Goal: Task Accomplishment & Management: Manage account settings

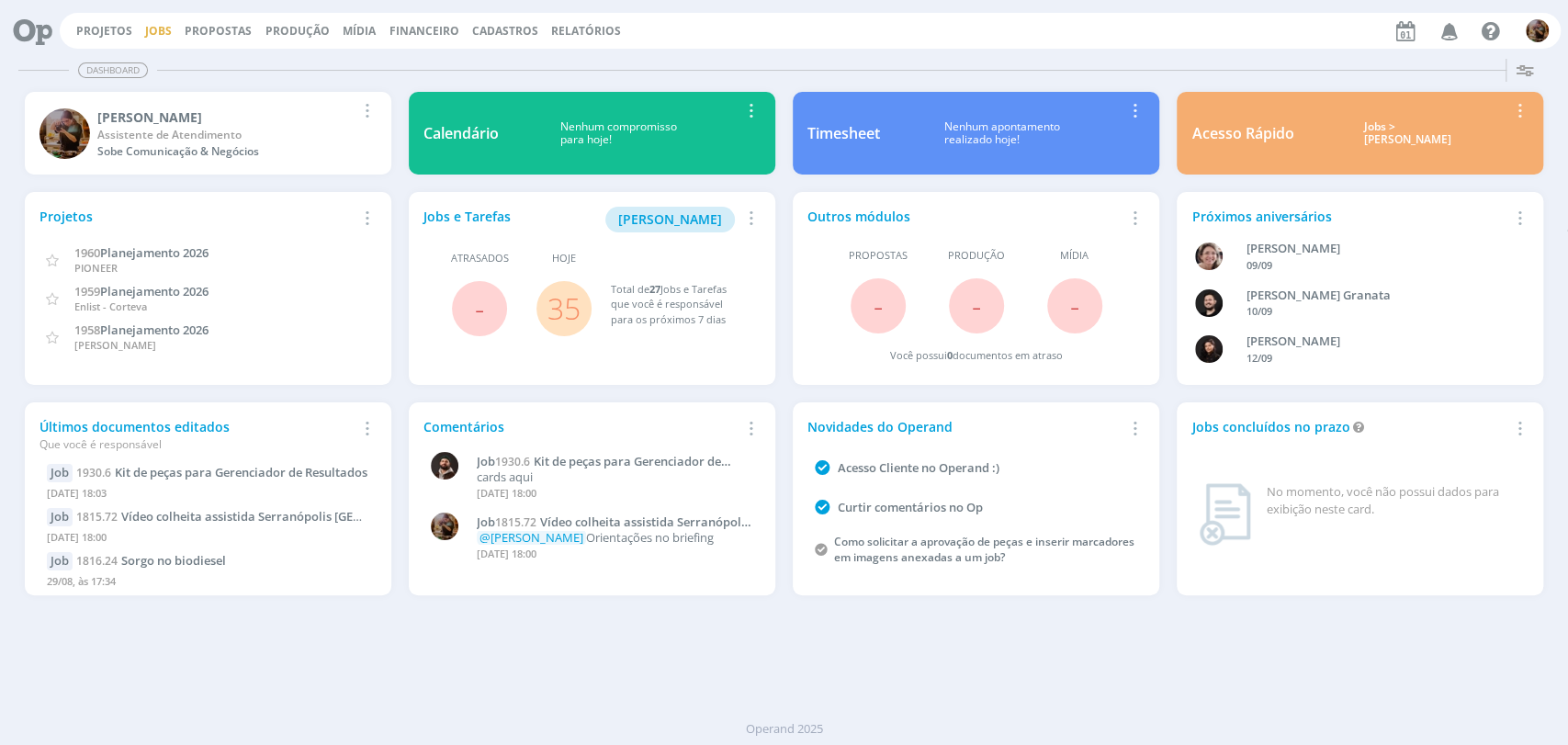
click at [159, 26] on link "Jobs" at bounding box center [158, 31] width 27 height 16
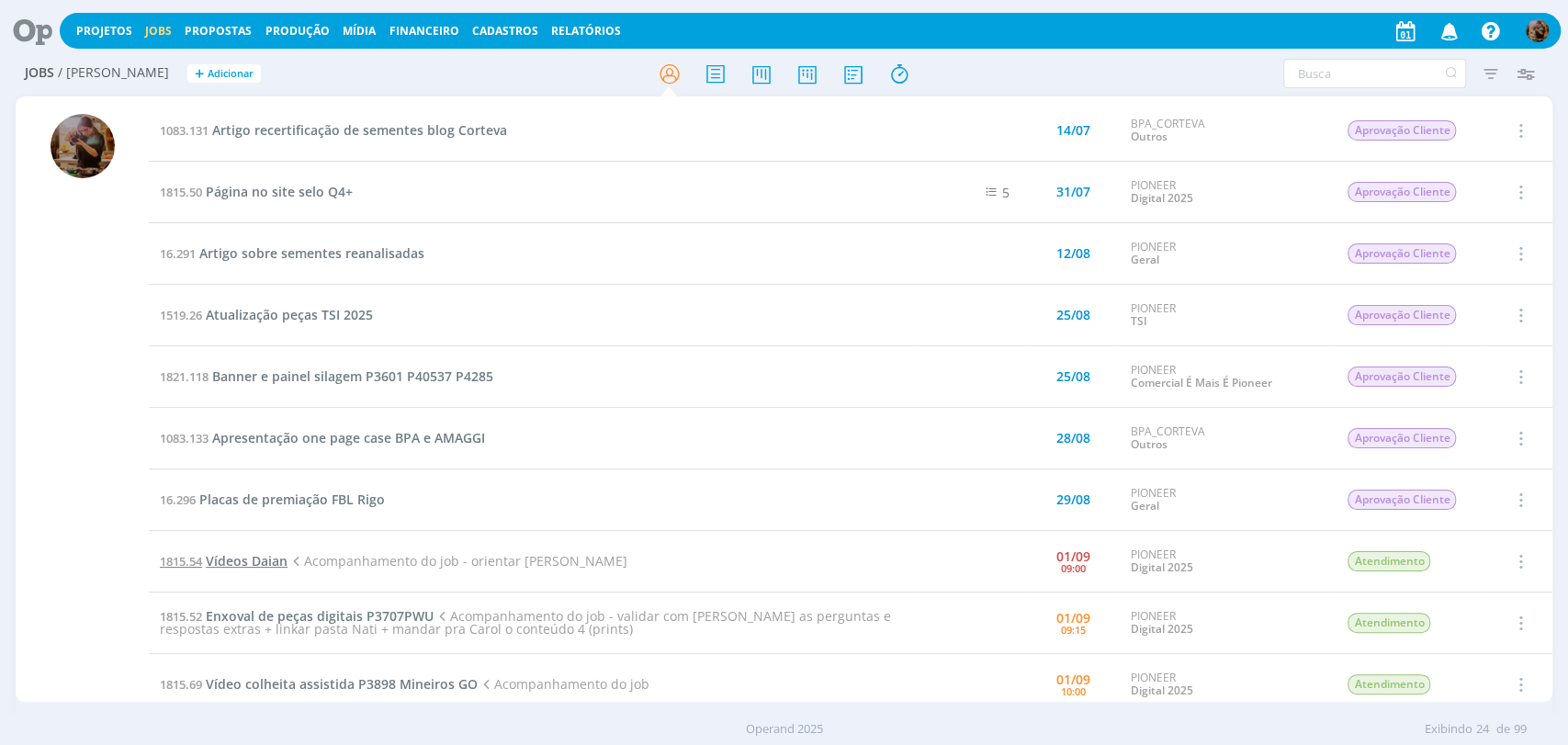
click at [263, 561] on span "Vídeos Daian" at bounding box center [246, 561] width 82 height 18
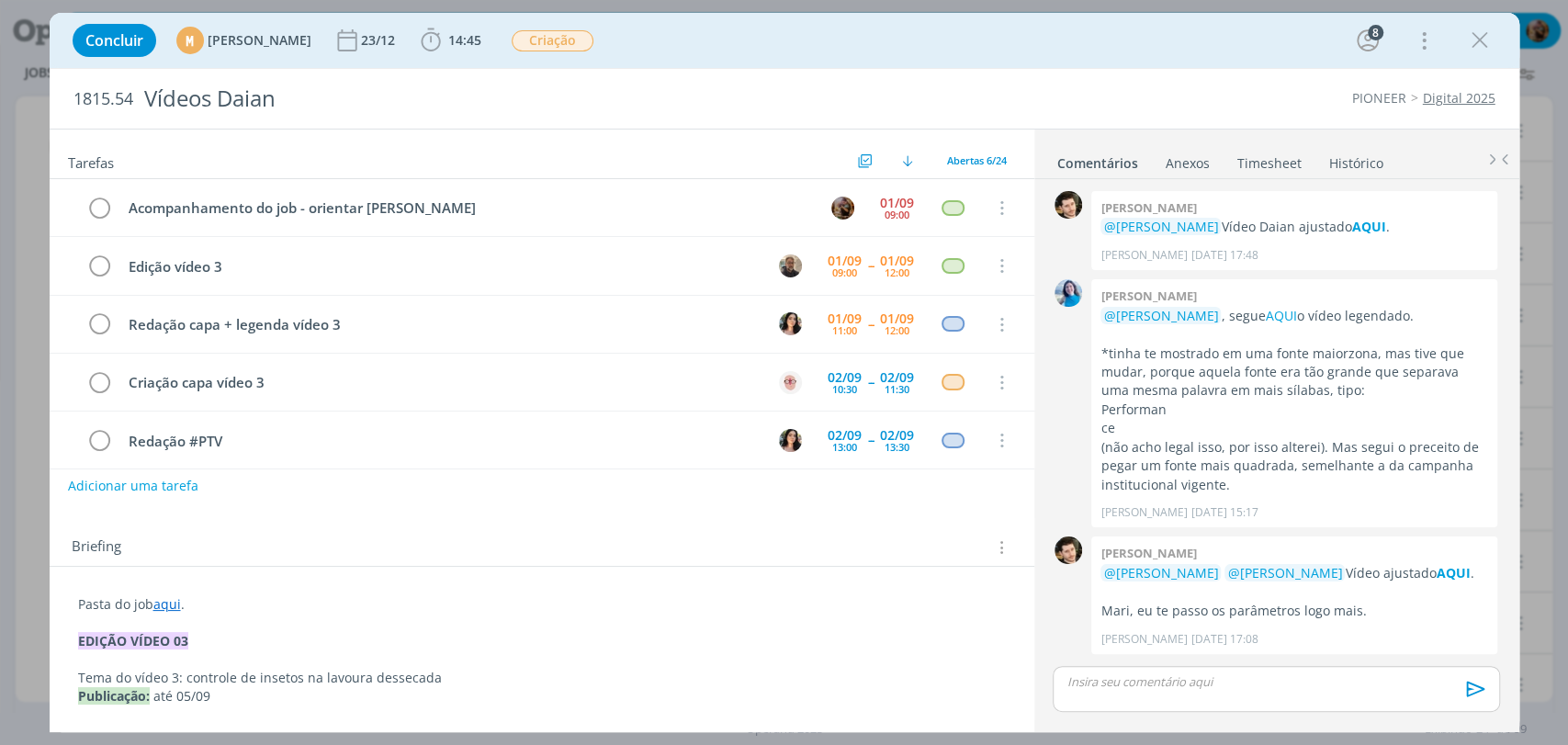
scroll to position [1778, 0]
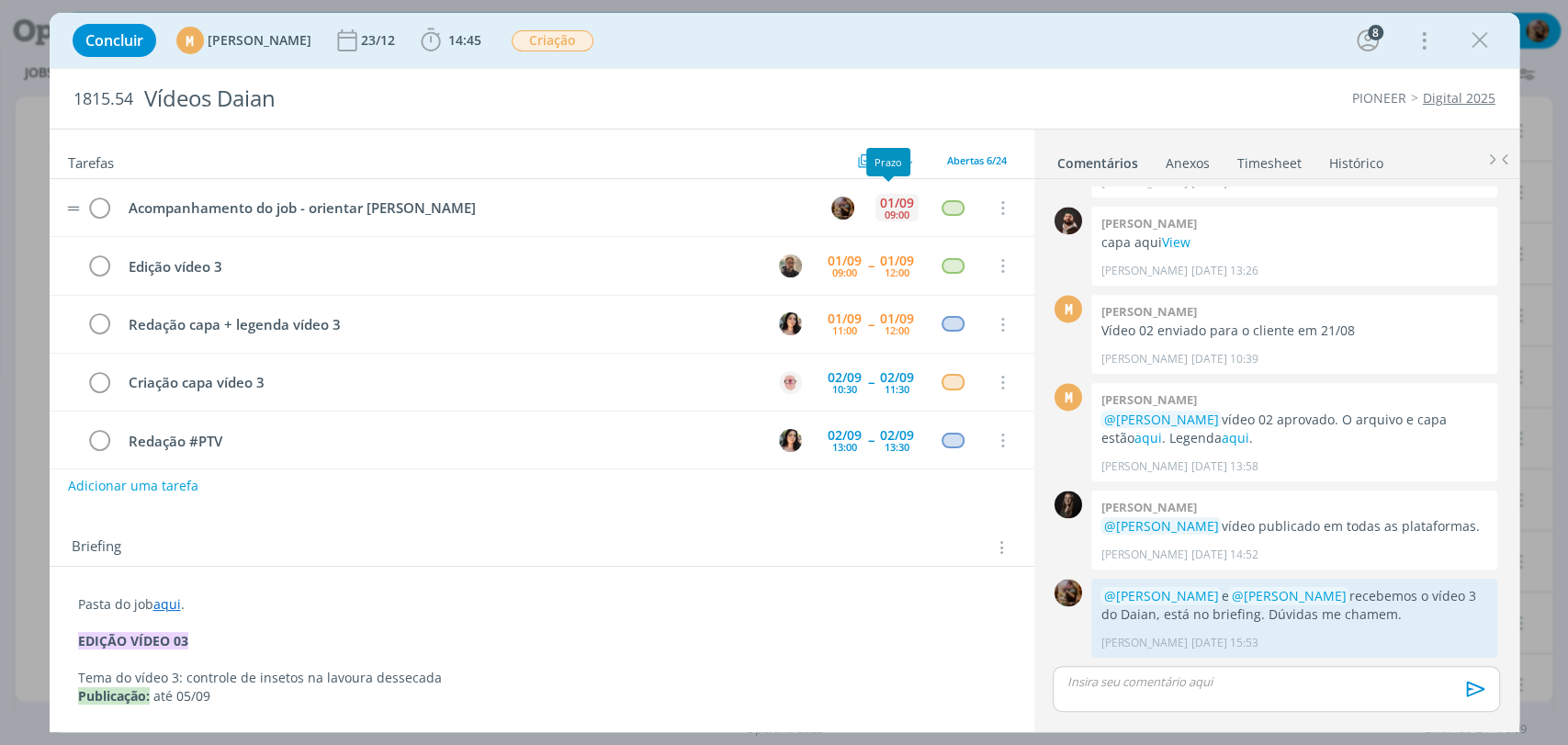
click at [884, 203] on div "01/09" at bounding box center [897, 203] width 34 height 13
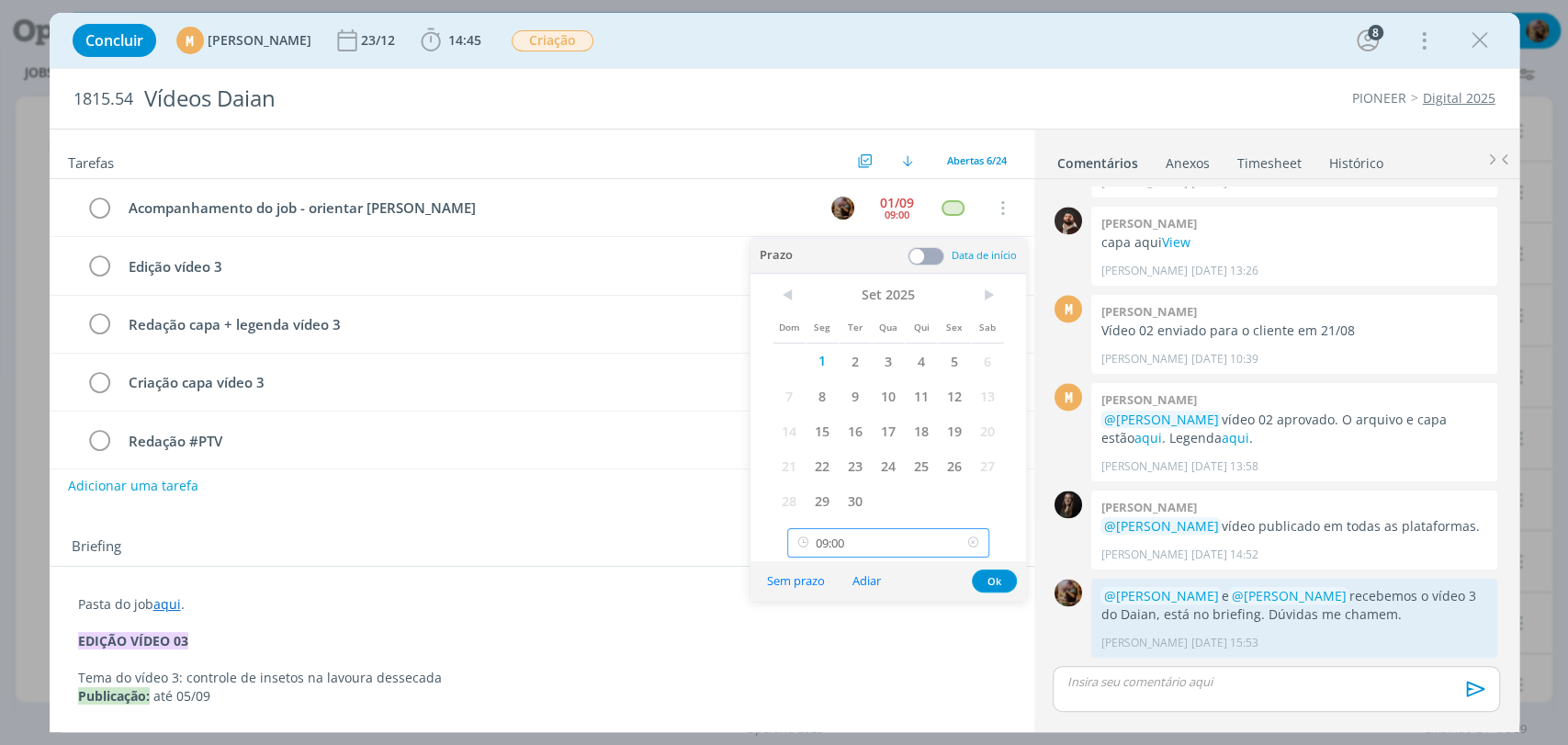
click at [899, 539] on input "09:00" at bounding box center [888, 543] width 202 height 30
click at [851, 386] on div "12:00" at bounding box center [890, 380] width 205 height 33
type input "12:00"
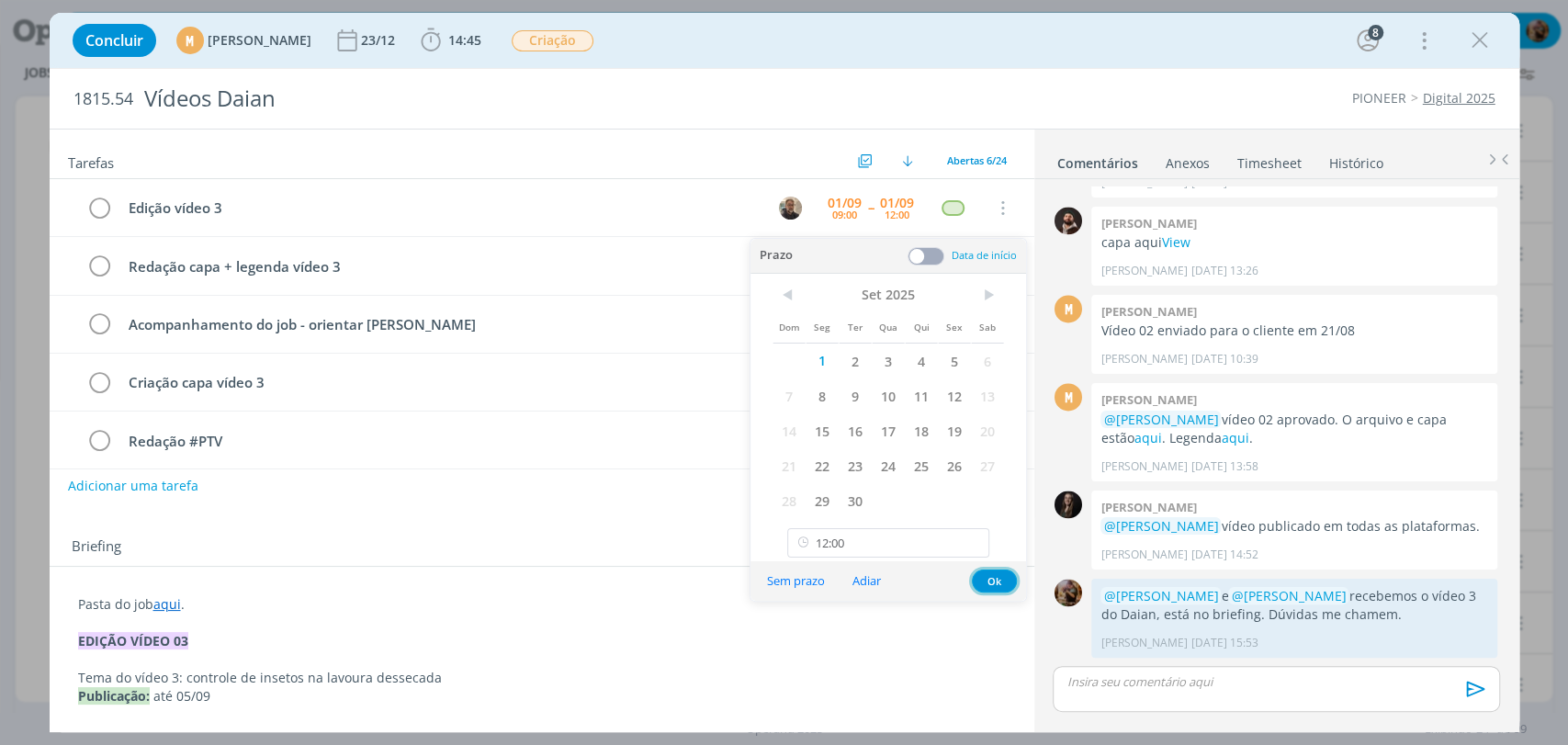
click at [997, 573] on button "Ok" at bounding box center [994, 580] width 45 height 23
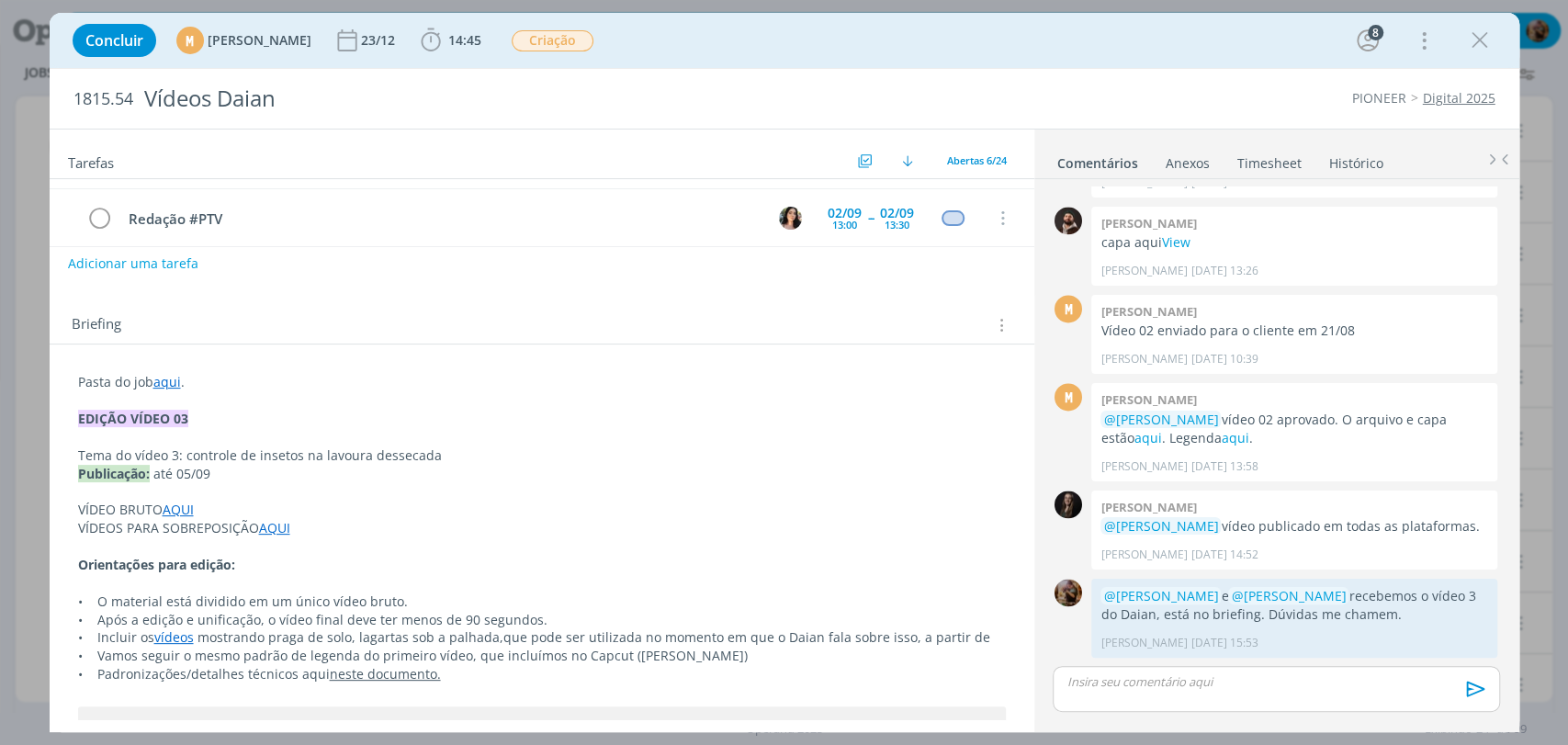
scroll to position [306, 0]
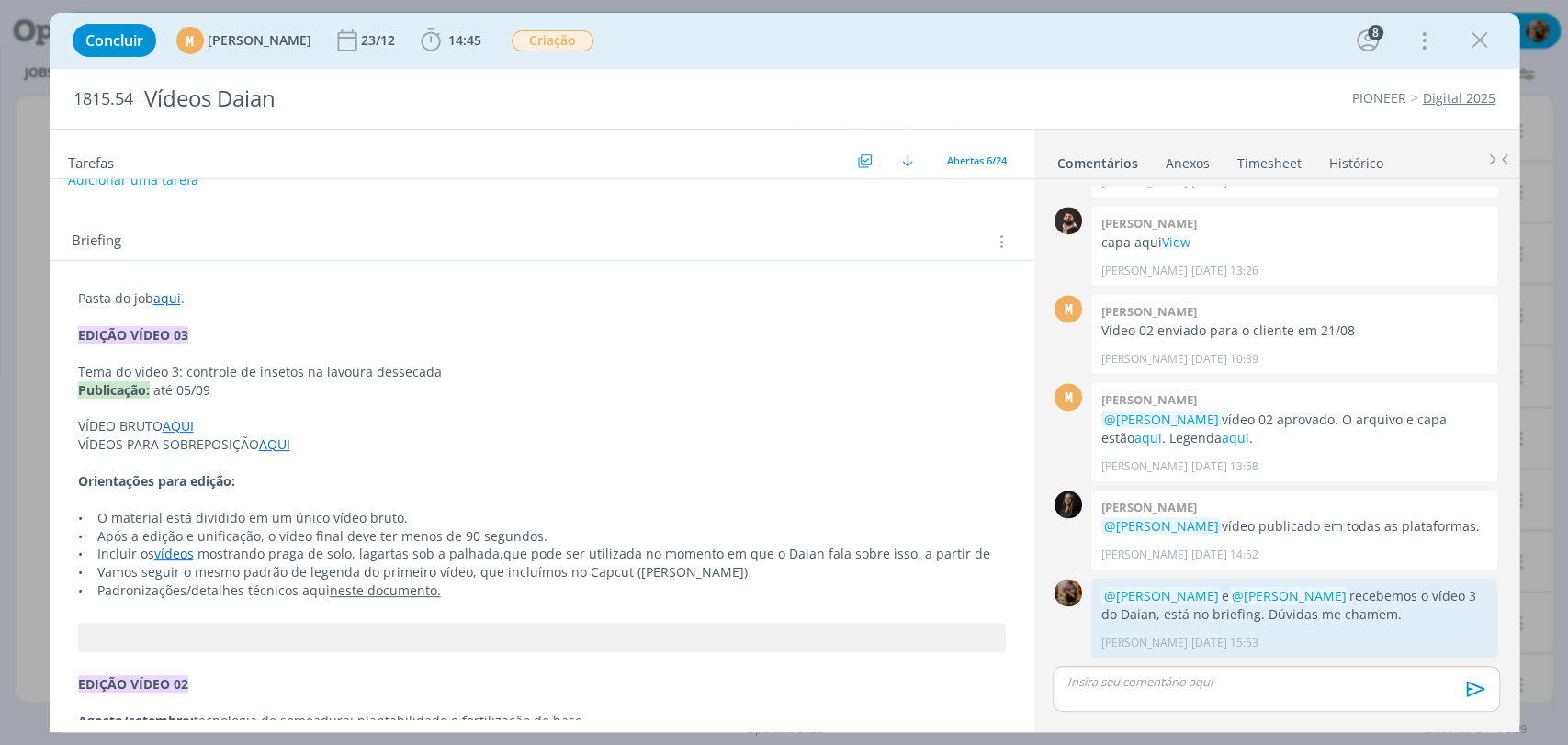
click at [184, 429] on link "AQUI" at bounding box center [179, 425] width 32 height 18
click at [192, 457] on link "https://sobeae.sharepoint.com/:f:/s/SOBEAE/ErvYaG_0DJdPlpi07fYZV_sBTiMmSc2bNr0V…" at bounding box center [197, 462] width 139 height 24
drag, startPoint x: 250, startPoint y: 398, endPoint x: 257, endPoint y: 413, distance: 16.6
click at [250, 397] on p "Publicação: até 05/09" at bounding box center [542, 392] width 926 height 19
click at [279, 438] on link "AQUI" at bounding box center [276, 445] width 32 height 18
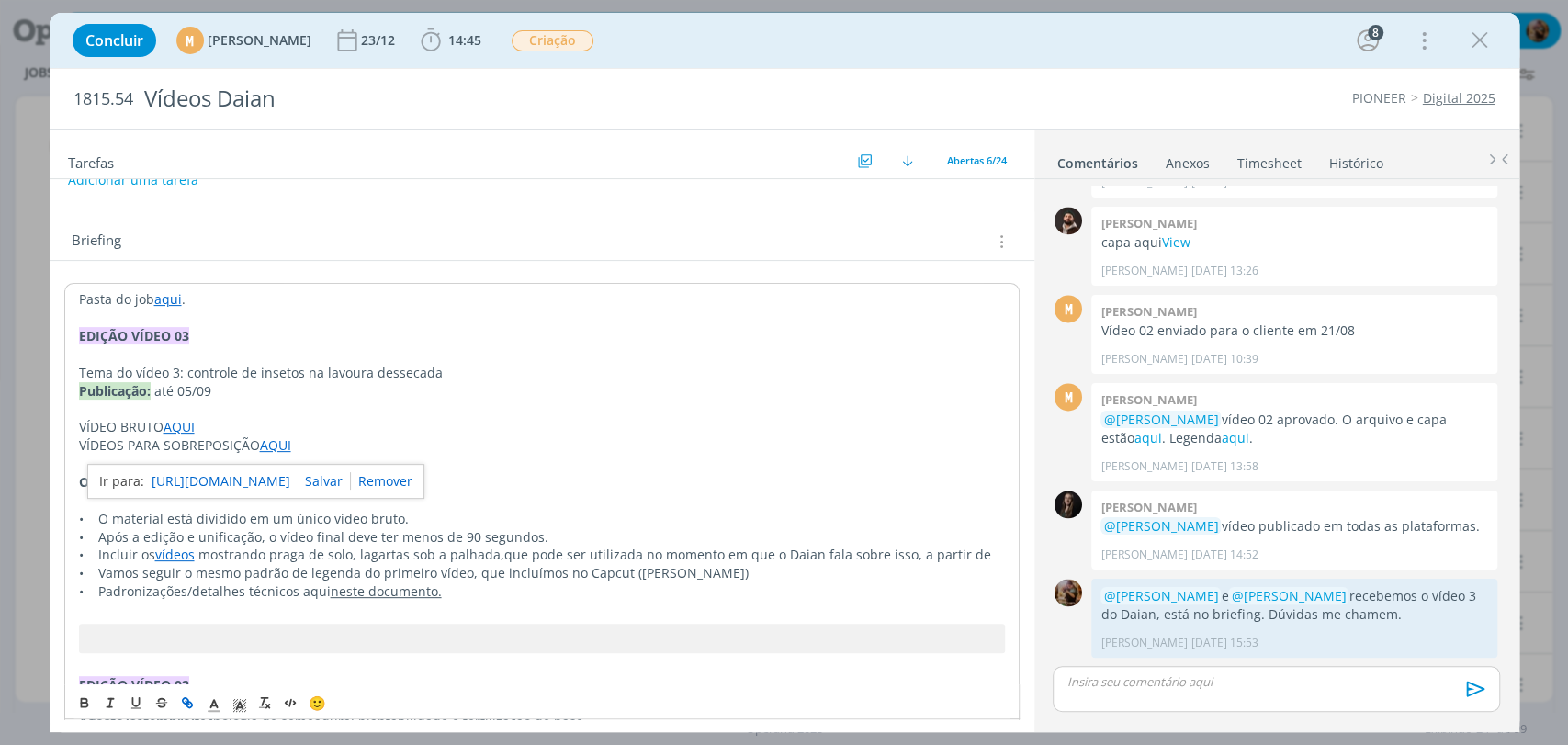
click at [290, 478] on link "https://sobeae.sharepoint.com/:f:/s/SOBEAE/En3Da-TH1FtFjbWKYd5ULLEBWIKO0l29cWeR…" at bounding box center [220, 482] width 139 height 24
click at [990, 553] on p "• Incluir os vídeos mostrando praga de solo, lagartas sob a palhada, que pode s…" at bounding box center [542, 555] width 926 height 19
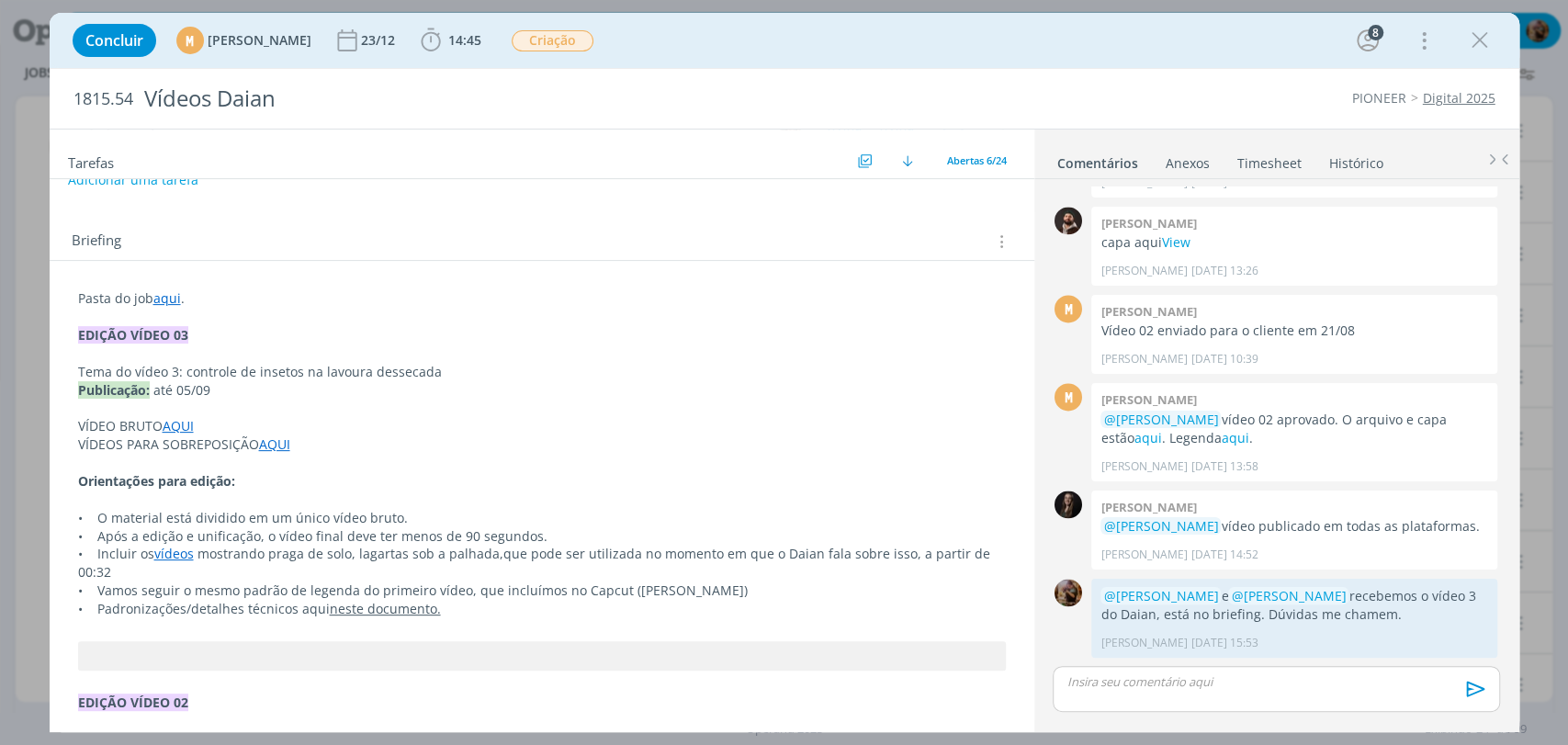
click at [265, 559] on p "• Incluir os vídeos mostrando praga de solo, lagartas sob a palhada, que pode s…" at bounding box center [542, 564] width 928 height 37
click at [299, 554] on p "• Incluir os vídeos mostrando praga de solo, lagartas sob a palhada, que pode s…" at bounding box center [542, 564] width 928 height 37
click at [297, 554] on p "• Incluir os vídeos mostrando praga de solo, lagartas sob a palhada, que pode s…" at bounding box center [542, 564] width 928 height 37
click at [489, 556] on p "• Incluir os vídeos mostrando pragas de solo, lagartas sob a palhada, que pode …" at bounding box center [542, 564] width 928 height 37
click at [730, 581] on p "• Vamos seguir o mesmo padrão de legenda do primeiro vídeo, que incluímos no Ca…" at bounding box center [542, 591] width 928 height 19
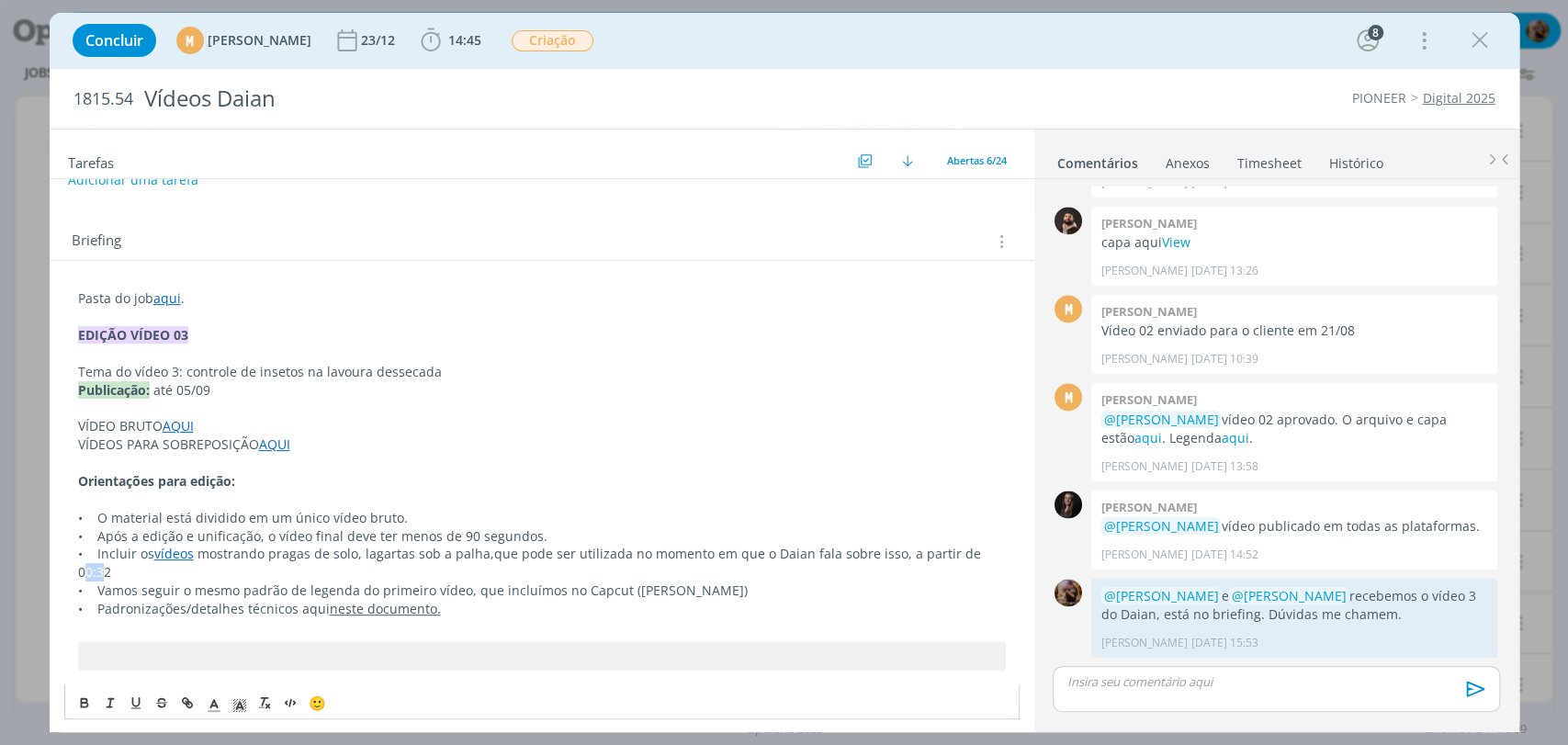
drag, startPoint x: 988, startPoint y: 556, endPoint x: 964, endPoint y: 557, distance: 24.0
click at [964, 557] on span "que pode ser utilizada no momento em que o Daian fala sobre isso, a partir de 0…" at bounding box center [531, 563] width 907 height 36
drag, startPoint x: 955, startPoint y: 558, endPoint x: 990, endPoint y: 557, distance: 35.0
click at [985, 557] on span "que pode ser utilizada no momento em que o Daian fala sobre isso, a partir de 0…" at bounding box center [531, 563] width 907 height 36
click at [77, 710] on icon "dialog" at bounding box center [85, 703] width 15 height 15
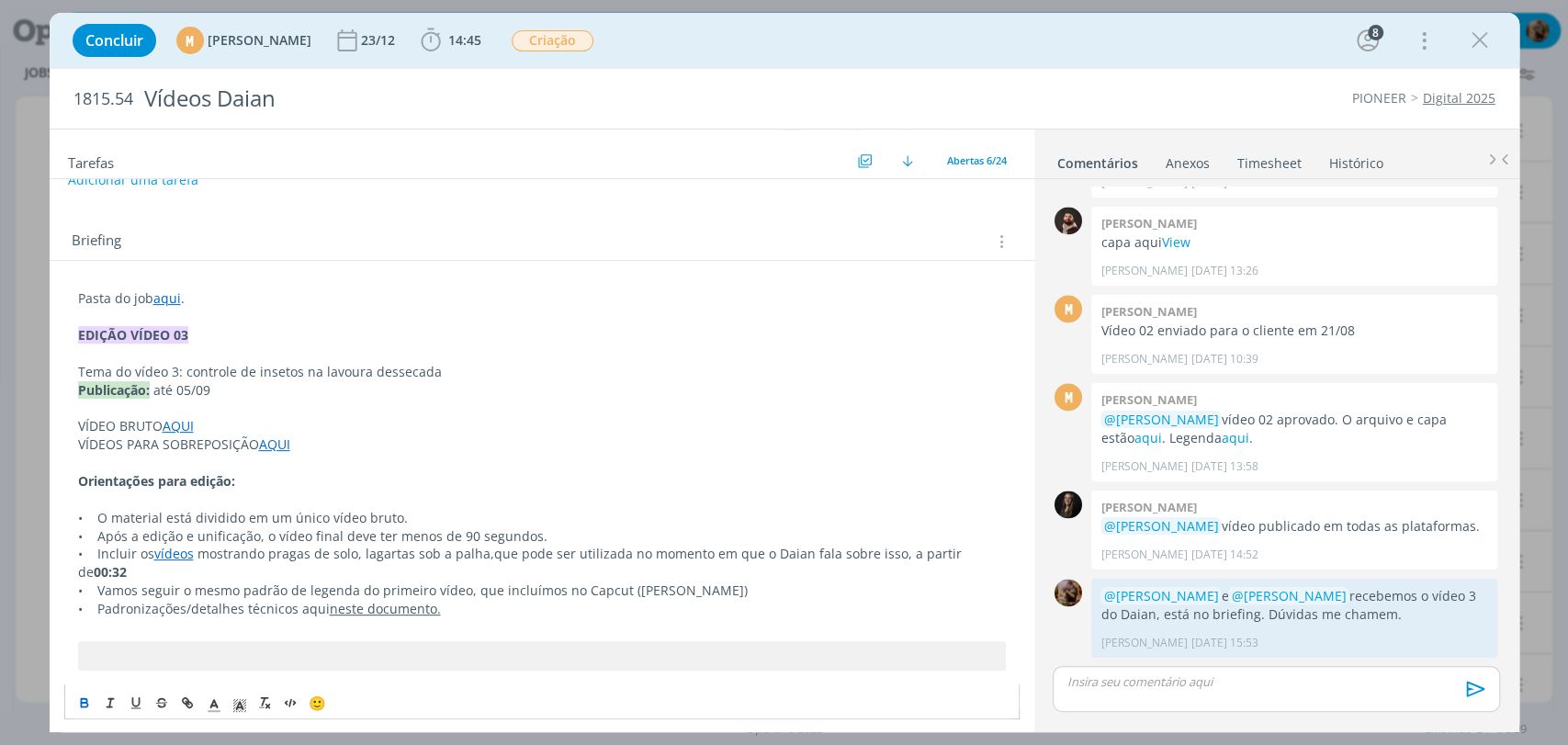
click at [859, 531] on p "• Após a edição e unificação, o vídeo final deve ter menos de 90 segundos." at bounding box center [542, 537] width 928 height 19
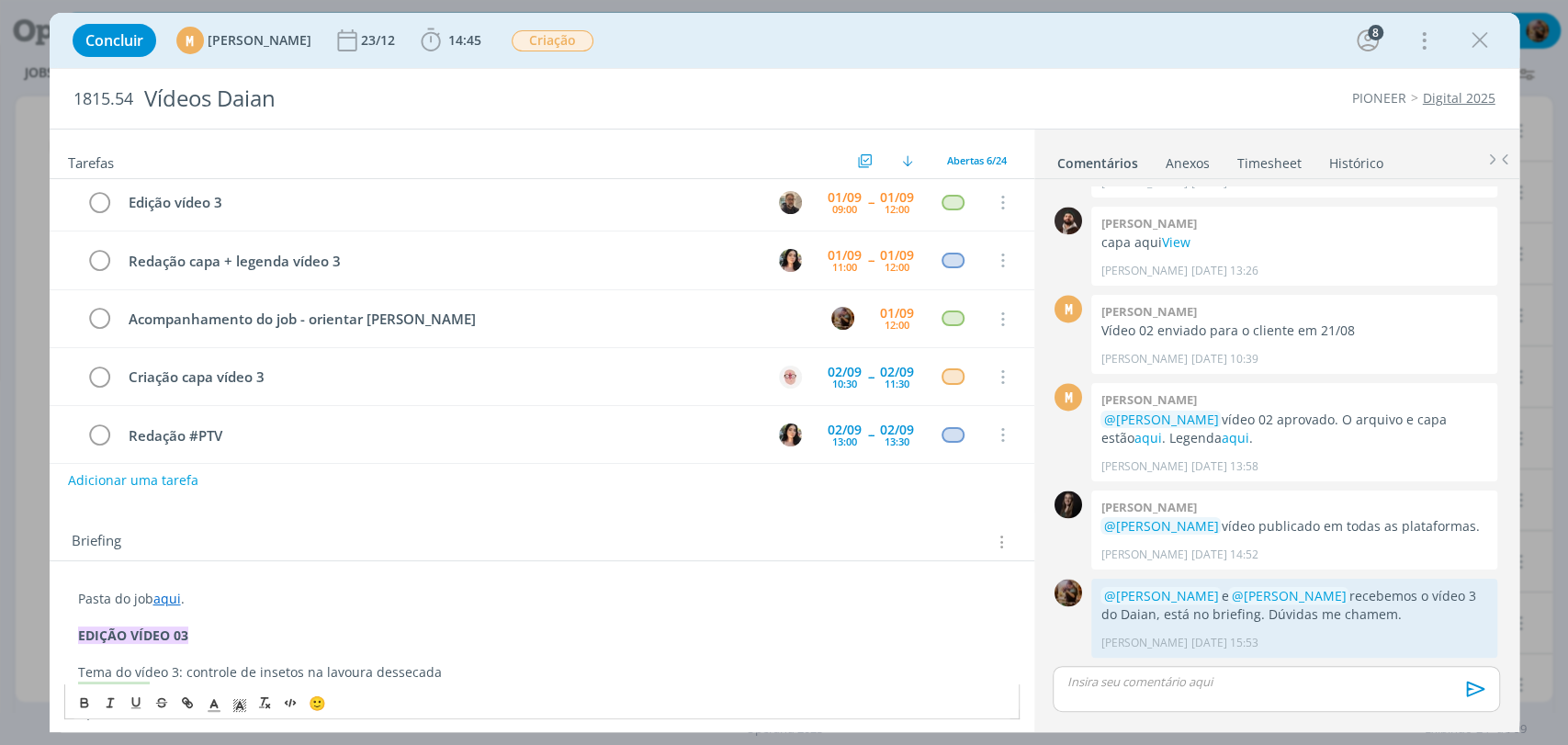
scroll to position [0, 0]
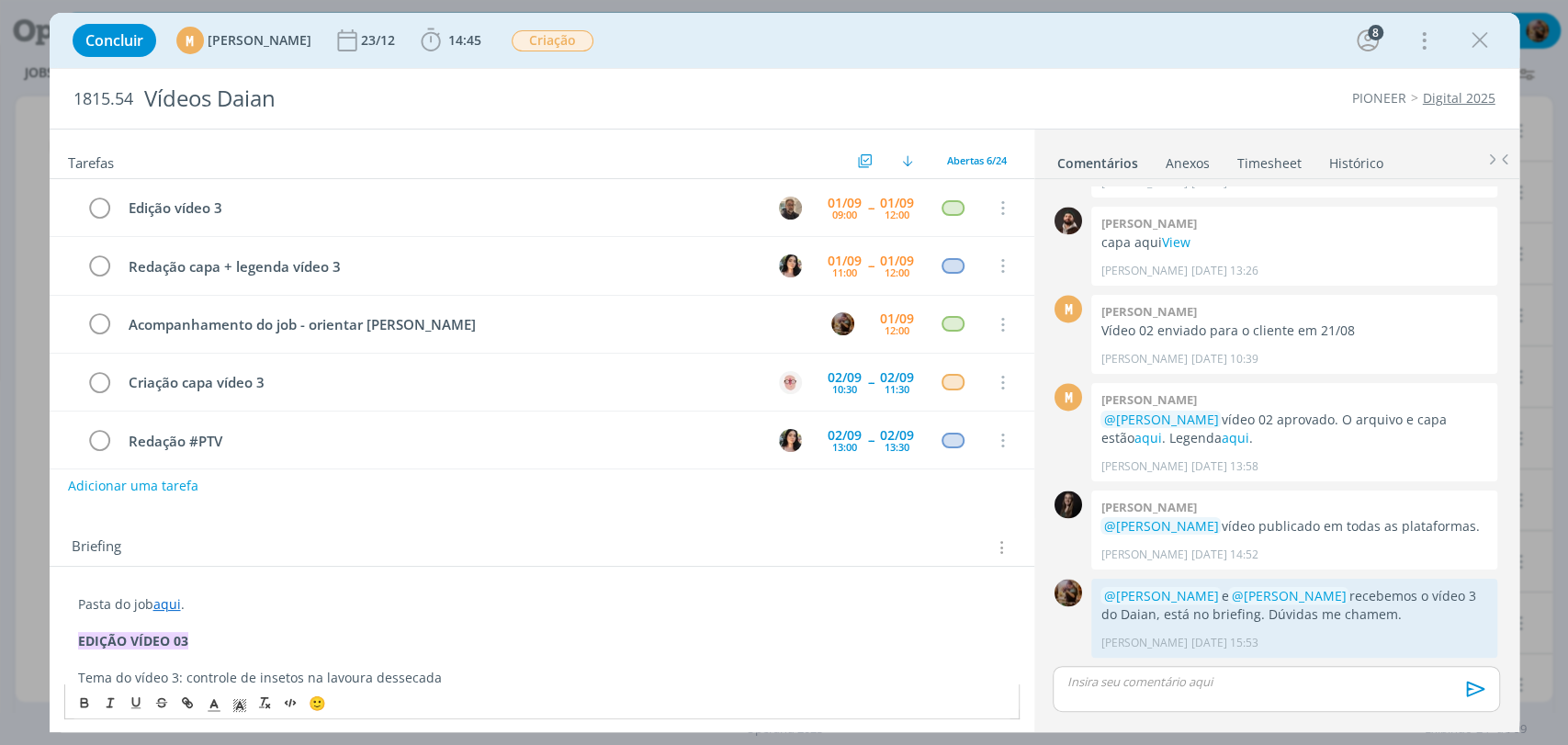
click at [783, 38] on div "Concluir M Mariana Kochenborger 23/12 14:45 Iniciar Apontar Data * 01/09/2025 H…" at bounding box center [784, 40] width 1442 height 44
click at [1484, 39] on icon "dialog" at bounding box center [1480, 41] width 28 height 28
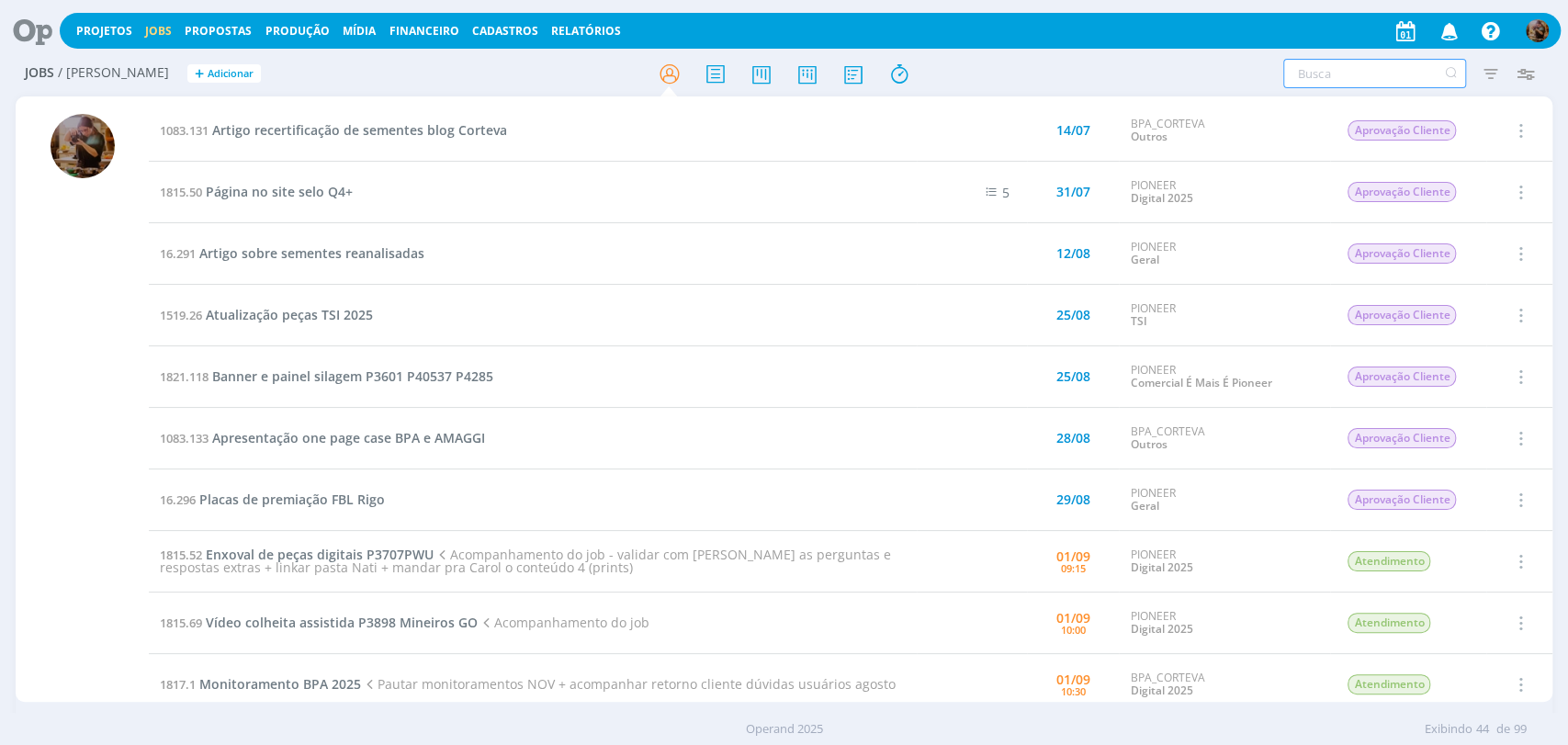
click at [1356, 76] on input "text" at bounding box center [1375, 73] width 183 height 30
type input "1519.3"
type input "1519."
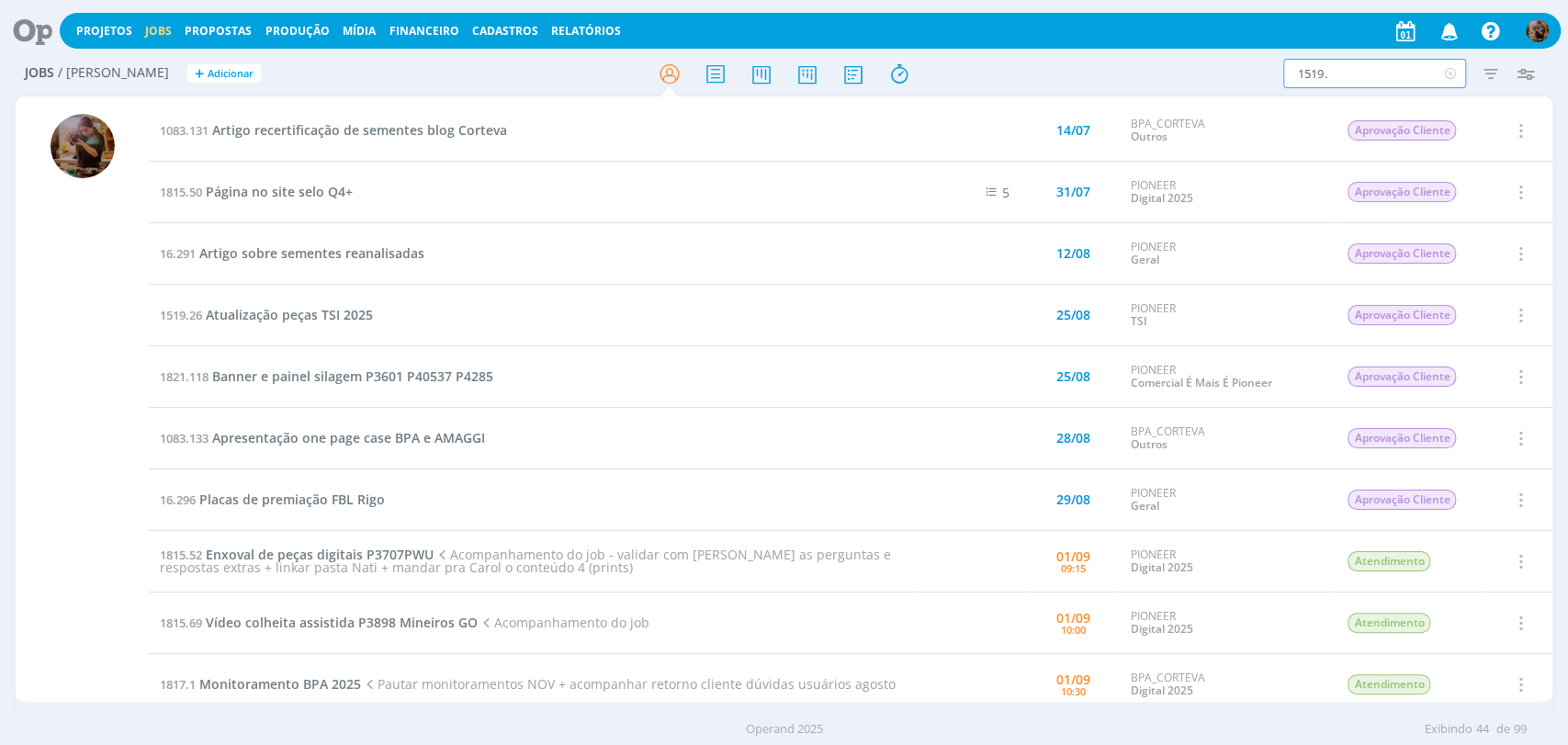
type input "1519.2"
type input "1519.27"
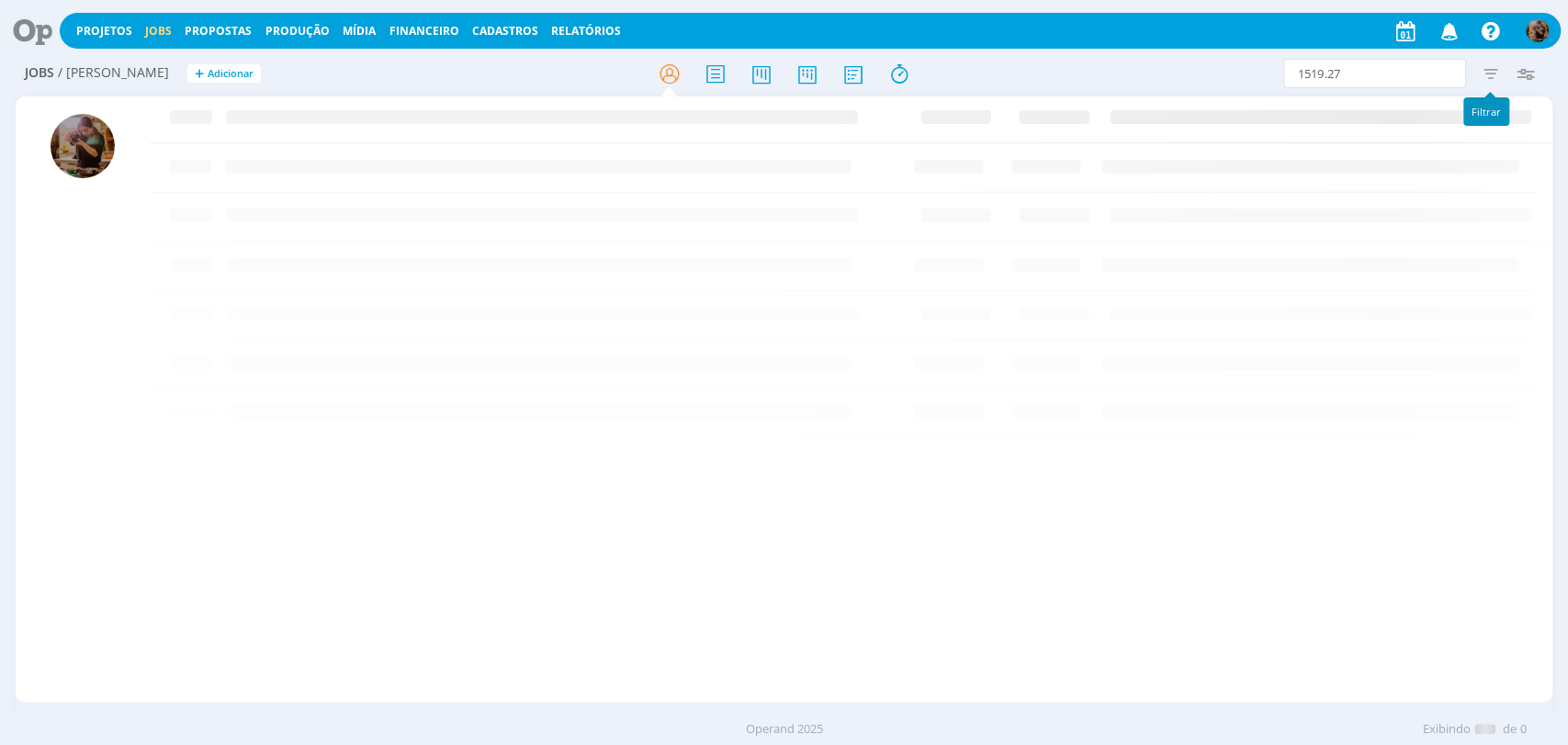
click at [1481, 84] on icon "button" at bounding box center [1490, 73] width 33 height 33
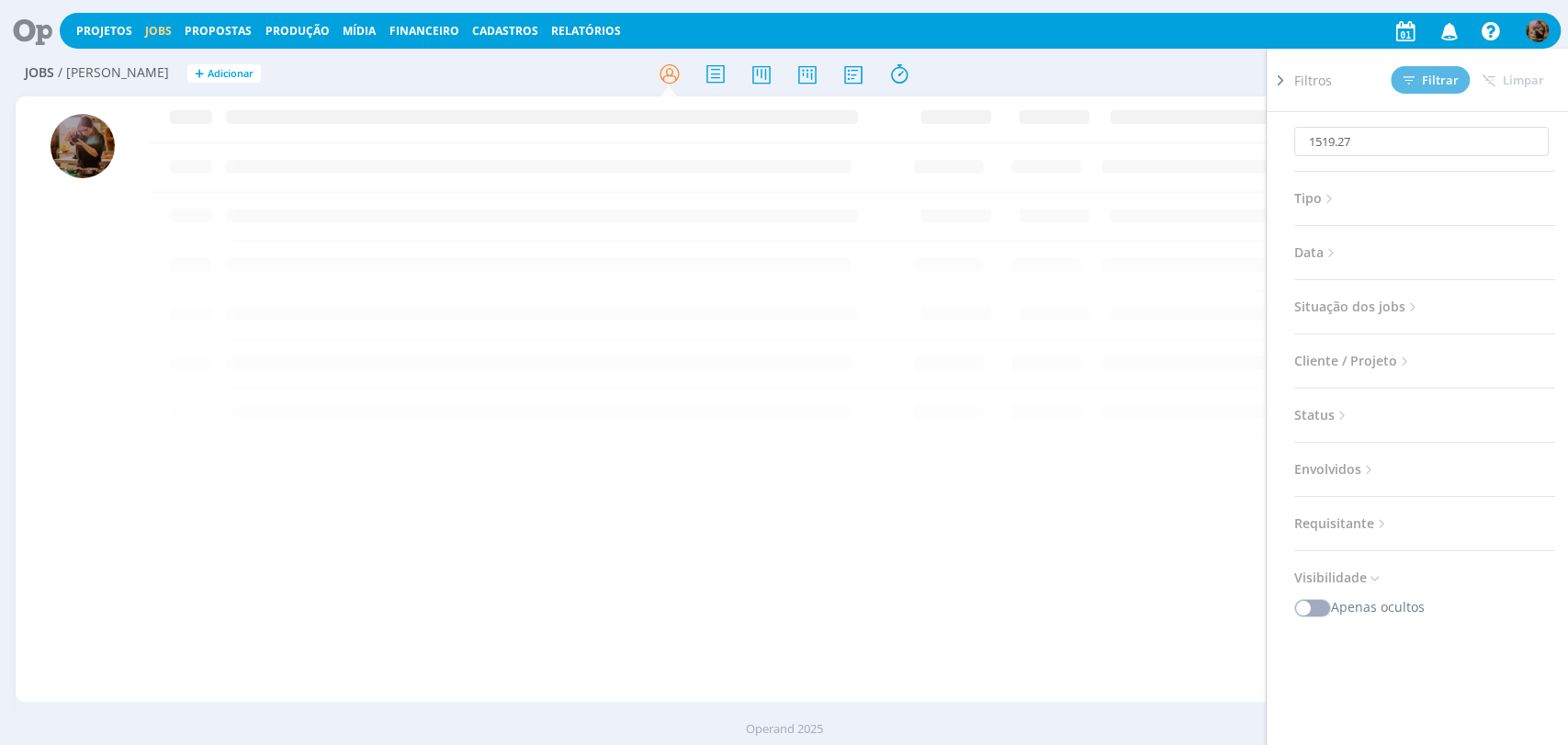
click at [1402, 303] on span "Situação dos jobs" at bounding box center [1358, 307] width 126 height 24
click at [1420, 363] on span at bounding box center [1414, 356] width 37 height 19
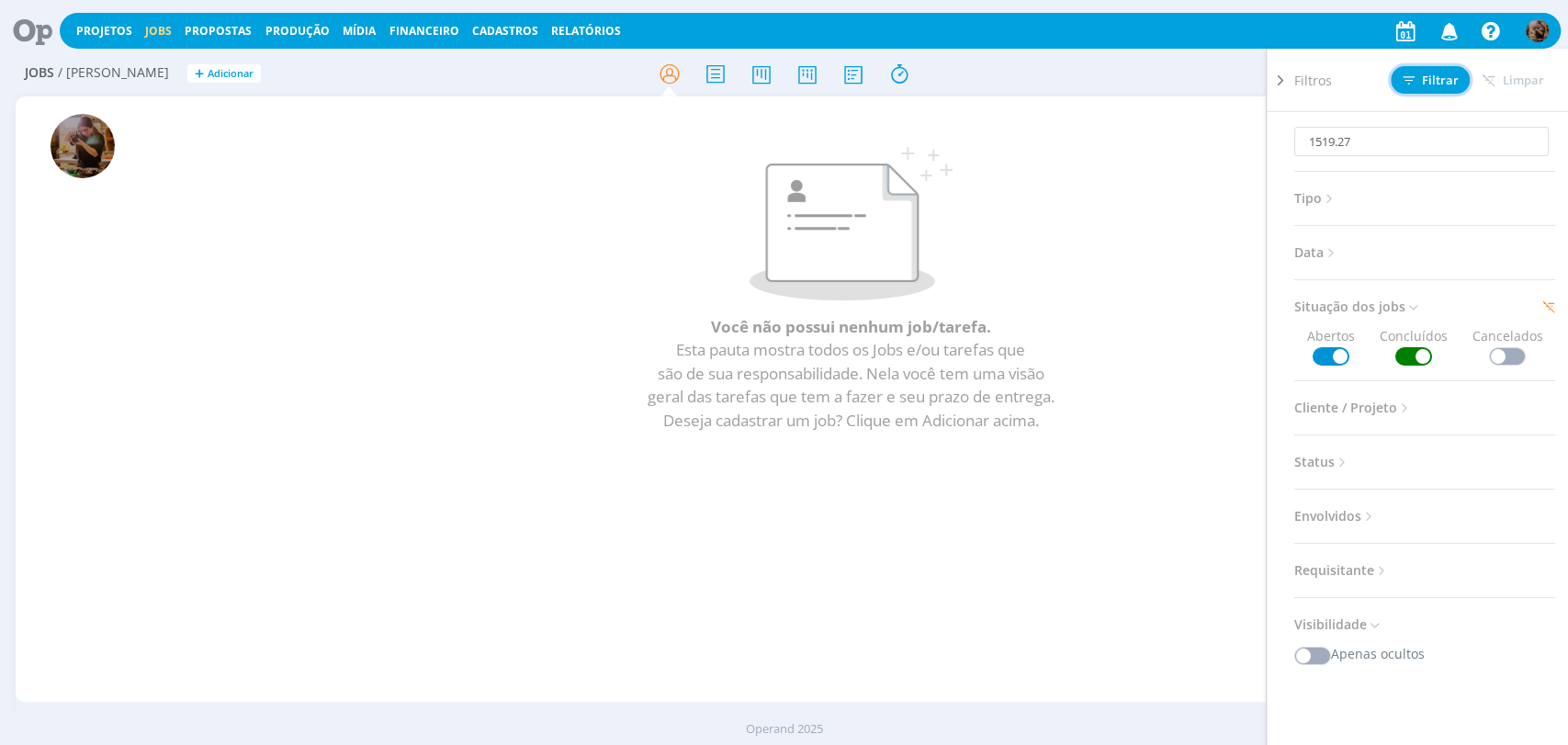
click at [1424, 83] on span "Filtrar" at bounding box center [1430, 80] width 56 height 12
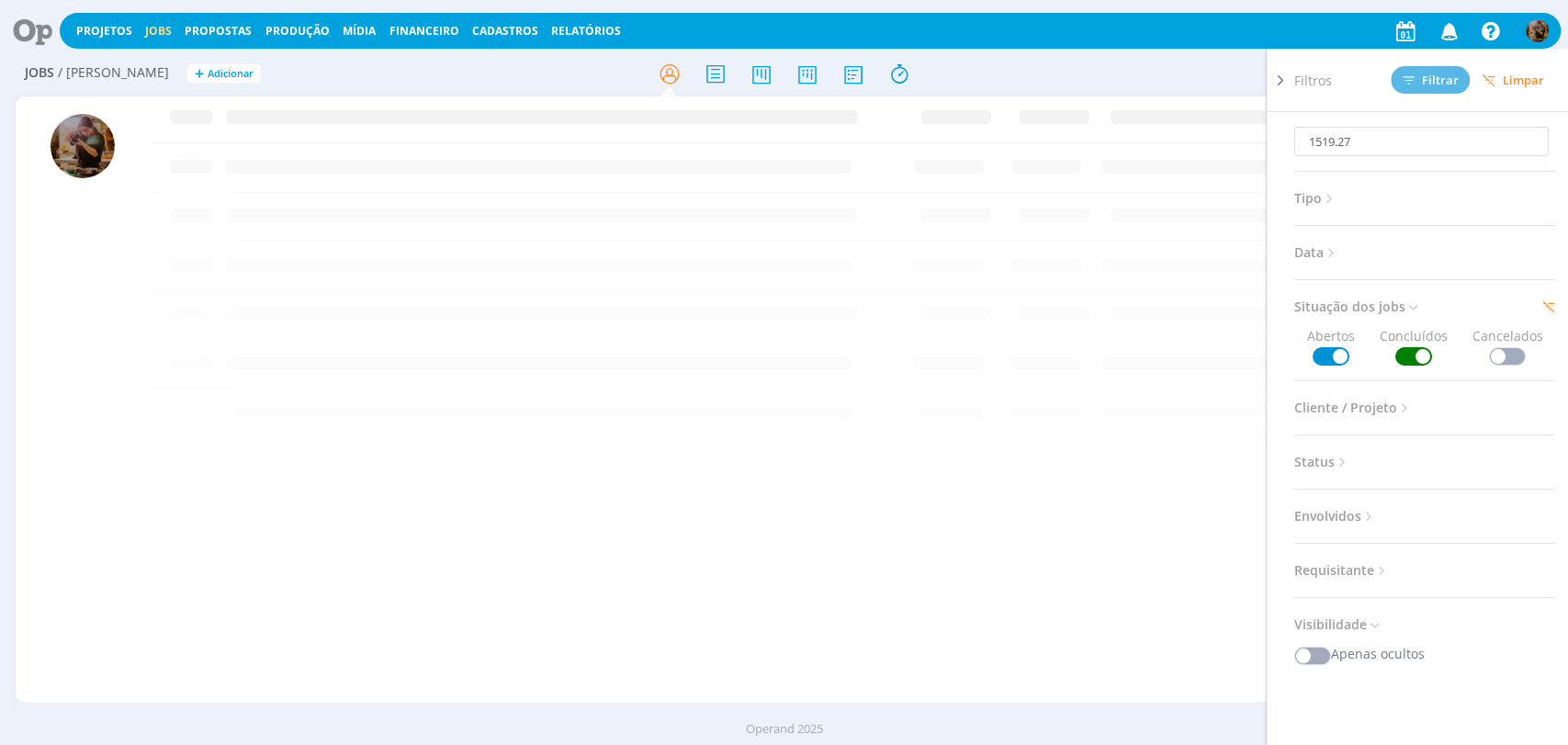
click at [1182, 81] on div "1519.27 Filtros Filtrar Limpar 1519.27 Tipo Jobs e Tarefas Data Personalizado a…" at bounding box center [1296, 73] width 494 height 30
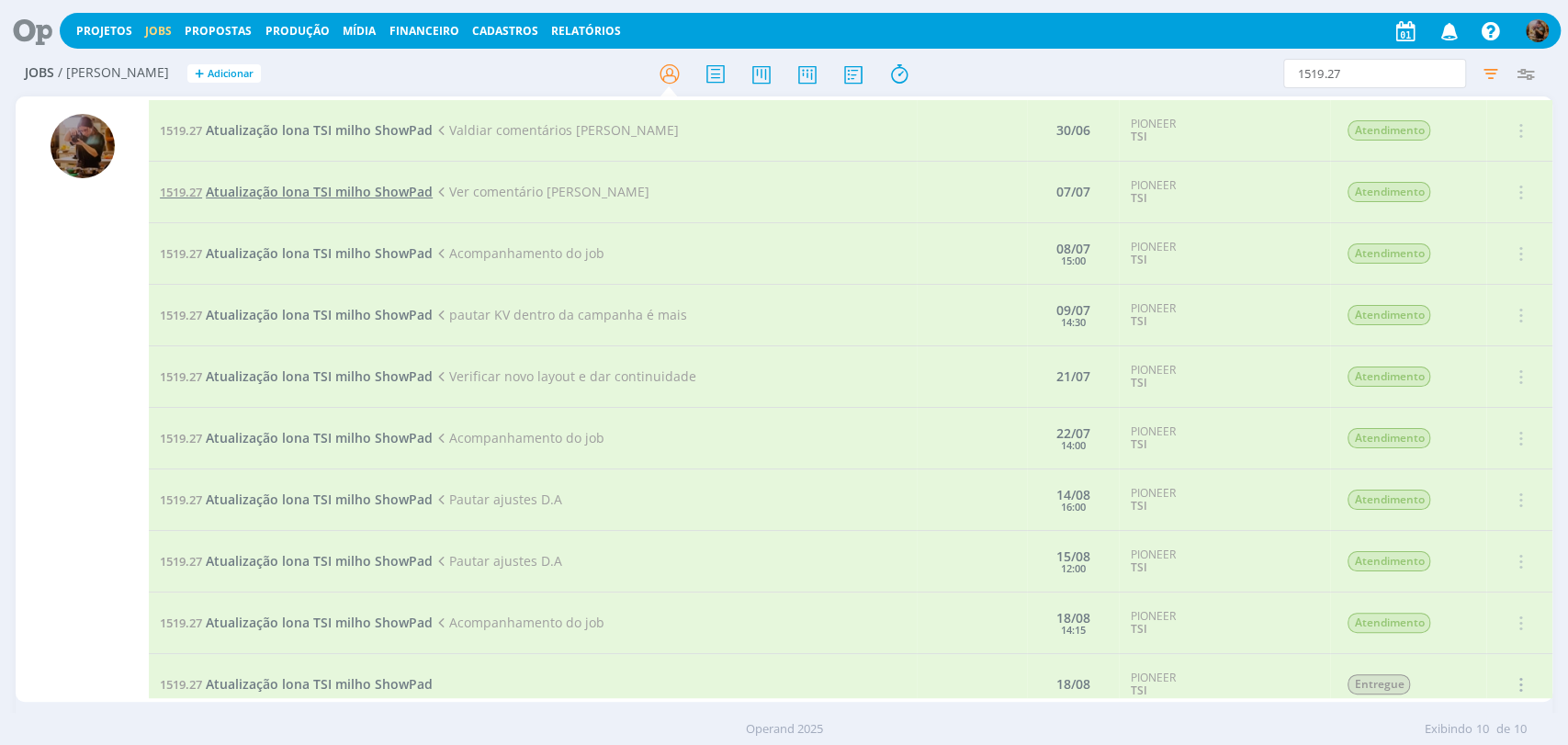
click at [236, 188] on span "Atualização lona TSI milho ShowPad" at bounding box center [319, 192] width 227 height 18
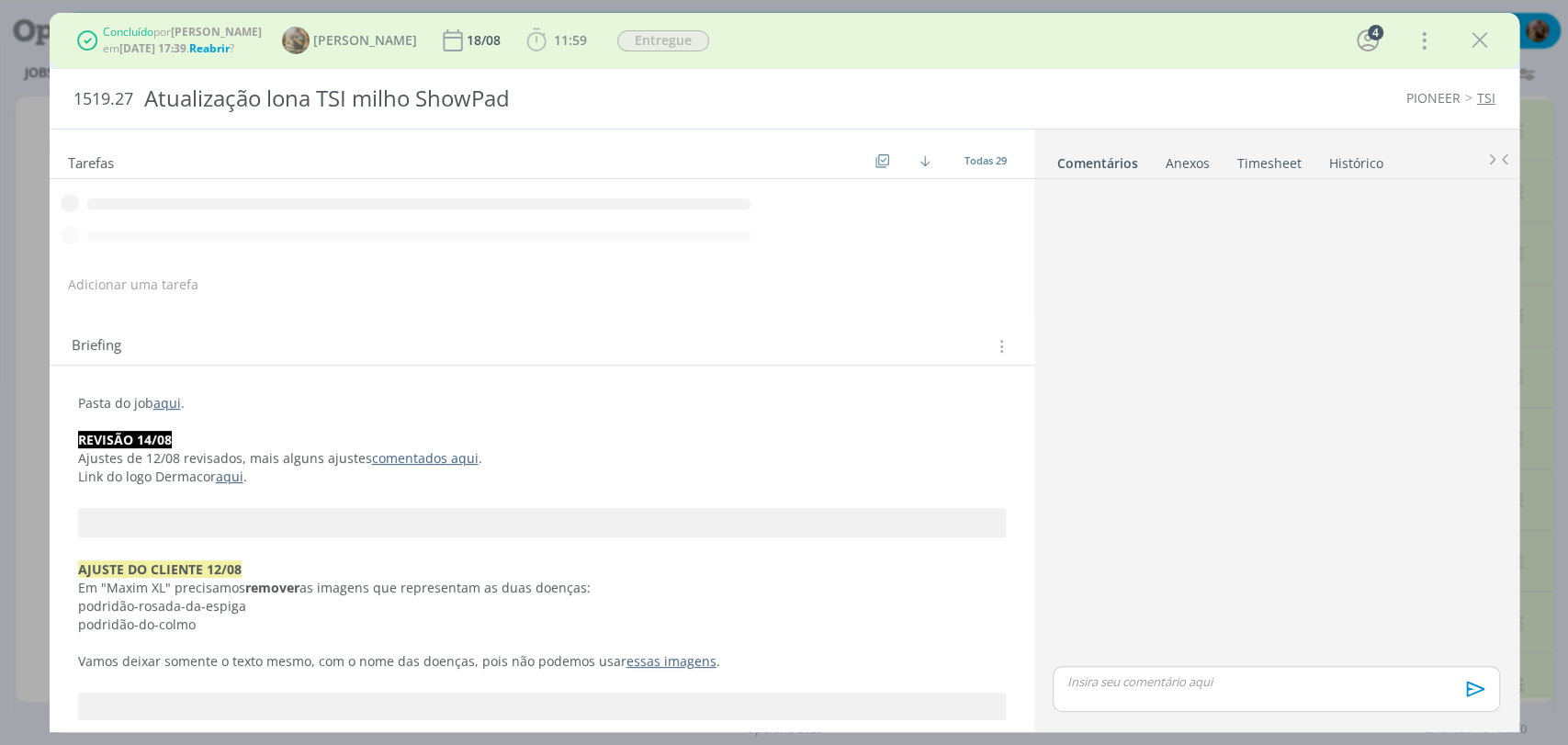
click at [230, 53] on span "Reabrir" at bounding box center [208, 47] width 40 height 16
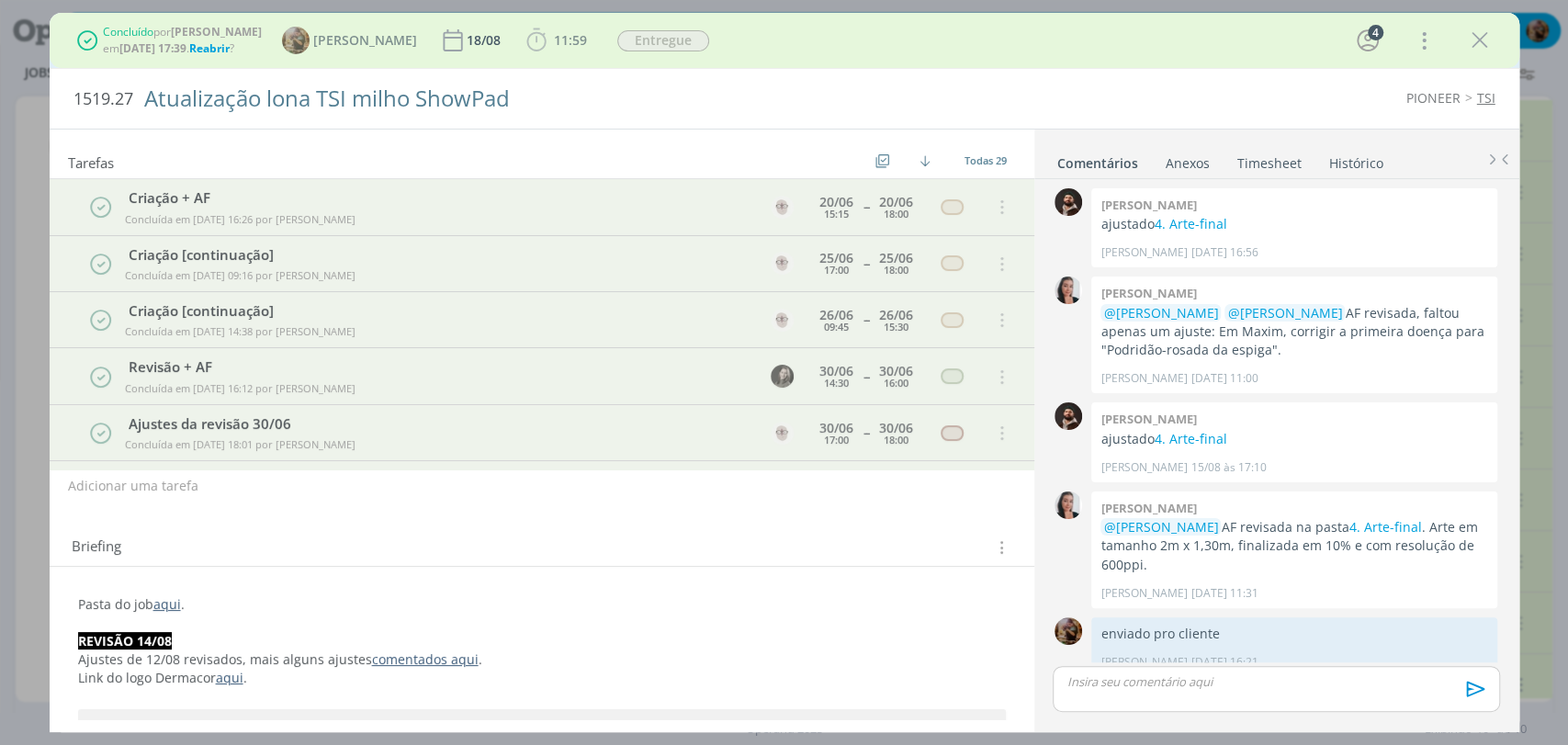
scroll to position [394, 0]
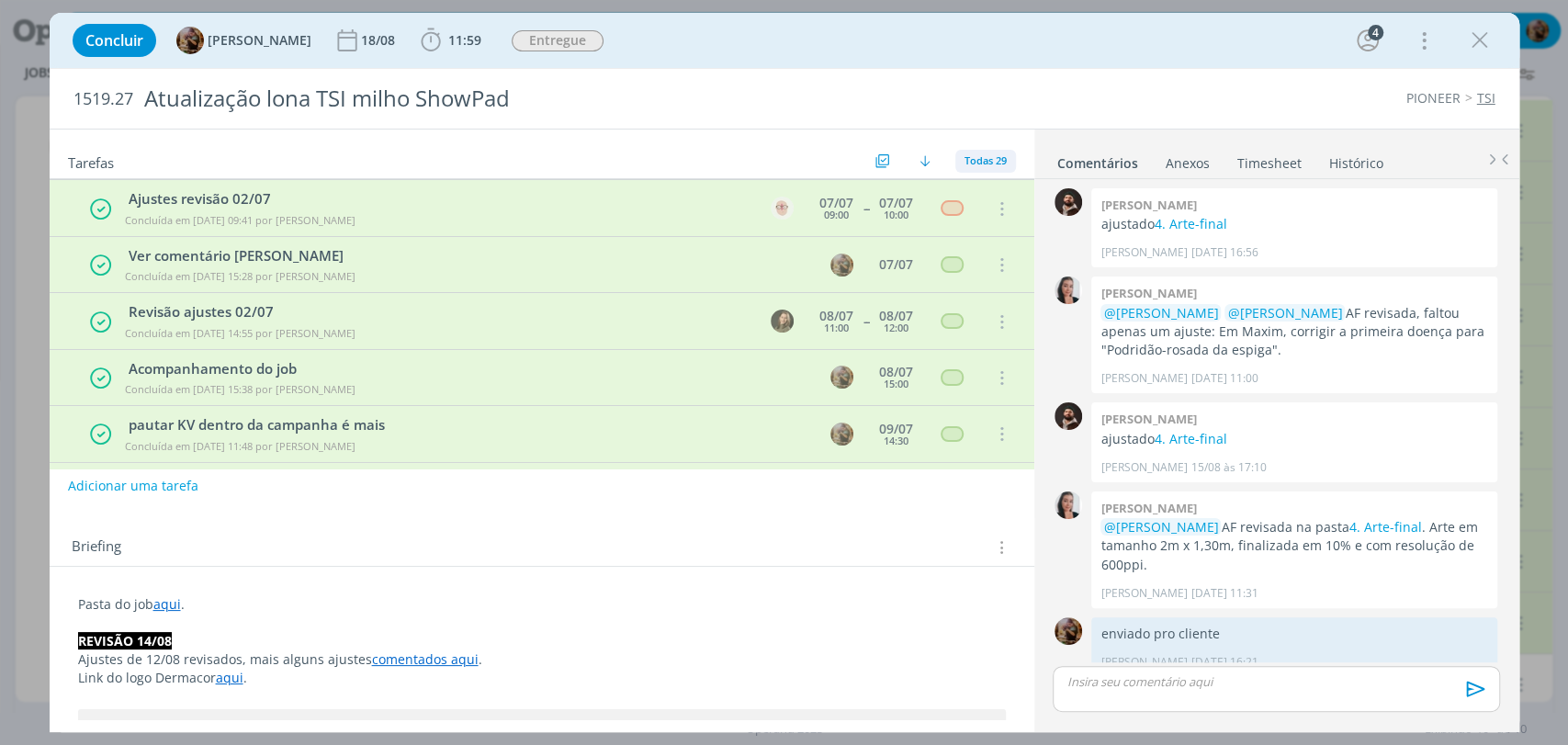
click at [971, 171] on div "Todas 29" at bounding box center [985, 161] width 60 height 23
click at [977, 193] on span "Abertas 0/27" at bounding box center [1003, 201] width 69 height 17
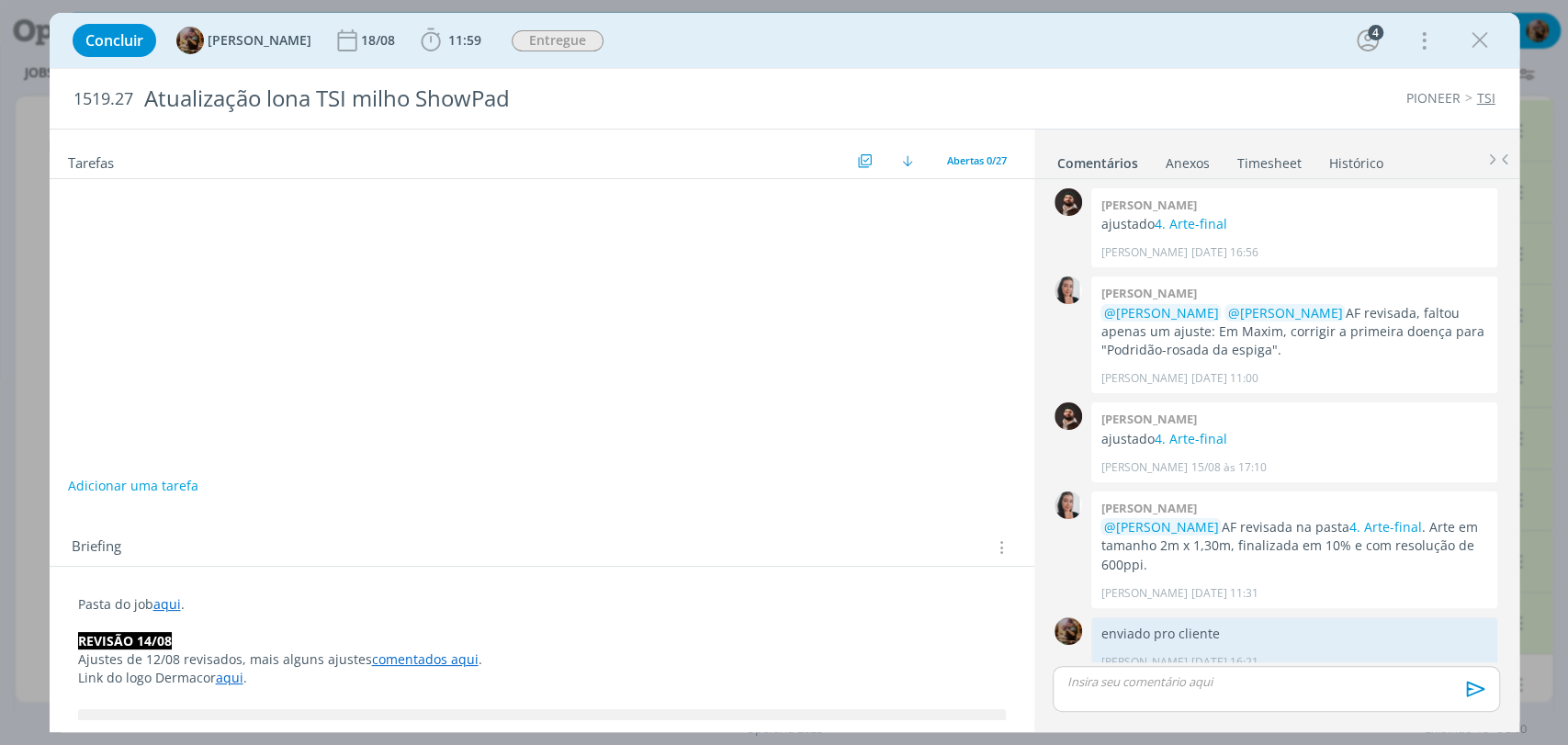
scroll to position [0, 0]
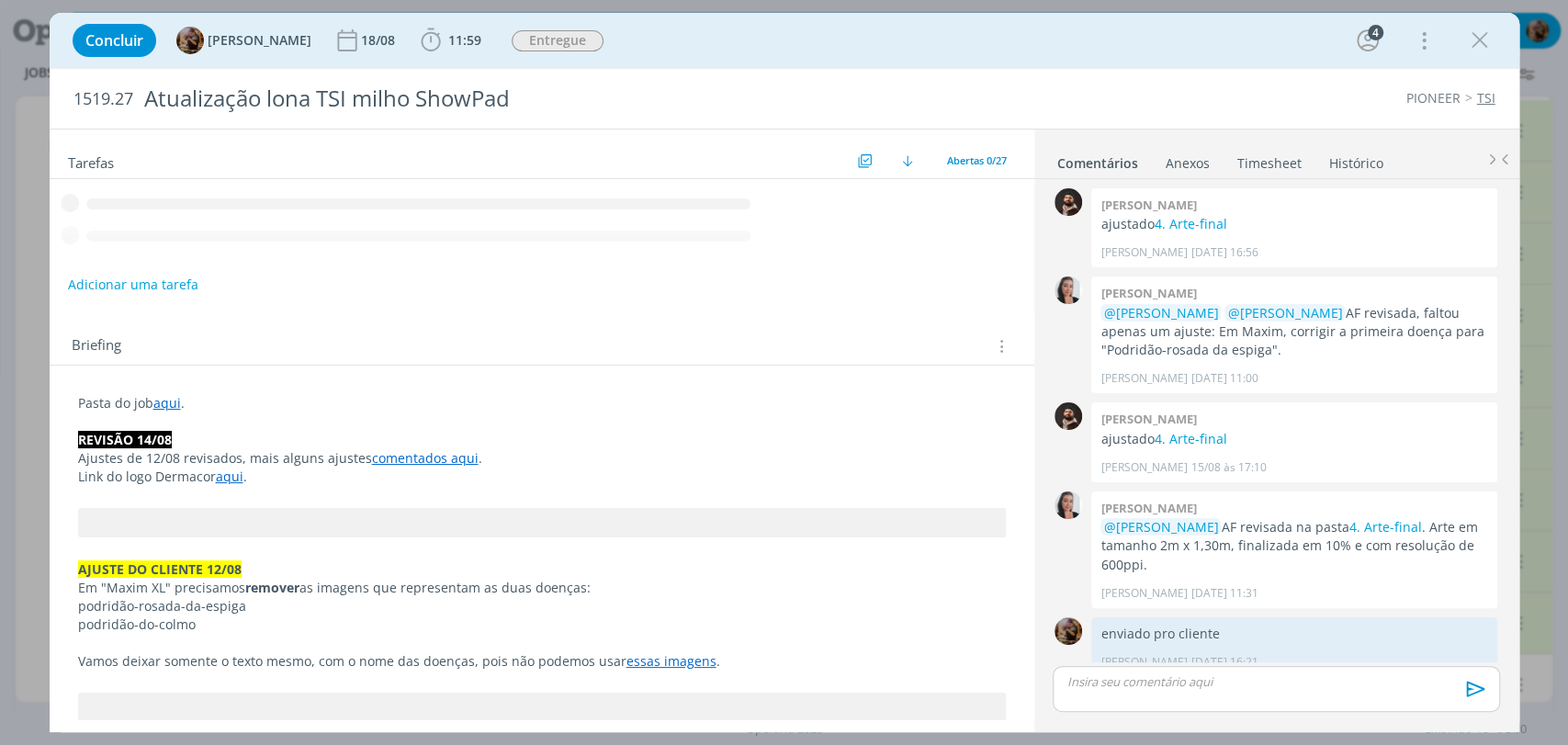
click at [231, 396] on p "Pasta do job aqui ." at bounding box center [542, 404] width 928 height 19
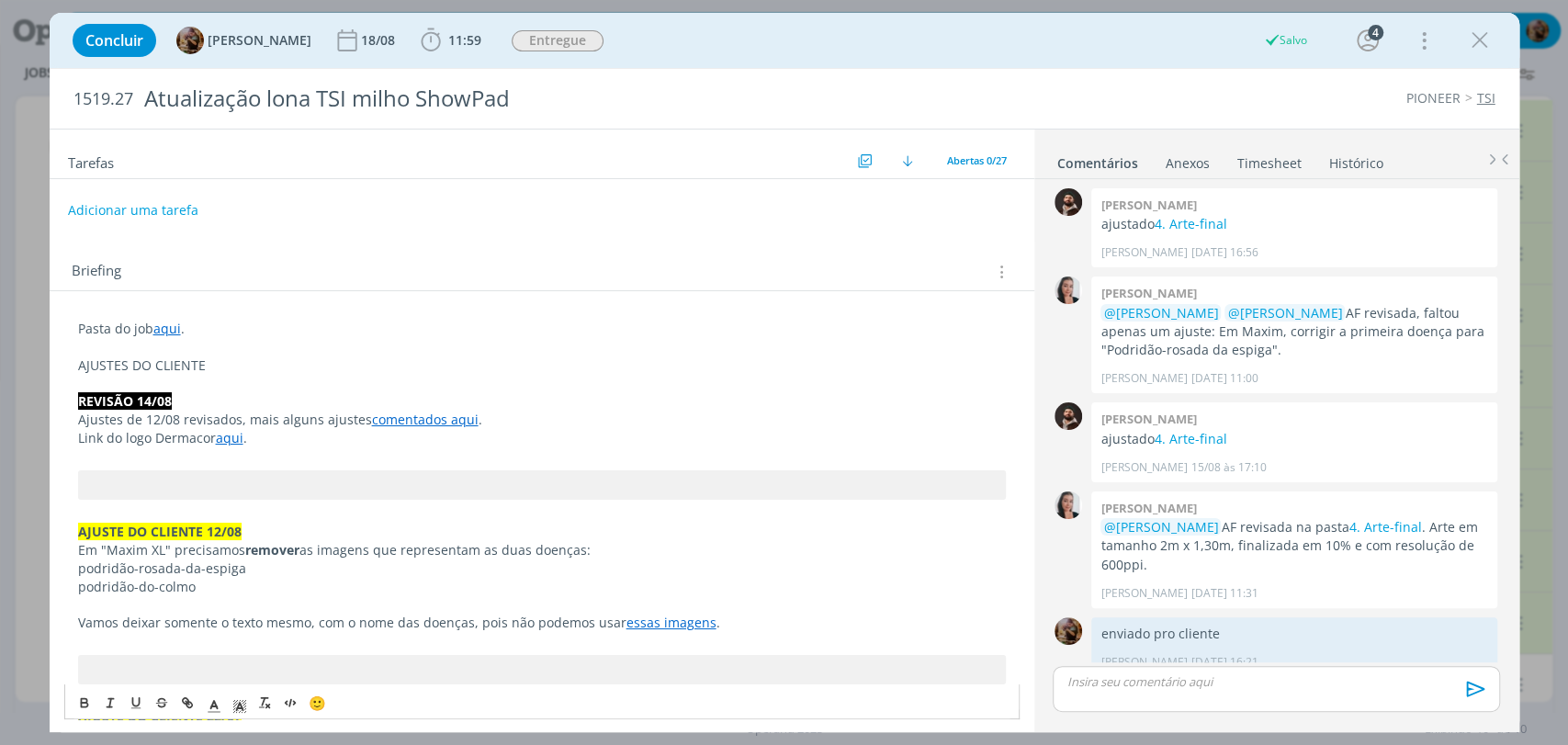
click at [229, 359] on p "AJUSTES DO CLIENTE" at bounding box center [542, 366] width 928 height 19
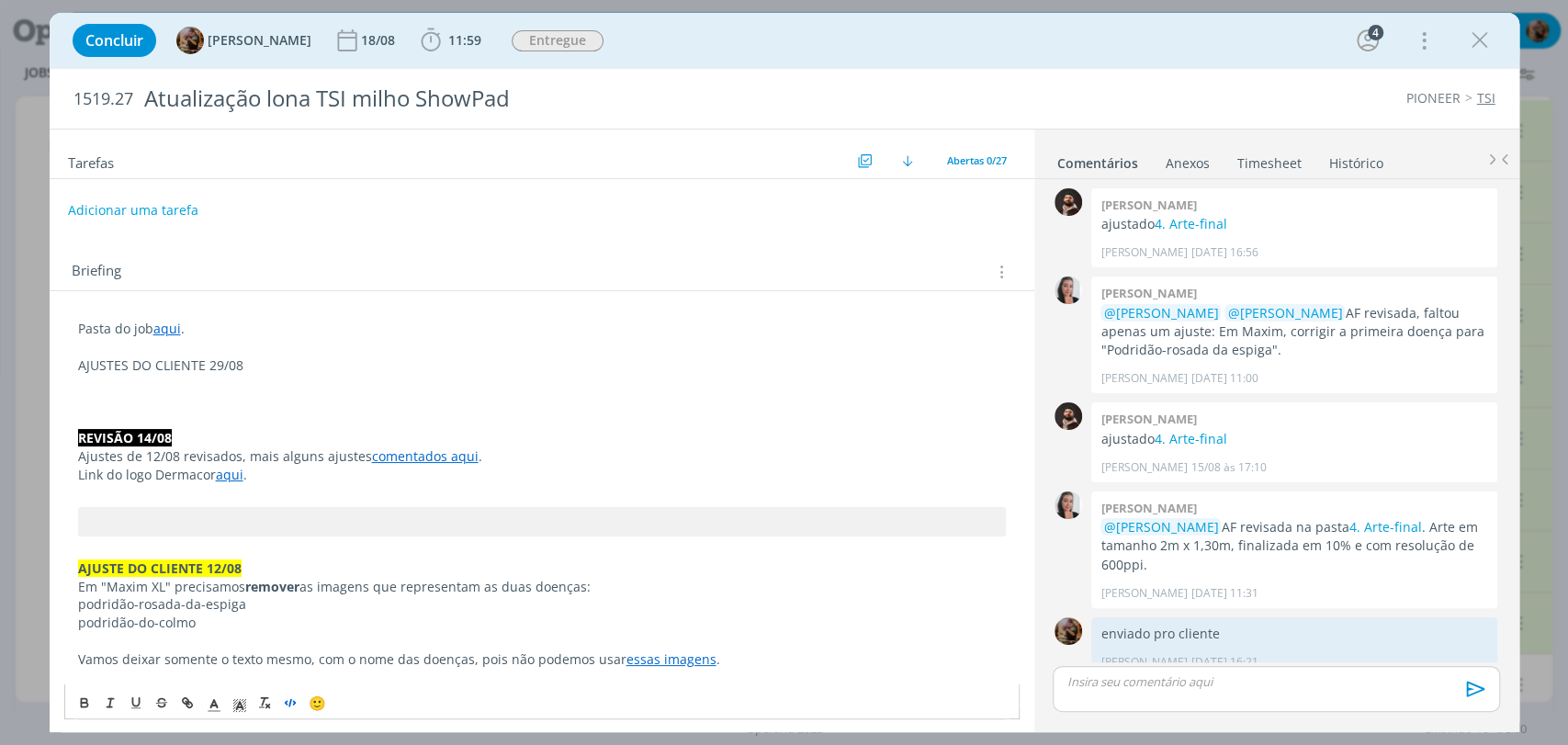
click at [291, 712] on button "dialog" at bounding box center [291, 703] width 26 height 22
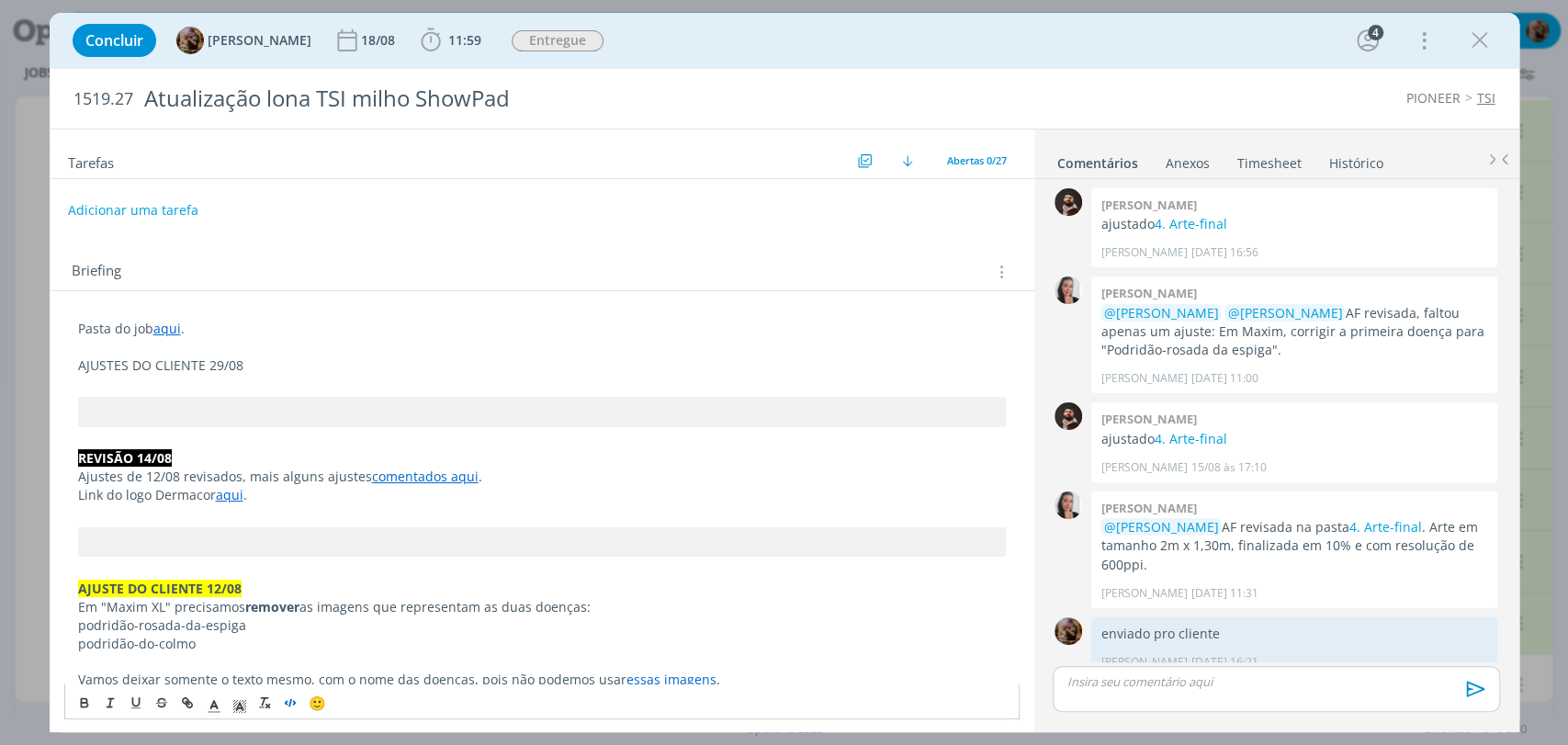
click at [272, 371] on p "AJUSTES DO CLIENTE 29/08" at bounding box center [542, 366] width 928 height 19
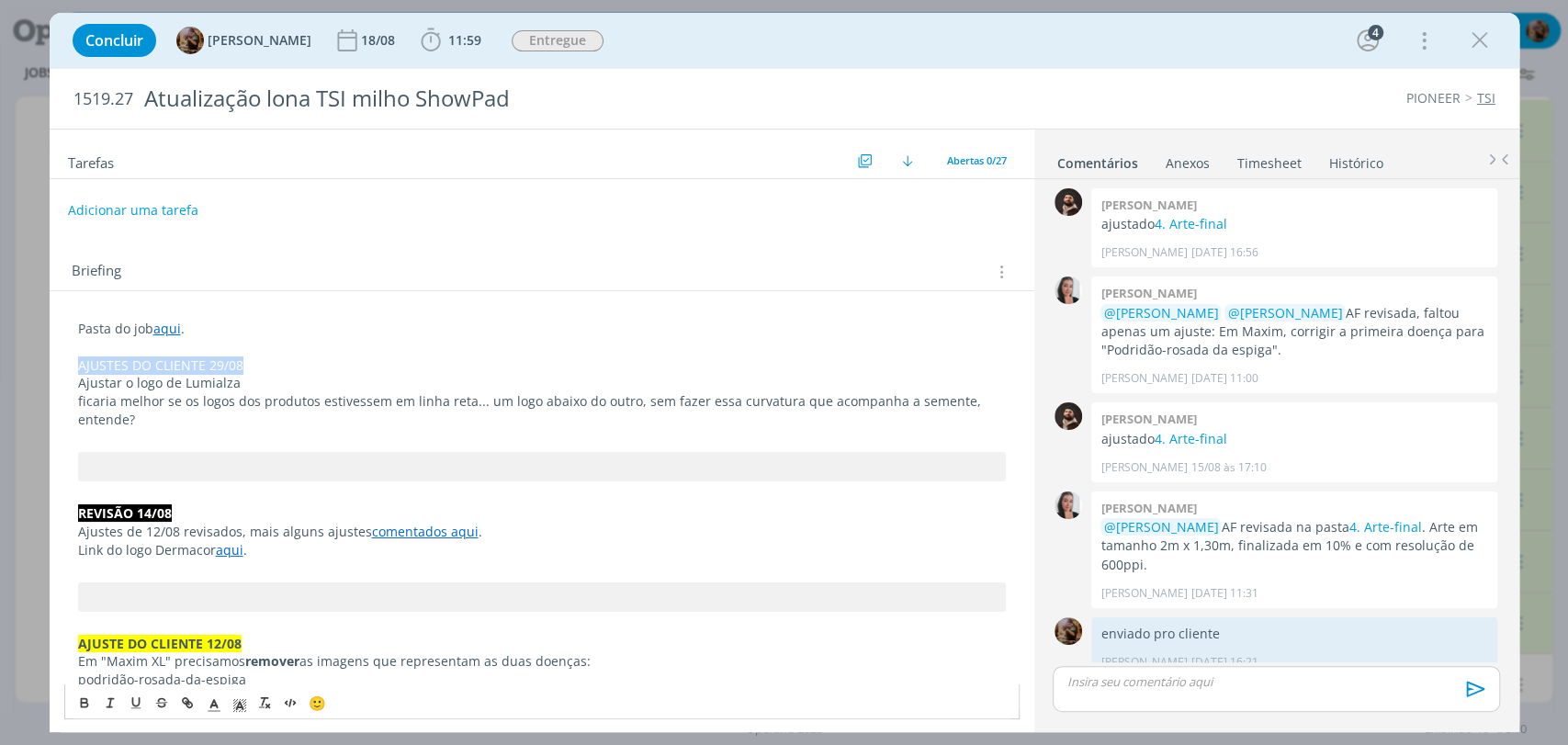
drag, startPoint x: 262, startPoint y: 362, endPoint x: 73, endPoint y: 366, distance: 189.0
click at [198, 398] on p "ficaria melhor se os logos dos produtos estivessem em linha reta... um logo aba…" at bounding box center [542, 411] width 928 height 37
drag, startPoint x: 266, startPoint y: 369, endPoint x: 73, endPoint y: 357, distance: 193.4
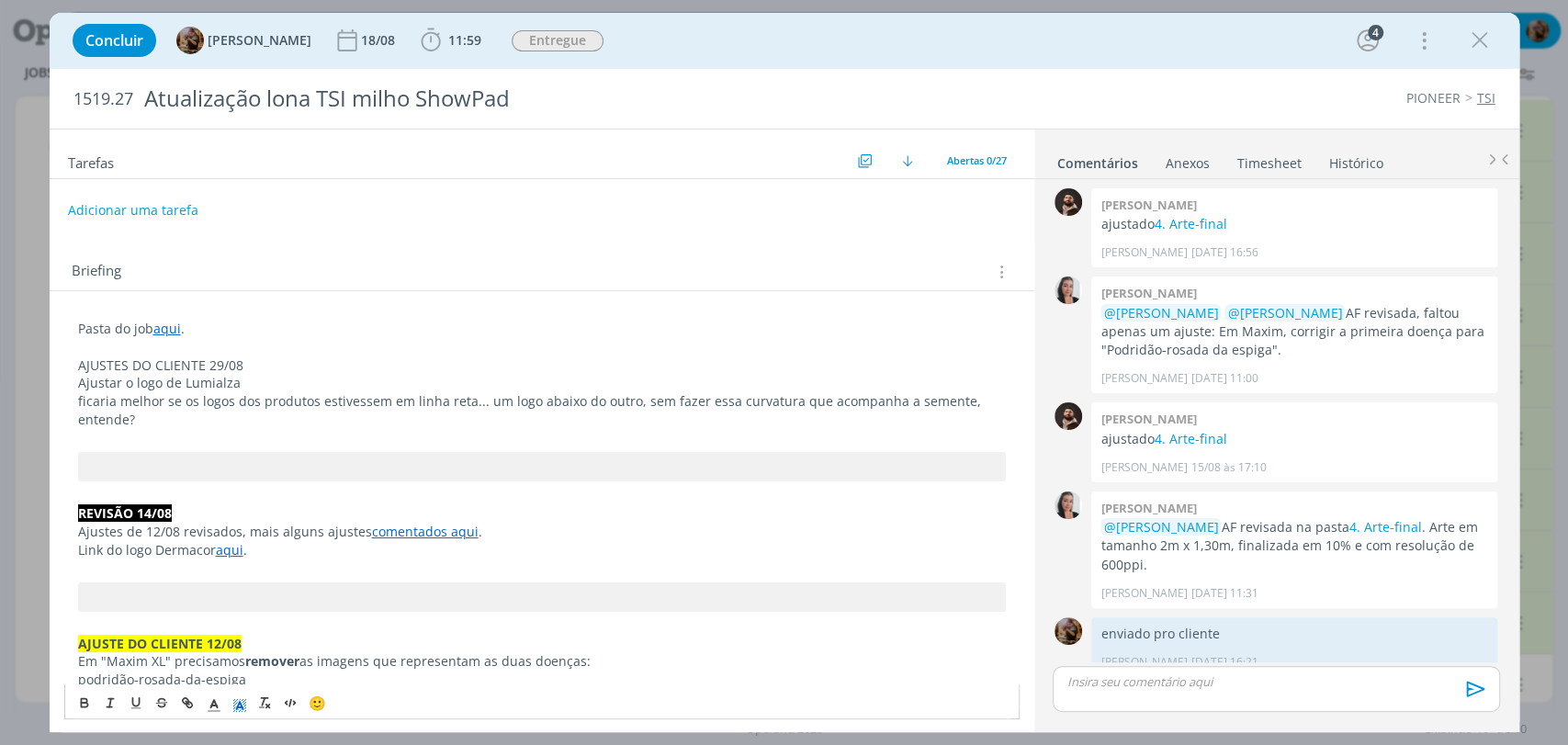
click at [243, 707] on icon "dialog" at bounding box center [240, 707] width 17 height 17
click at [290, 601] on span "dialog" at bounding box center [297, 605] width 15 height 15
click at [85, 698] on icon "dialog" at bounding box center [85, 703] width 15 height 15
click at [120, 404] on p "ficaria melhor se os logos dos produtos estivessem em linha reta... um logo aba…" at bounding box center [542, 411] width 928 height 37
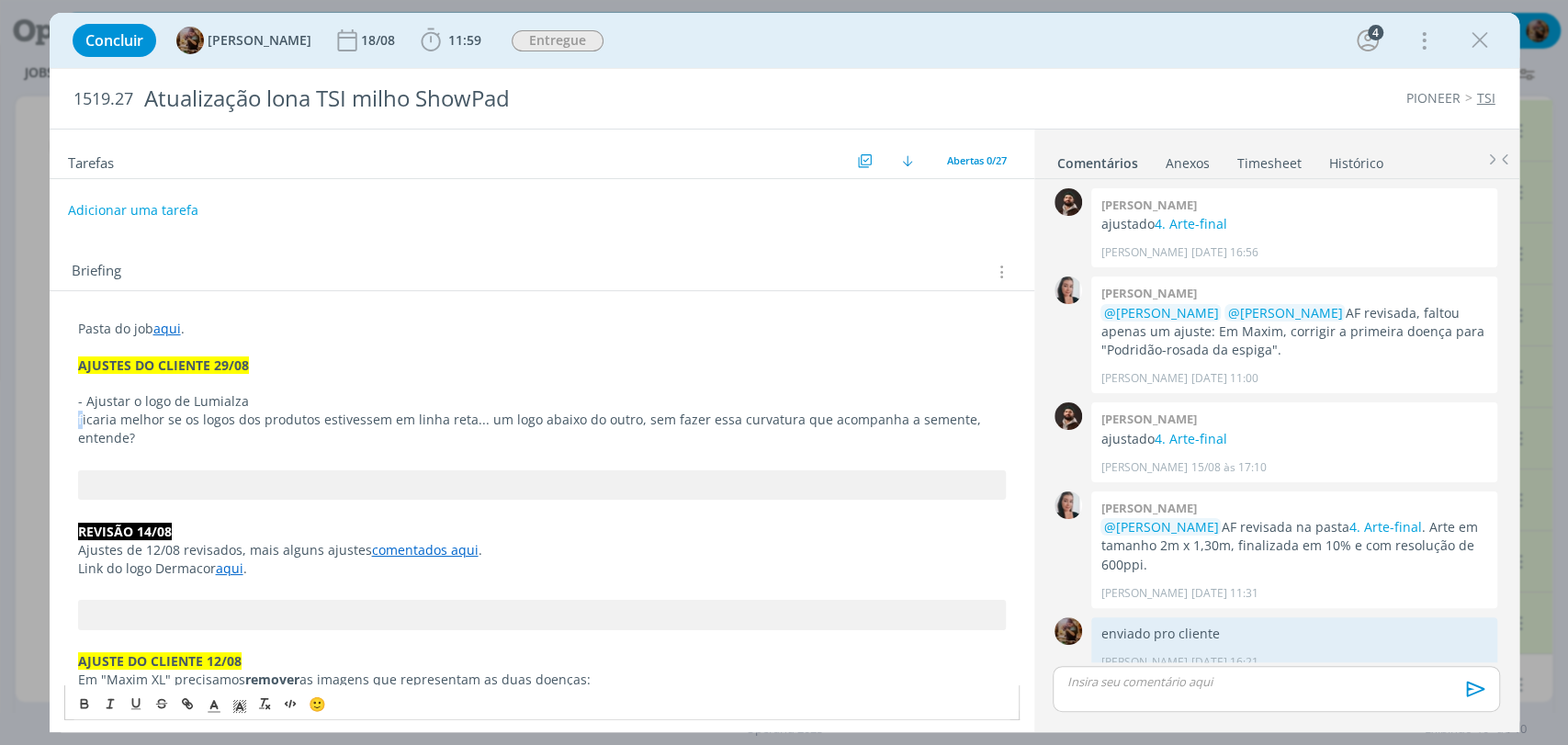
drag, startPoint x: 81, startPoint y: 420, endPoint x: 68, endPoint y: 420, distance: 13.0
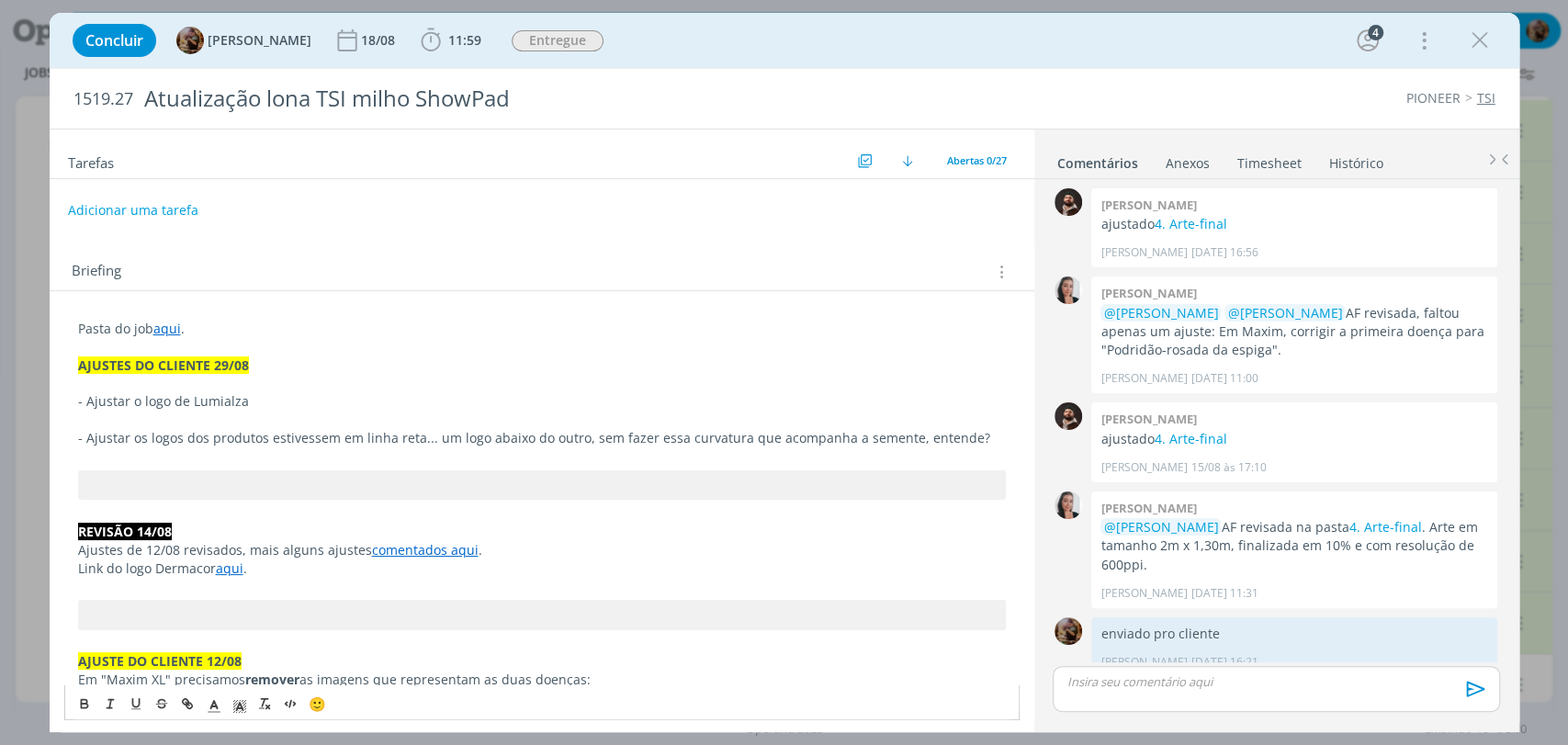
click at [268, 438] on p "- Ajustar os logos dos produtos estivessem em linha reta... um logo abaixo do o…" at bounding box center [542, 438] width 928 height 19
drag, startPoint x: 333, startPoint y: 441, endPoint x: 269, endPoint y: 439, distance: 64.0
click at [269, 439] on p "- Ajustar os logos dos produtos estivessem em linha reta... um logo abaixo do o…" at bounding box center [542, 438] width 928 height 19
drag, startPoint x: 897, startPoint y: 438, endPoint x: 829, endPoint y: 443, distance: 68.2
click at [829, 443] on p "- Ajustar os logos dos produtos em linha reta... um logo abaixo do outro, sem f…" at bounding box center [542, 438] width 928 height 19
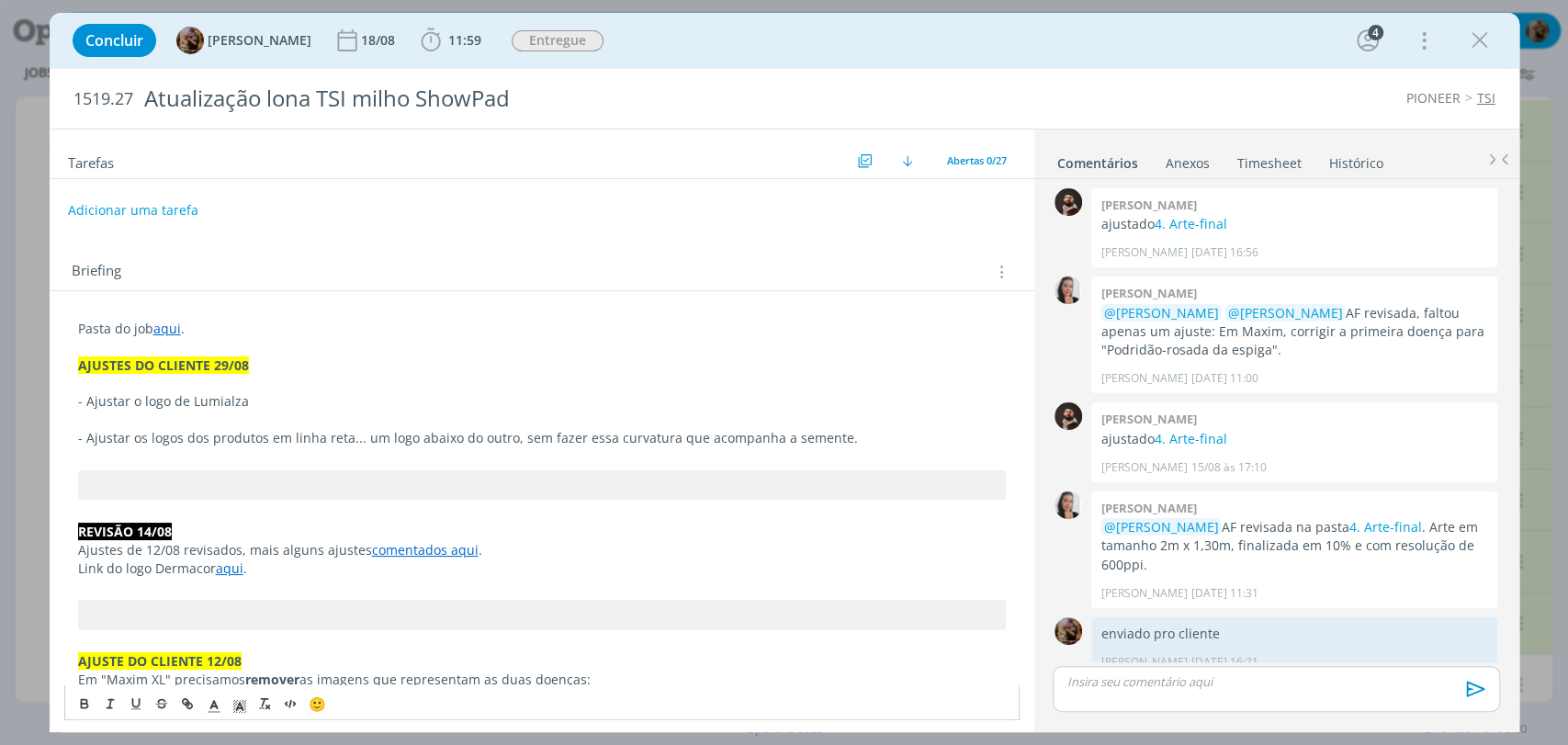
click at [422, 396] on p "- Ajustar o logo de Lumialza" at bounding box center [542, 402] width 928 height 19
click at [308, 399] on p "- Ajustar o logo de Lumialza, conformeaqui." at bounding box center [542, 402] width 928 height 19
click at [312, 404] on p "- Ajustar o logo de Lumialza, conforme aqui." at bounding box center [542, 402] width 928 height 19
click at [458, 396] on p "- Ajustar o logo de Lumialza, conforme versão atualizada aqui." at bounding box center [542, 402] width 928 height 19
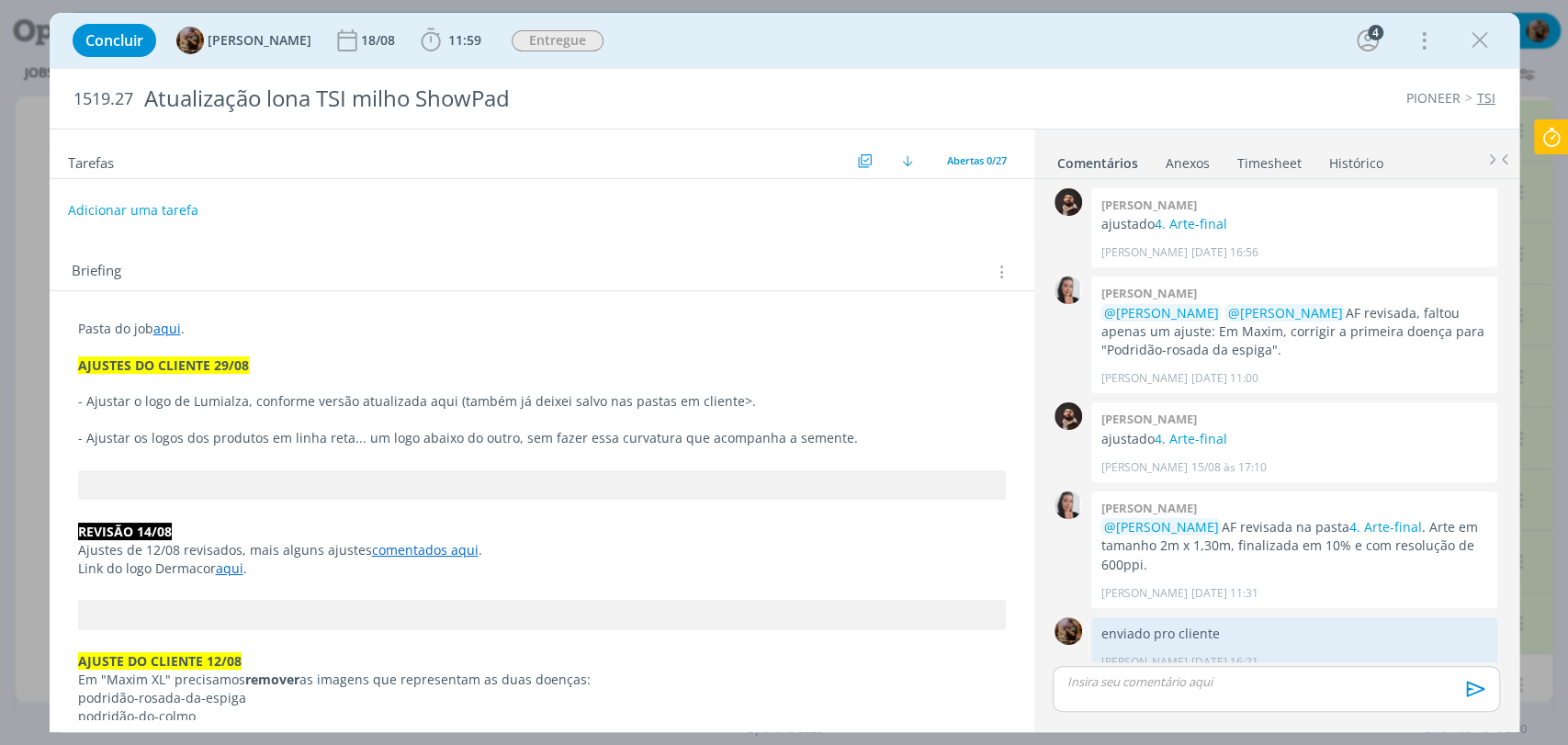
click at [426, 406] on p "- Ajustar o logo de Lumialza, conforme versão atualizada aqui (também já deixei…" at bounding box center [542, 402] width 928 height 19
click at [189, 705] on icon "dialog" at bounding box center [188, 703] width 15 height 15
paste input "https://sobeae.sharepoint.com/:b:/s/SOBEAE/Ee2dw8Ngbd9Fv4SjdGj4JeQBklgL39S9OVJI…"
type input "https://sobeae.sharepoint.com/:b:/s/SOBEAE/Ee2dw8Ngbd9Fv4SjdGj4JeQBklgL39S9OVJI…"
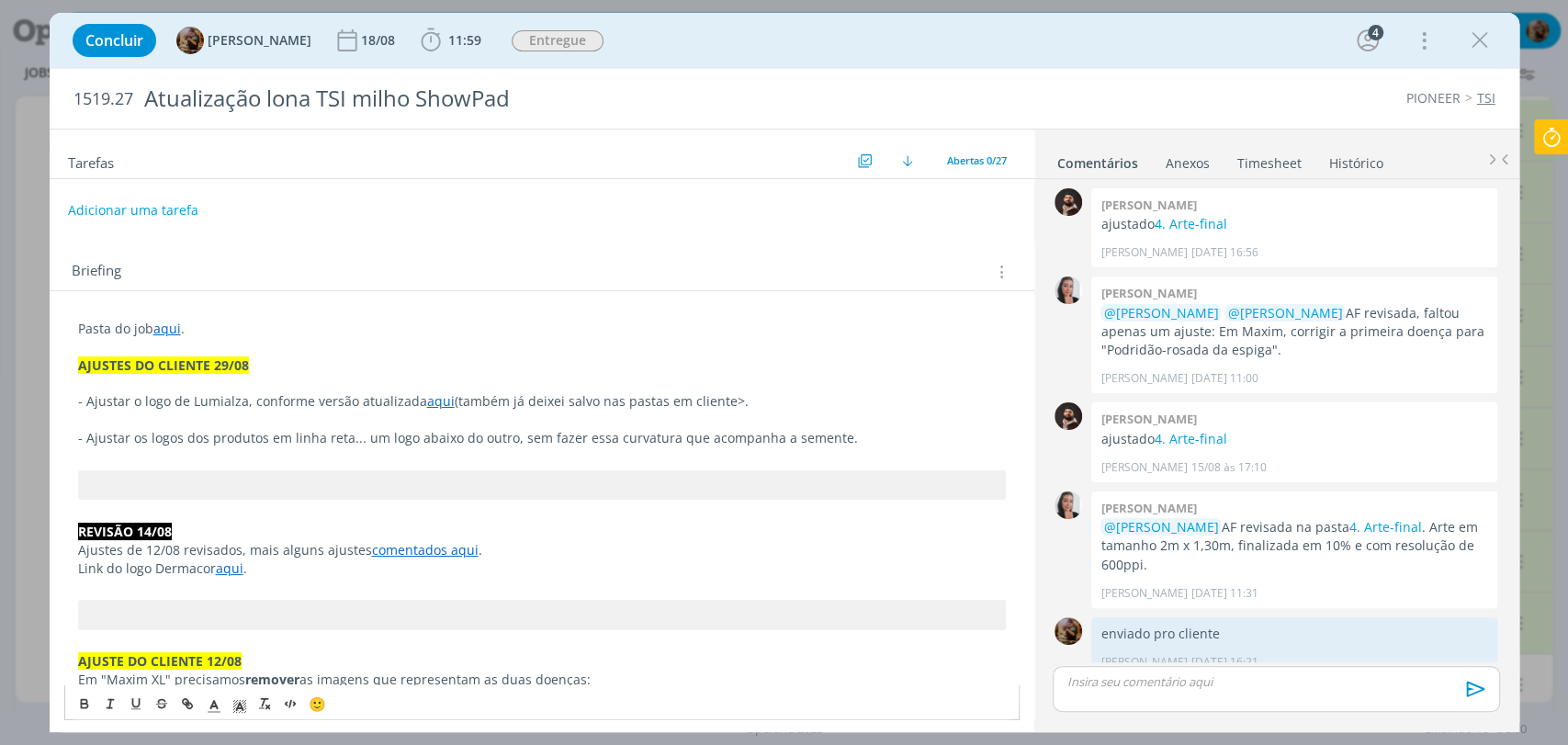
drag, startPoint x: 392, startPoint y: 462, endPoint x: 421, endPoint y: 435, distance: 39.6
click at [392, 461] on p "dialog" at bounding box center [542, 457] width 928 height 19
drag, startPoint x: 444, startPoint y: 403, endPoint x: 725, endPoint y: 408, distance: 281.0
click at [725, 408] on p "- Ajustar o logo de Lumialza, conforme versão atualizada aqui (também já deixei…" at bounding box center [542, 402] width 928 height 19
click at [130, 444] on p "- Ajustar os logos dos produtos em linha reta... um logo abaixo do outro, sem f…" at bounding box center [542, 438] width 928 height 19
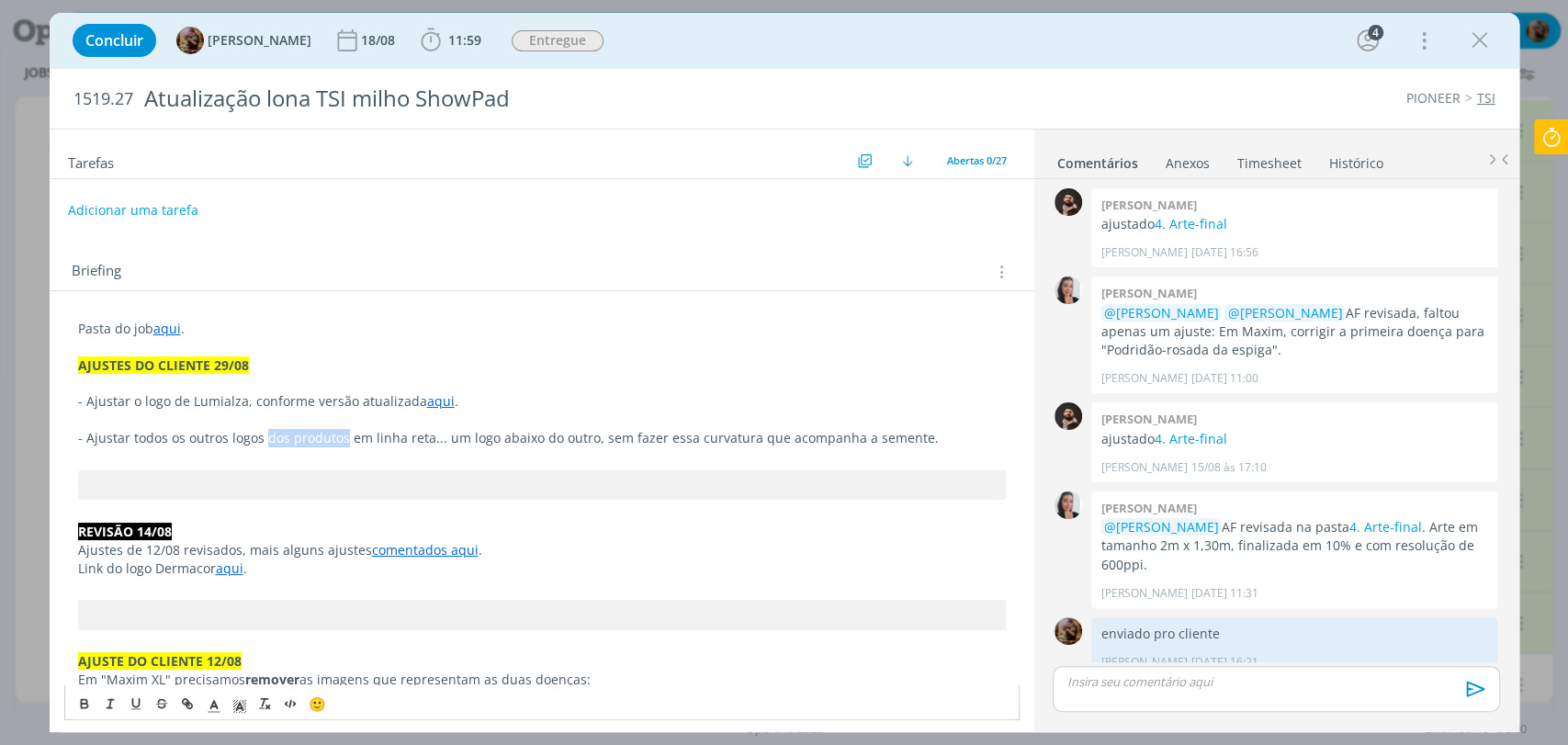
drag, startPoint x: 344, startPoint y: 440, endPoint x: 264, endPoint y: 442, distance: 80.0
click at [264, 442] on p "- Ajustar todos os outros logos dos produtos em linha reta... um logo abaixo do…" at bounding box center [542, 438] width 928 height 19
click at [347, 437] on p "- Ajustar todos os outros logos dos produtos em linha reta... um logo abaixo do…" at bounding box center [542, 438] width 928 height 19
click at [133, 430] on p "- Ajustar todos os outros logos dos produtos em linha reta... um logo abaixo do…" at bounding box center [542, 438] width 928 height 19
click at [405, 442] on p "- Ajustar também, todos os outros logos dos produtos em linha reta... um logo a…" at bounding box center [542, 438] width 928 height 19
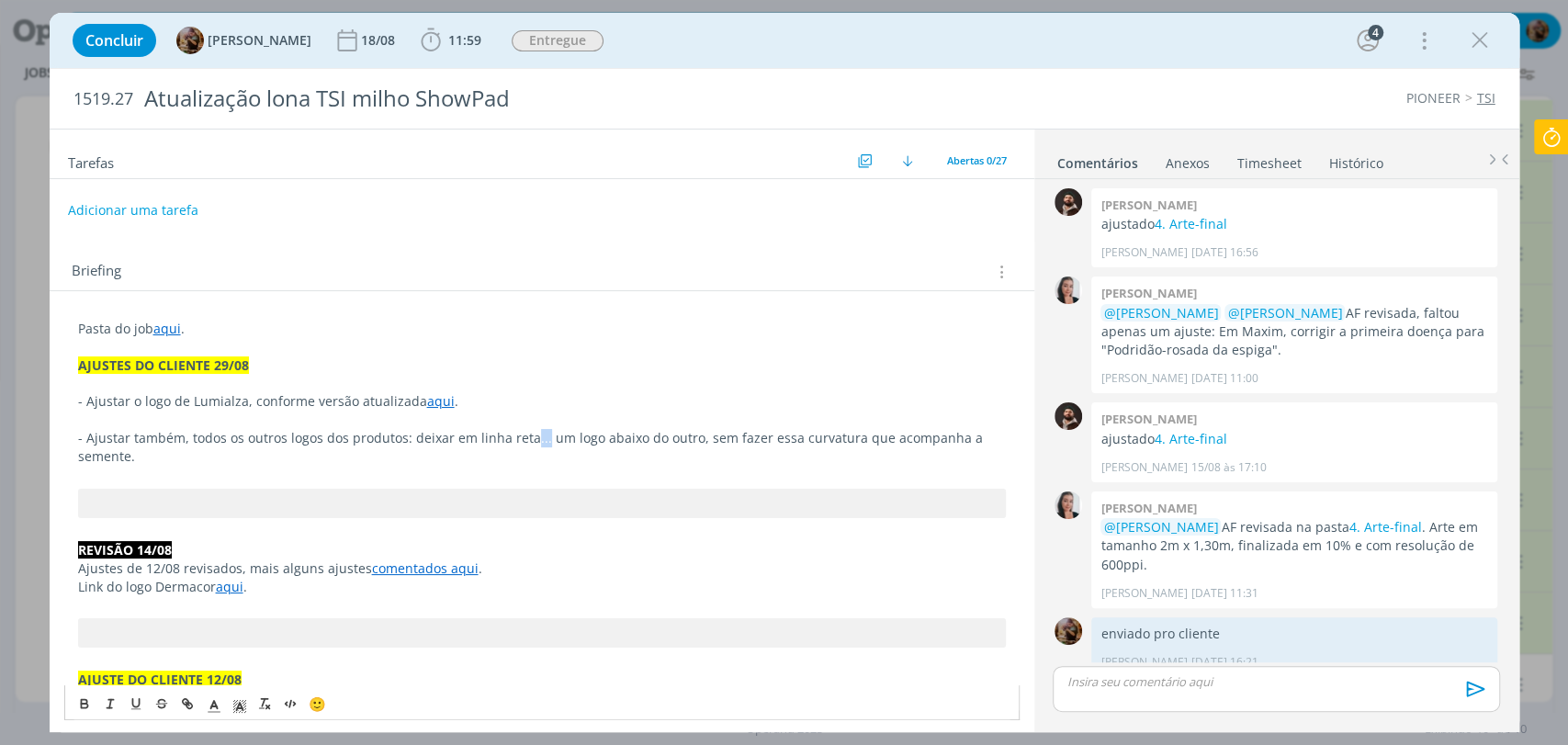
drag, startPoint x: 537, startPoint y: 444, endPoint x: 526, endPoint y: 444, distance: 11.0
click at [526, 444] on p "- Ajustar também, todos os outros logos dos produtos: deixar em linha reta... u…" at bounding box center [542, 447] width 928 height 37
drag, startPoint x: 580, startPoint y: 442, endPoint x: 558, endPoint y: 441, distance: 22.0
click at [558, 441] on p "- Ajustar também, todos os outros logos dos produtos: deixar em linha reta, um …" at bounding box center [542, 447] width 928 height 37
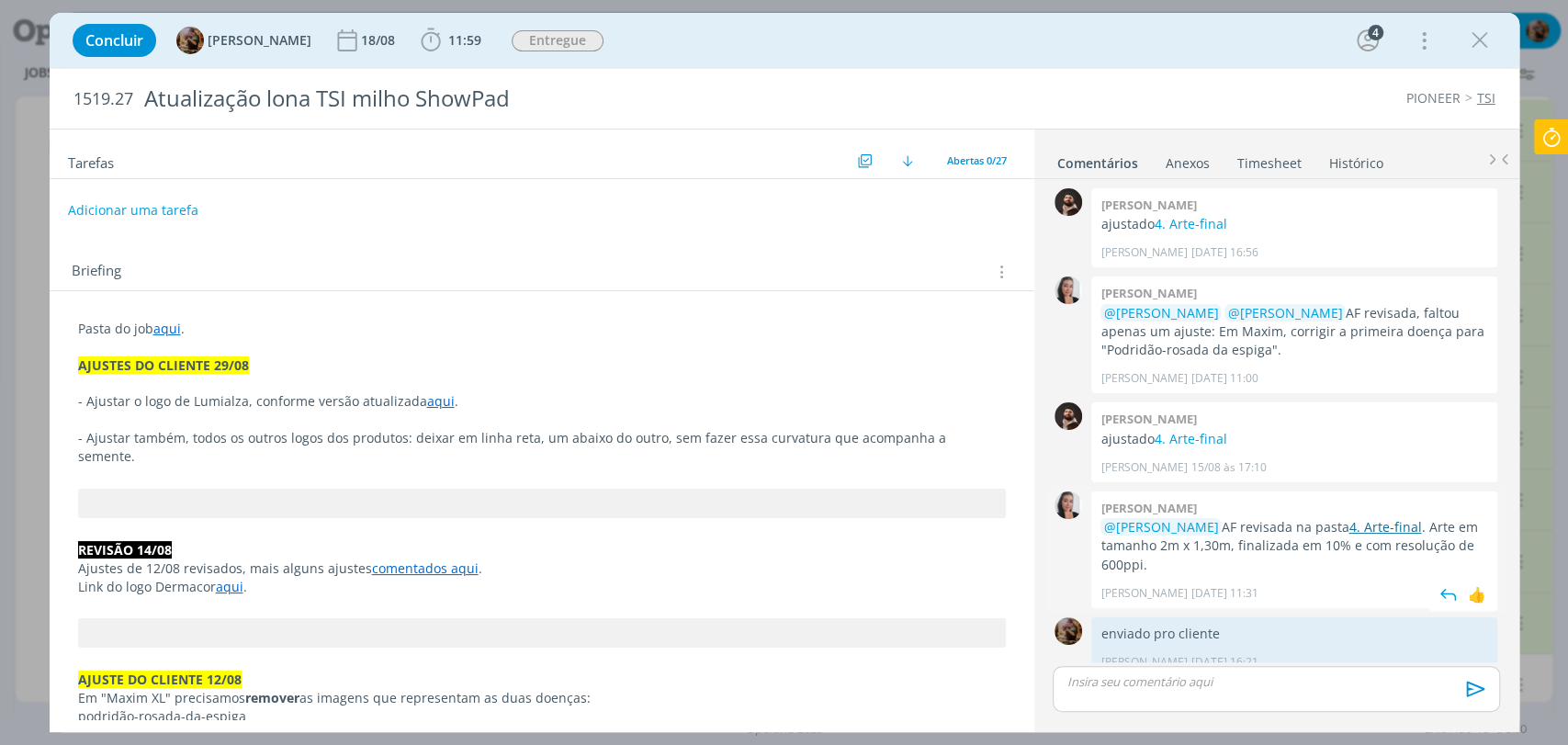
click at [1396, 518] on link "4. Arte-final" at bounding box center [1385, 526] width 73 height 18
click at [186, 200] on button "Adicionar uma tarefa" at bounding box center [132, 209] width 130 height 32
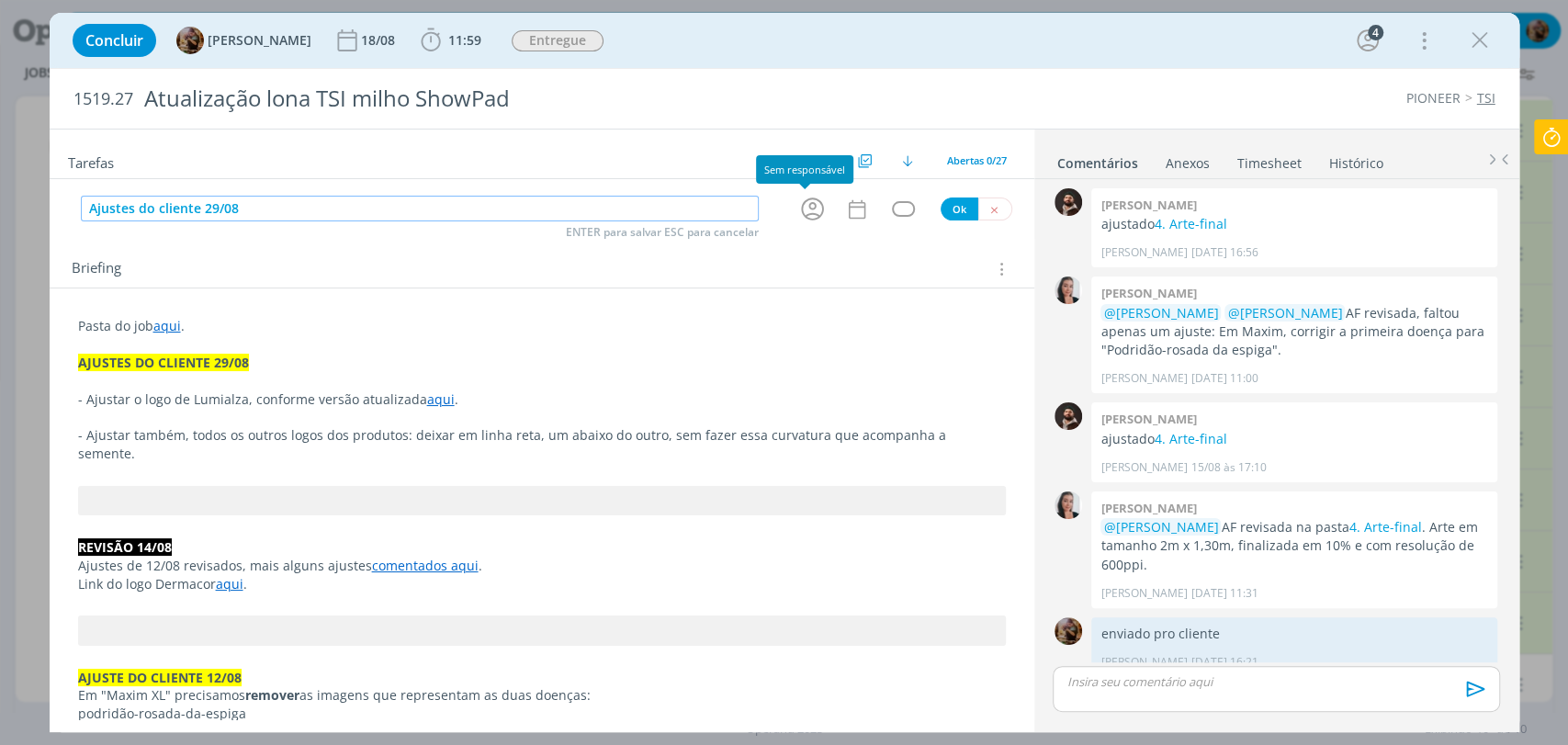
click at [811, 210] on icon "dialog" at bounding box center [812, 208] width 29 height 29
type input "Ajustes do cliente 29/08"
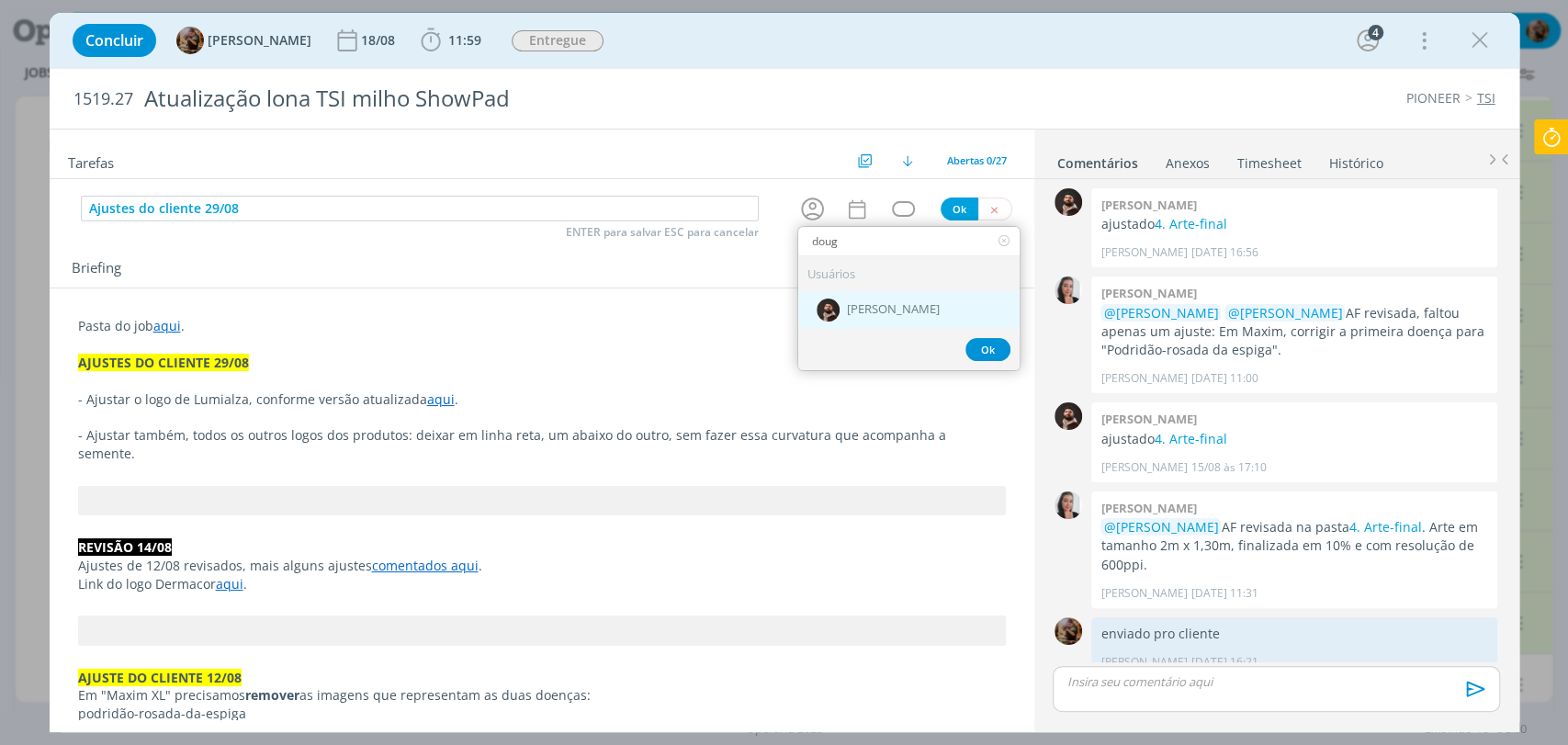
type input "doug"
click at [899, 319] on div "[PERSON_NAME]" at bounding box center [909, 310] width 221 height 37
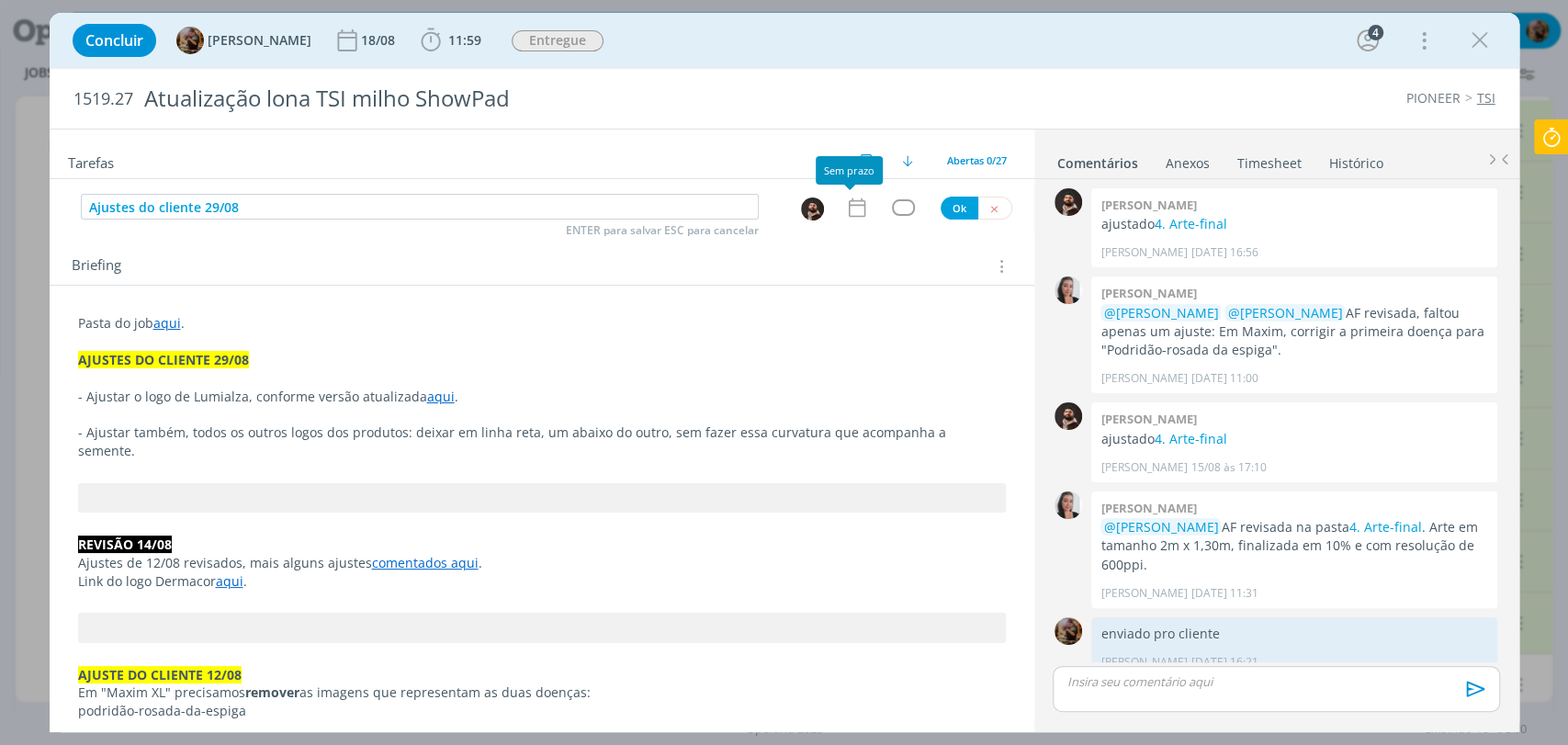
click at [845, 215] on icon "dialog" at bounding box center [857, 207] width 24 height 24
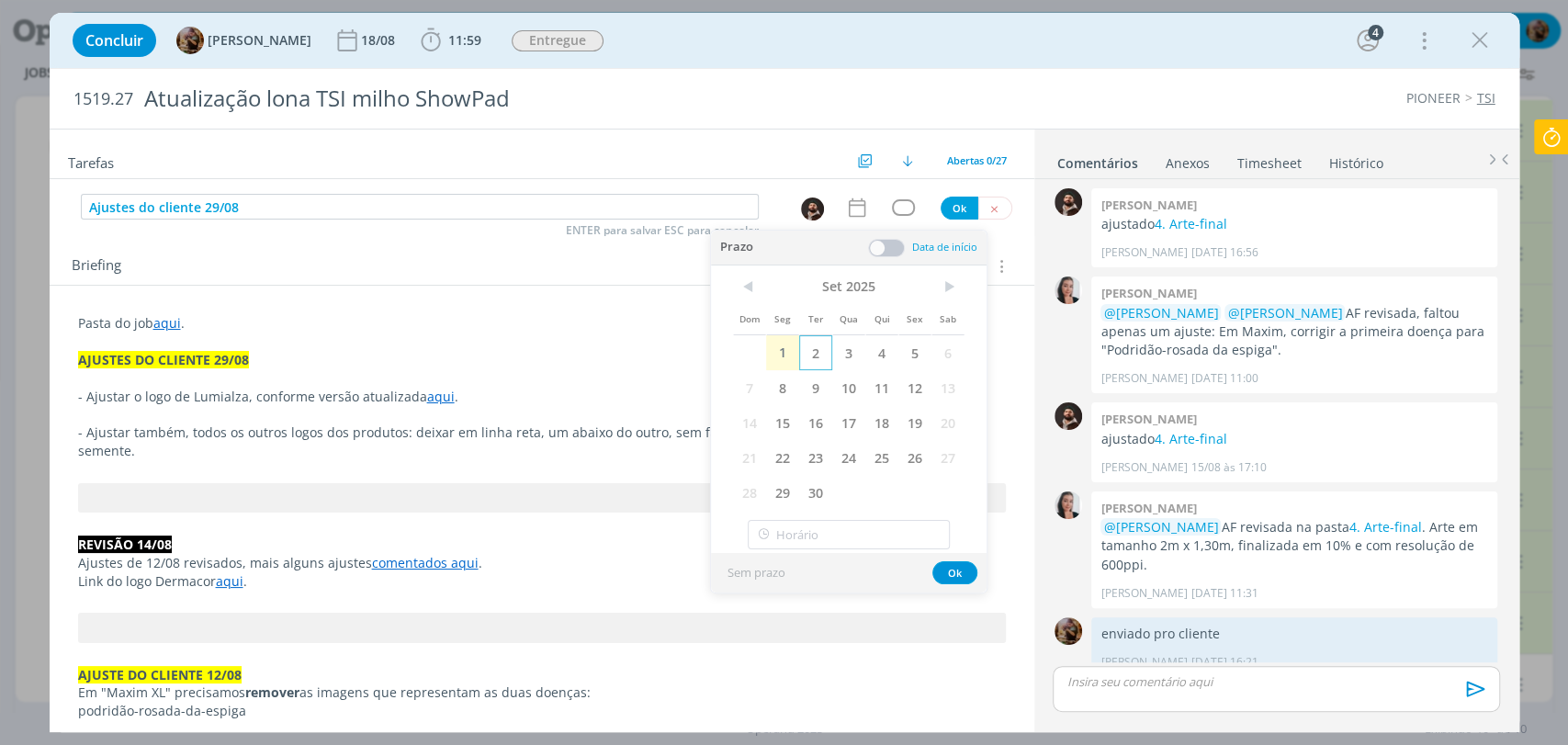
click at [820, 350] on span "2" at bounding box center [816, 353] width 33 height 35
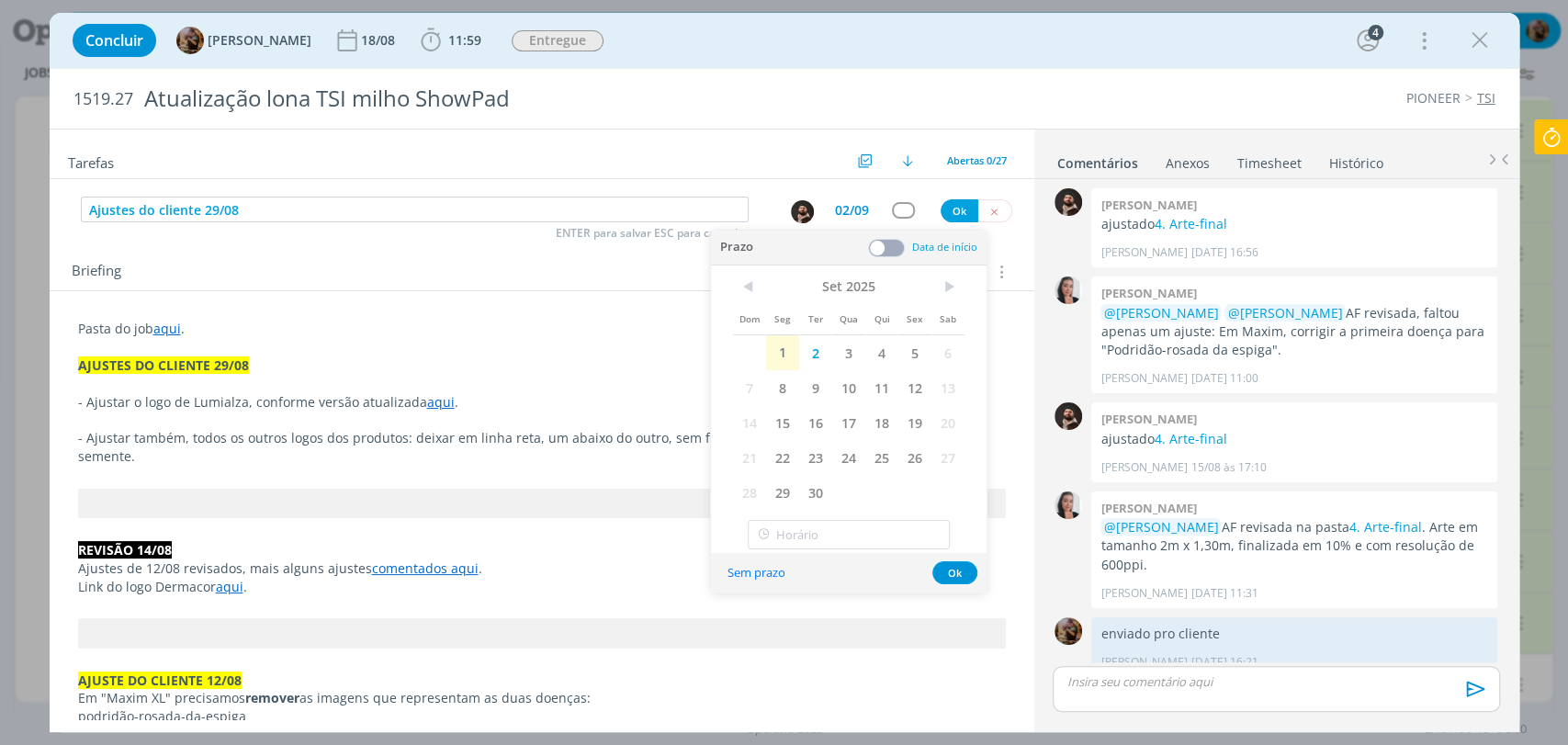
click at [877, 251] on span at bounding box center [886, 248] width 37 height 19
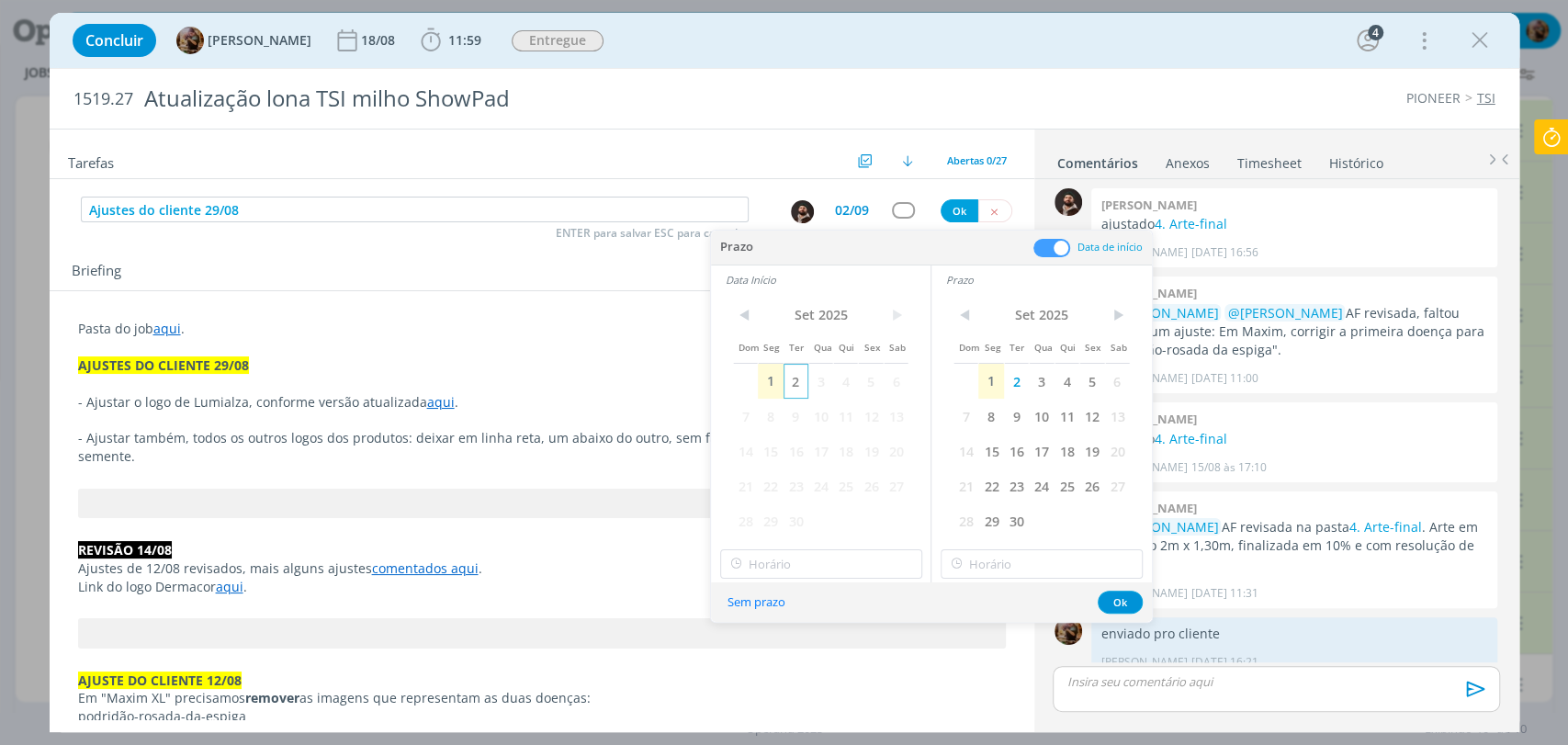
click at [789, 382] on span "2" at bounding box center [796, 381] width 25 height 35
click at [801, 567] on input "10:00" at bounding box center [820, 565] width 202 height 30
click at [764, 443] on div "11:45" at bounding box center [822, 440] width 205 height 33
type input "11:45"
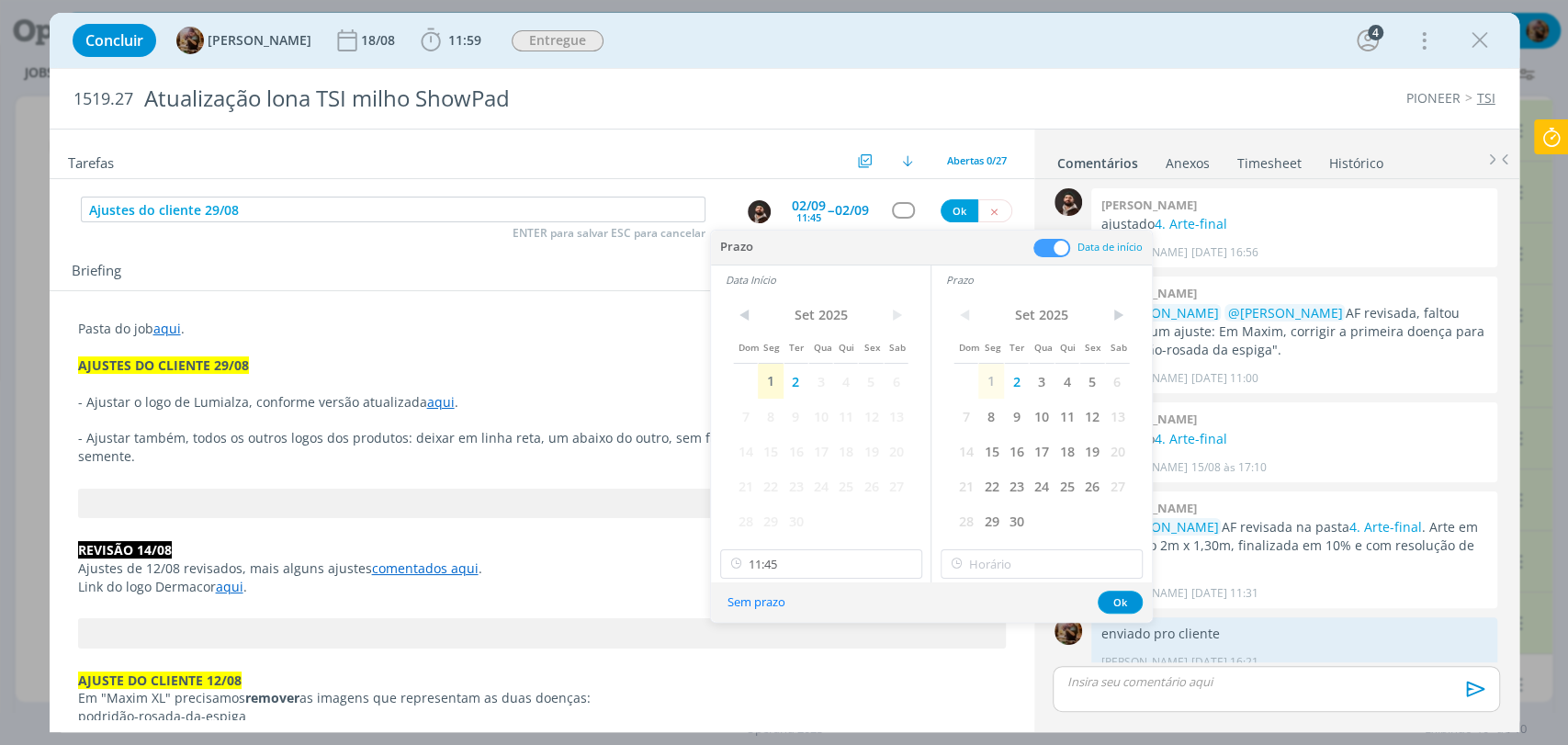
click at [1033, 582] on div "Sem prazo Ok" at bounding box center [932, 602] width 441 height 39
click at [1033, 576] on input "11:45" at bounding box center [1041, 565] width 202 height 30
click at [985, 453] on div "12:00" at bounding box center [1043, 446] width 205 height 33
type input "12:00"
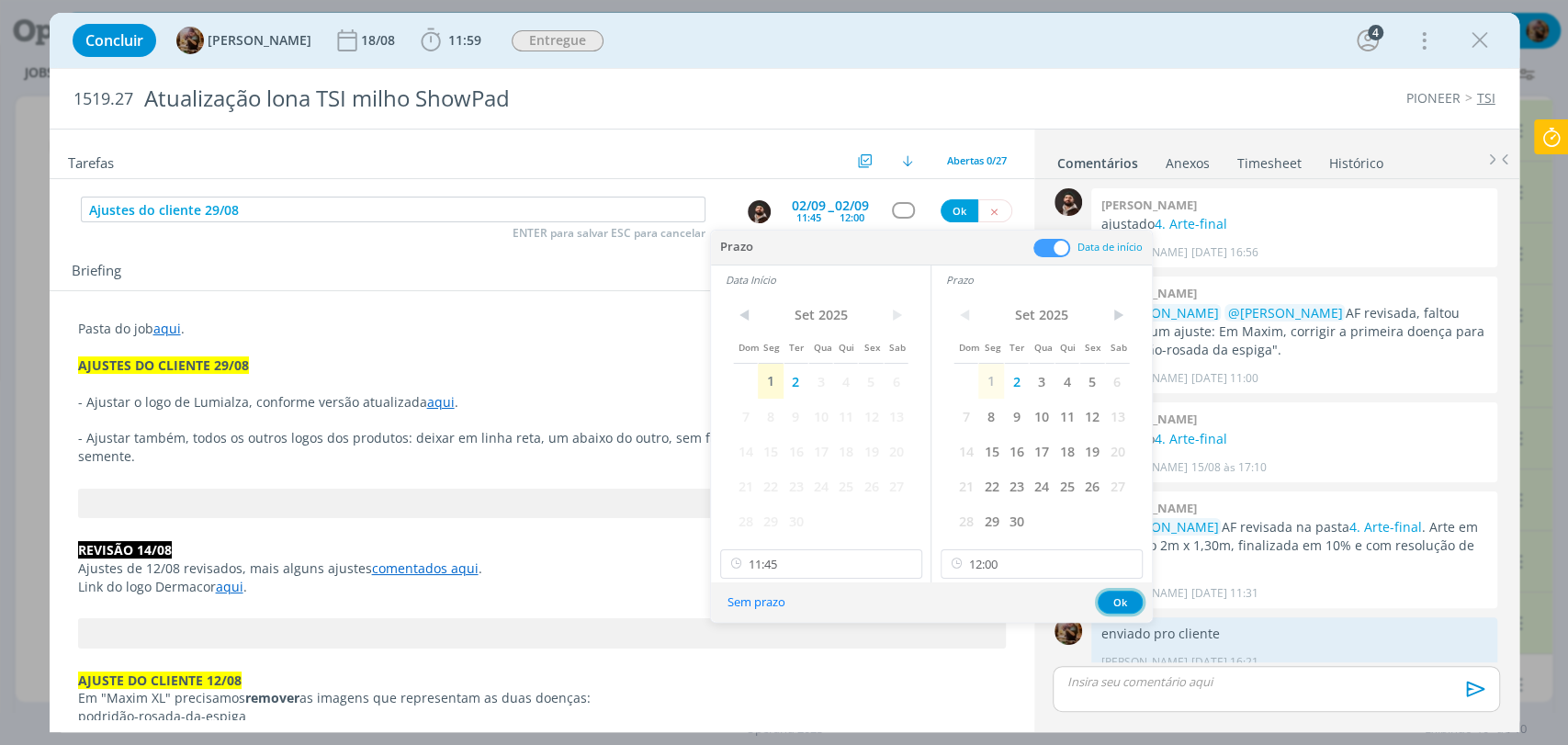
click at [1125, 605] on button "Ok" at bounding box center [1120, 602] width 45 height 23
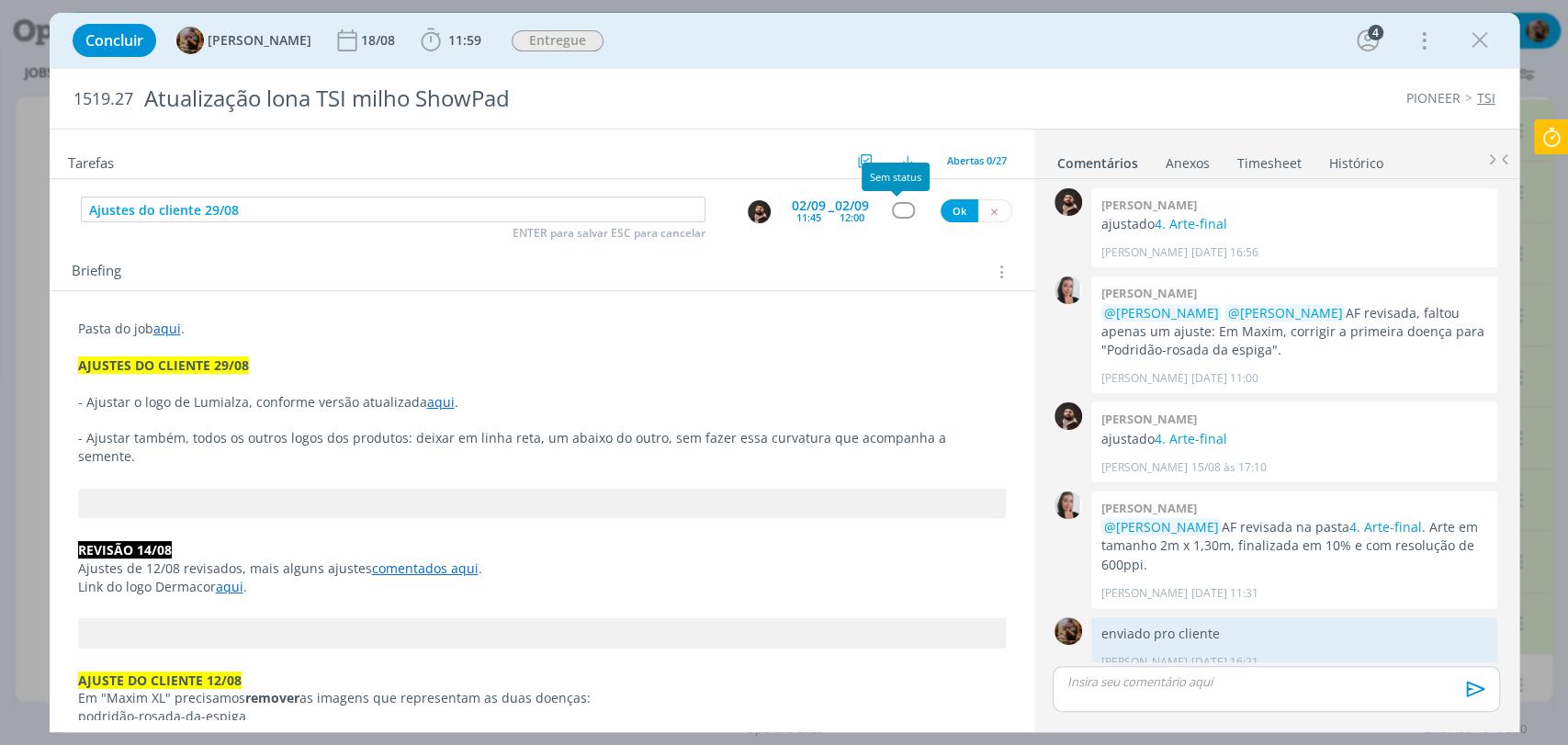
click at [902, 208] on div "dialog" at bounding box center [903, 209] width 23 height 16
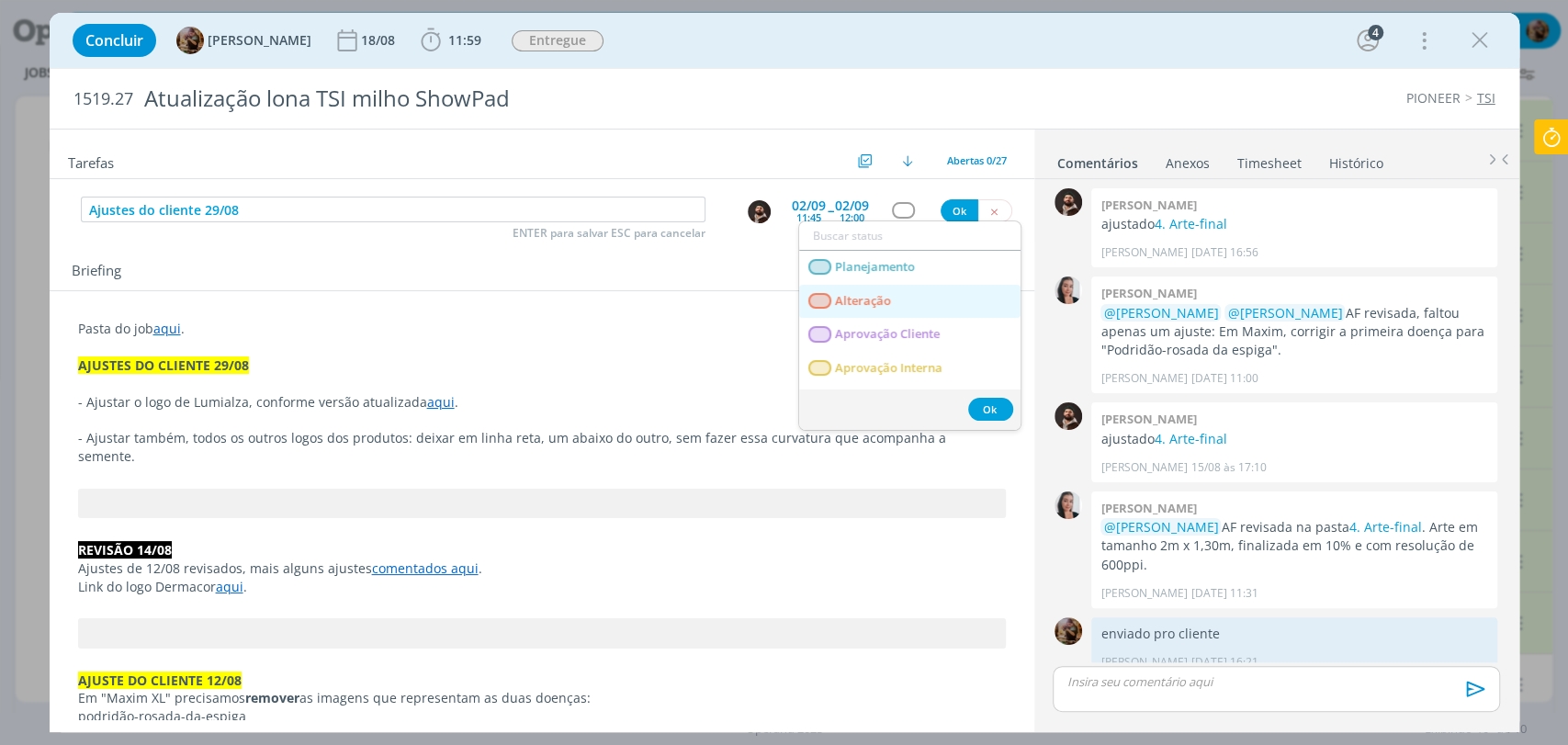
click at [874, 289] on link "Alteração" at bounding box center [910, 301] width 221 height 34
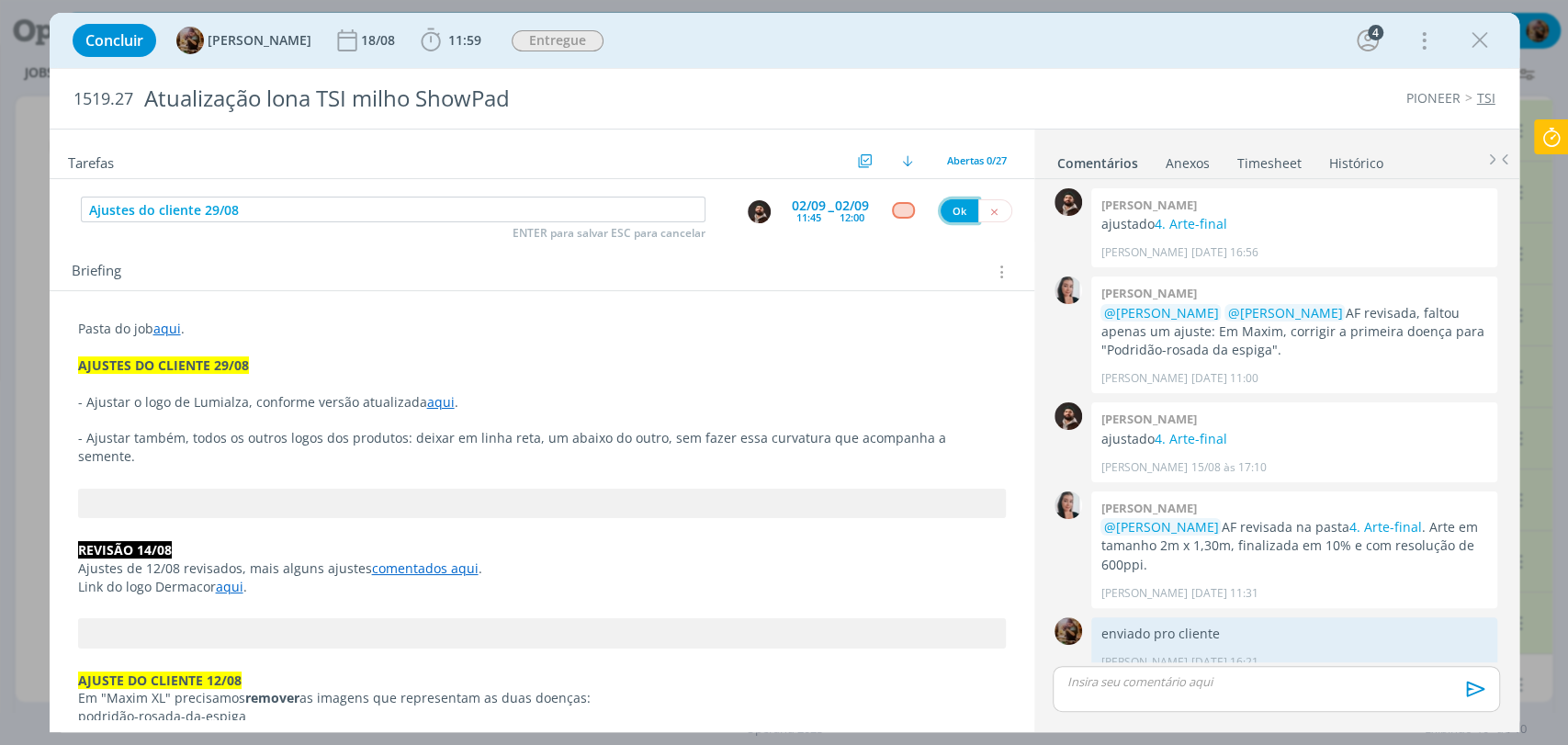
click at [953, 206] on button "Ok" at bounding box center [959, 210] width 37 height 23
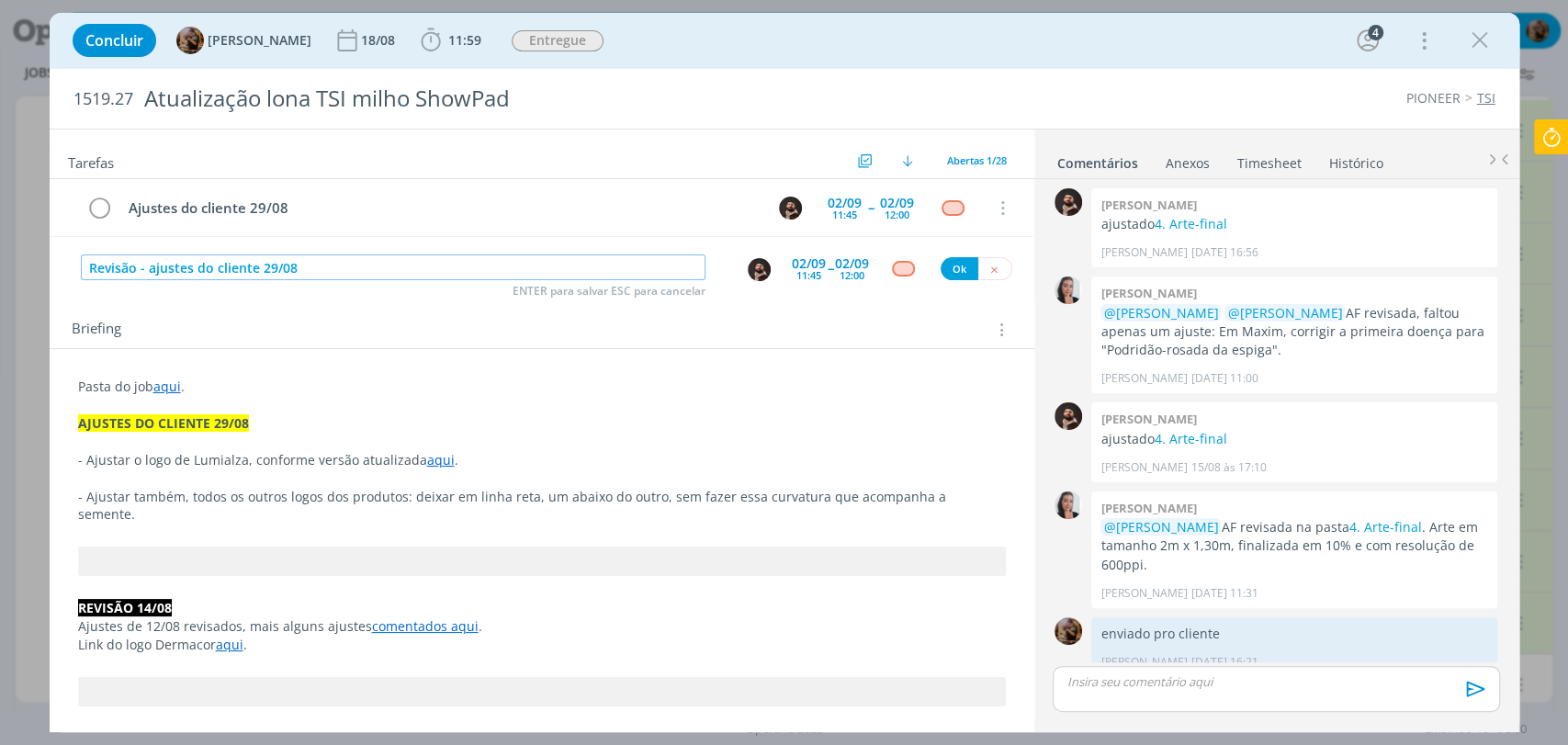
type input "Revisão - ajustes do cliente 29/08"
click at [397, 483] on p "dialog" at bounding box center [542, 479] width 928 height 19
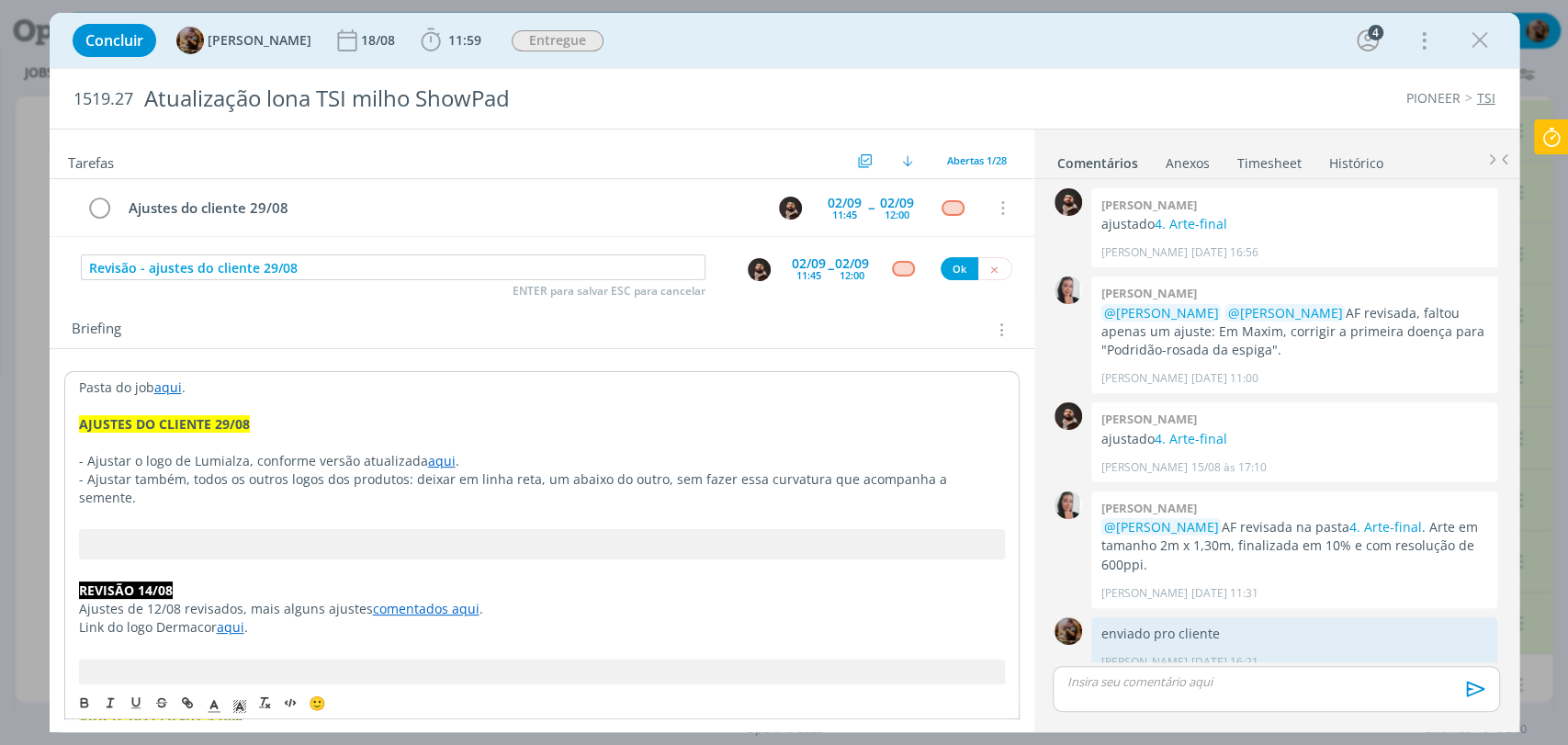
click at [762, 268] on img "dialog" at bounding box center [759, 270] width 23 height 23
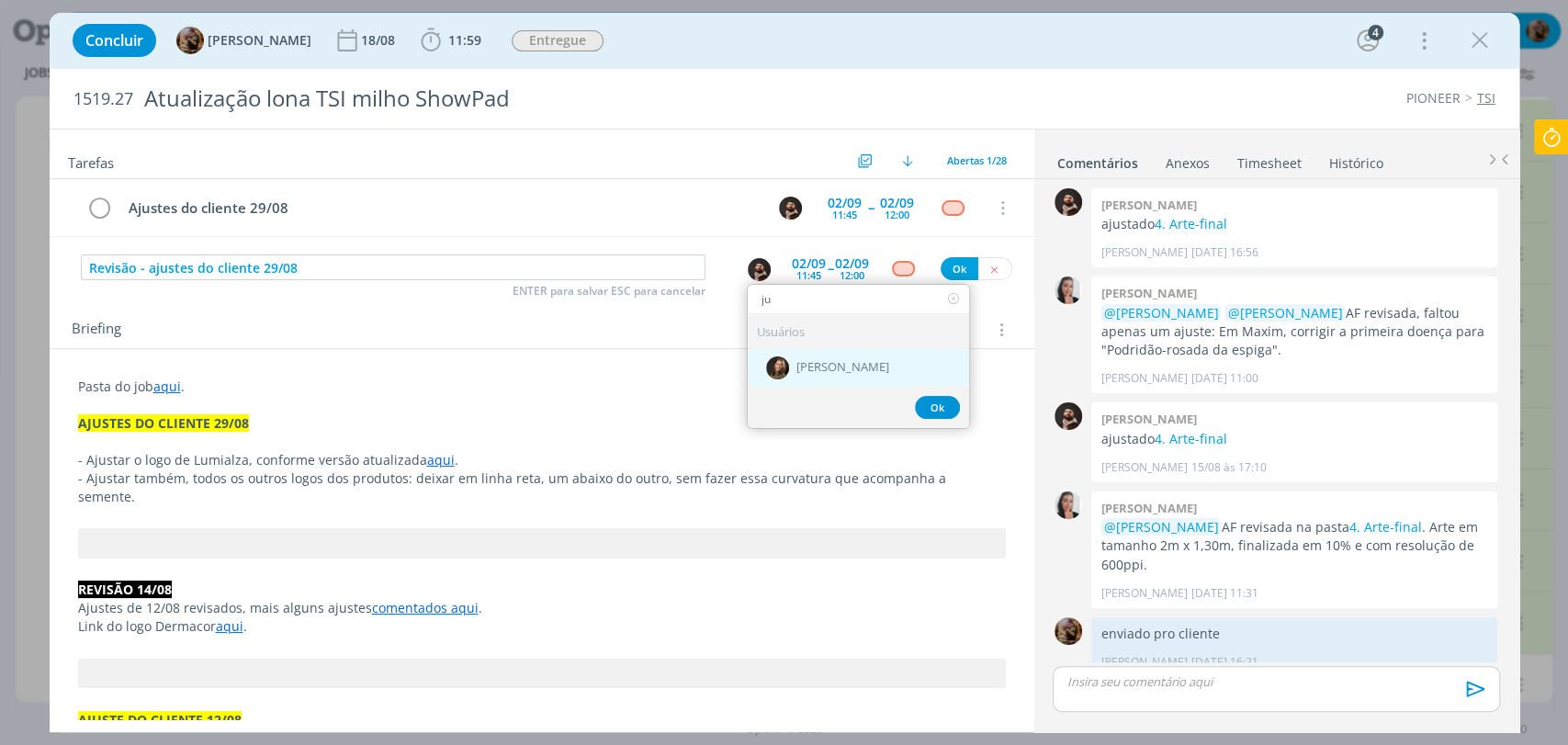
type input "ju"
click at [799, 366] on span "[PERSON_NAME]" at bounding box center [843, 368] width 93 height 15
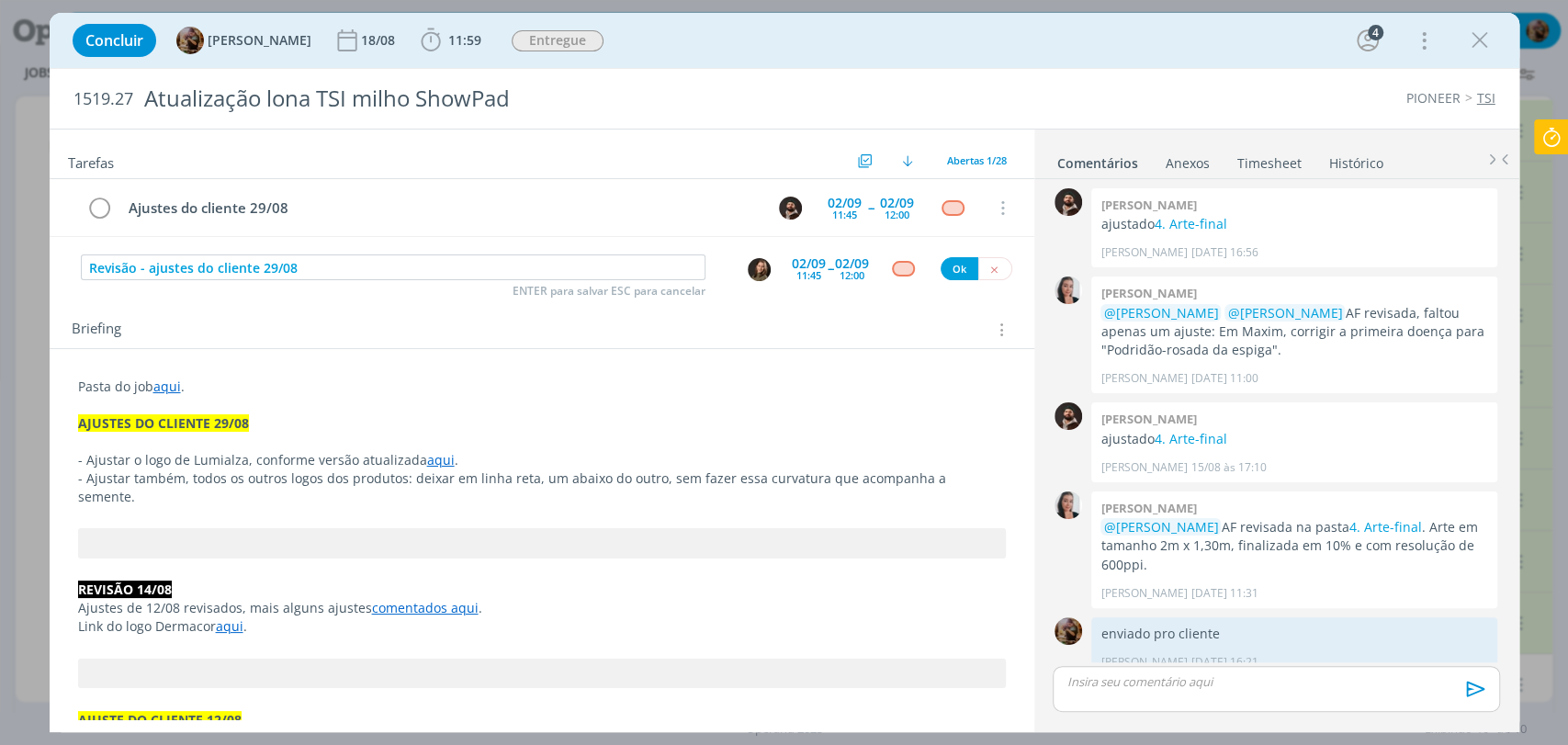
click at [811, 264] on div "02/09" at bounding box center [808, 264] width 34 height 13
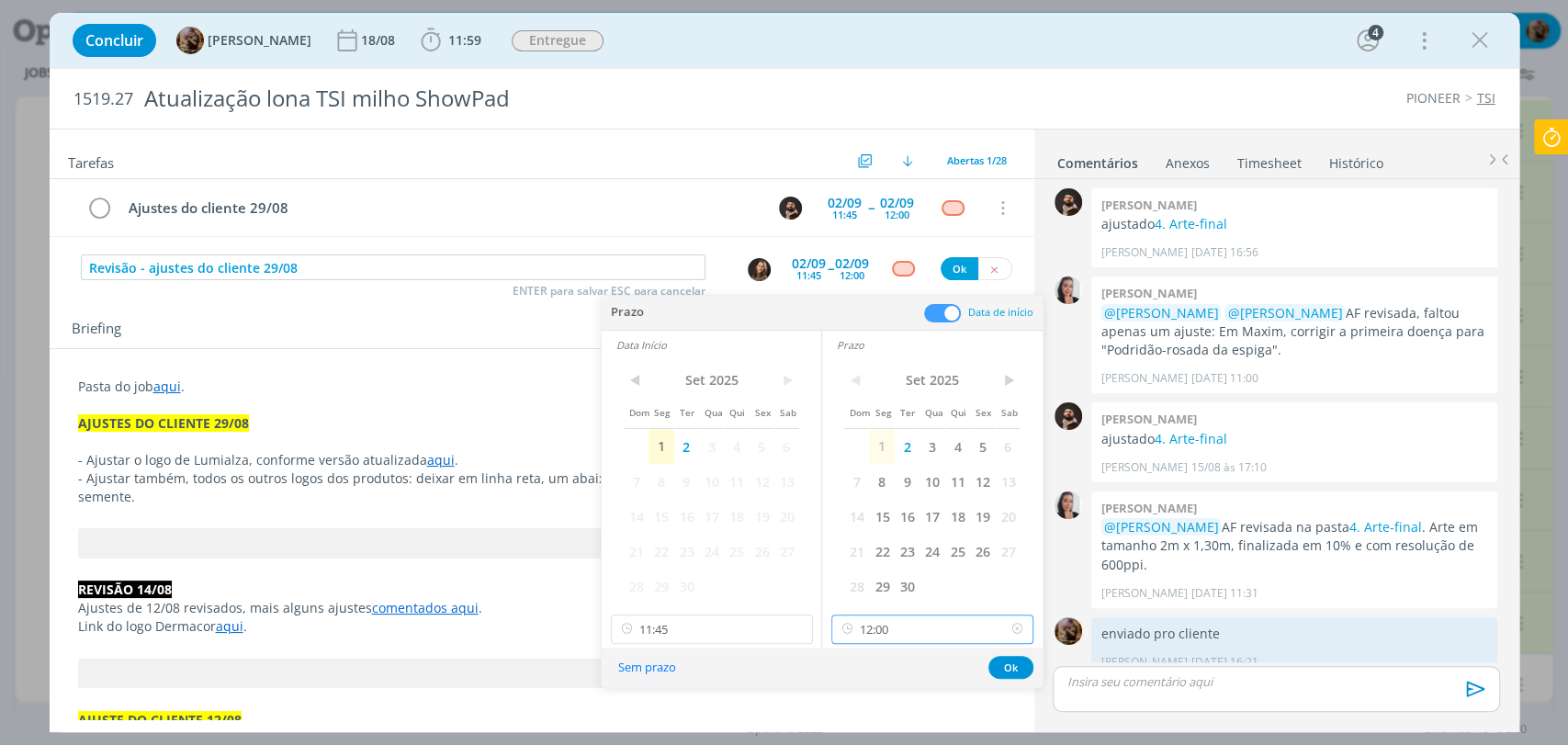
click at [923, 620] on input "12:00" at bounding box center [932, 630] width 202 height 30
click at [876, 530] on div "17:00" at bounding box center [935, 527] width 205 height 33
type input "17:00"
click at [698, 648] on div "Sem prazo Ok" at bounding box center [822, 667] width 441 height 39
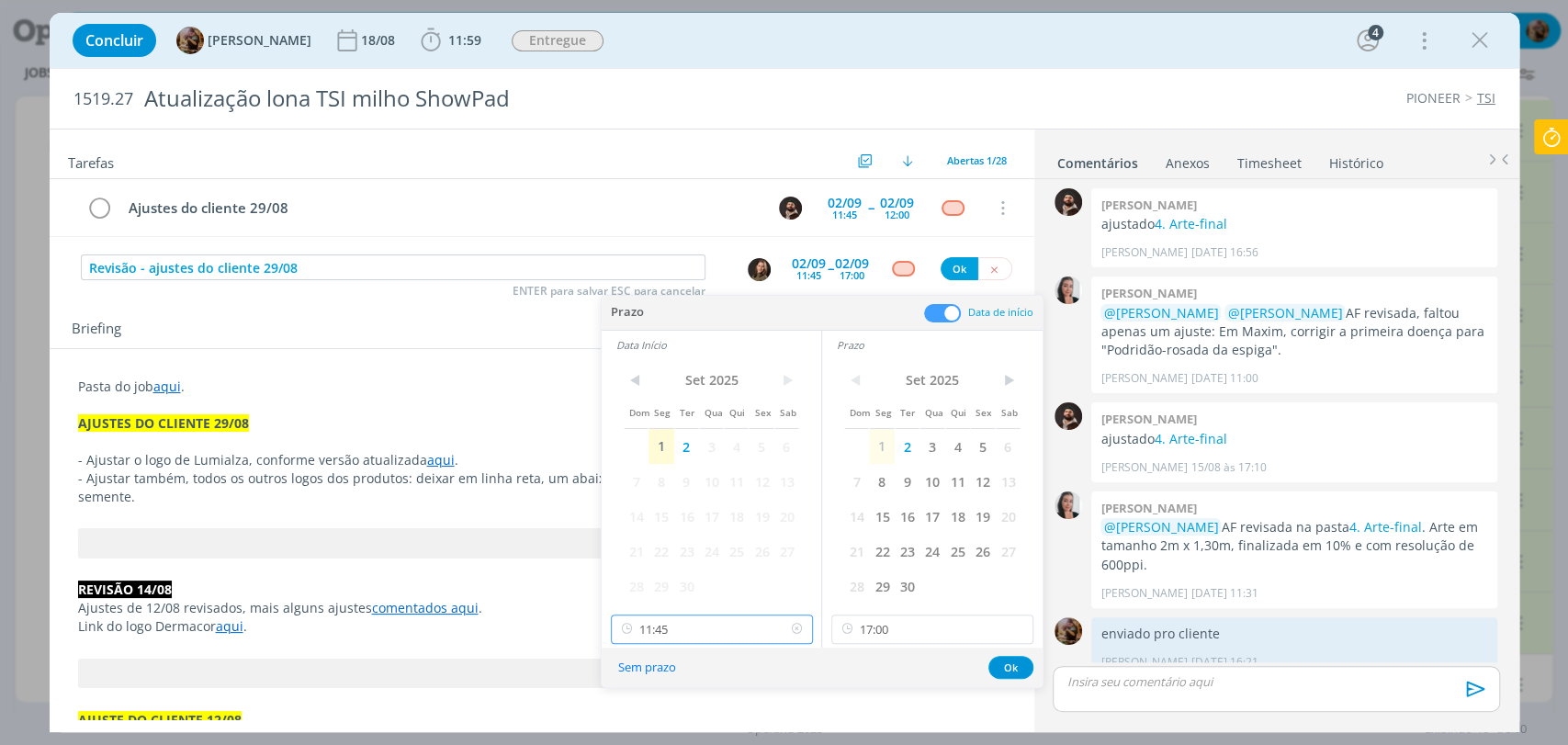
click at [698, 632] on input "11:45" at bounding box center [711, 630] width 202 height 30
click at [646, 493] on div "16:30" at bounding box center [713, 494] width 205 height 33
type input "16:30"
click at [993, 661] on button "Ok" at bounding box center [1011, 667] width 45 height 23
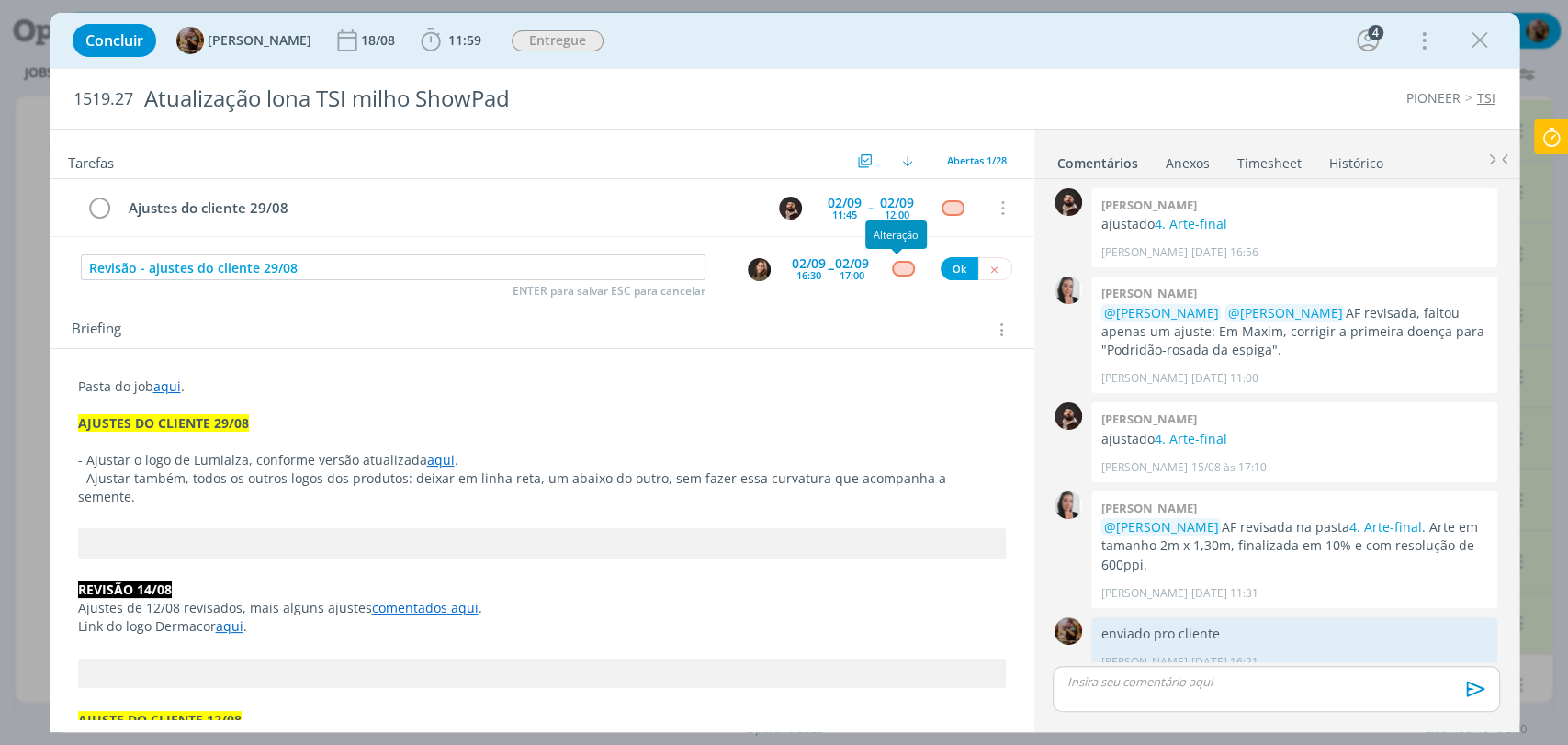
click at [900, 266] on div "dialog" at bounding box center [903, 269] width 23 height 16
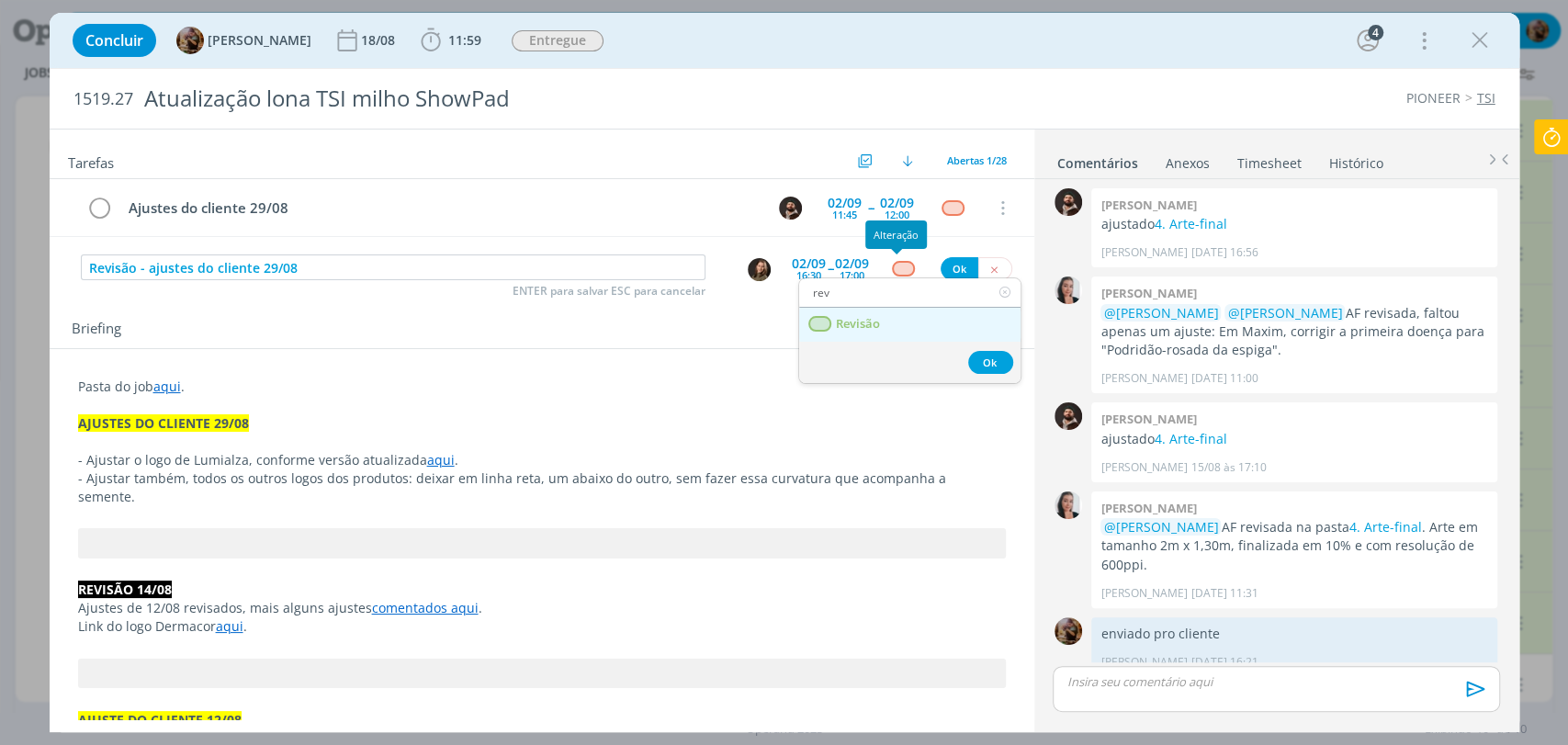
type input "rev"
click at [882, 334] on link "Revisão" at bounding box center [910, 325] width 221 height 34
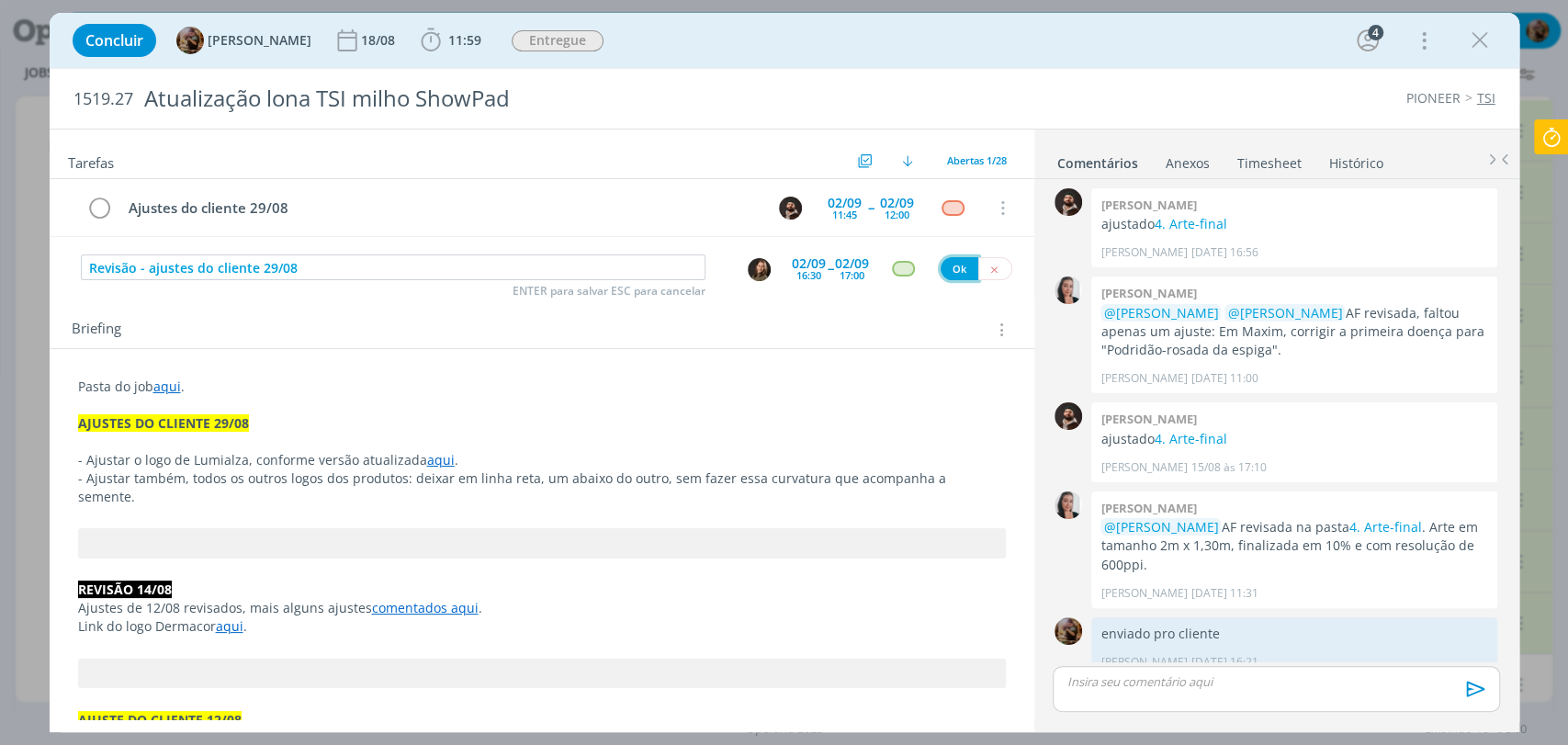
click at [956, 266] on button "Ok" at bounding box center [959, 269] width 37 height 23
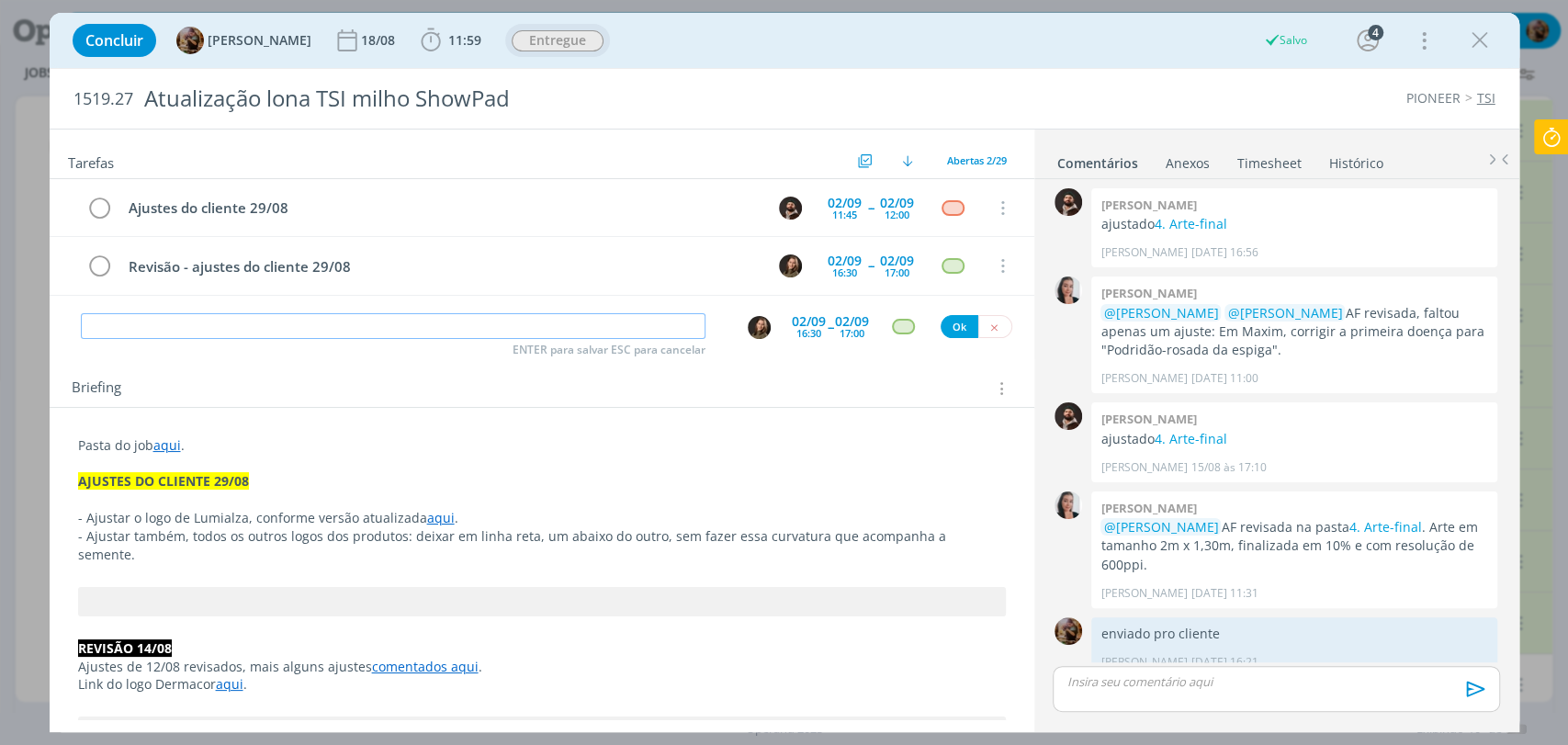
click at [550, 37] on span "Entregue" at bounding box center [557, 41] width 92 height 21
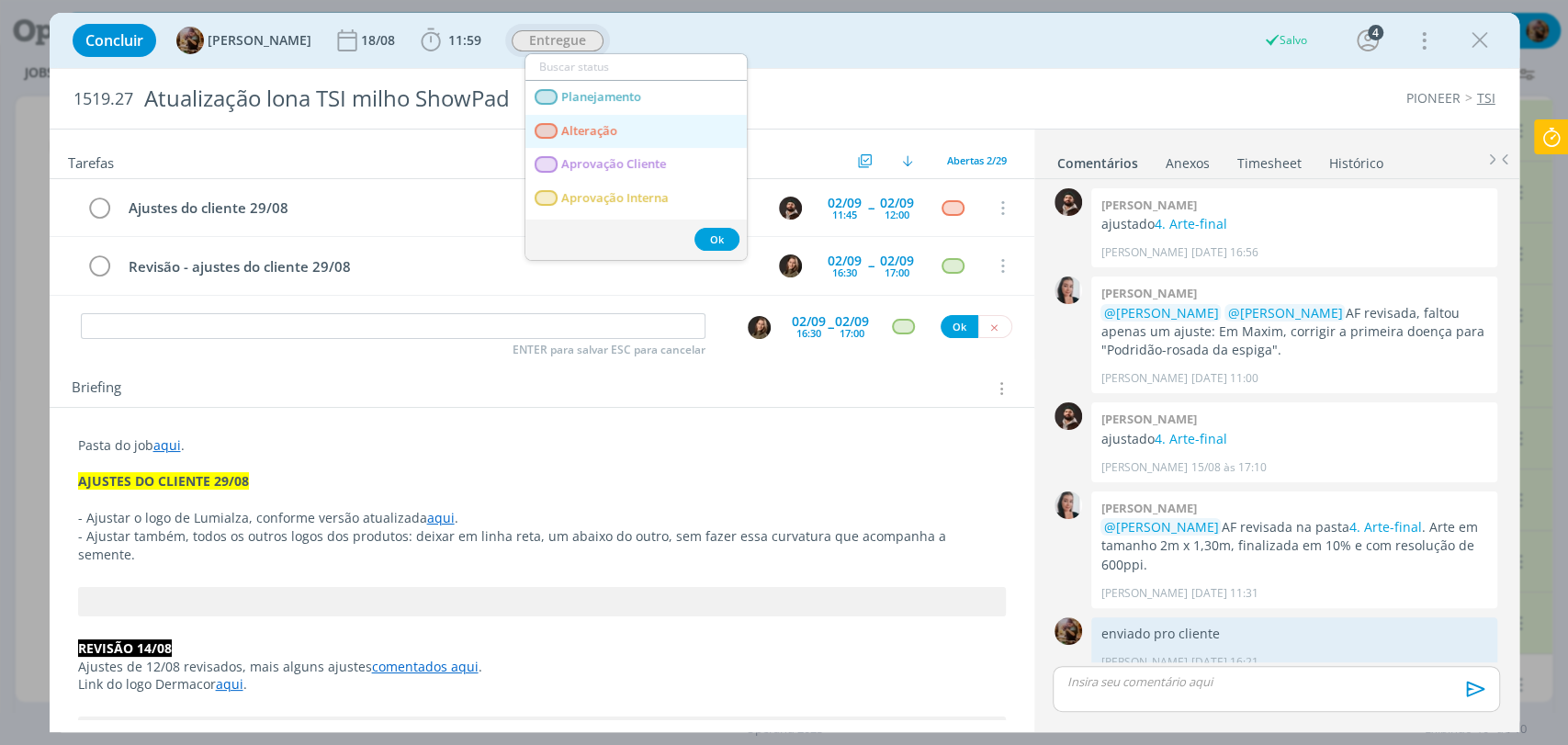
click at [603, 126] on span "Alteração" at bounding box center [590, 131] width 56 height 15
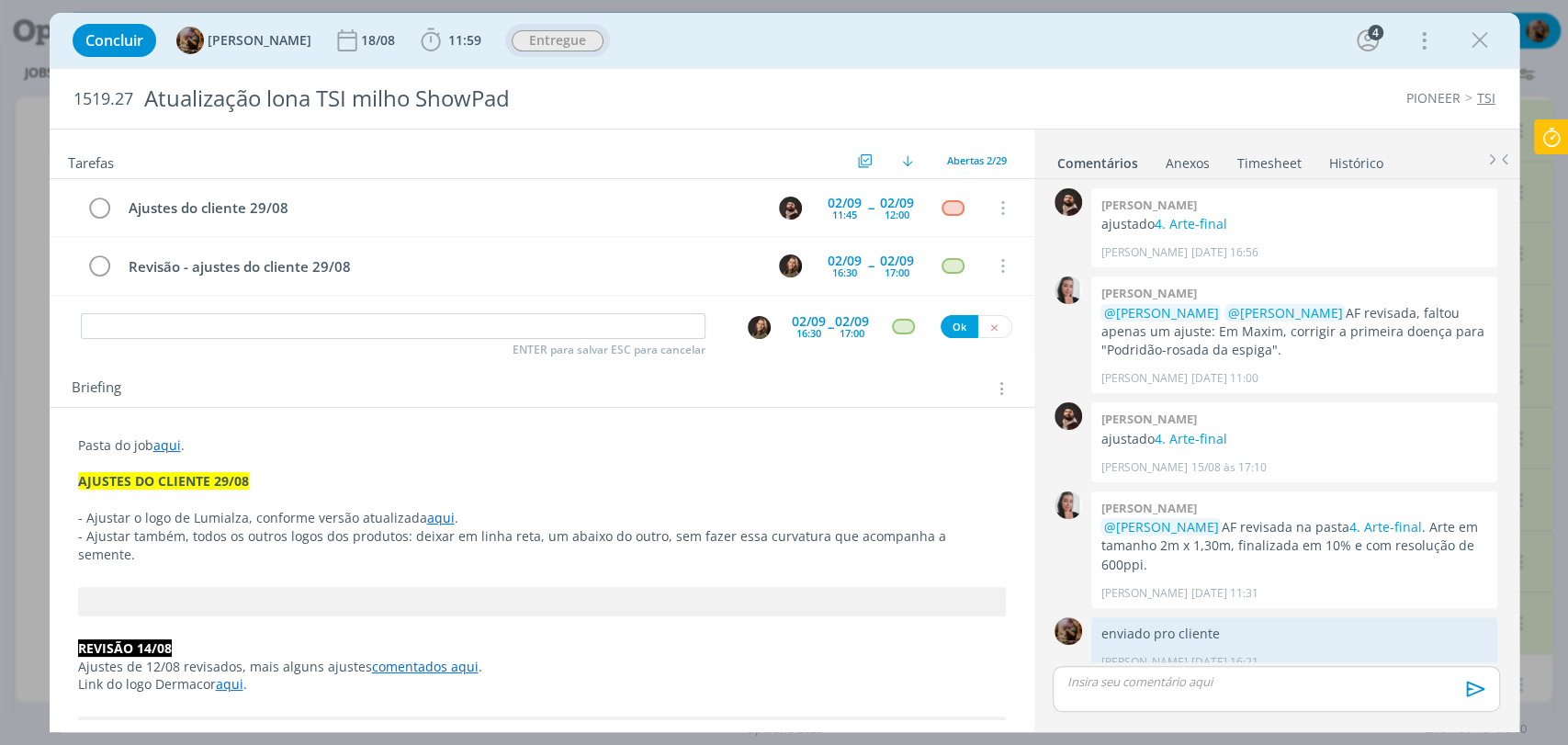
click at [1217, 671] on div "dialog" at bounding box center [1276, 688] width 446 height 46
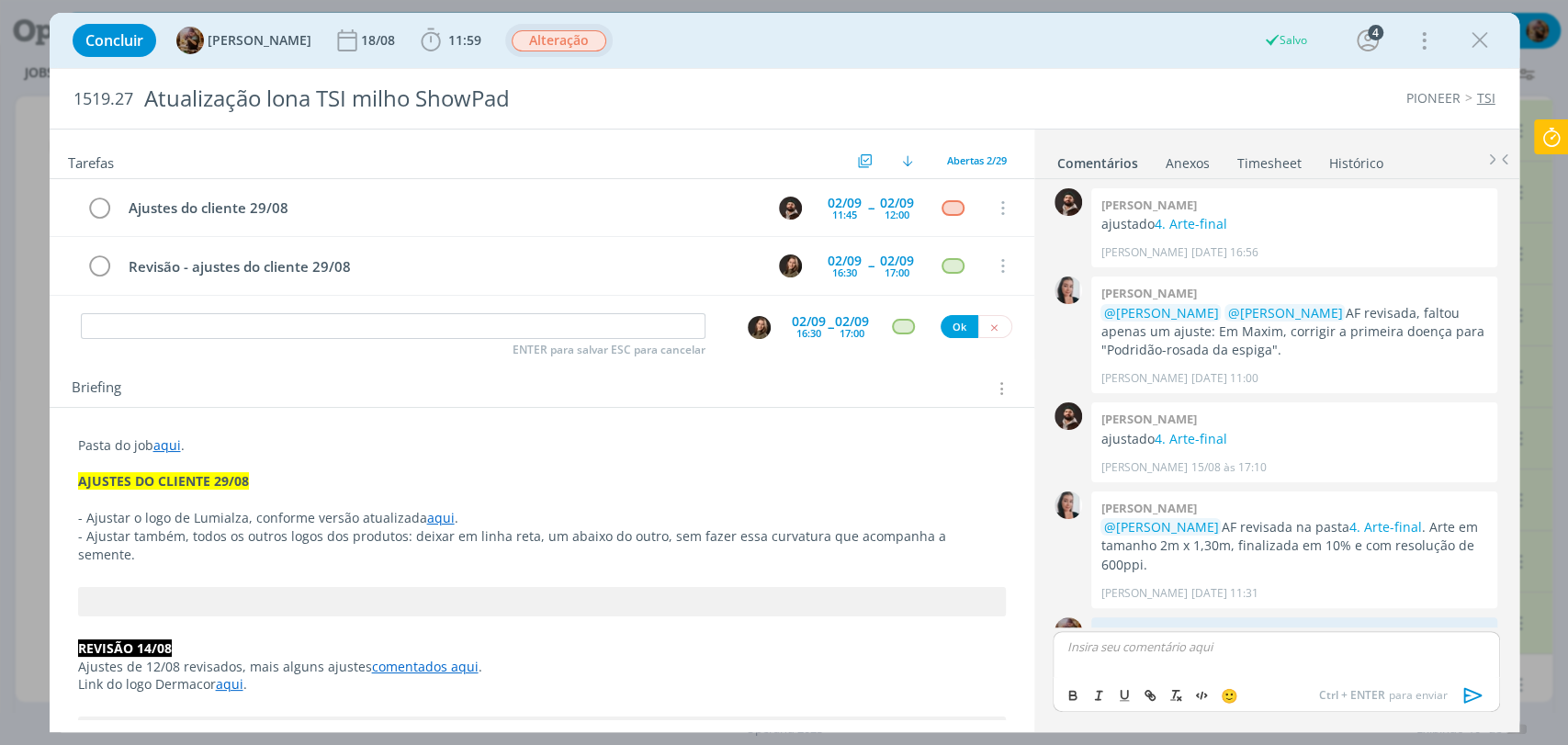
scroll to position [1622, 0]
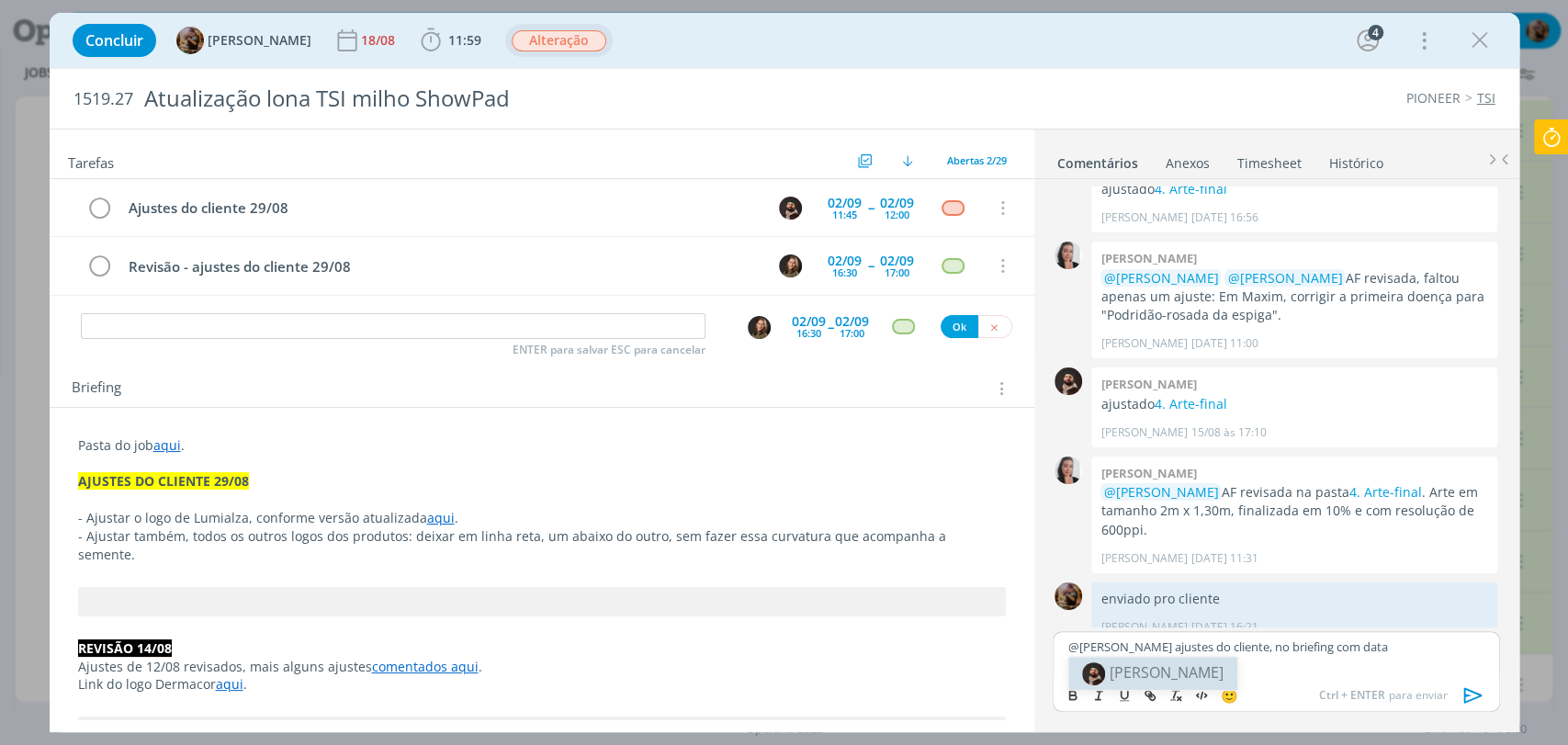
click at [1221, 687] on li "[PERSON_NAME]" at bounding box center [1153, 673] width 169 height 33
click at [1448, 642] on p "﻿ @ Douglas Morais ﻿ Temos ajustes do cliente, no briefing com data" at bounding box center [1276, 646] width 417 height 17
drag, startPoint x: 1437, startPoint y: 650, endPoint x: 1477, endPoint y: 656, distance: 40.4
click at [1477, 656] on div "﻿ @ Douglas Morais ﻿ Temos ajustes do cliente, no briefing com data 29/08" at bounding box center [1276, 654] width 446 height 46
click at [1066, 698] on icon "dialog" at bounding box center [1073, 696] width 15 height 15
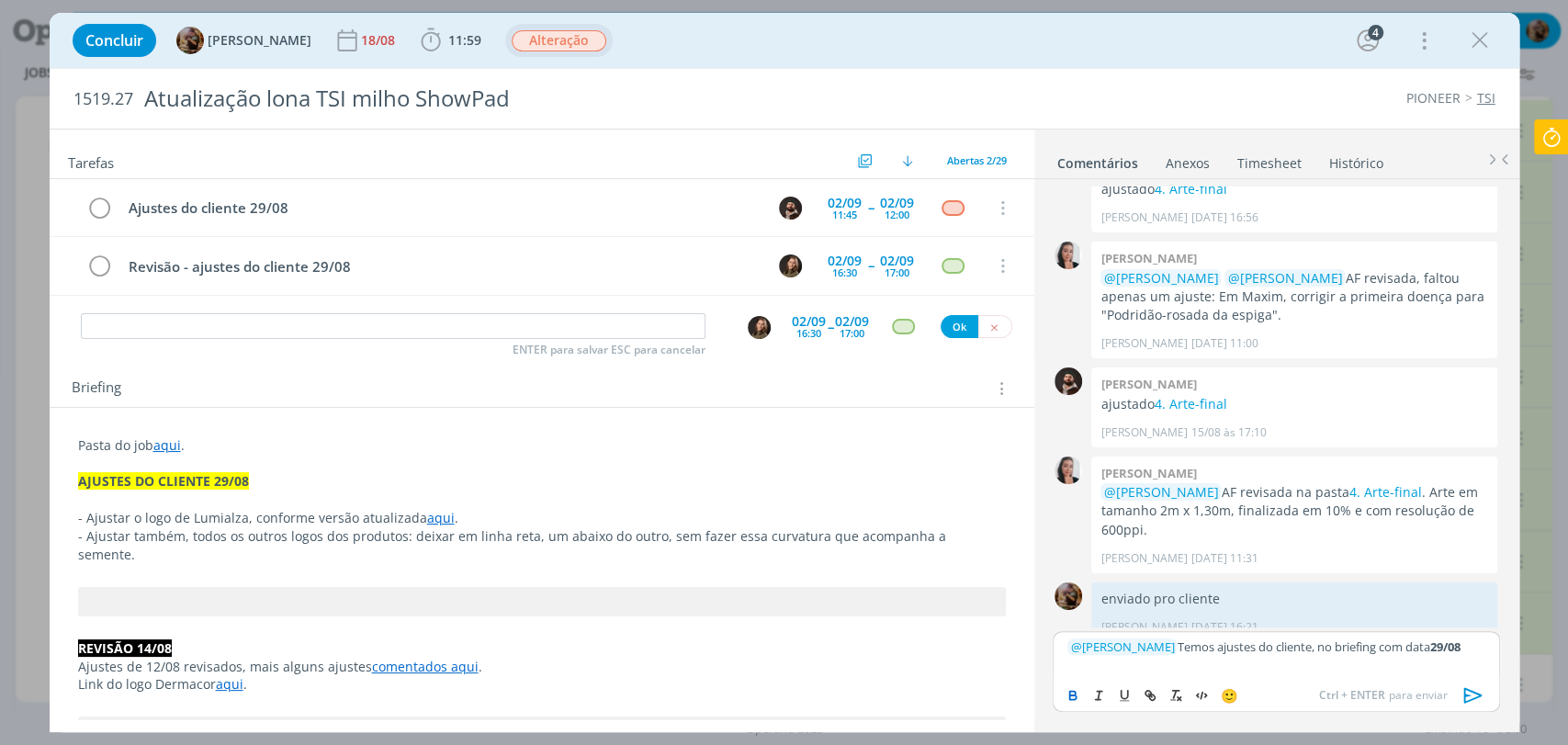
click at [1468, 686] on icon "dialog" at bounding box center [1474, 696] width 28 height 28
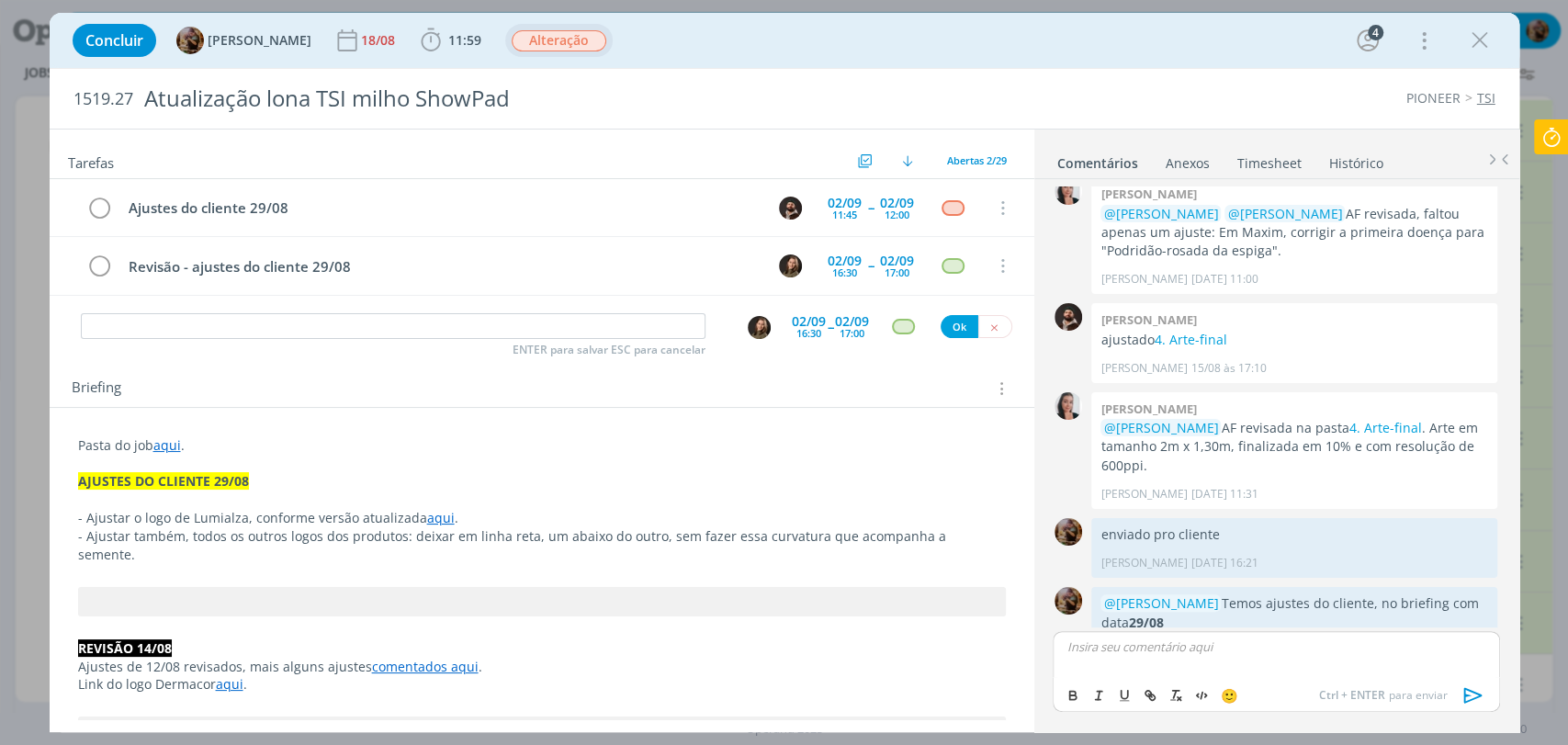
scroll to position [1710, 0]
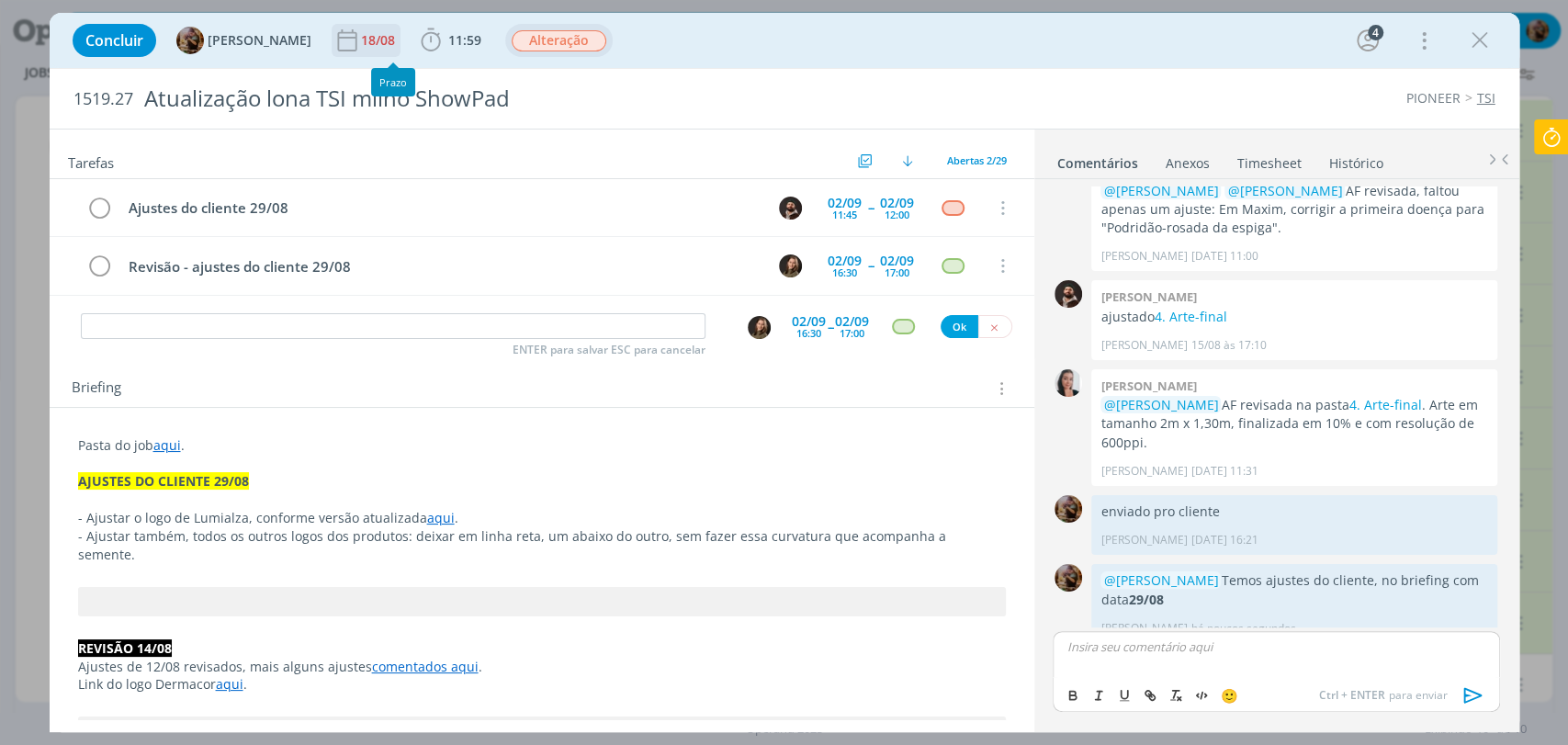
click at [382, 45] on div "18/08" at bounding box center [379, 41] width 37 height 13
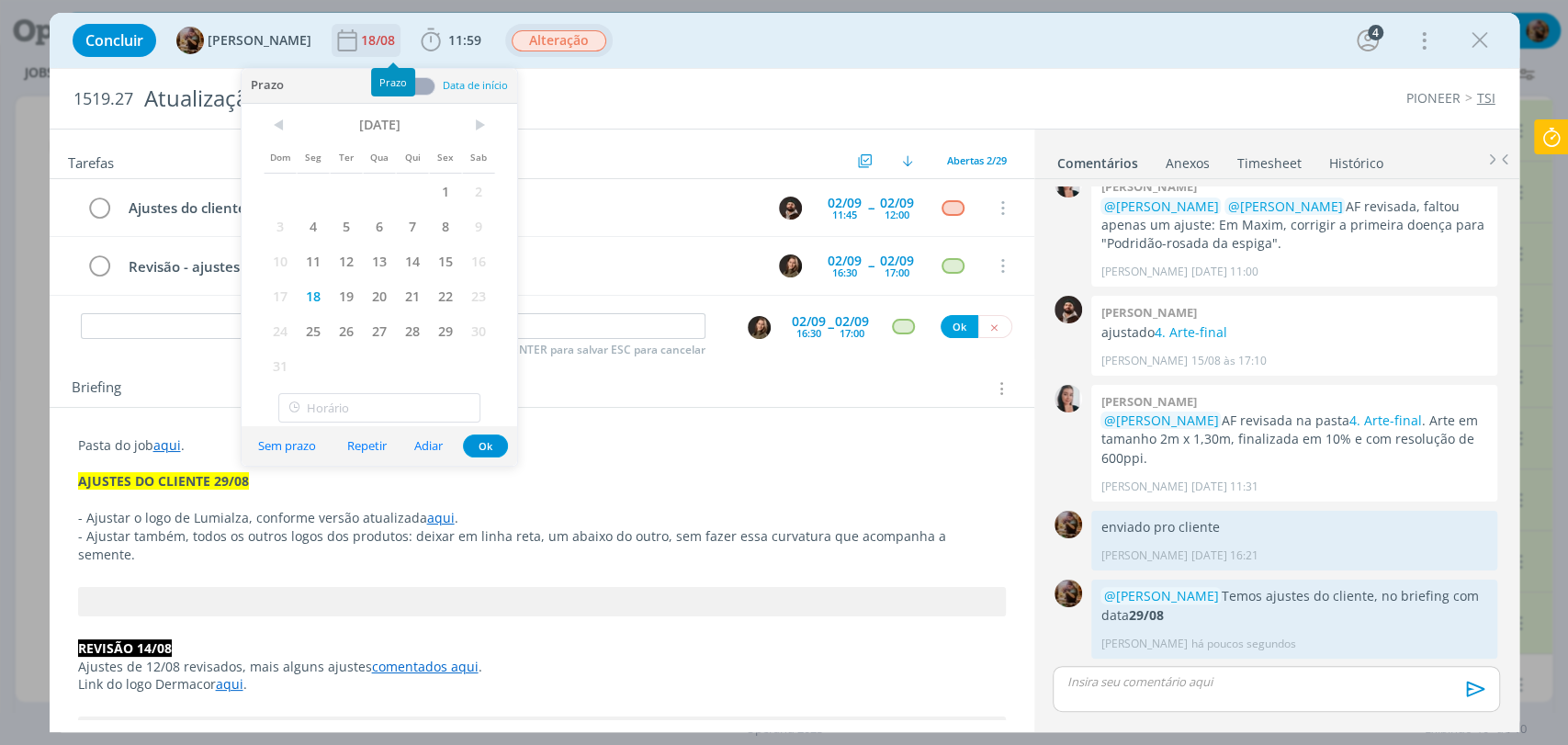
scroll to position [1675, 0]
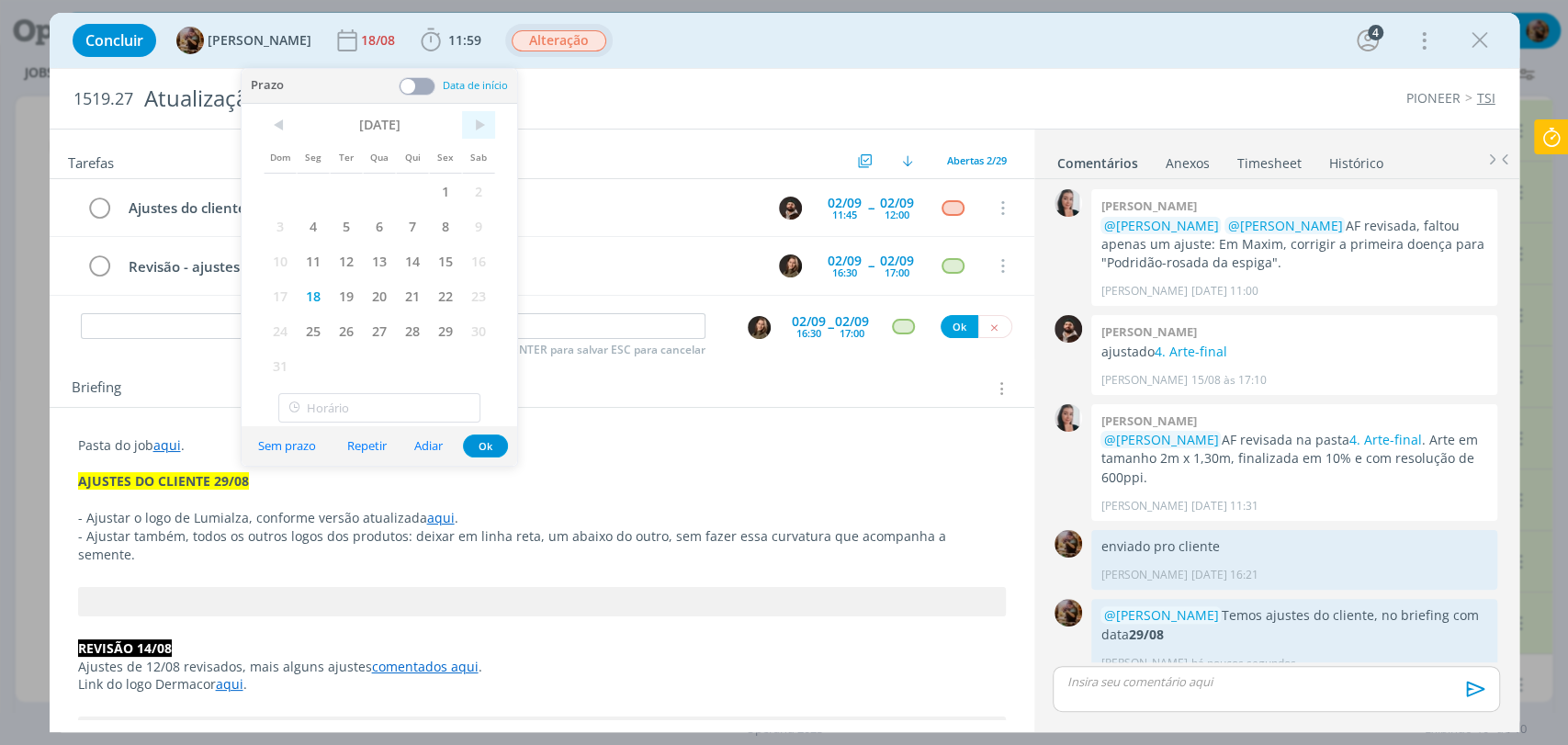
click at [478, 137] on span ">" at bounding box center [479, 126] width 33 height 28
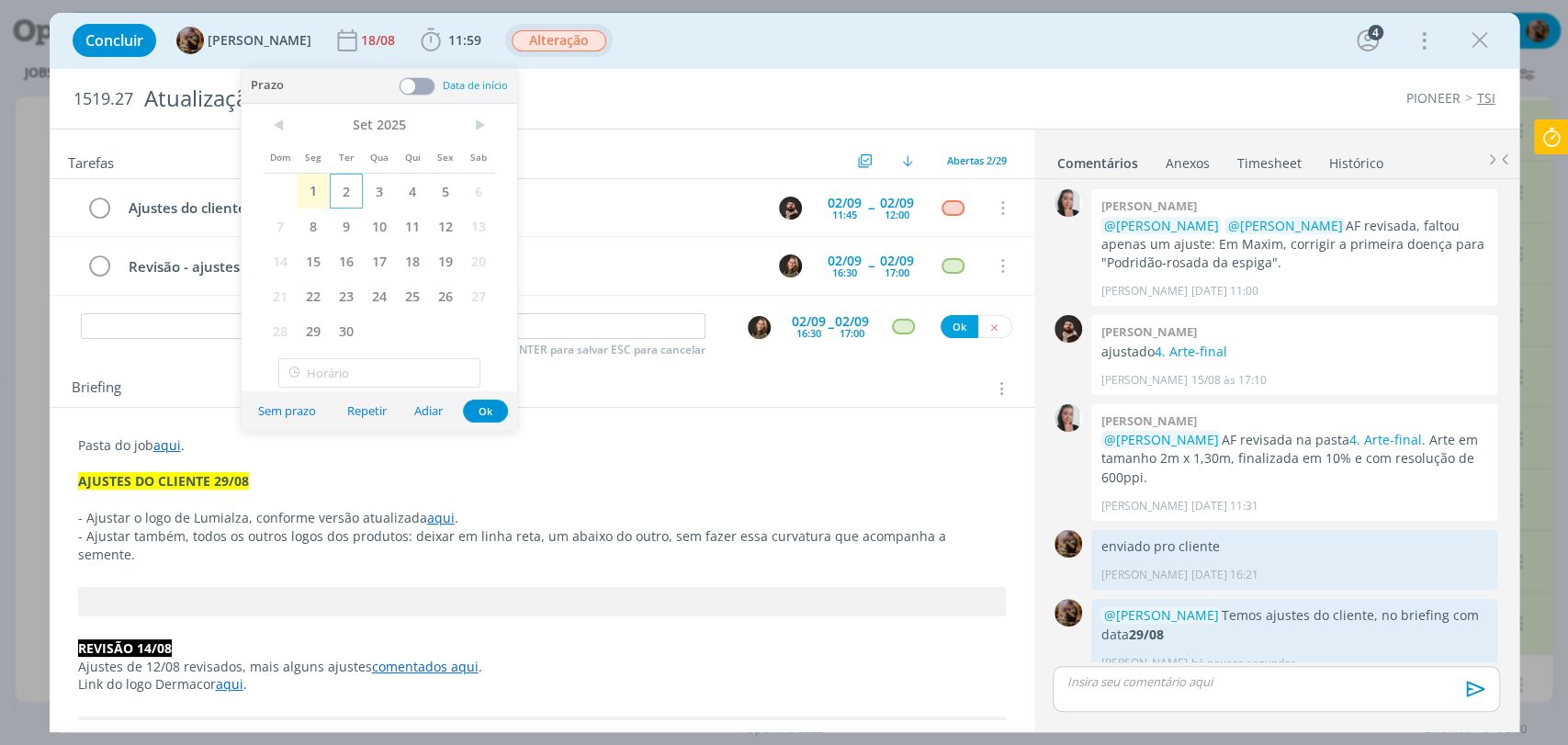
click at [345, 190] on span "2" at bounding box center [347, 192] width 33 height 35
click at [485, 419] on button "Ok" at bounding box center [485, 411] width 45 height 23
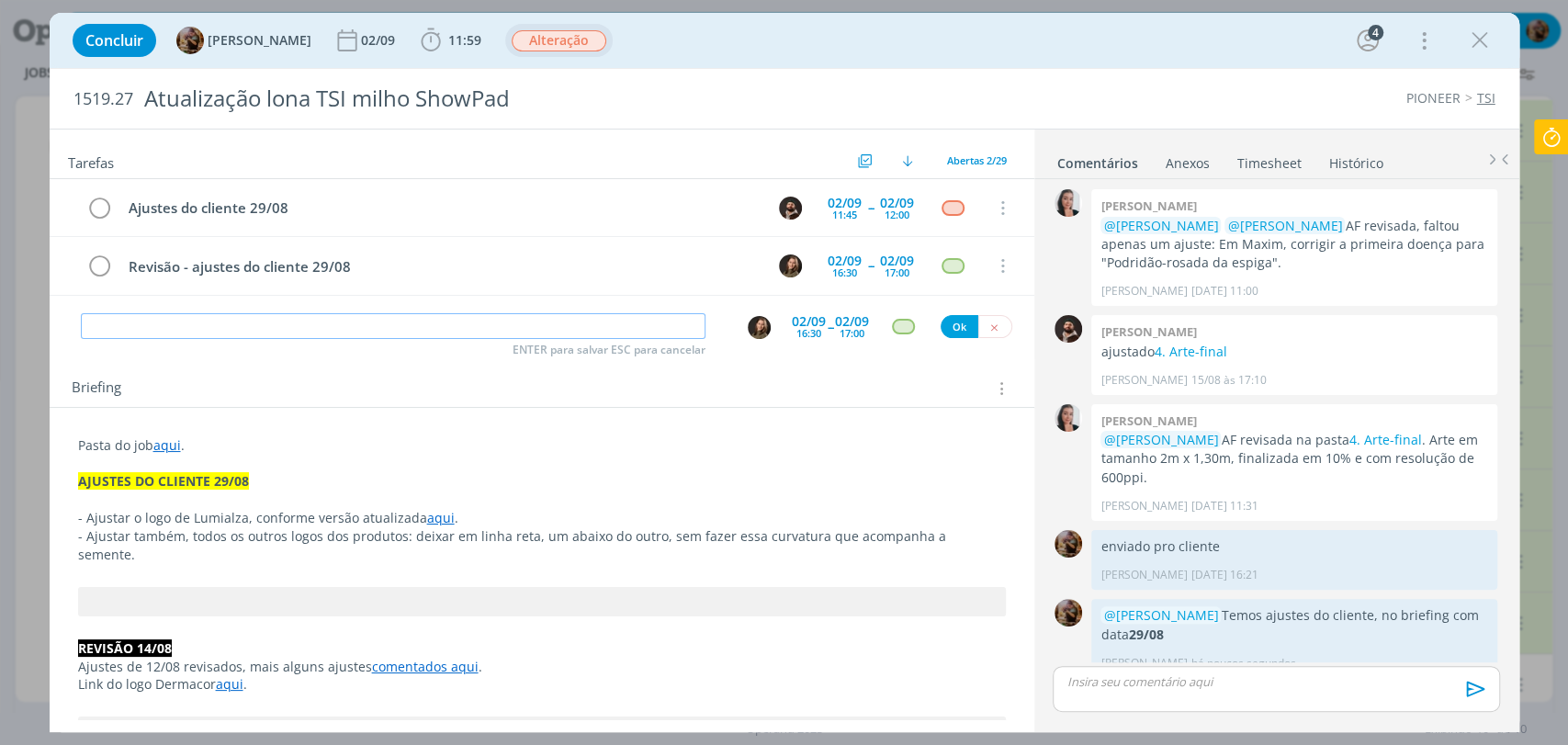
click at [461, 330] on input "dialog" at bounding box center [393, 326] width 625 height 26
click at [754, 327] on img "dialog" at bounding box center [759, 327] width 23 height 23
type input "Acompanhamento do job"
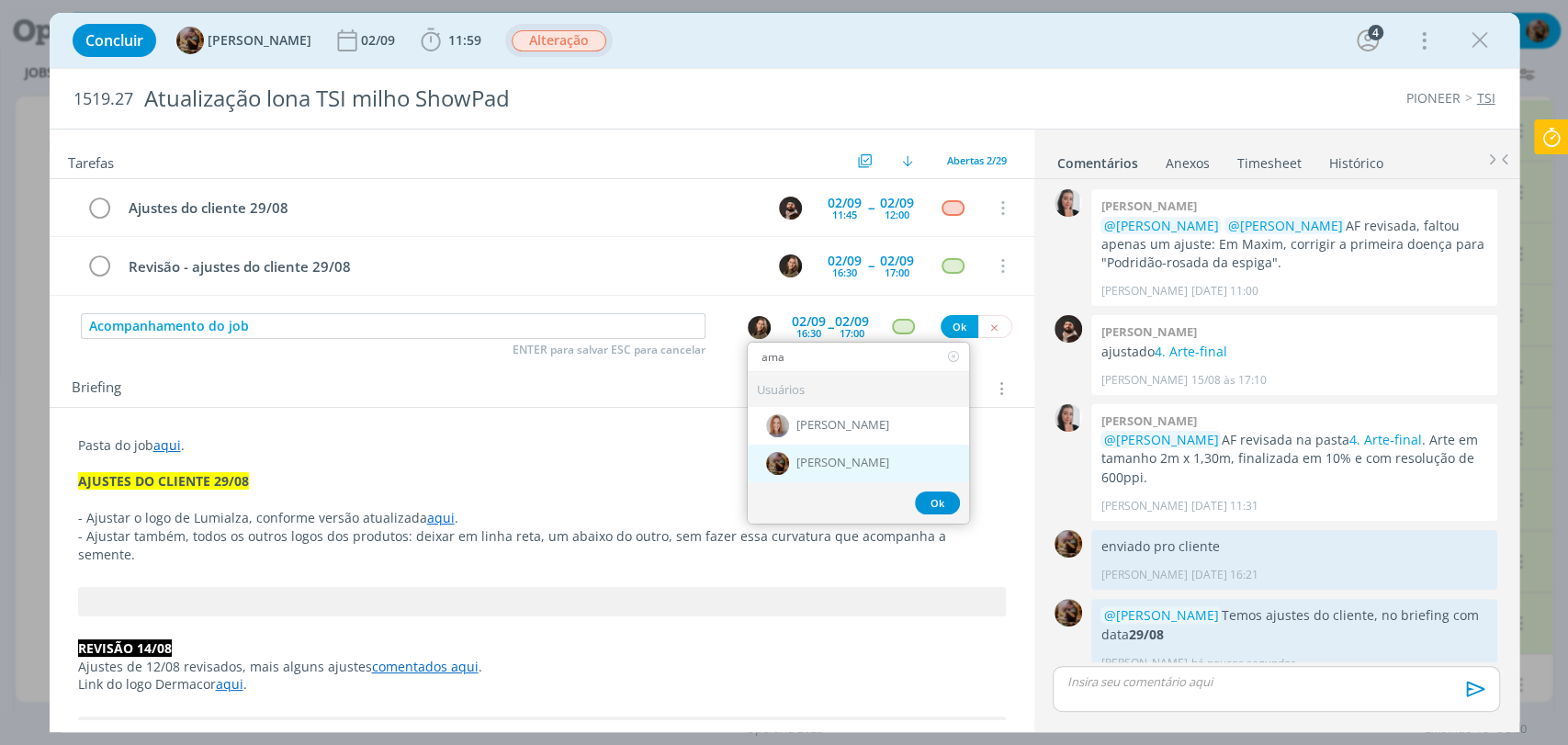
type input "ama"
click at [787, 458] on div "[PERSON_NAME]" at bounding box center [858, 463] width 221 height 37
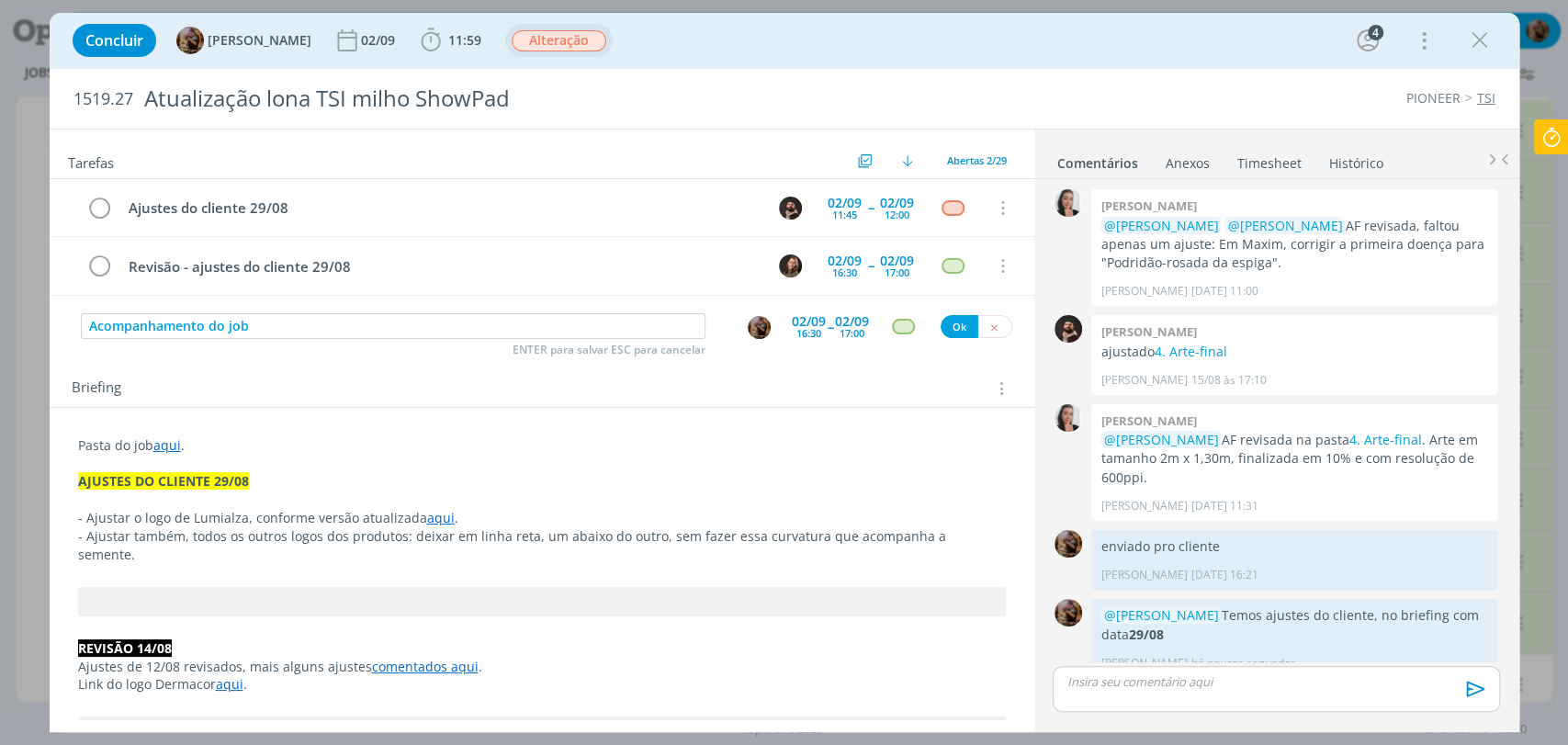
click at [798, 329] on div "16:30" at bounding box center [808, 333] width 25 height 10
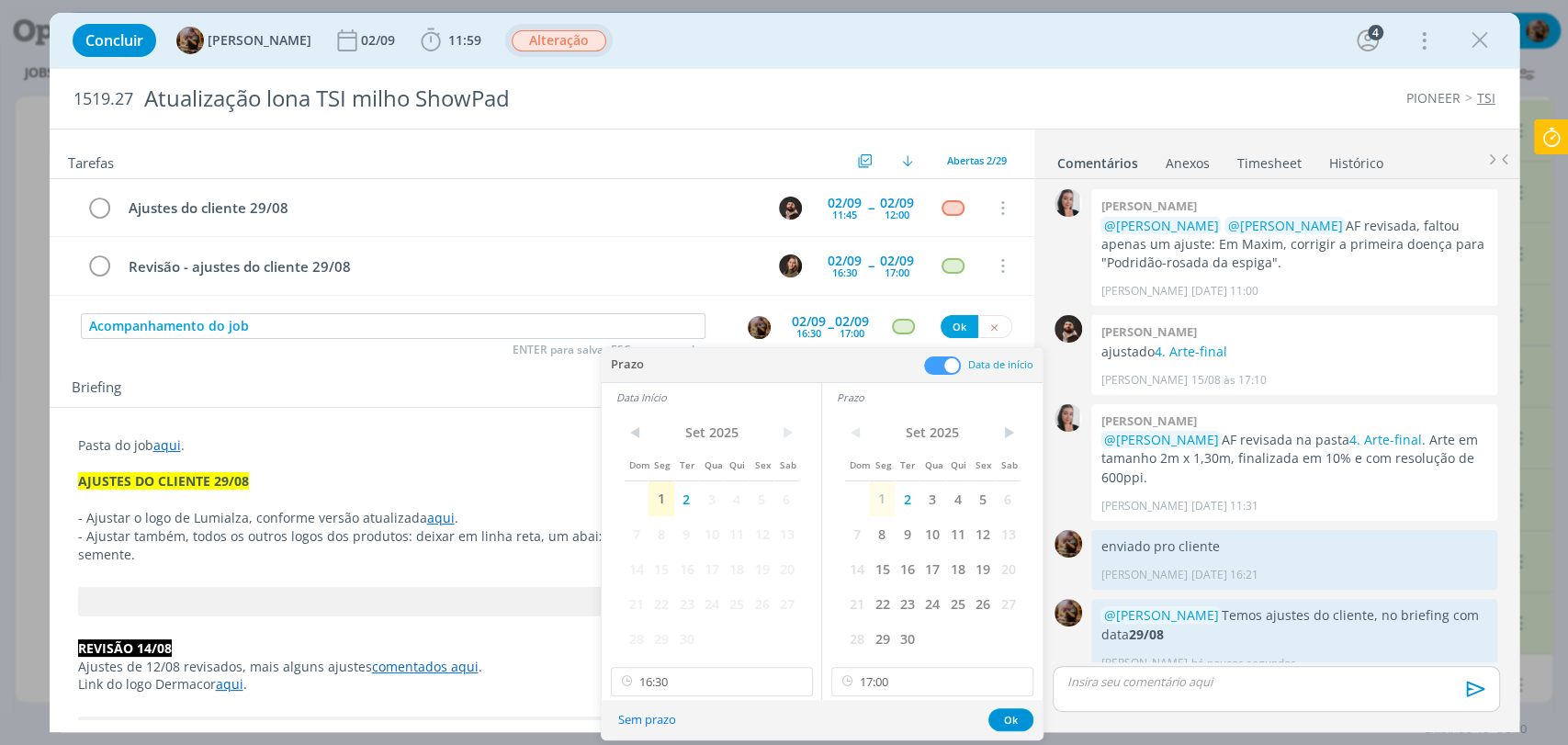
click at [950, 368] on span at bounding box center [943, 366] width 37 height 19
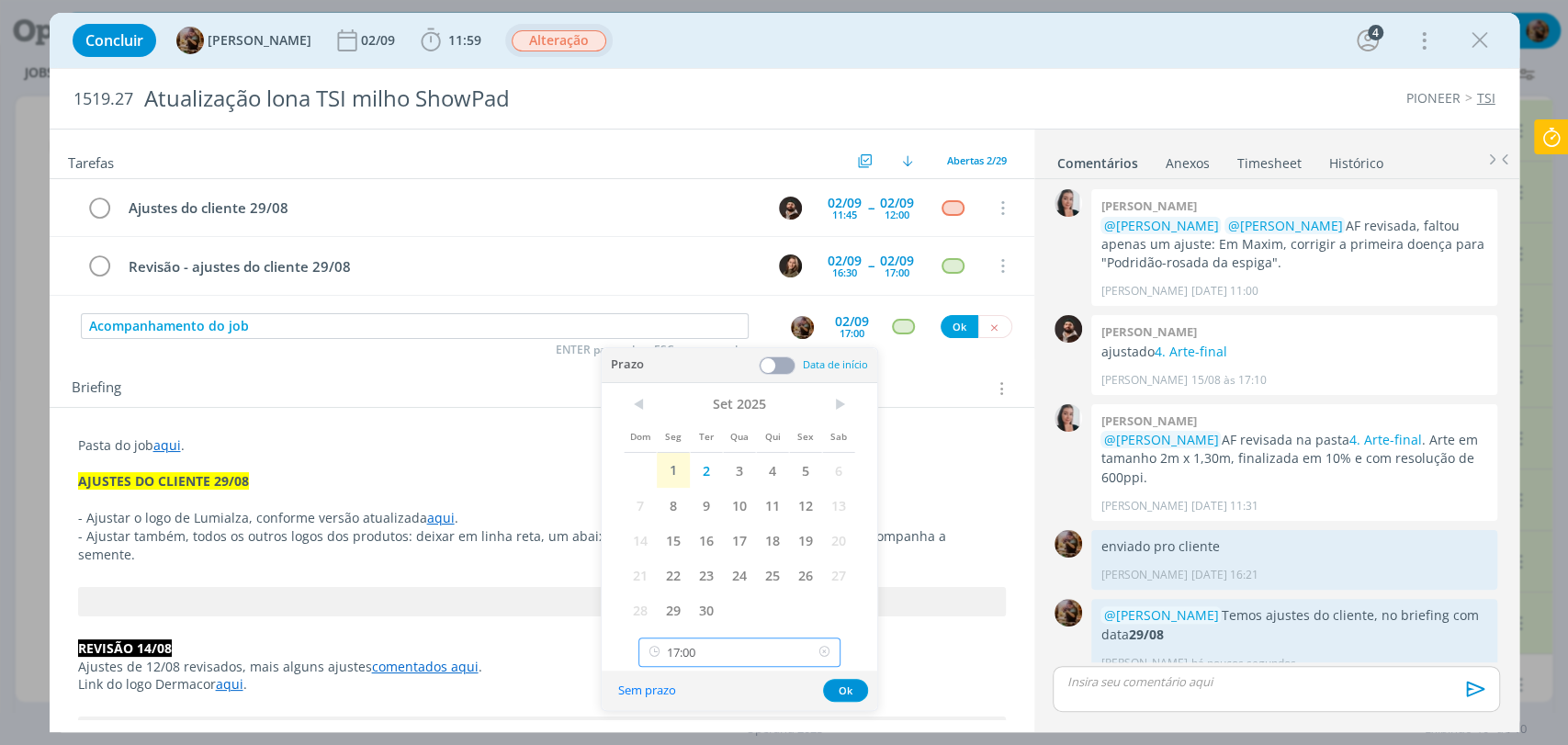
click at [709, 653] on input "17:00" at bounding box center [738, 652] width 202 height 30
click at [692, 515] on div "14:00" at bounding box center [741, 512] width 205 height 33
type input "14:00"
click at [843, 696] on button "Ok" at bounding box center [845, 690] width 45 height 23
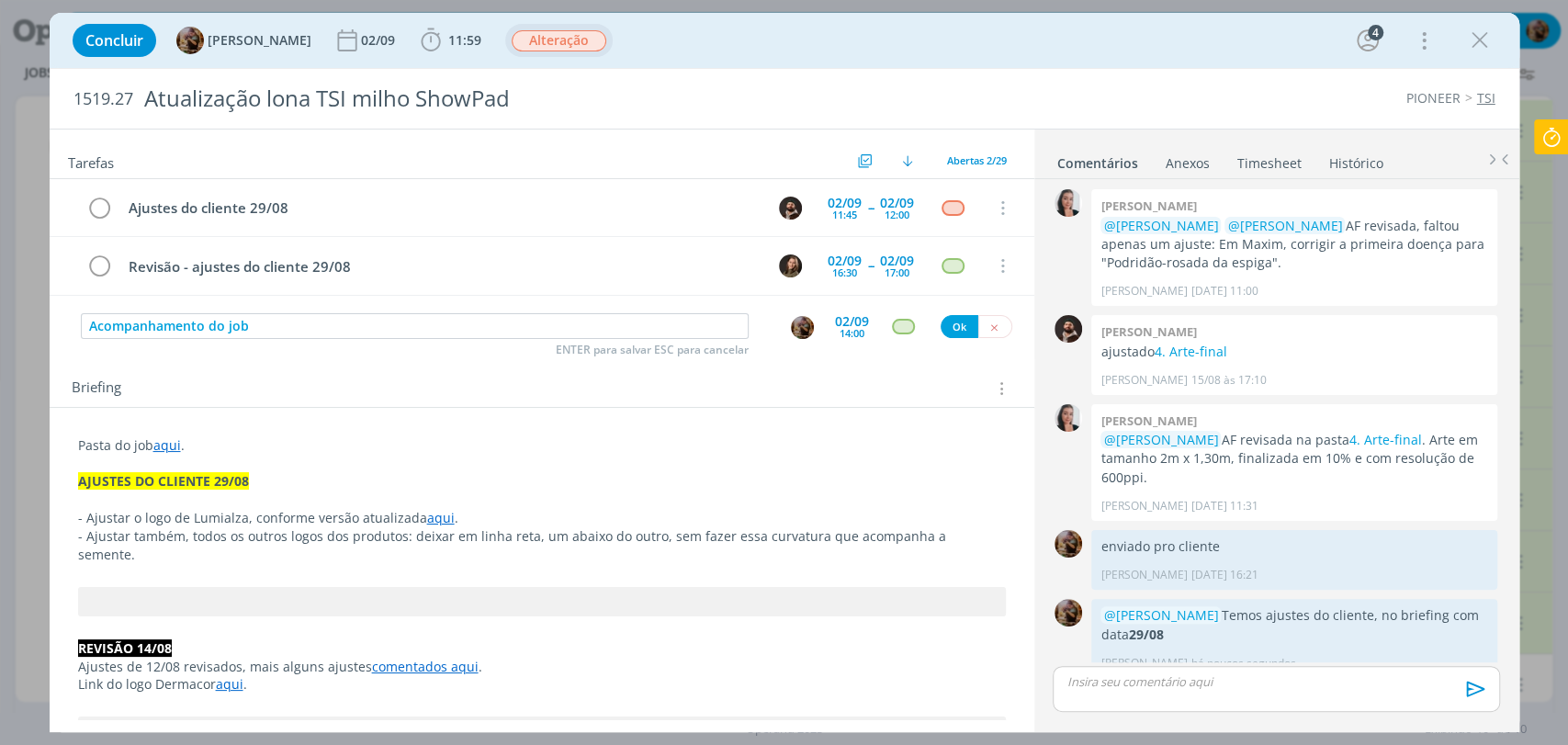
click at [896, 338] on div "Acompanhamento do job ENTER para salvar ESC para cancelar 02/09 14:00 Ok" at bounding box center [541, 327] width 985 height 33
click at [893, 326] on div "dialog" at bounding box center [903, 326] width 23 height 16
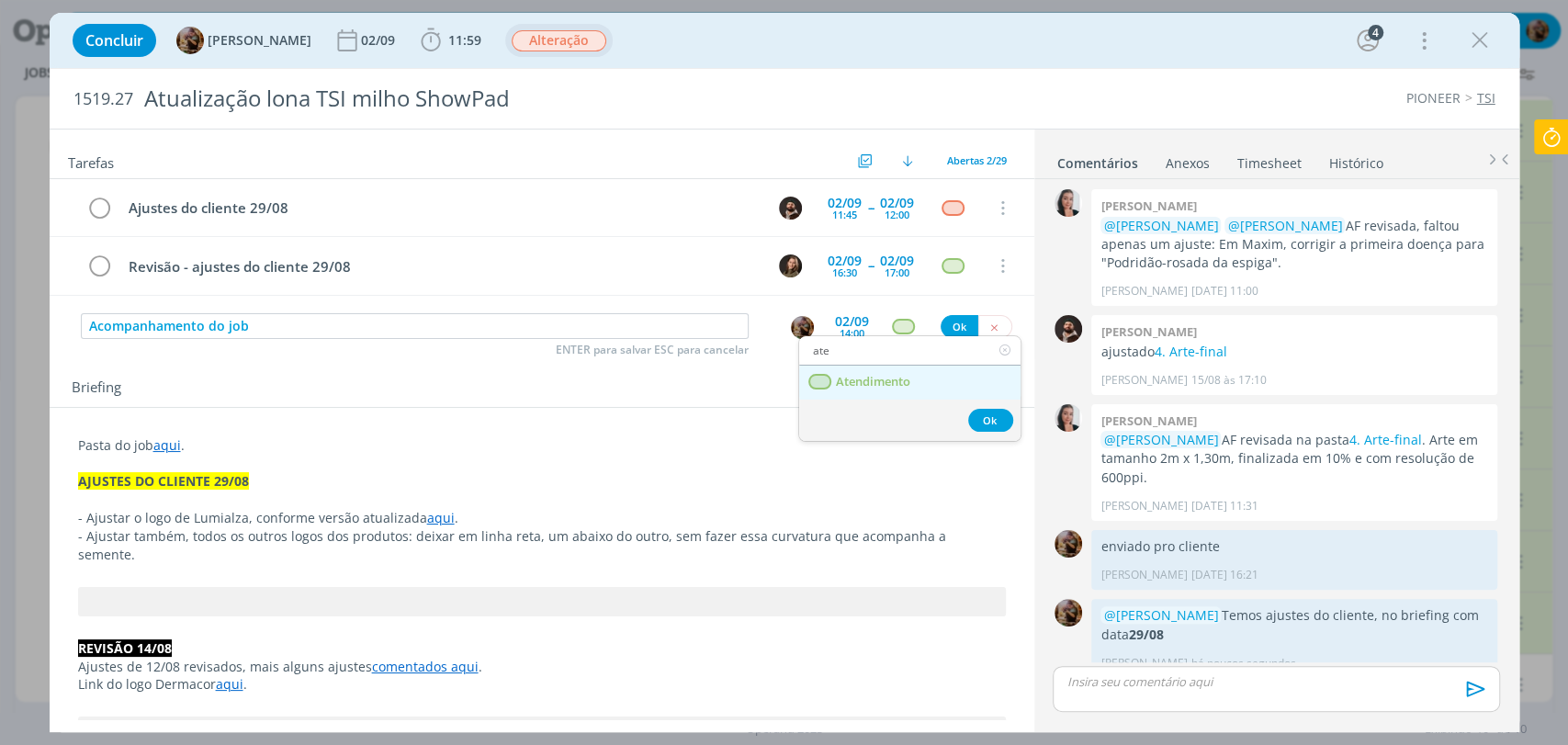
type input "ate"
click at [899, 375] on span "Atendimento" at bounding box center [872, 382] width 74 height 15
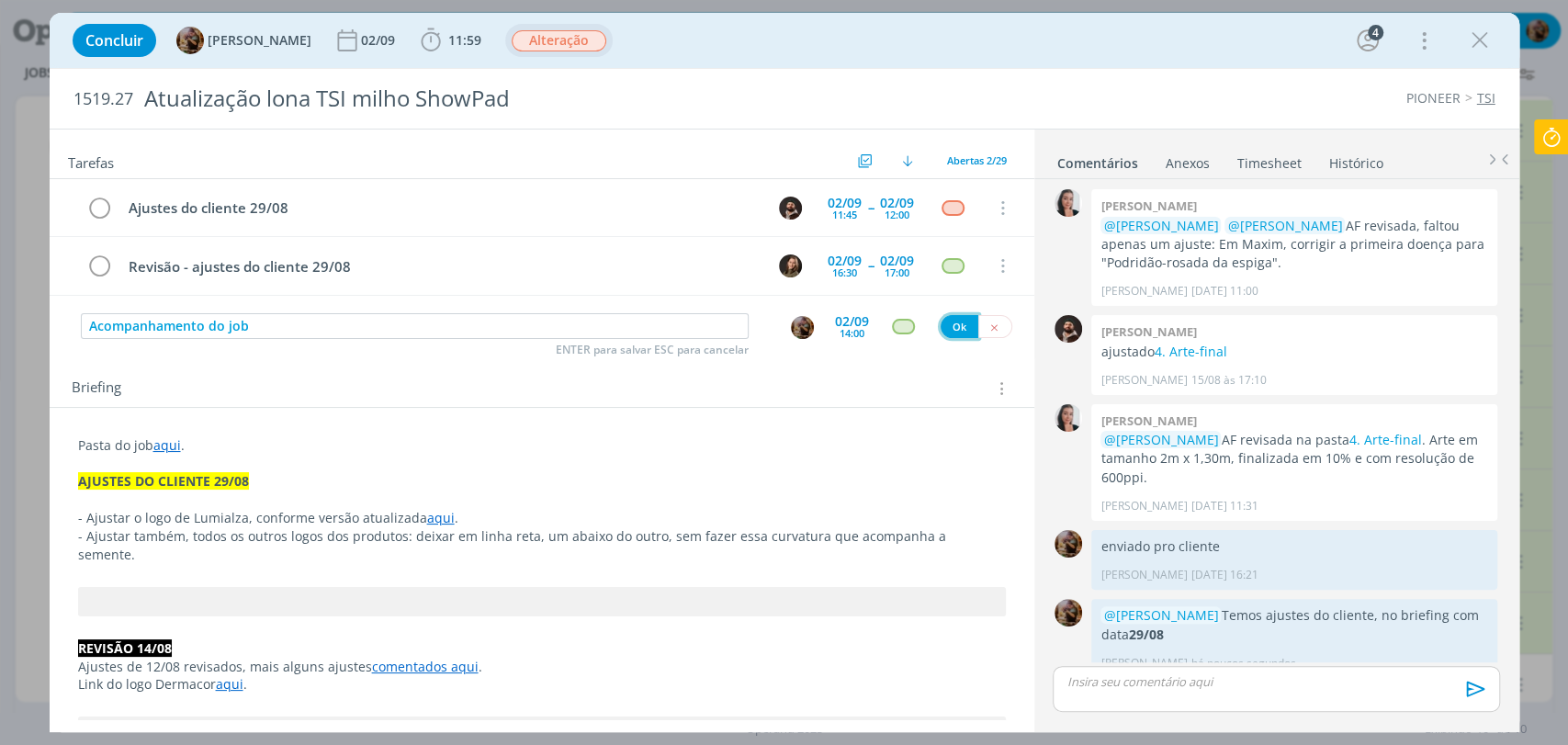
click at [941, 326] on button "Ok" at bounding box center [959, 326] width 37 height 23
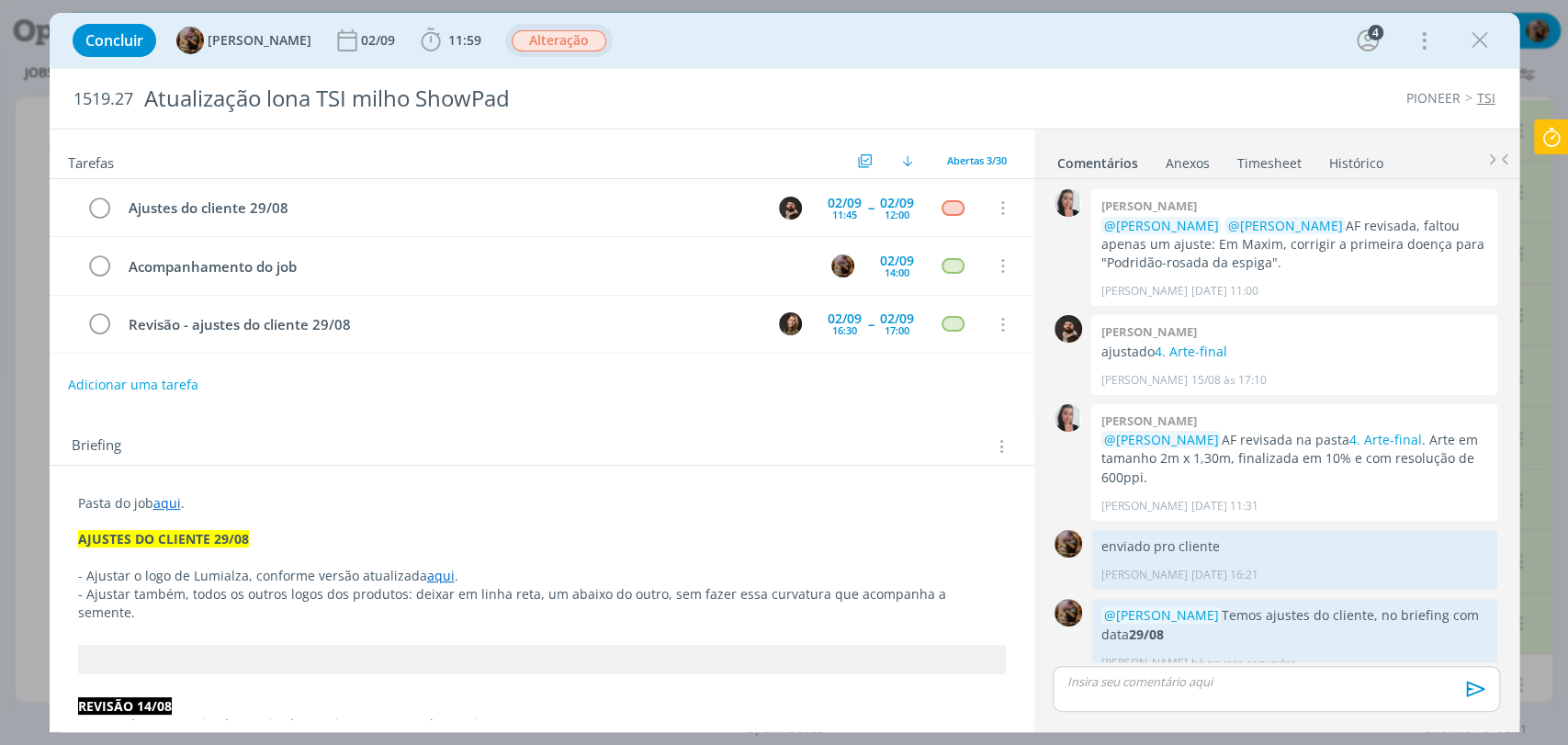
click at [165, 500] on link "aqui" at bounding box center [167, 502] width 28 height 18
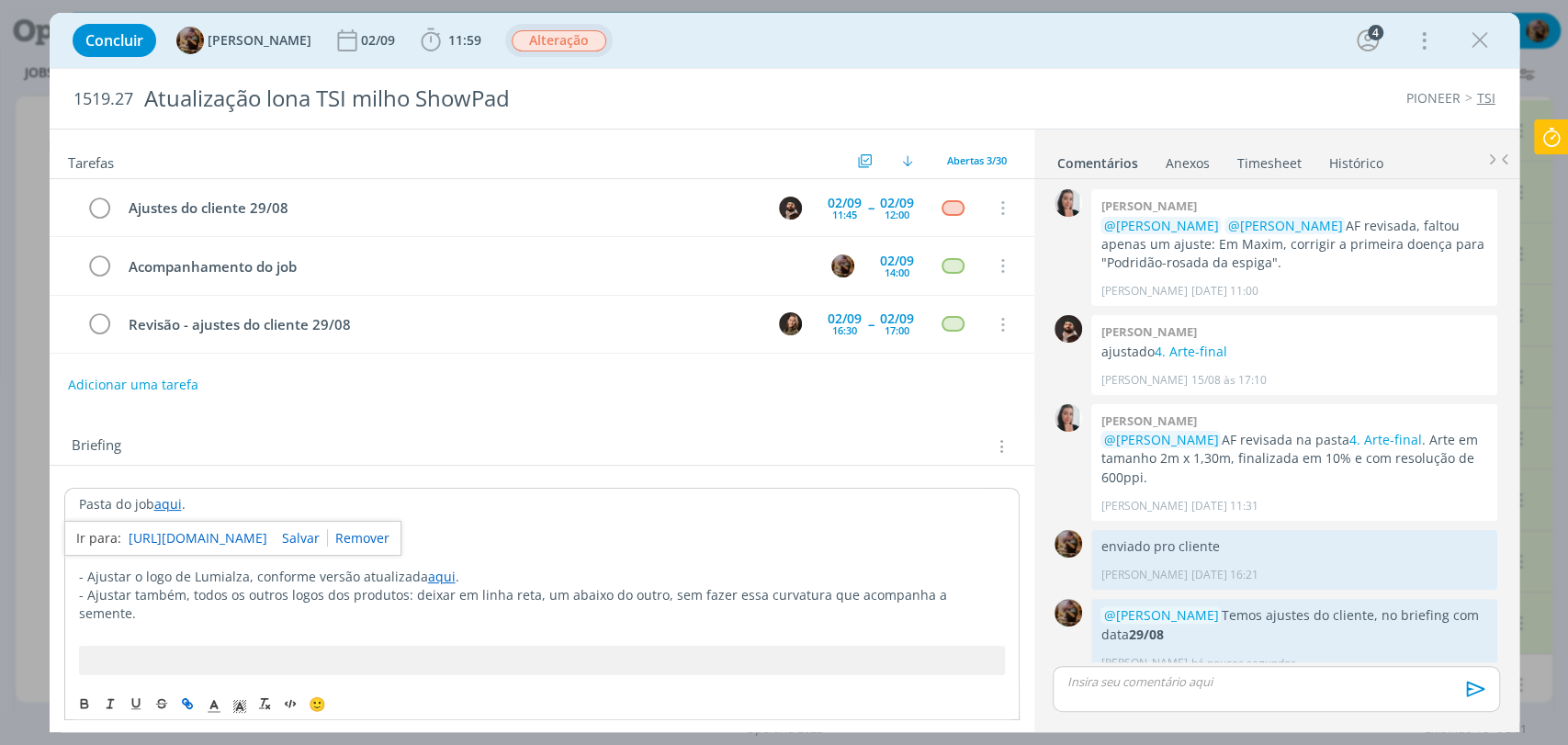
click at [175, 539] on link "https://sobeae.sharepoint.com/:f:/s/SOBEAE/EhywL7KeWt5FsCg1bF0rpQUBGYrosvJlCdZ7…" at bounding box center [197, 539] width 139 height 24
click at [614, 567] on p "- Ajustar o logo de Lumialza, conforme versão atualizada aqui ." at bounding box center [542, 577] width 926 height 19
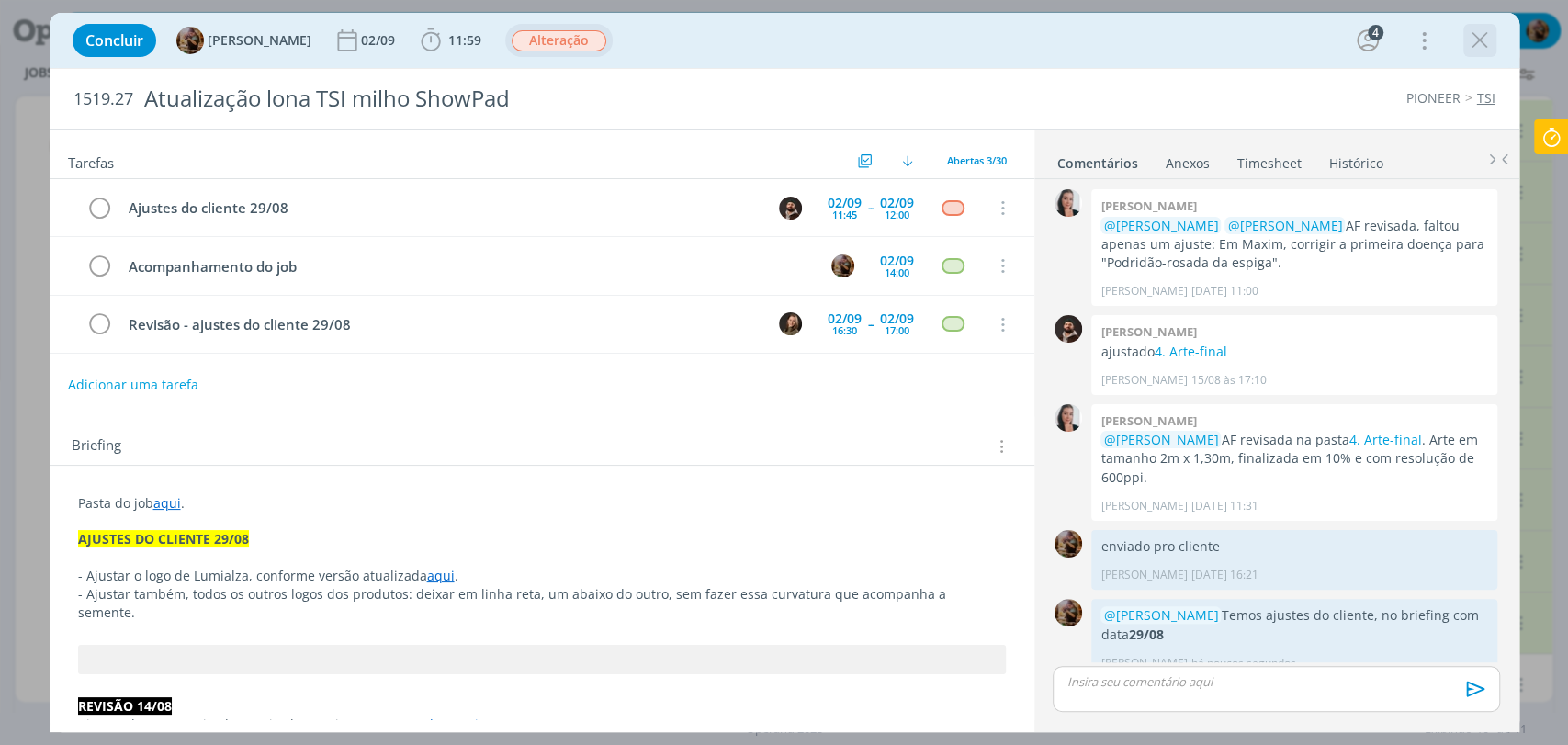
click at [1473, 43] on icon "dialog" at bounding box center [1480, 41] width 28 height 28
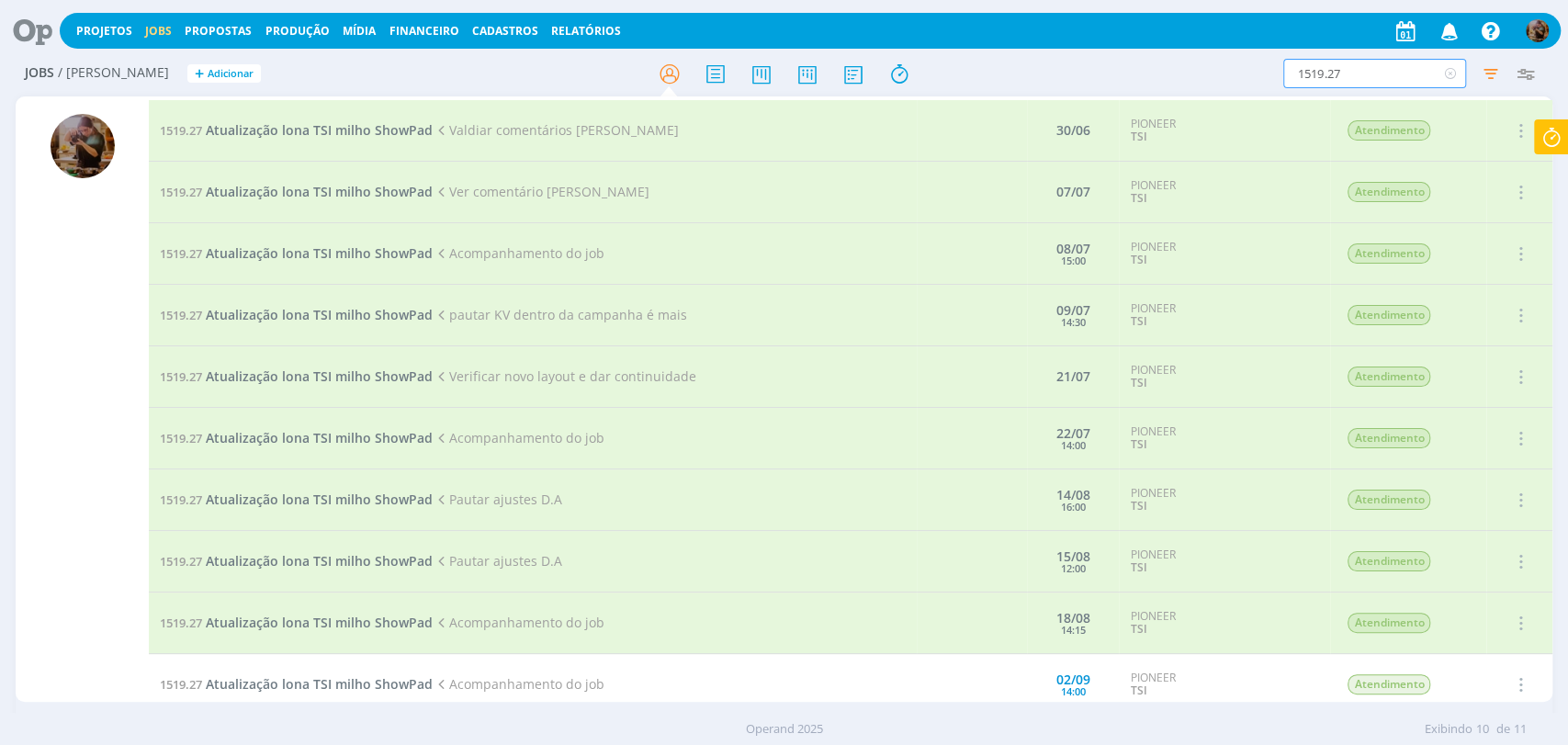
click at [1367, 77] on input "1519.27" at bounding box center [1375, 73] width 183 height 30
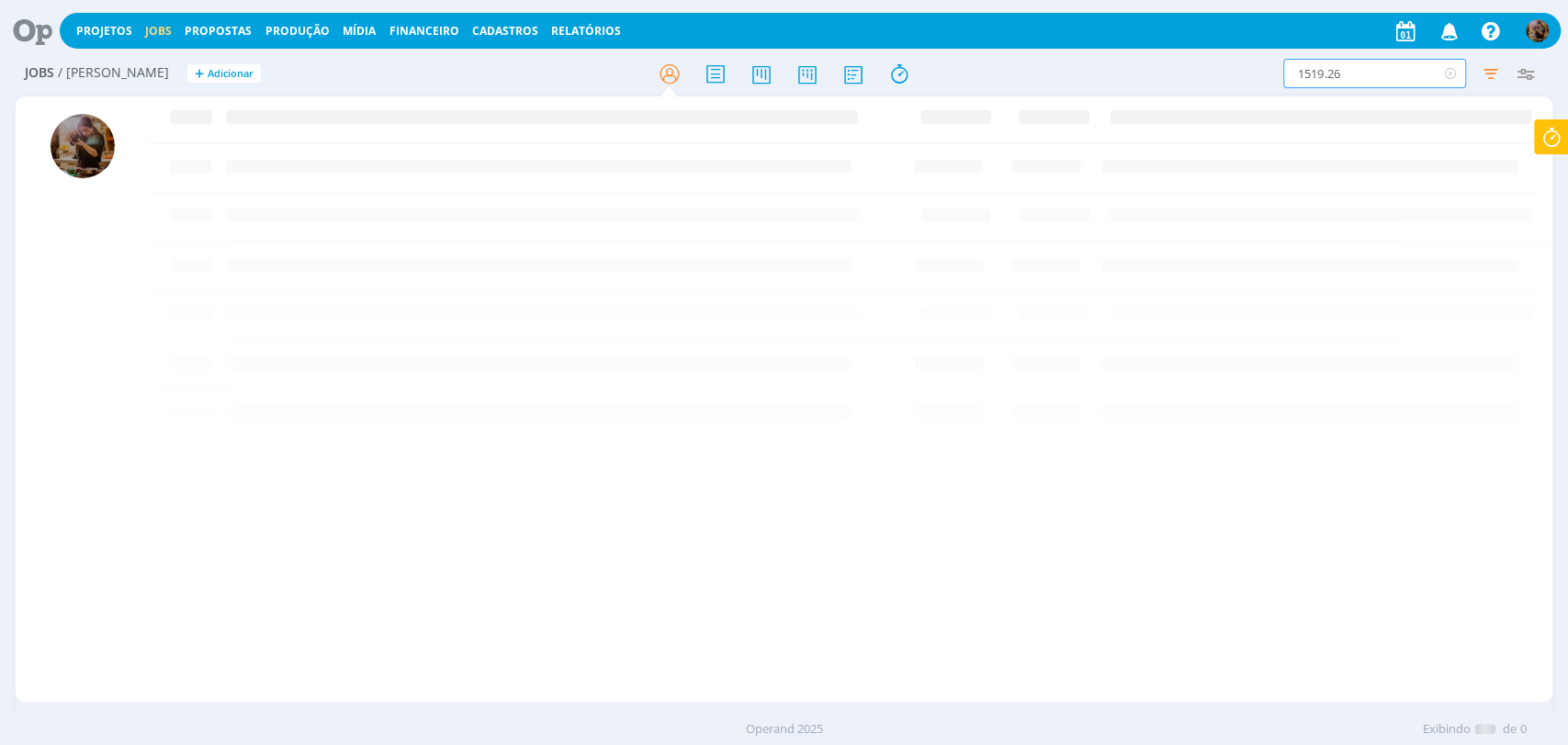
type input "1519.26"
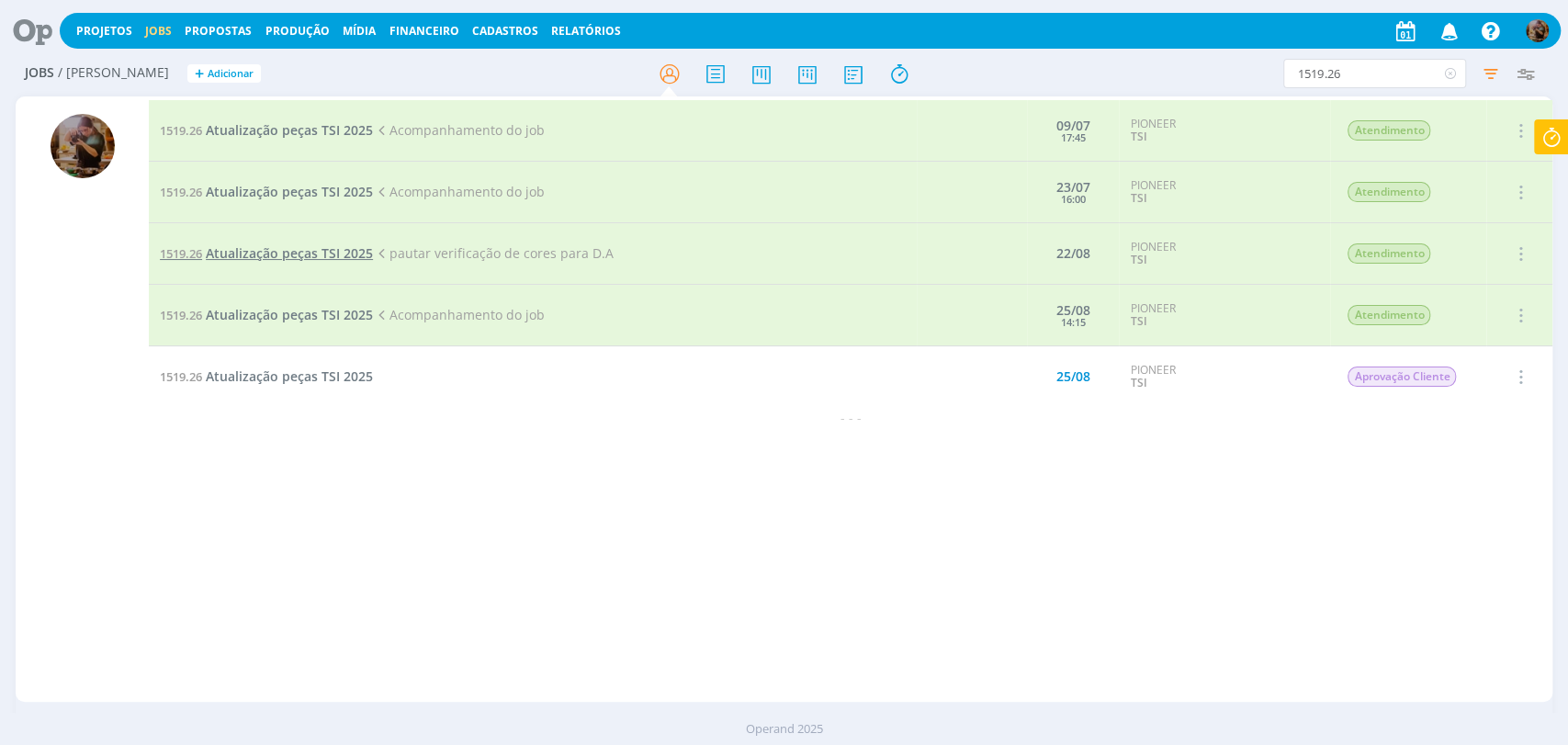
click at [326, 252] on span "Atualização peças TSI 2025" at bounding box center [289, 253] width 167 height 18
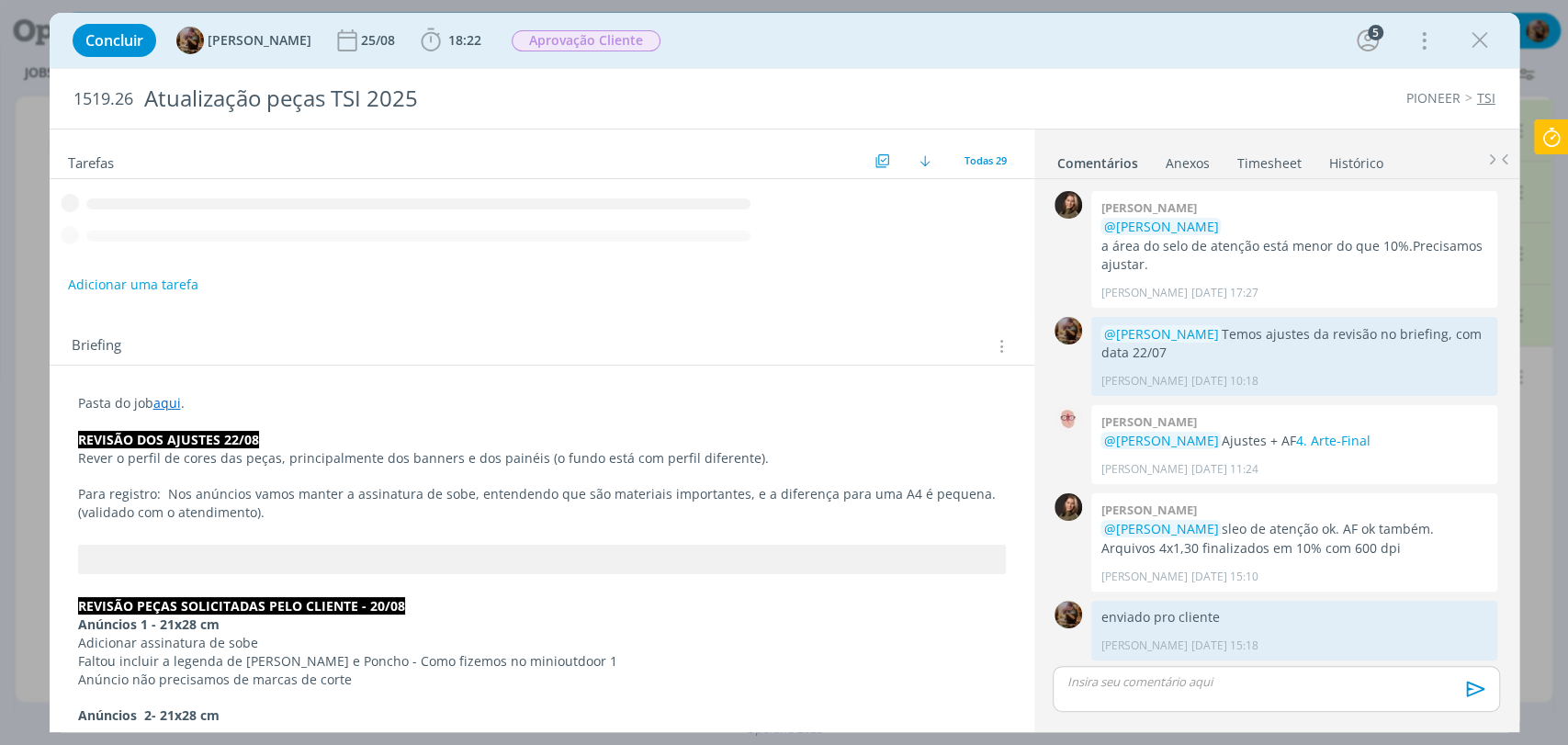
scroll to position [1493, 0]
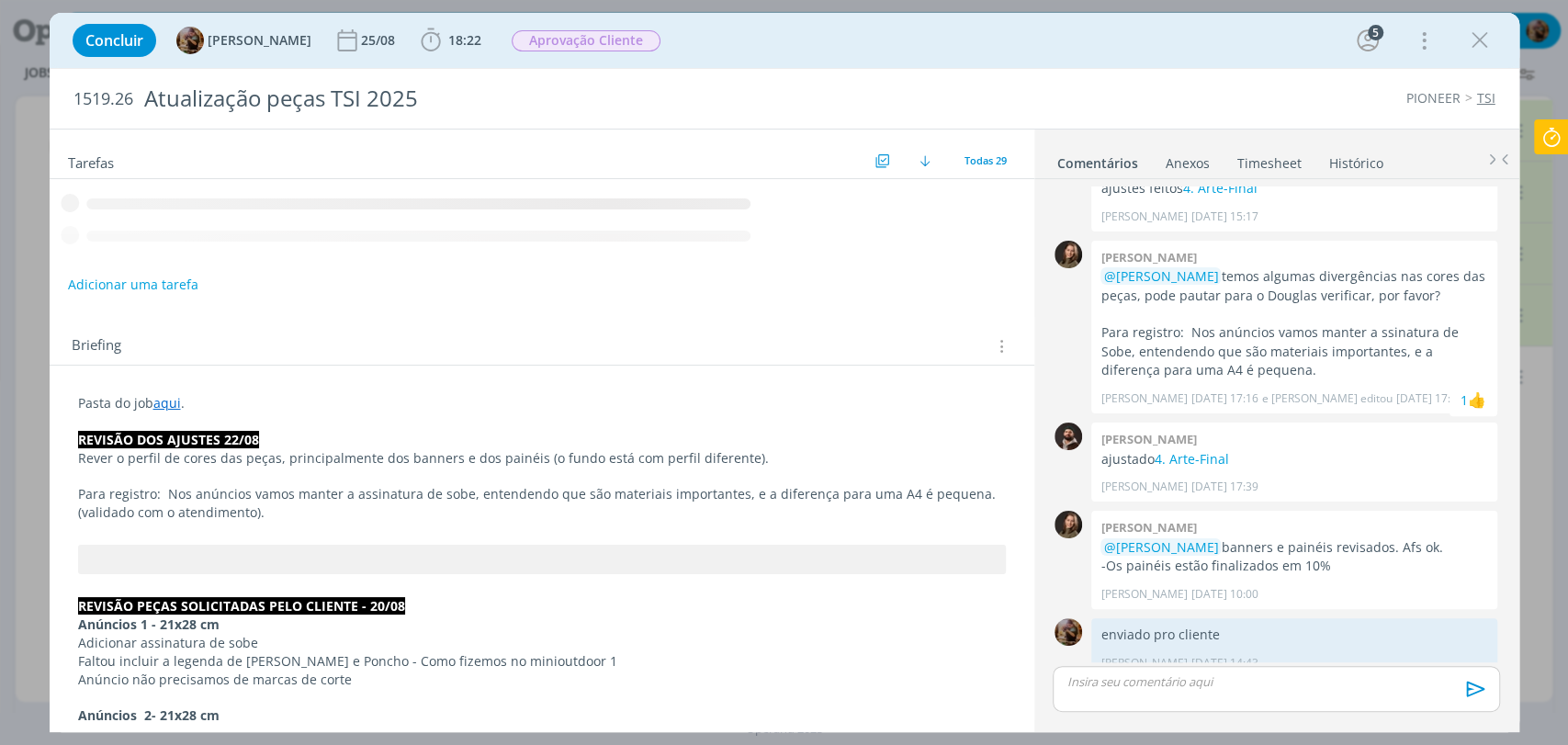
click at [367, 394] on p "Pasta do job aqui ." at bounding box center [542, 404] width 928 height 19
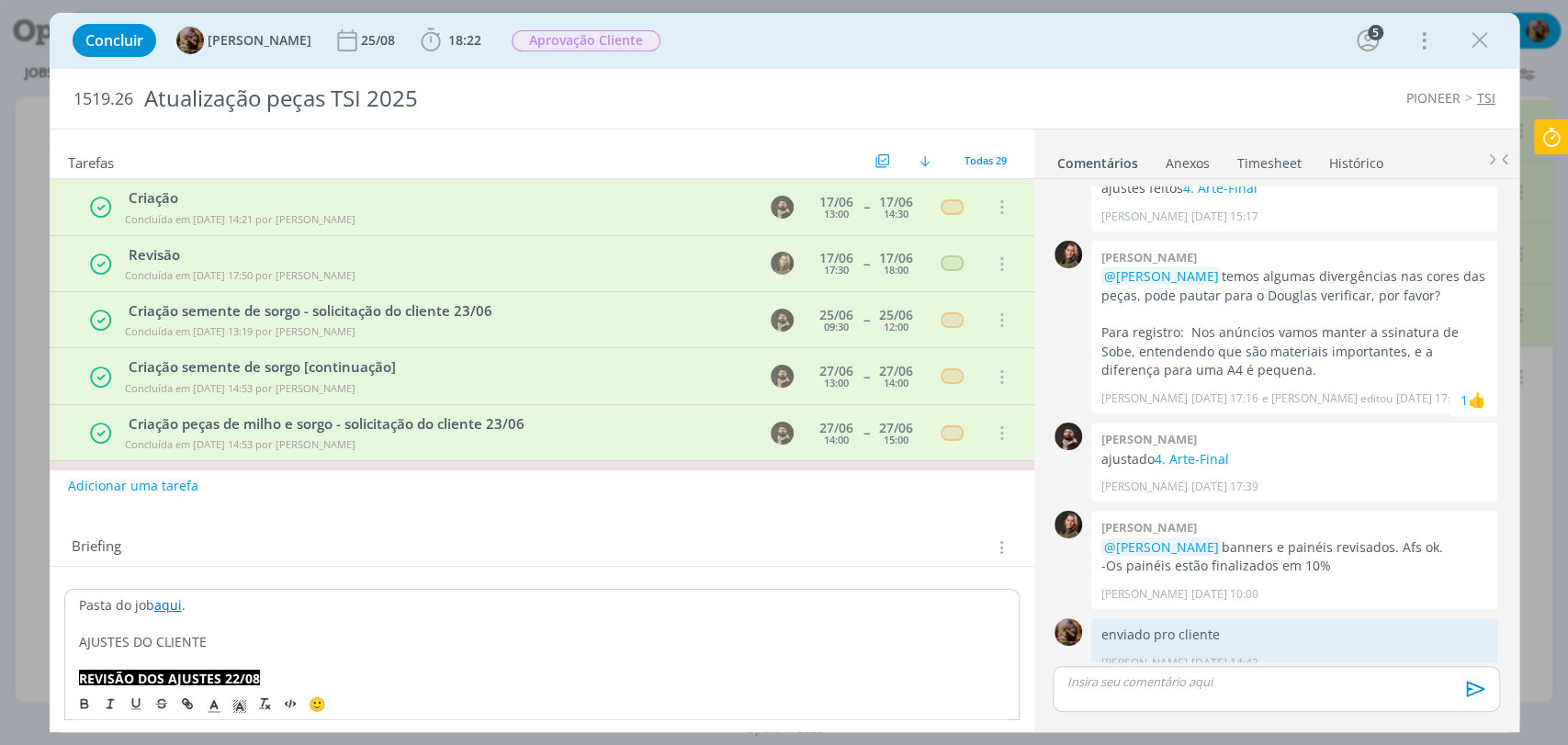
scroll to position [1355, 0]
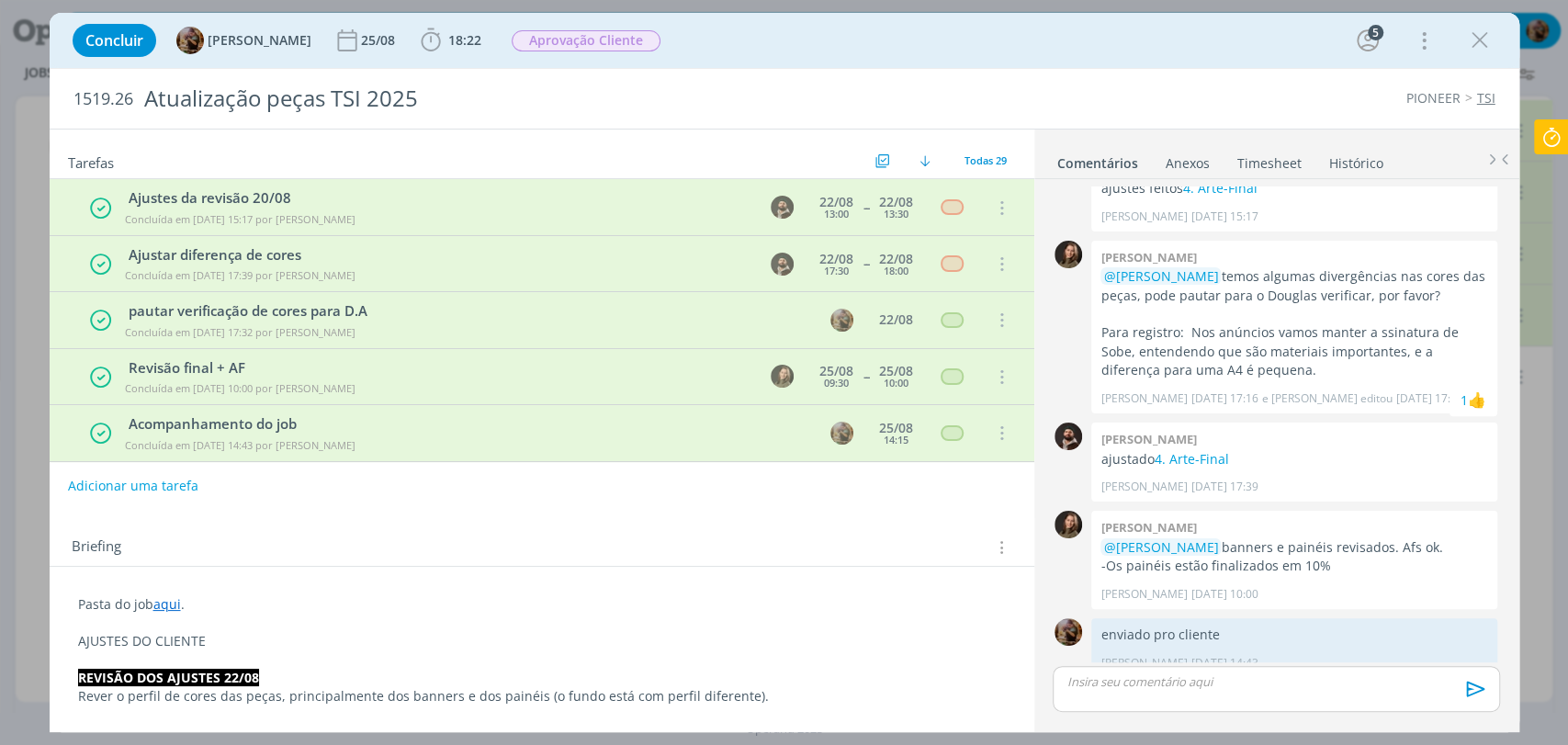
click at [121, 642] on p "AJUSTES DO CLIENTE" at bounding box center [542, 642] width 928 height 19
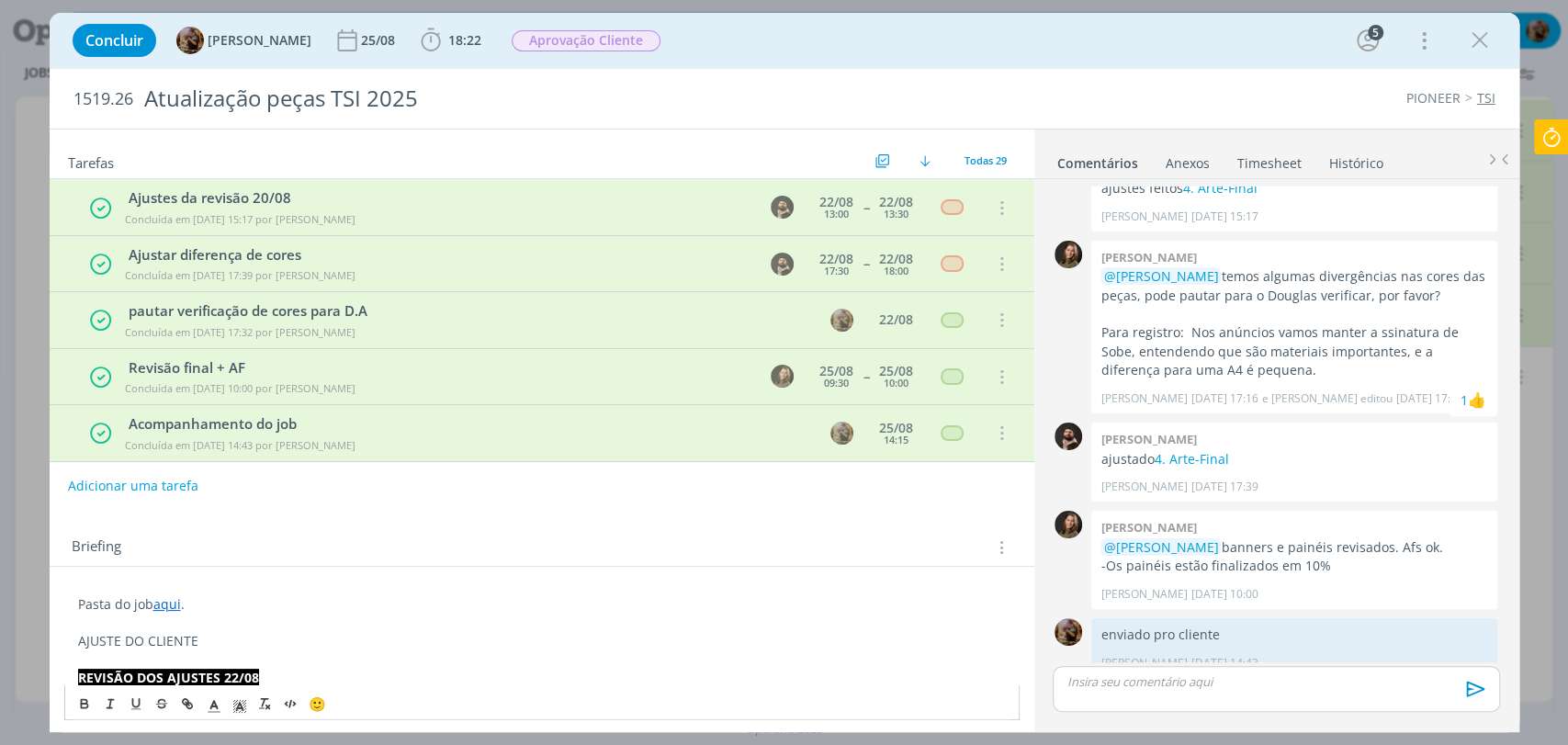
click at [246, 629] on p "dialog" at bounding box center [542, 623] width 928 height 19
click at [251, 645] on p "AJUSTE DO CLIENTE" at bounding box center [542, 642] width 928 height 19
click at [288, 693] on button "dialog" at bounding box center [291, 703] width 26 height 22
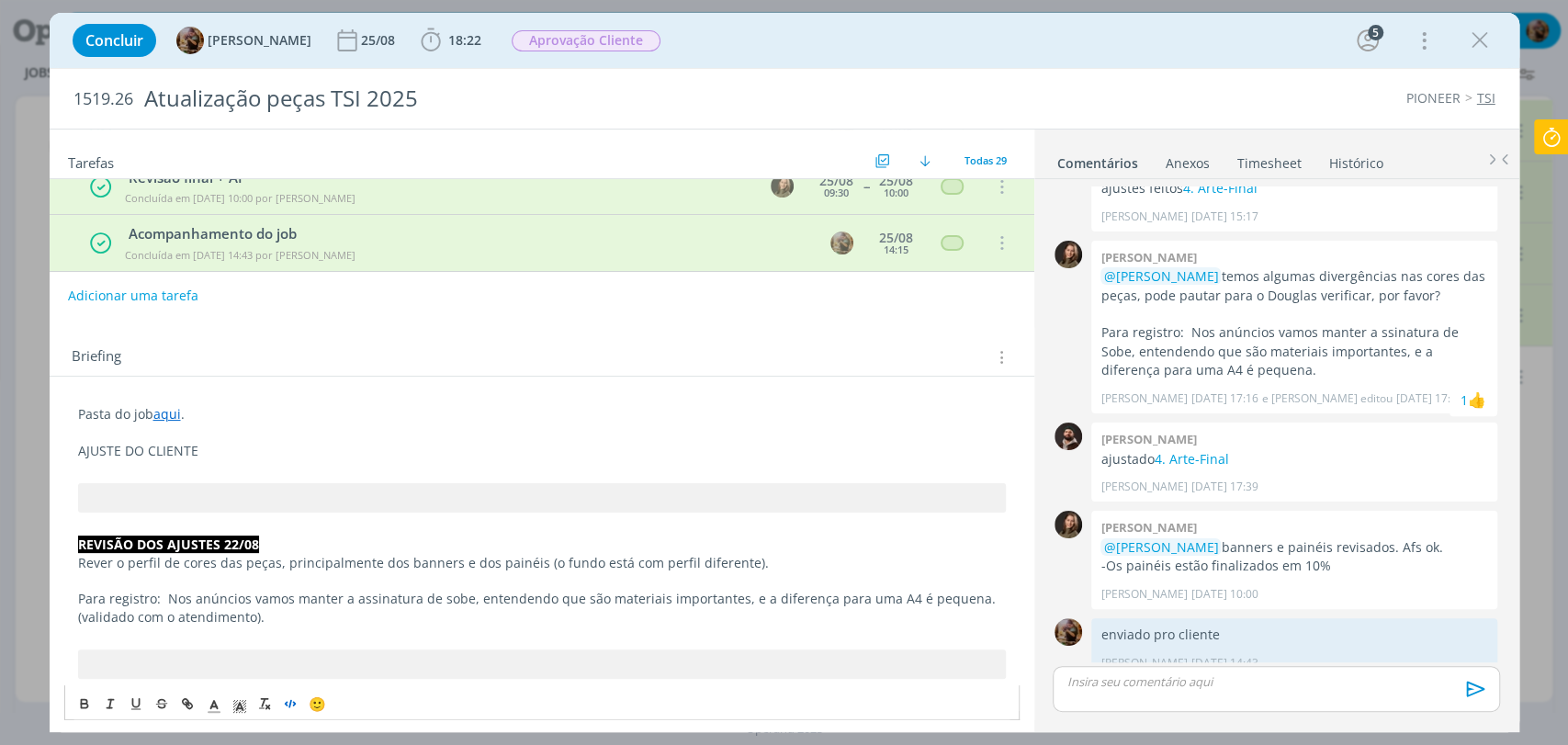
scroll to position [204, 0]
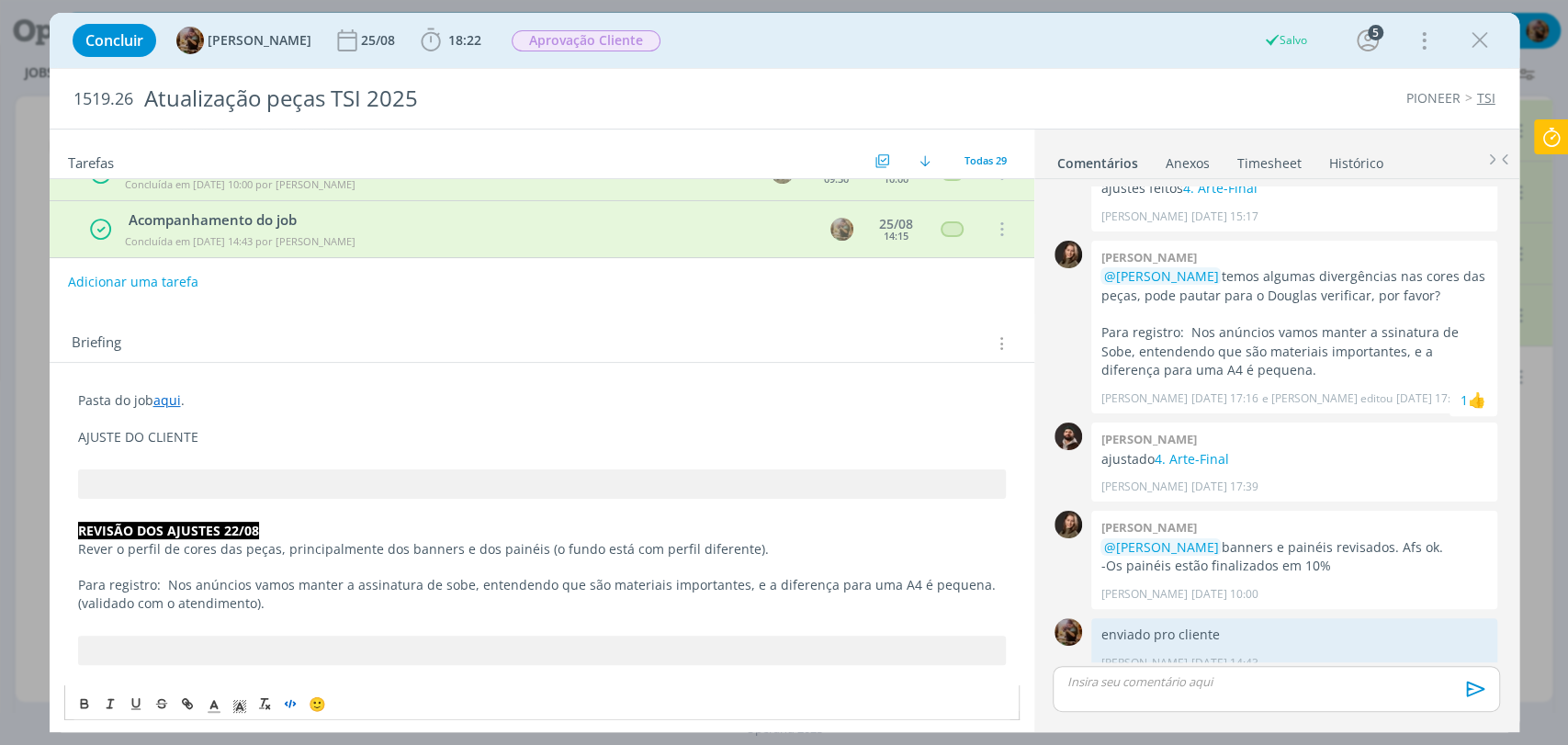
click at [230, 433] on p "AJUSTE DO CLIENTE" at bounding box center [542, 437] width 928 height 19
click at [215, 435] on p "AJUSTE DO CLIENTE" at bounding box center [542, 437] width 928 height 19
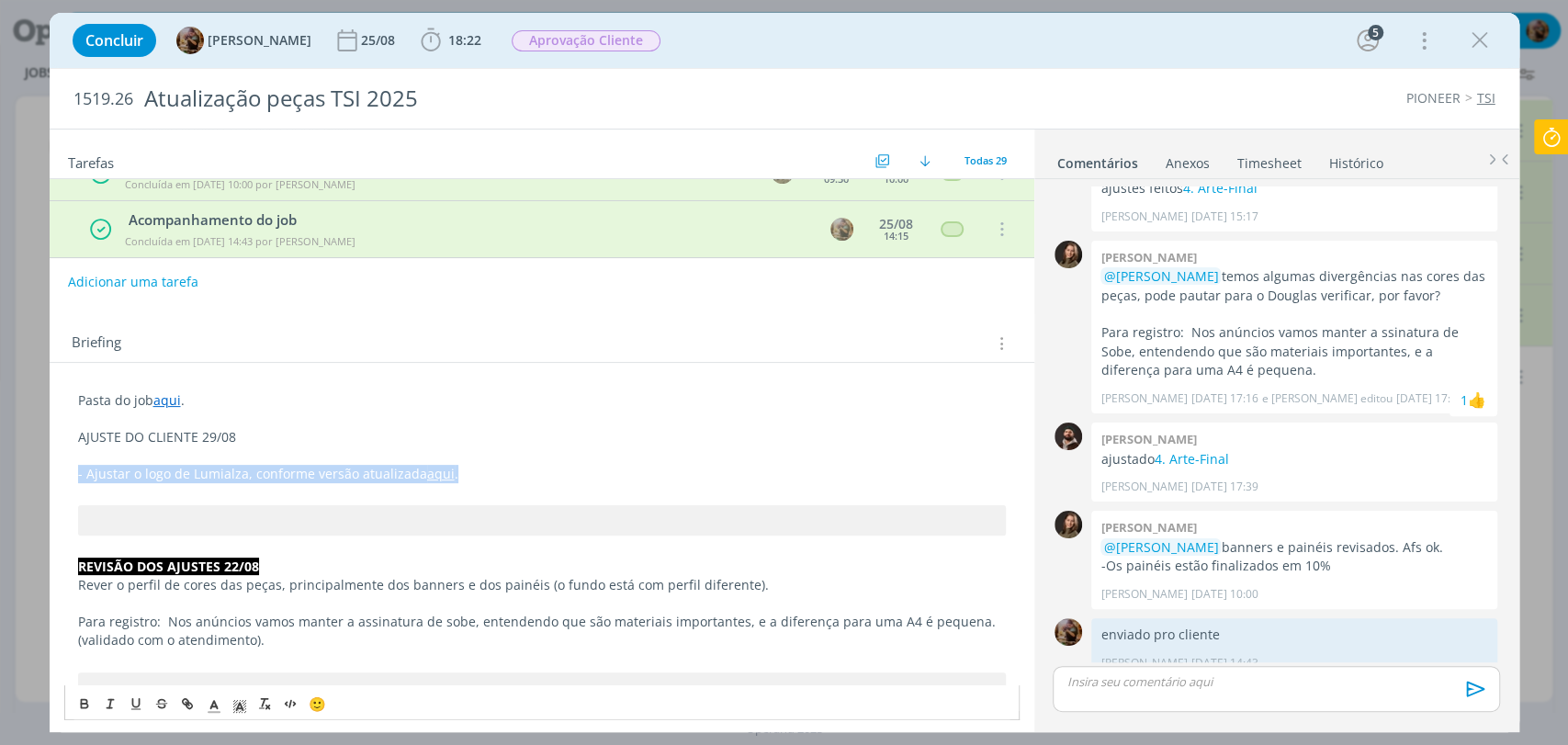
drag, startPoint x: 494, startPoint y: 465, endPoint x: 59, endPoint y: 472, distance: 435.1
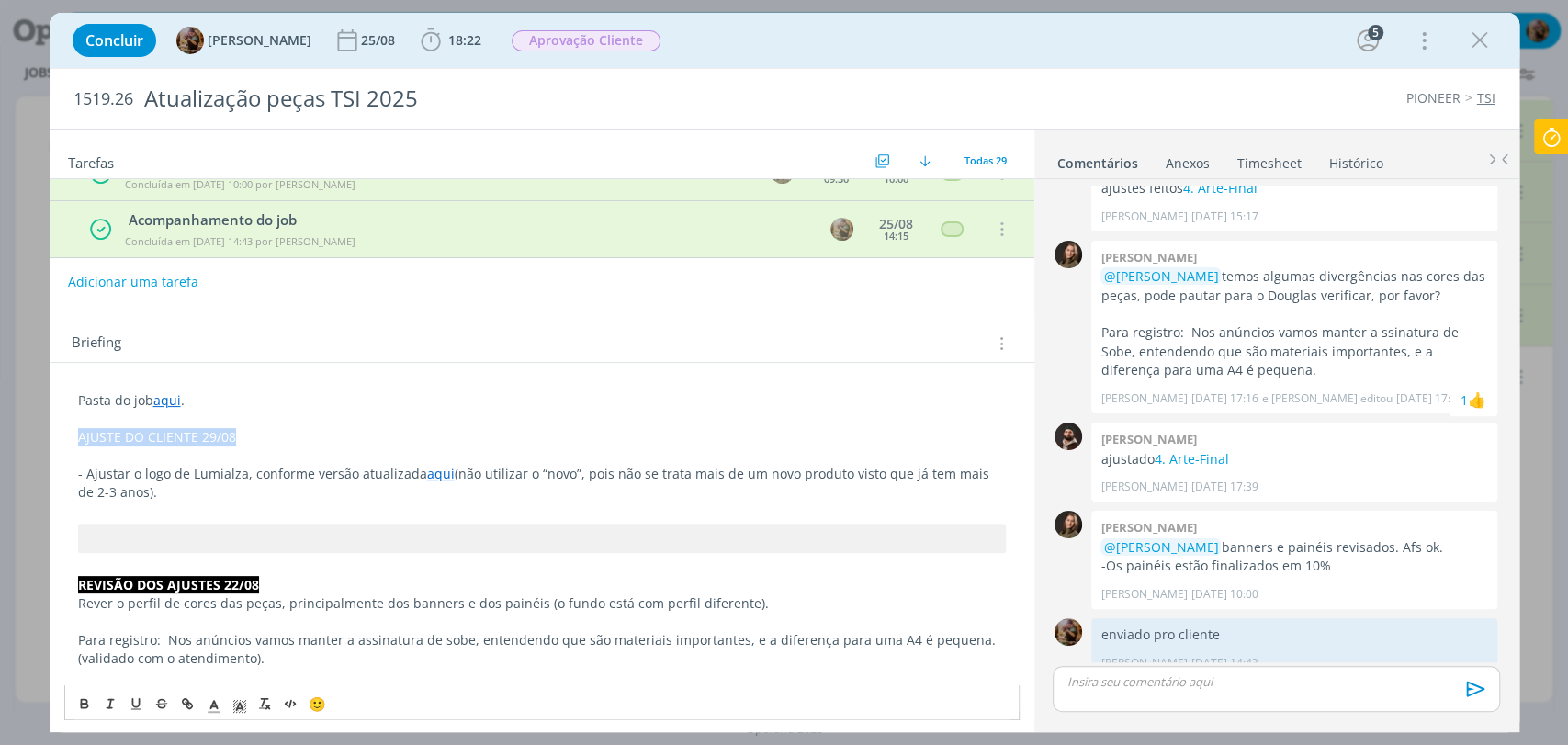
drag, startPoint x: 230, startPoint y: 429, endPoint x: 65, endPoint y: 435, distance: 165.1
click at [81, 704] on icon "dialog" at bounding box center [85, 703] width 15 height 15
click at [242, 704] on icon "dialog" at bounding box center [240, 707] width 17 height 17
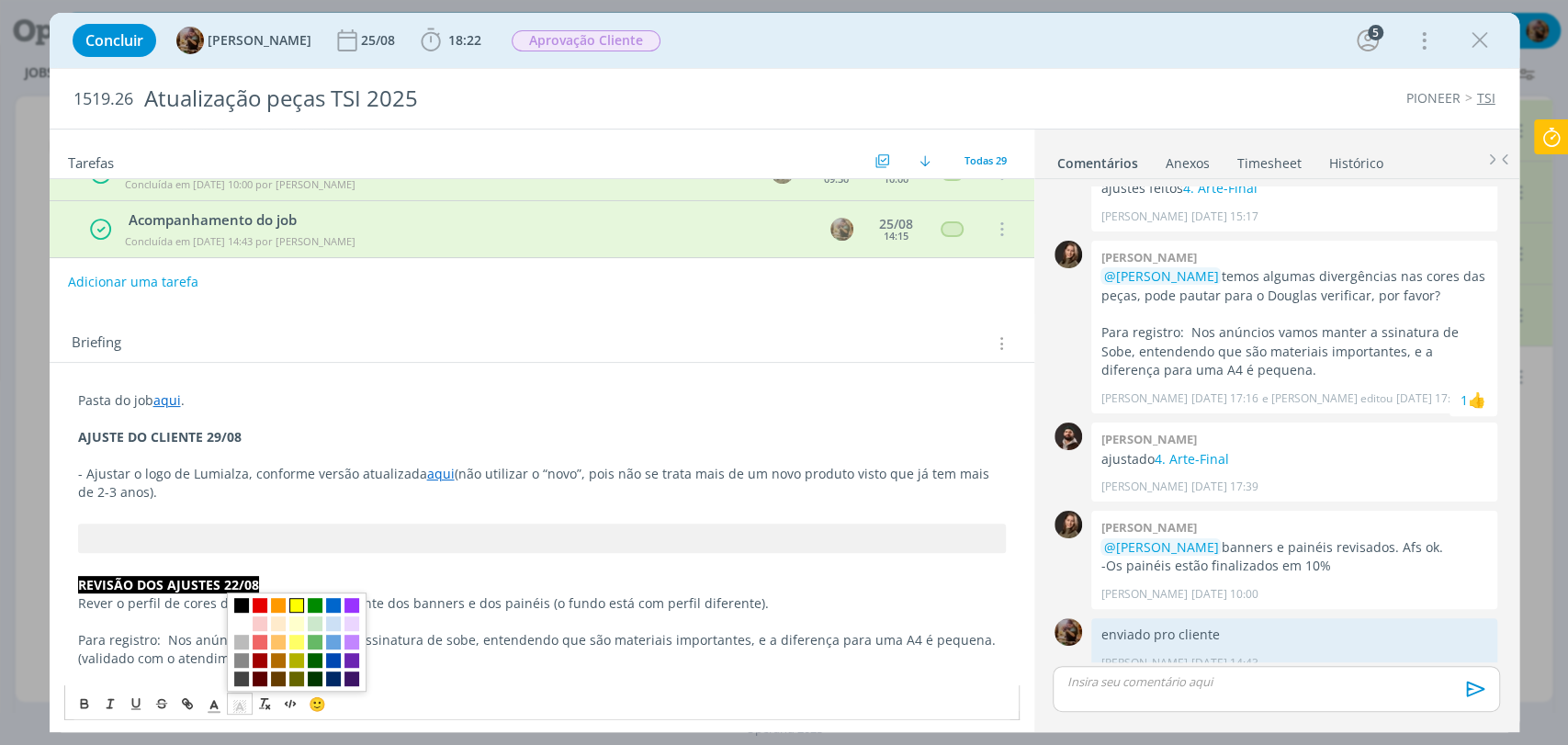
click at [294, 602] on span "dialog" at bounding box center [297, 605] width 15 height 15
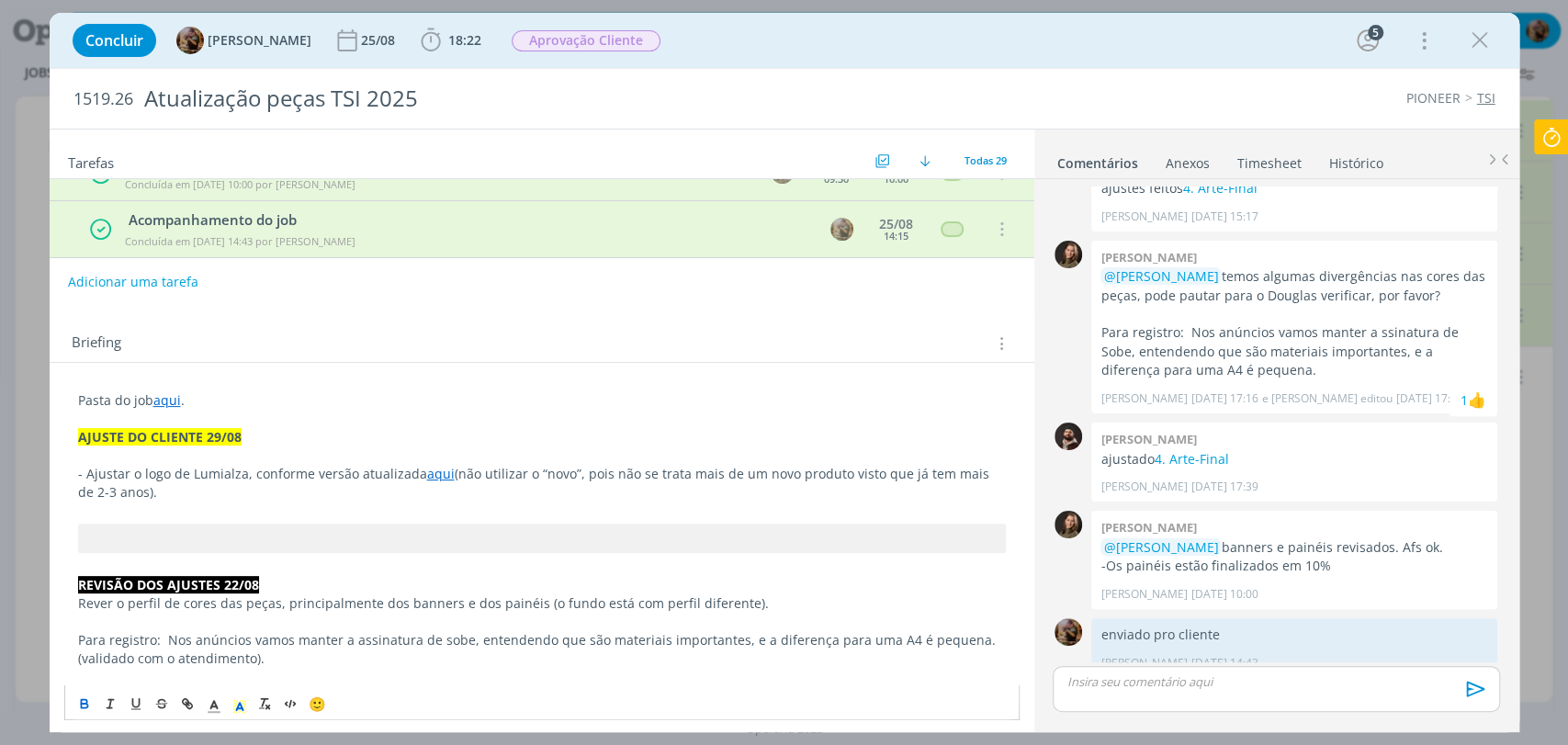
click at [313, 465] on span "- Ajustar o logo de Lumialza, conforme versão atualizada" at bounding box center [252, 473] width 349 height 18
click at [569, 472] on span "(não utilizar o “novo”, pois não se trata mais de um novo produto visto que já …" at bounding box center [536, 483] width 915 height 36
drag, startPoint x: 501, startPoint y: 476, endPoint x: 454, endPoint y: 472, distance: 47.2
click at [454, 472] on span "(não utilizar o “novo” no logo, pois não se trata mais de um novo produto visto…" at bounding box center [543, 483] width 931 height 36
click at [479, 507] on p "dialog" at bounding box center [542, 510] width 928 height 19
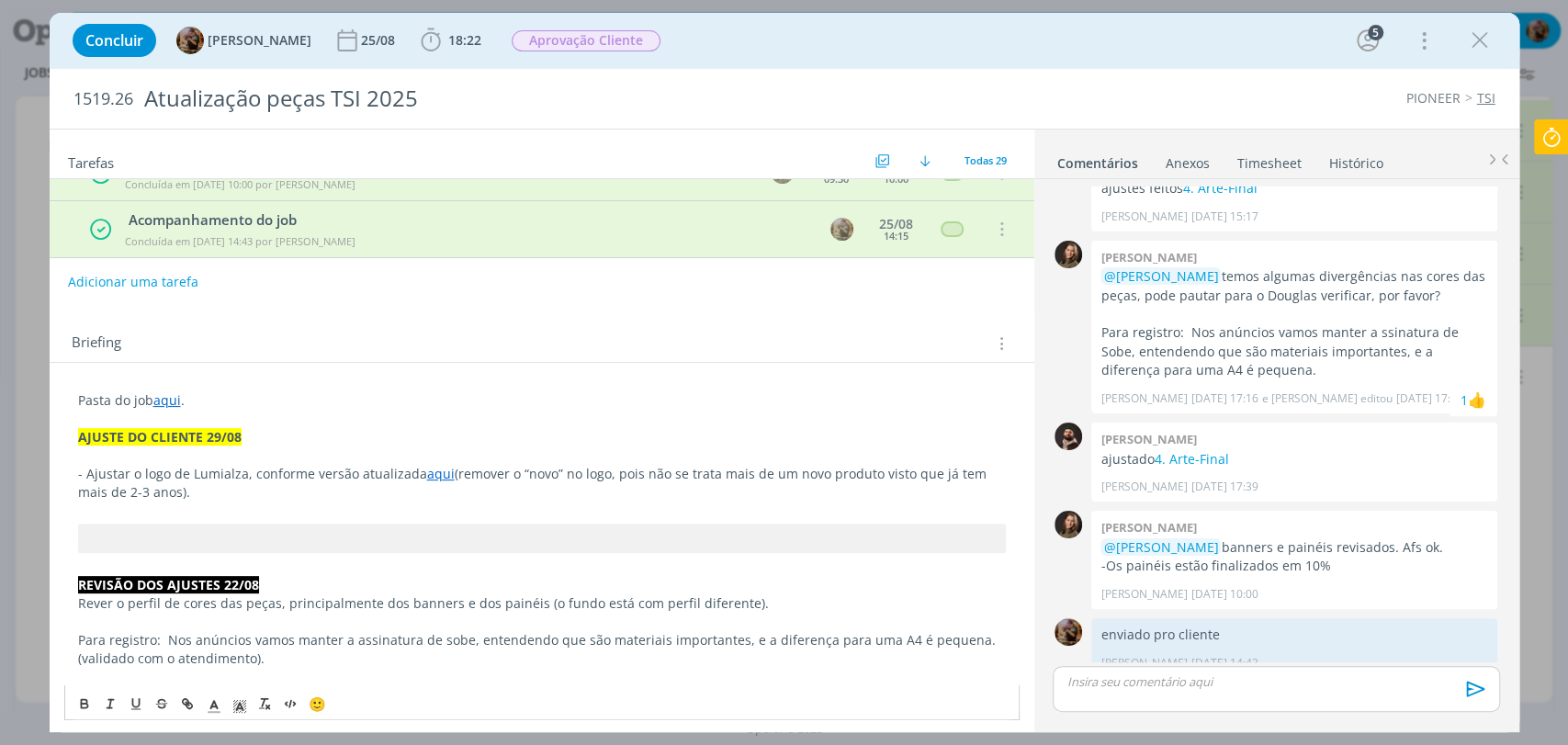
scroll to position [0, 0]
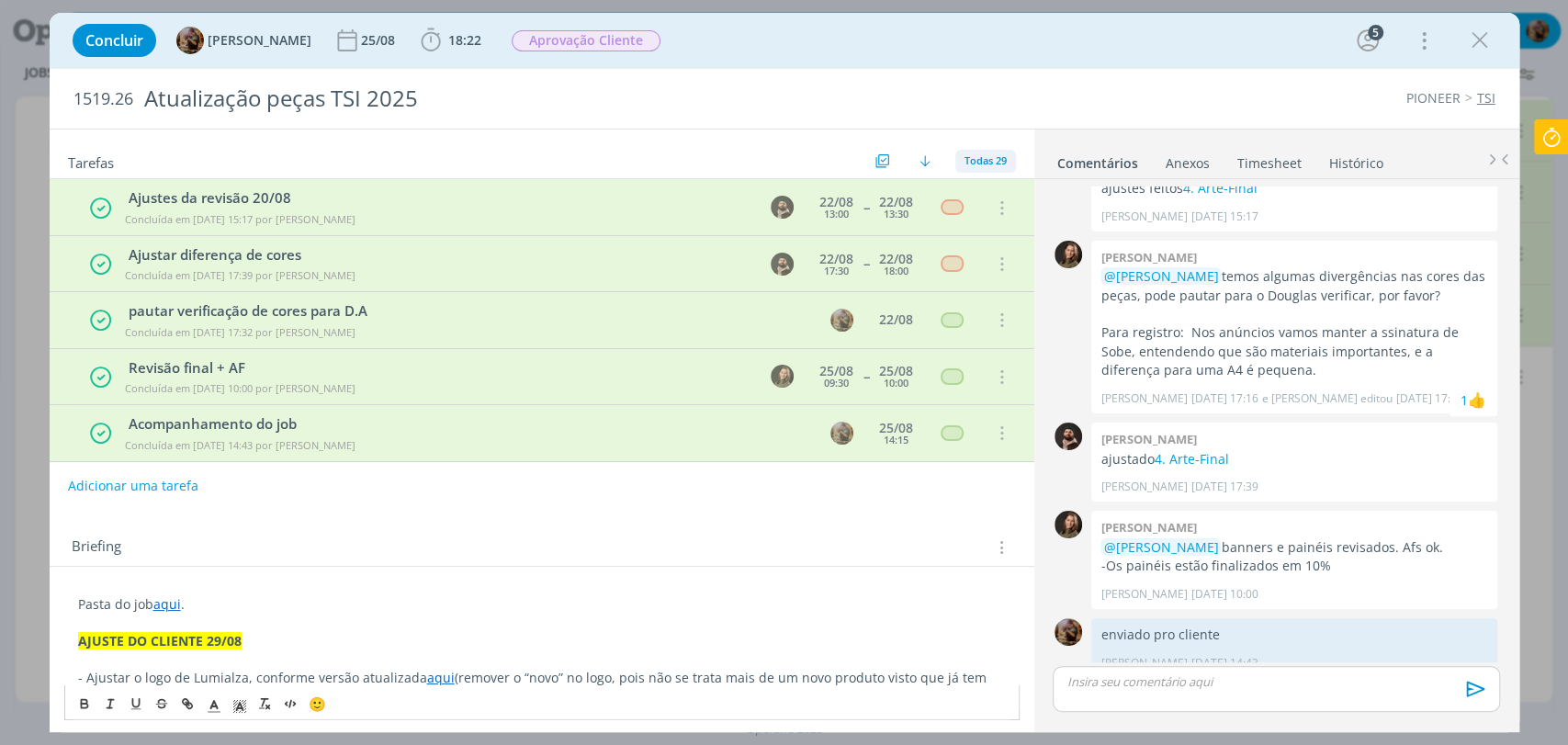
click at [985, 156] on span "Todas 29" at bounding box center [985, 160] width 42 height 14
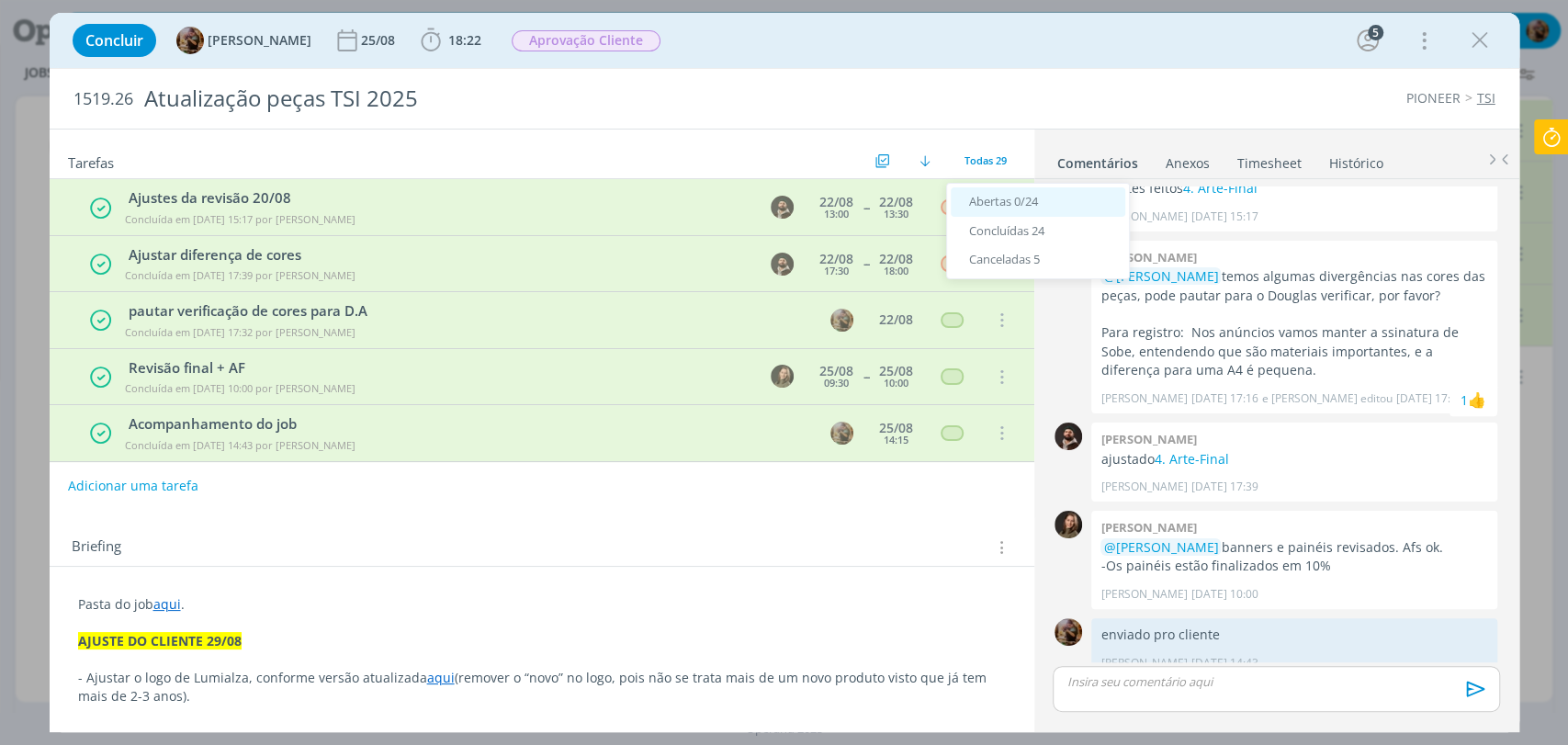
click at [978, 199] on span "Abertas 0/24" at bounding box center [1003, 201] width 69 height 17
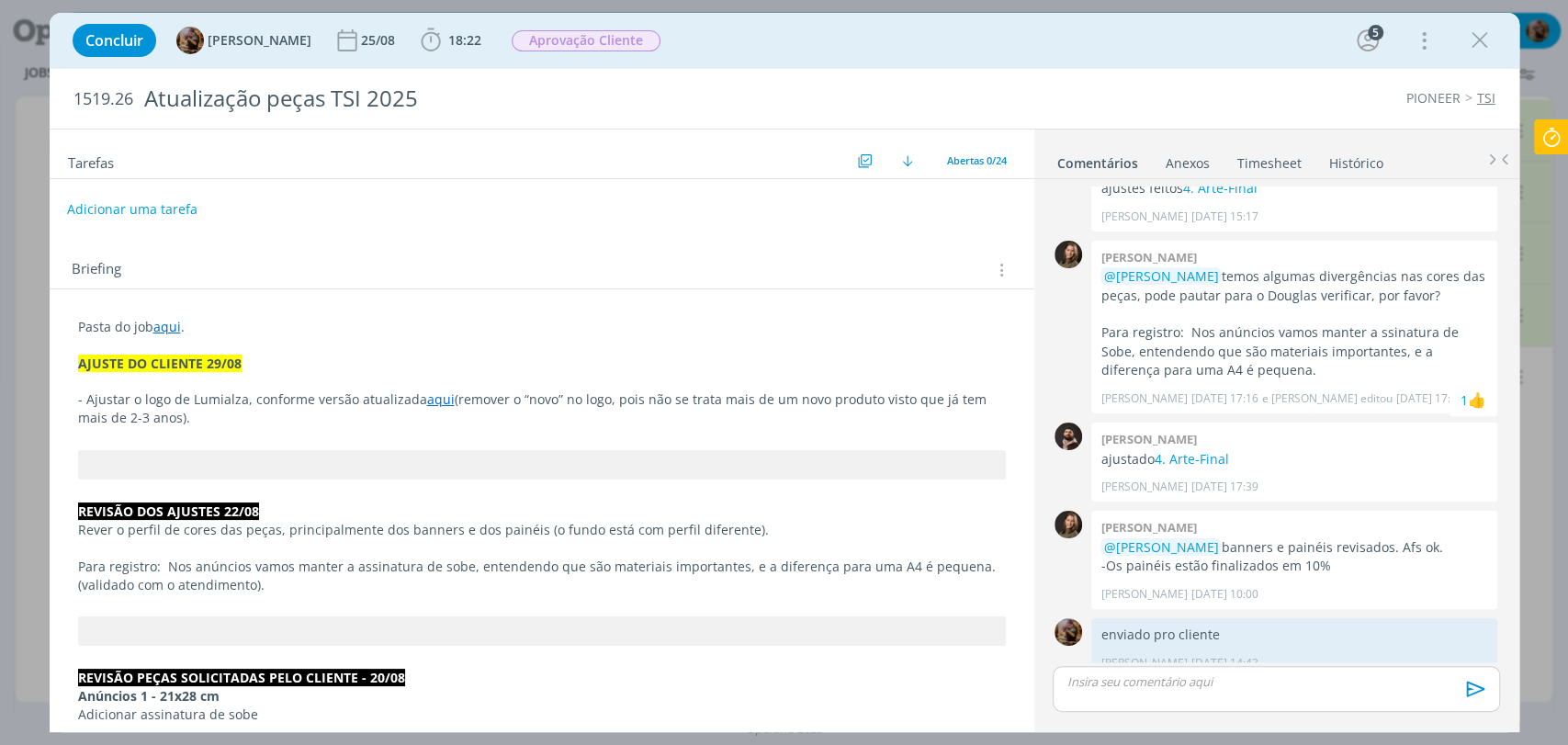
click at [185, 213] on button "Adicionar uma tarefa" at bounding box center [132, 209] width 130 height 32
click at [798, 203] on icon "dialog" at bounding box center [812, 208] width 29 height 29
type input "Ajuste do cliente 29/08"
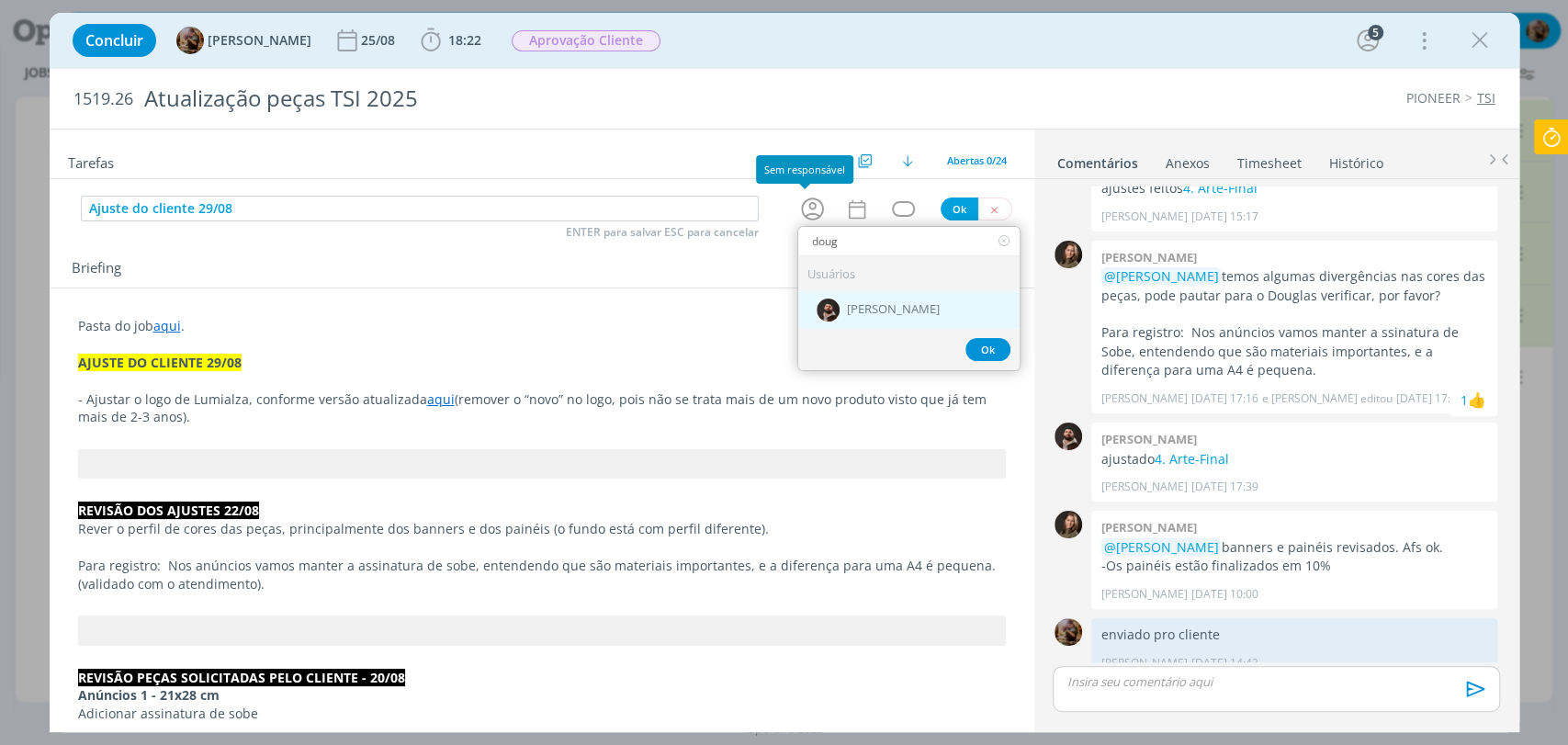
type input "doug"
click at [862, 307] on span "[PERSON_NAME]" at bounding box center [894, 311] width 93 height 15
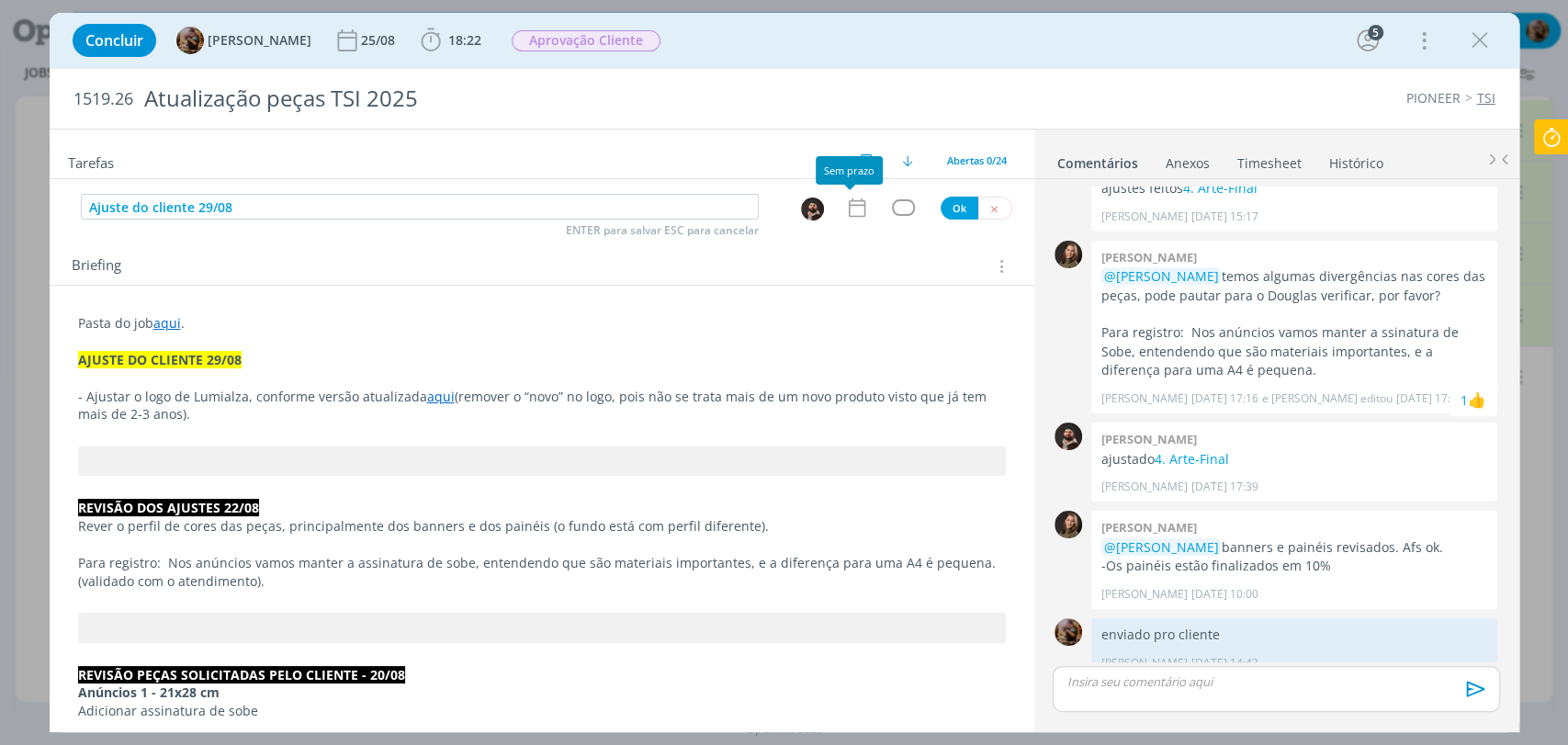
click at [851, 215] on icon "dialog" at bounding box center [857, 207] width 24 height 24
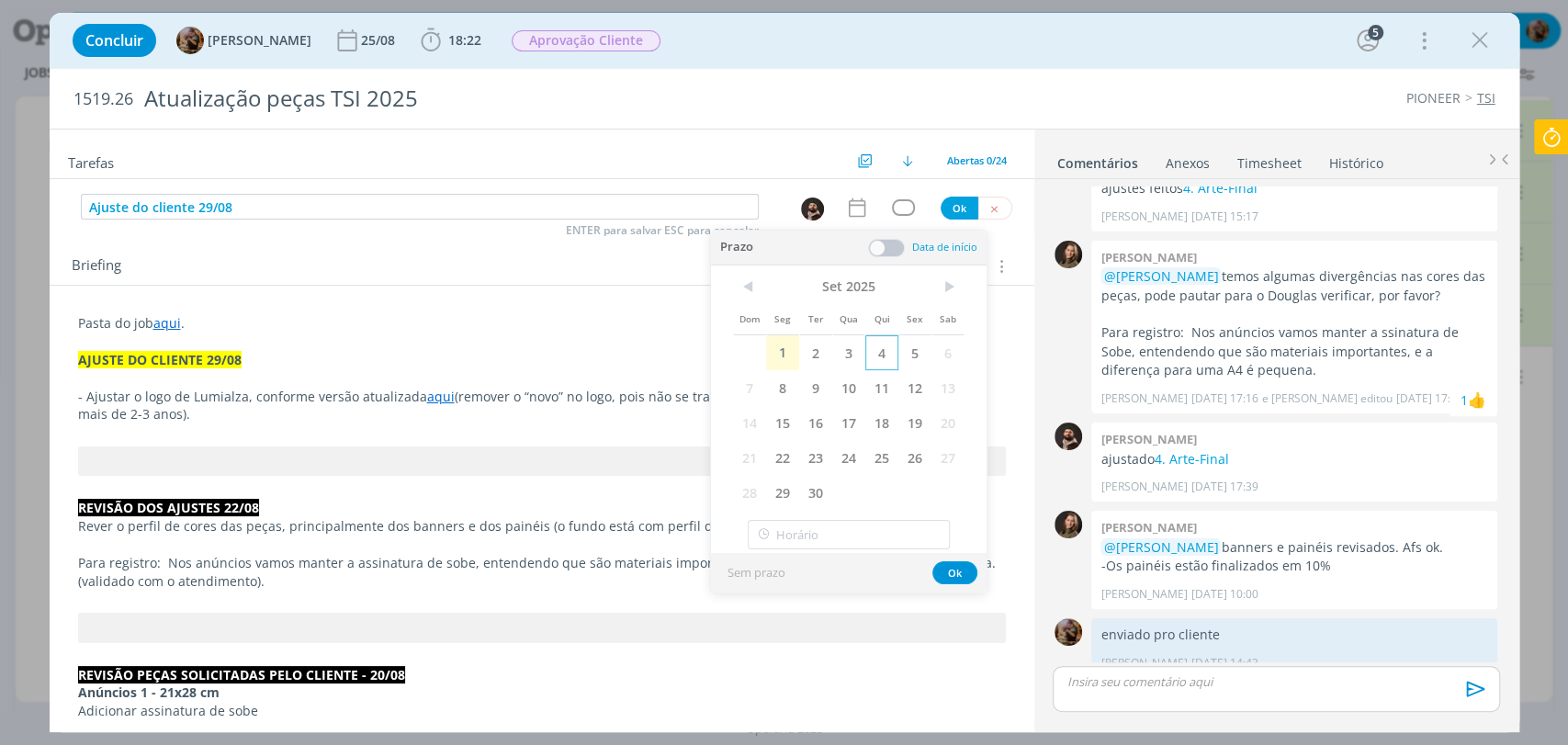
click at [889, 346] on span "4" at bounding box center [882, 353] width 33 height 35
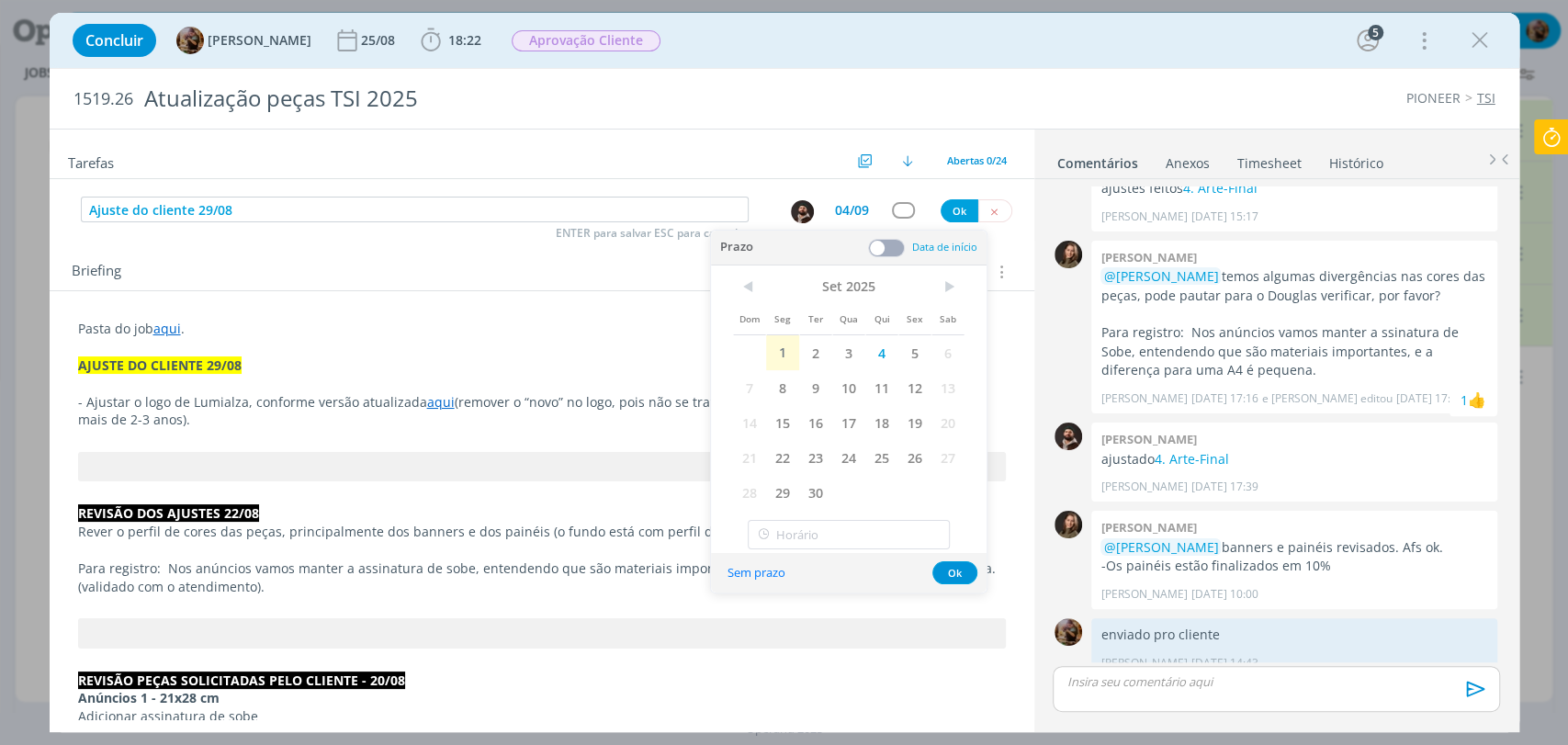
click at [890, 246] on span at bounding box center [886, 248] width 37 height 19
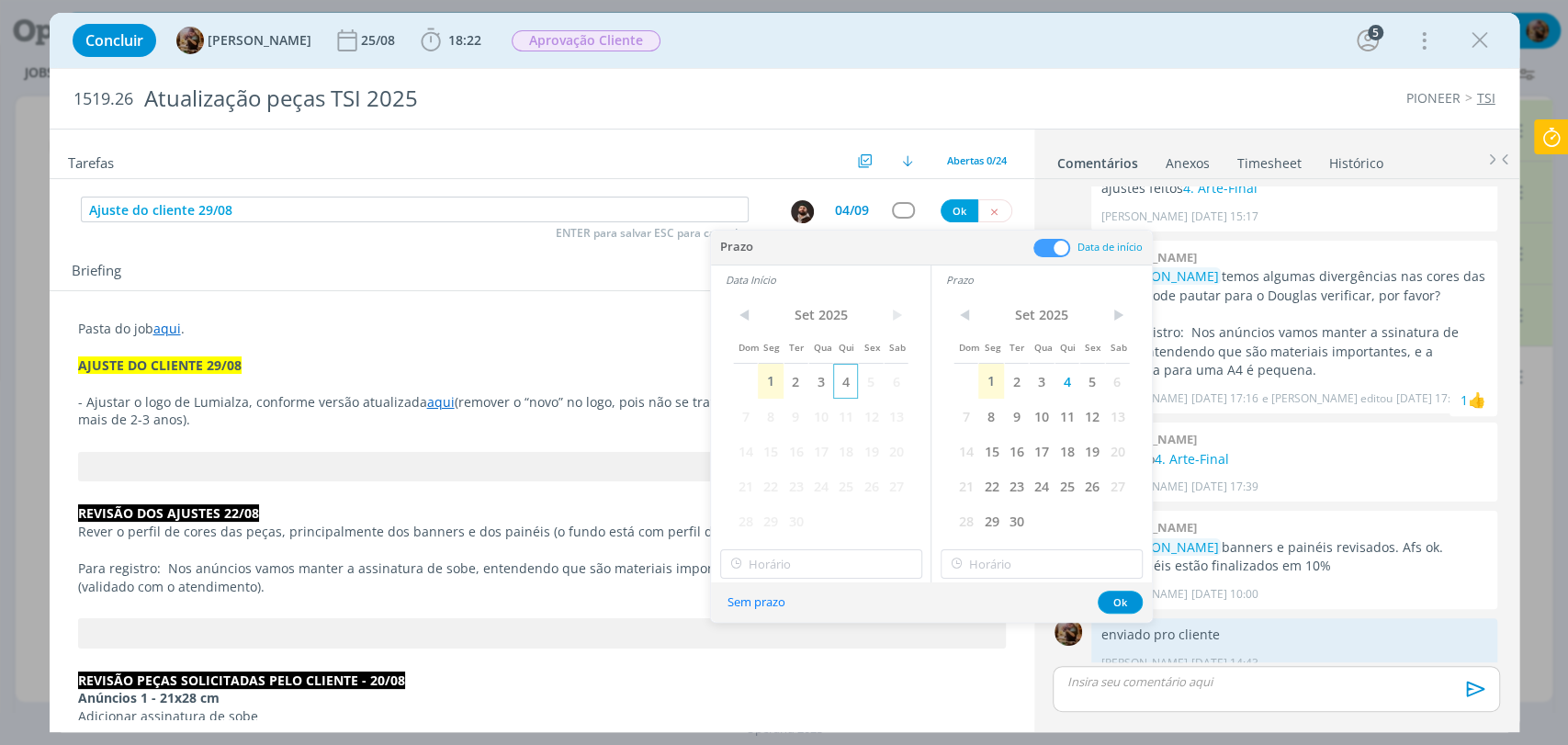
click at [850, 384] on span "4" at bounding box center [845, 381] width 25 height 35
click at [835, 556] on input "10:00" at bounding box center [820, 565] width 202 height 30
click at [800, 497] on div "13:00" at bounding box center [822, 504] width 205 height 33
type input "13:00"
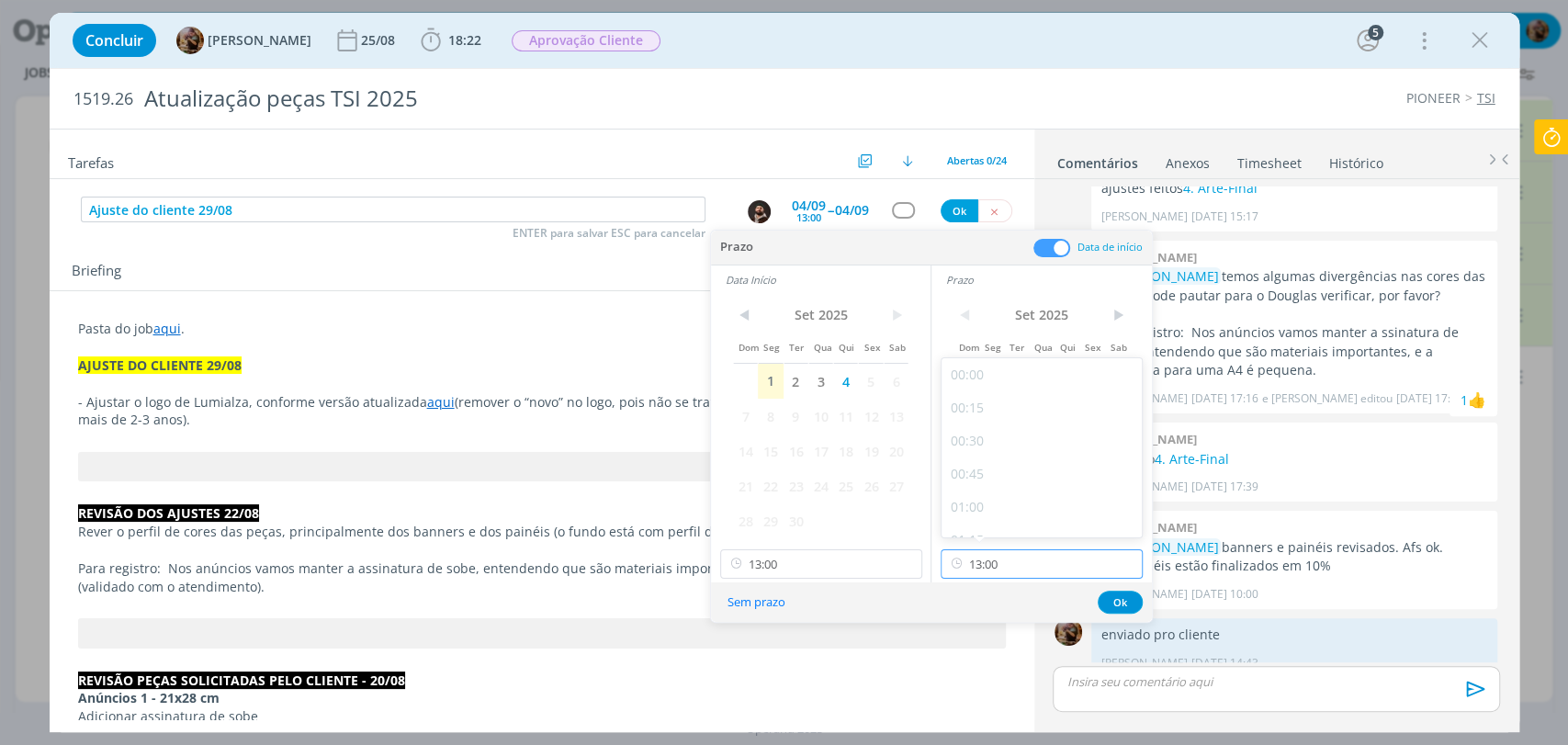
click at [981, 563] on input "13:00" at bounding box center [1041, 565] width 202 height 30
click at [977, 456] on div "13:15" at bounding box center [1043, 446] width 205 height 33
type input "13:15"
drag, startPoint x: 1124, startPoint y: 605, endPoint x: 1051, endPoint y: 495, distance: 132.0
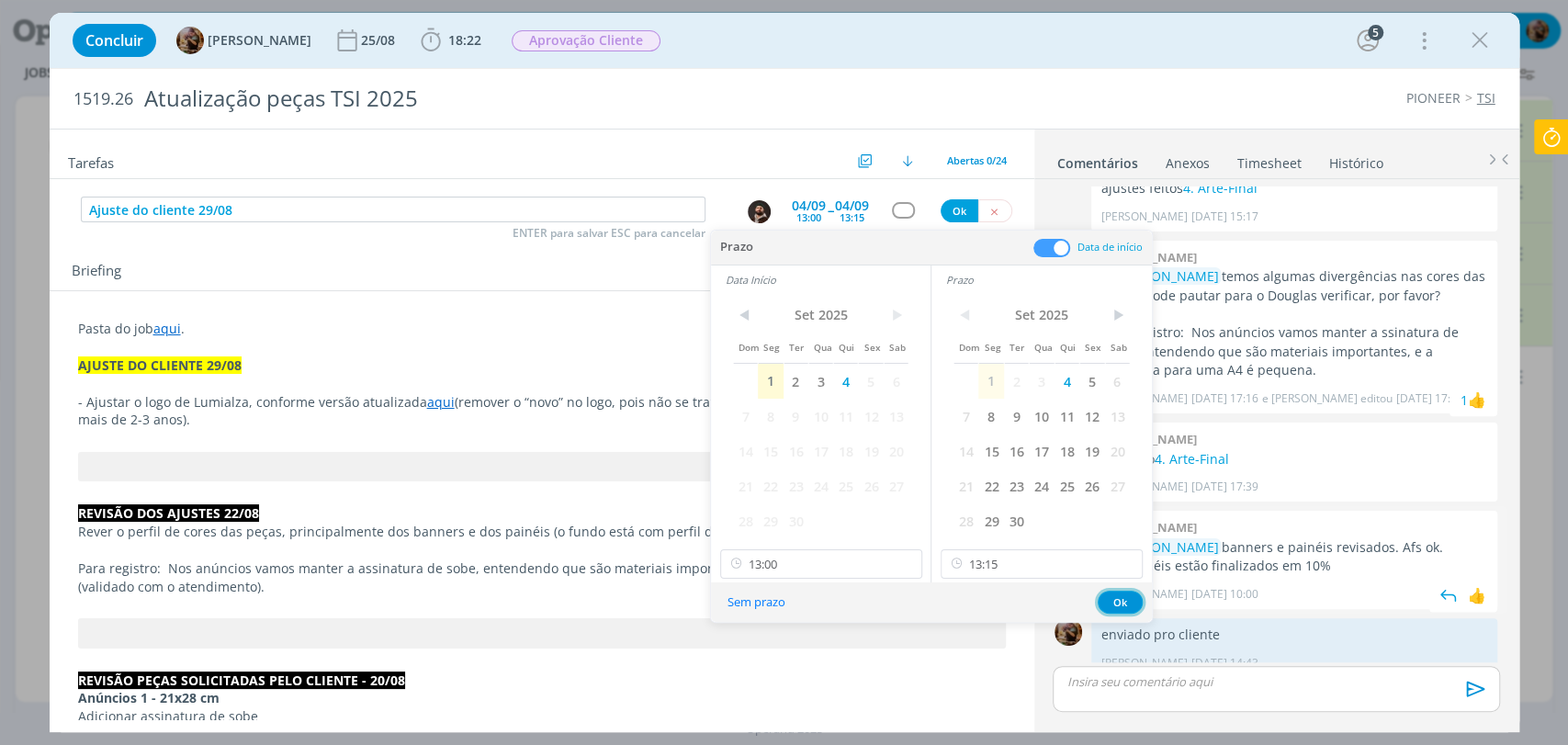
click at [1124, 604] on button "Ok" at bounding box center [1120, 602] width 45 height 23
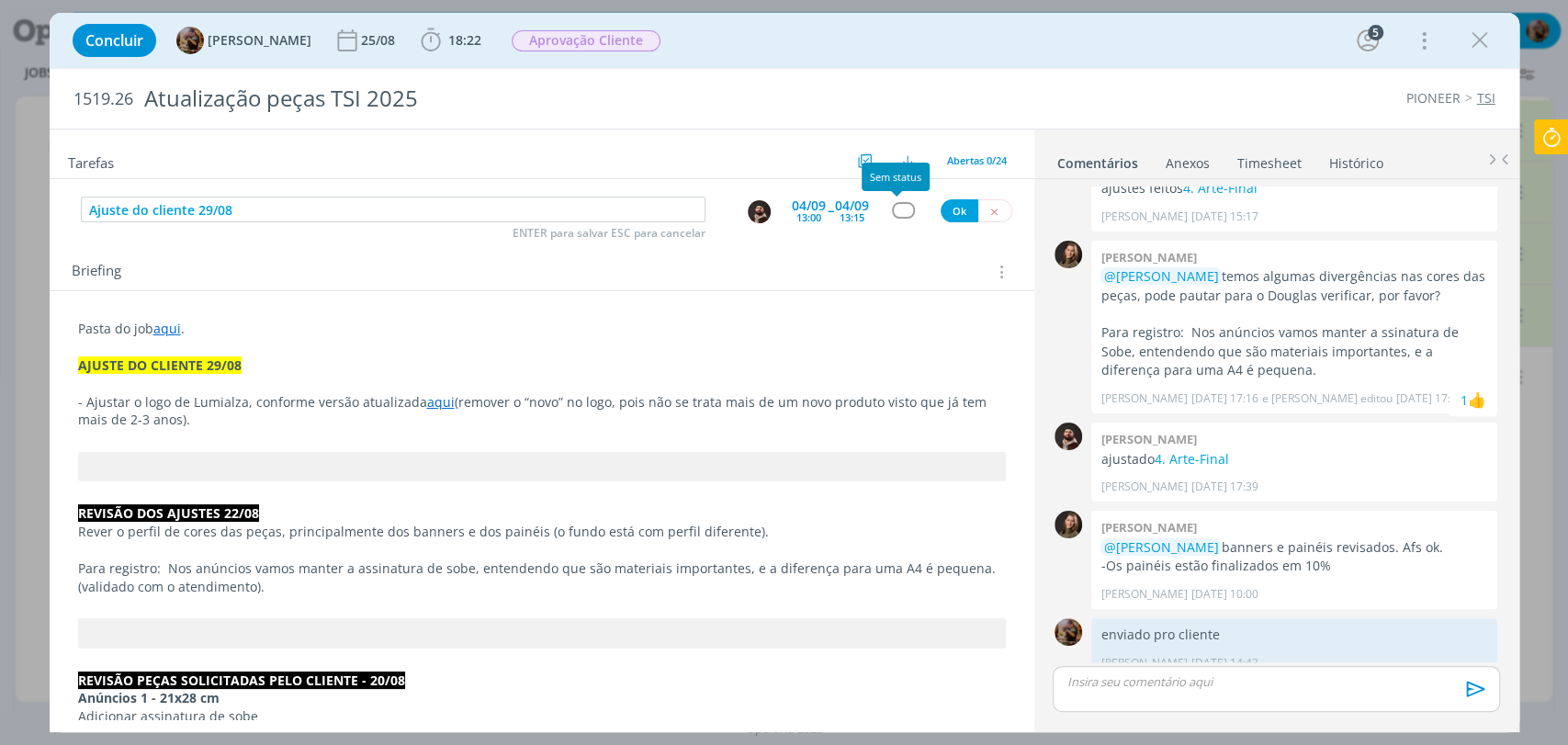
click at [889, 200] on div "Ajuste do cliente 29/08 ENTER para salvar ESC para cancelar 04/09 13:00 -- 04/0…" at bounding box center [541, 210] width 985 height 33
click at [898, 215] on div "dialog" at bounding box center [903, 209] width 23 height 16
click at [858, 199] on div "04/09" at bounding box center [852, 206] width 34 height 13
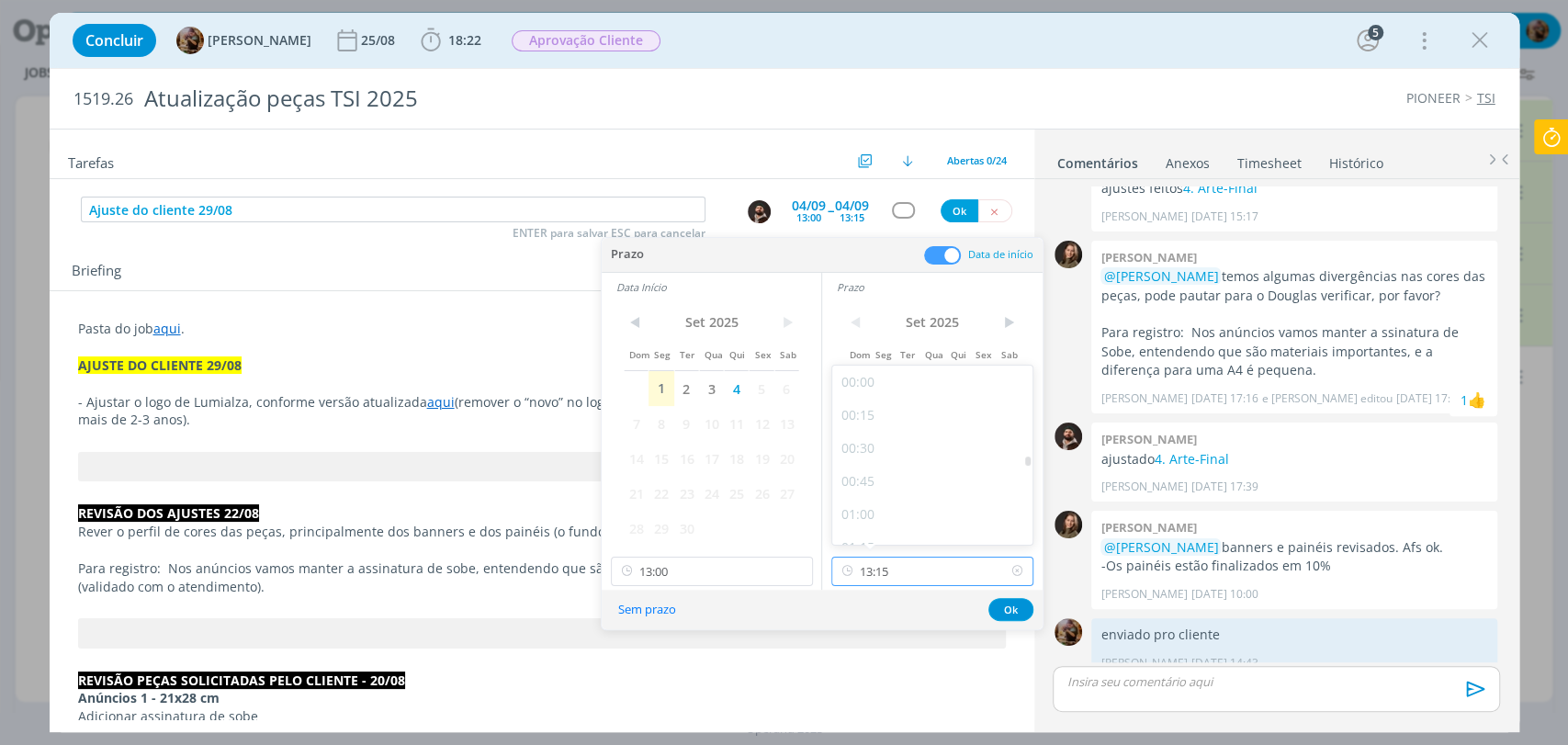
drag, startPoint x: 917, startPoint y: 563, endPoint x: 918, endPoint y: 452, distance: 111.0
click at [916, 559] on input "13:15" at bounding box center [932, 572] width 202 height 30
click at [889, 446] on div "13:30" at bounding box center [935, 453] width 205 height 33
type input "13:30"
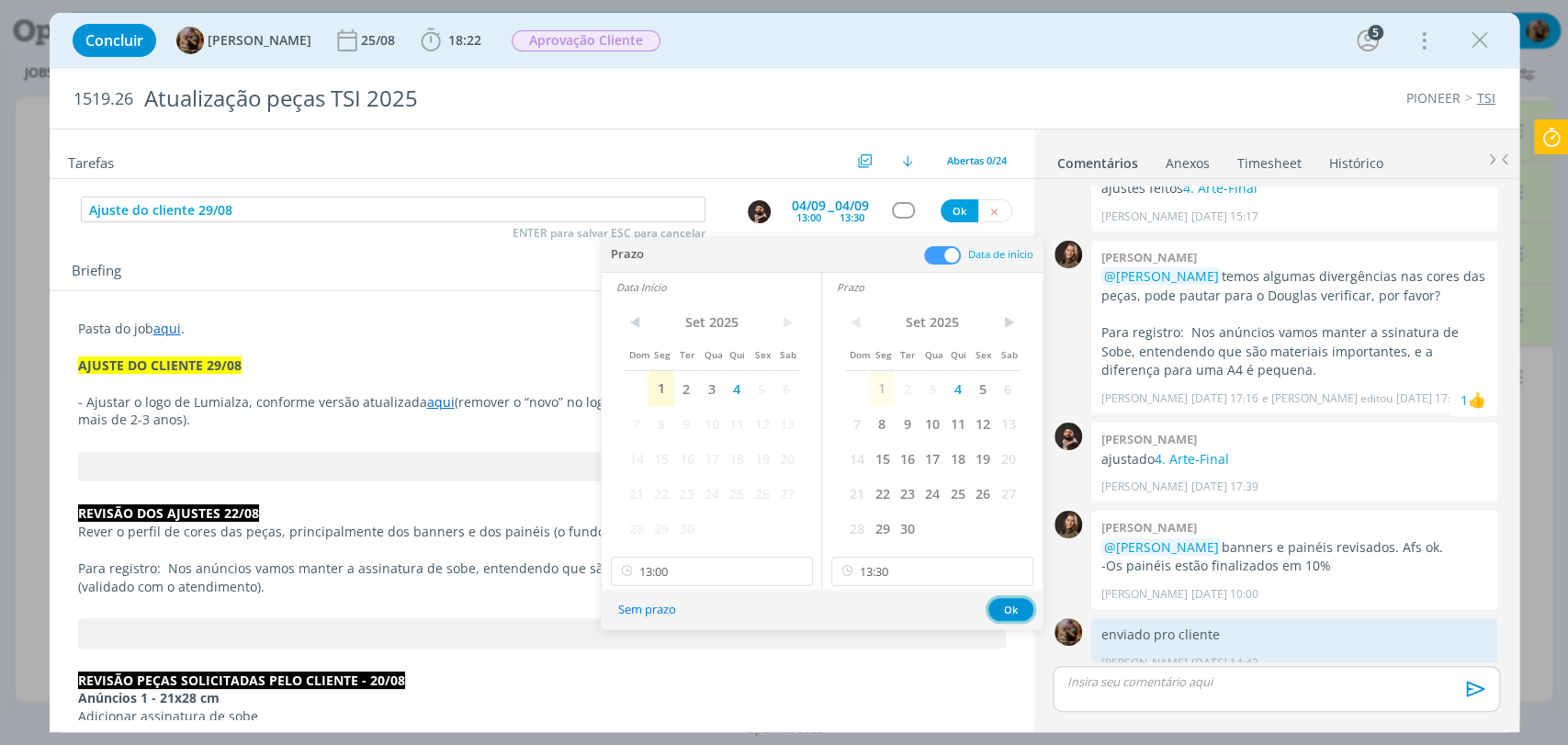
drag, startPoint x: 1012, startPoint y: 609, endPoint x: 927, endPoint y: 392, distance: 233.1
click at [1012, 607] on button "Ok" at bounding box center [1011, 609] width 45 height 23
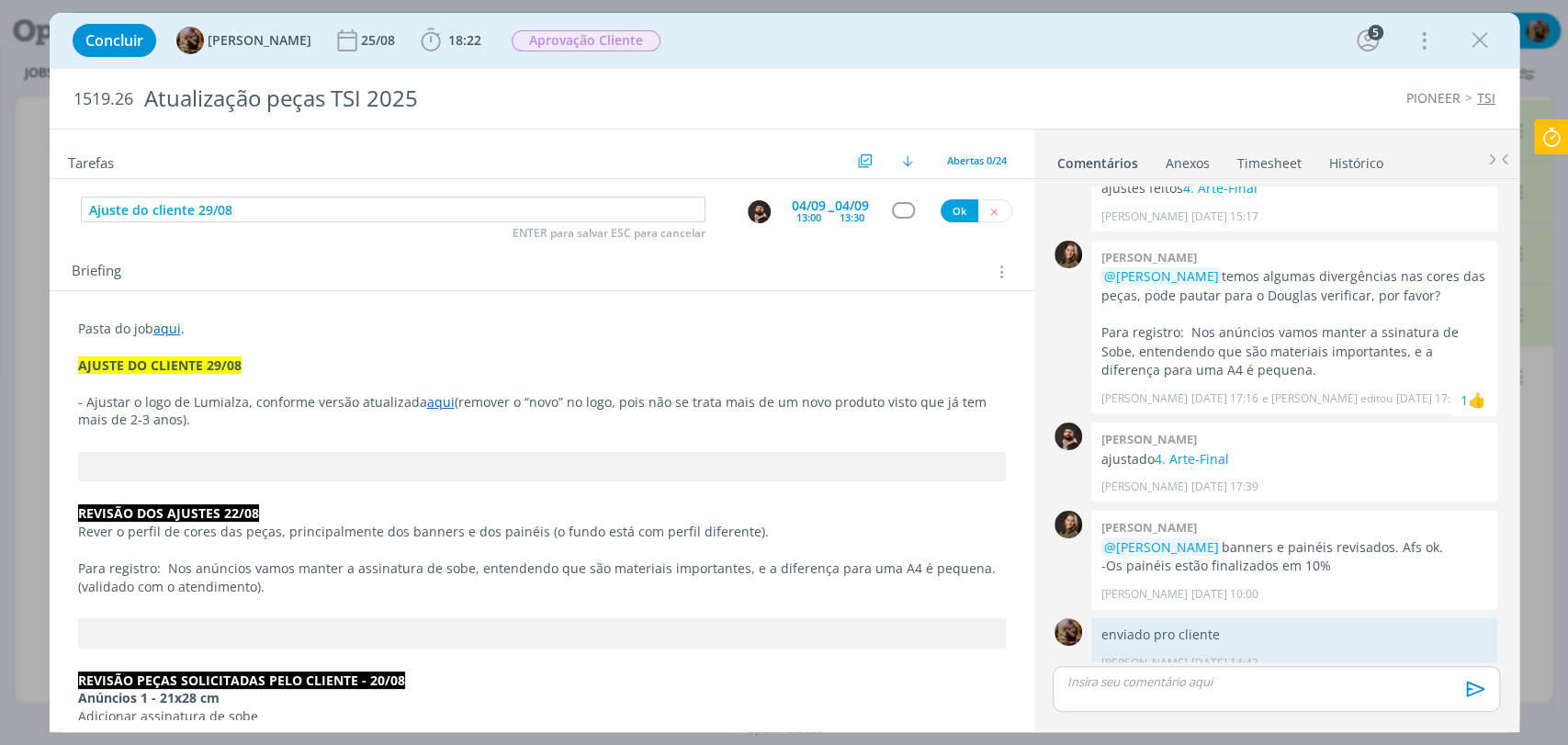
click at [894, 210] on div "dialog" at bounding box center [903, 209] width 23 height 16
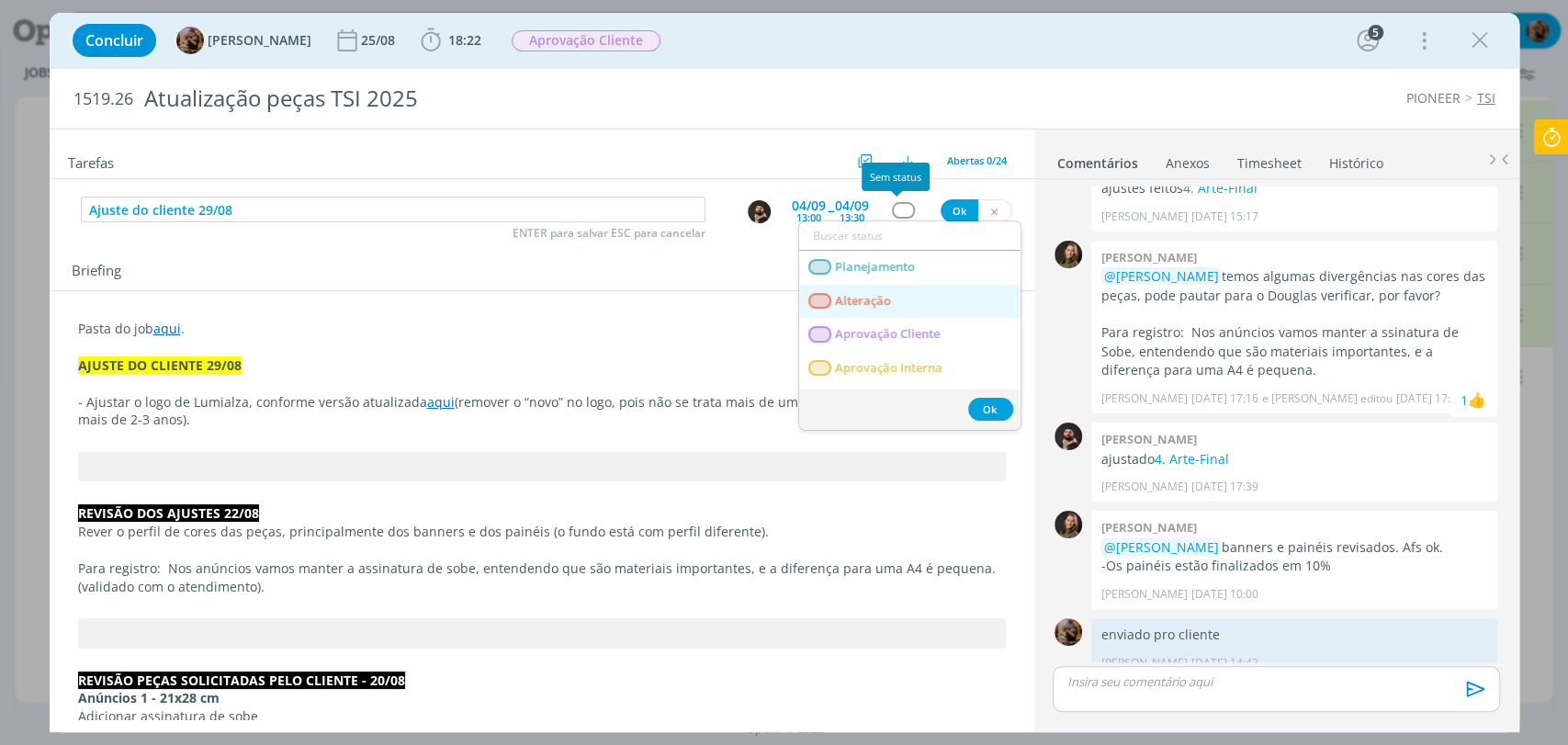
click at [891, 295] on link "Alteração" at bounding box center [910, 301] width 221 height 34
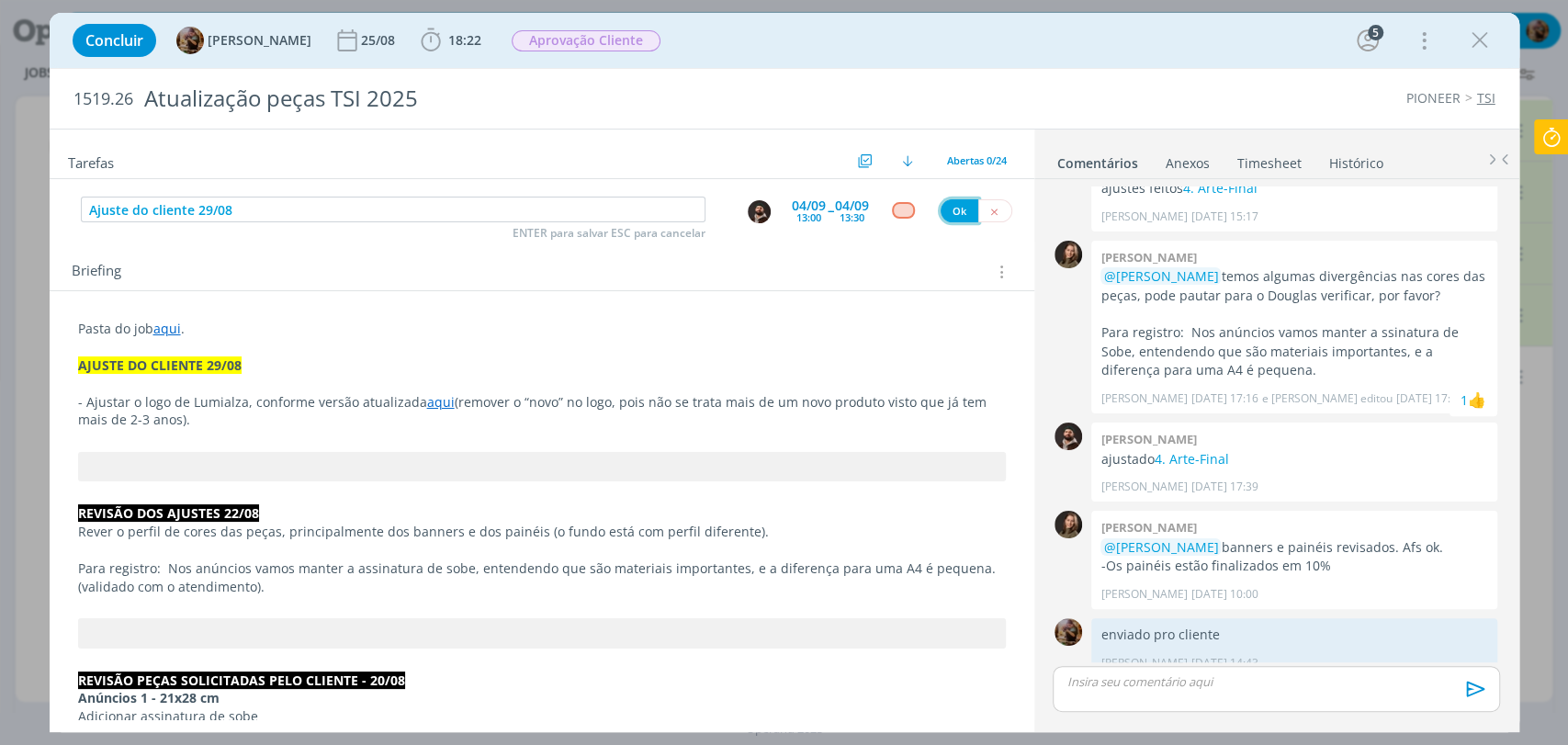
click at [943, 200] on button "Ok" at bounding box center [959, 210] width 37 height 23
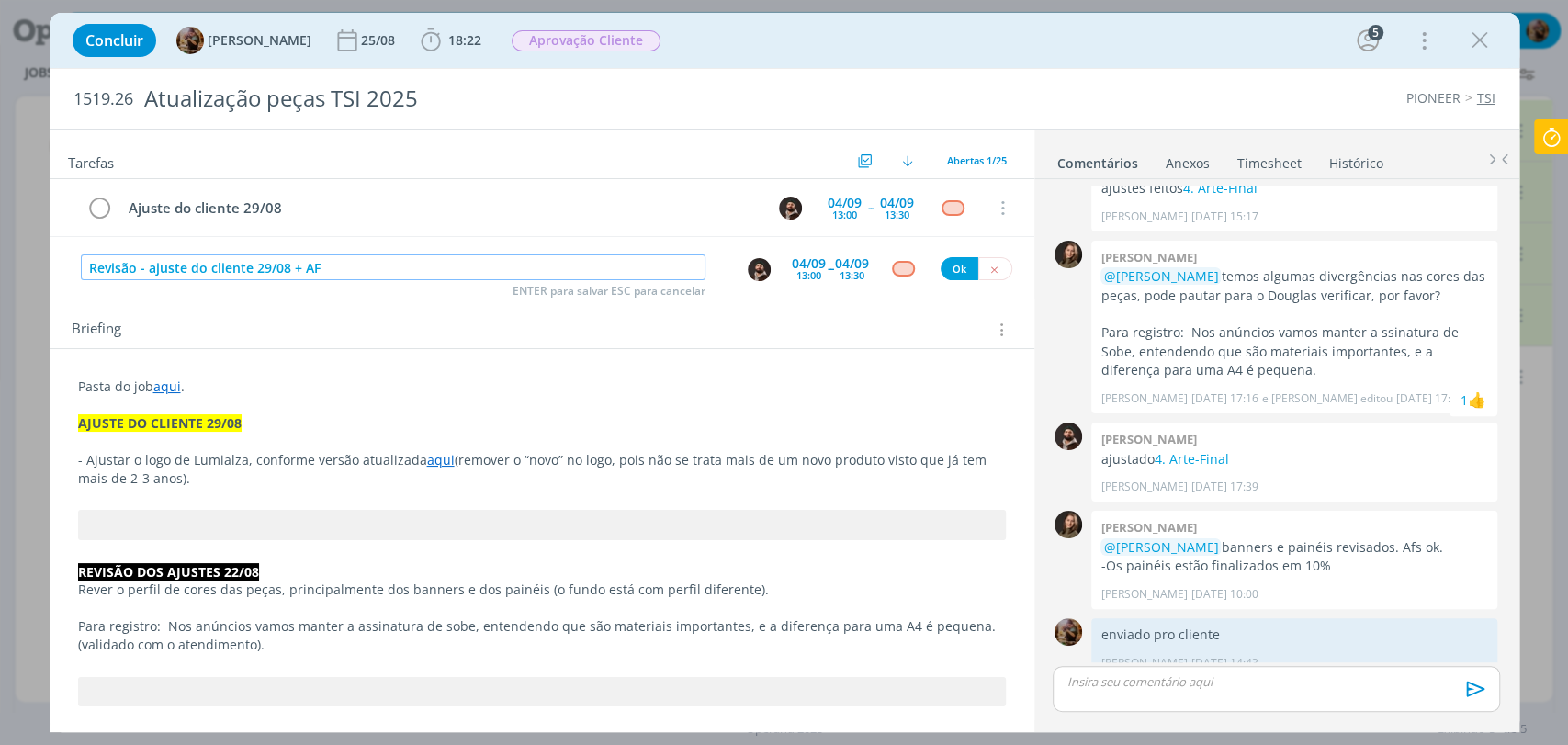
click at [751, 270] on img "dialog" at bounding box center [759, 270] width 23 height 23
type input "Revisão - ajuste do cliente 29/08 + AF"
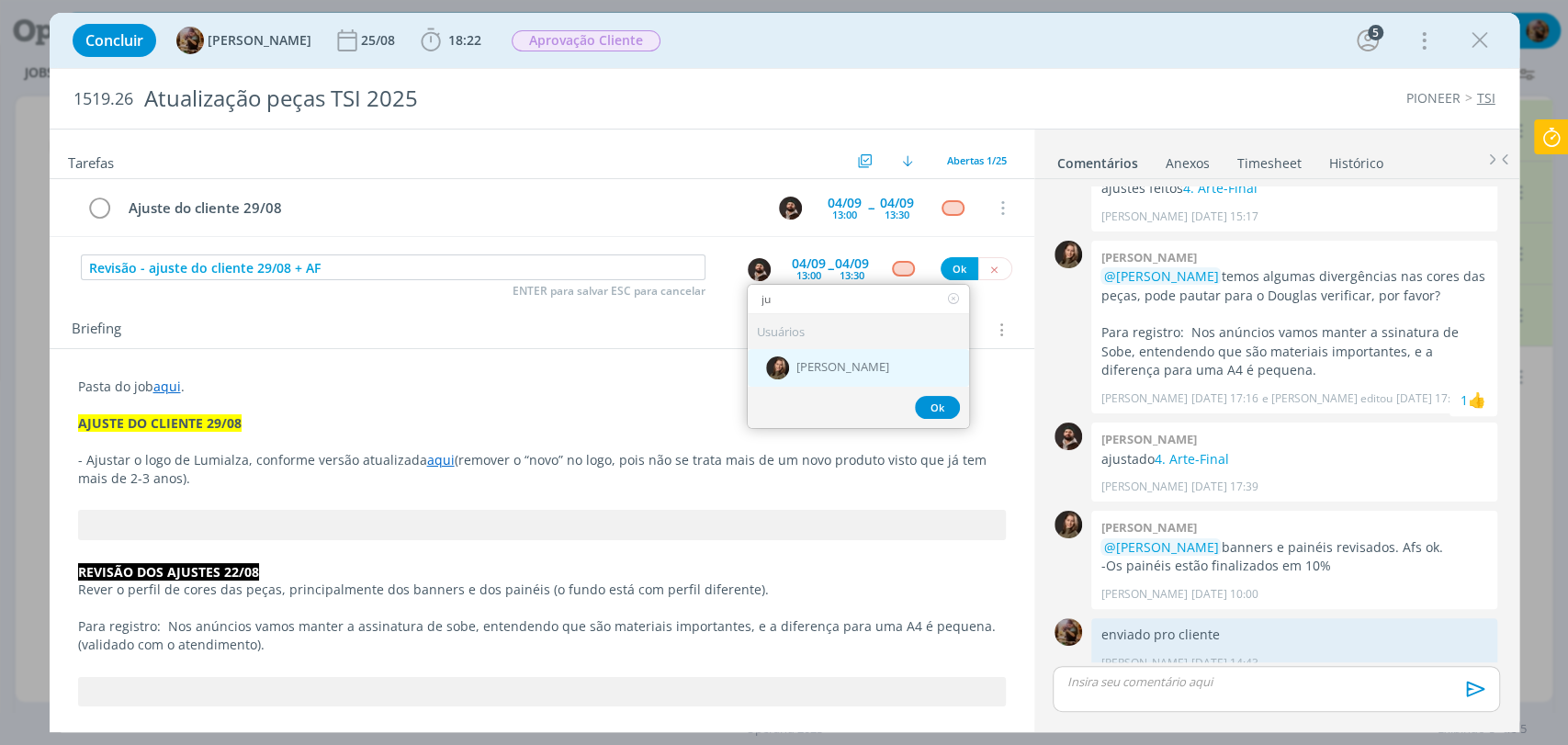
type input "ju"
click at [826, 379] on div "[PERSON_NAME]" at bounding box center [858, 367] width 221 height 37
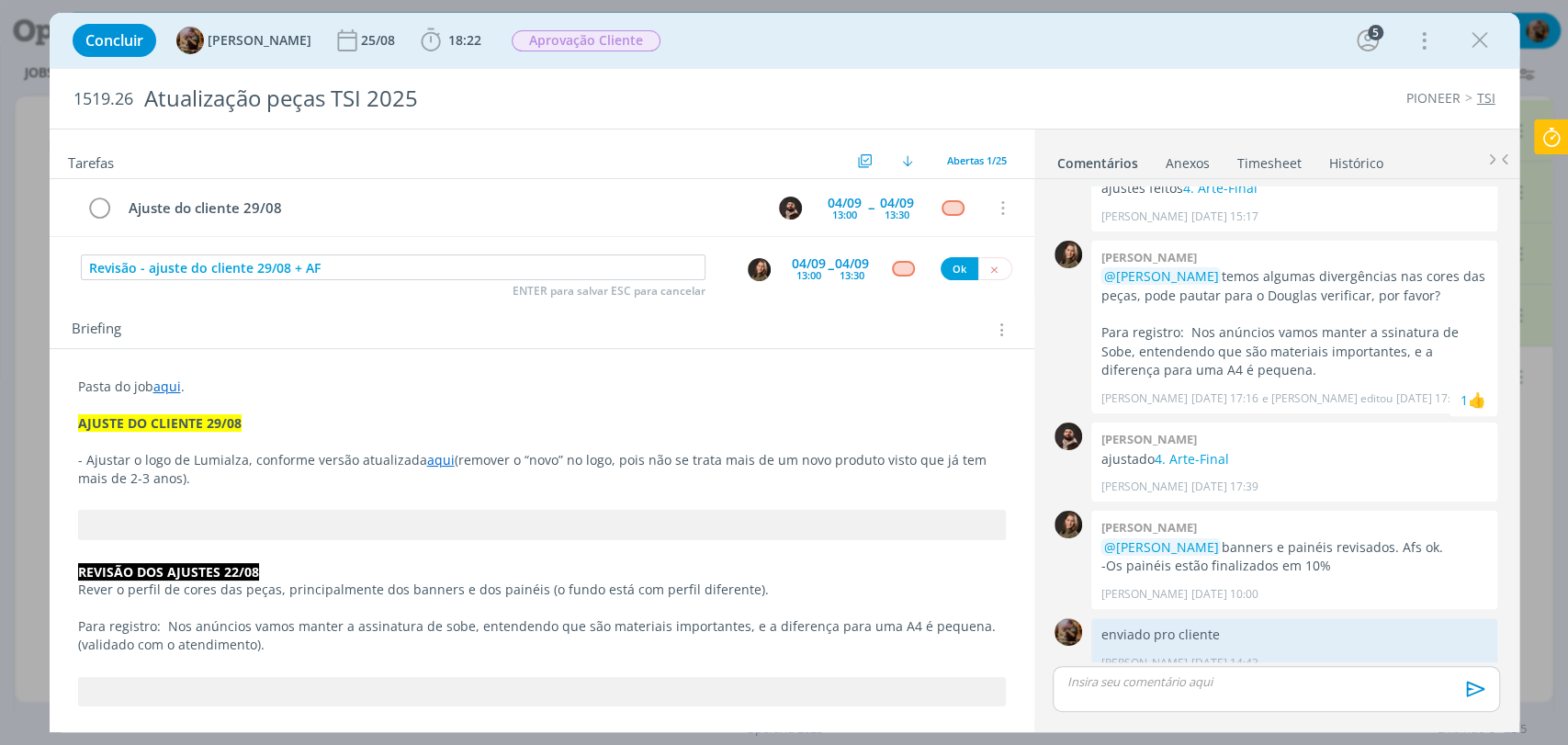
click at [1216, 686] on p "dialog" at bounding box center [1276, 682] width 417 height 17
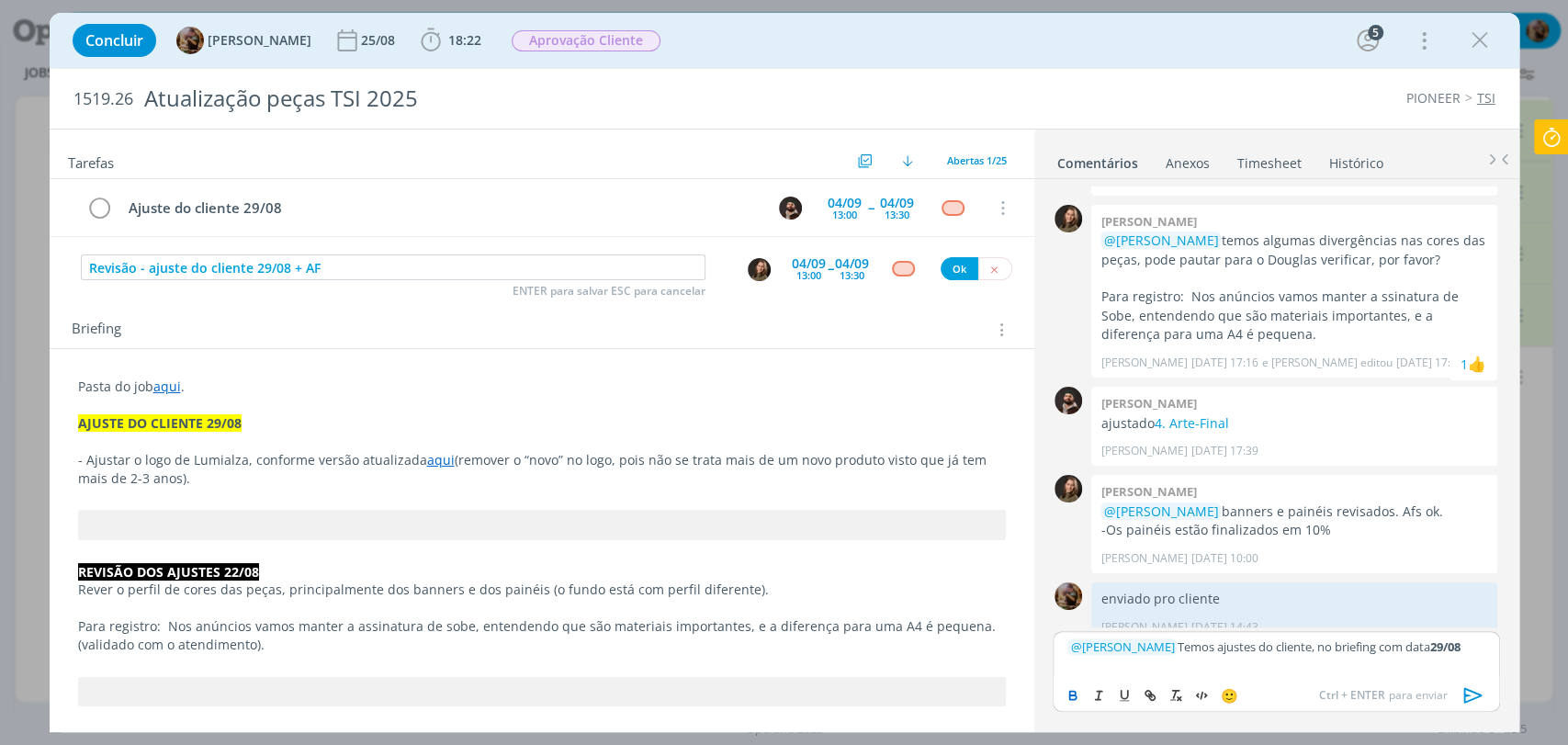
click at [1474, 696] on icon "dialog" at bounding box center [1474, 696] width 28 height 28
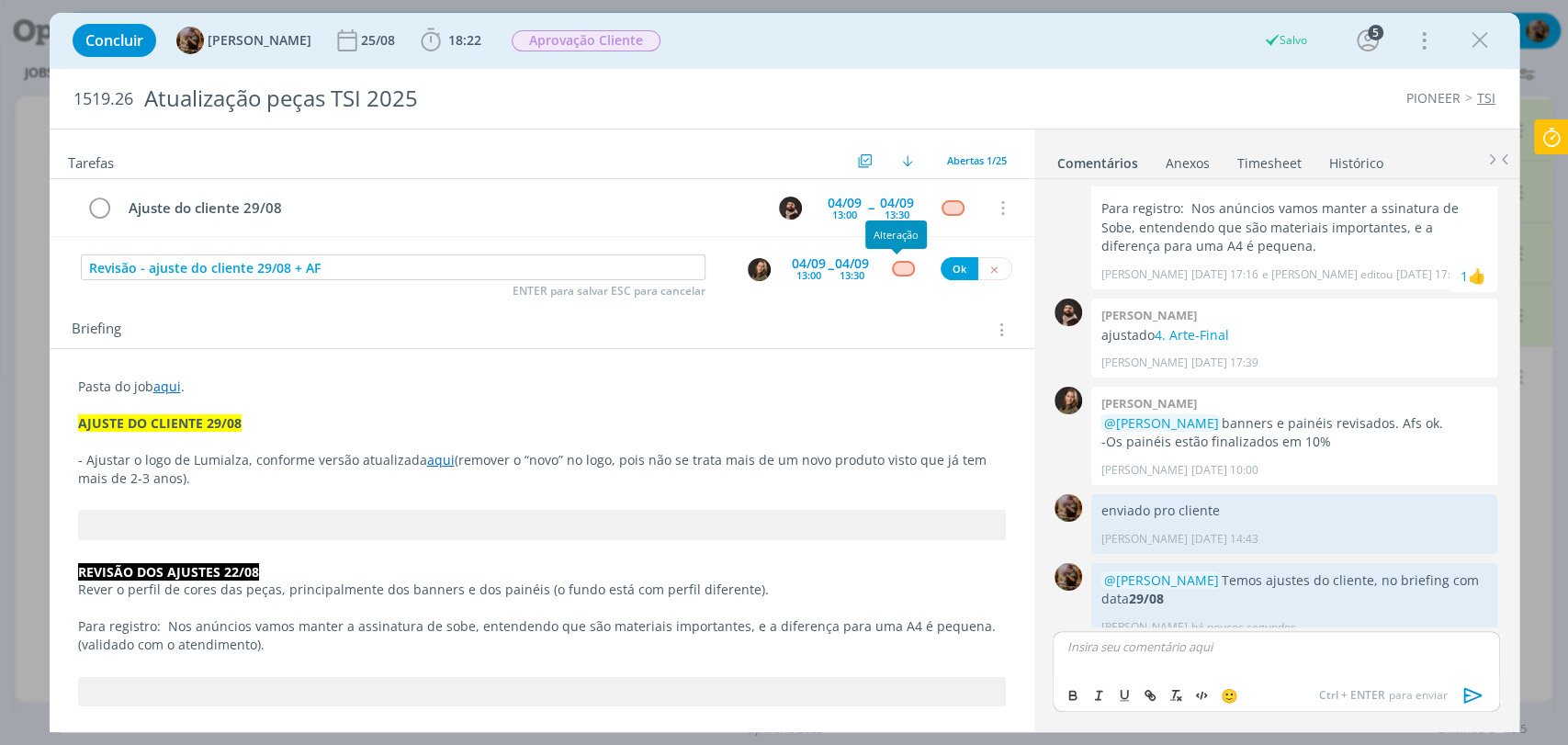
click at [894, 267] on div "dialog" at bounding box center [903, 269] width 23 height 16
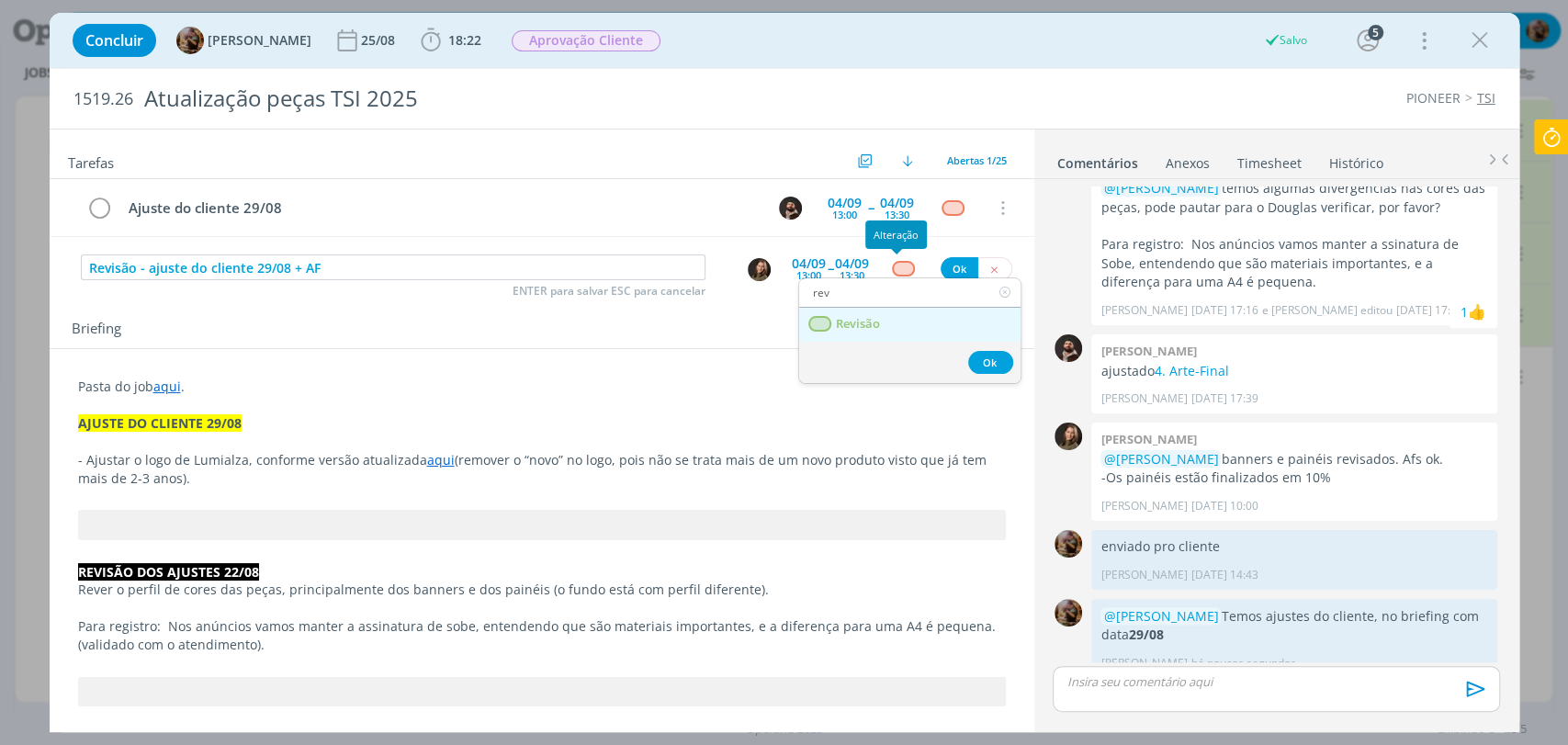
type input "rev"
click at [874, 317] on span "Revisão" at bounding box center [857, 325] width 44 height 15
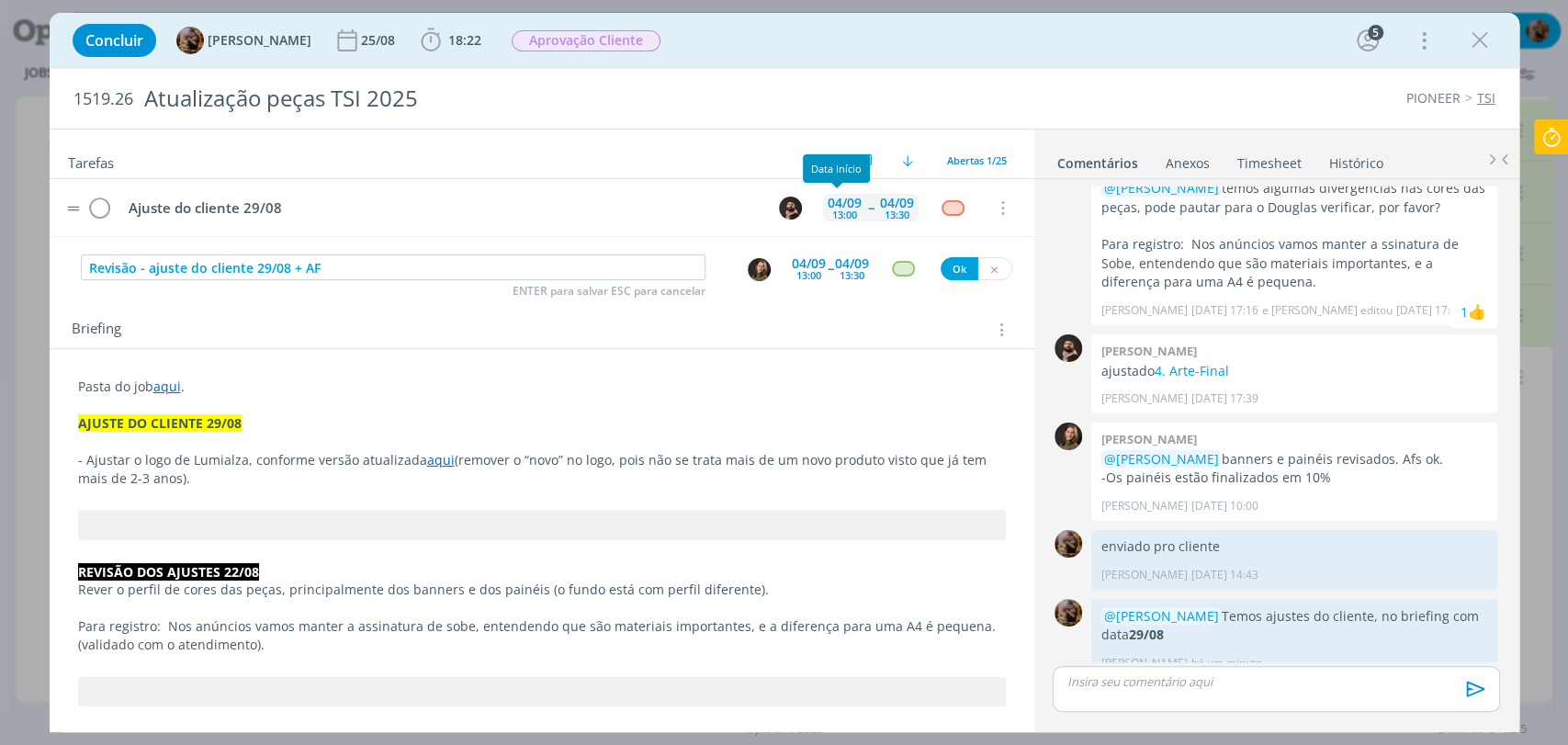
click at [832, 210] on div "13:00" at bounding box center [844, 214] width 25 height 10
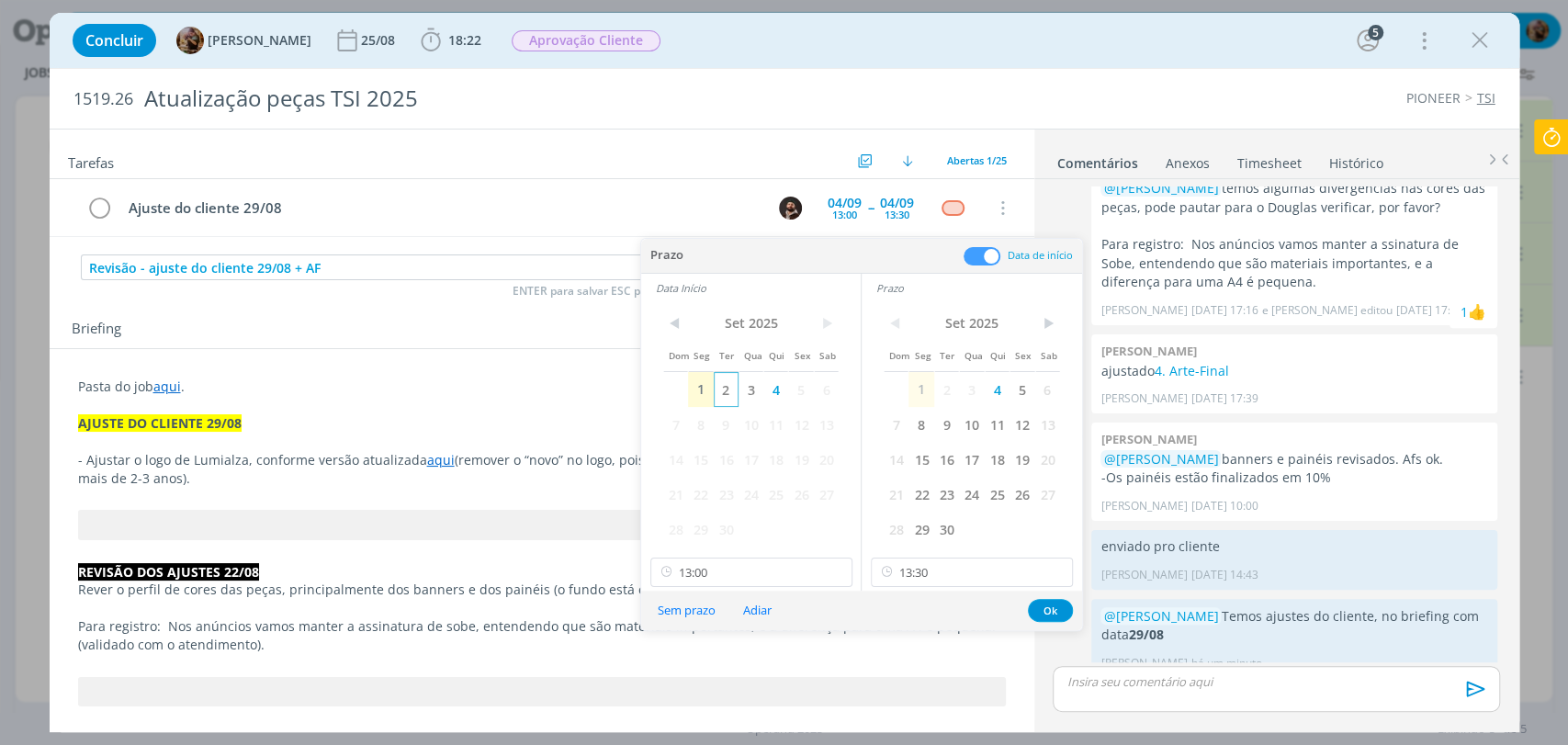
click at [724, 400] on span "2" at bounding box center [725, 390] width 25 height 35
click at [938, 392] on span "2" at bounding box center [947, 390] width 25 height 35
click at [797, 569] on input "13:00" at bounding box center [751, 573] width 202 height 30
click at [699, 501] on div "09:00" at bounding box center [752, 504] width 205 height 33
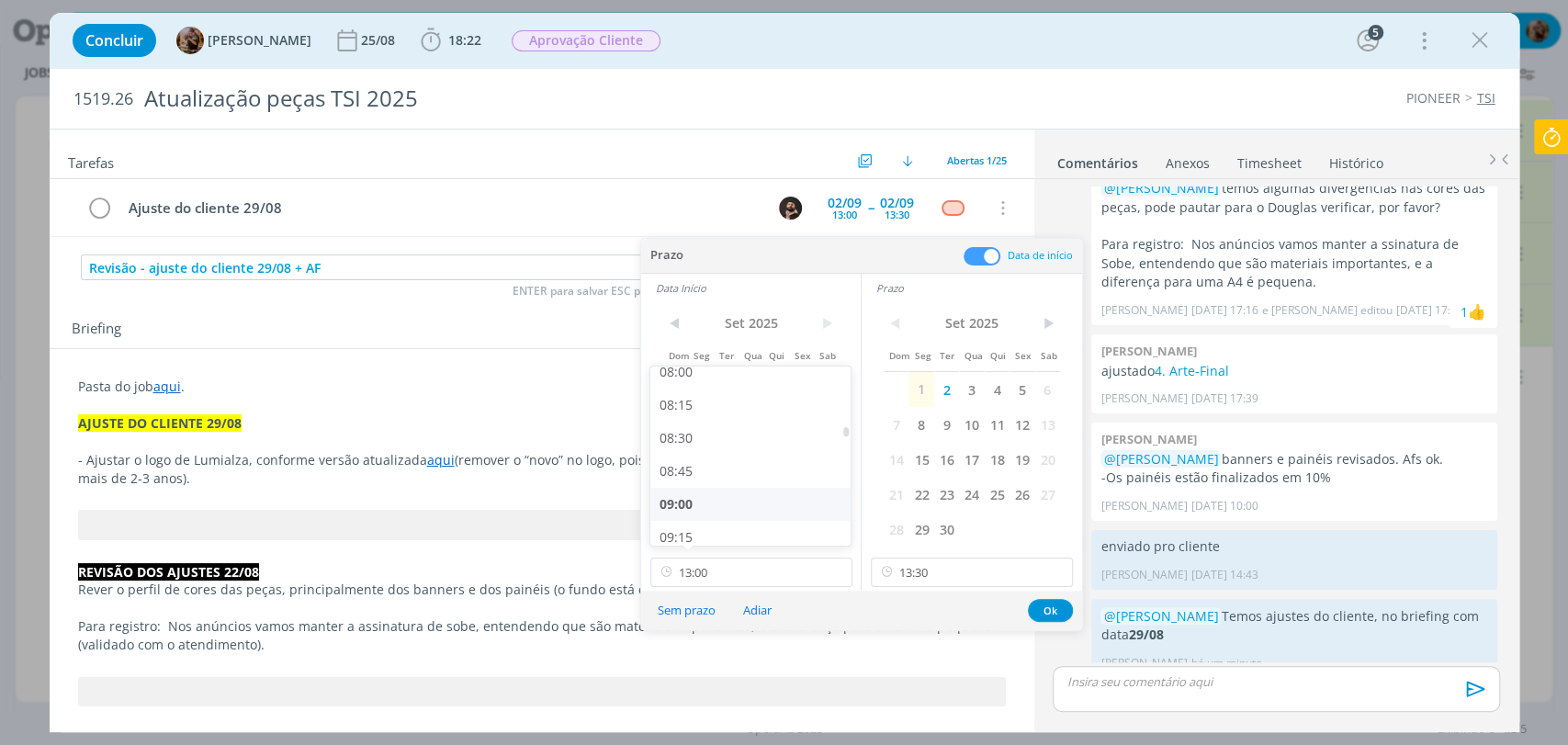
type input "09:00"
click at [952, 577] on input "13:30" at bounding box center [971, 573] width 202 height 30
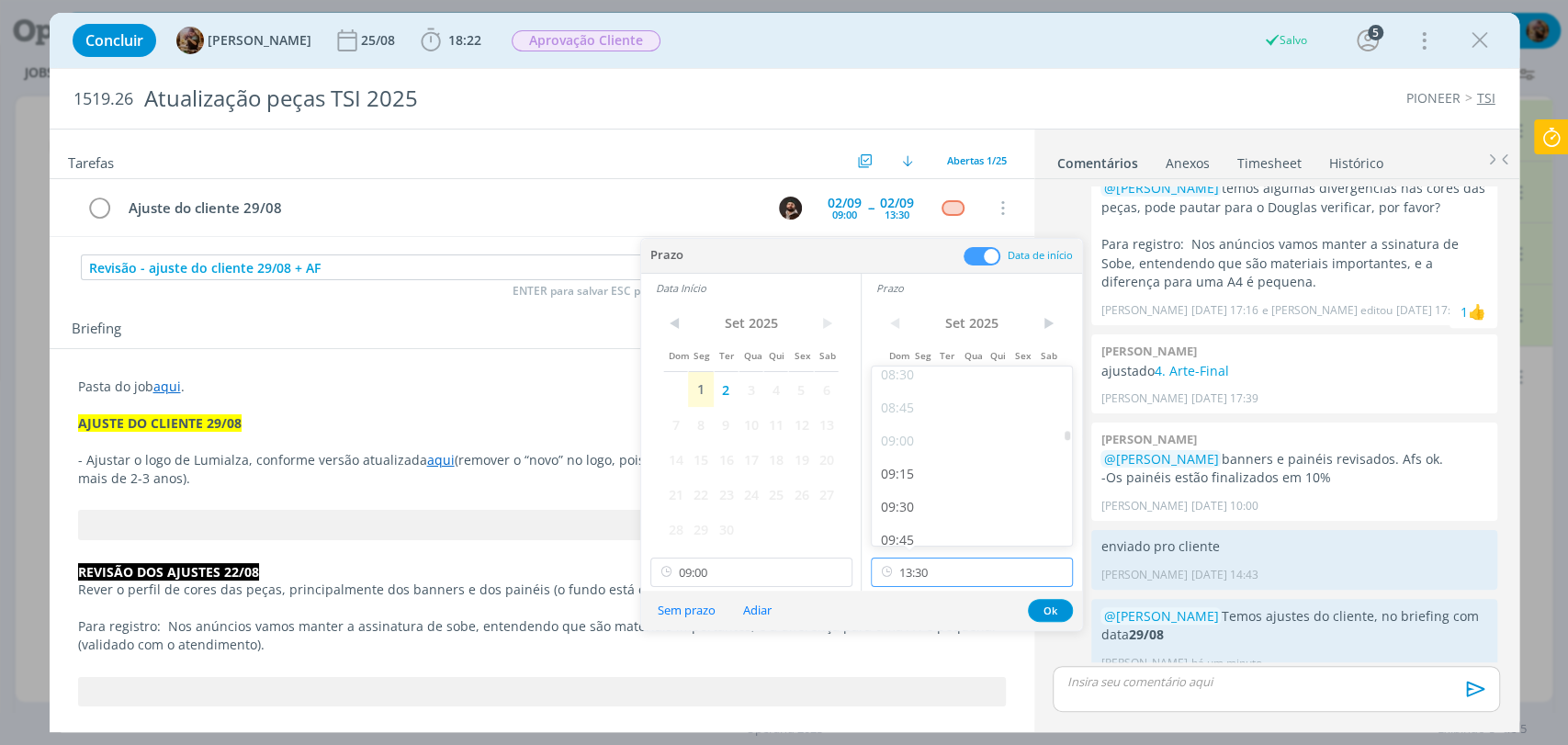
scroll to position [1136, 0]
click at [913, 495] on div "09:30" at bounding box center [974, 504] width 205 height 33
type input "09:30"
click at [1061, 616] on button "Ok" at bounding box center [1050, 610] width 45 height 23
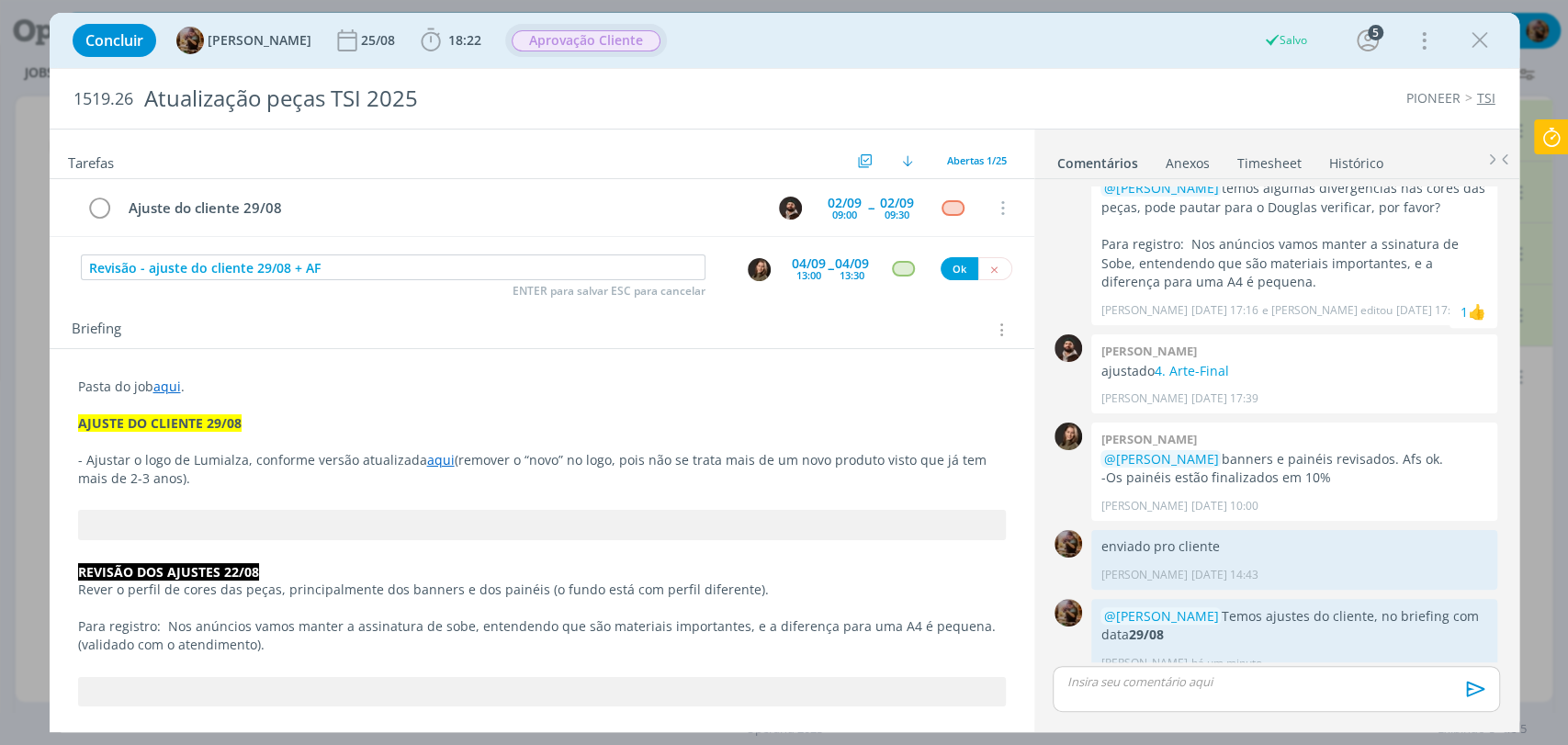
click at [645, 46] on span "Aprovação Cliente" at bounding box center [586, 41] width 149 height 21
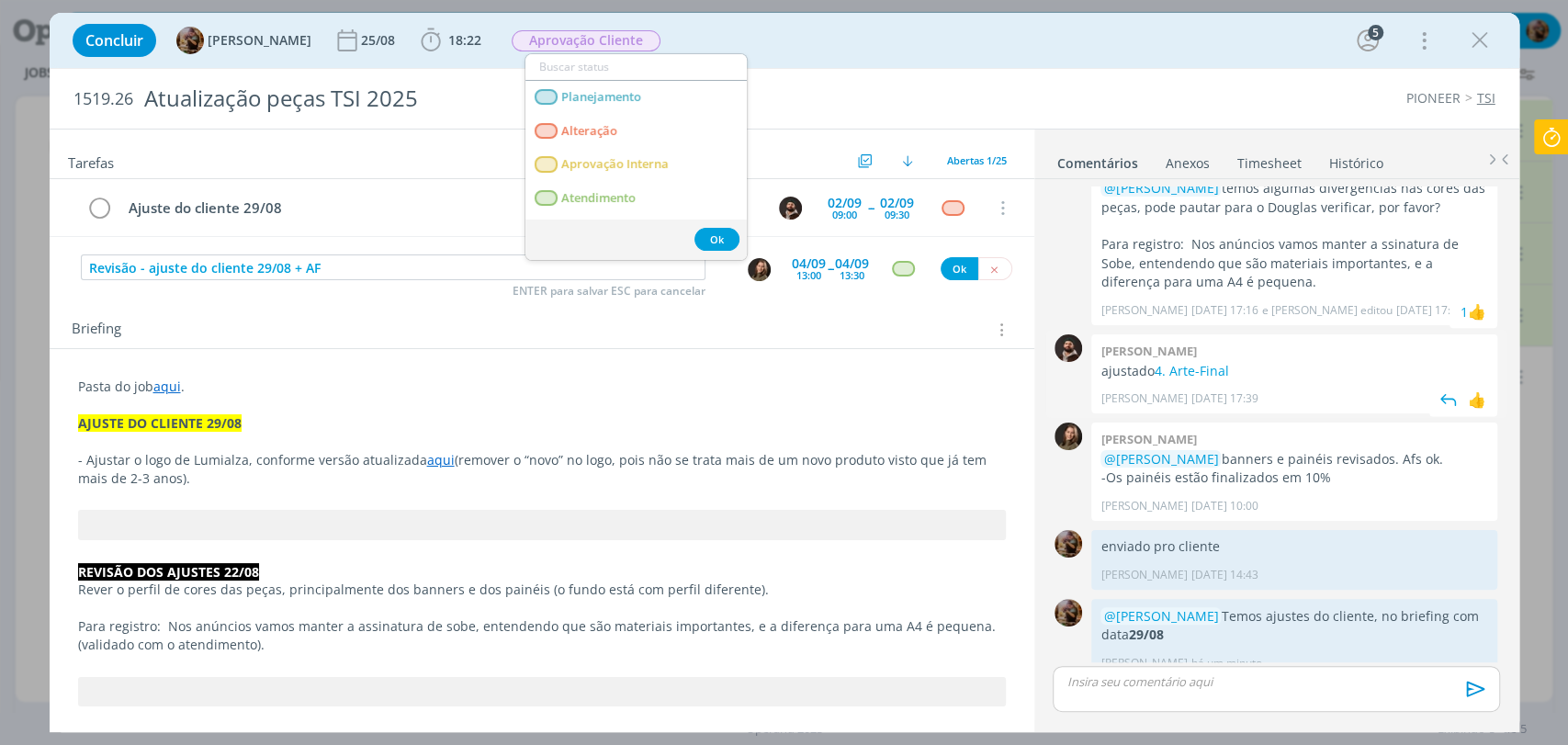
click at [1207, 381] on div "Douglas Morais 22/08 às 17:39 👍" at bounding box center [1294, 394] width 388 height 26
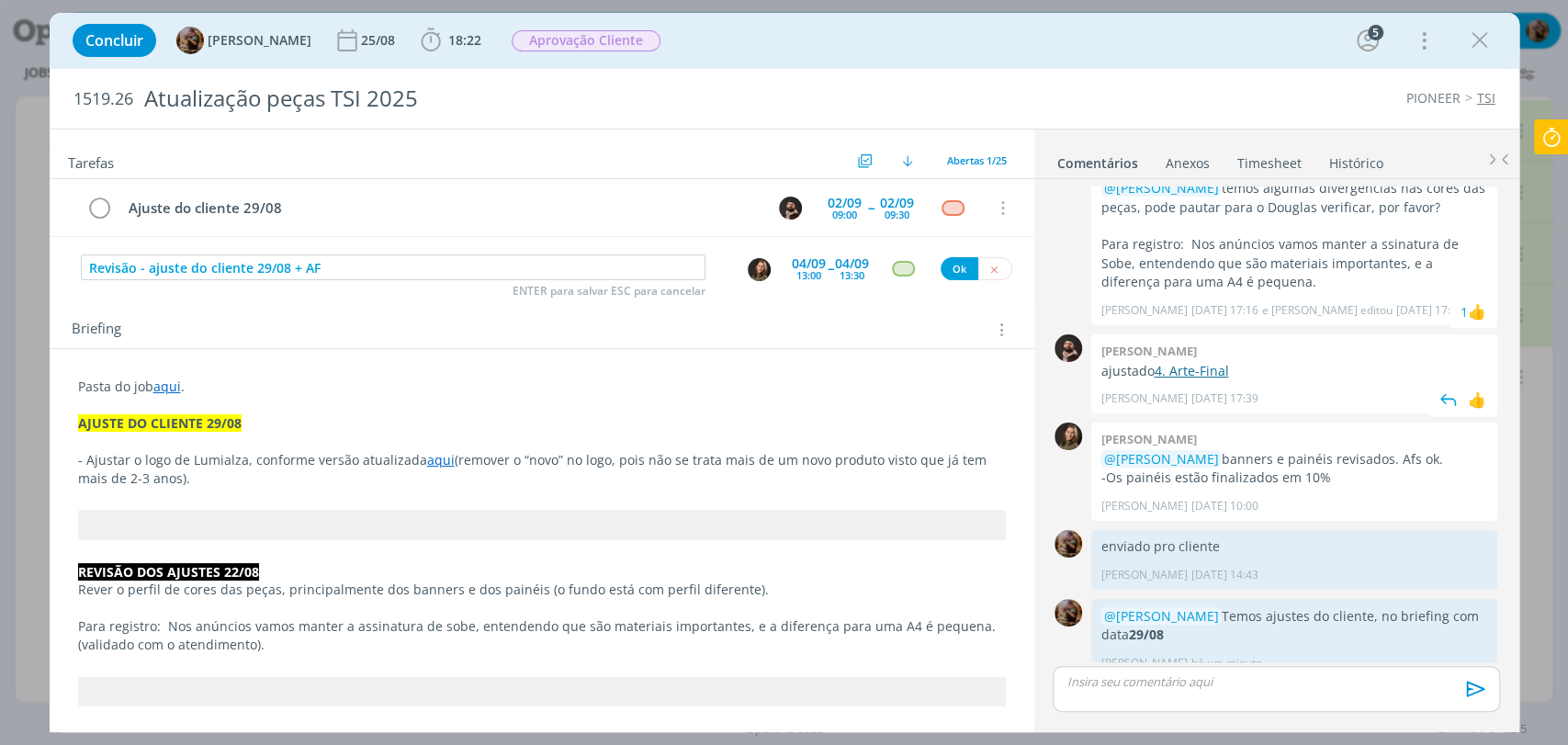
click at [1208, 362] on link "4. Arte-Final" at bounding box center [1191, 370] width 74 height 18
click at [836, 281] on div "04/09 13:30" at bounding box center [852, 269] width 34 height 33
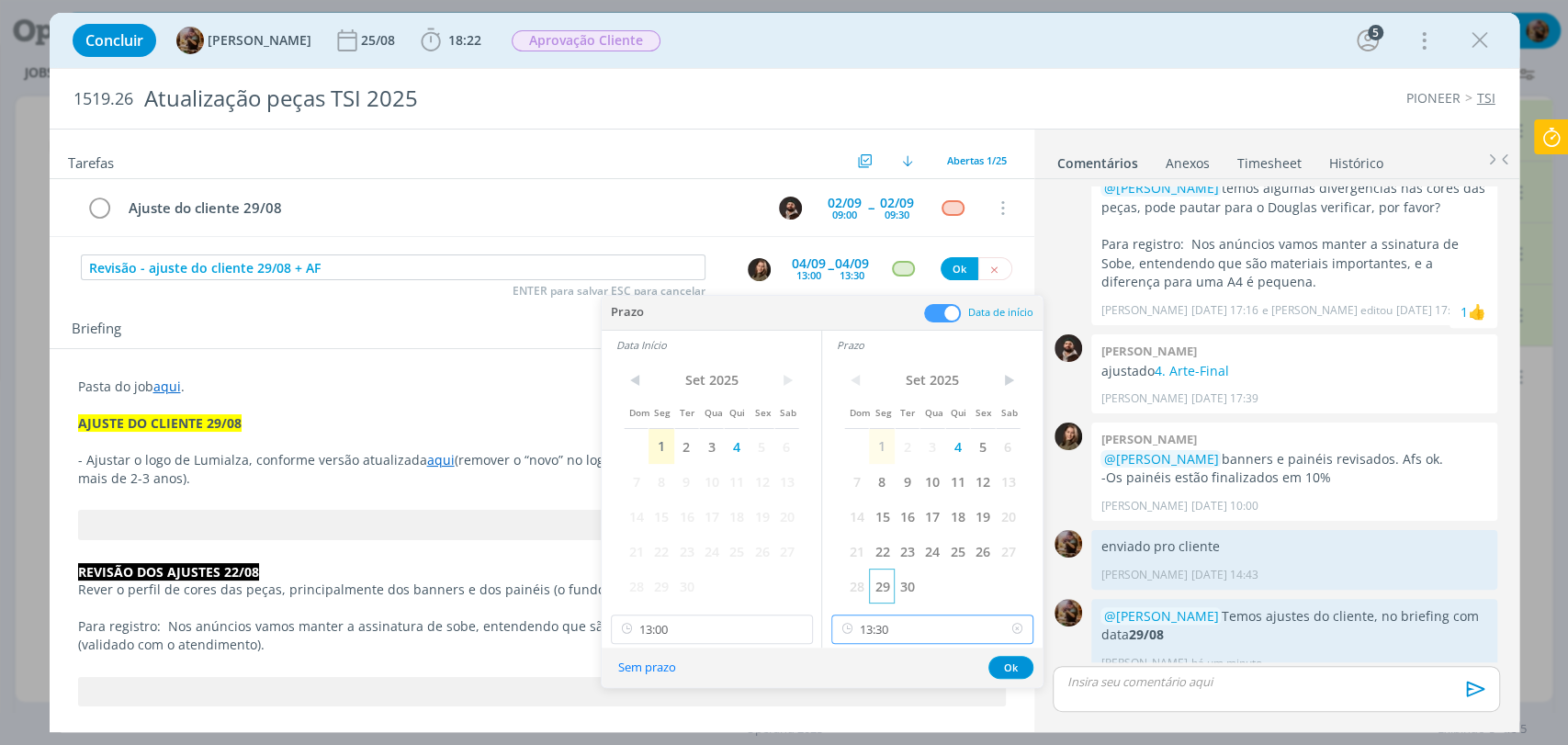
drag, startPoint x: 894, startPoint y: 631, endPoint x: 887, endPoint y: 594, distance: 37.7
click at [895, 631] on input "13:30" at bounding box center [932, 630] width 202 height 30
click at [883, 540] on div "14:00" at bounding box center [935, 544] width 205 height 33
type input "14:00"
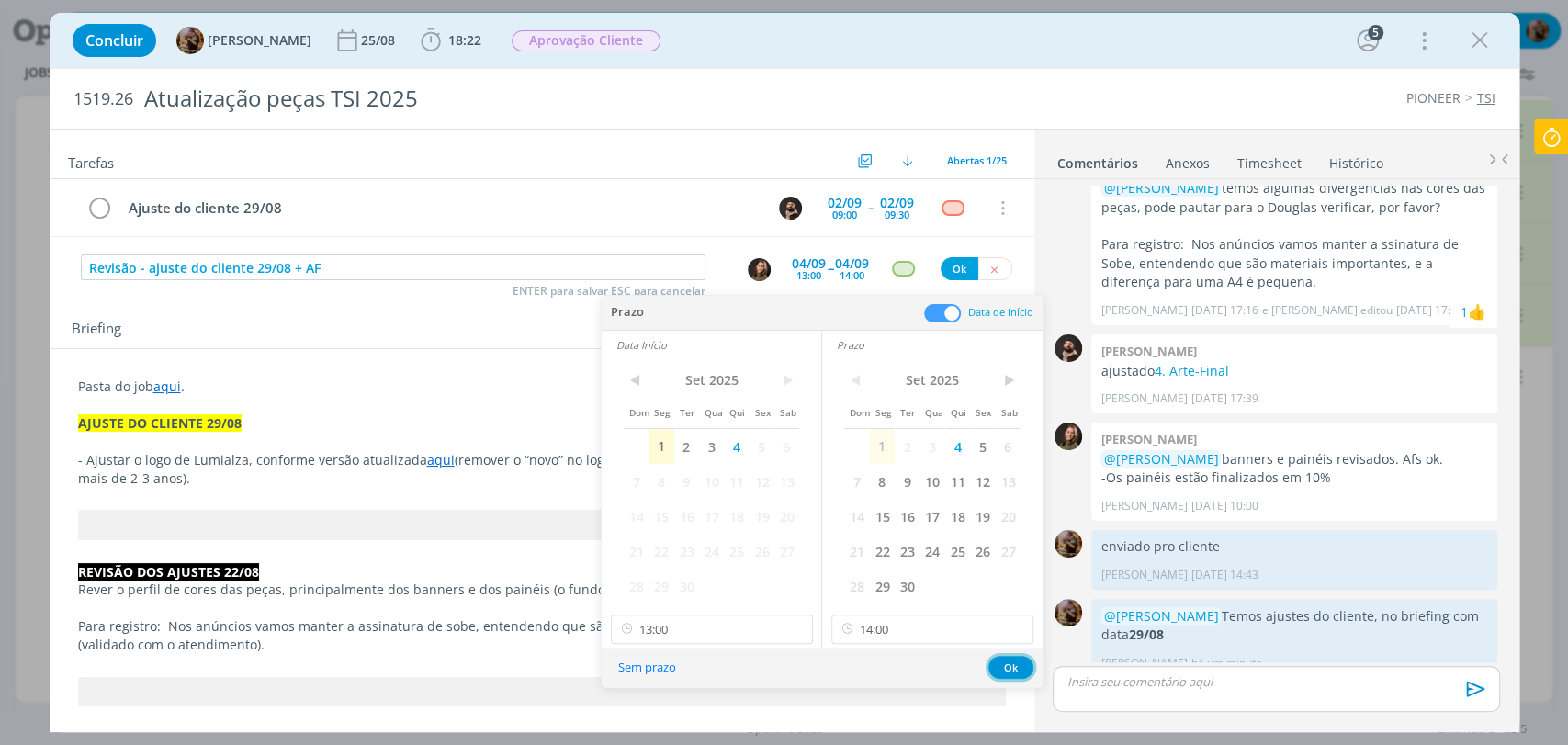
click at [1014, 663] on button "Ok" at bounding box center [1011, 667] width 45 height 23
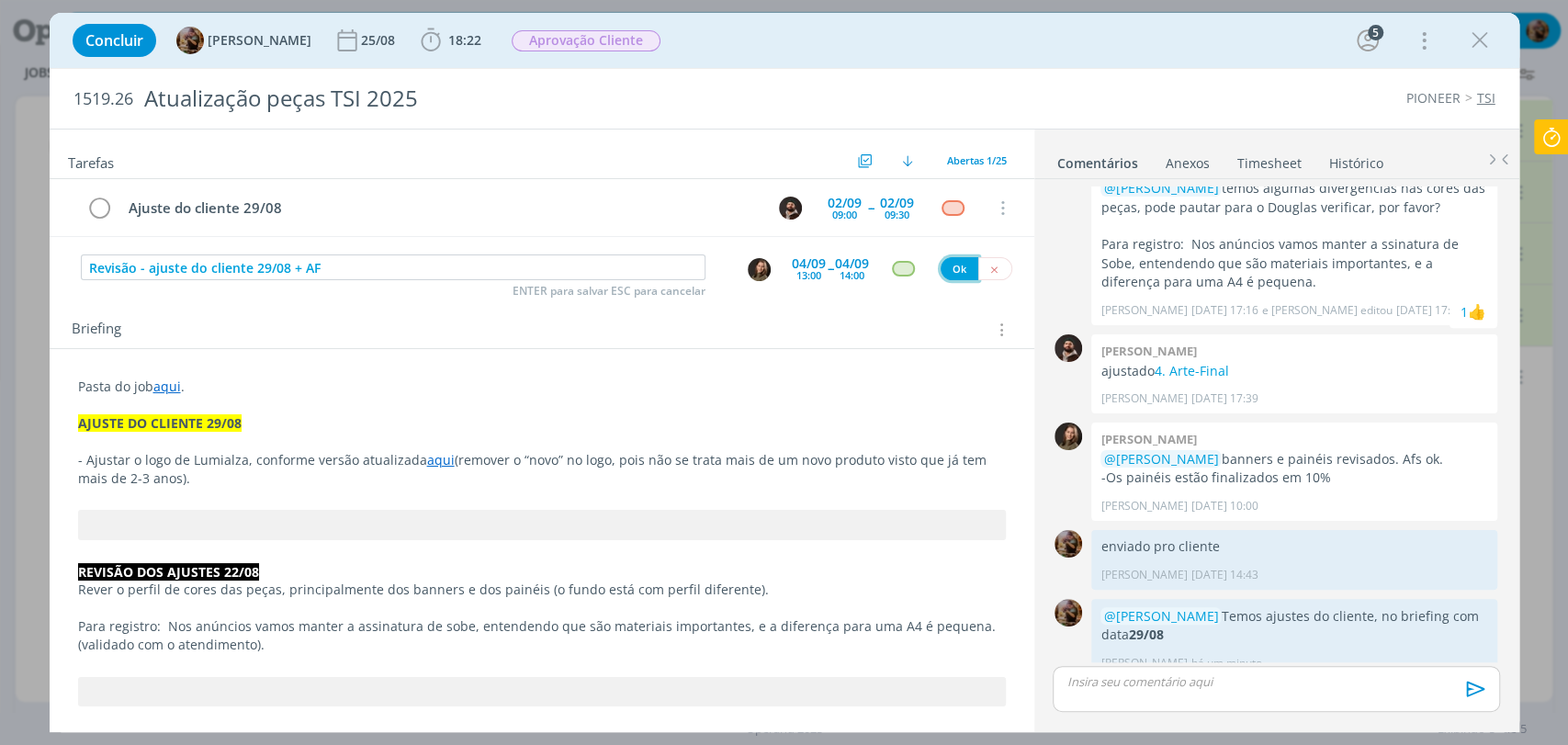
click at [948, 274] on button "Ok" at bounding box center [959, 269] width 37 height 23
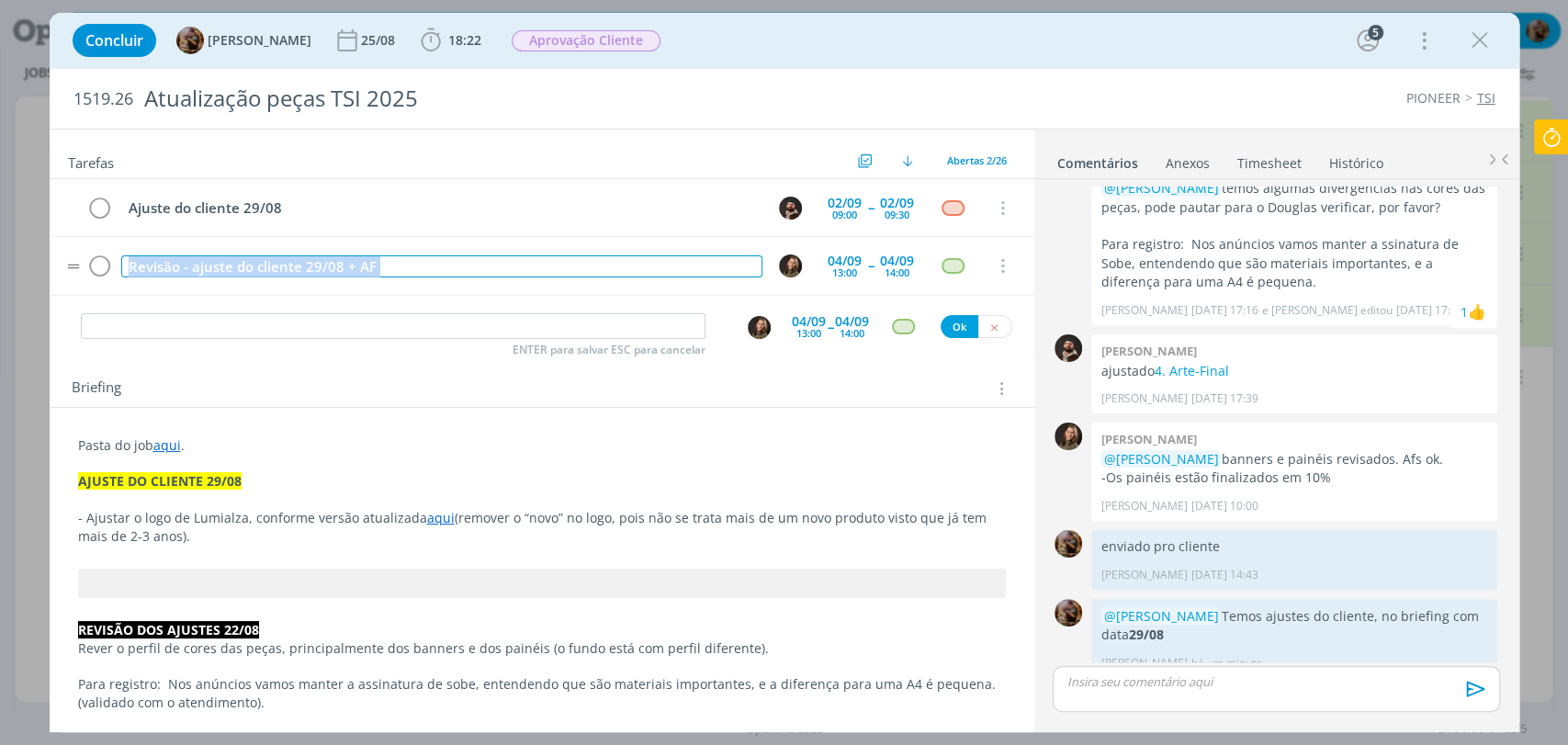
drag, startPoint x: 474, startPoint y: 242, endPoint x: 466, endPoint y: 264, distance: 23.4
click at [466, 263] on tr "Revisão - ajuste do cliente 29/08 + AF 04/09 13:00 -- 04/09 14:00 Cancelar" at bounding box center [541, 266] width 985 height 58
click at [466, 264] on div "Revisão - ajuste do cliente 29/08 + AF" at bounding box center [441, 267] width 641 height 23
copy div "Revisão - ajuste do cliente 29/08 + AF"
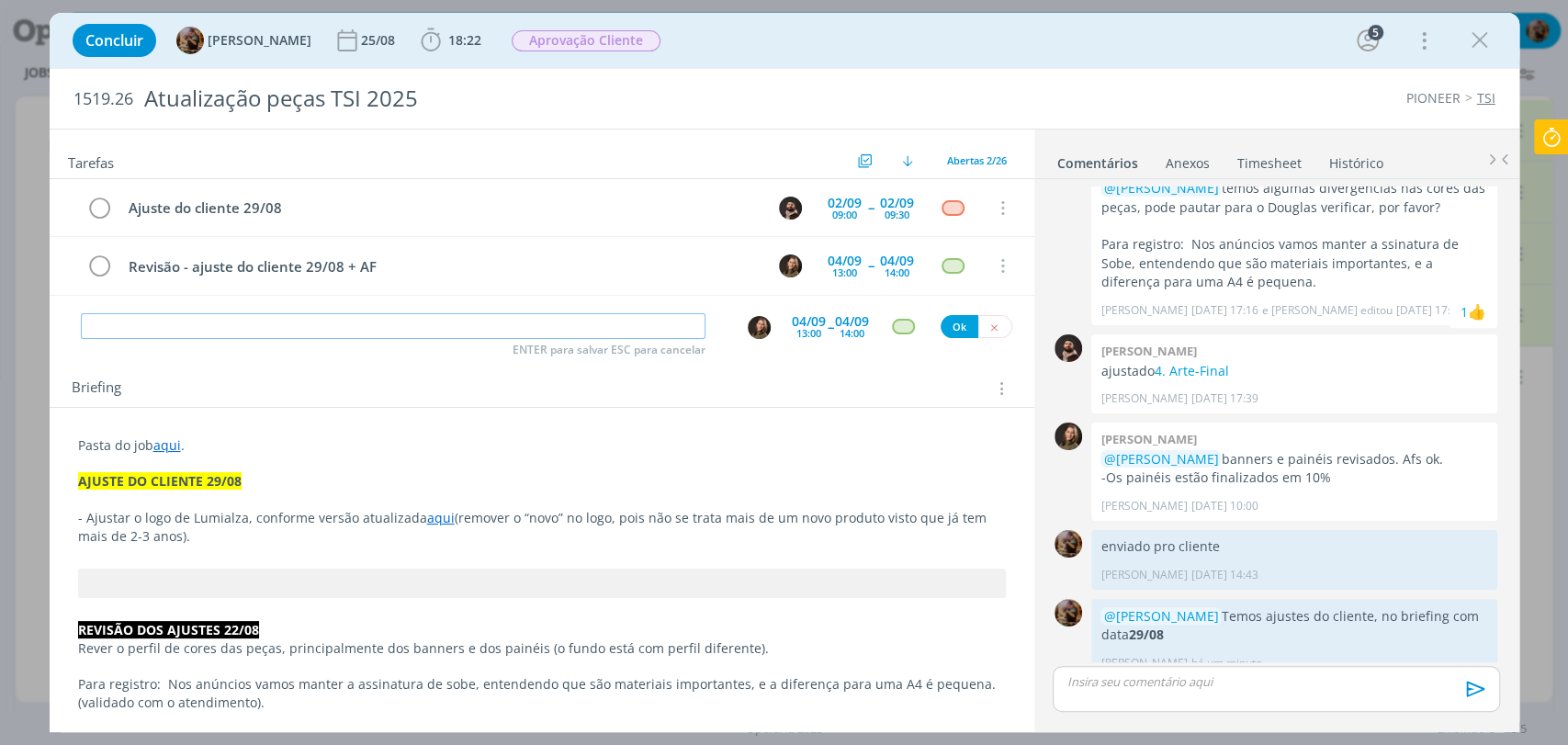
click at [461, 318] on input "dialog" at bounding box center [393, 326] width 625 height 26
paste input "Revisão - ajuste do cliente 29/08 + AF"
type input "Revisão - ajuste do cliente 29/08 + AF"
click at [796, 341] on div "Tarefas Usar Job de template Criar template a partir deste job Visualizar Templ…" at bounding box center [541, 424] width 985 height 590
click at [798, 331] on div "13:00" at bounding box center [808, 333] width 25 height 10
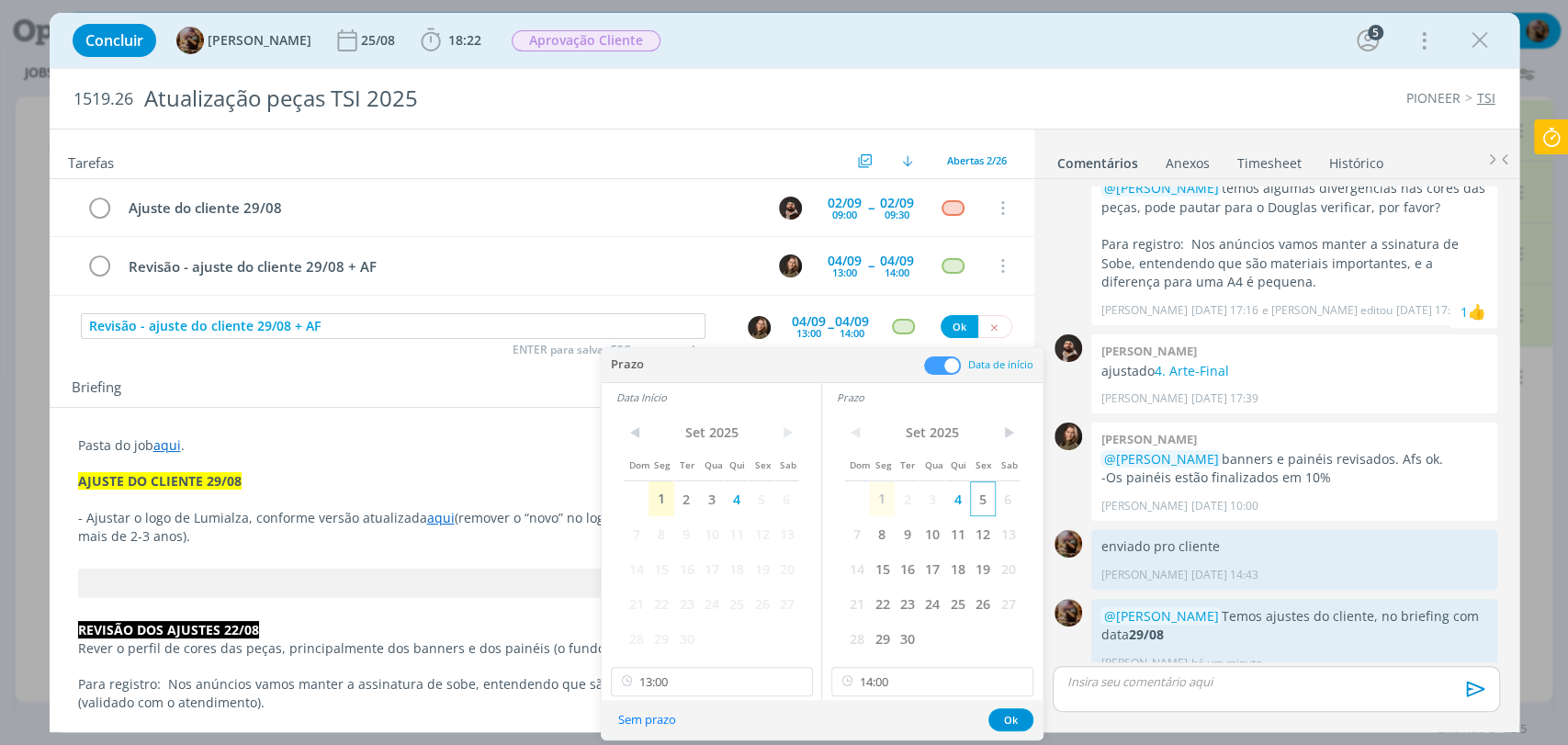
click at [983, 501] on span "5" at bounding box center [982, 499] width 25 height 35
click at [763, 502] on span "5" at bounding box center [761, 499] width 25 height 35
click at [768, 683] on input "13:00" at bounding box center [711, 682] width 202 height 30
click at [671, 539] on div "11:30" at bounding box center [713, 537] width 205 height 33
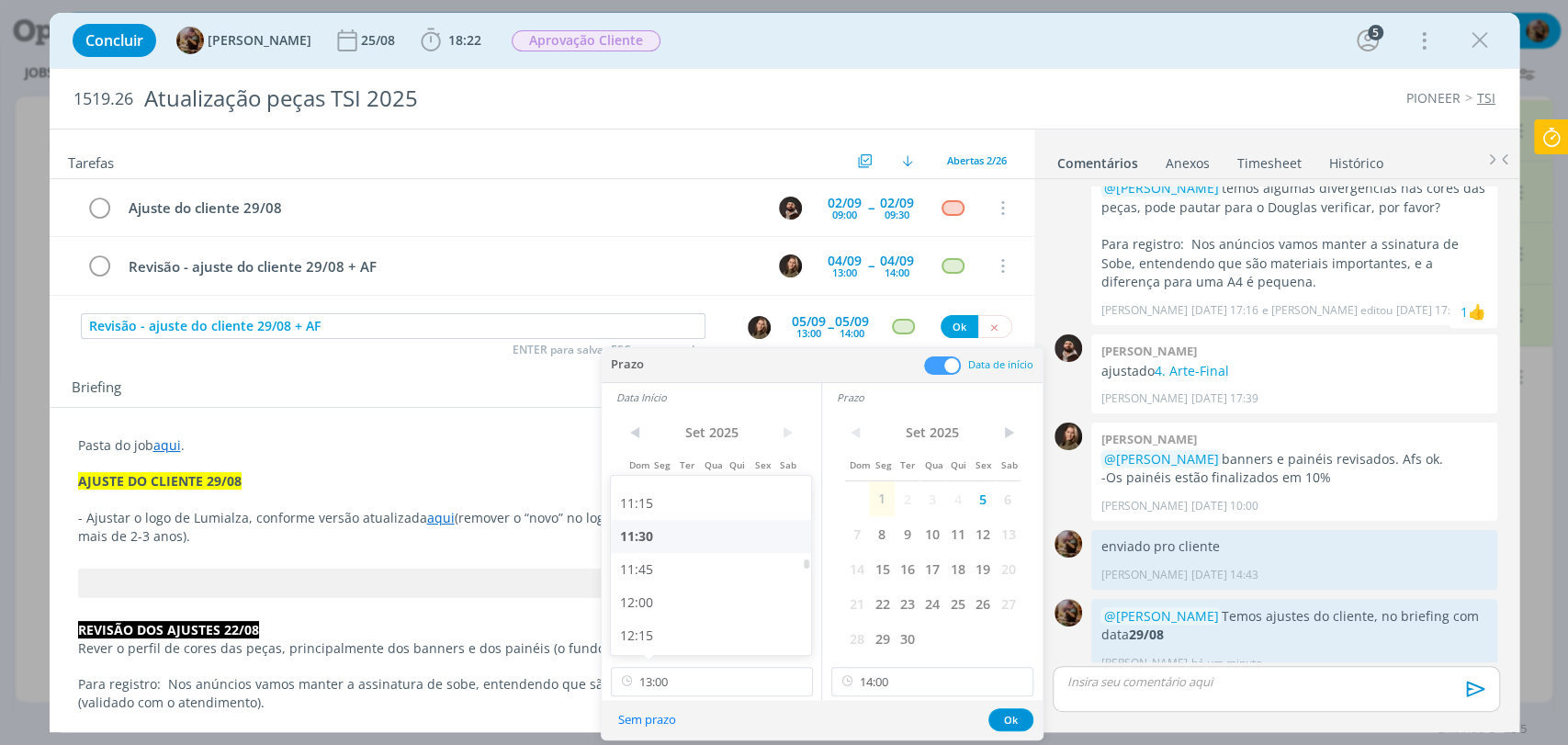
type input "11:30"
click at [868, 688] on input "14:00" at bounding box center [932, 682] width 202 height 30
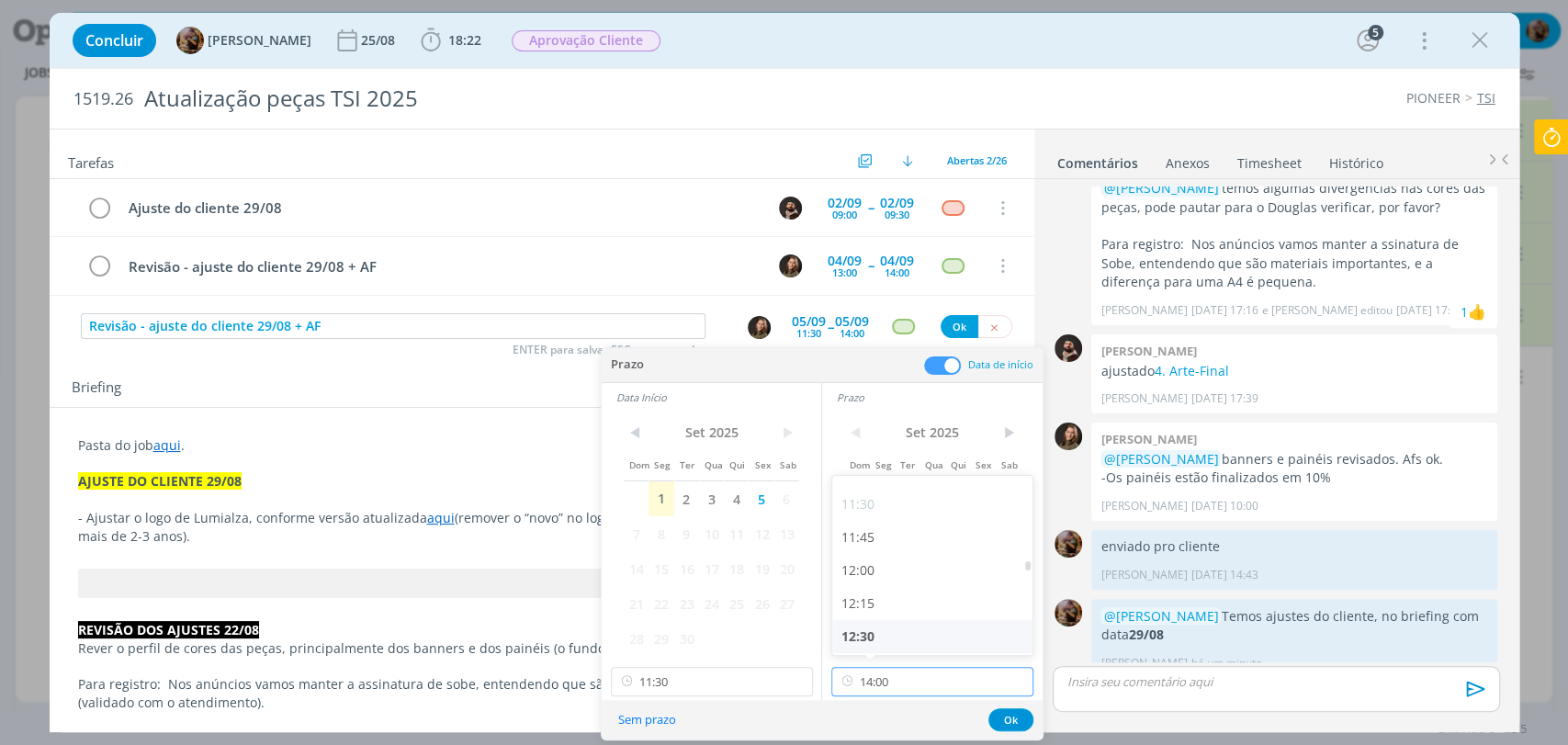
scroll to position [1508, 0]
click at [870, 566] on div "12:00" at bounding box center [935, 573] width 205 height 33
type input "12:00"
click at [1013, 718] on button "Ok" at bounding box center [1011, 720] width 45 height 23
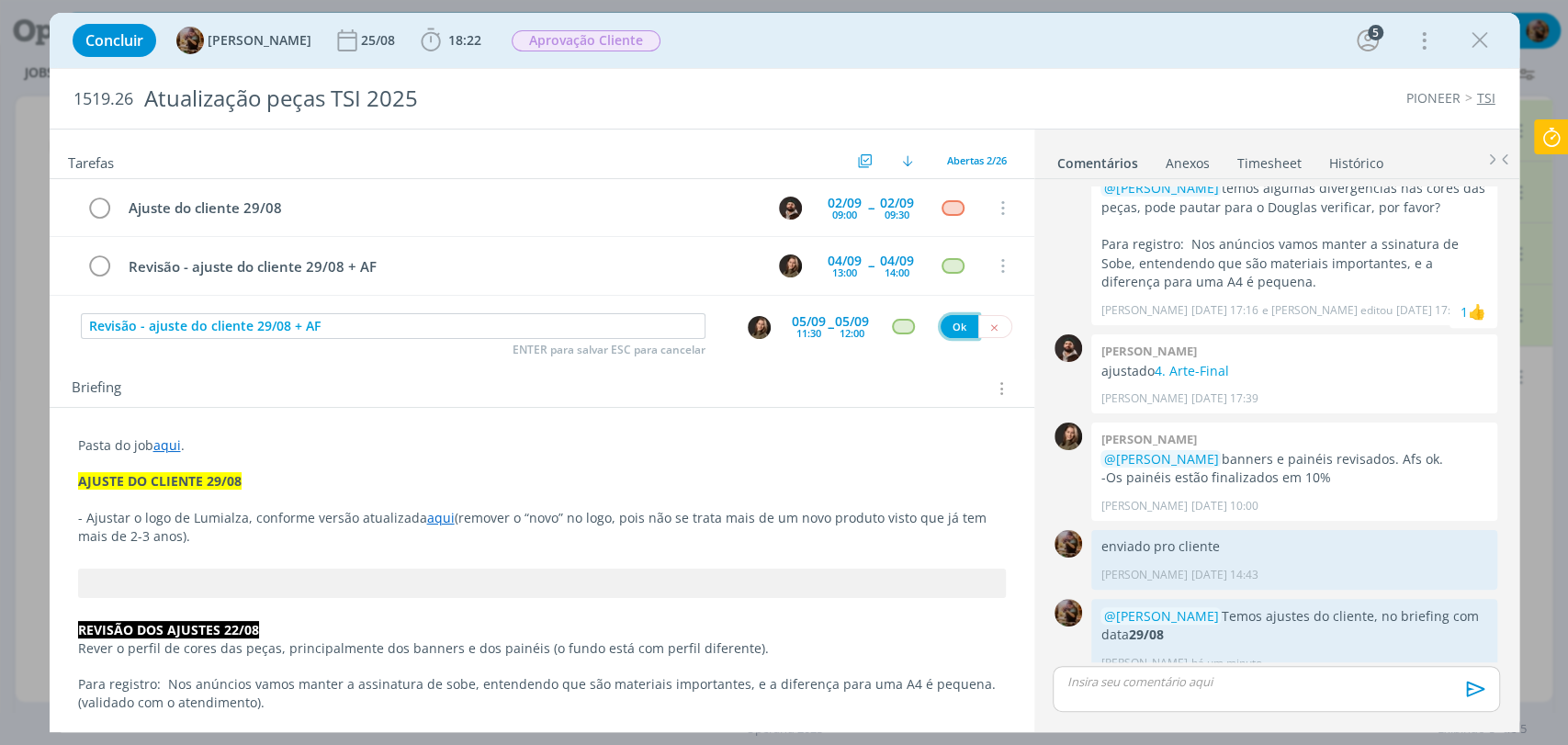
click at [957, 334] on button "Ok" at bounding box center [959, 326] width 37 height 23
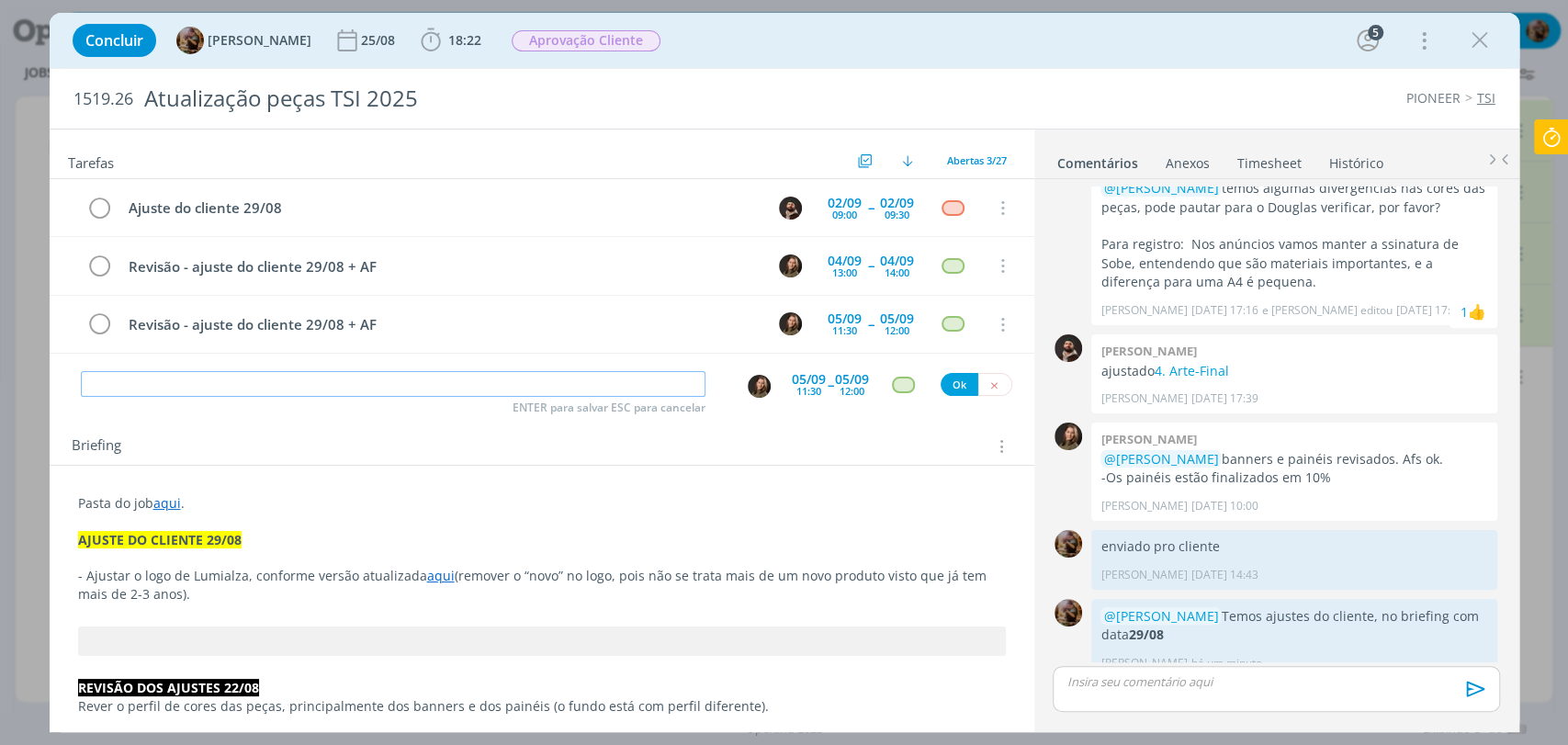
paste input "Revisão - ajuste do cliente 29/08 + AF"
type input "Revisão - ajuste do cliente 29/08 + AF"
click at [791, 377] on div "05/09" at bounding box center [808, 379] width 34 height 13
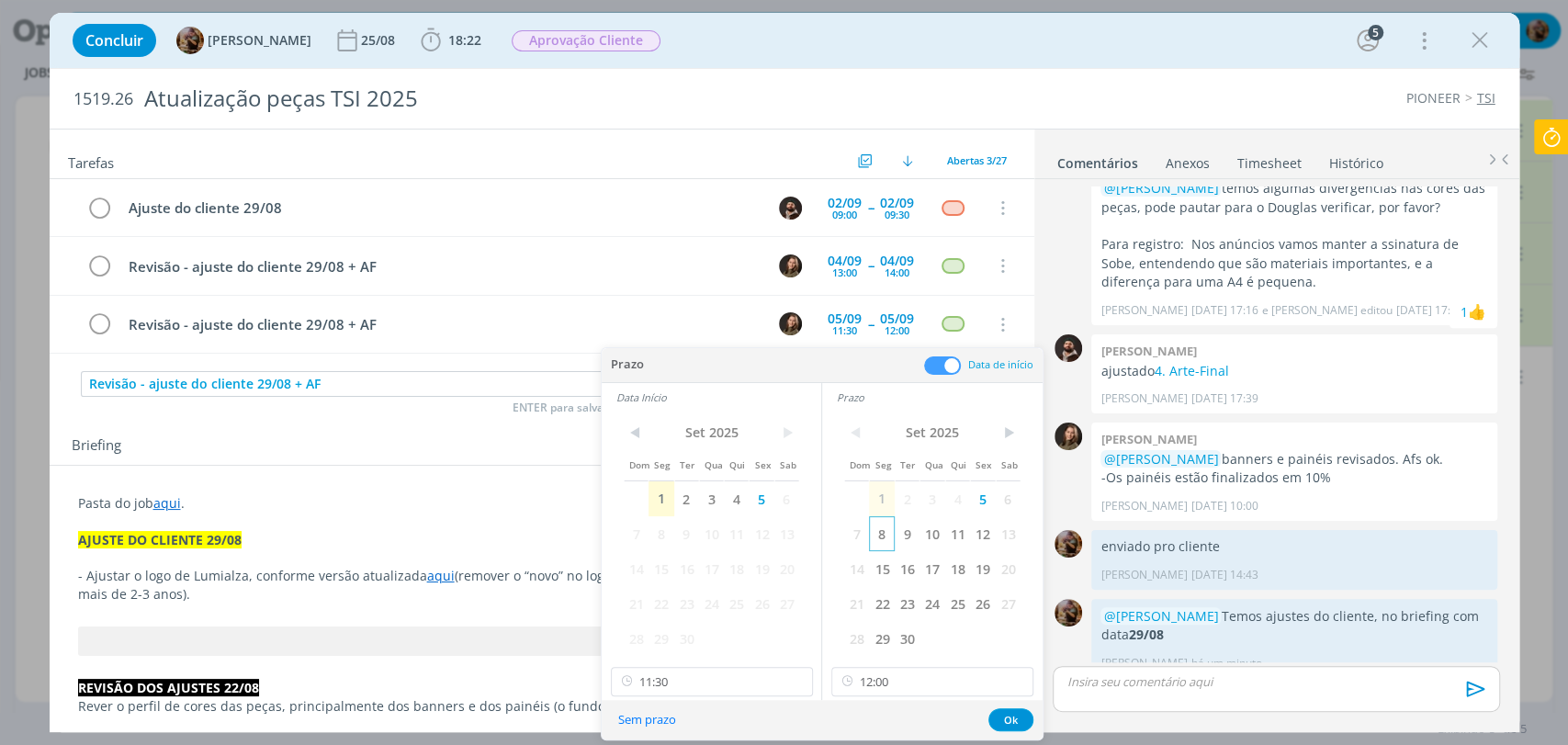
click at [882, 538] on span "8" at bounding box center [881, 534] width 25 height 35
click at [654, 535] on span "8" at bounding box center [660, 534] width 25 height 35
click at [707, 682] on input "11:30" at bounding box center [711, 682] width 202 height 30
click at [675, 564] on div "10:15" at bounding box center [713, 570] width 205 height 33
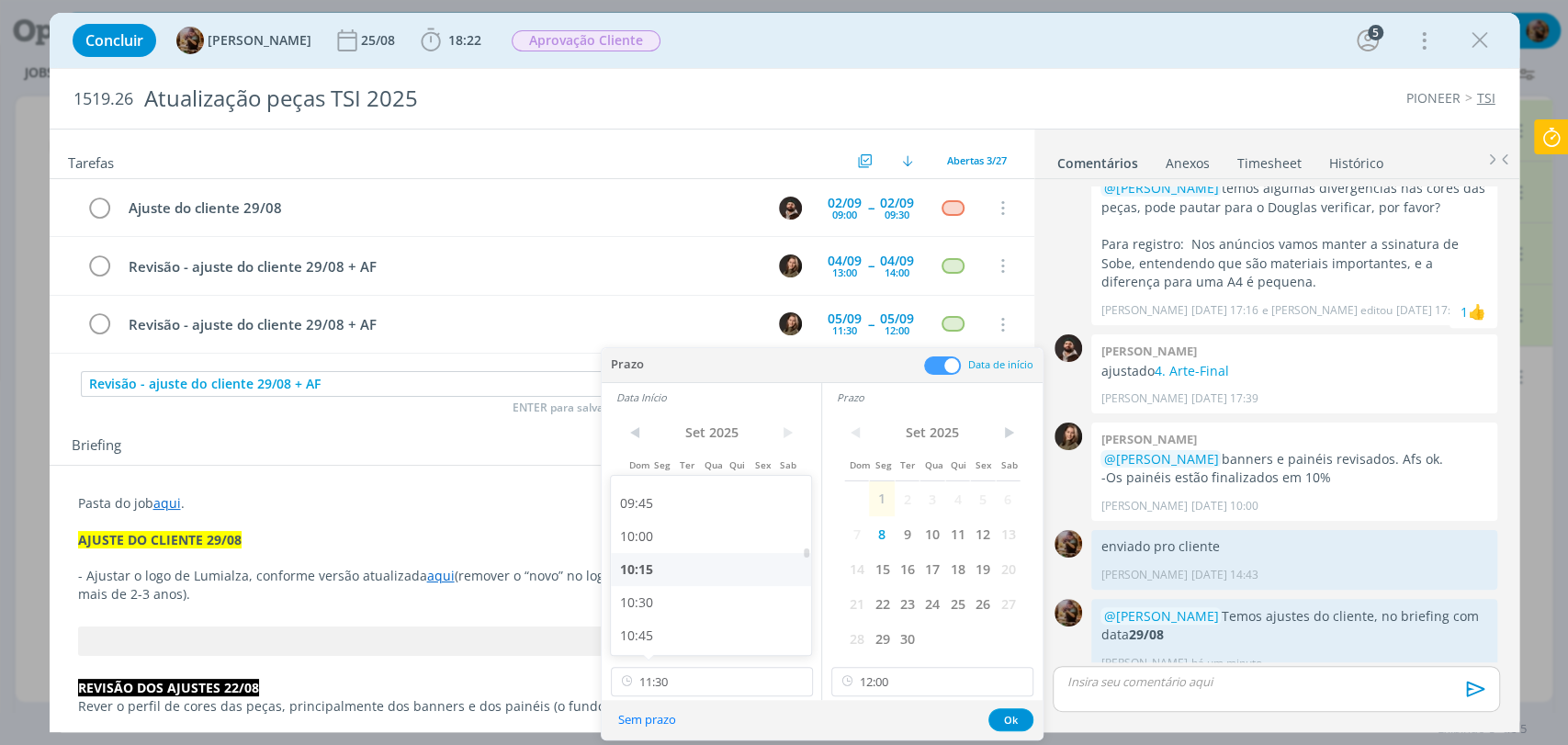
type input "10:15"
click at [871, 683] on input "12:00" at bounding box center [932, 682] width 202 height 30
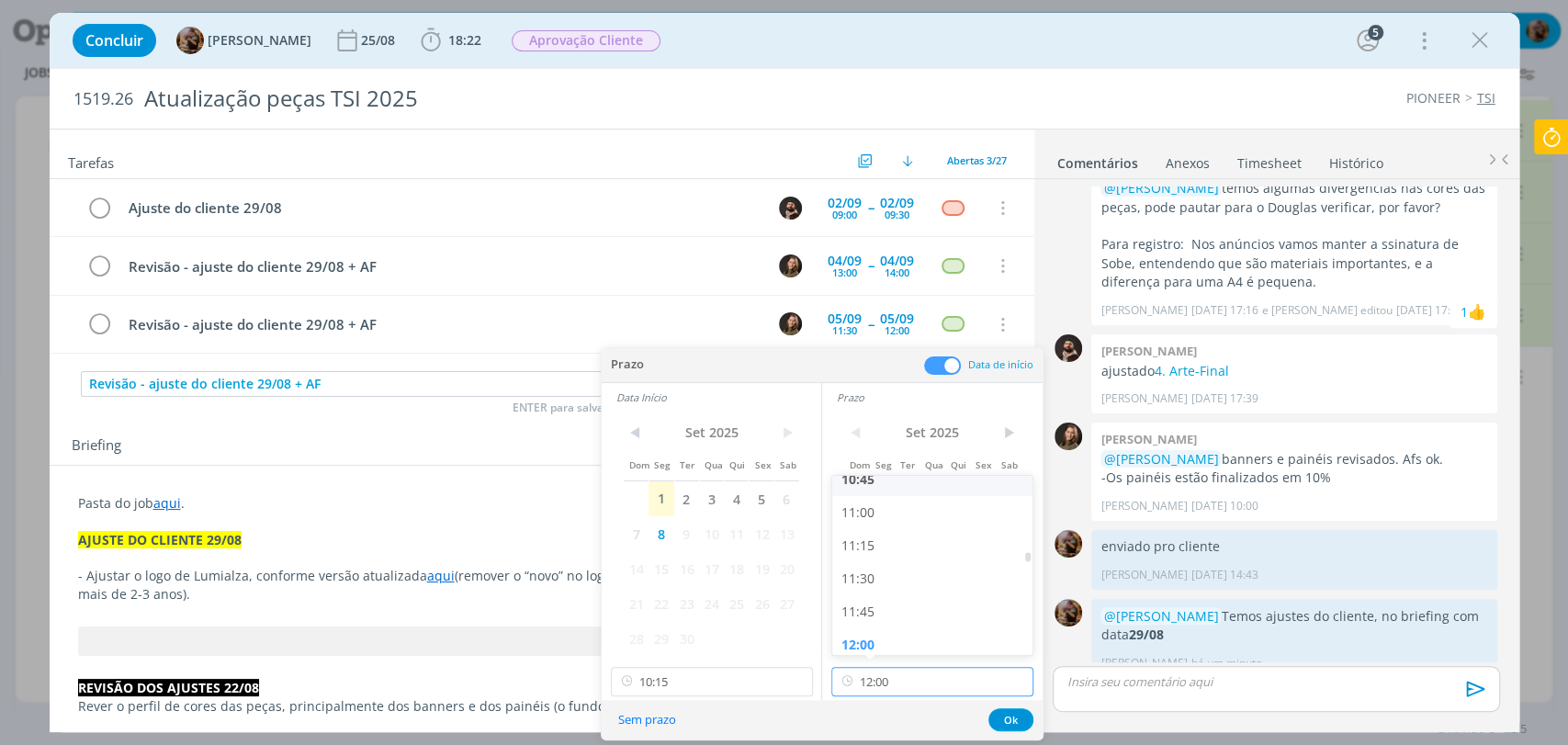
scroll to position [1448, 0]
click at [912, 565] on div "11:30" at bounding box center [935, 566] width 205 height 33
type input "11:30"
click at [1003, 716] on button "Ok" at bounding box center [1011, 720] width 45 height 23
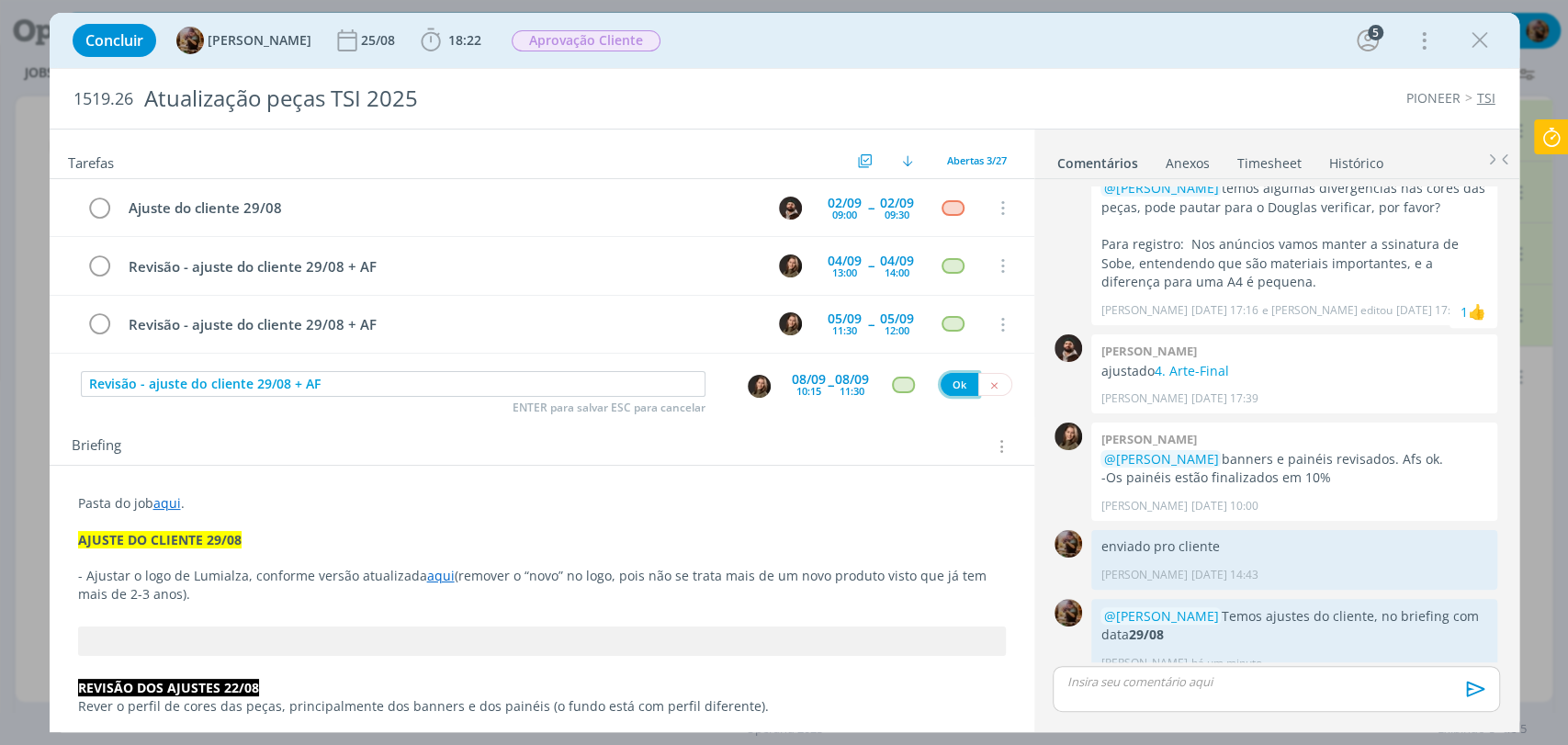
click at [942, 379] on button "Ok" at bounding box center [959, 384] width 37 height 23
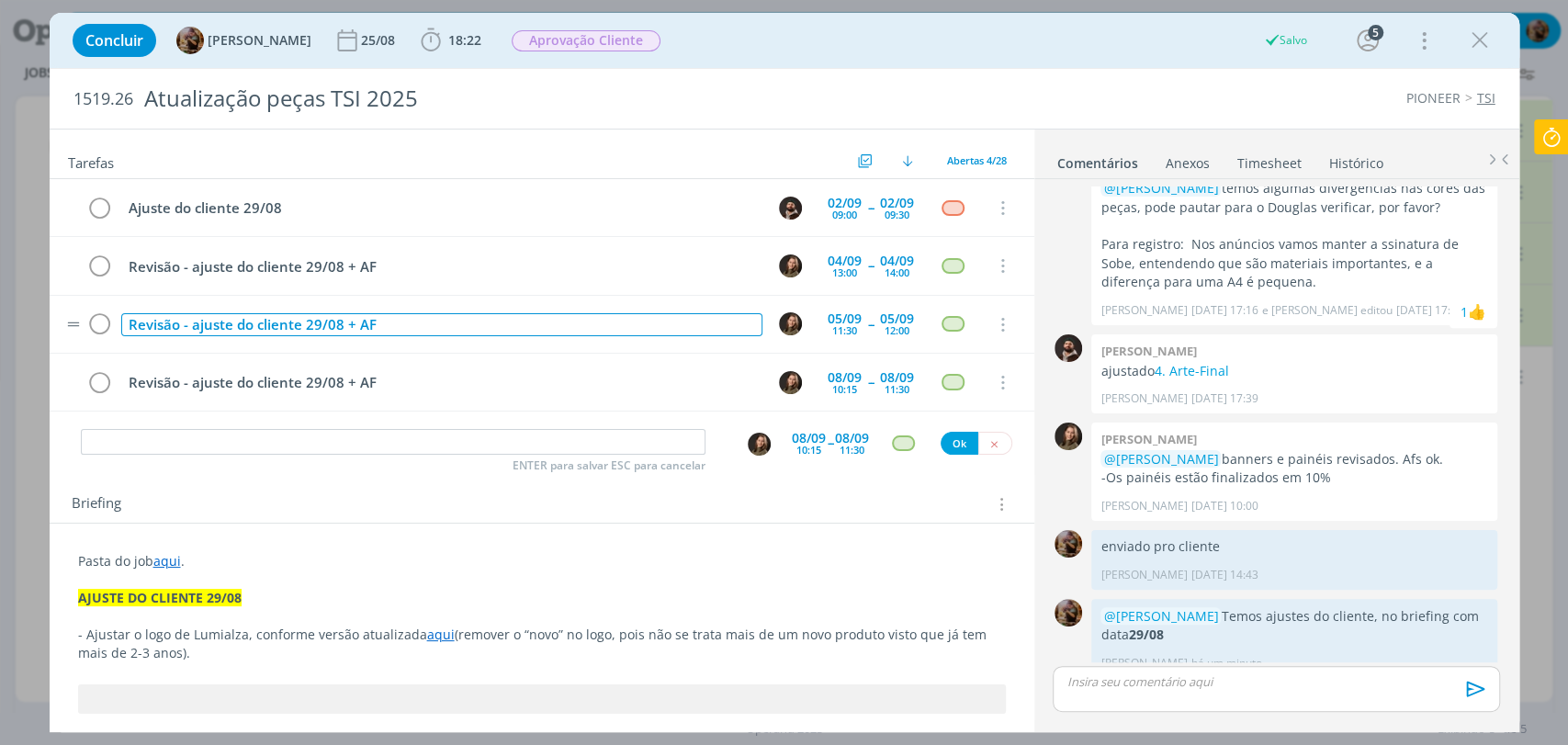
click at [566, 330] on div "Revisão - ajuste do cliente 29/08 + AF" at bounding box center [441, 325] width 641 height 23
drag, startPoint x: 508, startPoint y: 308, endPoint x: 374, endPoint y: 303, distance: 134.1
click at [374, 303] on tr "Revisão - ajuste do cliente 29/08 + AF [continuação] 05/09 11:30 -- 05/09 12:00…" at bounding box center [541, 325] width 985 height 58
copy div "[continuação]"
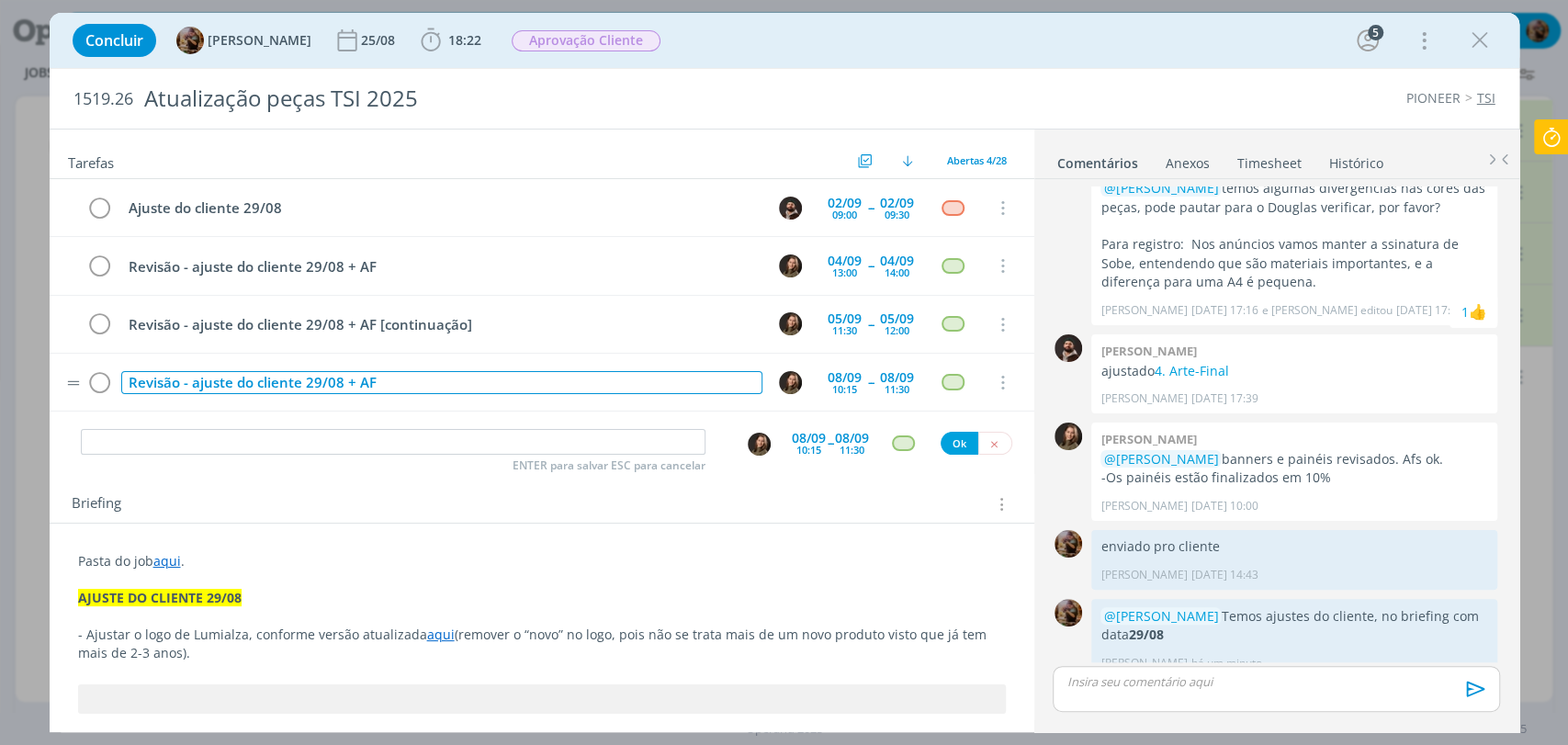
click at [422, 372] on div "Revisão - ajuste do cliente 29/08 + AF" at bounding box center [441, 382] width 641 height 23
click at [371, 383] on div "Revisão - ajuste do cliente 29/08 + AF[continuação]" at bounding box center [441, 382] width 641 height 23
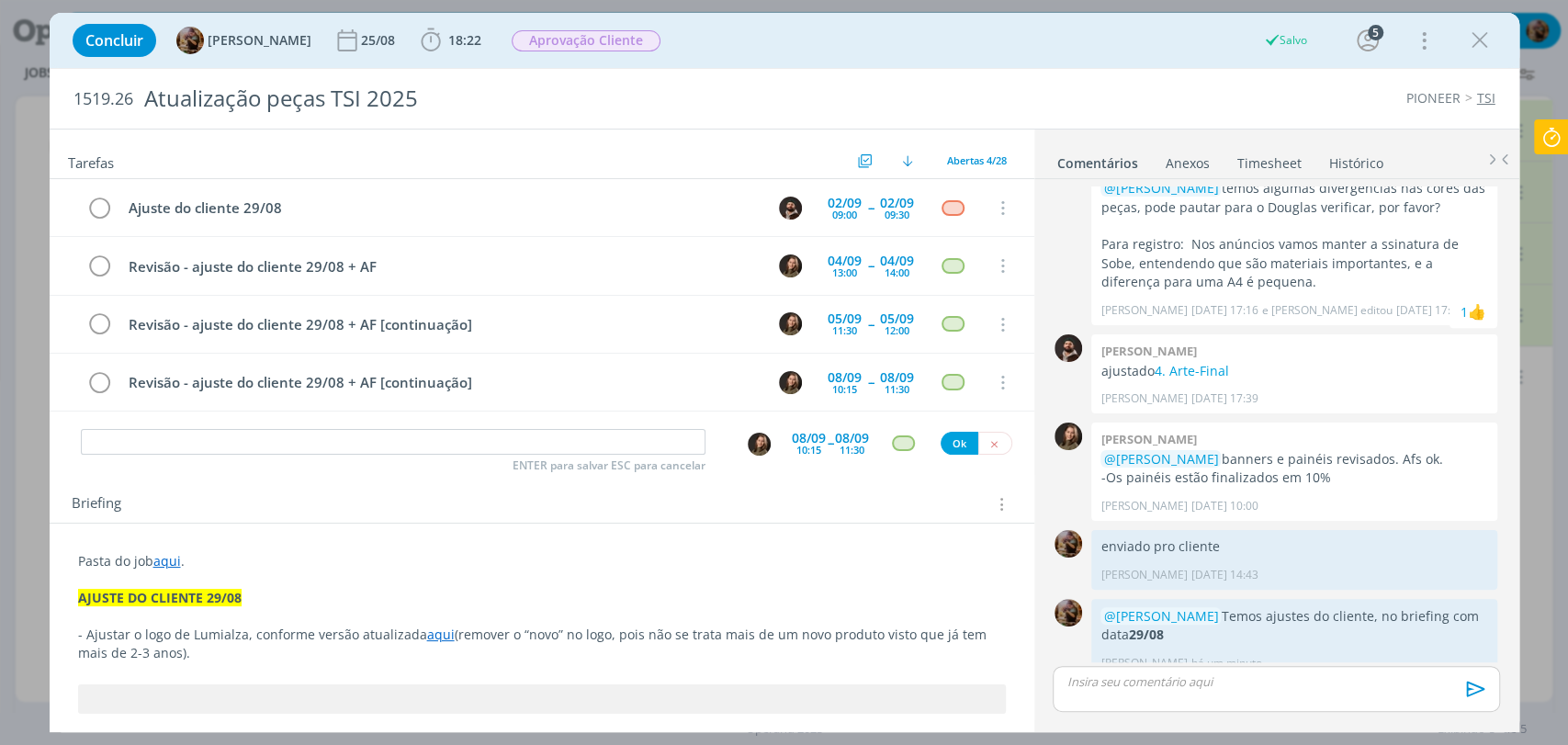
click at [593, 130] on div "Tarefas Usar Job de template Criar template a partir deste job Visualizar Templ…" at bounding box center [541, 153] width 985 height 49
click at [579, 48] on span "Aprovação Cliente" at bounding box center [586, 41] width 149 height 21
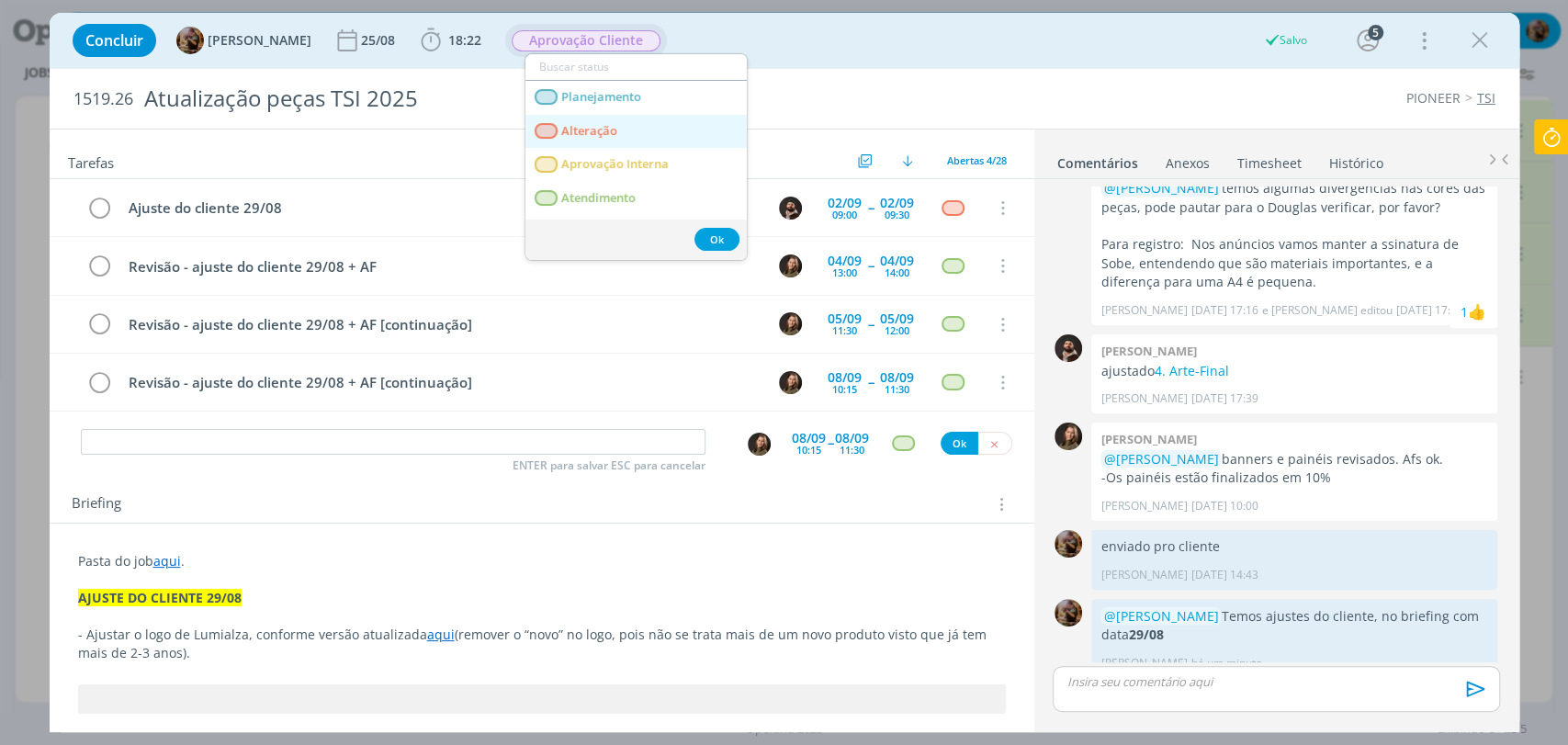
click at [604, 140] on link "Alteração" at bounding box center [636, 131] width 221 height 34
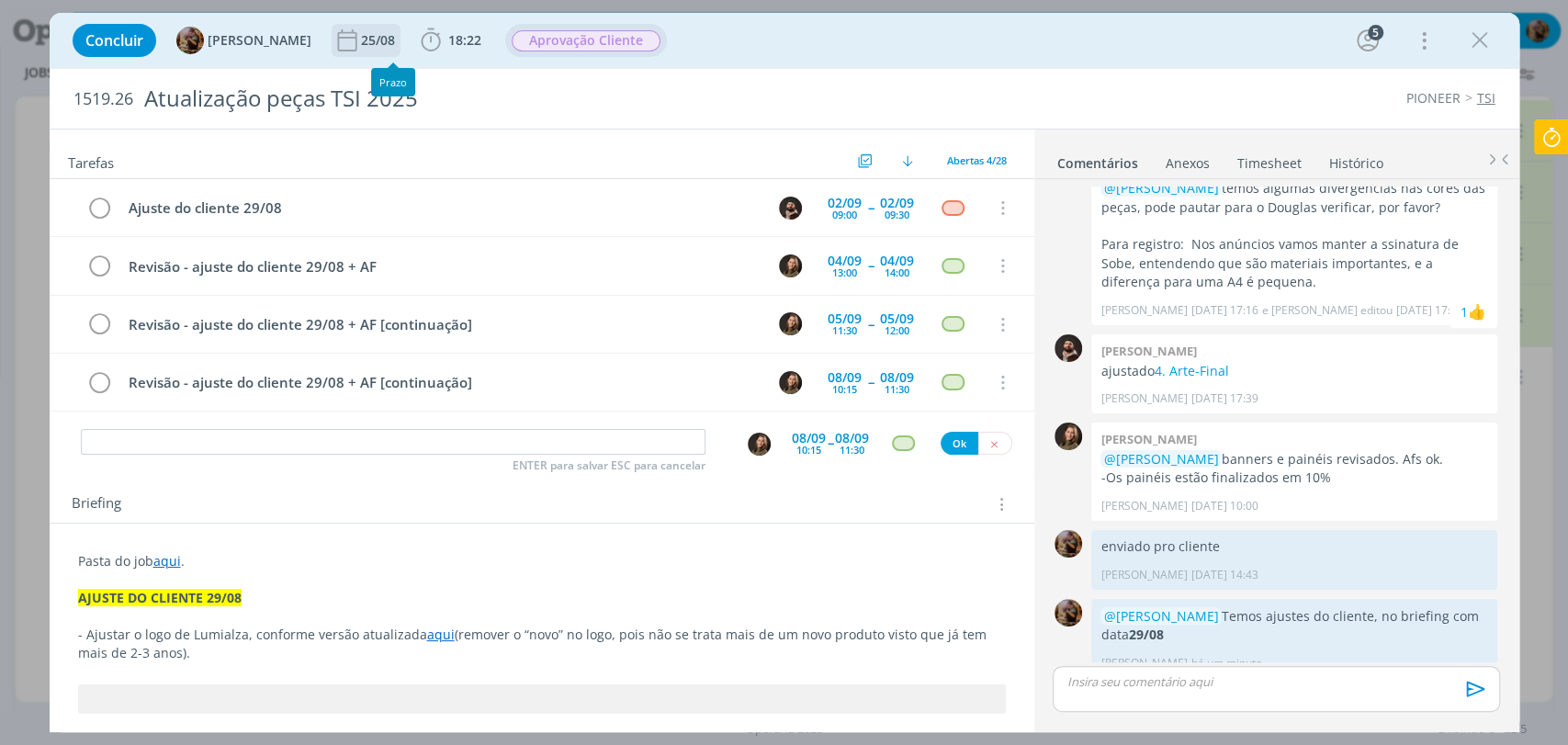
click at [377, 40] on div "25/08" at bounding box center [379, 41] width 37 height 13
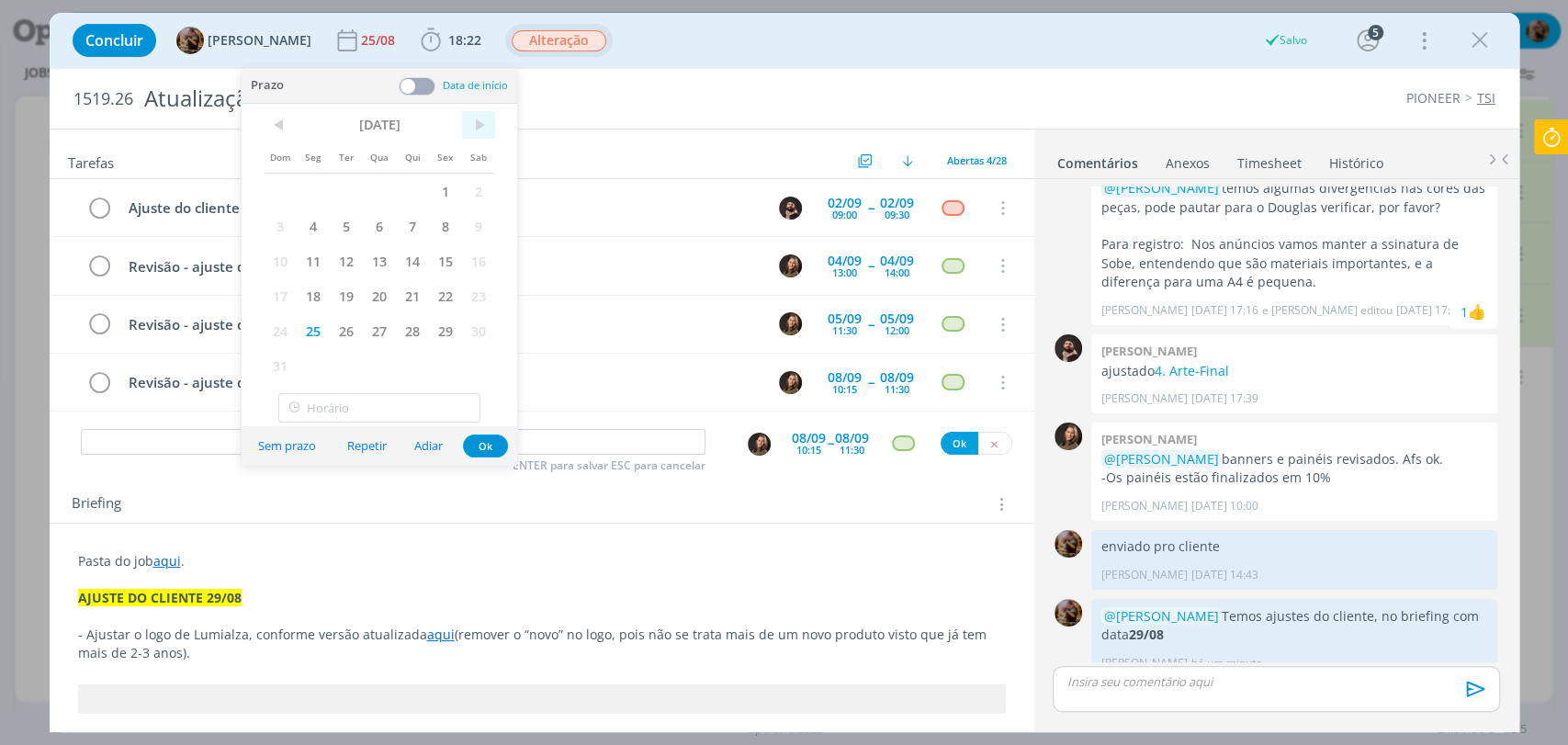
click at [473, 126] on span ">" at bounding box center [479, 126] width 33 height 28
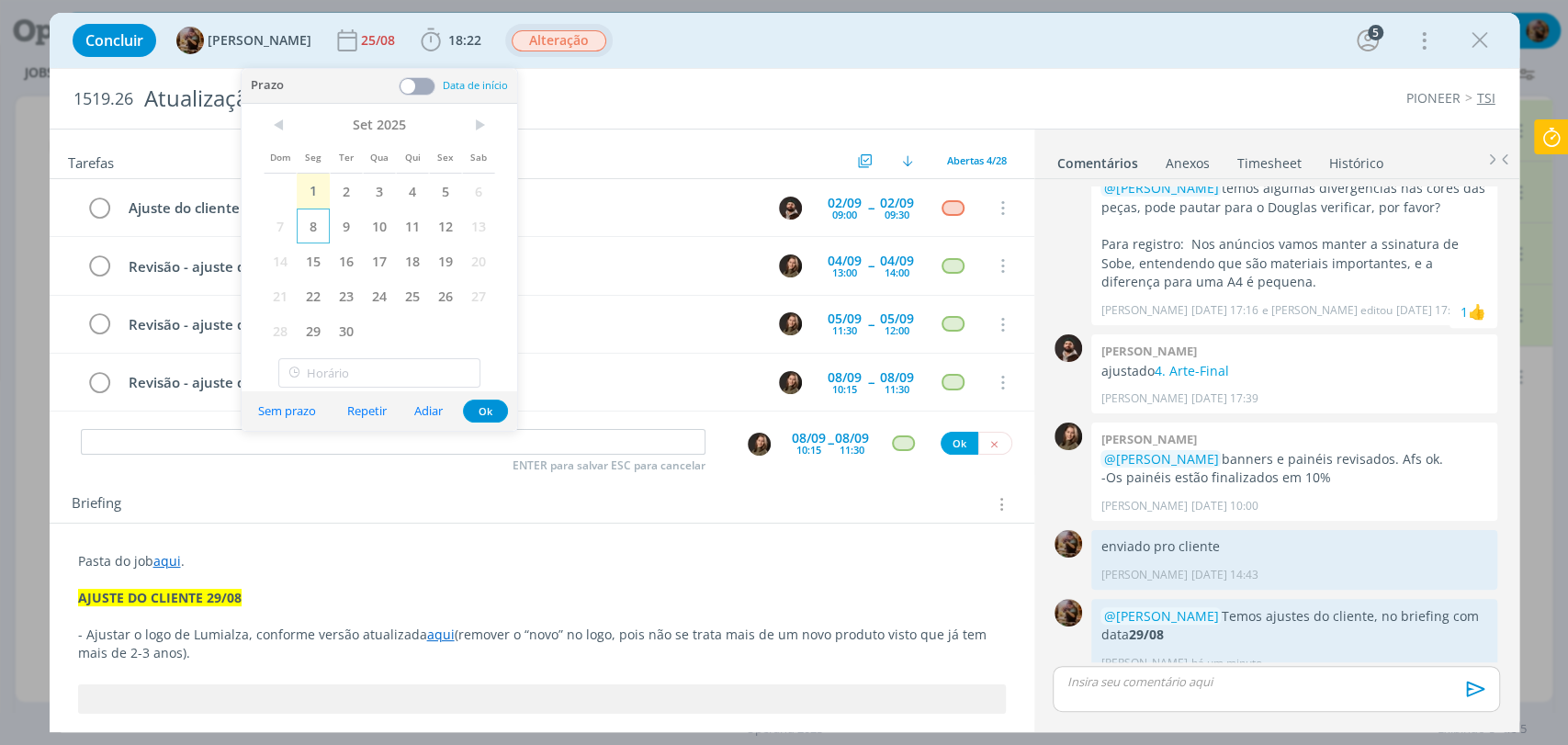
click at [322, 217] on span "8" at bounding box center [313, 226] width 33 height 35
click at [493, 412] on button "Ok" at bounding box center [485, 411] width 45 height 23
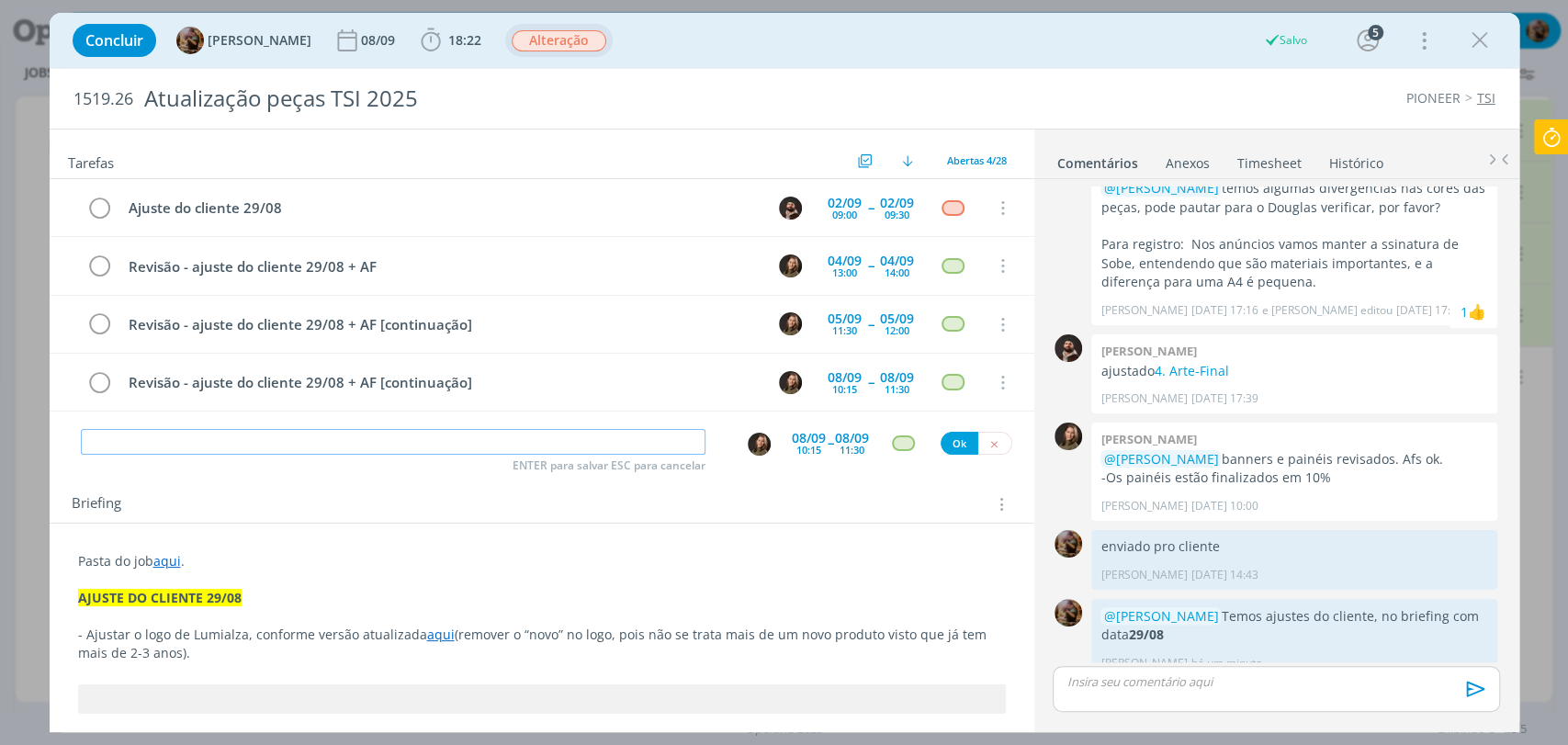
click at [588, 431] on input "dialog" at bounding box center [393, 442] width 625 height 26
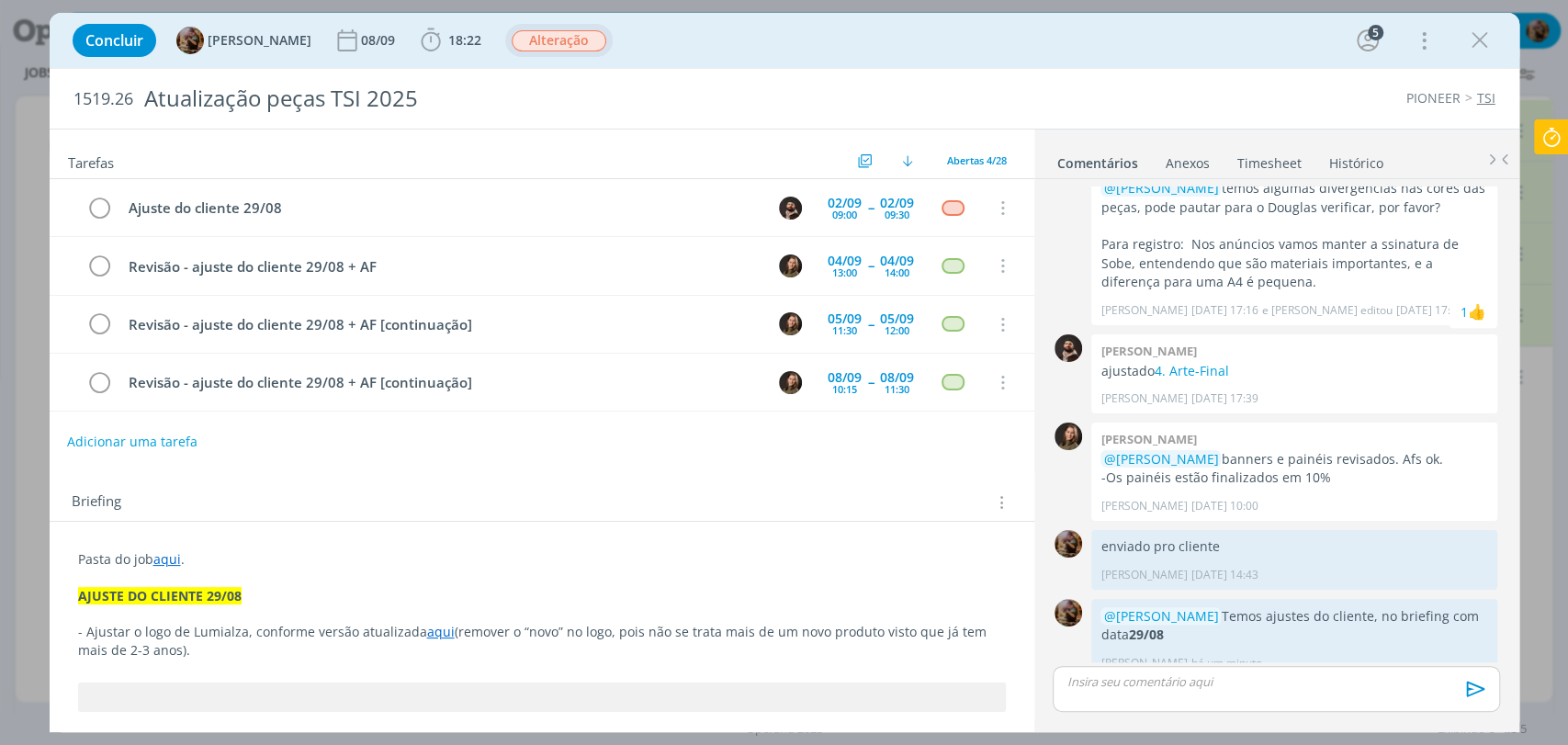
click at [174, 435] on button "Adicionar uma tarefa" at bounding box center [132, 442] width 130 height 32
click at [808, 441] on icon "dialog" at bounding box center [812, 441] width 29 height 29
type input "Acompanhamento do job"
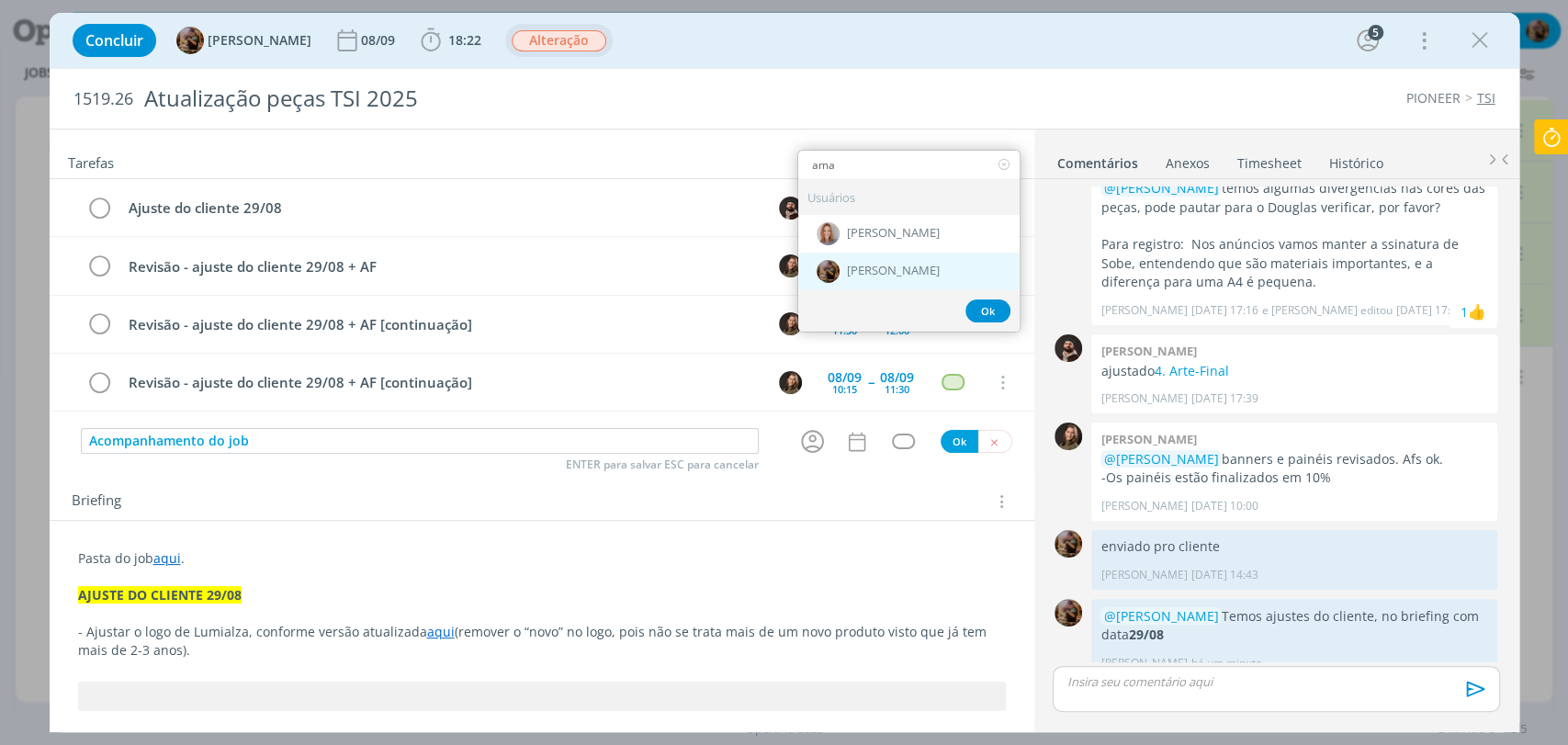
type input "ama"
click at [888, 272] on span "[PERSON_NAME]" at bounding box center [894, 272] width 93 height 15
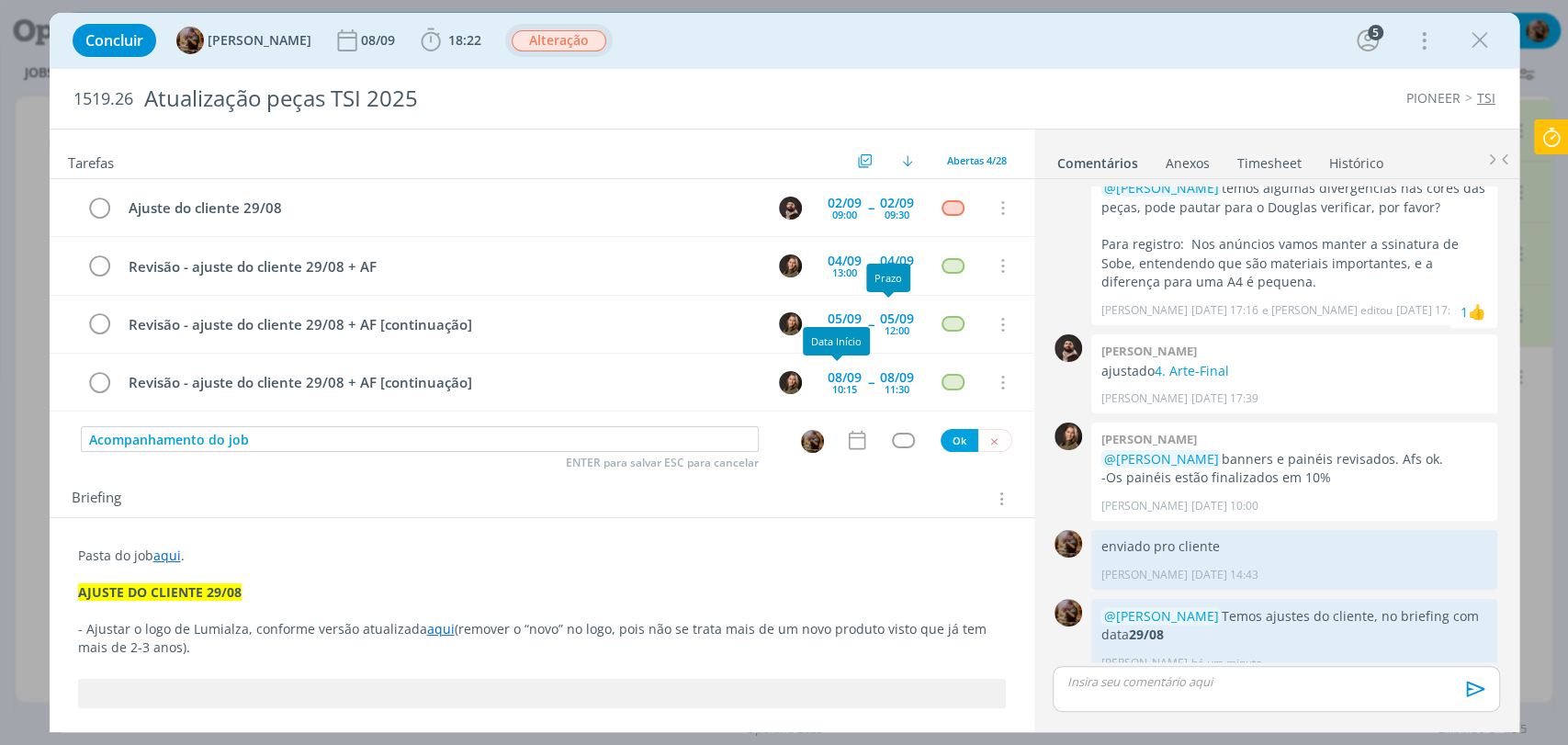
click at [845, 430] on icon "dialog" at bounding box center [857, 440] width 24 height 24
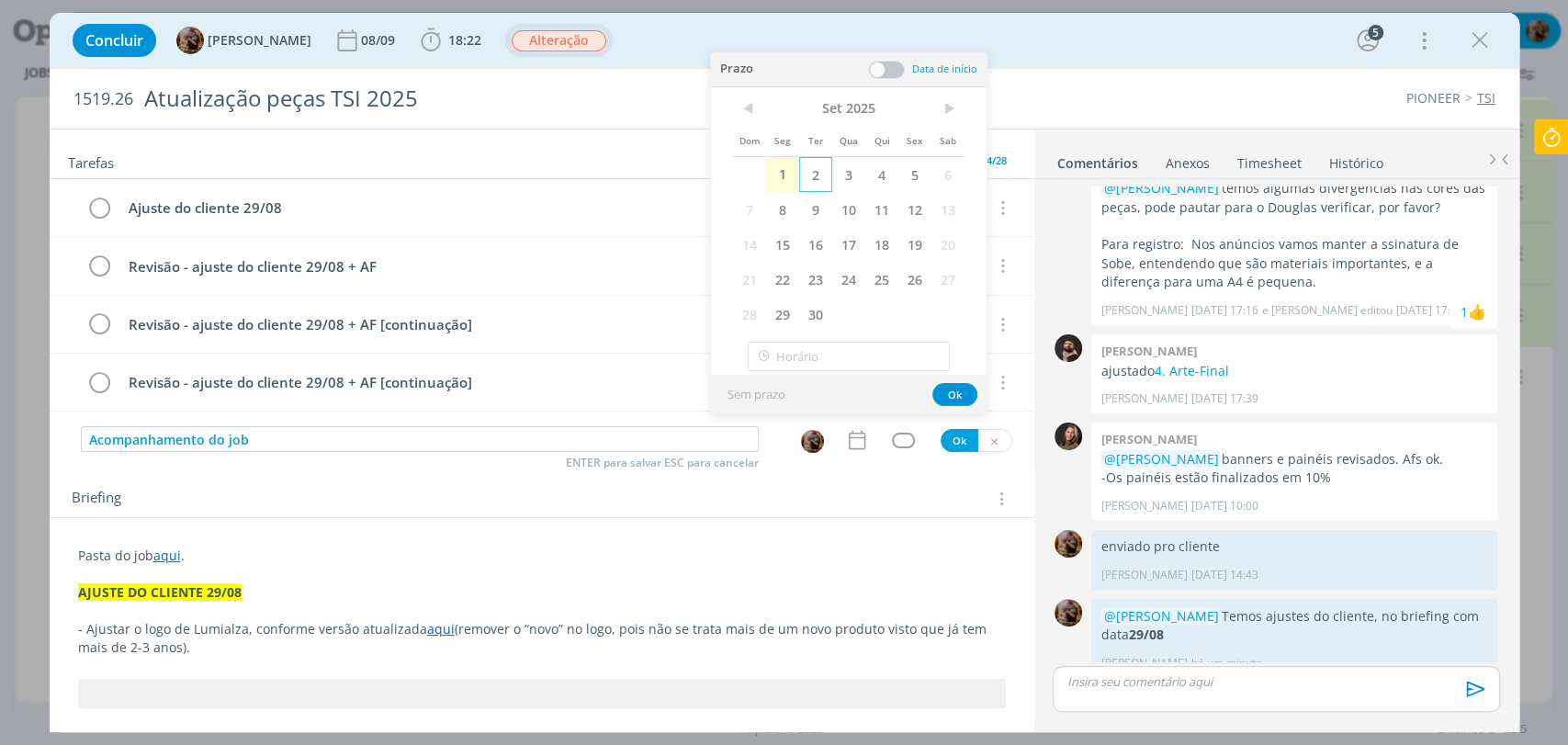
click at [826, 184] on span "2" at bounding box center [816, 175] width 33 height 35
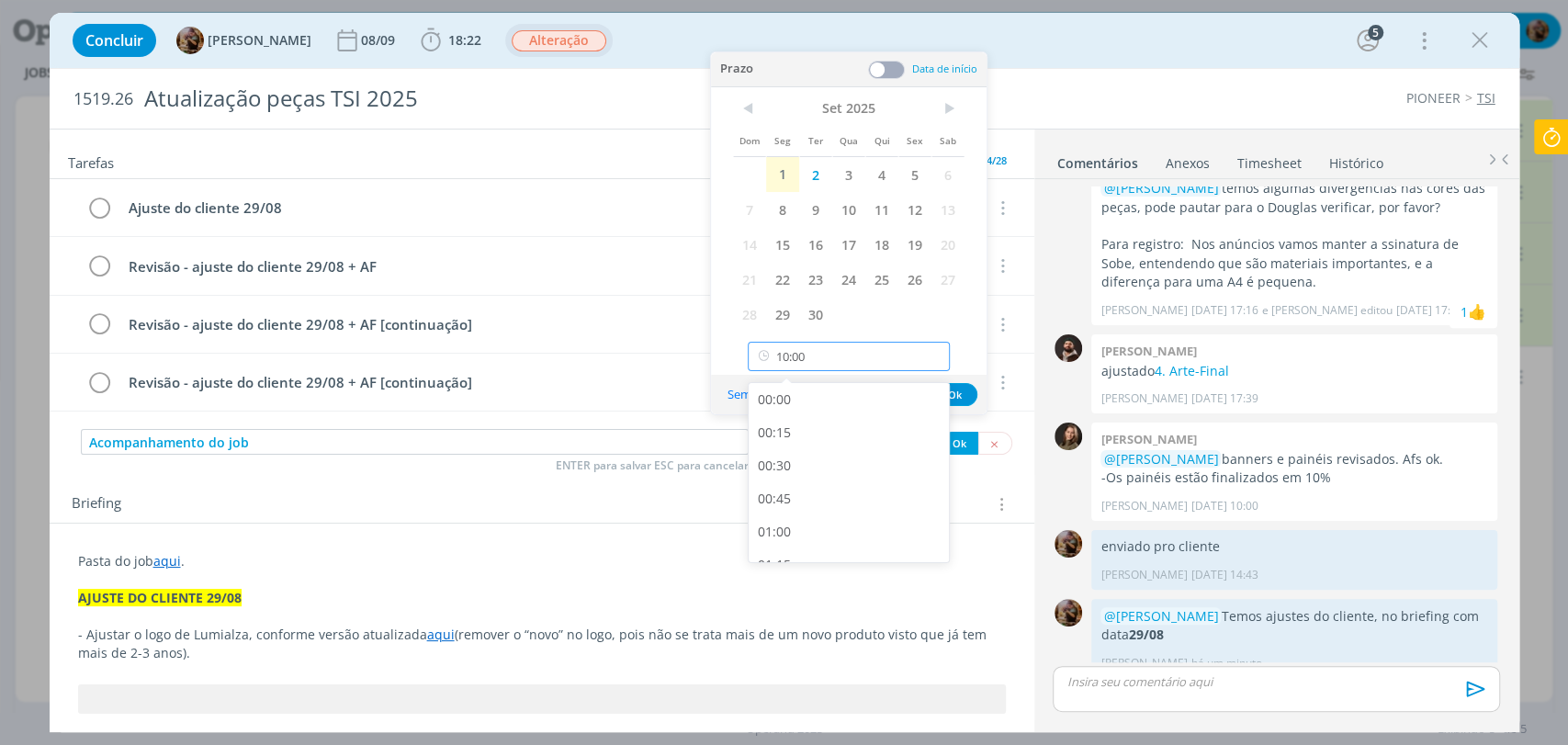
click at [862, 350] on input "10:00" at bounding box center [848, 356] width 202 height 30
click at [882, 495] on div "12:00" at bounding box center [851, 499] width 205 height 33
type input "12:00"
click at [948, 403] on button "Ok" at bounding box center [955, 394] width 45 height 23
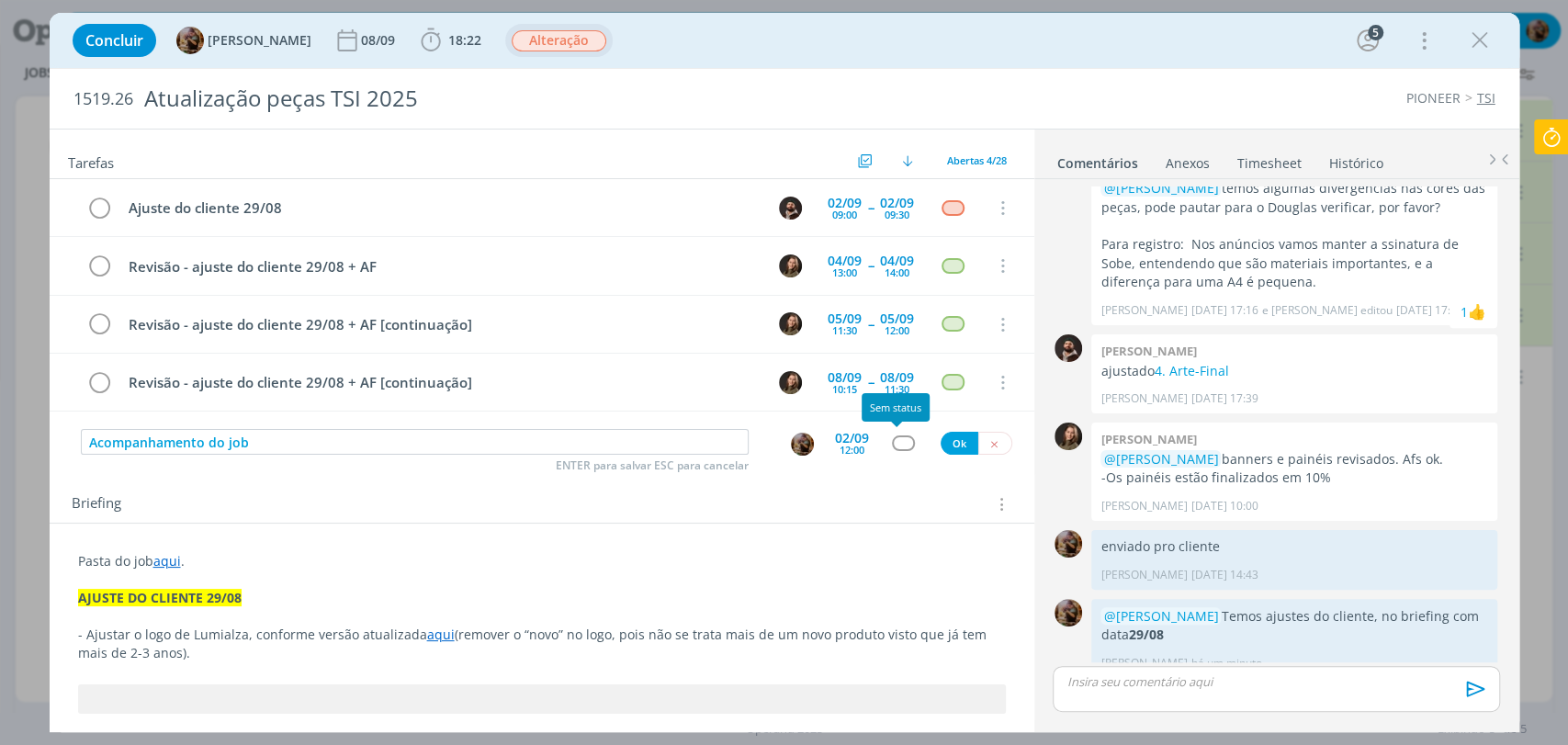
click at [892, 443] on div "dialog" at bounding box center [903, 443] width 23 height 16
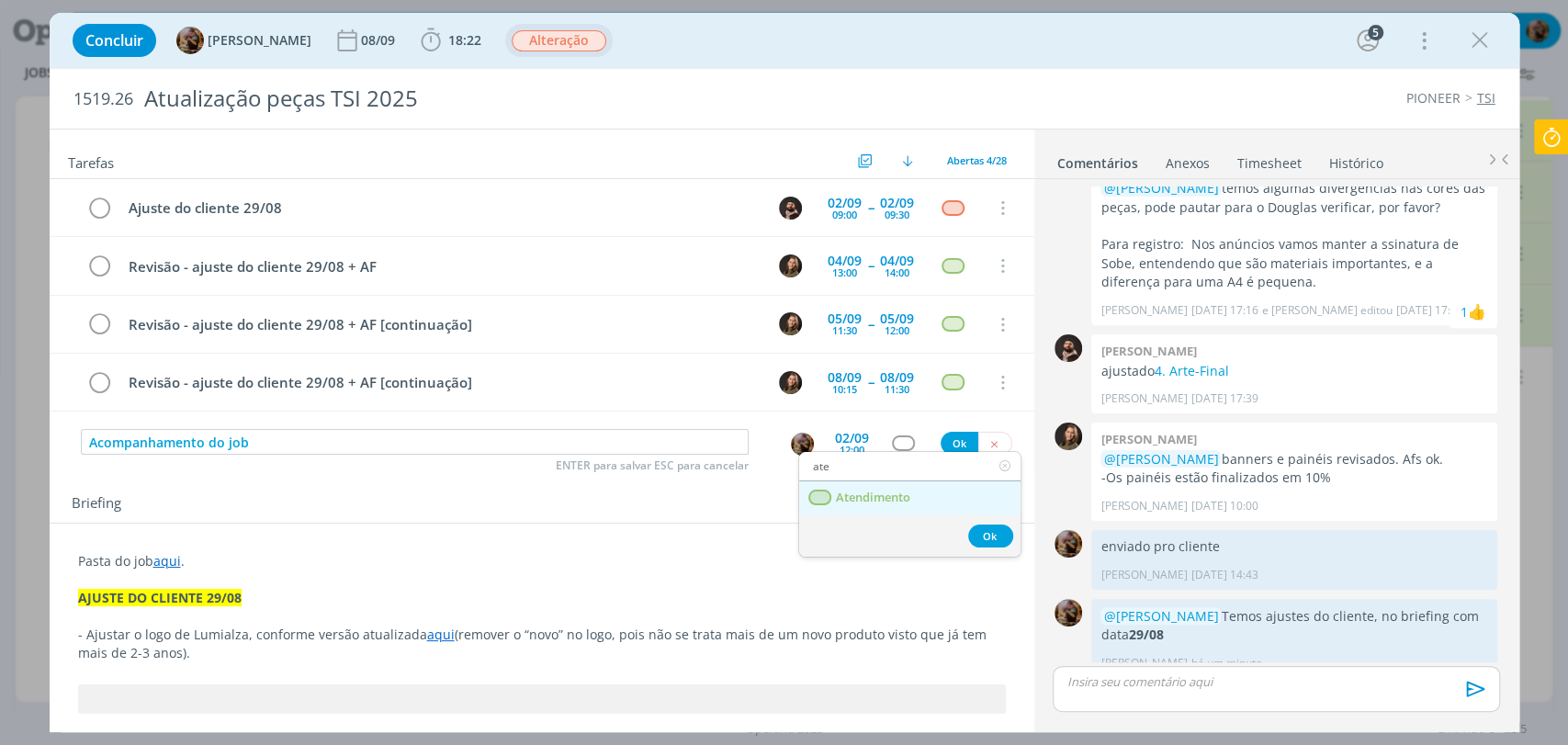
type input "ate"
click at [868, 507] on link "Atendimento" at bounding box center [910, 499] width 221 height 34
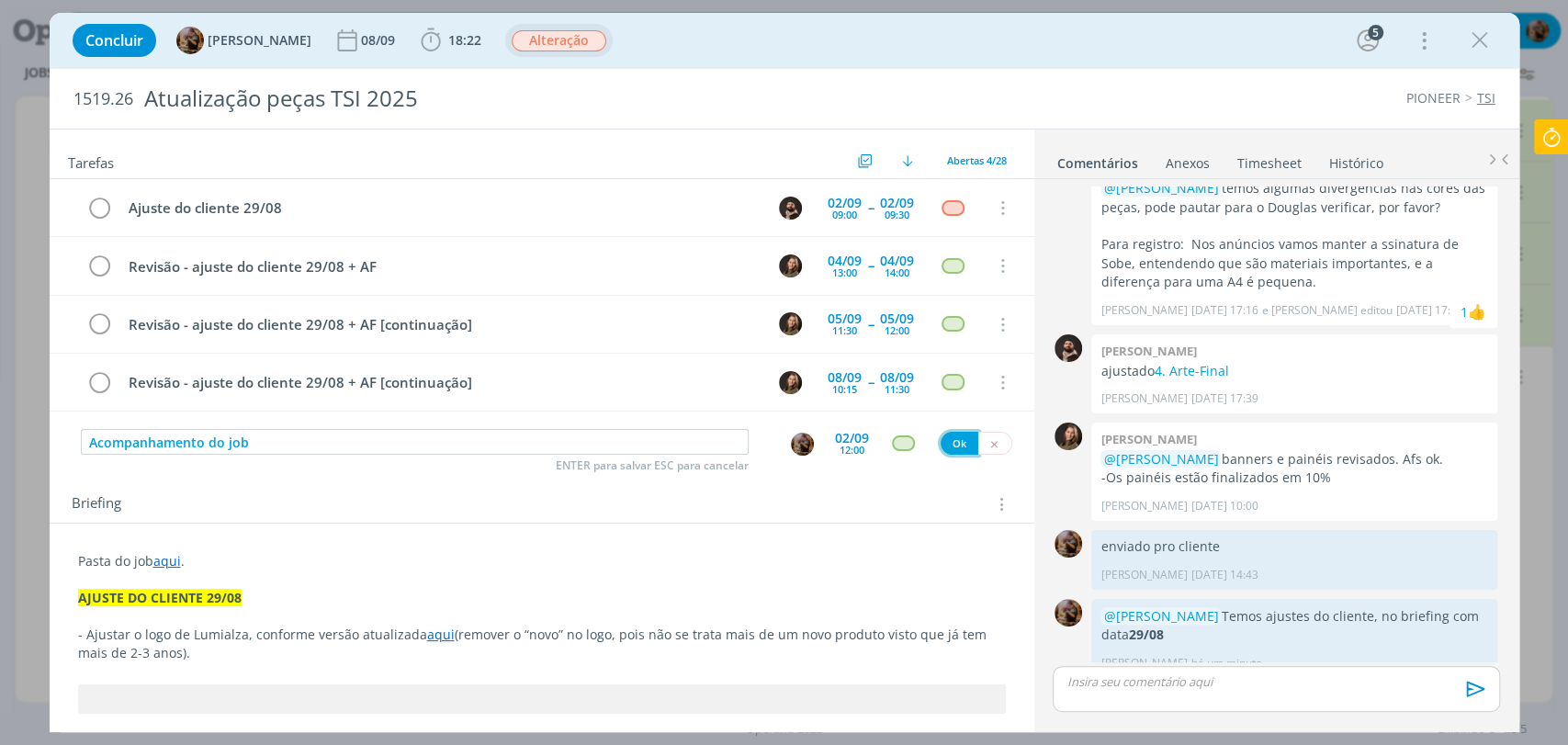
click at [945, 441] on button "Ok" at bounding box center [959, 443] width 37 height 23
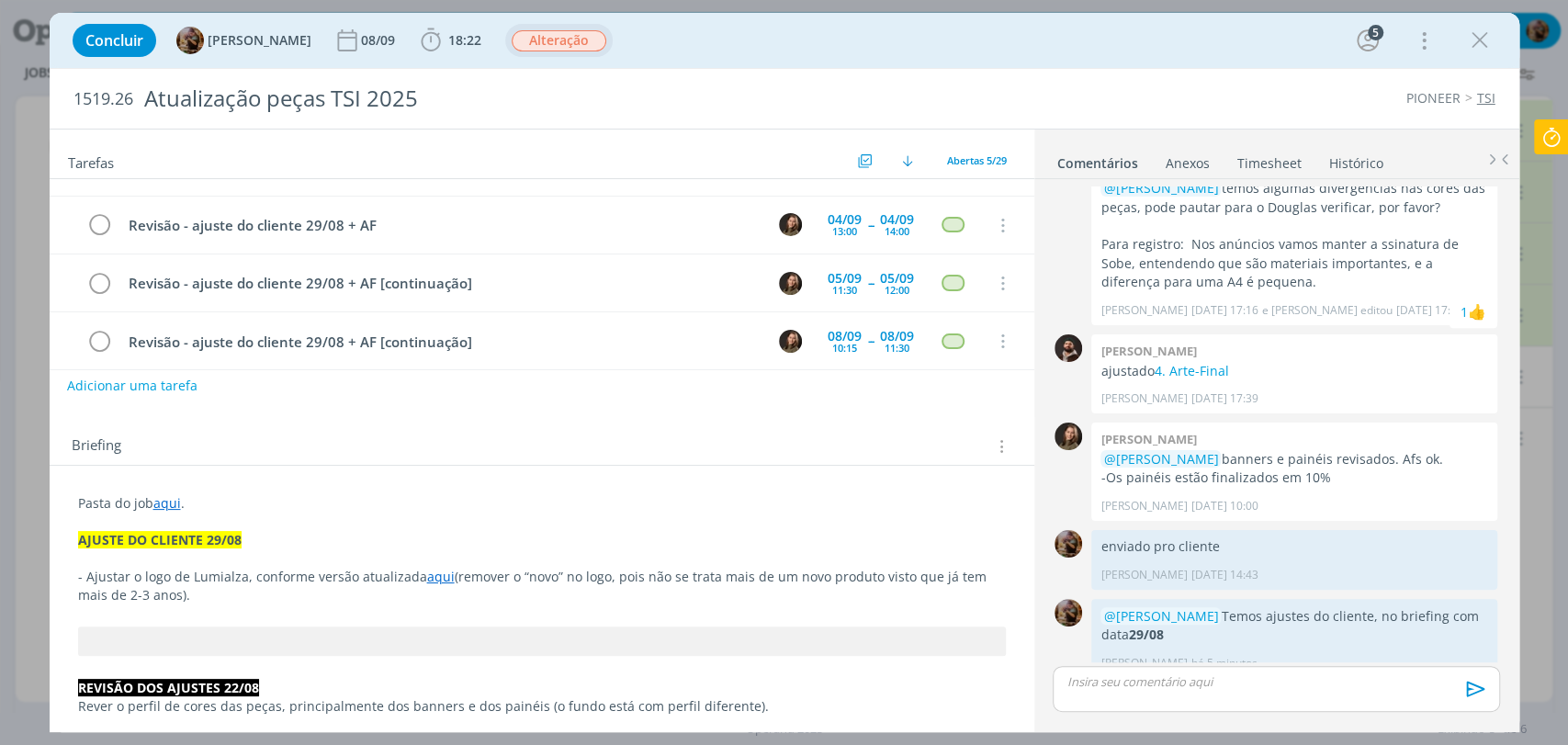
scroll to position [102, 0]
click at [379, 590] on p "- Ajustar o logo de Lumialza, conforme versão atualizada aqui (remover o “novo”…" at bounding box center [542, 585] width 928 height 37
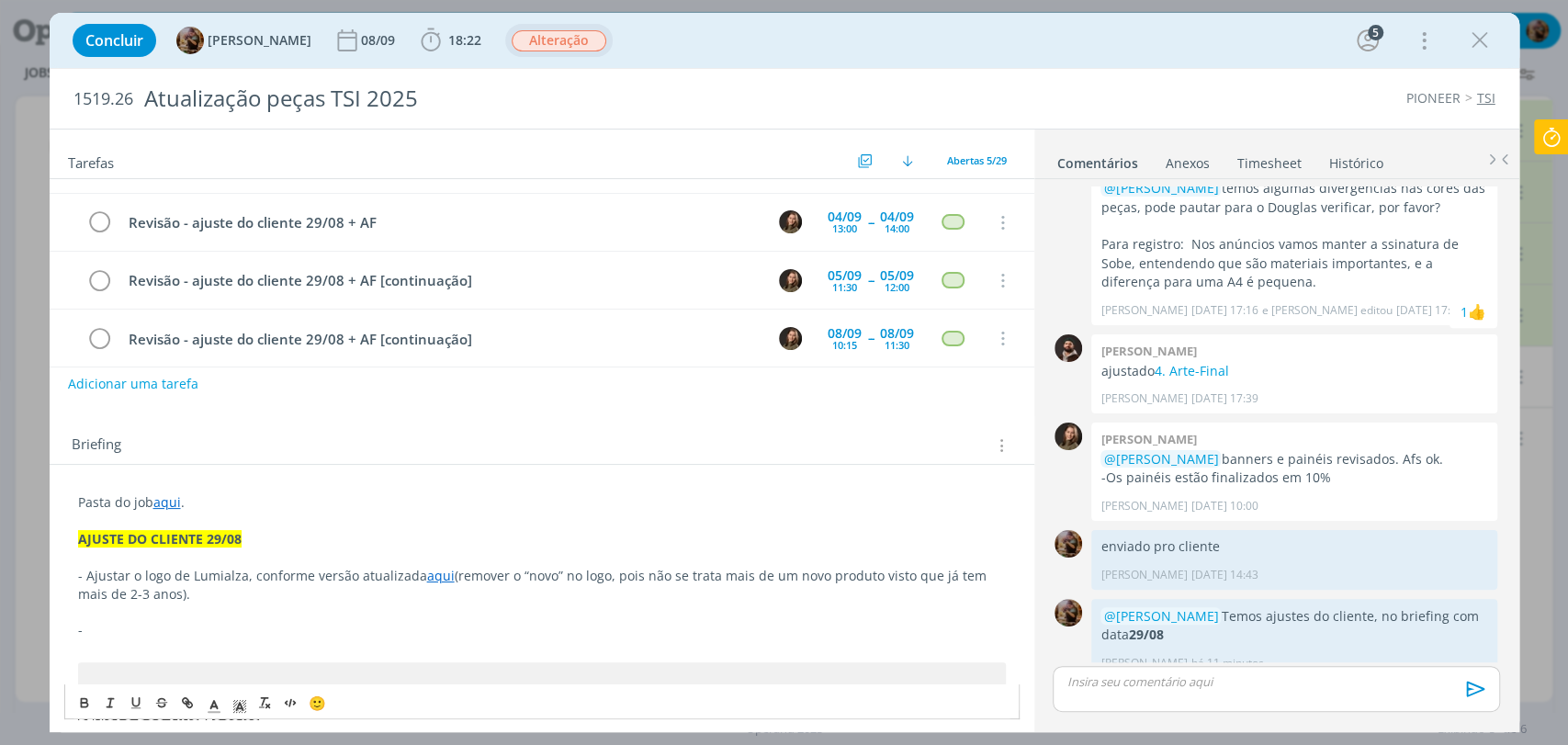
click at [175, 553] on p "dialog" at bounding box center [542, 558] width 928 height 19
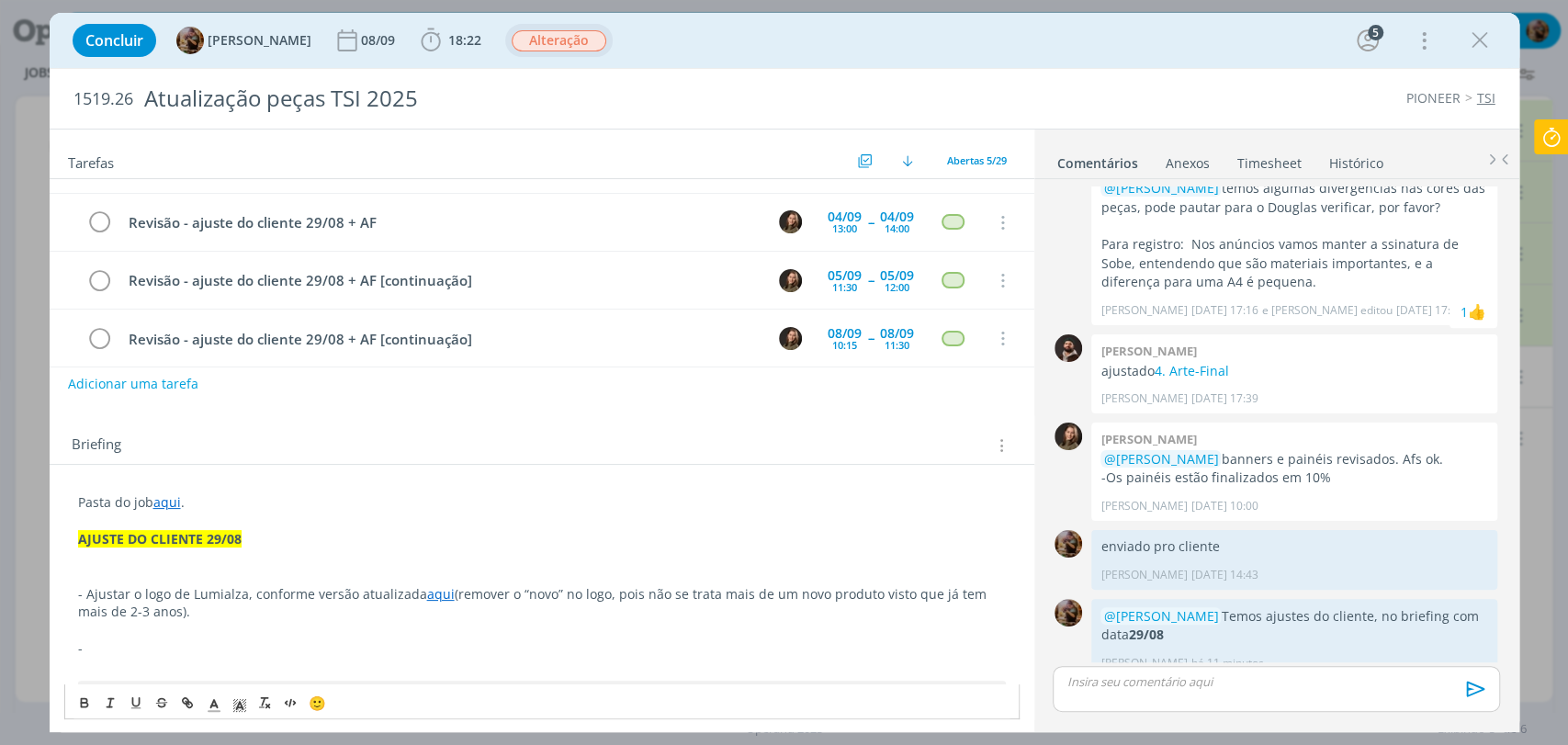
click at [412, 591] on span "- Ajustar o logo de Lumialza, conforme versão atualizada" at bounding box center [252, 593] width 349 height 18
drag, startPoint x: 316, startPoint y: 592, endPoint x: 86, endPoint y: 599, distance: 230.1
click at [86, 599] on span "- Ajustar o logo de Lumialza, conforme versão atualizada do logo de Lumialza" at bounding box center [316, 593] width 476 height 18
drag, startPoint x: 110, startPoint y: 624, endPoint x: 61, endPoint y: 629, distance: 49.3
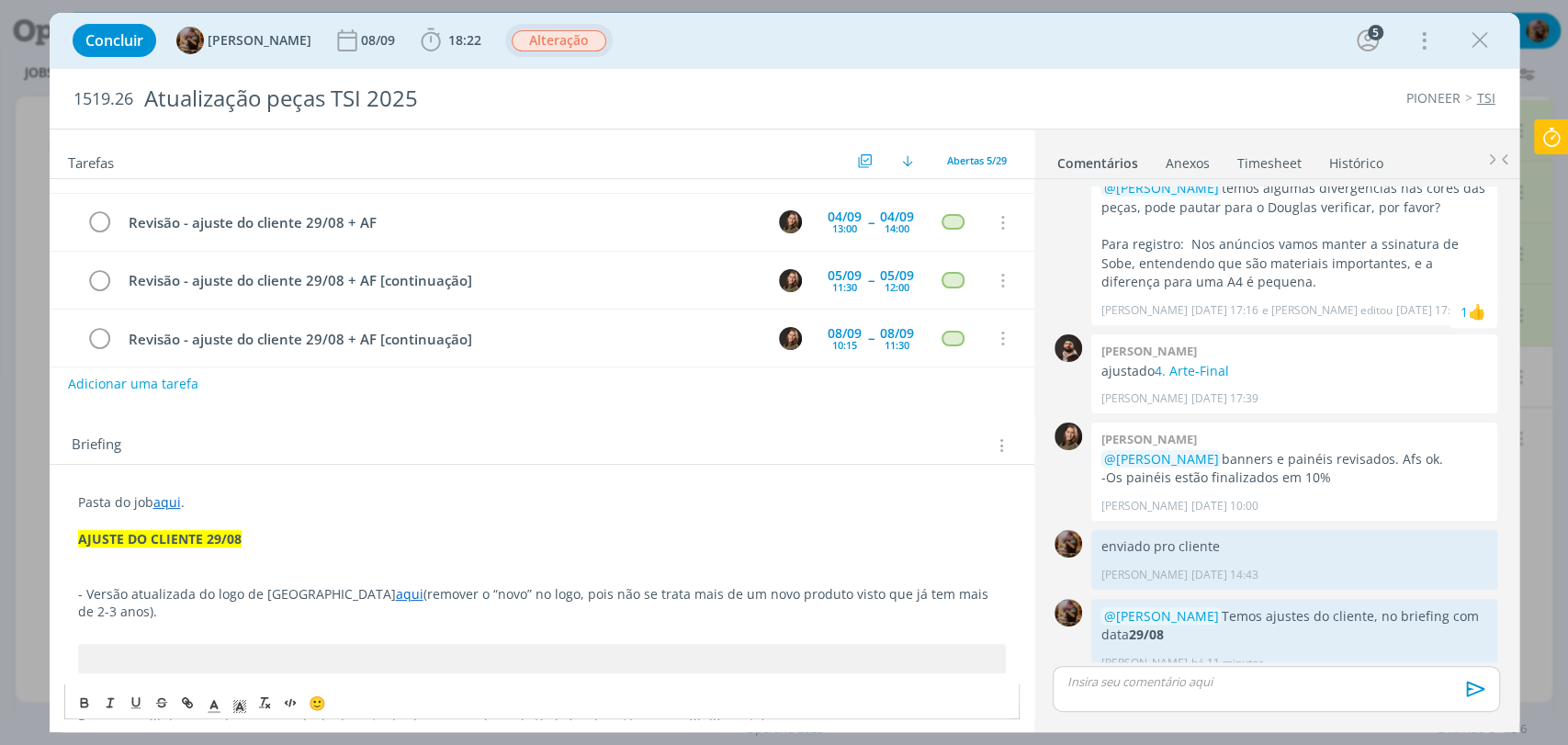
click at [101, 569] on p "dialog" at bounding box center [542, 576] width 928 height 19
click at [198, 570] on p "- Doc do cliente aqui." at bounding box center [542, 576] width 928 height 19
click at [236, 575] on p "- Doc do cliente aqui." at bounding box center [542, 576] width 928 height 19
click at [162, 507] on link "aqui" at bounding box center [167, 501] width 28 height 18
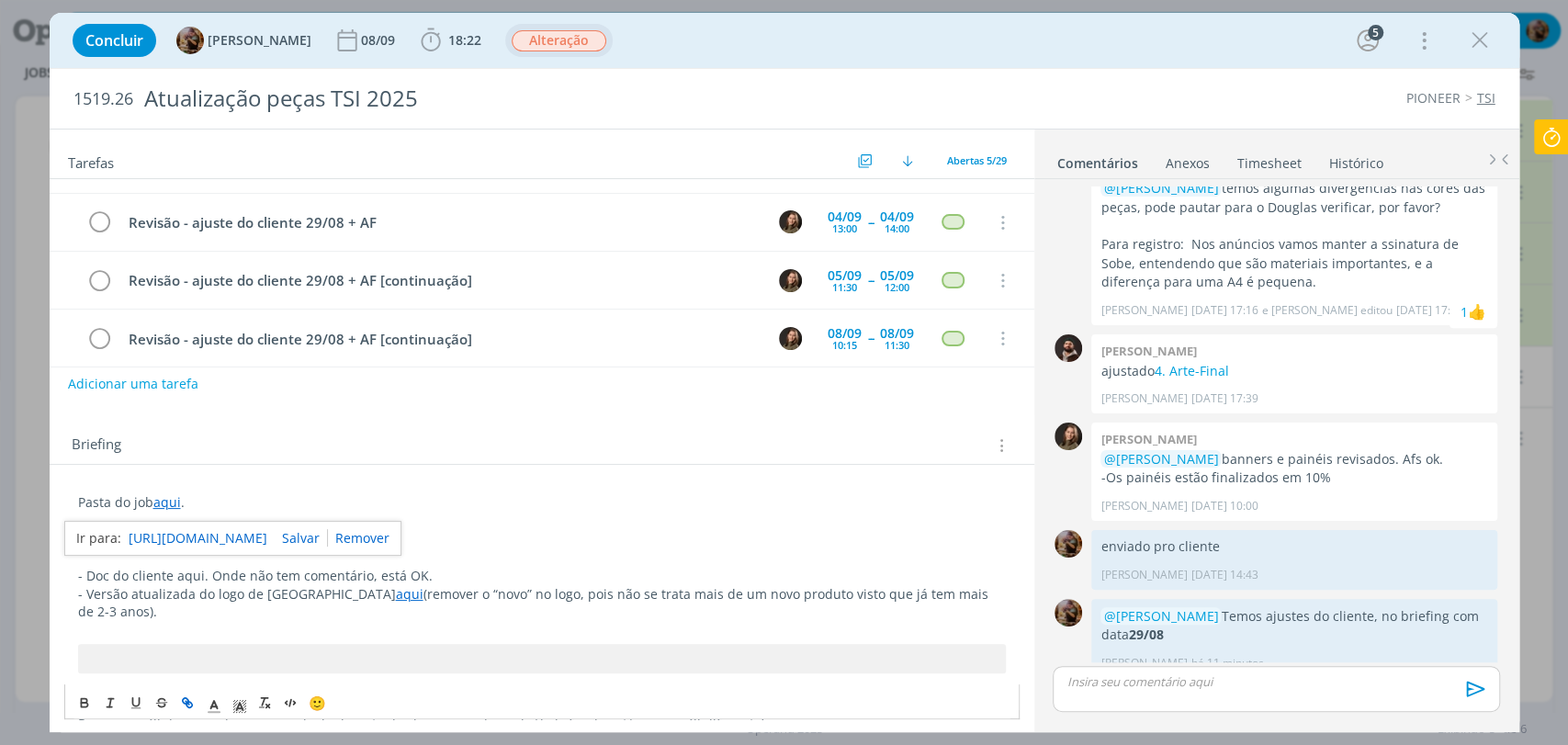
click at [191, 539] on link "https://sobeae.sharepoint.com/:f:/s/SOBEAE/EhwxiybXxf9Llv0XjzL4ljsBNSANbfBG5bKU…" at bounding box center [197, 539] width 139 height 24
click at [583, 559] on p "dialog" at bounding box center [542, 558] width 928 height 19
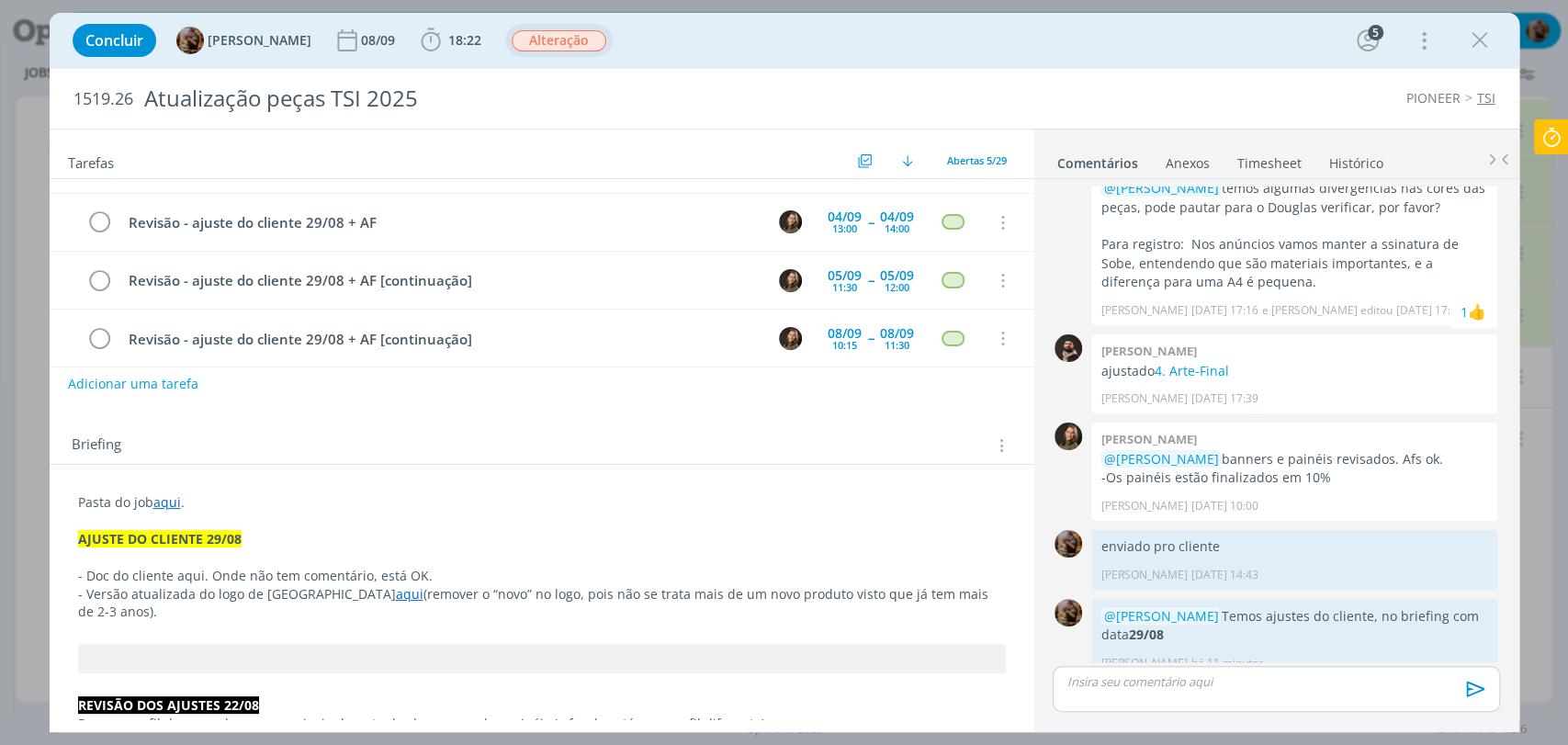
click at [190, 571] on p "- Doc do cliente aqui. Onde não tem comentário, está OK." at bounding box center [542, 576] width 928 height 19
click at [181, 707] on icon "dialog" at bounding box center [188, 703] width 15 height 15
paste input "https://sobeae.sharepoint.com/:p:/s/SOBEAE/ETZHb5CHn01Bha8fx6rgrNkB8SO1-kZwmfN9…"
type input "https://sobeae.sharepoint.com/:p:/s/SOBEAE/ETZHb5CHn01Bha8fx6rgrNkB8SO1-kZwmfN9…"
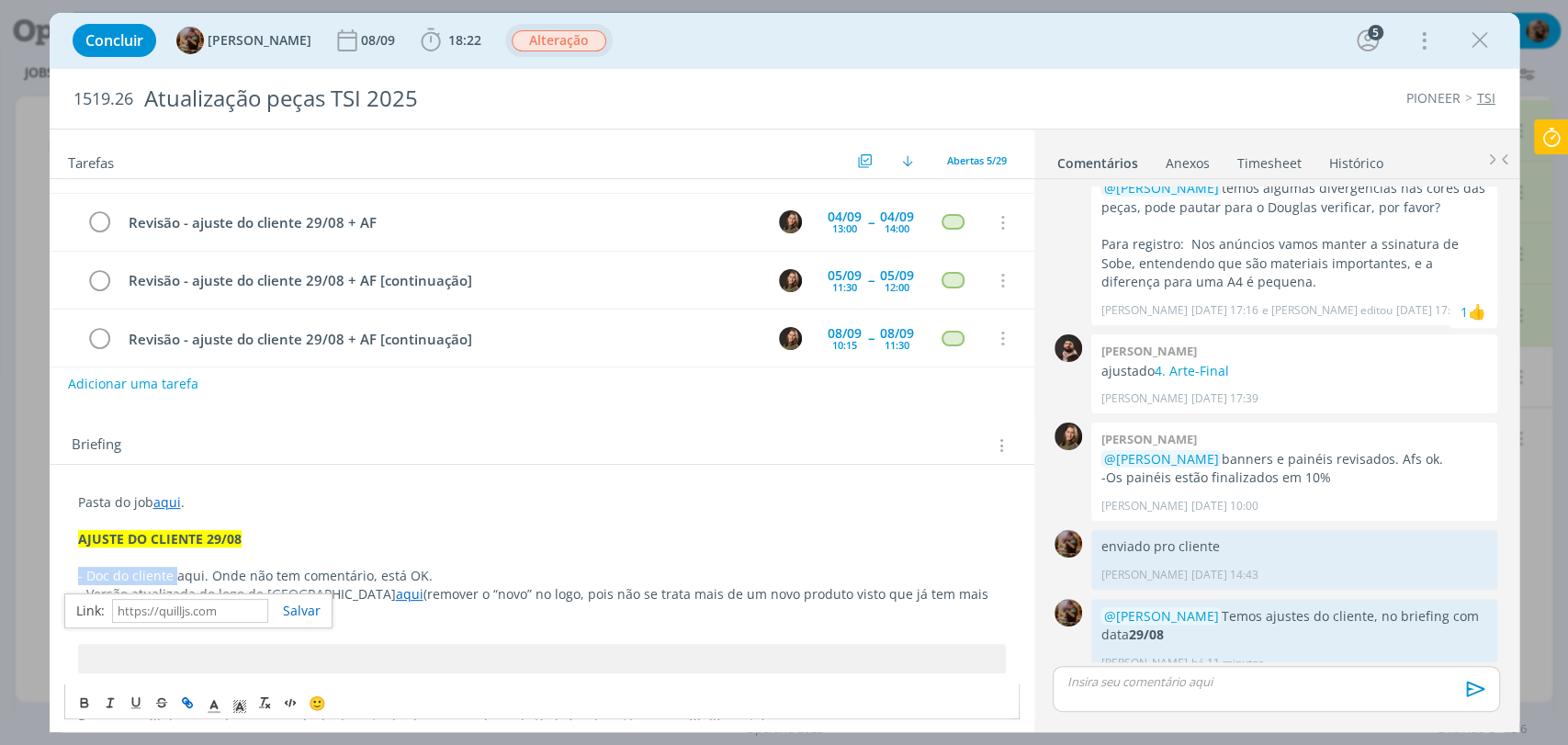
scroll to position [0, 0]
click at [542, 438] on div "Briefing Briefings Predefinidos Versões do Briefing Ver Briefing do Projeto" at bounding box center [544, 446] width 945 height 24
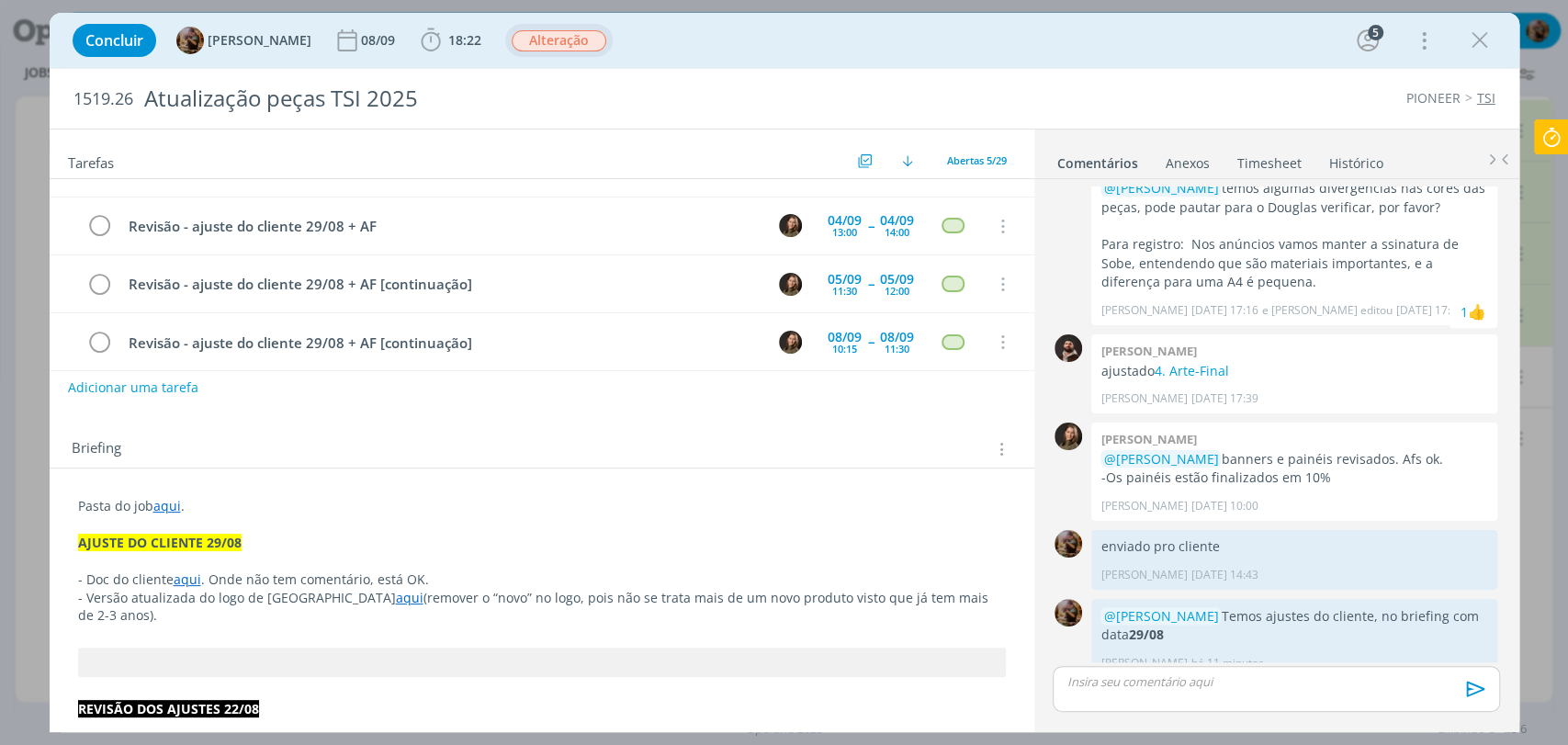
scroll to position [102, 0]
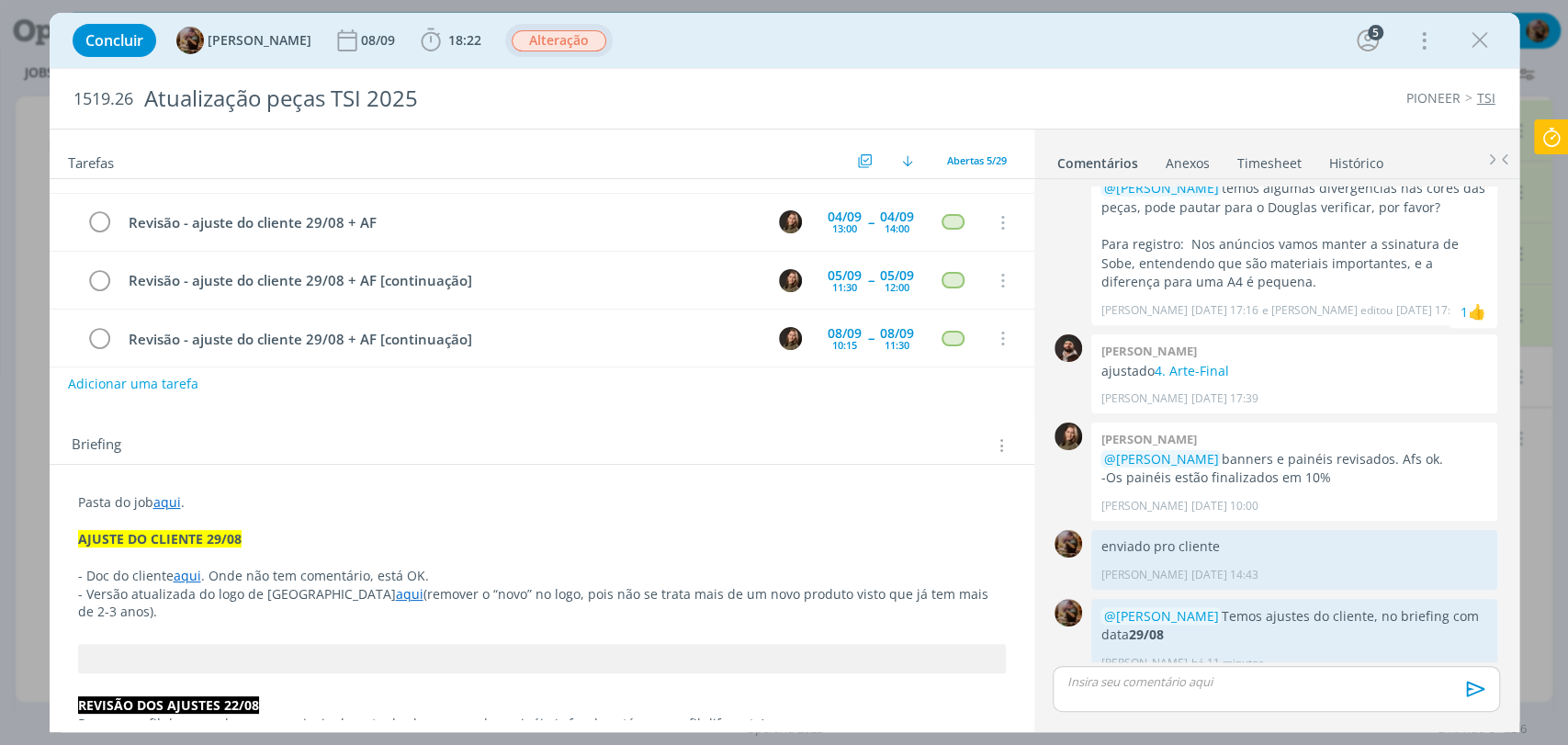
click at [114, 578] on p "- Doc do cliente aqui . Onde não tem comentário, está OK." at bounding box center [542, 576] width 928 height 19
click at [121, 539] on strong "AJUSTE DO CLIENTE 29/08" at bounding box center [161, 539] width 164 height 18
click at [190, 579] on p "- Doc com ajustes do cliente aqui . Onde não tem comentário, está OK." at bounding box center [542, 577] width 926 height 19
click at [501, 458] on div "Briefing Briefings Predefinidos Versões do Briefing Ver Briefing do Projeto" at bounding box center [541, 439] width 985 height 49
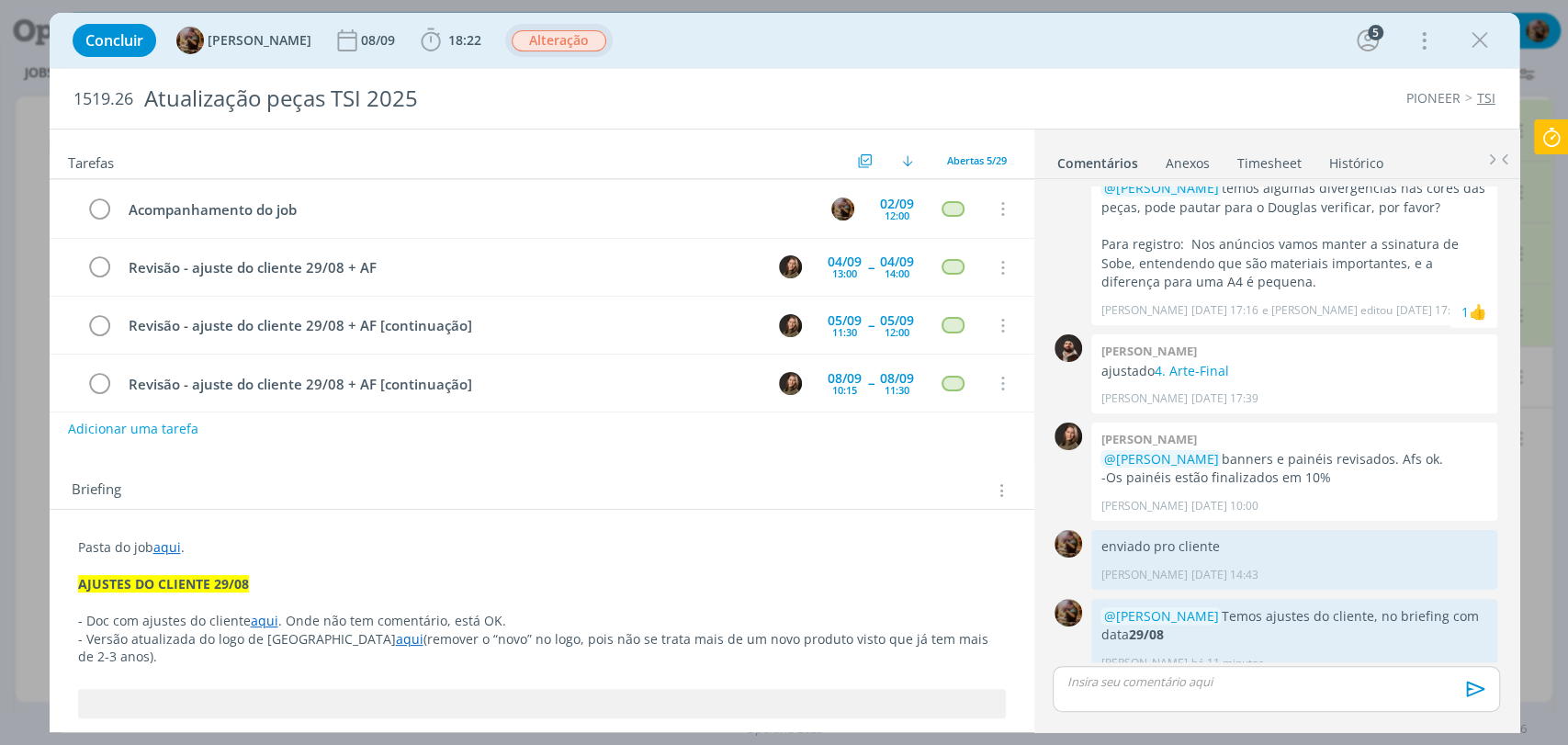
scroll to position [0, 0]
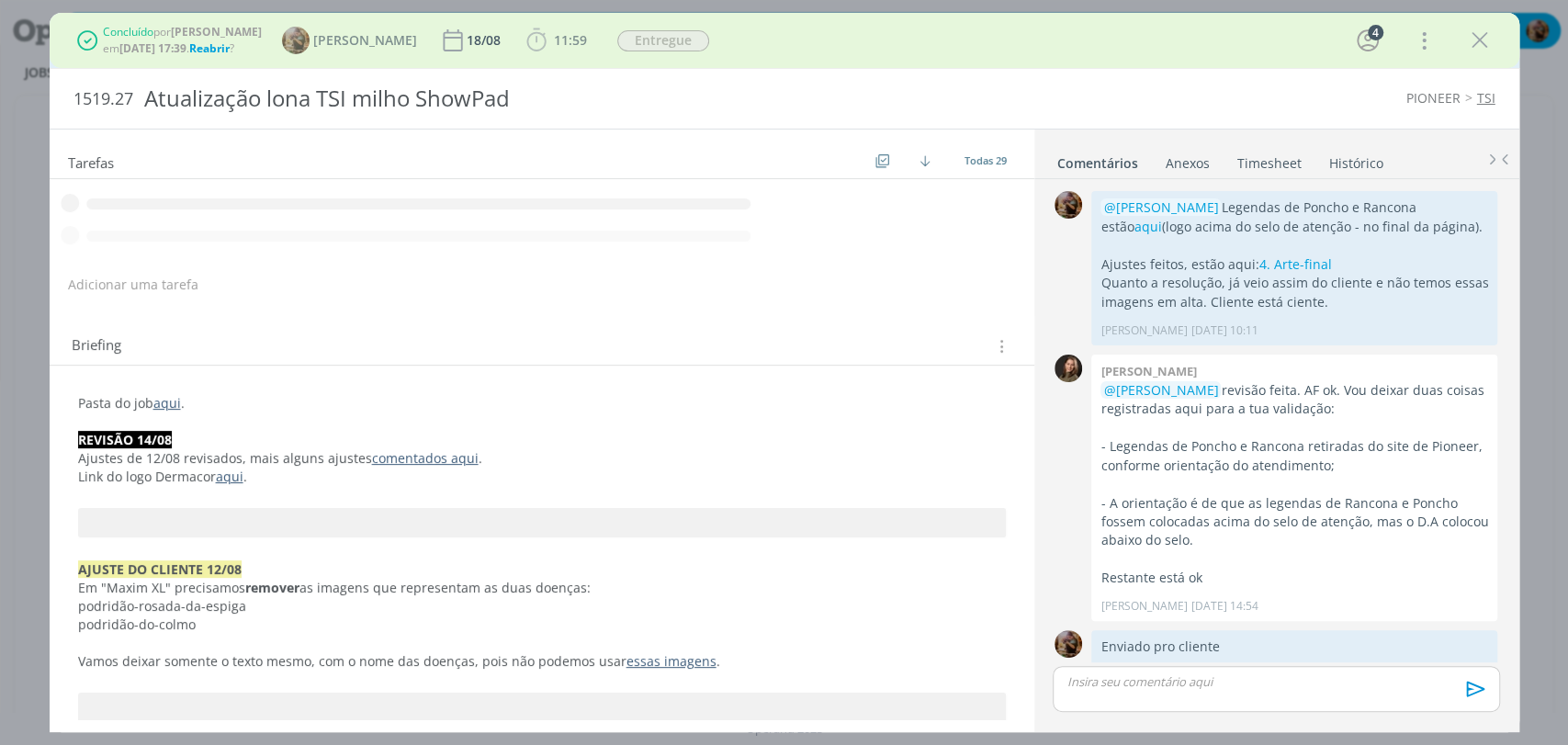
scroll to position [1588, 0]
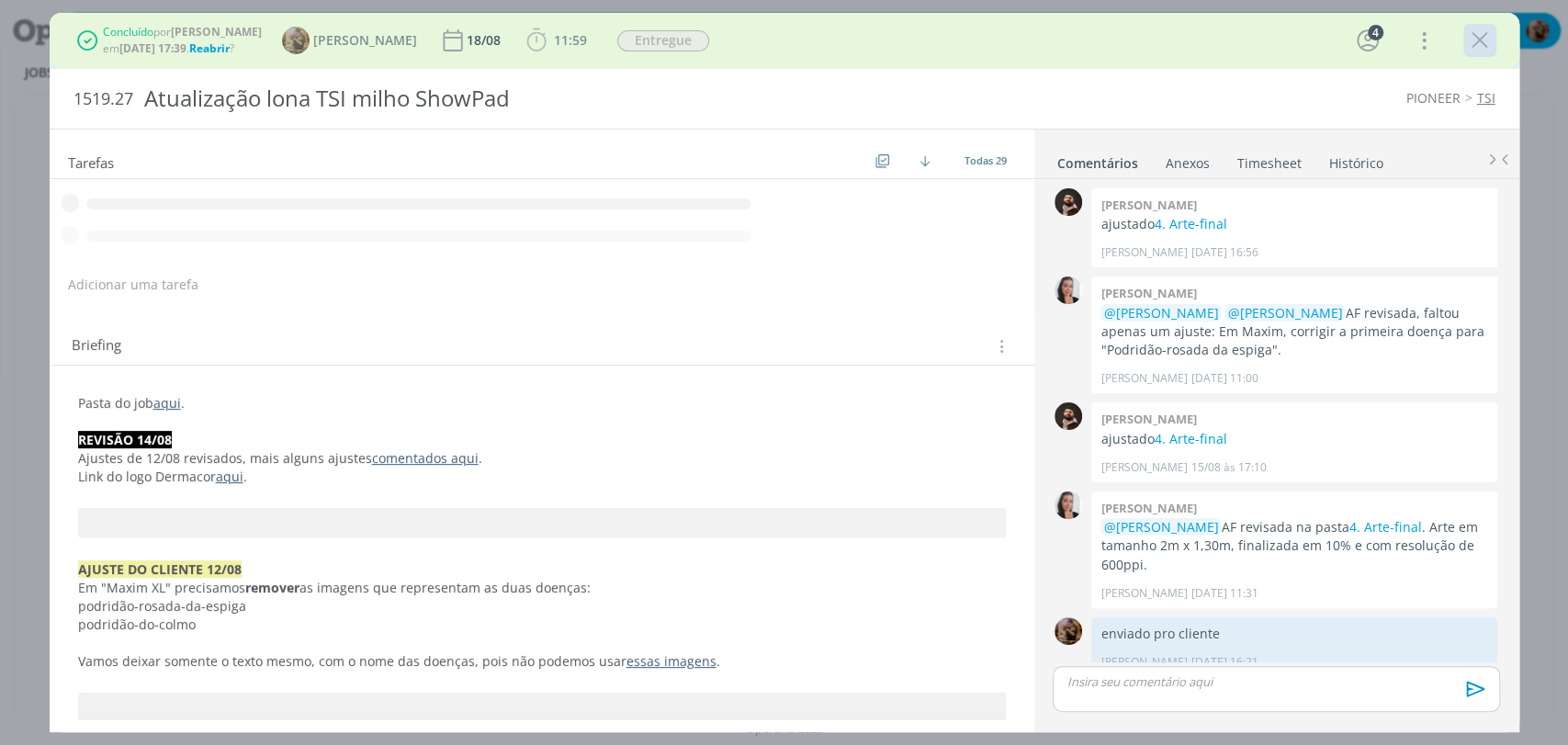
click at [1469, 34] on icon "dialog" at bounding box center [1480, 41] width 28 height 28
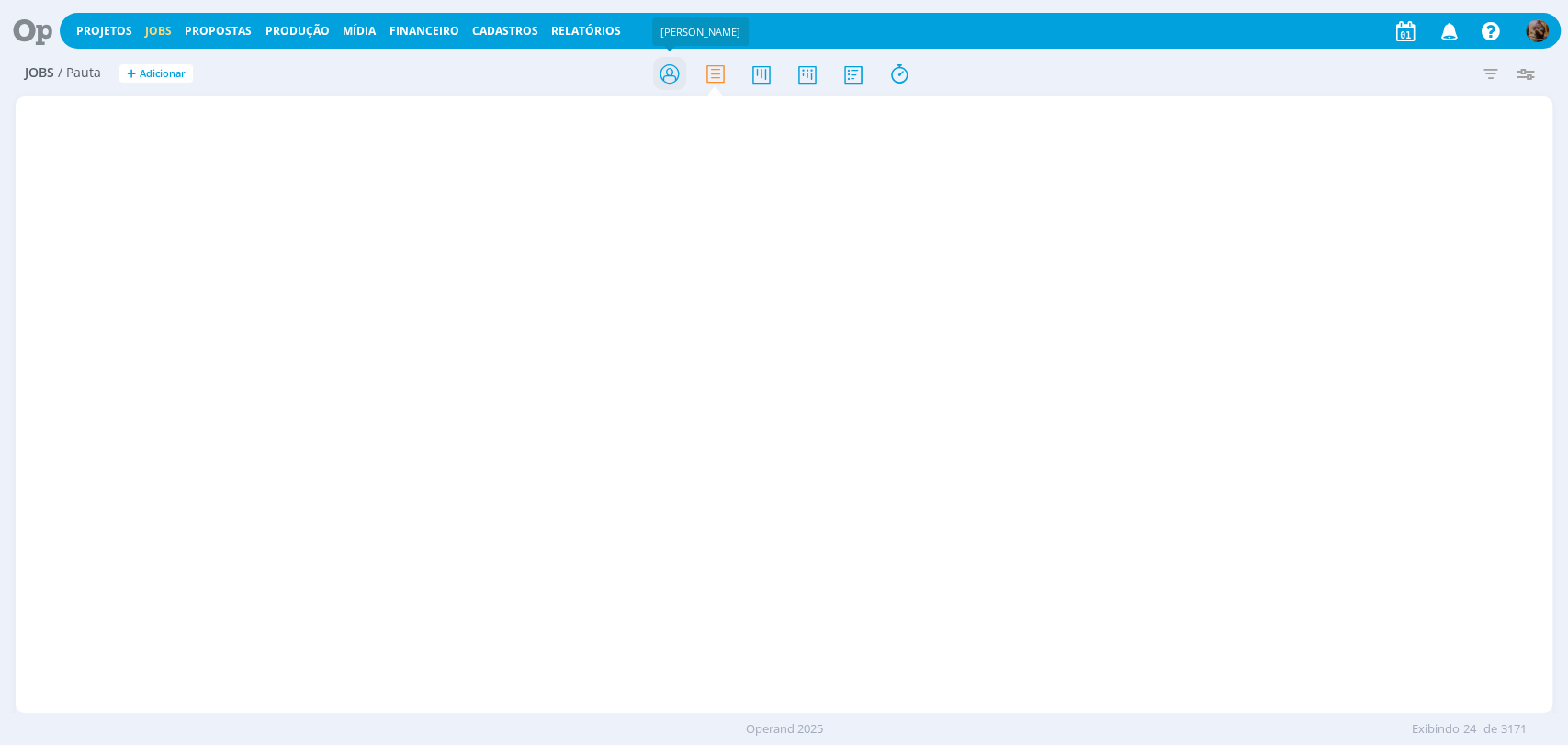
click at [664, 77] on icon at bounding box center [669, 73] width 33 height 36
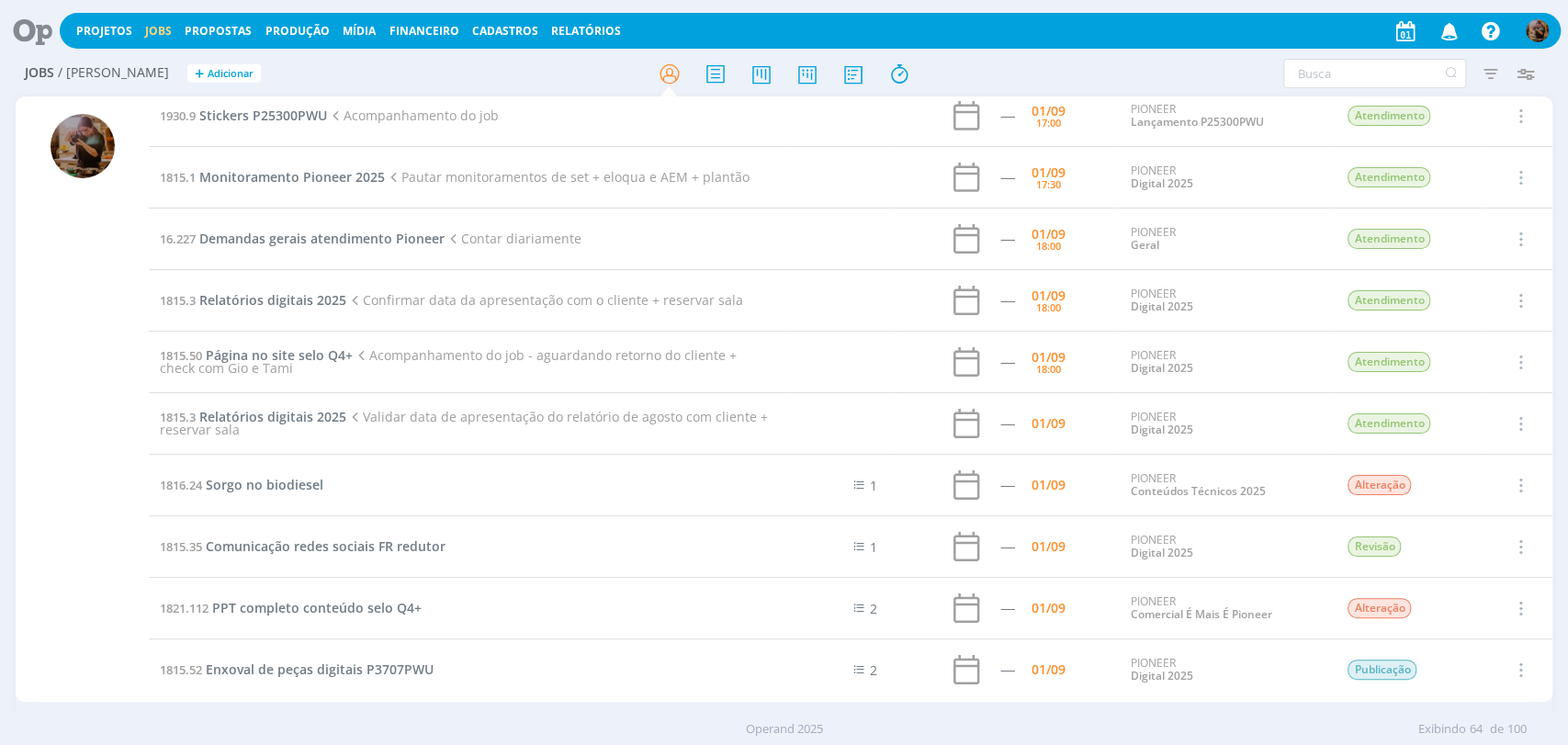
scroll to position [1795, 0]
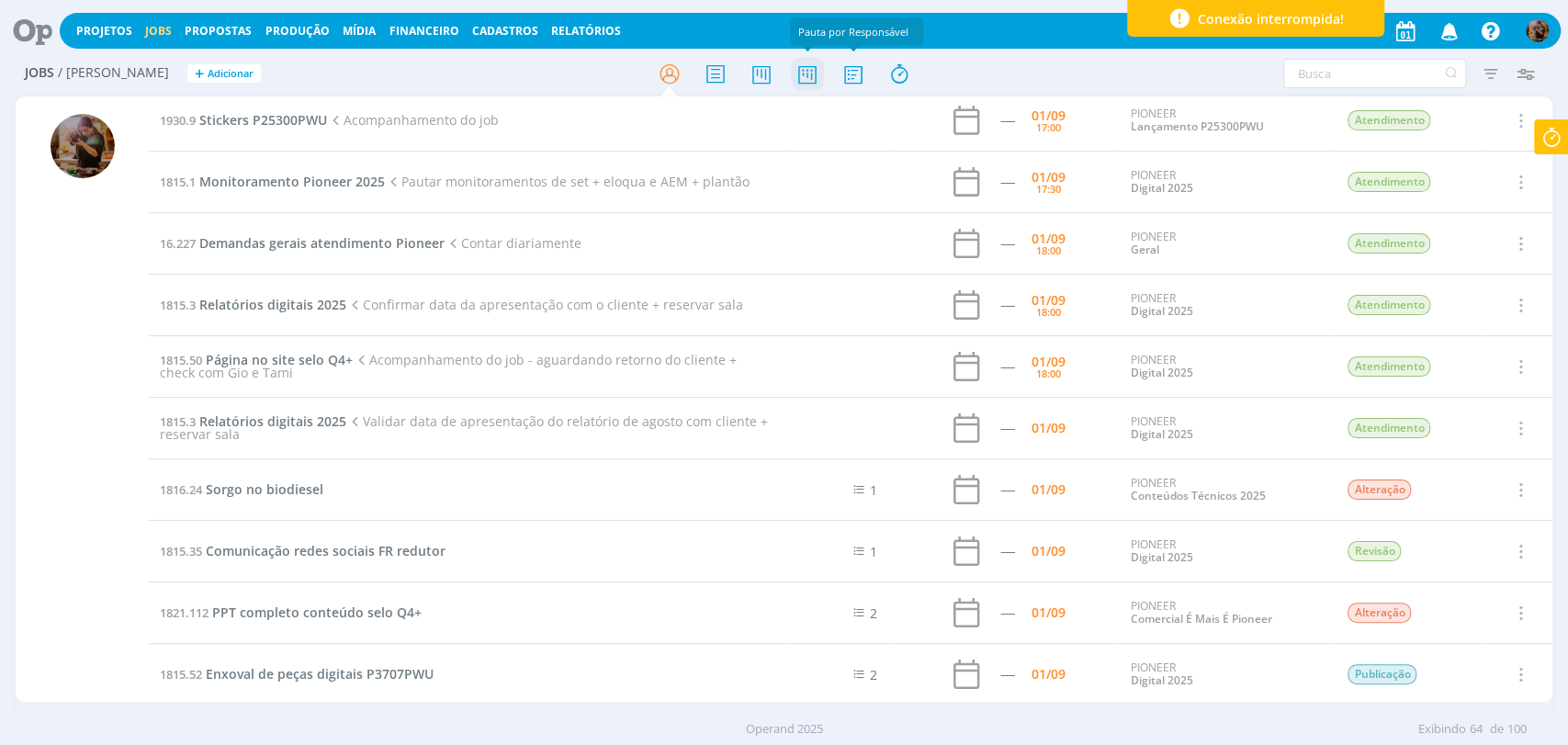
click at [806, 75] on icon at bounding box center [806, 73] width 33 height 36
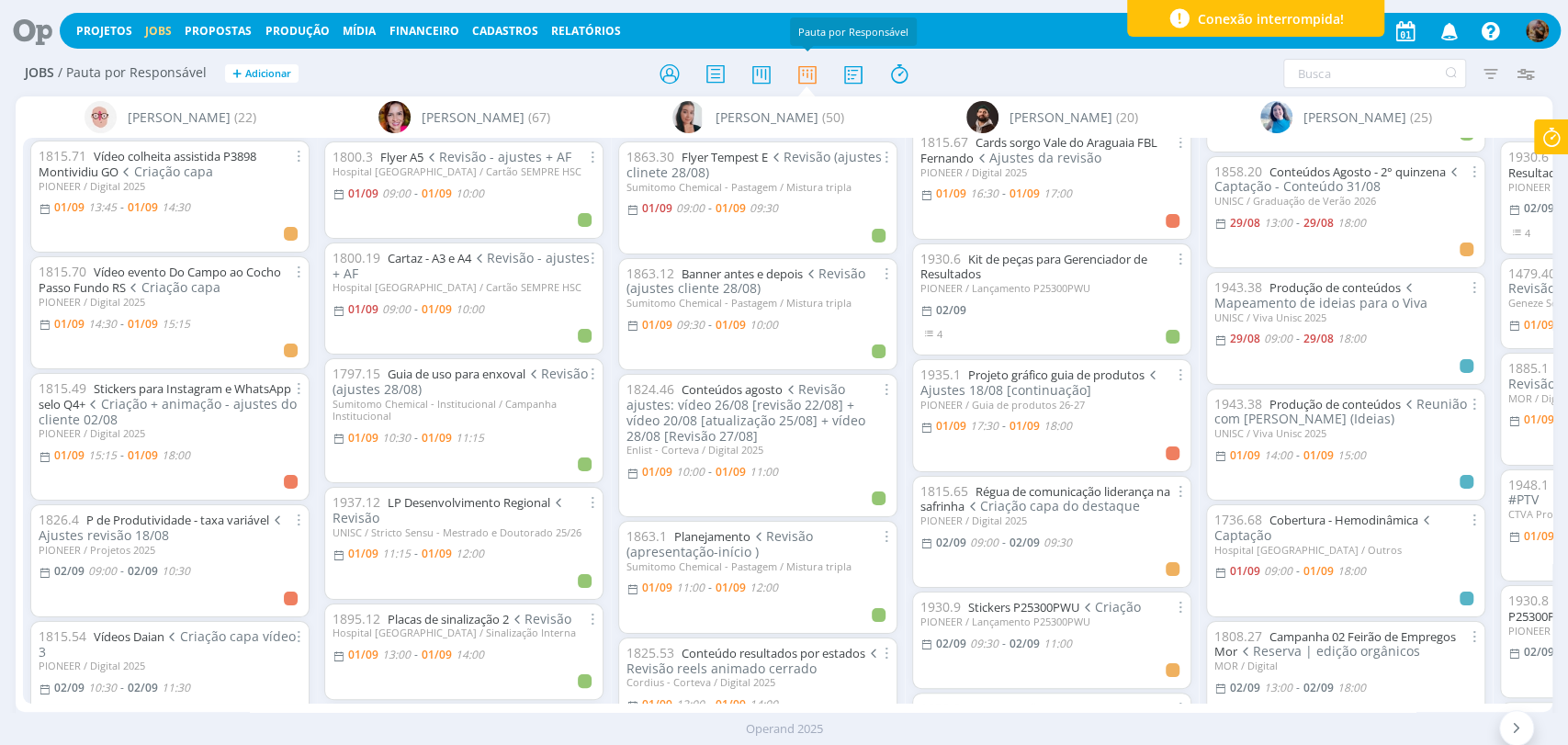
scroll to position [713, 0]
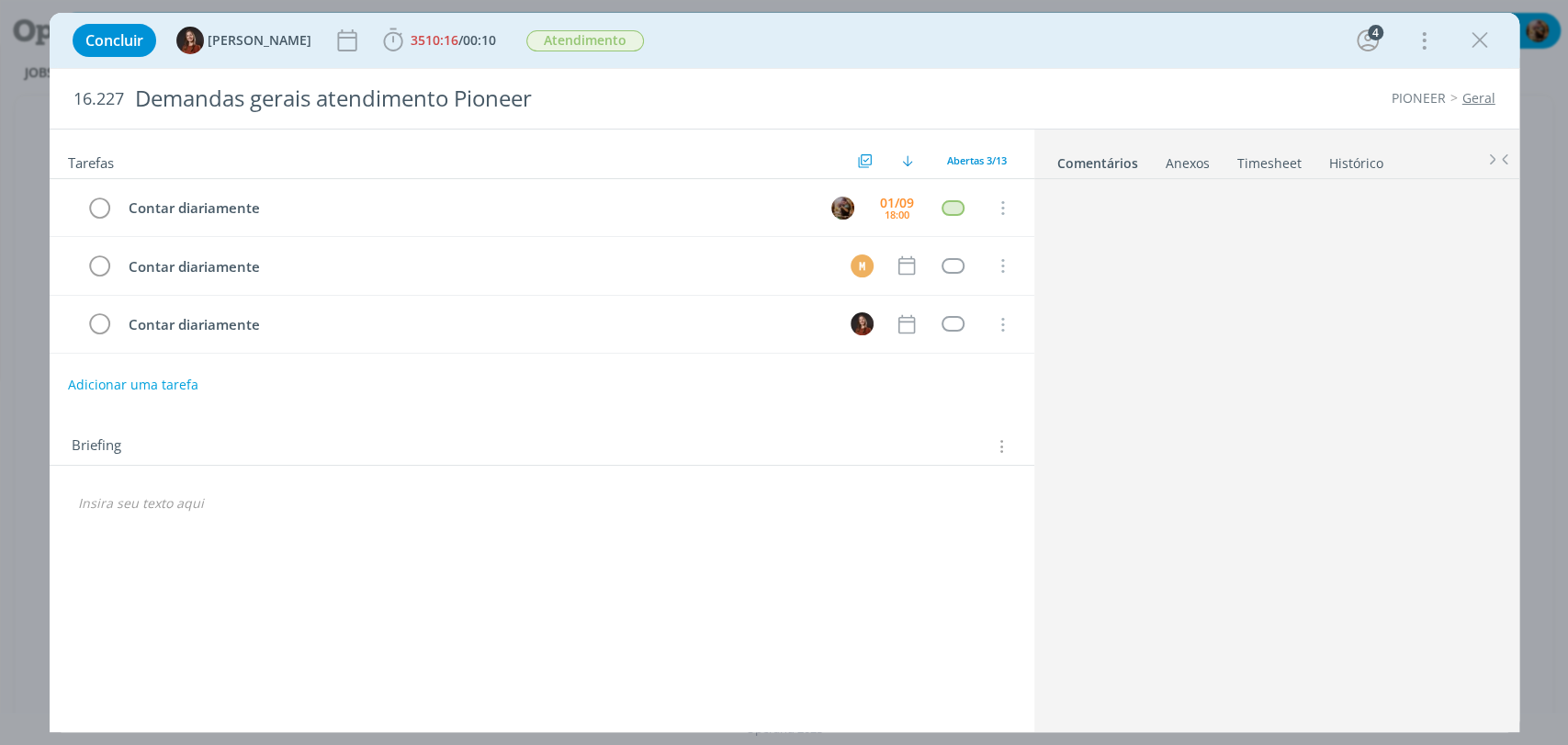
scroll to position [194, 0]
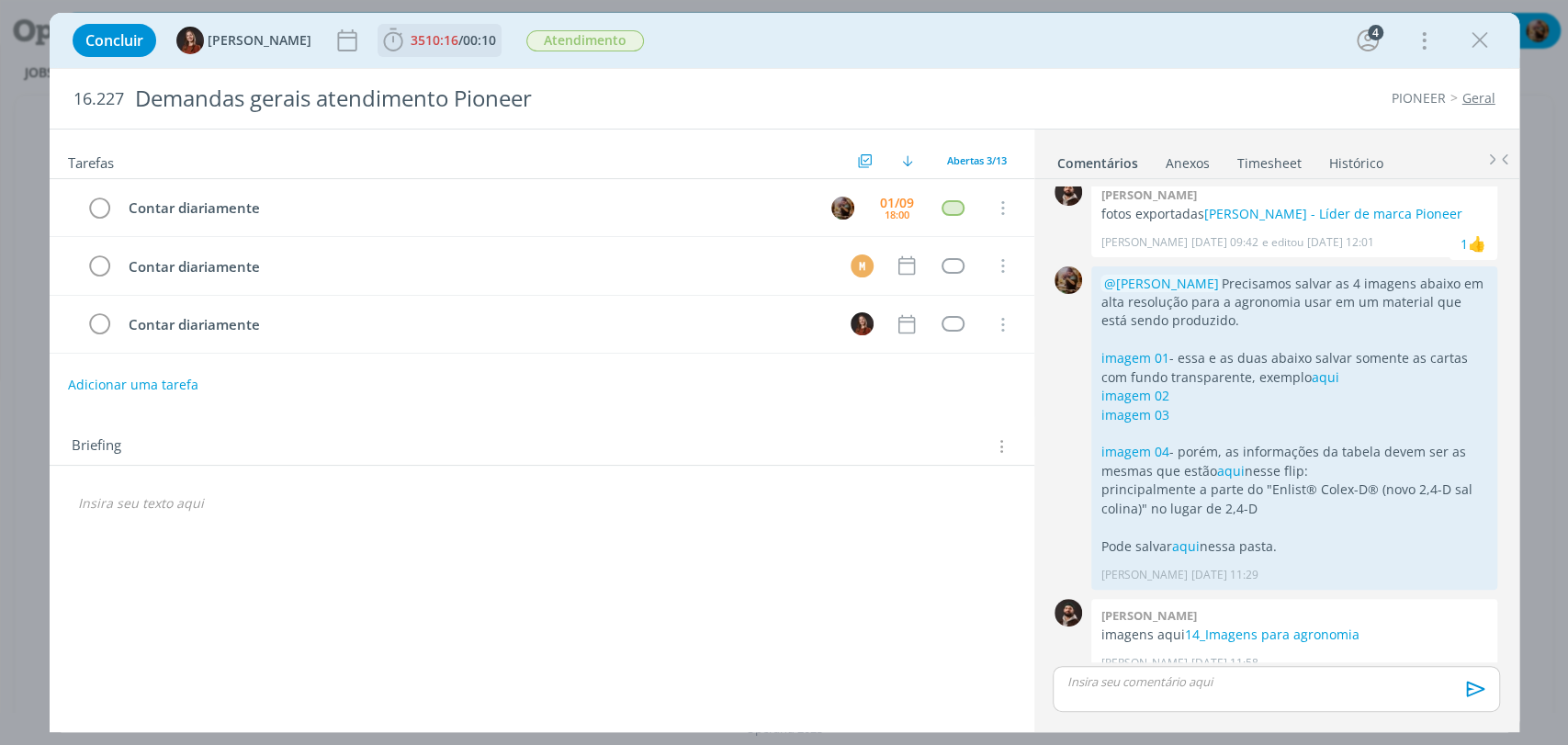
click at [440, 37] on span "3510:16" at bounding box center [434, 40] width 47 height 18
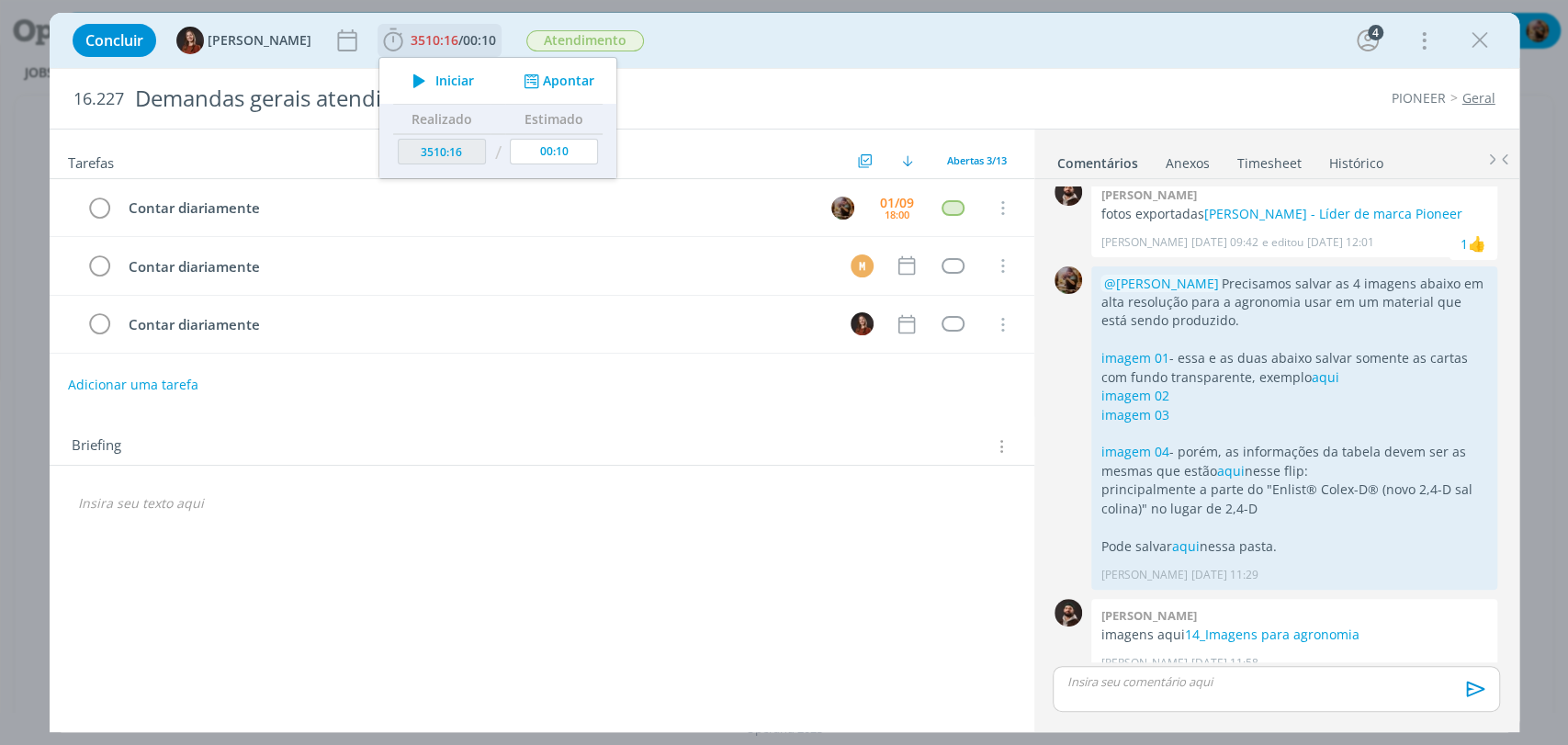
click at [435, 90] on button "Iniciar" at bounding box center [439, 81] width 73 height 26
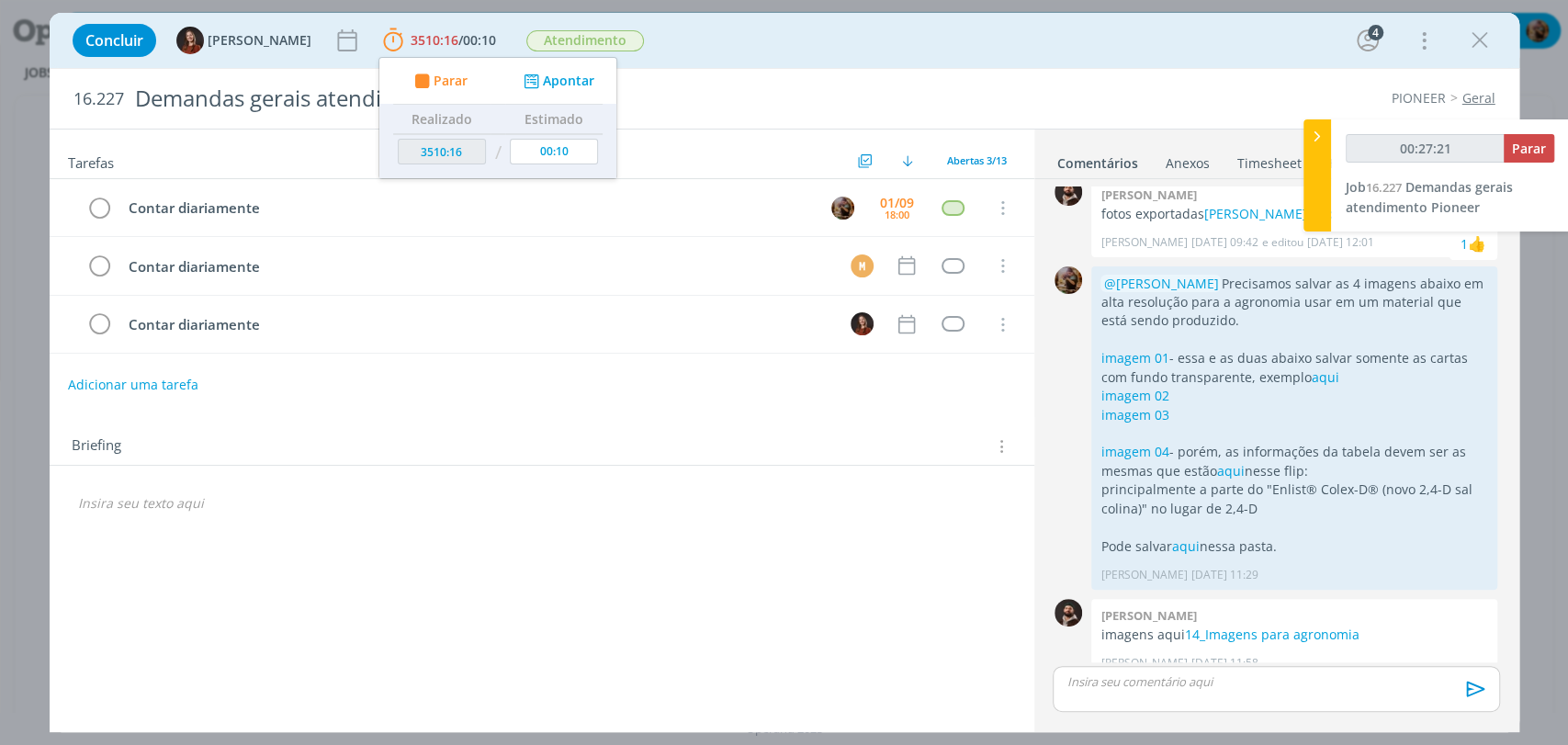
type input "00:28:22"
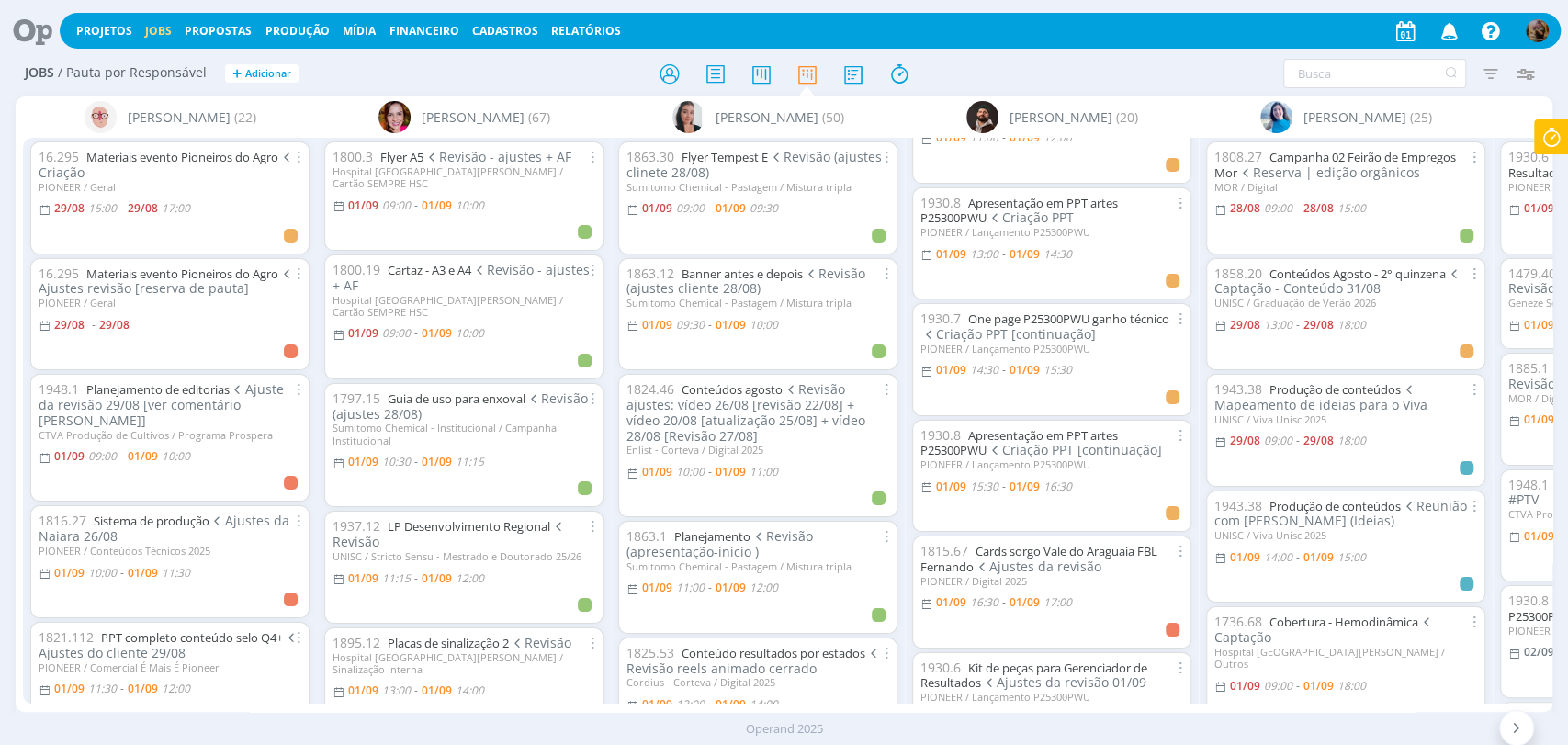
scroll to position [306, 0]
click at [1110, 312] on link "One page P25300PWU ganho técnico" at bounding box center [1069, 316] width 201 height 17
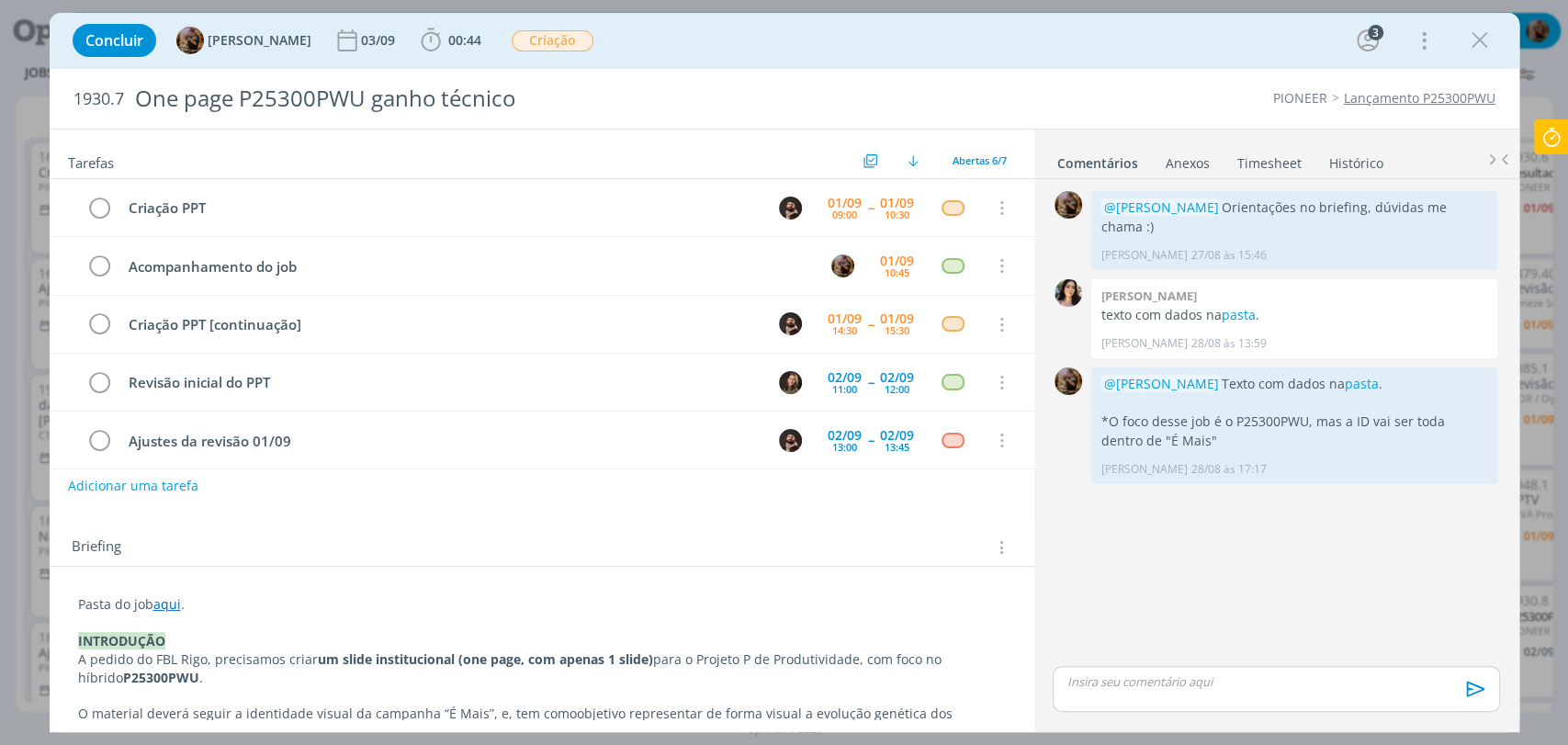
scroll to position [58, 0]
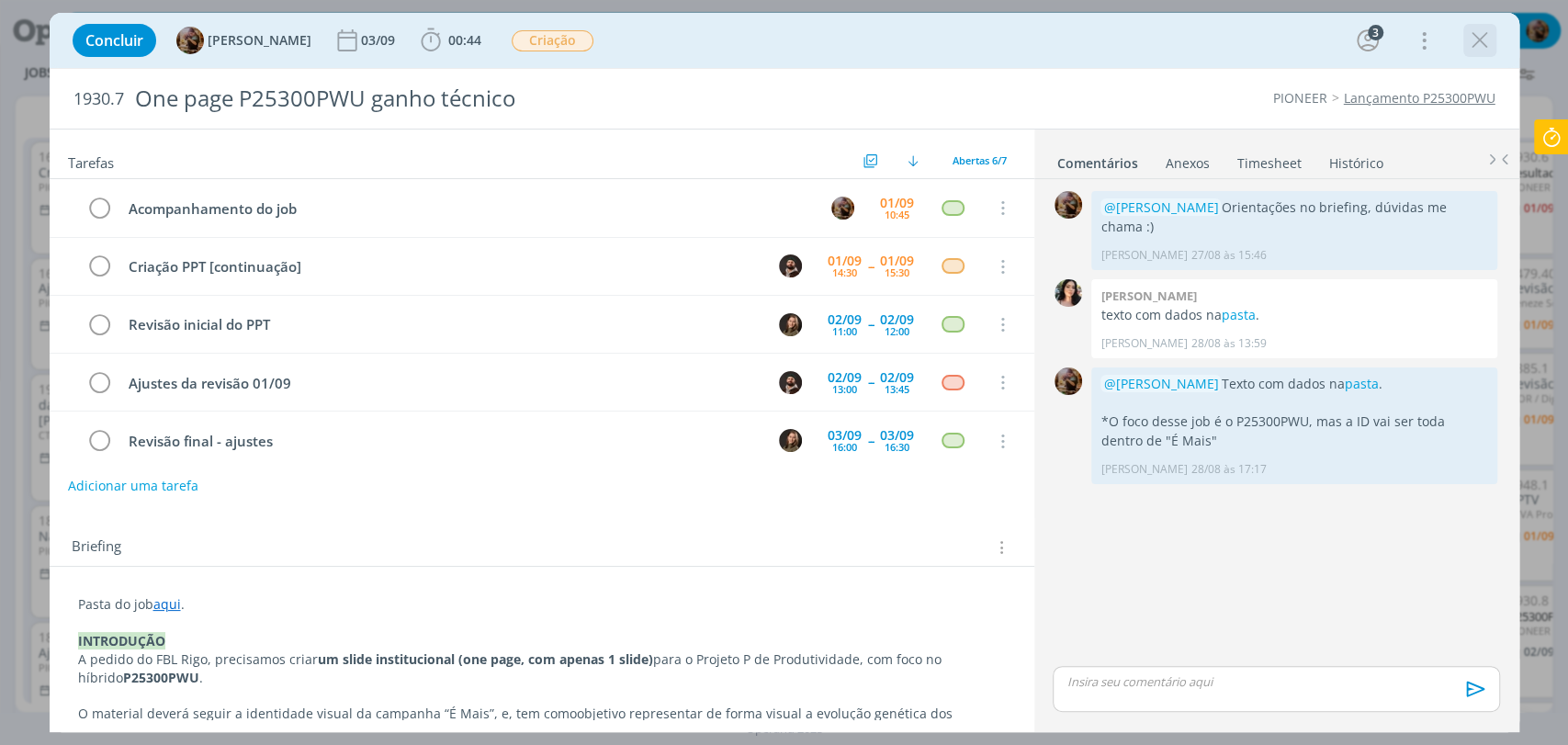
click at [1478, 48] on icon "dialog" at bounding box center [1480, 41] width 28 height 28
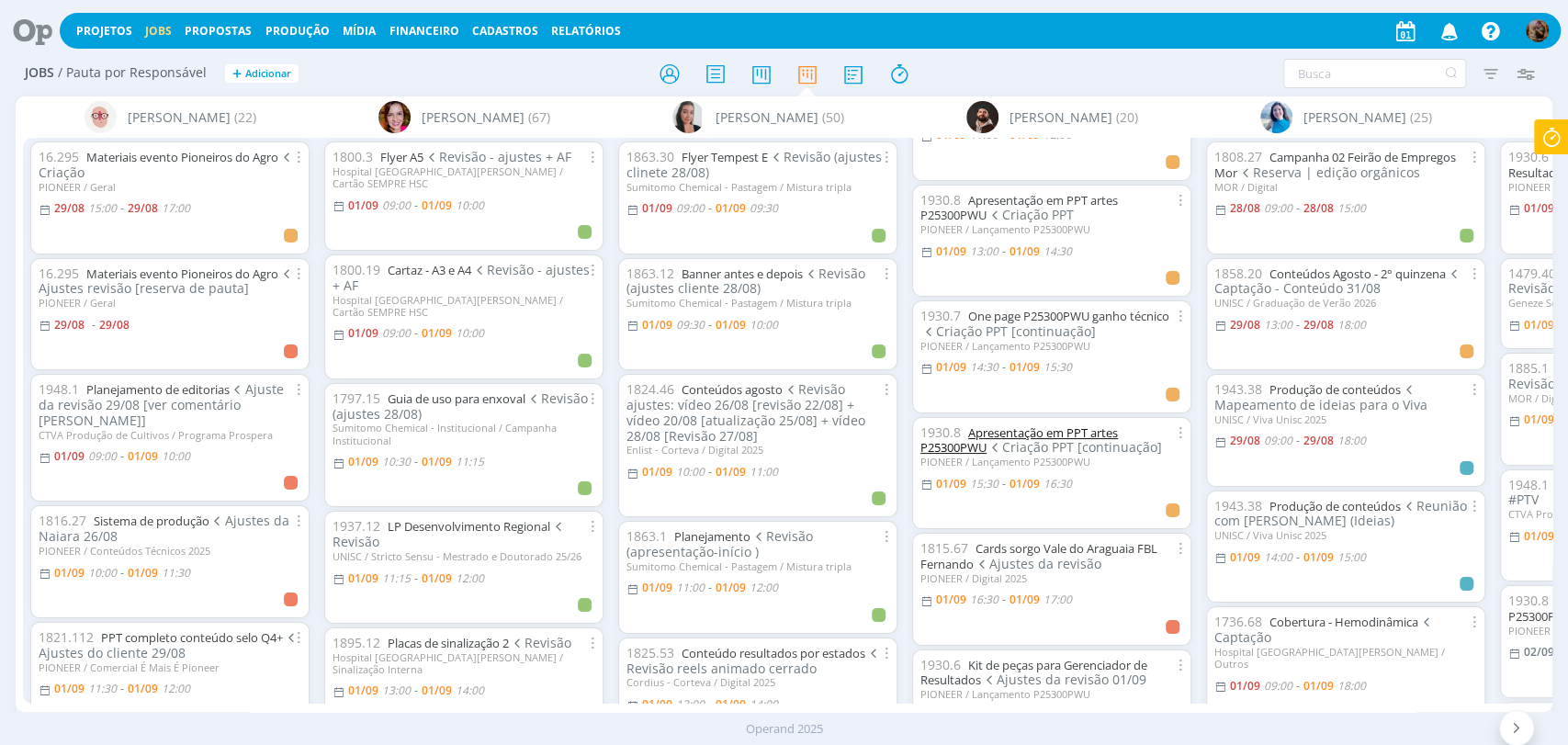
click at [1043, 424] on link "Apresentação em PPT artes P25300PWU" at bounding box center [1019, 440] width 197 height 33
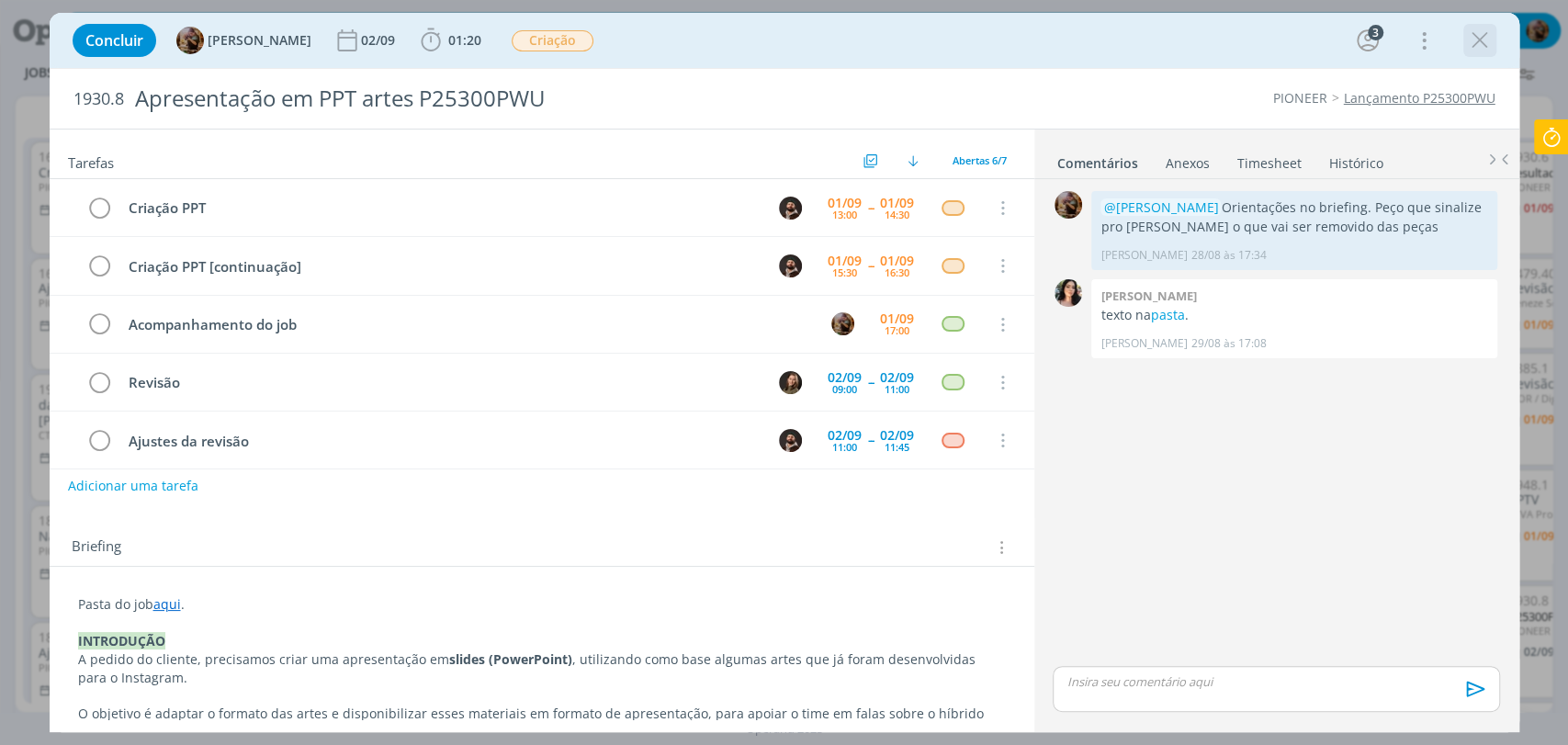
click at [1474, 47] on icon "dialog" at bounding box center [1480, 41] width 28 height 28
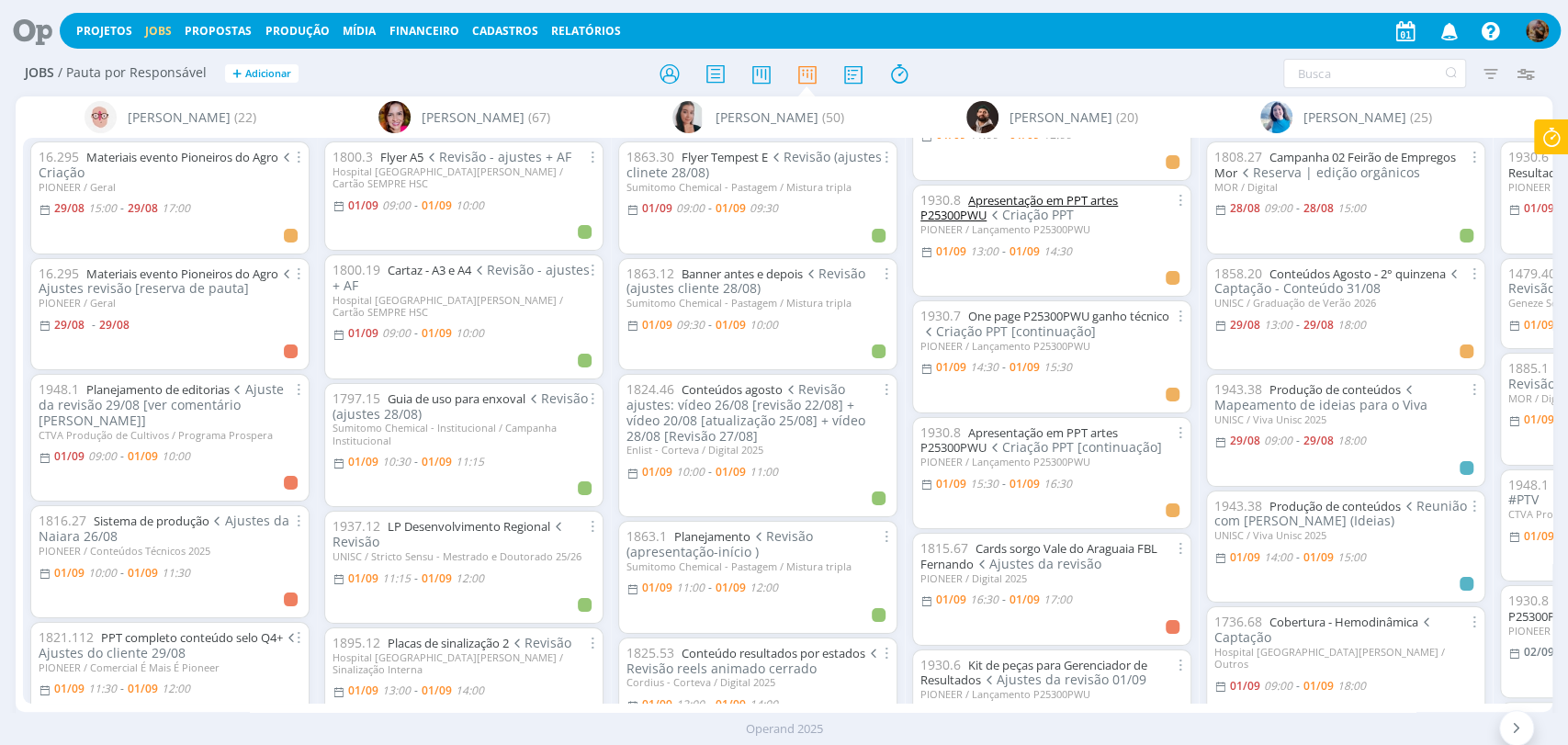
click at [1067, 195] on link "Apresentação em PPT artes P25300PWU" at bounding box center [1019, 207] width 197 height 33
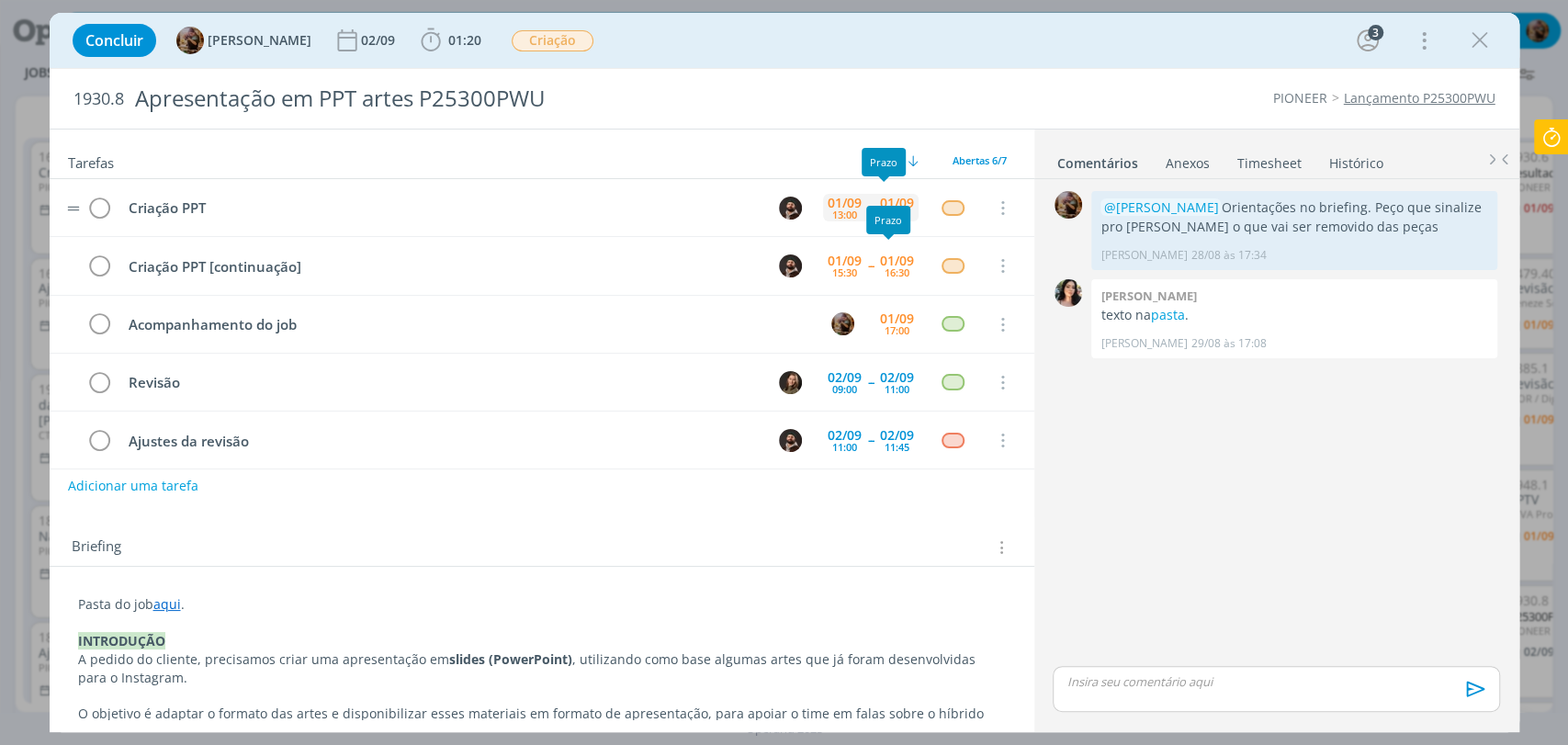
click at [882, 201] on div "01/09" at bounding box center [897, 203] width 34 height 13
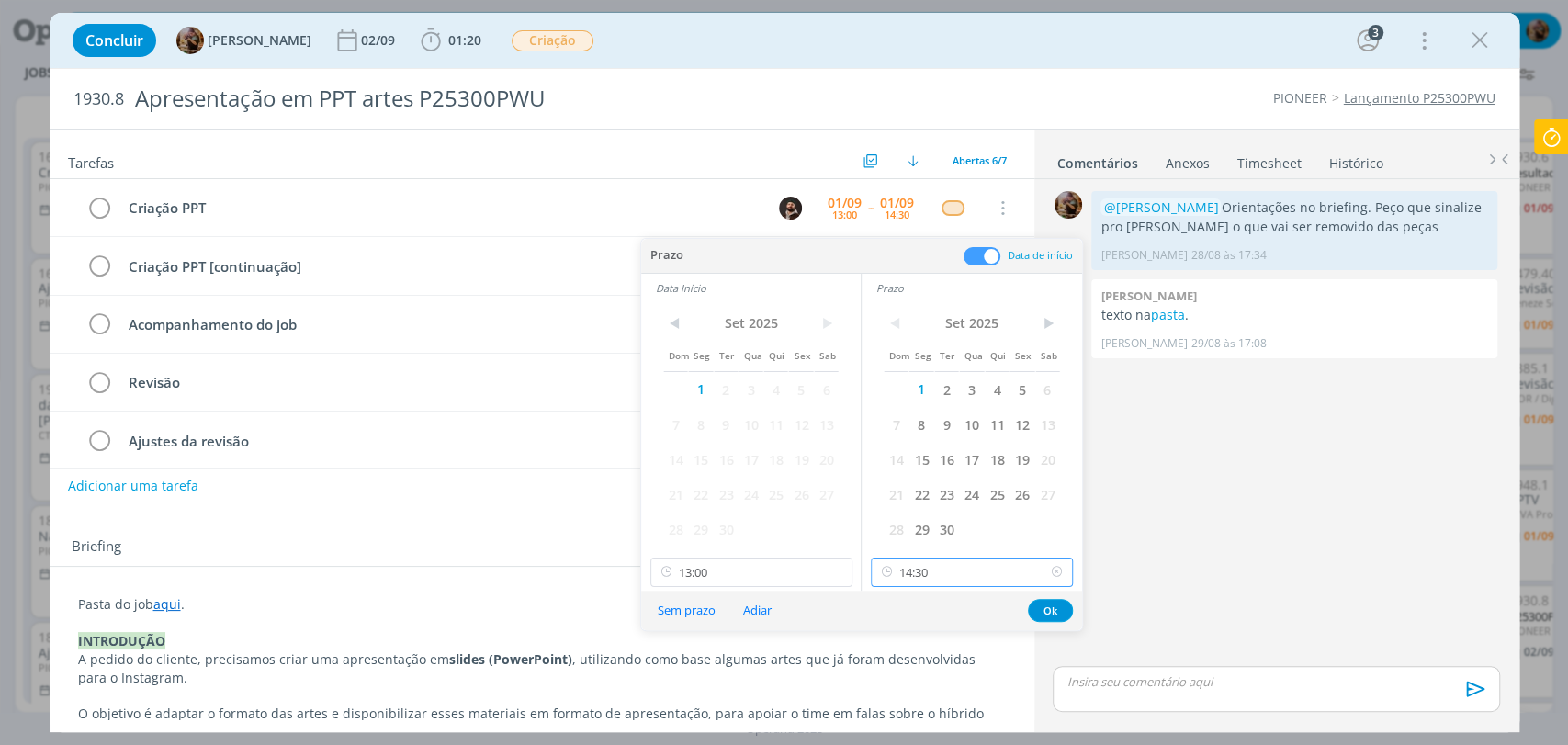
click at [924, 565] on input "14:30" at bounding box center [971, 573] width 202 height 30
click at [929, 397] on div "15:00" at bounding box center [974, 385] width 205 height 33
click at [1018, 582] on input "15:00" at bounding box center [971, 573] width 202 height 30
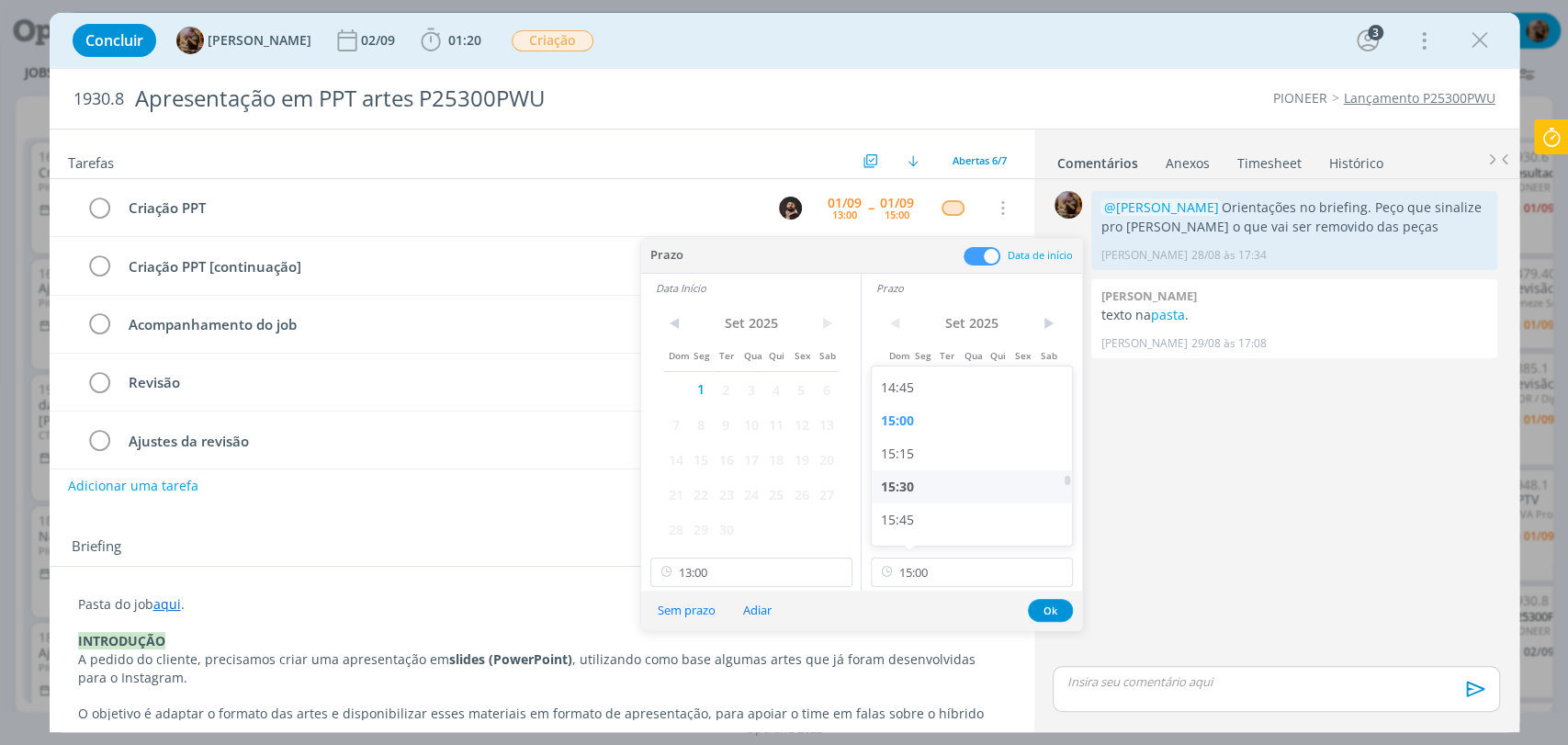
click at [911, 487] on div "15:30" at bounding box center [974, 487] width 205 height 33
type input "15:30"
drag, startPoint x: 1046, startPoint y: 610, endPoint x: 901, endPoint y: 313, distance: 330.5
click at [1045, 611] on button "Ok" at bounding box center [1050, 610] width 45 height 23
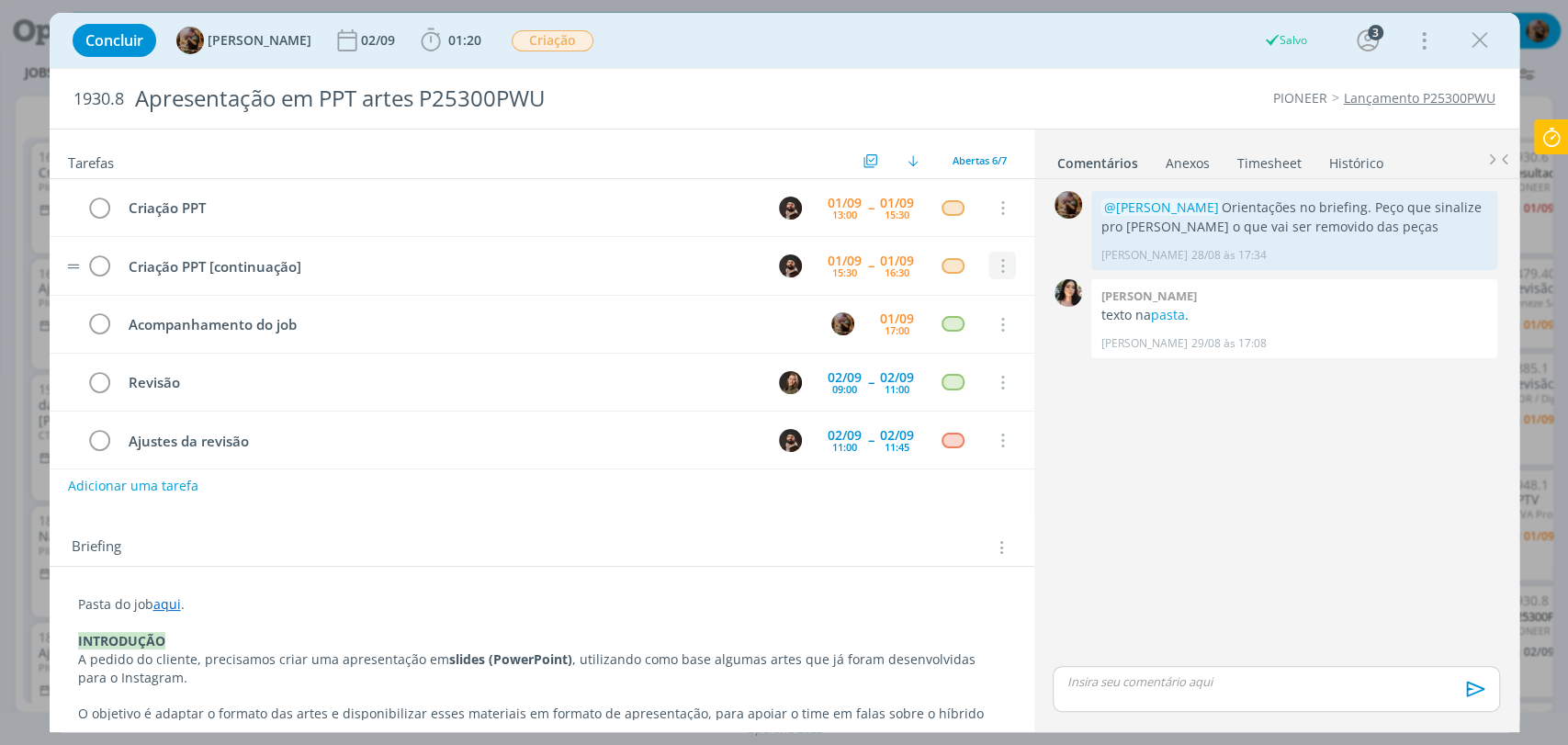
click at [995, 257] on button "dialog" at bounding box center [1003, 267] width 28 height 28
click at [0, 0] on link "Cancelar" at bounding box center [0, 0] width 0 height 0
click at [1479, 44] on icon "dialog" at bounding box center [1480, 41] width 28 height 28
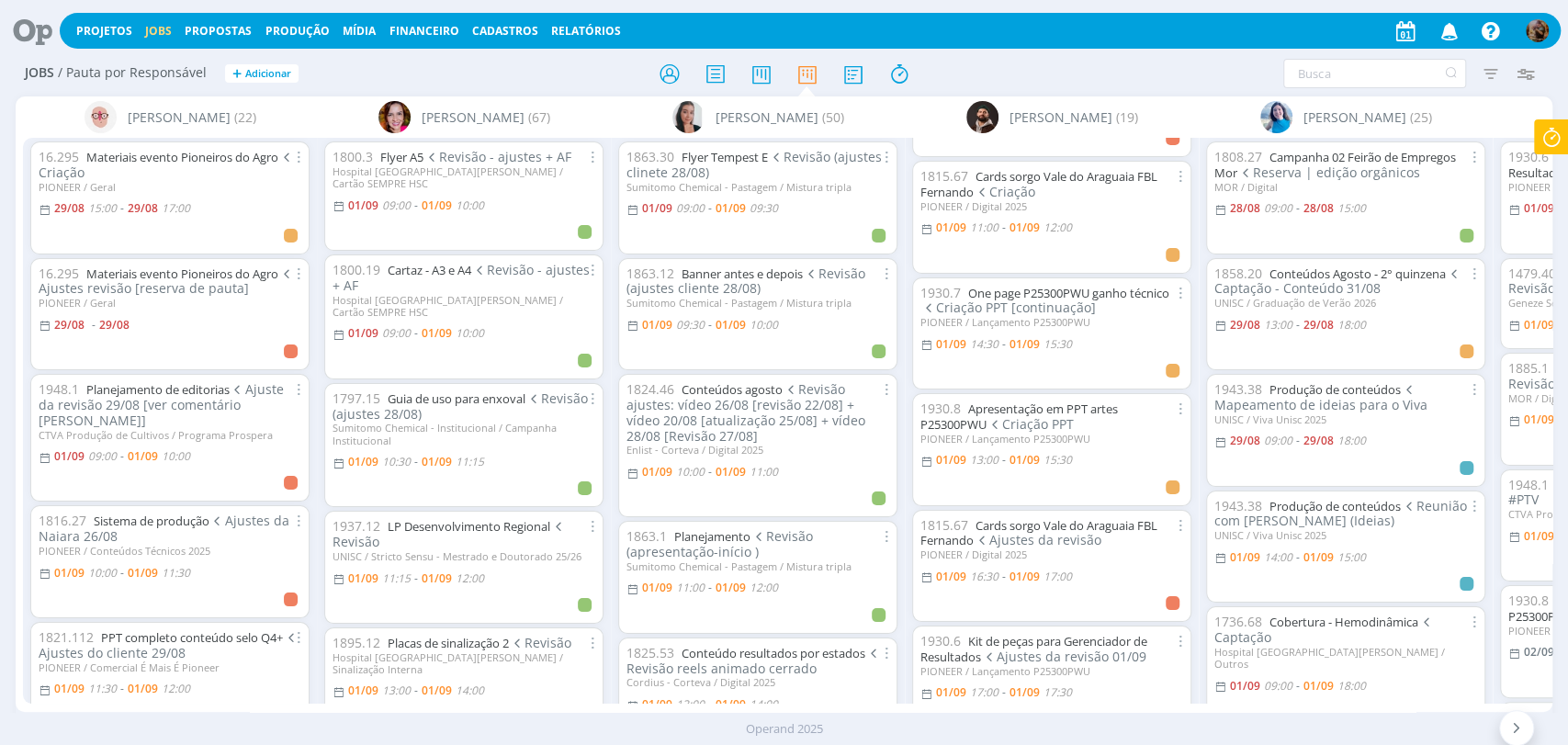
scroll to position [204, 0]
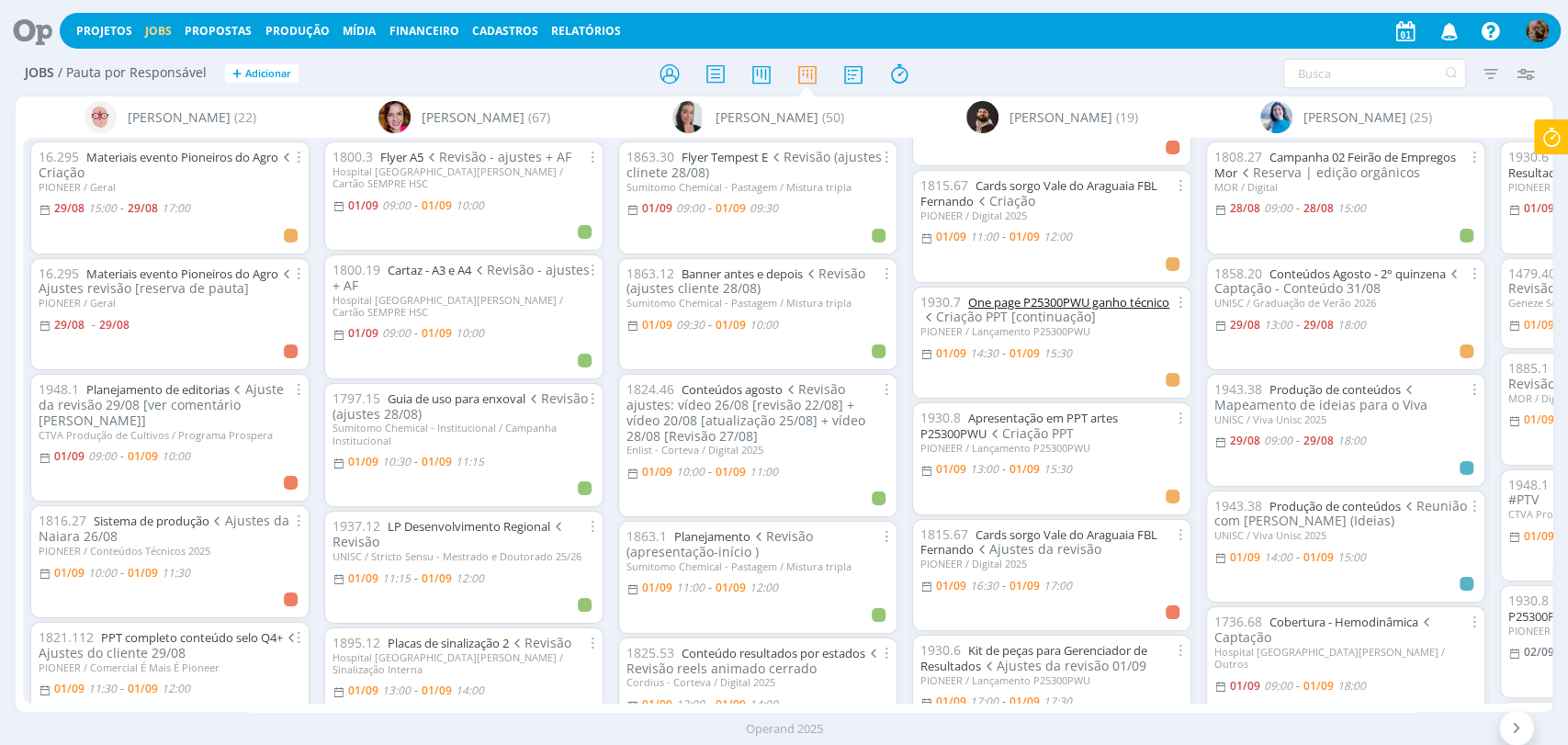
click at [1081, 299] on link "One page P25300PWU ganho técnico" at bounding box center [1069, 302] width 201 height 17
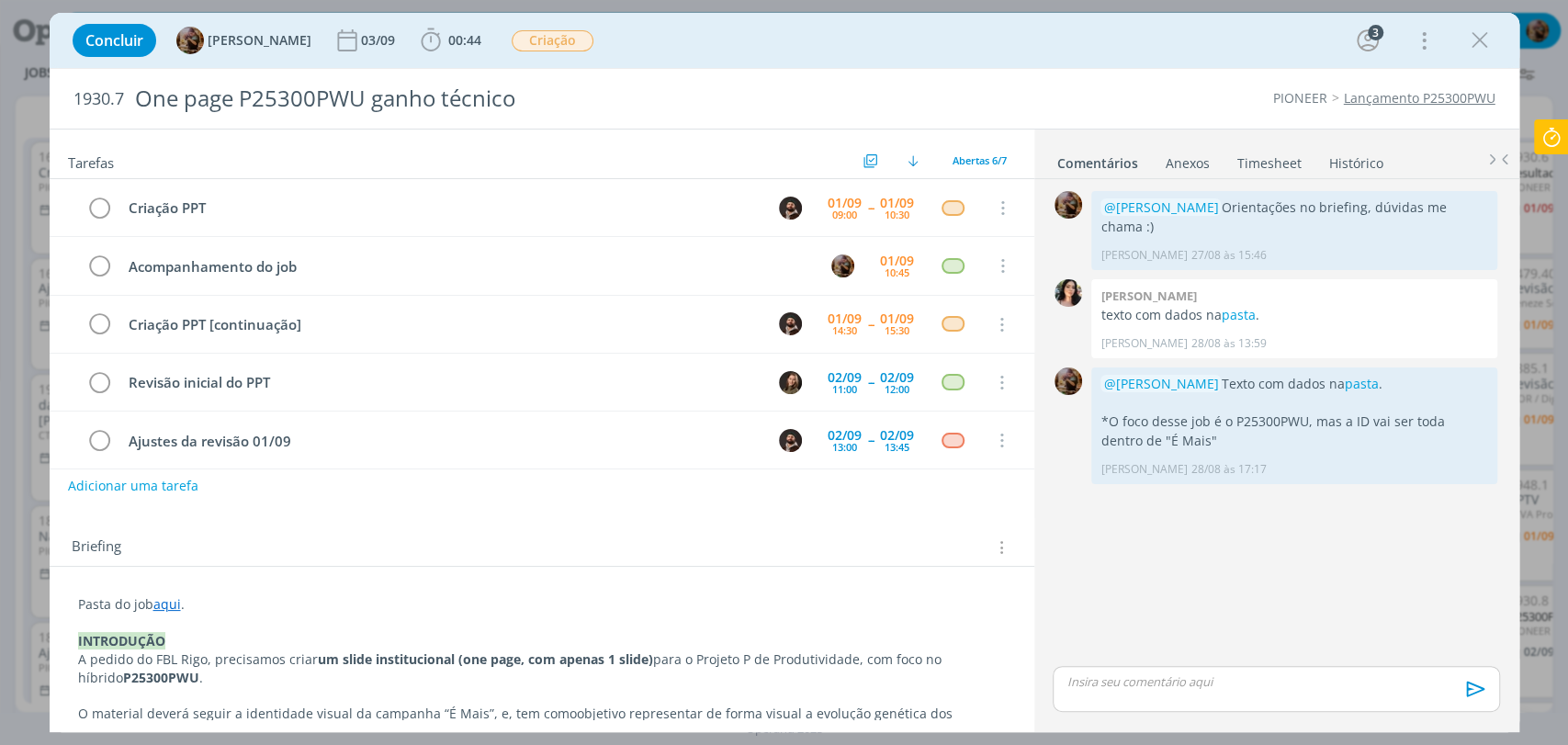
scroll to position [58, 0]
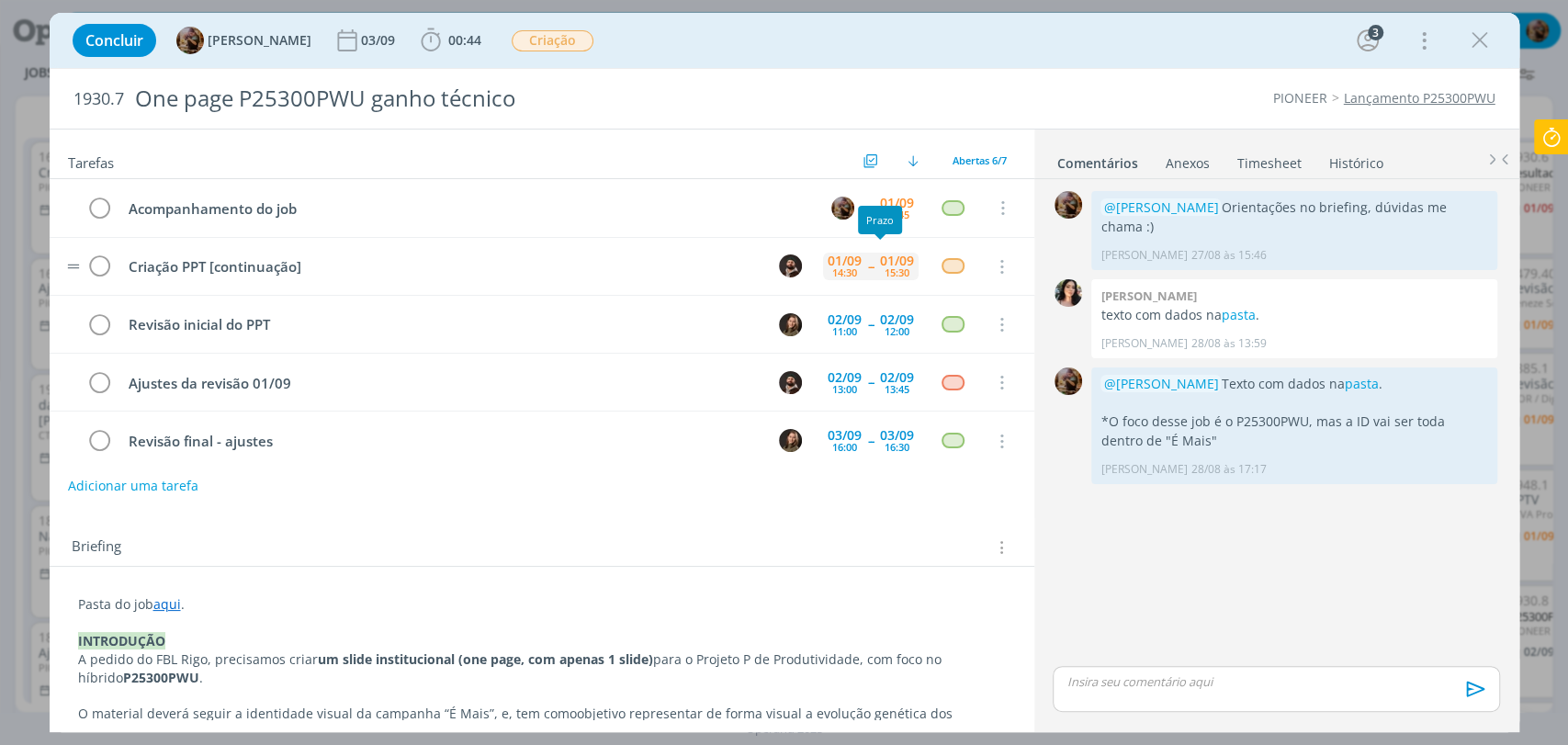
click at [886, 255] on div "01/09" at bounding box center [897, 261] width 34 height 13
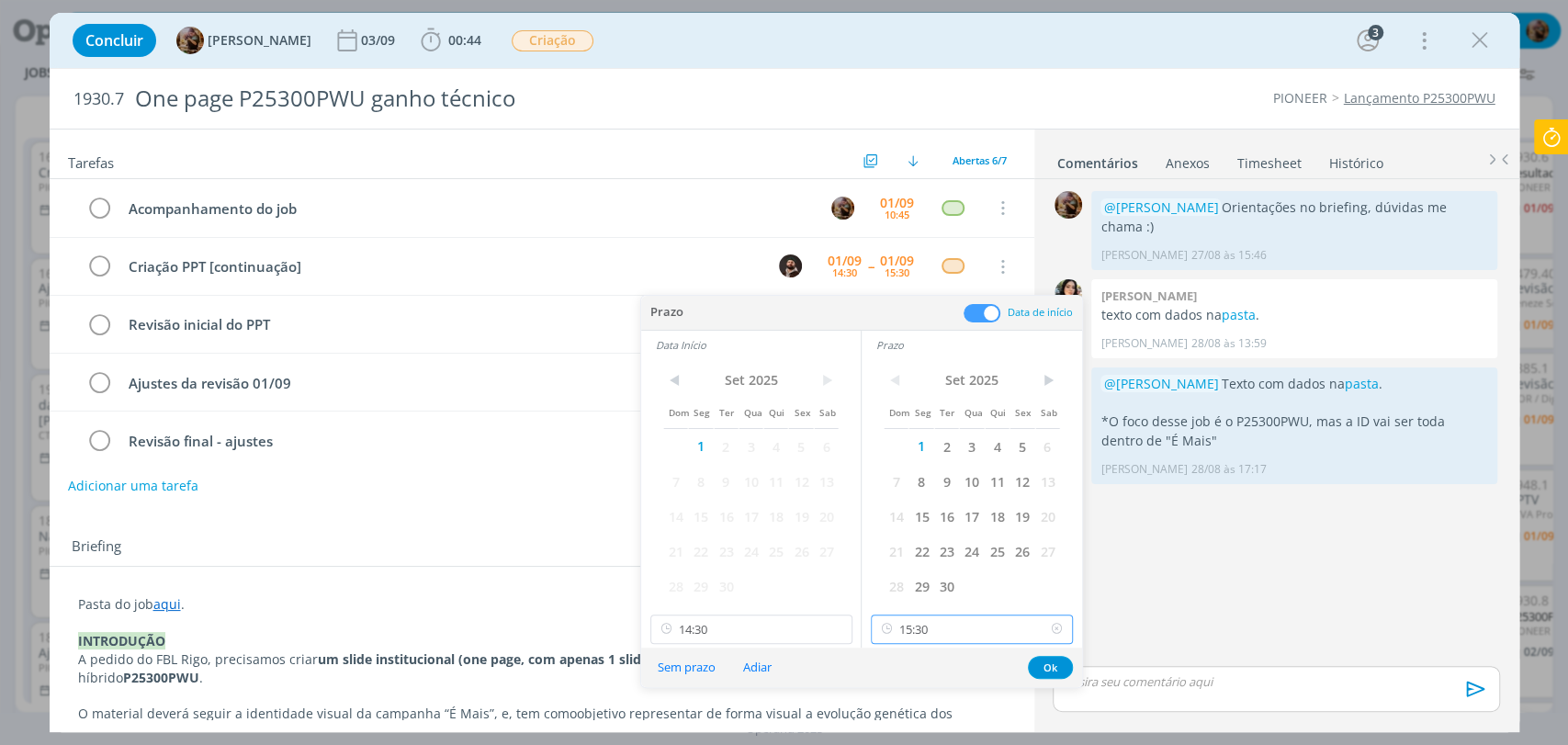
click at [936, 618] on input "15:30" at bounding box center [971, 630] width 202 height 30
click at [919, 507] on div "16:30" at bounding box center [974, 508] width 205 height 33
type input "16:30"
click at [779, 634] on input "14:30" at bounding box center [751, 630] width 202 height 30
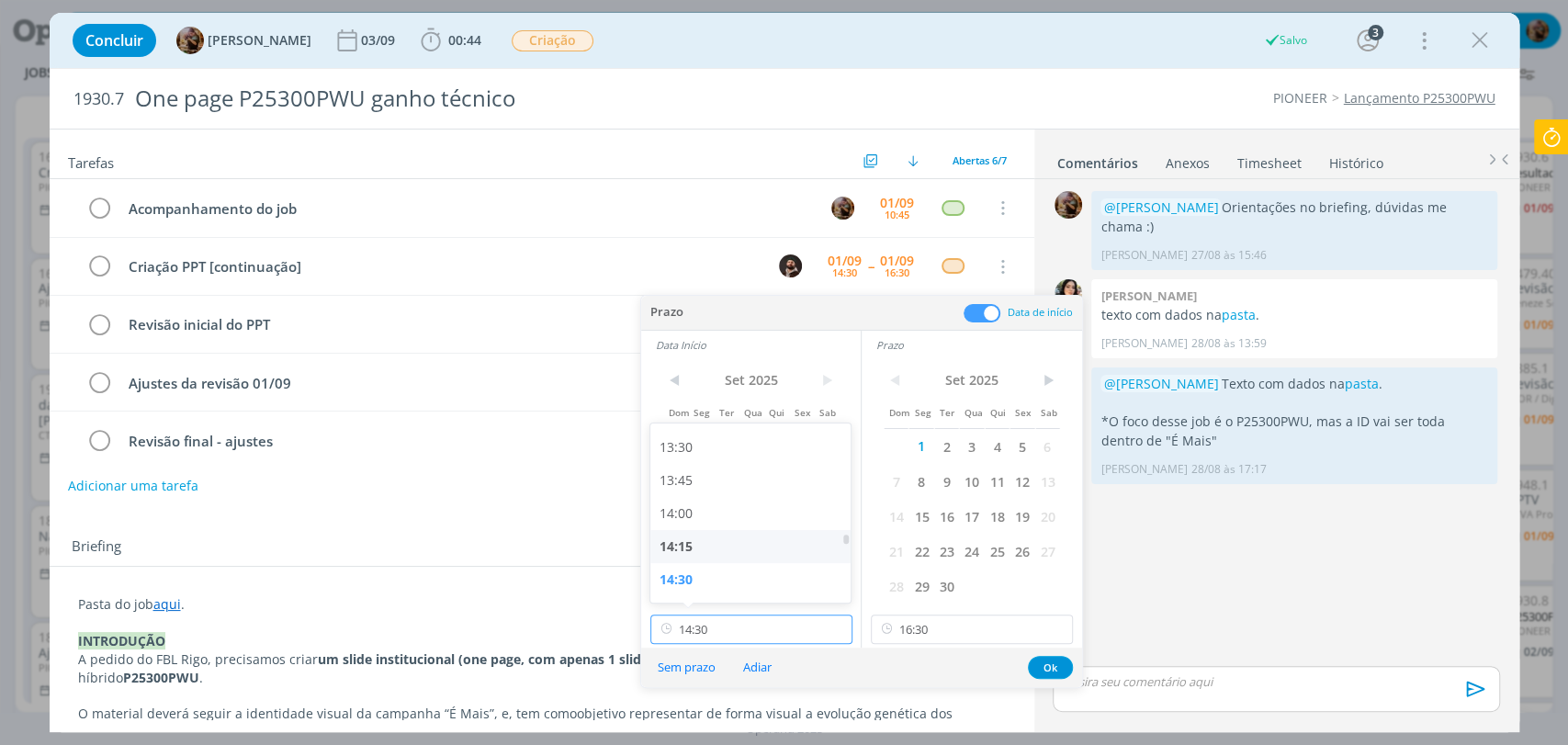
scroll to position [1983, 0]
click at [682, 503] on div "15:30" at bounding box center [752, 508] width 205 height 33
type input "15:30"
click at [1042, 670] on button "Ok" at bounding box center [1050, 667] width 45 height 23
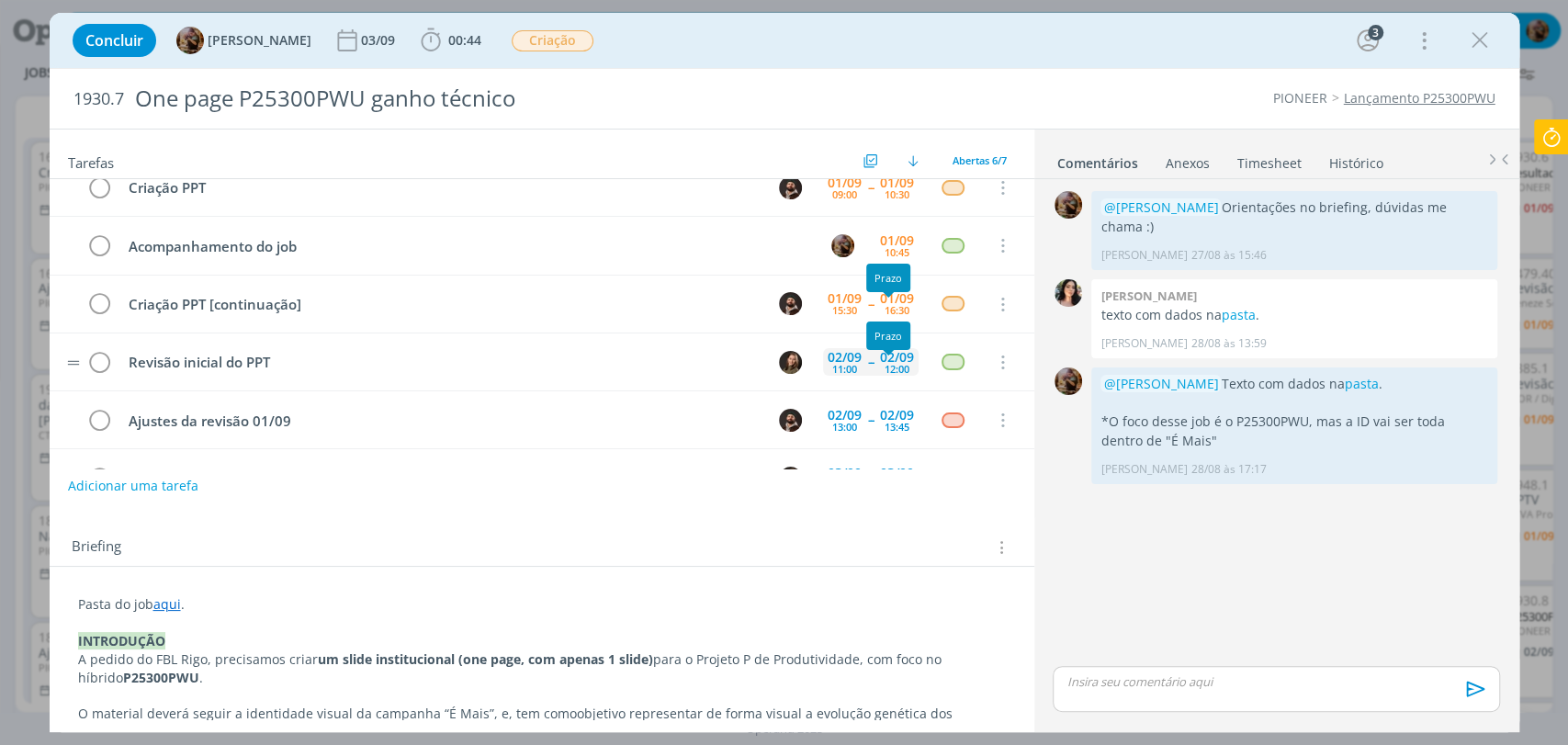
scroll to position [0, 0]
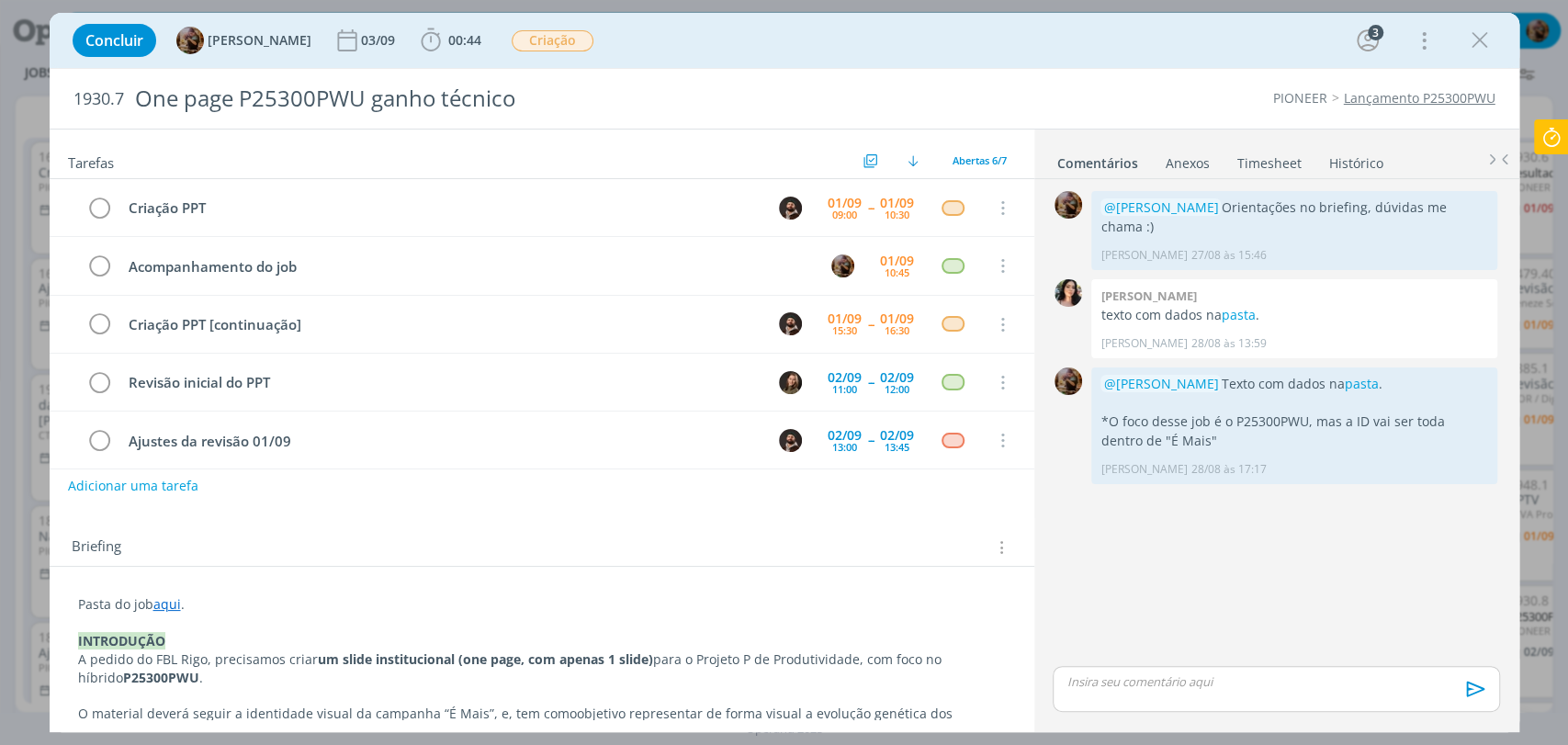
click at [1482, 49] on icon "dialog" at bounding box center [1480, 41] width 28 height 28
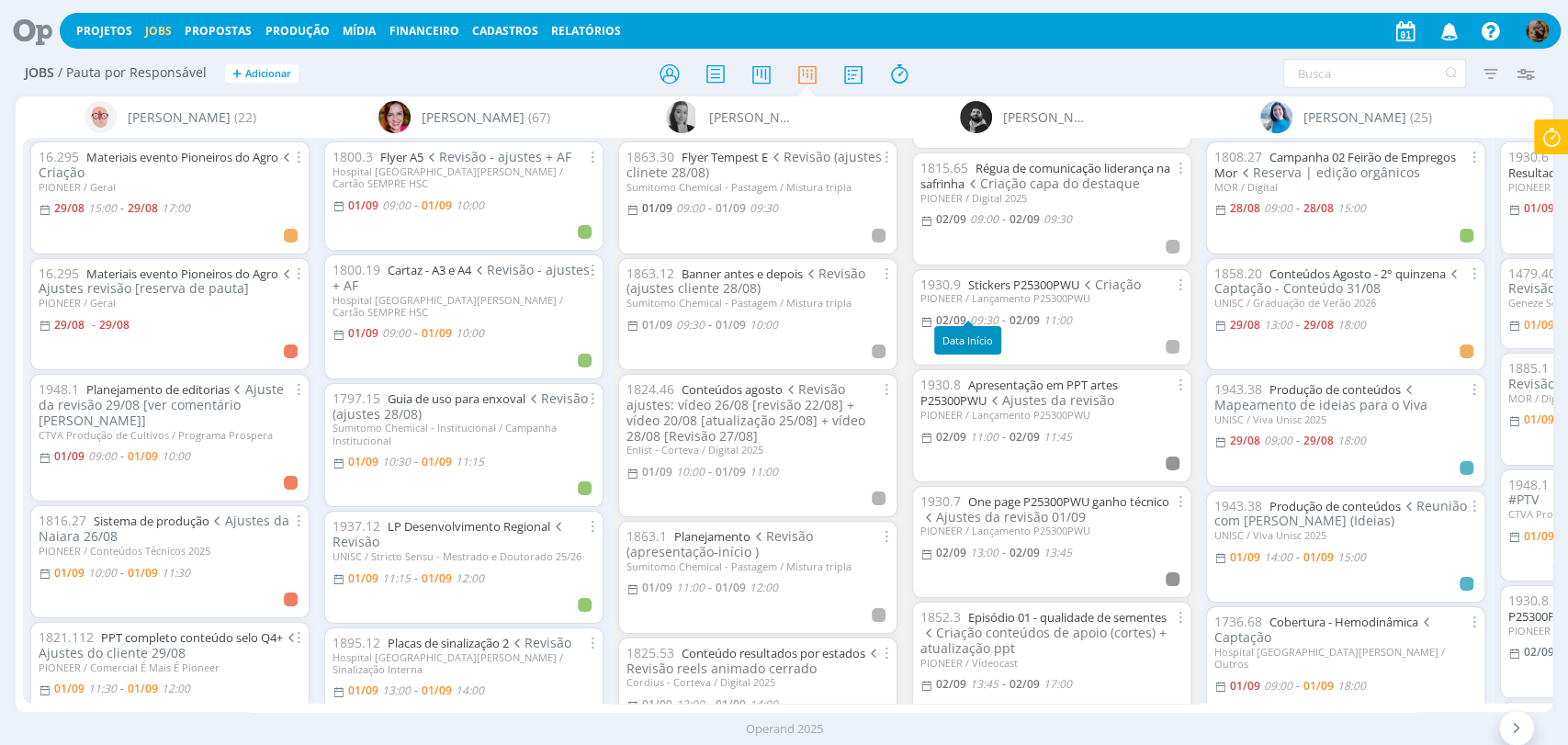
scroll to position [0, 77]
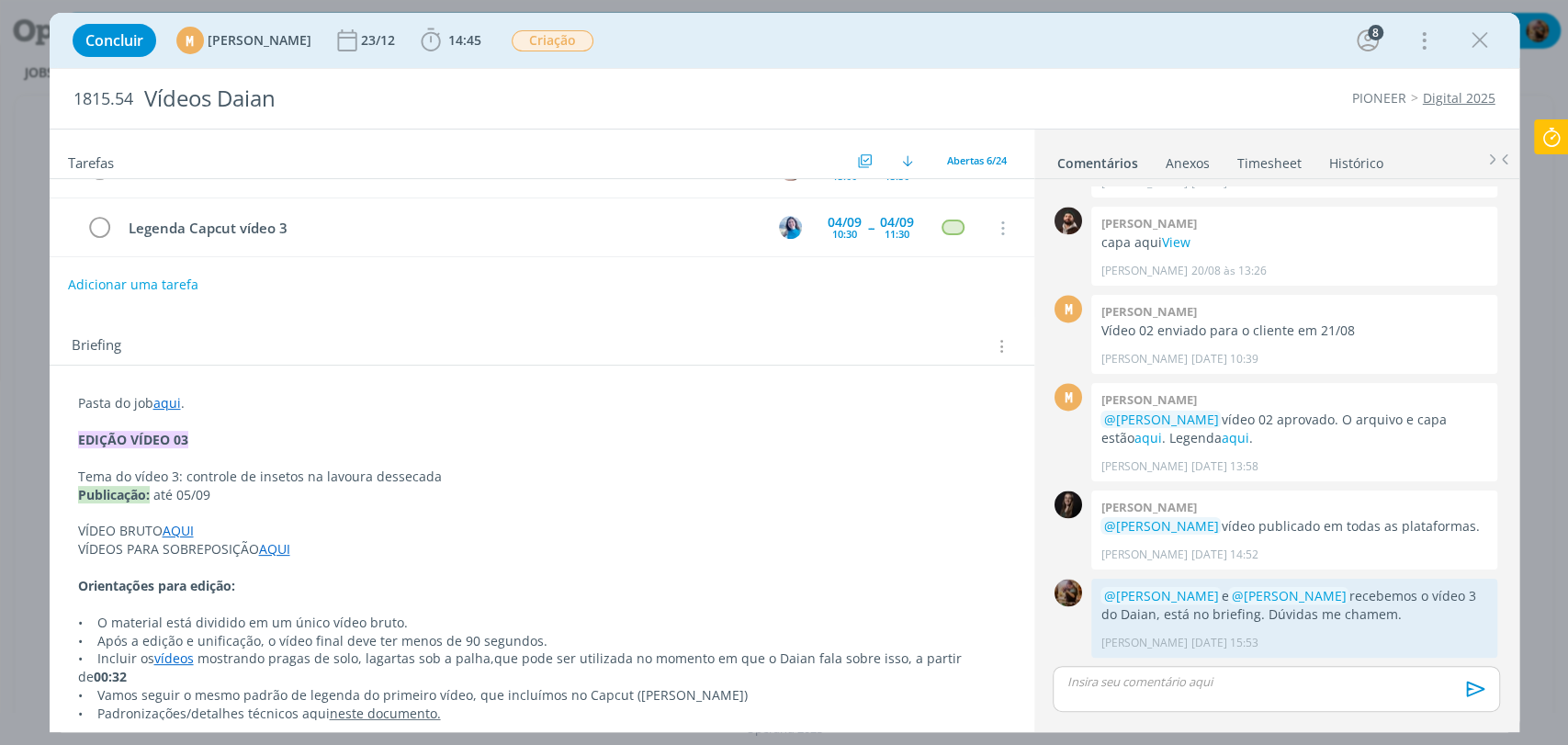
scroll to position [204, 0]
click at [186, 525] on link "AQUI" at bounding box center [179, 527] width 32 height 18
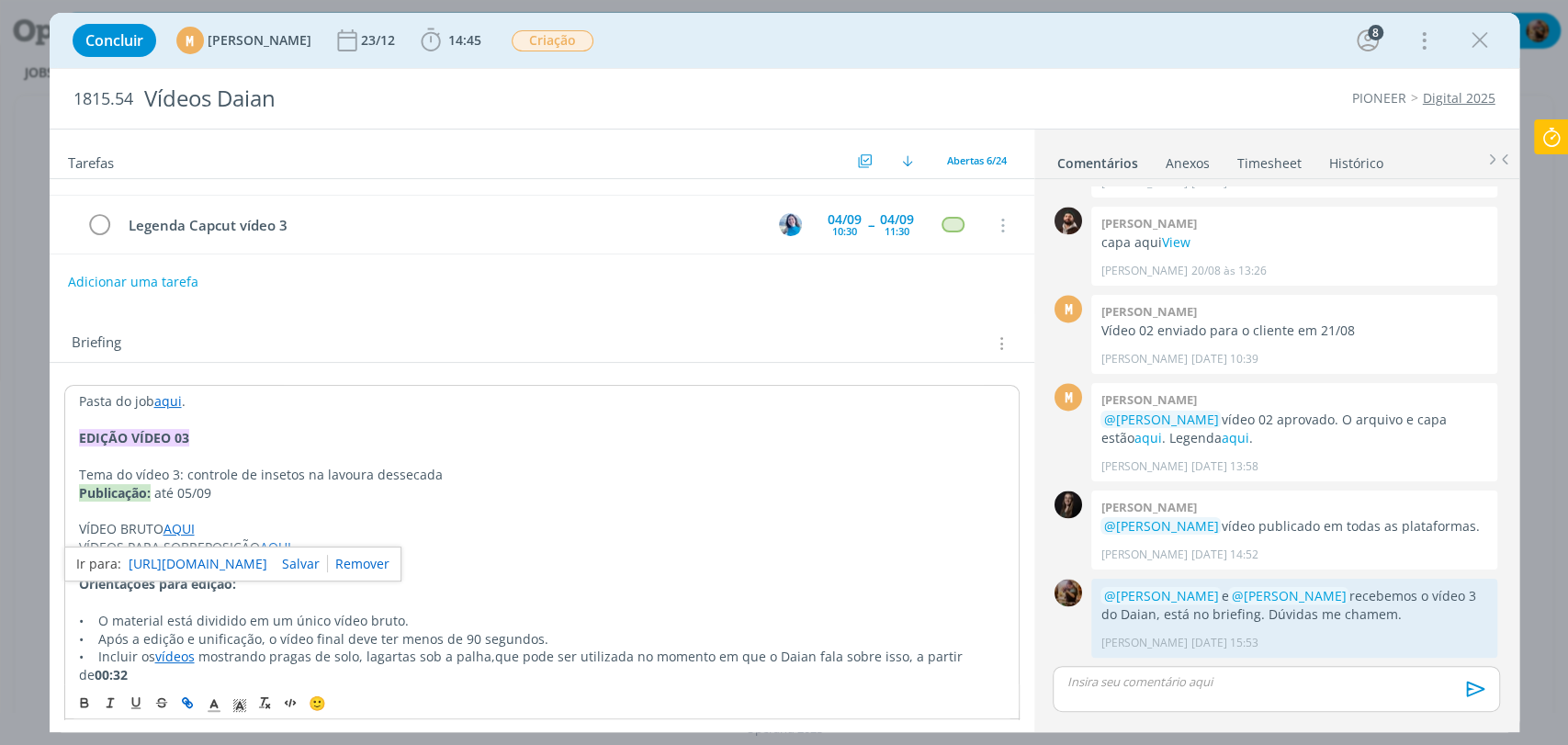
click at [210, 561] on link "[URL][DOMAIN_NAME]" at bounding box center [197, 565] width 139 height 24
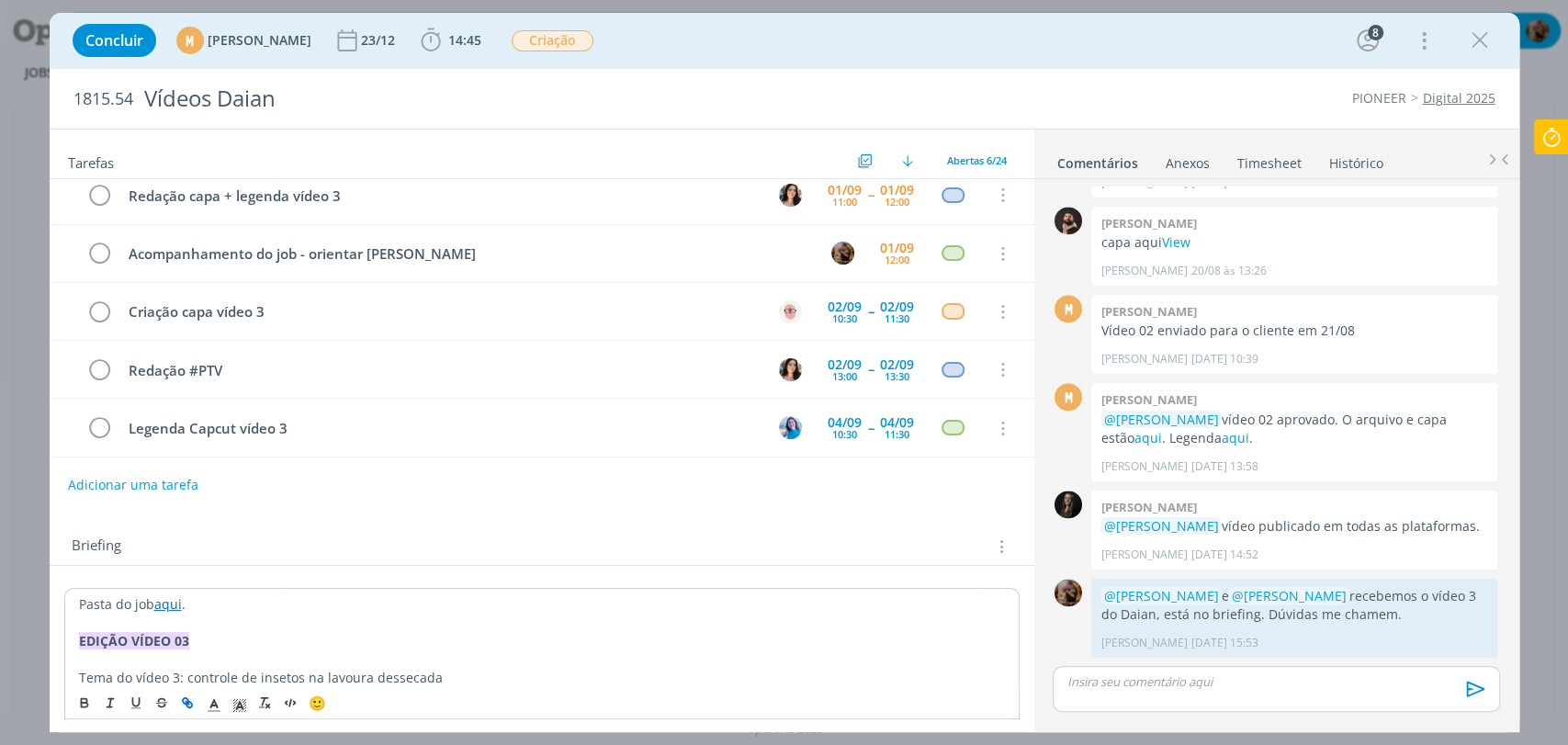
scroll to position [0, 0]
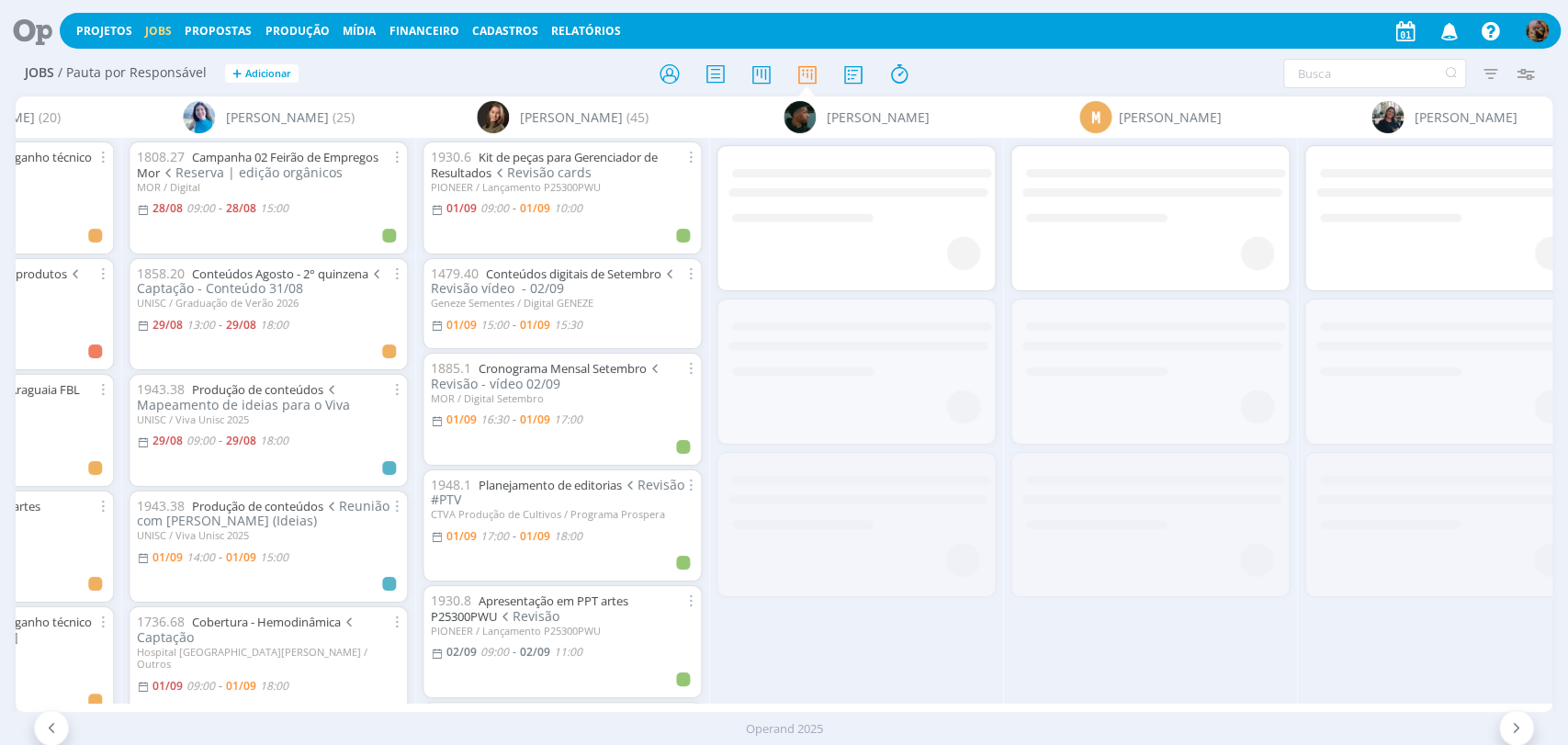
scroll to position [0, 1179]
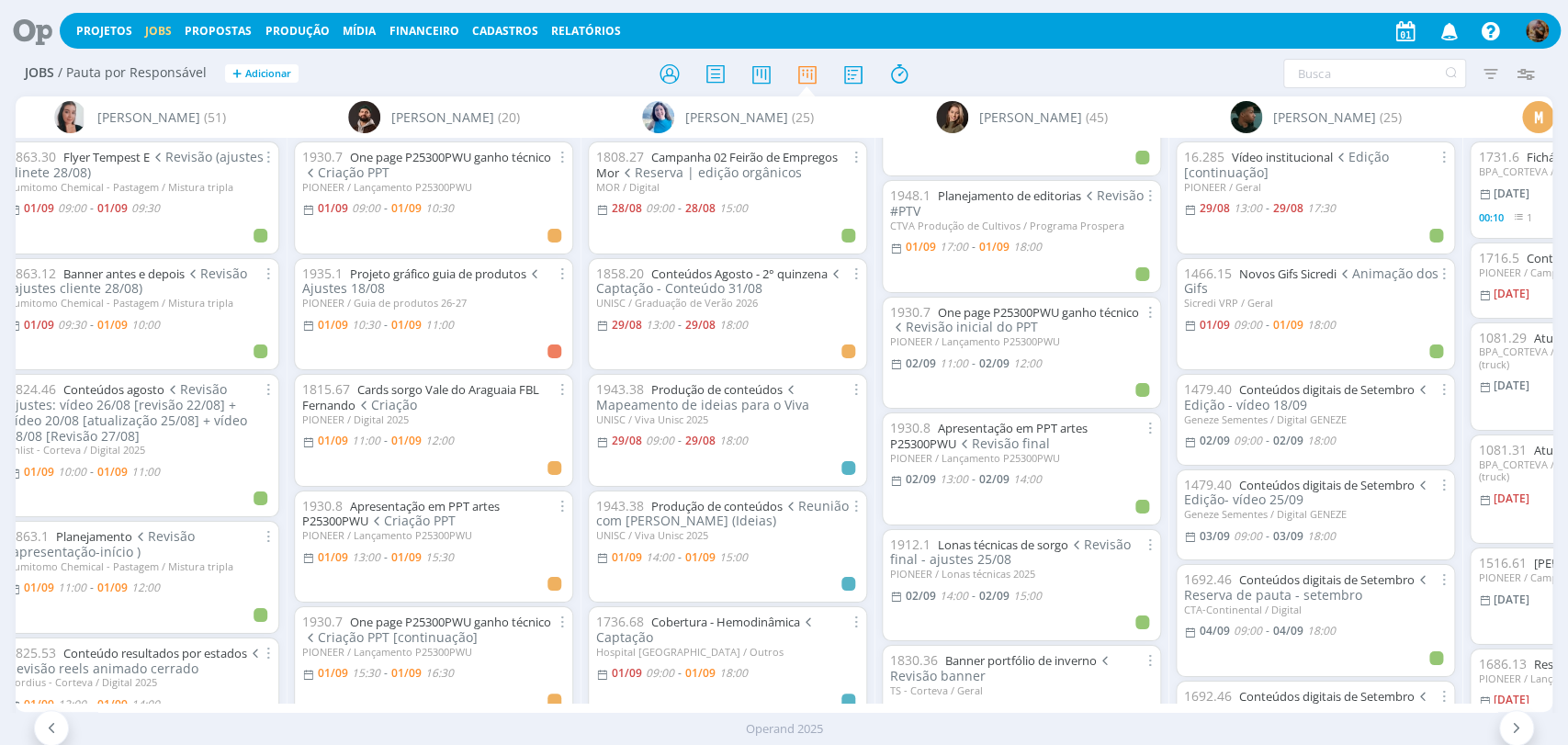
scroll to position [408, 0]
click at [1065, 534] on link "Lonas técnicas de sorgo" at bounding box center [1003, 542] width 130 height 17
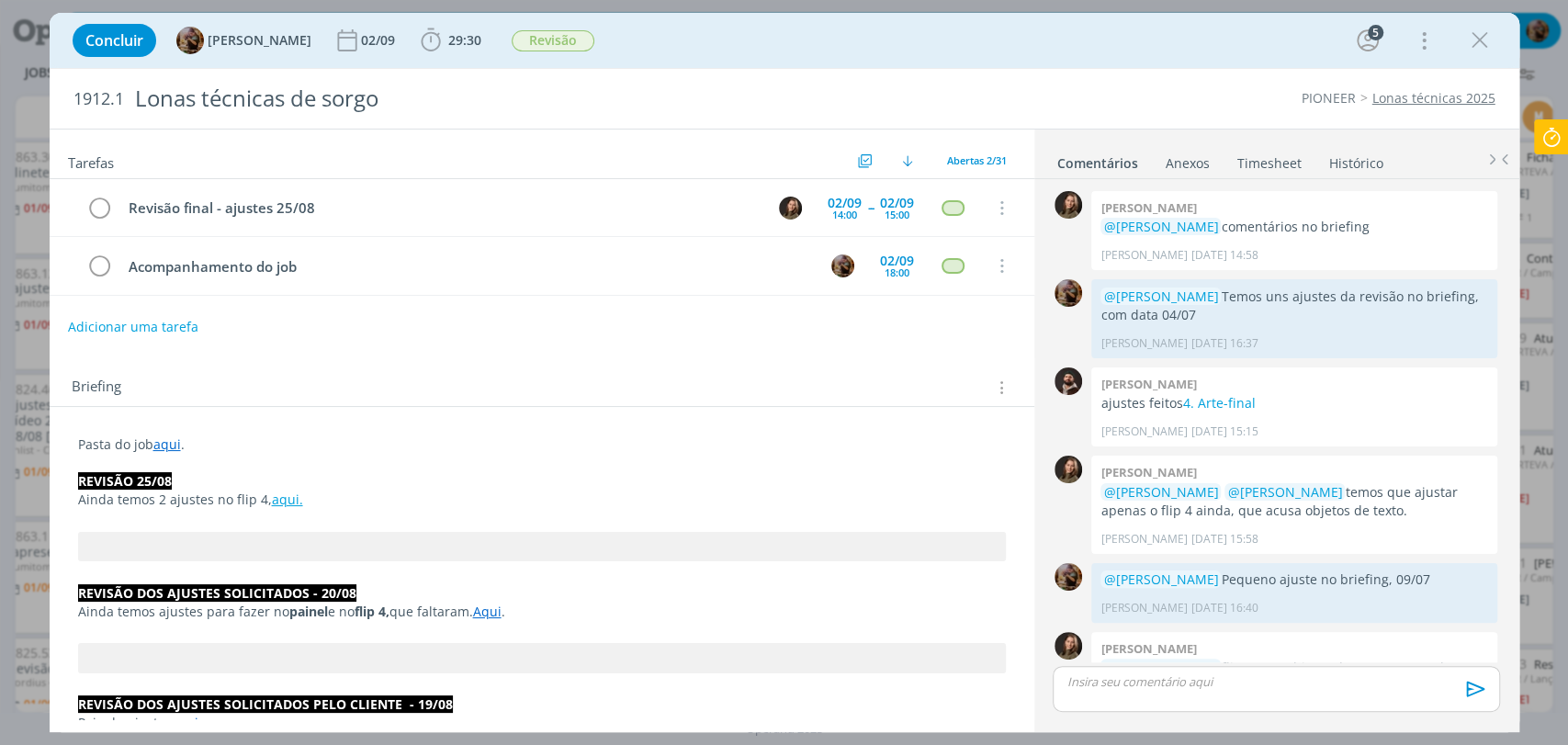
scroll to position [1324, 0]
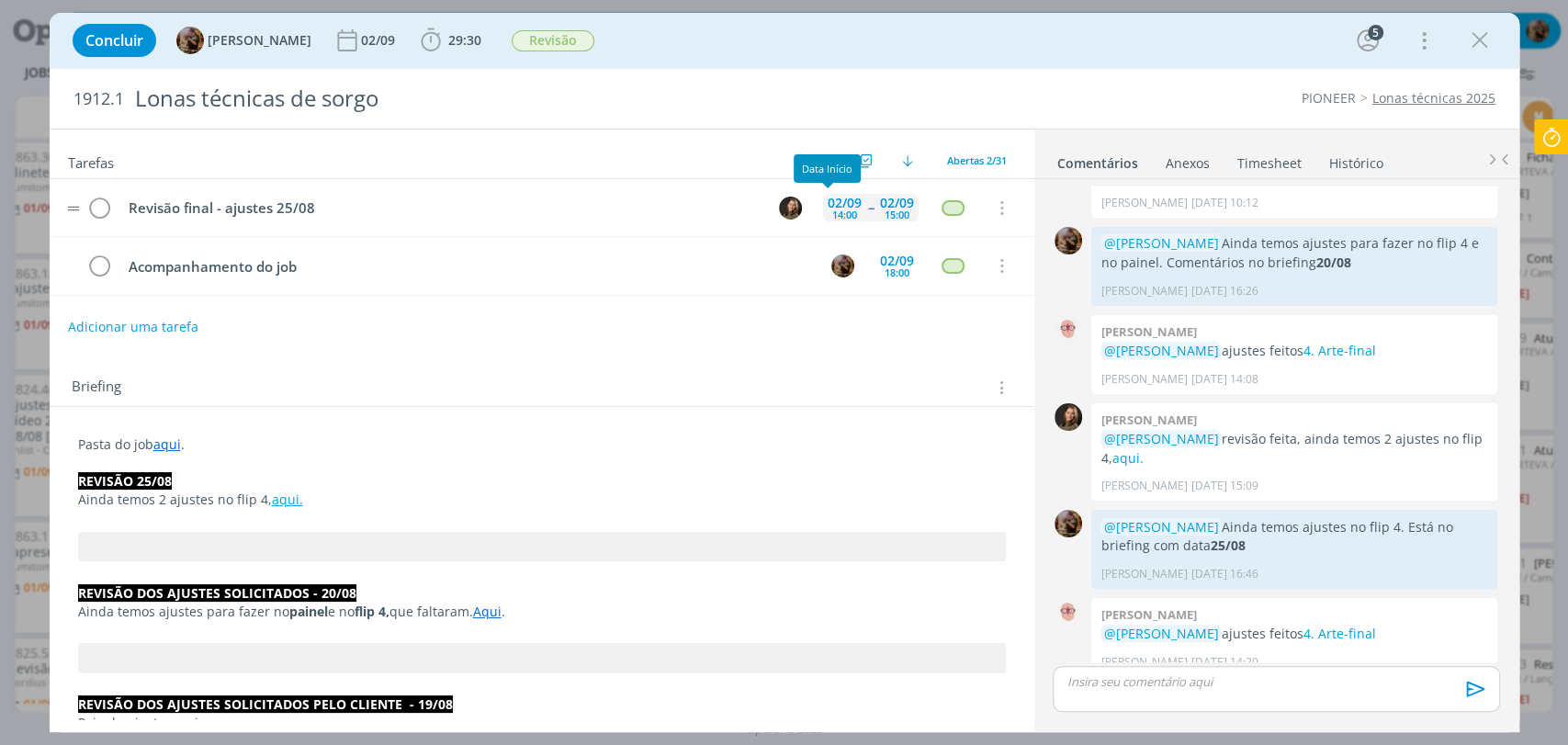
click at [829, 203] on div "02/09" at bounding box center [844, 203] width 34 height 13
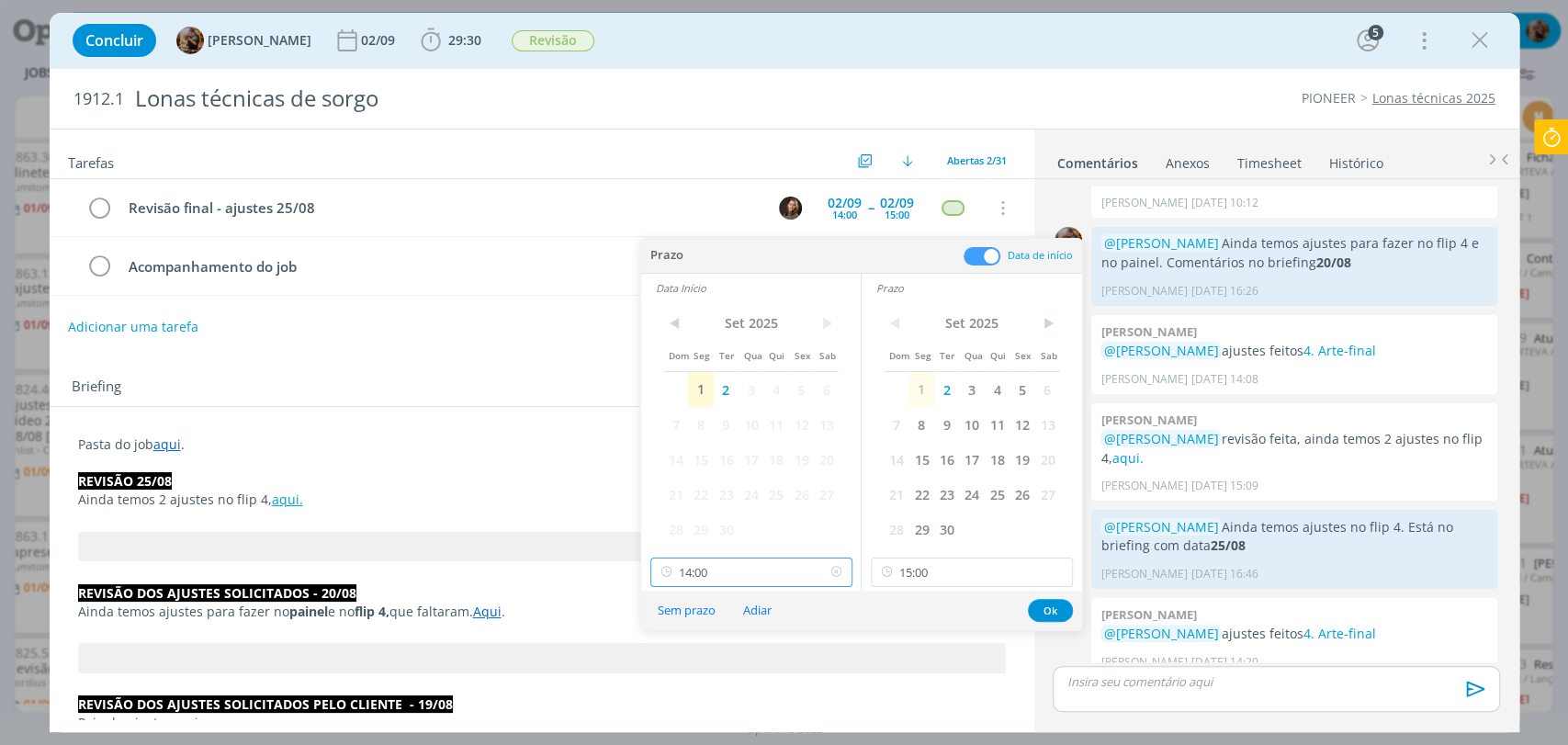
click at [761, 584] on input "14:00" at bounding box center [751, 573] width 202 height 30
click at [1482, 42] on icon "dialog" at bounding box center [1480, 41] width 28 height 28
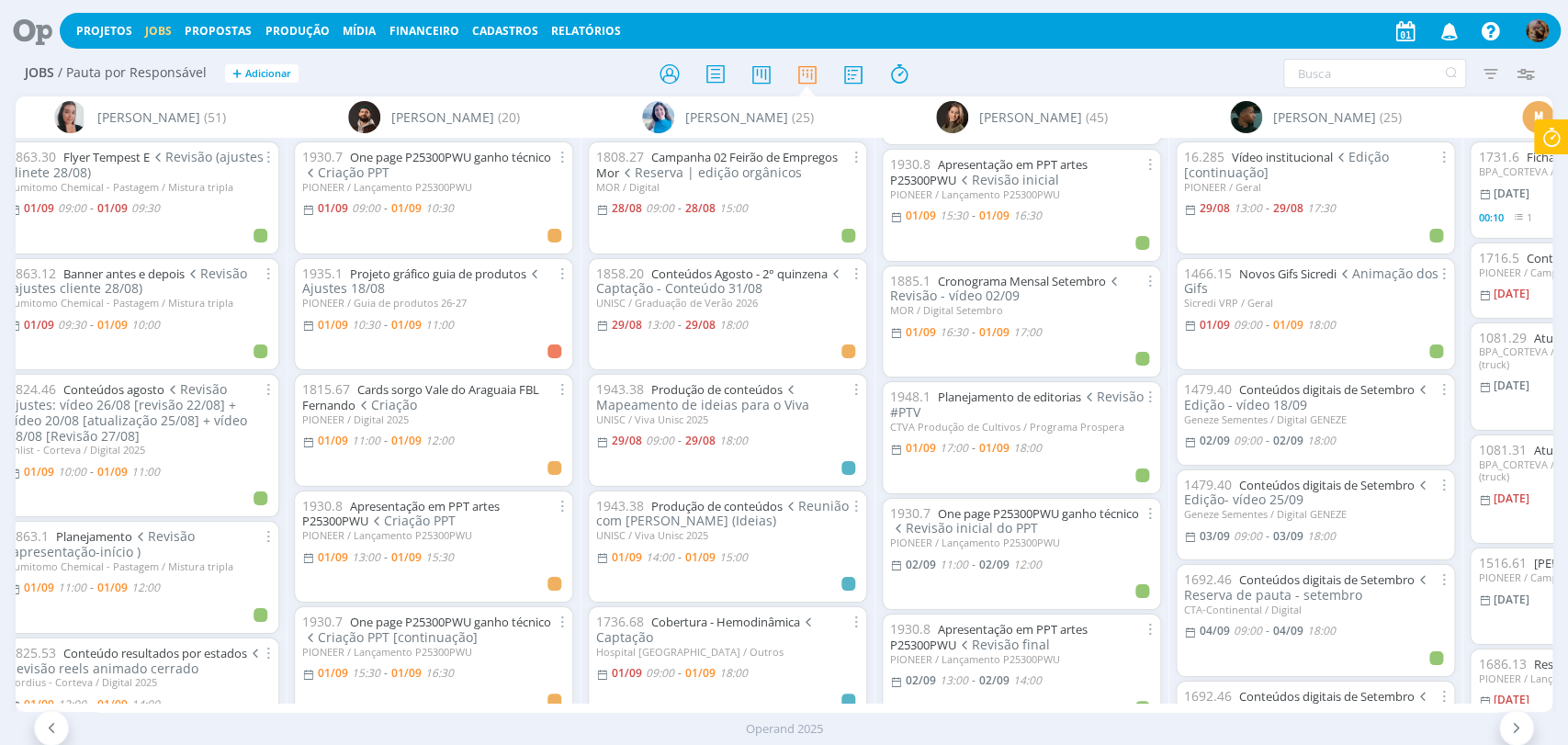
scroll to position [306, 0]
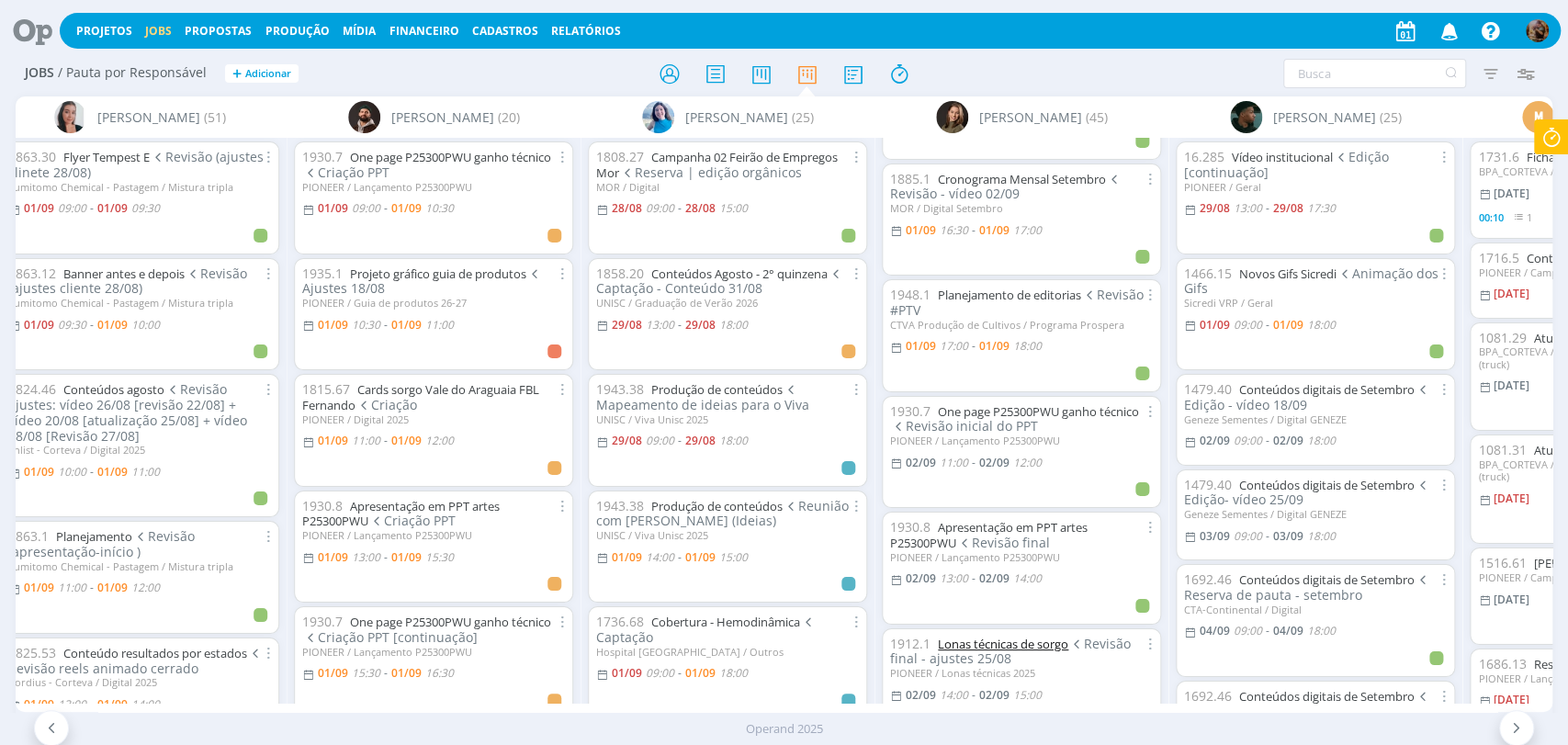
click at [1044, 642] on link "Lonas técnicas de sorgo" at bounding box center [1003, 645] width 130 height 17
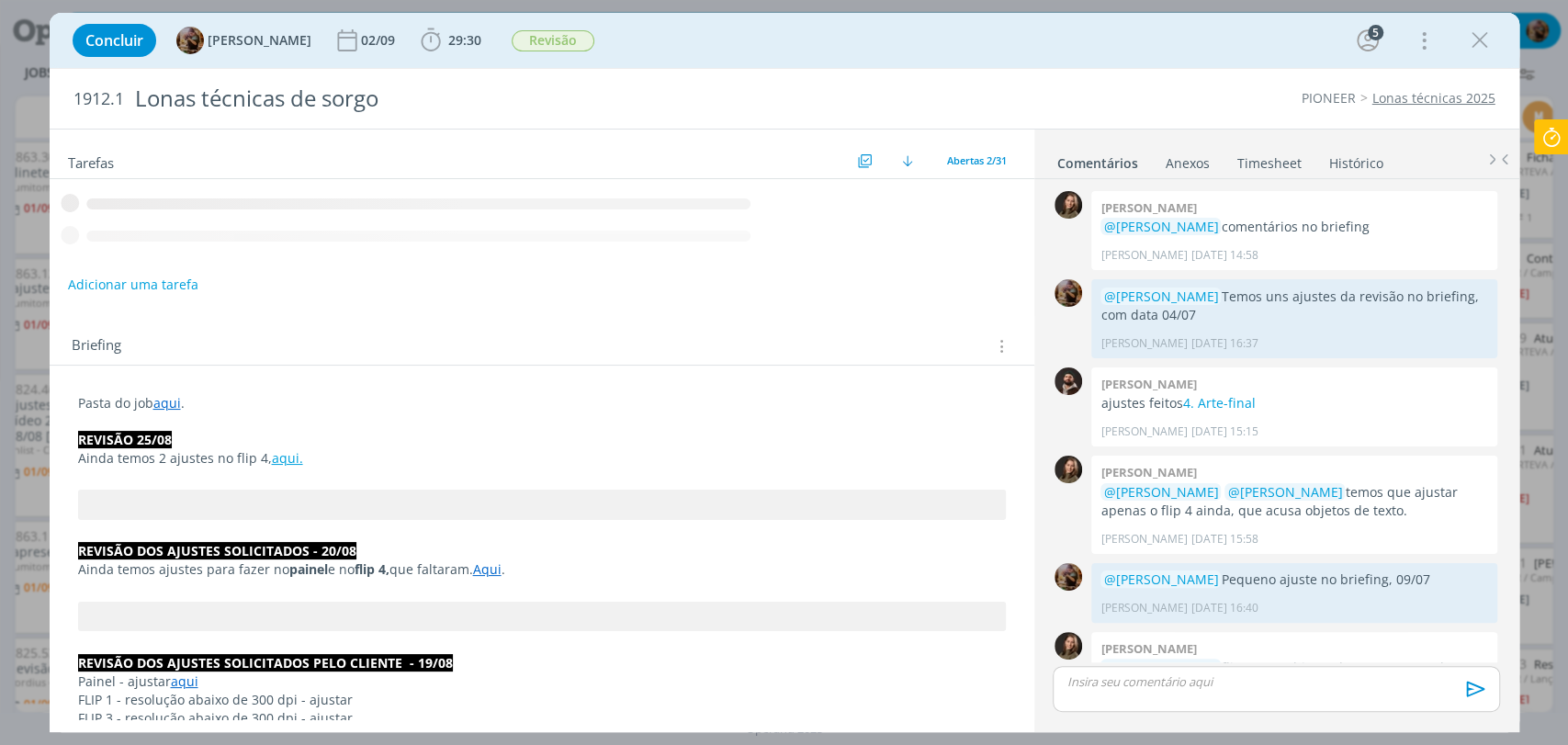
scroll to position [1324, 0]
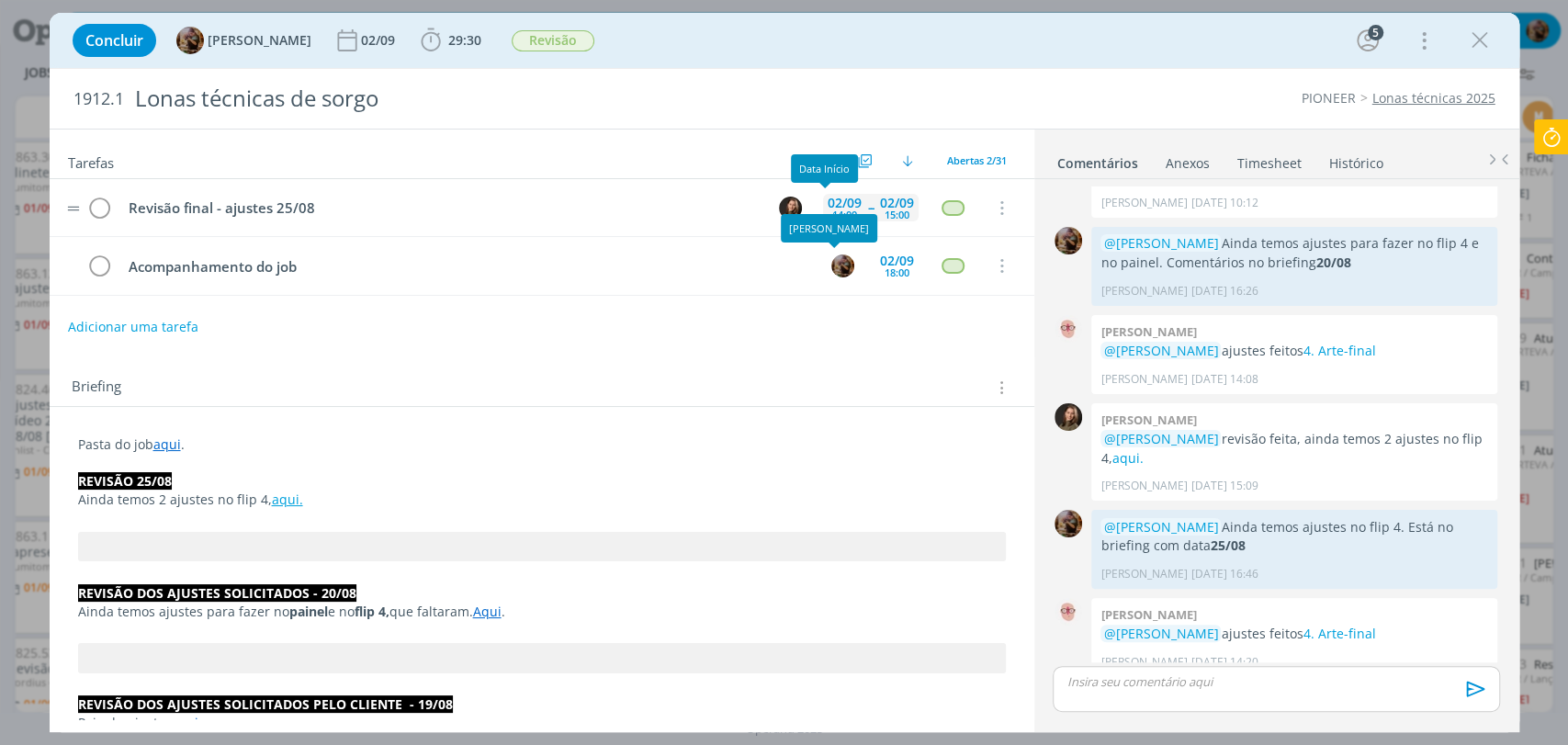
click at [828, 199] on div "02/09" at bounding box center [844, 203] width 34 height 13
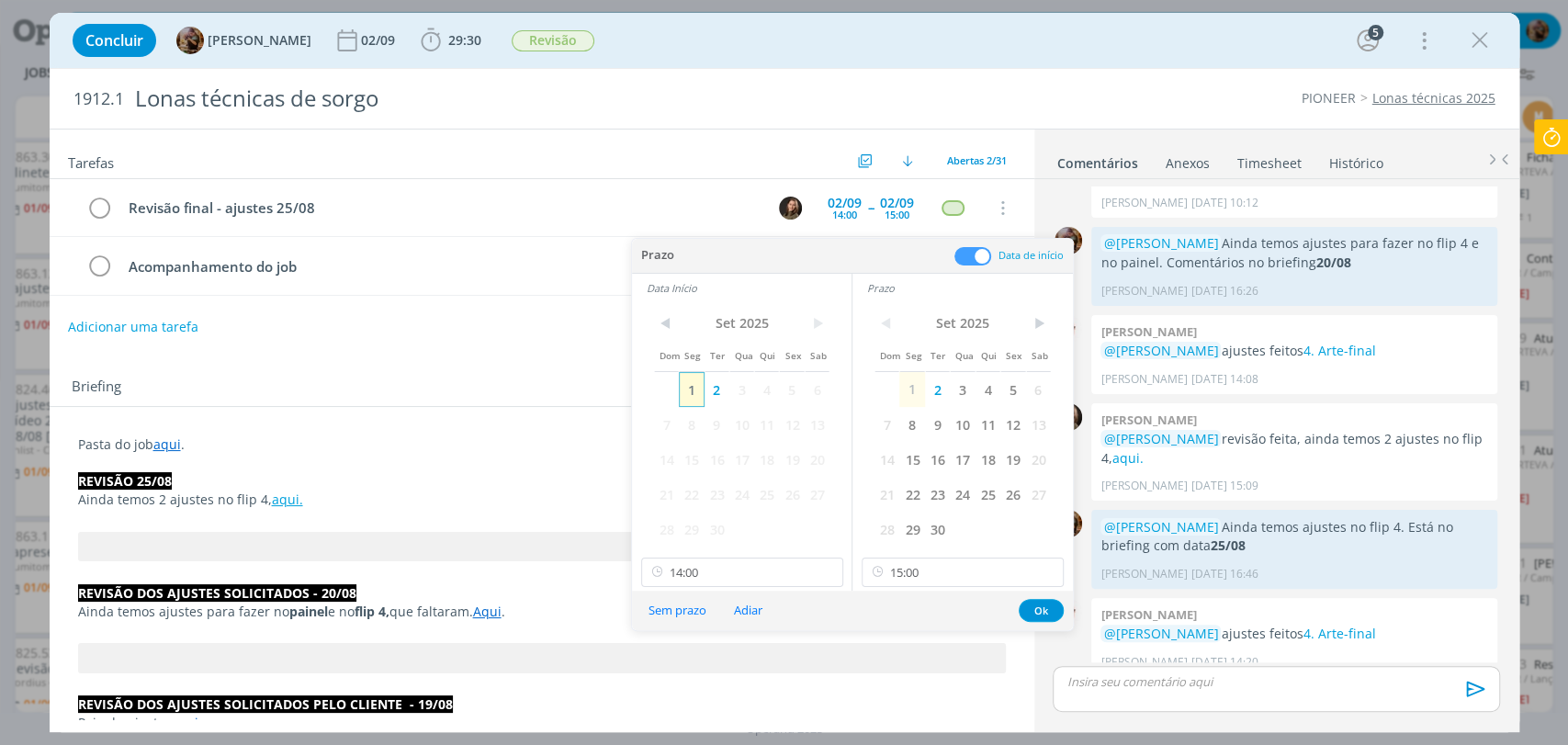
click at [693, 391] on span "1" at bounding box center [691, 390] width 25 height 35
click at [911, 387] on span "1" at bounding box center [911, 390] width 25 height 35
click at [779, 587] on div "< Set 2025 > Dom Seg Ter Qua Qui Sex Sab 1 2 3 4 5 6 7 8 9 10 11 12 13 14 15 16…" at bounding box center [742, 446] width 219 height 288
click at [774, 578] on input "14:00" at bounding box center [741, 573] width 202 height 30
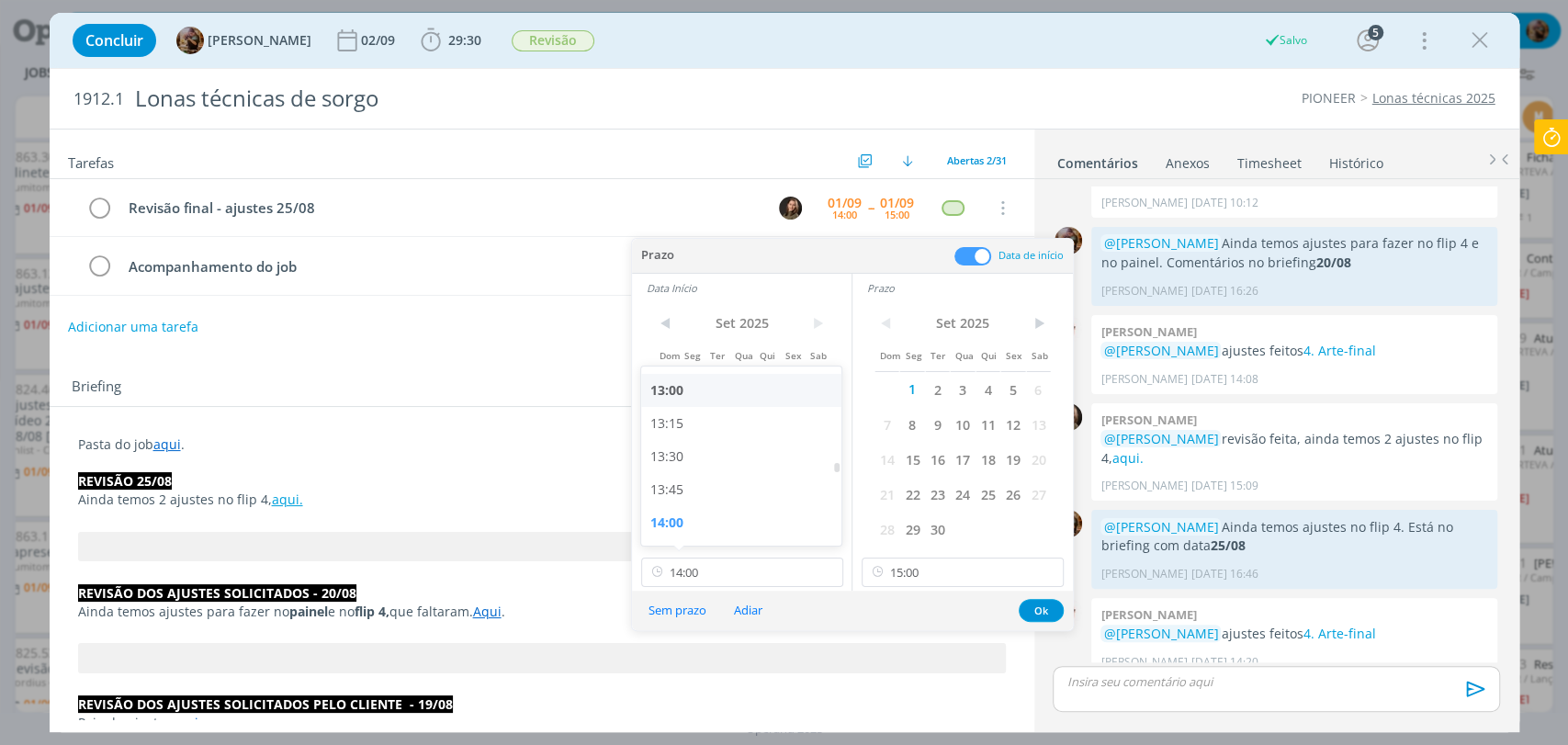
click at [681, 395] on div "13:00" at bounding box center [743, 391] width 205 height 33
type input "13:00"
click at [937, 578] on input "15:00" at bounding box center [963, 573] width 202 height 30
click at [900, 392] on div "14:00" at bounding box center [964, 391] width 205 height 33
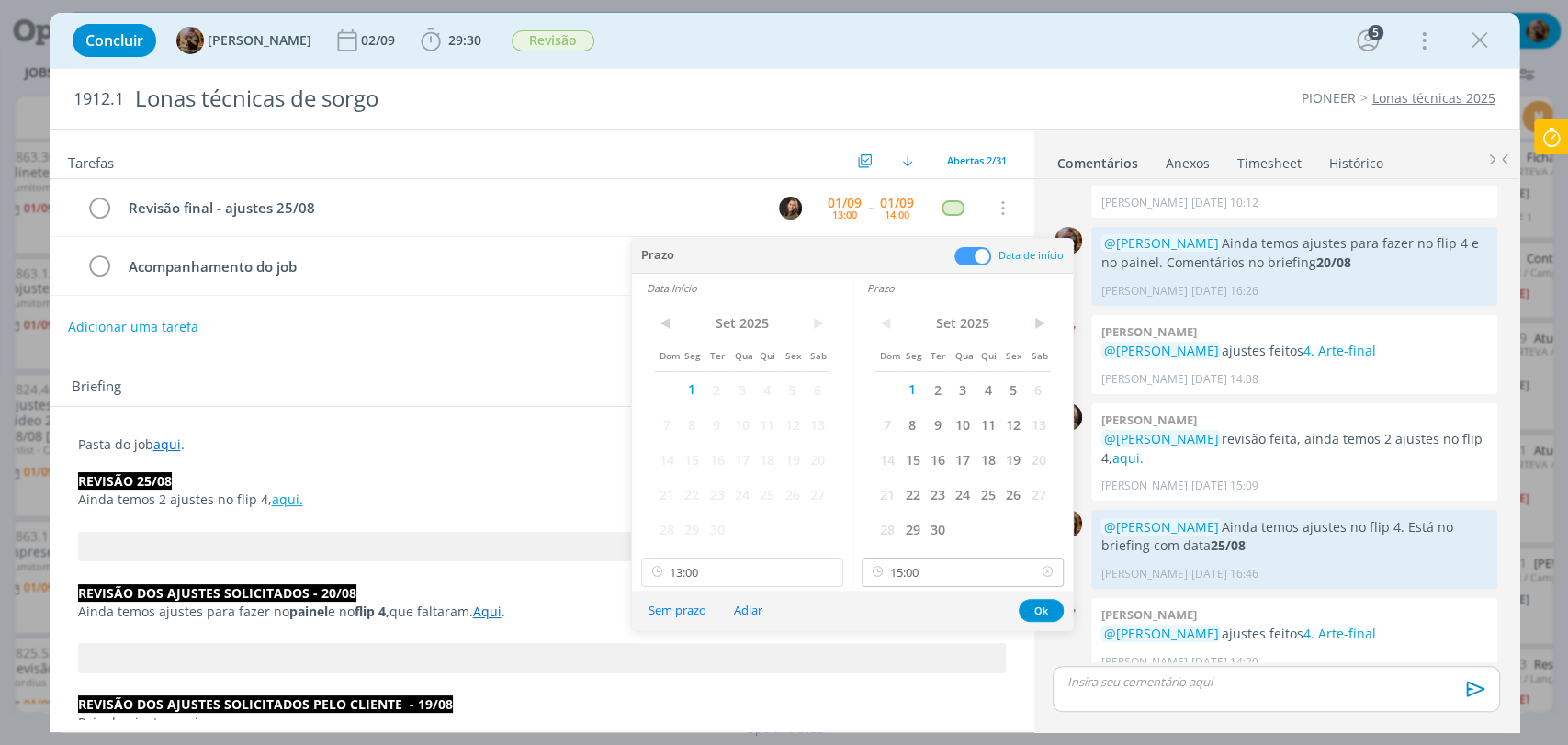
scroll to position [419, 0]
type input "14:00"
click at [1045, 610] on button "Ok" at bounding box center [1041, 610] width 45 height 23
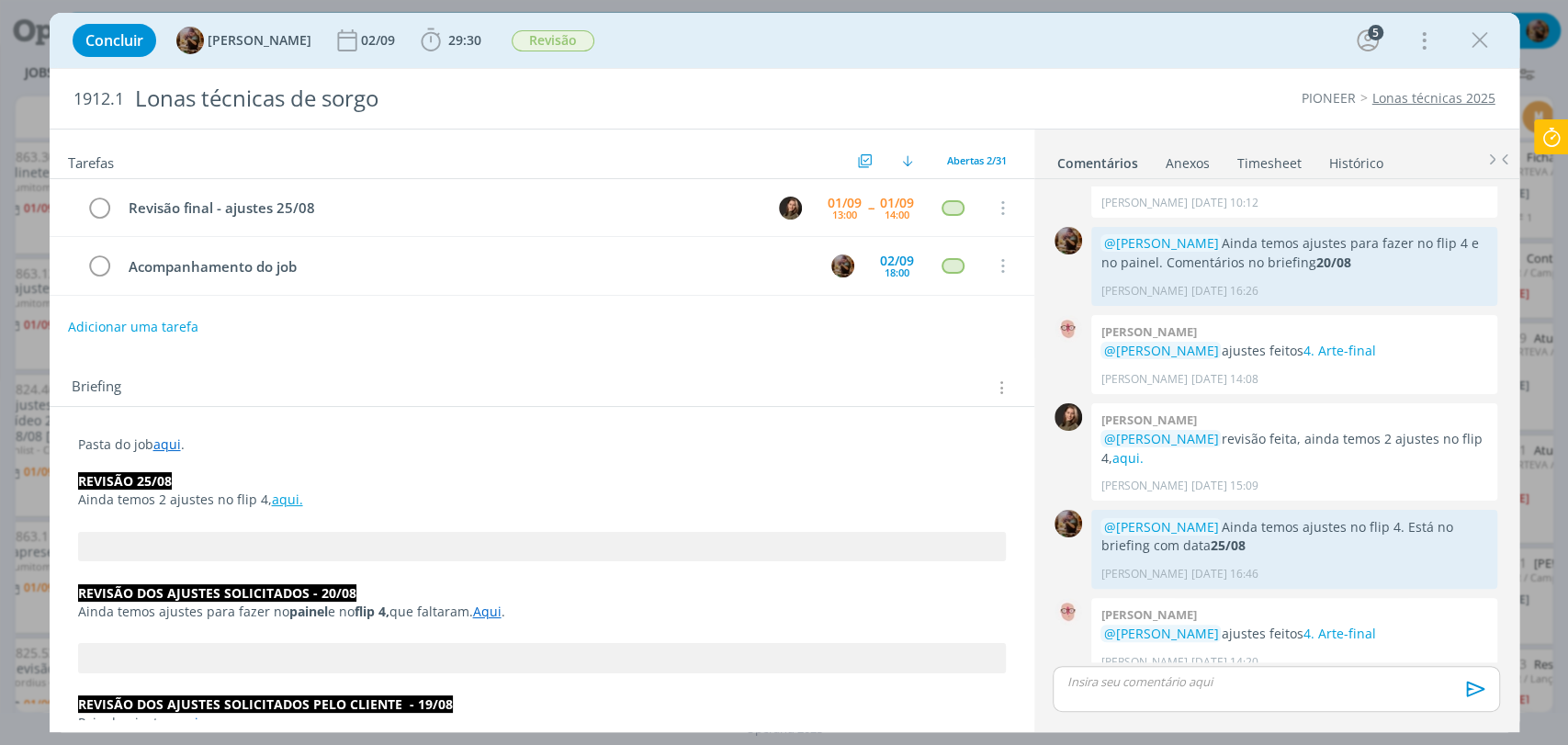
click at [1242, 154] on link "Timesheet" at bounding box center [1269, 159] width 66 height 27
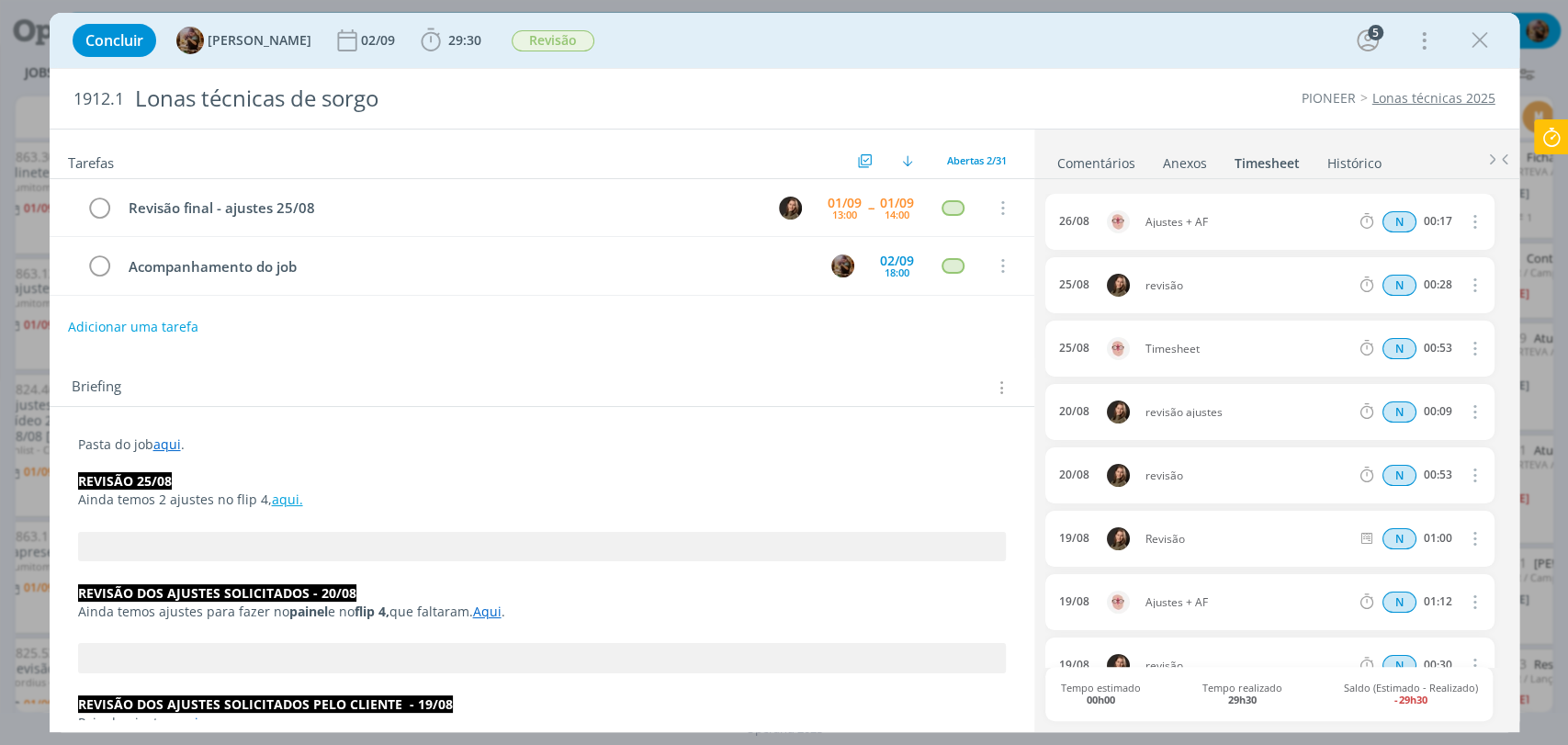
click at [1096, 166] on link "Comentários" at bounding box center [1096, 159] width 80 height 27
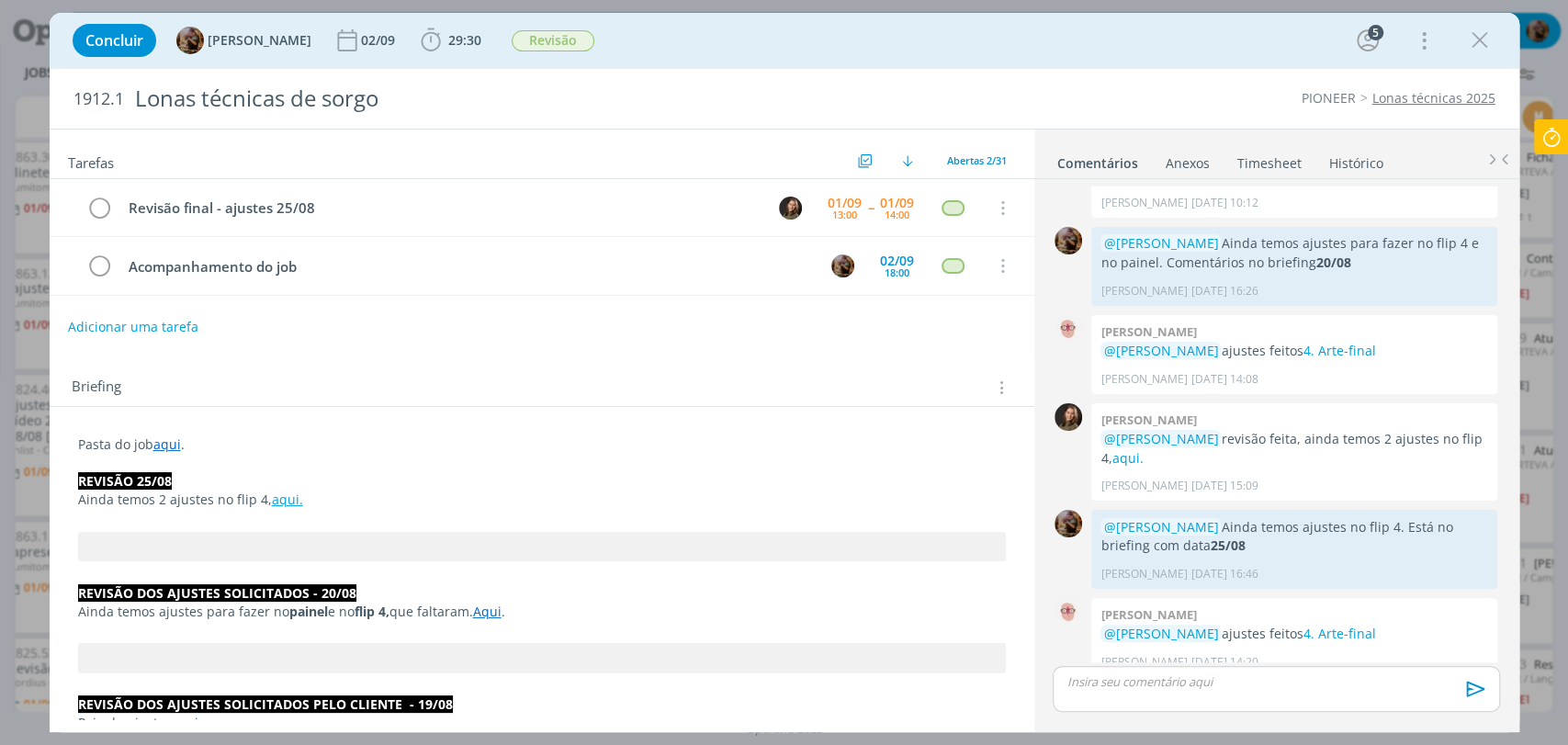
click at [1281, 165] on link "Timesheet" at bounding box center [1269, 159] width 66 height 27
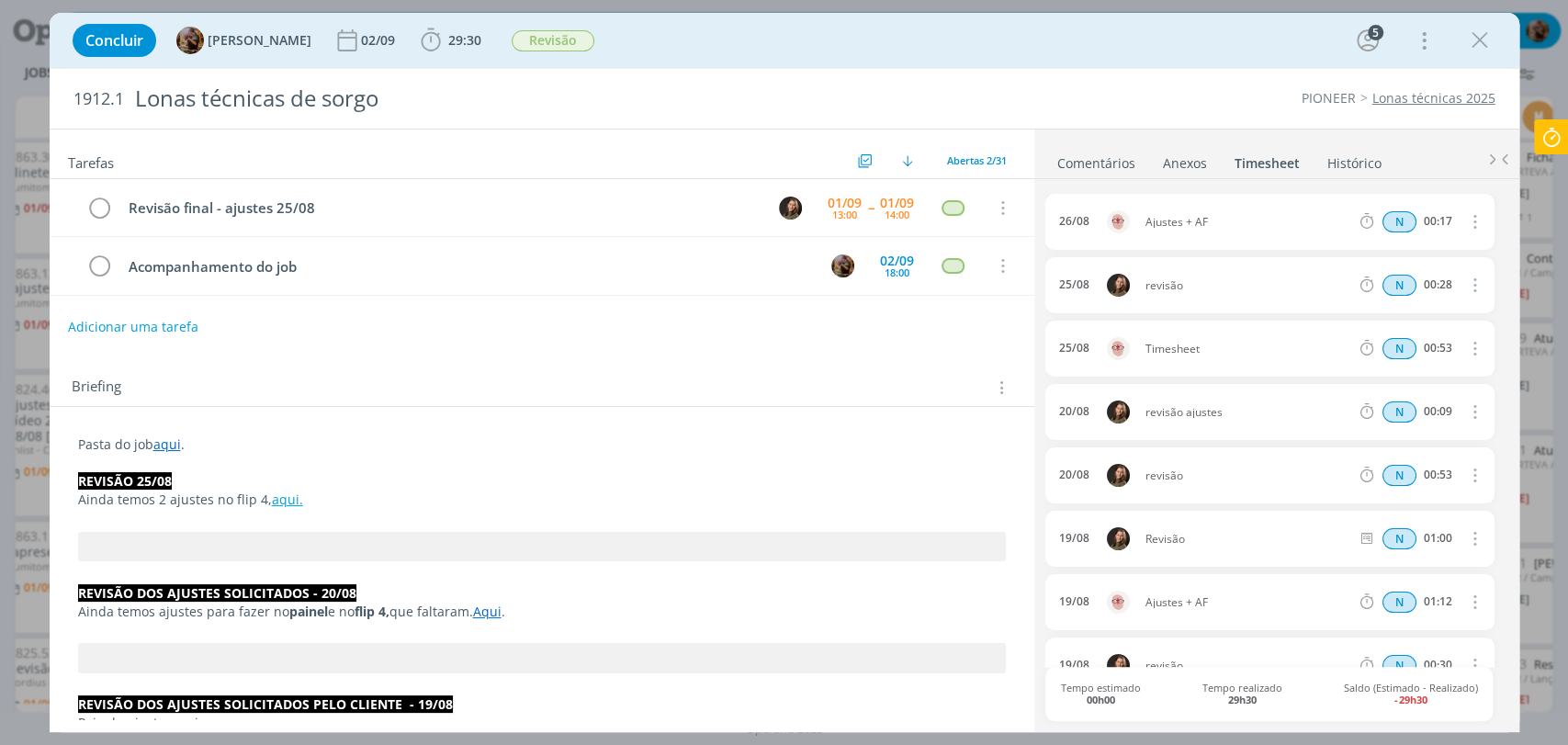
click at [1463, 350] on icon "dialog" at bounding box center [1473, 349] width 20 height 22
click at [1411, 406] on link "Editar" at bounding box center [1422, 410] width 145 height 30
drag, startPoint x: 1219, startPoint y: 351, endPoint x: 1097, endPoint y: 360, distance: 122.3
click at [1097, 360] on div "25/08 14:08 Timesheet Selecione a tarefa N 00:53" at bounding box center [1269, 349] width 448 height 56
click at [1234, 113] on div "1912.1 Lonas técnicas de sorgo PIONEER Lonas técnicas 2025" at bounding box center [784, 99] width 1469 height 60
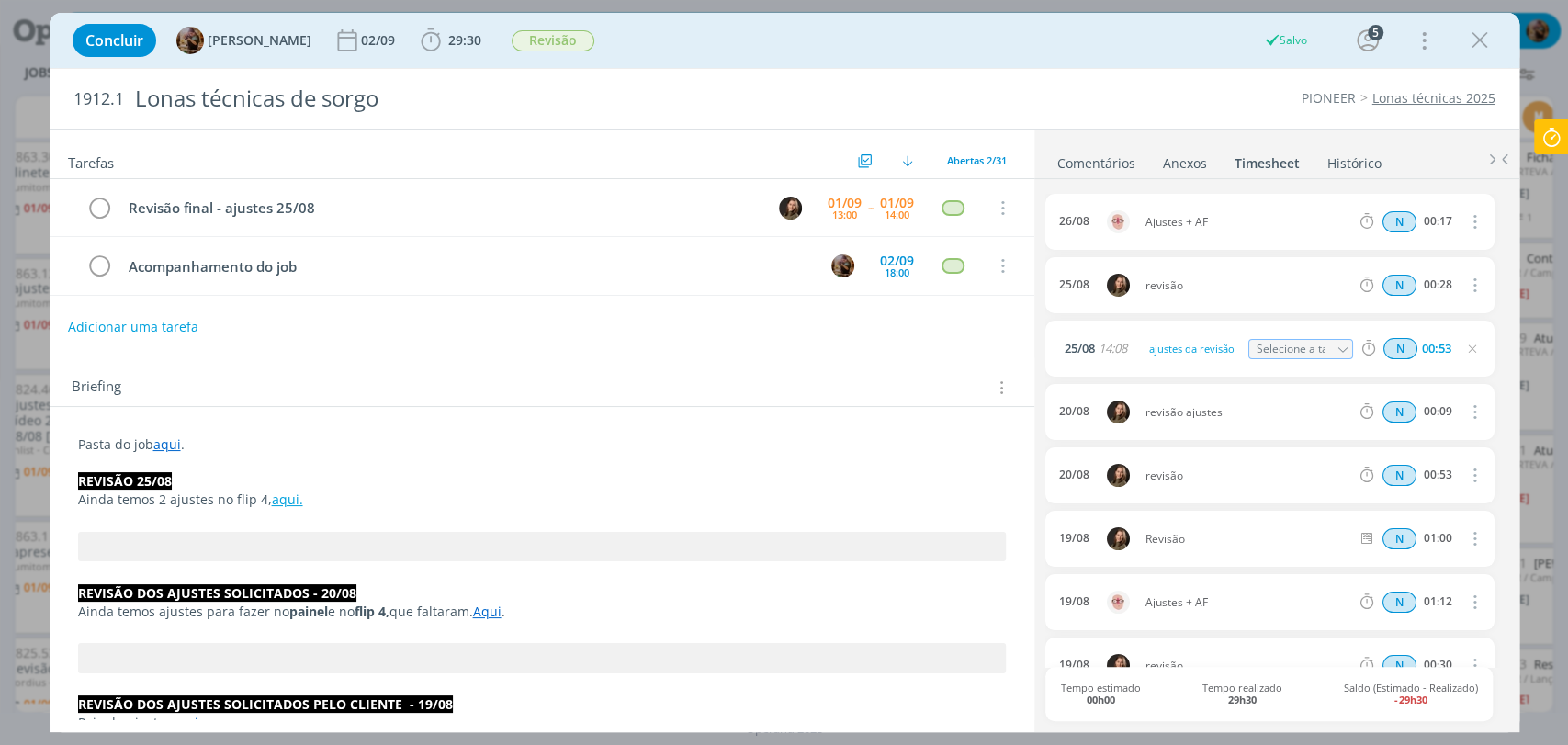
click at [1467, 349] on icon "dialog" at bounding box center [1472, 349] width 15 height 15
click at [399, 43] on div "02/09" at bounding box center [379, 41] width 37 height 13
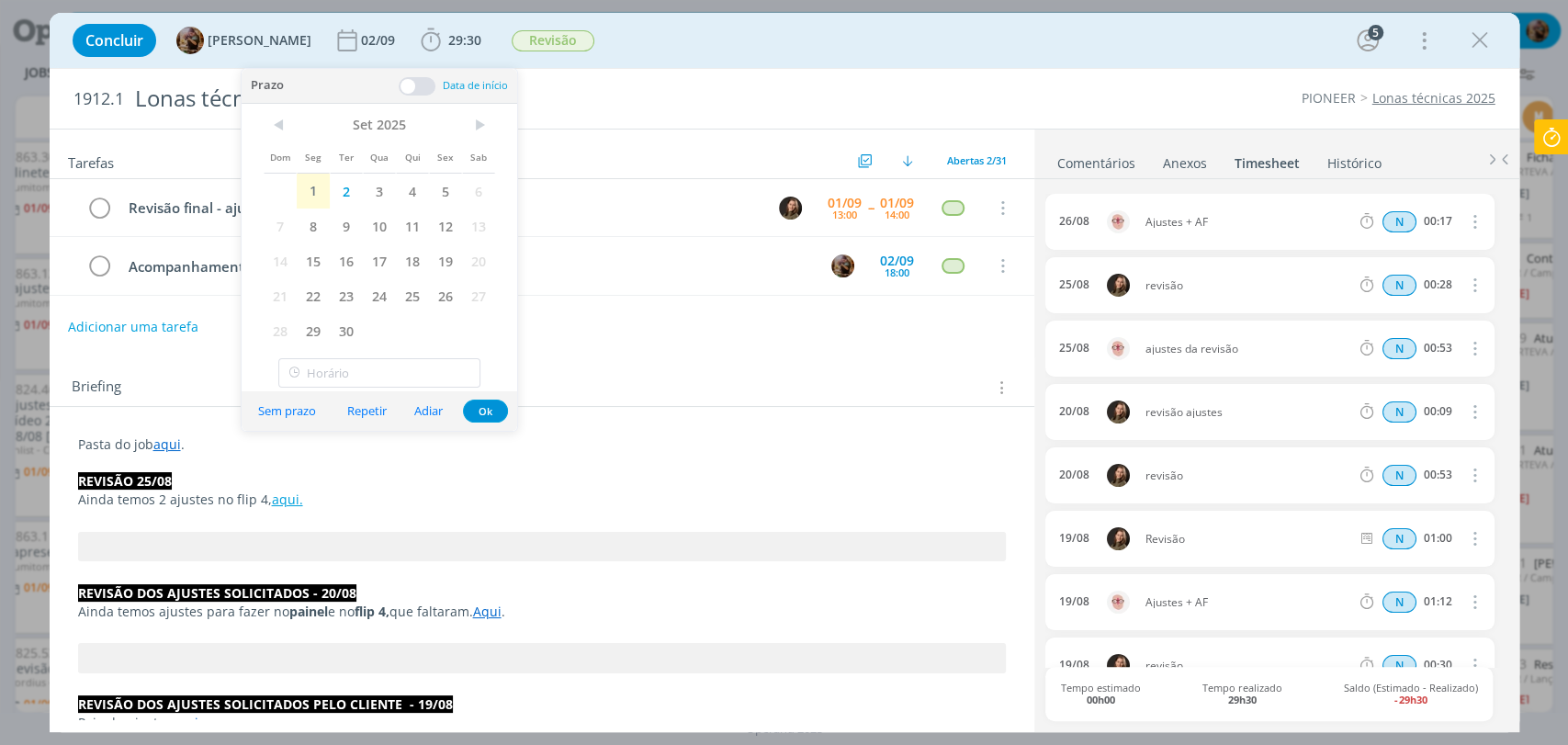
click at [742, 60] on div "Concluir Amanda Rodrigues 02/09 29:30 Iniciar Apontar Data * 01/09/2025 Horas *…" at bounding box center [784, 40] width 1442 height 44
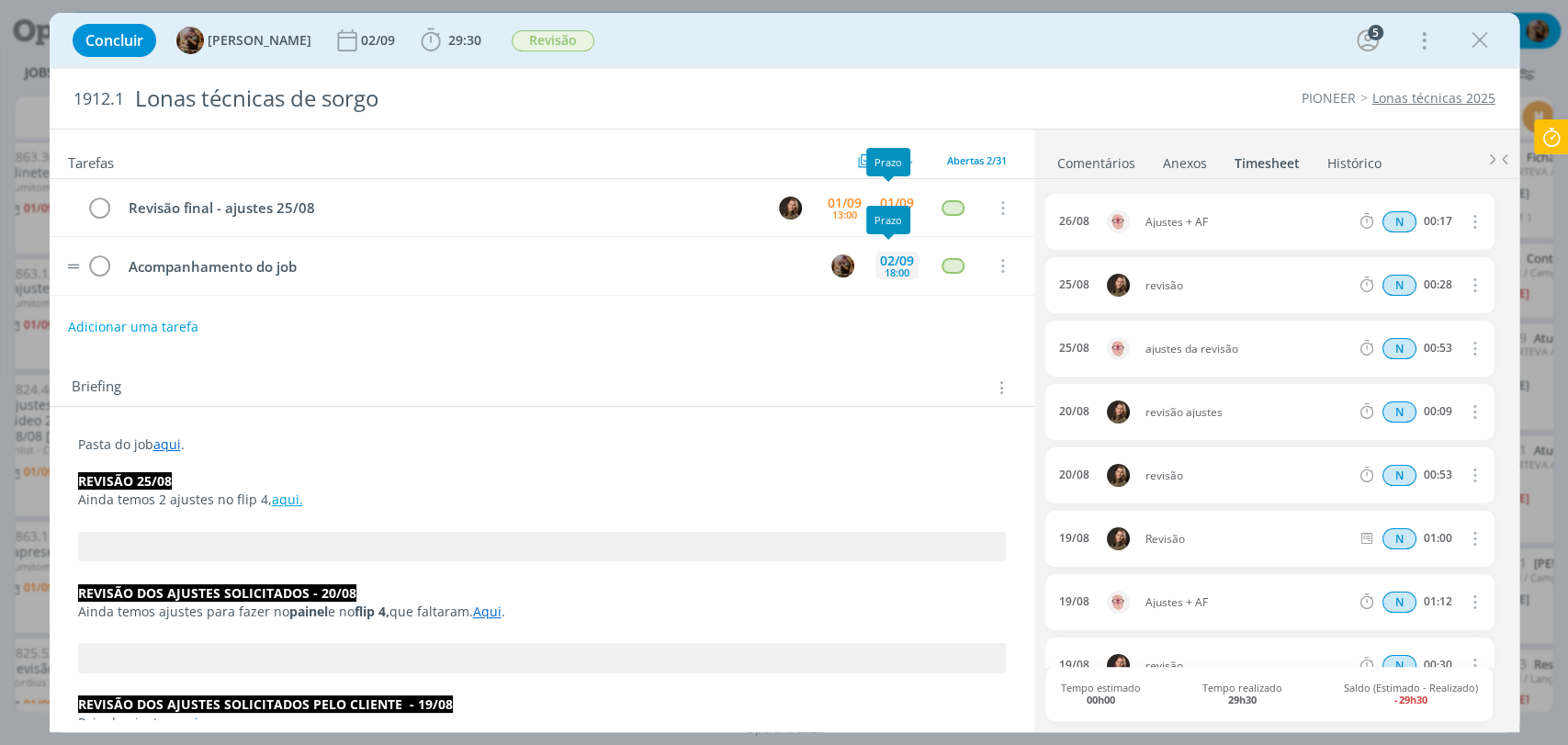
click at [889, 255] on div "02/09" at bounding box center [897, 261] width 34 height 13
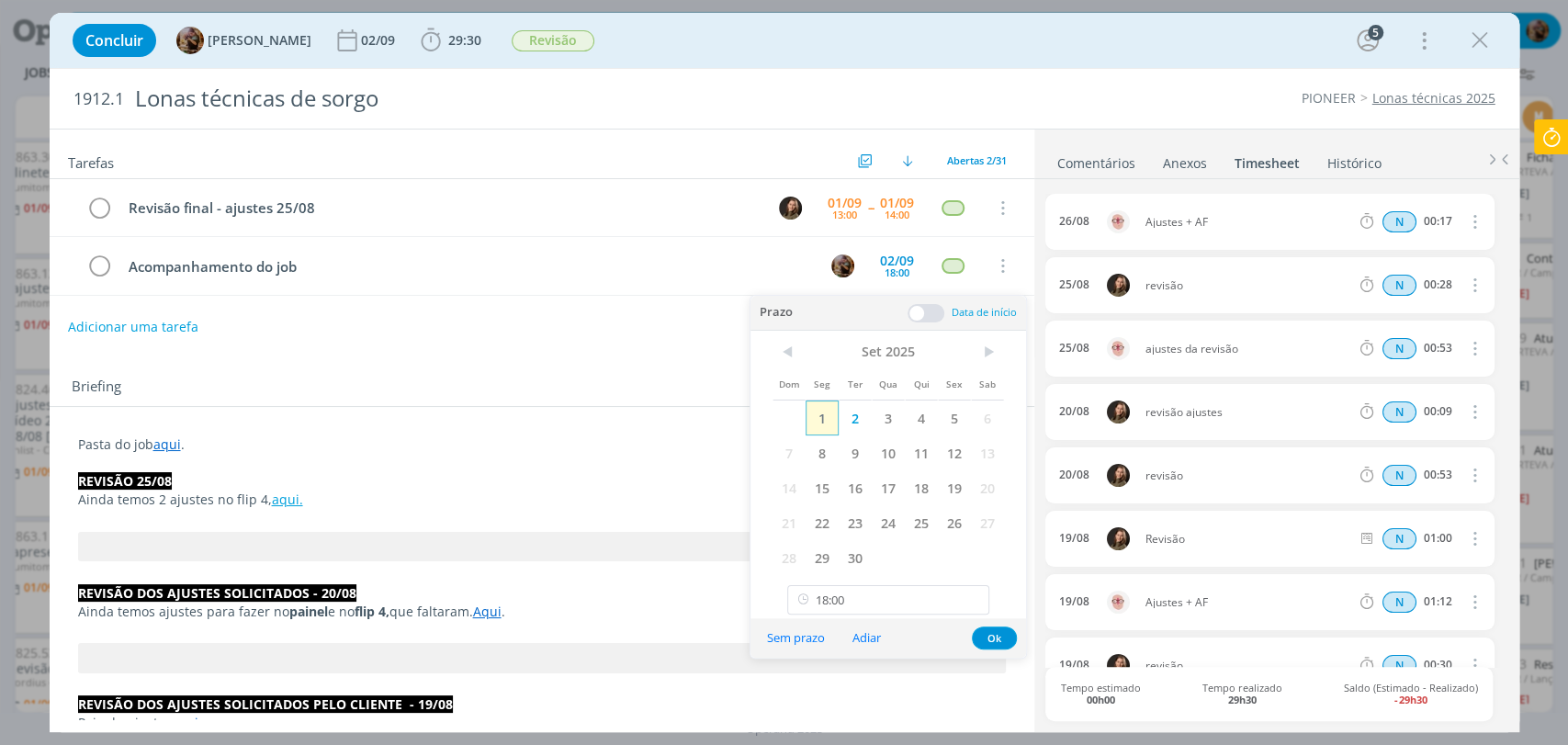
click at [831, 428] on span "1" at bounding box center [822, 419] width 33 height 35
click at [874, 609] on input "18:00" at bounding box center [888, 600] width 202 height 30
click at [845, 552] on div "15:00" at bounding box center [890, 563] width 205 height 33
type input "15:00"
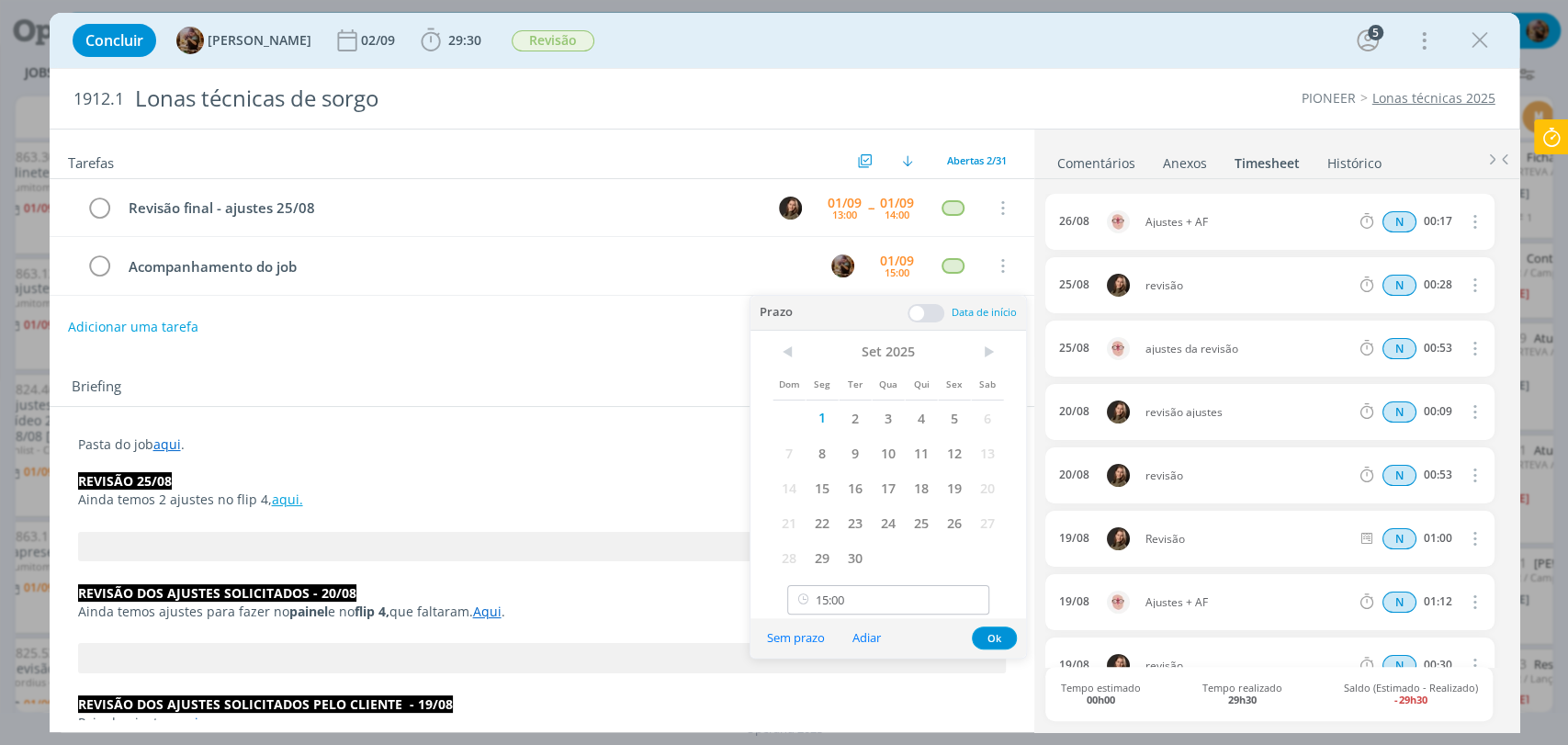
scroll to position [1844, 0]
click at [988, 633] on button "Ok" at bounding box center [994, 638] width 45 height 23
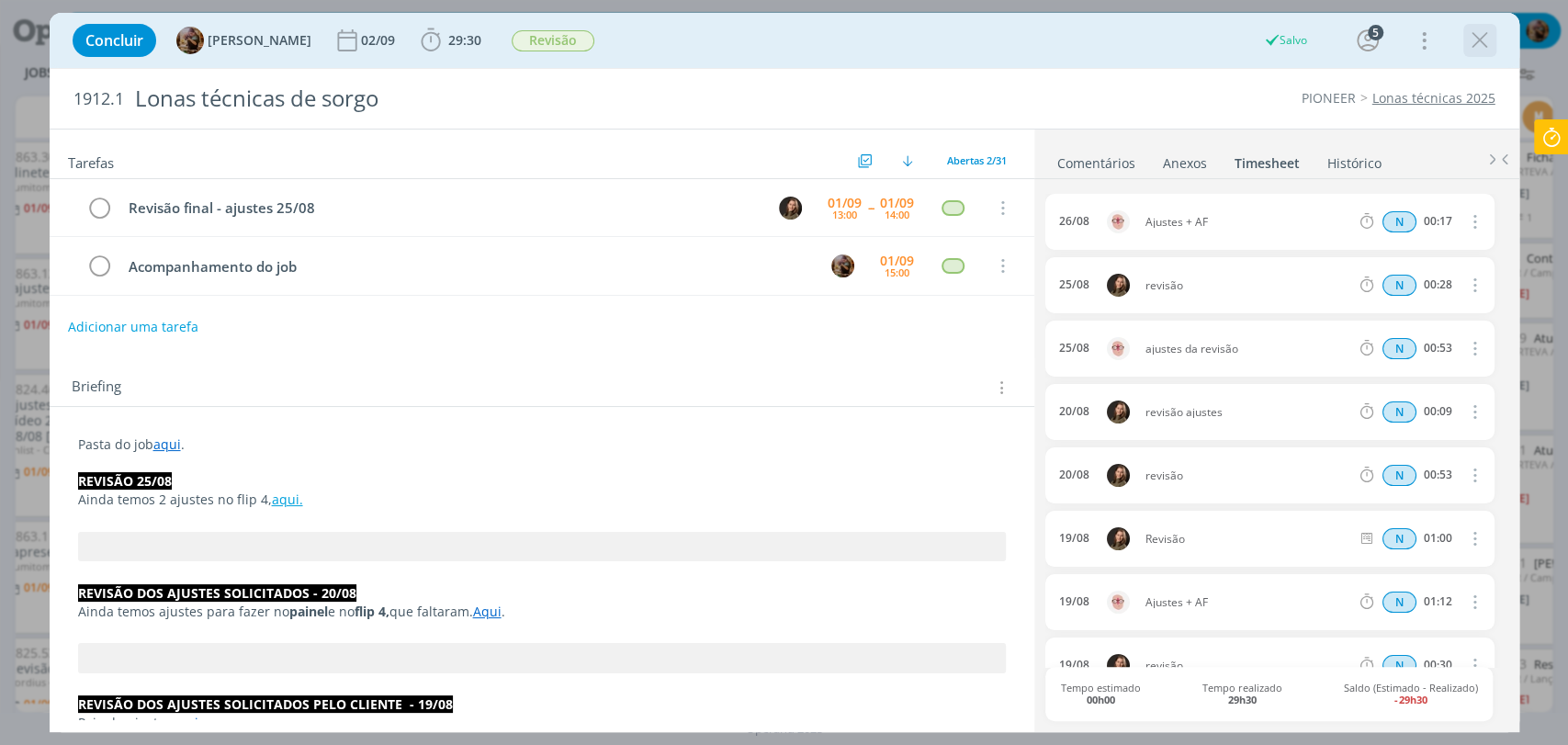
click at [1476, 37] on icon "dialog" at bounding box center [1480, 41] width 28 height 28
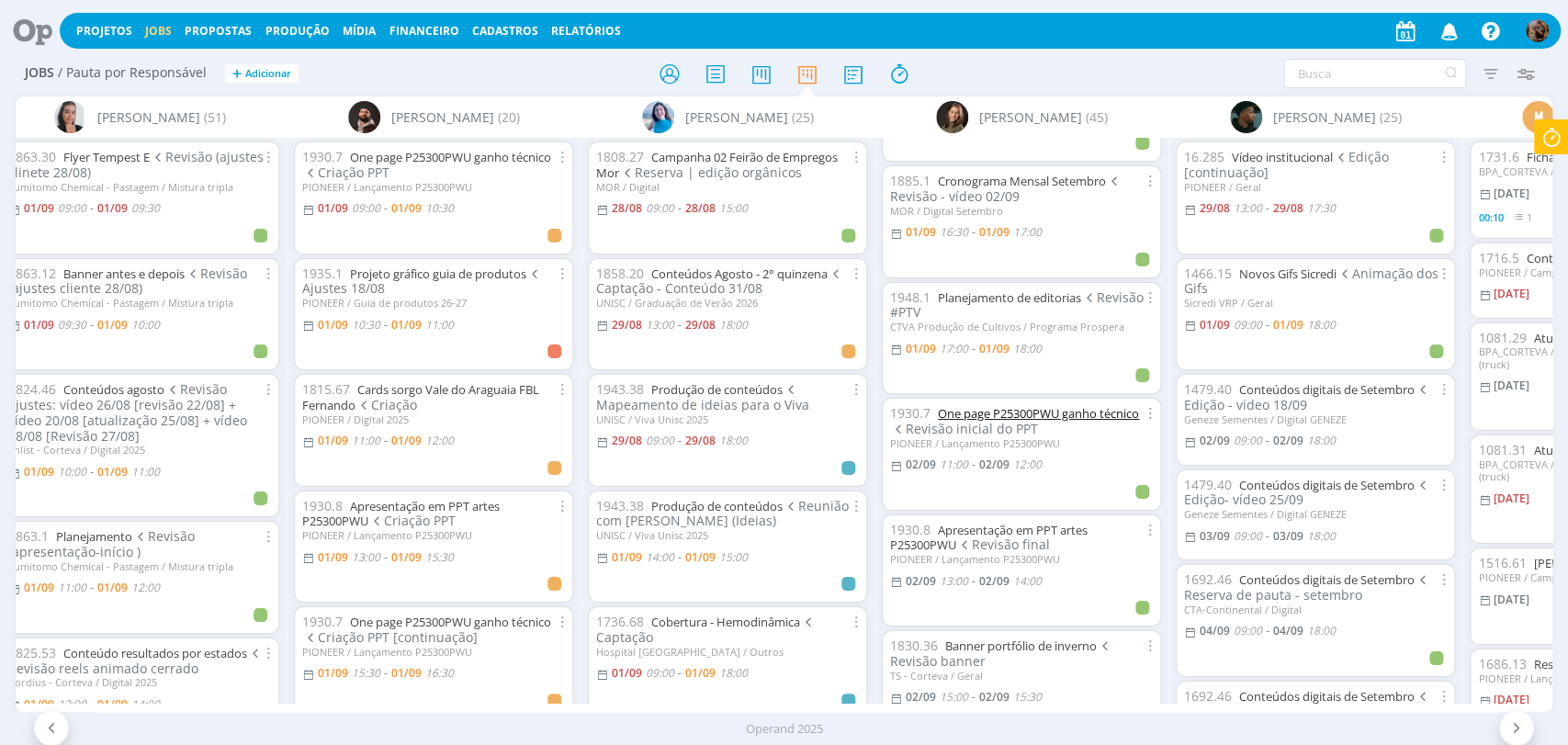
click at [1071, 406] on link "One page P25300PWU ganho técnico" at bounding box center [1038, 414] width 201 height 17
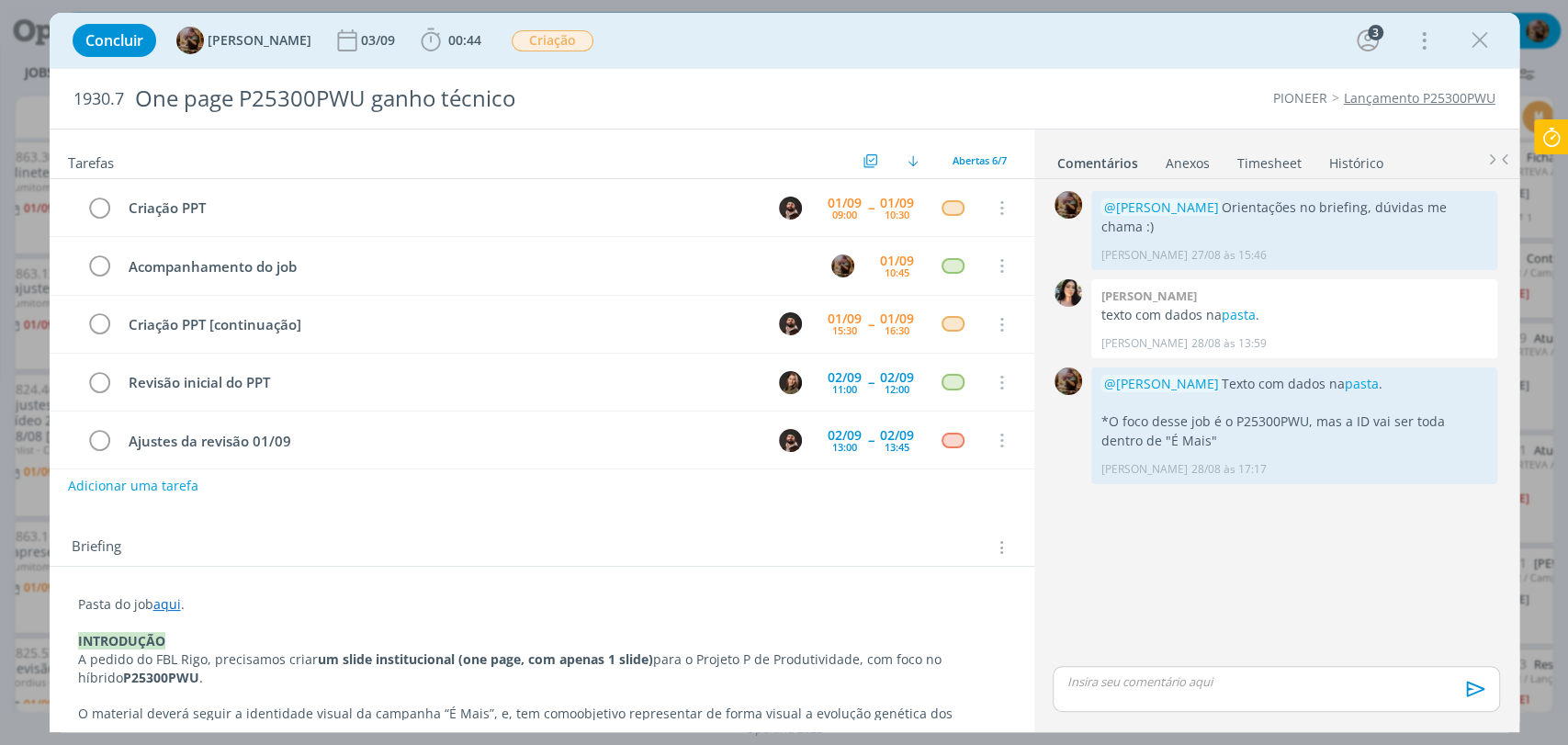
scroll to position [70, 0]
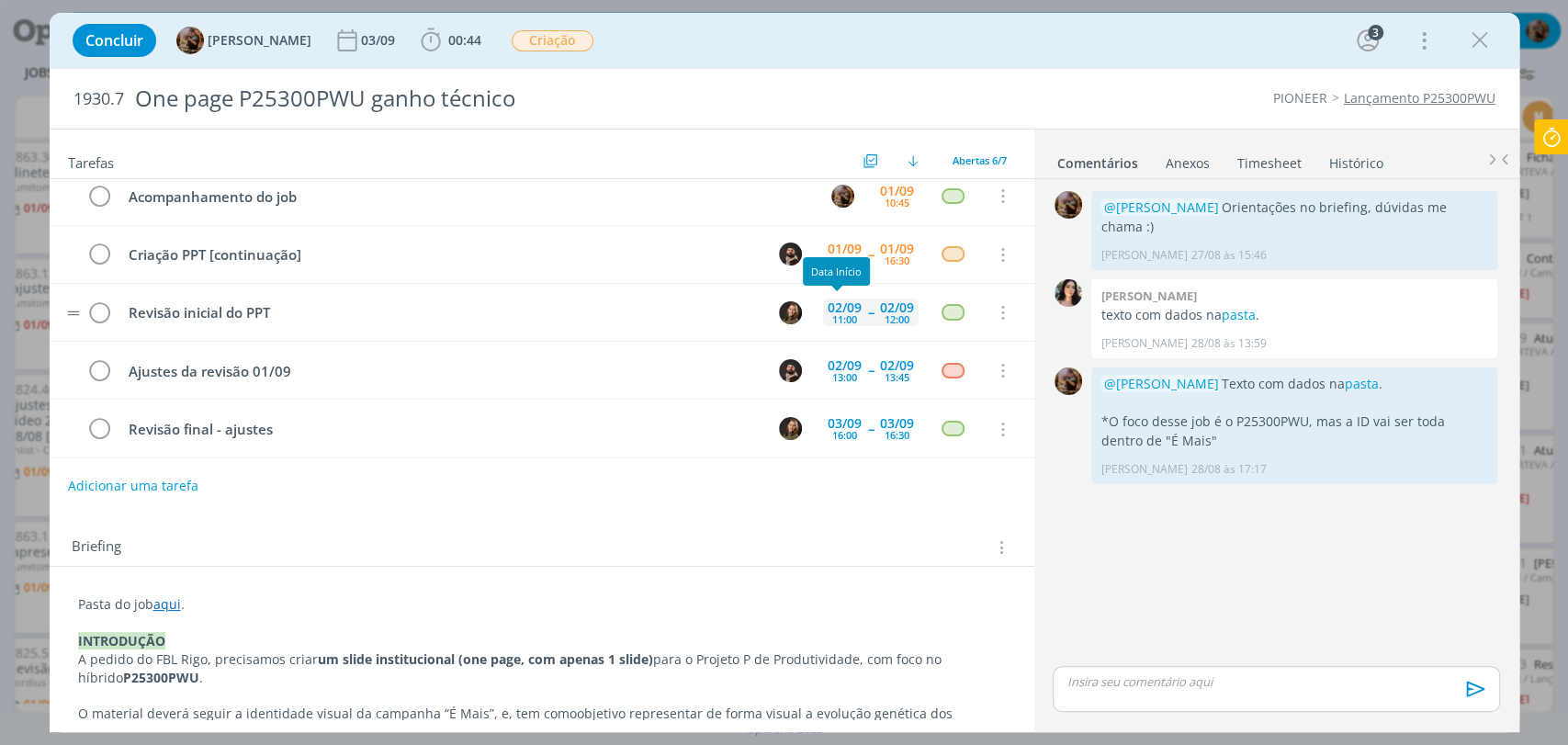
click at [839, 314] on div "11:00" at bounding box center [844, 319] width 25 height 10
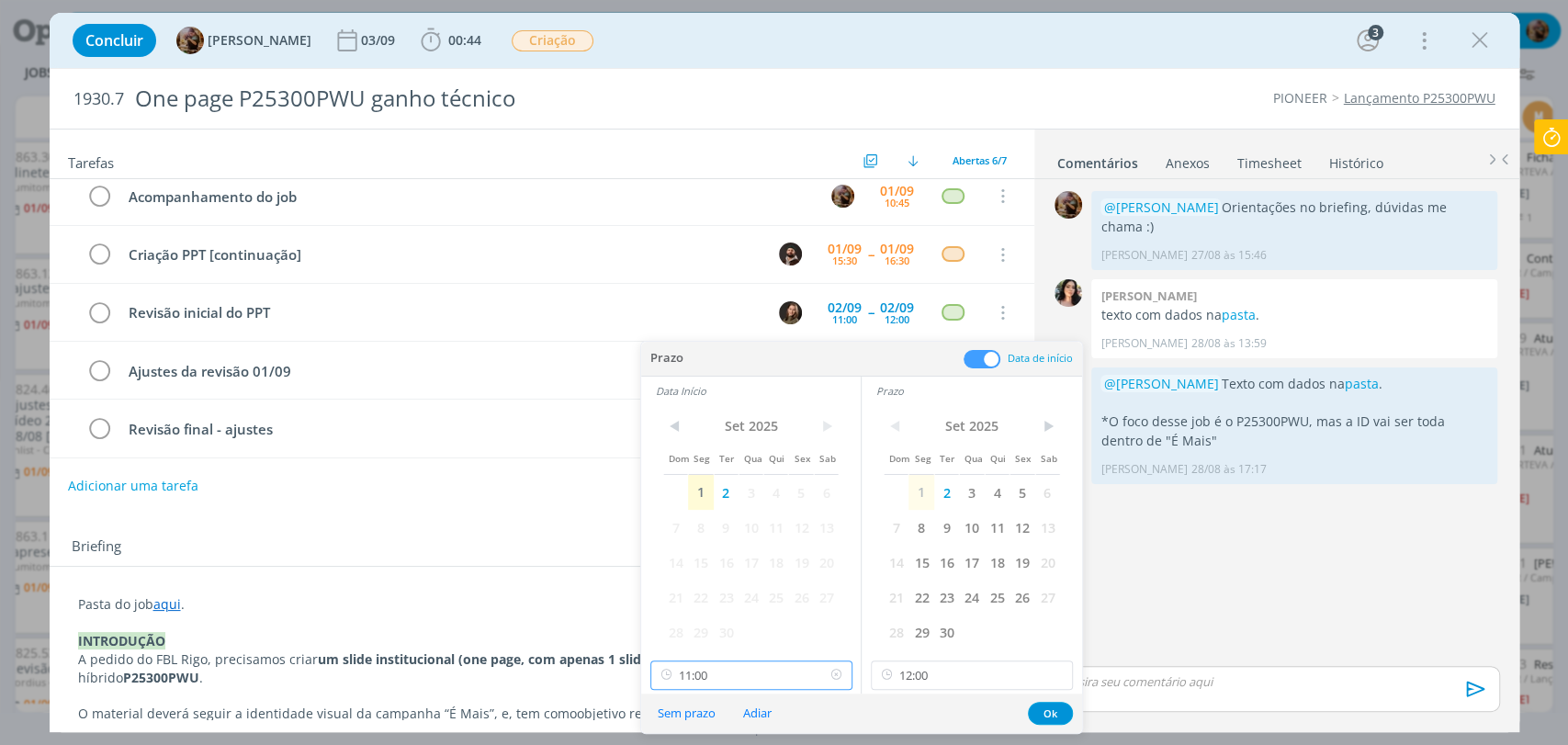
click at [783, 671] on input "11:00" at bounding box center [751, 675] width 202 height 30
click at [747, 547] on div "08:45" at bounding box center [752, 533] width 205 height 33
click at [778, 671] on input "08:45" at bounding box center [751, 675] width 202 height 30
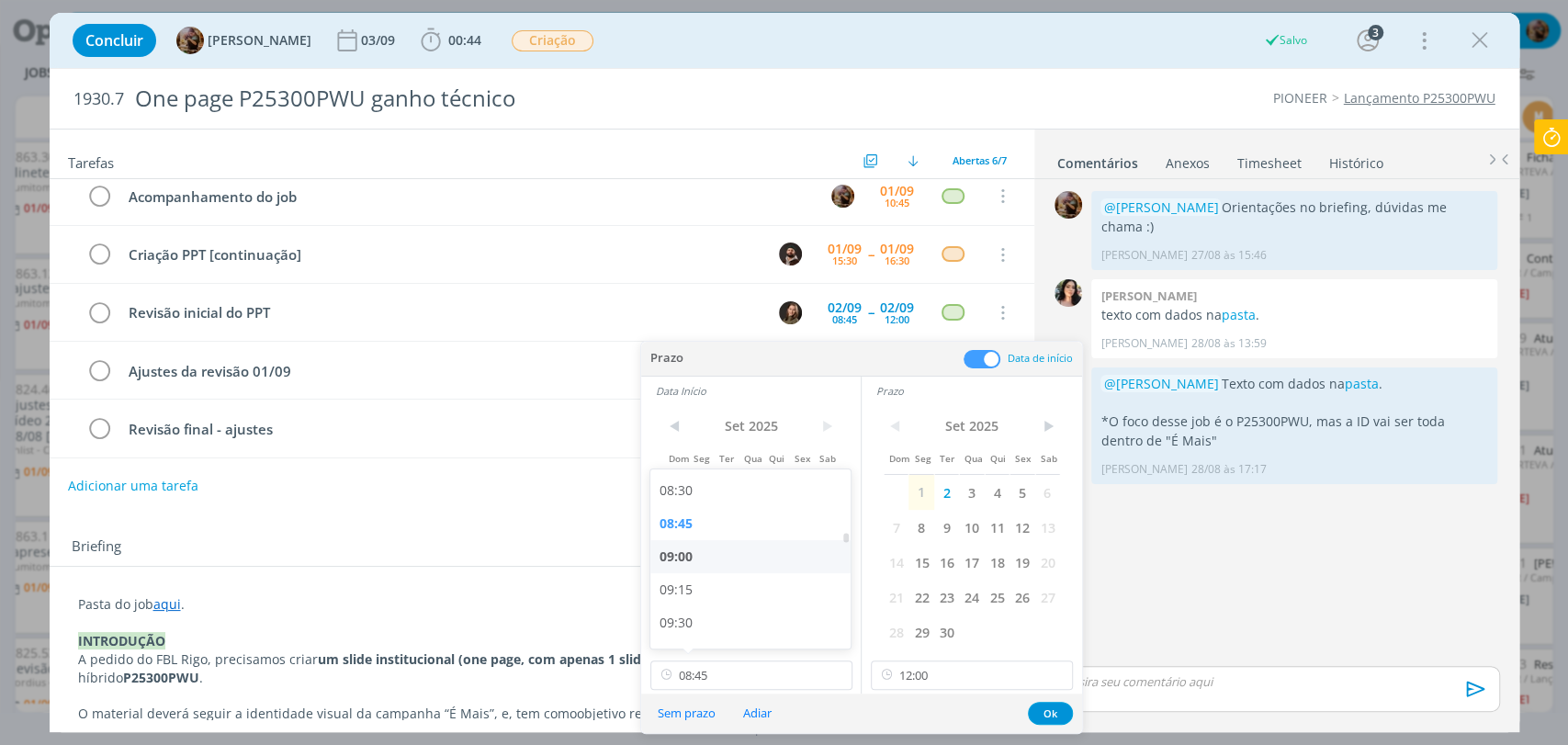
click at [712, 561] on div "09:00" at bounding box center [752, 557] width 205 height 33
type input "09:00"
click at [929, 660] on input "12:00" at bounding box center [971, 675] width 202 height 30
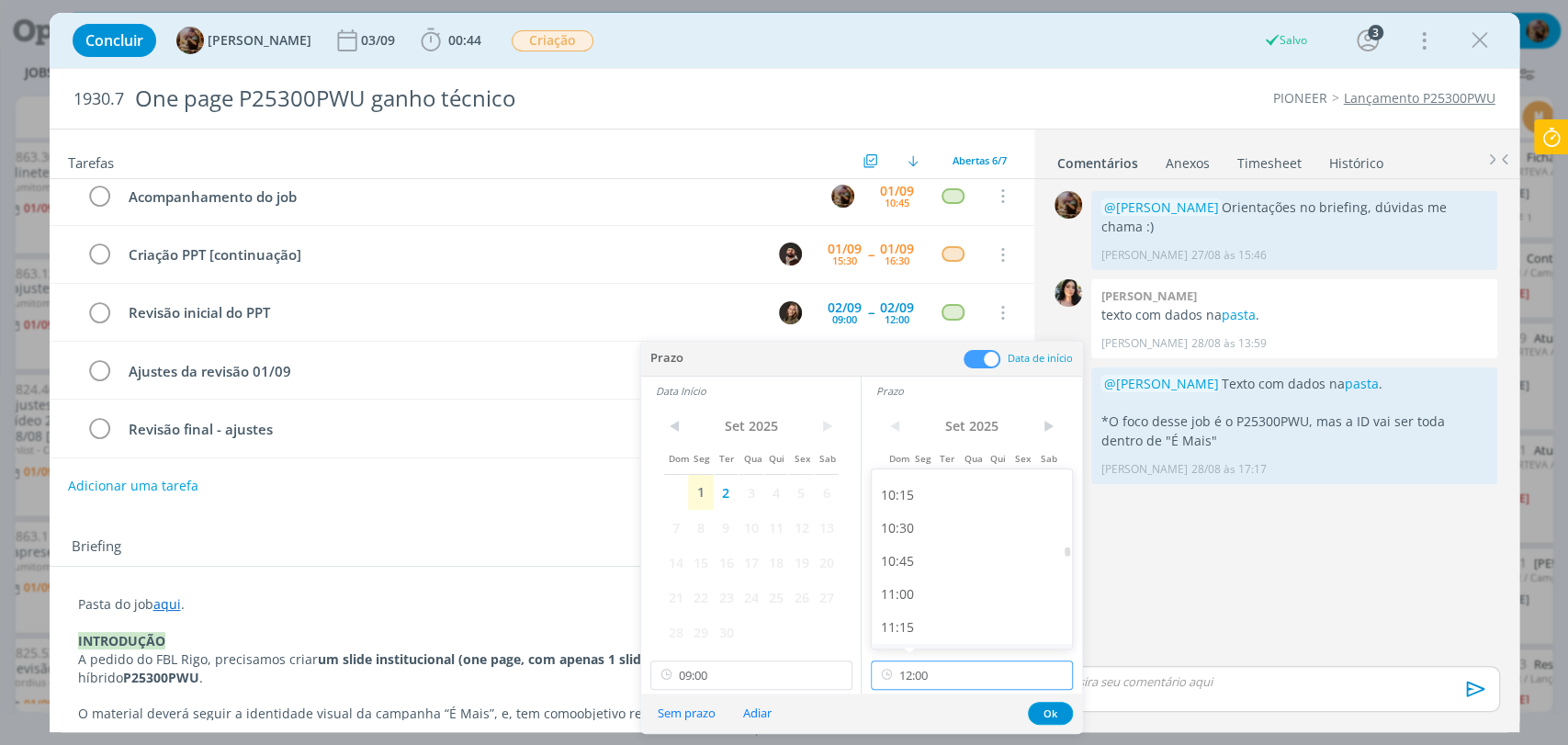
scroll to position [1345, 0]
click at [908, 526] on div "10:30" at bounding box center [974, 530] width 205 height 33
type input "10:30"
drag, startPoint x: 1044, startPoint y: 712, endPoint x: 924, endPoint y: 416, distance: 319.4
click at [1045, 712] on button "Ok" at bounding box center [1050, 713] width 45 height 23
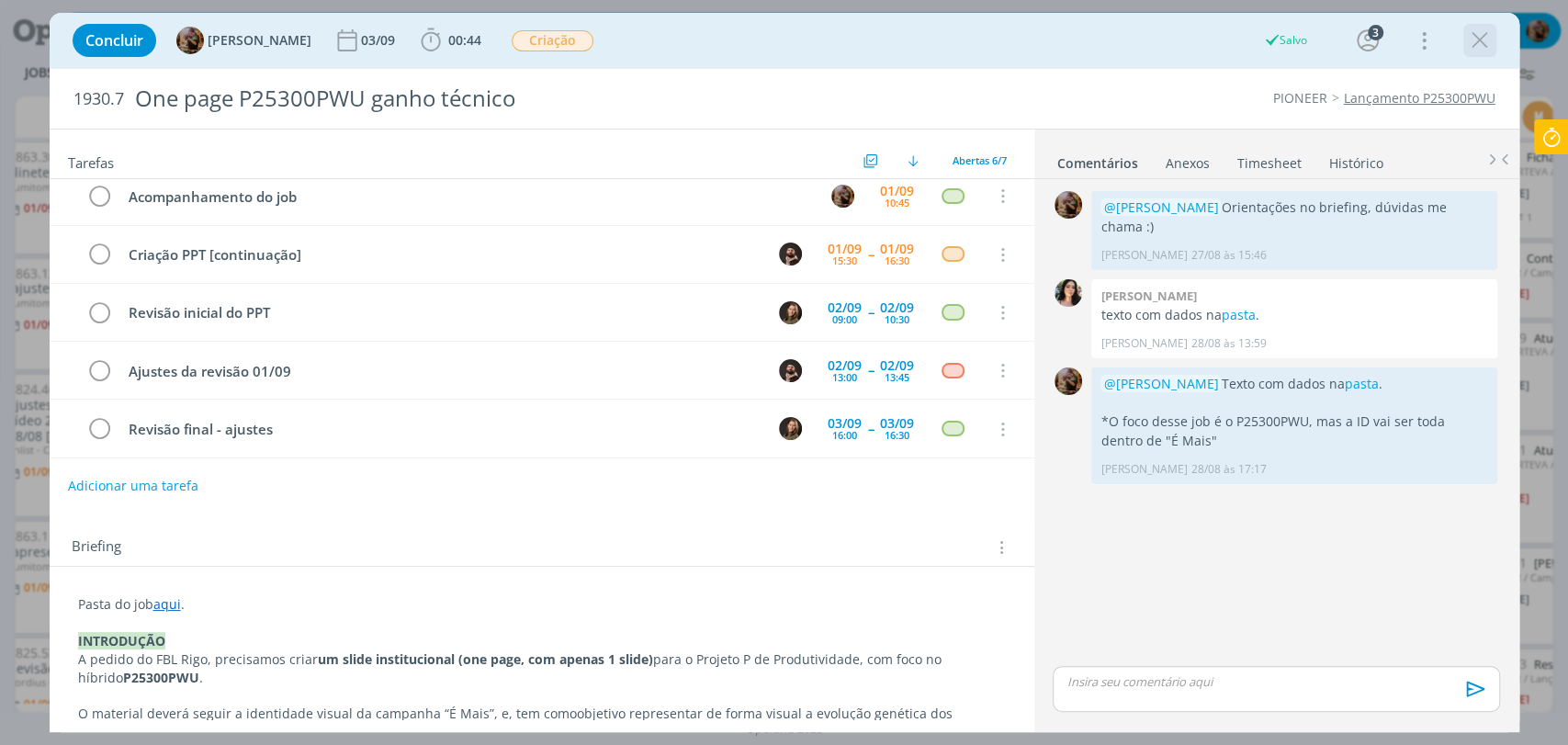
click at [1482, 47] on icon "dialog" at bounding box center [1480, 41] width 28 height 28
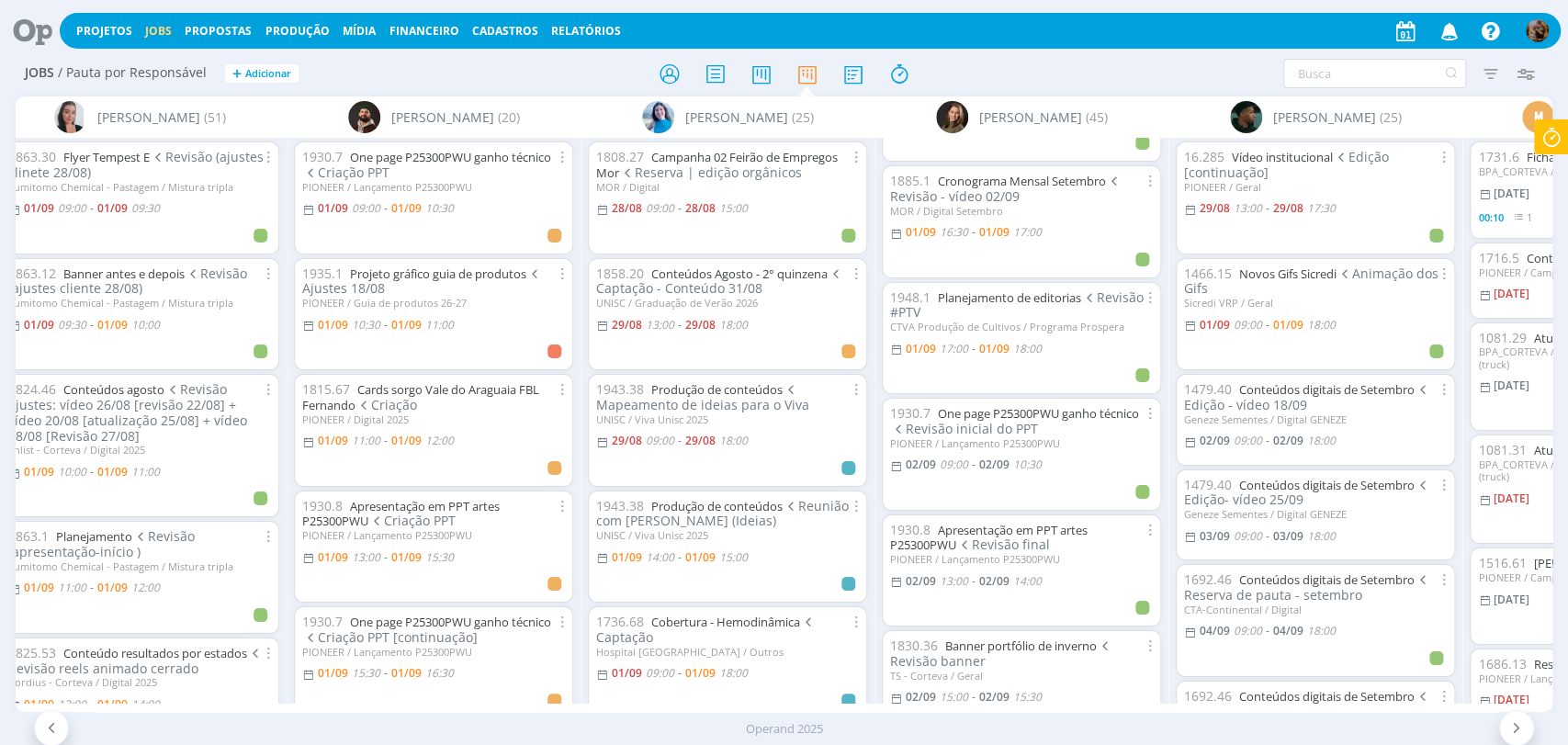
scroll to position [522, 0]
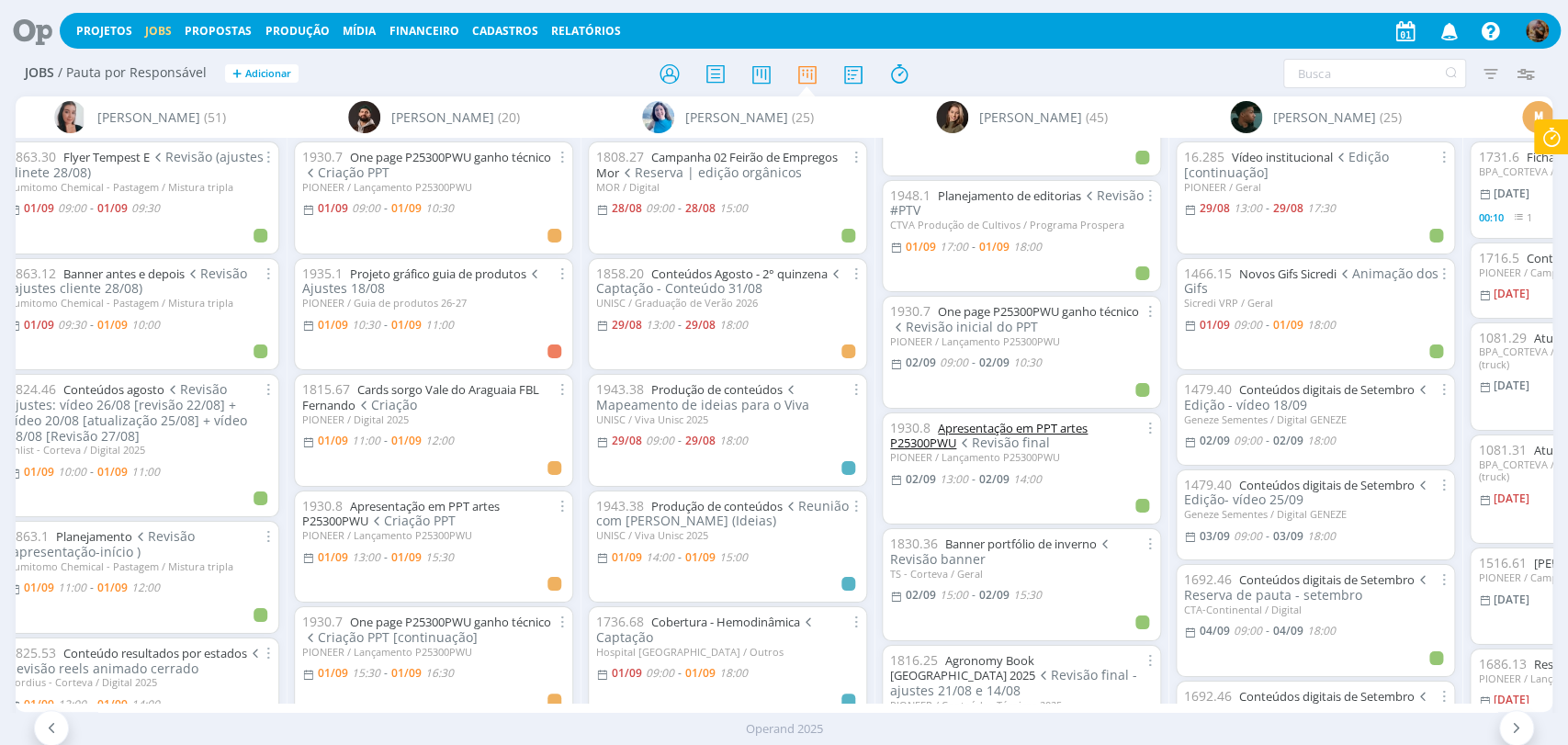
click at [1066, 419] on link "Apresentação em PPT artes P25300PWU" at bounding box center [989, 435] width 197 height 33
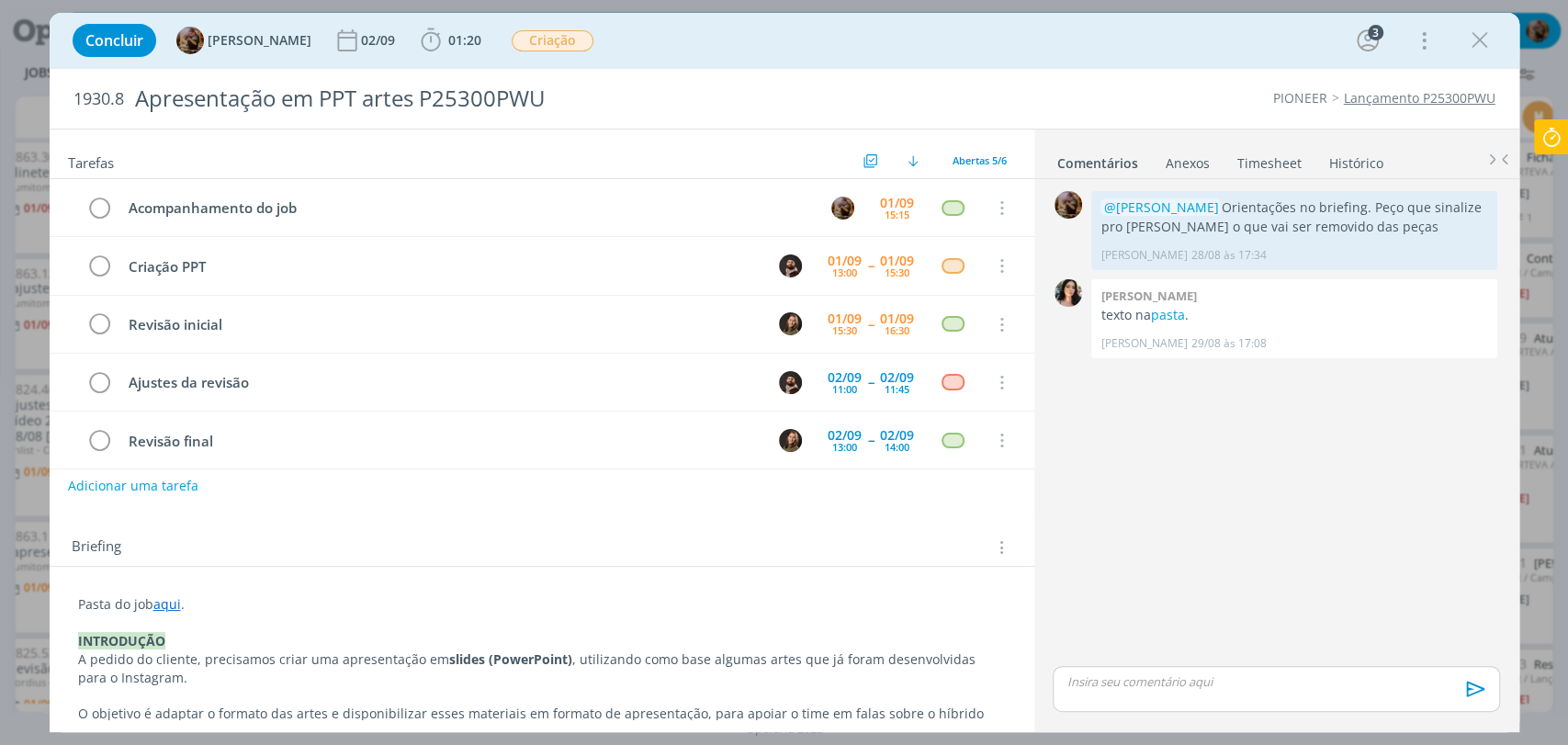
scroll to position [12, 0]
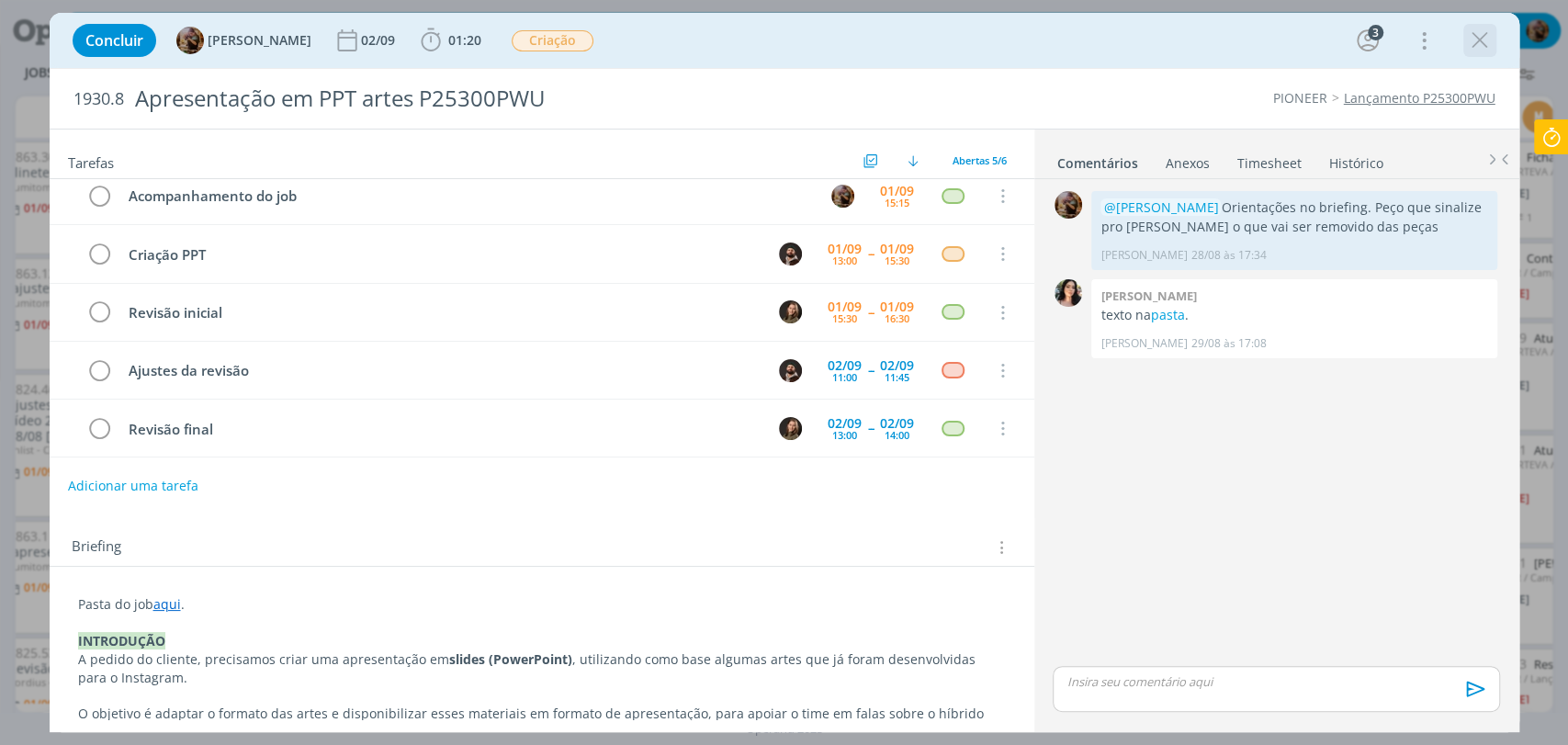
click at [1481, 28] on icon "dialog" at bounding box center [1480, 41] width 28 height 28
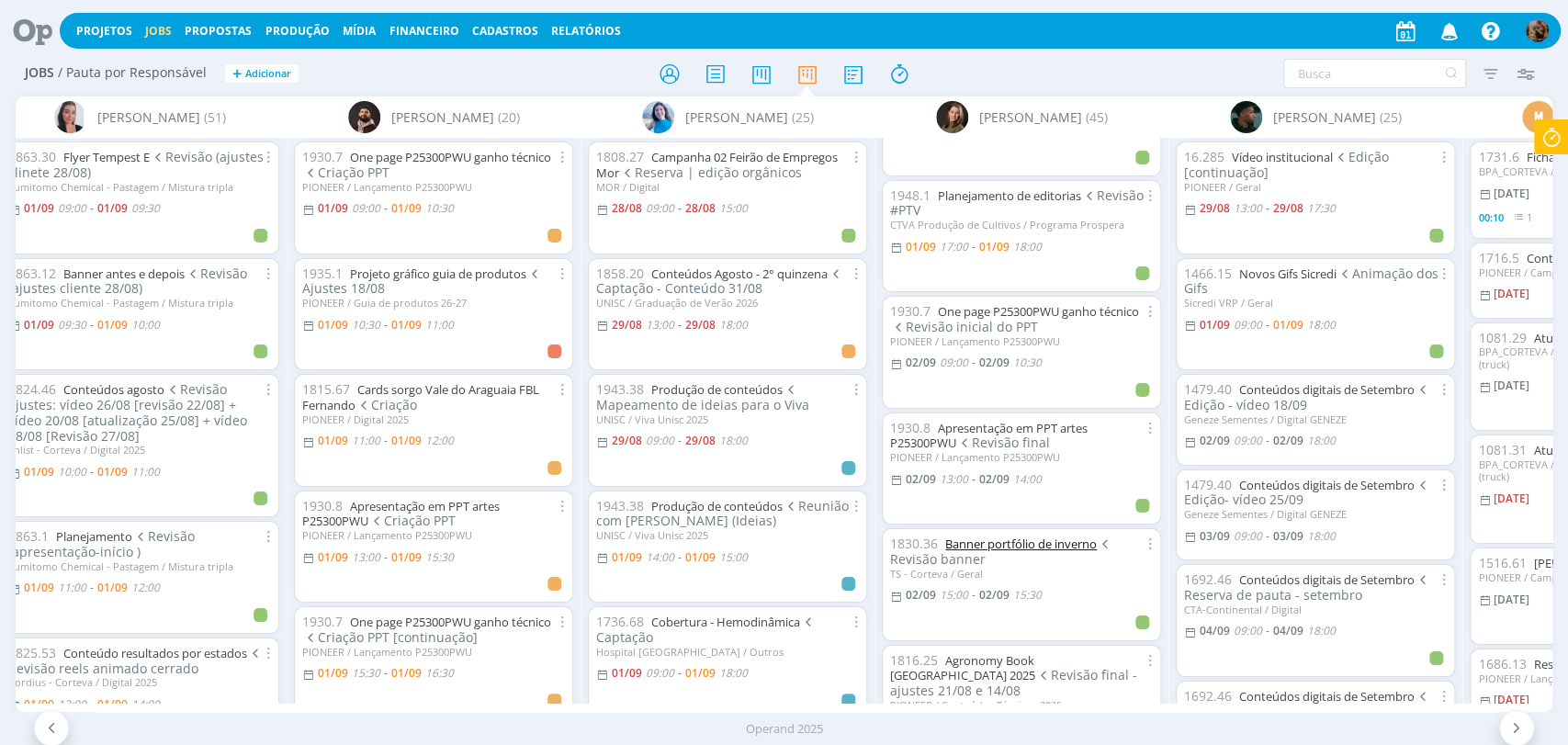
click at [1066, 536] on link "Banner portfólio de inverno" at bounding box center [1020, 544] width 152 height 17
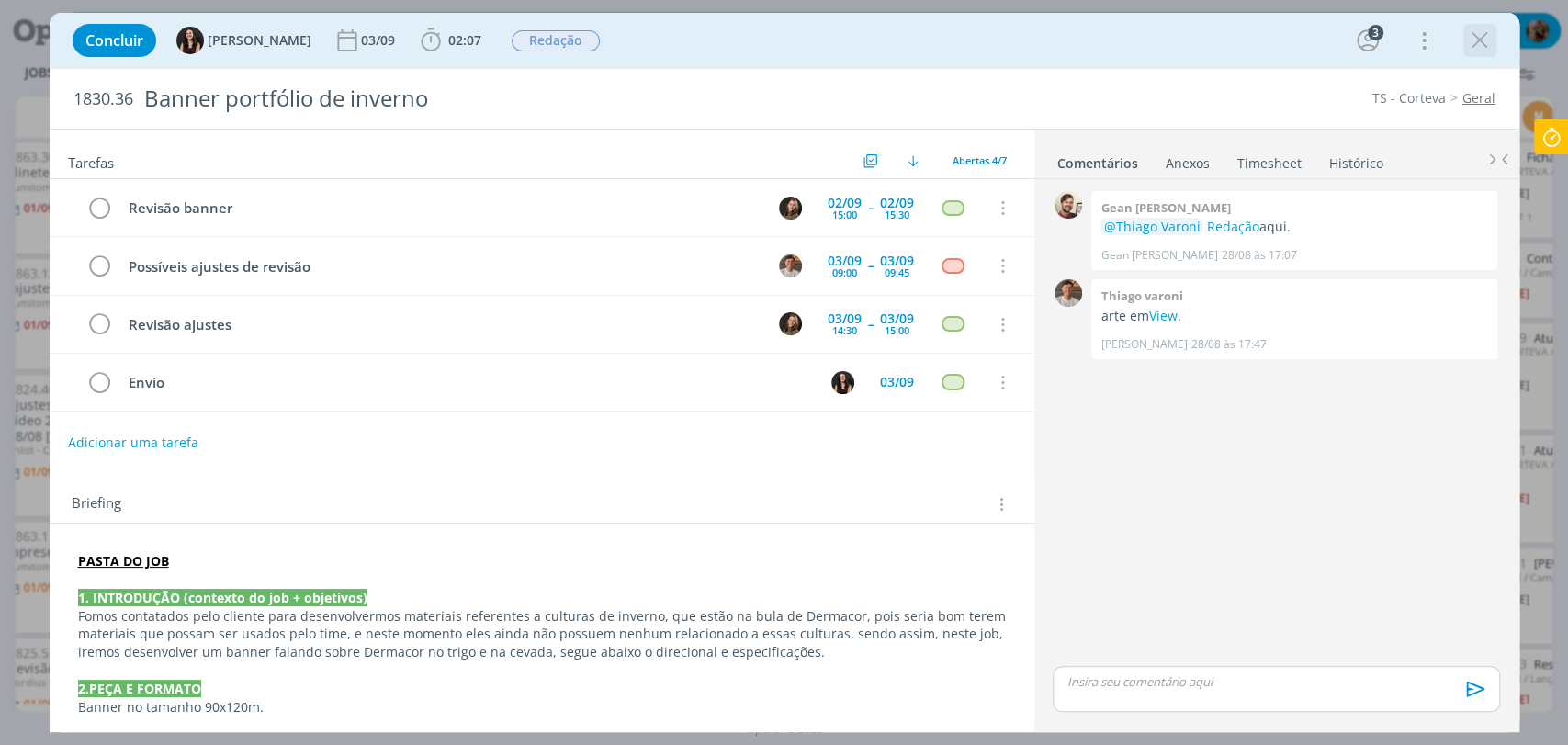
click at [1486, 36] on icon "dialog" at bounding box center [1480, 41] width 28 height 28
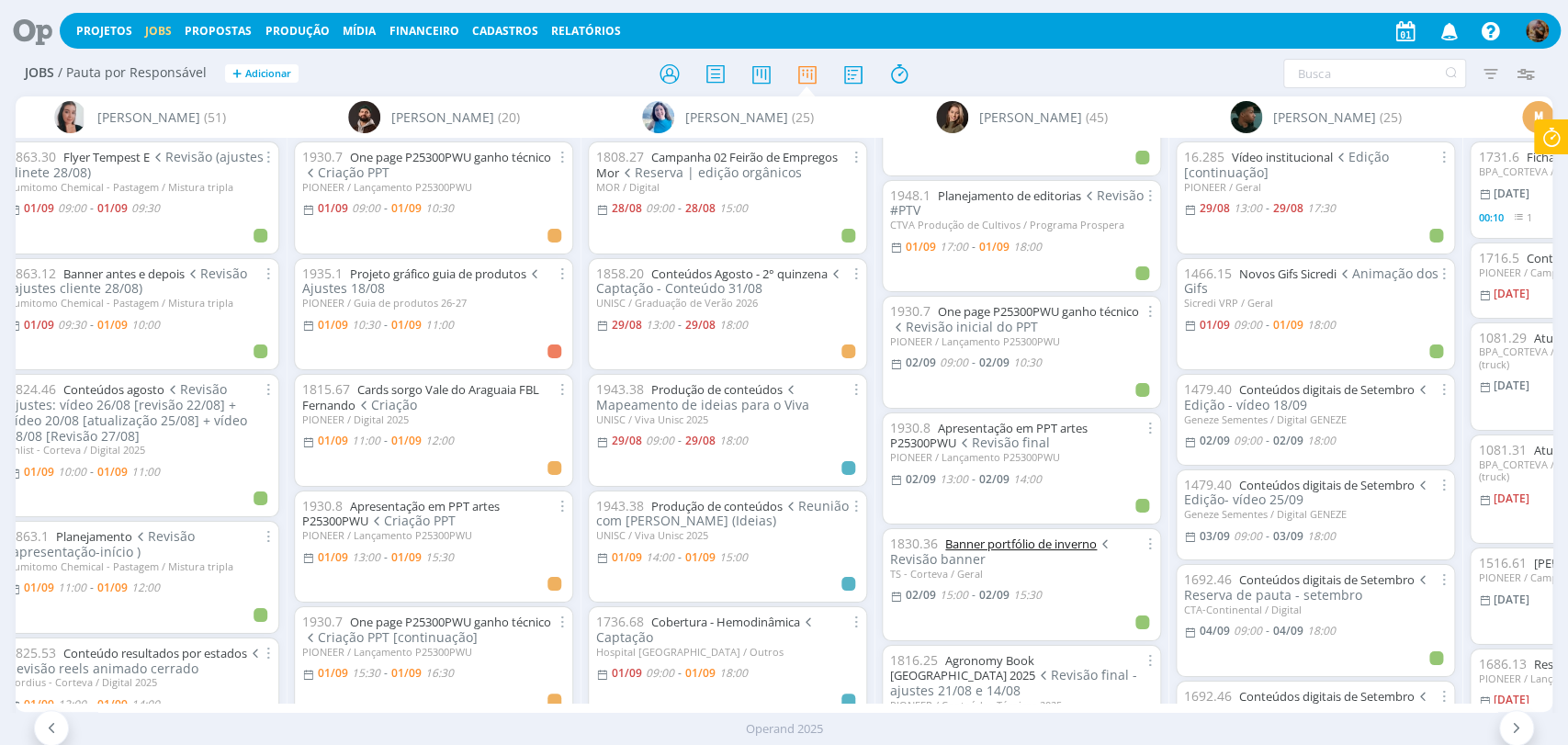
click at [1047, 536] on link "Banner portfólio de inverno" at bounding box center [1020, 544] width 152 height 17
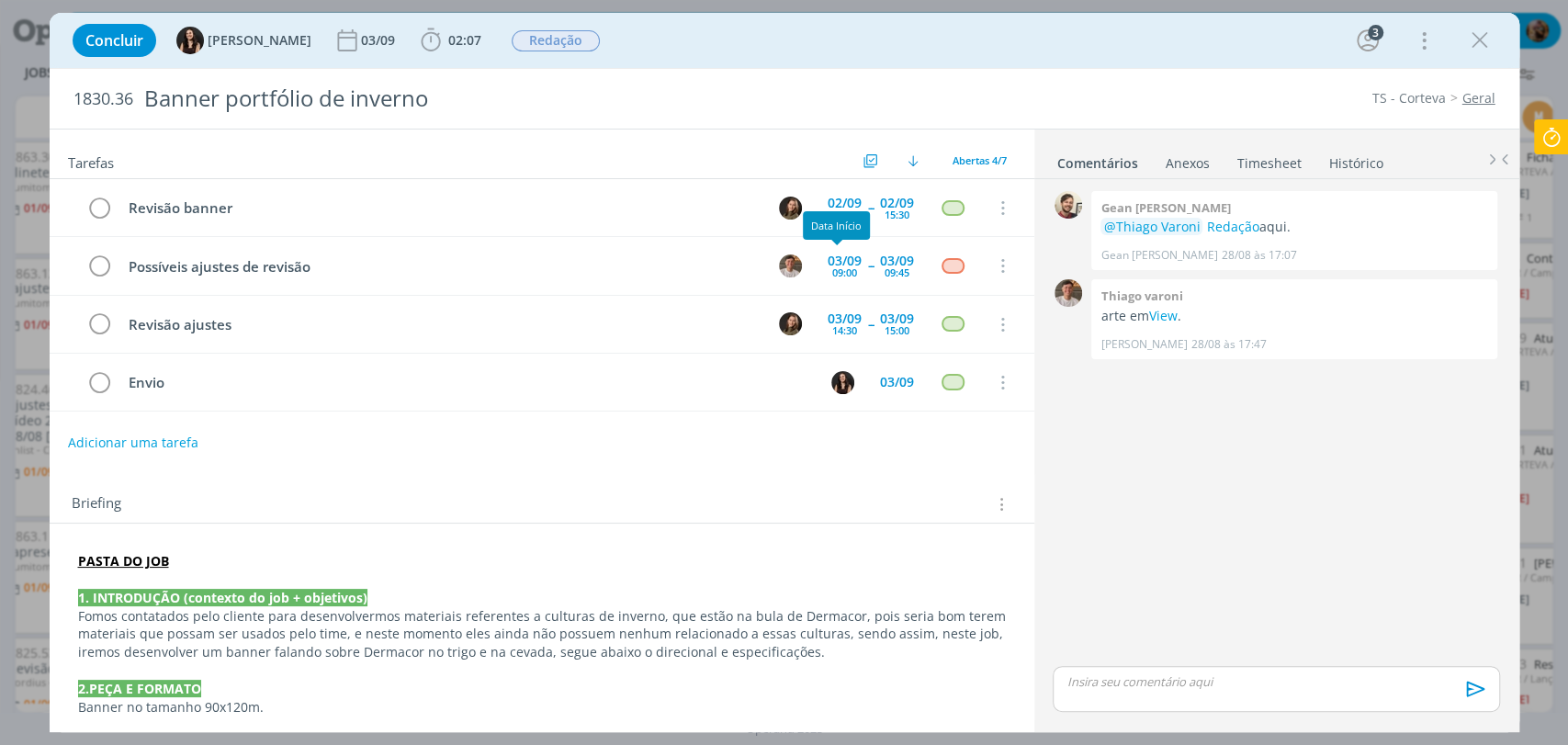
click at [832, 211] on div "Data Início" at bounding box center [836, 225] width 67 height 29
click at [832, 203] on div "02/09" at bounding box center [844, 203] width 34 height 13
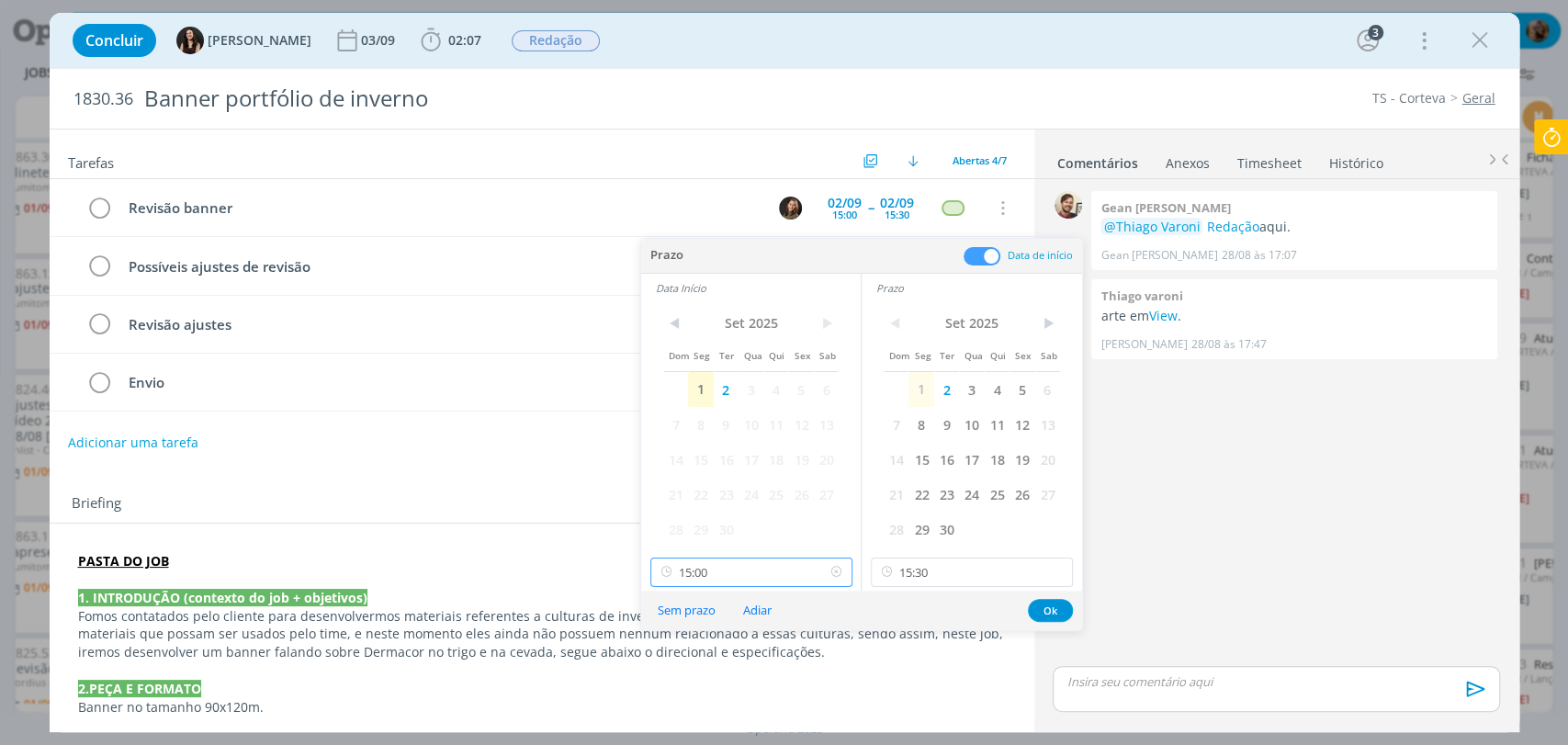
click at [753, 567] on input "15:00" at bounding box center [751, 573] width 202 height 30
click at [708, 437] on div "10:30" at bounding box center [752, 438] width 205 height 33
type input "10:30"
click at [1004, 574] on input "15:30" at bounding box center [971, 573] width 202 height 30
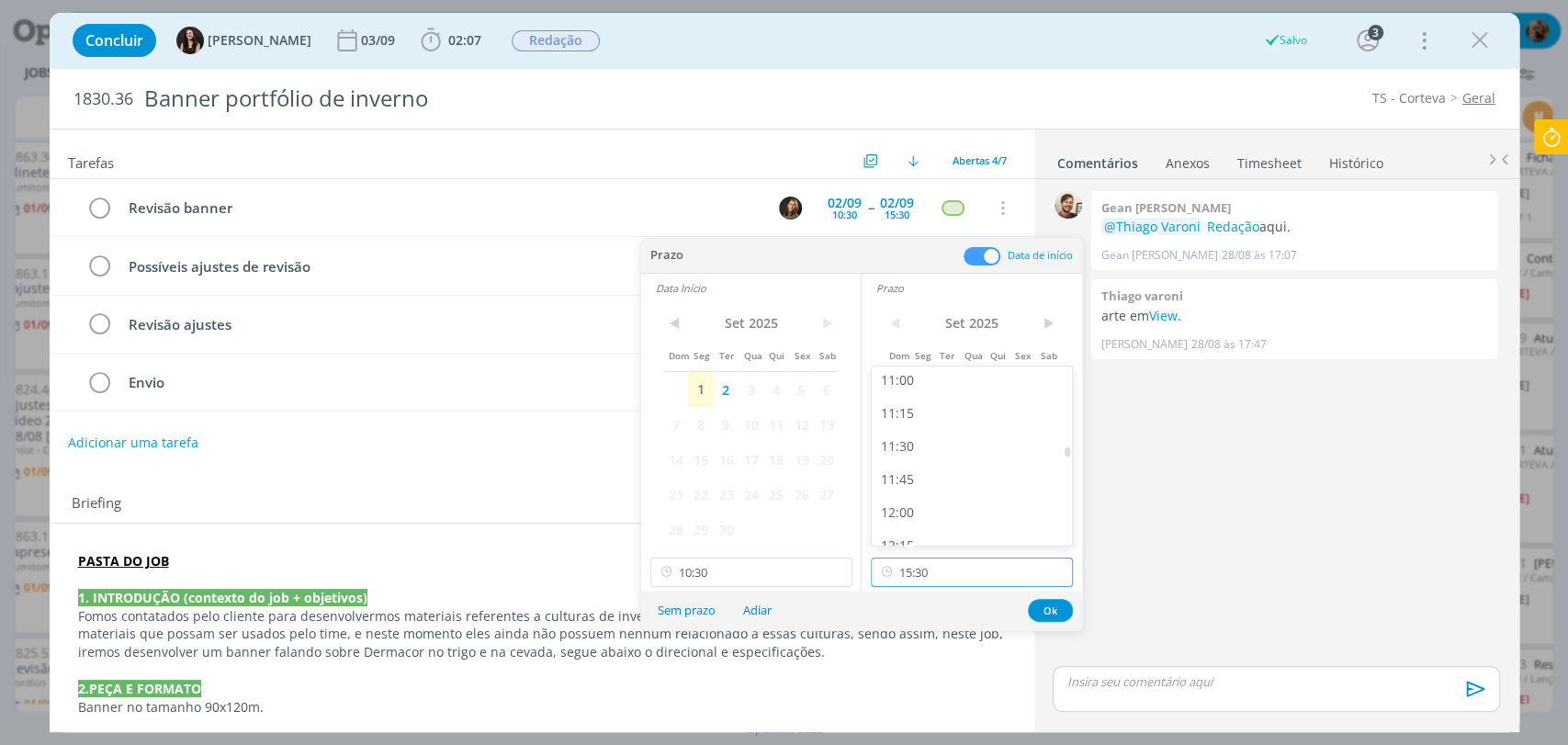
scroll to position [1400, 0]
click at [925, 439] on div "11:00" at bounding box center [974, 438] width 205 height 33
type input "11:00"
click at [1049, 603] on button "Ok" at bounding box center [1050, 610] width 45 height 23
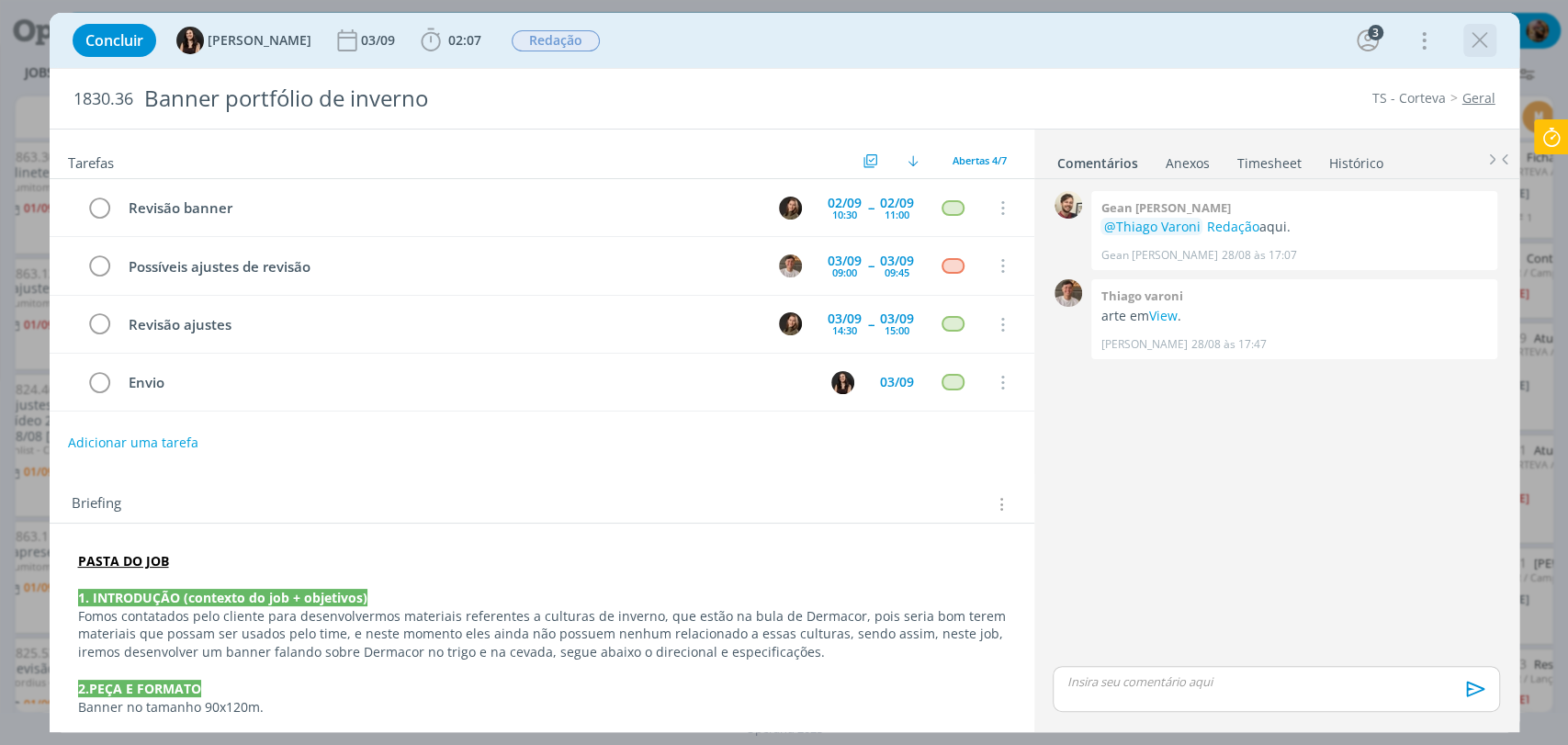
click at [1478, 45] on icon "dialog" at bounding box center [1480, 41] width 28 height 28
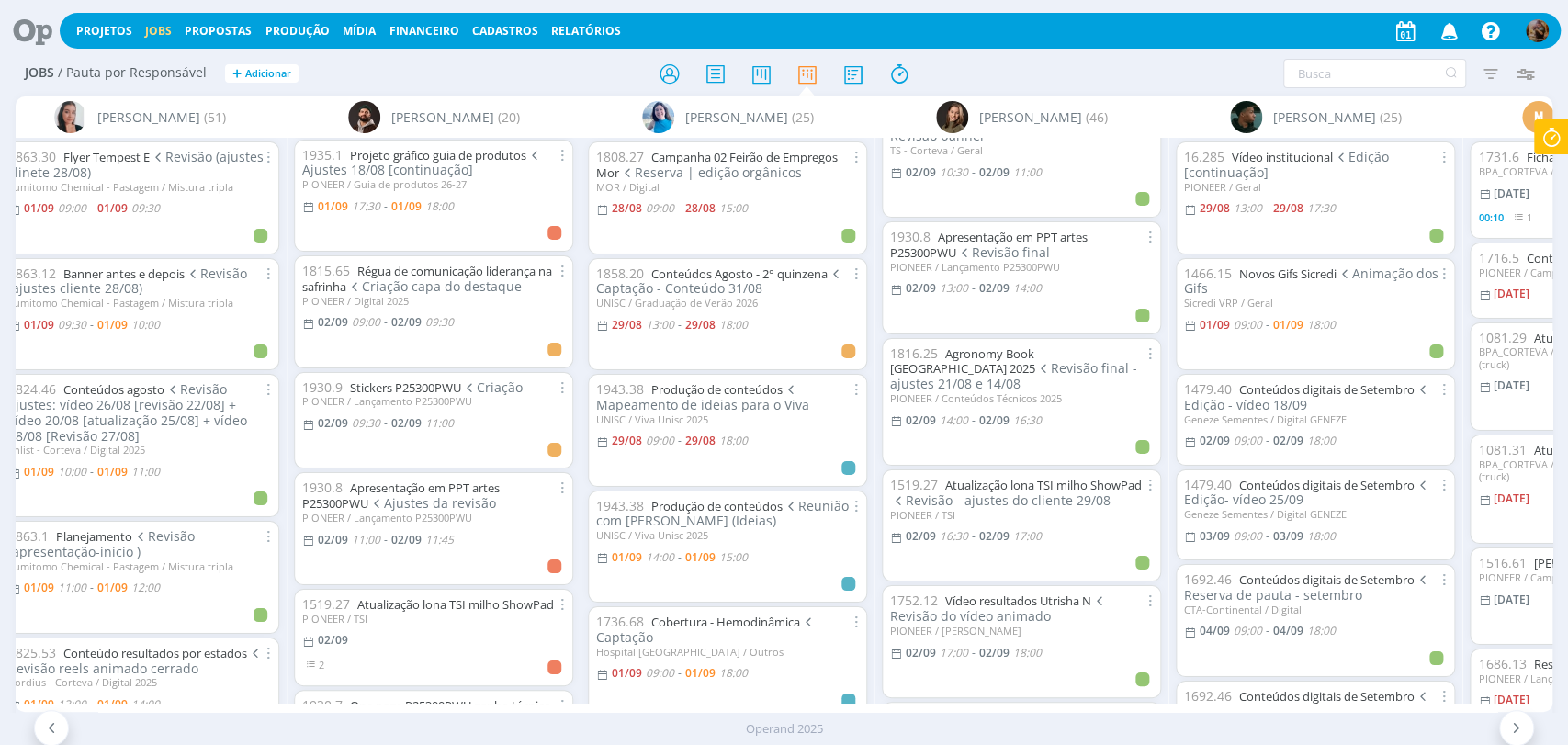
scroll to position [919, 0]
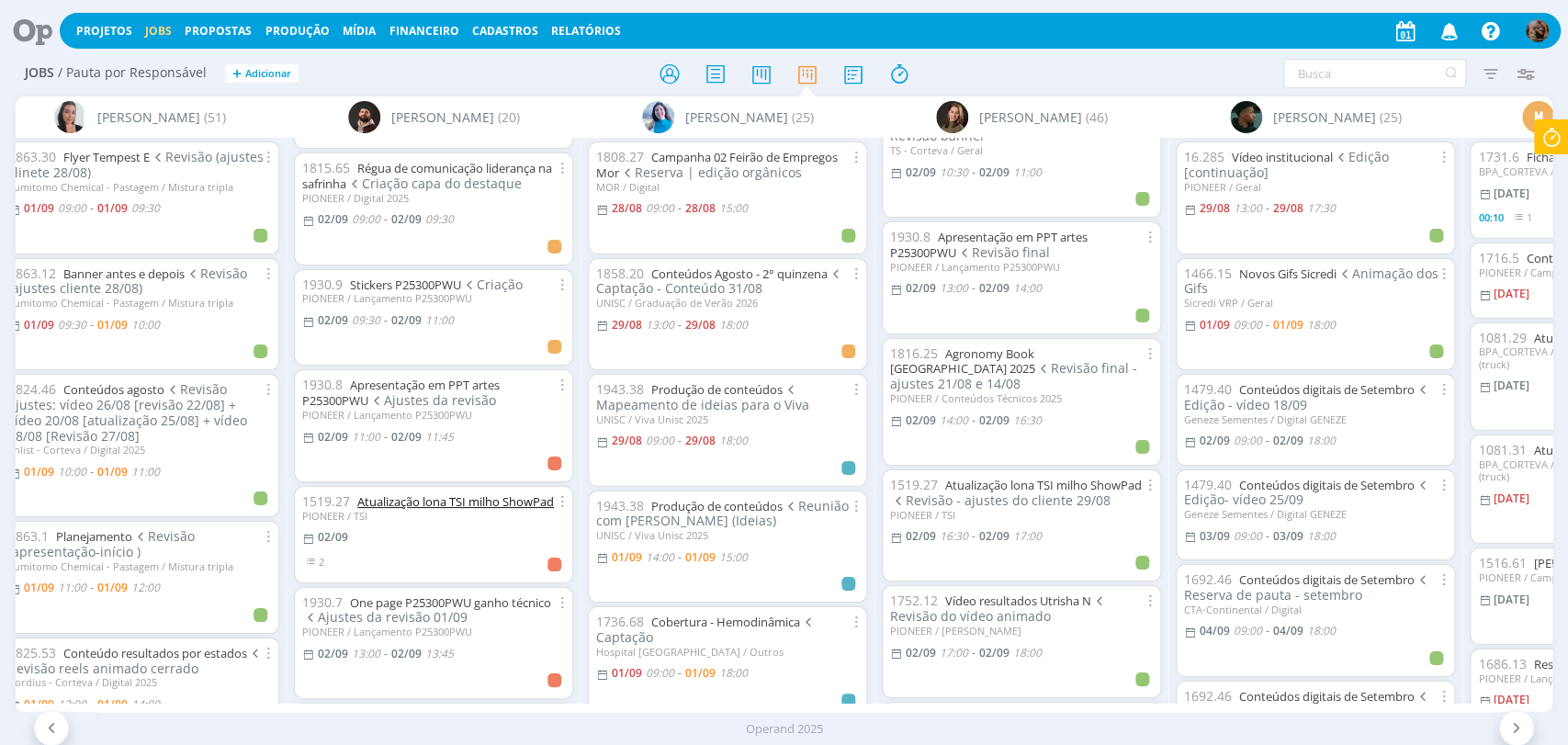
click at [498, 493] on link "Atualização lona TSI milho ShowPad" at bounding box center [455, 501] width 196 height 17
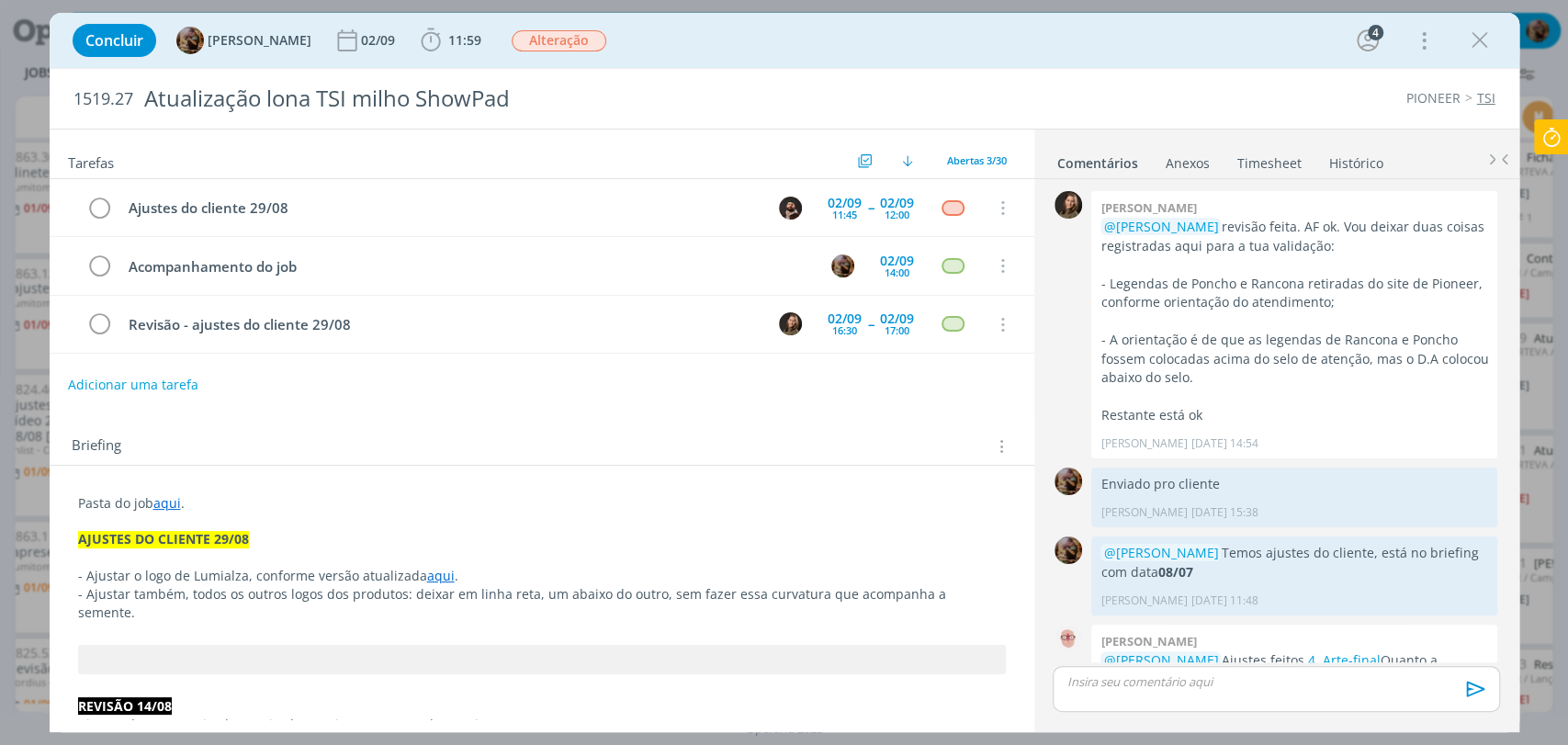
scroll to position [1512, 0]
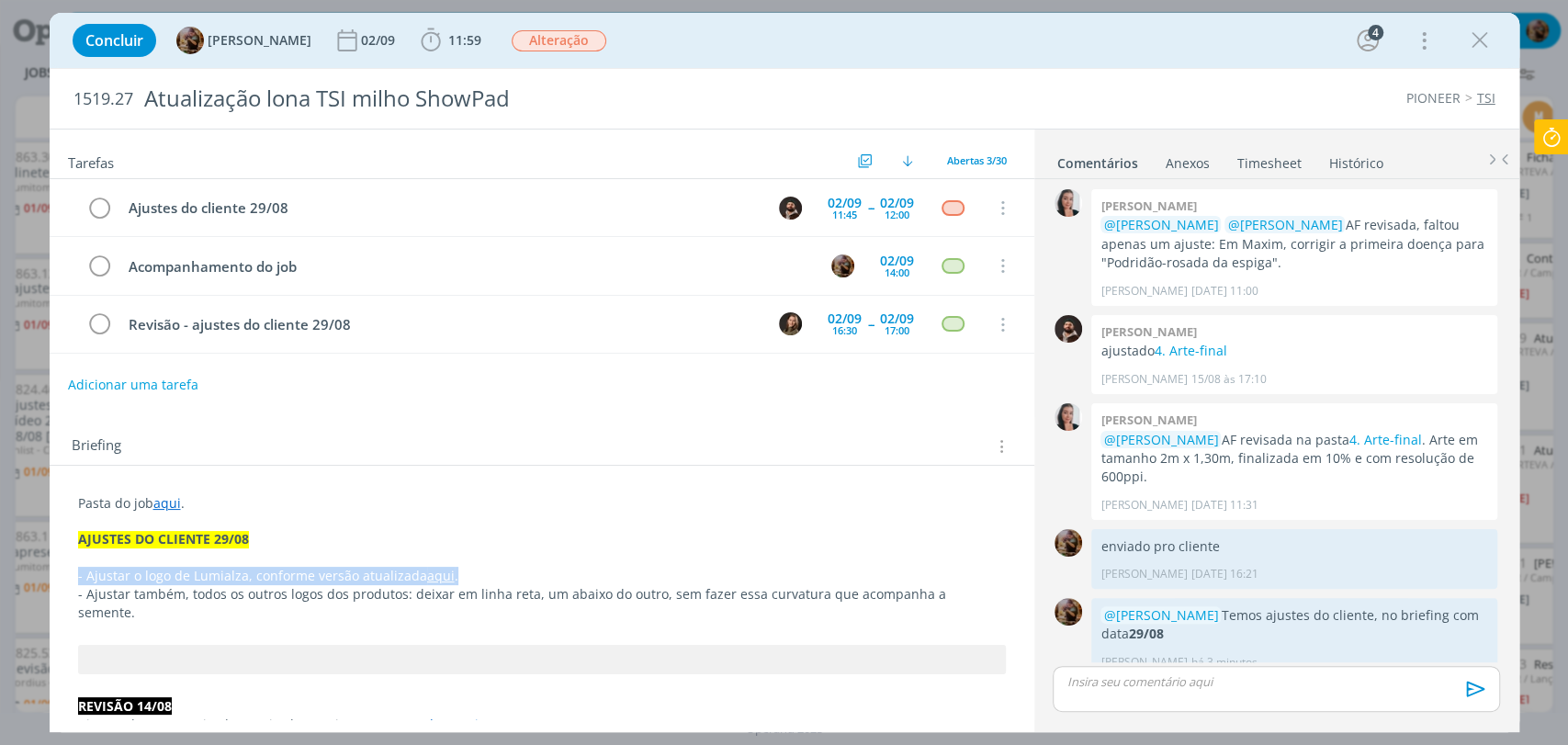
drag, startPoint x: 460, startPoint y: 571, endPoint x: 31, endPoint y: 575, distance: 429.0
click at [31, 575] on div "Concluir Amanda Rodrigues 02/09 11:59 Iniciar Apontar Data * 01/09/2025 Horas *…" at bounding box center [784, 372] width 1568 height 745
copy p "- Ajustar o logo de Lumialza, conforme versão atualizada aqui ."
click at [507, 575] on p "- Ajustar o logo de Lumialza, conforme versão atualizada aqui ." at bounding box center [542, 576] width 928 height 19
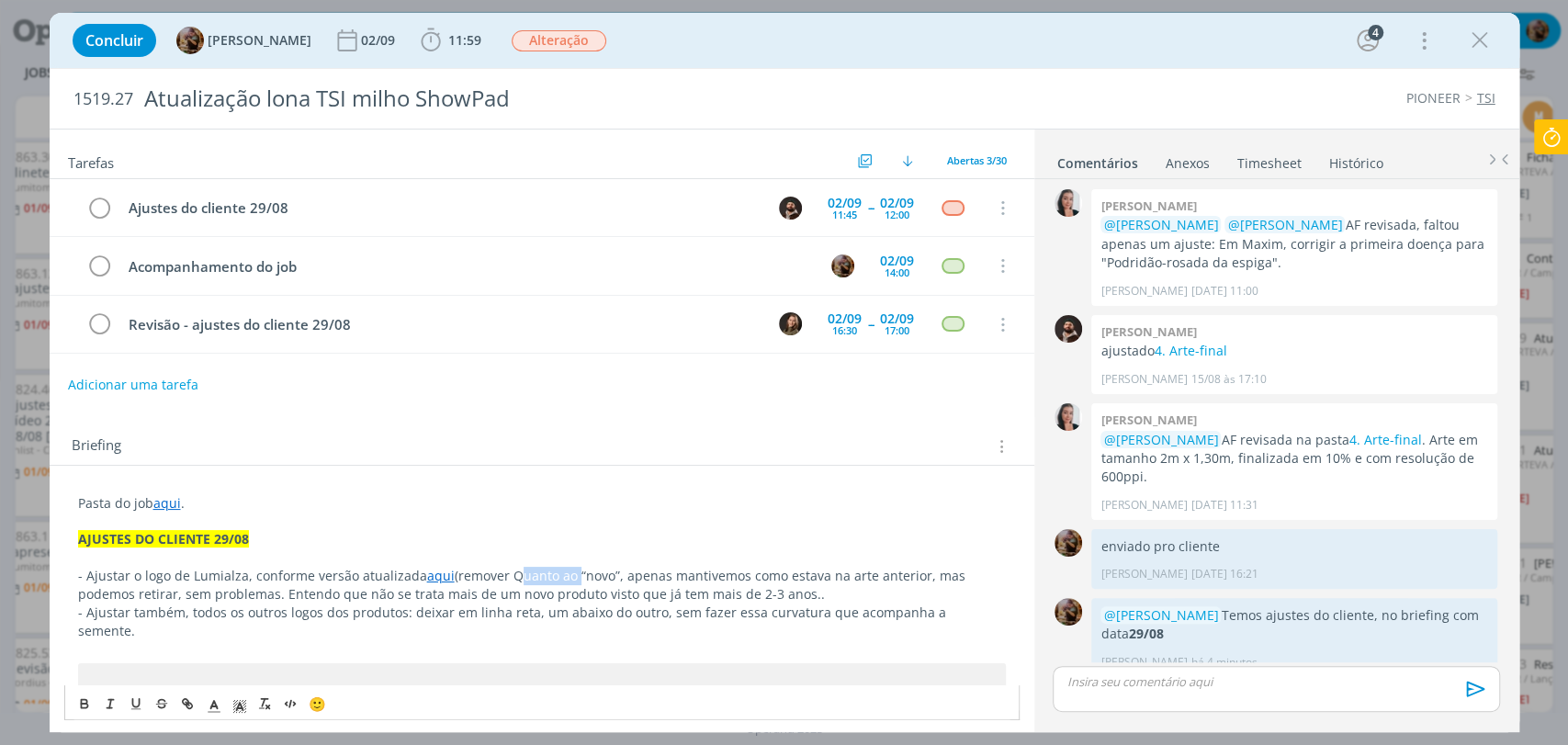
drag, startPoint x: 563, startPoint y: 578, endPoint x: 508, endPoint y: 579, distance: 55.0
click at [508, 579] on p "- Ajustar o logo de Lumialza, conforme versão atualizada aqui (remover Quanto a…" at bounding box center [542, 585] width 928 height 37
drag, startPoint x: 861, startPoint y: 576, endPoint x: 560, endPoint y: 567, distance: 301.1
click at [560, 567] on p "- Ajustar o logo de Lumialza, conforme versão atualizada aqui (remover o “novo”…" at bounding box center [542, 585] width 928 height 37
click at [876, 592] on p "- Ajustar o logo de Lumialza, conforme versão atualizada aqui (remover o “novo”…" at bounding box center [542, 585] width 928 height 37
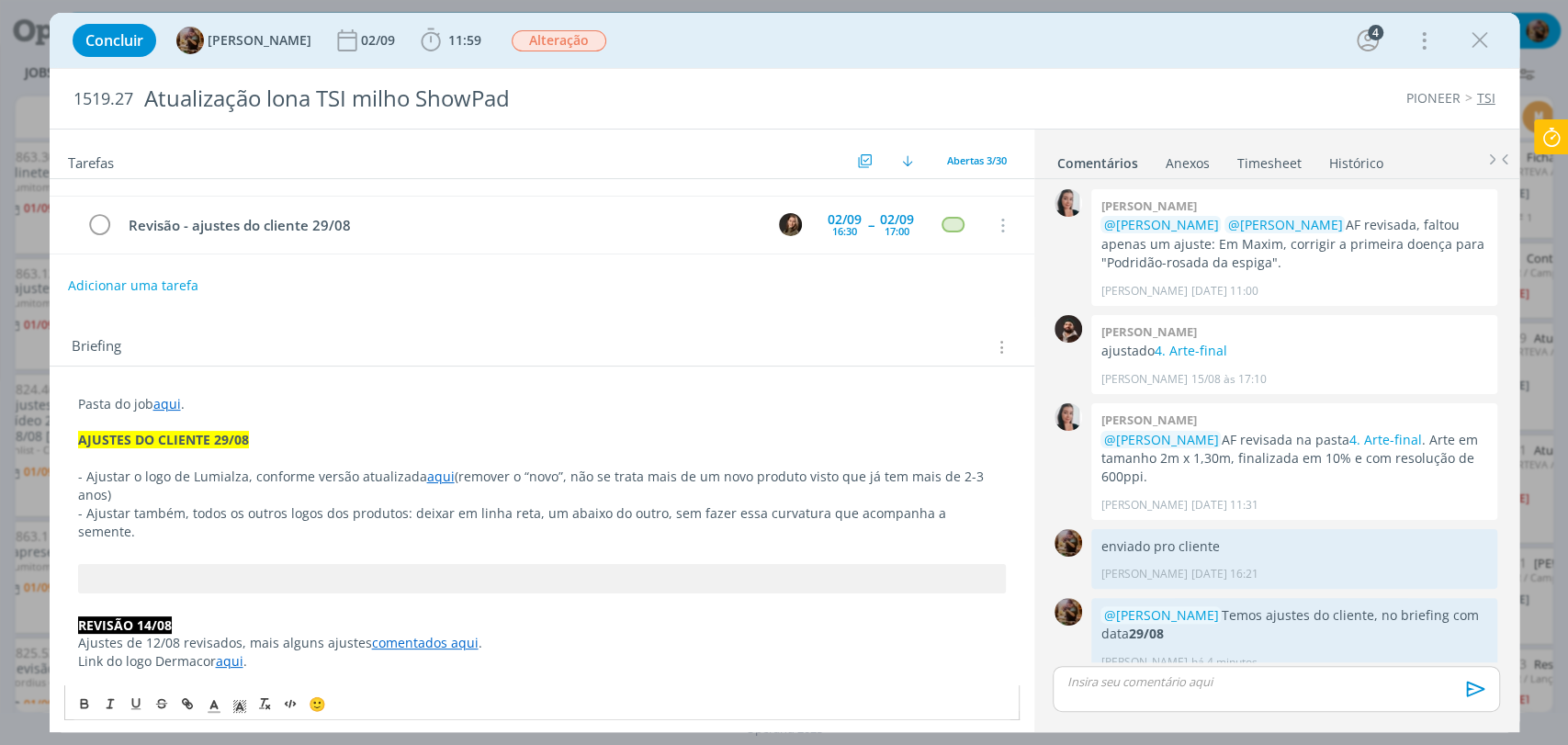
scroll to position [102, 0]
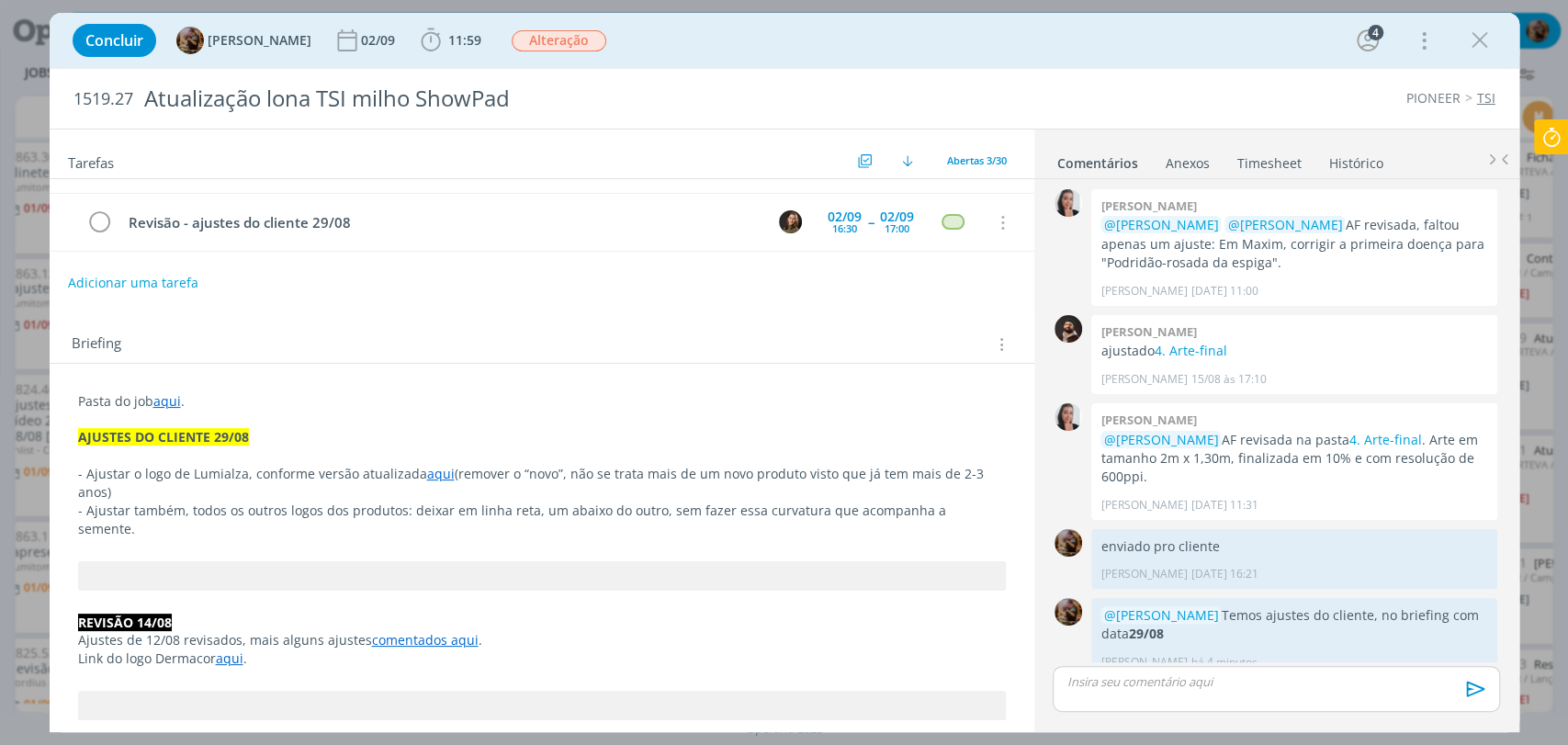
click at [503, 473] on p "- Ajustar o logo de Lumialza, conforme versão atualizada aqui (remover o “novo”…" at bounding box center [542, 484] width 928 height 37
drag, startPoint x: 466, startPoint y: 473, endPoint x: 454, endPoint y: 473, distance: 12.0
click at [454, 473] on p "- Ajustar o logo de Lumialza, conforme versão atualizada aqui (remover o “novo”…" at bounding box center [542, 484] width 928 height 37
click at [578, 478] on p "- Ajustar o logo de Lumialza, conforme versão atualizada aqui (não utilizar o “…" at bounding box center [542, 484] width 928 height 37
click at [587, 489] on p "- Ajustar o logo de Lumialza, conforme versão atualizada aqui (não utilizar o “…" at bounding box center [542, 484] width 928 height 37
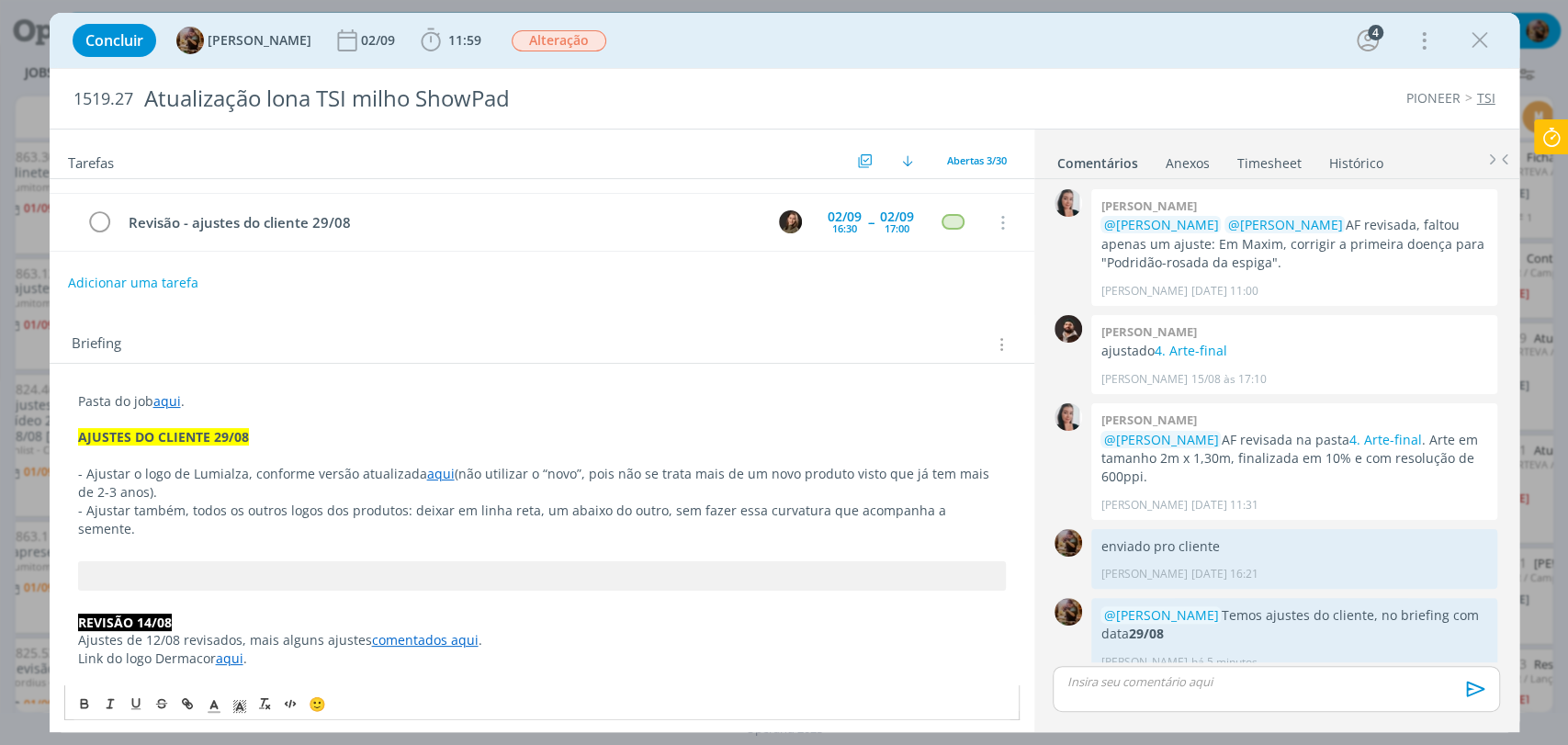
drag, startPoint x: 181, startPoint y: 495, endPoint x: 49, endPoint y: 470, distance: 134.3
copy p "- Ajustar o logo de Lumialza, conforme versão atualizada aqui (não utilizar o “…"
click at [397, 496] on p "- Ajustar o logo de Lumialza, conforme versão atualizada aqui (não utilizar o “…" at bounding box center [542, 484] width 928 height 37
click at [569, 480] on p "- Ajustar o logo de Lumialza, conforme versão atualizada aqui (não utilizar o “…" at bounding box center [542, 484] width 928 height 37
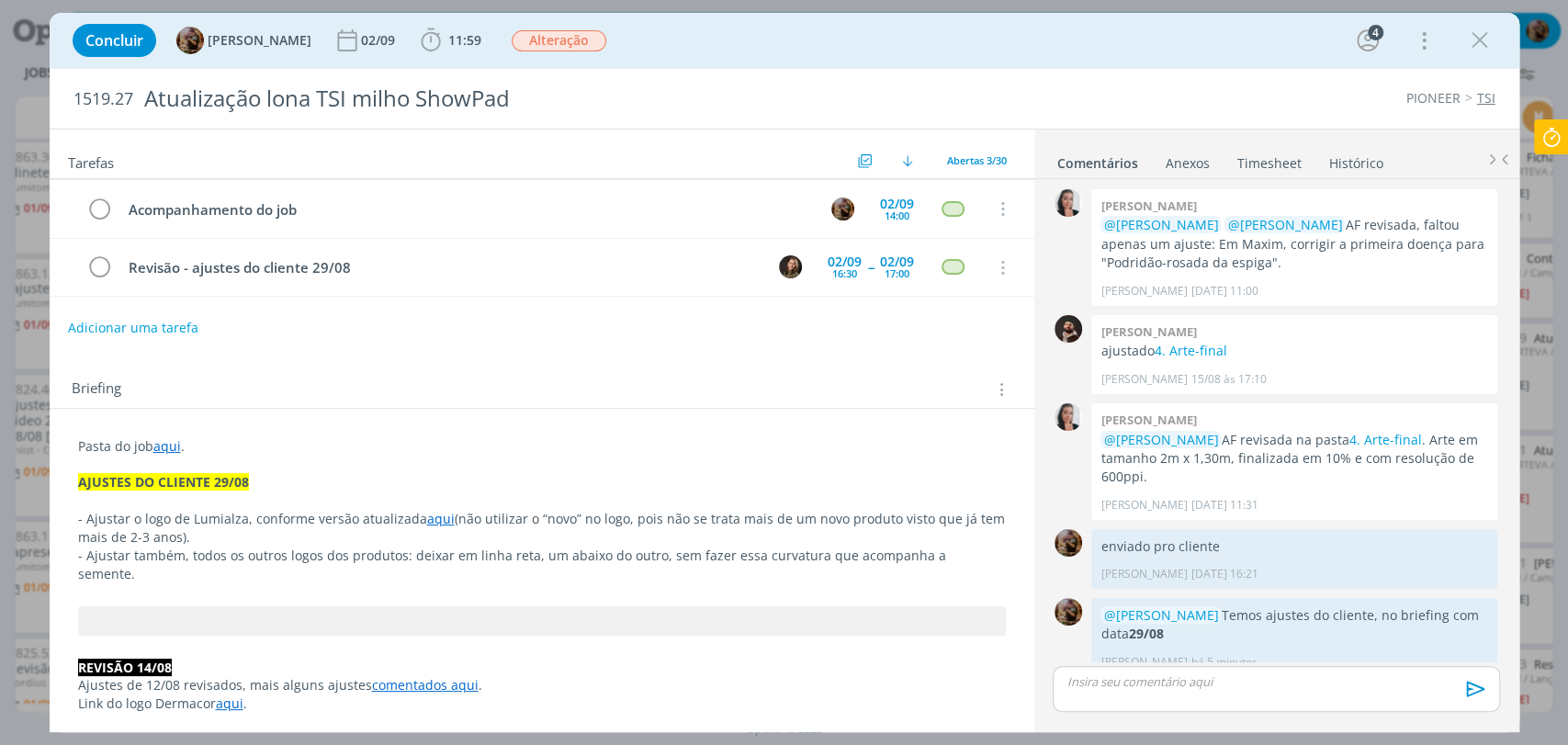
scroll to position [0, 0]
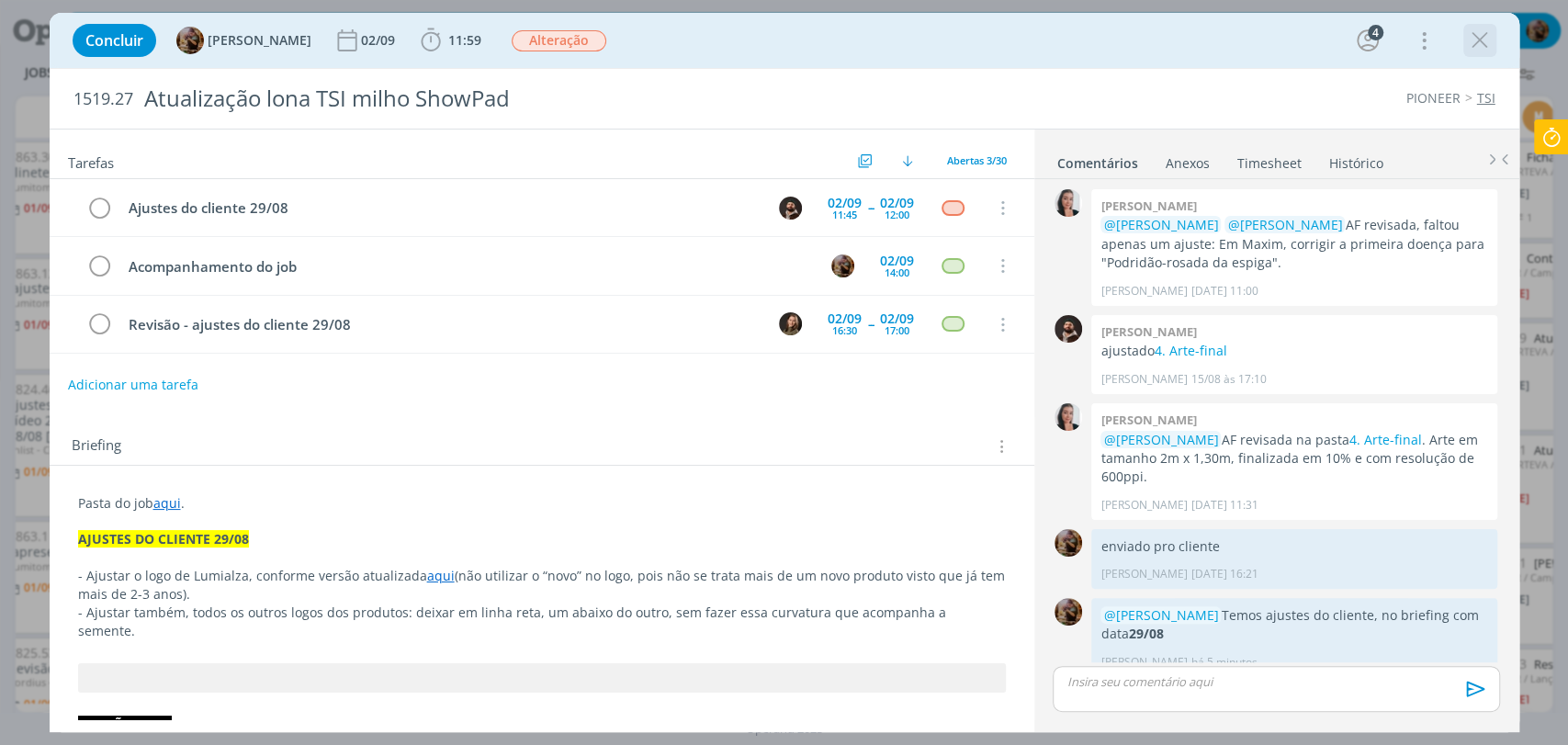
click at [1472, 42] on icon "dialog" at bounding box center [1480, 41] width 28 height 28
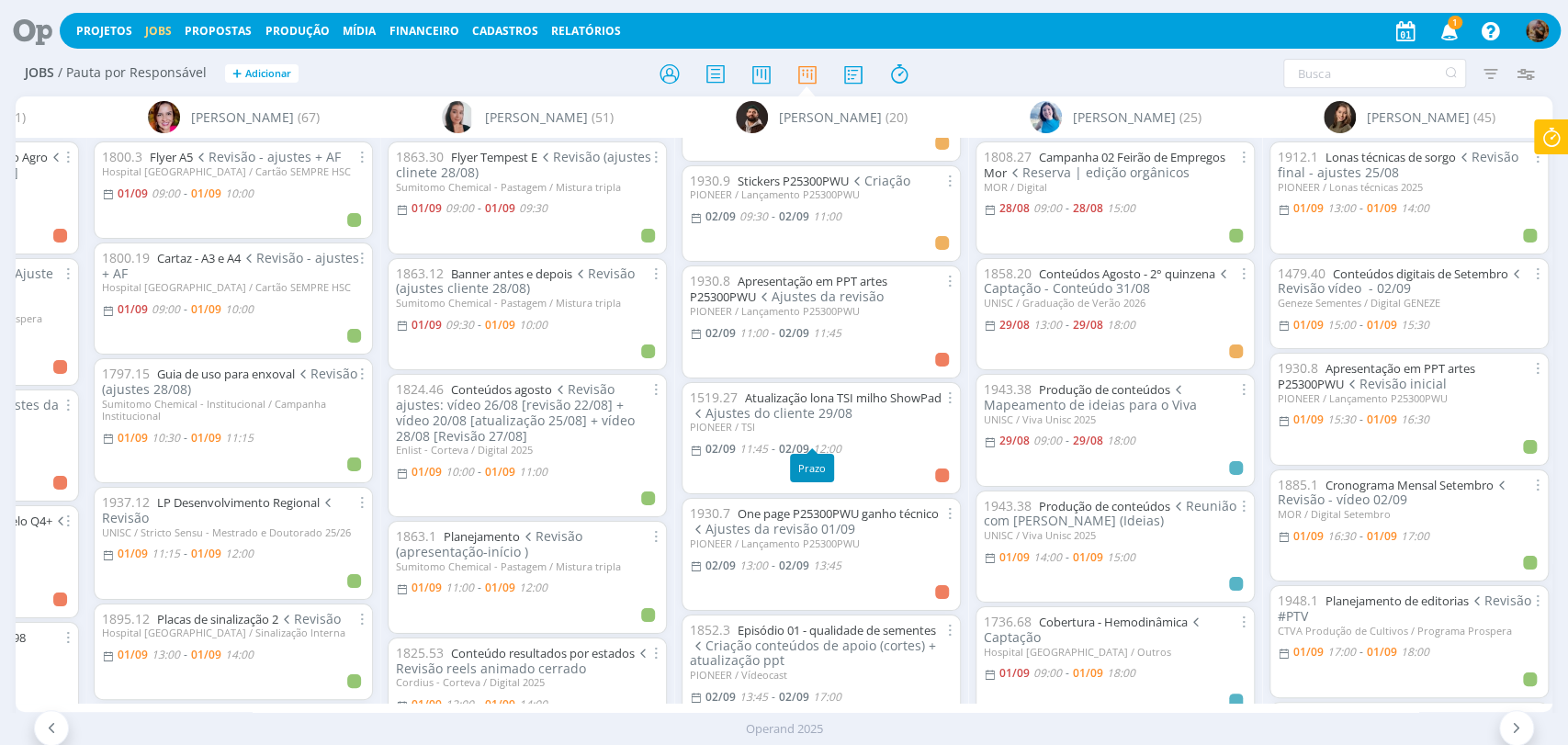
scroll to position [1020, 0]
click at [839, 392] on link "Atualização lona TSI milho ShowPad" at bounding box center [843, 400] width 196 height 17
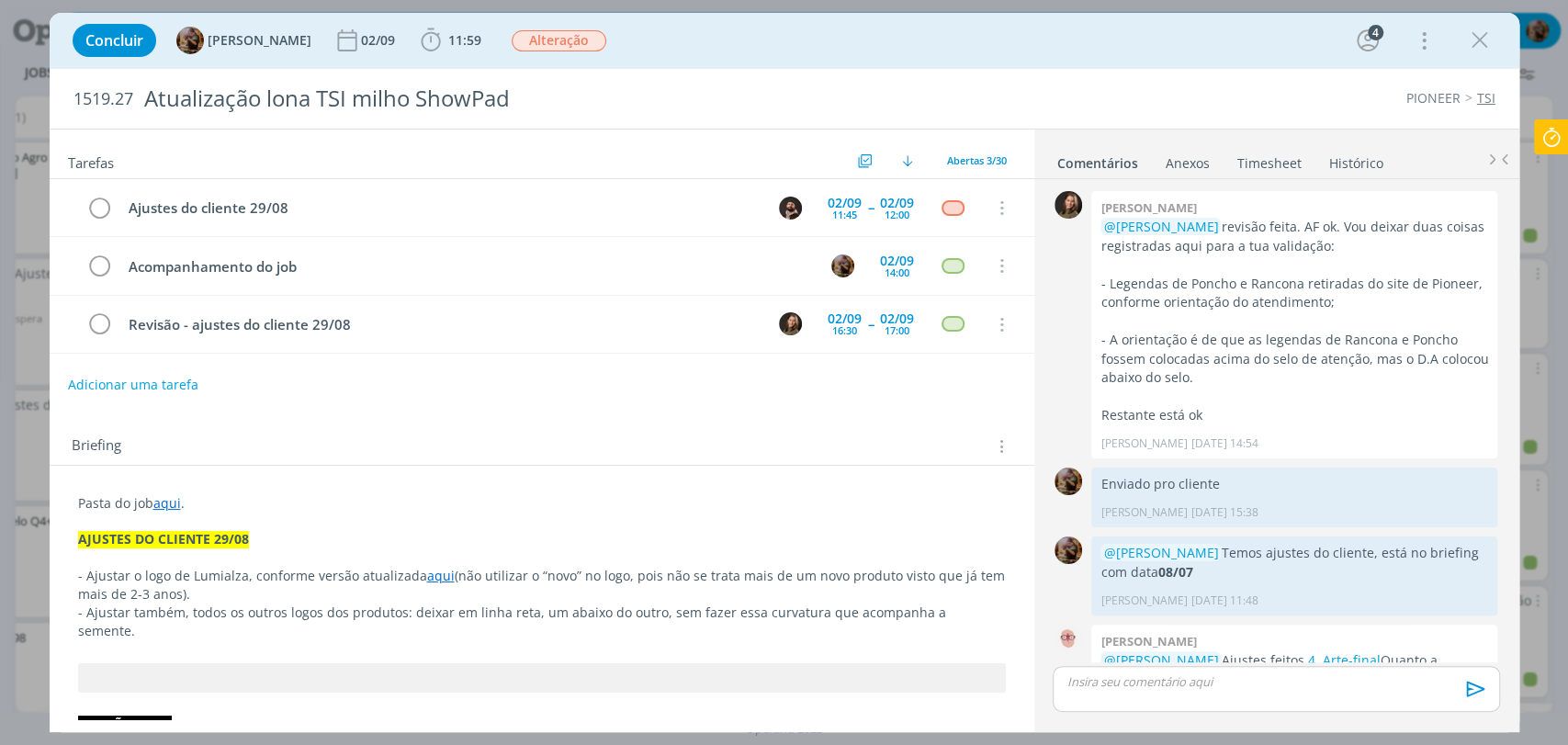
scroll to position [1512, 0]
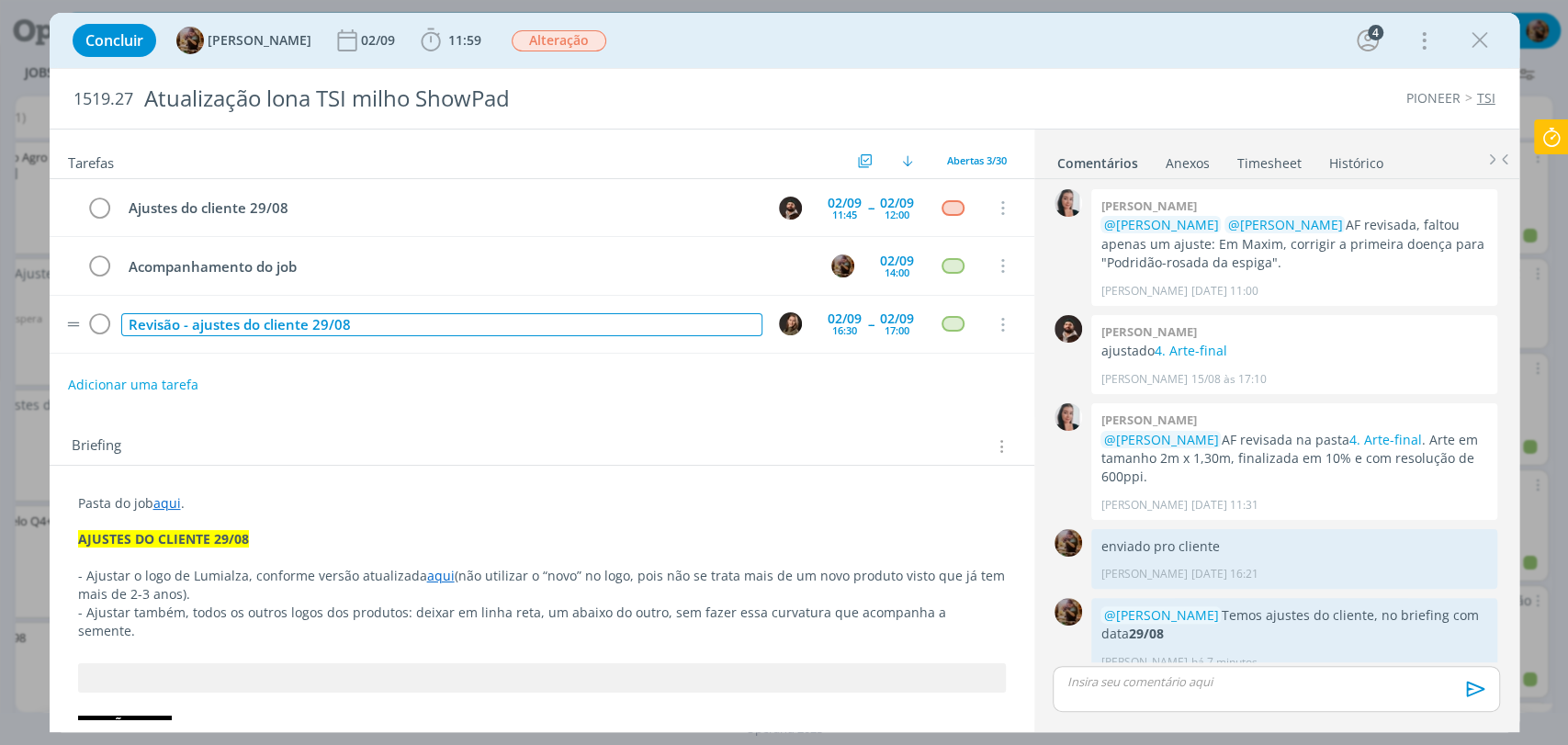
click at [412, 328] on div "Revisão - ajustes do cliente 29/08" at bounding box center [441, 325] width 641 height 23
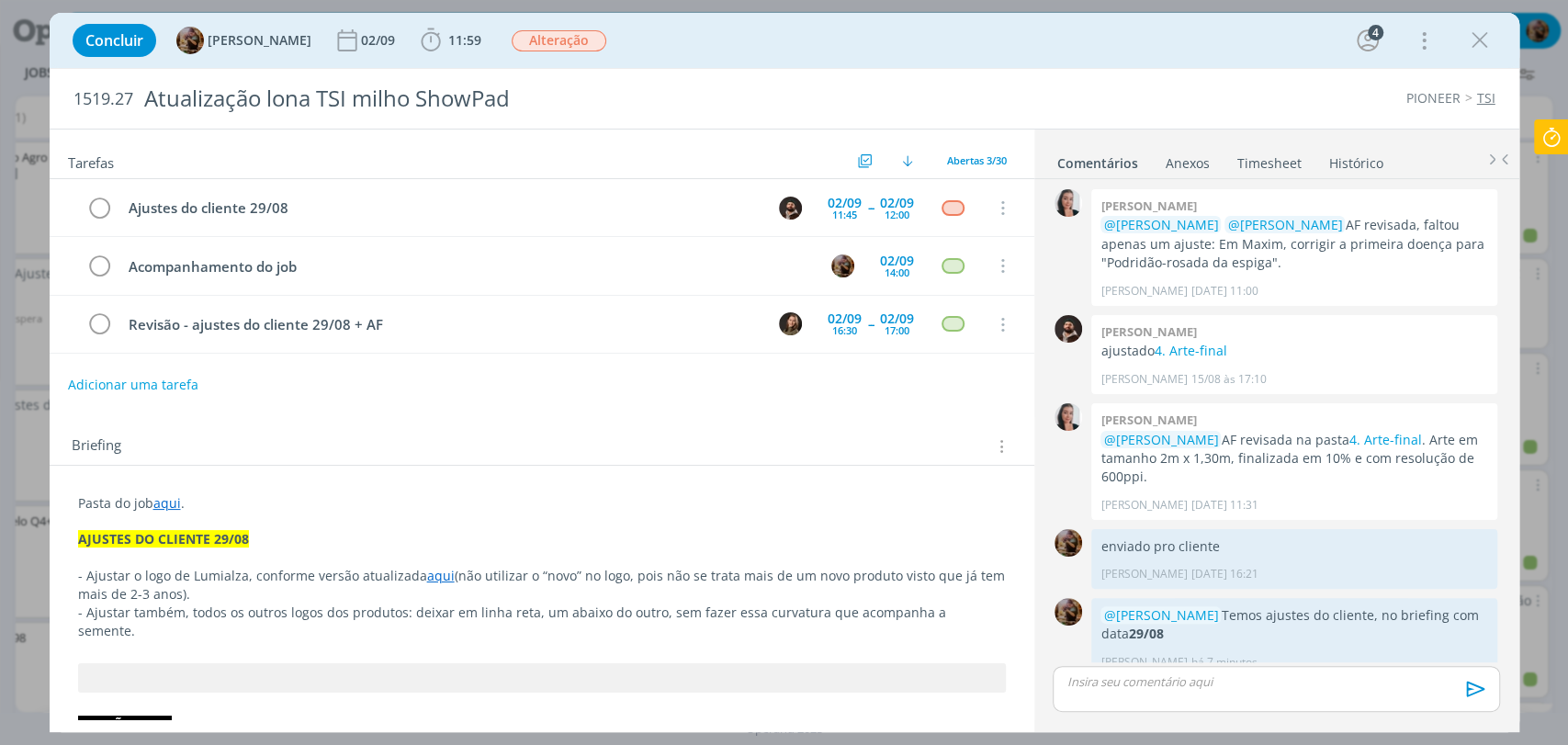
click at [719, 52] on div "Concluir [PERSON_NAME] [DATE] 11:59 Iniciar Apontar Data * [DATE] Horas * 00:00…" at bounding box center [784, 40] width 1442 height 44
drag, startPoint x: 1162, startPoint y: 619, endPoint x: 1088, endPoint y: 612, distance: 74.3
click at [1095, 605] on div "@[PERSON_NAME] Temos ajustes do cliente, no briefing com data 29/08 [PERSON_NAM…" at bounding box center [1294, 637] width 406 height 79
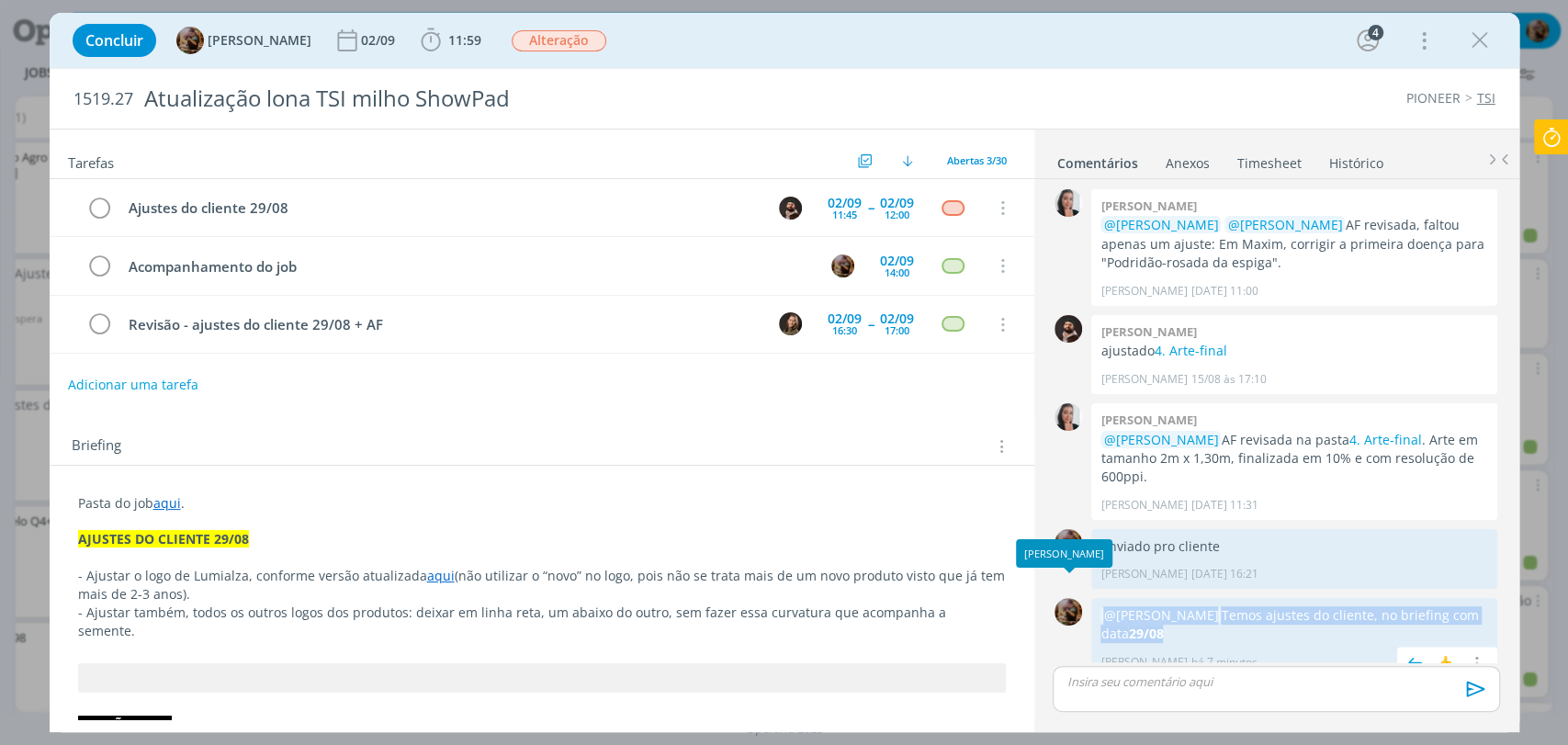
copy p "@[PERSON_NAME] Temos ajustes do cliente, no briefing com data 29/08"
click at [1472, 47] on icon "dialog" at bounding box center [1480, 41] width 28 height 28
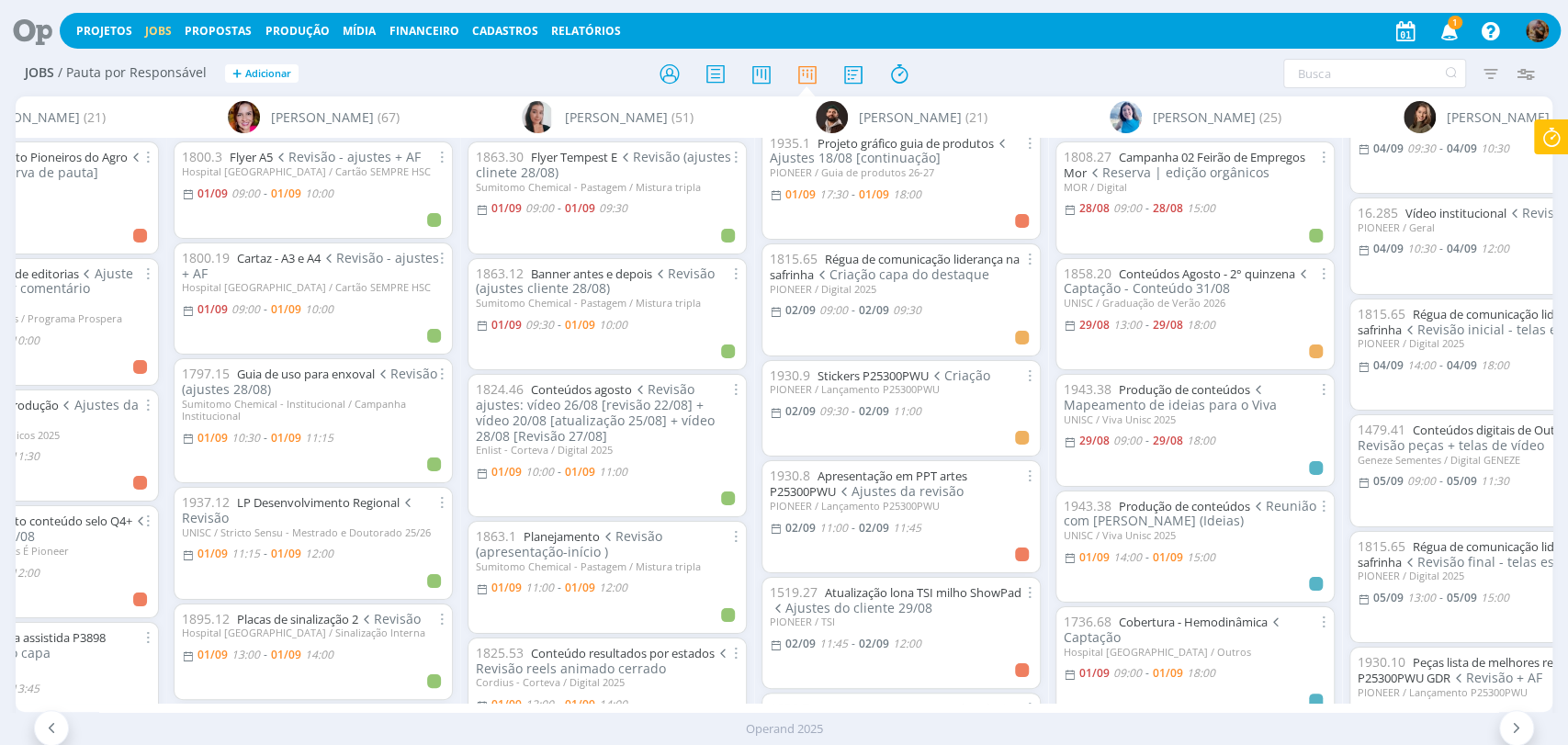
scroll to position [816, 0]
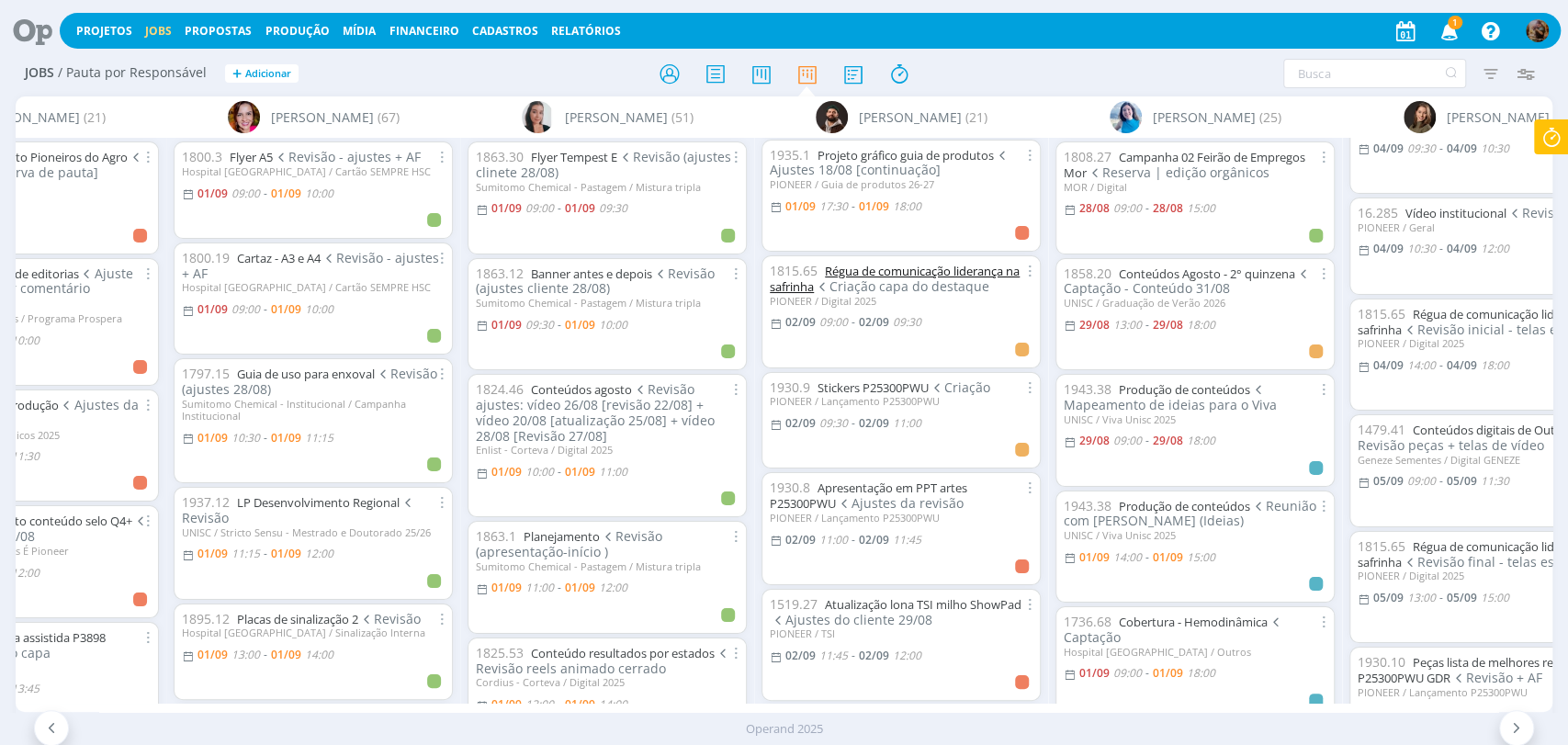
click at [937, 262] on link "Régua de comunicação liderança na safrinha" at bounding box center [895, 278] width 250 height 33
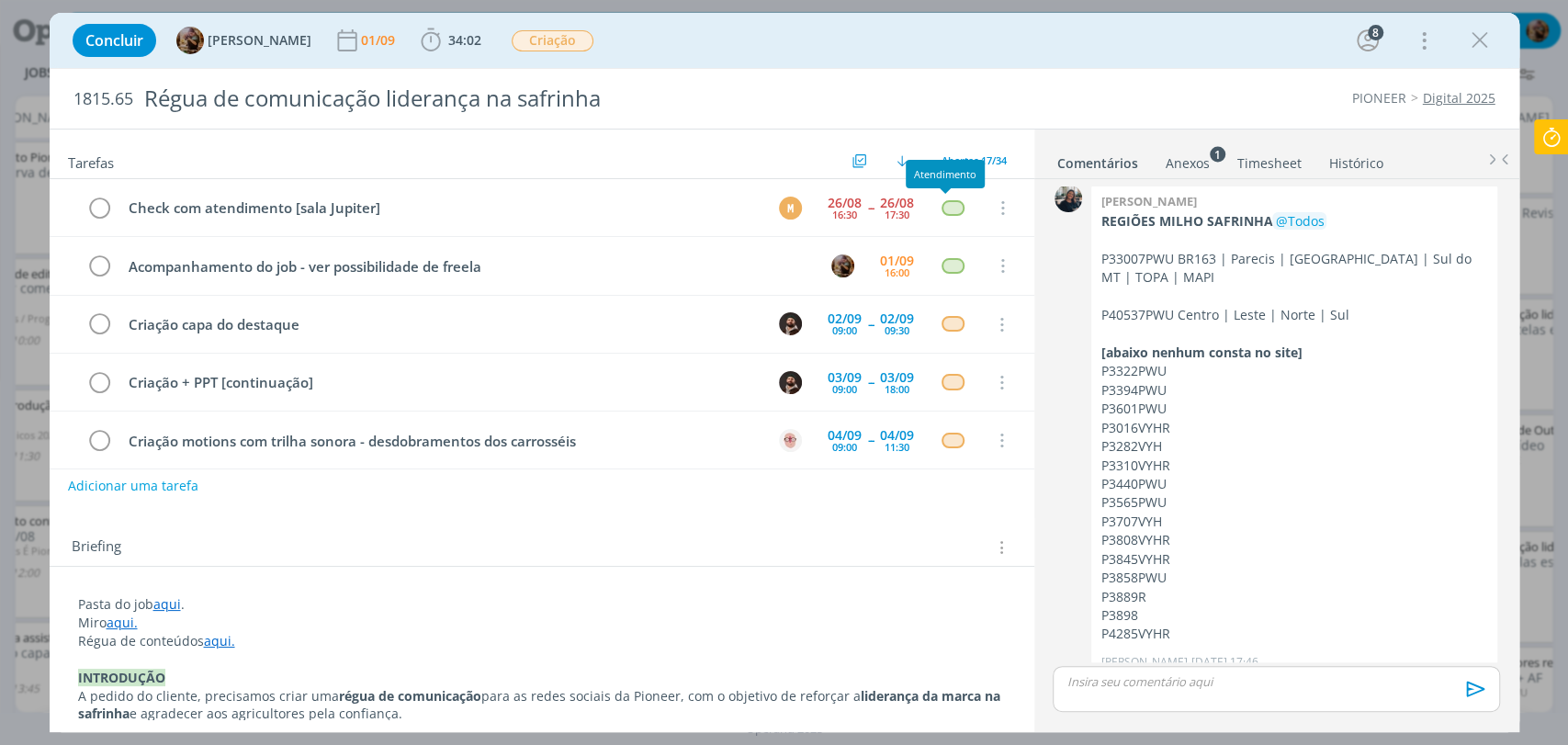
scroll to position [58, 0]
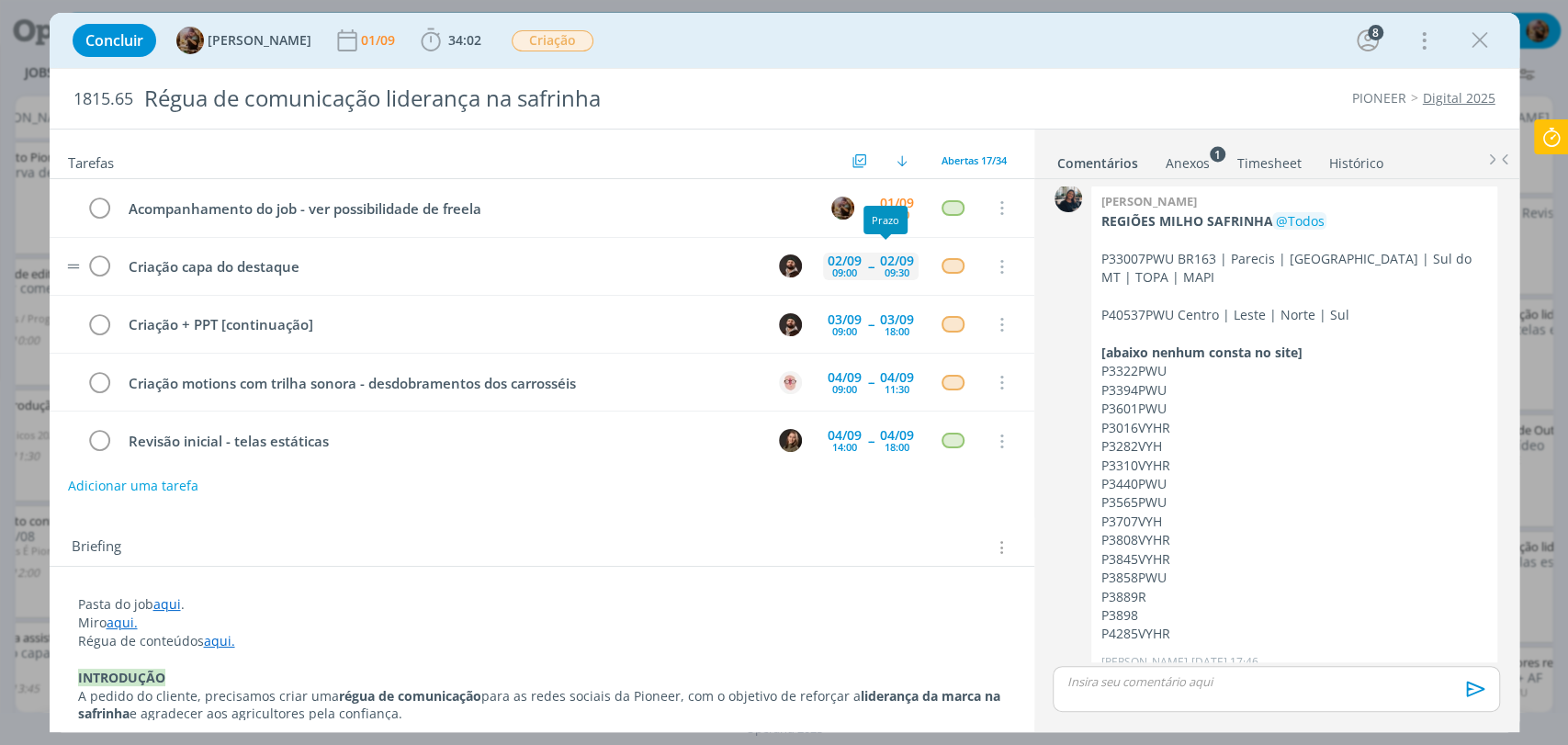
click at [895, 273] on div "09:30" at bounding box center [897, 272] width 25 height 10
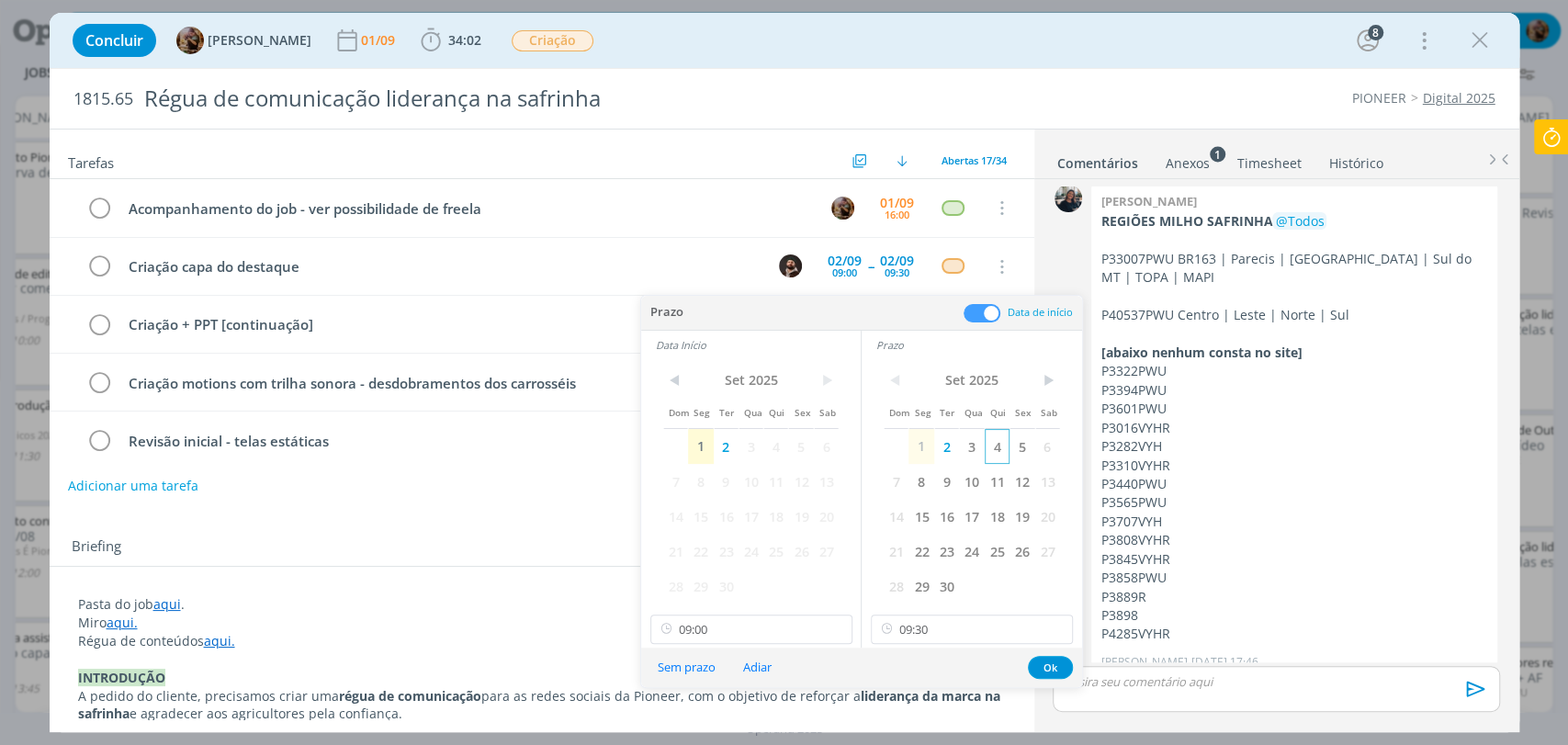
click at [988, 455] on span "4" at bounding box center [997, 446] width 25 height 35
click at [772, 448] on span "4" at bounding box center [776, 446] width 25 height 35
click at [754, 632] on input "09:00" at bounding box center [751, 630] width 202 height 30
click at [955, 634] on input "09:30" at bounding box center [971, 630] width 202 height 30
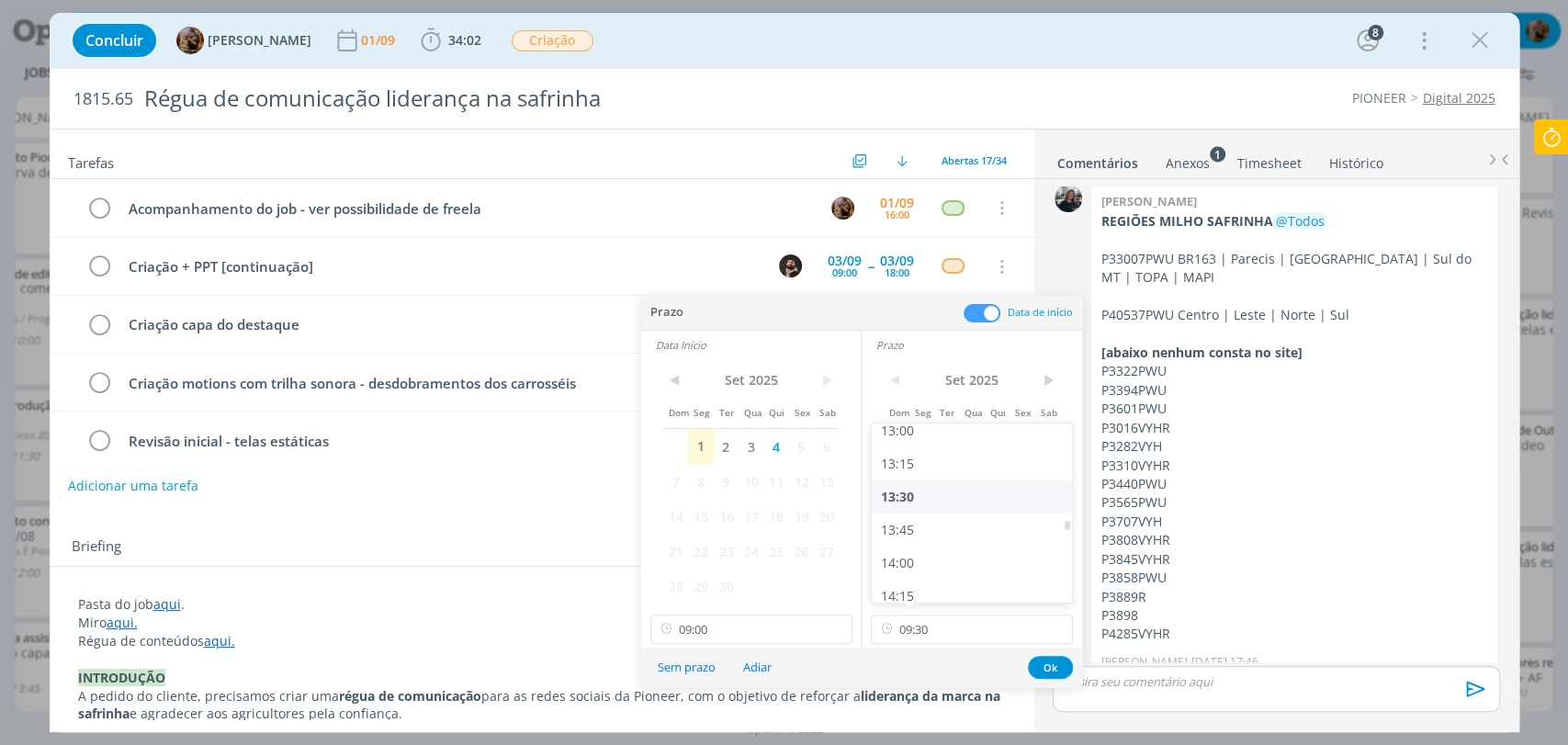
click at [911, 494] on div "13:30" at bounding box center [974, 498] width 205 height 33
type input "13:30"
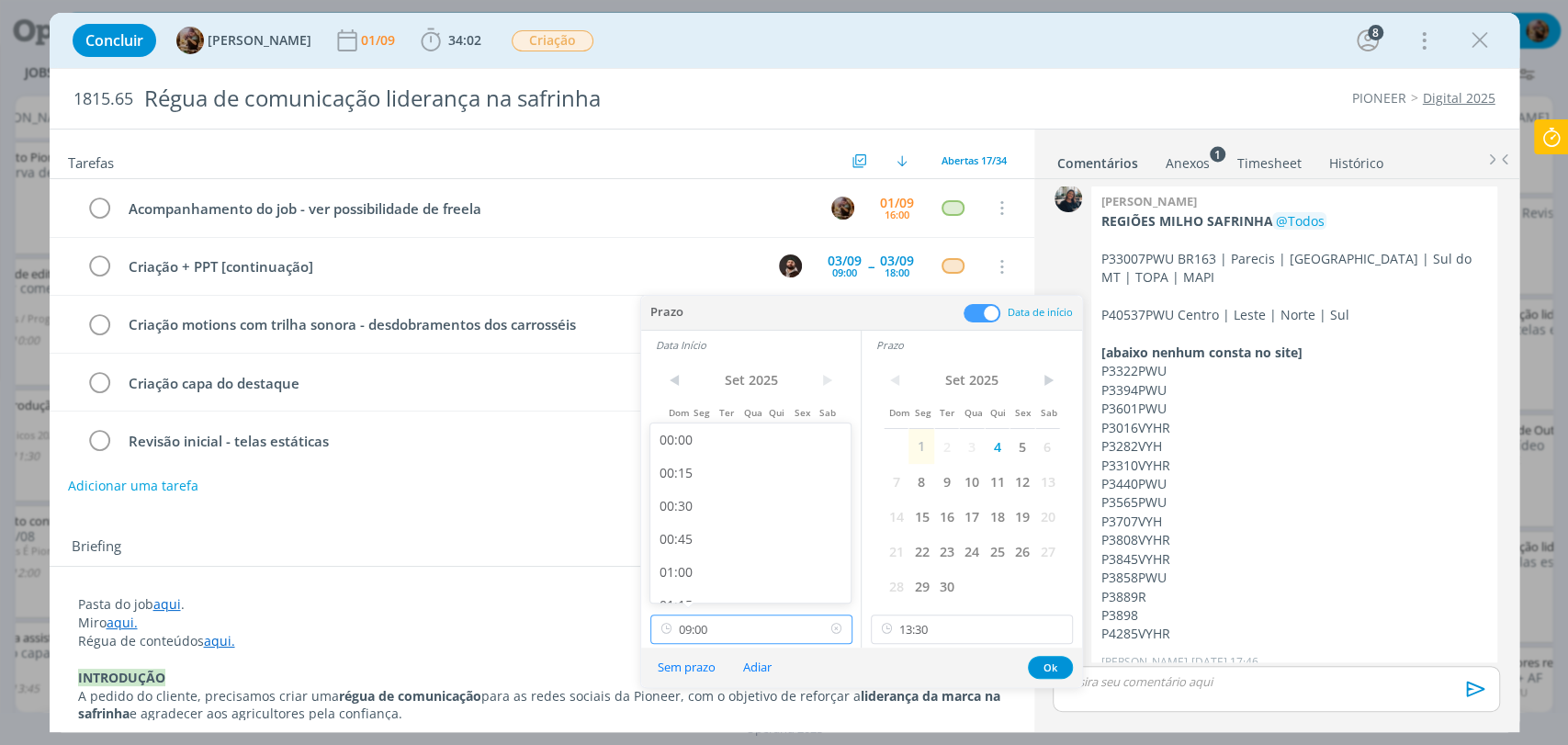
click at [791, 619] on input "09:00" at bounding box center [751, 630] width 202 height 30
click at [686, 495] on div "13:00" at bounding box center [752, 498] width 205 height 33
type input "13:00"
click at [1058, 670] on button "Ok" at bounding box center [1050, 667] width 45 height 23
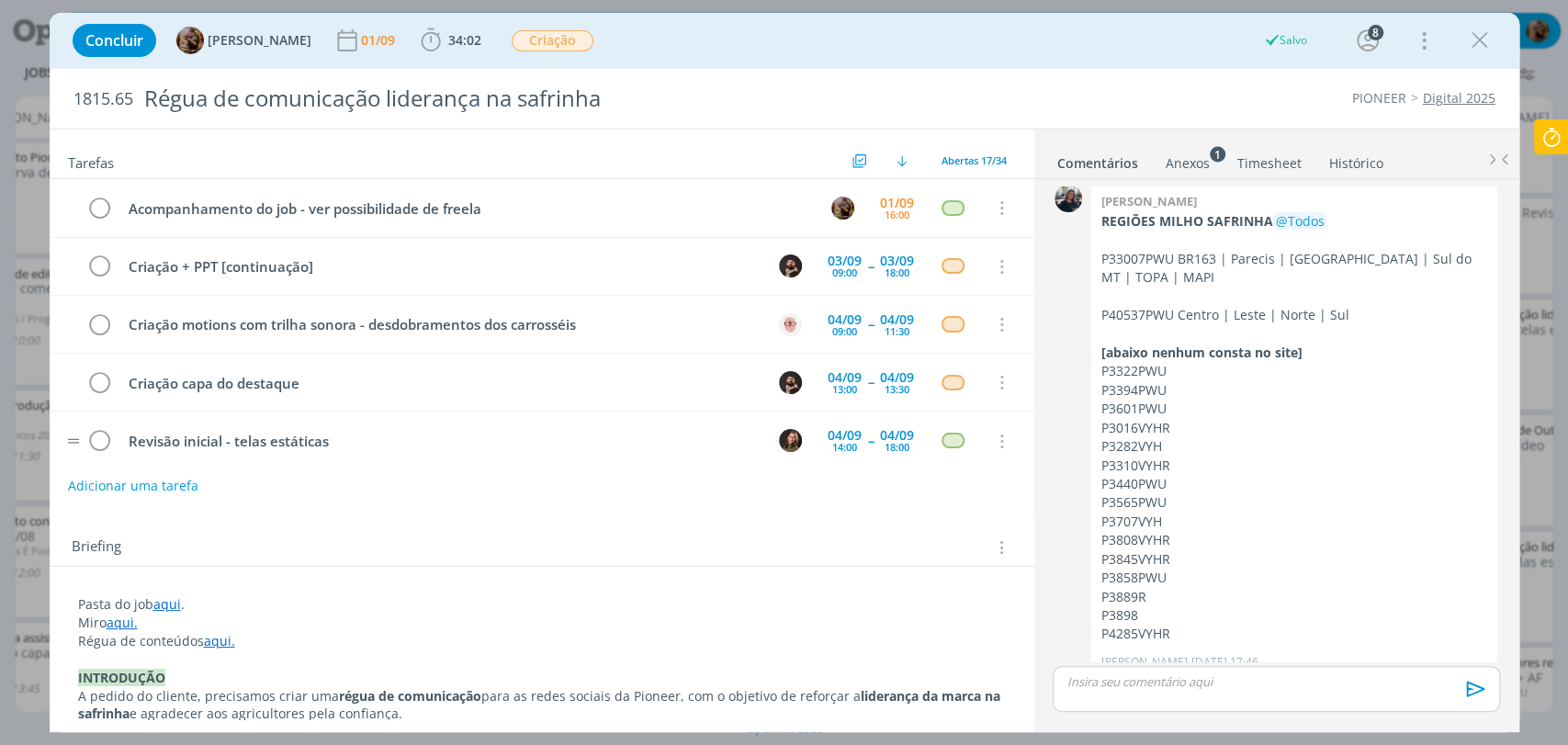
scroll to position [0, 0]
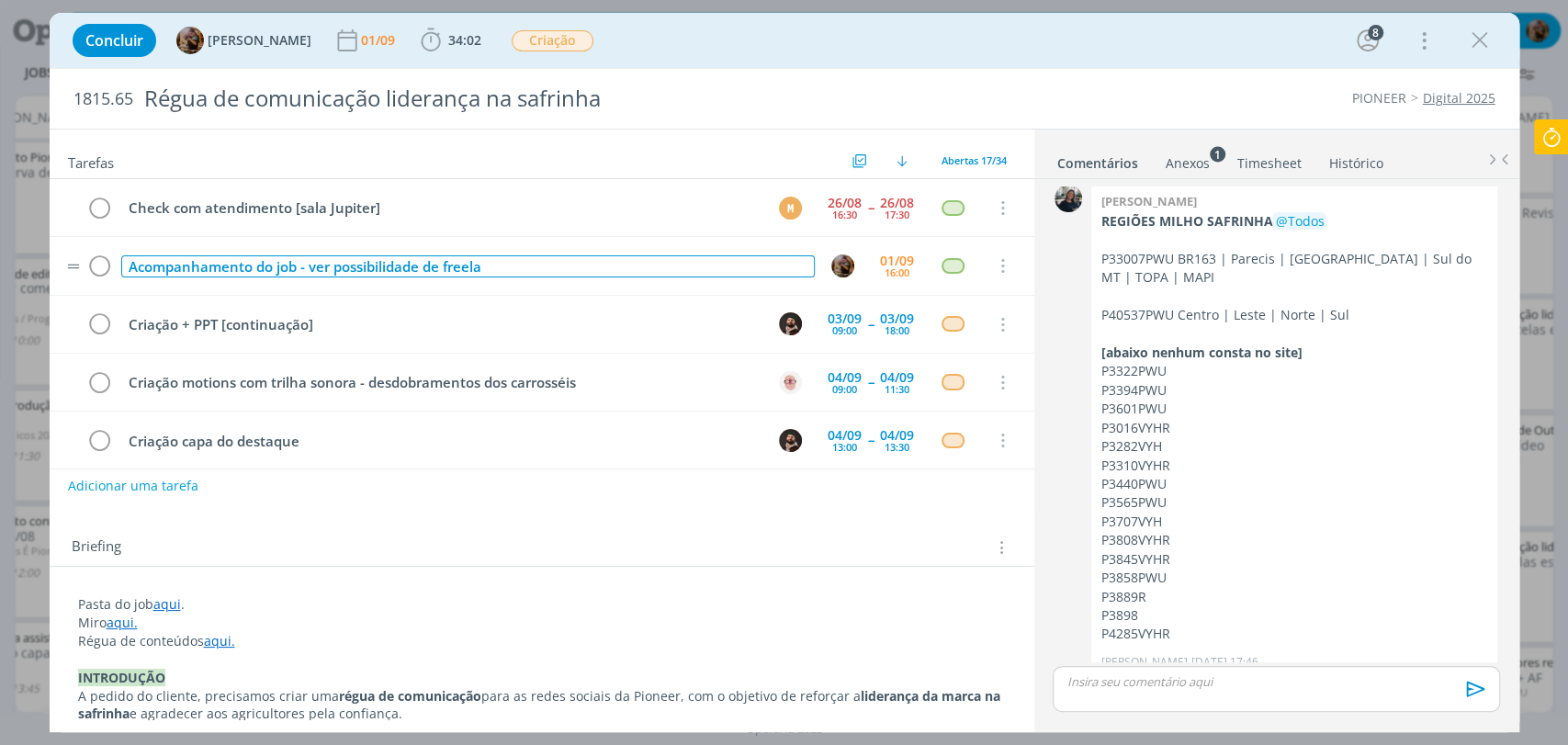
click at [549, 263] on div "Acompanhamento do job - ver possibilidade de freela" at bounding box center [468, 267] width 694 height 23
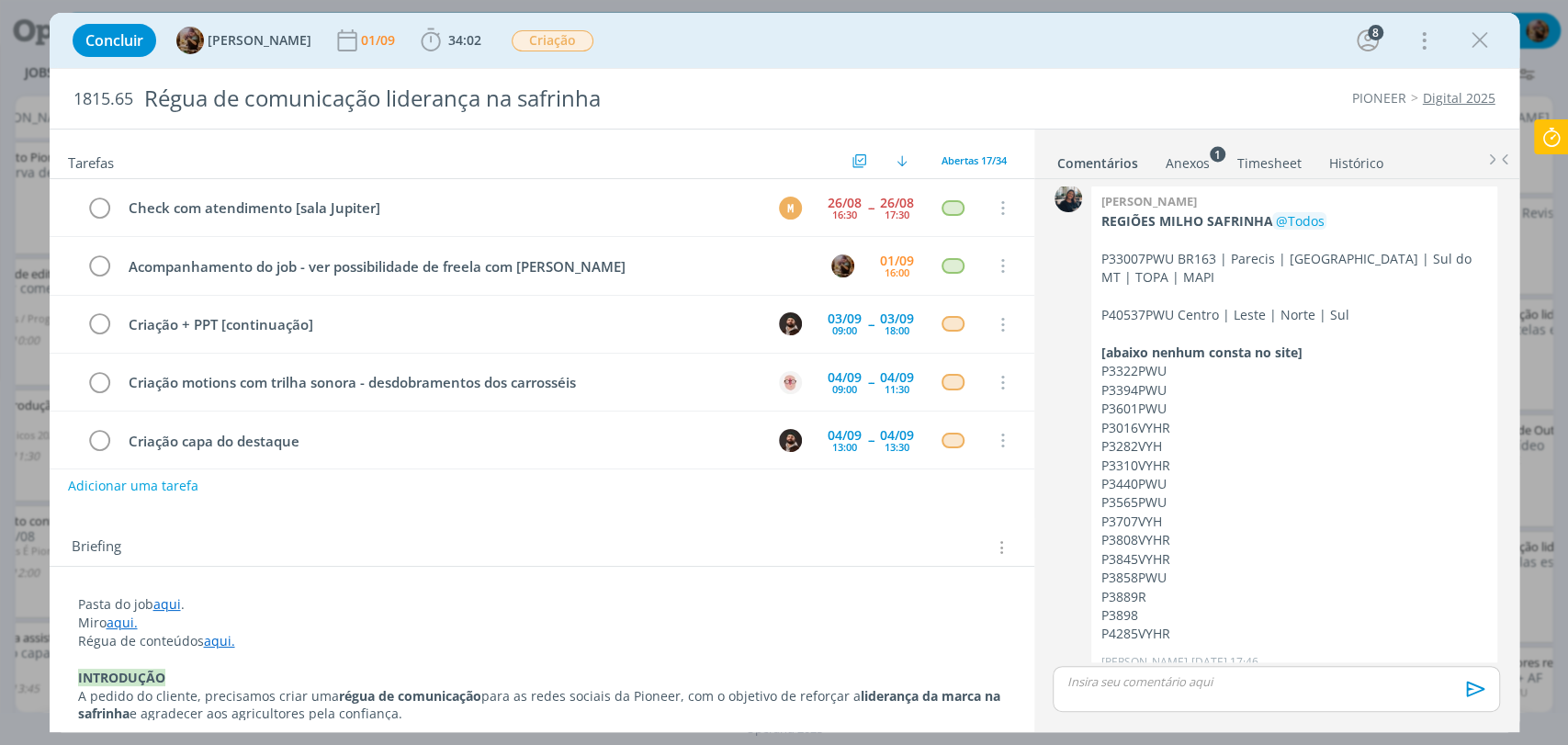
click at [720, 56] on div "Concluir Amanda Rodrigues 01/09 34:02 Iniciar Apontar Data * 01/09/2025 Horas *…" at bounding box center [784, 40] width 1442 height 44
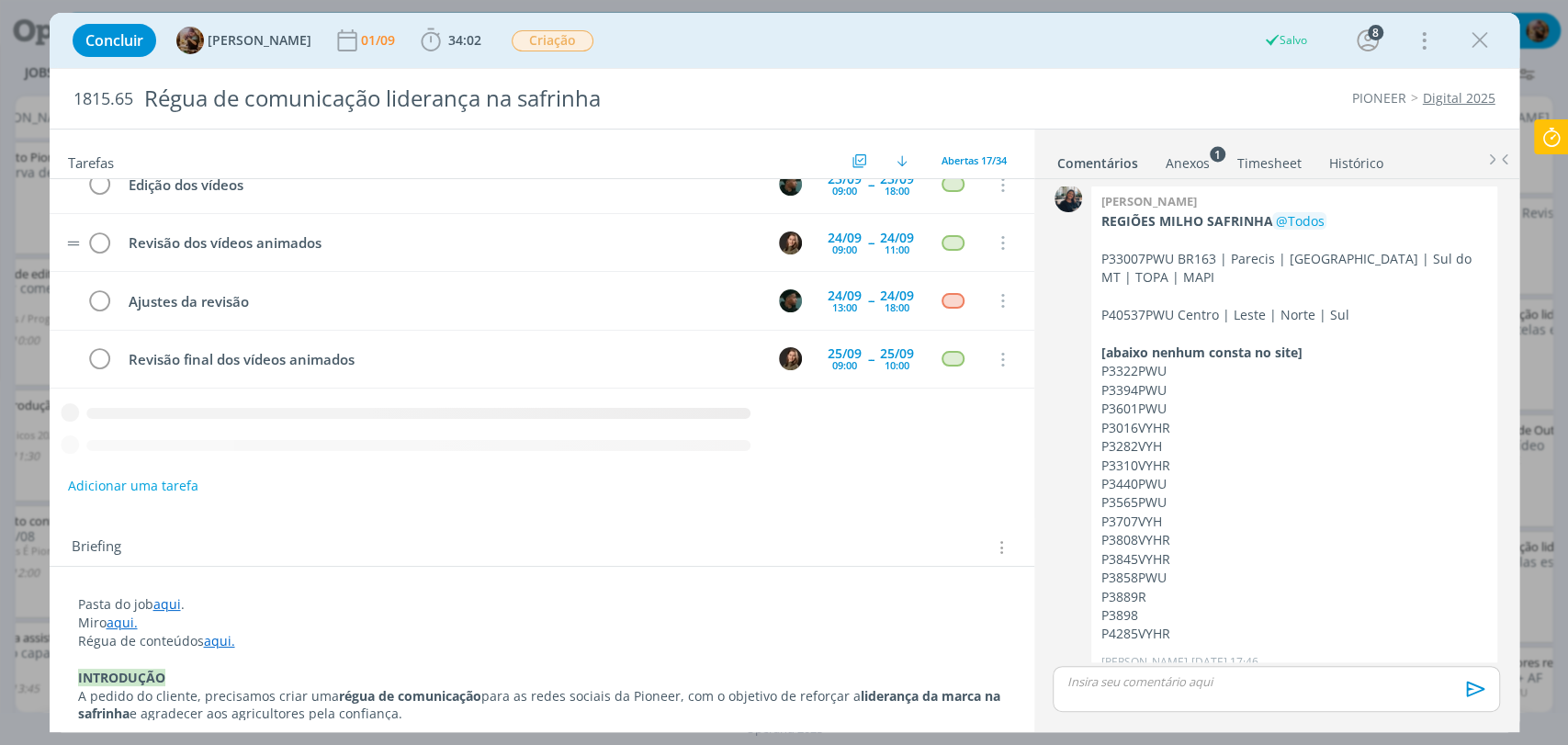
scroll to position [706, 0]
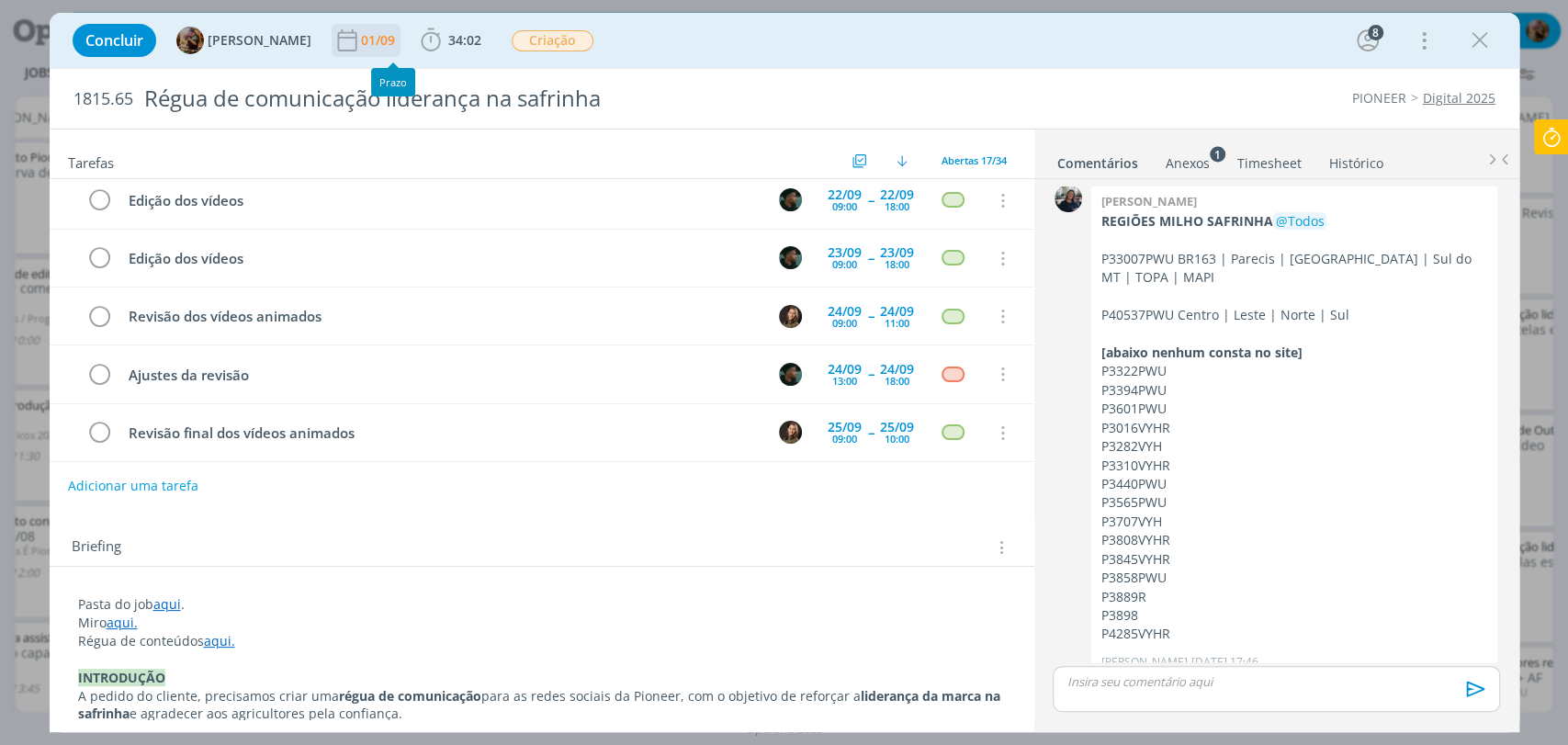
click at [383, 47] on div "01/09" at bounding box center [379, 41] width 37 height 13
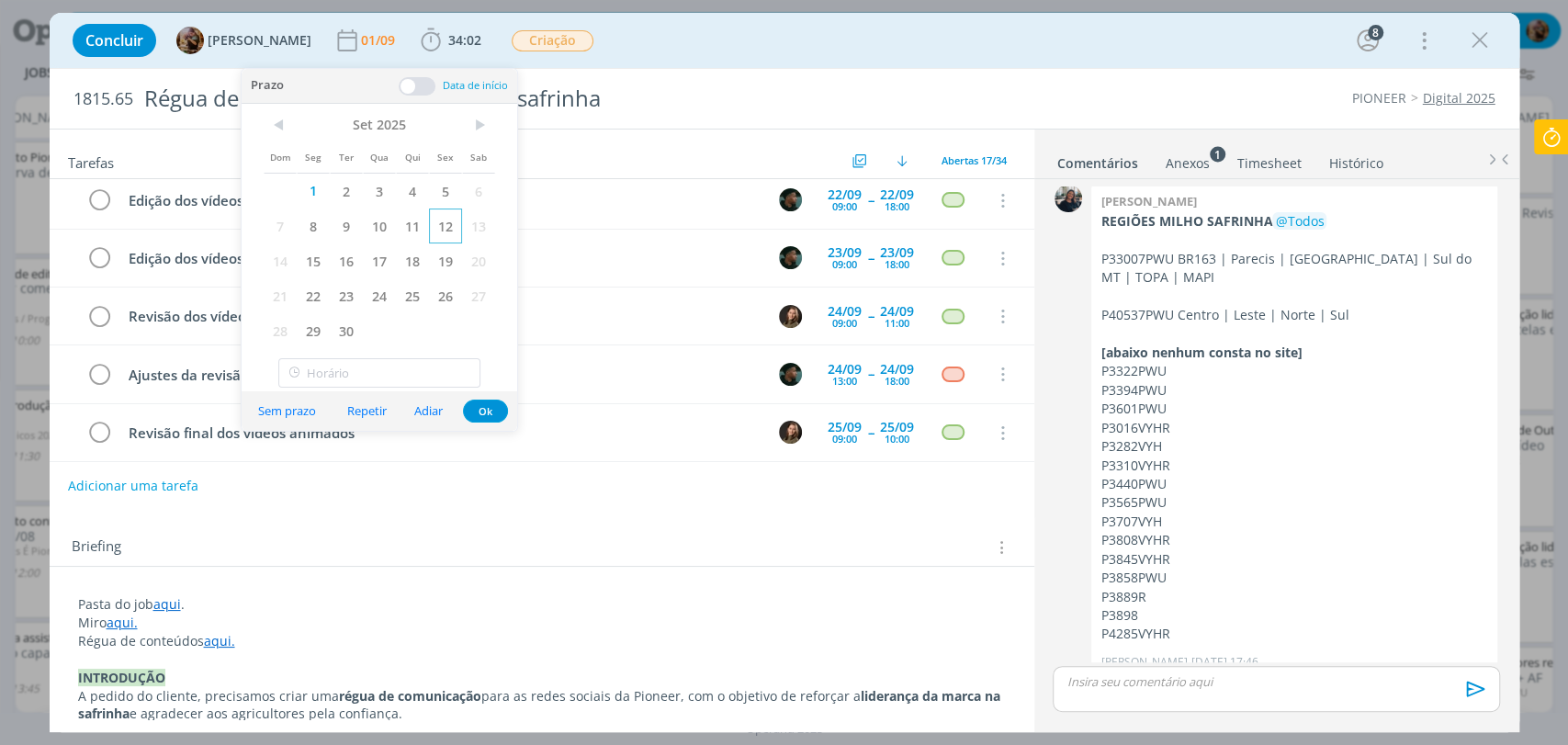
click at [441, 236] on span "12" at bounding box center [445, 226] width 33 height 35
click at [488, 409] on button "Ok" at bounding box center [485, 411] width 45 height 23
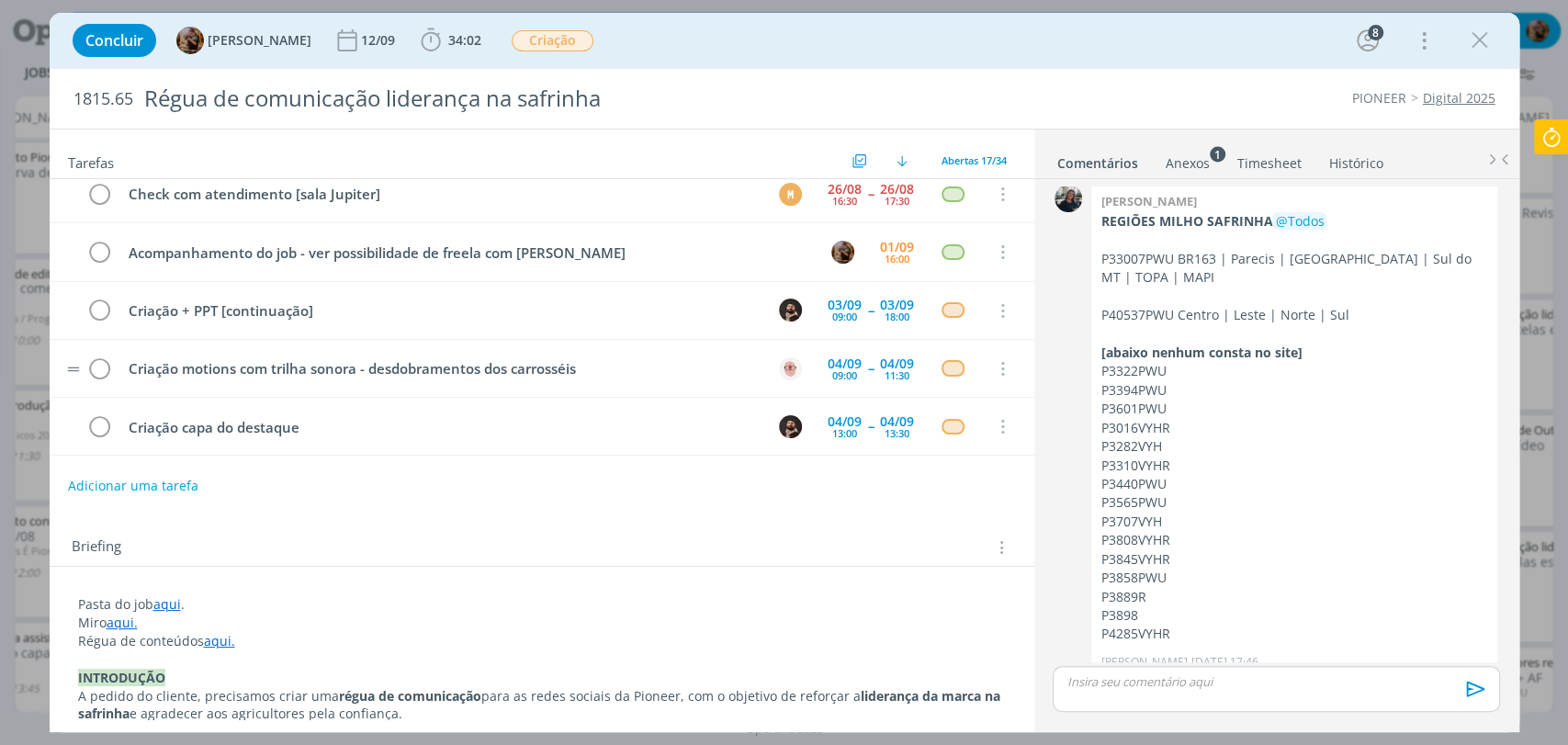
scroll to position [0, 0]
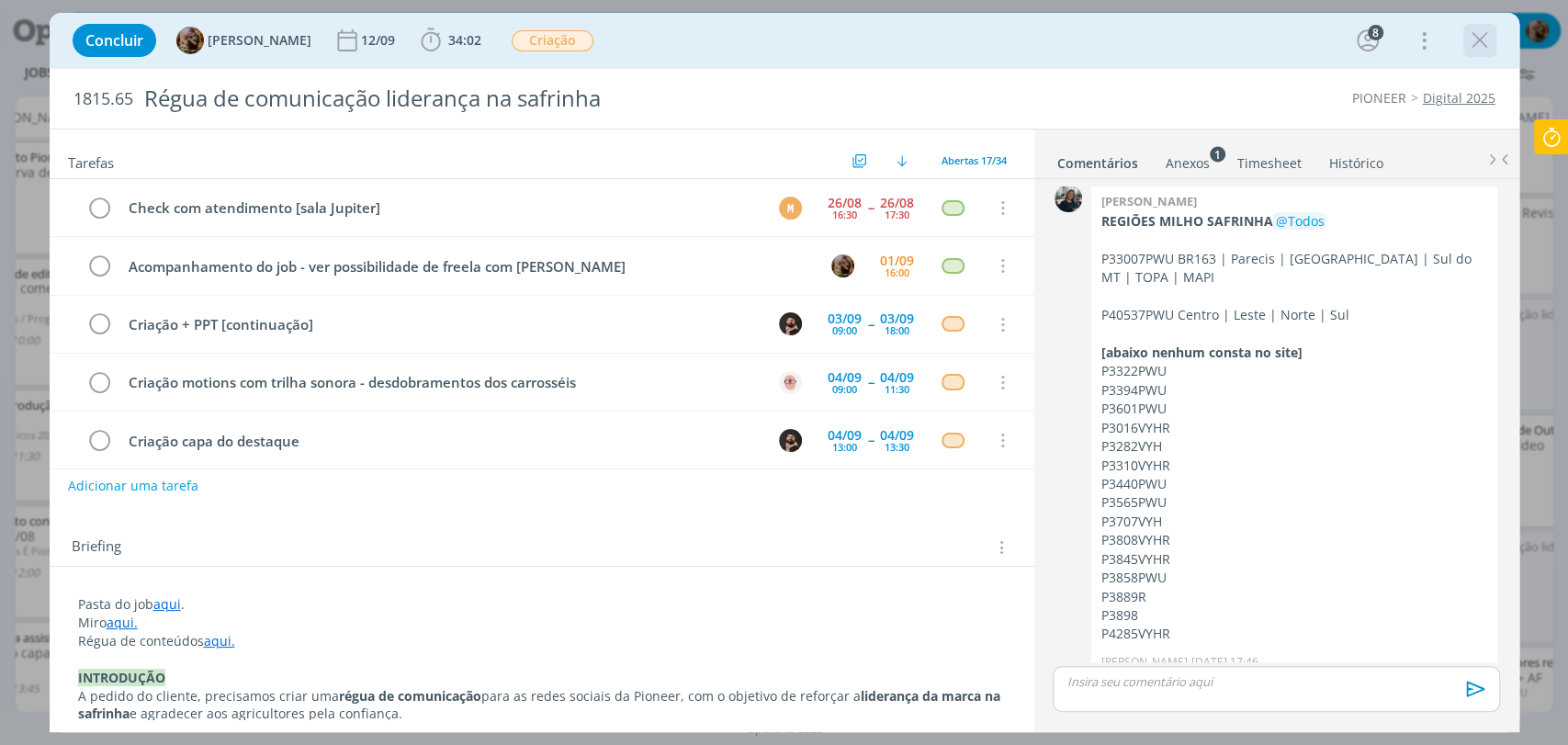
click at [1475, 42] on icon "dialog" at bounding box center [1480, 41] width 28 height 28
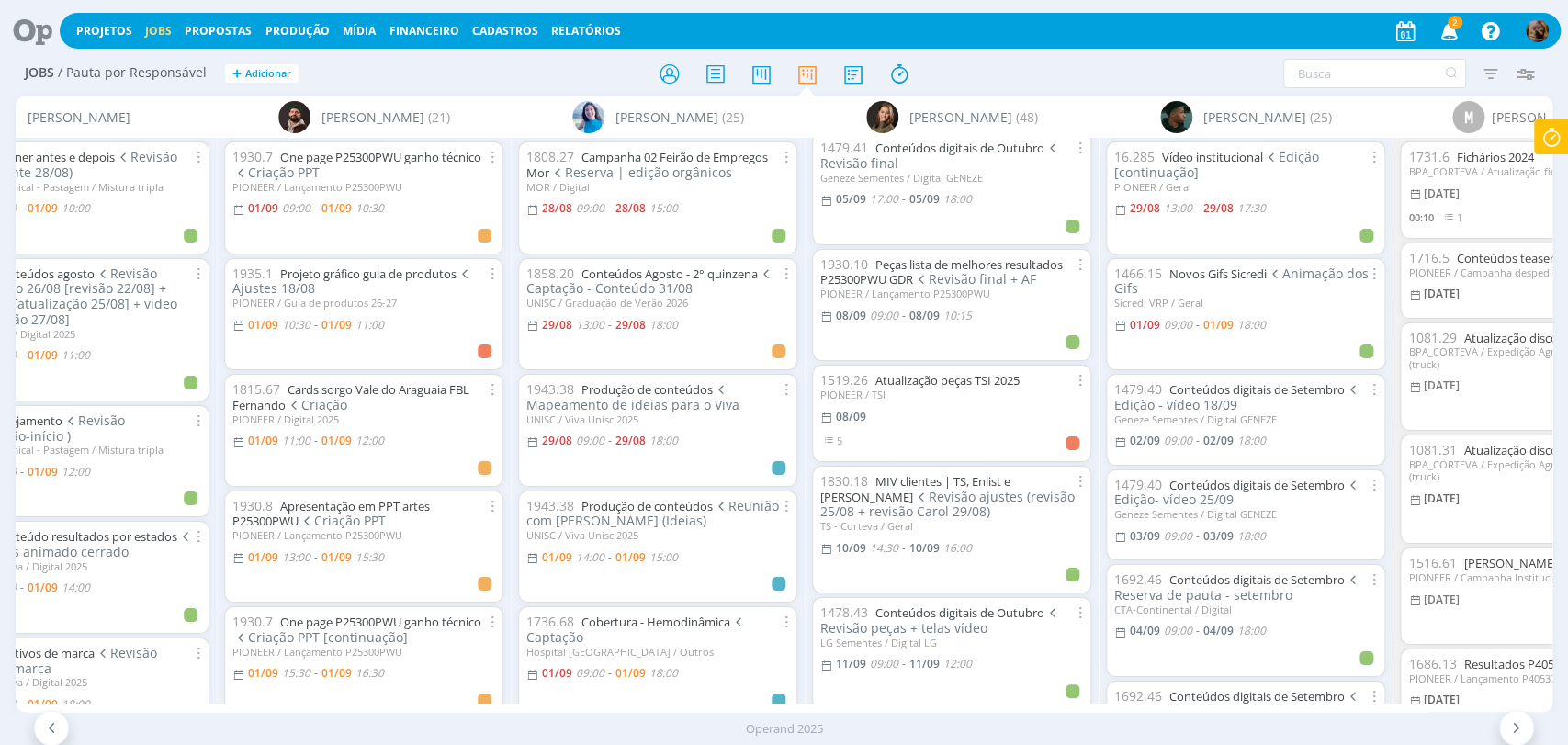
scroll to position [3145, 0]
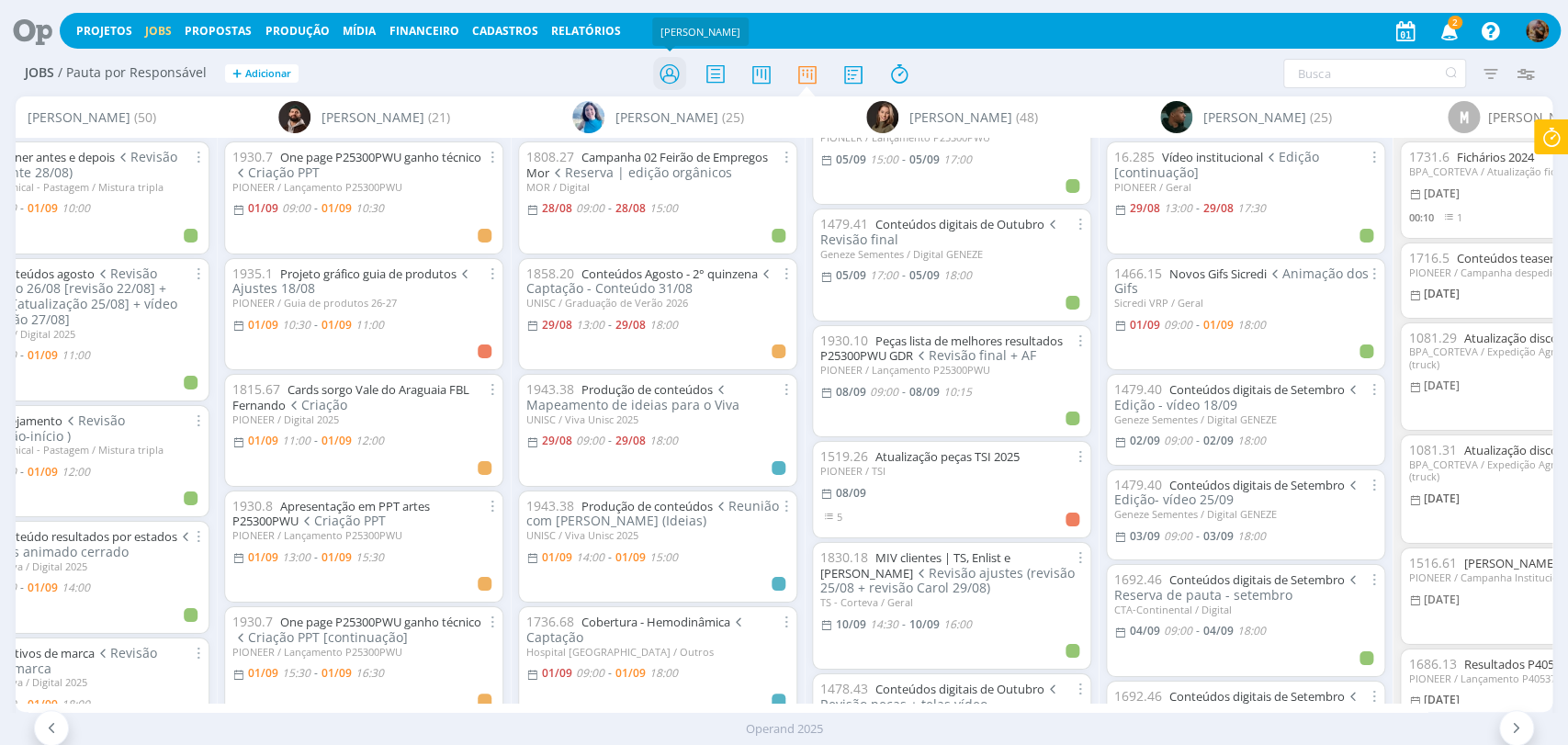
click at [670, 80] on icon at bounding box center [669, 73] width 33 height 36
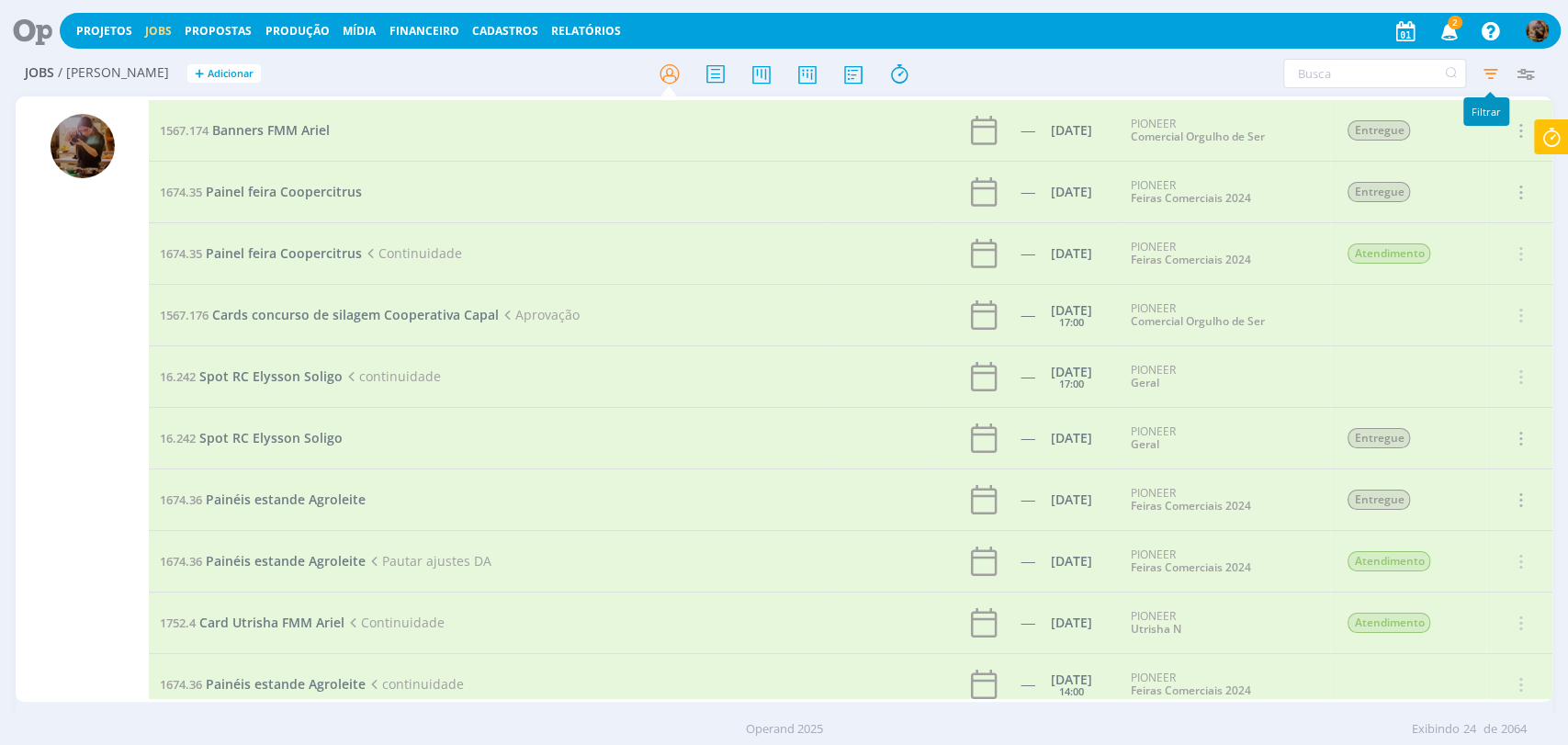
click at [1487, 87] on icon "button" at bounding box center [1490, 73] width 33 height 33
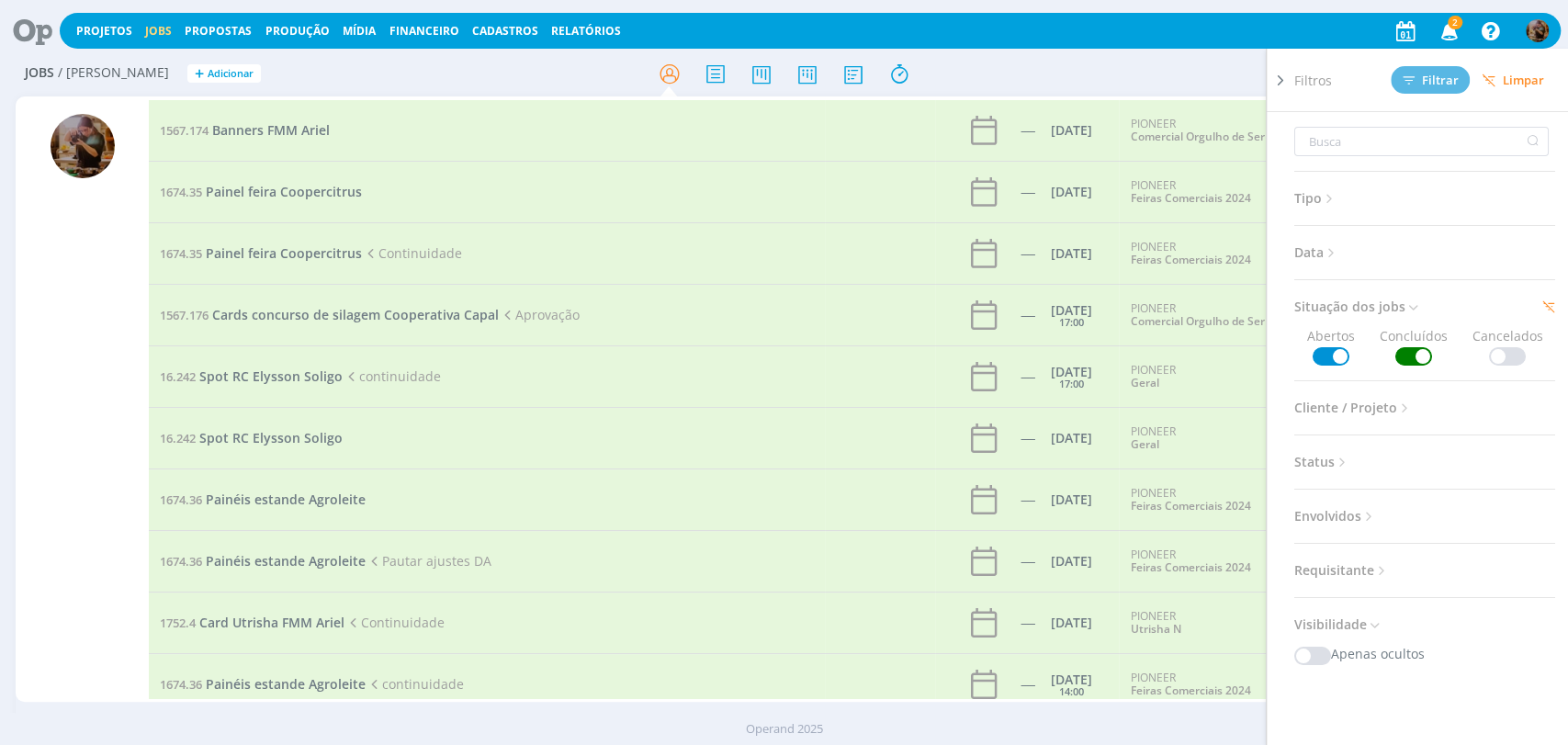
click at [1510, 86] on span "Limpar" at bounding box center [1512, 80] width 62 height 14
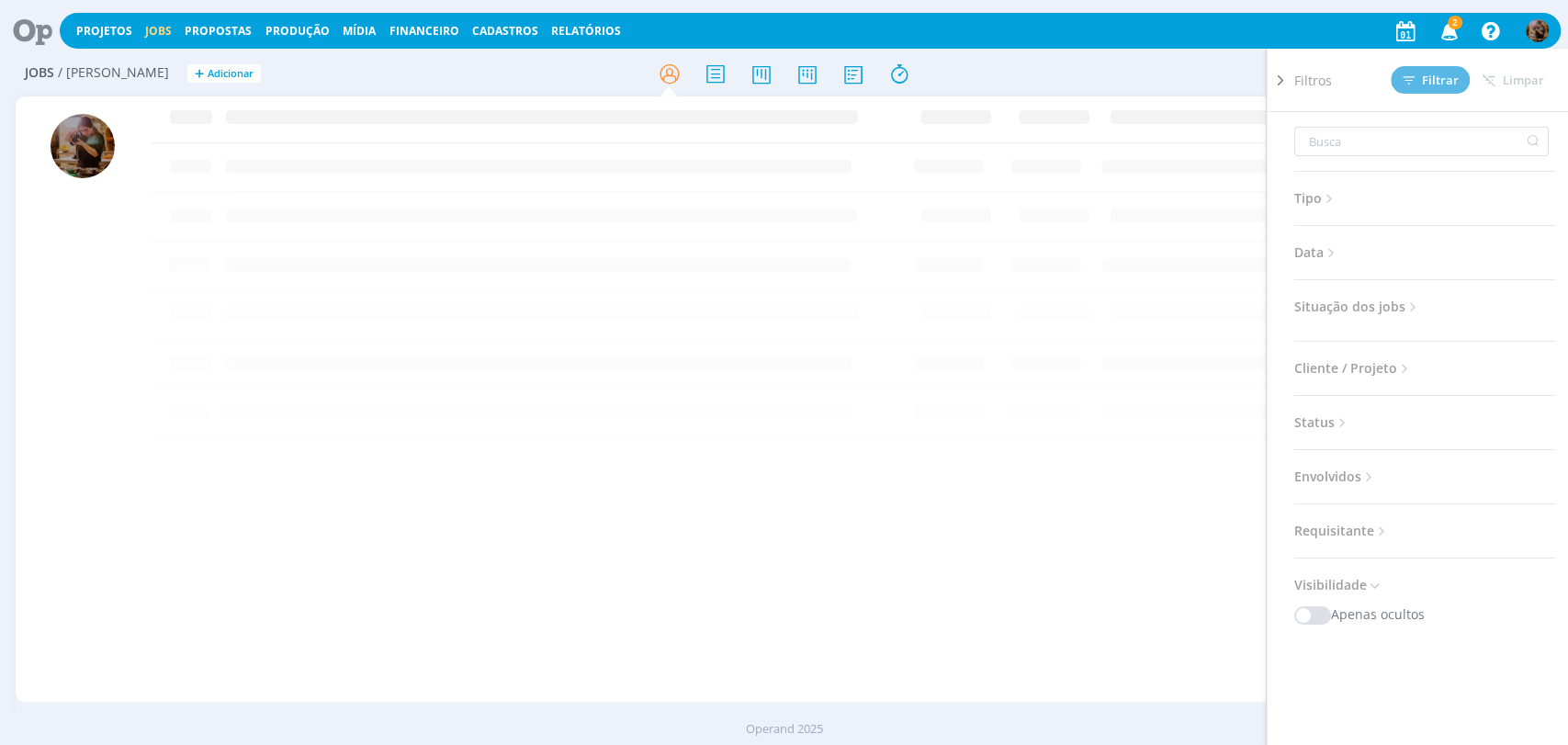
click at [1154, 68] on div "Filtros Filtrar [GEOGRAPHIC_DATA] Tipo Jobs e Tarefas Data Personalizado a Situ…" at bounding box center [1296, 73] width 494 height 30
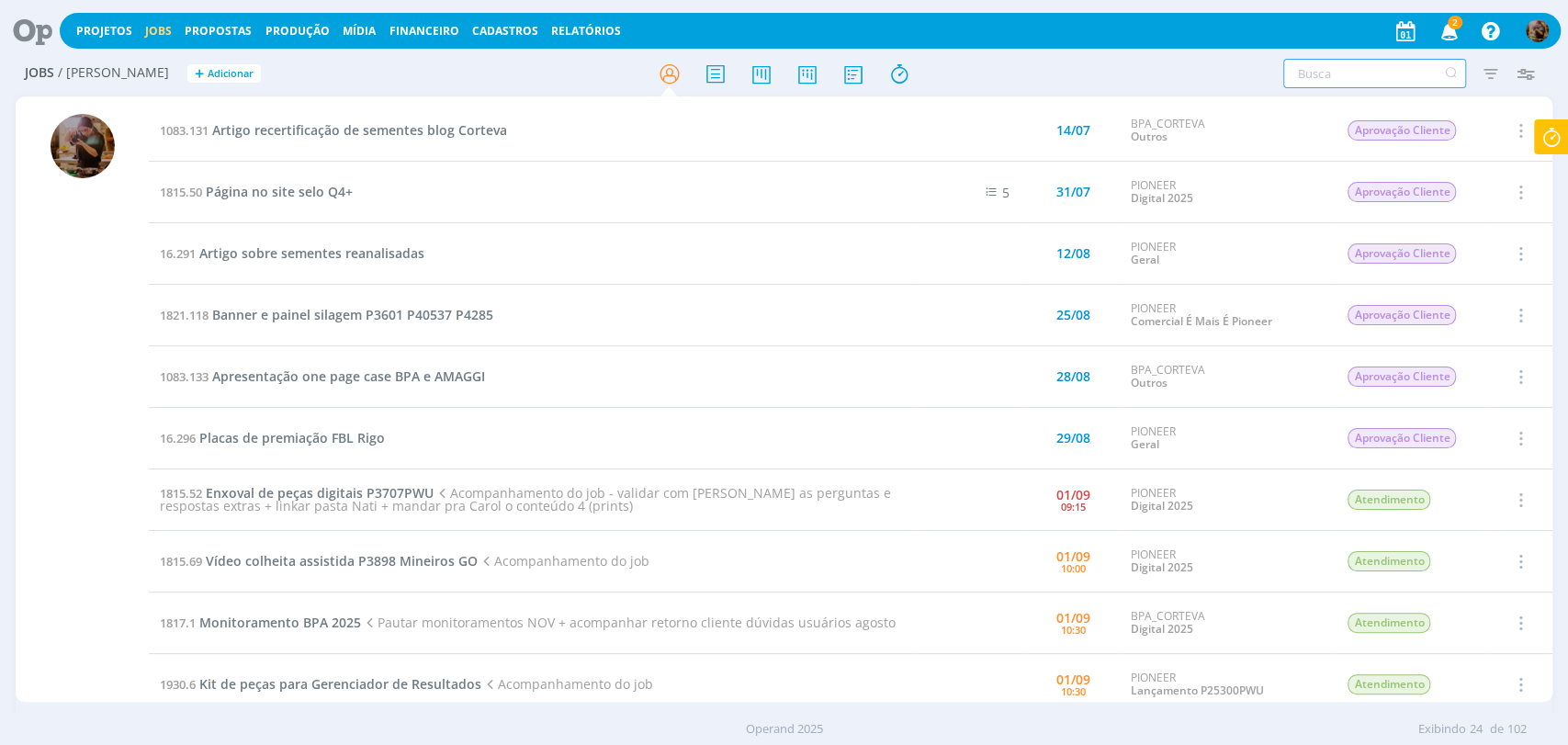
click at [1330, 61] on input "text" at bounding box center [1375, 73] width 183 height 30
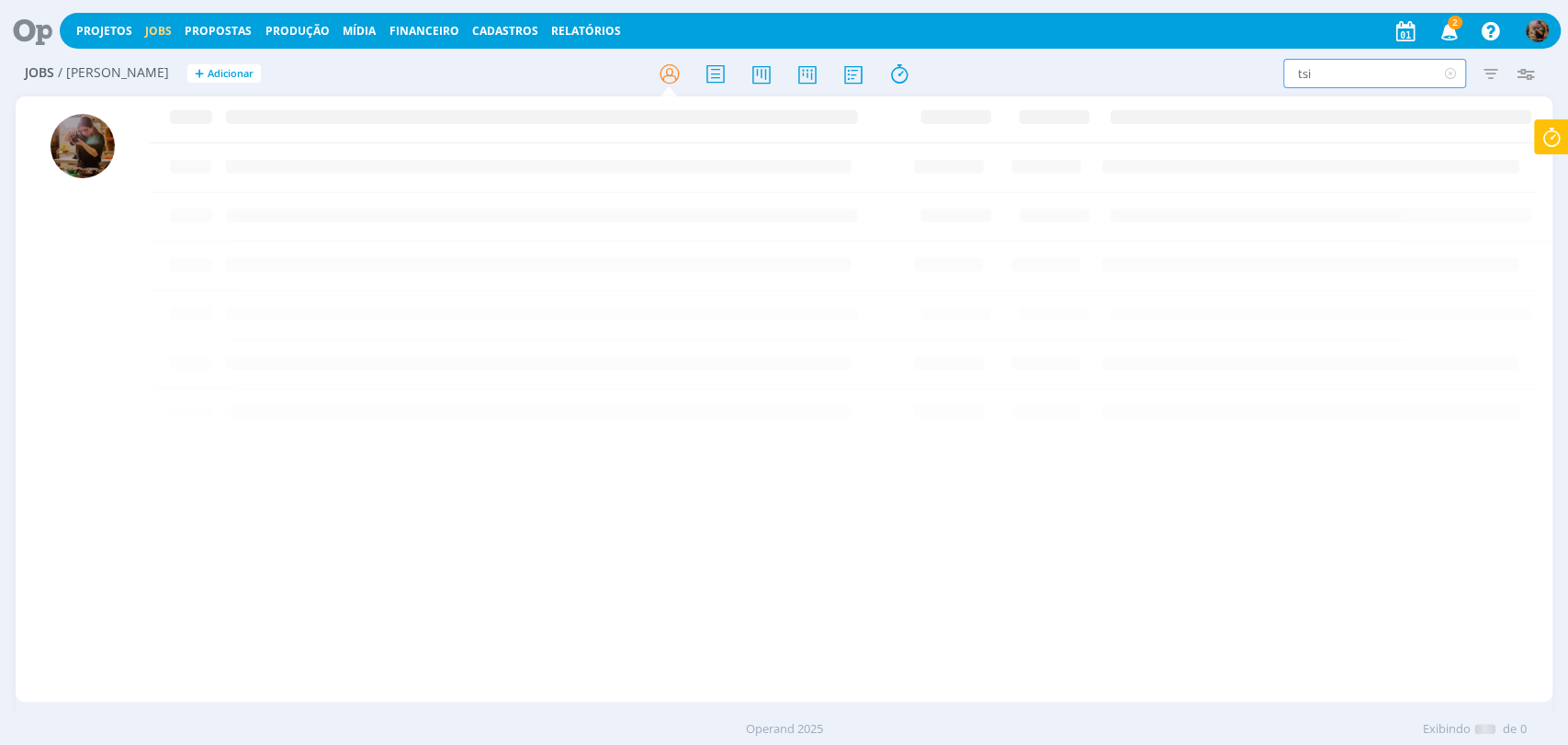
type input "tsi"
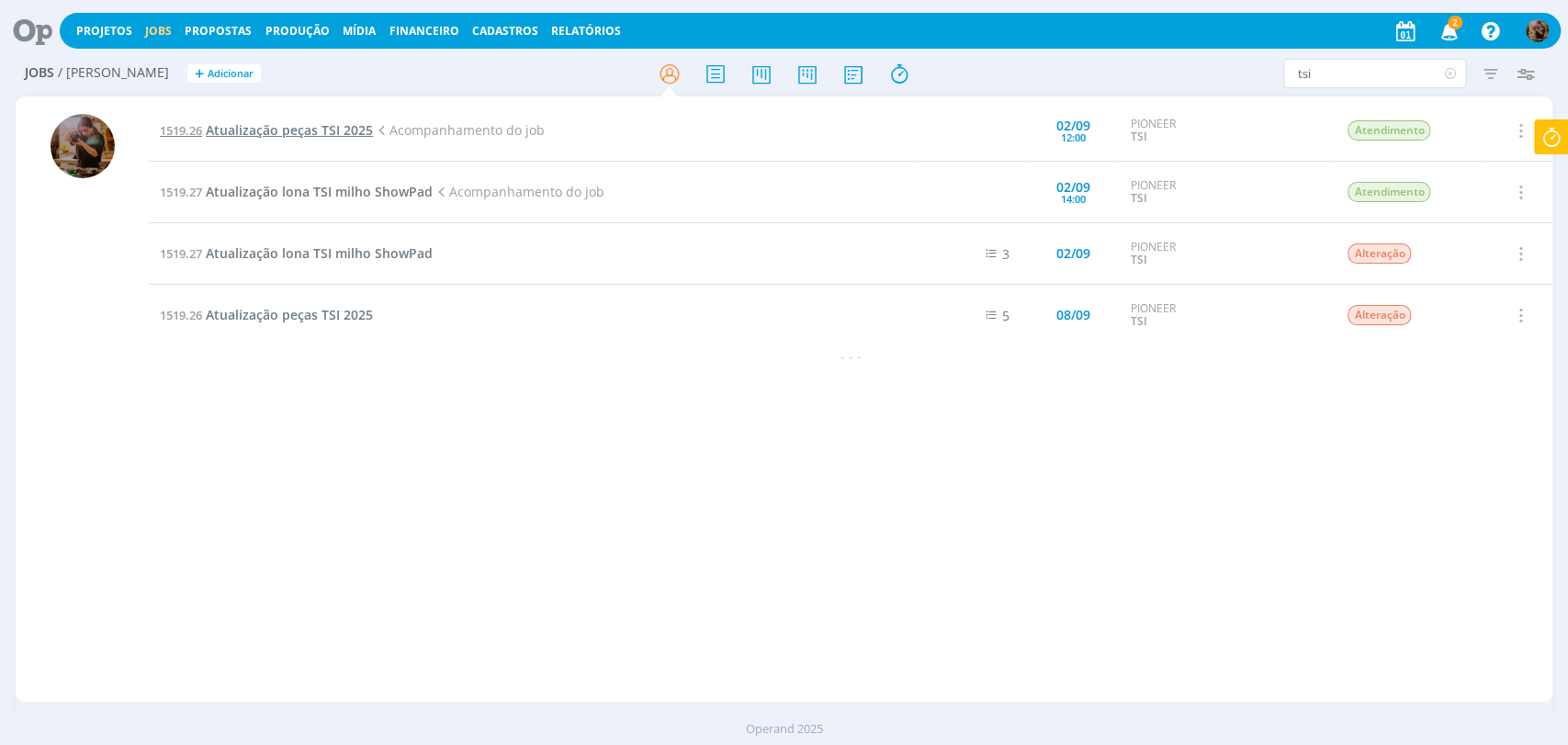
click at [353, 127] on span "Atualização peças TSI 2025" at bounding box center [289, 129] width 167 height 18
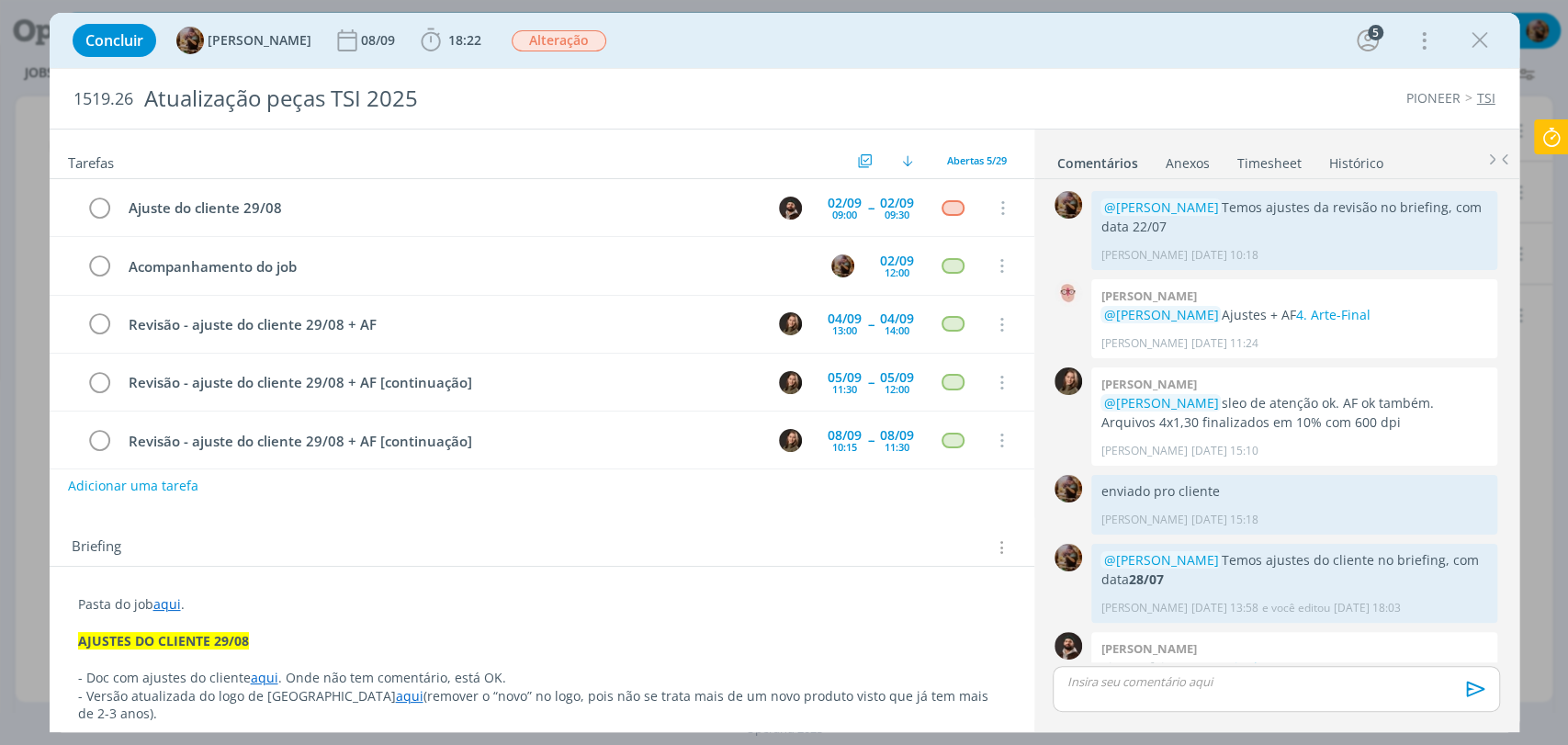
scroll to position [1456, 0]
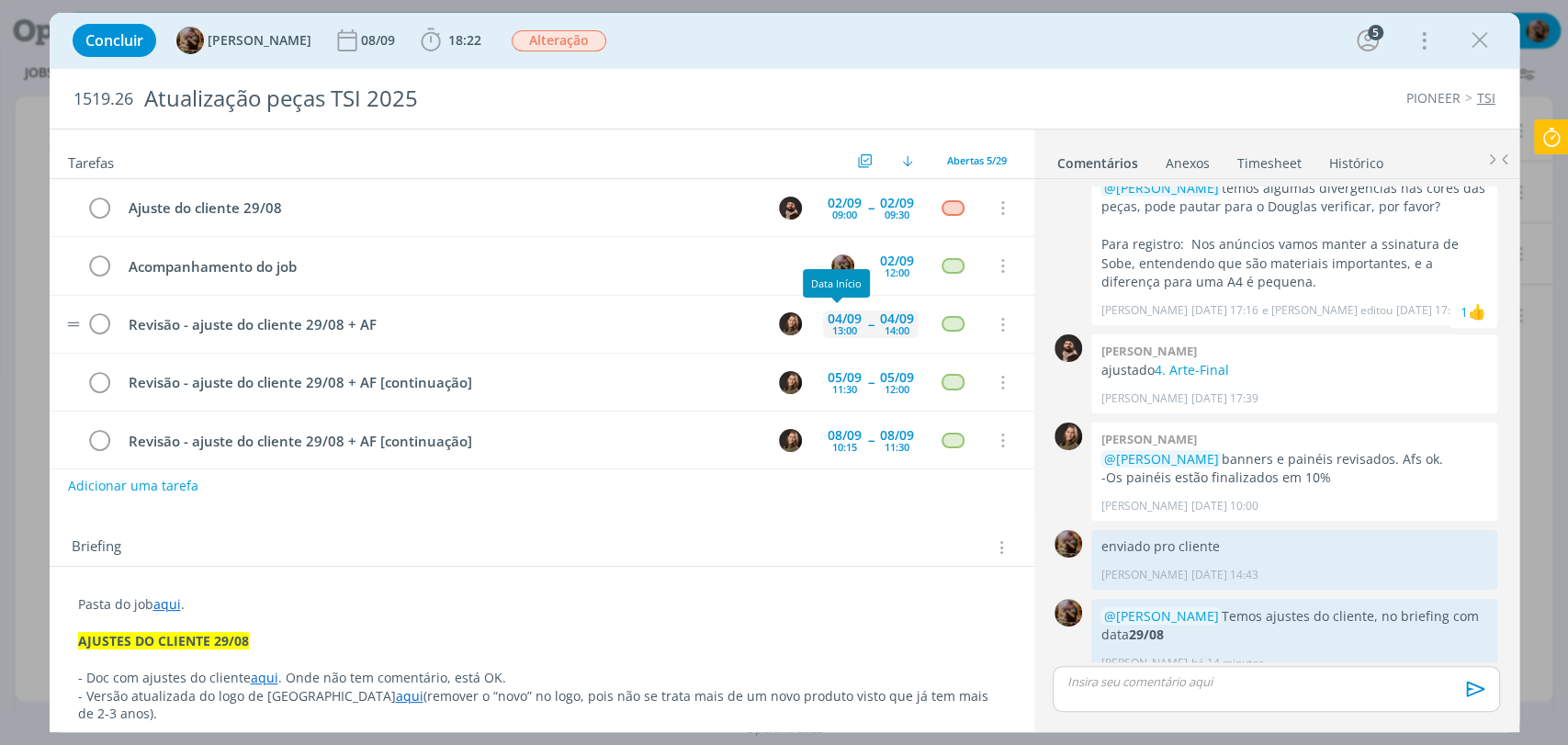
click at [828, 325] on div "04/09" at bounding box center [844, 319] width 34 height 13
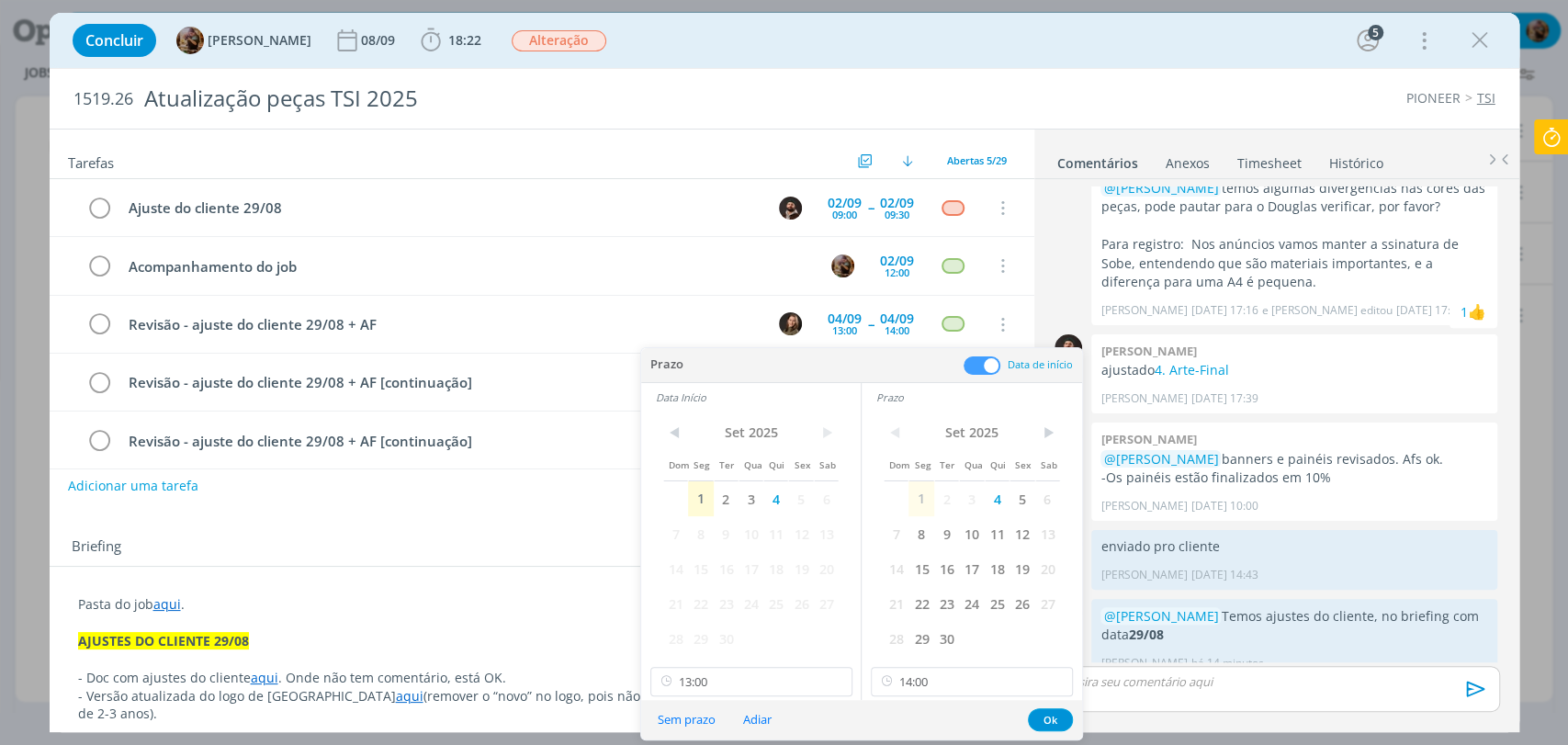
click at [831, 37] on div "Concluir [PERSON_NAME] [DATE] 18:22 Iniciar Apontar Data * [DATE] Horas * 00:00…" at bounding box center [784, 40] width 1442 height 44
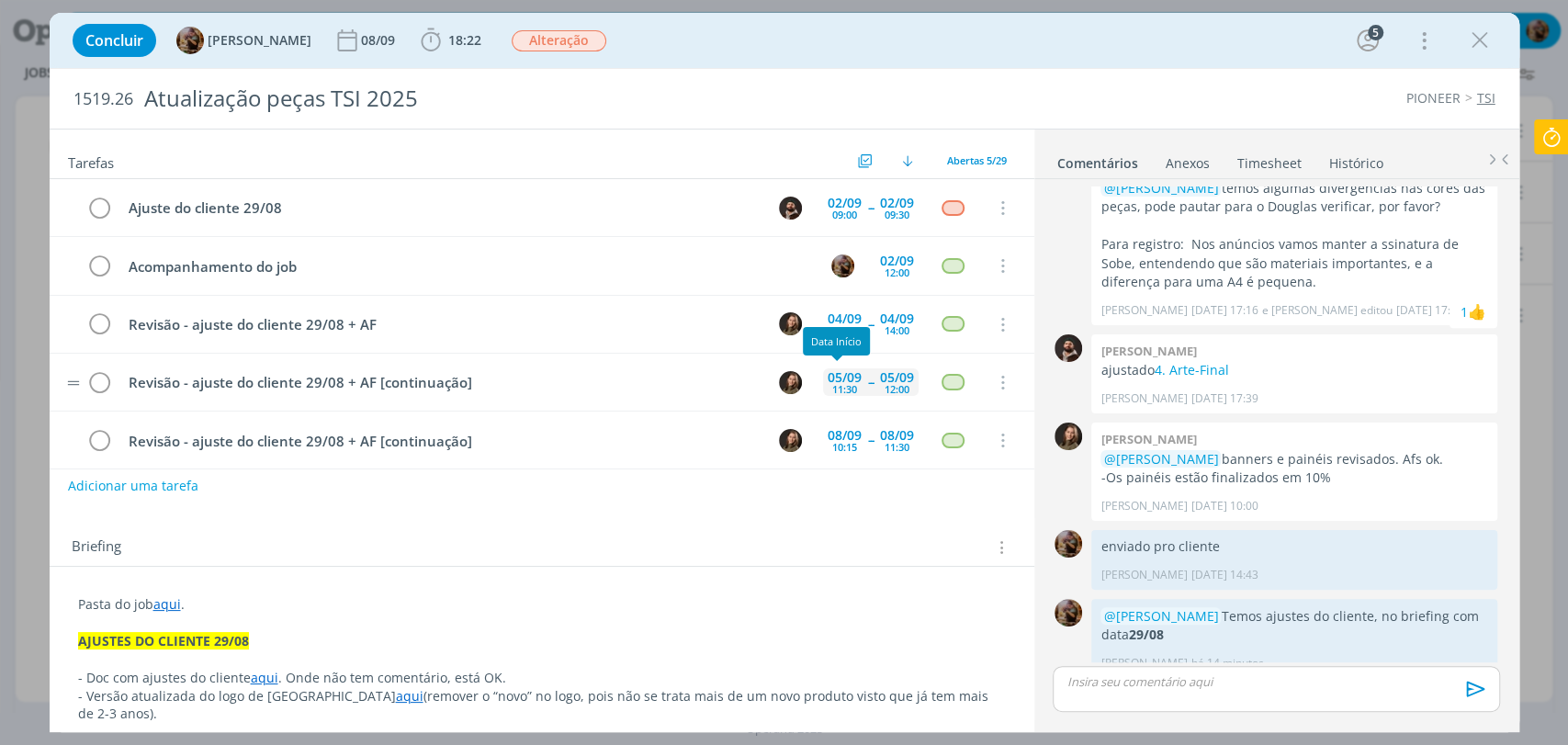
click at [835, 371] on div "05/09" at bounding box center [844, 378] width 34 height 13
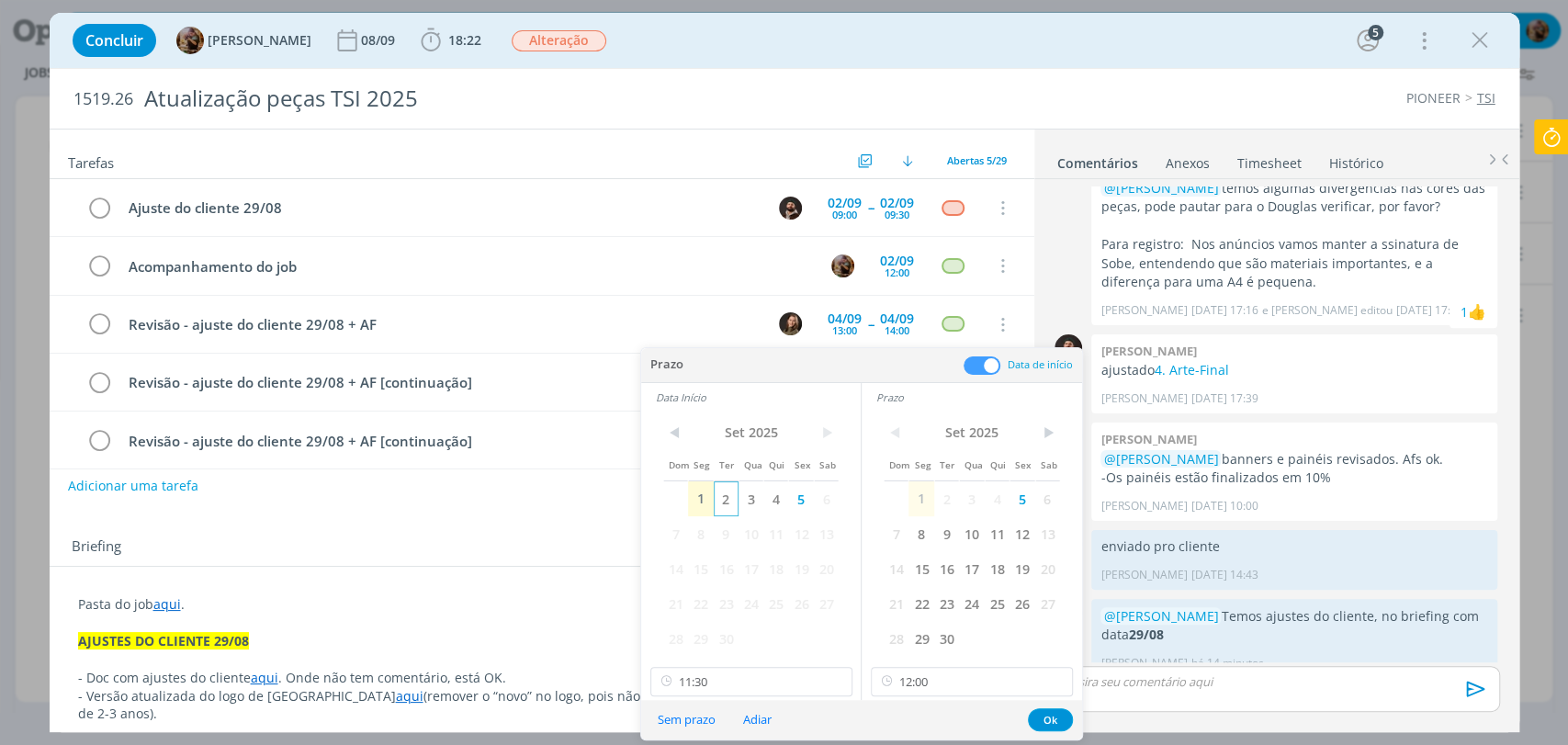
click at [726, 501] on span "2" at bounding box center [725, 499] width 25 height 35
click at [946, 502] on span "2" at bounding box center [947, 499] width 25 height 35
click at [759, 683] on input "11:30" at bounding box center [751, 682] width 202 height 30
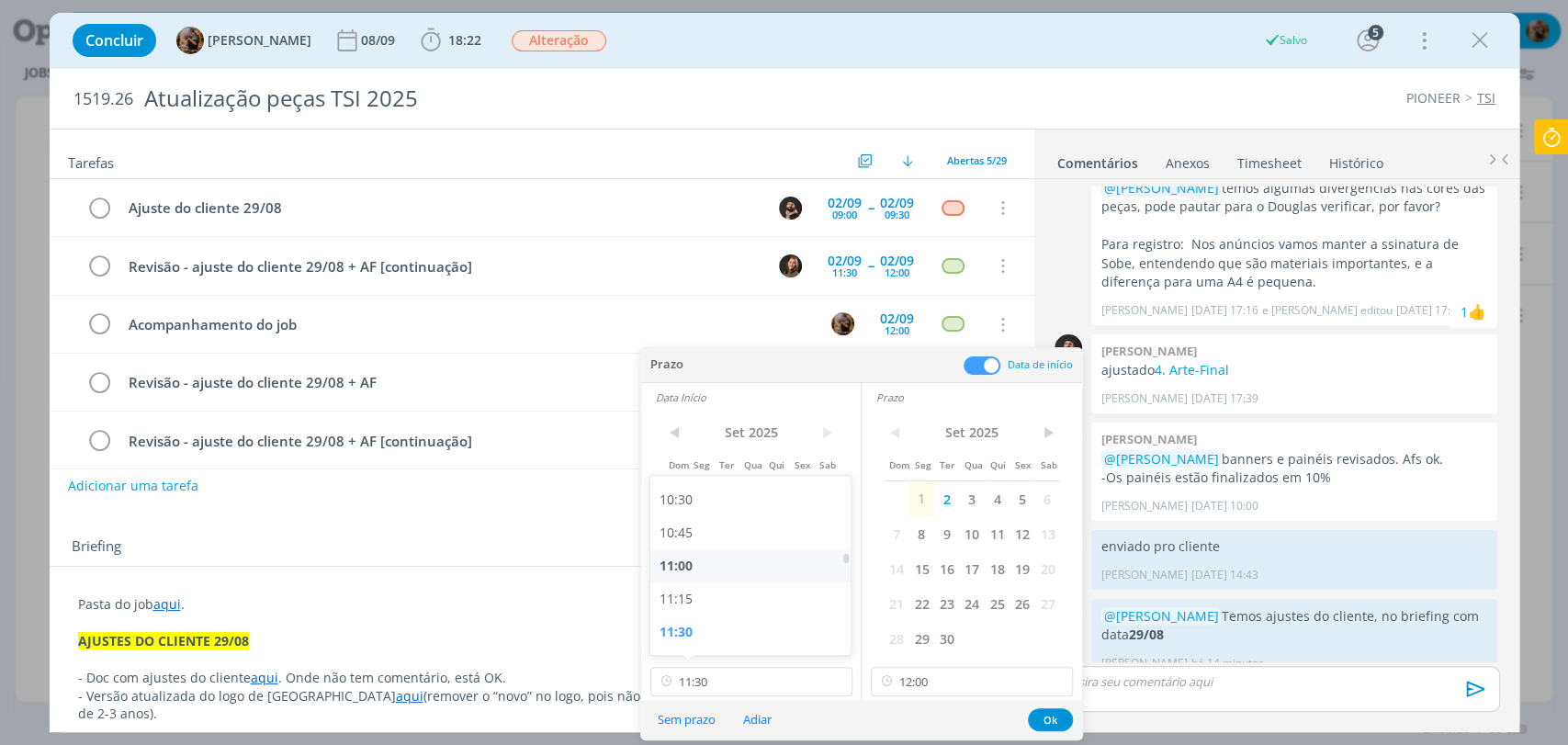
click at [684, 563] on div "11:00" at bounding box center [752, 566] width 205 height 33
type input "11:00"
click at [1049, 716] on button "Ok" at bounding box center [1050, 720] width 45 height 23
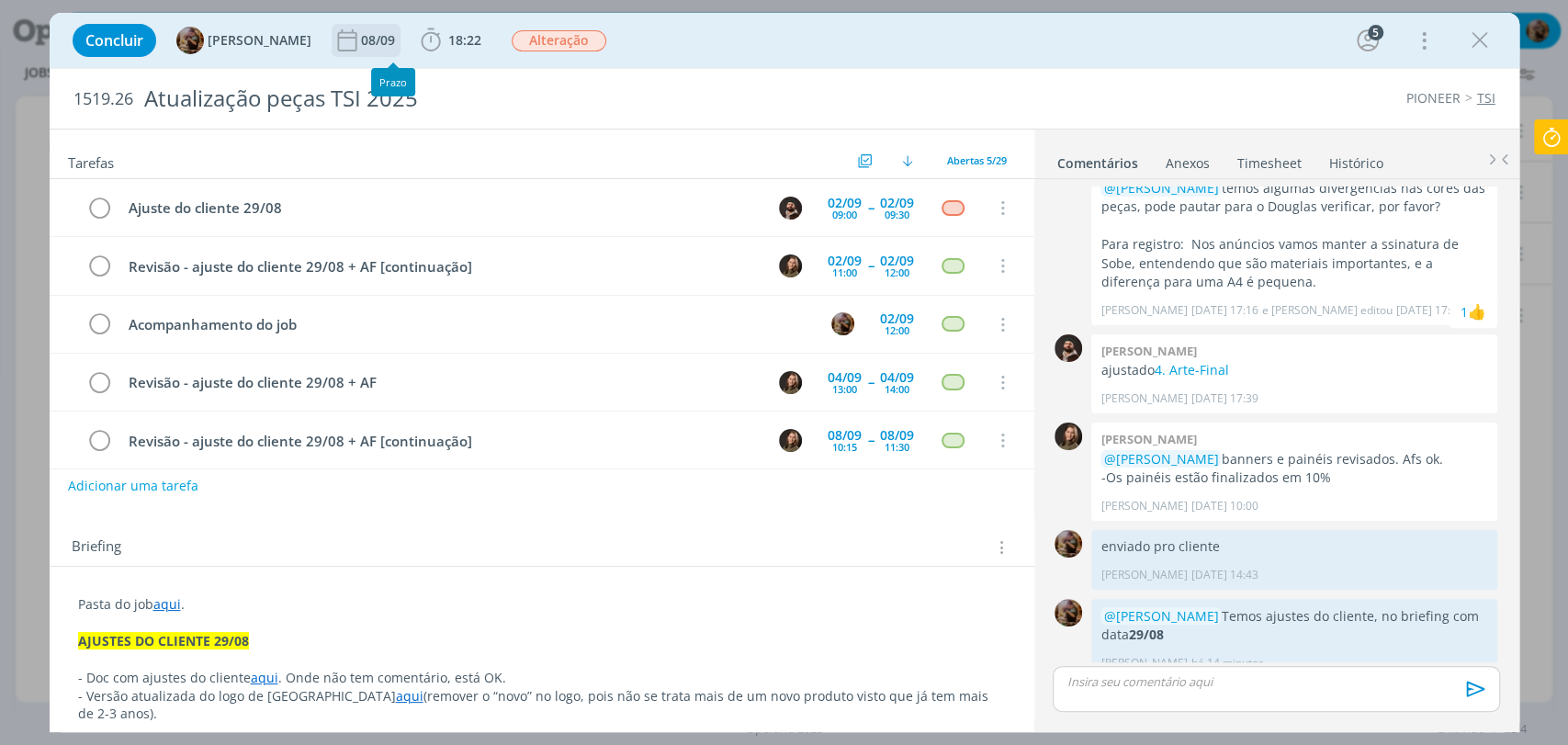
click at [389, 46] on div "08/09" at bounding box center [379, 41] width 37 height 13
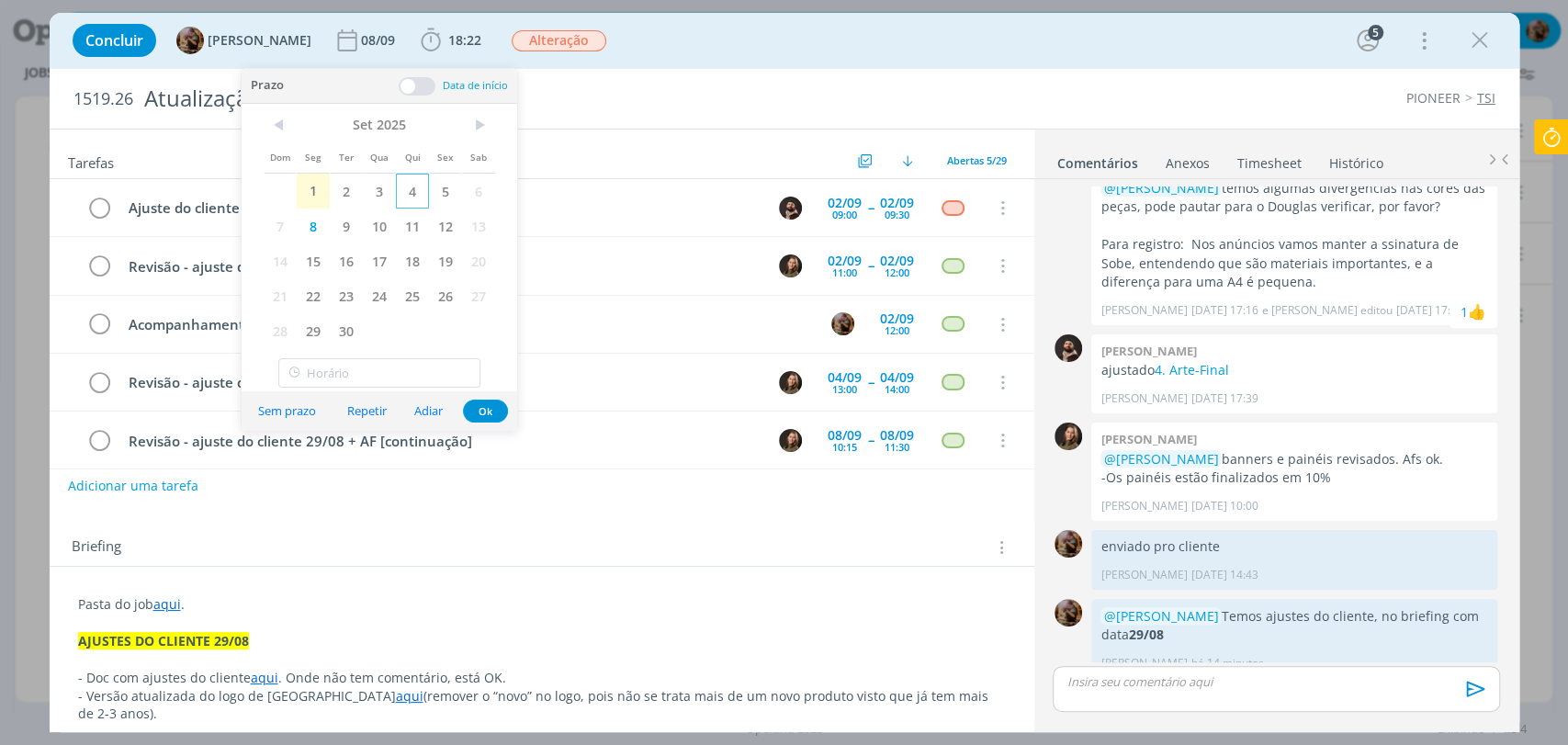
click at [419, 198] on span "4" at bounding box center [413, 192] width 33 height 35
click at [492, 414] on button "Ok" at bounding box center [485, 411] width 45 height 23
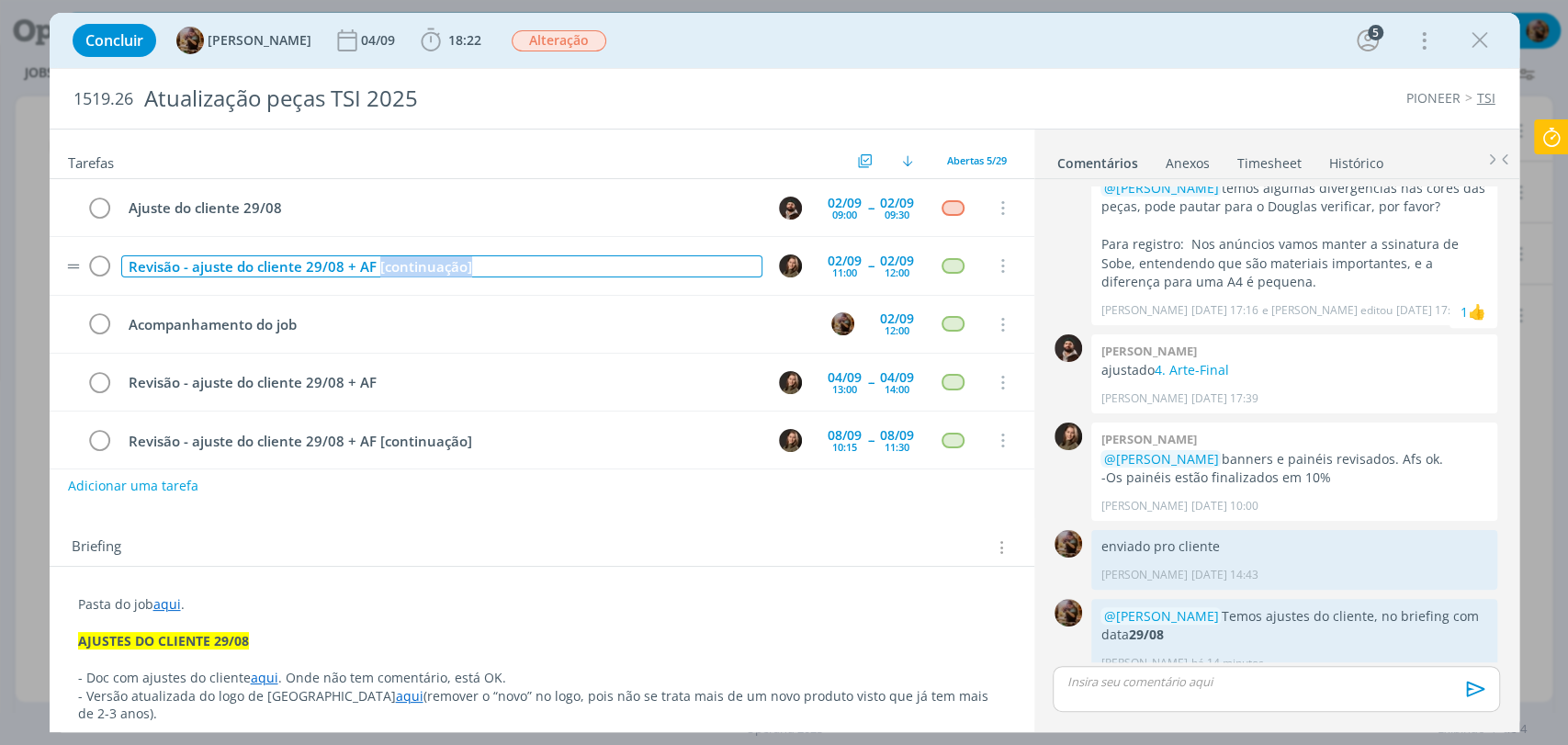
drag, startPoint x: 461, startPoint y: 265, endPoint x: 377, endPoint y: 263, distance: 84.0
click at [377, 263] on div "Revisão - ajuste do cliente 29/08 + AF [continuação]" at bounding box center [441, 267] width 641 height 23
copy div "[continuação]"
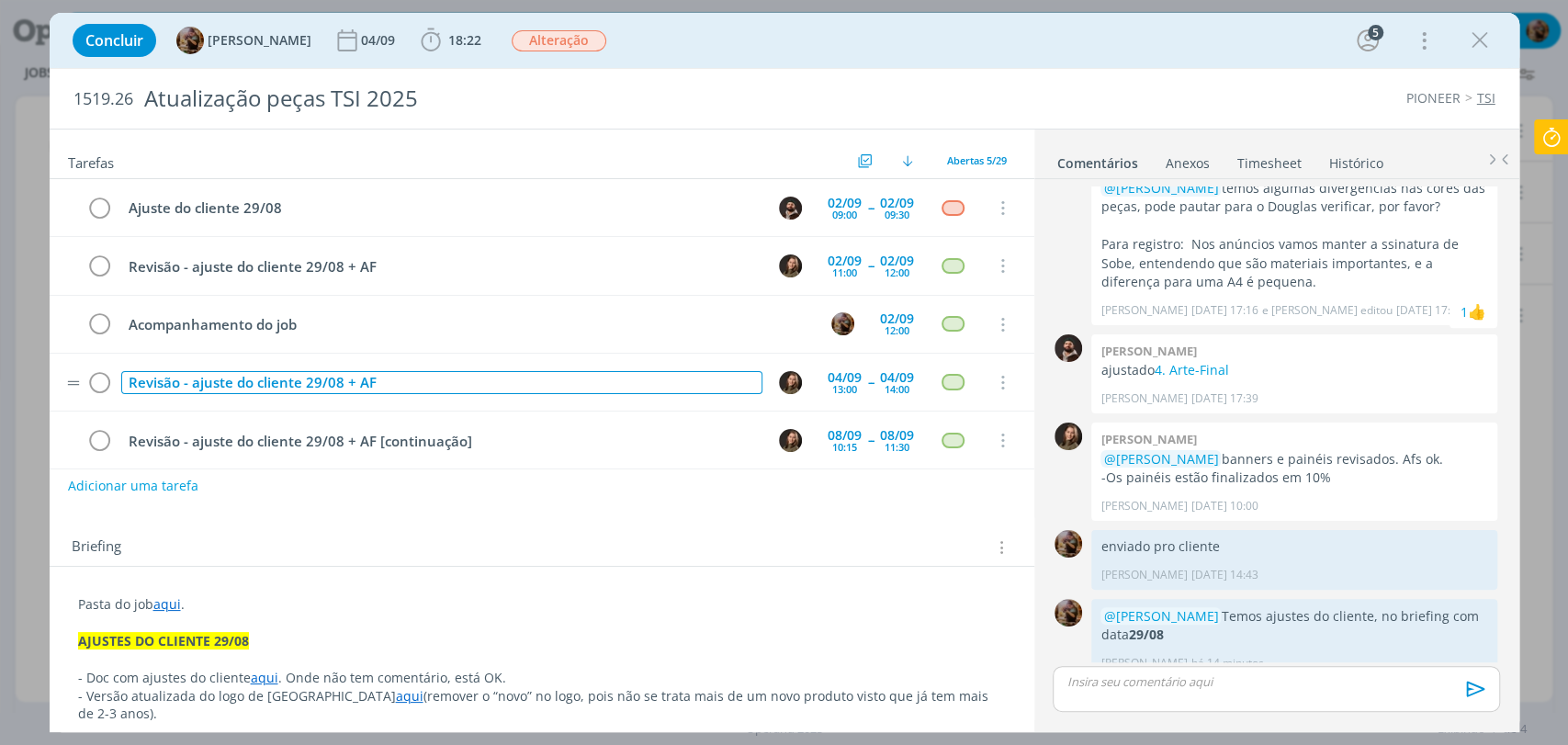
click at [435, 381] on div "Revisão - ajuste do cliente 29/08 + AF" at bounding box center [441, 382] width 641 height 23
click at [1001, 442] on icon "dialog" at bounding box center [1002, 441] width 20 height 17
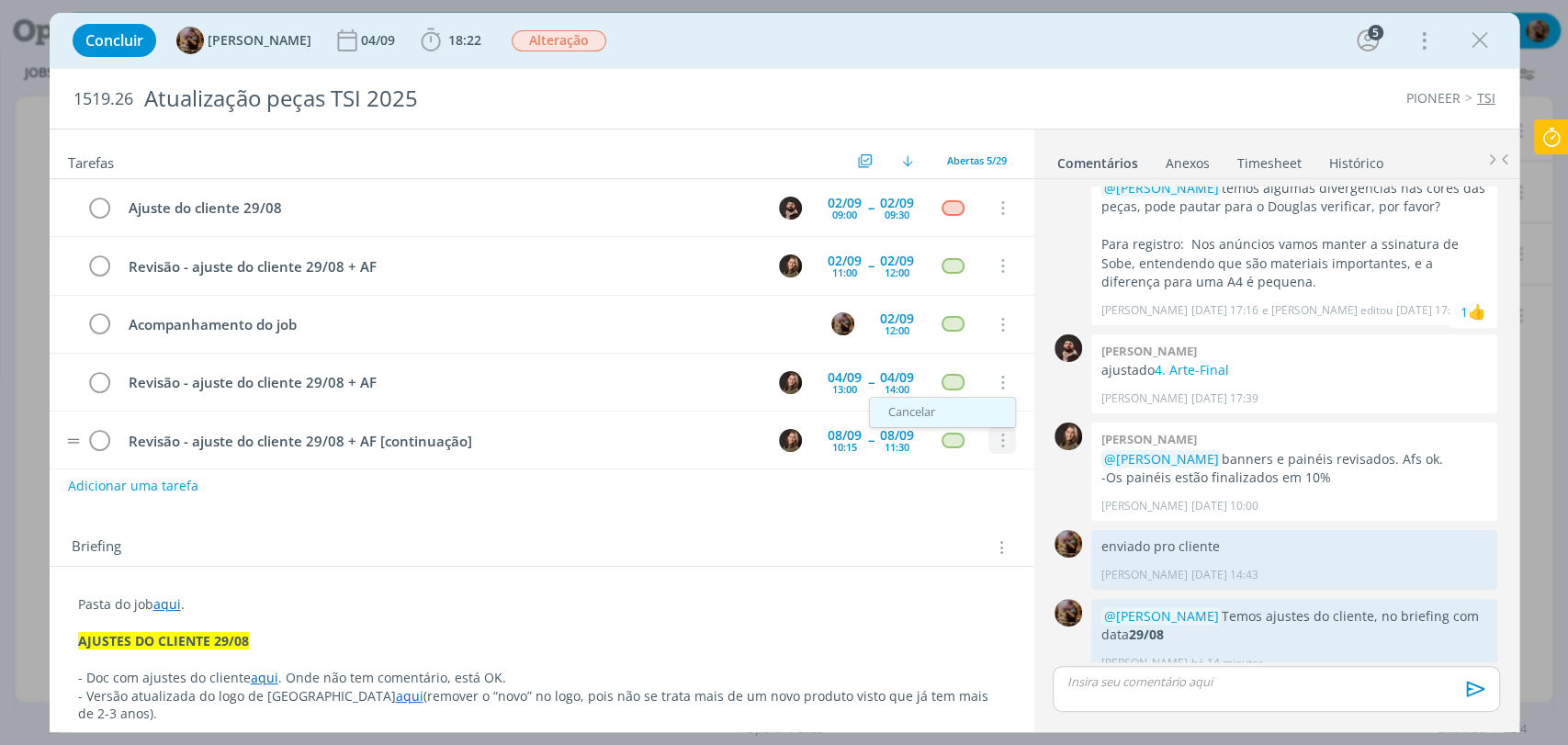
click at [942, 412] on link "Cancelar" at bounding box center [942, 413] width 145 height 30
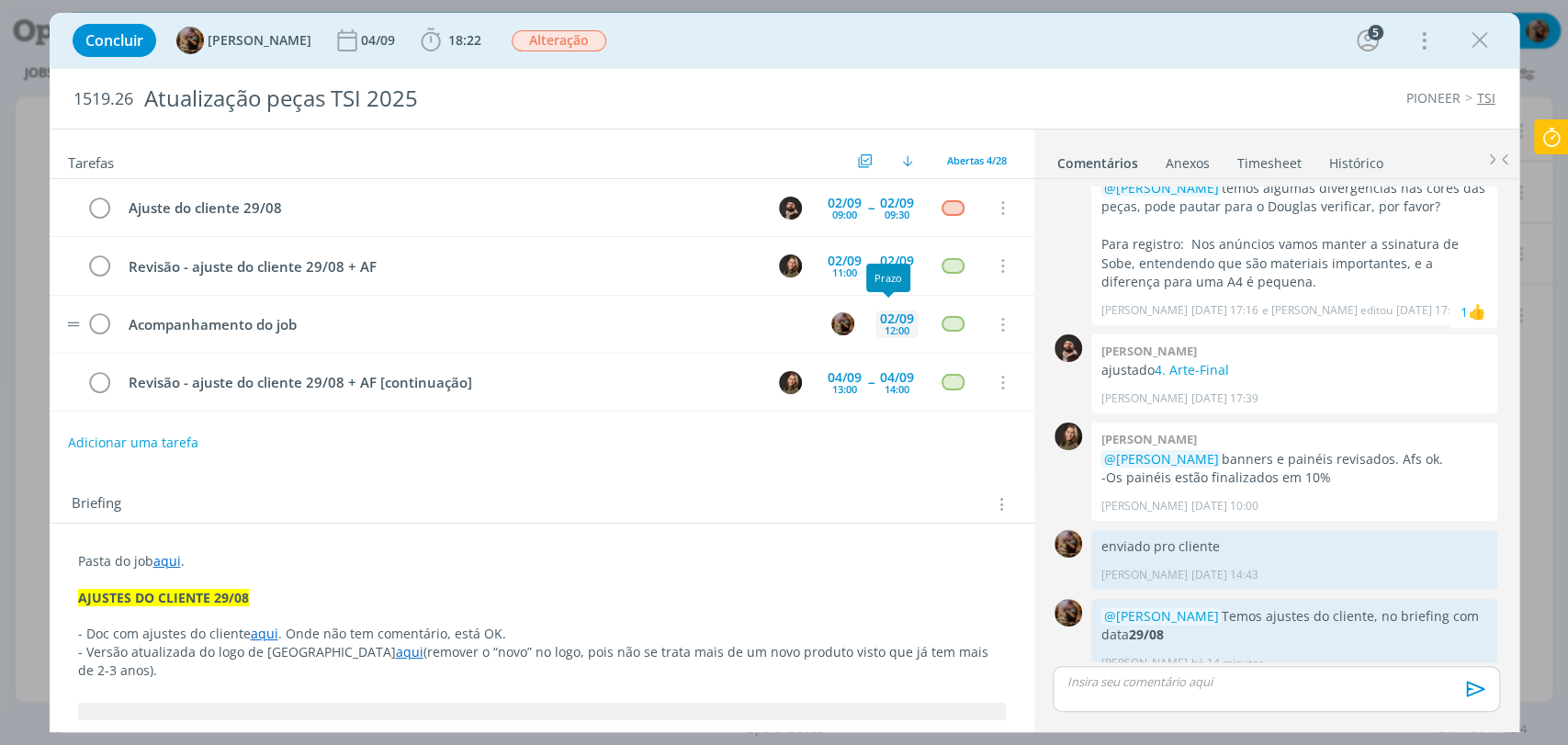
click at [906, 317] on div "[DATE] 12:00" at bounding box center [897, 324] width 43 height 39
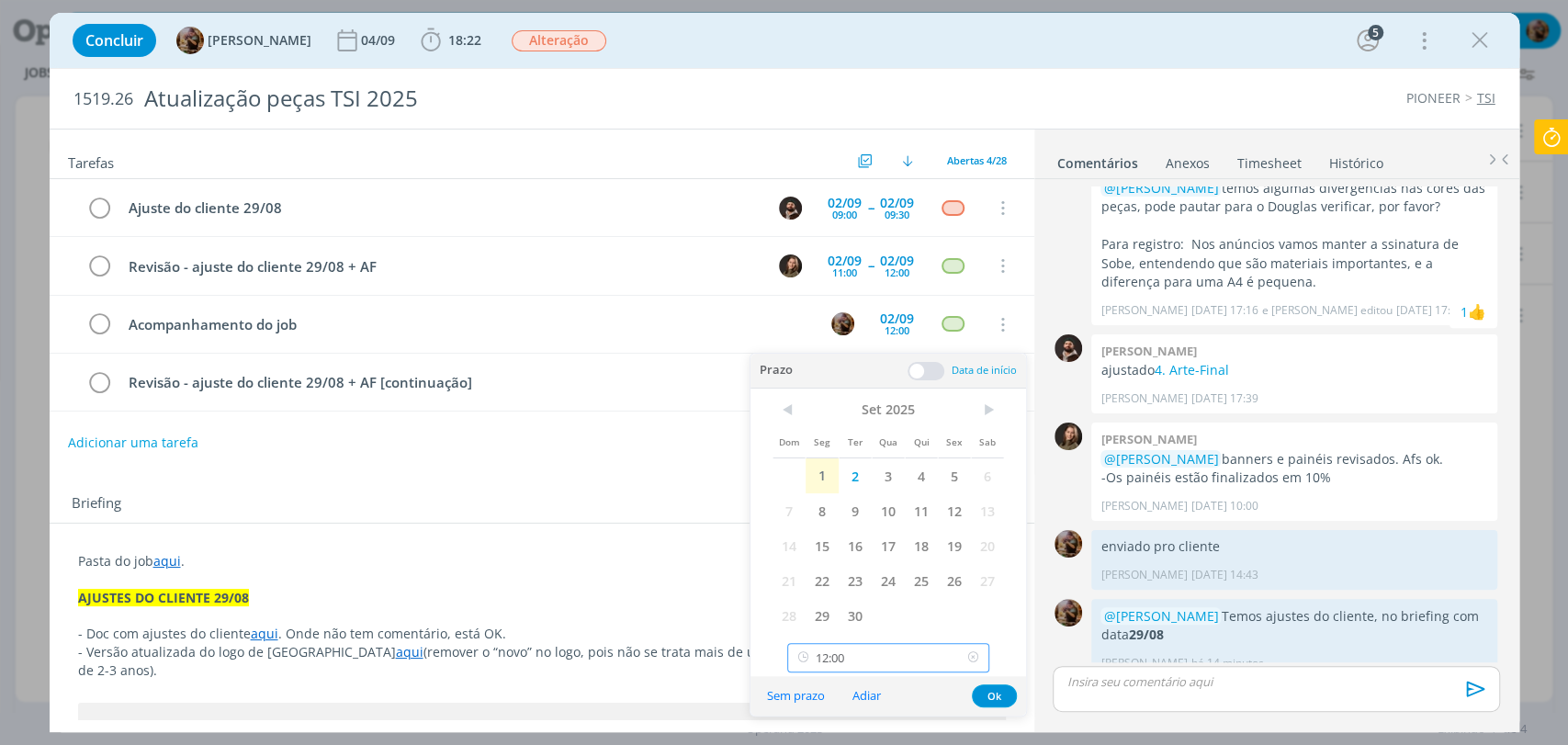
click at [860, 656] on input "12:00" at bounding box center [888, 658] width 202 height 30
click at [844, 579] on div "10:15" at bounding box center [890, 581] width 205 height 33
type input "10:15"
click at [997, 688] on button "Ok" at bounding box center [994, 696] width 45 height 23
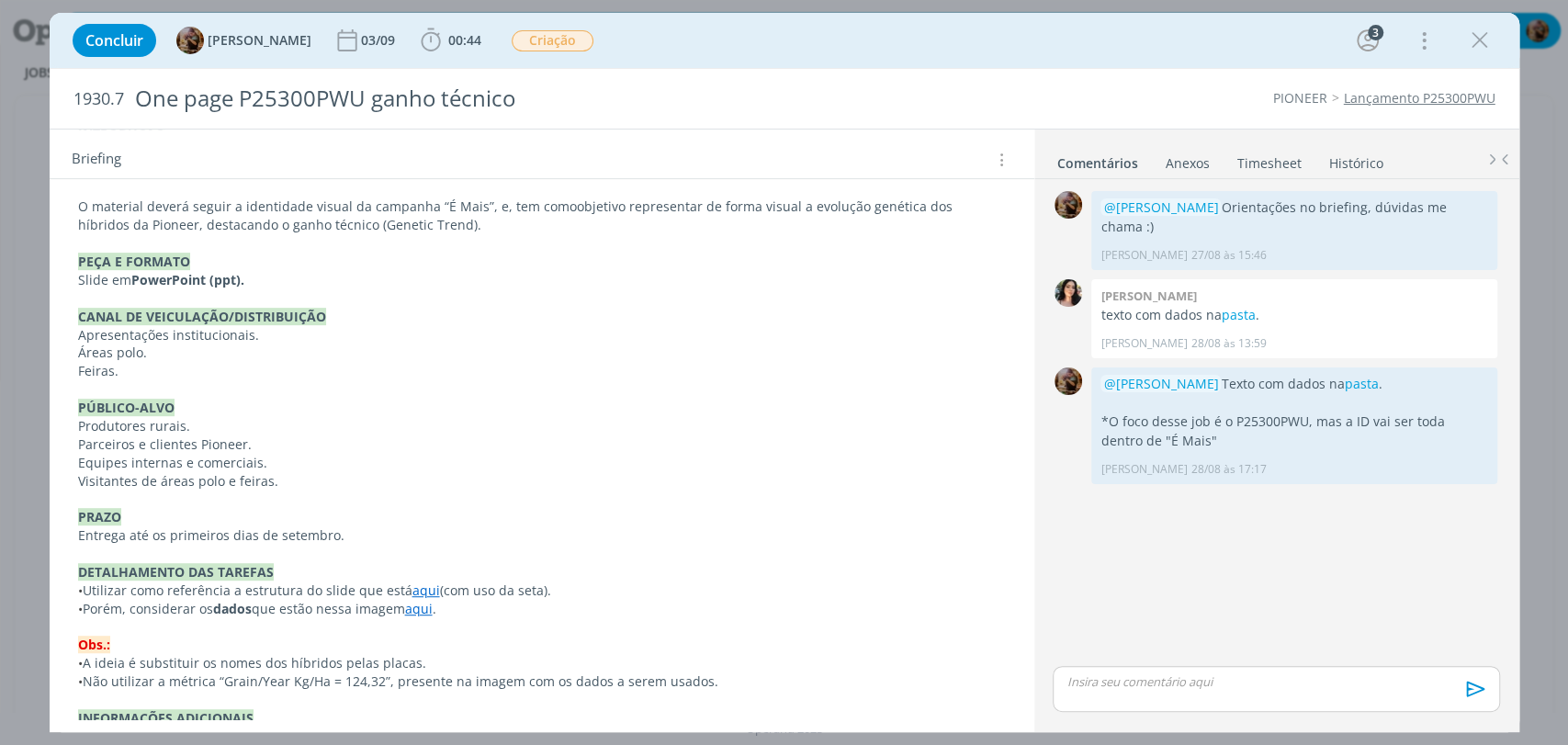
scroll to position [510, 0]
click at [419, 610] on link "aqui" at bounding box center [419, 605] width 28 height 18
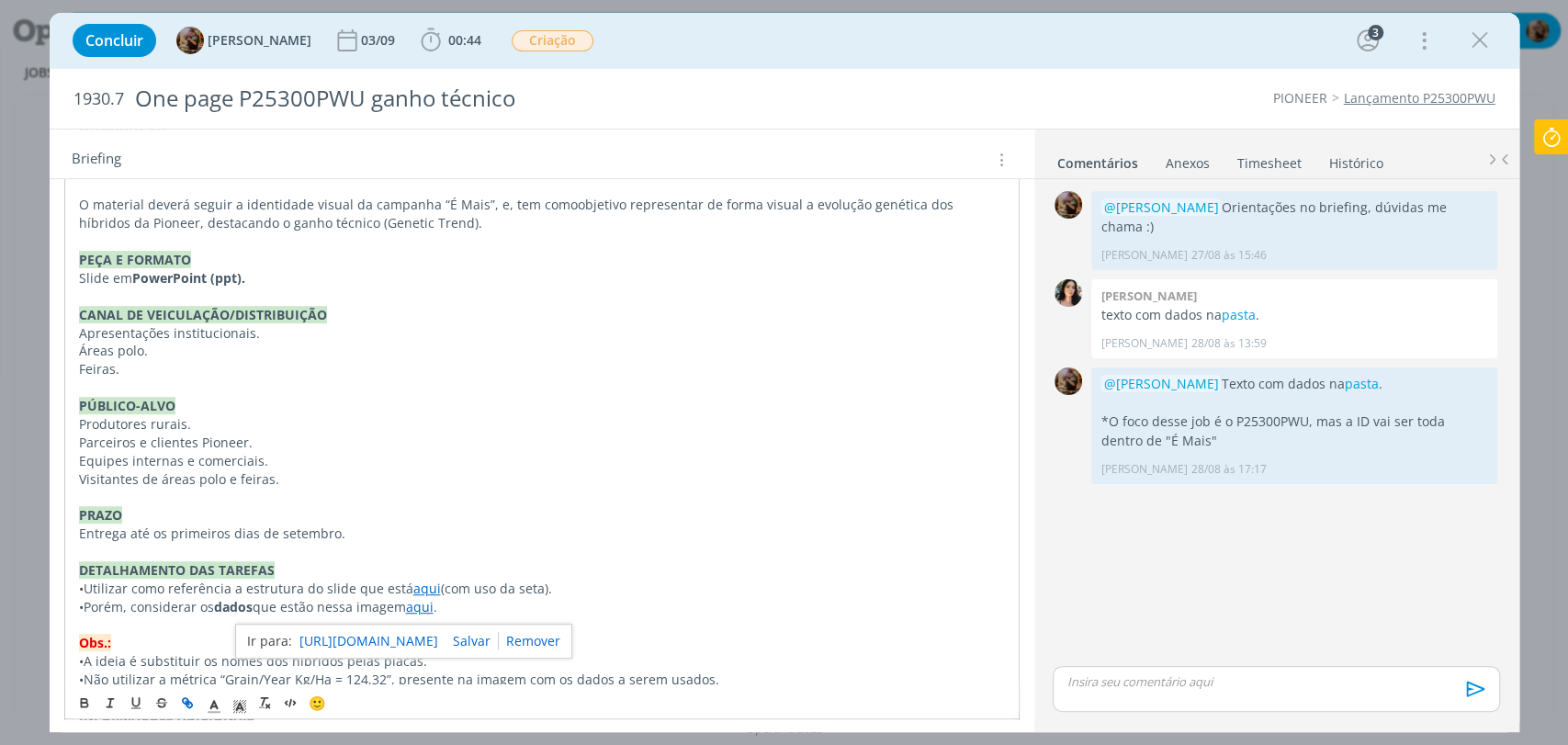
click at [433, 632] on link "[URL][DOMAIN_NAME]" at bounding box center [368, 642] width 139 height 24
click at [1241, 306] on link "pasta" at bounding box center [1238, 314] width 34 height 18
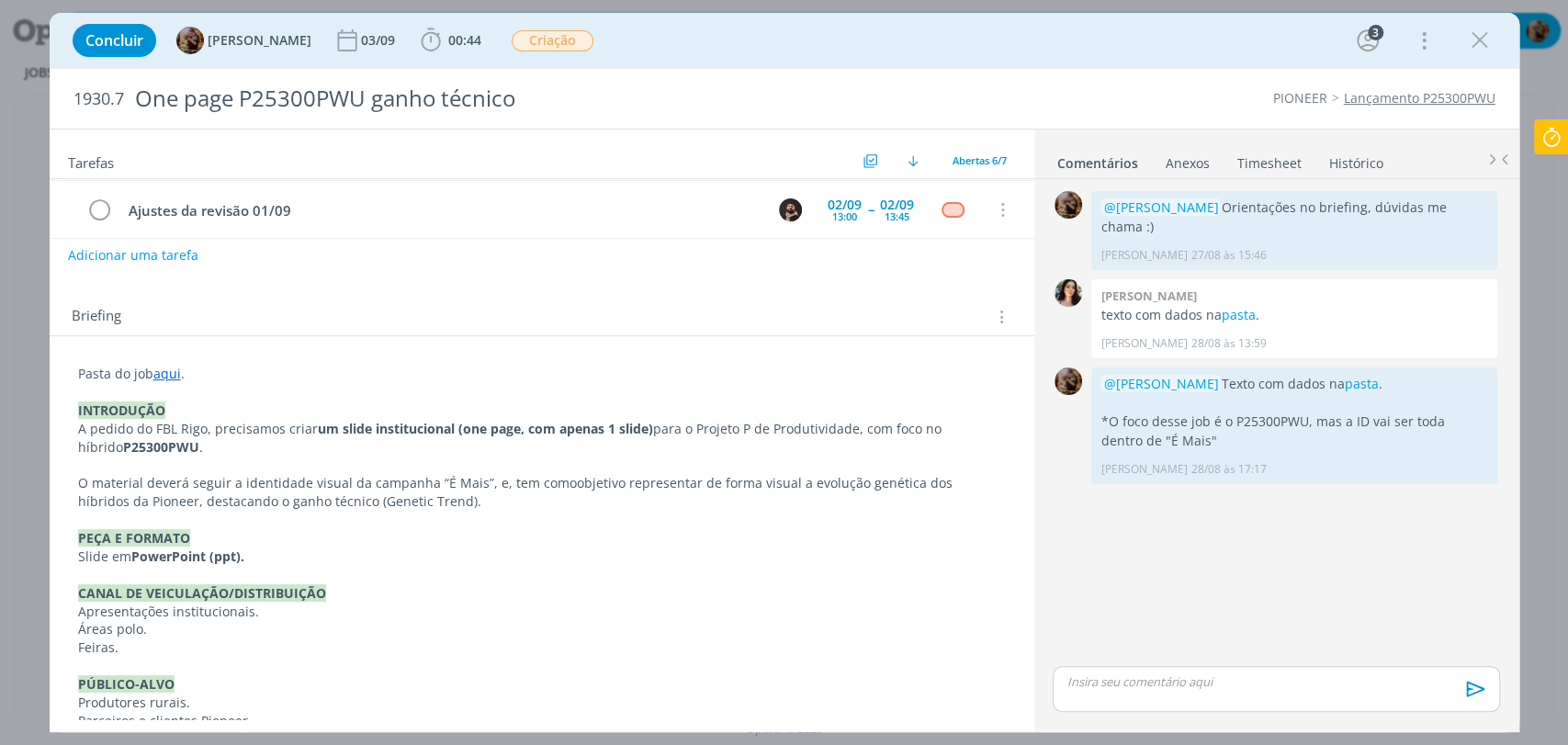
scroll to position [0, 0]
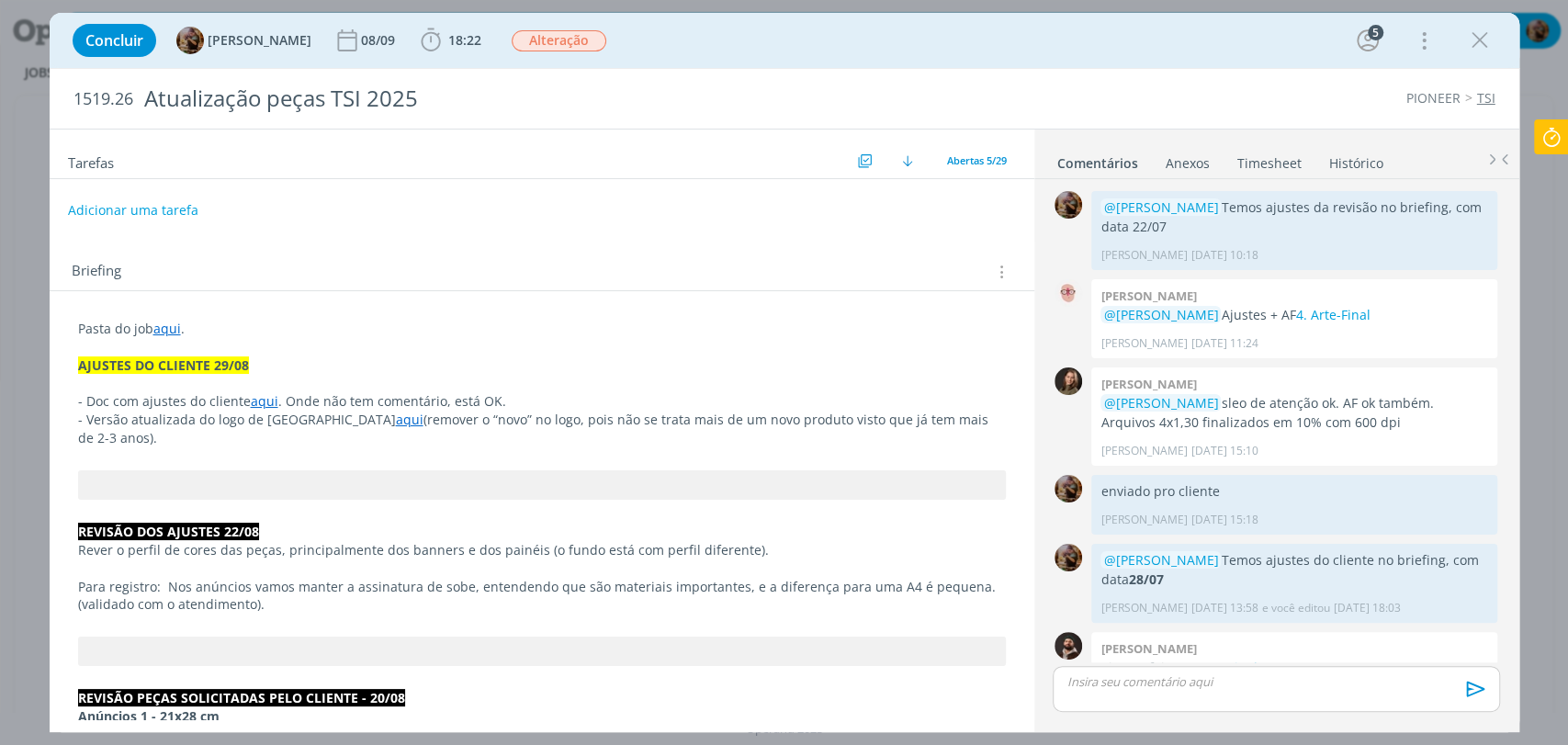
scroll to position [1456, 0]
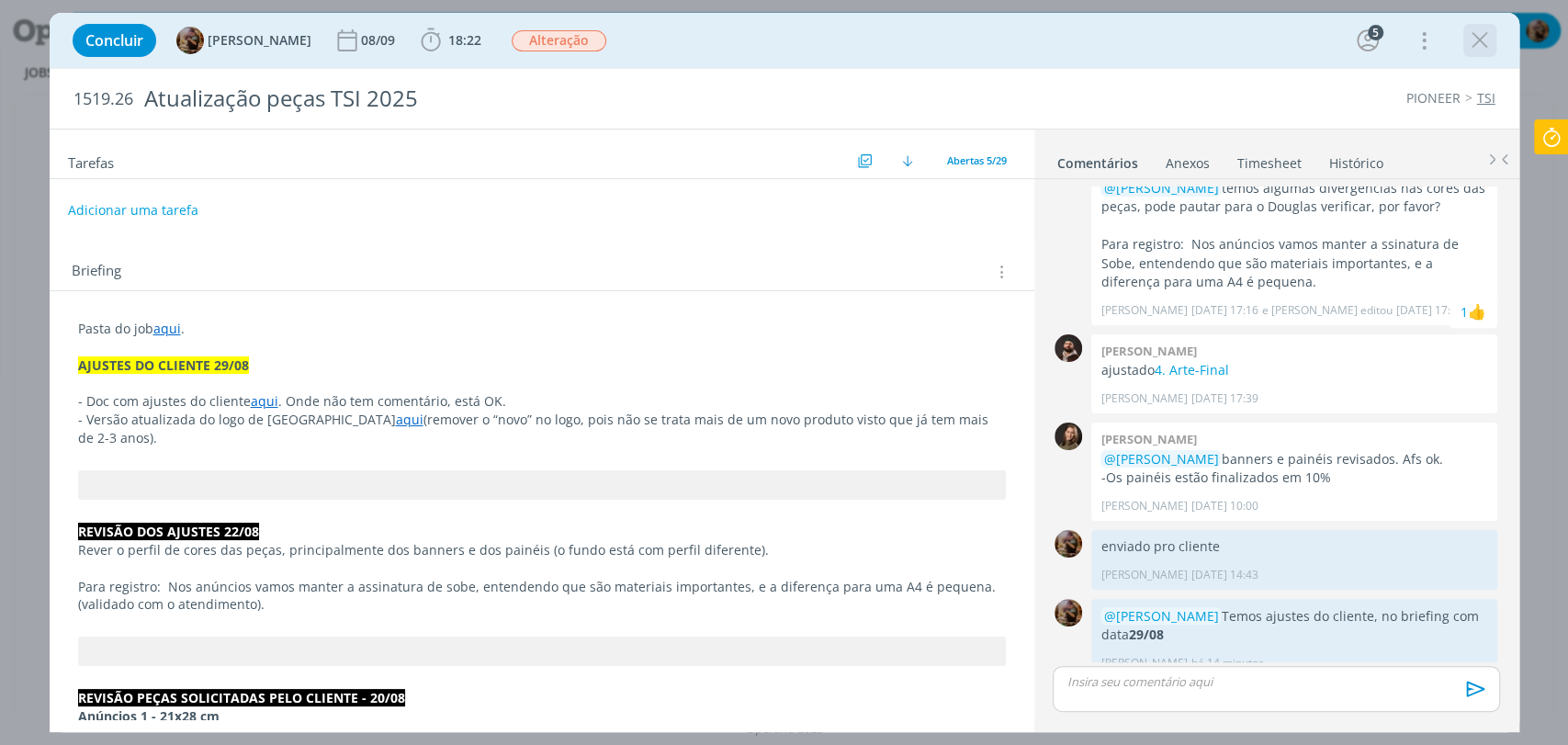
click at [1482, 42] on icon "dialog" at bounding box center [1480, 41] width 28 height 28
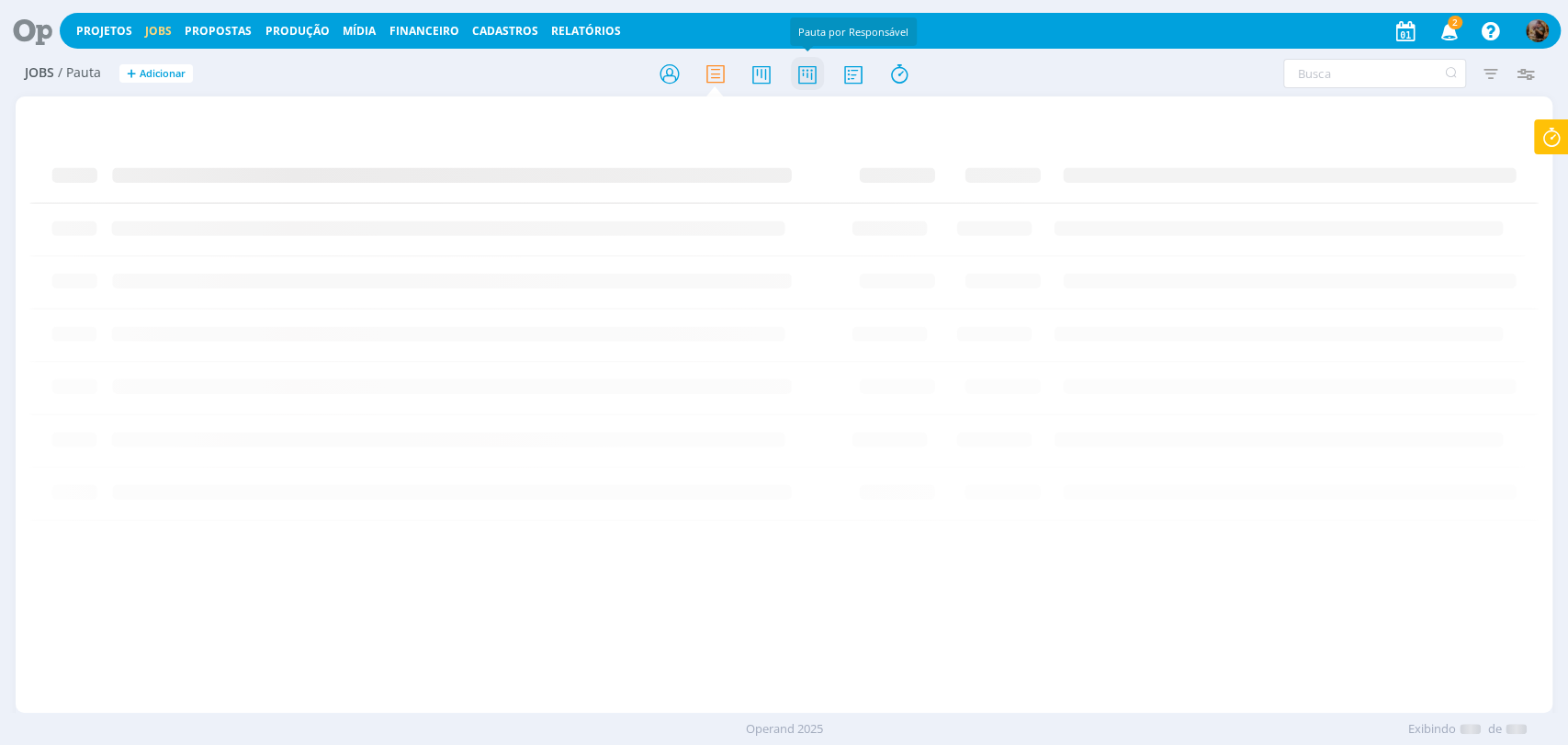
click at [808, 73] on icon at bounding box center [806, 73] width 33 height 36
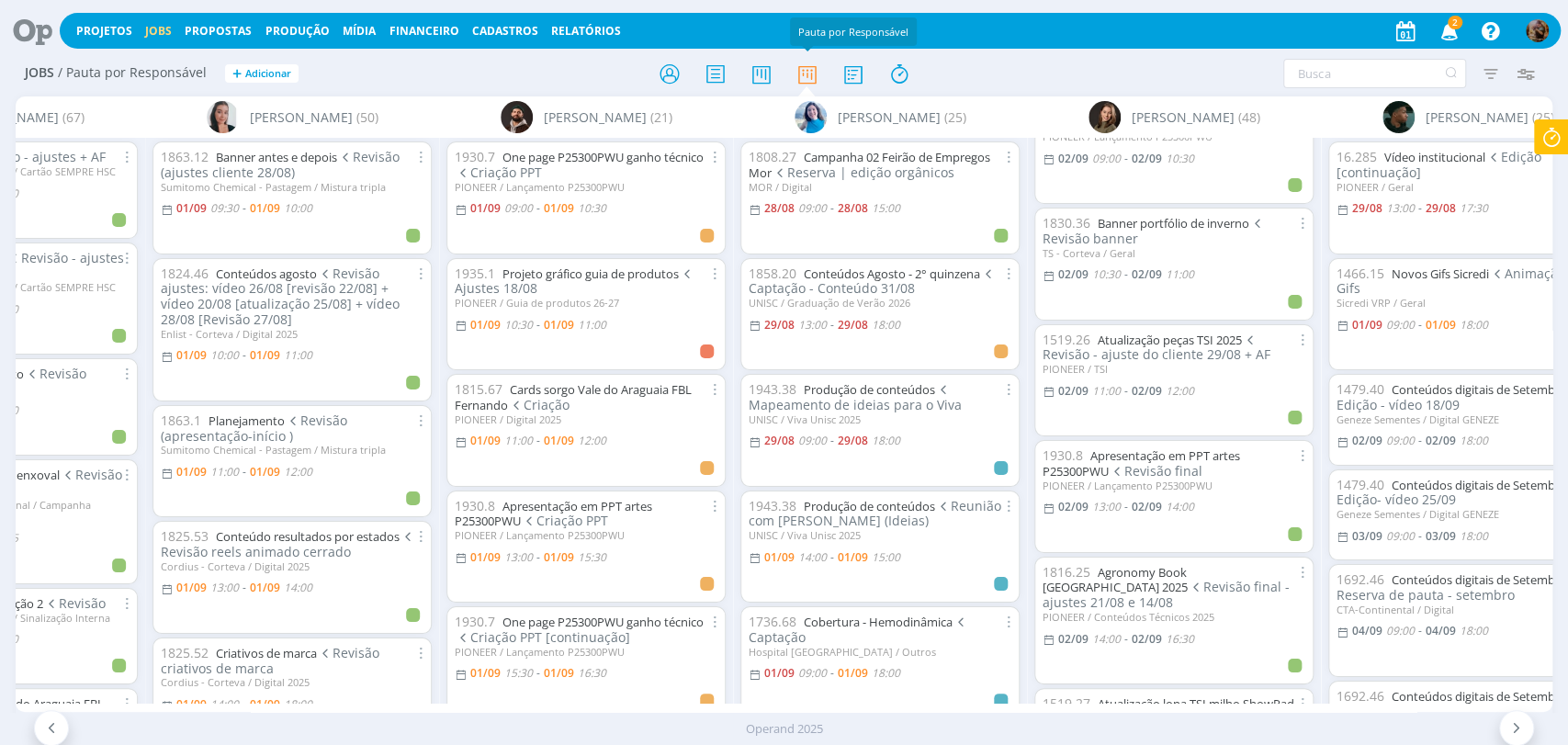
scroll to position [612, 0]
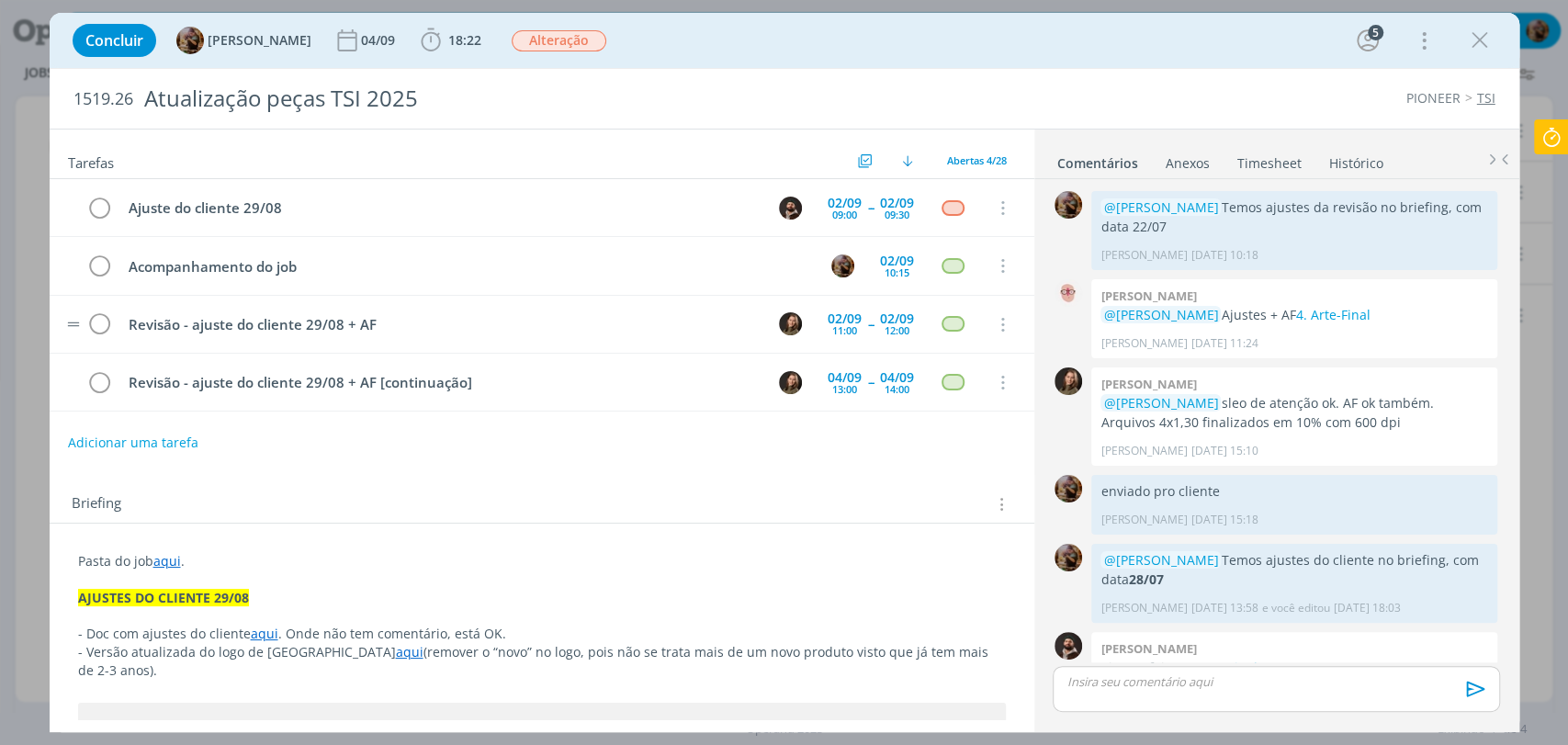
scroll to position [1456, 0]
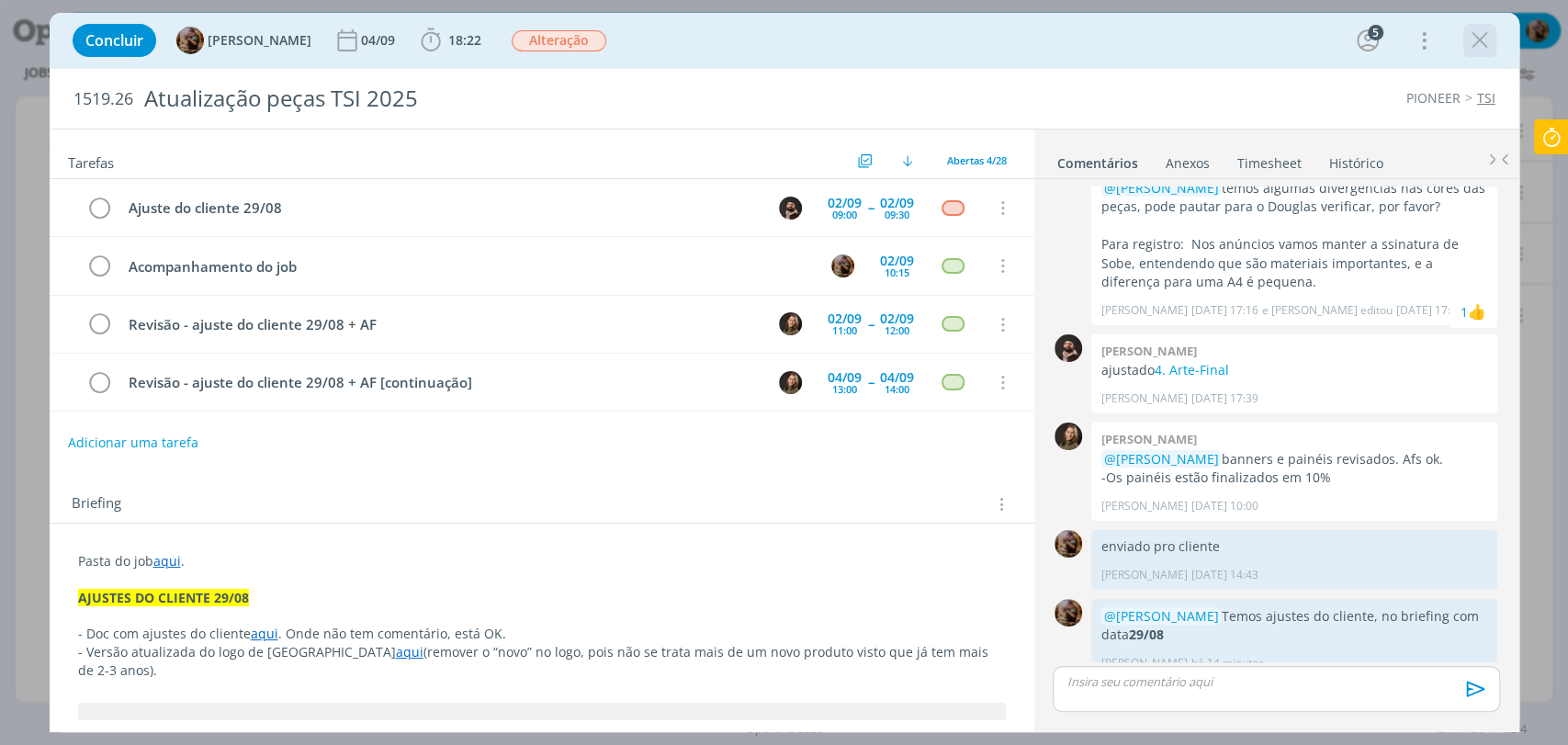
click at [1473, 49] on icon "dialog" at bounding box center [1480, 41] width 28 height 28
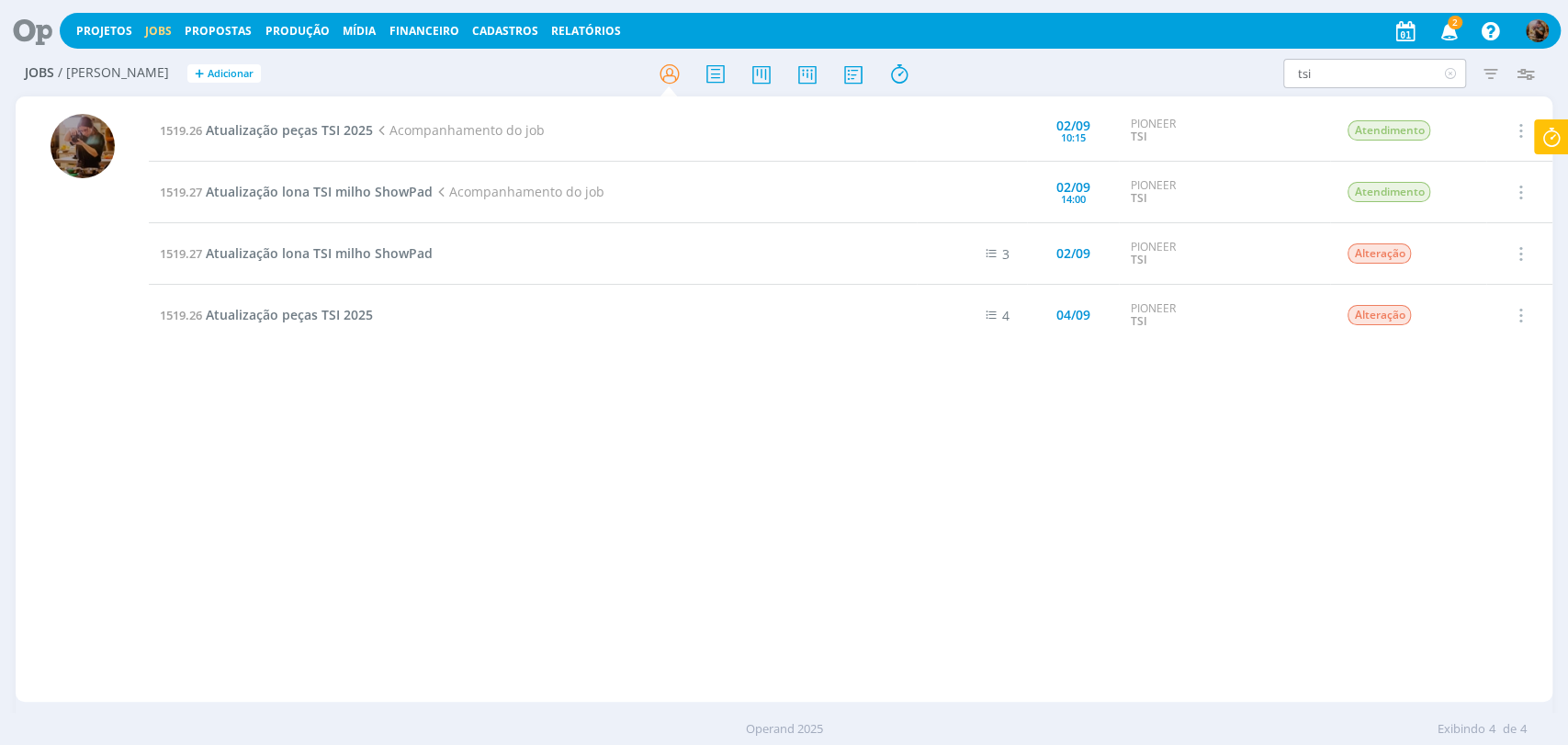
drag, startPoint x: 1462, startPoint y: 73, endPoint x: 1435, endPoint y: 83, distance: 28.8
click at [1450, 73] on icon at bounding box center [1450, 73] width 23 height 30
click at [1194, 82] on div "Filtros Filtrar [GEOGRAPHIC_DATA] Tipo Jobs e Tarefas Data Personalizado a Situ…" at bounding box center [1296, 73] width 494 height 30
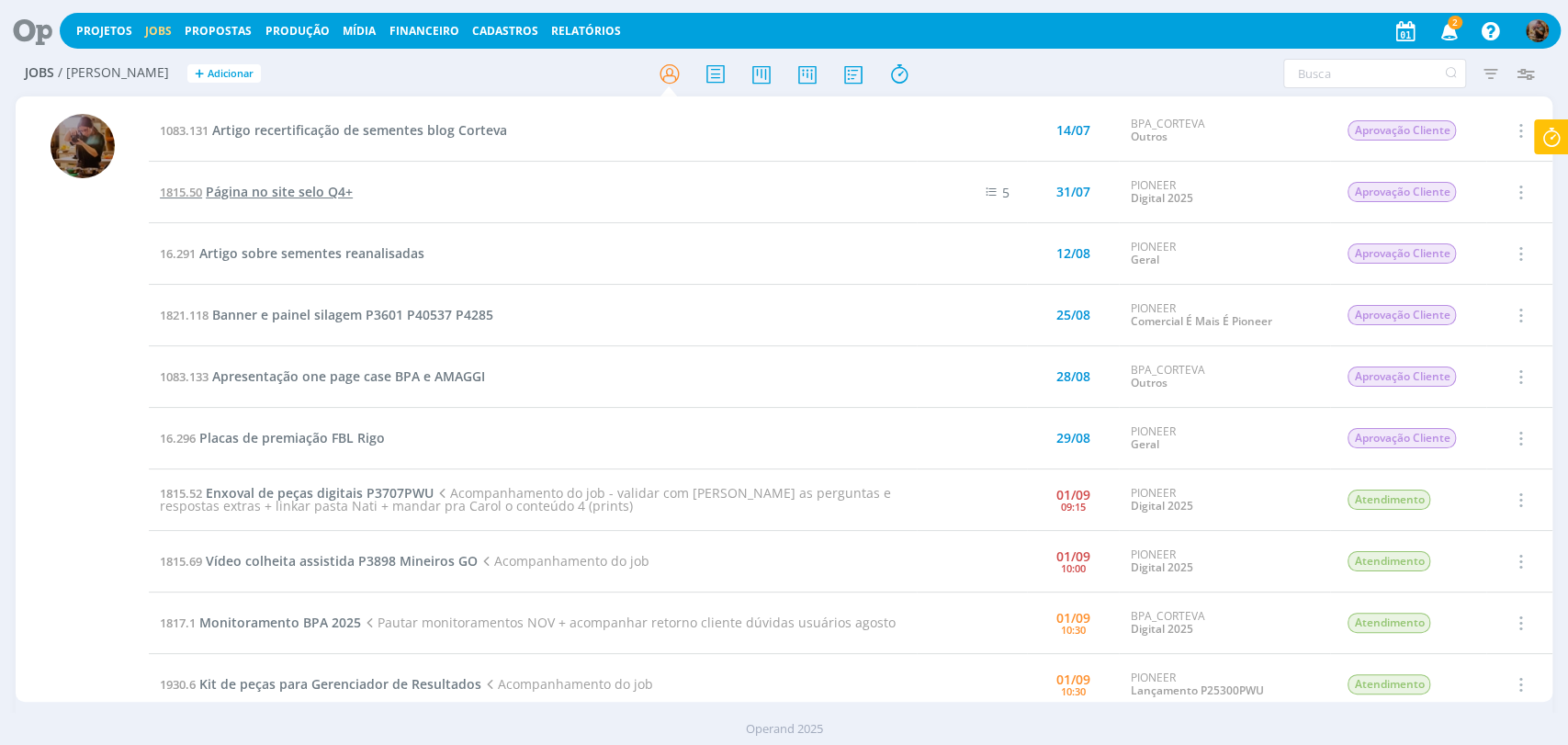
click at [296, 191] on span "Página no site selo Q4+" at bounding box center [279, 192] width 147 height 18
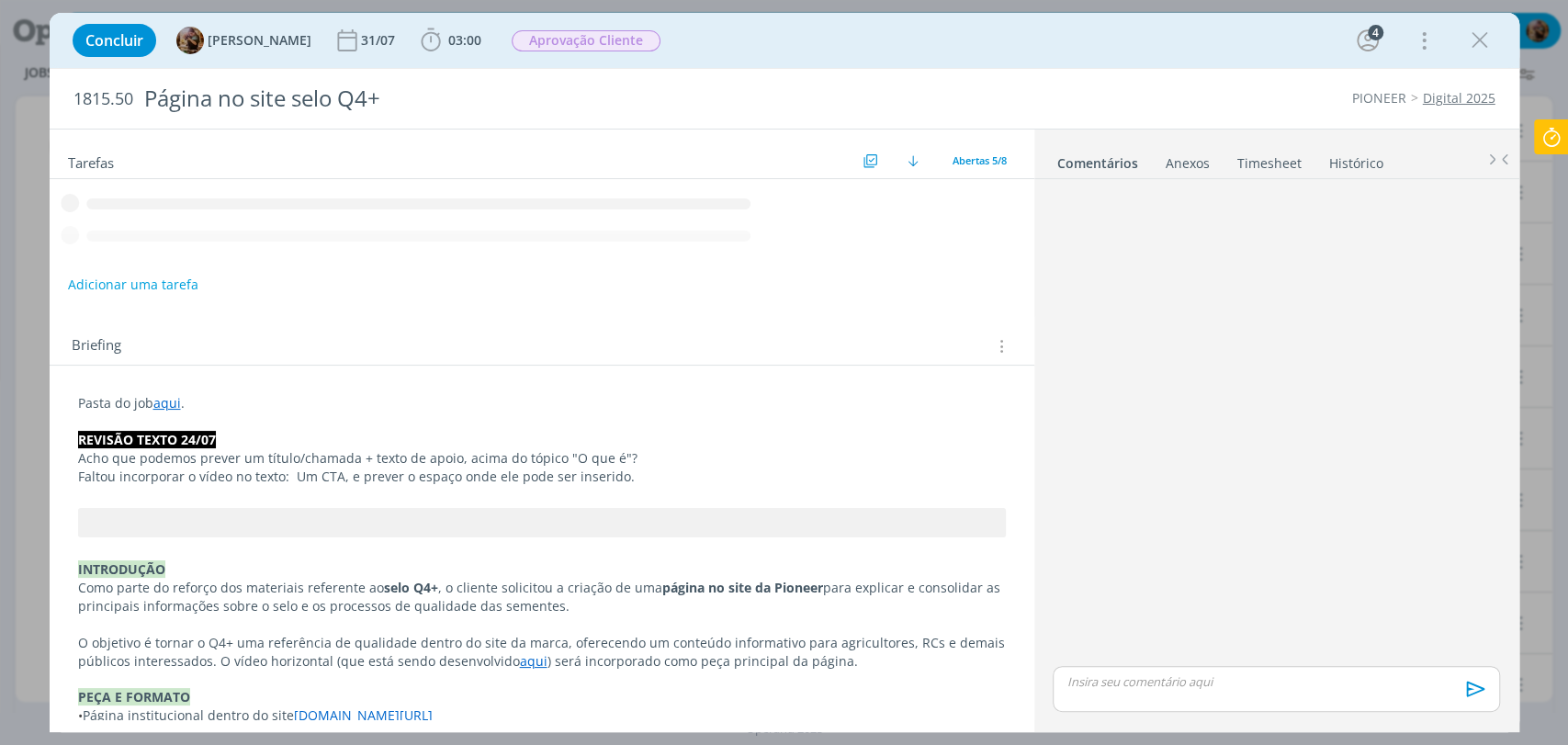
scroll to position [20, 0]
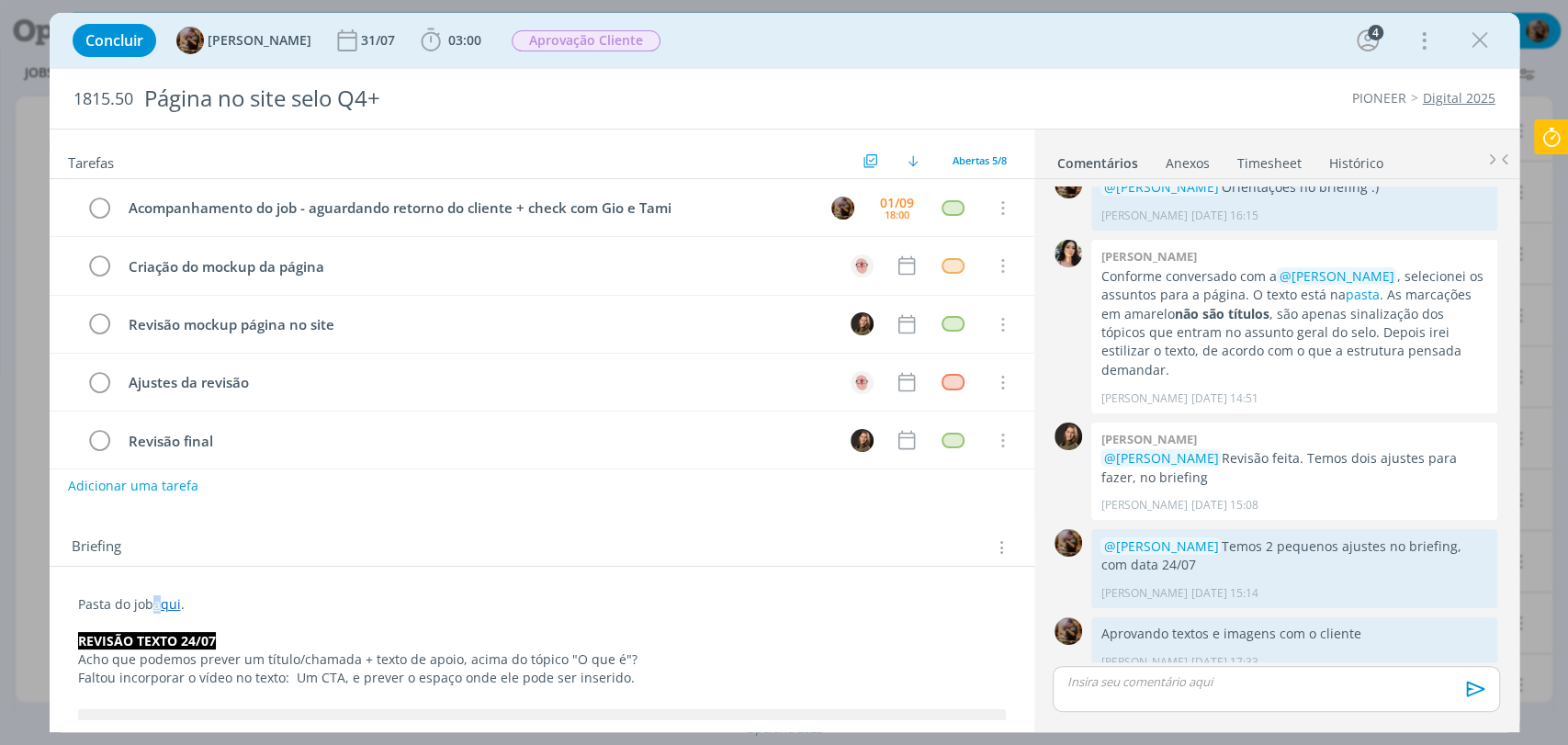
drag, startPoint x: 153, startPoint y: 605, endPoint x: 162, endPoint y: 605, distance: 9.0
click at [162, 605] on p "Pasta do job aqui ." at bounding box center [542, 605] width 928 height 19
click at [168, 611] on link "aqui" at bounding box center [168, 605] width 28 height 18
click at [192, 634] on link "[URL][DOMAIN_NAME]" at bounding box center [197, 642] width 139 height 24
click at [581, 605] on p "Pasta do job aqui ." at bounding box center [542, 605] width 926 height 19
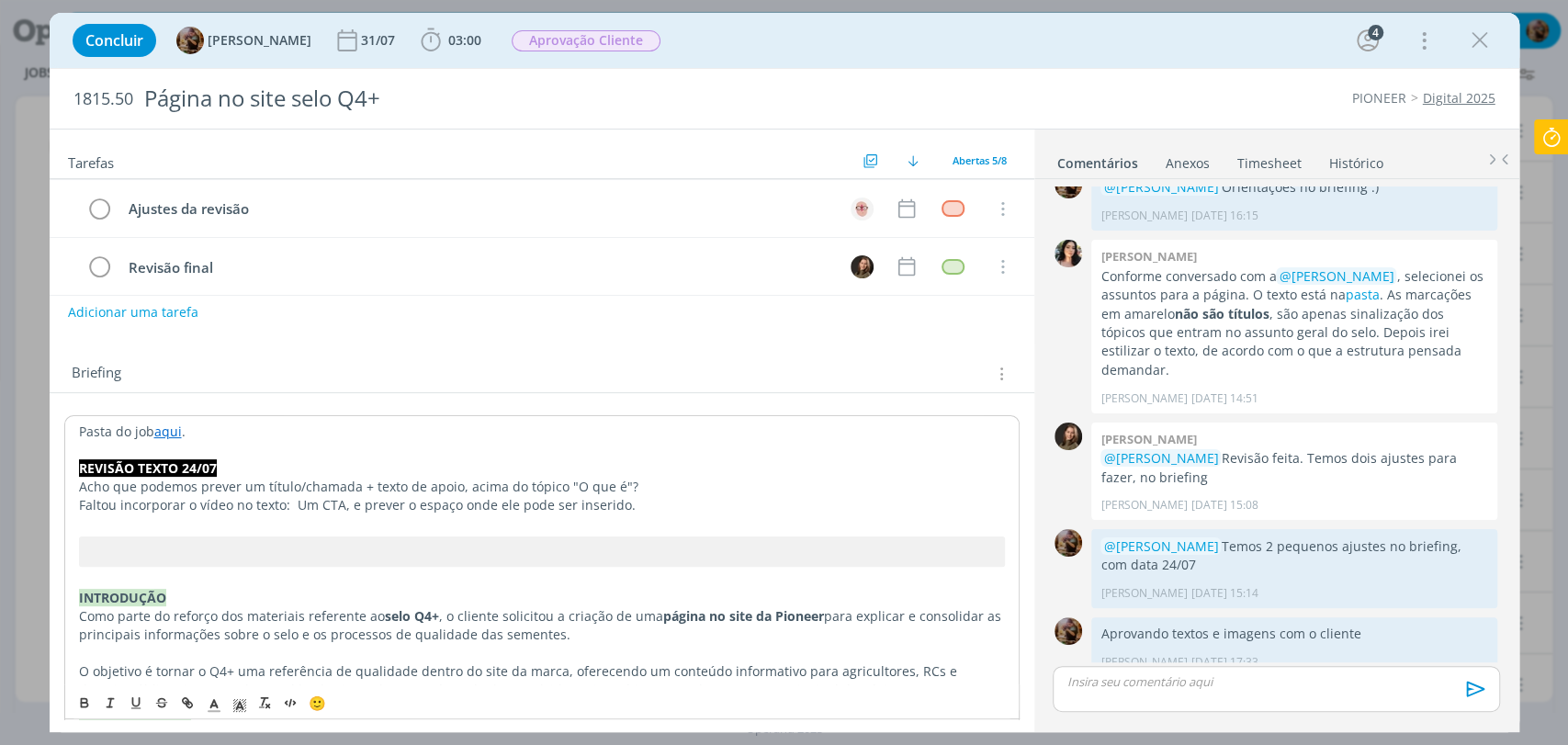
scroll to position [204, 0]
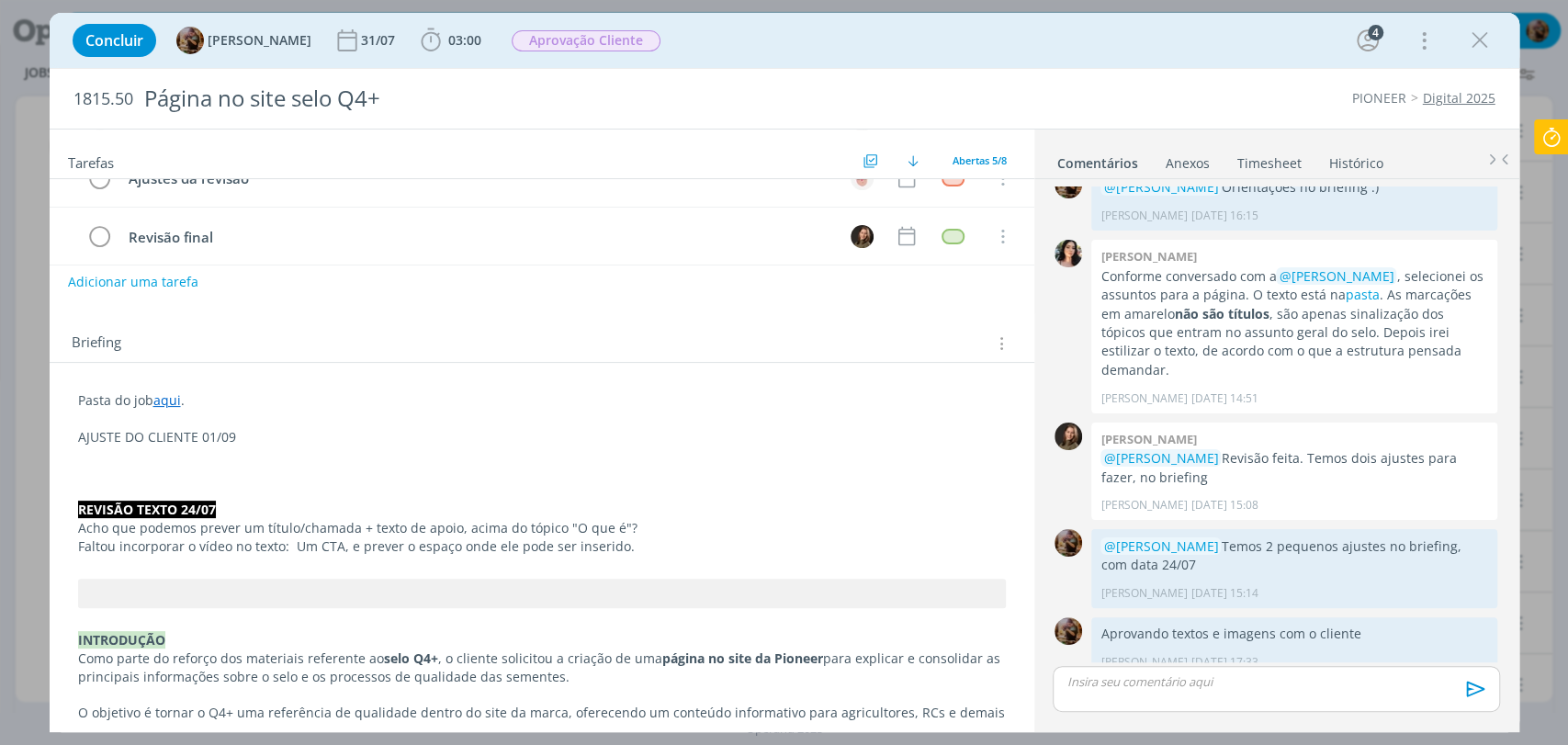
click at [260, 467] on p "dialog" at bounding box center [542, 474] width 928 height 19
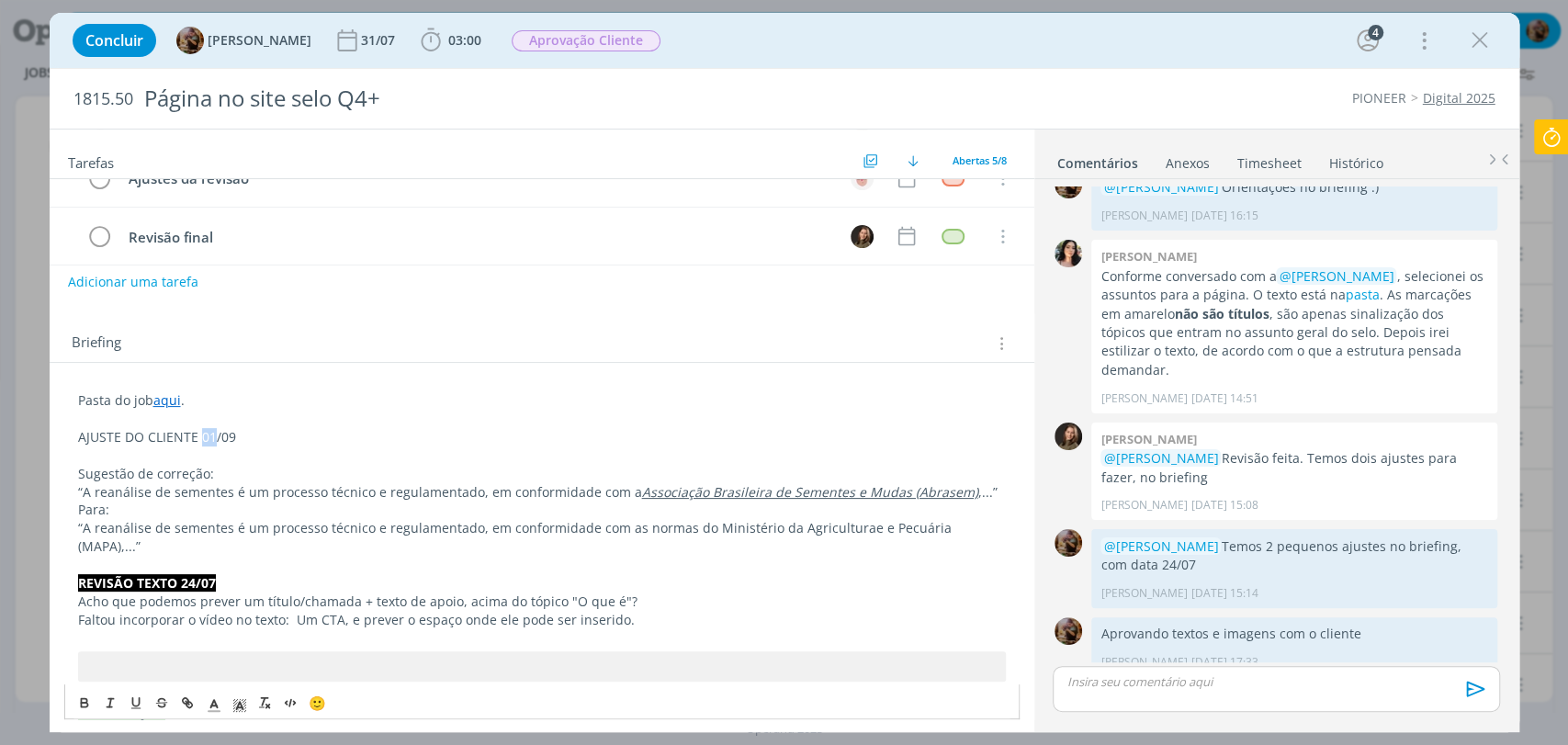
drag, startPoint x: 214, startPoint y: 438, endPoint x: 200, endPoint y: 439, distance: 14.0
click at [200, 439] on p "AJUSTE DO CLIENTE 01/09" at bounding box center [542, 437] width 928 height 19
click at [254, 435] on p "AJUSTE DO CLIENTE 28/09" at bounding box center [542, 437] width 928 height 19
click at [207, 443] on p "AJUSTE DO CLIENTE 28/08" at bounding box center [542, 437] width 928 height 19
drag, startPoint x: 264, startPoint y: 422, endPoint x: 139, endPoint y: 444, distance: 126.9
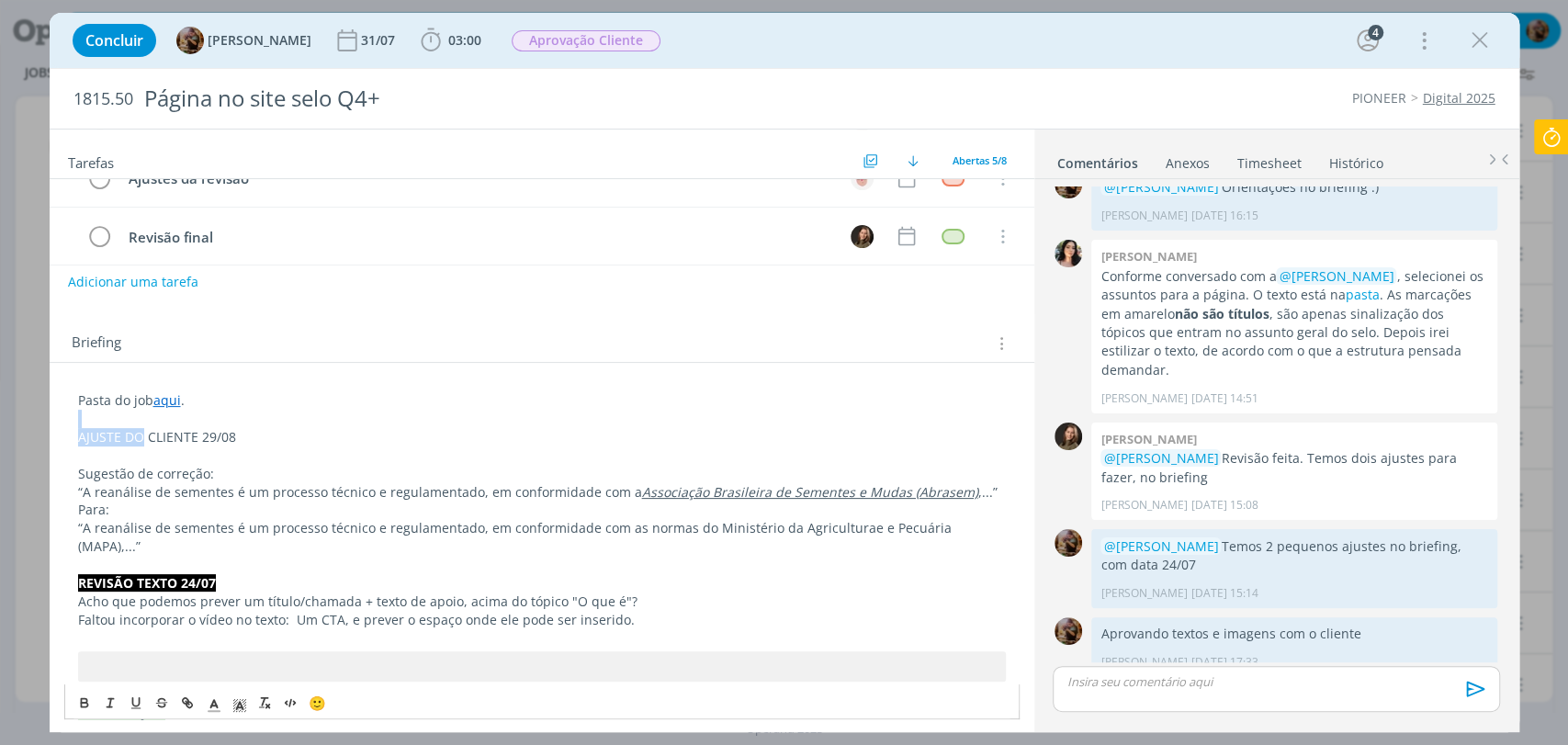
click at [228, 441] on p "AJUSTE DO CLIENTE 29/08" at bounding box center [542, 437] width 928 height 19
drag, startPoint x: 250, startPoint y: 433, endPoint x: 68, endPoint y: 432, distance: 182.0
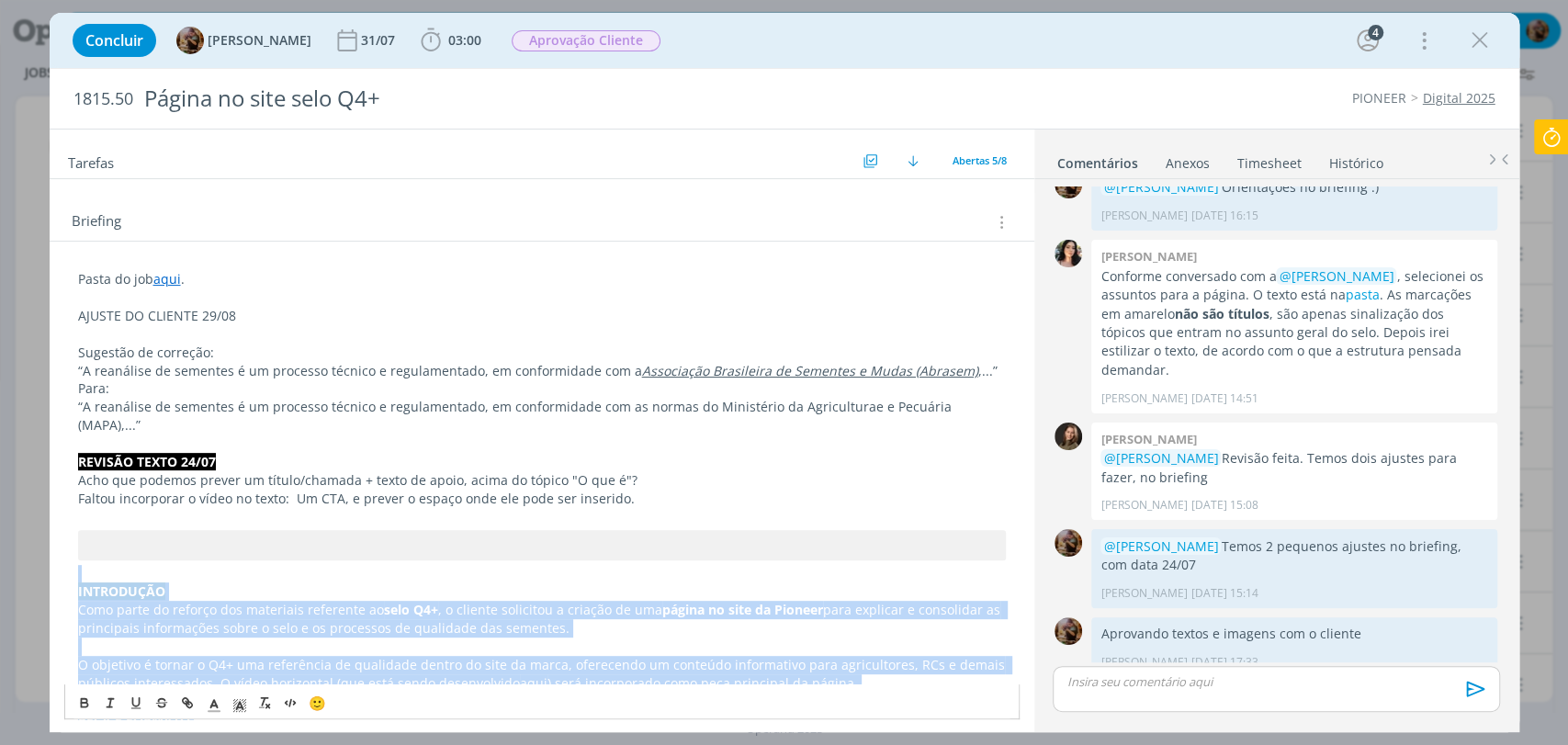
drag, startPoint x: 82, startPoint y: 683, endPoint x: 76, endPoint y: 719, distance: 36.5
click at [76, 719] on div "Tarefas Usar Job de template Criar template a partir deste job Visualizar Templ…" at bounding box center [784, 430] width 1469 height 604
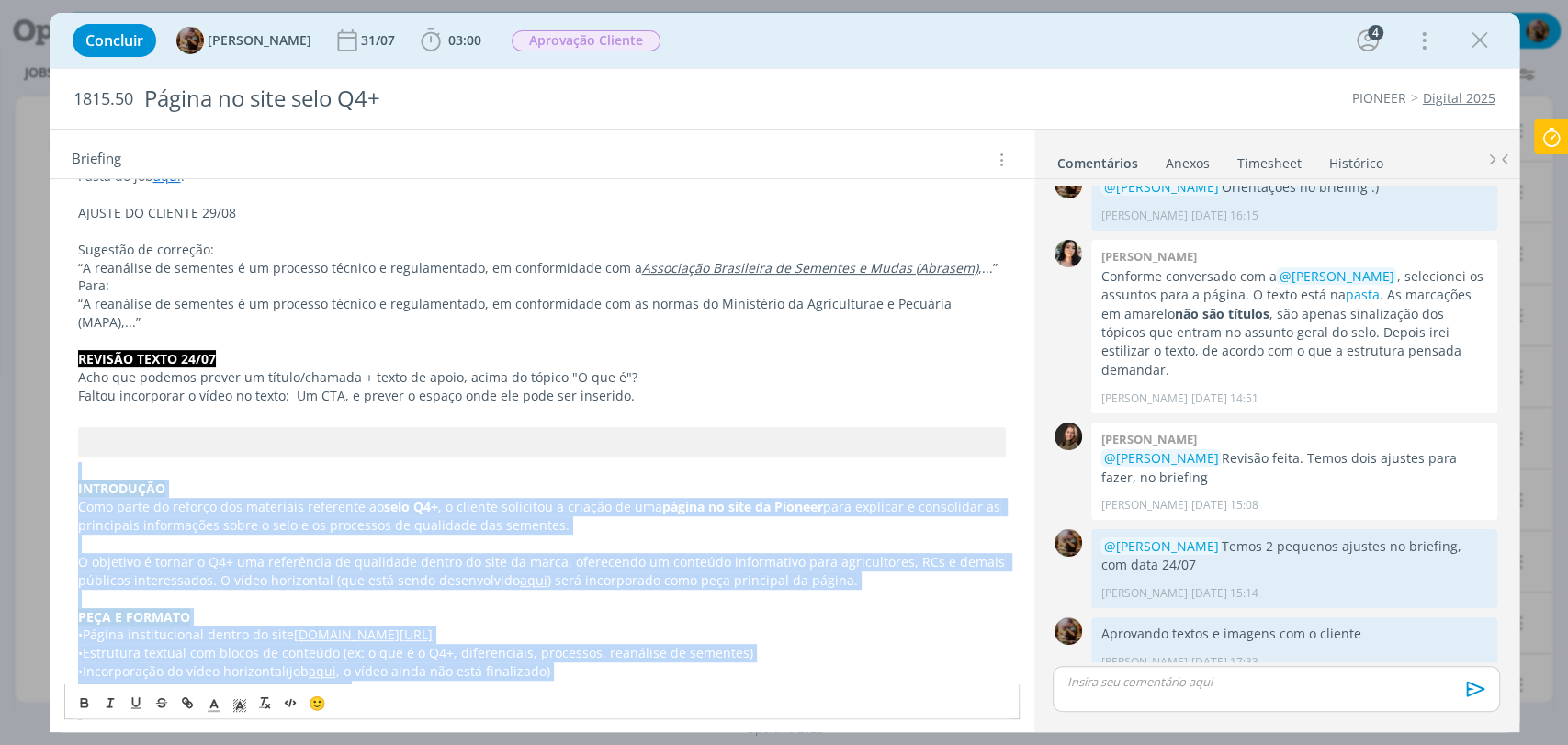
click at [160, 462] on p "dialog" at bounding box center [542, 472] width 928 height 19
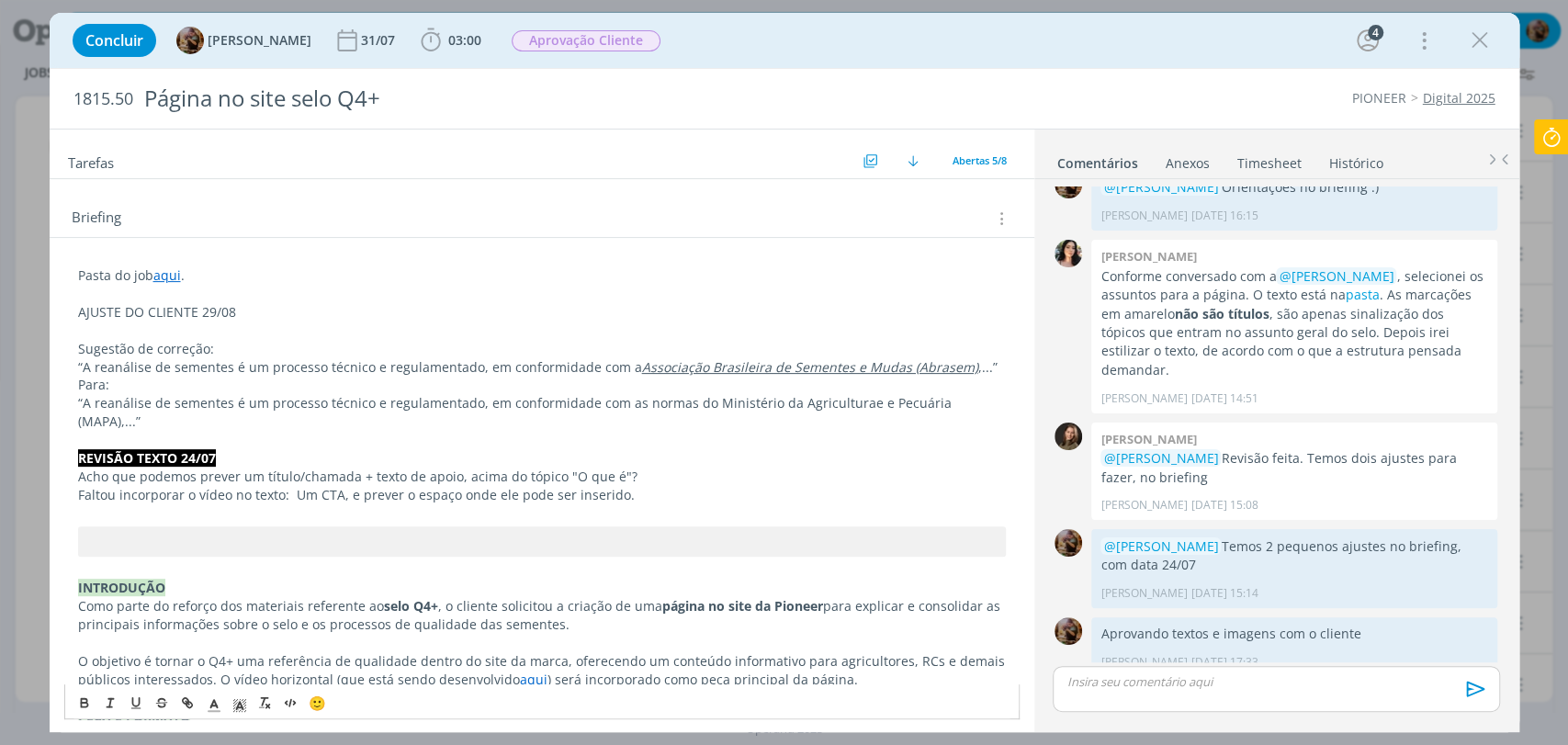
scroll to position [326, 0]
drag, startPoint x: 250, startPoint y: 311, endPoint x: 80, endPoint y: 318, distance: 170.1
click at [80, 318] on p "AJUSTE DO CLIENTE 29/08" at bounding box center [542, 315] width 928 height 19
click at [80, 696] on icon "dialog" at bounding box center [85, 703] width 15 height 15
click at [245, 710] on icon "dialog" at bounding box center [245, 710] width 1 height 1
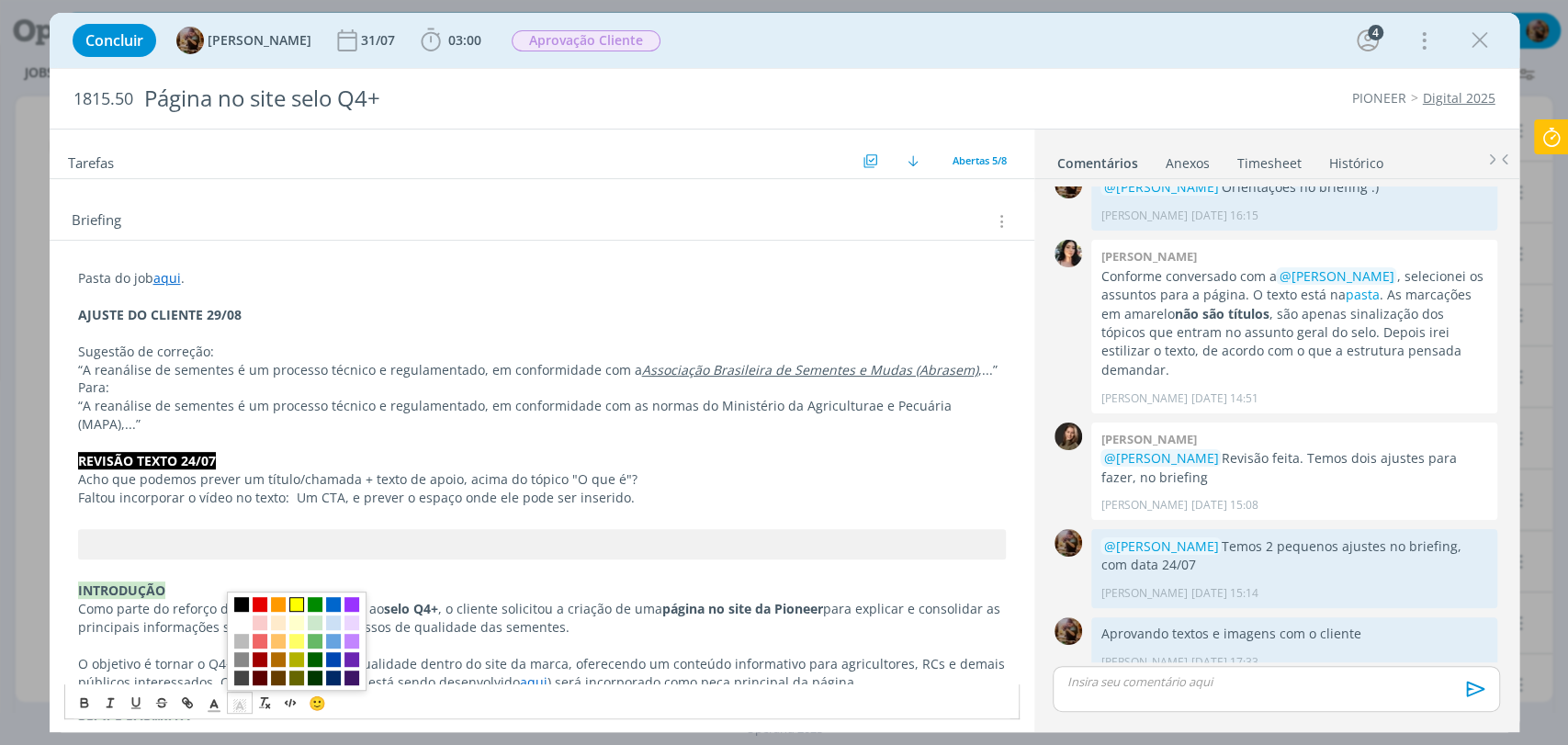
click at [294, 604] on span "dialog" at bounding box center [297, 605] width 15 height 15
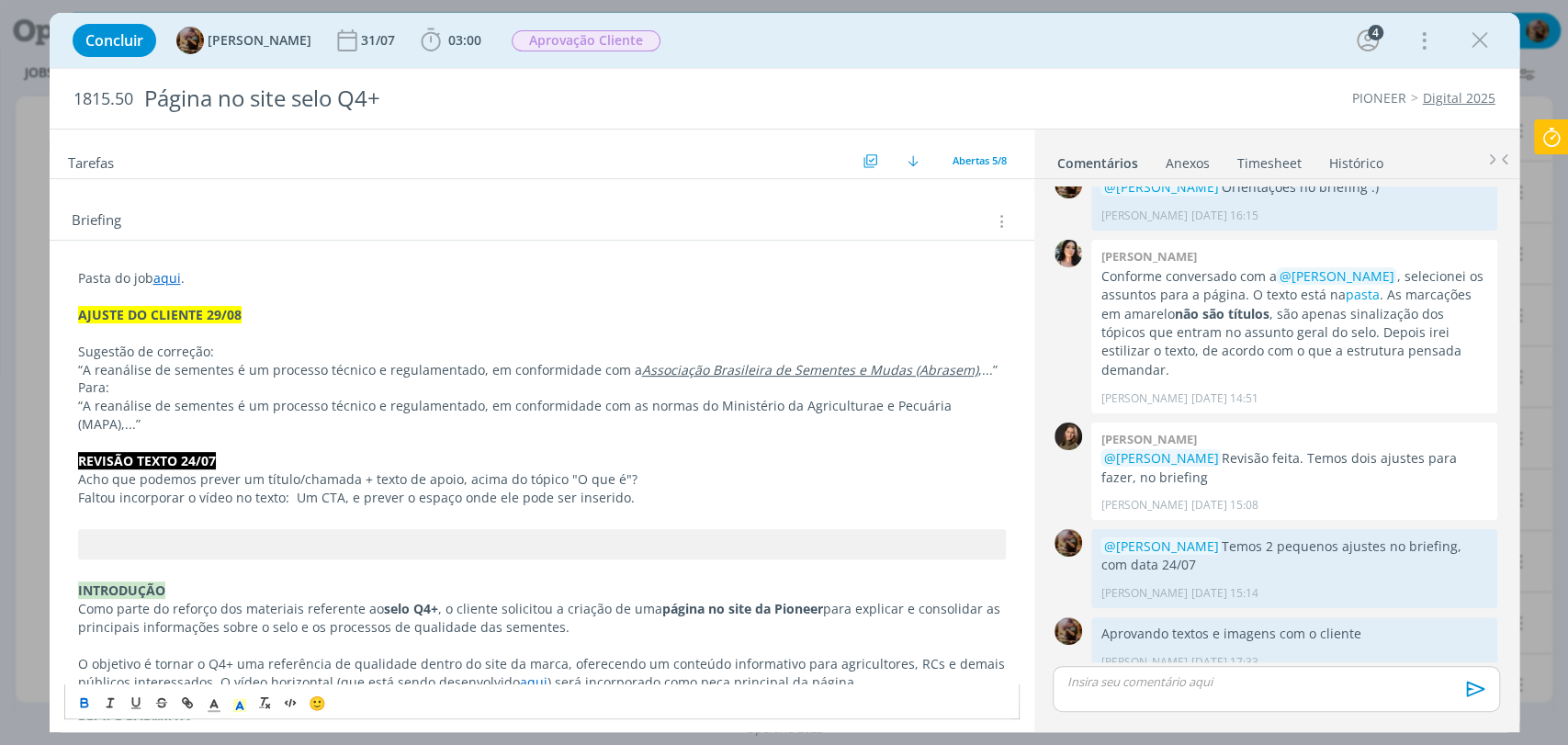
click at [173, 433] on p "dialog" at bounding box center [542, 443] width 928 height 19
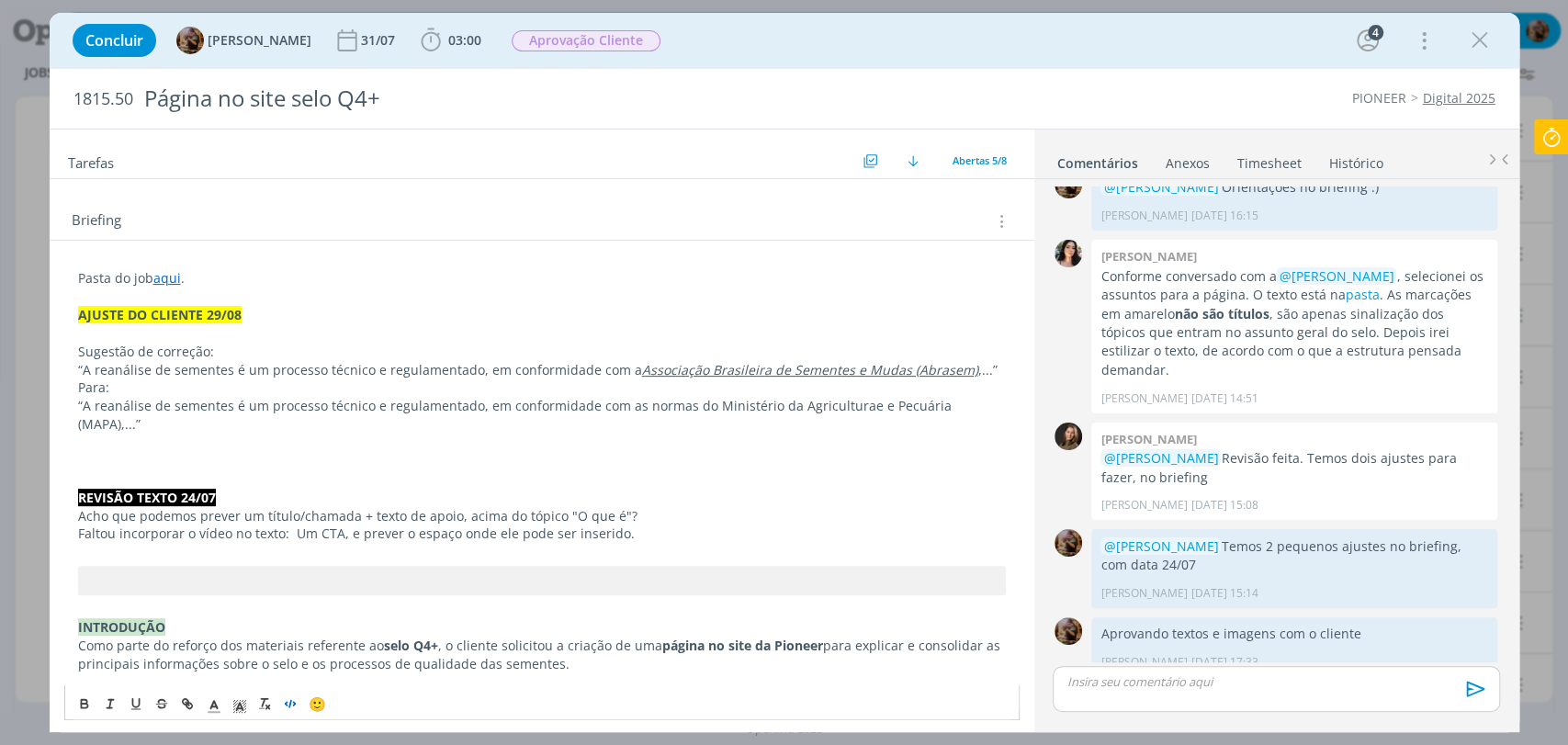
click at [287, 710] on icon "dialog" at bounding box center [290, 703] width 15 height 15
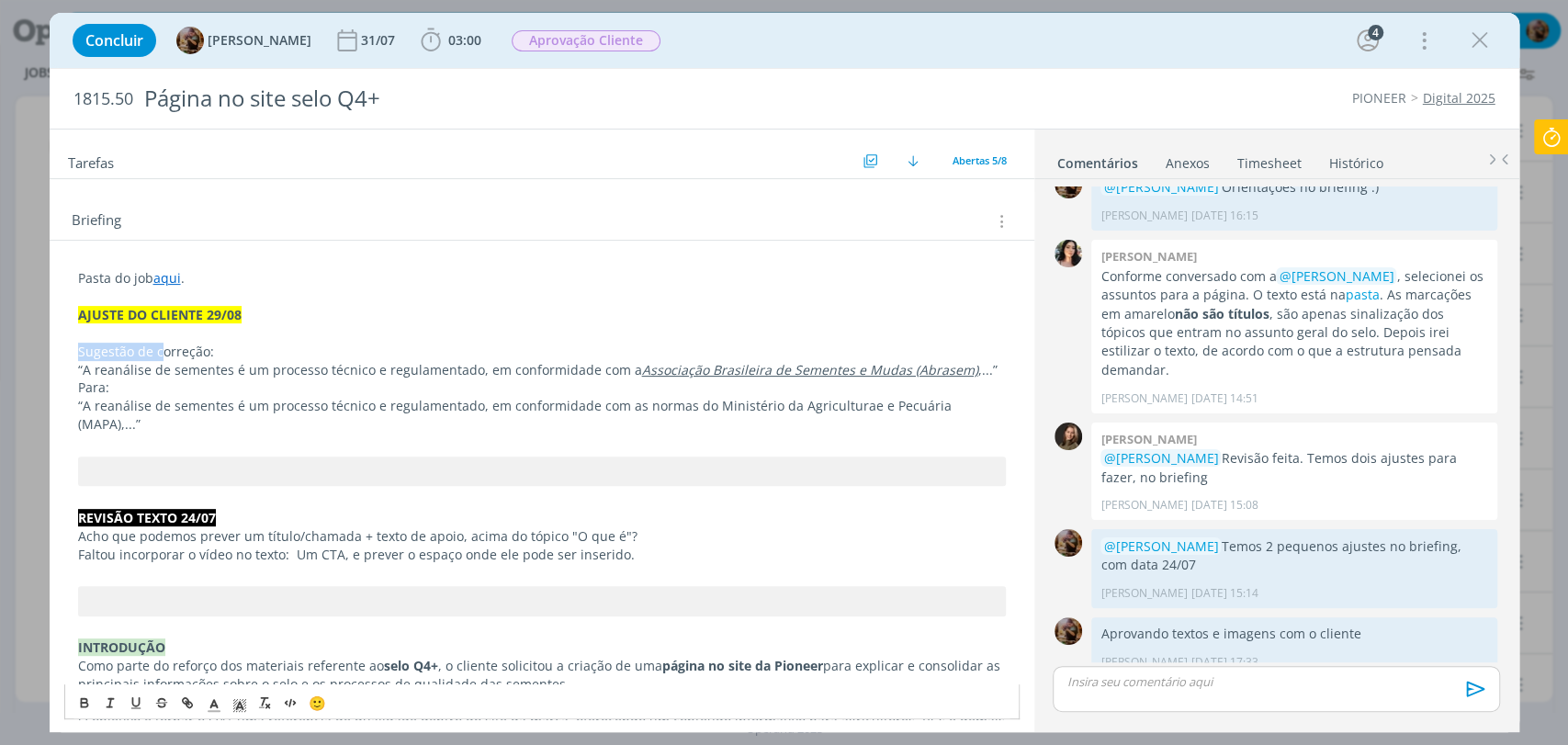
drag, startPoint x: 159, startPoint y: 352, endPoint x: 68, endPoint y: 353, distance: 91.0
click at [129, 353] on span "Correção:" at bounding box center [107, 351] width 59 height 18
click at [191, 386] on p "Para:" at bounding box center [542, 388] width 928 height 19
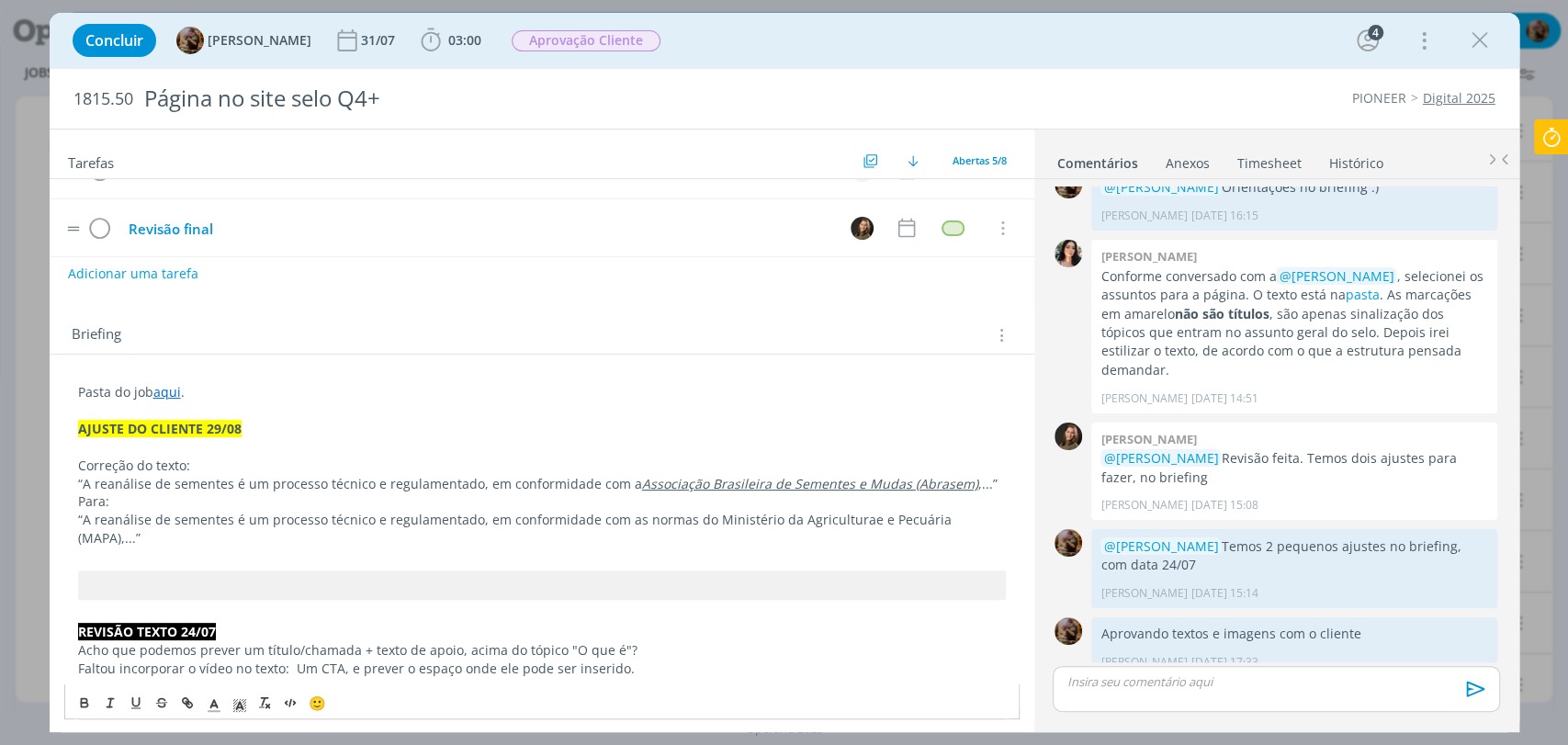
scroll to position [0, 0]
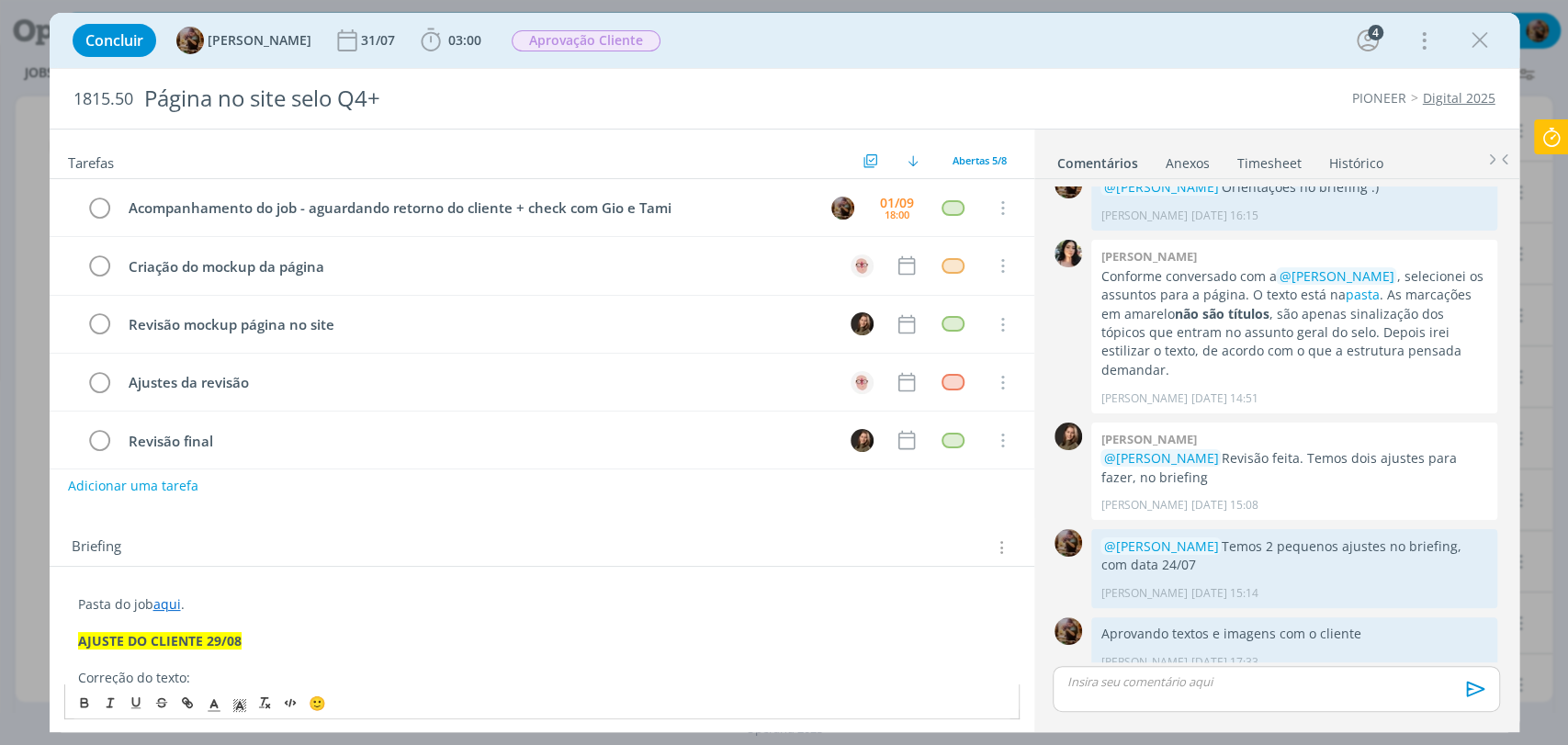
click at [679, 520] on div "Briefing Briefings Predefinidos Versões do Briefing Ver Briefing do Projeto" at bounding box center [541, 541] width 985 height 49
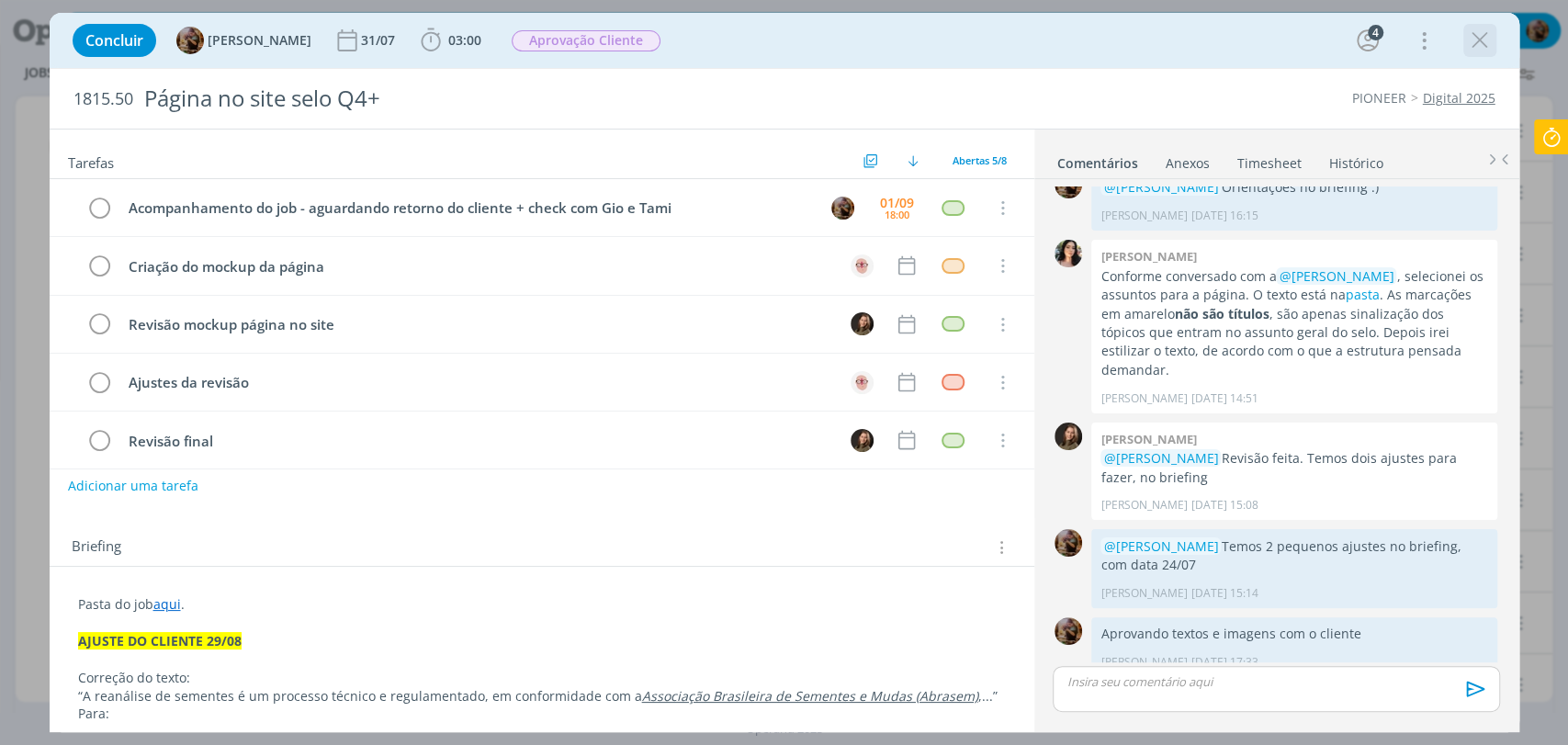
click at [1469, 41] on icon "dialog" at bounding box center [1480, 41] width 28 height 28
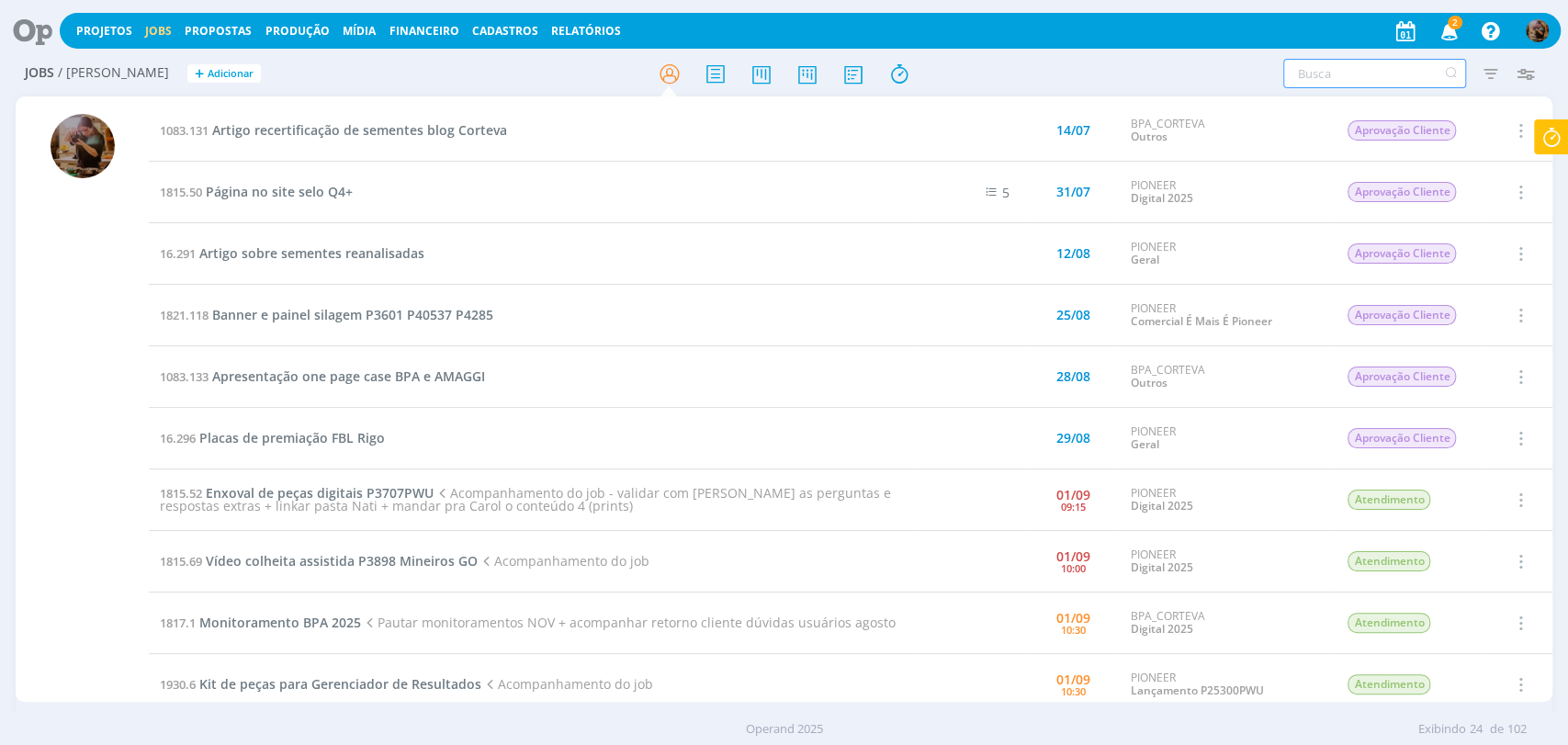
click at [1345, 81] on input "text" at bounding box center [1375, 73] width 183 height 30
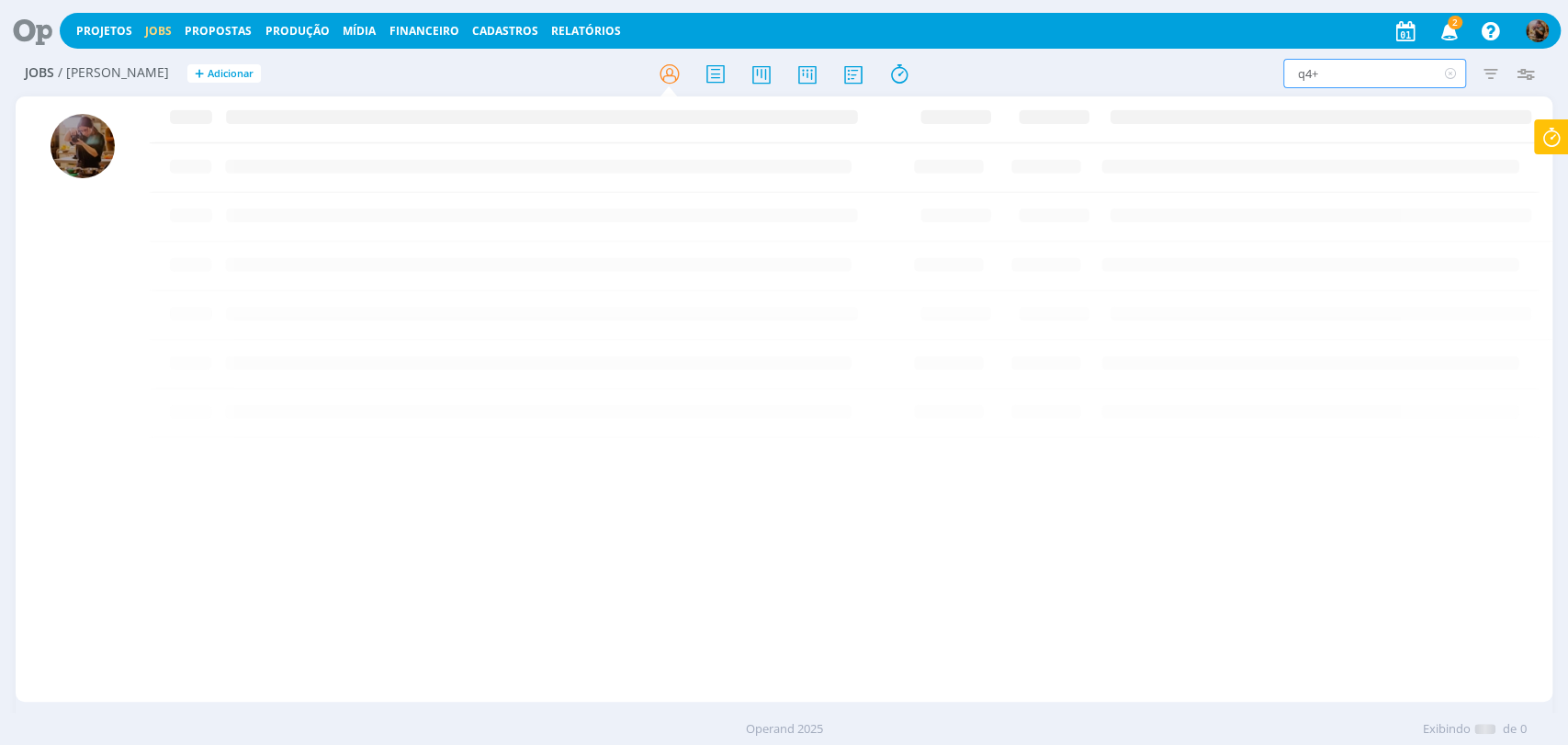
drag, startPoint x: 1336, startPoint y: 75, endPoint x: 1286, endPoint y: 71, distance: 50.2
click at [1286, 71] on input "q4+" at bounding box center [1375, 73] width 183 height 30
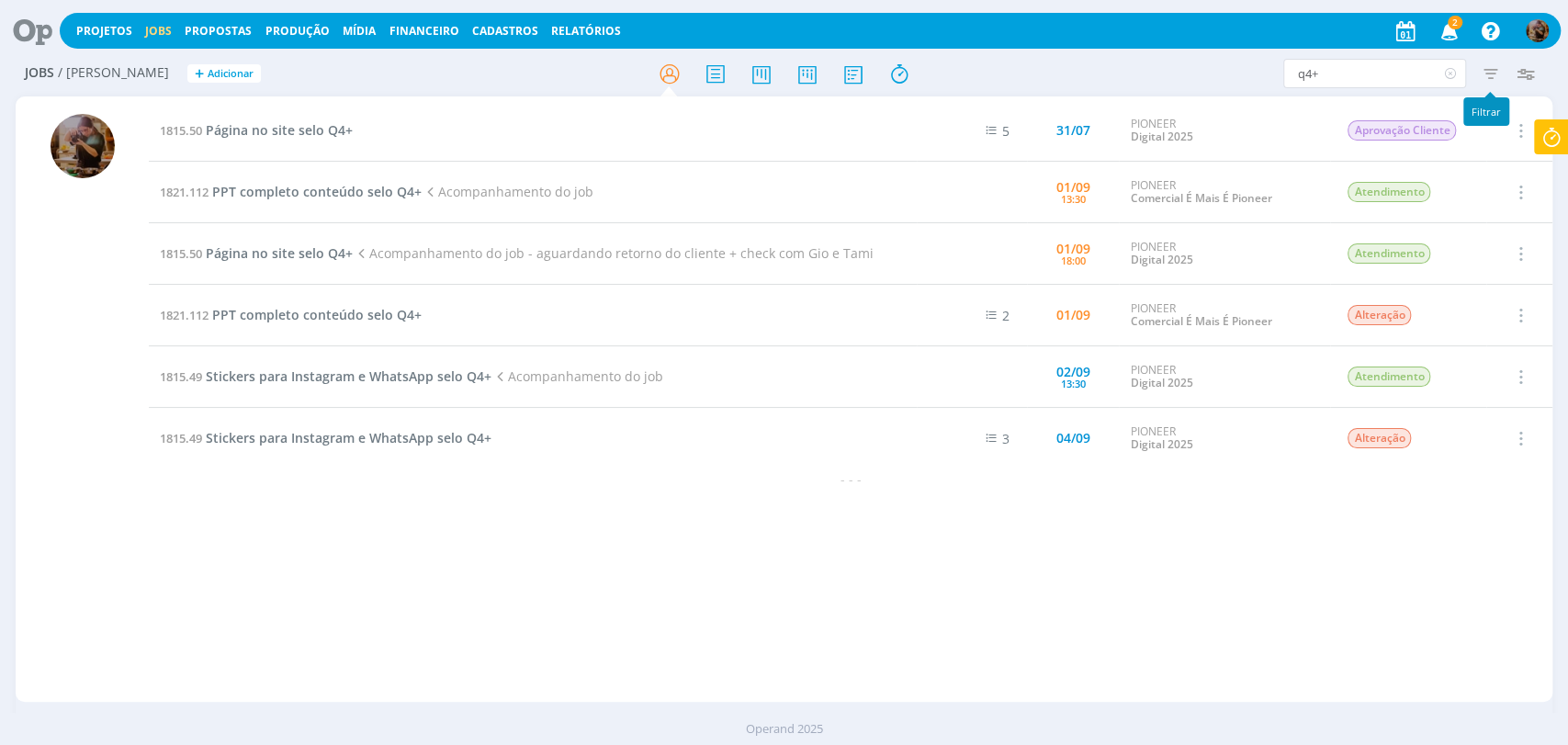
click at [1484, 76] on icon "button" at bounding box center [1490, 73] width 33 height 33
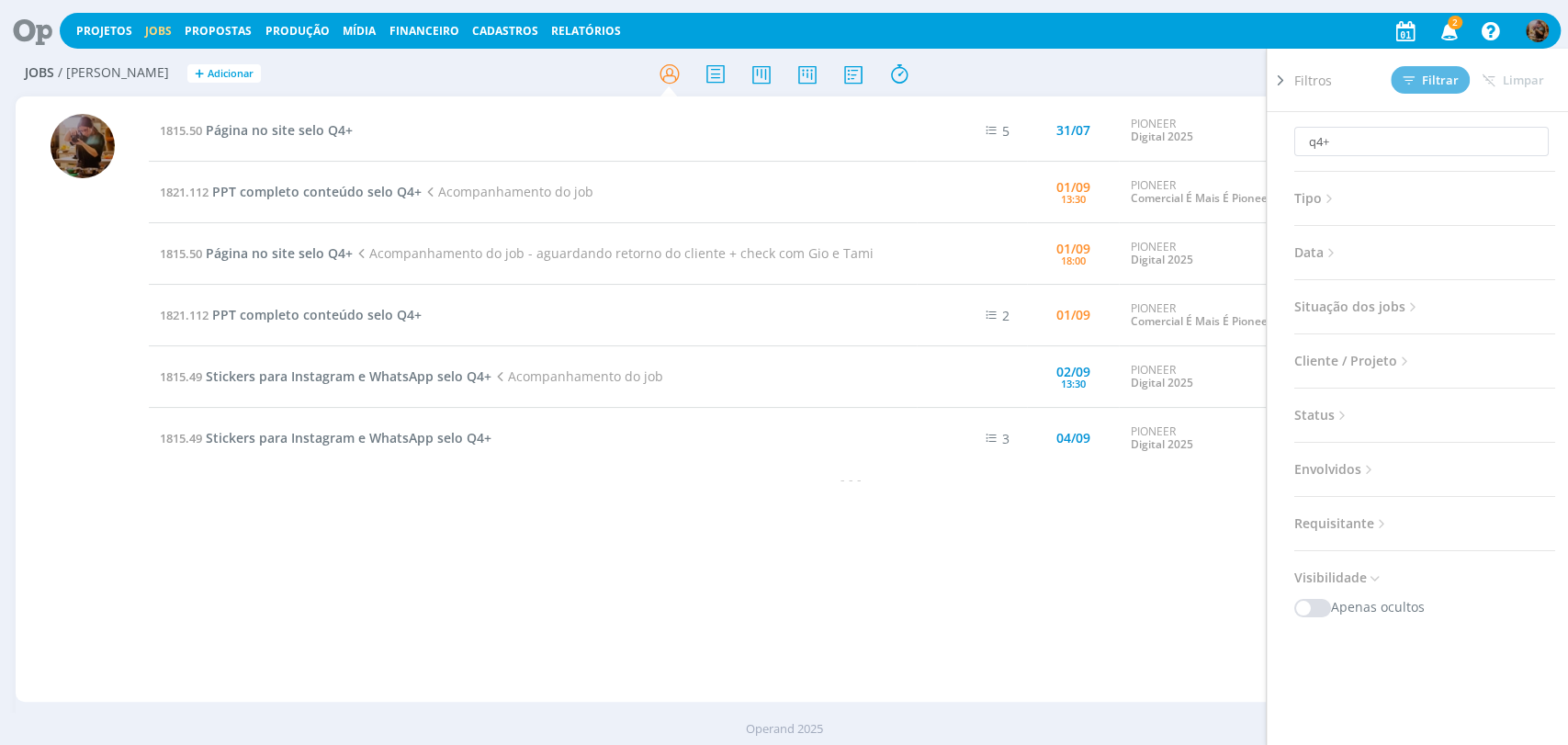
click at [1514, 60] on div "Filtros Filtrar Limpar" at bounding box center [1432, 79] width 275 height 62
click at [1373, 183] on div "q4+ Tipo Jobs e Tarefas Data Personalizado a Situação dos jobs Abertos Concluíd…" at bounding box center [1432, 454] width 275 height 684
click at [1342, 303] on span "Situação dos jobs" at bounding box center [1358, 307] width 126 height 24
click at [1401, 350] on span at bounding box center [1414, 356] width 37 height 19
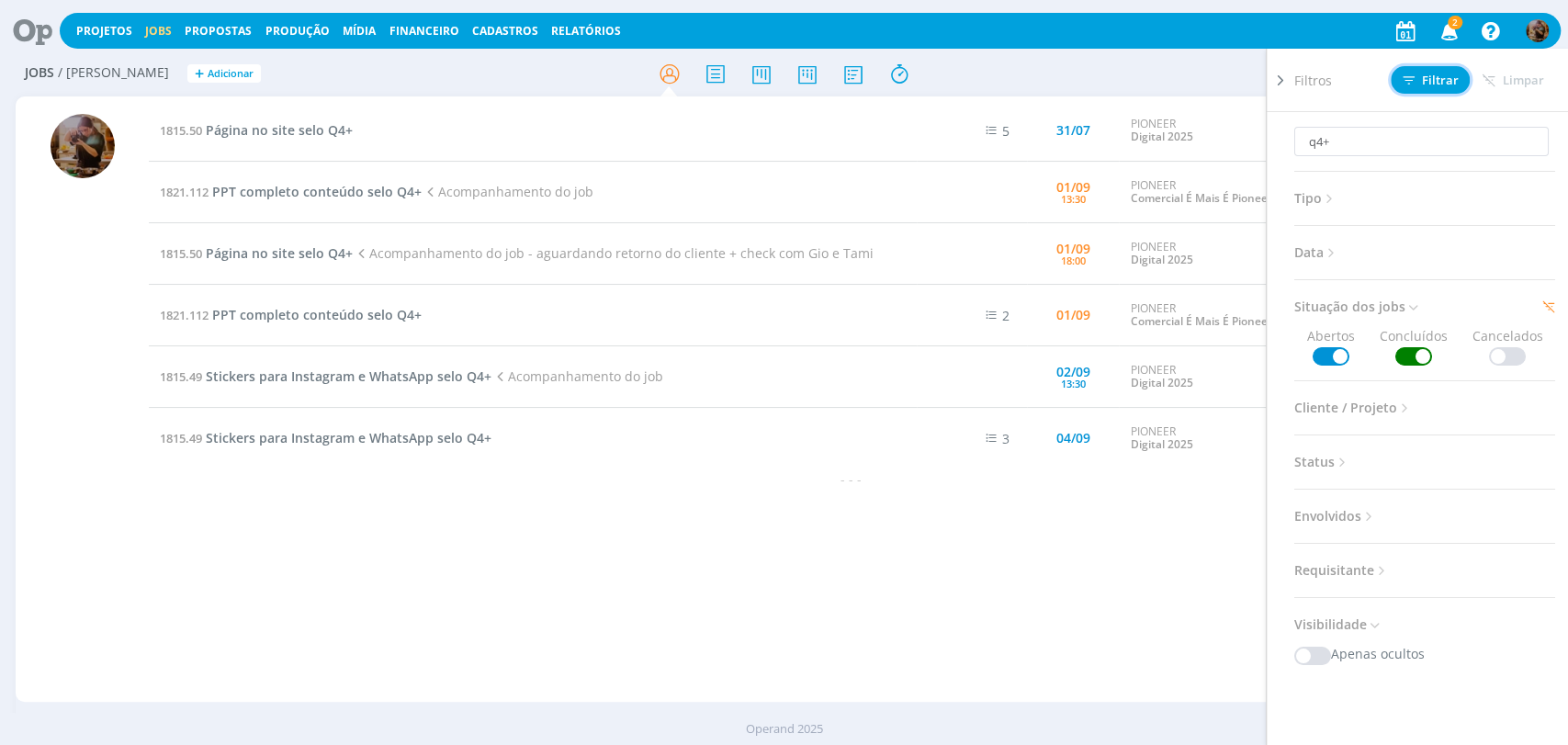
click at [1408, 91] on button "Filtrar" at bounding box center [1429, 80] width 79 height 28
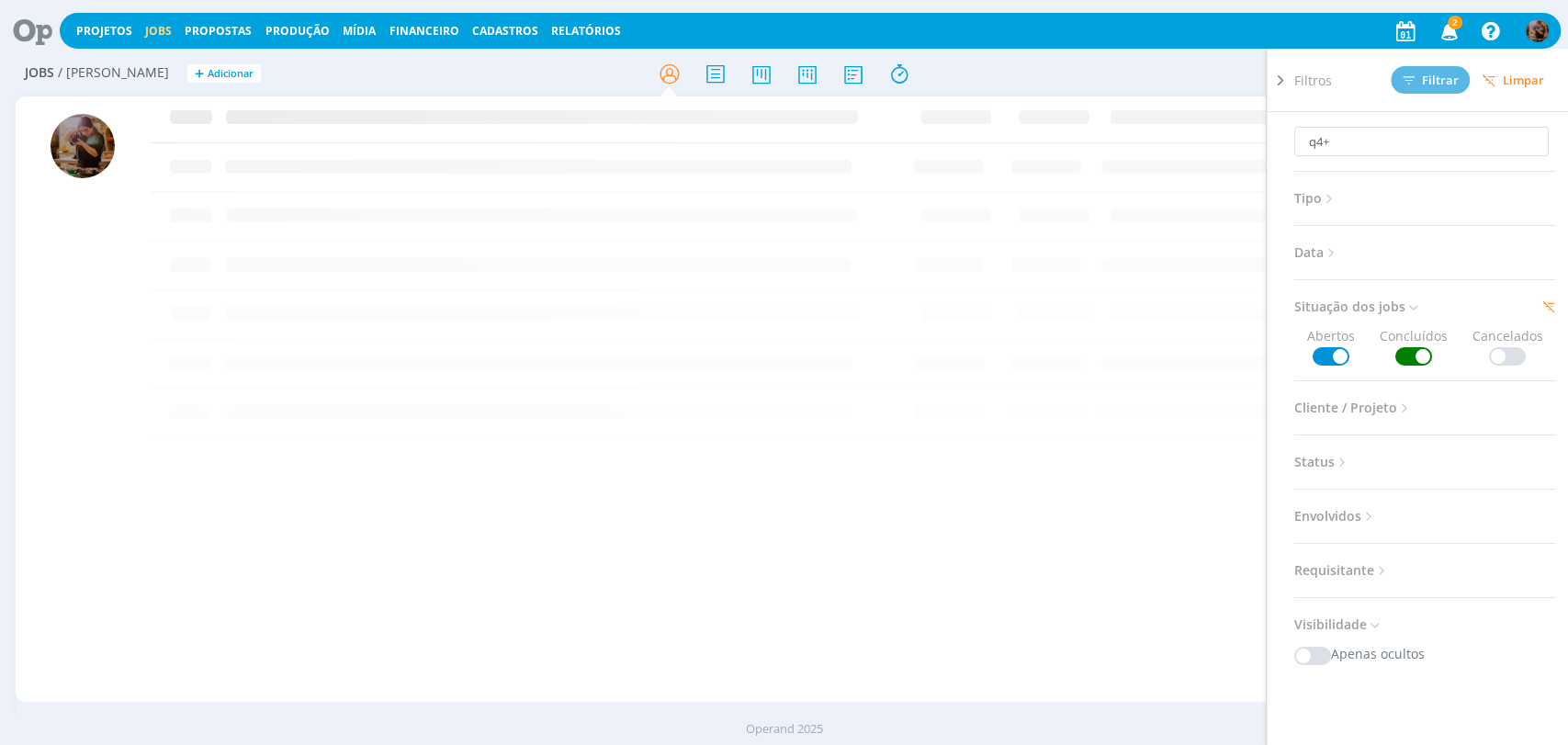
click at [1256, 69] on div "q4+ Filtros Filtrar Limpar q4+ Tipo Jobs e Tarefas Data Personalizado a Situaçã…" at bounding box center [1296, 73] width 494 height 30
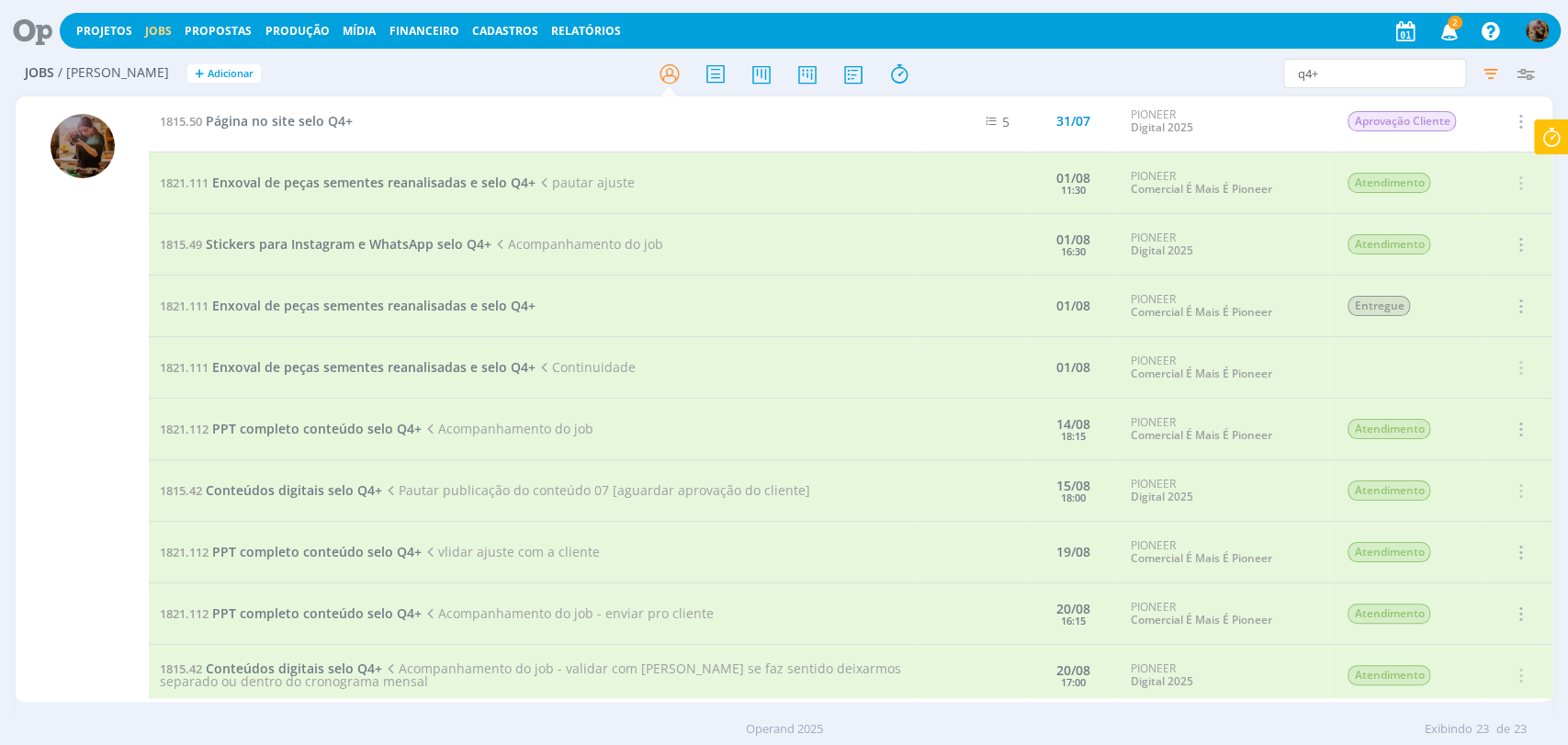
scroll to position [408, 0]
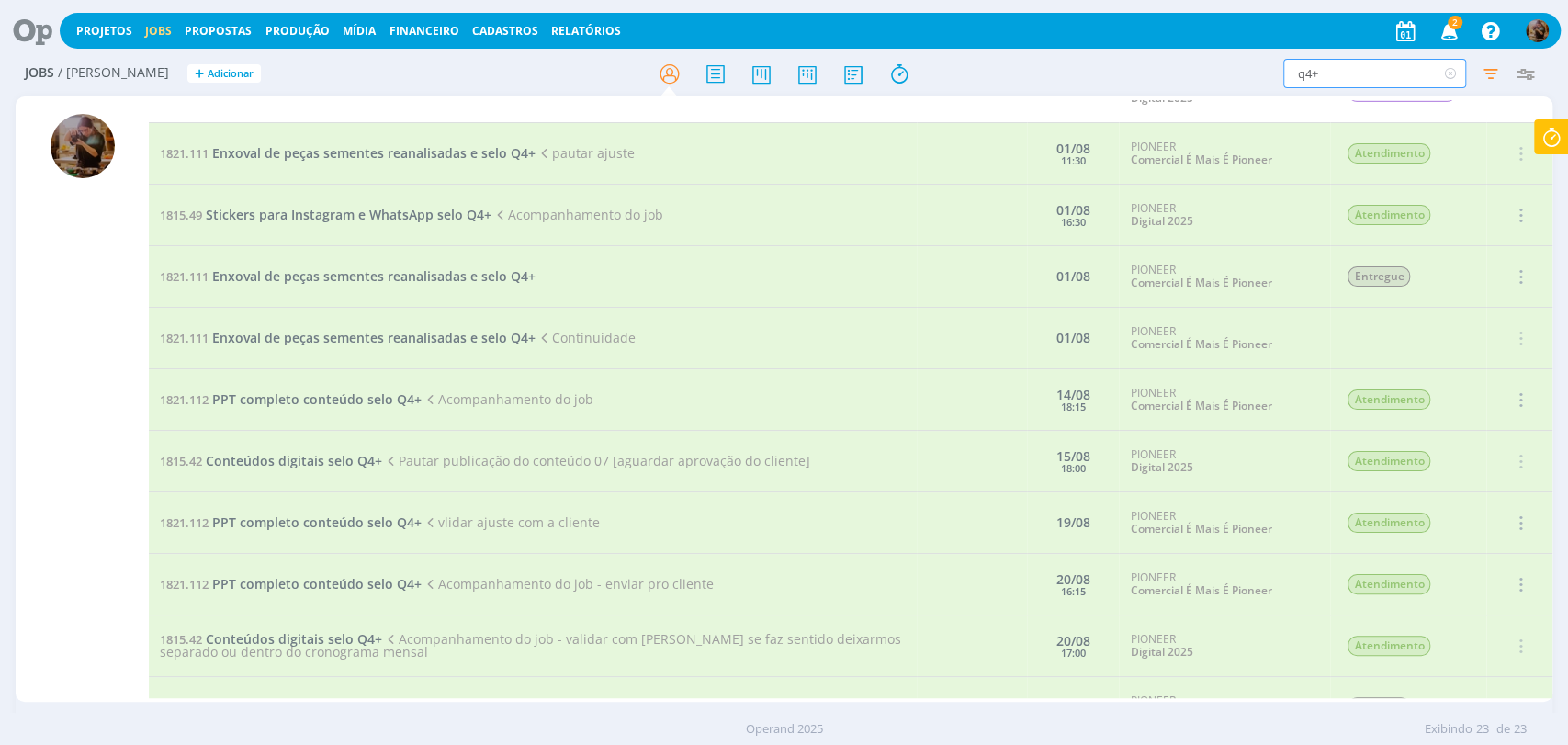
drag, startPoint x: 1319, startPoint y: 77, endPoint x: 1282, endPoint y: 73, distance: 37.2
click at [1283, 73] on input "q4+" at bounding box center [1375, 73] width 183 height 30
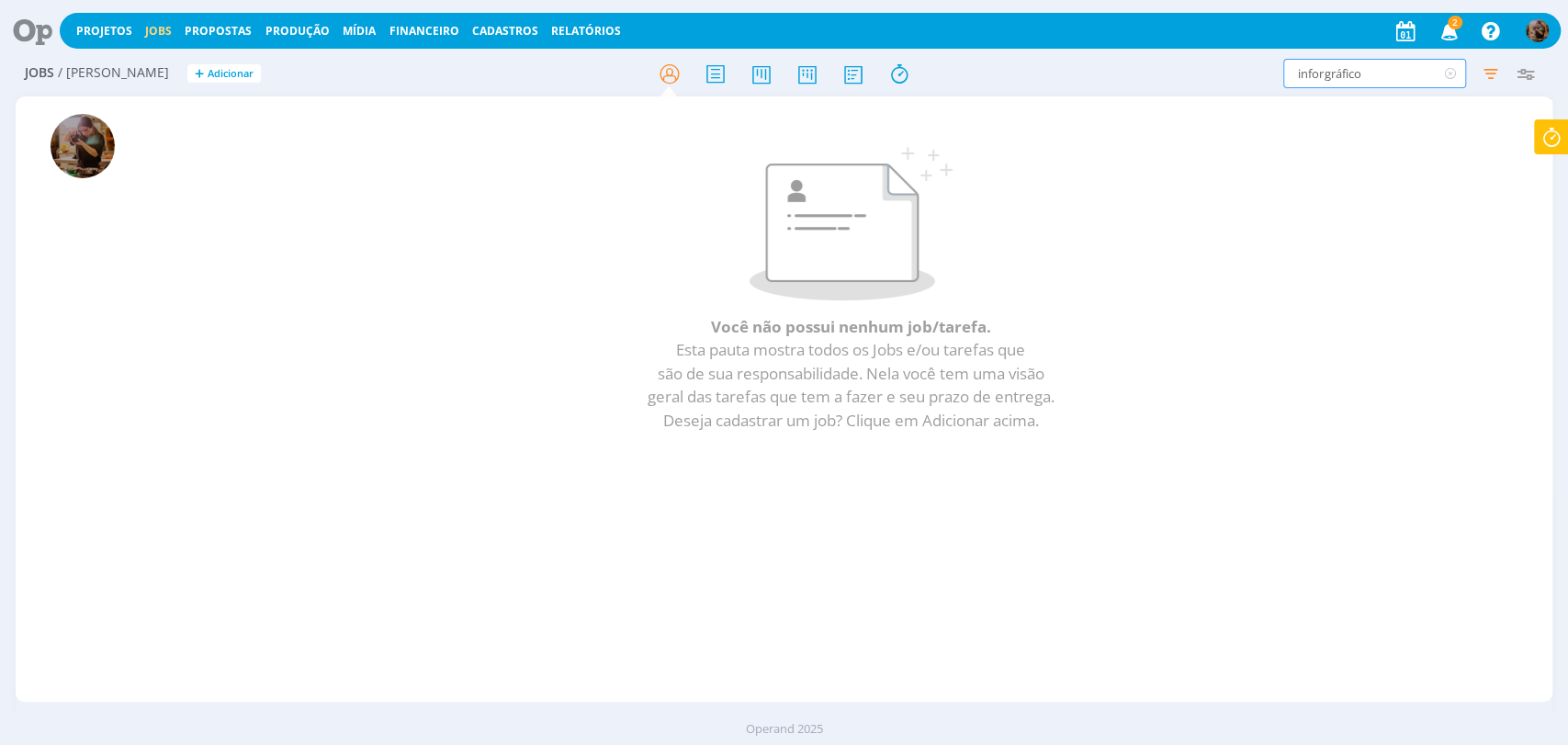
click at [1322, 77] on input "inforgráfico" at bounding box center [1375, 73] width 183 height 30
type input "infográfico"
click at [1264, 62] on div "infográfico Filtros Filtrar Limpar infográfico Tipo Jobs e Tarefas Data Persona…" at bounding box center [1296, 73] width 494 height 30
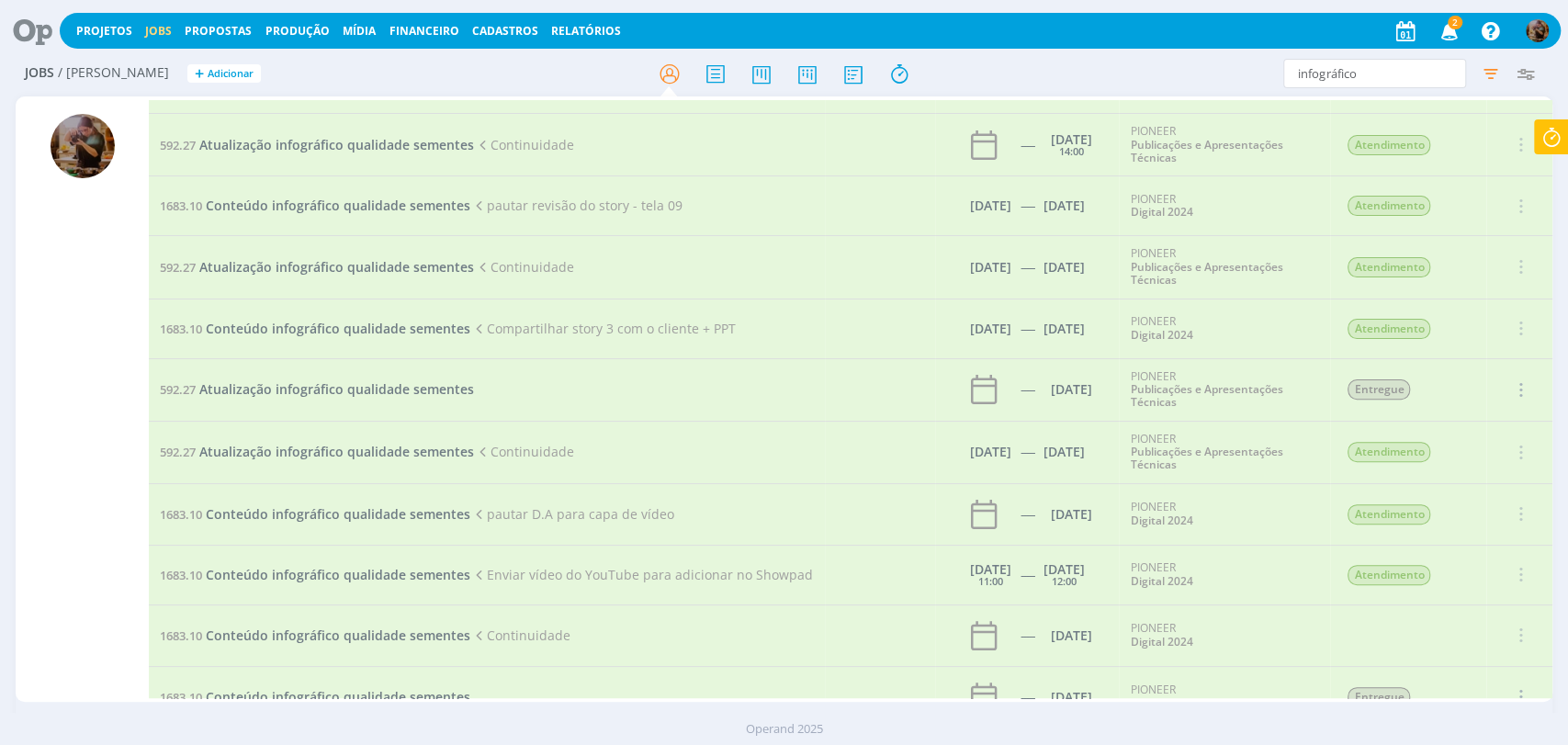
scroll to position [612, 0]
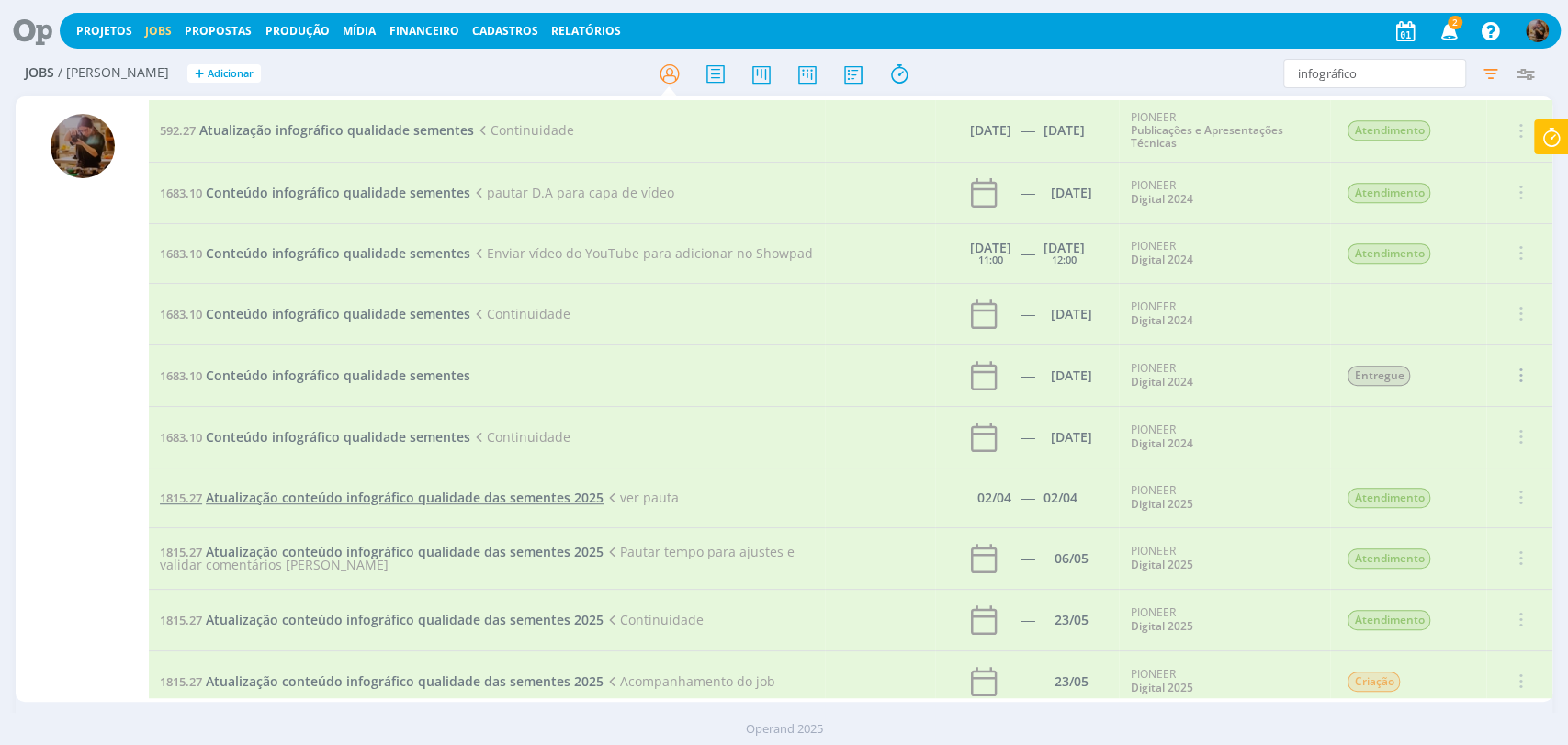
click at [352, 488] on span "Atualização conteúdo infográfico qualidade das sementes 2025" at bounding box center [405, 497] width 398 height 18
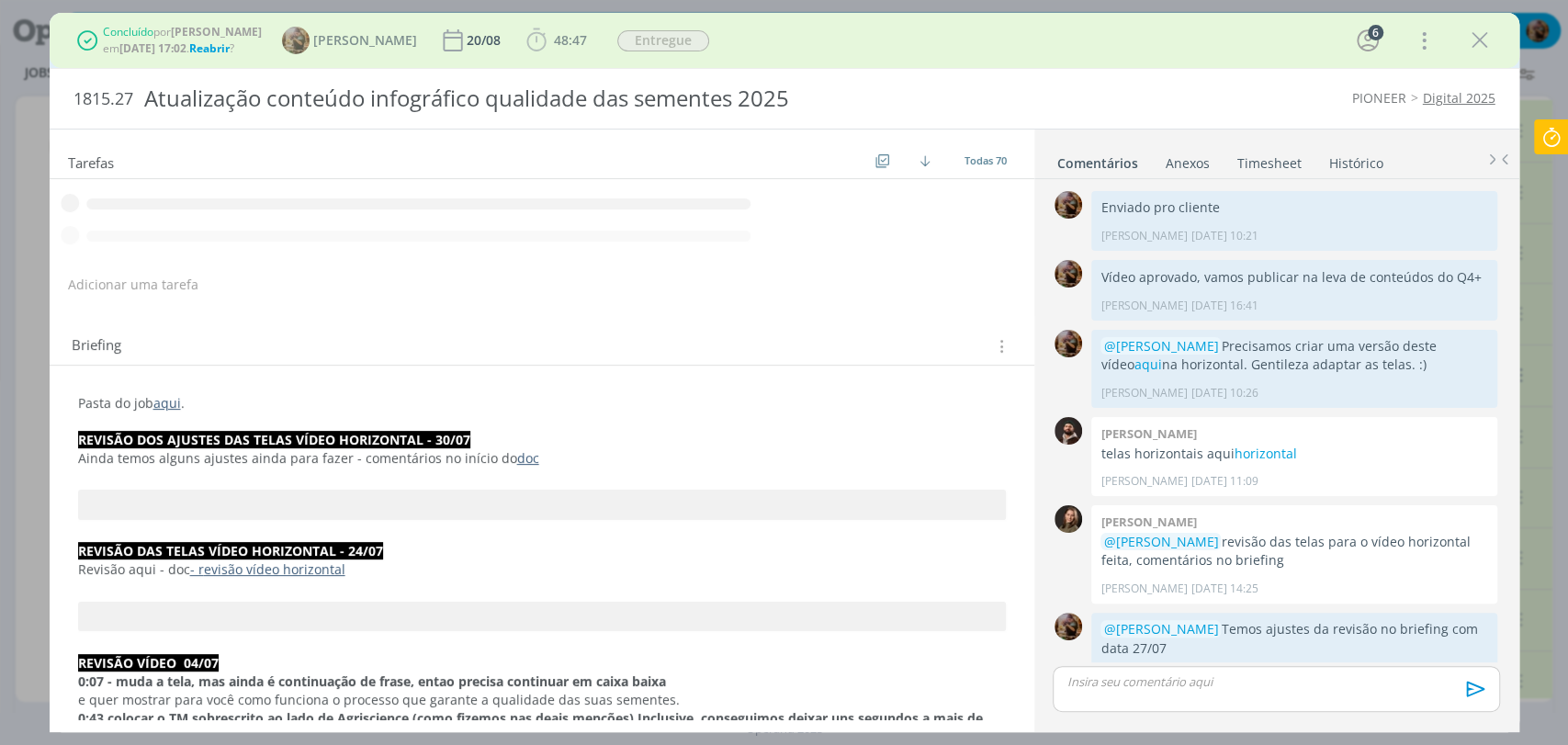
scroll to position [1661, 0]
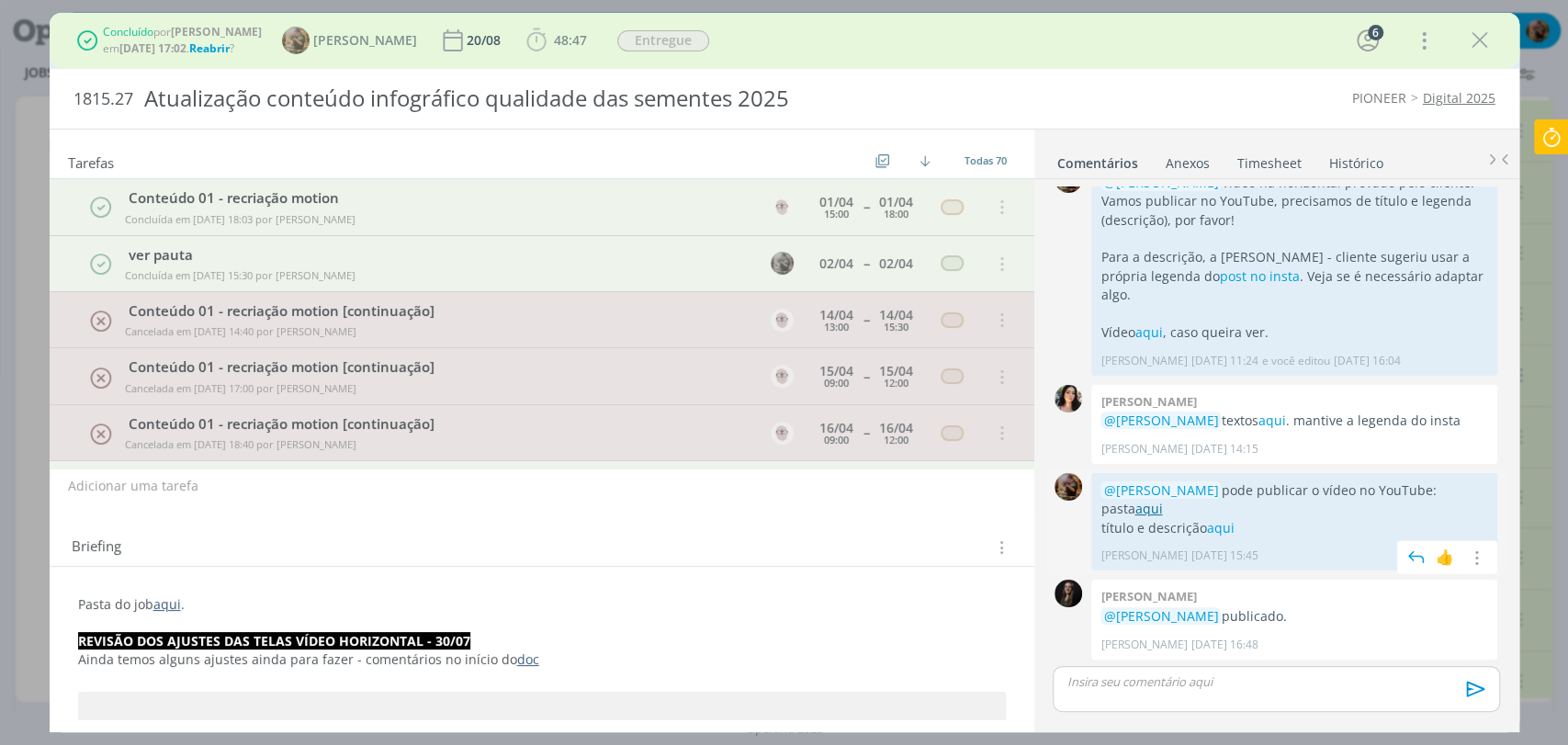
click at [1150, 503] on link "aqui" at bounding box center [1149, 508] width 28 height 18
click at [1482, 47] on icon "dialog" at bounding box center [1480, 41] width 28 height 28
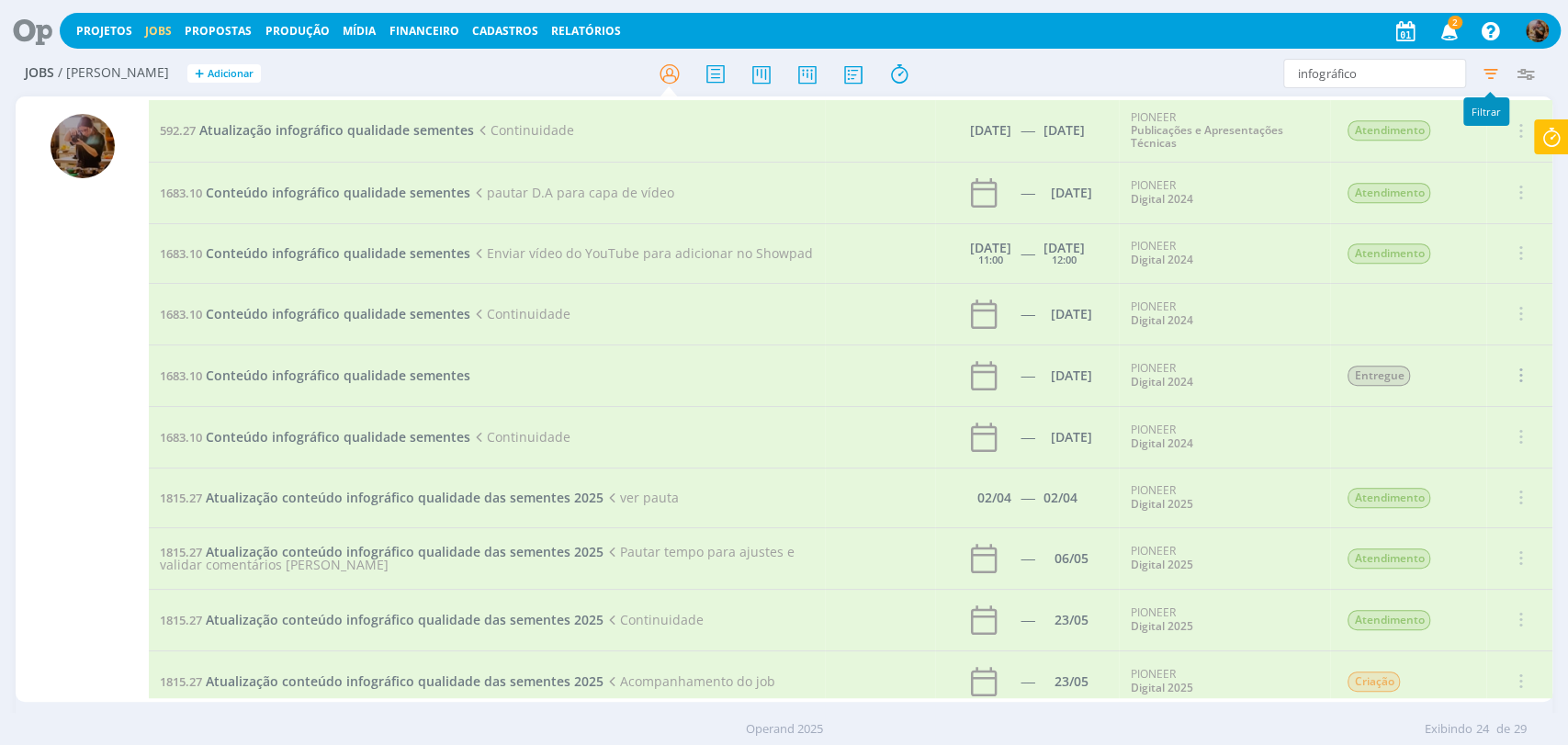
click at [1483, 70] on icon "button" at bounding box center [1490, 73] width 33 height 33
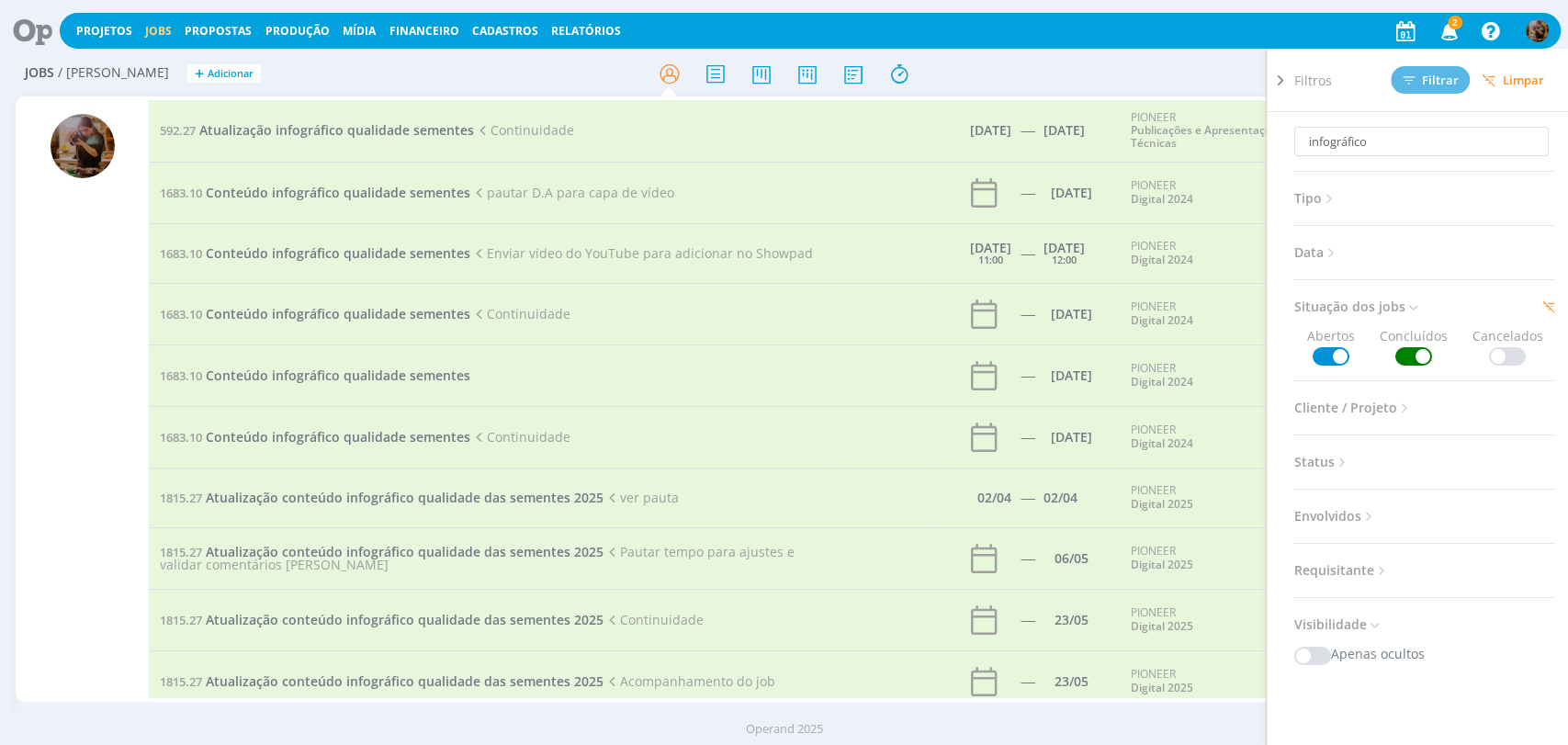
click at [1496, 80] on span "Limpar" at bounding box center [1512, 80] width 62 height 14
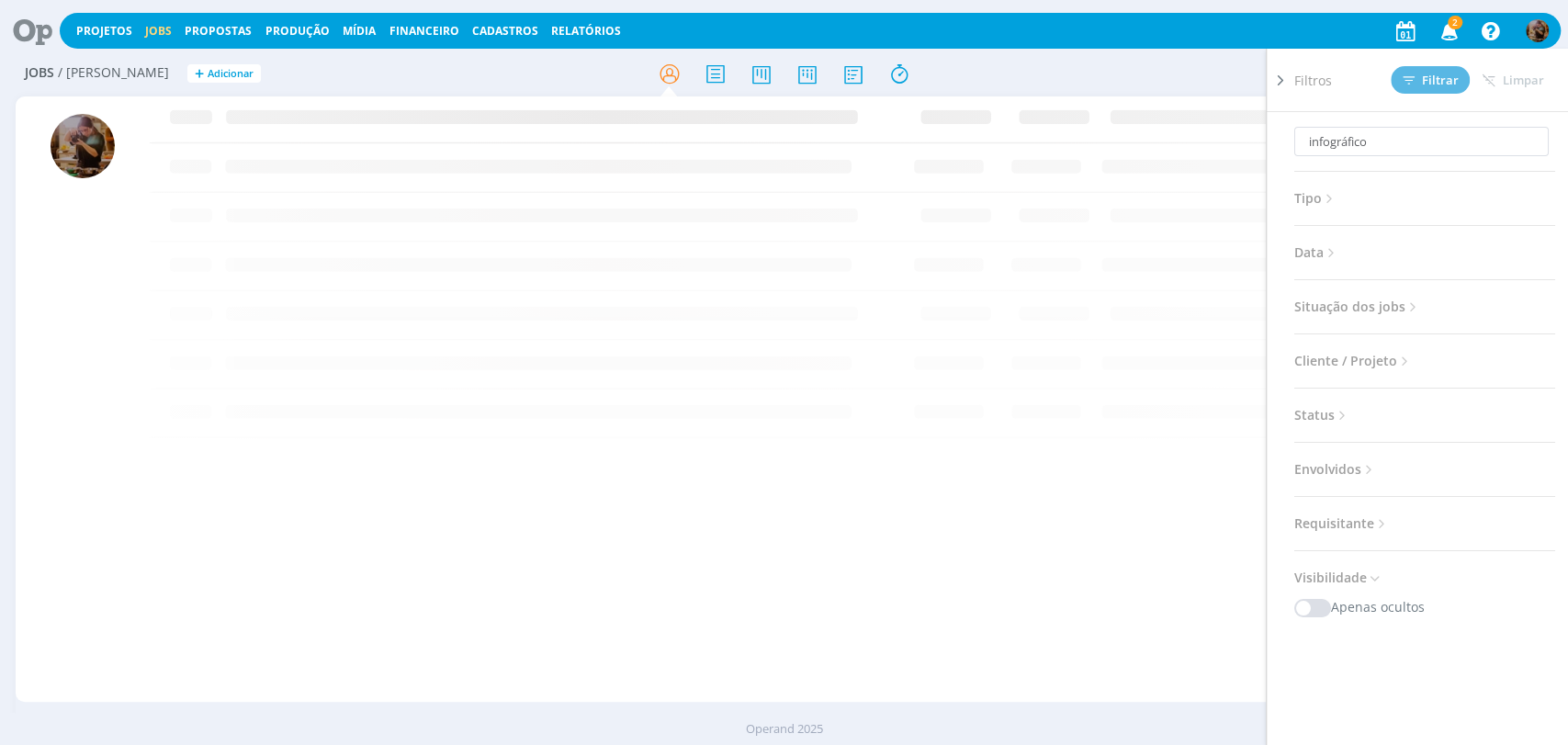
click at [1258, 83] on div "infográfico Filtros Filtrar Limpar infográfico Tipo Jobs e Tarefas Data Persona…" at bounding box center [1296, 73] width 494 height 30
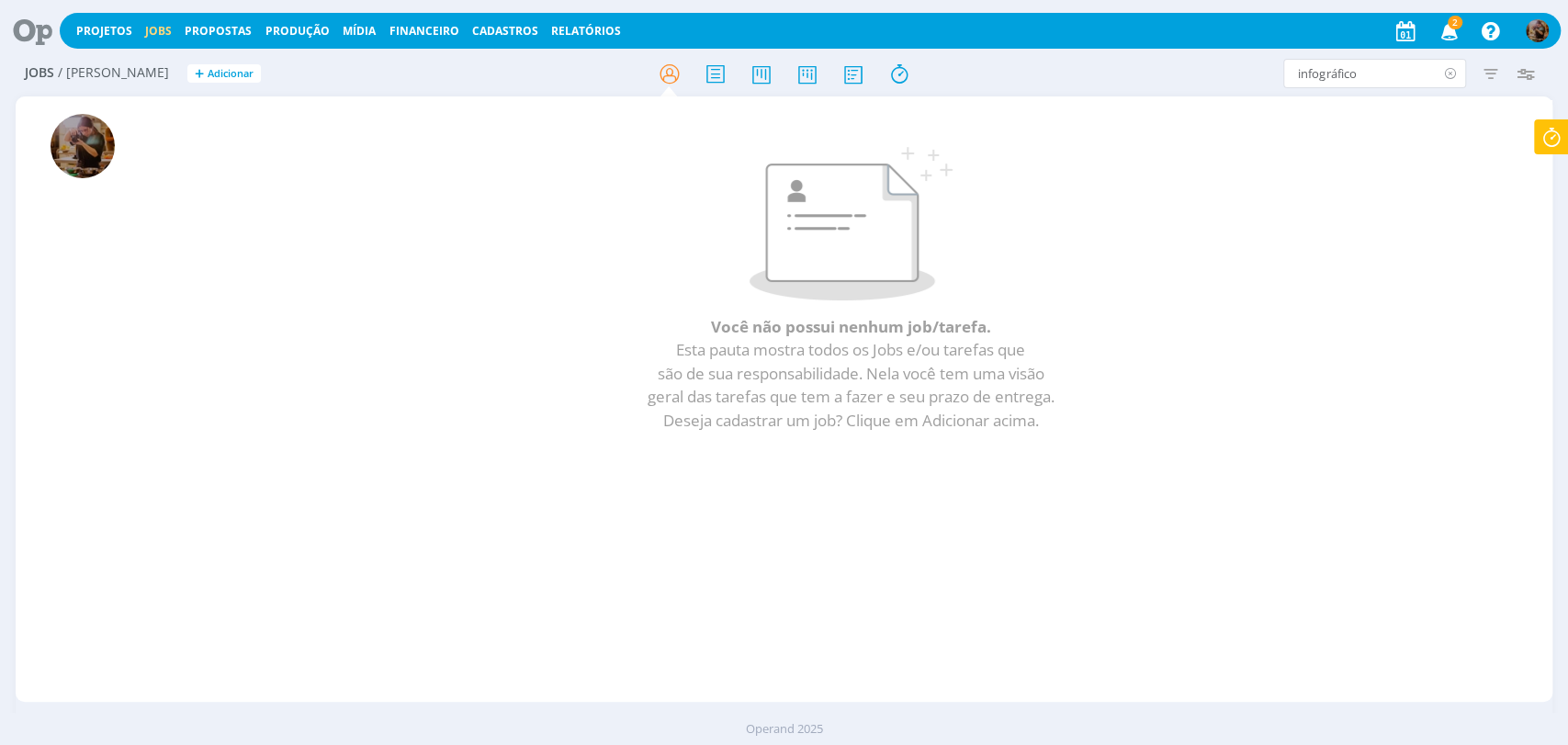
click at [1451, 73] on icon at bounding box center [1450, 73] width 23 height 30
click at [1190, 71] on div "Filtros Filtrar Limpar Tipo Jobs e Tarefas Data Personalizado a Situação dos jo…" at bounding box center [1296, 73] width 494 height 30
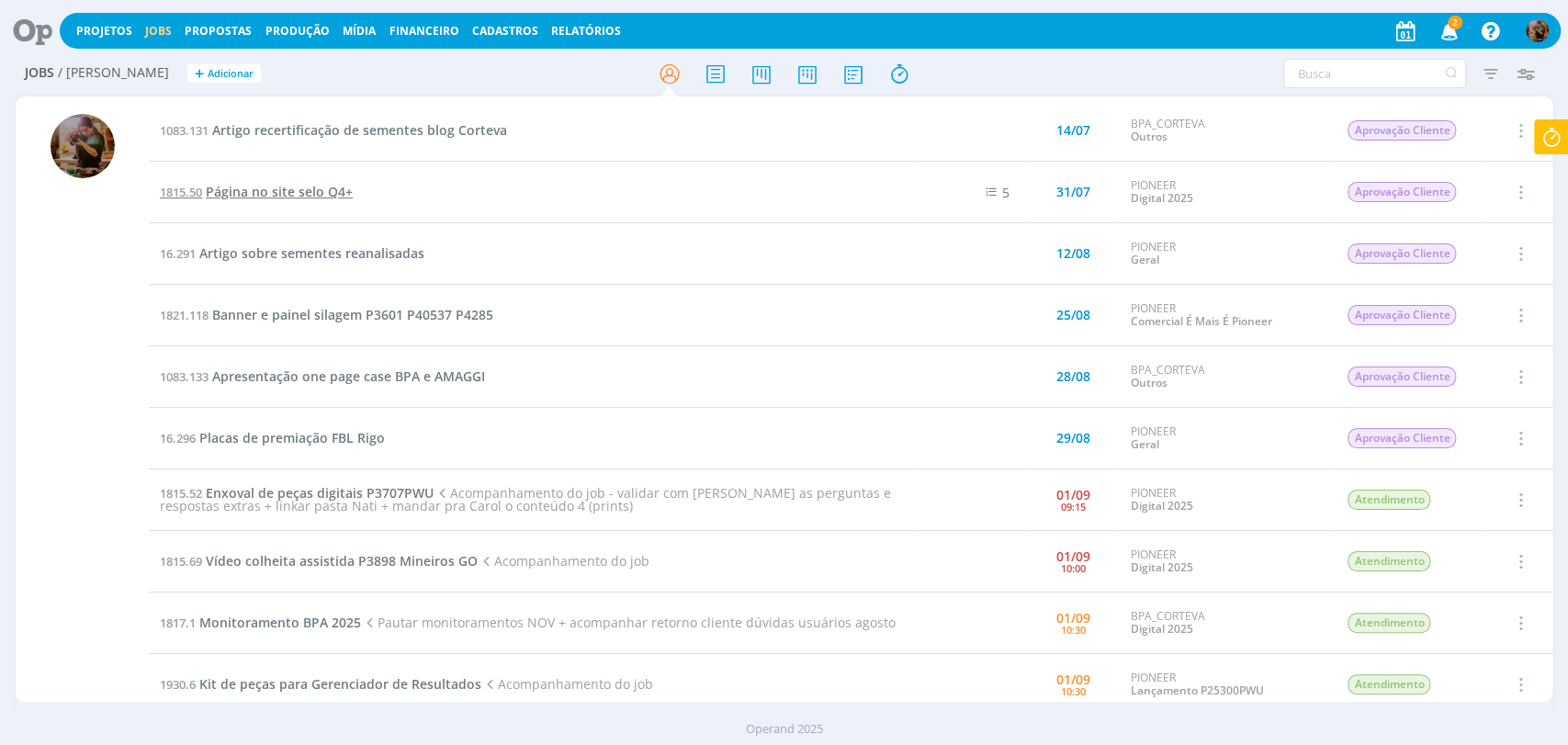
click at [301, 193] on span "Página no site selo Q4+" at bounding box center [279, 192] width 147 height 18
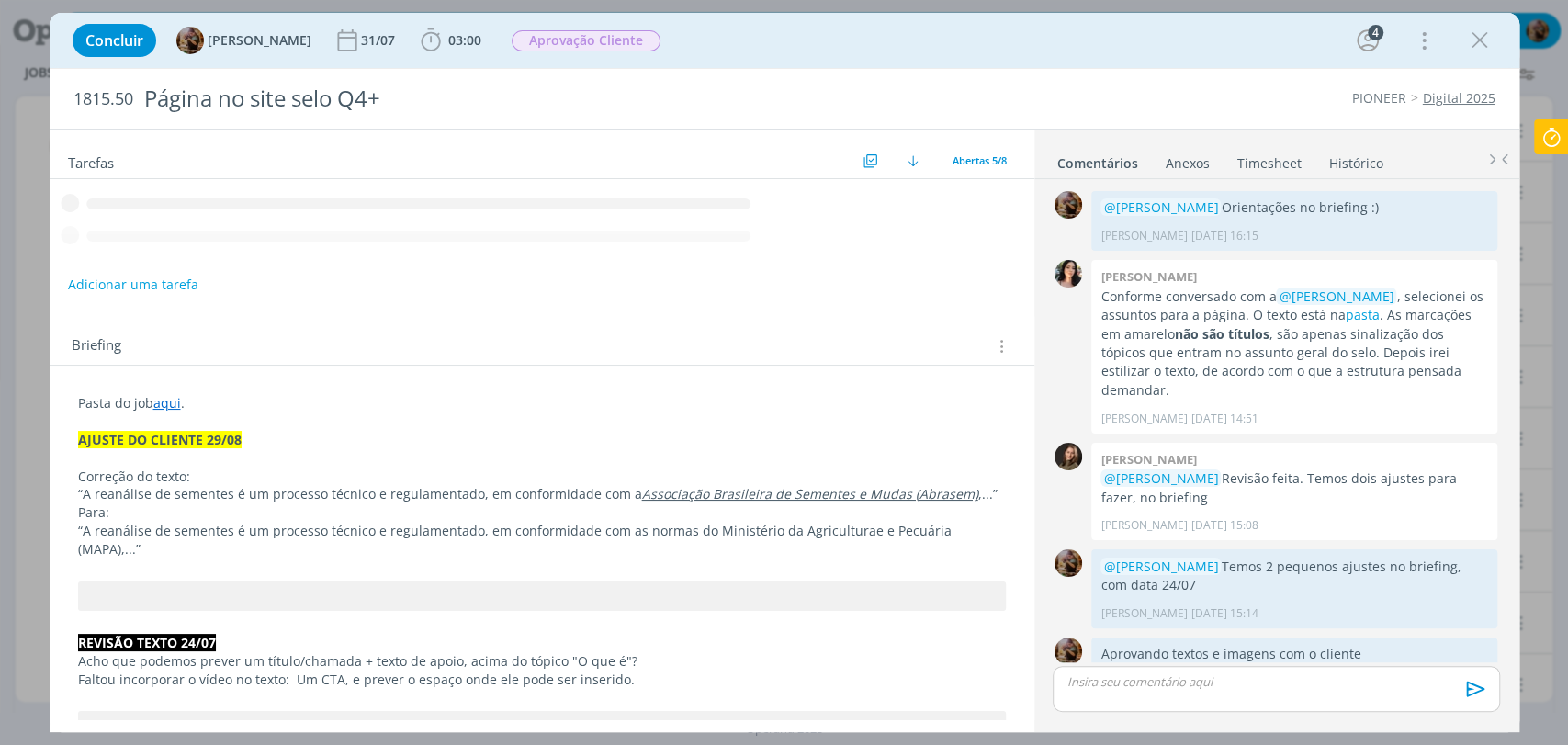
scroll to position [20, 0]
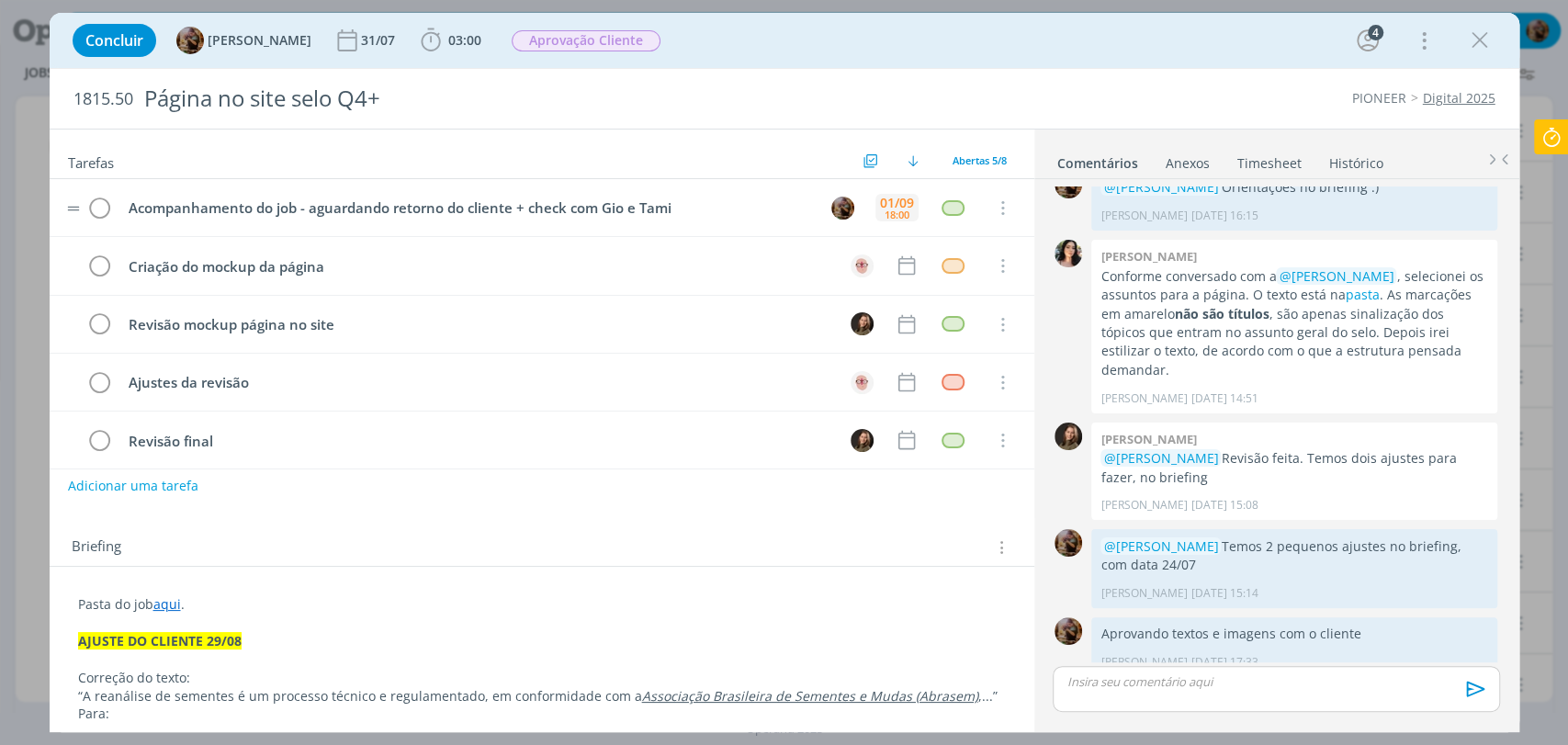
click at [897, 209] on div "18:00" at bounding box center [897, 214] width 25 height 10
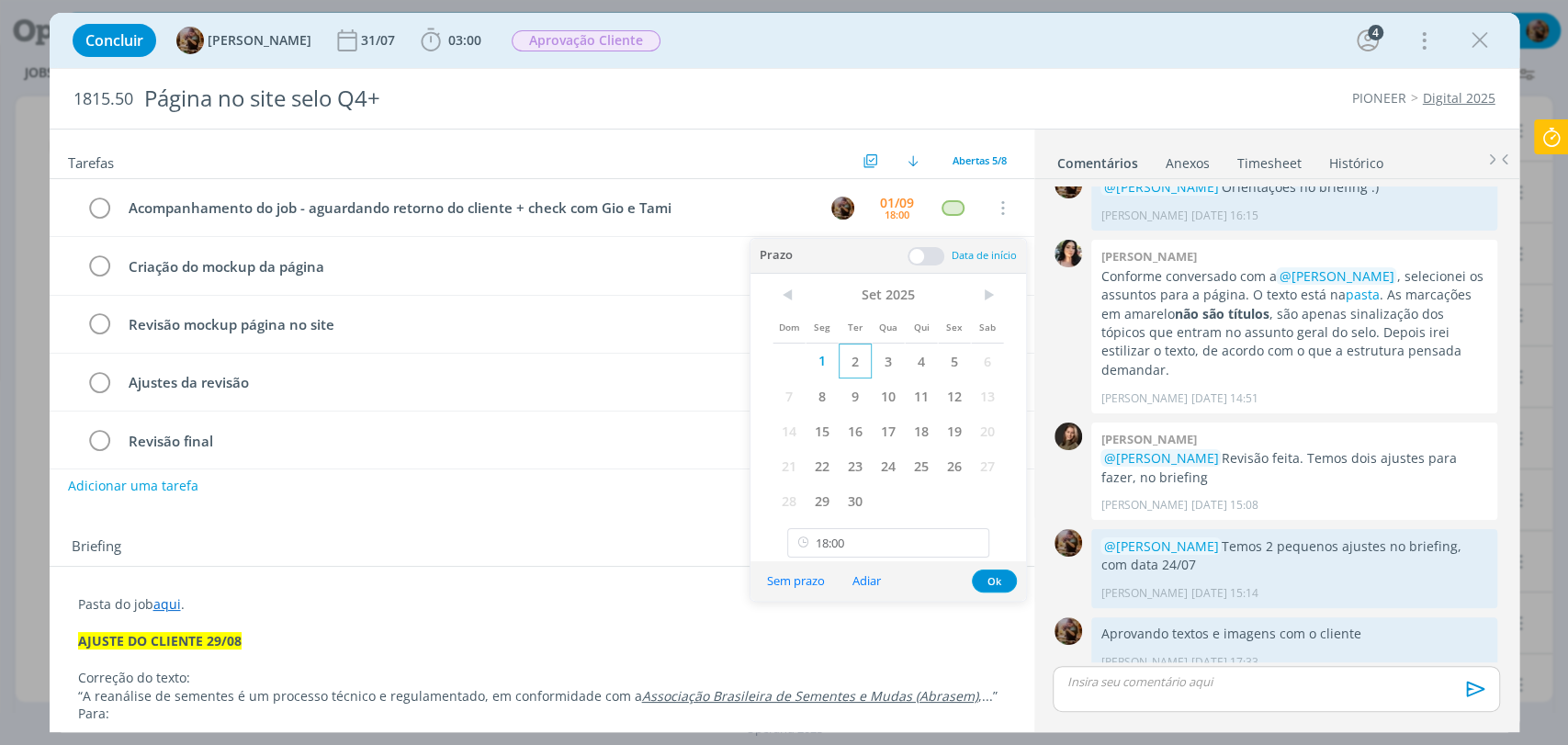
click at [852, 361] on span "2" at bounding box center [856, 361] width 33 height 35
click at [983, 585] on button "Ok" at bounding box center [994, 580] width 45 height 23
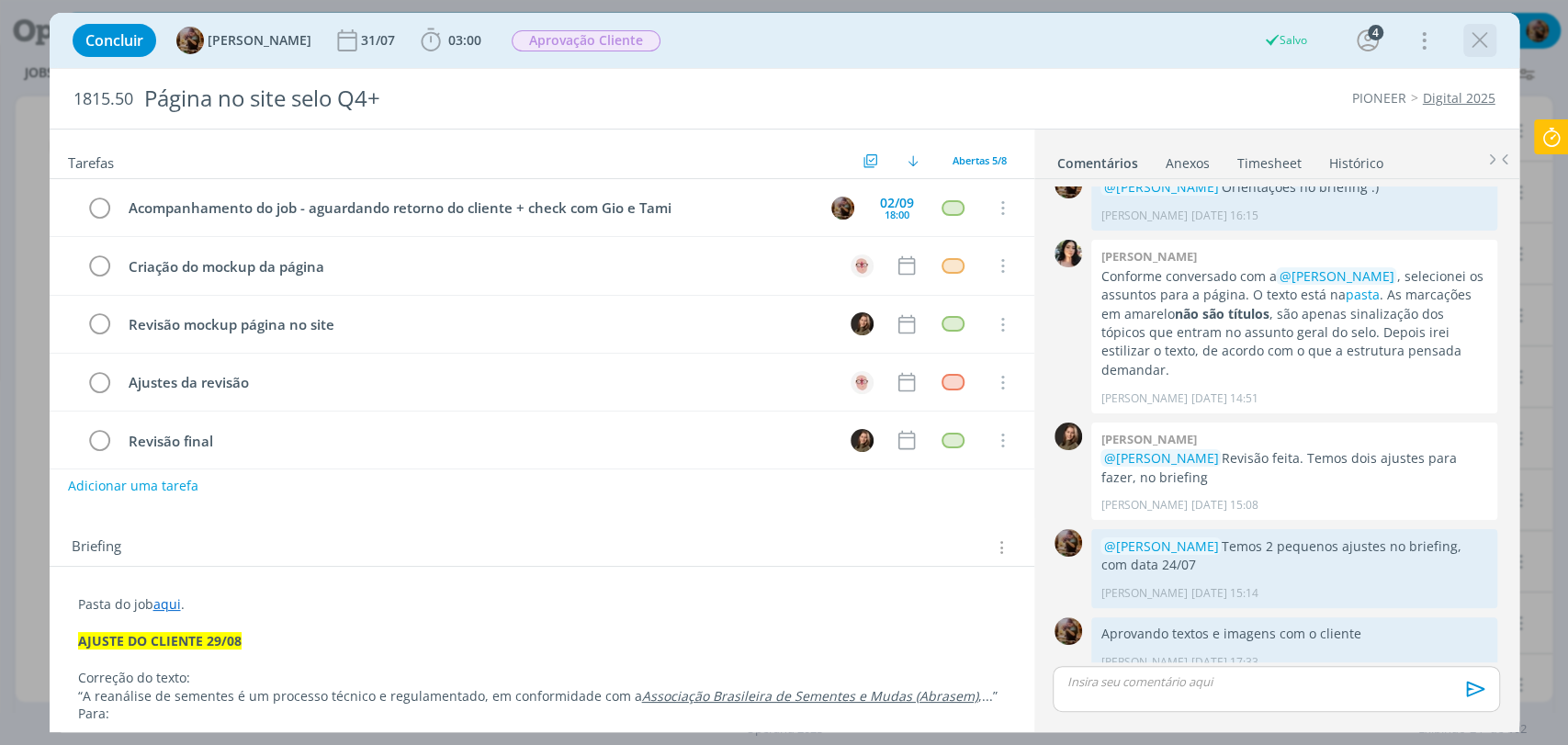
click at [1470, 50] on icon "dialog" at bounding box center [1480, 41] width 28 height 28
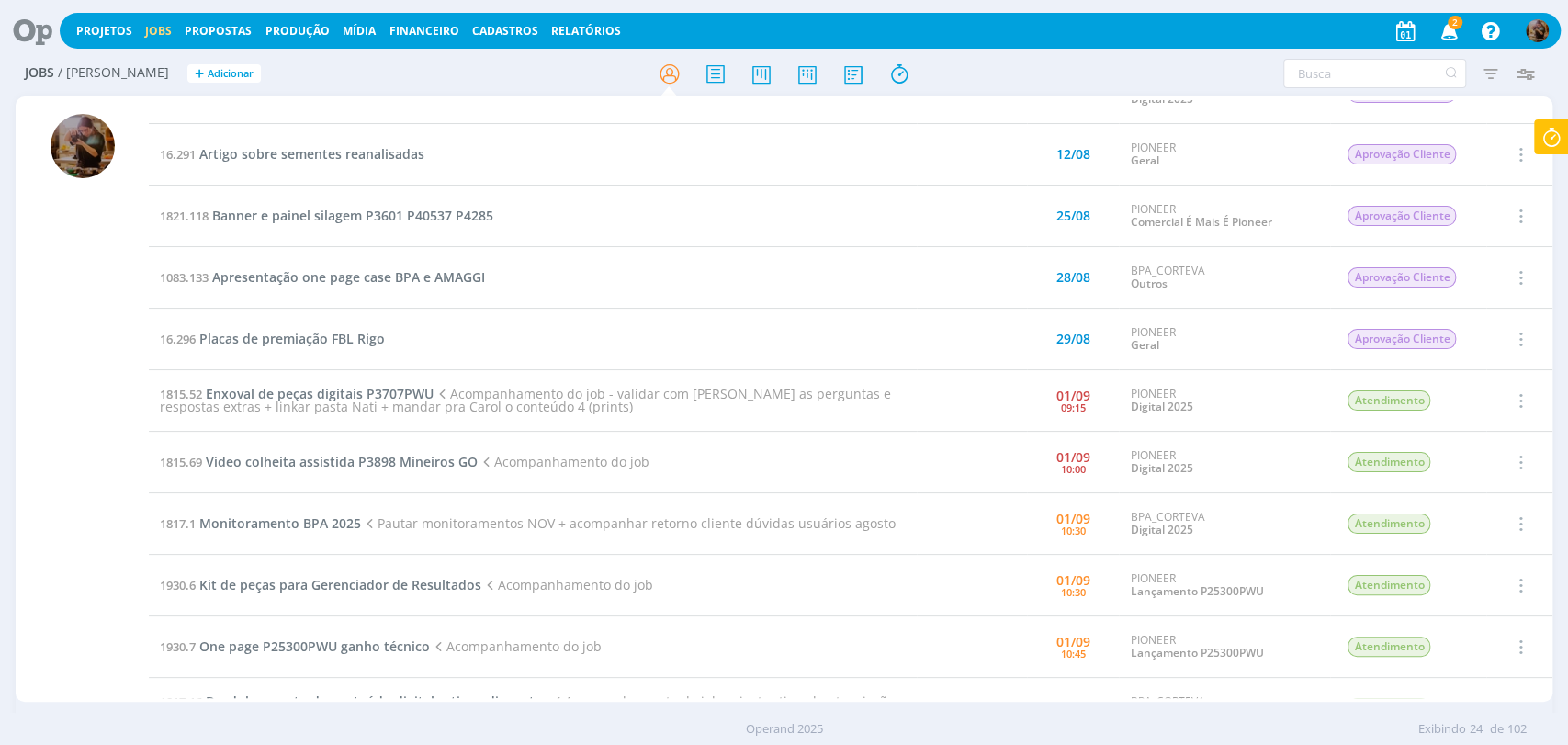
scroll to position [102, 0]
click at [352, 385] on span "Enxoval de peças digitais P3707PWU" at bounding box center [319, 391] width 228 height 18
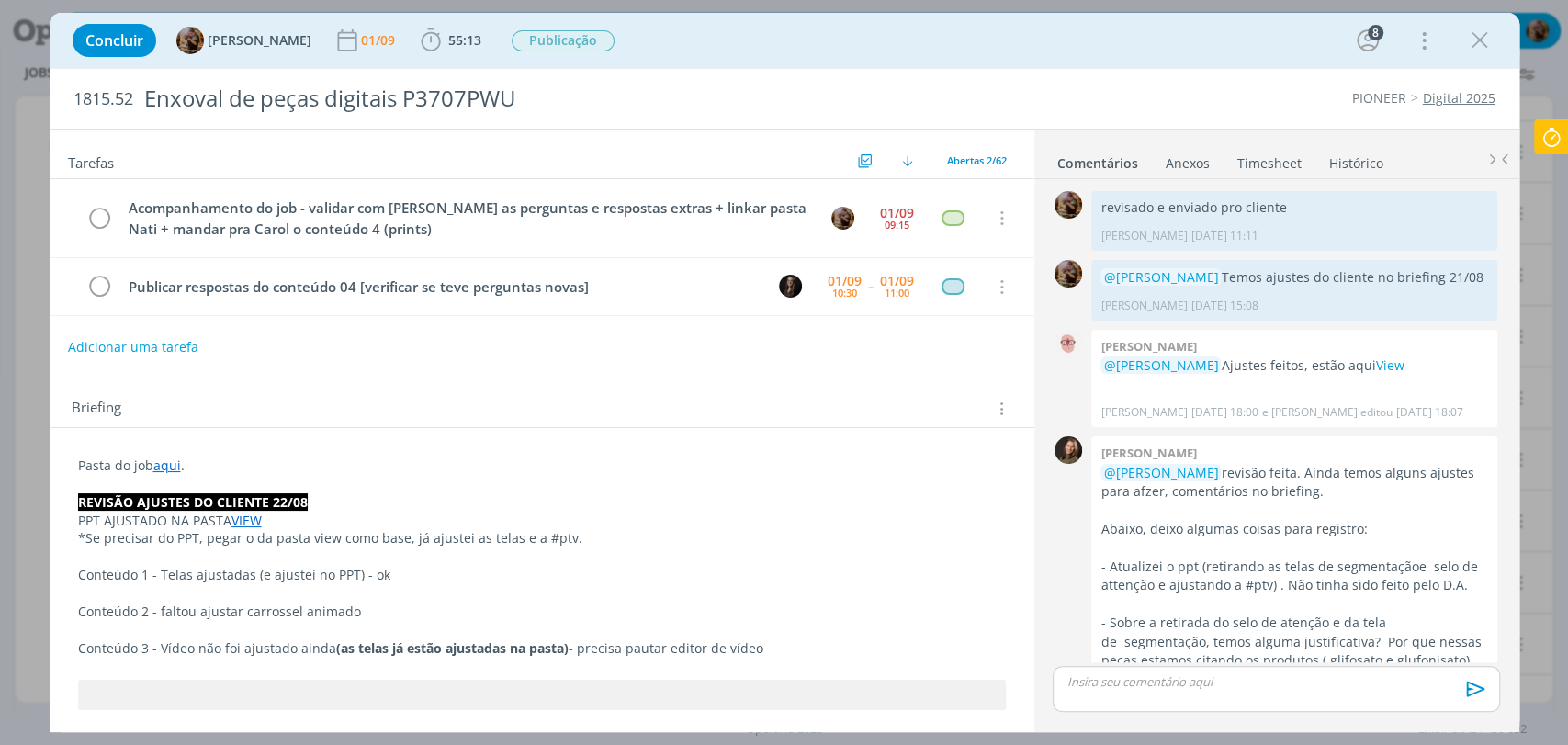
scroll to position [2262, 0]
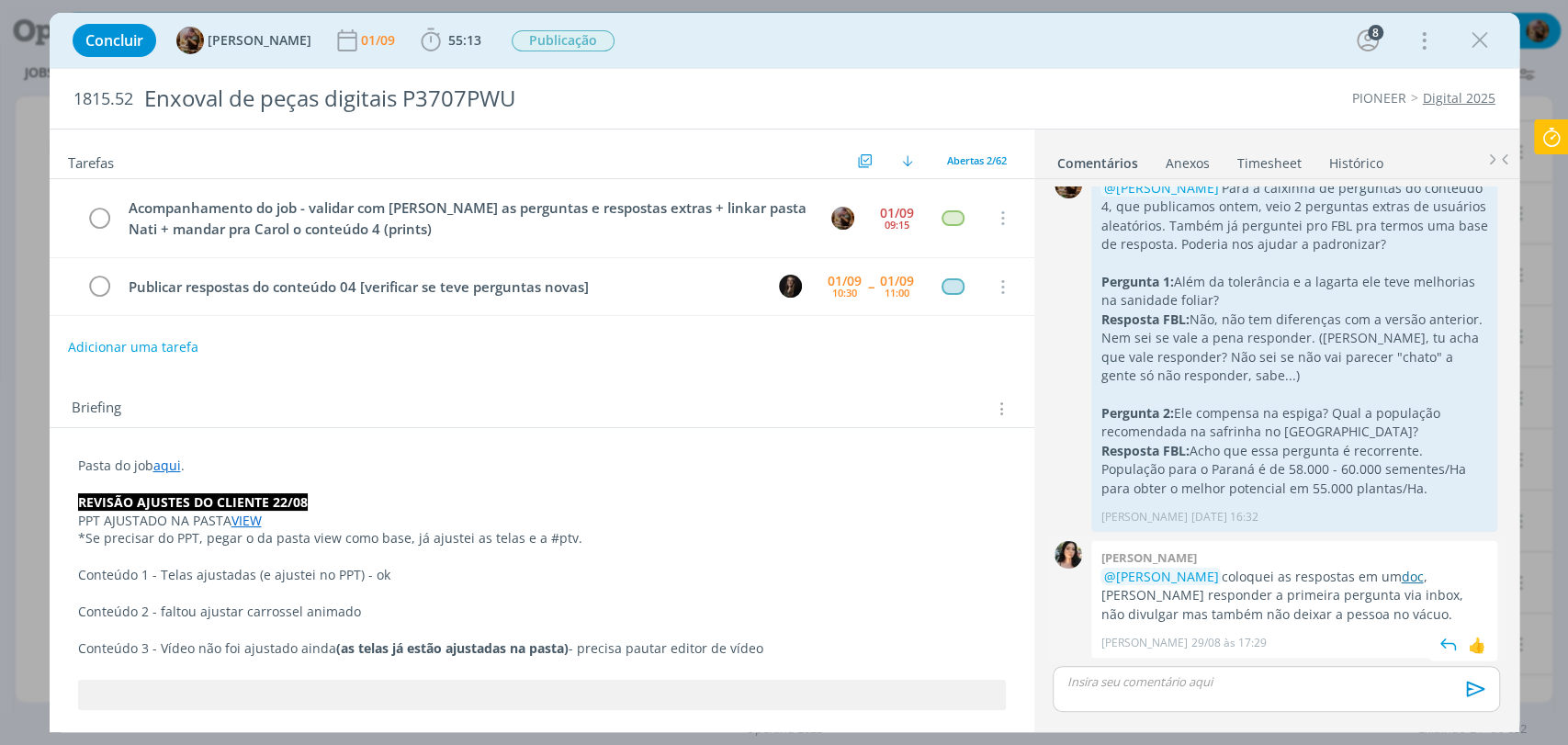
click at [1423, 581] on link "doc" at bounding box center [1412, 576] width 22 height 18
drag, startPoint x: 1444, startPoint y: 577, endPoint x: 1438, endPoint y: 619, distance: 42.4
click at [1438, 619] on p "@Amanda Rodrigues coloquei as respostas em um doc , sugiro responder a primeira…" at bounding box center [1294, 595] width 388 height 56
copy p "ugiro responder a primeira pergunta via inbox, não divulgar mas também não deix…"
click at [835, 290] on div "10:30" at bounding box center [844, 292] width 25 height 10
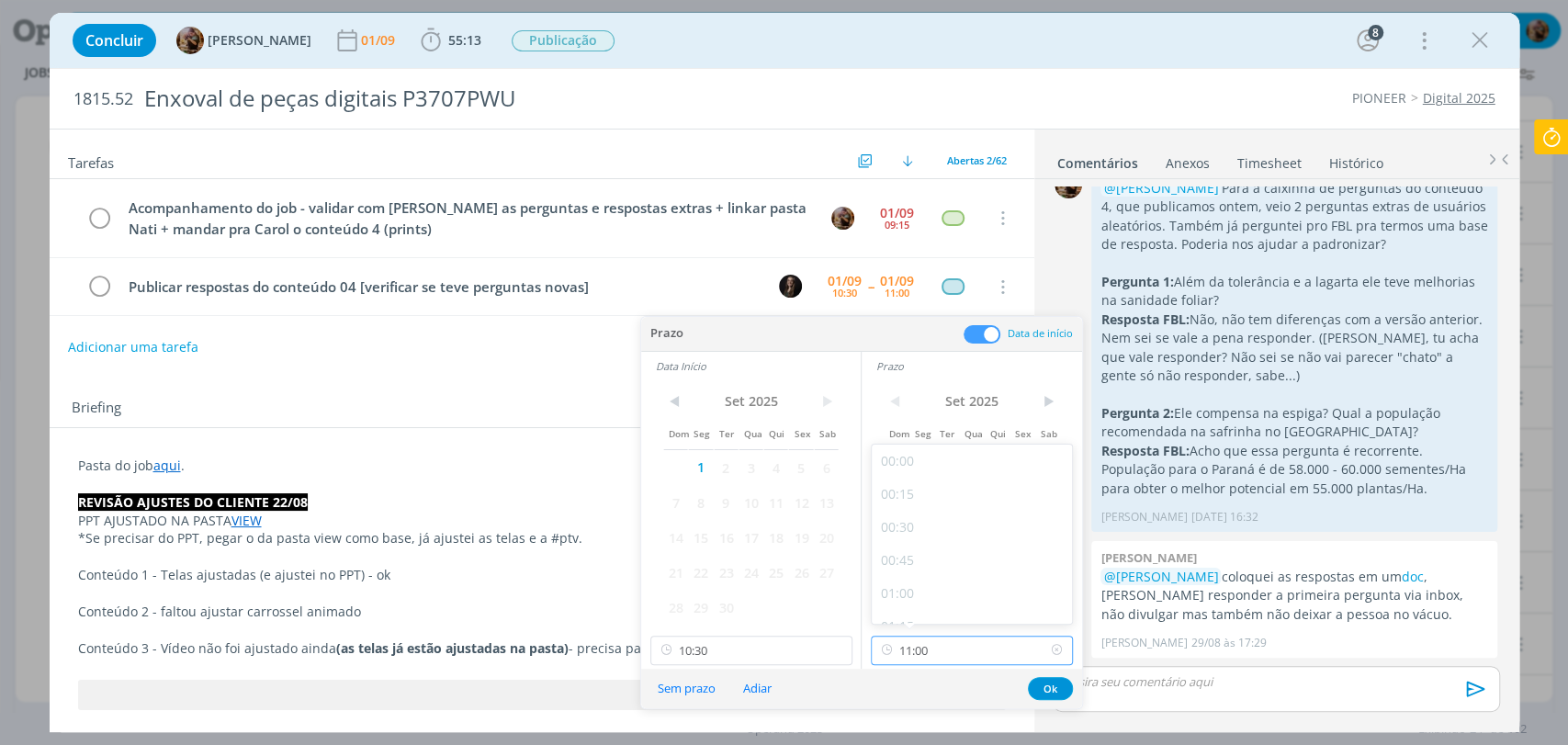
click at [940, 646] on input "11:00" at bounding box center [971, 651] width 202 height 30
click at [903, 540] on div "17:30" at bounding box center [974, 542] width 205 height 33
type input "17:30"
click at [749, 658] on input "10:30" at bounding box center [751, 651] width 202 height 30
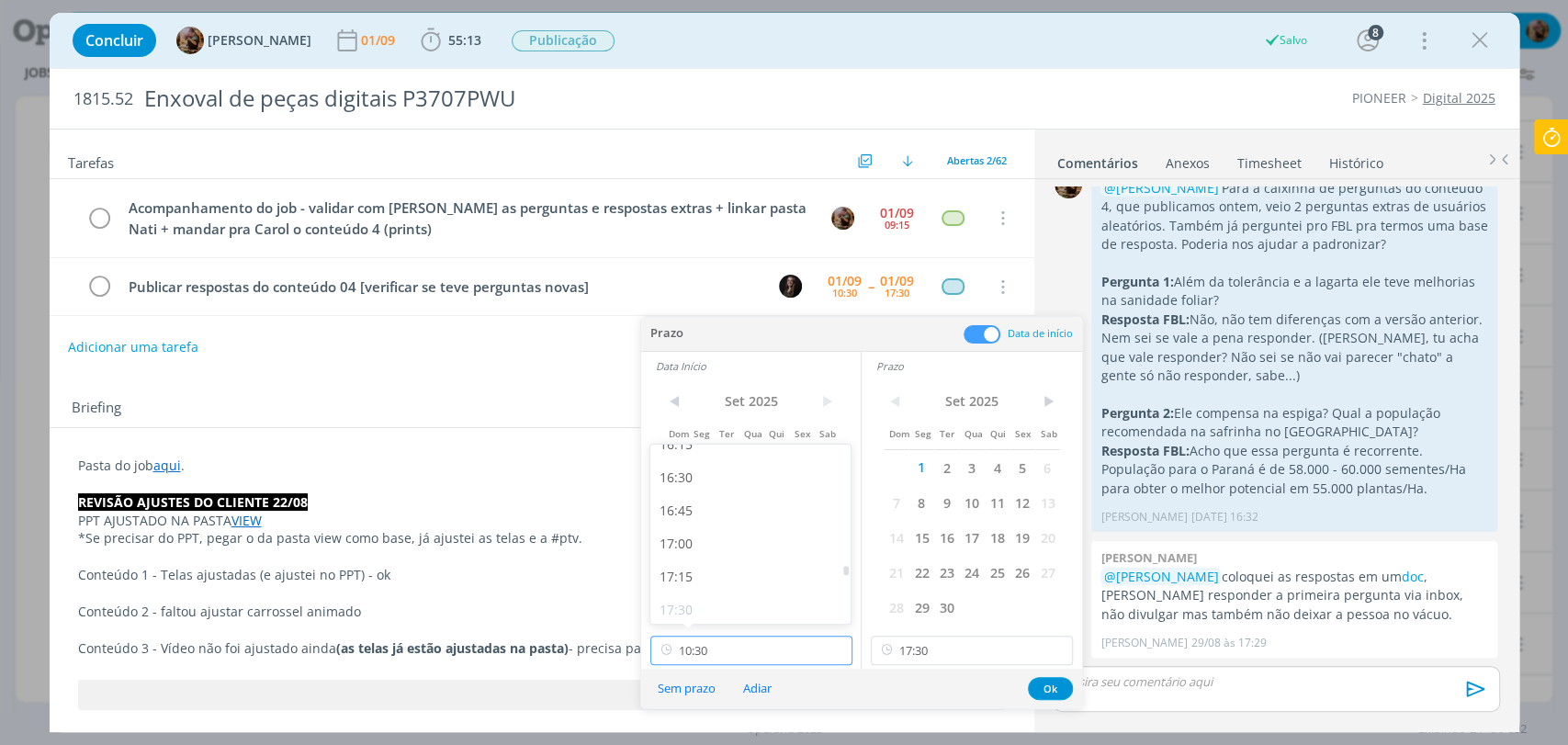
scroll to position [2168, 0]
click at [687, 540] on div "17:00" at bounding box center [752, 542] width 205 height 33
type input "17:00"
click at [1042, 684] on button "Ok" at bounding box center [1050, 688] width 45 height 23
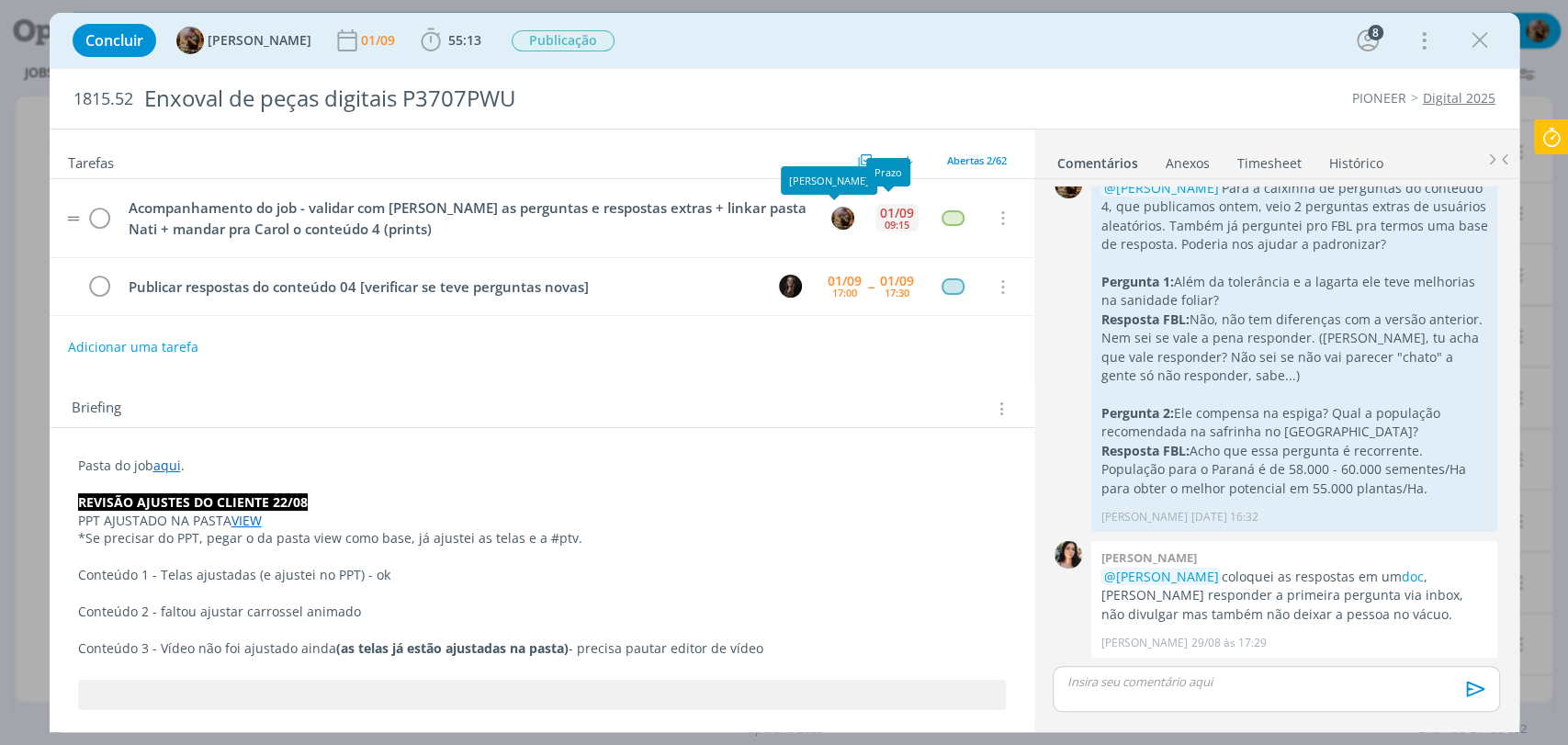
click at [875, 218] on div "01/09 09:15" at bounding box center [897, 218] width 43 height 39
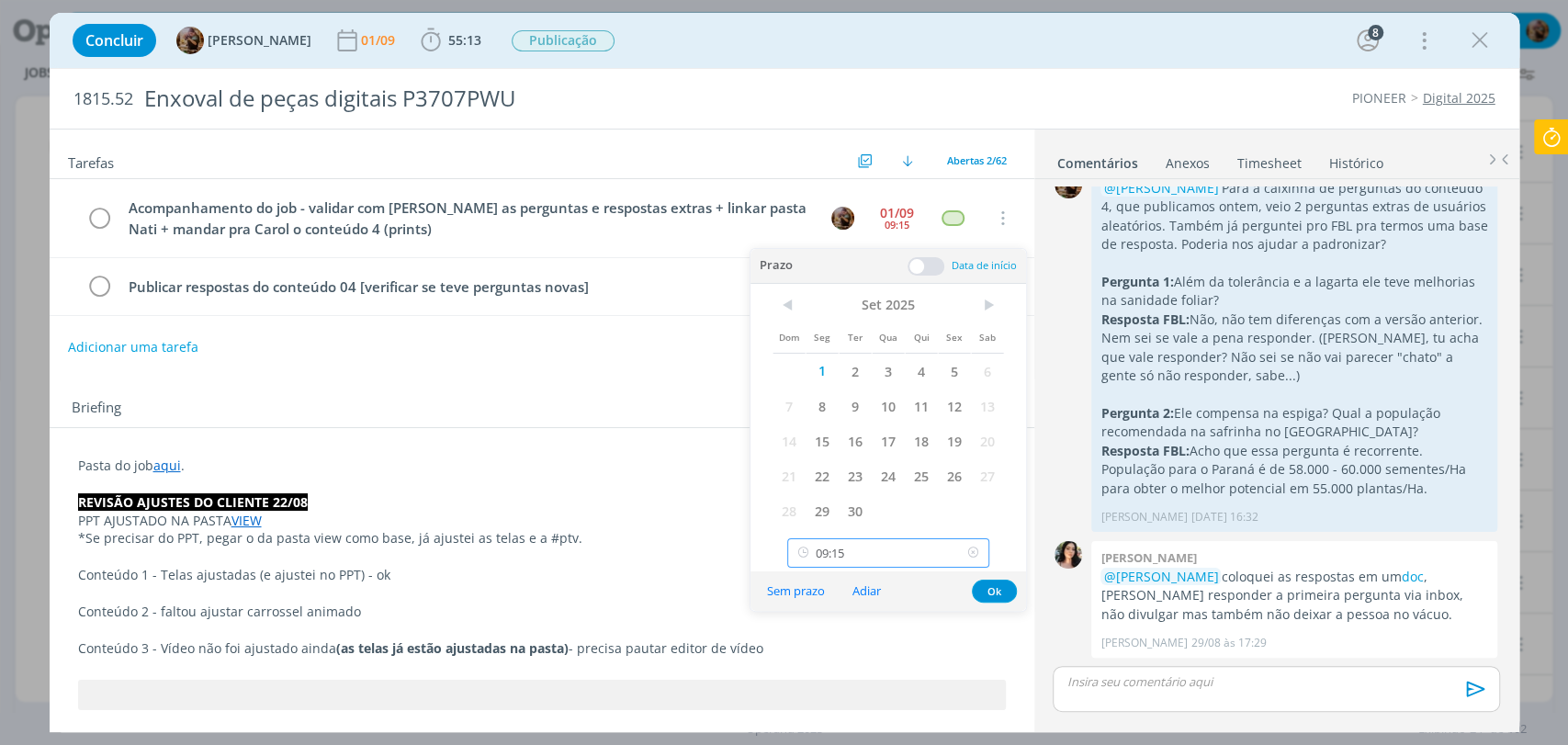
click at [903, 554] on input "09:15" at bounding box center [888, 553] width 202 height 30
click at [844, 412] on div "15:30" at bounding box center [890, 412] width 205 height 33
type input "15:30"
click at [1000, 592] on button "Ok" at bounding box center [994, 591] width 45 height 23
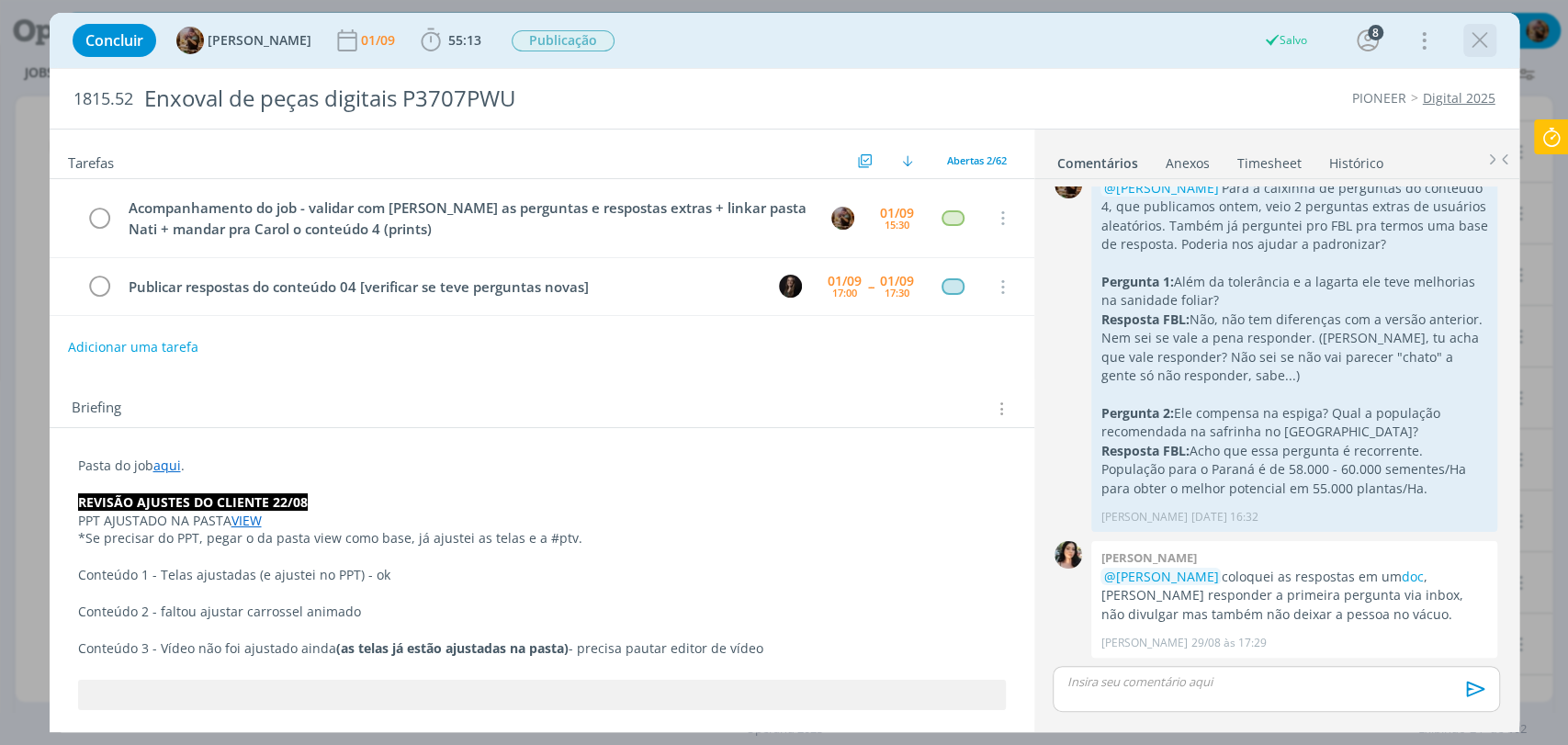
click at [1470, 40] on icon "dialog" at bounding box center [1480, 41] width 28 height 28
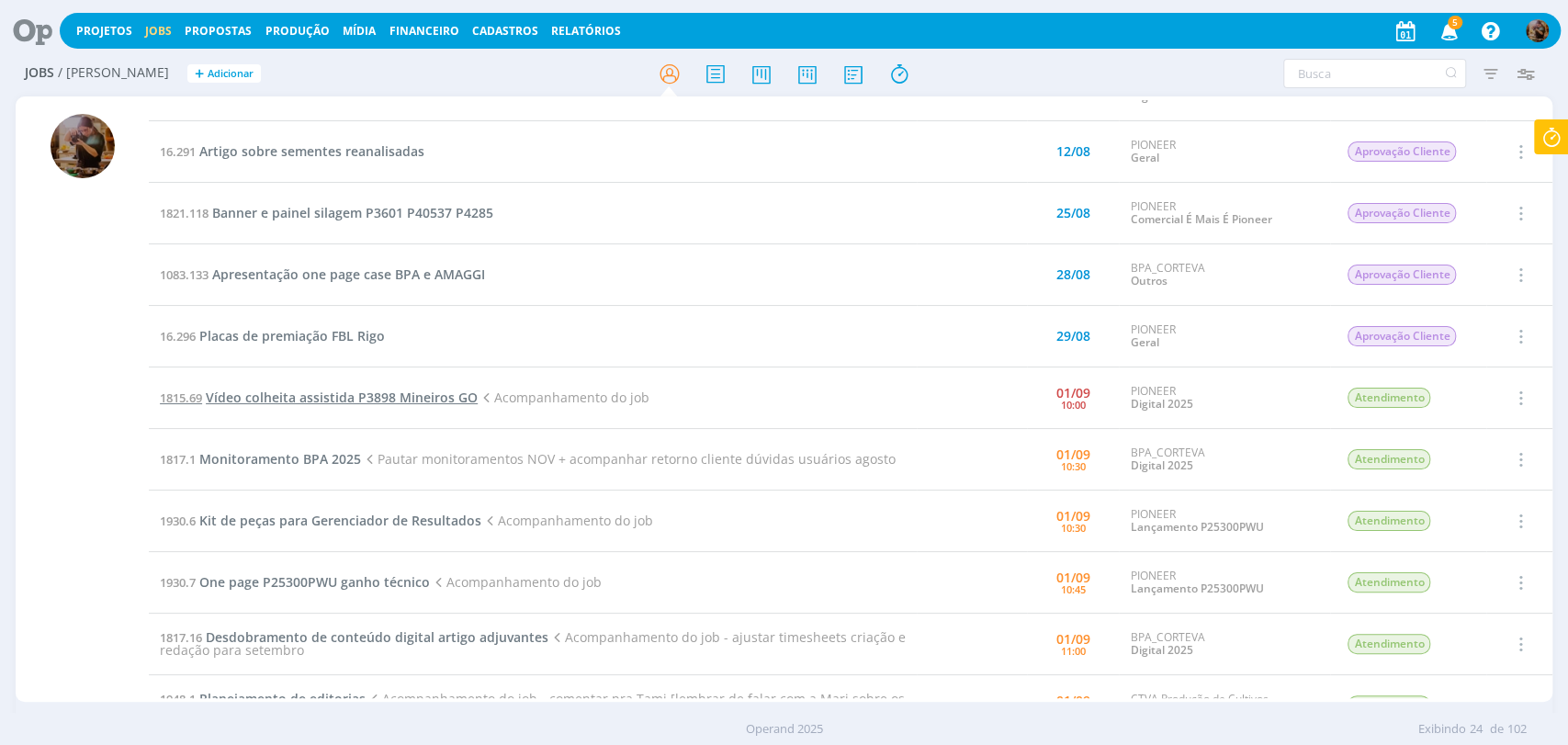
click at [437, 394] on span "Vídeo colheita assistida P3898 Mineiros GO" at bounding box center [341, 397] width 272 height 18
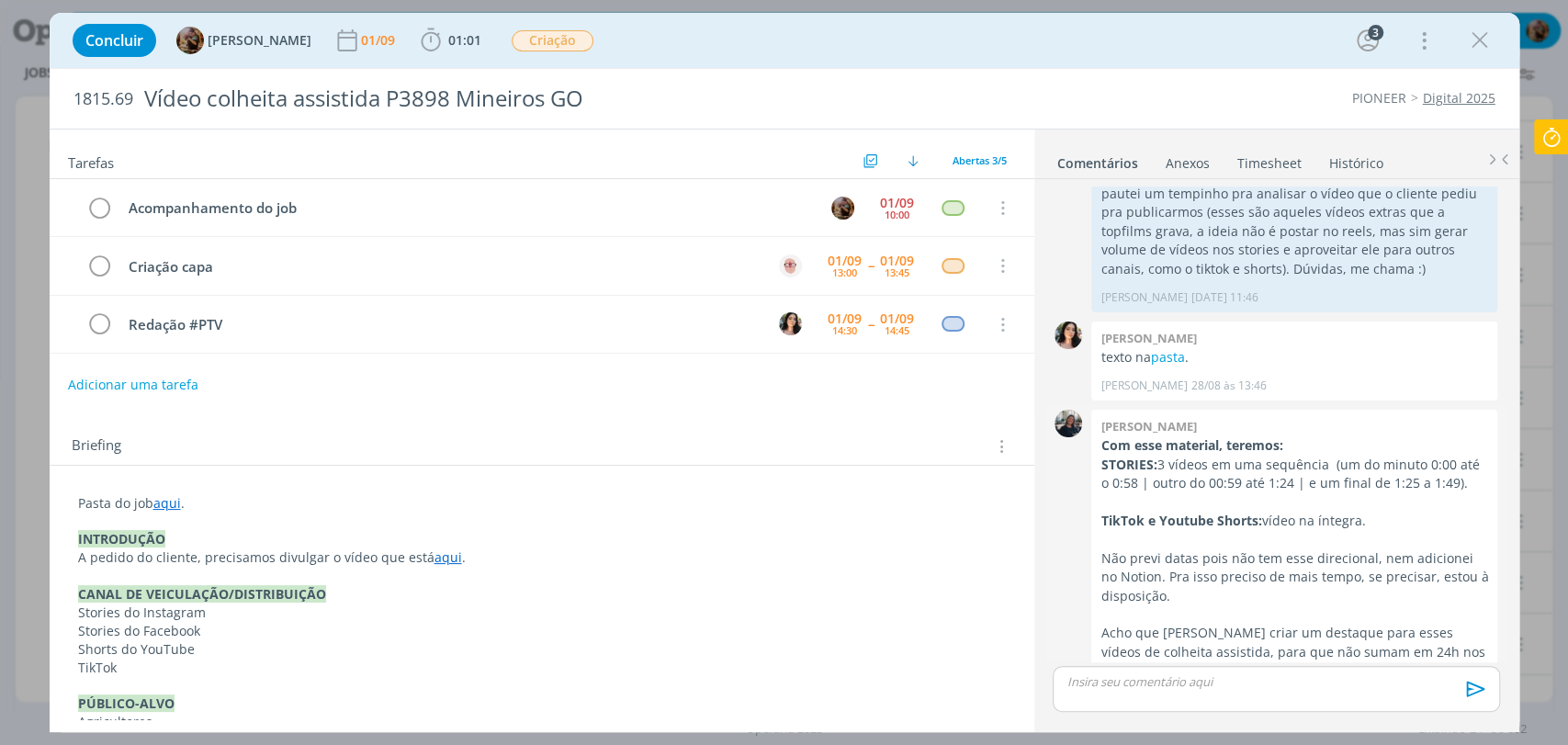
scroll to position [30, 0]
click at [1183, 694] on div "dialog" at bounding box center [1276, 688] width 446 height 46
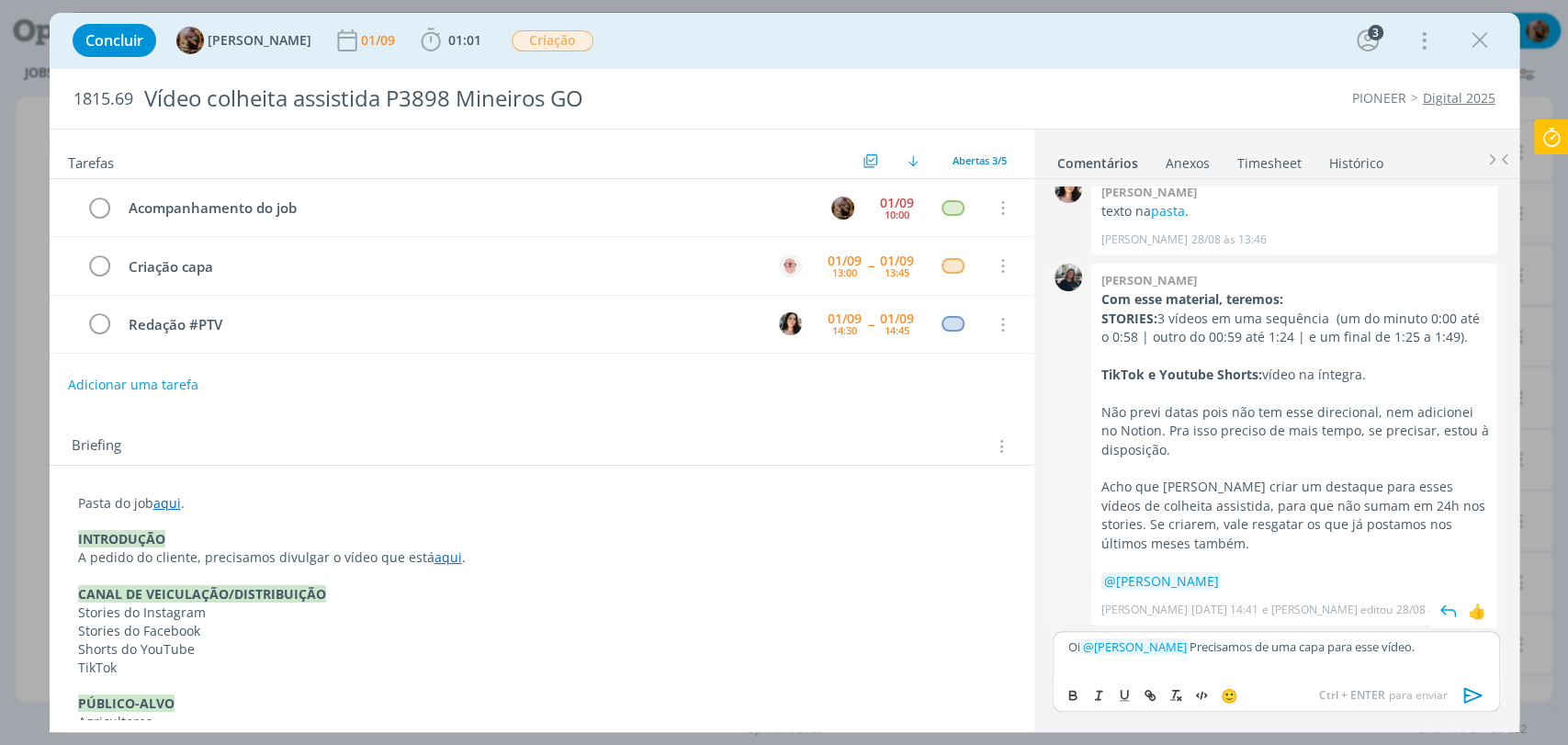
scroll to position [0, 0]
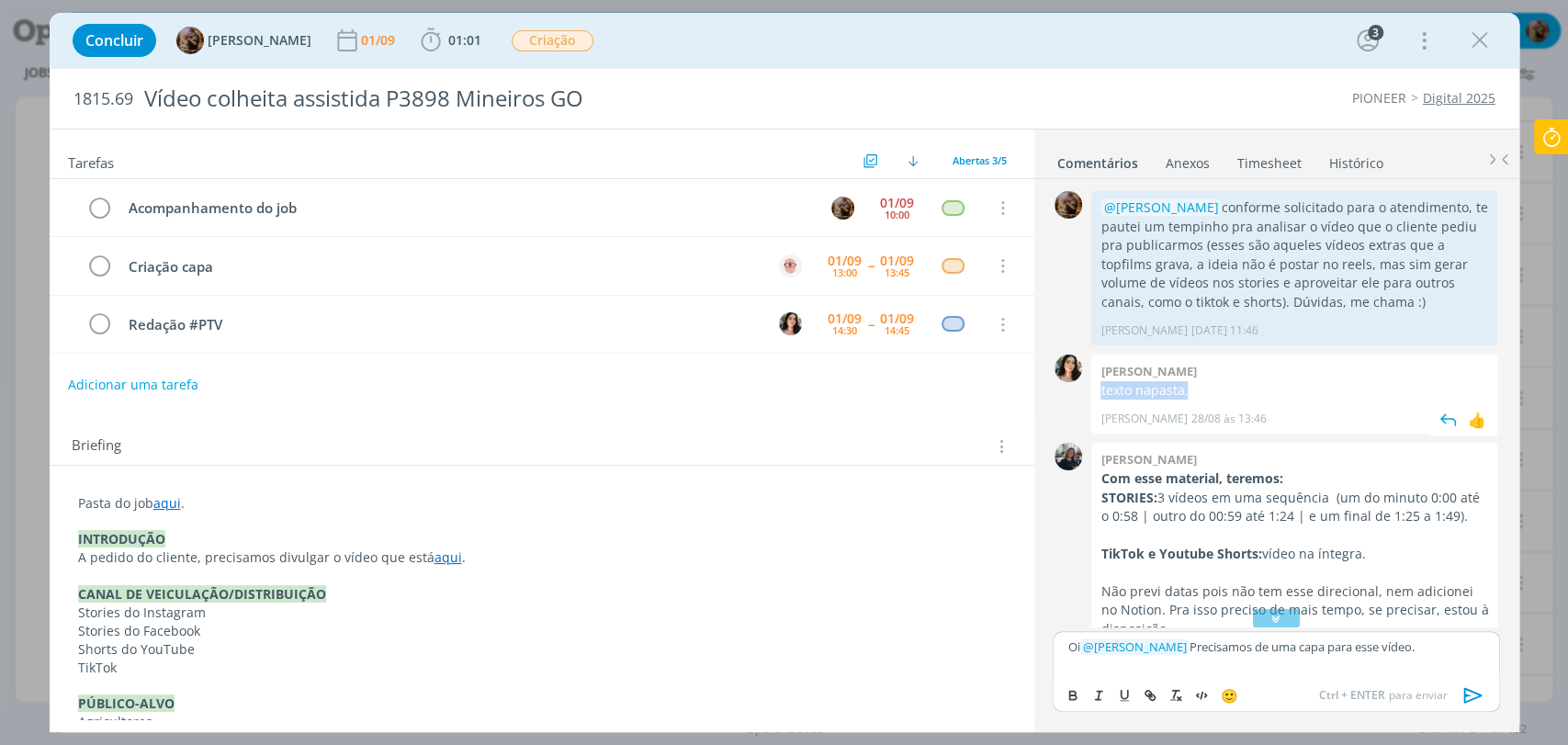
drag, startPoint x: 1190, startPoint y: 392, endPoint x: 1095, endPoint y: 385, distance: 95.3
click at [1095, 385] on div "Tamiris soares texto na pasta . Tamiris Soares 28/08 às 13:46 👍" at bounding box center [1294, 393] width 406 height 79
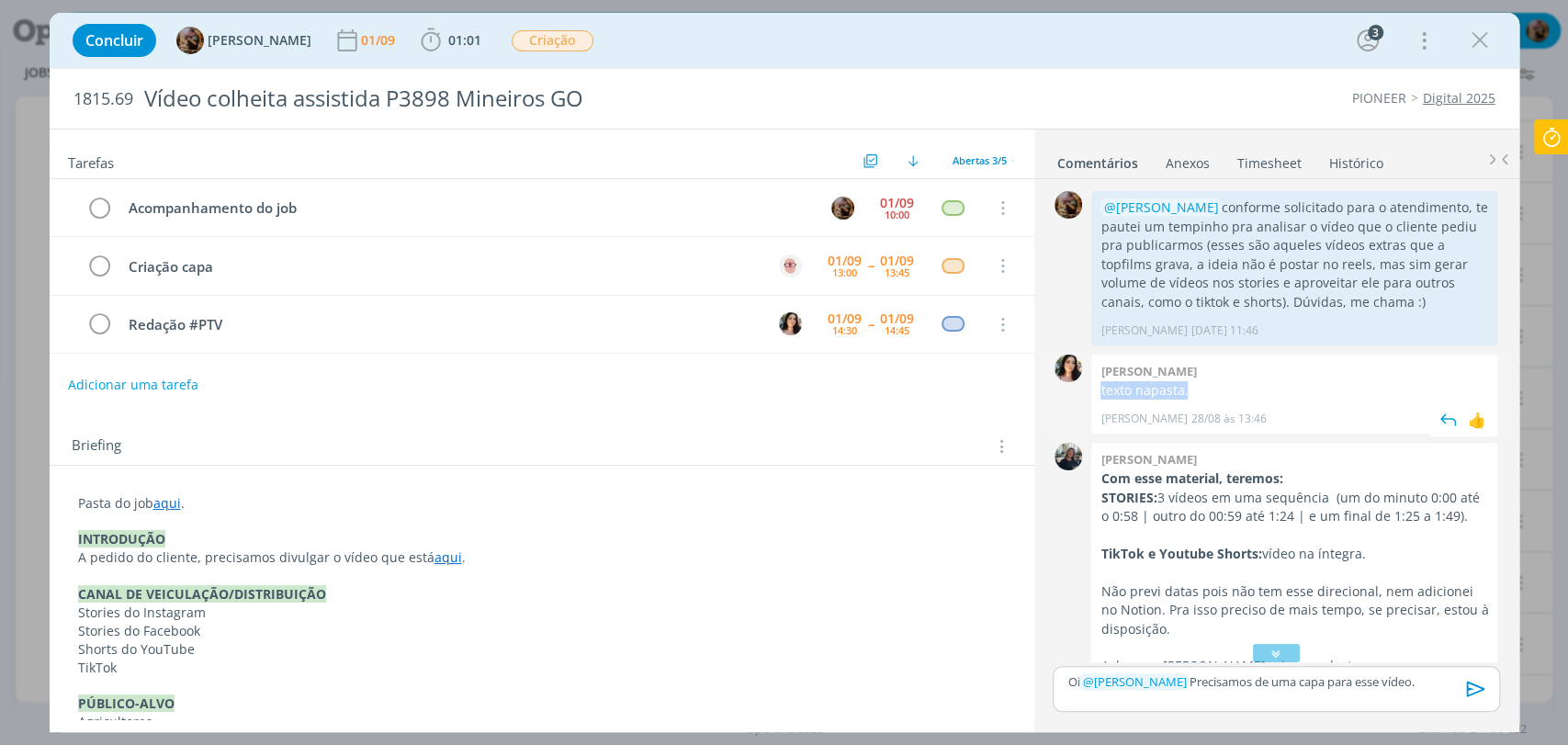
copy p "texto na pasta ."
click at [1442, 680] on p "Oi ﻿ @ Alessandro Mença ﻿ Precisamos de uma capa para esse vídeo." at bounding box center [1276, 682] width 417 height 17
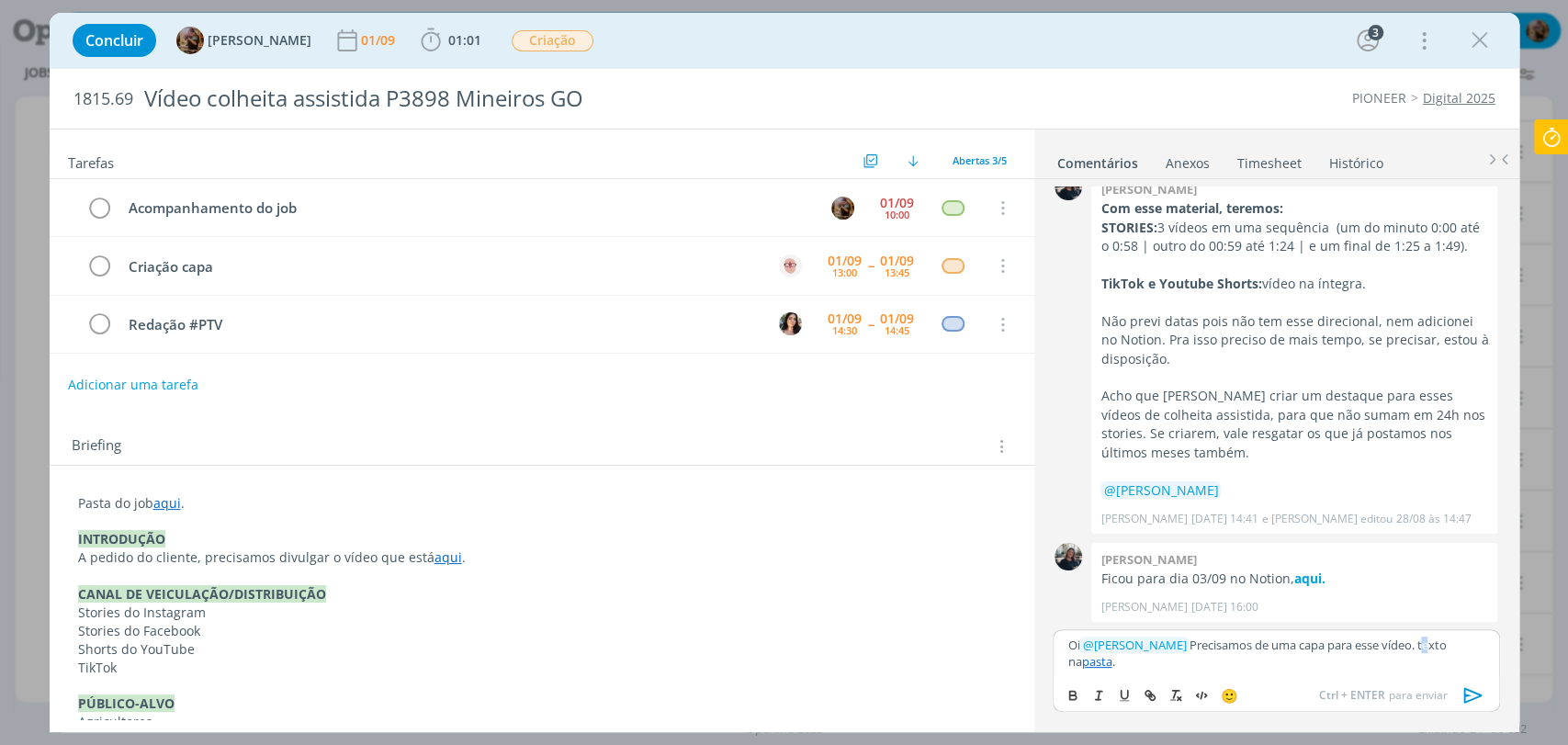
click at [1438, 645] on p "Oi ﻿ @ Alessandro Mença ﻿ Precisamos de uma capa para esse vídeo. texto na past…" at bounding box center [1276, 654] width 417 height 34
click at [1469, 696] on icon "dialog" at bounding box center [1474, 696] width 28 height 28
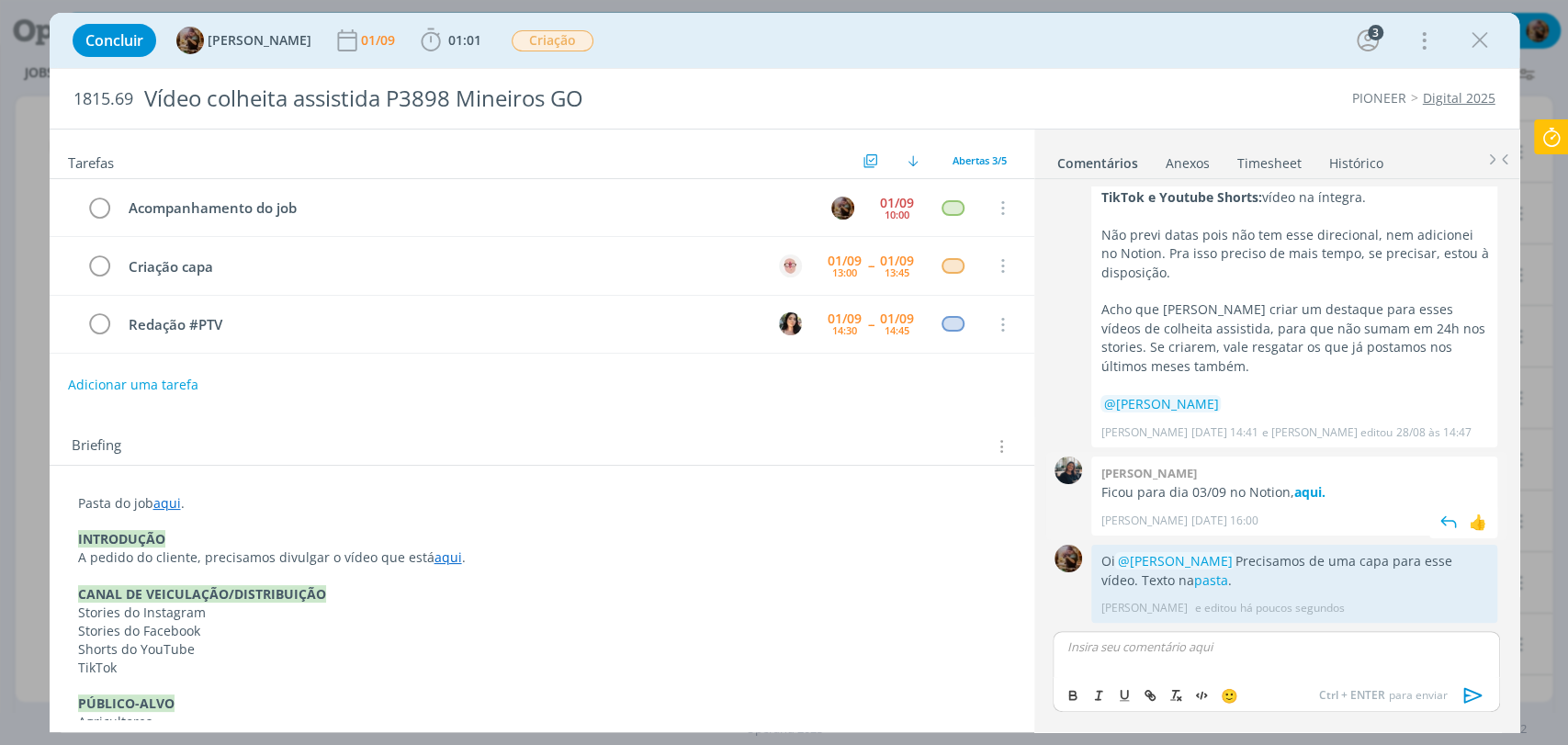
scroll to position [355, 0]
click at [886, 191] on div "01/09 10:00" at bounding box center [897, 207] width 43 height 39
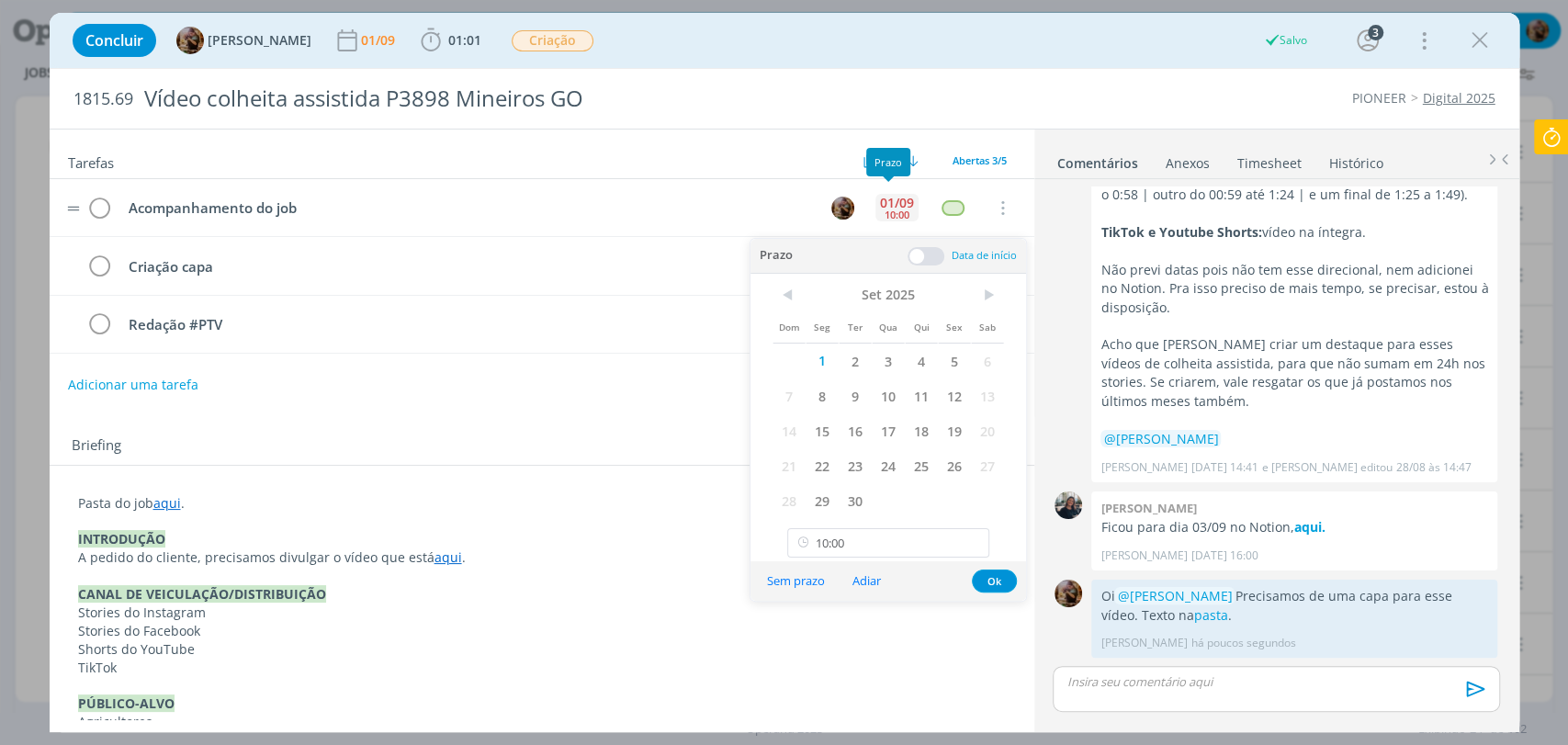
scroll to position [322, 0]
click at [896, 541] on input "10:00" at bounding box center [888, 543] width 202 height 30
click at [874, 451] on div "14:15" at bounding box center [890, 444] width 205 height 33
type input "14:15"
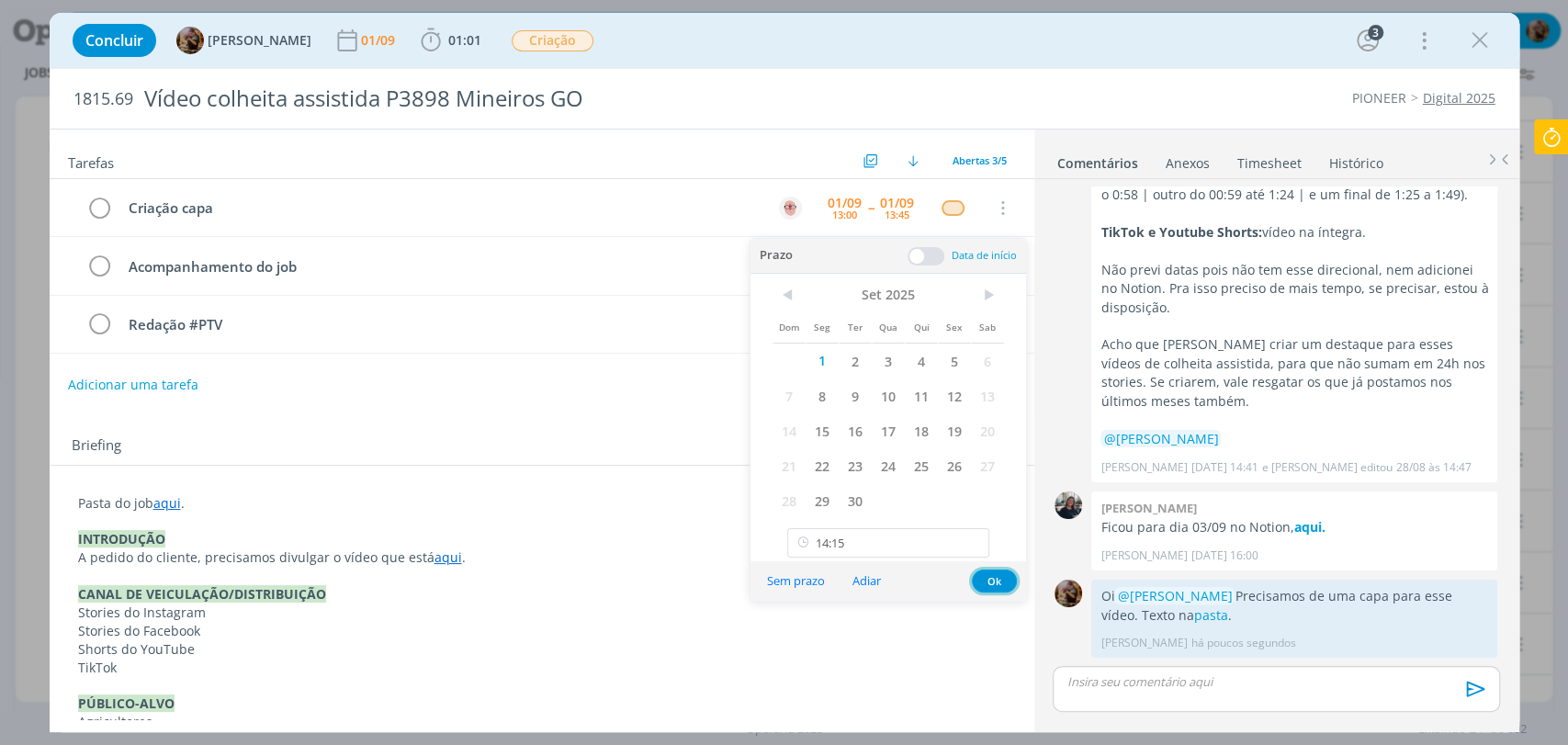
click at [990, 580] on button "Ok" at bounding box center [994, 580] width 45 height 23
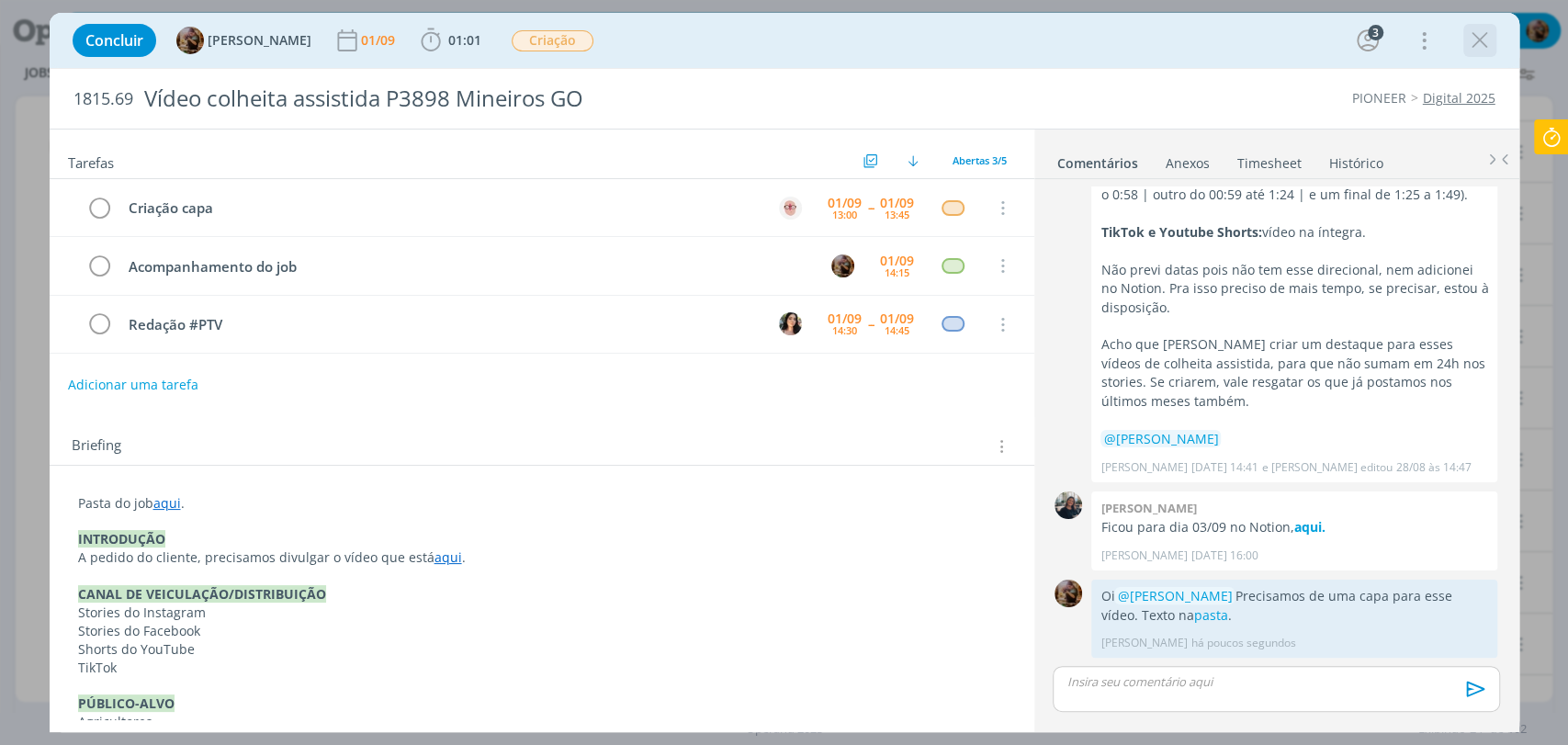
click at [1482, 37] on icon "dialog" at bounding box center [1480, 41] width 28 height 28
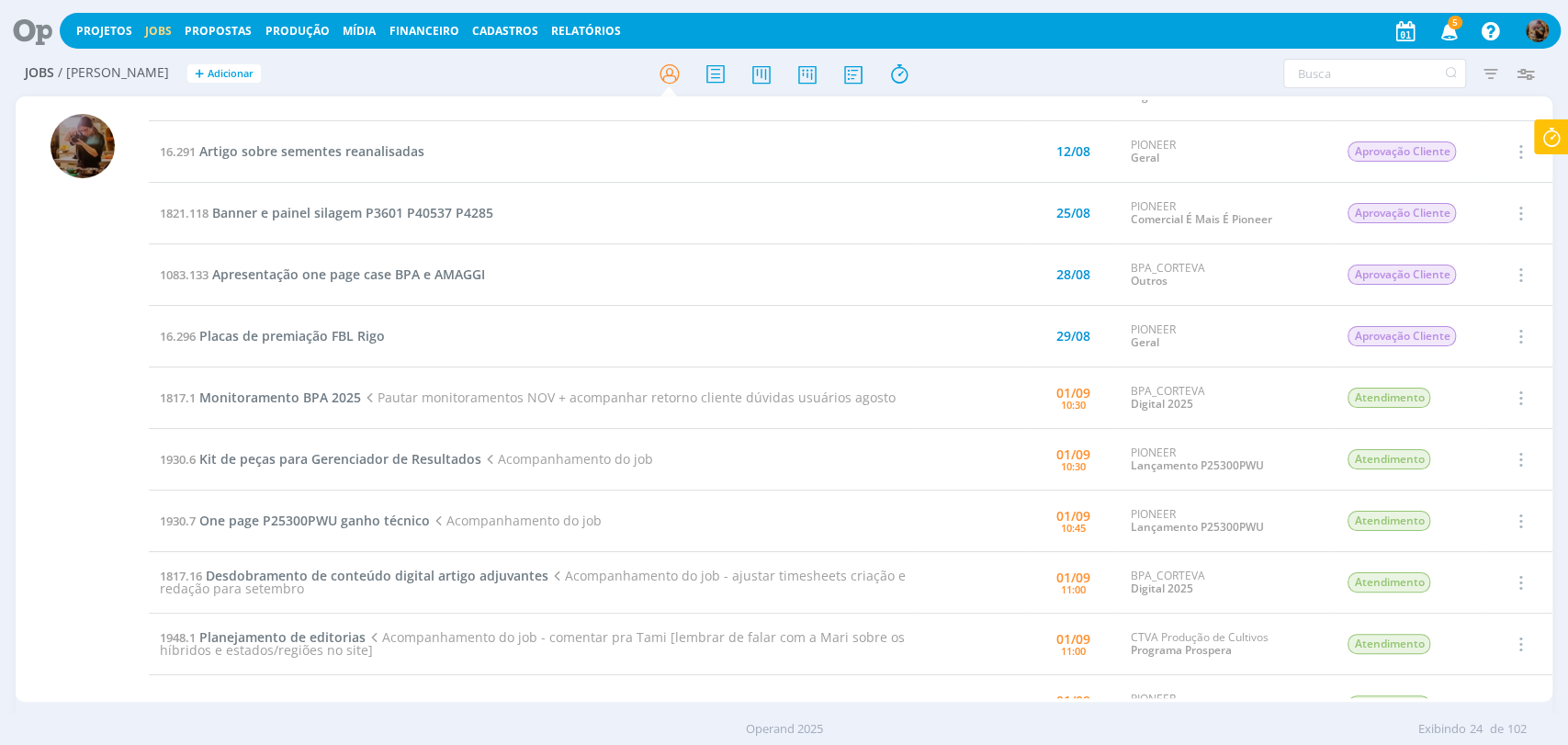
scroll to position [204, 0]
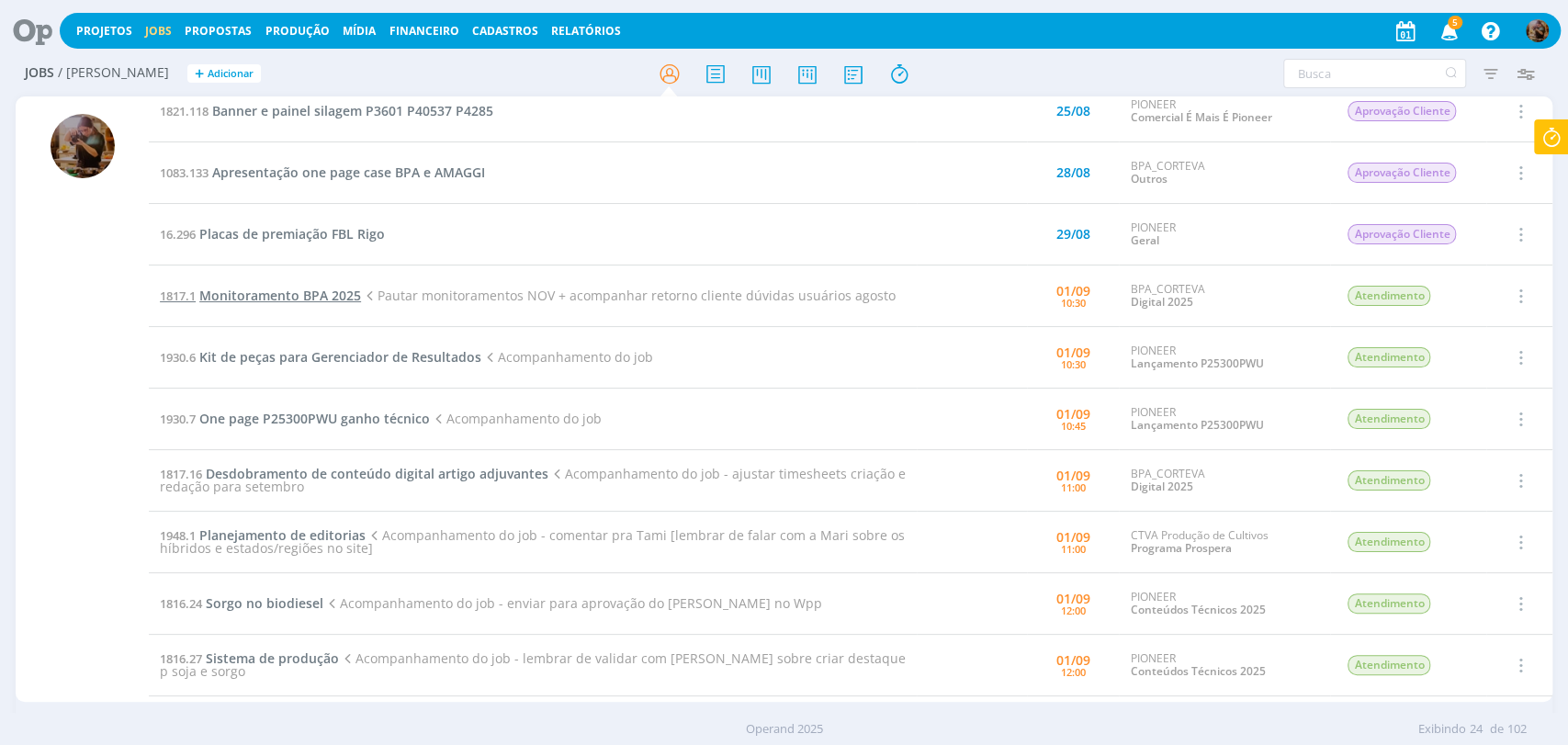
click at [317, 296] on span "Monitoramento BPA 2025" at bounding box center [280, 295] width 162 height 18
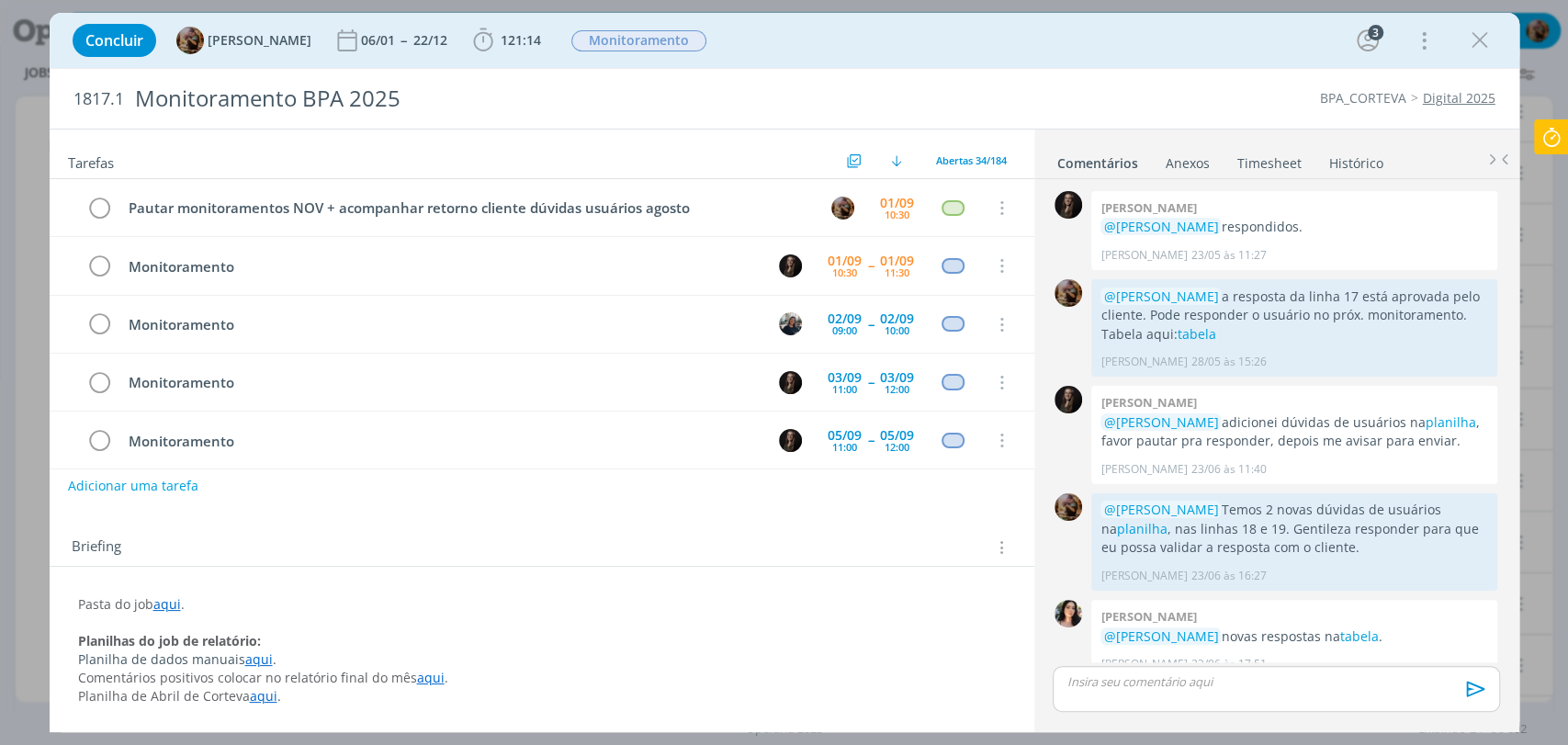
scroll to position [1830, 0]
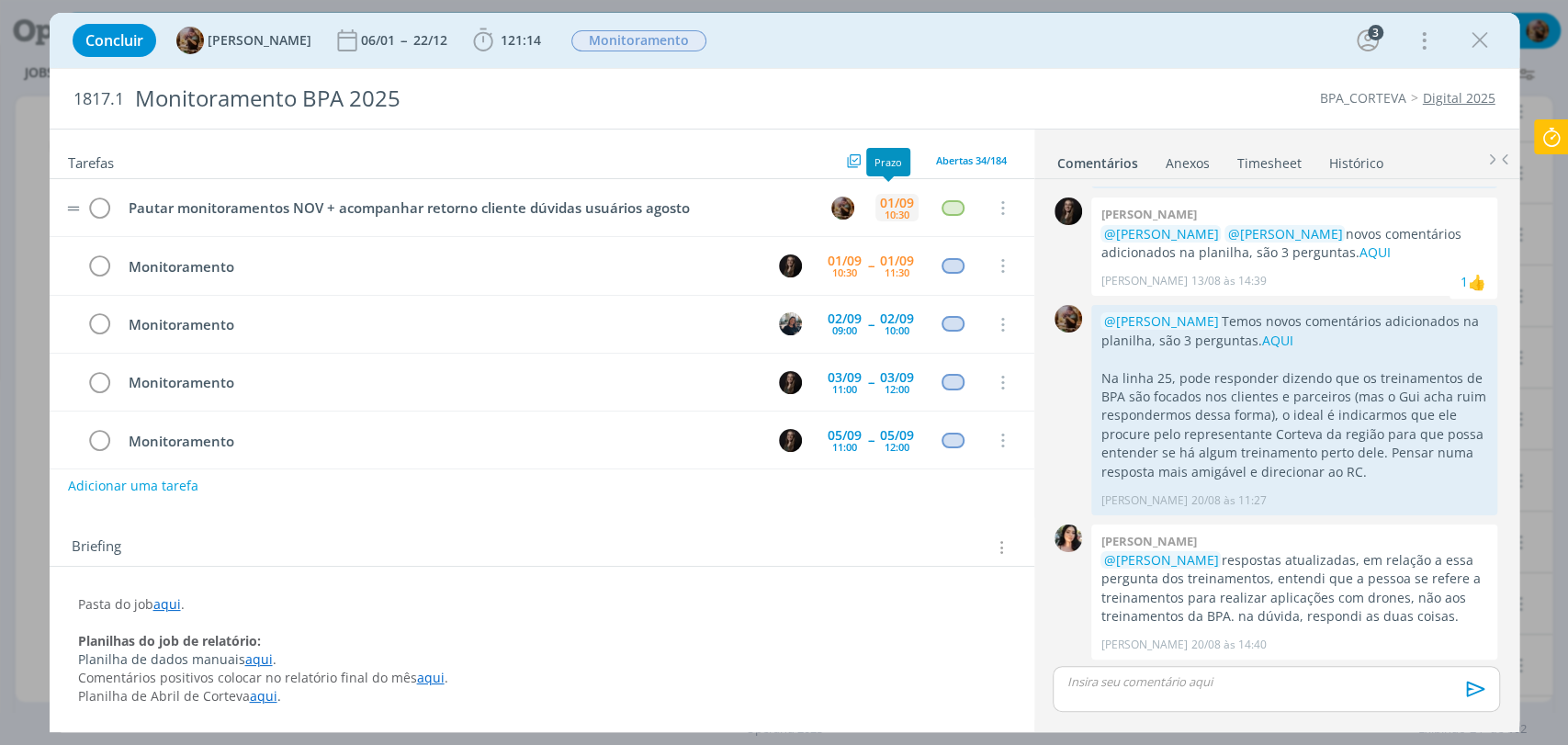
click at [875, 207] on div "01/09 10:30" at bounding box center [897, 207] width 43 height 39
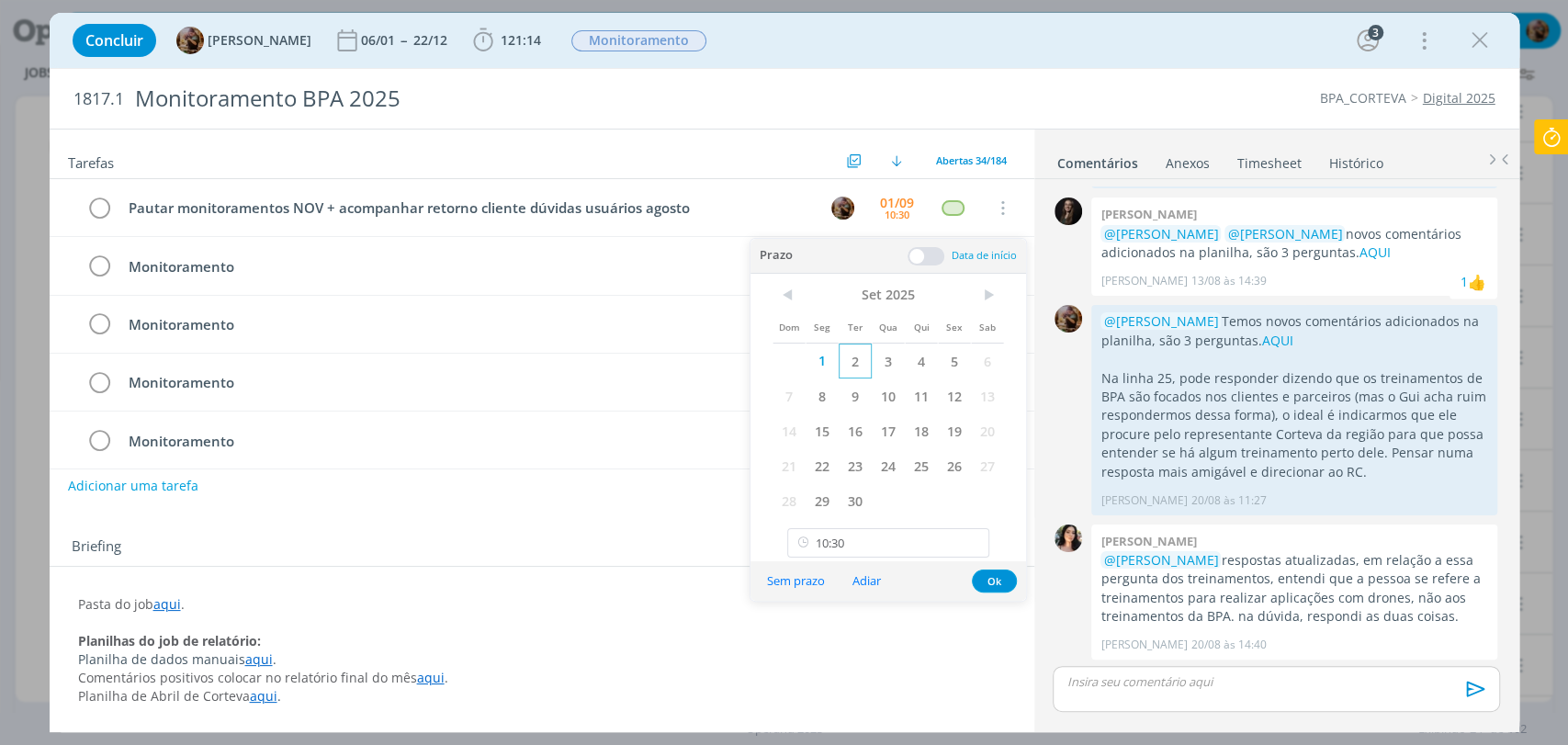
click at [860, 354] on span "2" at bounding box center [856, 361] width 33 height 35
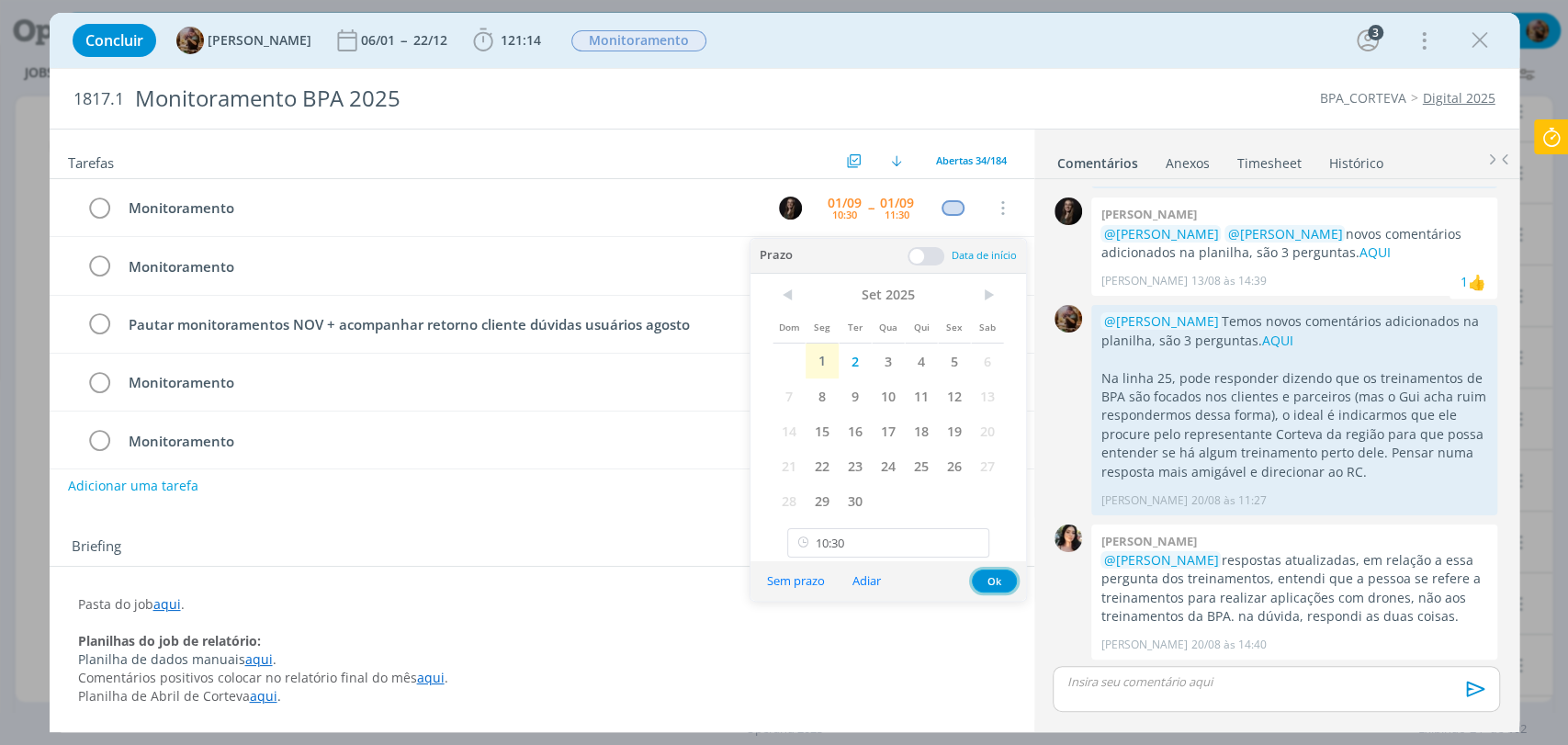
click at [999, 578] on button "Ok" at bounding box center [994, 580] width 45 height 23
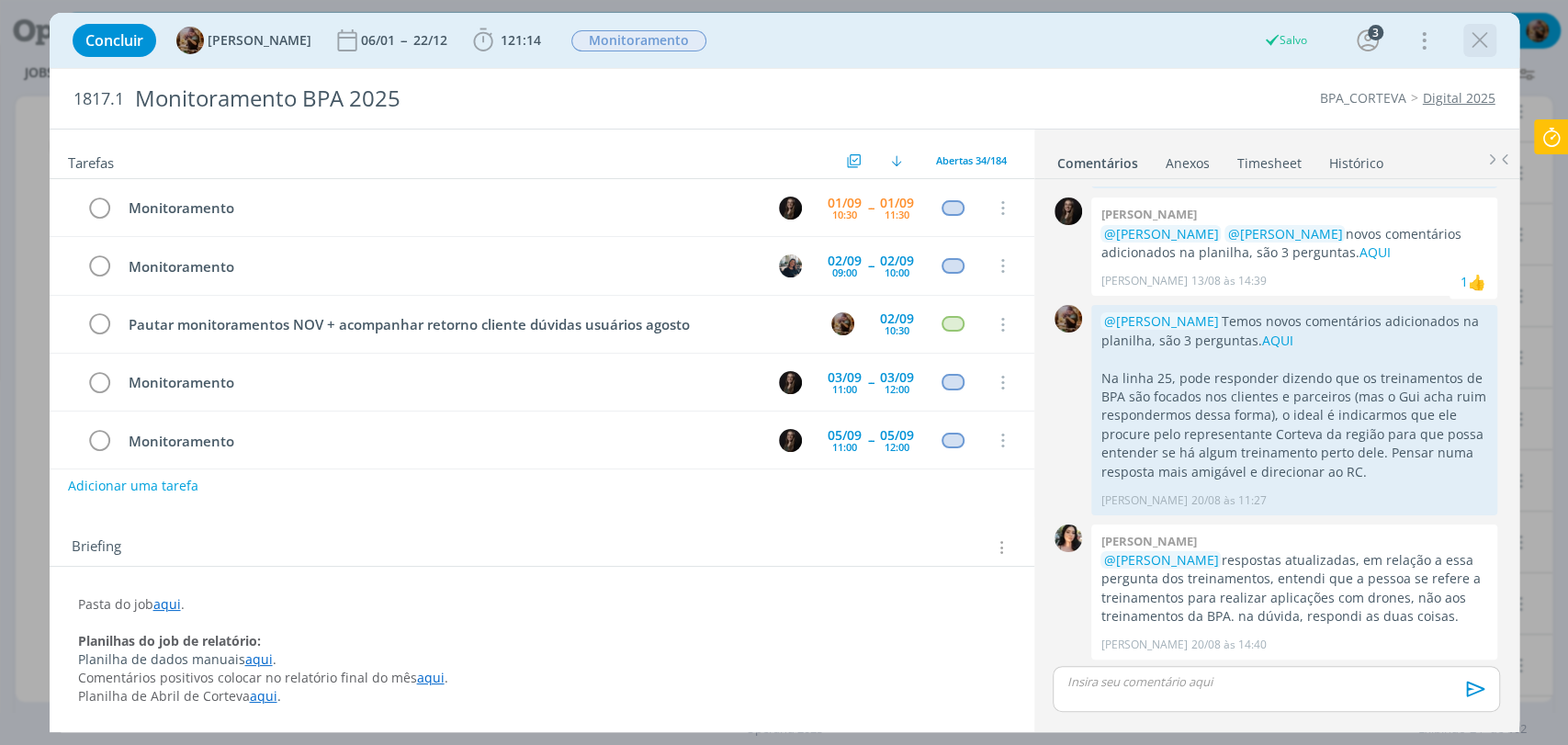
click at [1485, 52] on icon "dialog" at bounding box center [1480, 41] width 28 height 28
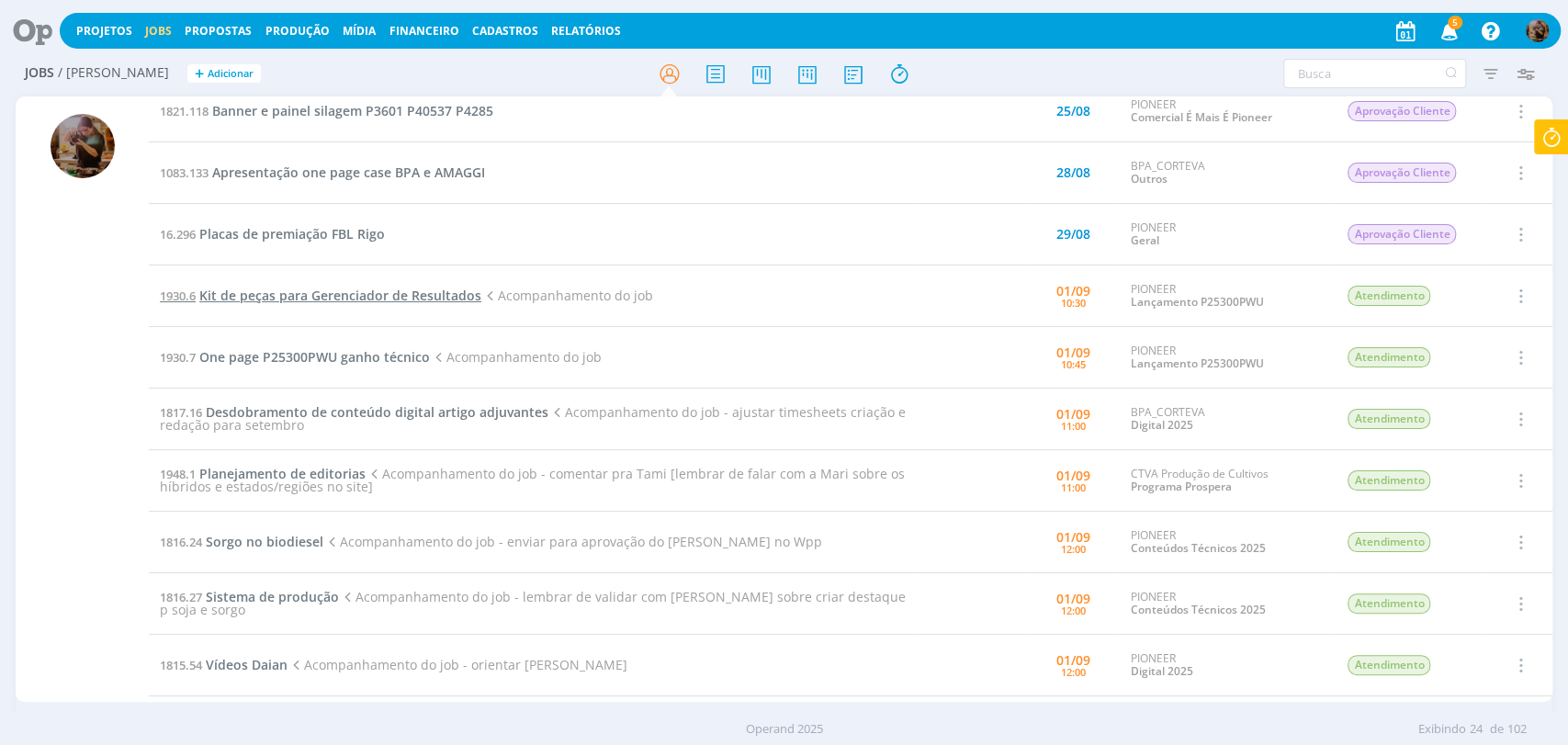
click at [403, 296] on span "Kit de peças para Gerenciador de Resultados" at bounding box center [339, 295] width 282 height 18
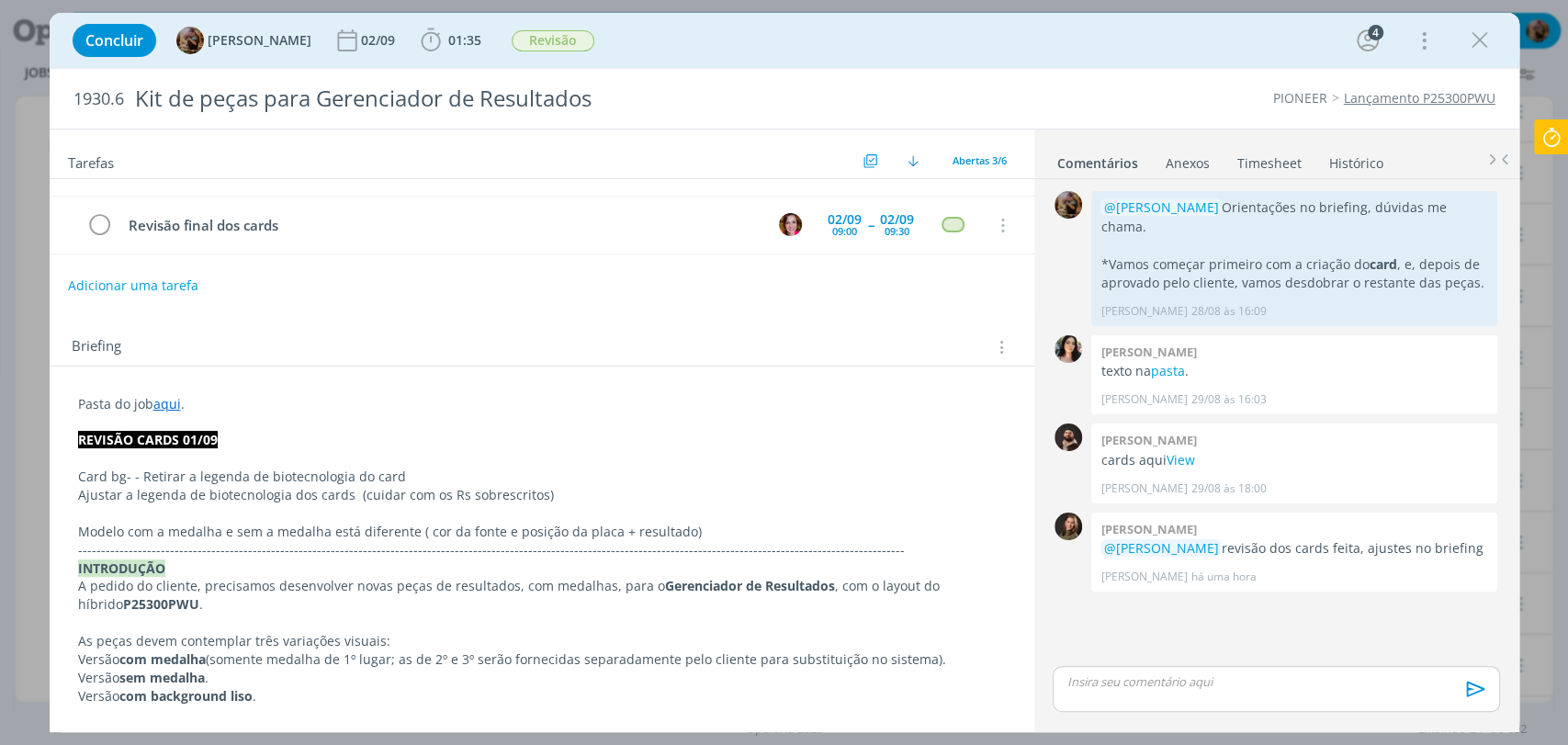
scroll to position [102, 0]
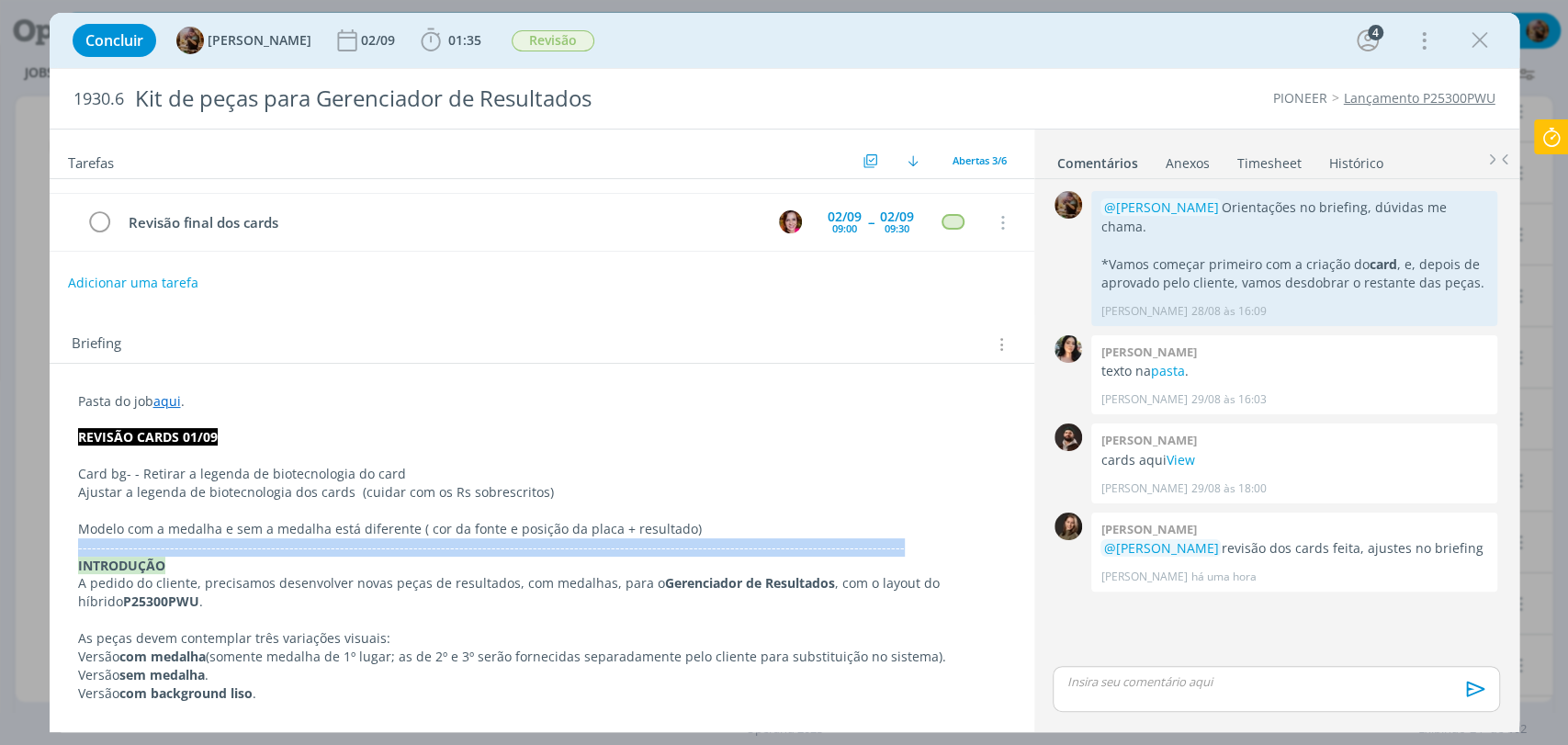
drag, startPoint x: 857, startPoint y: 539, endPoint x: 60, endPoint y: 545, distance: 797.0
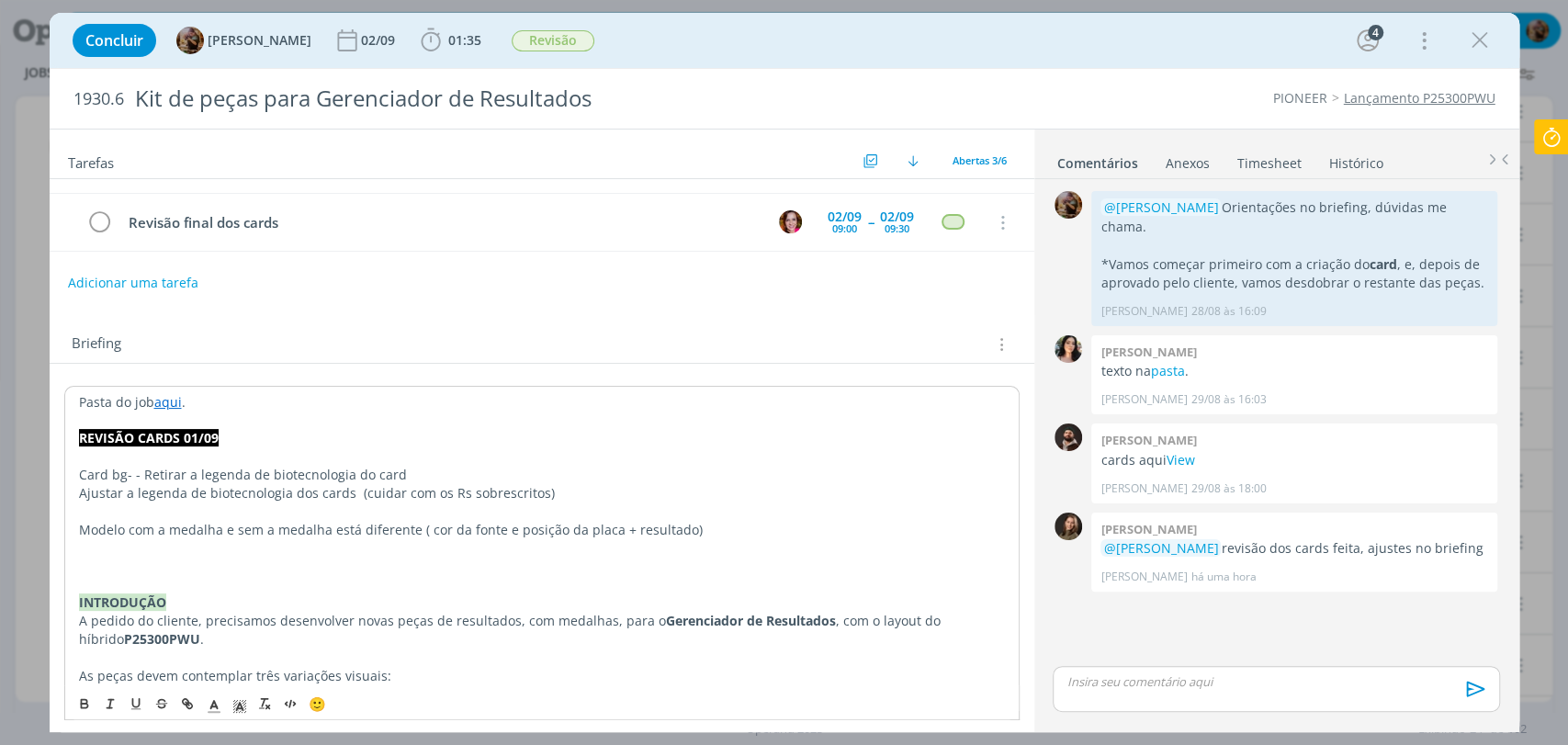
click at [113, 558] on p "dialog" at bounding box center [542, 567] width 926 height 19
click at [289, 697] on icon "dialog" at bounding box center [290, 703] width 15 height 15
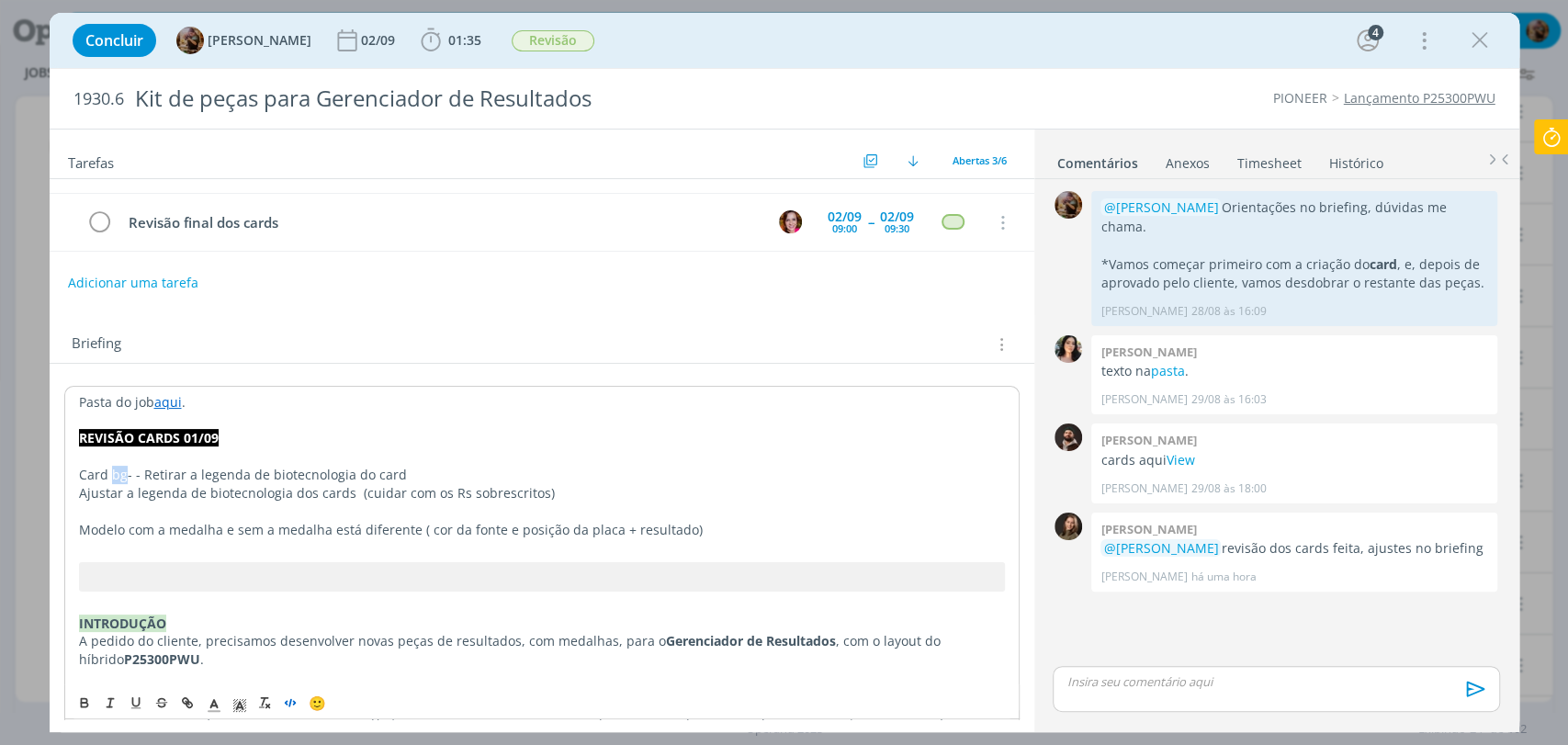
drag, startPoint x: 126, startPoint y: 476, endPoint x: 112, endPoint y: 476, distance: 14.0
click at [112, 476] on p "Card bg- - Retirar a legenda de biotecnologia do card" at bounding box center [542, 475] width 926 height 19
click at [370, 326] on div "Briefing Briefings Predefinidos Versões do Briefing Ver Briefing do Projeto" at bounding box center [541, 339] width 985 height 49
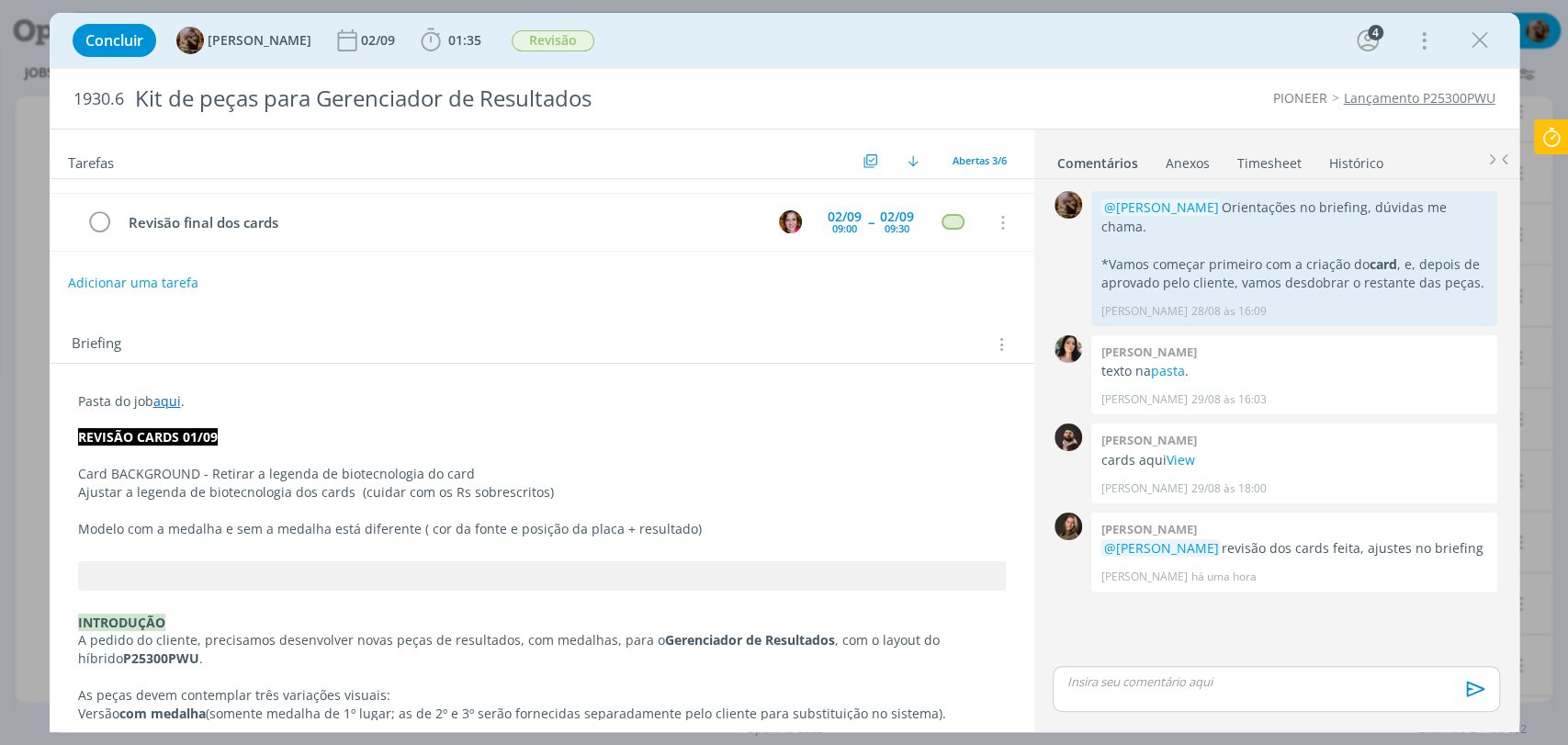
click at [507, 472] on p "Card BACKGROUND - Retirar a legenda de biotecnologia do card" at bounding box center [542, 474] width 928 height 19
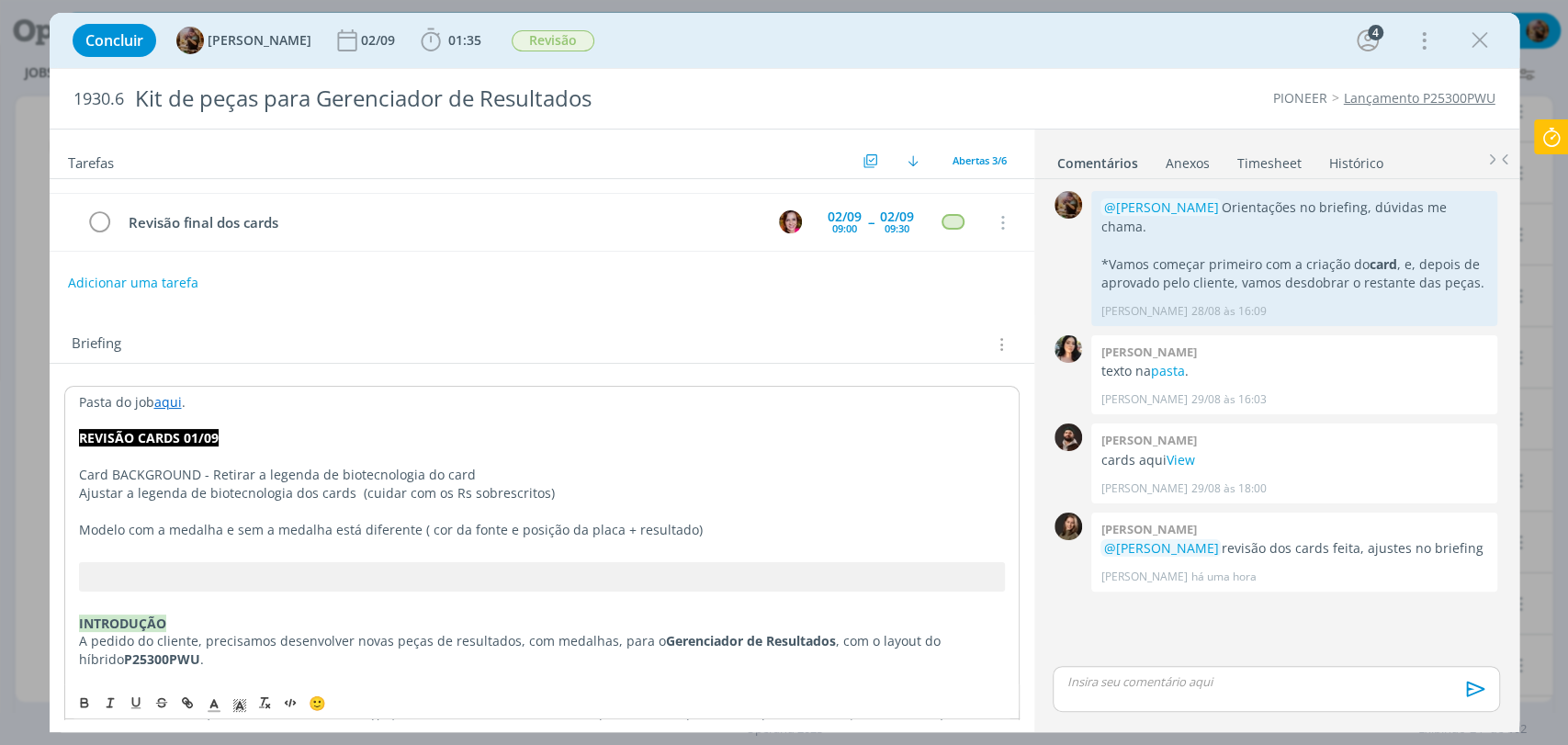
click at [545, 490] on p "Ajustar a legenda de biotecnologia dos cards (cuidar com os Rs sobrescritos)" at bounding box center [542, 494] width 926 height 19
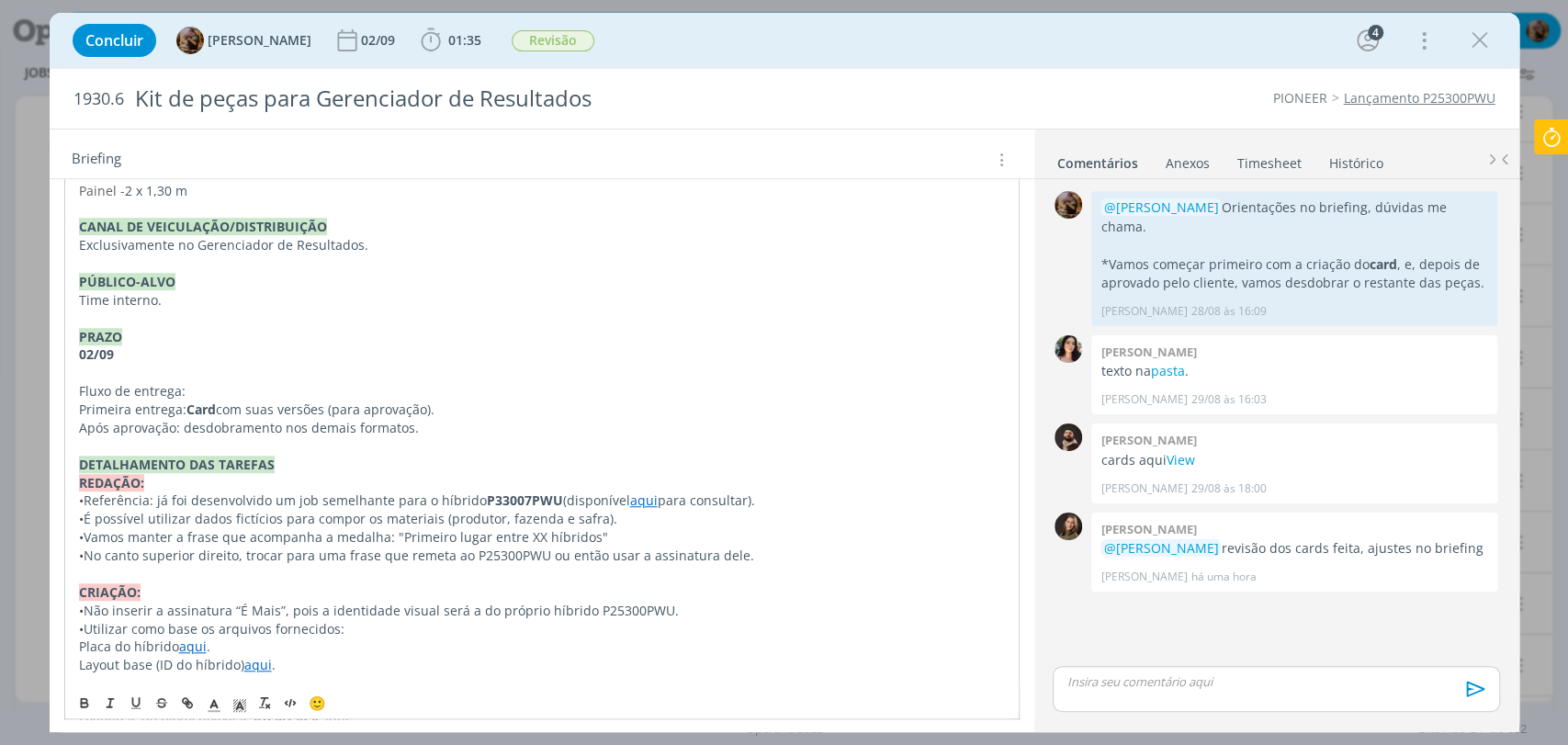
scroll to position [974, 0]
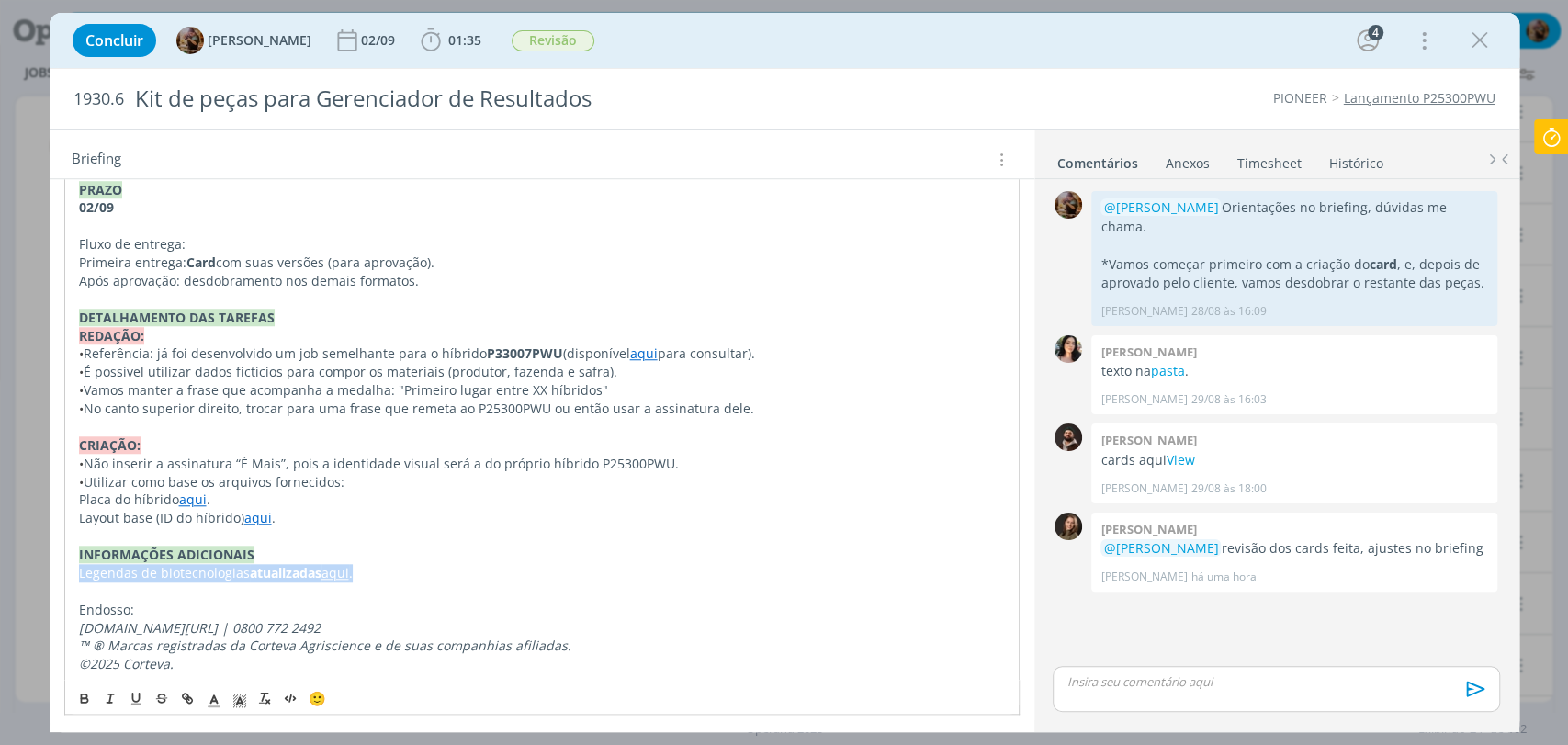
drag, startPoint x: 383, startPoint y: 573, endPoint x: 65, endPoint y: 575, distance: 318.0
click at [65, 575] on div "Pasta do job aqui . REVISÃO CARDS 01/09 Card BACKGROUND - Retirar a legenda de …" at bounding box center [541, 97] width 955 height 1166
copy p "Legendas de biotecnologias atualizadas aqui ."
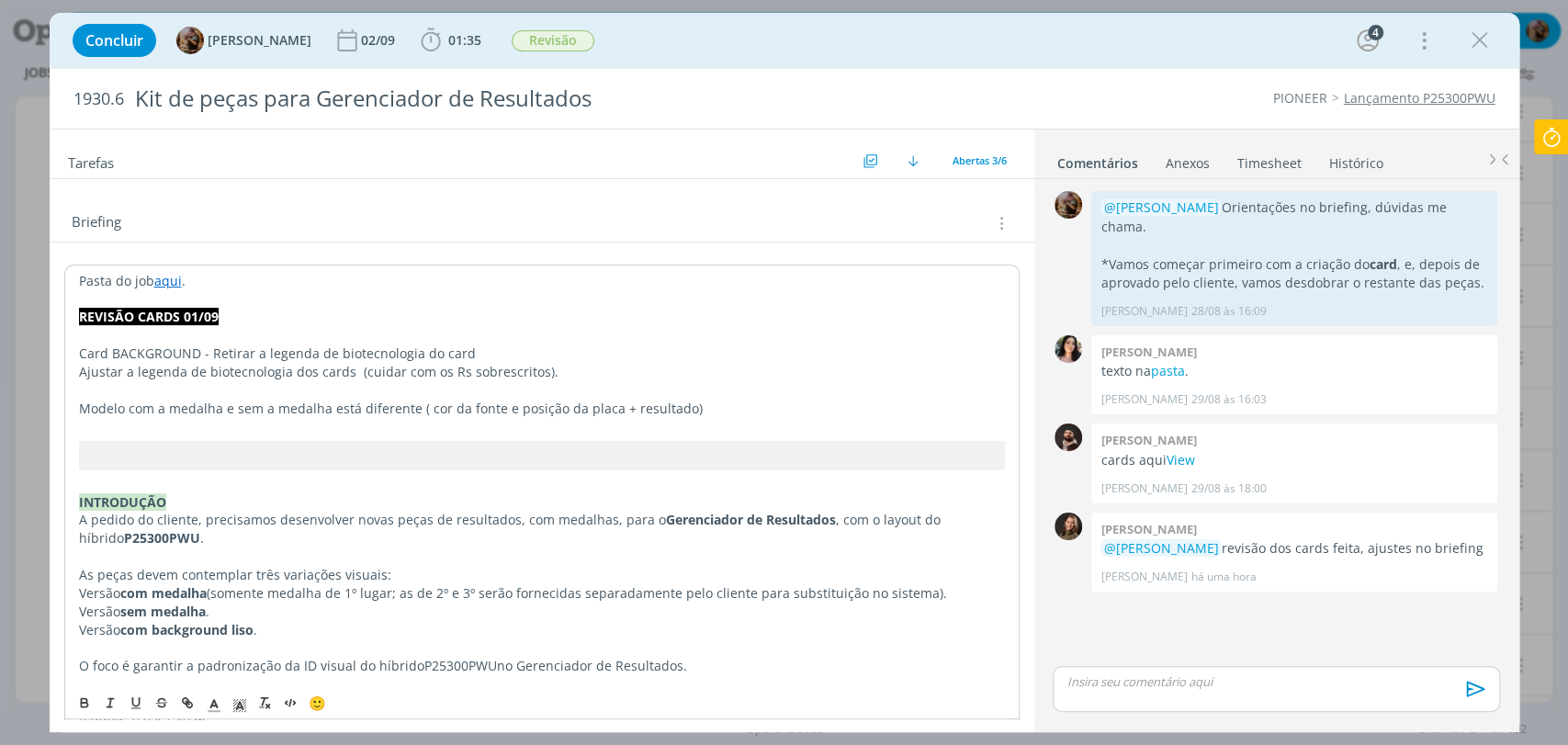
scroll to position [0, 0]
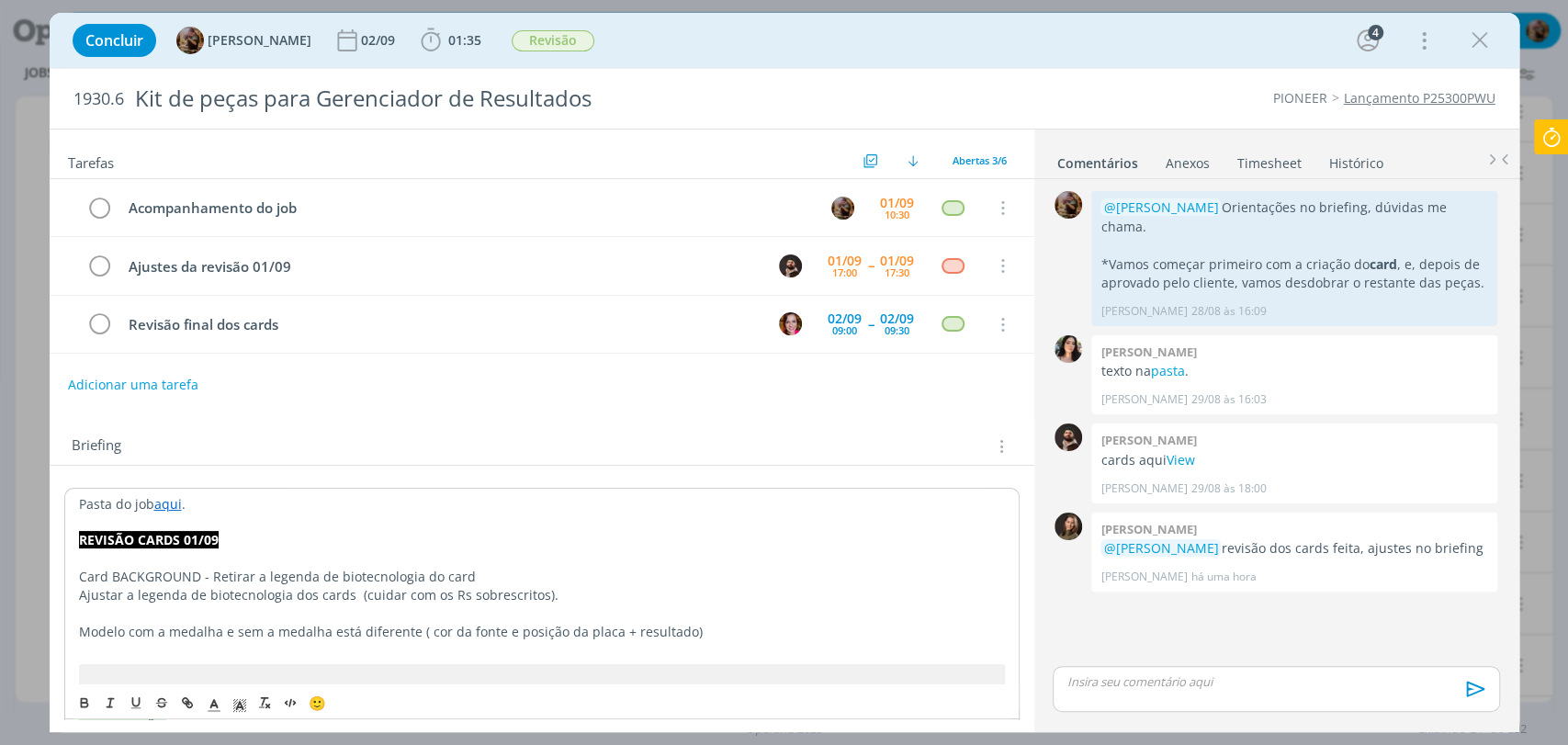
click at [598, 597] on p "Ajustar a legenda de biotecnologia dos cards (cuidar com os Rs sobrescritos)." at bounding box center [542, 595] width 926 height 19
click at [592, 434] on div "Briefing Briefings Predefinidos Versões do Briefing Ver Briefing do Projeto" at bounding box center [544, 446] width 945 height 24
click at [419, 629] on p "Modelo com a medalha e sem a medalha está diferente ( cor da fonte e posição da…" at bounding box center [542, 632] width 928 height 19
click at [586, 399] on div "Tarefas Usar Job de template Criar template a partir deste job Visualizar Templ…" at bounding box center [541, 424] width 985 height 590
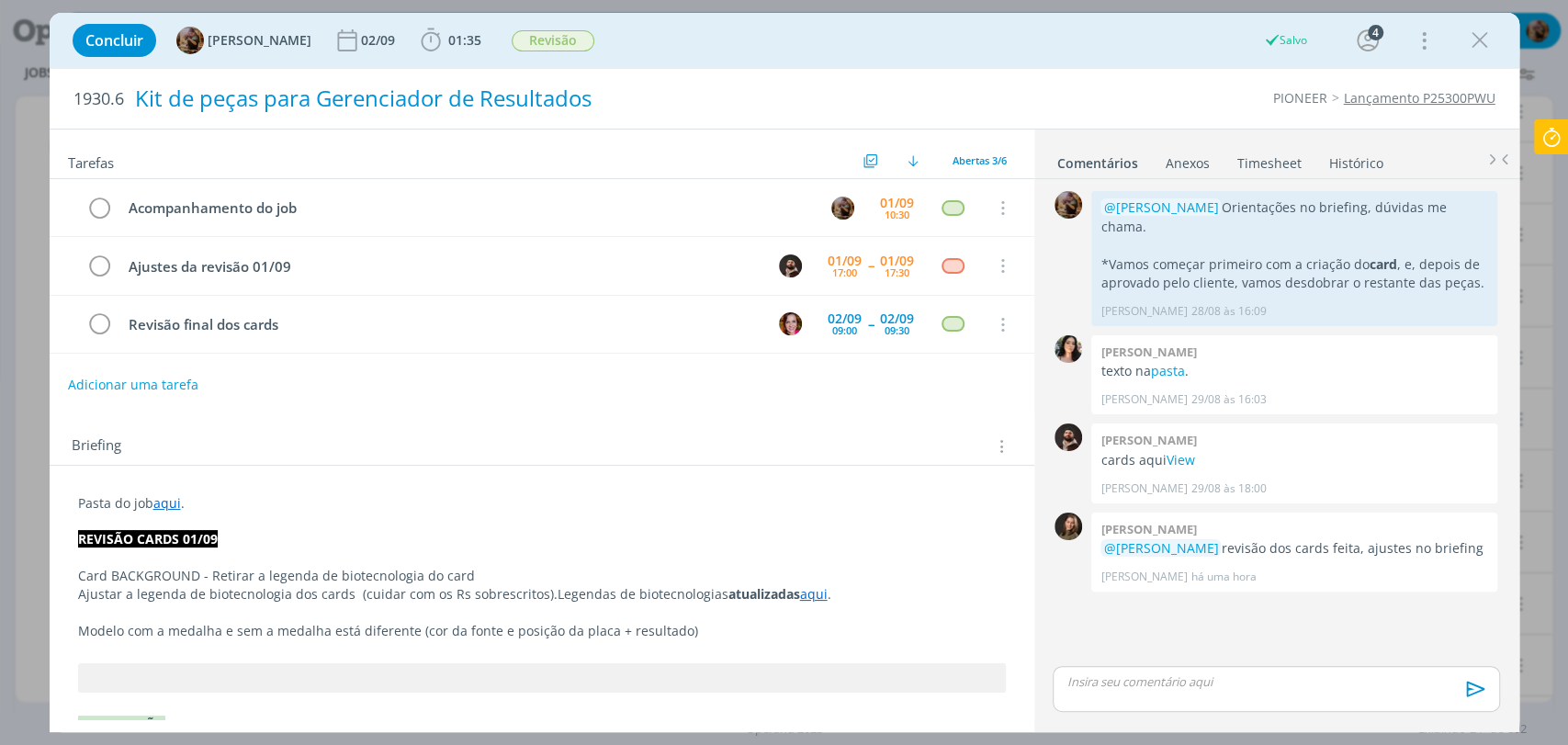
click at [565, 47] on span "Revisão" at bounding box center [552, 41] width 83 height 21
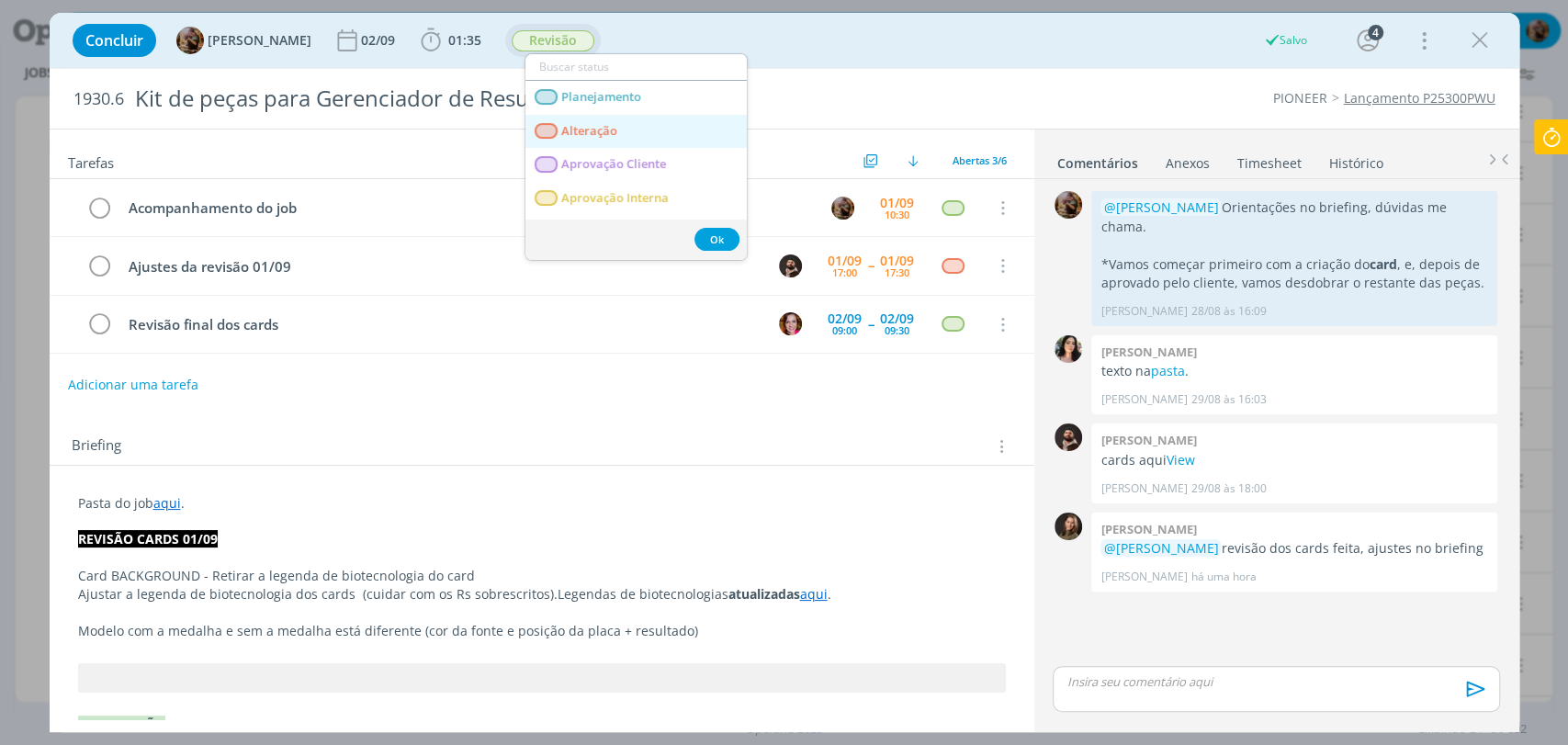
click at [592, 132] on span "Alteração" at bounding box center [590, 131] width 56 height 15
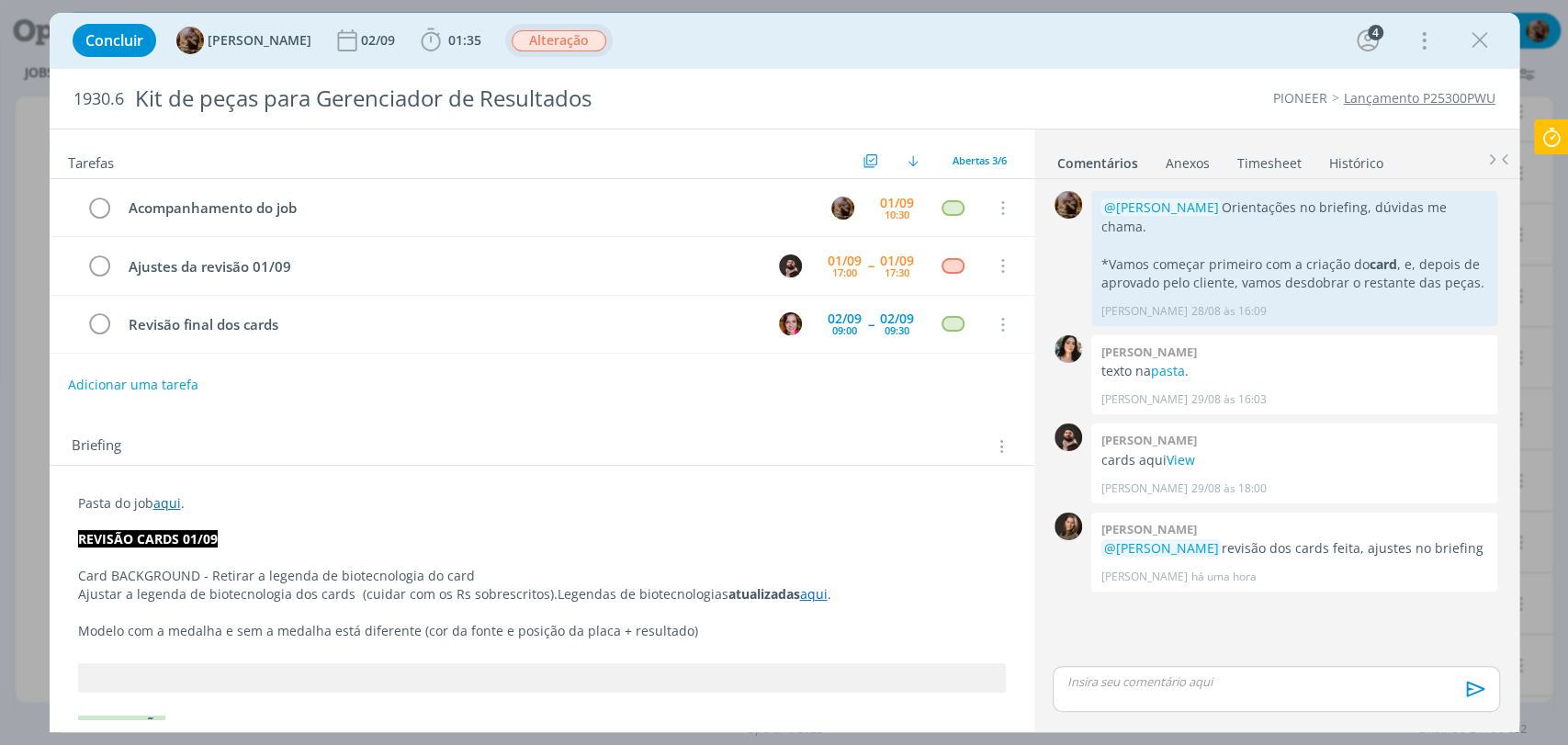
drag, startPoint x: 1117, startPoint y: 672, endPoint x: 1115, endPoint y: 659, distance: 13.2
click at [1117, 673] on p "dialog" at bounding box center [1276, 682] width 417 height 17
drag, startPoint x: 1436, startPoint y: 645, endPoint x: 1470, endPoint y: 645, distance: 34.0
click at [1469, 646] on p "﻿ @ Douglas Morais ﻿ Temos ajustes da revisão, no briefing com data 01/09" at bounding box center [1276, 646] width 417 height 17
click at [1072, 691] on icon "dialog" at bounding box center [1073, 693] width 6 height 4
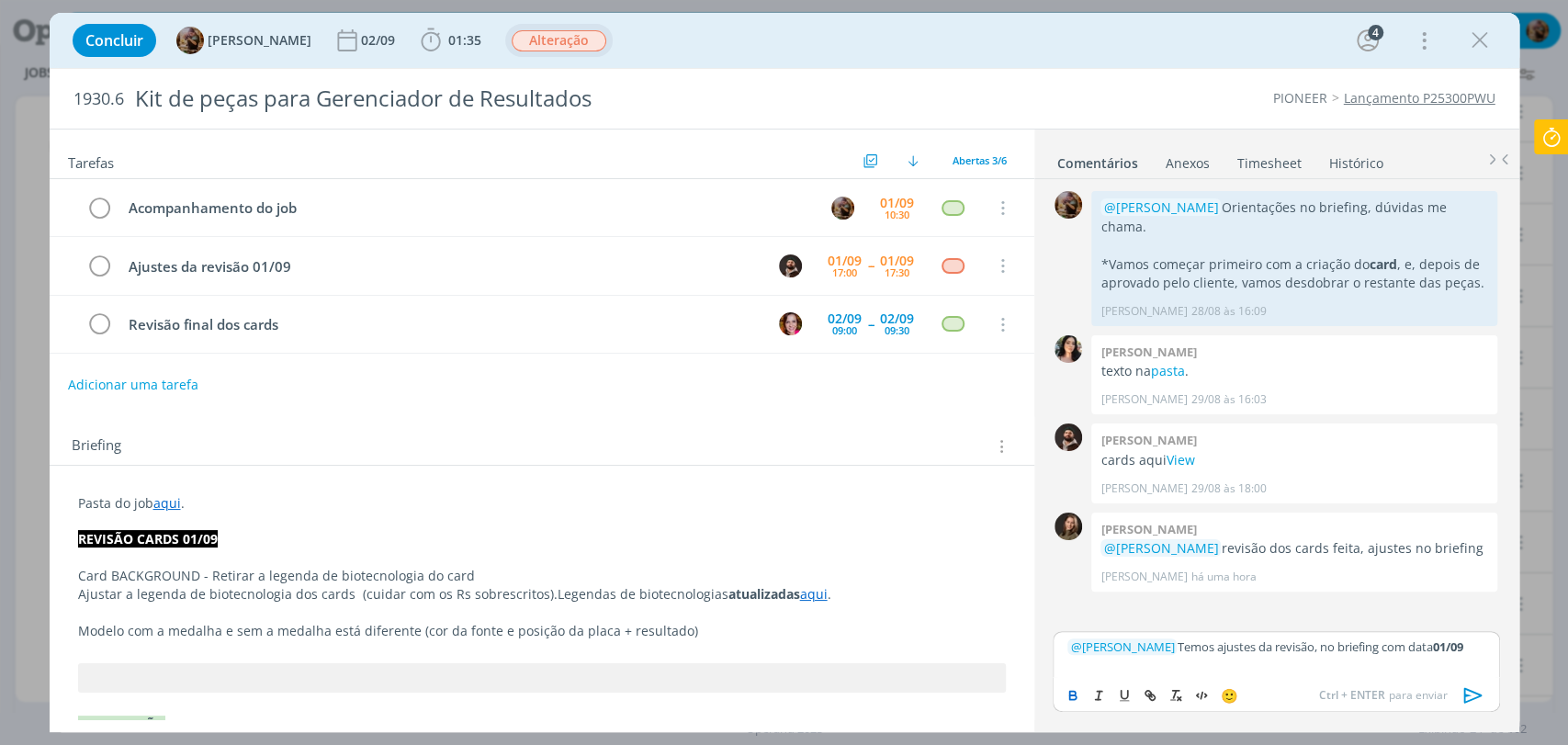
drag, startPoint x: 1322, startPoint y: 645, endPoint x: 1334, endPoint y: 650, distance: 13.0
click at [1322, 645] on p "﻿ @ Douglas Morais ﻿ Temos ajustes da revisão, no briefing com data 01/09" at bounding box center [1276, 646] width 417 height 17
click at [1477, 691] on icon "dialog" at bounding box center [1474, 696] width 28 height 28
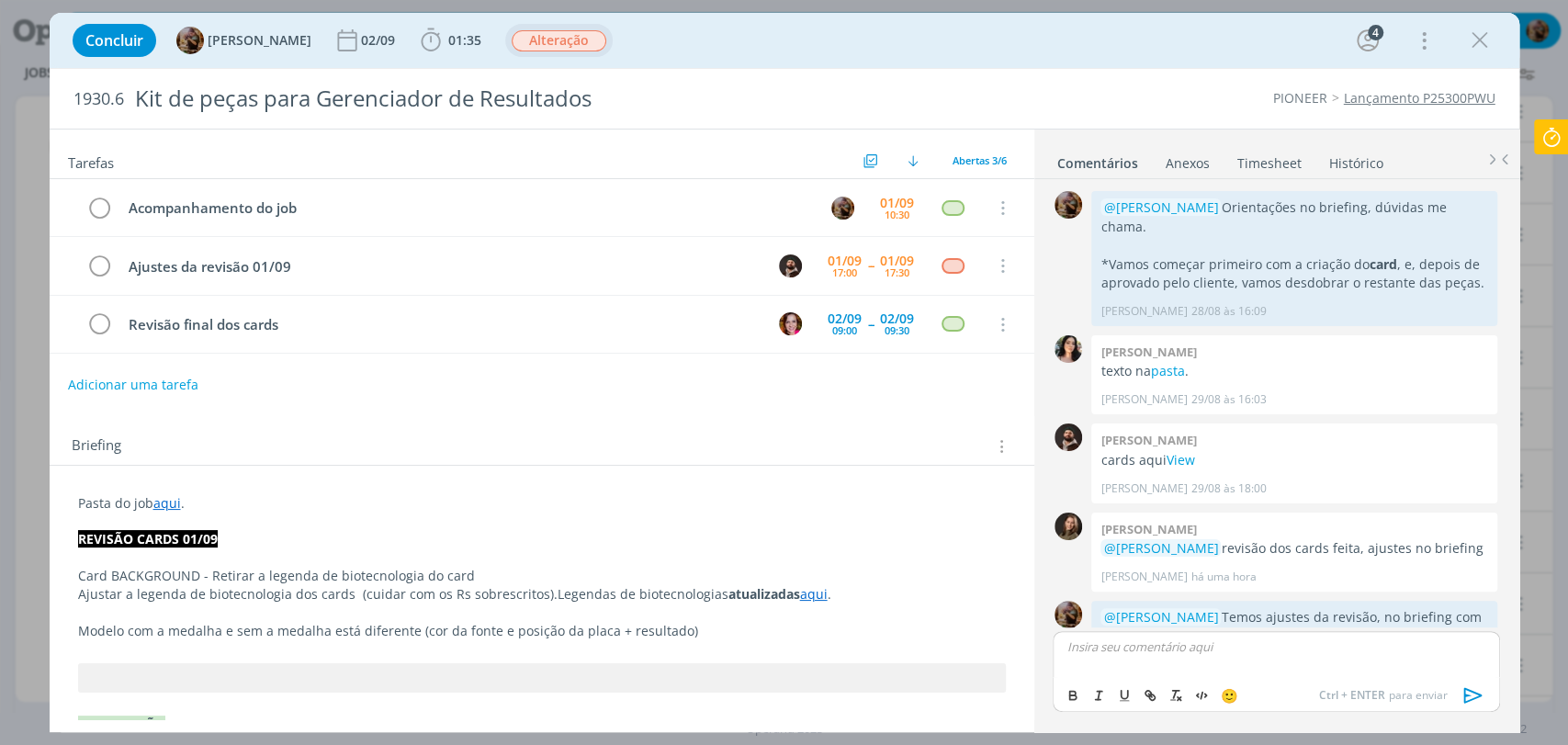
scroll to position [56, 0]
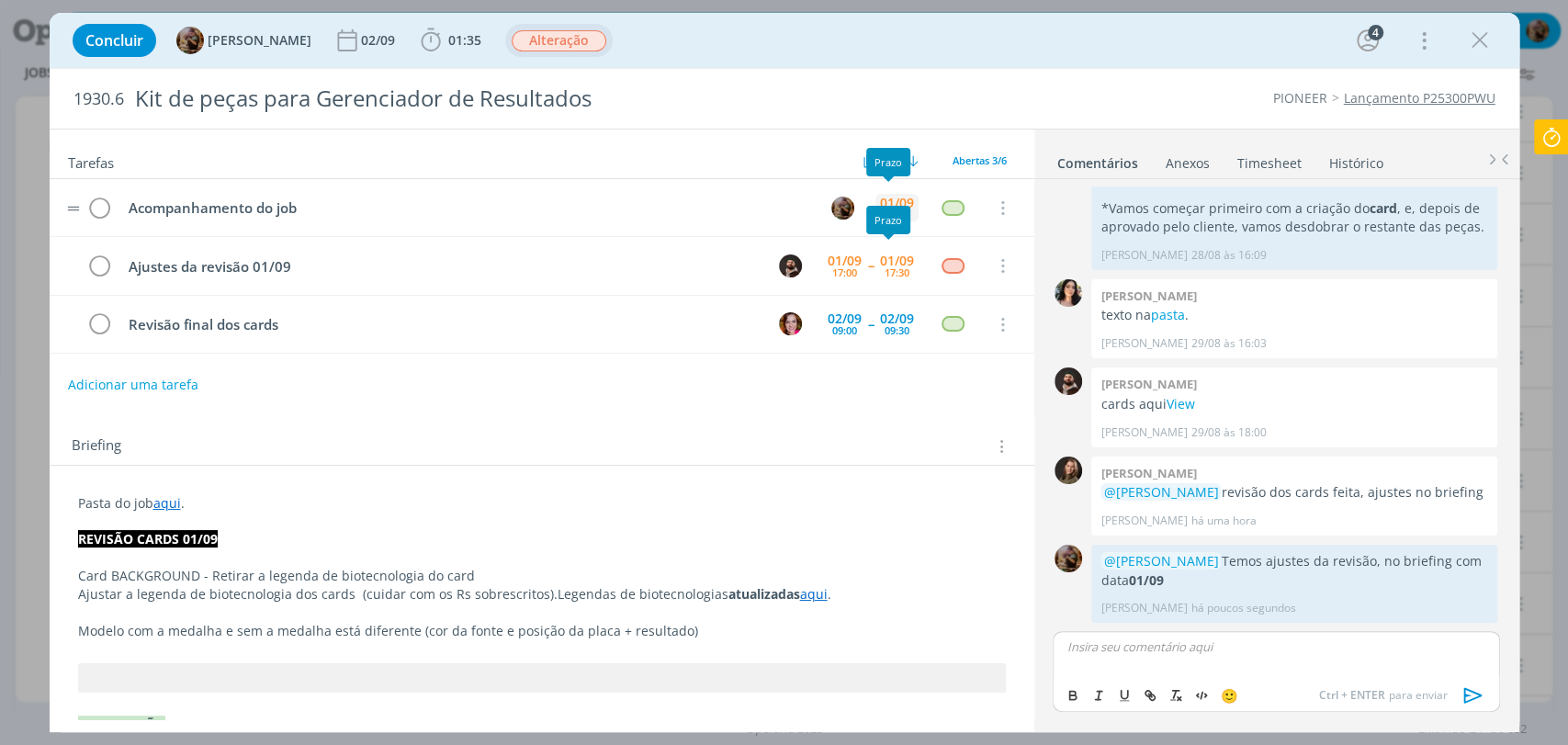
click at [893, 197] on div "01/09" at bounding box center [897, 203] width 34 height 13
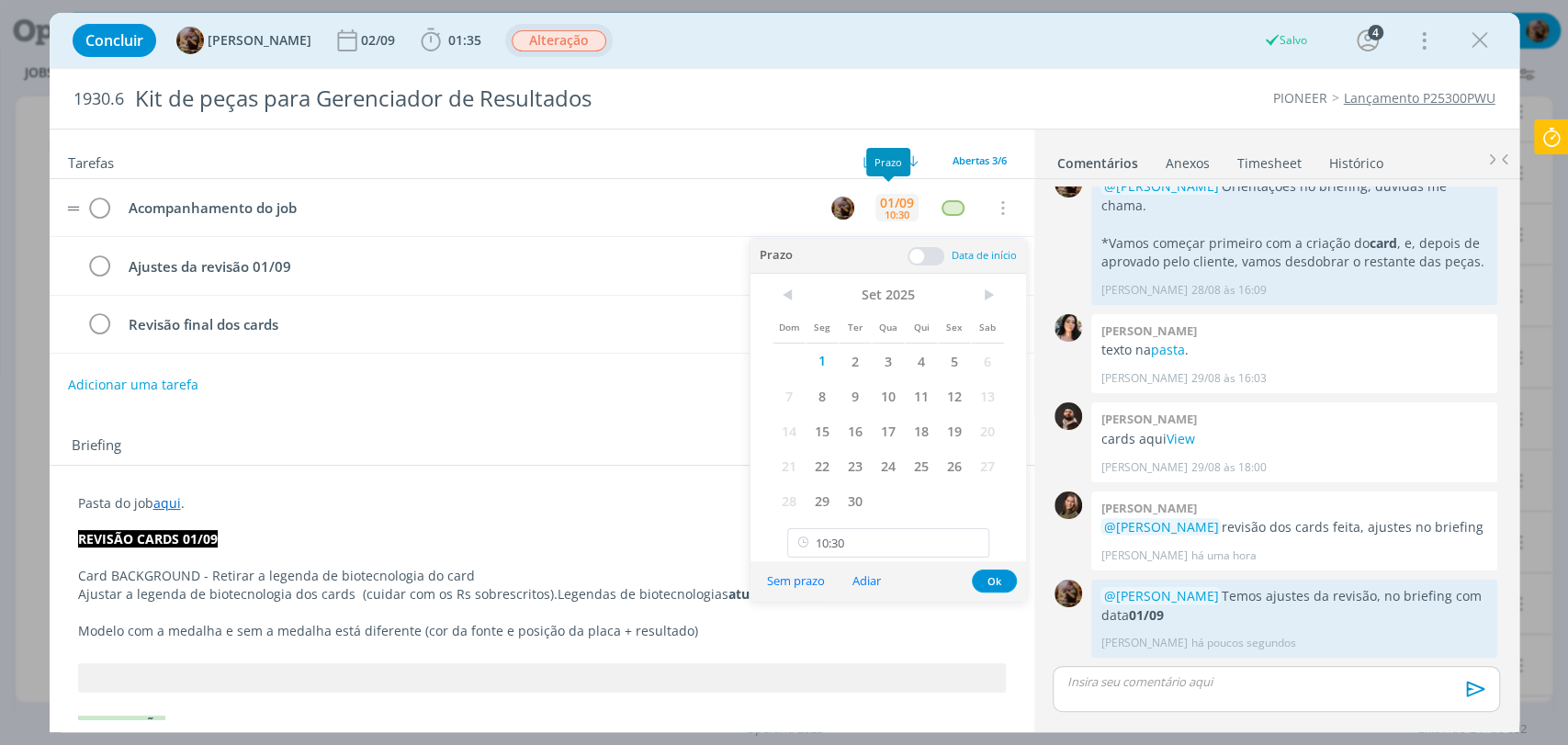
scroll to position [21, 0]
click at [701, 387] on div "Adicionar uma tarefa" at bounding box center [541, 385] width 985 height 33
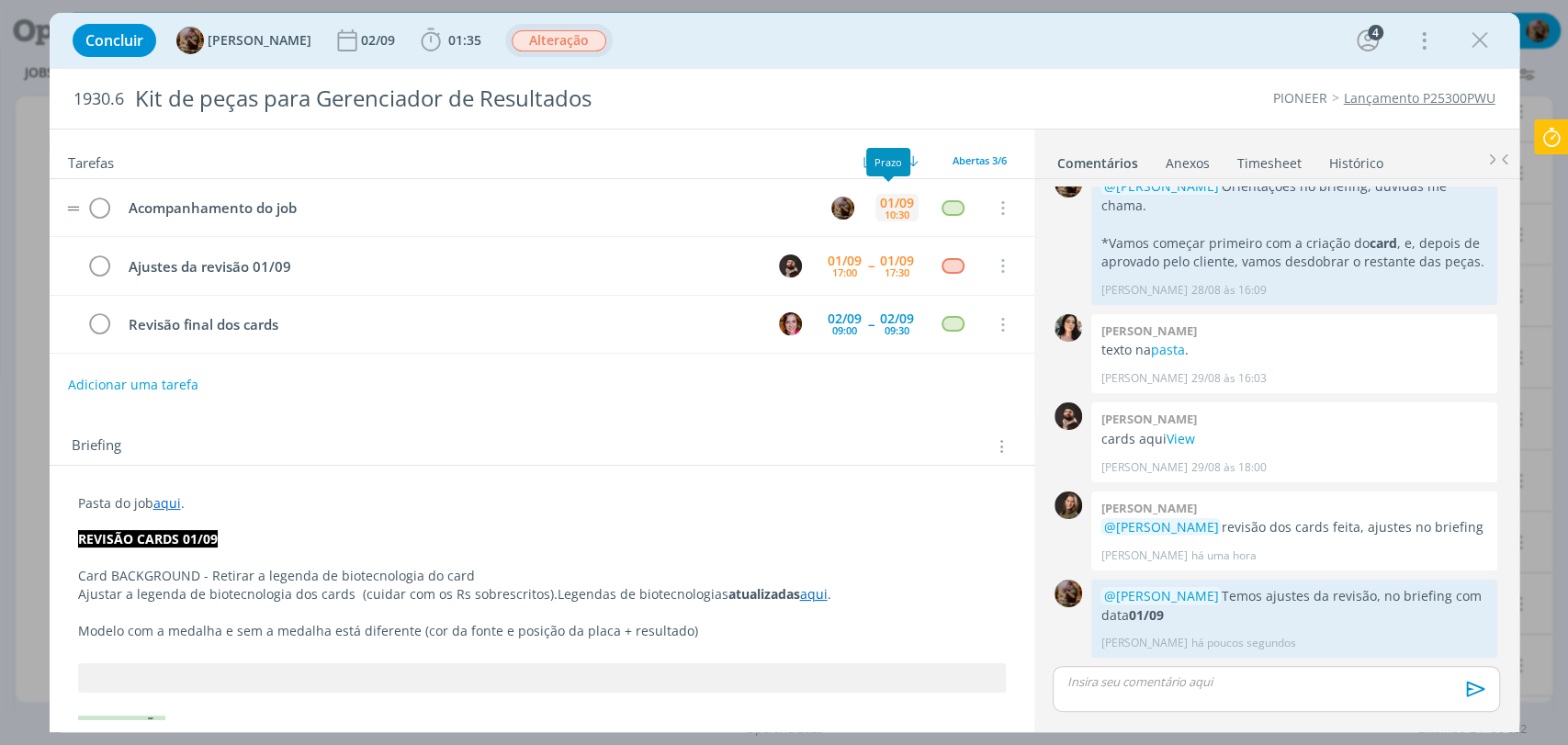
click at [885, 209] on div "10:30" at bounding box center [897, 214] width 25 height 10
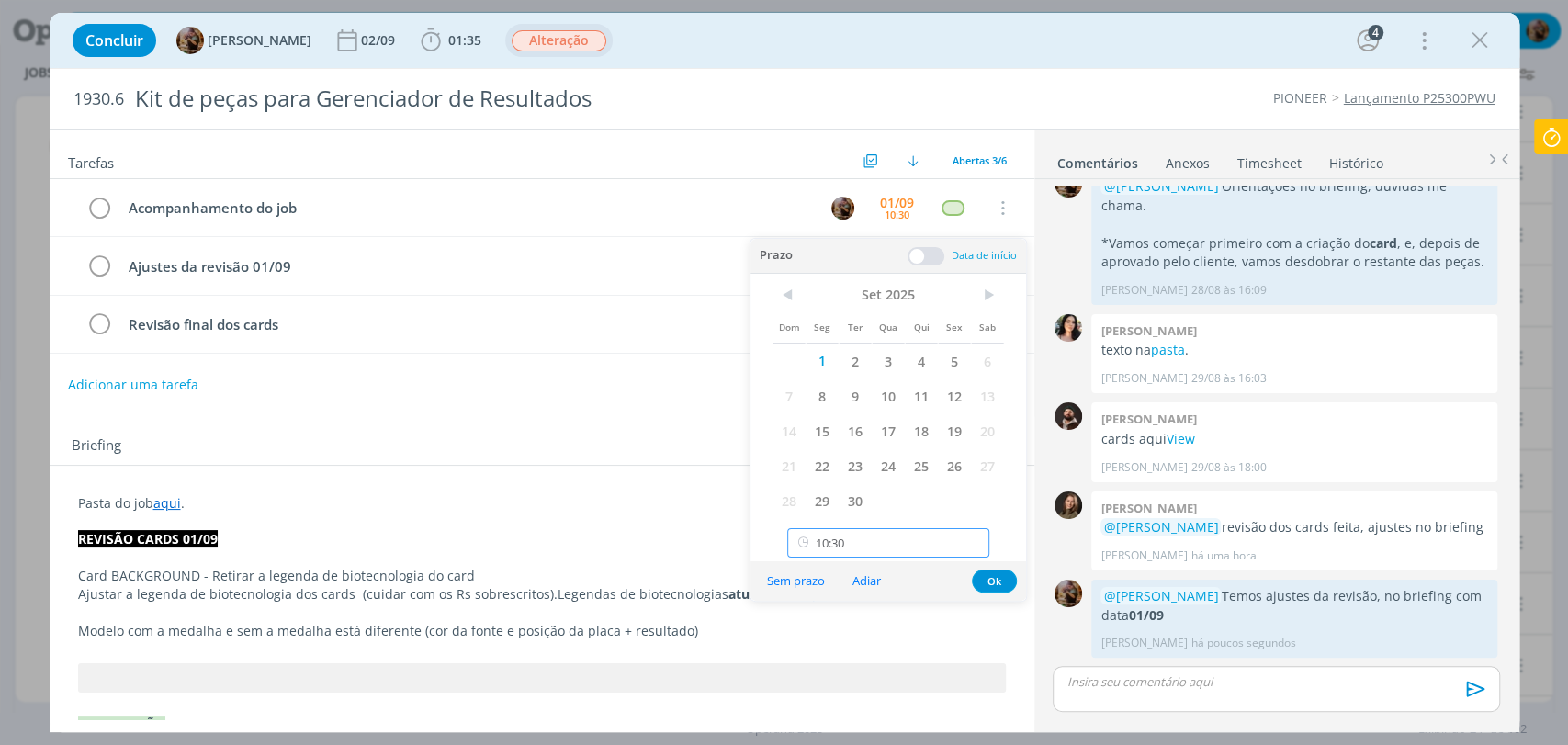
click at [904, 544] on input "10:30" at bounding box center [888, 543] width 202 height 30
click at [828, 361] on div "18:00" at bounding box center [890, 363] width 205 height 33
type input "18:00"
click at [1000, 578] on button "Ok" at bounding box center [994, 580] width 45 height 23
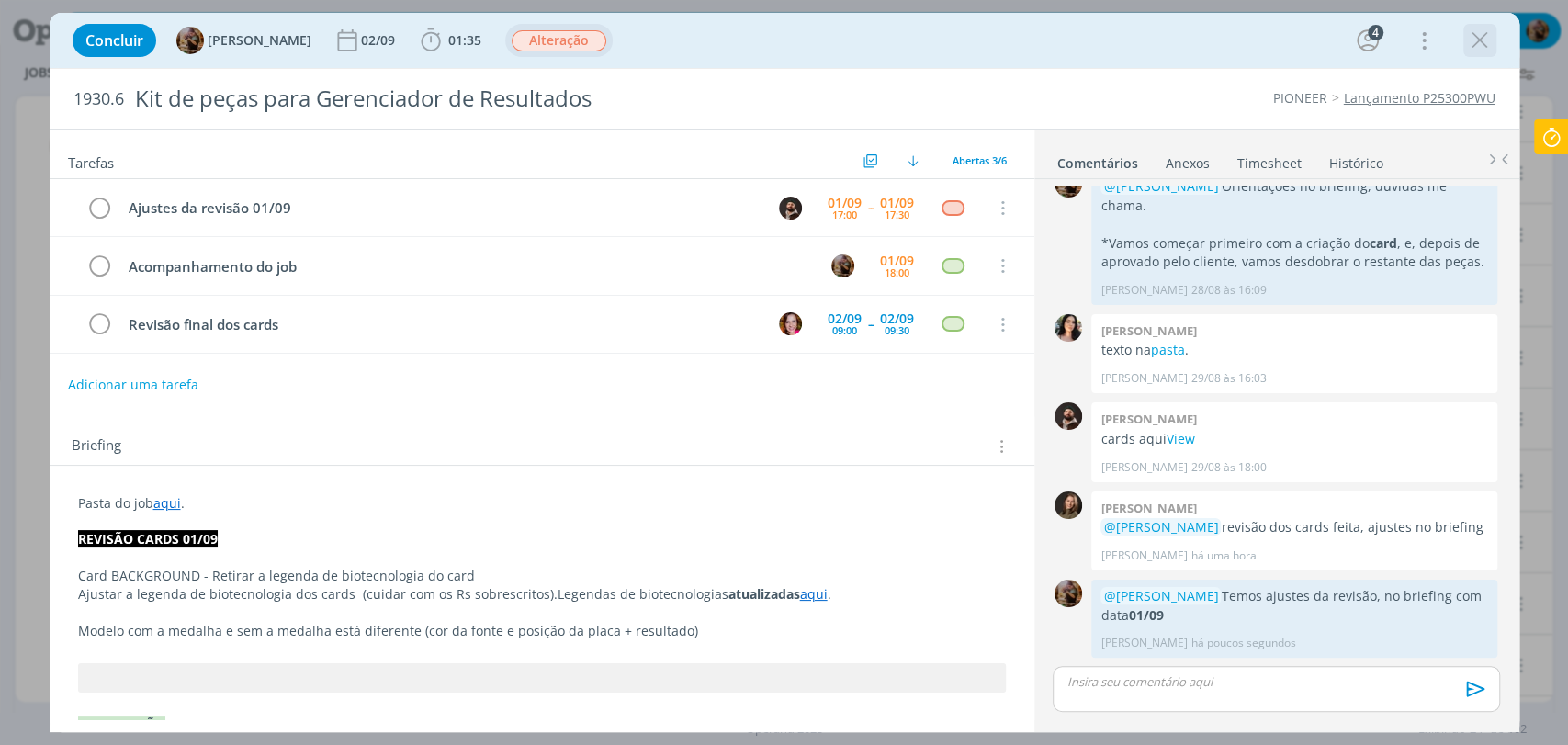
click at [1471, 45] on icon "dialog" at bounding box center [1480, 41] width 28 height 28
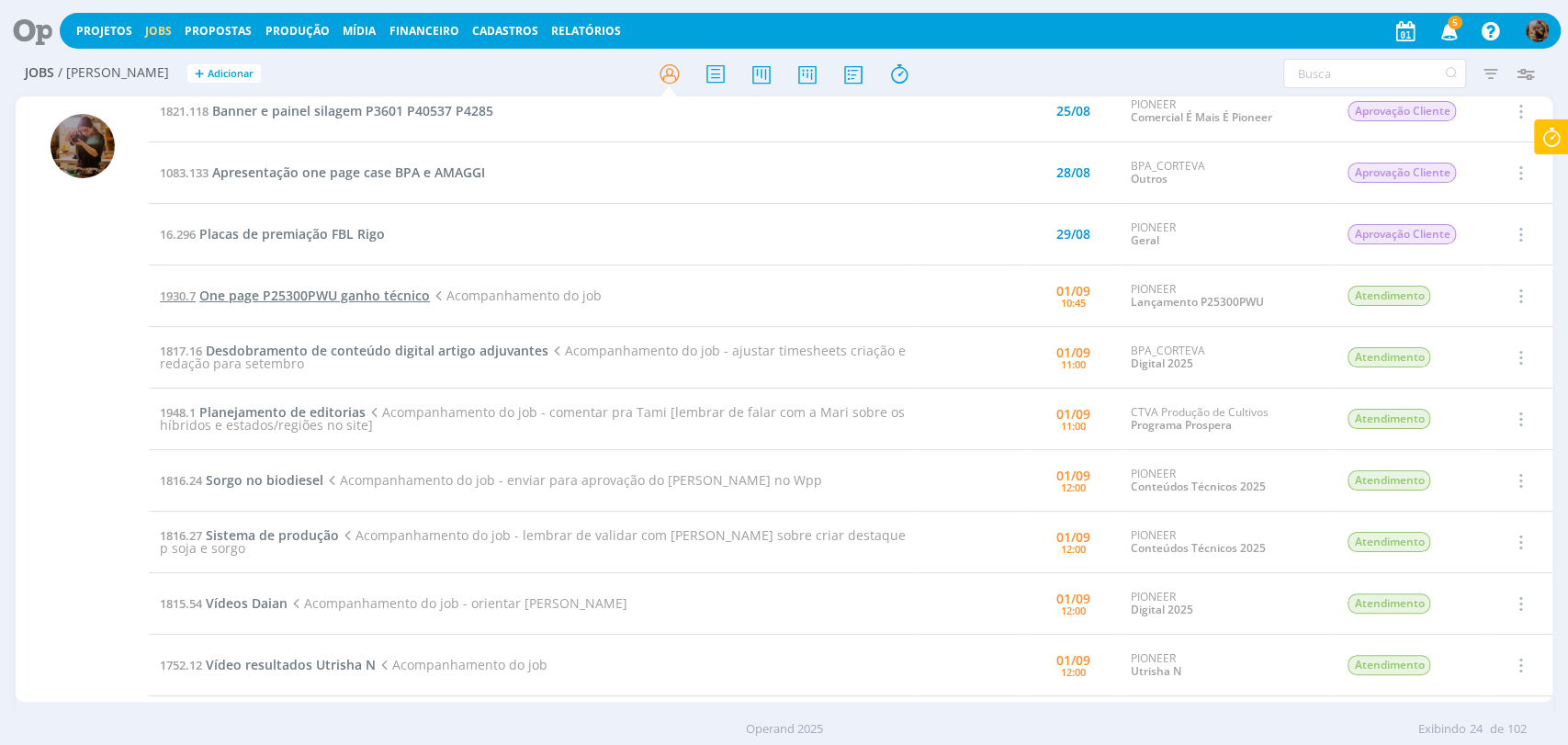
click at [415, 296] on span "One page P25300PWU ganho técnico" at bounding box center [314, 295] width 231 height 18
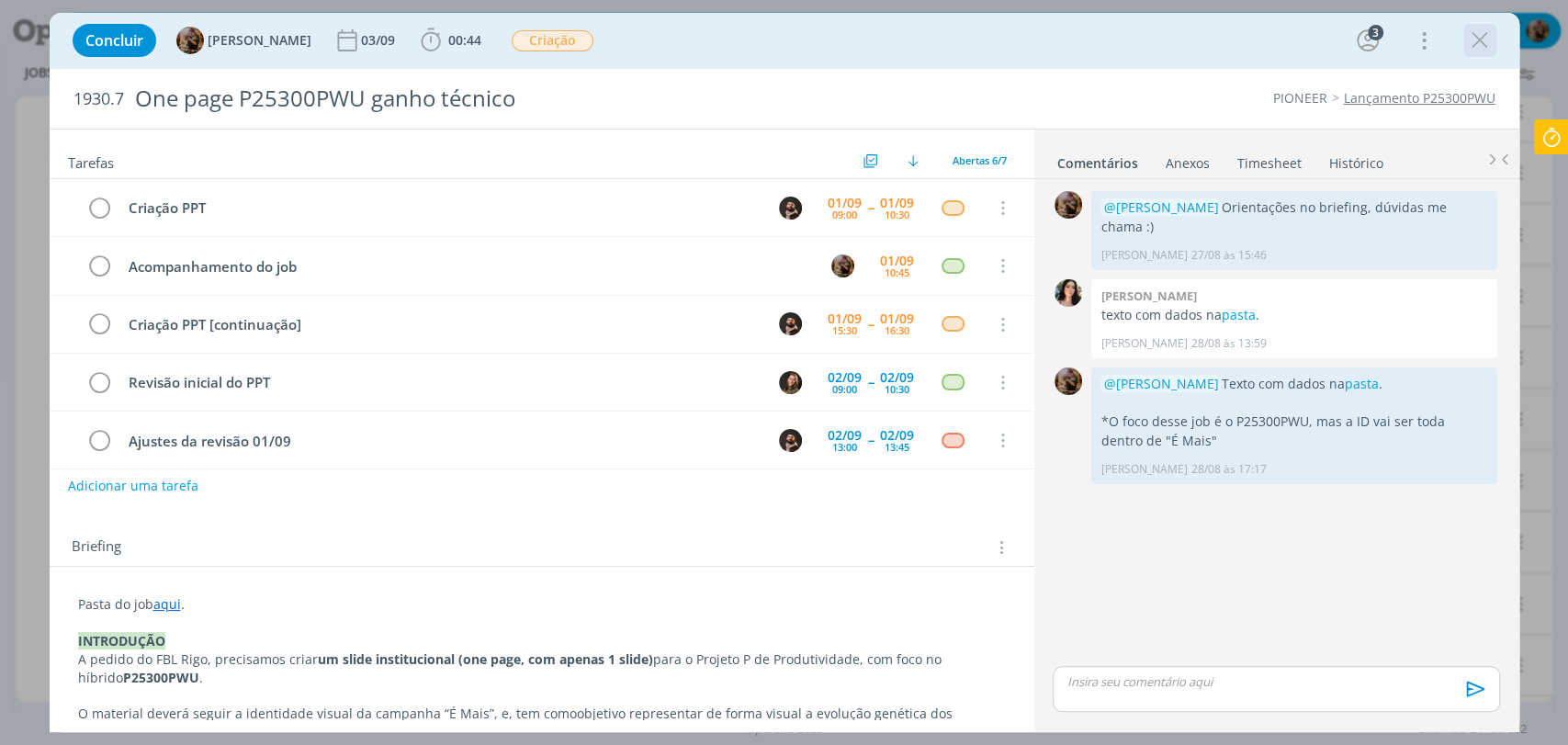
click at [1482, 41] on icon "dialog" at bounding box center [1480, 41] width 28 height 28
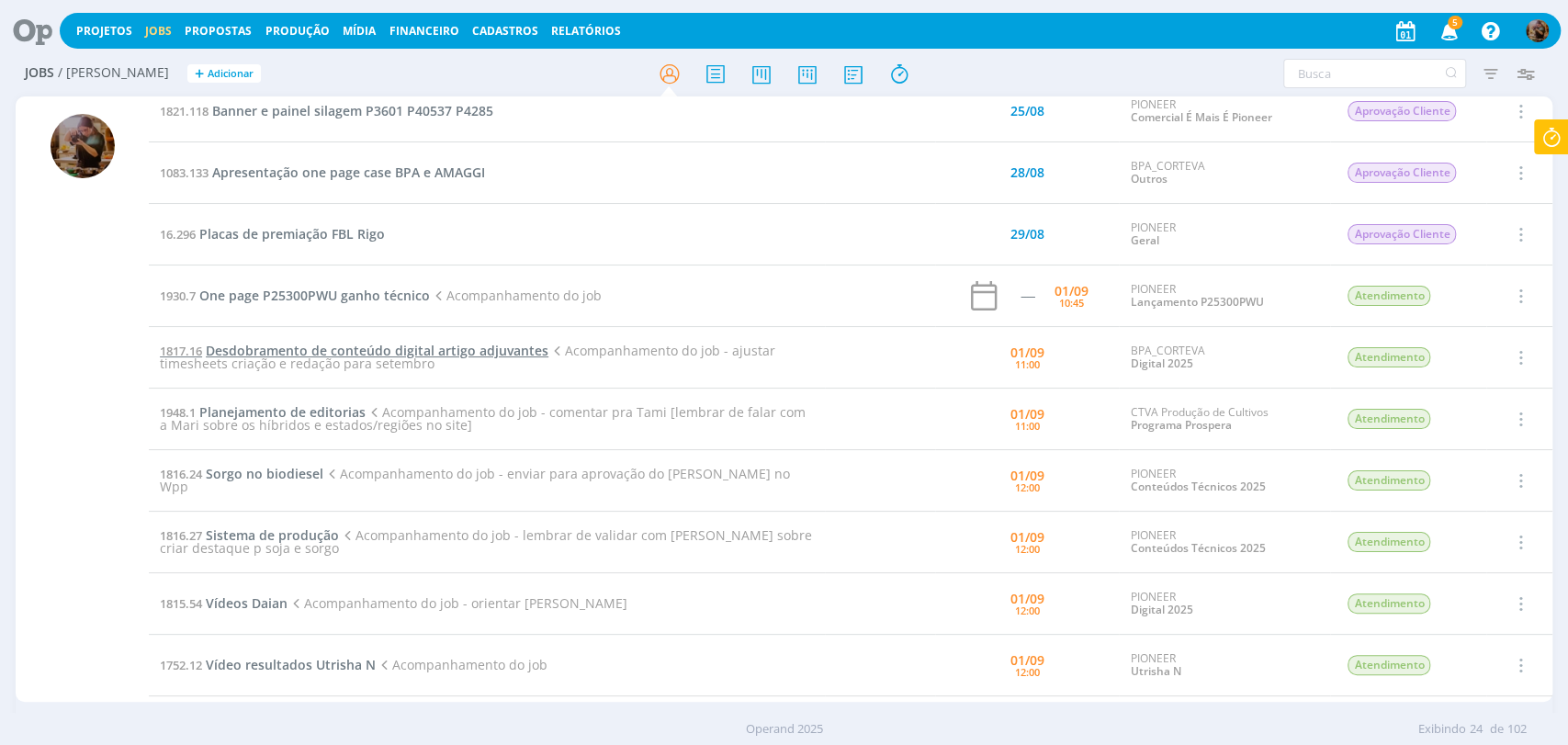
click at [419, 349] on span "Desdobramento de conteúdo digital artigo adjuvantes" at bounding box center [377, 350] width 342 height 18
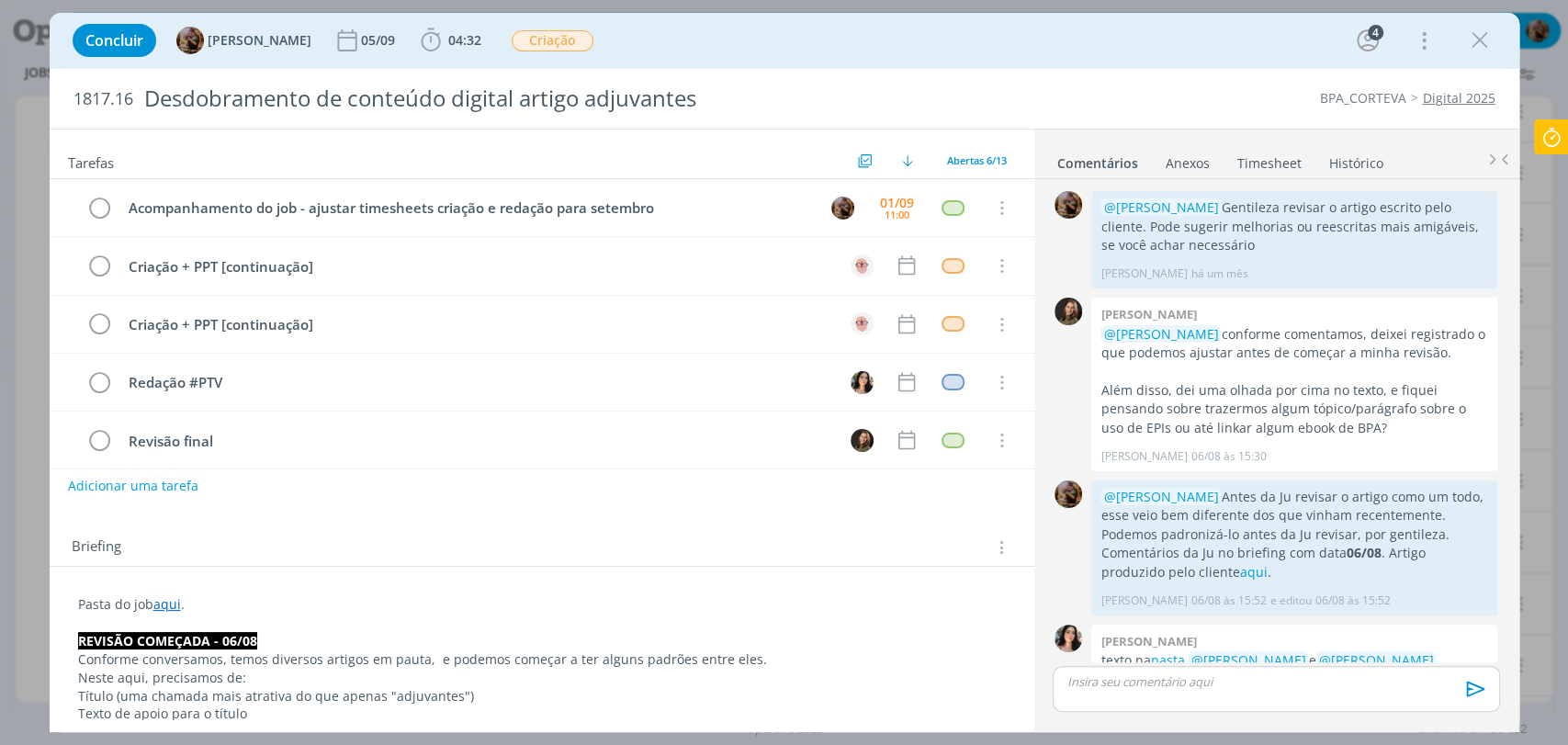
scroll to position [837, 0]
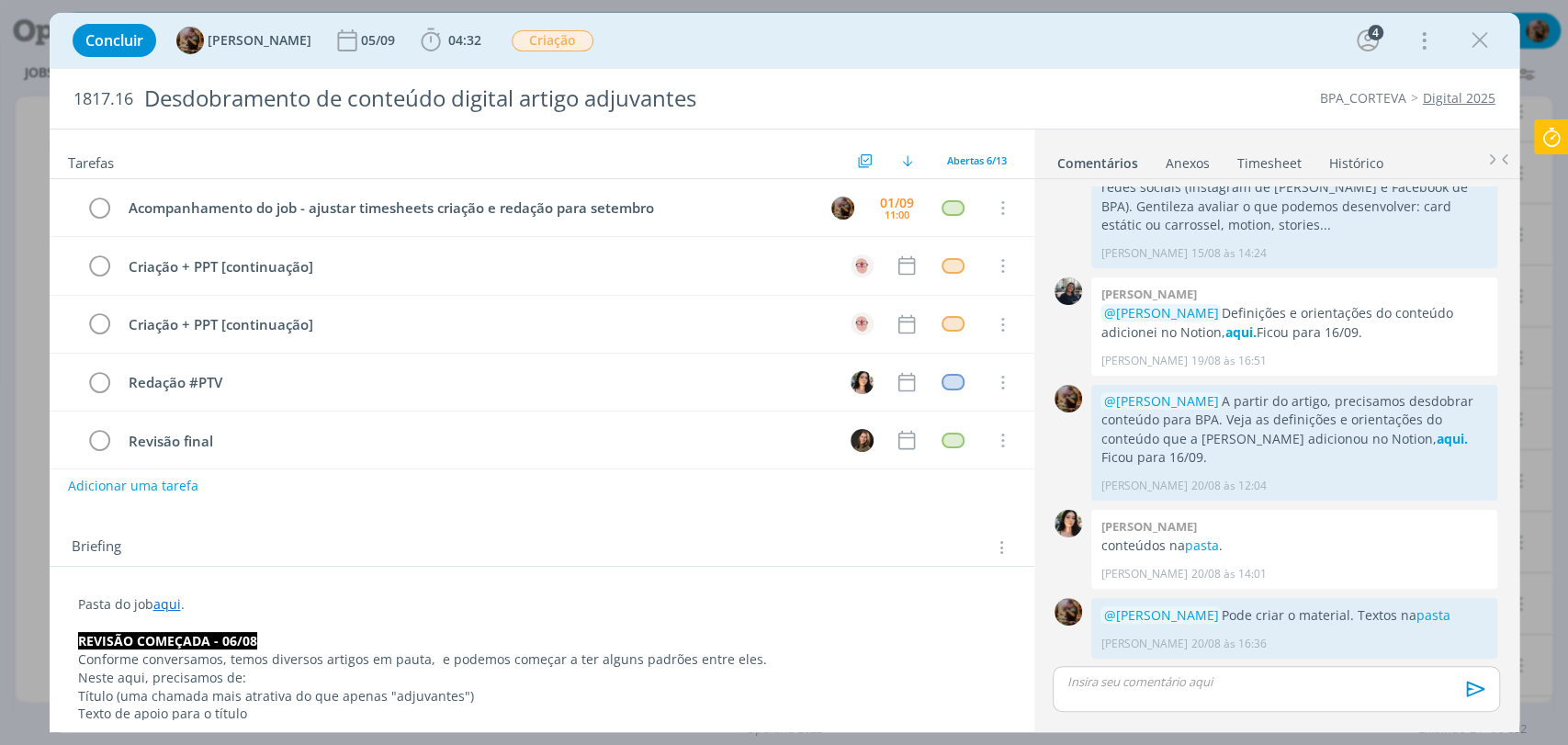
click at [1259, 168] on link "Timesheet" at bounding box center [1269, 159] width 66 height 27
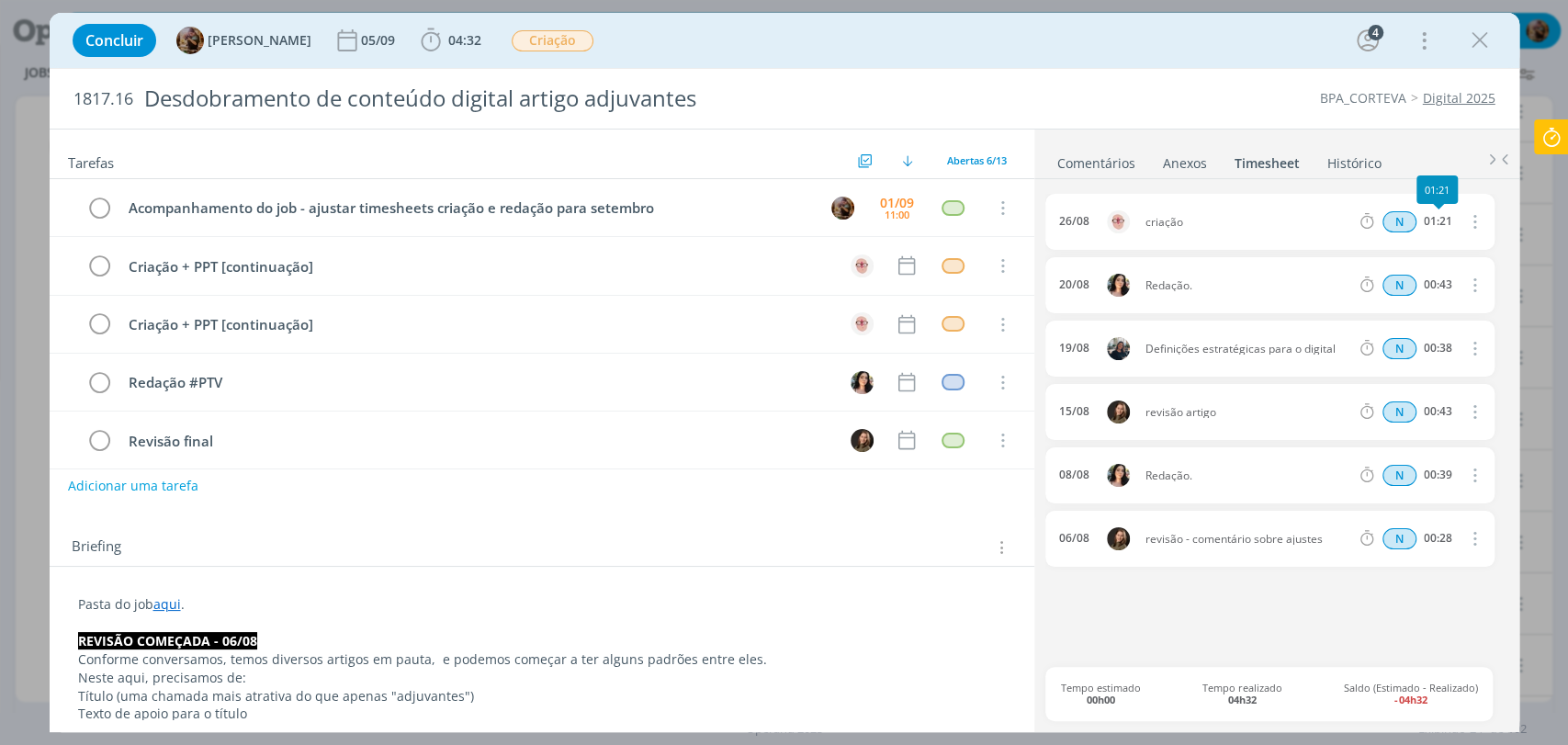
click at [1470, 222] on icon "dialog" at bounding box center [1473, 221] width 20 height 22
click at [1406, 280] on link "Editar" at bounding box center [1422, 283] width 145 height 30
click at [1091, 222] on span "26/08" at bounding box center [1080, 221] width 31 height 12
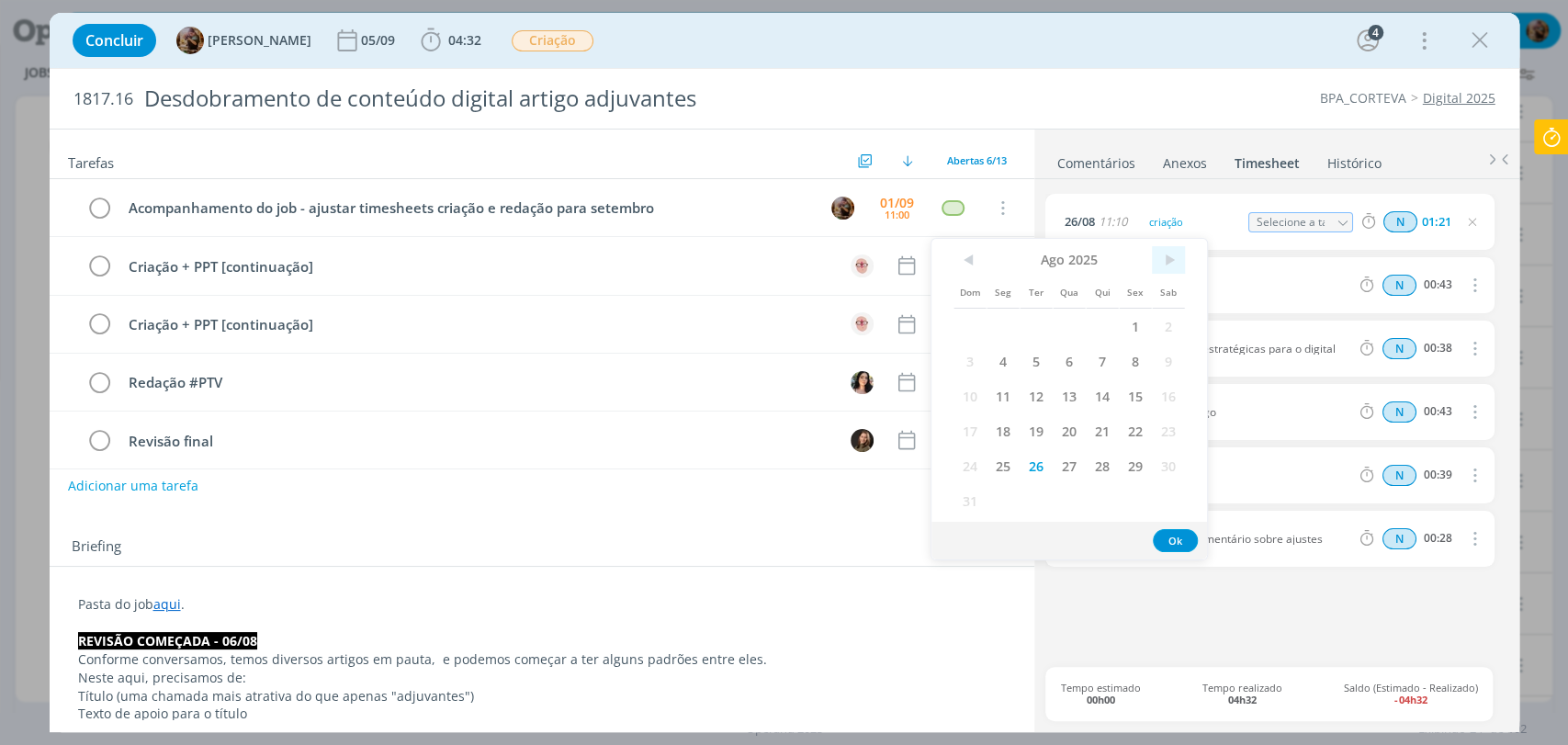
click at [1172, 263] on span ">" at bounding box center [1169, 260] width 33 height 28
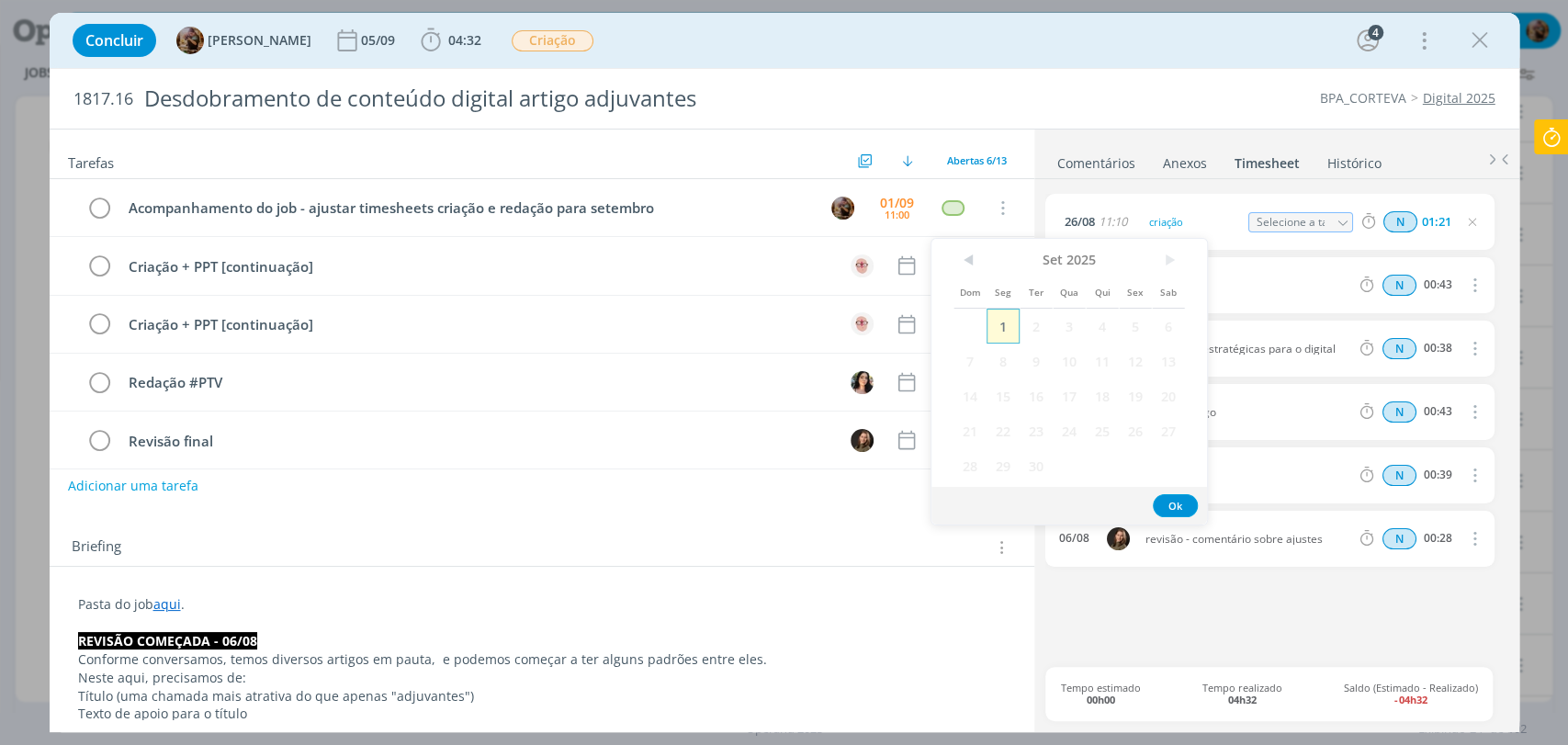
click at [1004, 333] on span "1" at bounding box center [1003, 326] width 33 height 35
click at [1179, 500] on button "Ok" at bounding box center [1176, 505] width 45 height 23
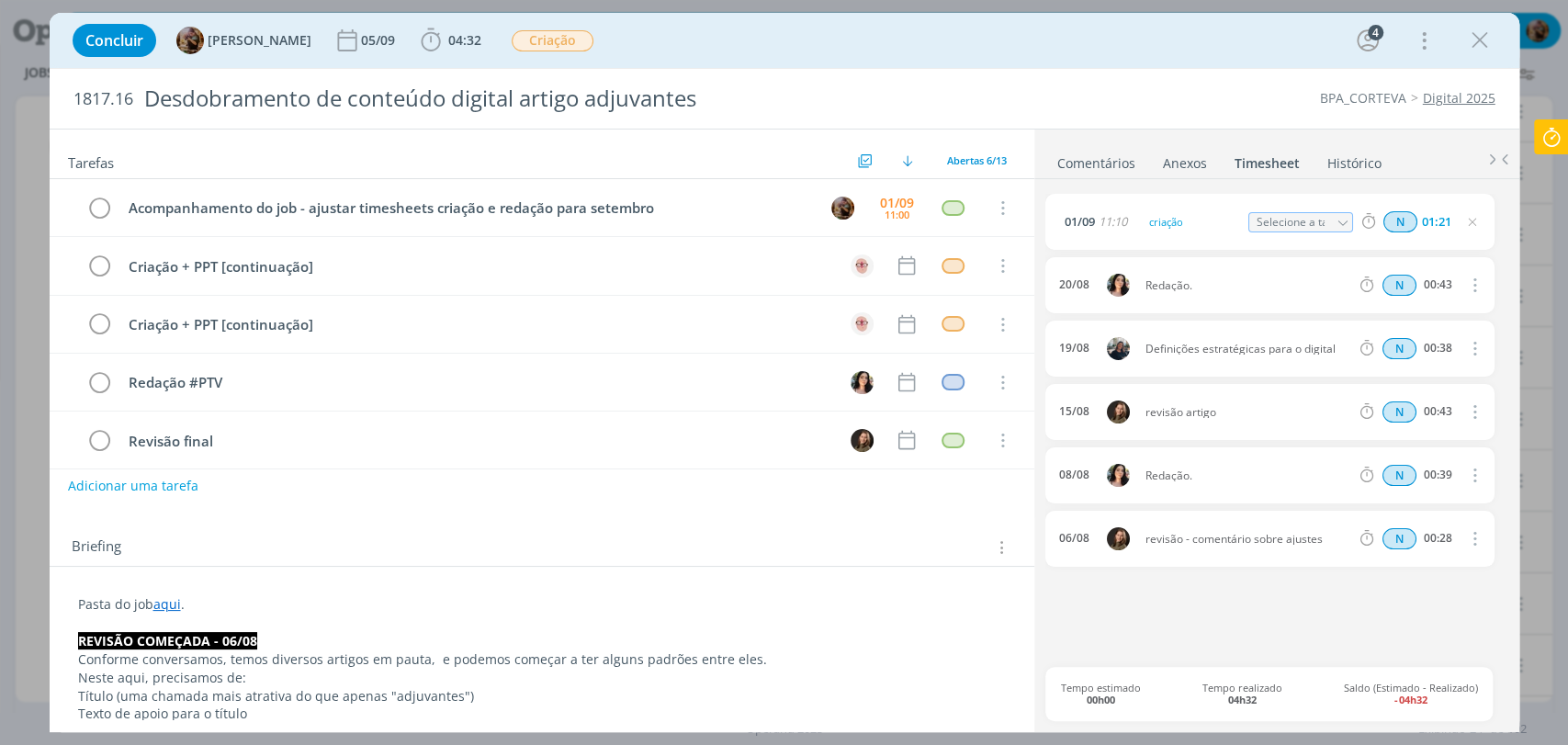
click at [1349, 244] on div "01/09 11:10 criação Selecione a tarefa N 01:21" at bounding box center [1269, 221] width 448 height 56
click at [1477, 225] on icon "dialog" at bounding box center [1472, 222] width 15 height 15
click at [1473, 279] on icon "dialog" at bounding box center [1473, 285] width 20 height 22
click at [1424, 346] on link "Editar" at bounding box center [1422, 347] width 145 height 30
click at [1083, 285] on span "20/08" at bounding box center [1080, 285] width 31 height 12
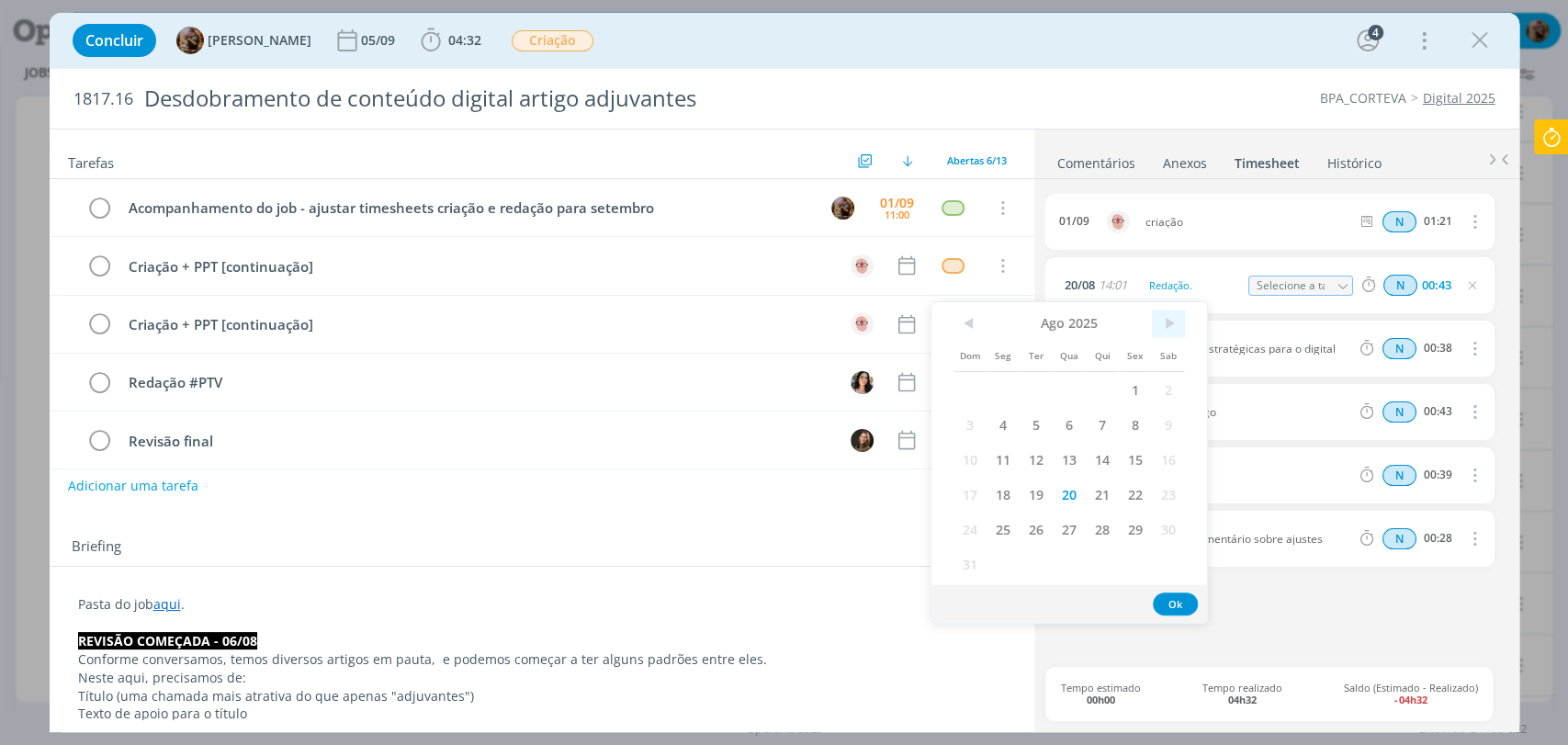
click at [1168, 326] on span ">" at bounding box center [1169, 324] width 33 height 28
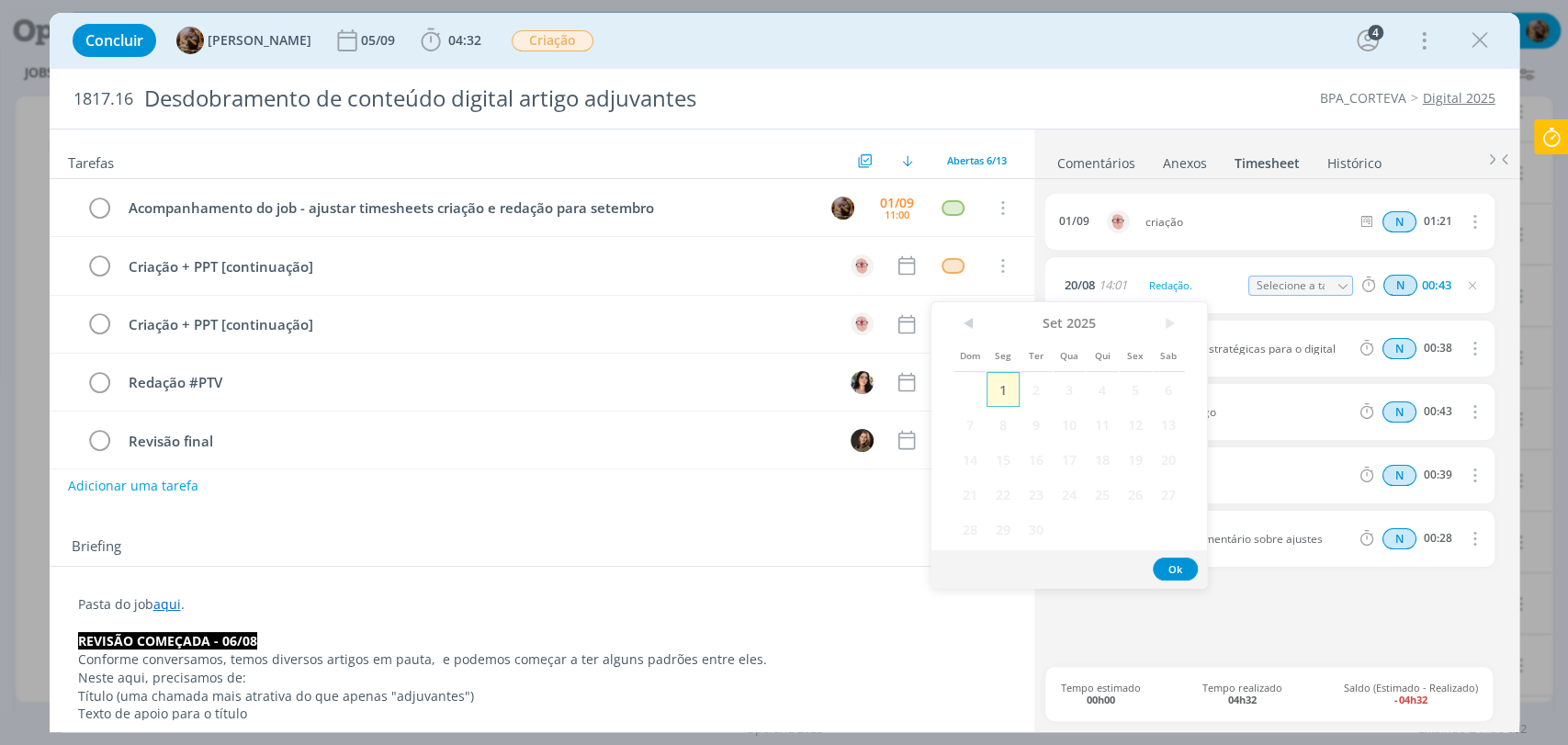
click at [1009, 389] on span "1" at bounding box center [1003, 390] width 33 height 35
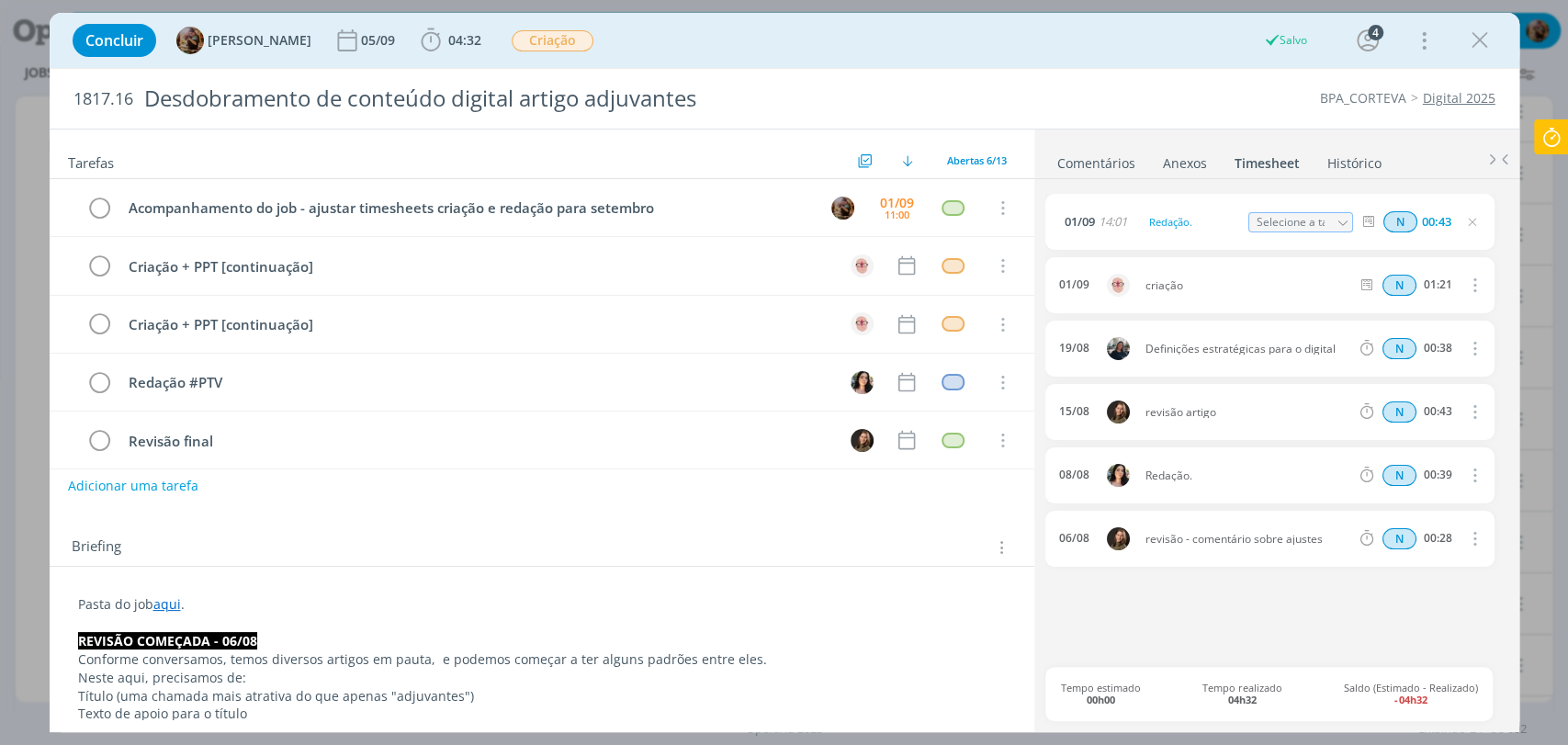
click at [1232, 242] on div "01/09 14:01 Redação. Selecione a tarefa N 00:43" at bounding box center [1269, 221] width 448 height 56
click at [1469, 227] on icon "dialog" at bounding box center [1472, 222] width 15 height 15
click at [1469, 354] on icon "dialog" at bounding box center [1473, 349] width 20 height 22
click at [1438, 403] on link "Editar" at bounding box center [1422, 410] width 145 height 30
click at [1086, 349] on span "19/08" at bounding box center [1080, 348] width 31 height 12
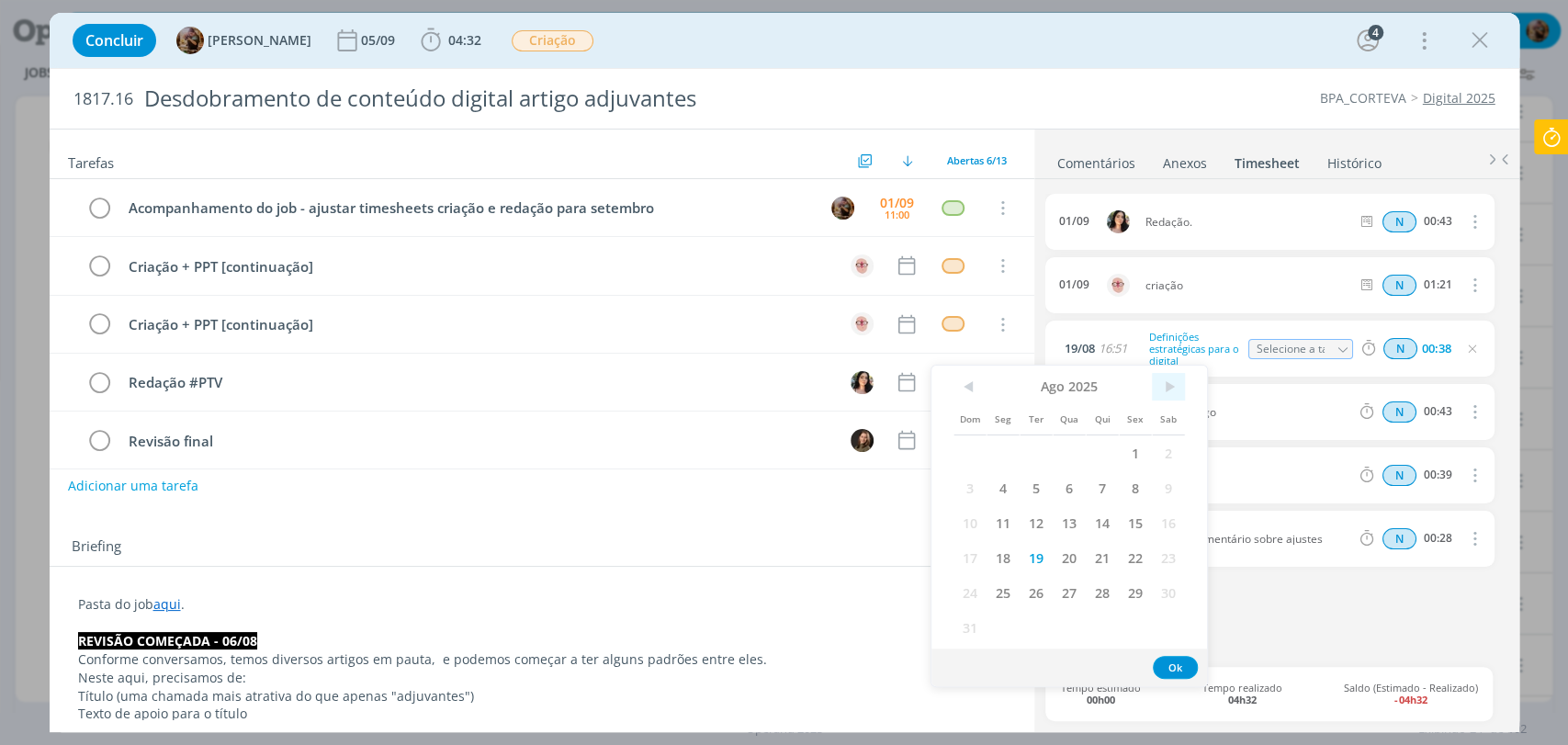
click at [1163, 391] on span ">" at bounding box center [1169, 387] width 33 height 28
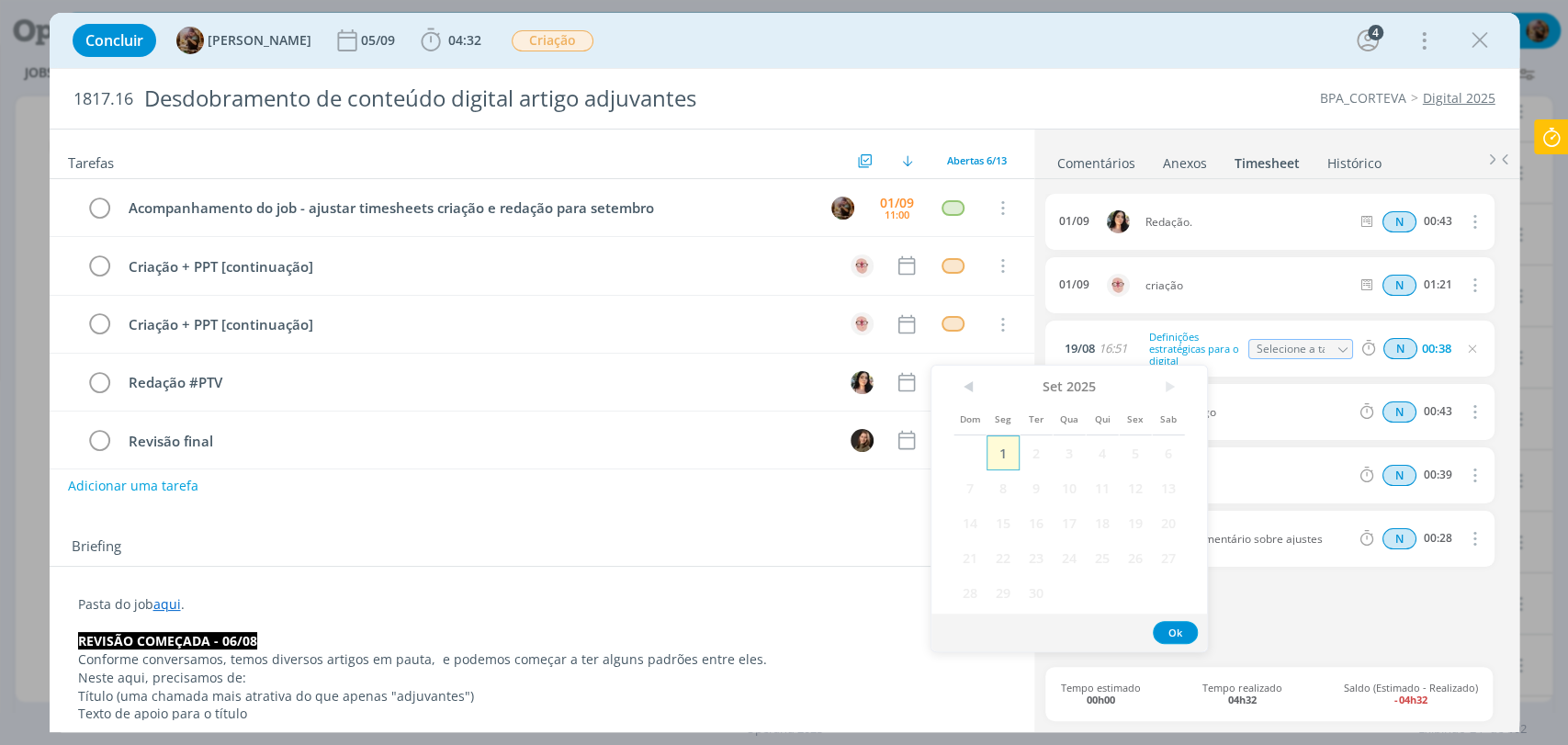
click at [1013, 457] on span "1" at bounding box center [1003, 453] width 33 height 35
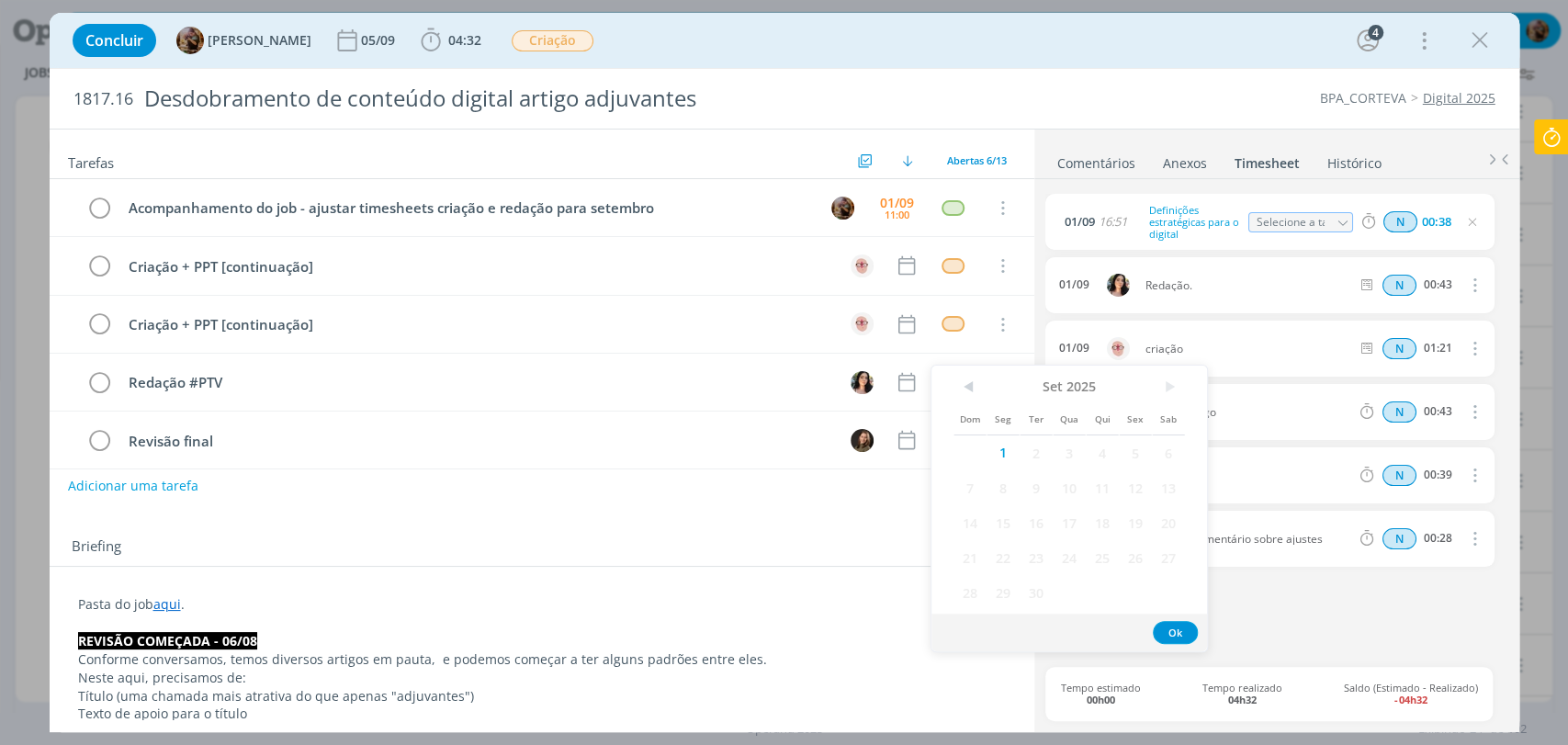
click at [1169, 570] on div "06/08 revisão - comentário sobre ajustes N 00:28 Excluir" at bounding box center [1269, 540] width 448 height 60
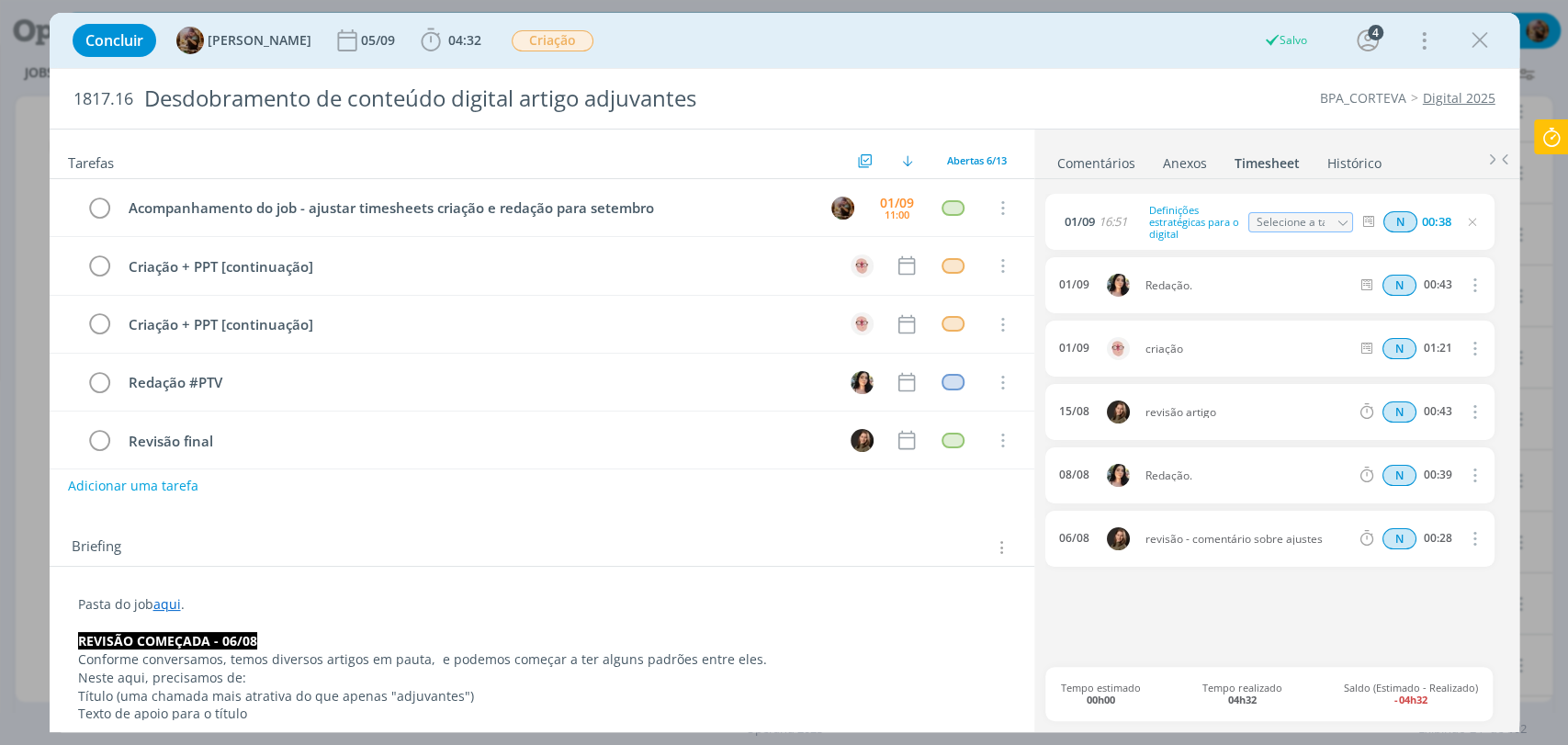
click at [1472, 220] on icon "dialog" at bounding box center [1472, 222] width 15 height 15
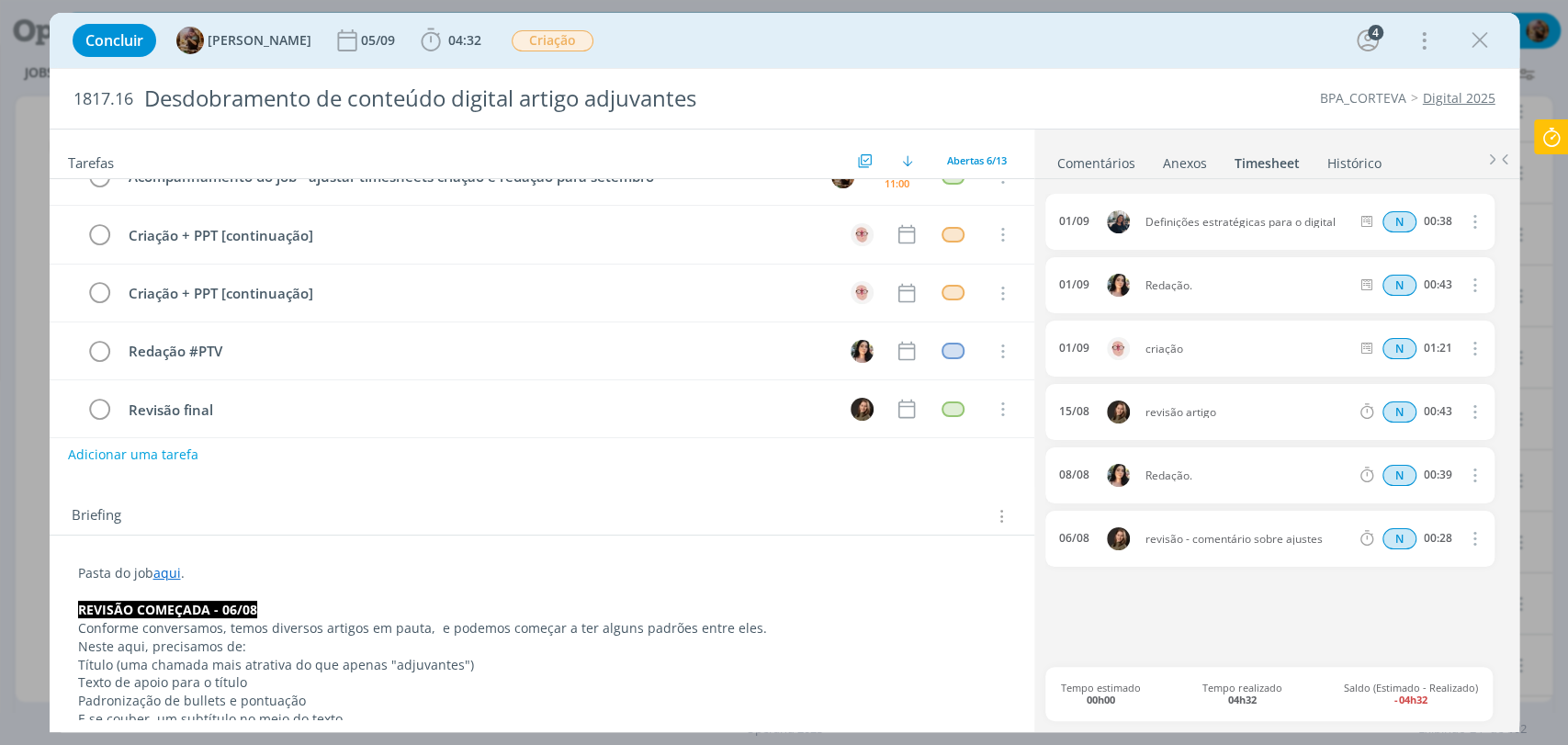
scroll to position [0, 0]
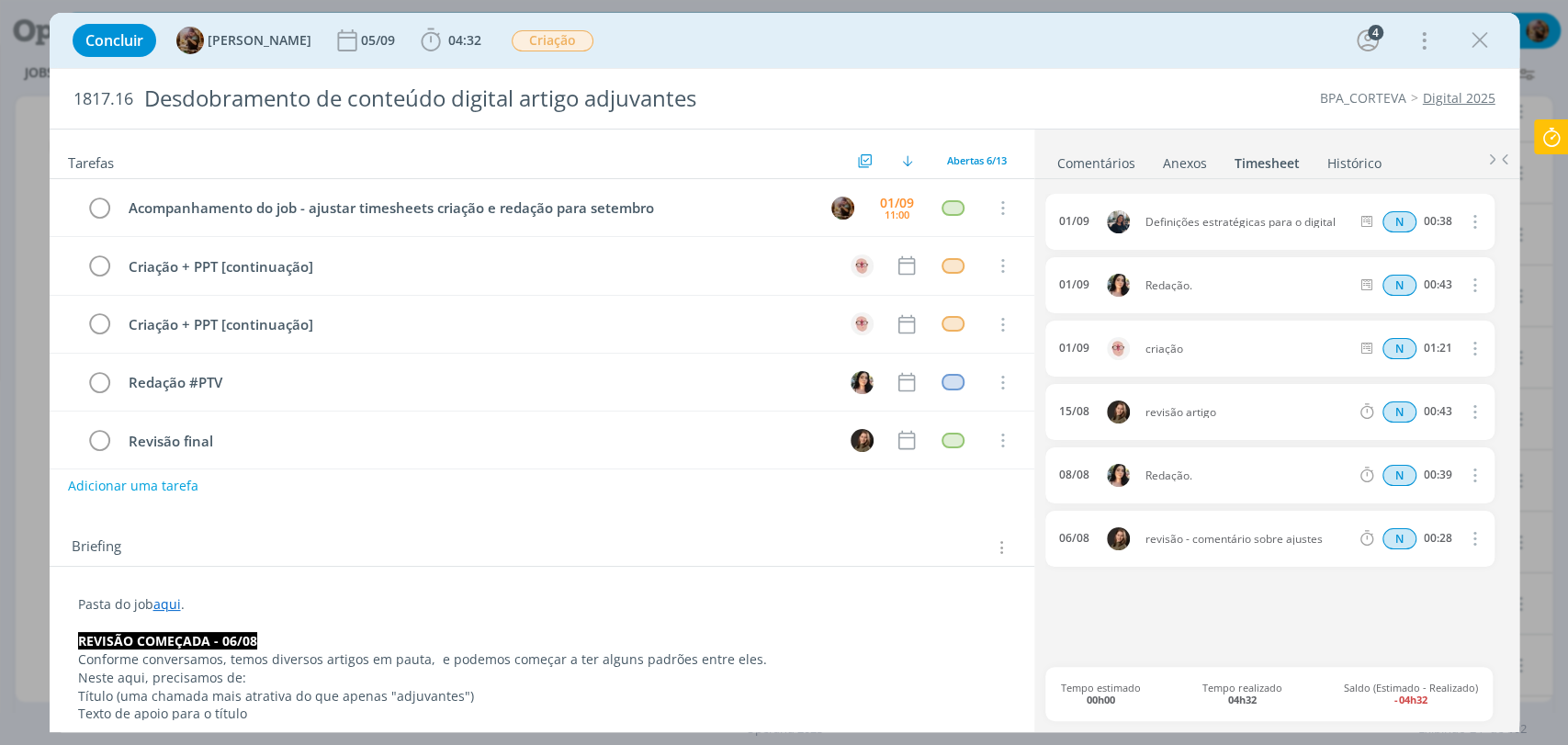
click at [1088, 167] on link "Comentários" at bounding box center [1096, 159] width 80 height 27
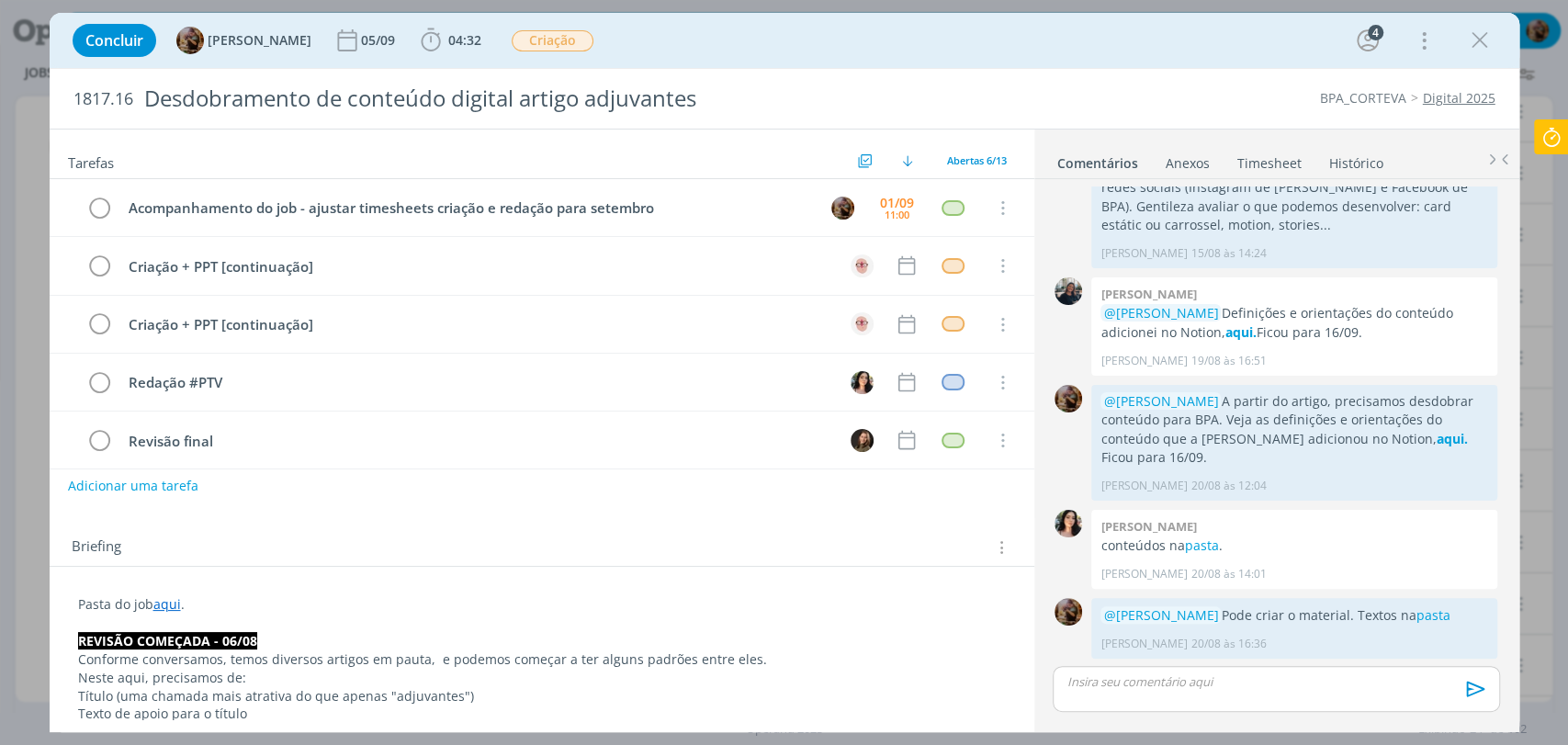
click at [1256, 171] on link "Timesheet" at bounding box center [1269, 159] width 66 height 27
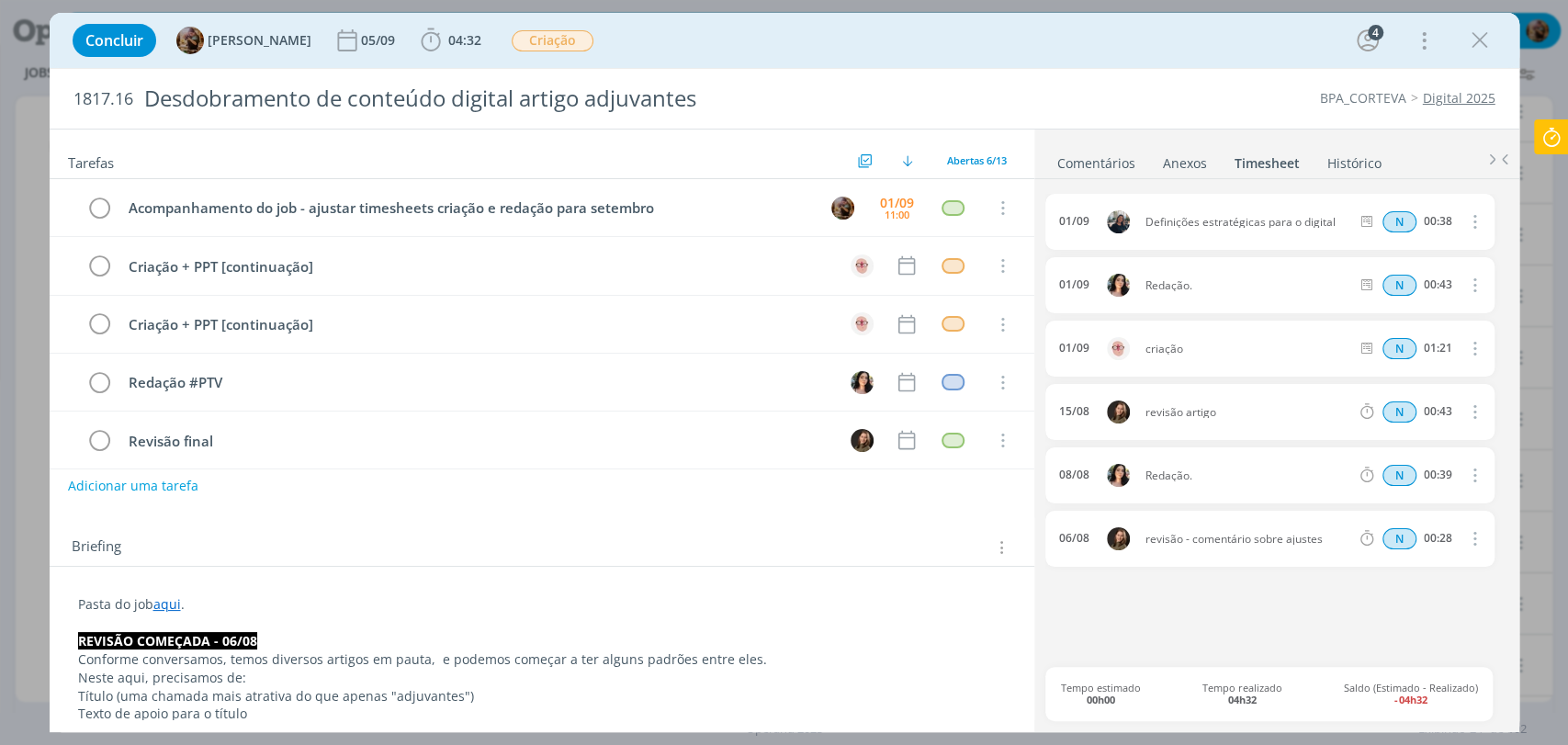
click at [1126, 163] on link "Comentários" at bounding box center [1096, 159] width 80 height 27
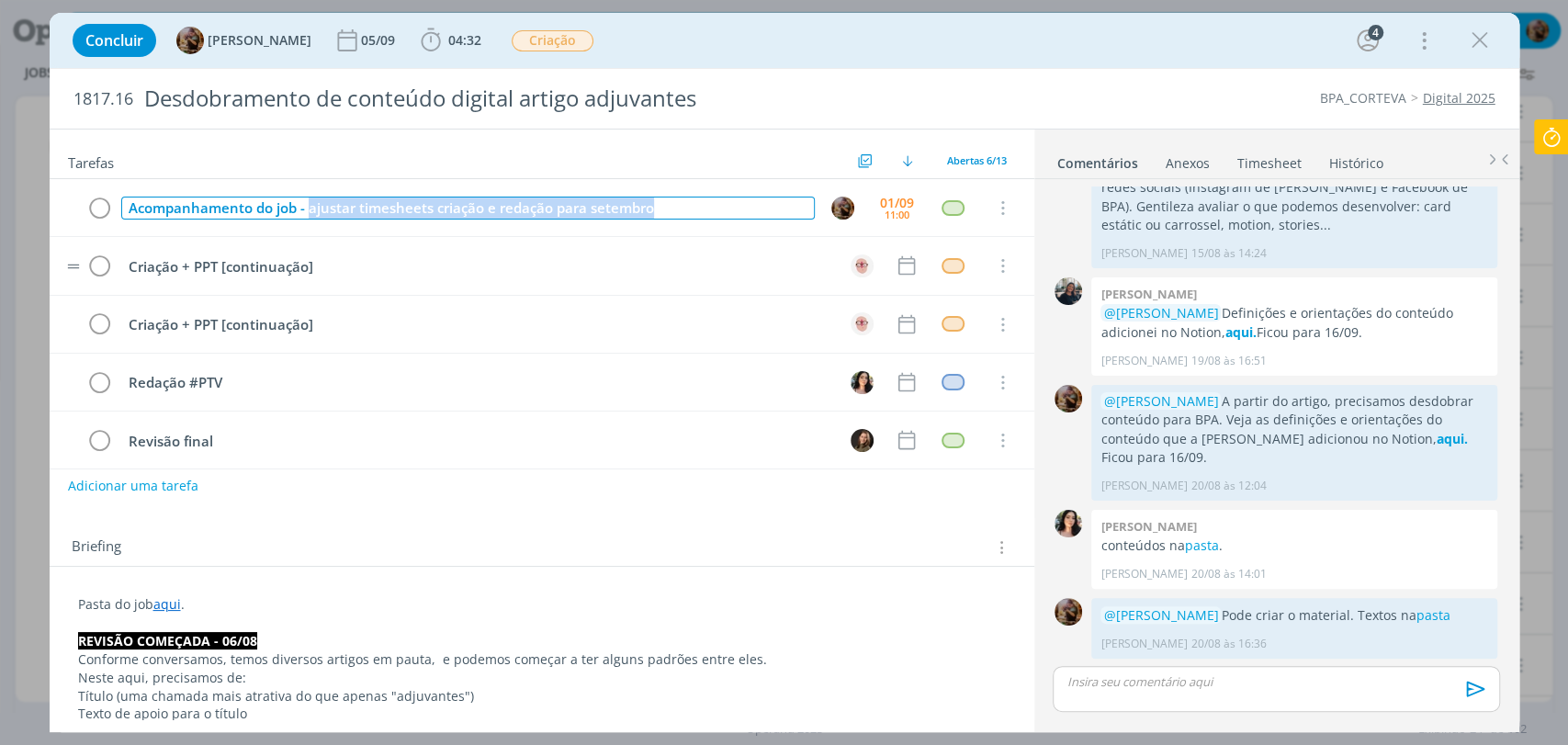
drag, startPoint x: 684, startPoint y: 210, endPoint x: 310, endPoint y: 248, distance: 375.9
click at [310, 248] on div "Acompanhamento do job - ajustar timesheets criação e redação para setembro 01/0…" at bounding box center [541, 353] width 985 height 349
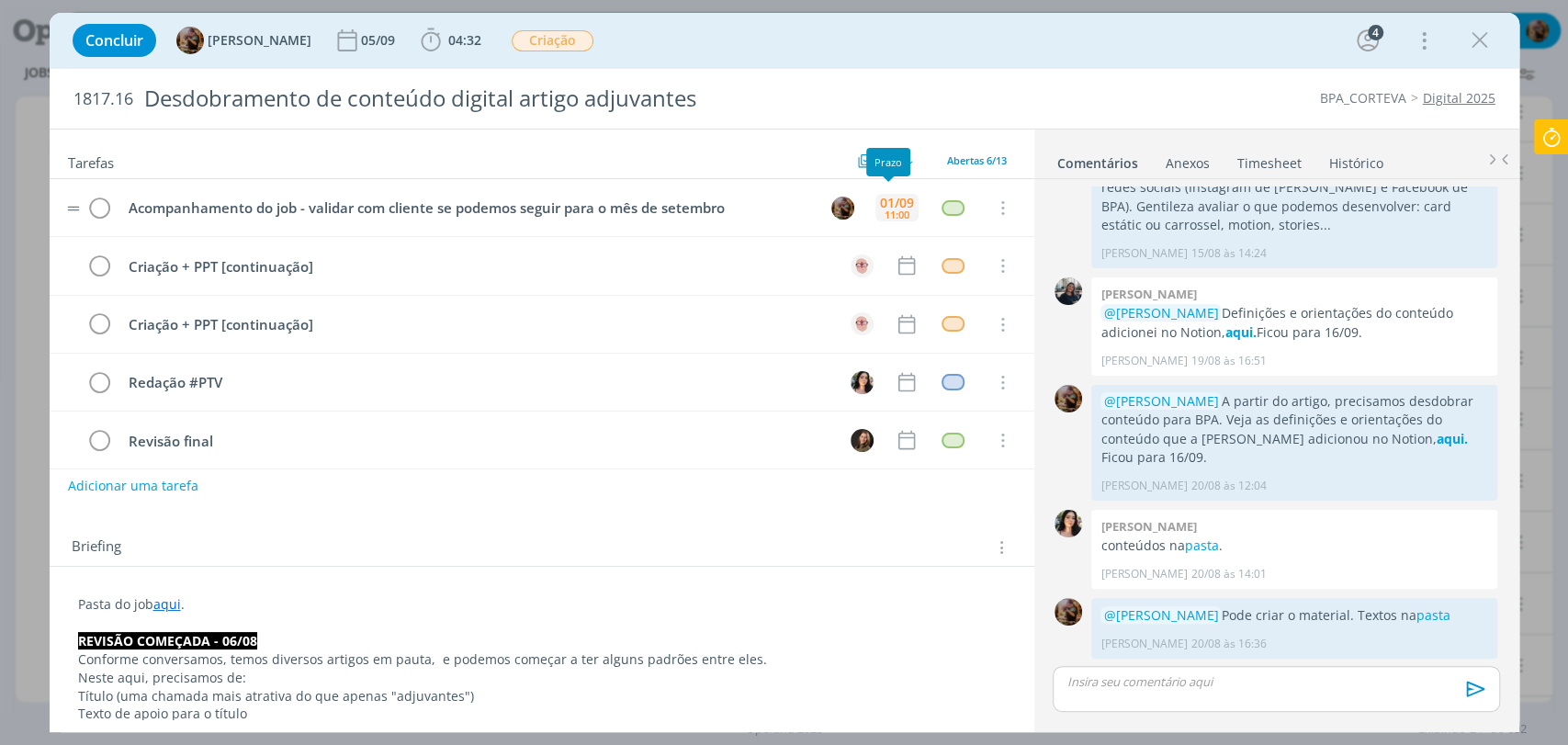
click at [908, 201] on div "01/09 11:00" at bounding box center [897, 207] width 43 height 39
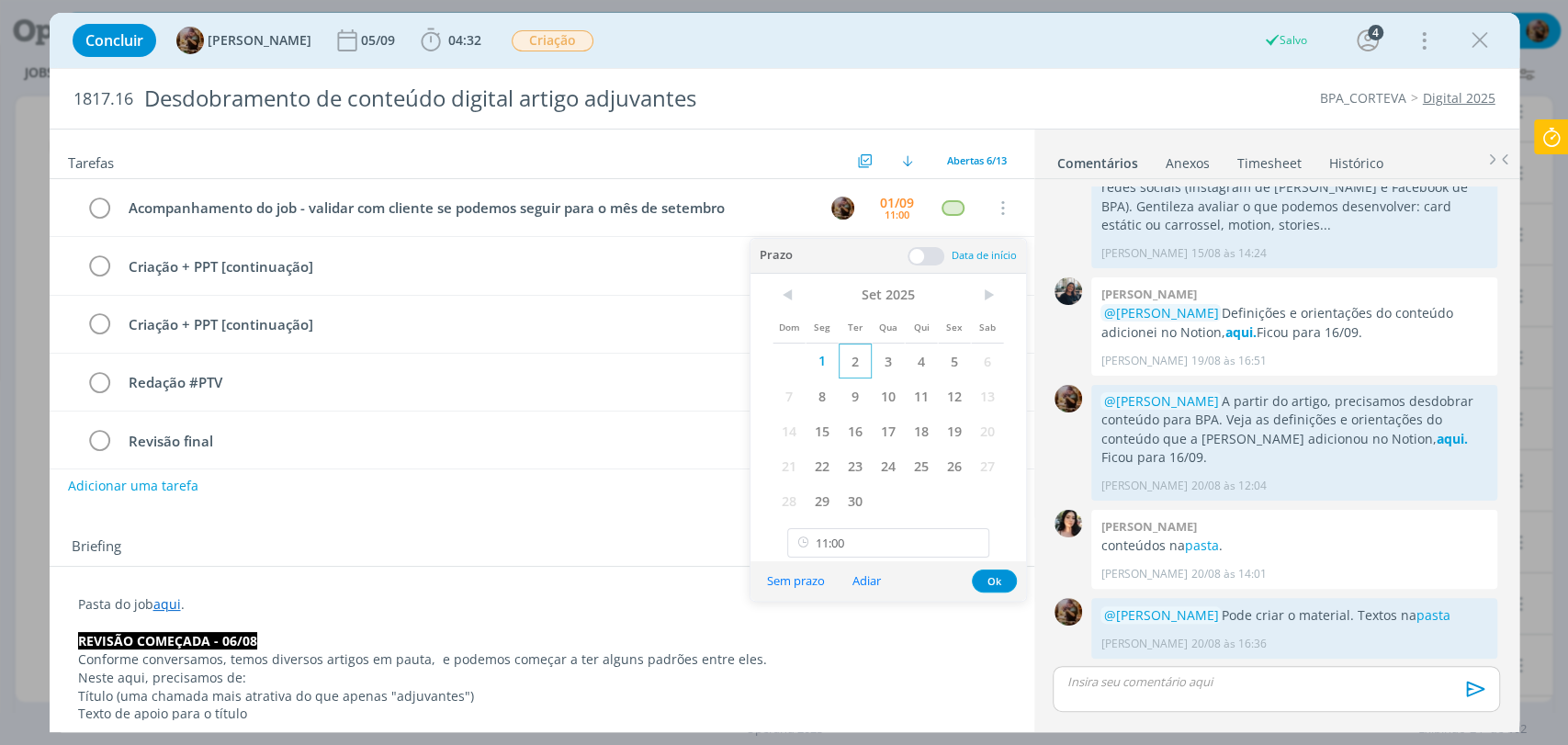
click at [856, 372] on span "2" at bounding box center [856, 361] width 33 height 35
click at [994, 582] on button "Ok" at bounding box center [994, 580] width 45 height 23
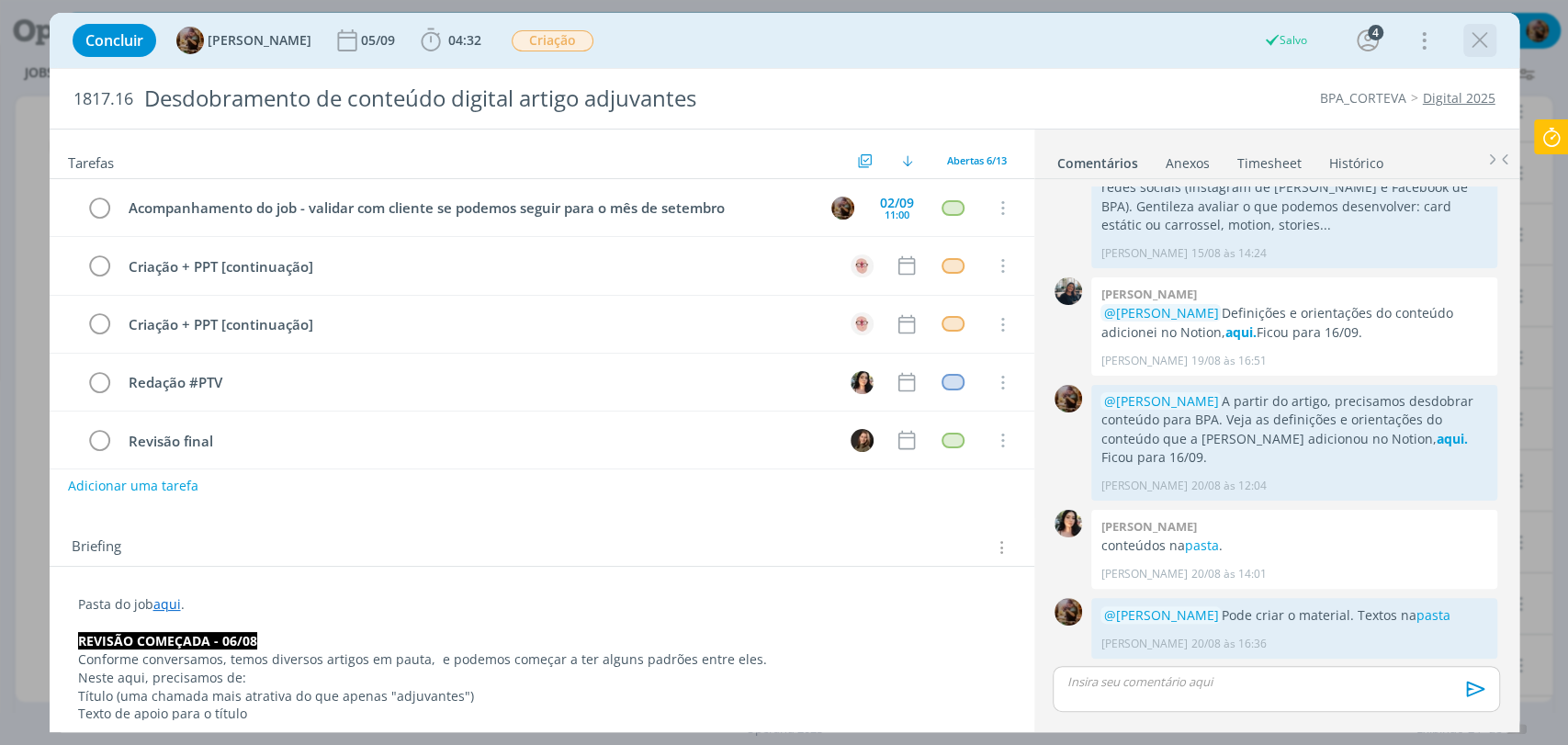
click at [1479, 38] on icon "dialog" at bounding box center [1480, 41] width 28 height 28
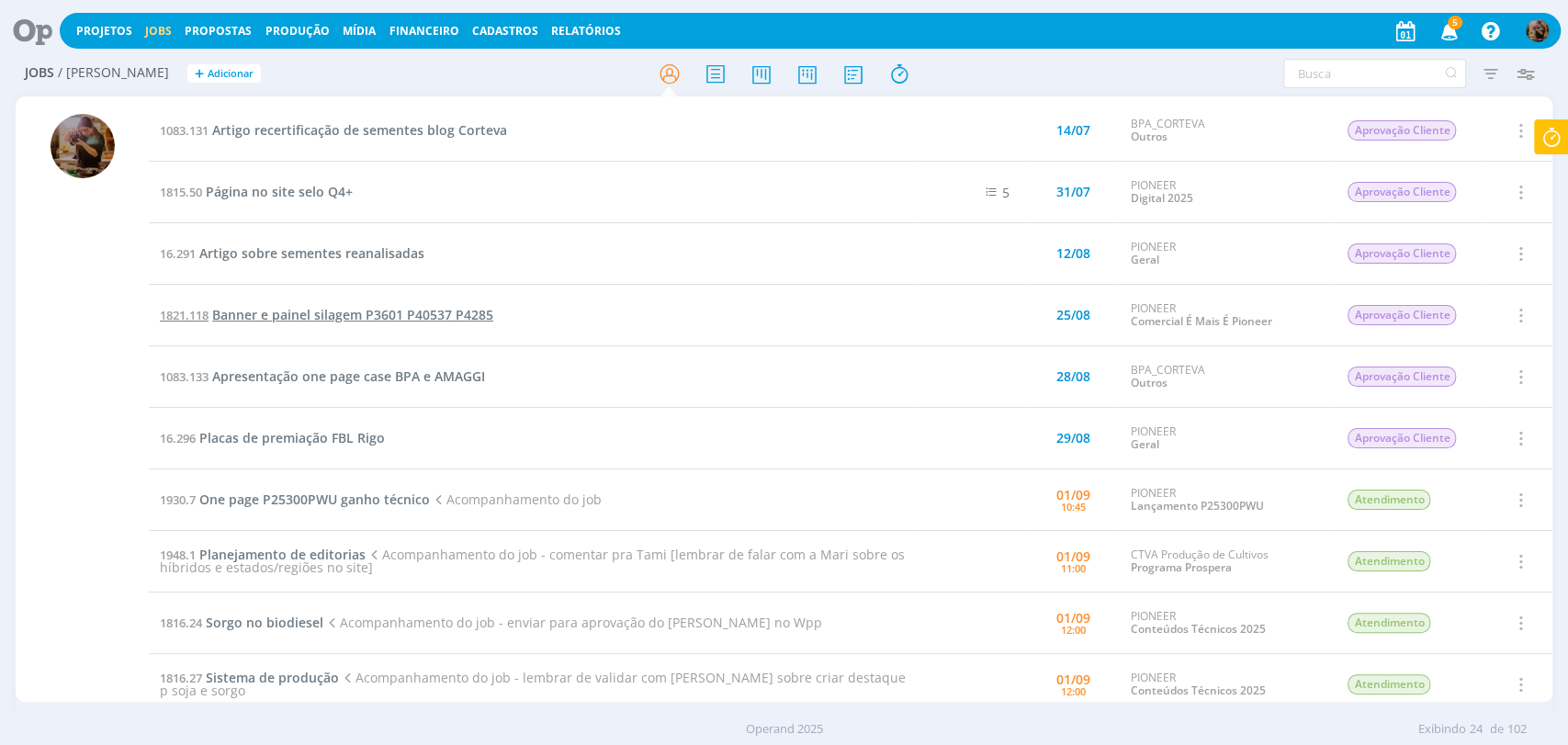
click at [457, 322] on span "Banner e painel silagem P3601 P40537 P4285" at bounding box center [352, 314] width 281 height 18
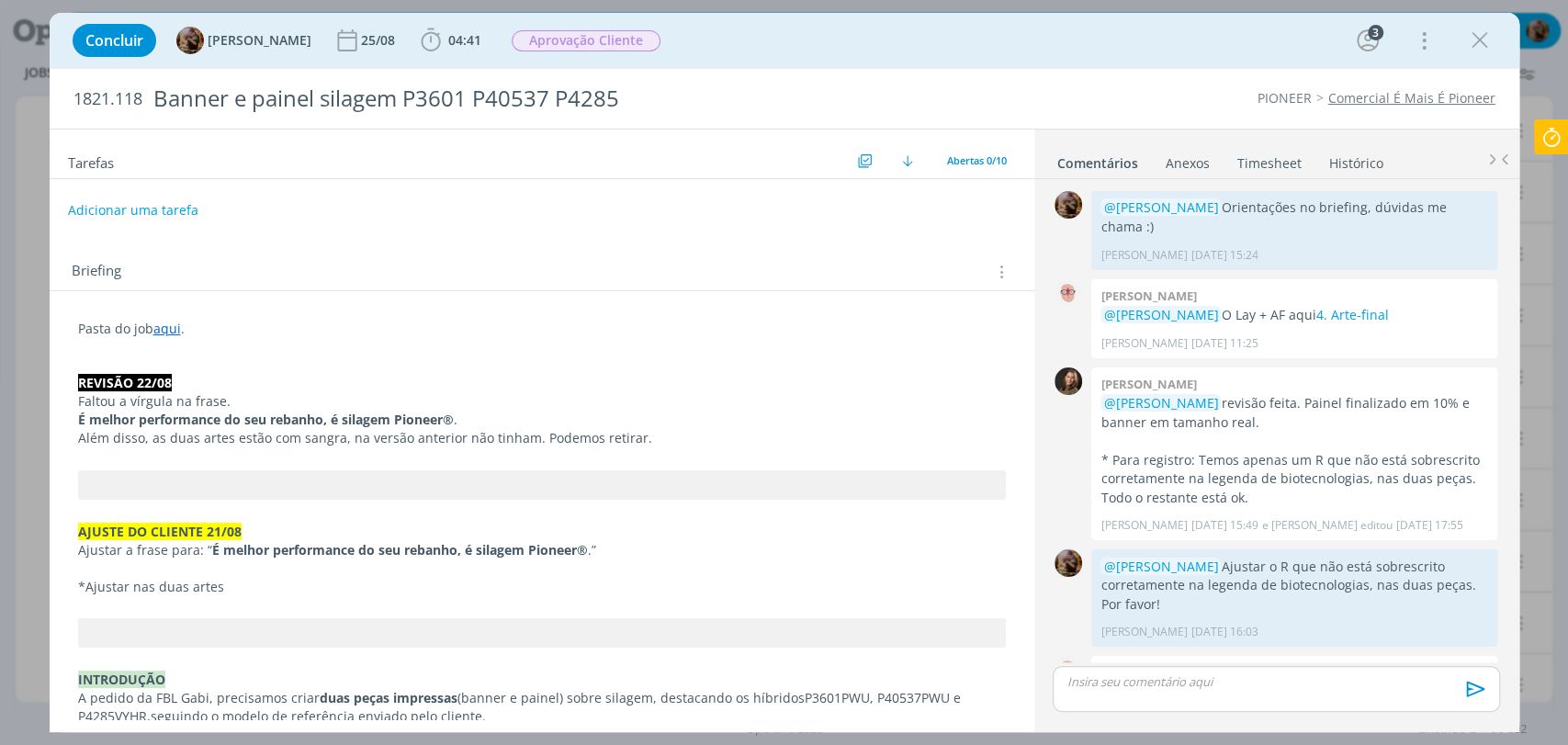
scroll to position [889, 0]
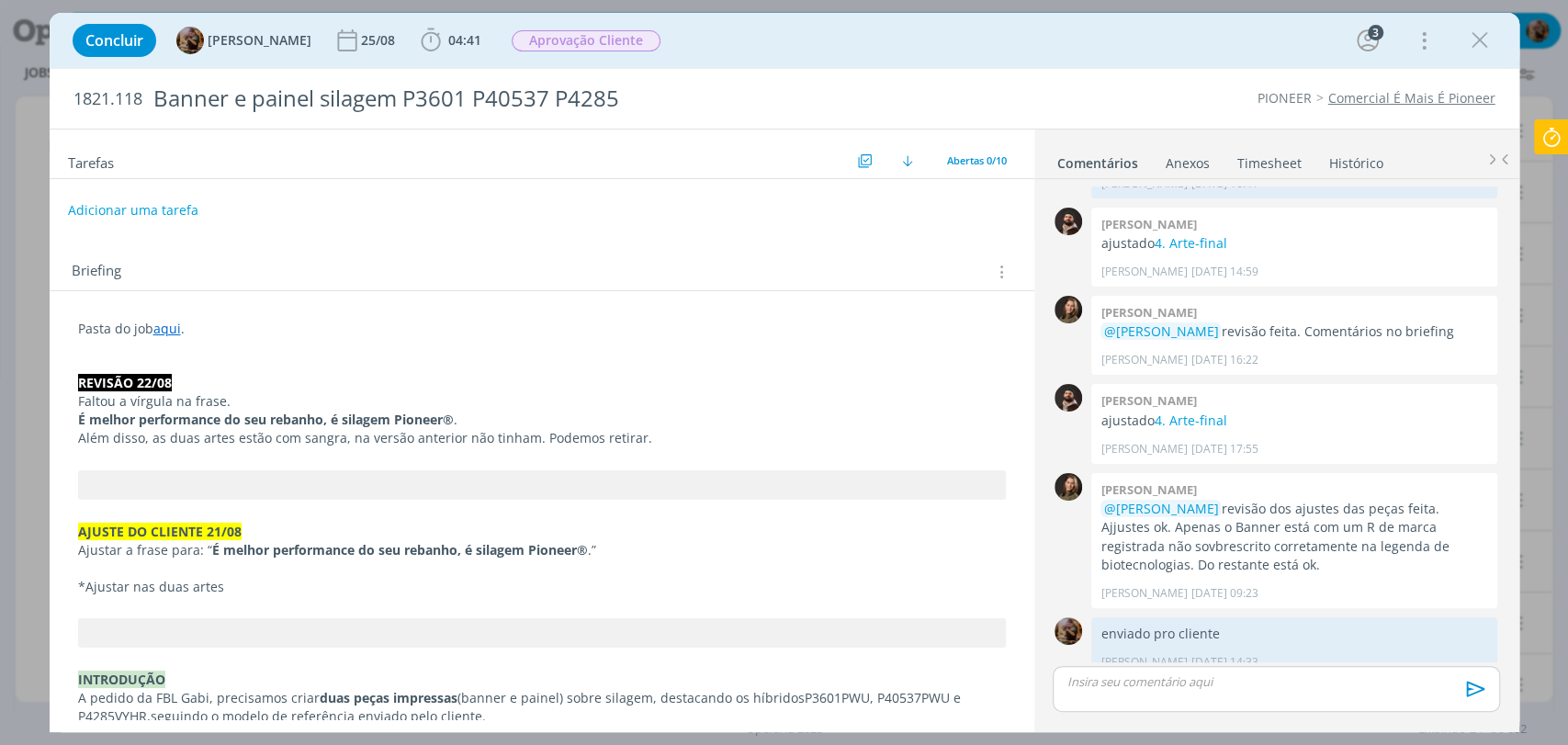
click at [1264, 163] on link "Timesheet" at bounding box center [1269, 159] width 66 height 27
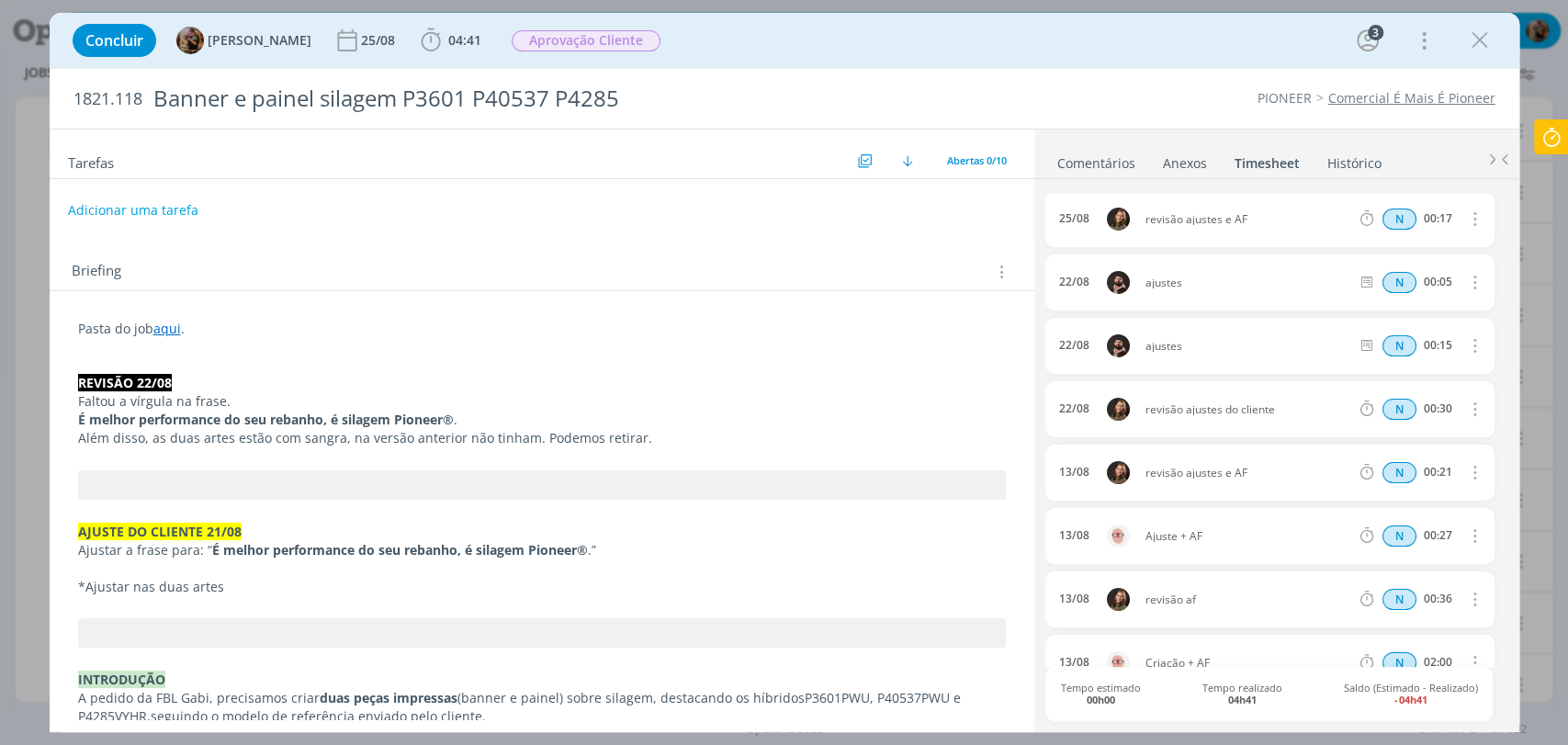
scroll to position [0, 0]
click at [649, 38] on span "Aprovação Cliente" at bounding box center [586, 41] width 149 height 21
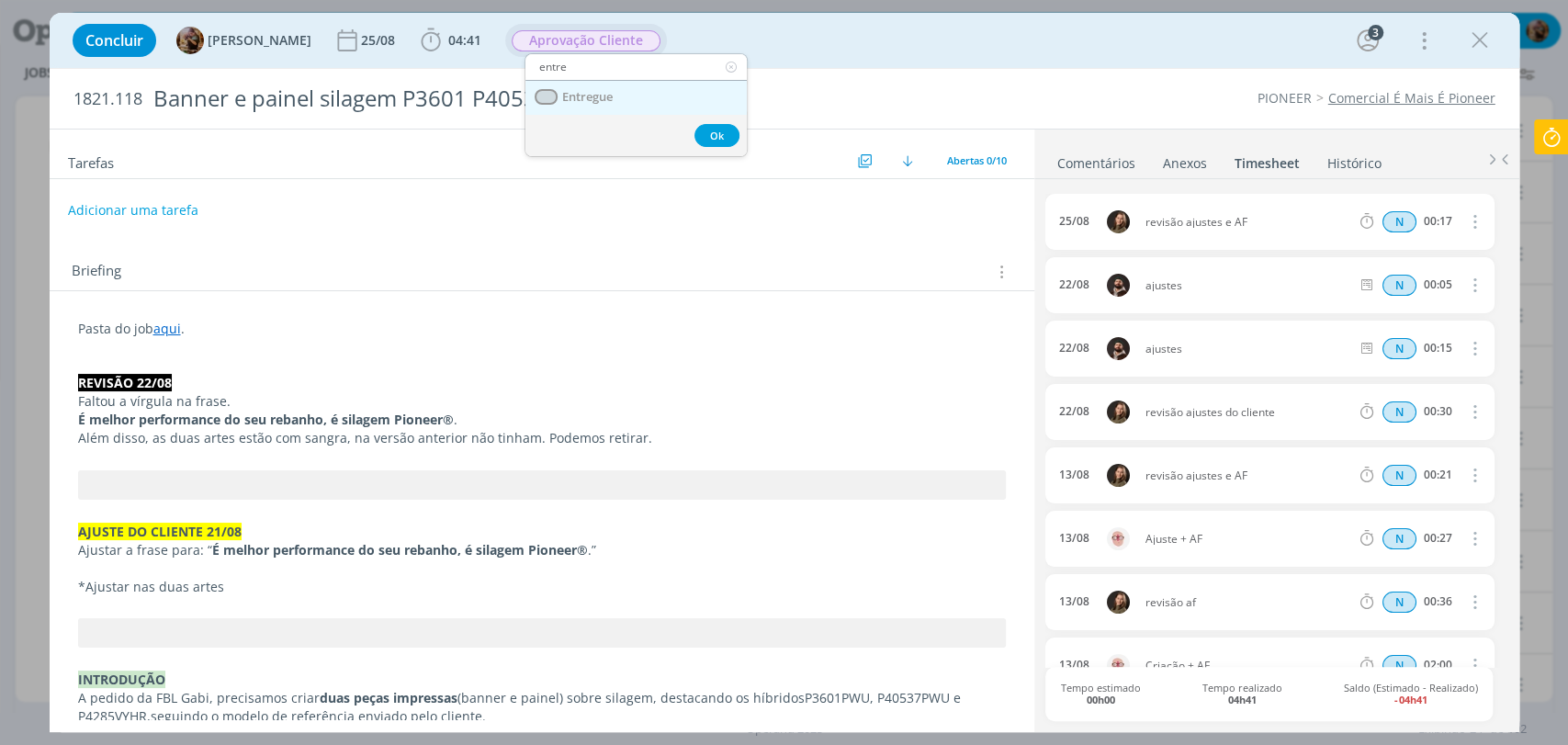
type input "entre"
click at [611, 96] on span "Entregue" at bounding box center [587, 98] width 50 height 15
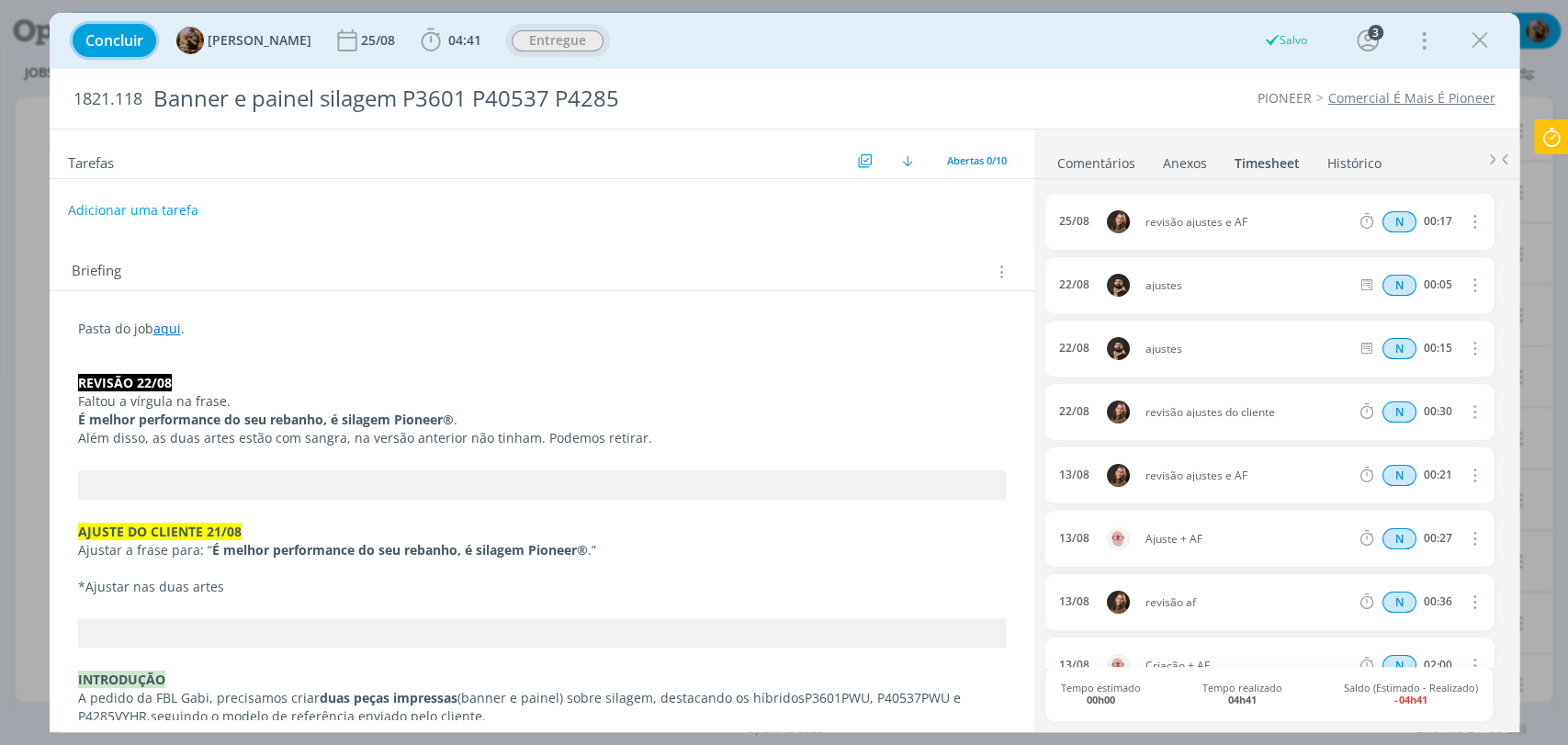
click at [113, 45] on span "Concluir" at bounding box center [114, 41] width 58 height 15
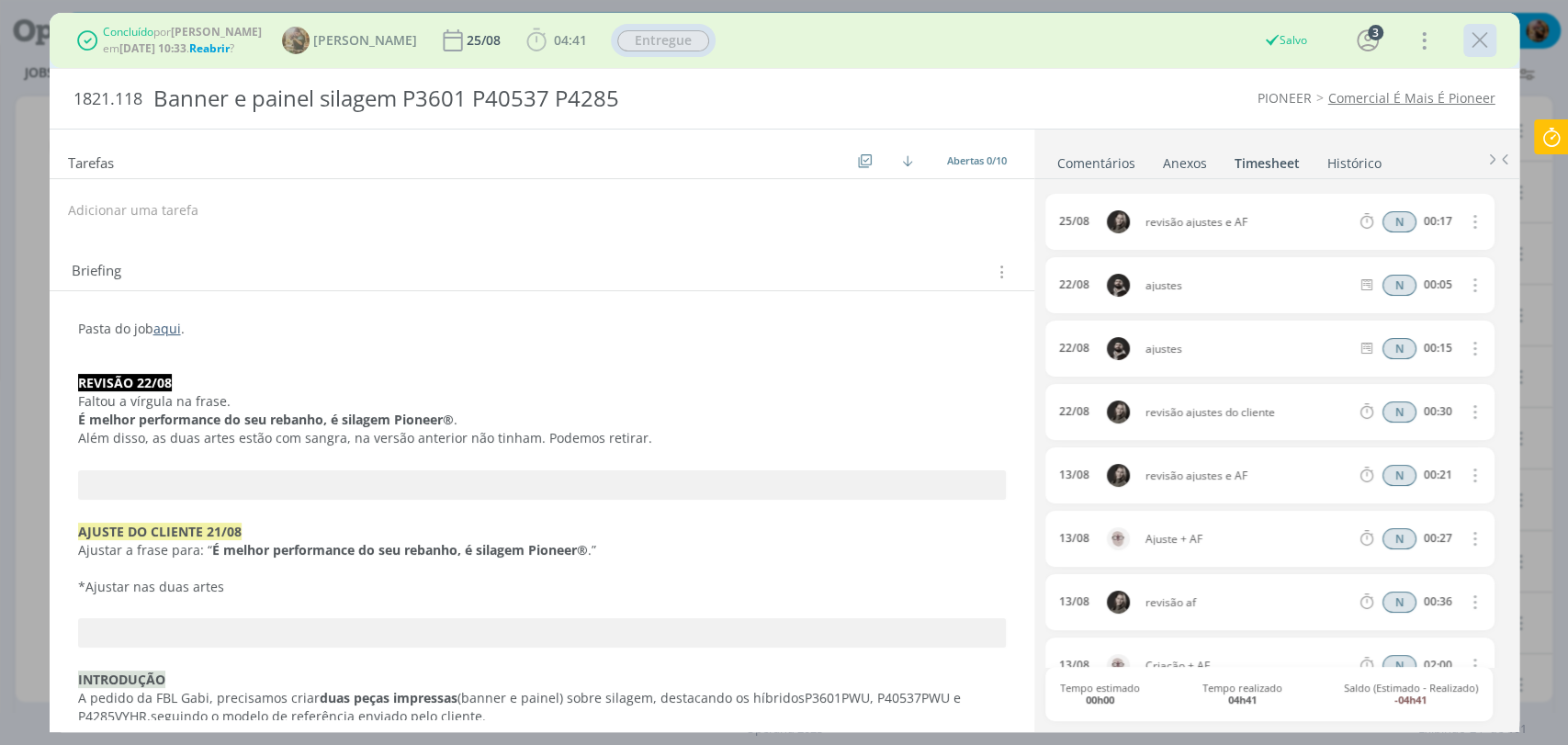
click at [1479, 34] on icon "dialog" at bounding box center [1480, 41] width 28 height 28
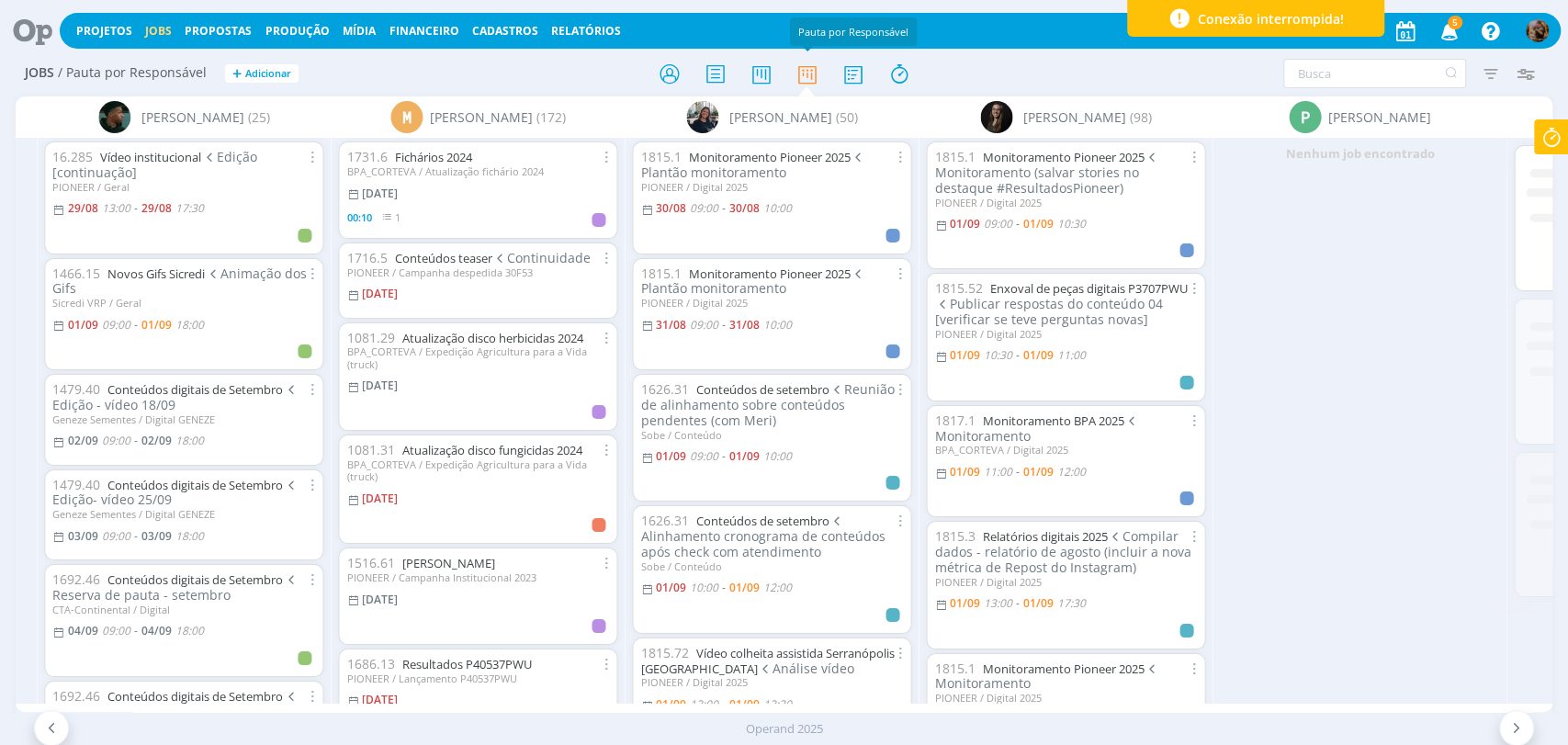
scroll to position [0, 1968]
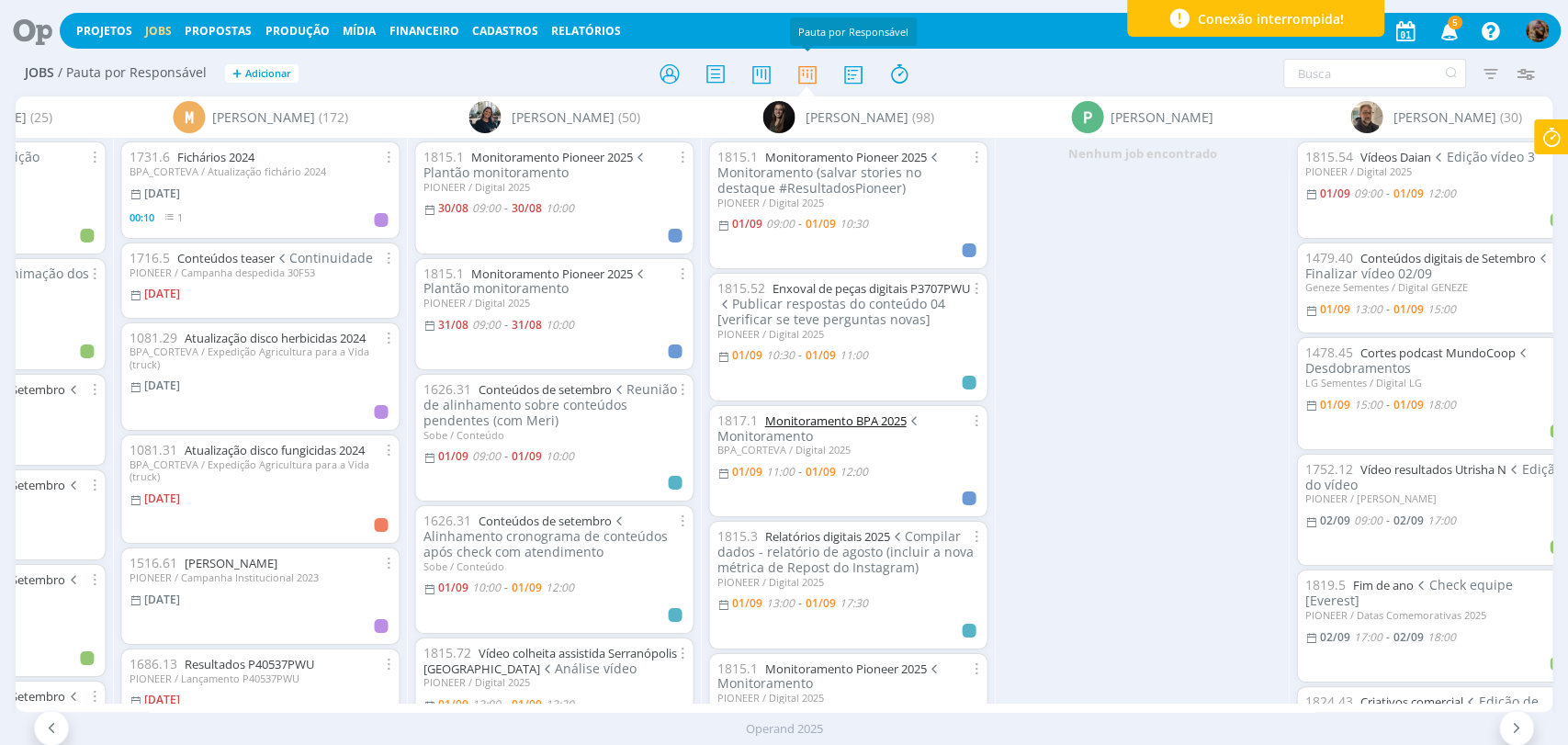
click at [904, 428] on link "Monitoramento BPA 2025" at bounding box center [835, 420] width 141 height 17
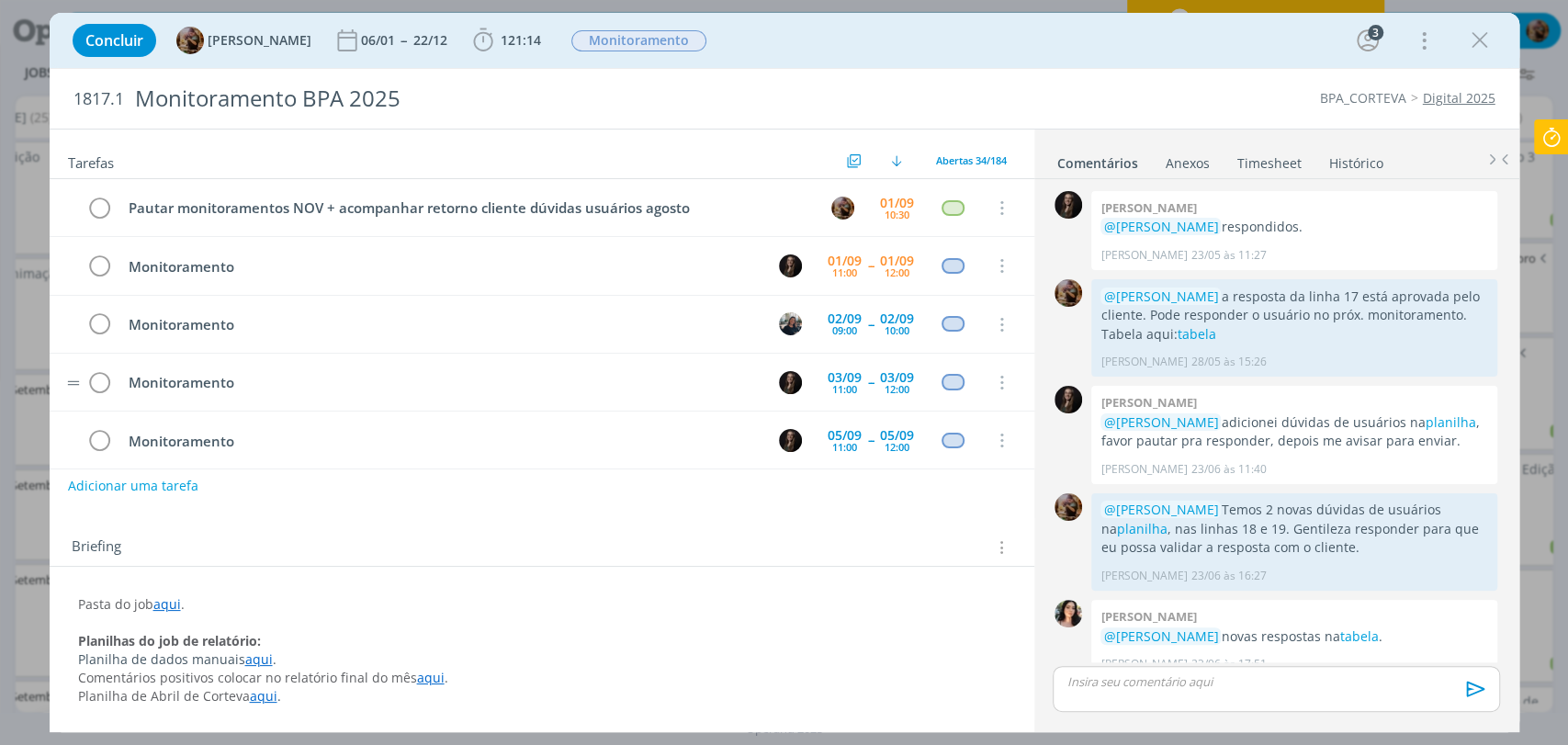
scroll to position [1830, 0]
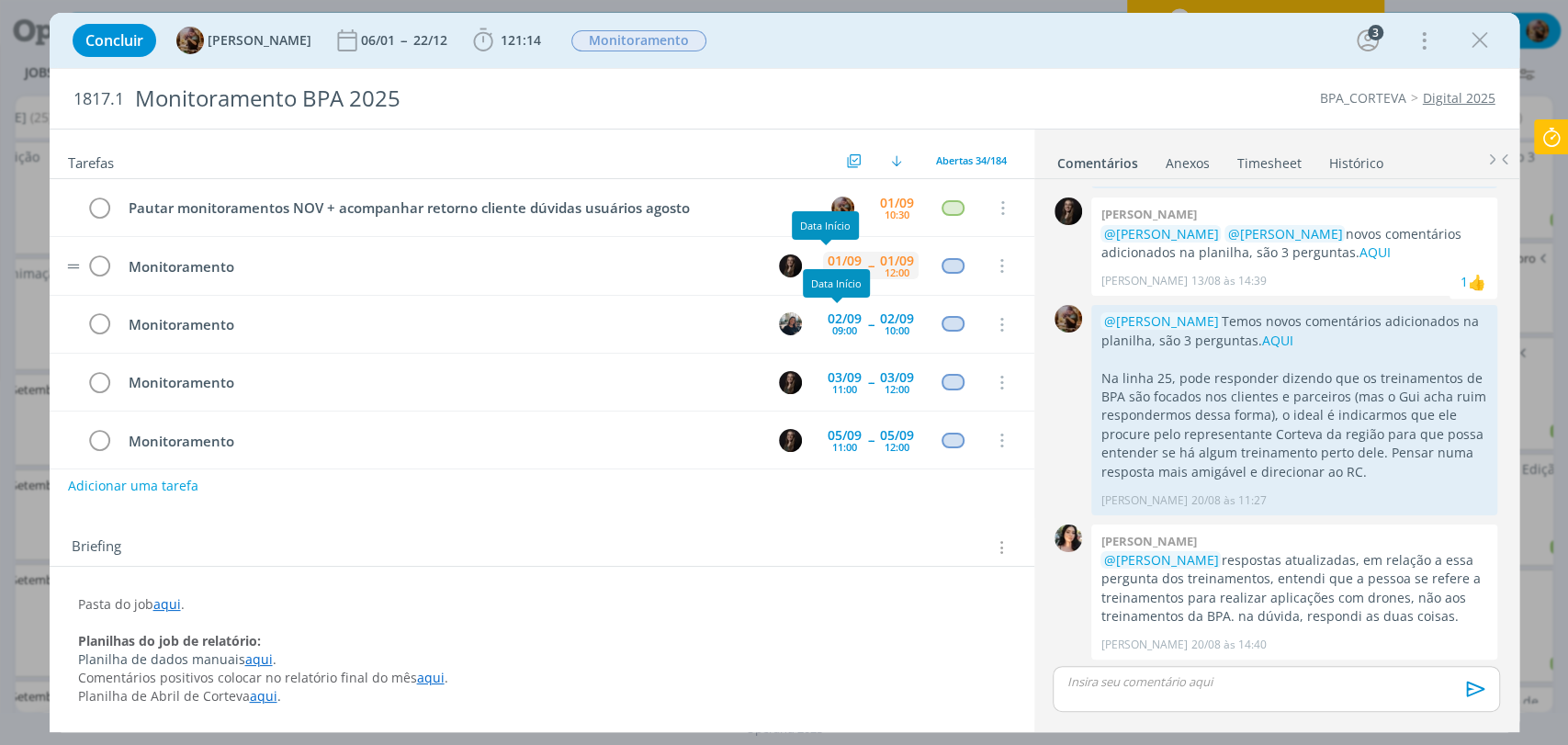
click at [838, 261] on div "01/09" at bounding box center [844, 261] width 34 height 13
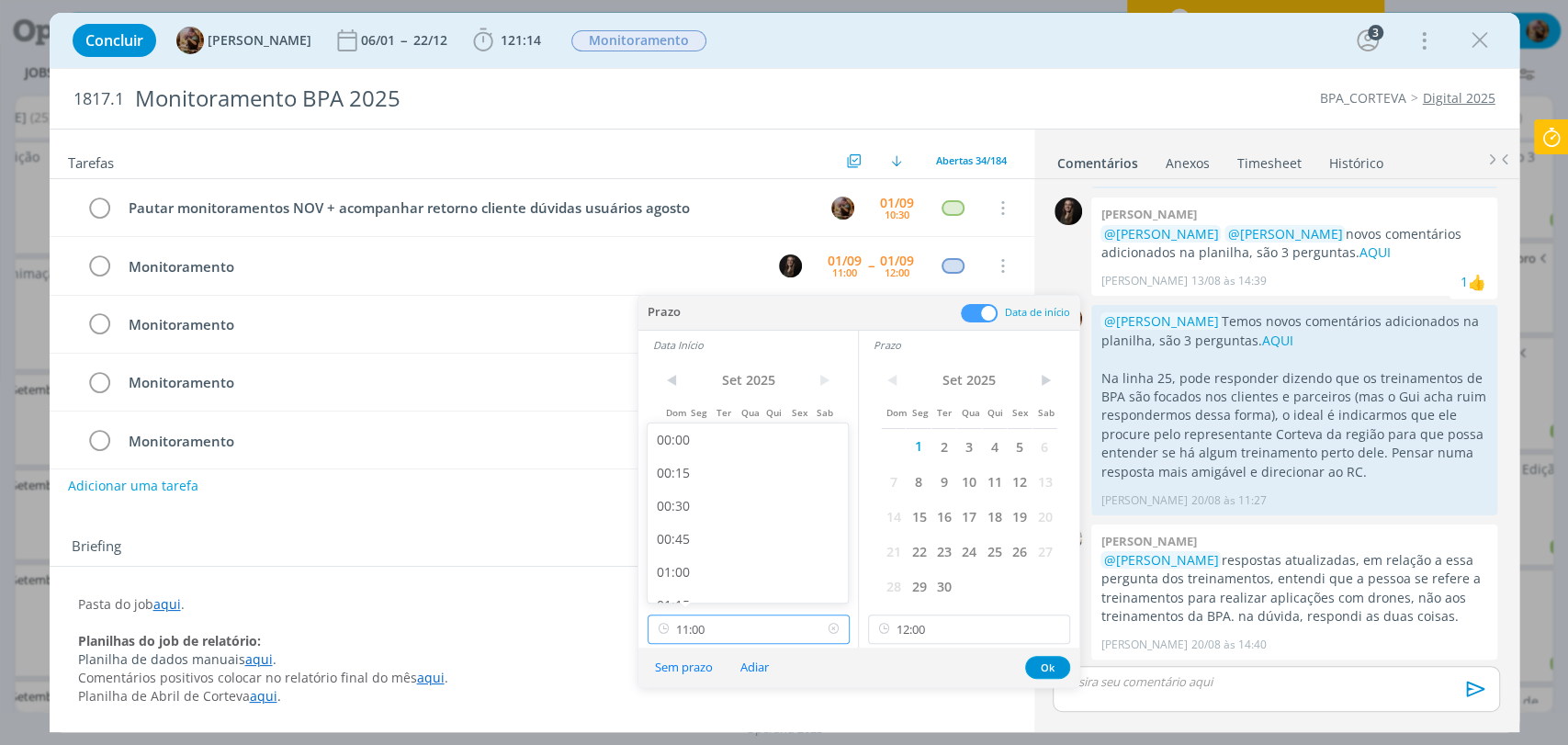
click at [764, 635] on input "11:00" at bounding box center [748, 630] width 202 height 30
click at [699, 507] on div "10:30" at bounding box center [750, 513] width 205 height 33
type input "10:30"
click at [928, 619] on input "12:00" at bounding box center [968, 630] width 202 height 30
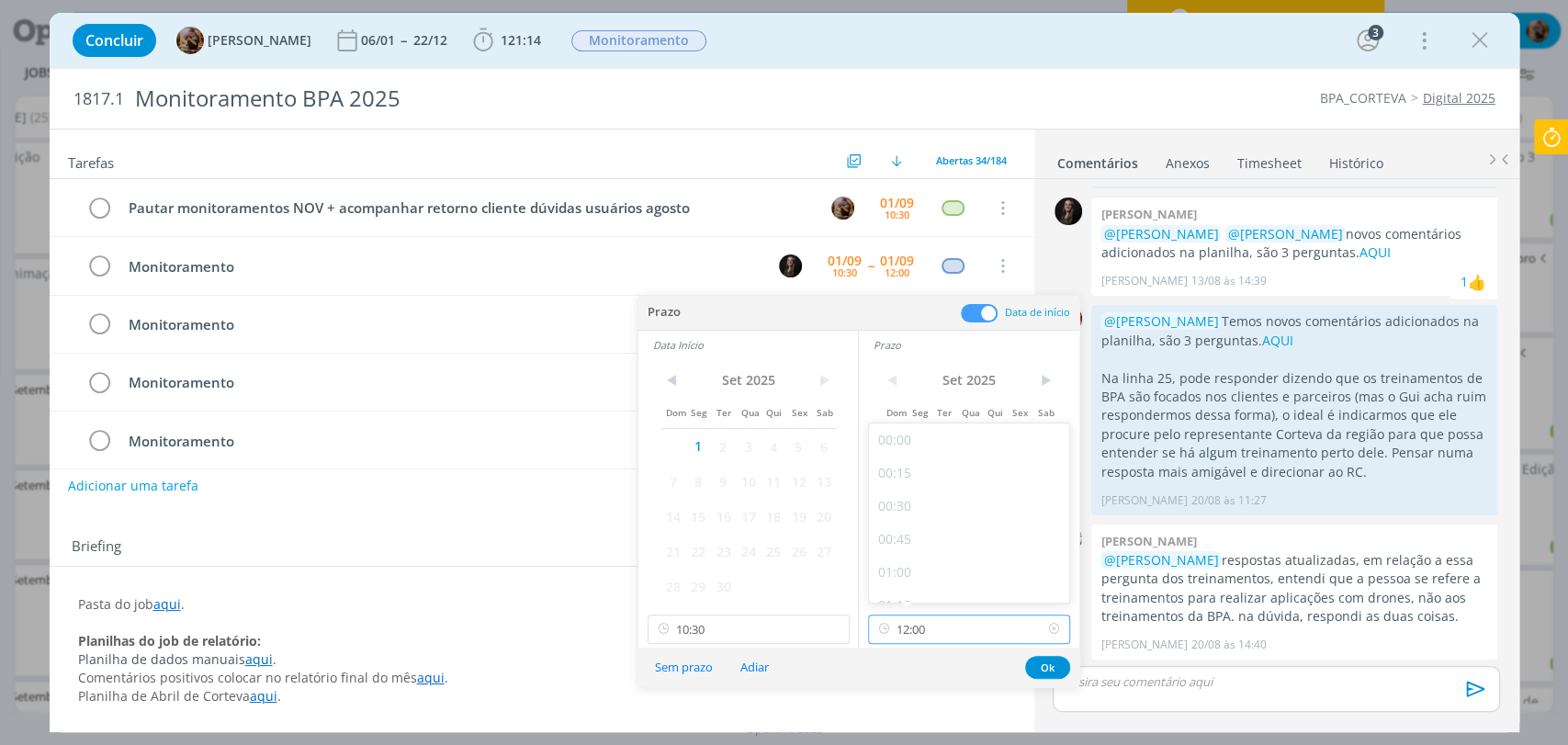
scroll to position [1448, 0]
click at [902, 515] on div "11:30" at bounding box center [971, 513] width 205 height 33
type input "11:30"
click at [1041, 663] on button "Ok" at bounding box center [1047, 667] width 45 height 23
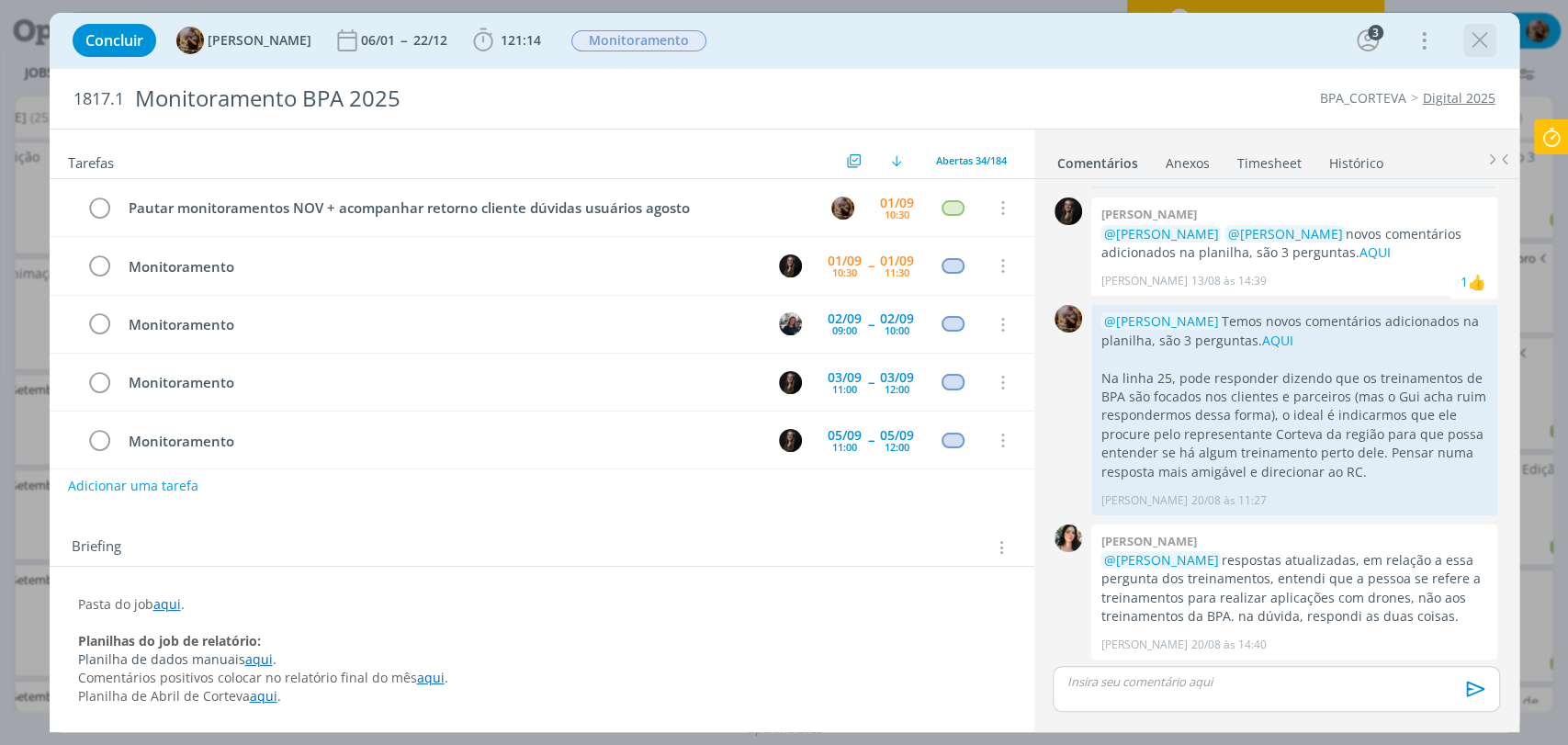
click at [1475, 36] on icon "dialog" at bounding box center [1480, 41] width 28 height 28
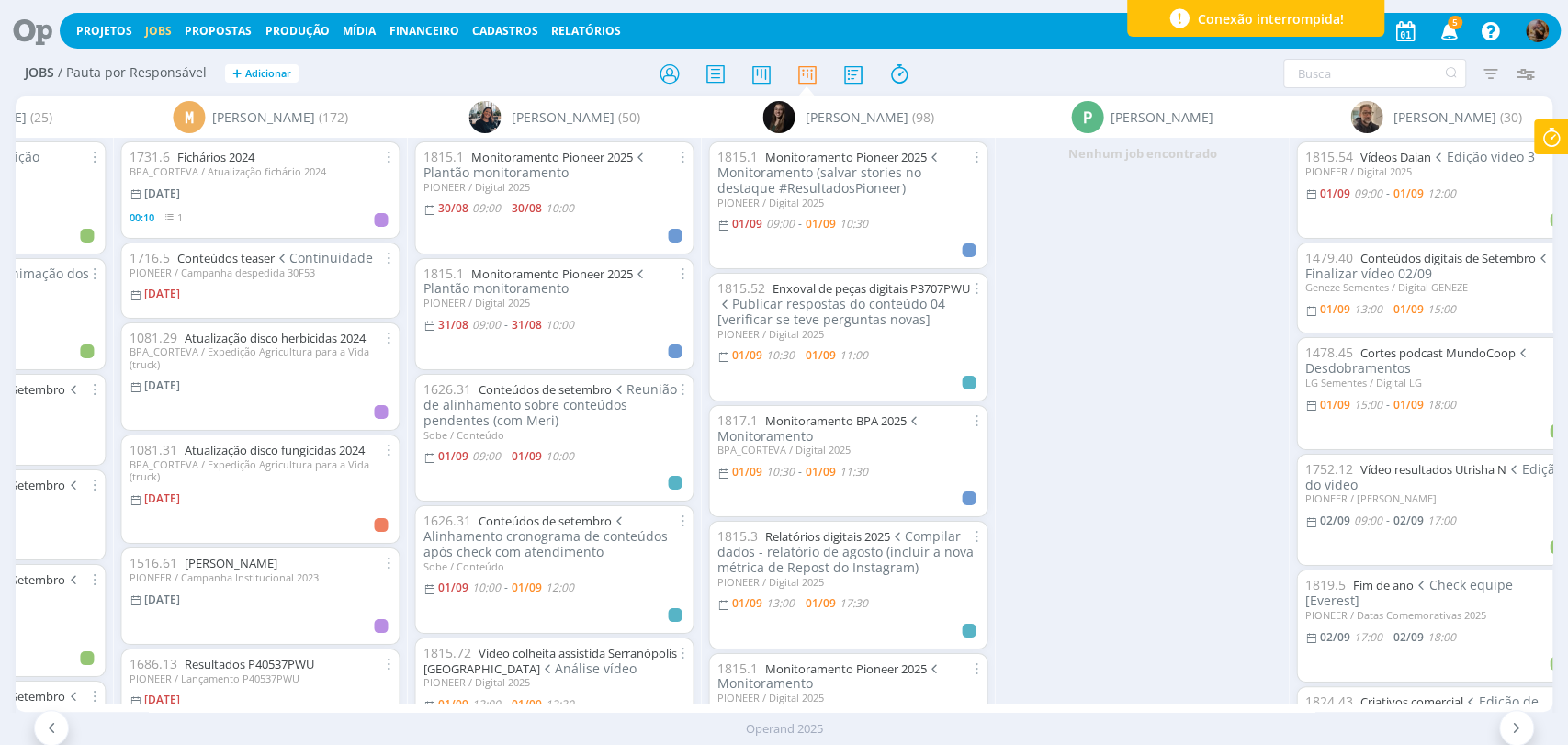
scroll to position [102, 0]
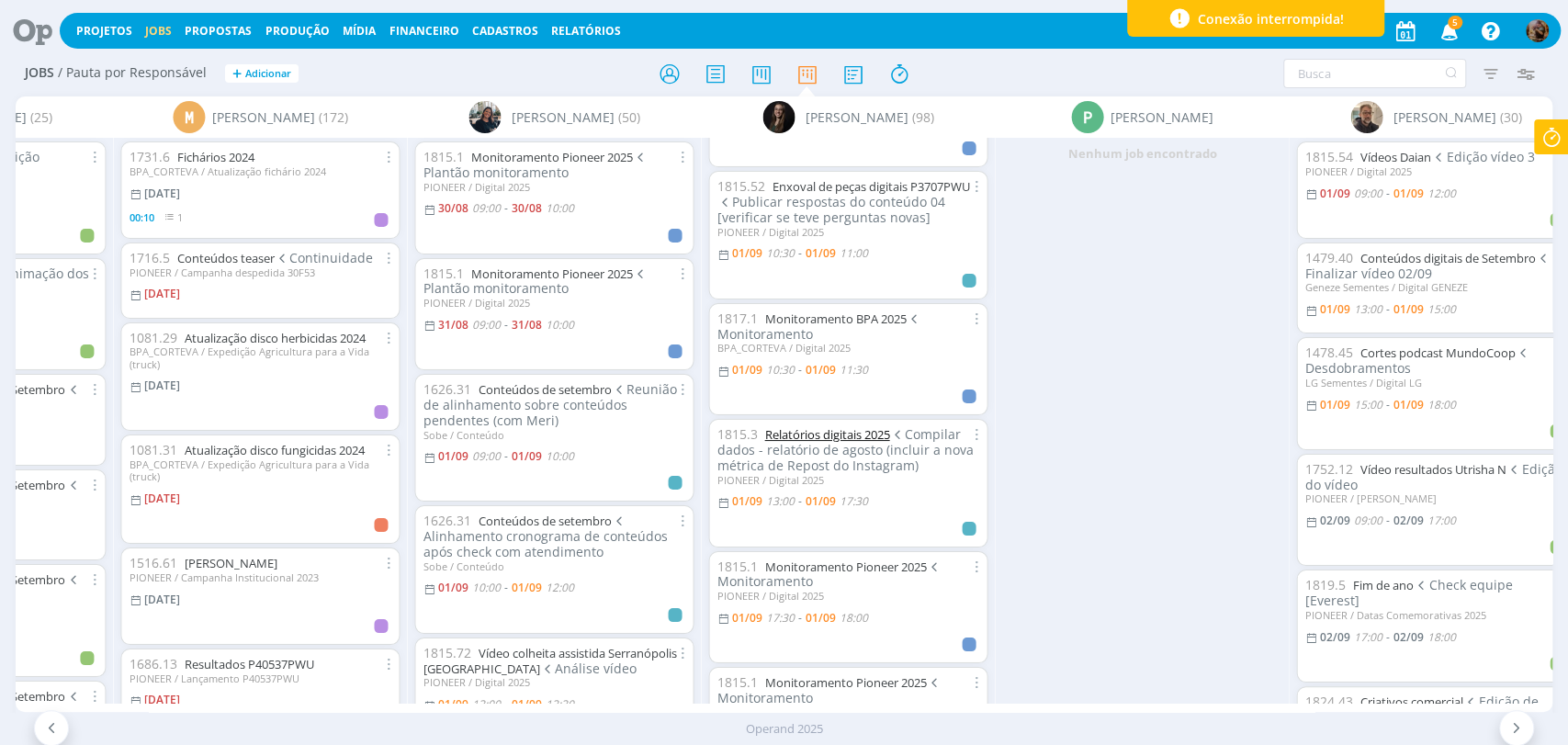
click at [886, 443] on link "Relatórios digitais 2025" at bounding box center [827, 434] width 125 height 17
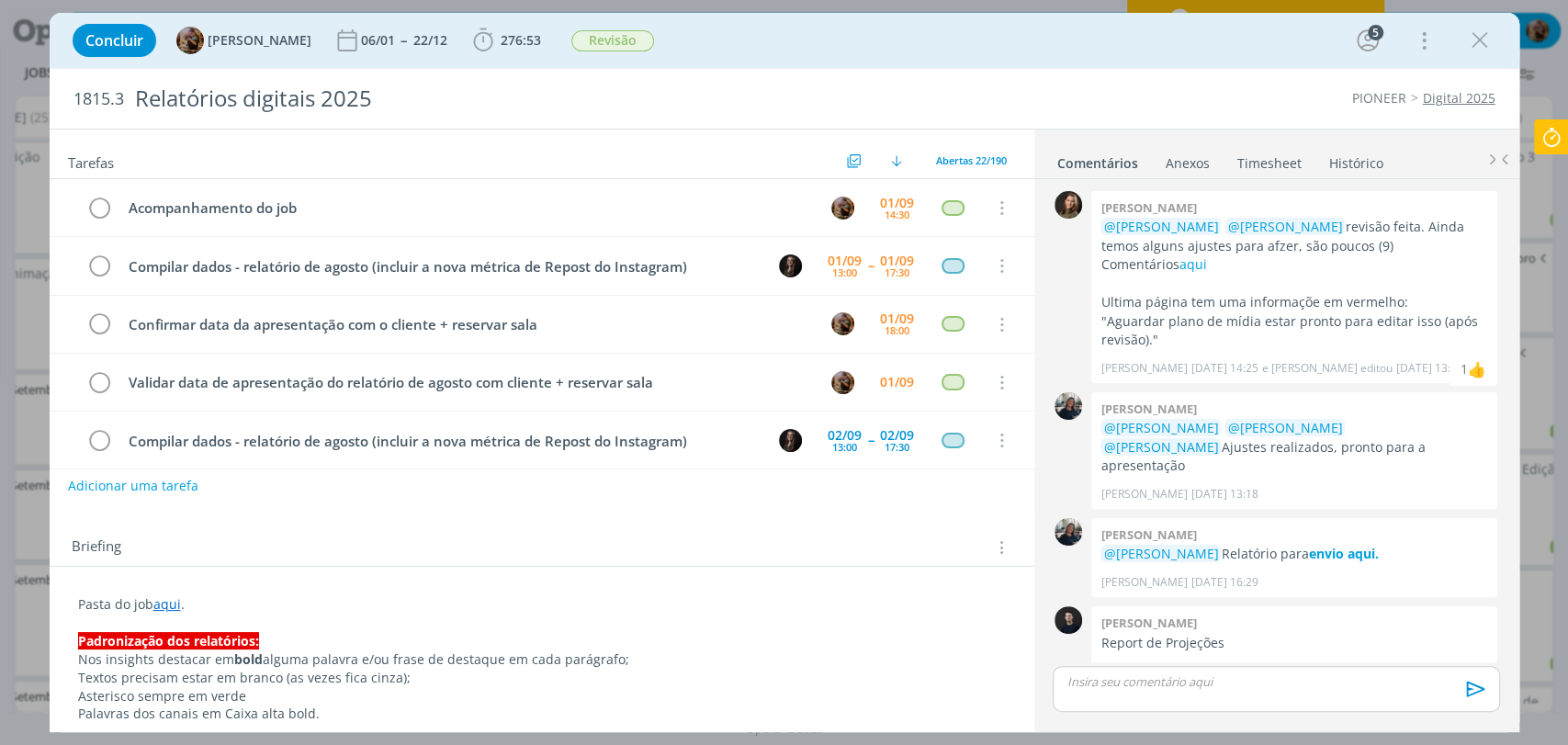
scroll to position [2007, 0]
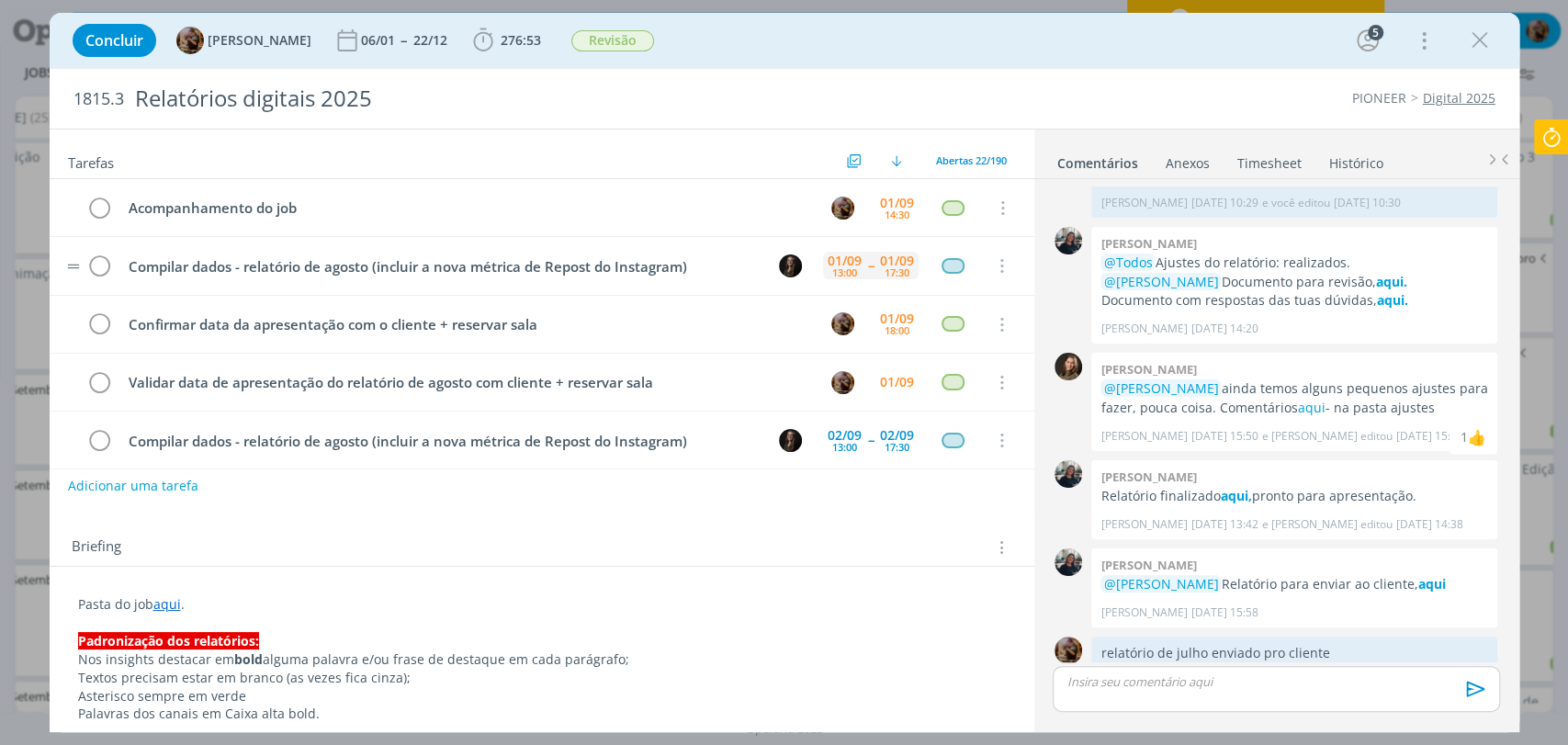
click at [823, 277] on div "[DATE] 13:00" at bounding box center [844, 266] width 43 height 28
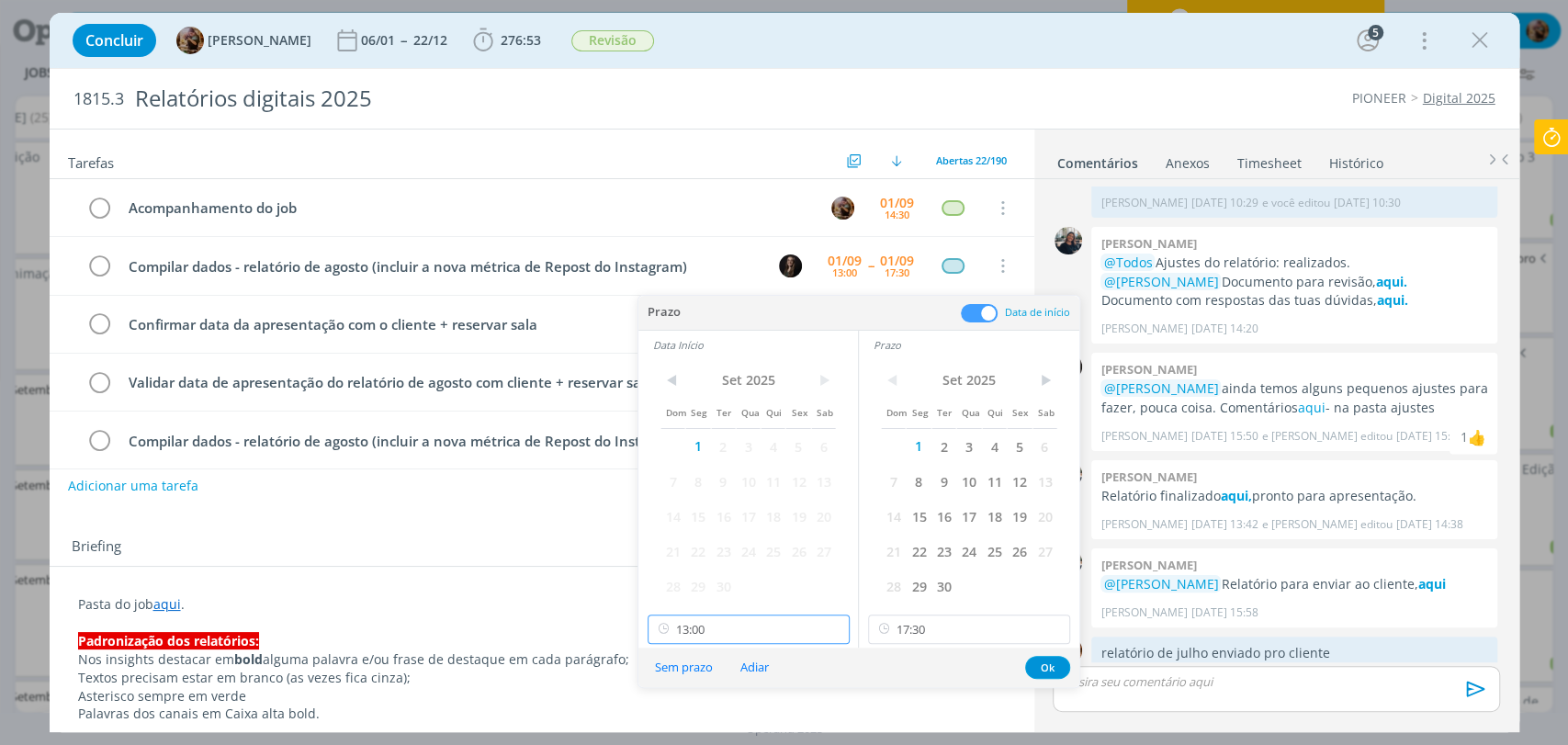
click at [752, 628] on input "13:00" at bounding box center [748, 630] width 202 height 30
click at [691, 482] on div "11:30" at bounding box center [750, 485] width 205 height 33
type input "11:30"
click at [911, 629] on input "17:30" at bounding box center [968, 630] width 202 height 30
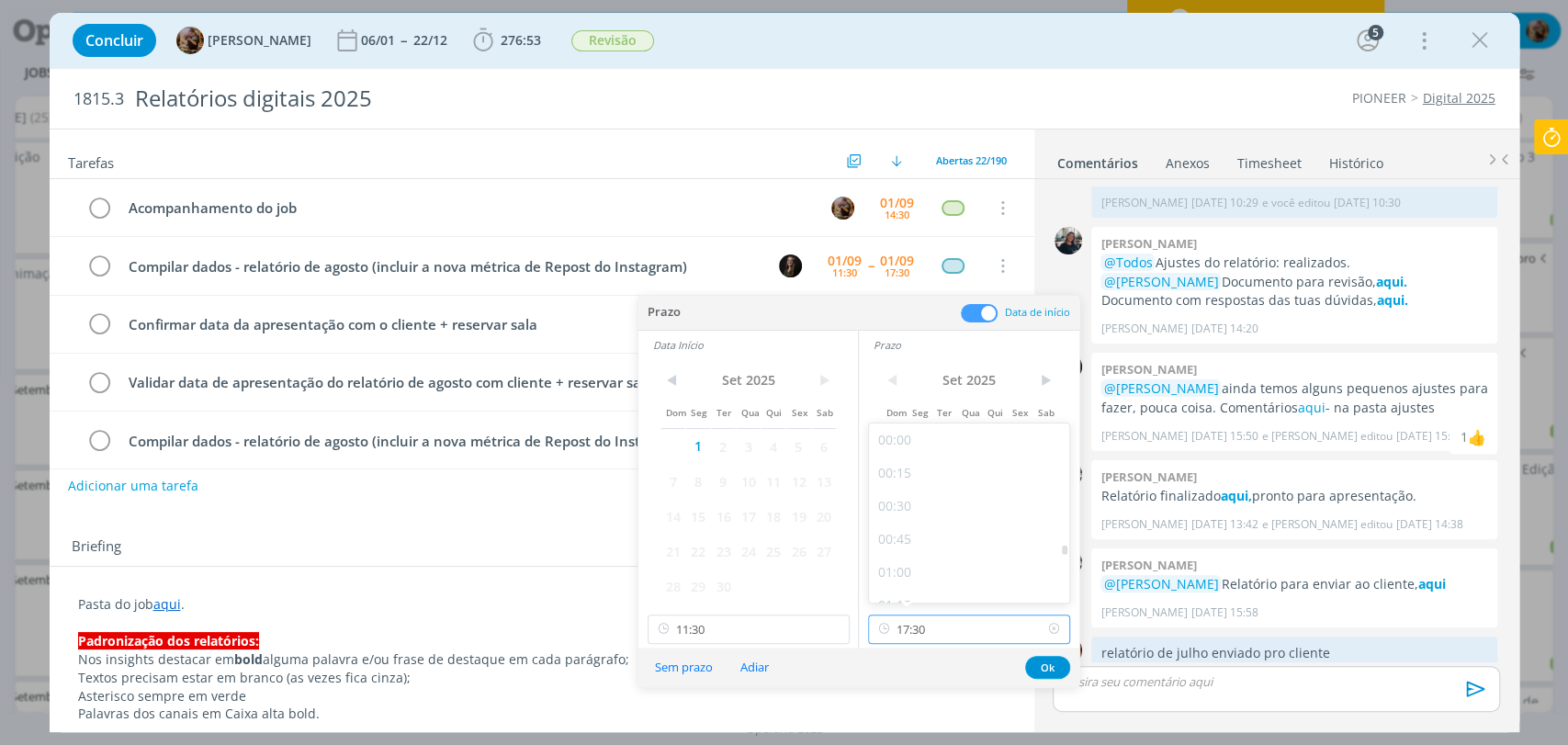
scroll to position [2175, 0]
click at [897, 516] on div "17:00" at bounding box center [971, 513] width 205 height 33
type input "17:00"
click at [1050, 672] on button "Ok" at bounding box center [1047, 667] width 45 height 23
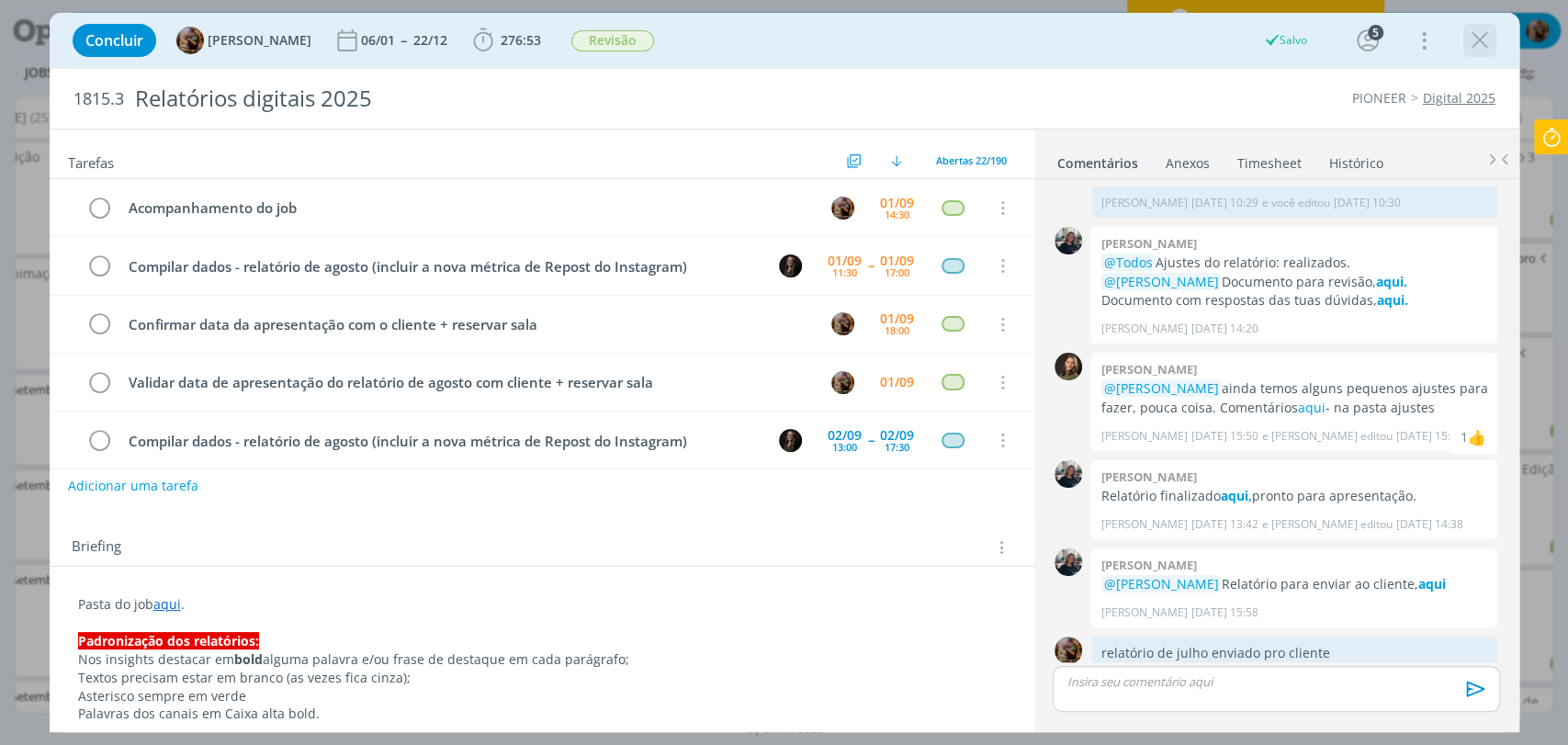
click at [1475, 34] on icon "dialog" at bounding box center [1480, 41] width 28 height 28
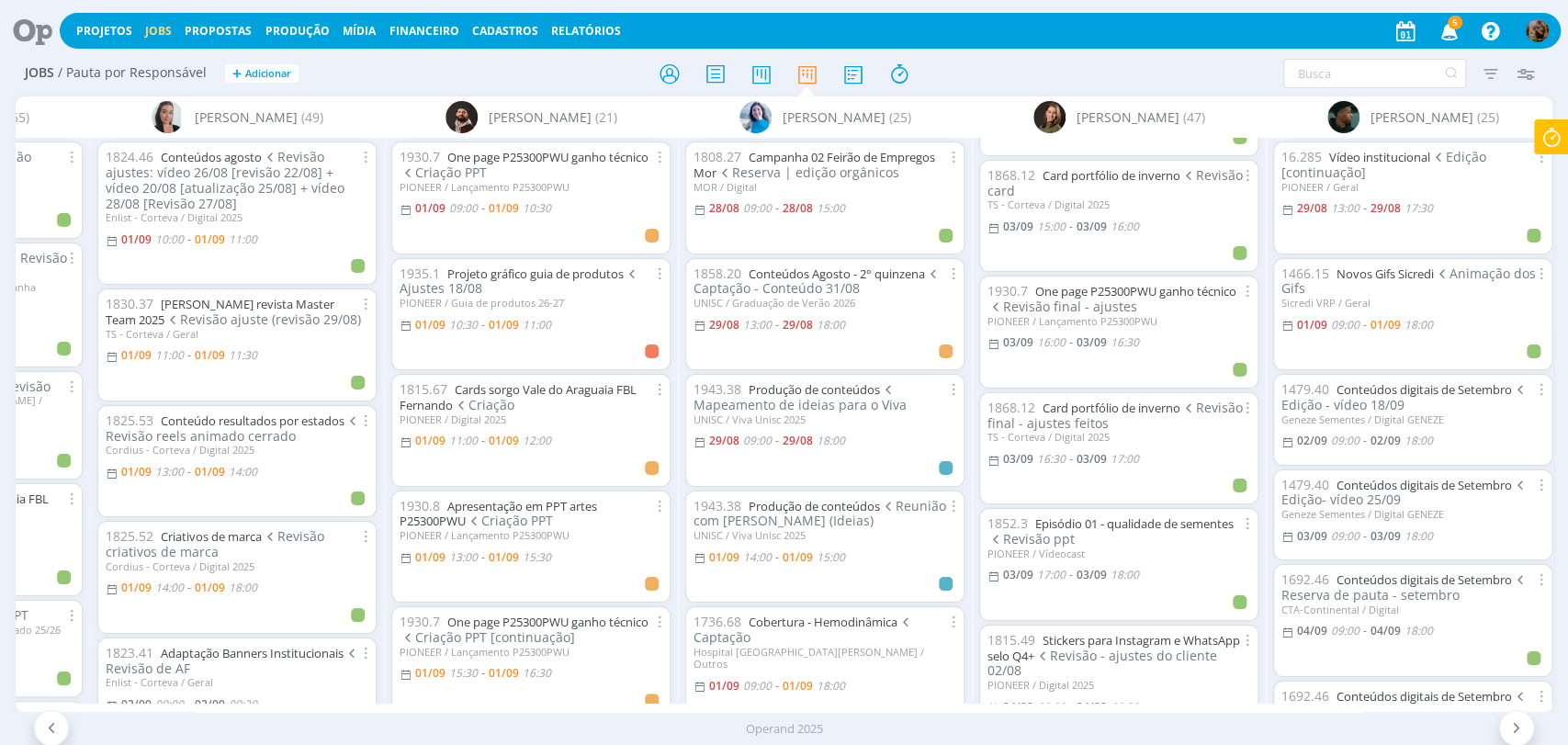
scroll to position [1837, 0]
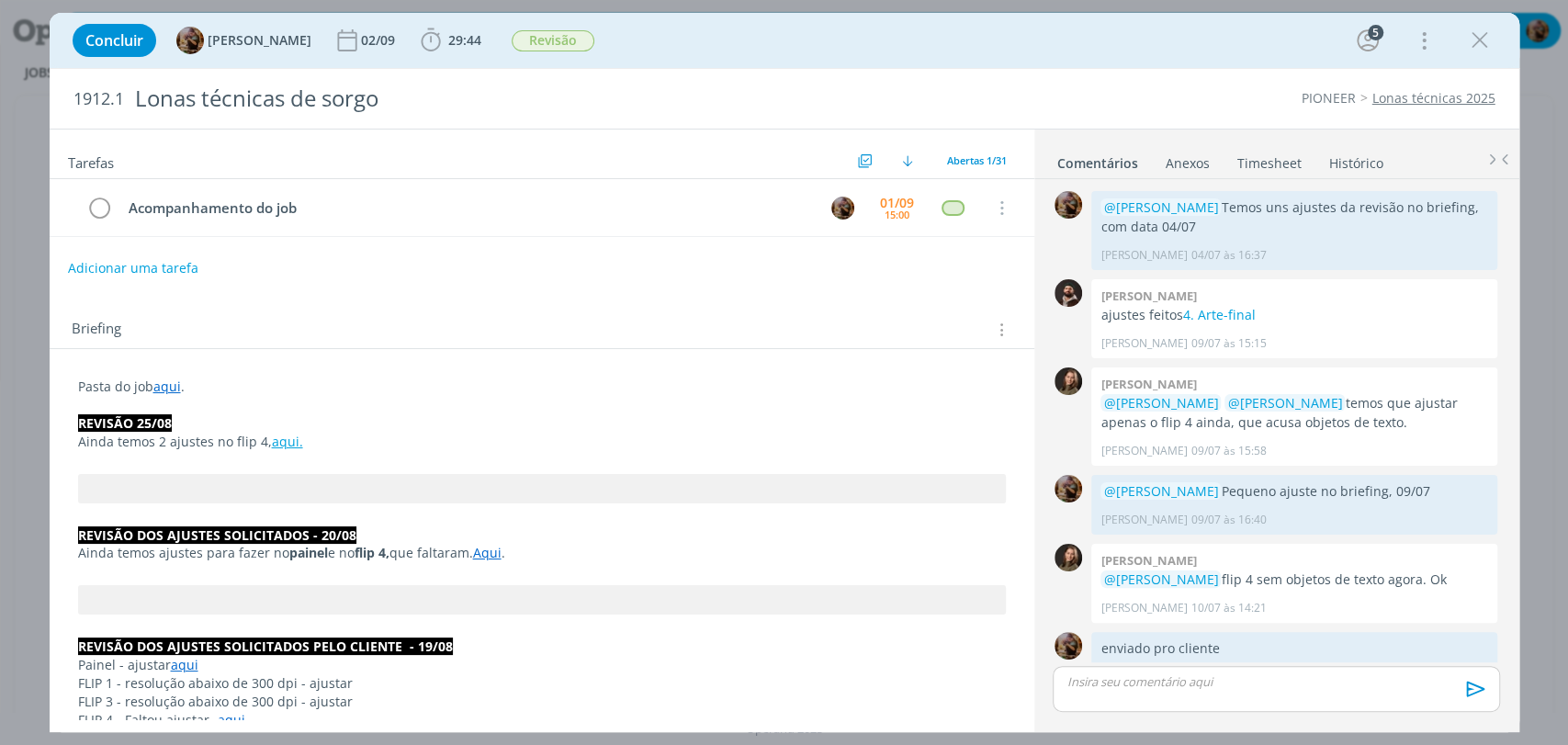
scroll to position [1324, 0]
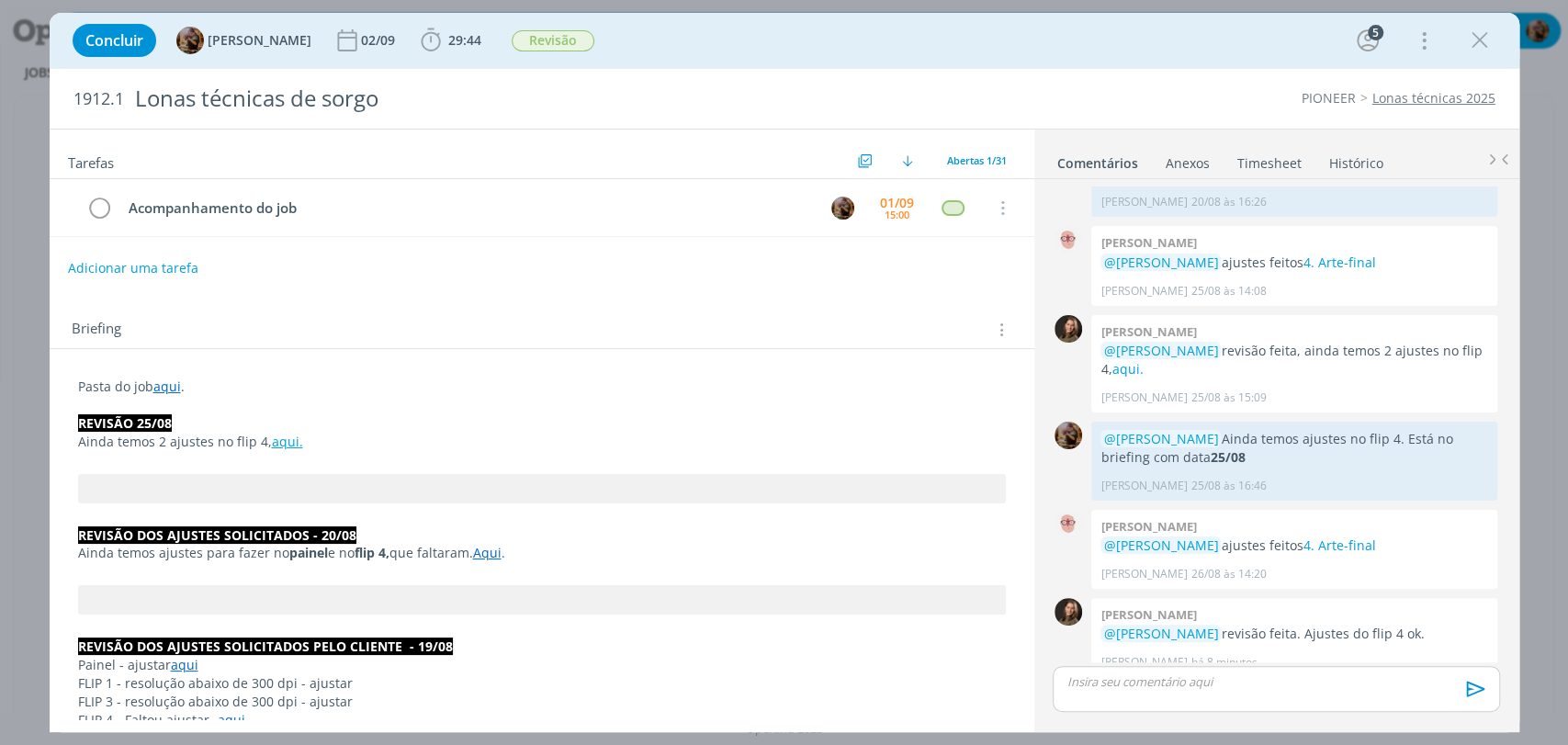
click at [1278, 165] on link "Timesheet" at bounding box center [1269, 159] width 66 height 27
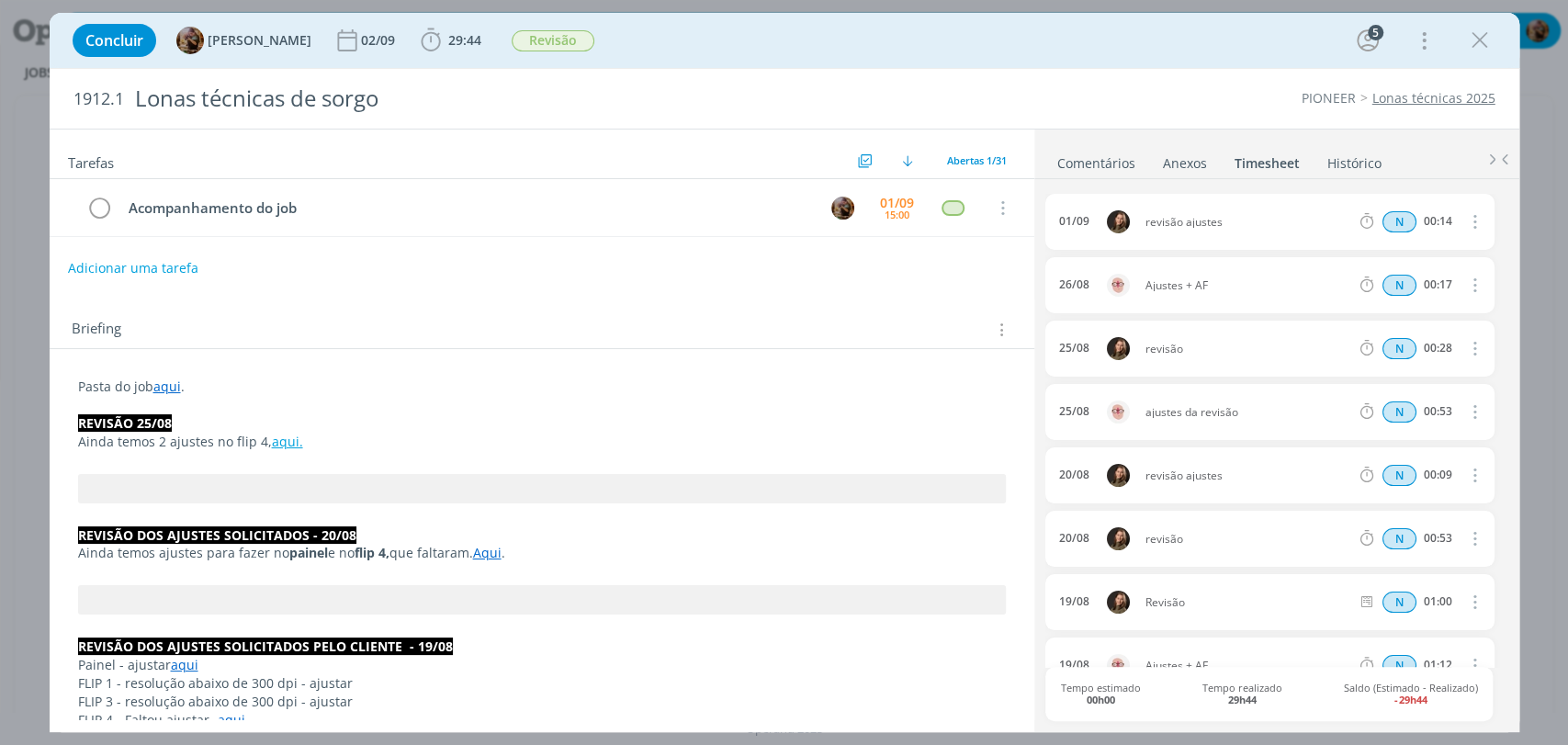
click at [1110, 160] on link "Comentários" at bounding box center [1096, 159] width 80 height 27
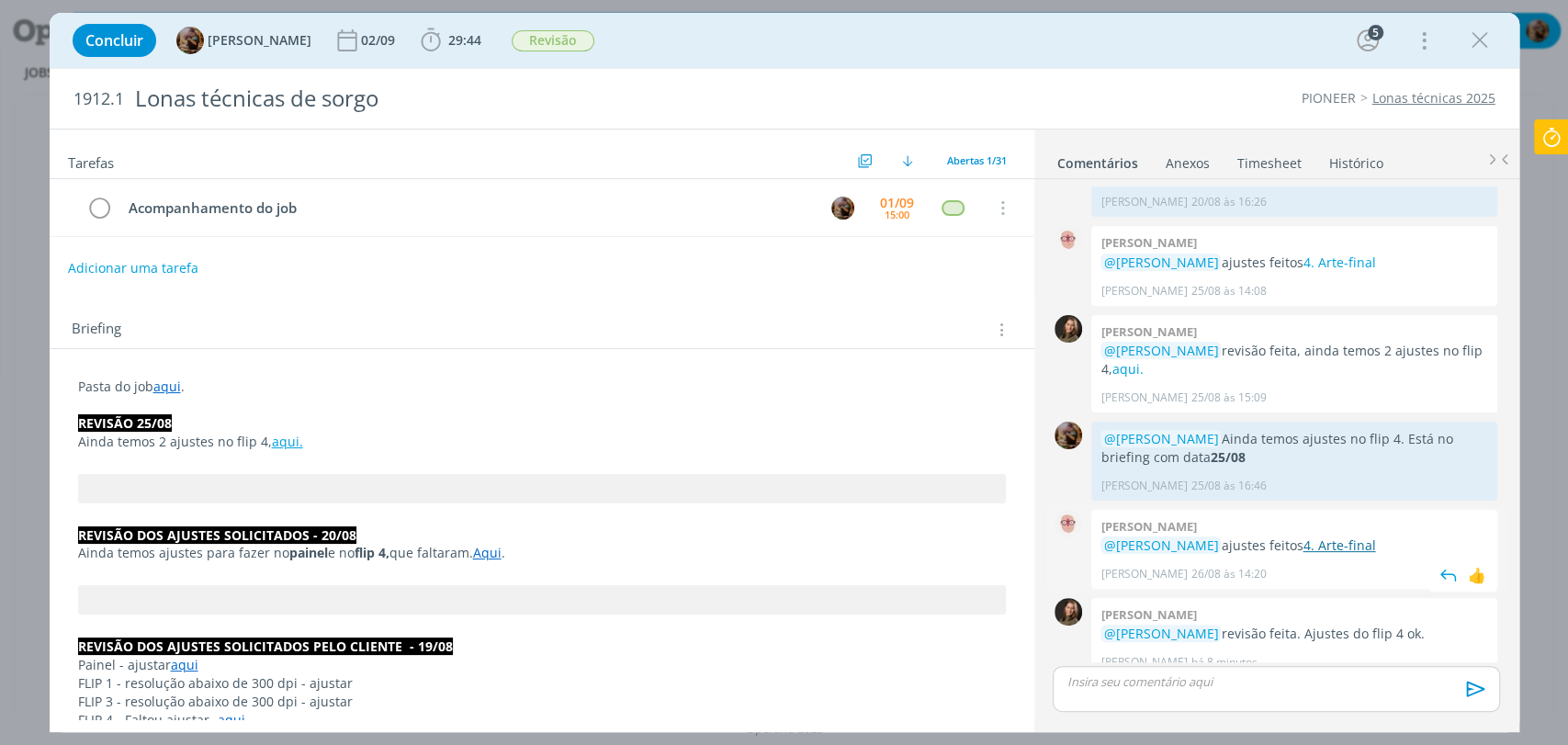
click at [1324, 537] on link "4. Arte-final" at bounding box center [1339, 545] width 73 height 18
click at [1122, 690] on div "dialog" at bounding box center [1276, 688] width 446 height 46
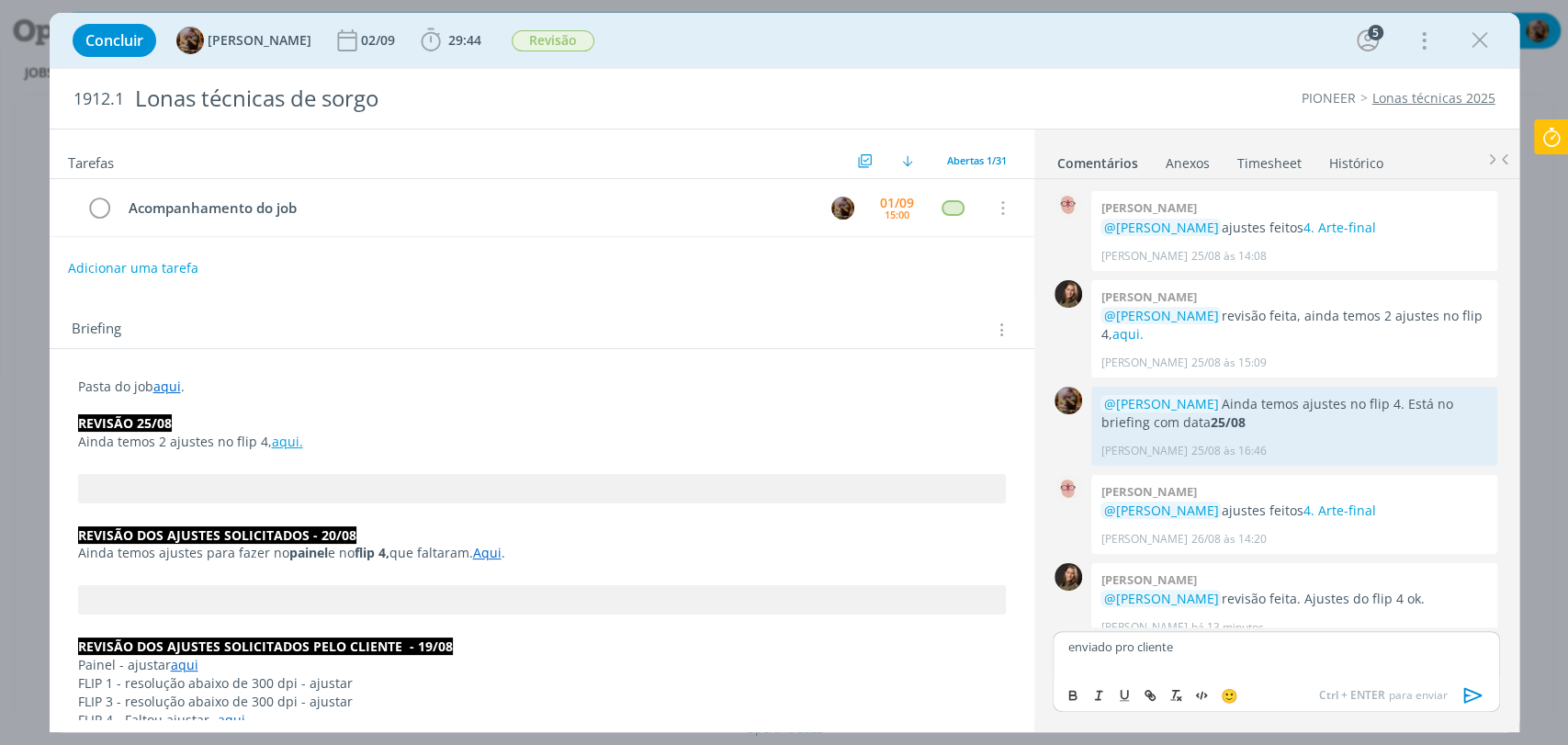
click at [1472, 693] on icon "dialog" at bounding box center [1474, 696] width 28 height 28
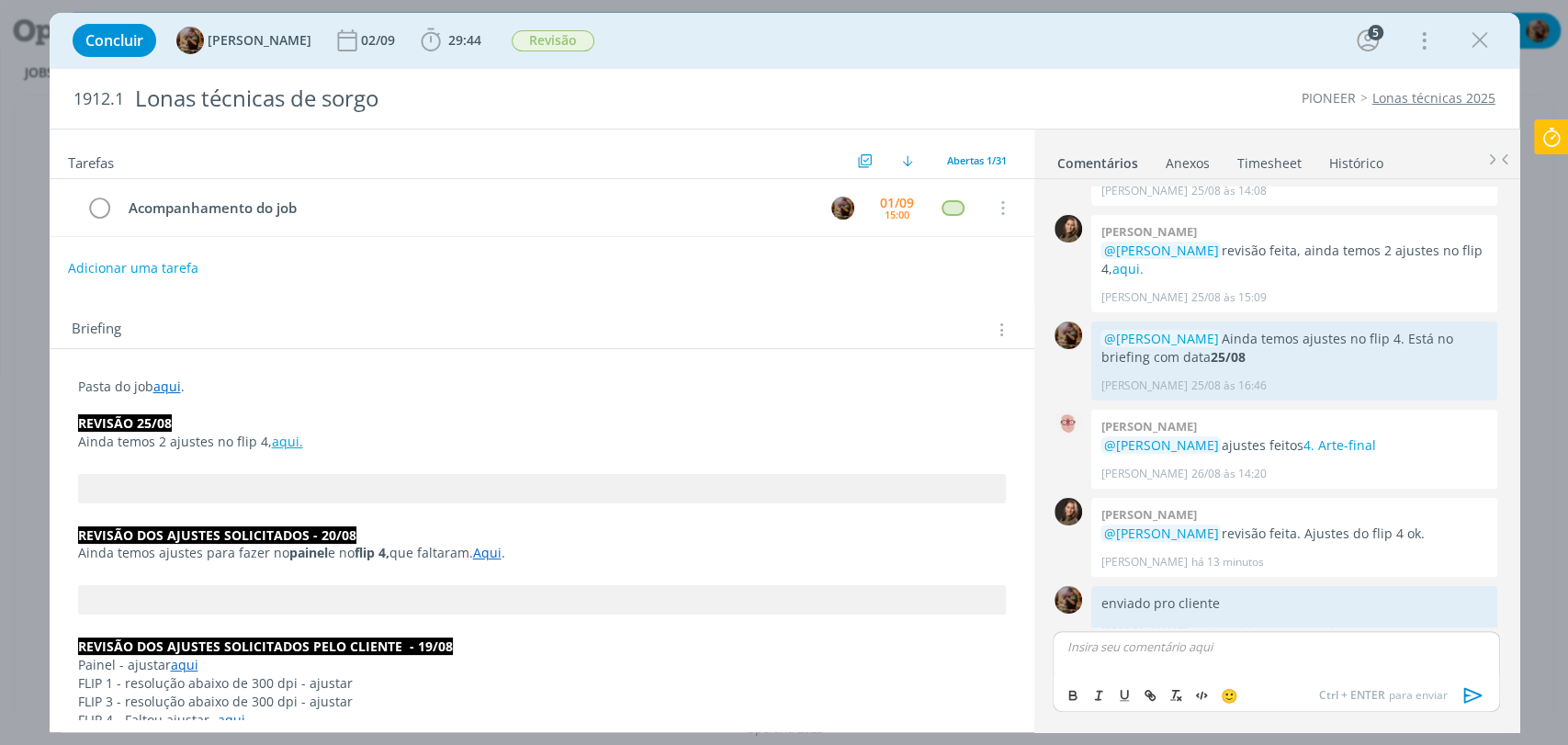
scroll to position [1429, 0]
click at [1269, 153] on link "Timesheet" at bounding box center [1269, 159] width 66 height 27
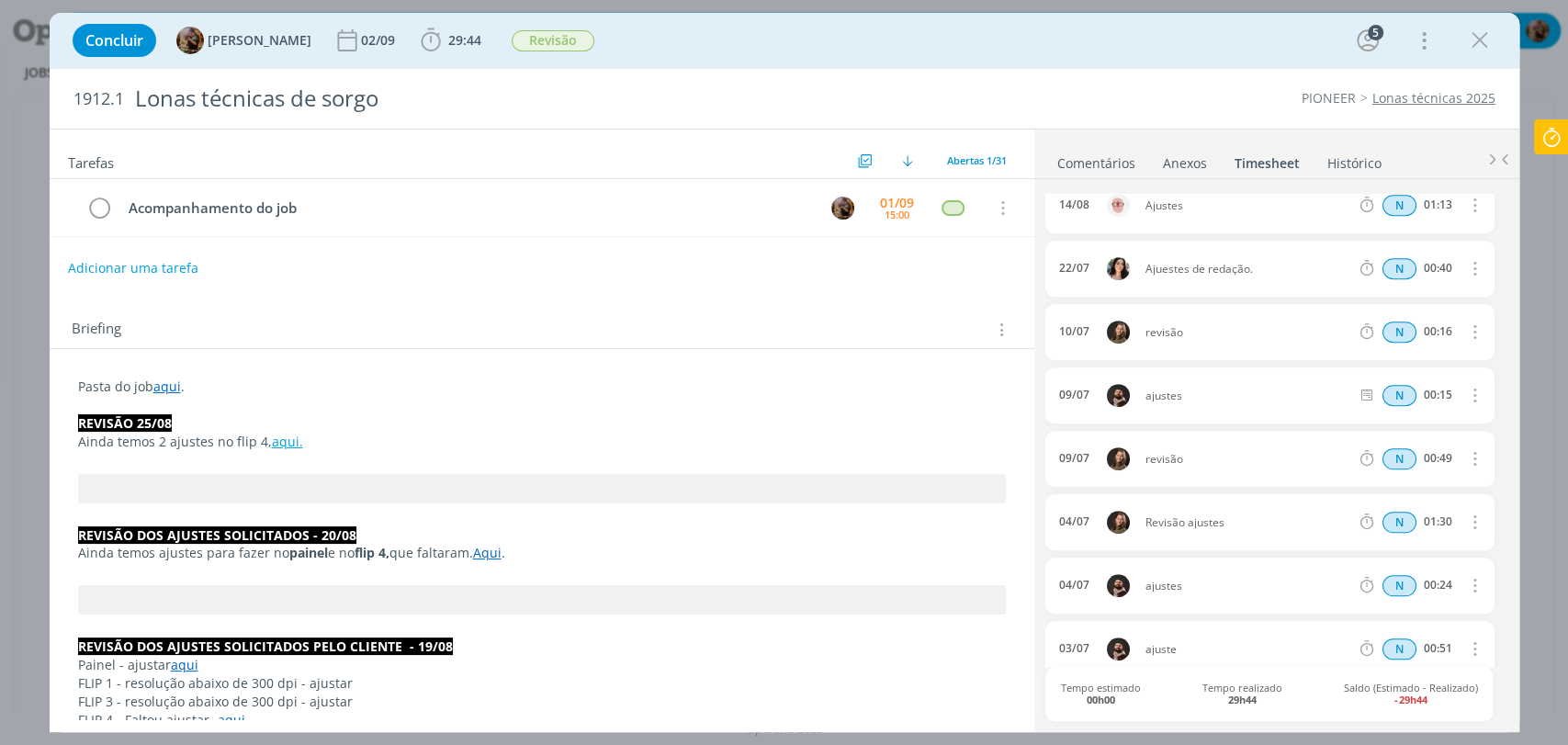
scroll to position [0, 0]
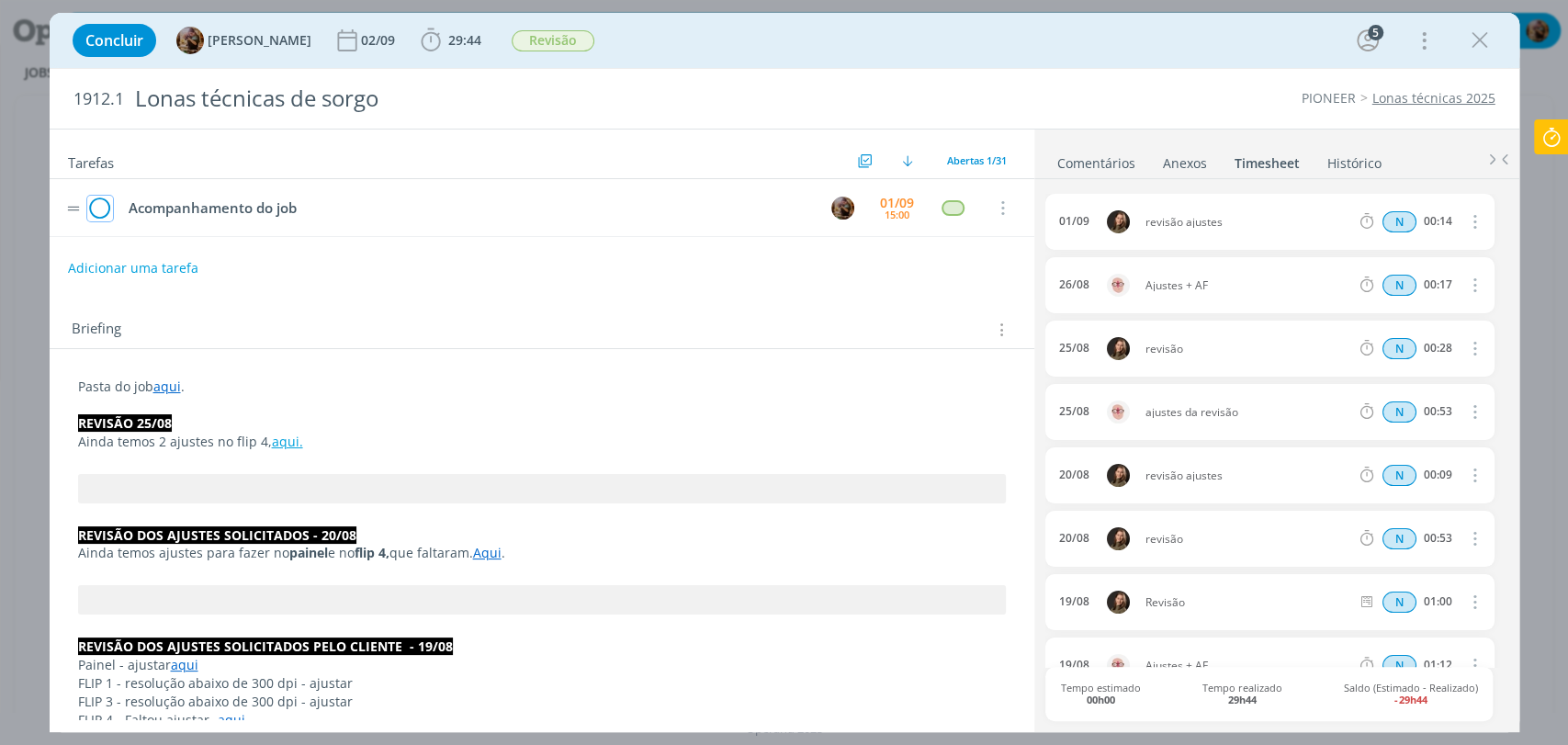
click at [101, 212] on icon "dialog" at bounding box center [100, 208] width 26 height 28
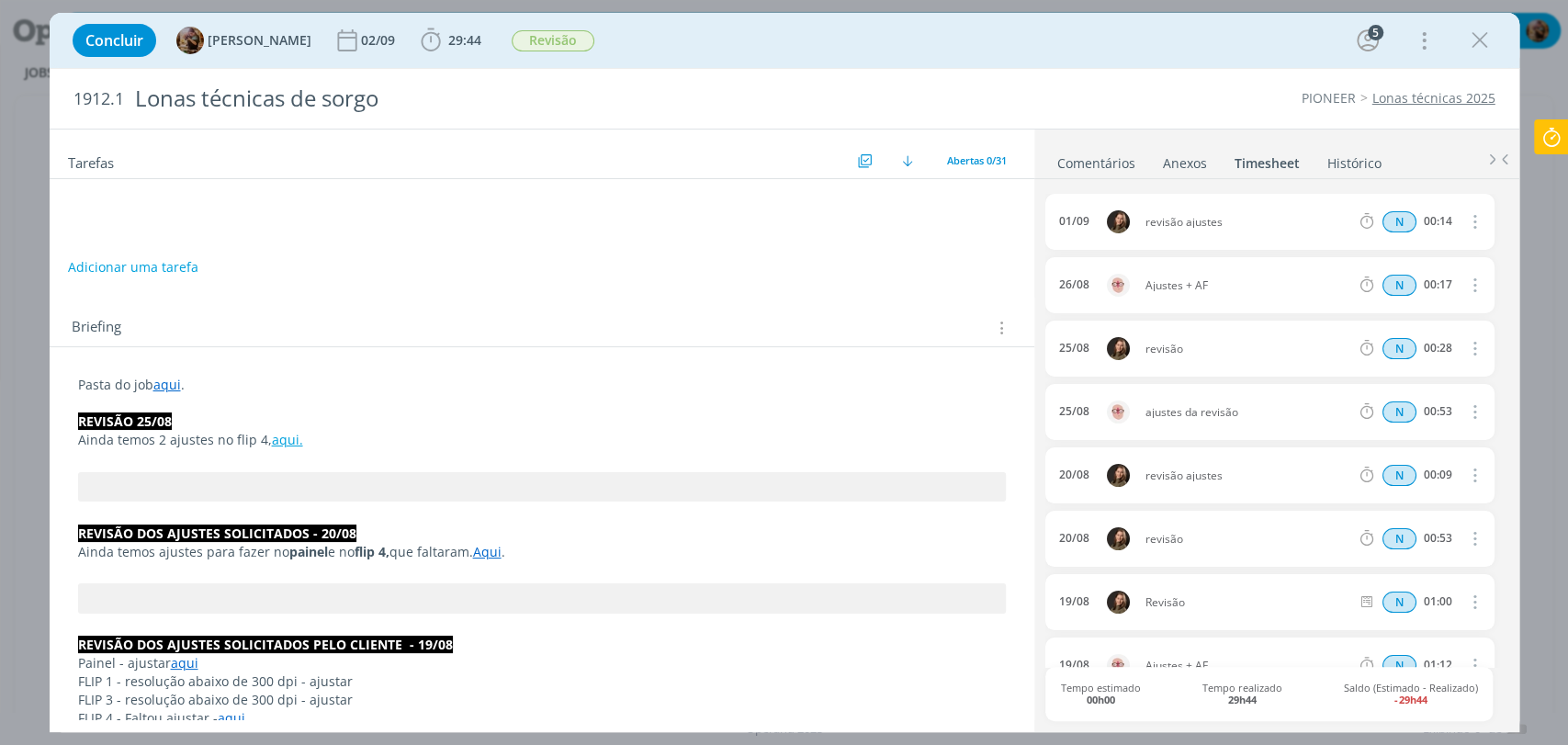
click at [1116, 150] on link "Comentários" at bounding box center [1096, 159] width 80 height 27
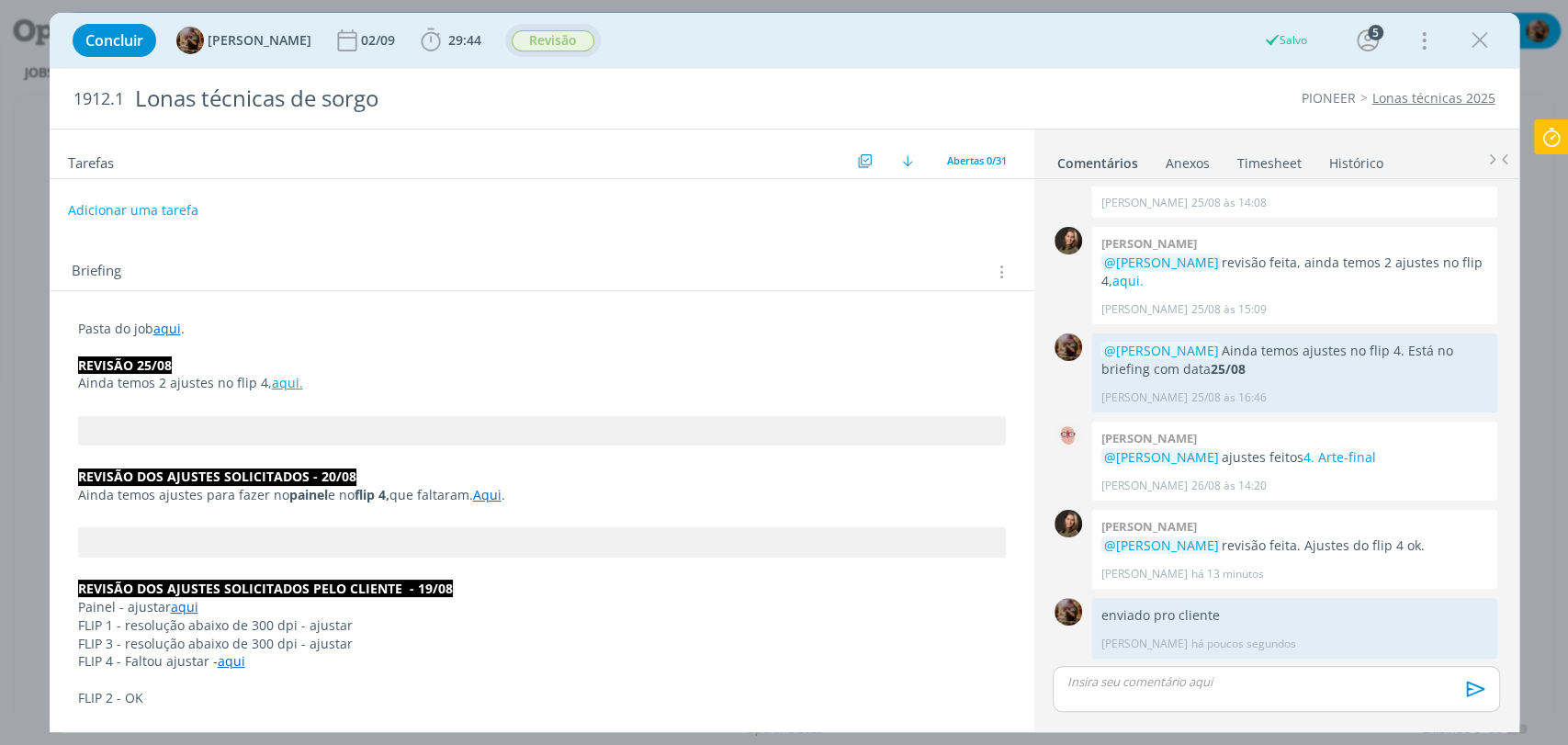
click at [576, 42] on span "Revisão" at bounding box center [552, 41] width 83 height 21
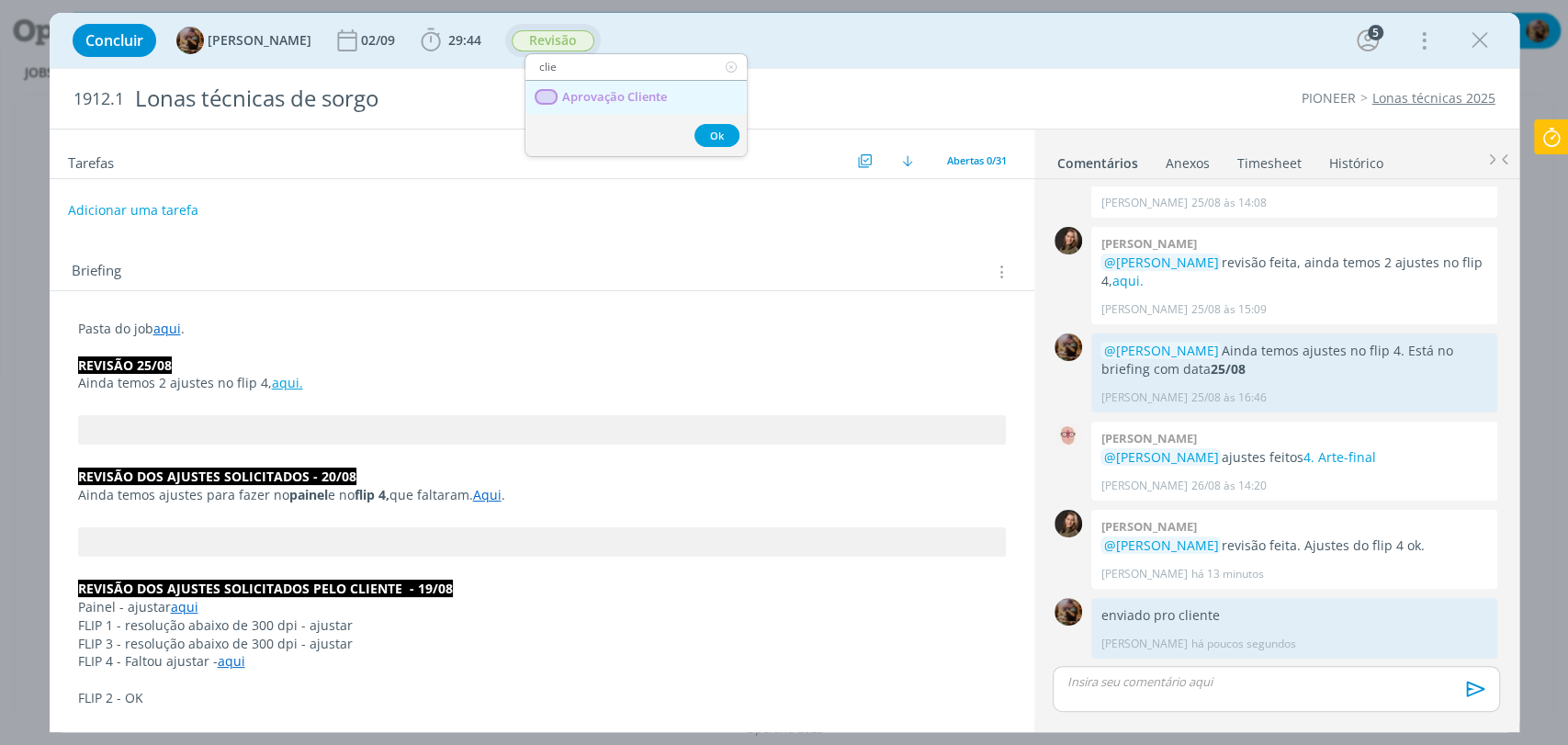
type input "clie"
click at [600, 92] on span "Aprovação Cliente" at bounding box center [614, 98] width 105 height 15
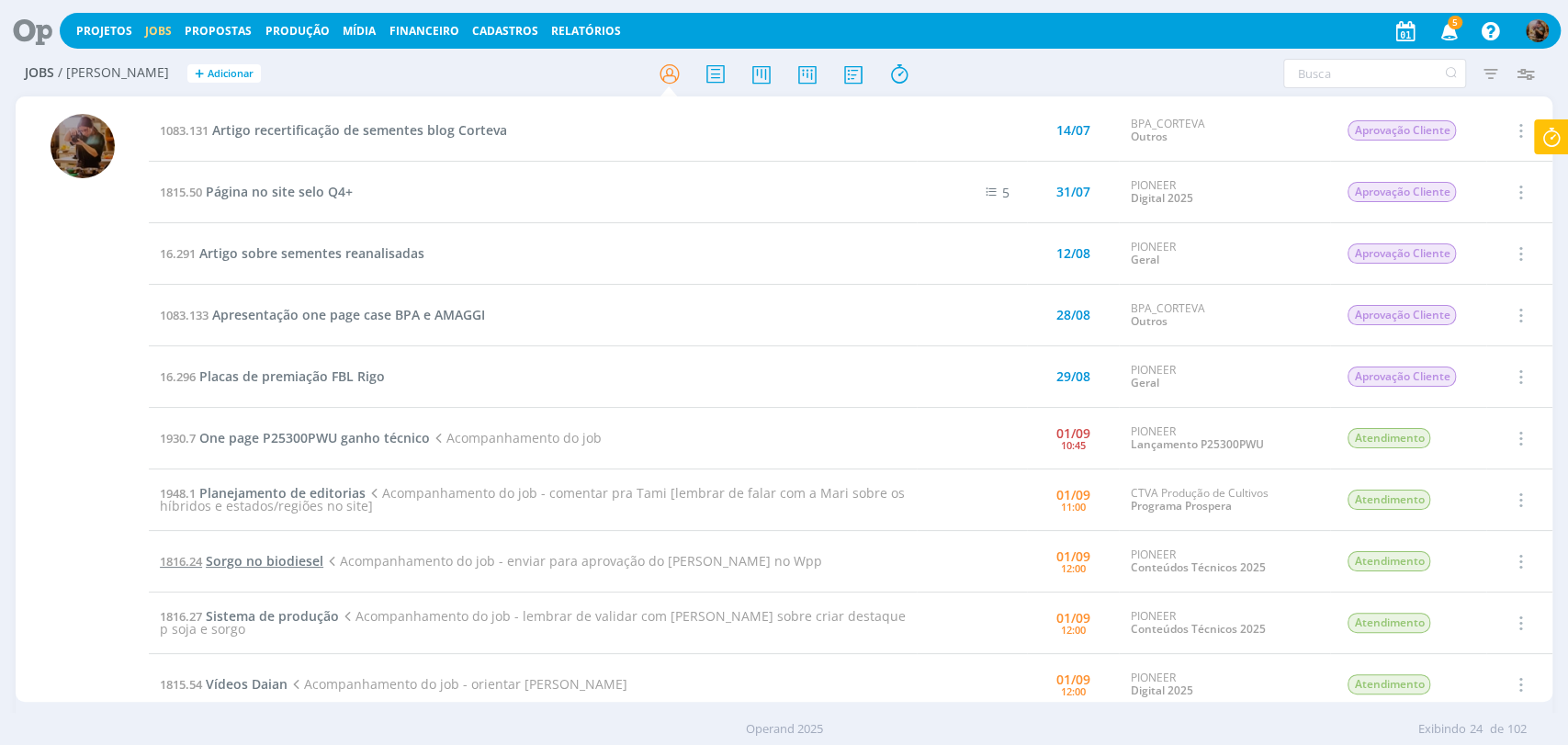
click at [265, 560] on span "Sorgo no biodiesel" at bounding box center [264, 561] width 117 height 18
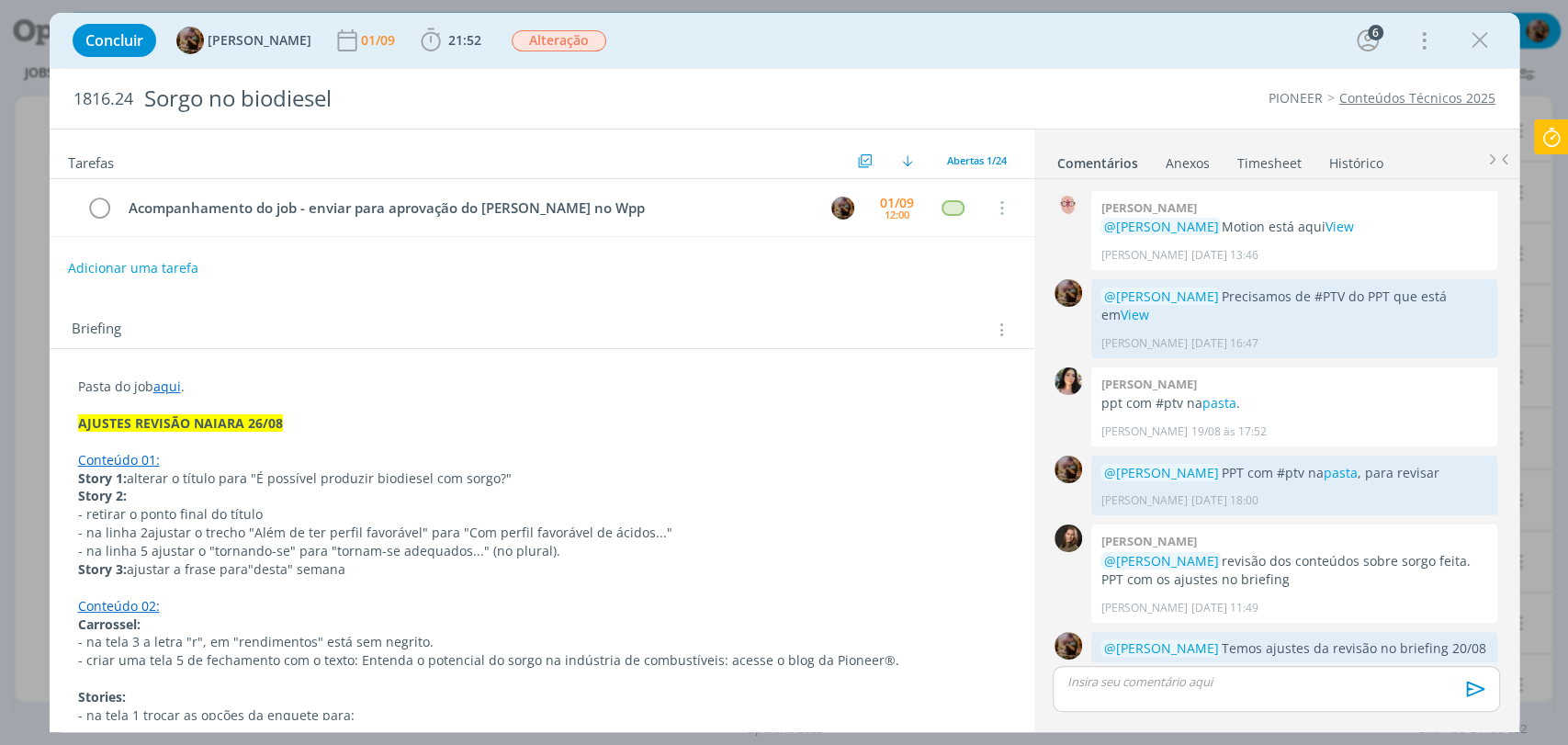
scroll to position [1474, 0]
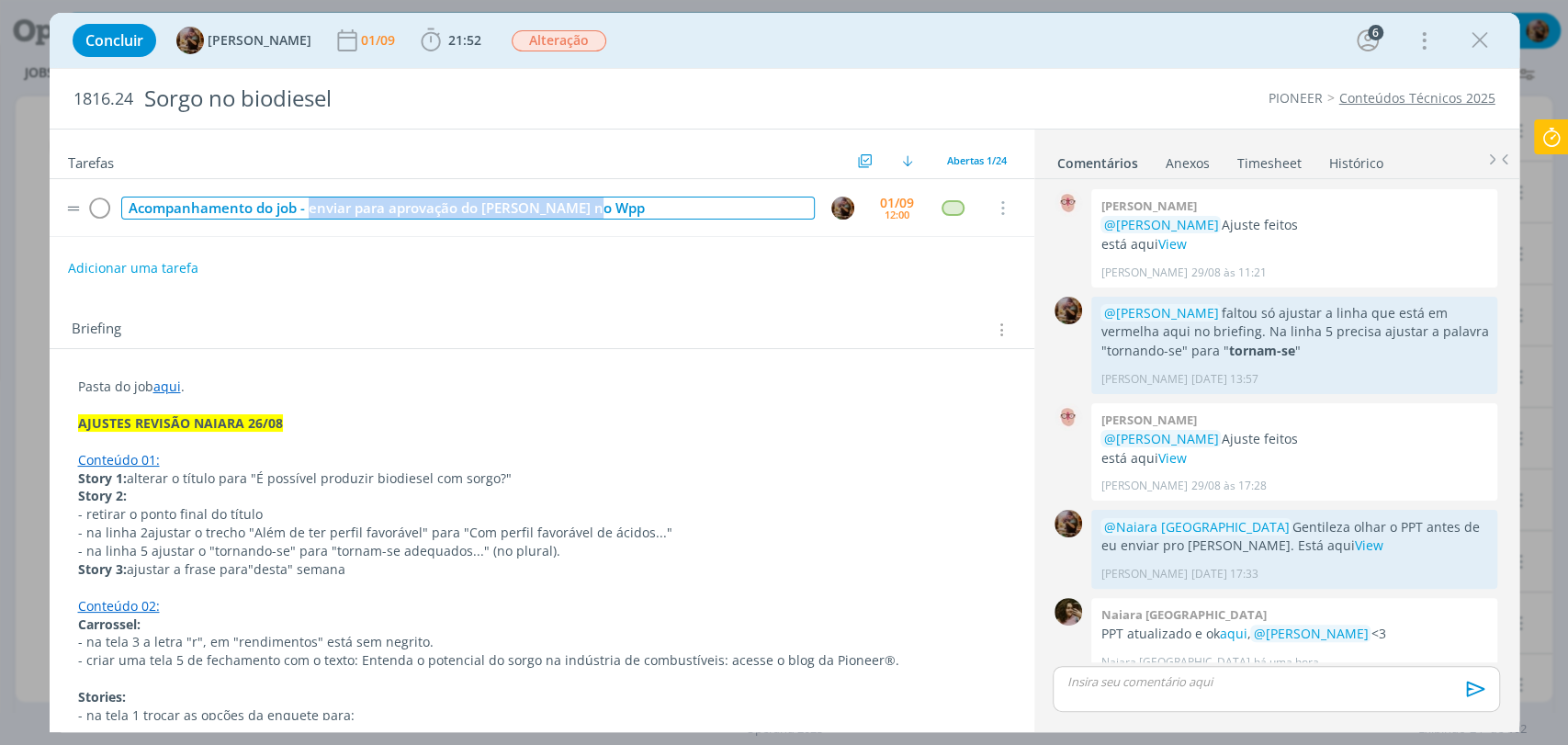
drag, startPoint x: 609, startPoint y: 202, endPoint x: 307, endPoint y: 206, distance: 302.0
click at [307, 206] on div "Acompanhamento do job - enviar para aprovação do Anderson no Wpp" at bounding box center [468, 207] width 694 height 23
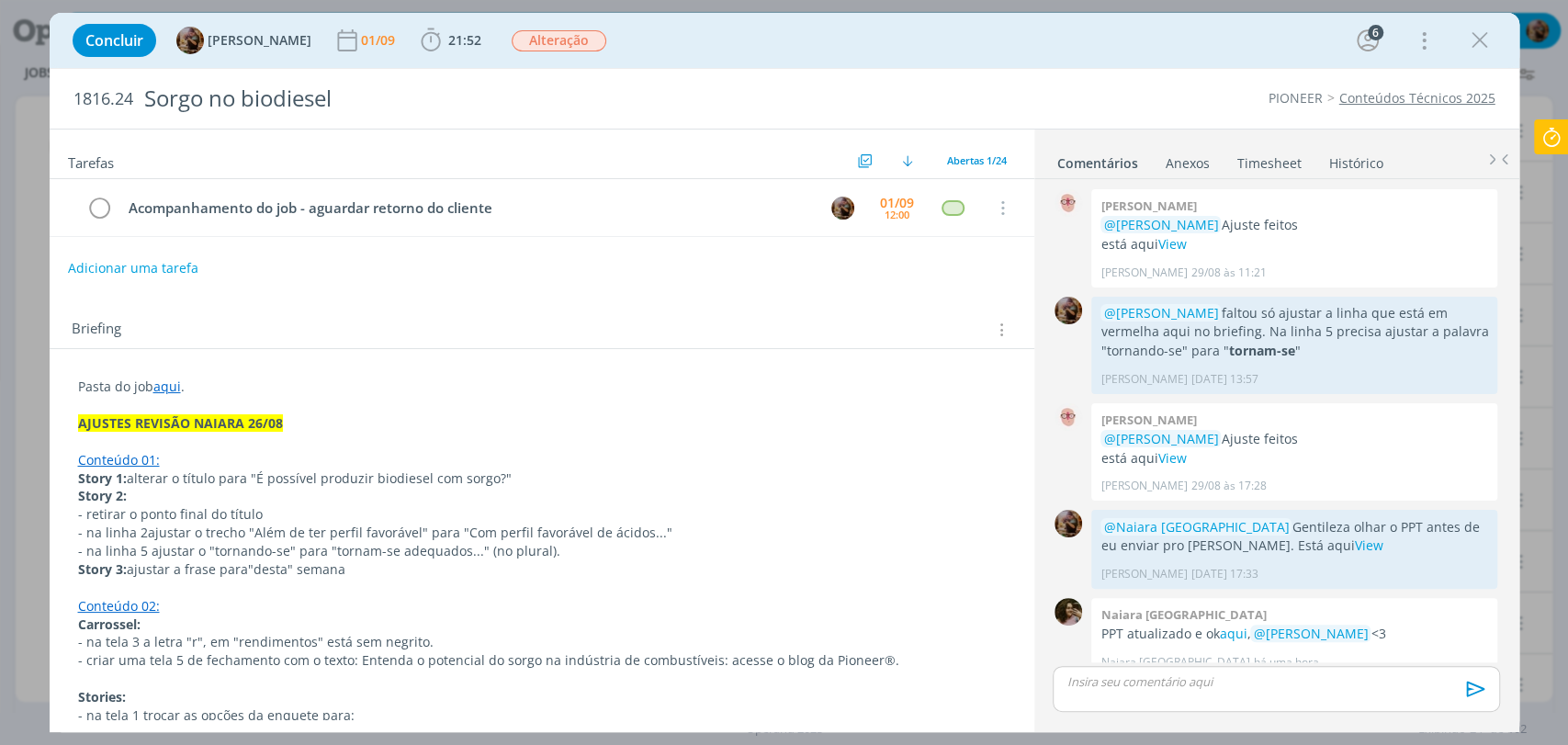
click at [590, 254] on div "Adicionar uma tarefa" at bounding box center [541, 269] width 985 height 33
click at [880, 203] on div "01/09" at bounding box center [897, 203] width 34 height 13
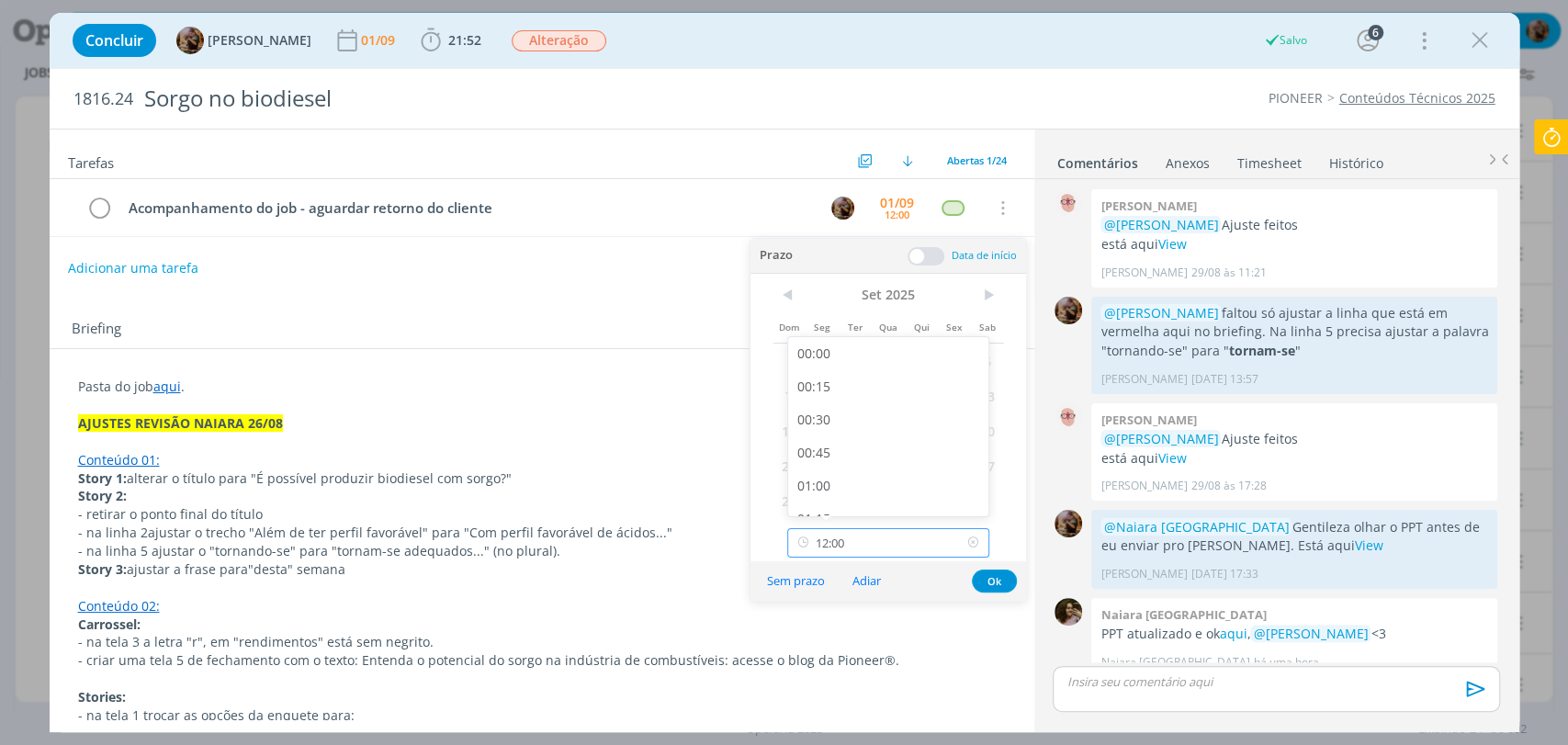
click at [877, 549] on input "12:00" at bounding box center [888, 543] width 202 height 30
click at [866, 384] on div "15:00" at bounding box center [890, 380] width 205 height 33
type input "15:00"
click at [1187, 684] on p "dialog" at bounding box center [1276, 682] width 417 height 17
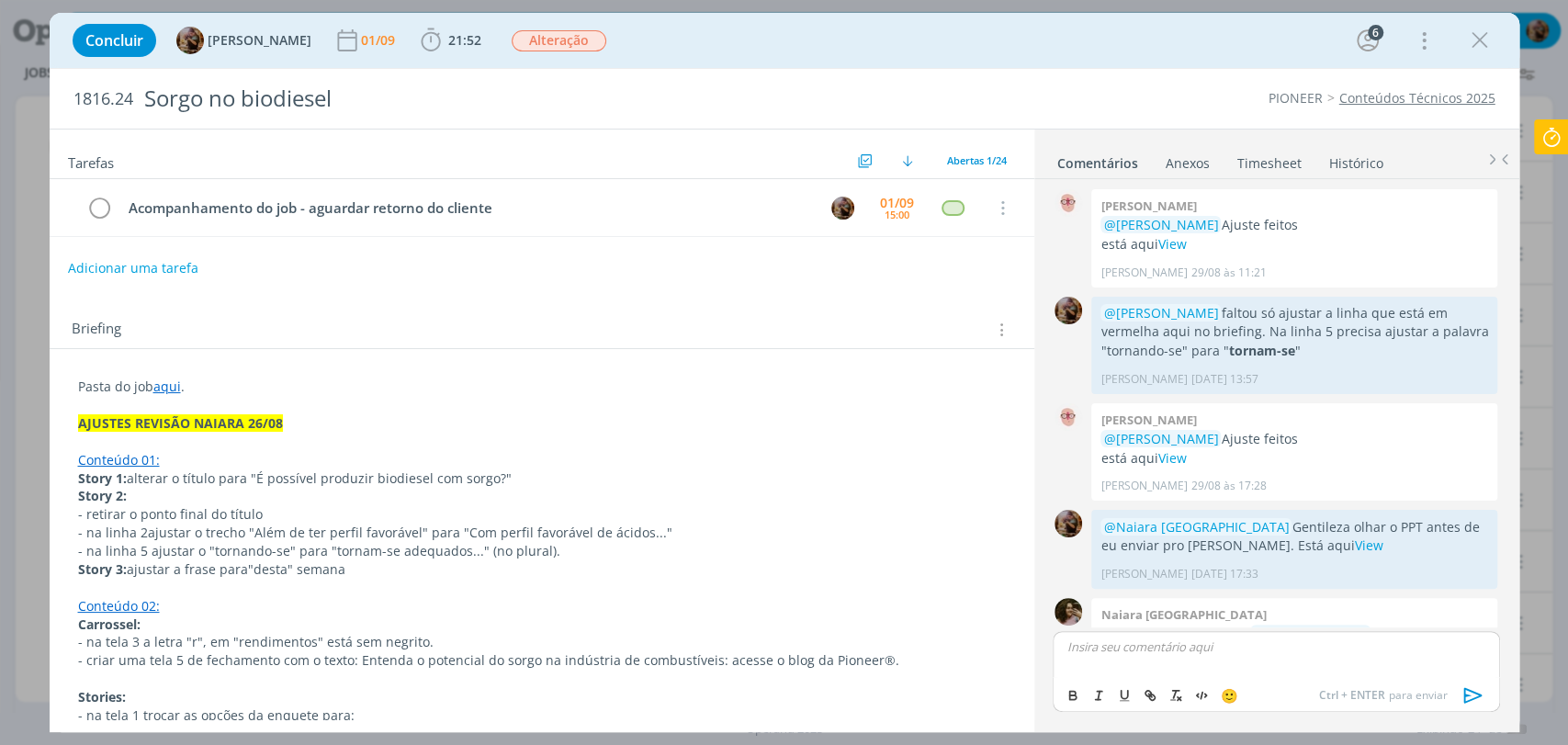
scroll to position [1510, 0]
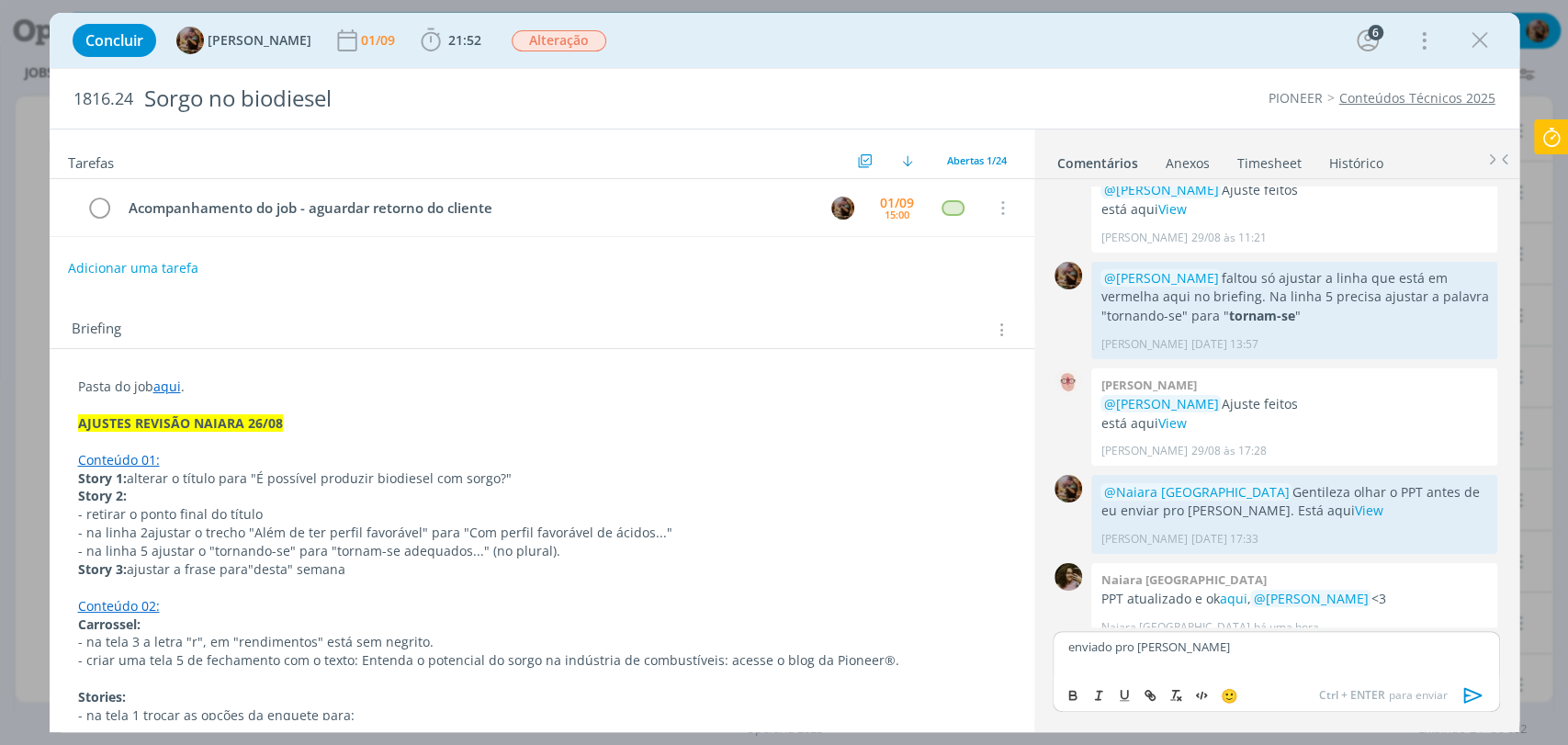
click at [1466, 692] on icon "dialog" at bounding box center [1474, 696] width 28 height 28
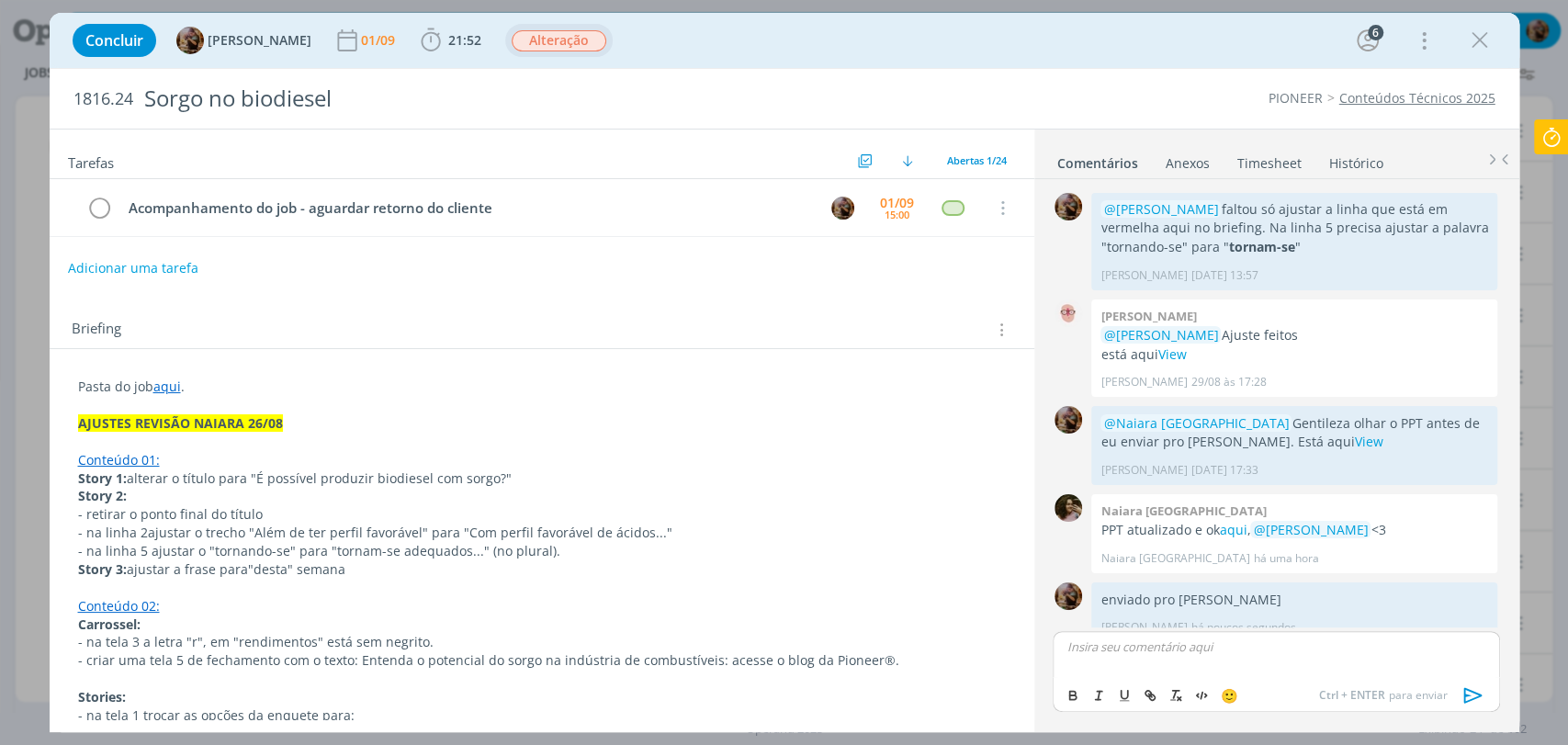
click at [605, 53] on span "Alteração" at bounding box center [559, 41] width 108 height 33
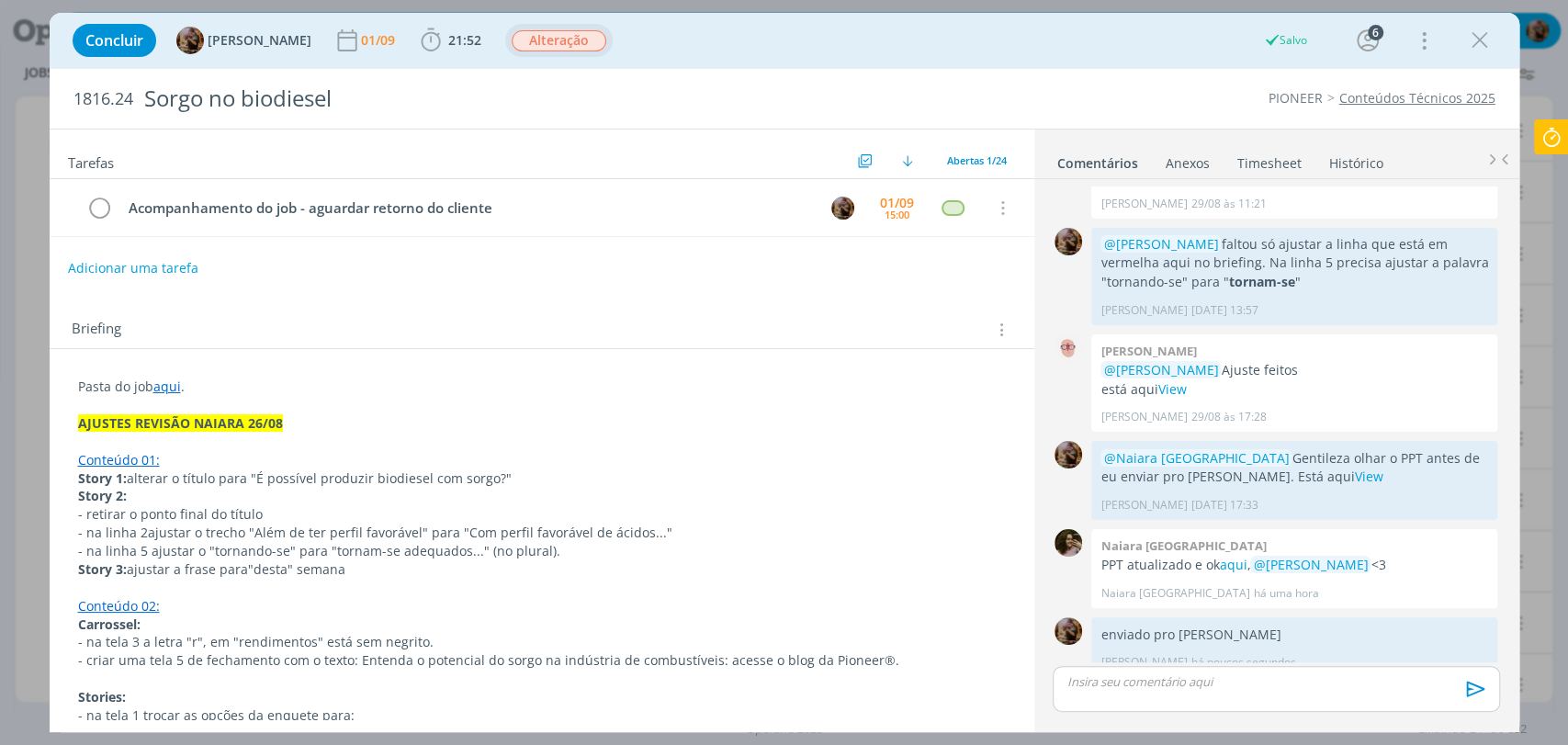
click at [598, 43] on span "Alteração" at bounding box center [559, 41] width 95 height 21
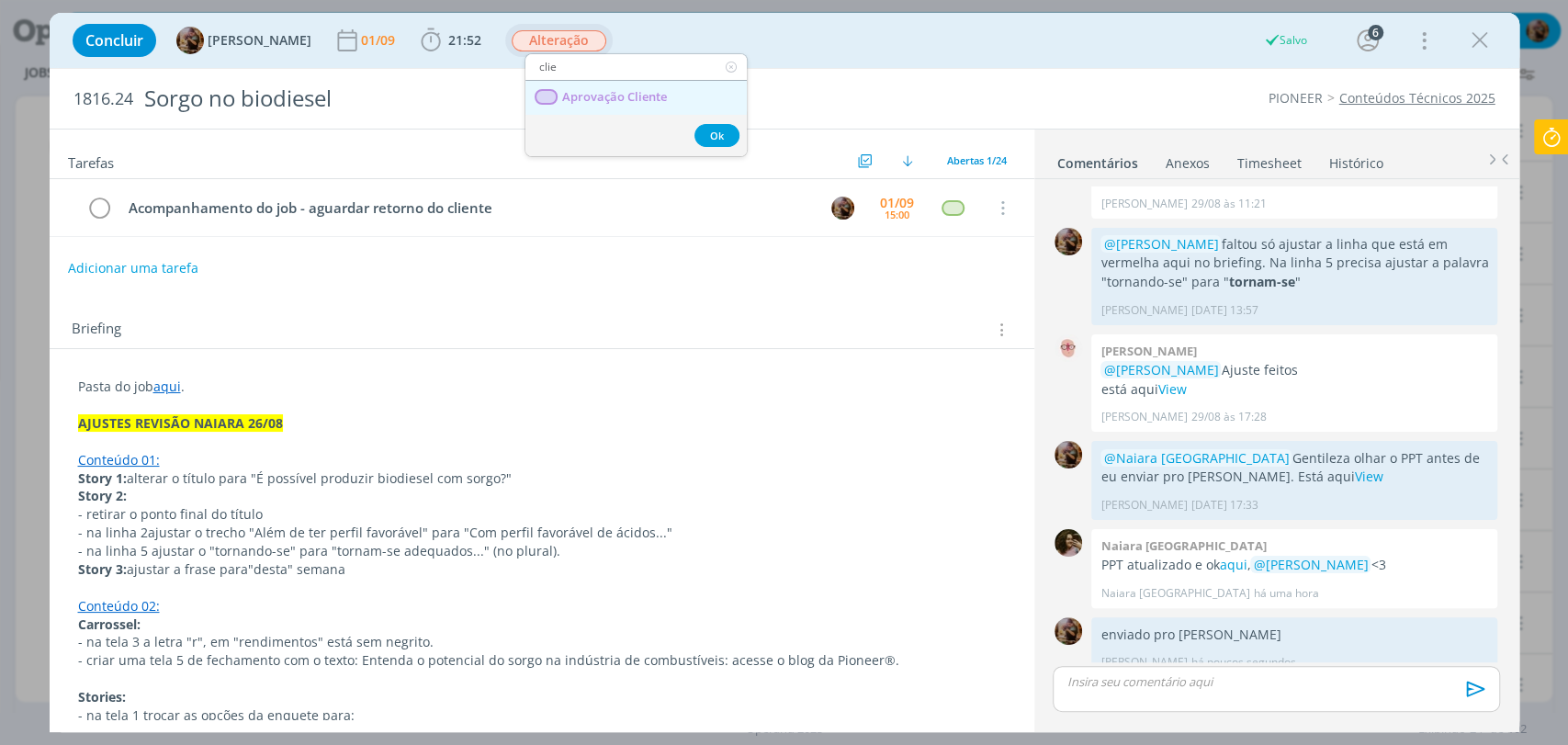
type input "clie"
click at [636, 100] on span "Aprovação Cliente" at bounding box center [614, 98] width 105 height 15
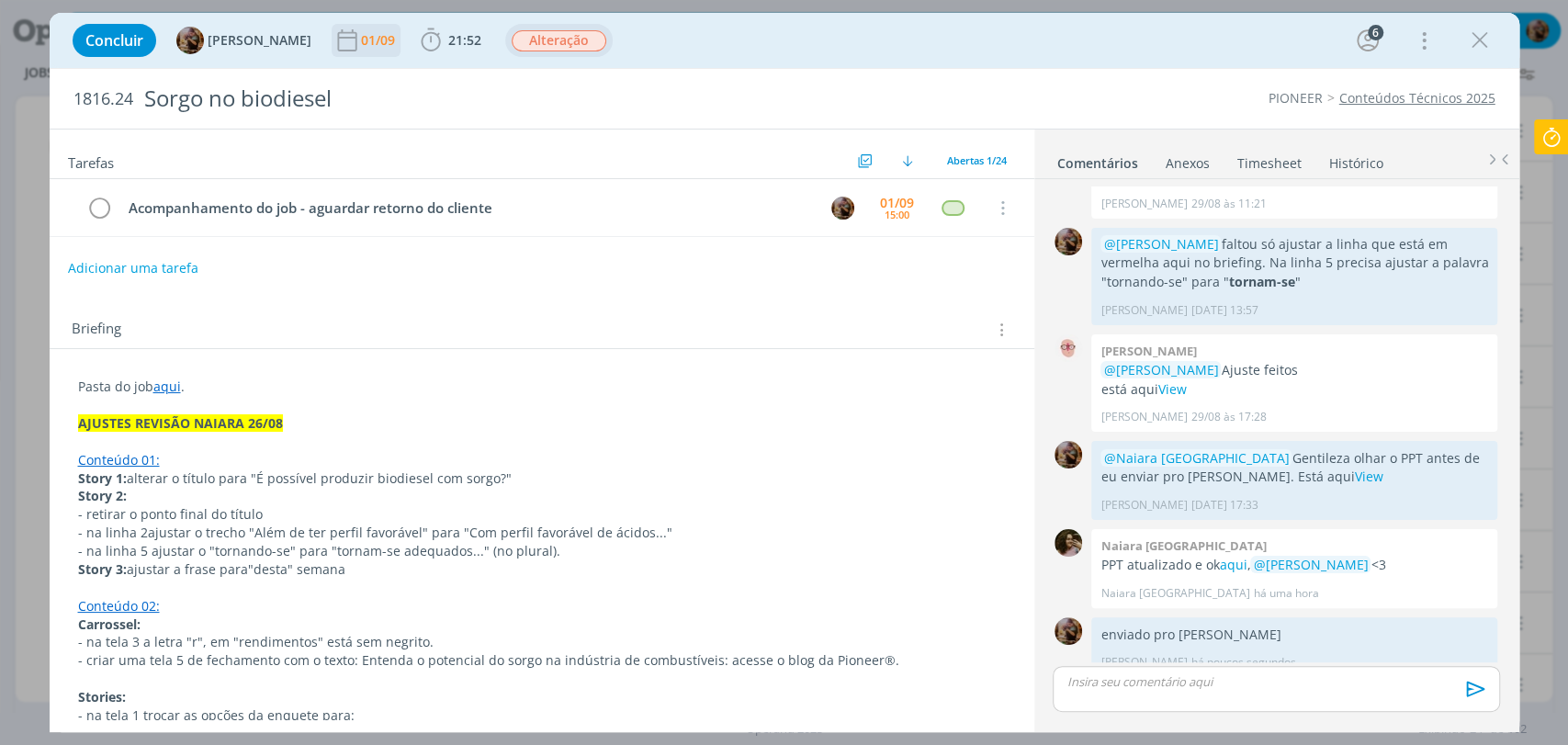
click at [399, 39] on div "01/09" at bounding box center [379, 41] width 37 height 13
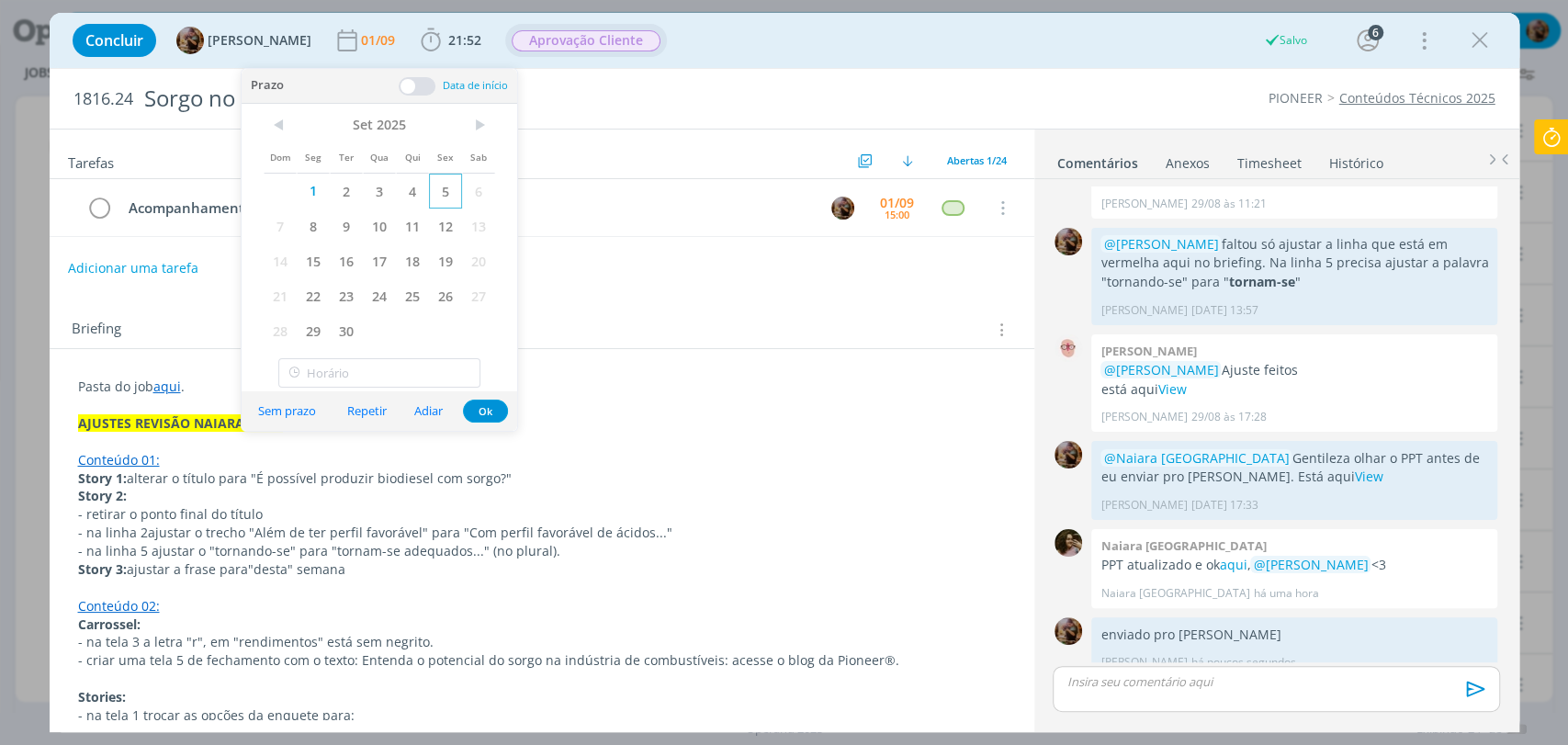
click at [446, 197] on span "5" at bounding box center [445, 192] width 33 height 35
click at [485, 412] on button "Ok" at bounding box center [485, 411] width 45 height 23
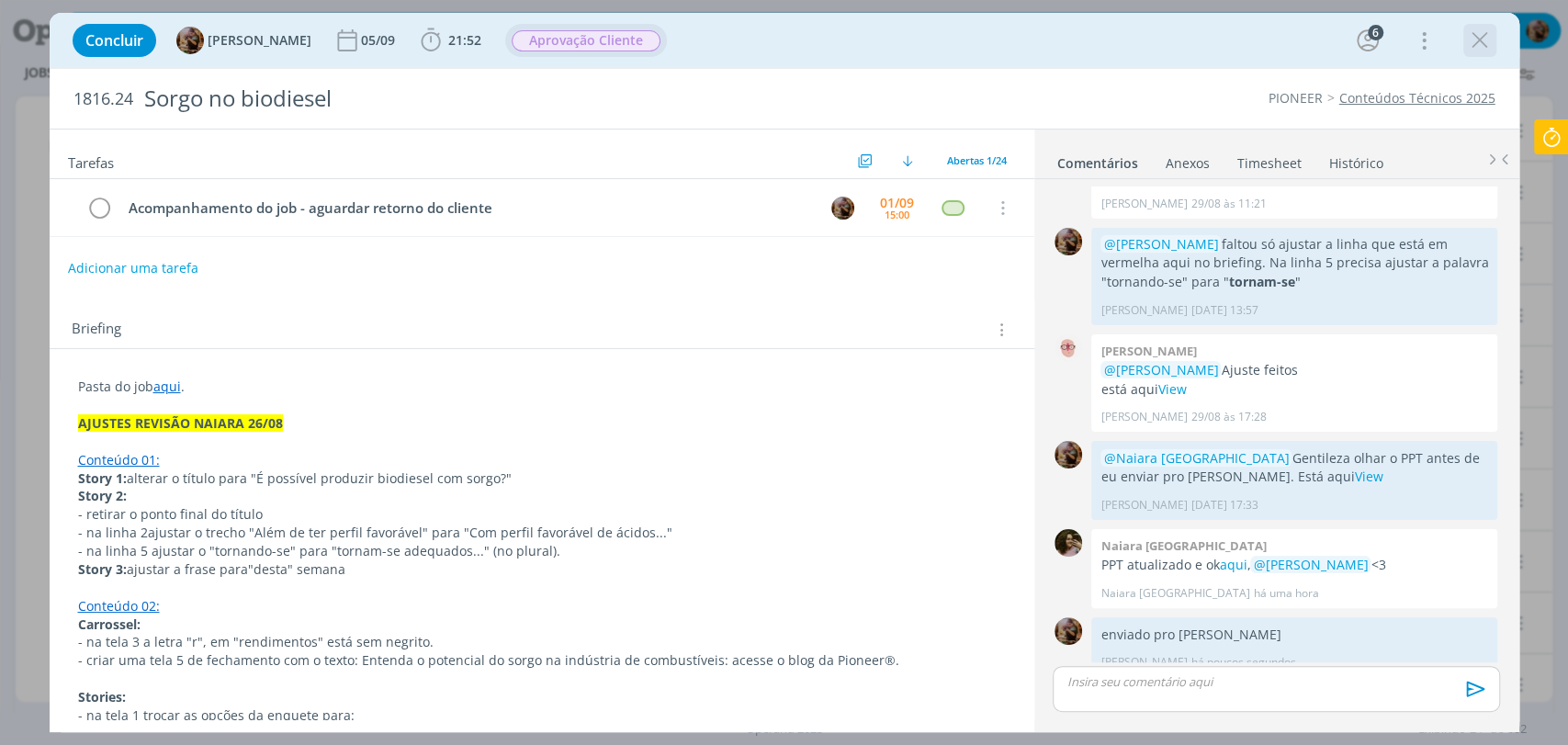
click at [1477, 32] on icon "dialog" at bounding box center [1480, 41] width 28 height 28
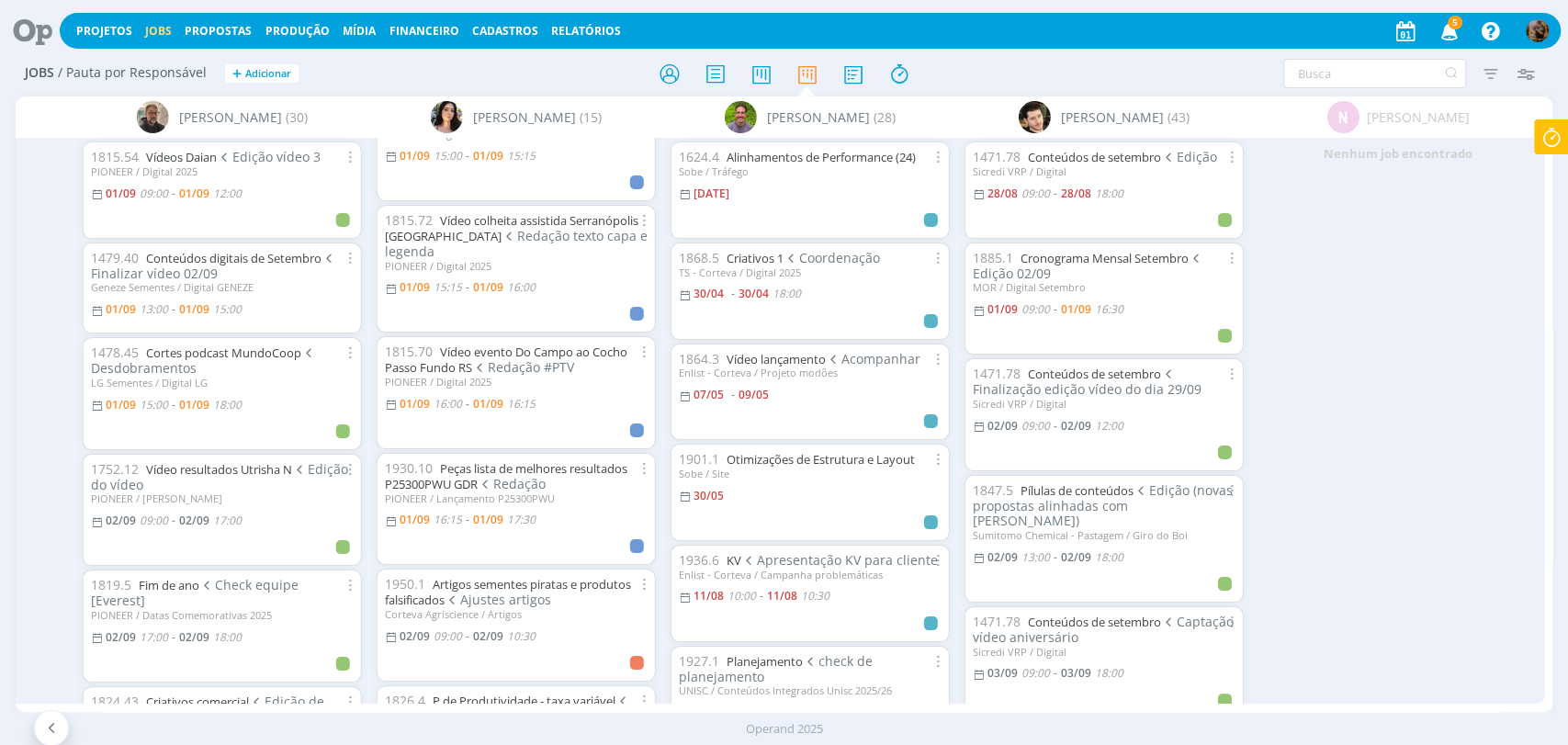
scroll to position [408, 0]
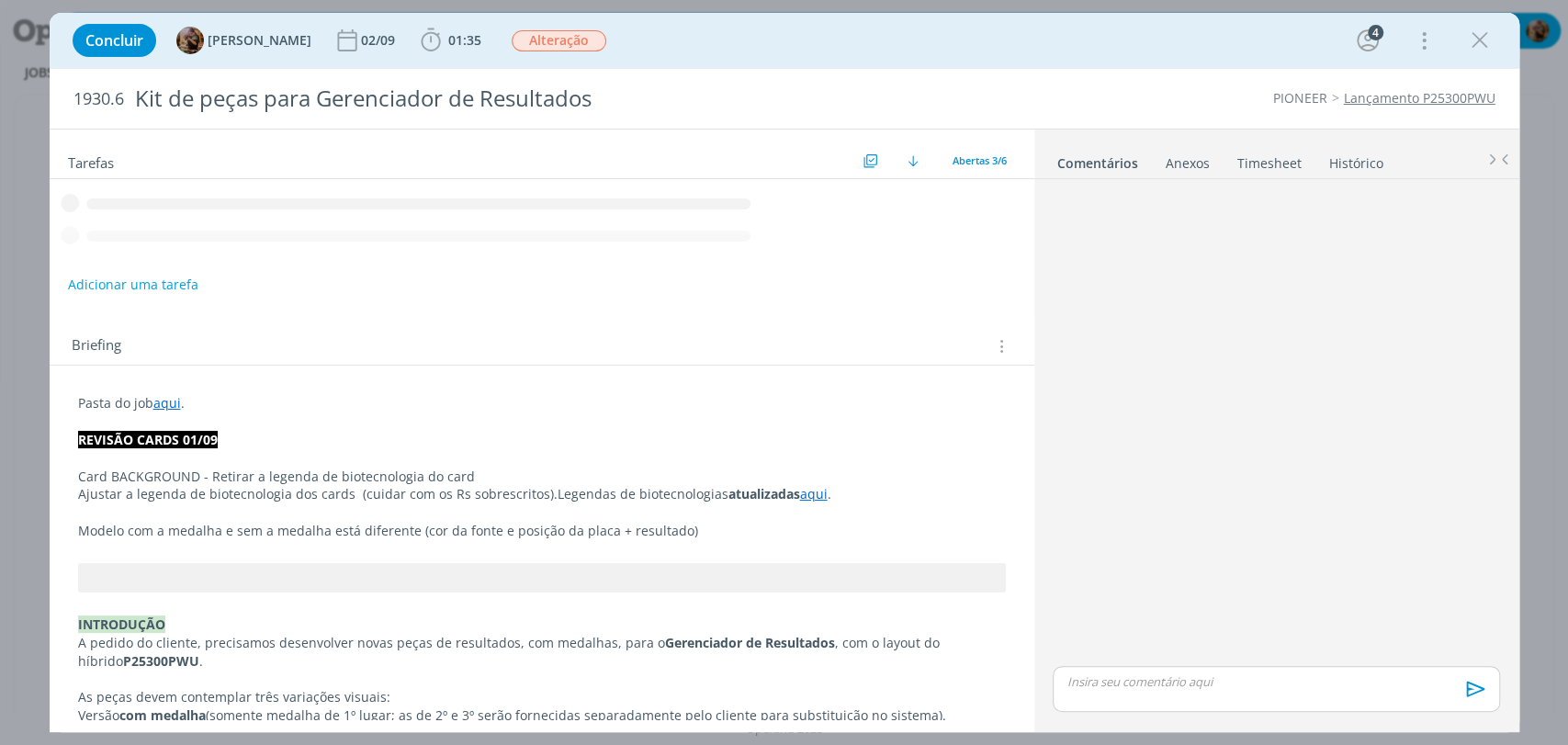
scroll to position [21, 0]
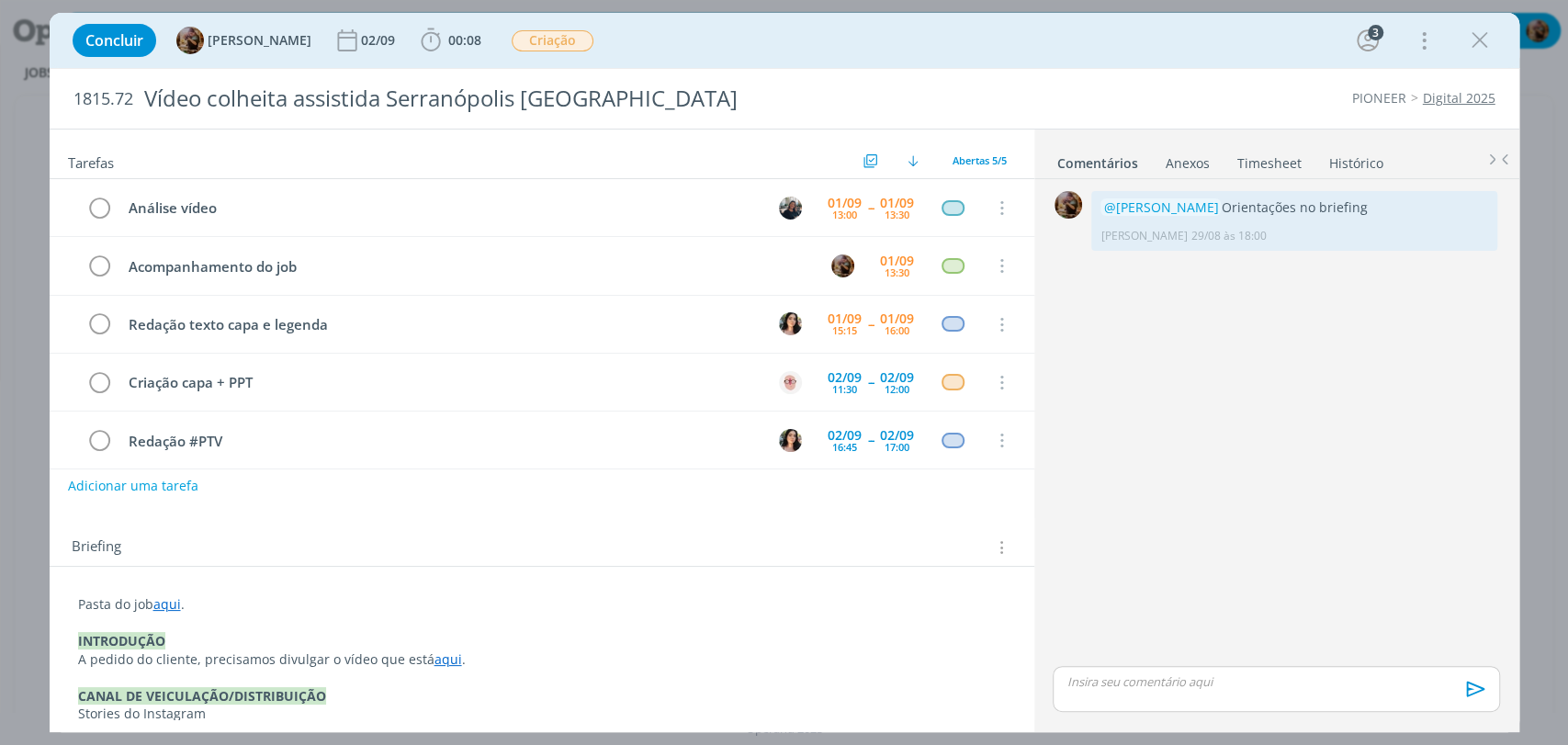
click at [1438, 93] on link "Digital 2025" at bounding box center [1459, 98] width 73 height 18
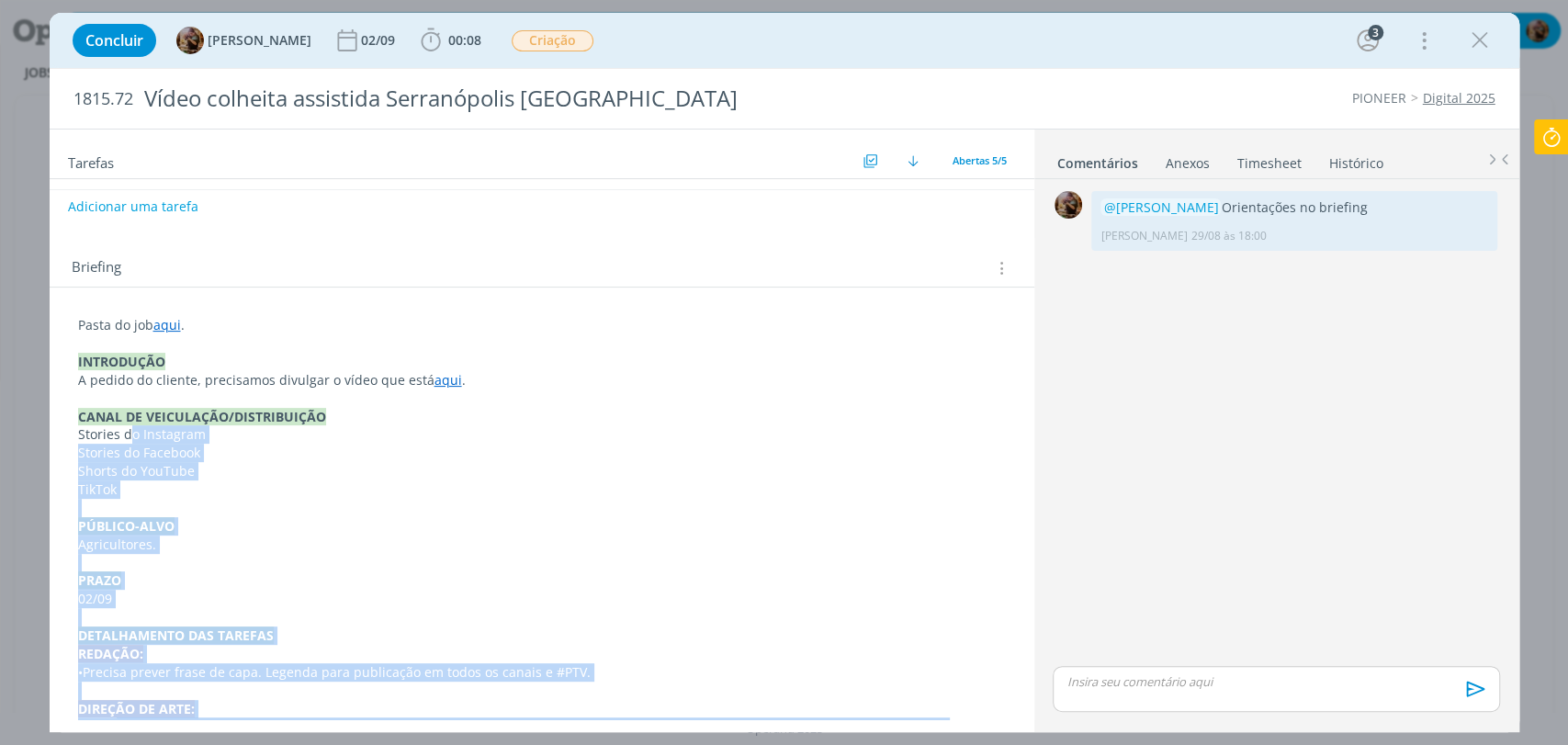
scroll to position [185, 0]
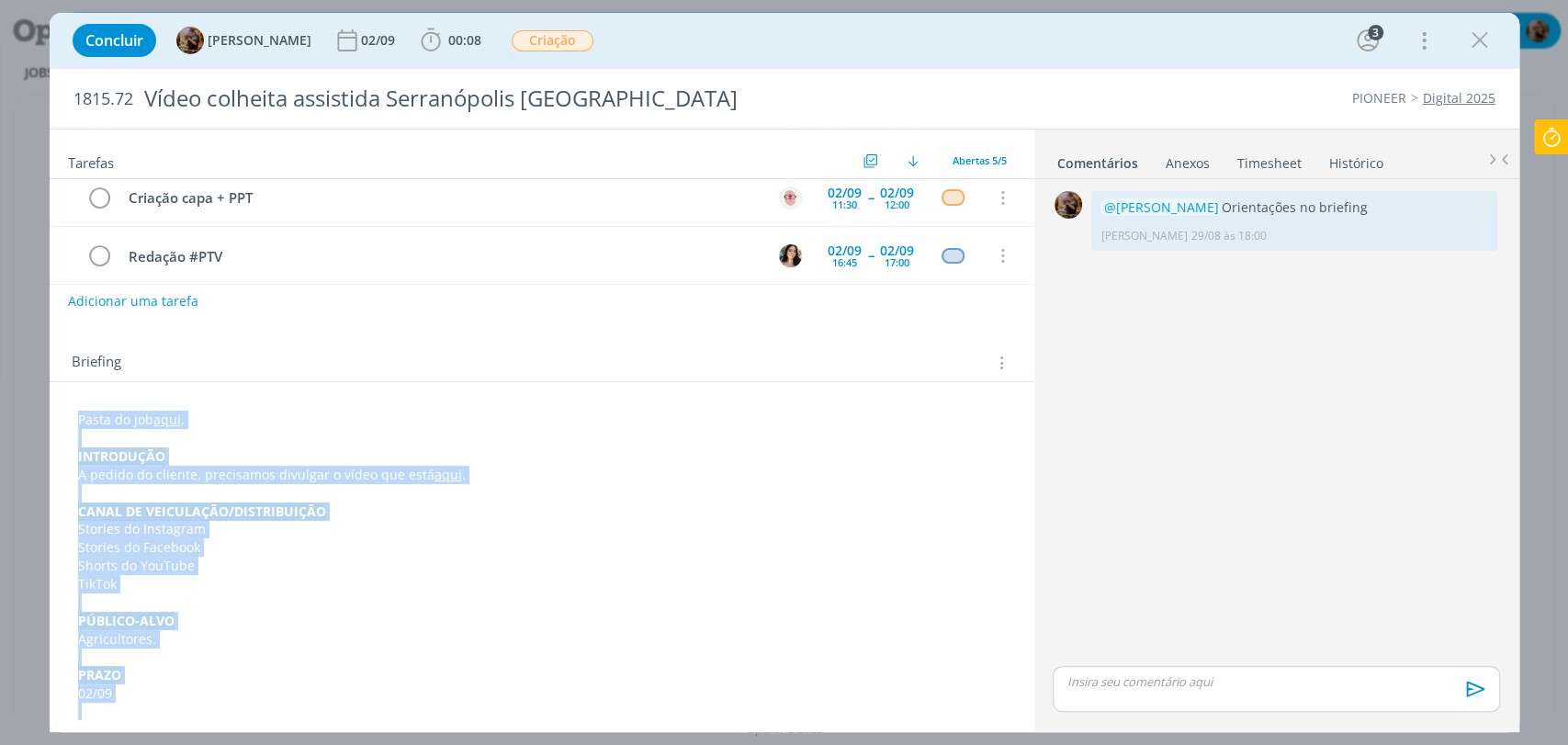
drag, startPoint x: 304, startPoint y: 682, endPoint x: 67, endPoint y: 414, distance: 357.8
click at [67, 414] on div "Pasta do job aqui . INTRODUÇÃO A pedido do cliente, precisamos divulgar o vídeo…" at bounding box center [541, 712] width 955 height 616
copy div "Pasta do job aqui . INTRODUÇÃO A pedido do cliente, precisamos divulgar o vídeo…"
drag, startPoint x: 251, startPoint y: 432, endPoint x: 192, endPoint y: 425, distance: 59.4
click at [250, 432] on p "dialog" at bounding box center [542, 438] width 928 height 19
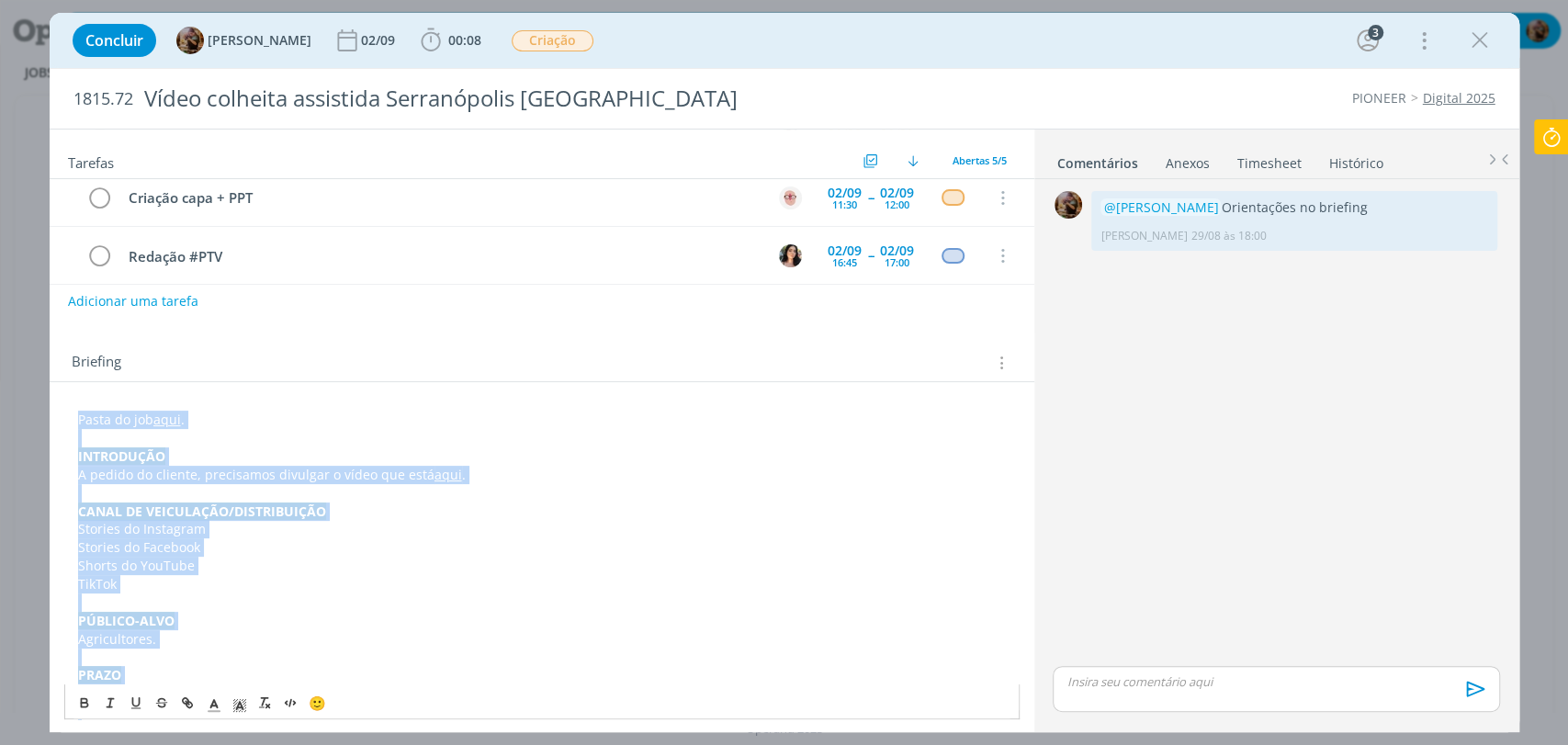
click at [219, 450] on p "INTRODUÇÃO" at bounding box center [542, 457] width 928 height 19
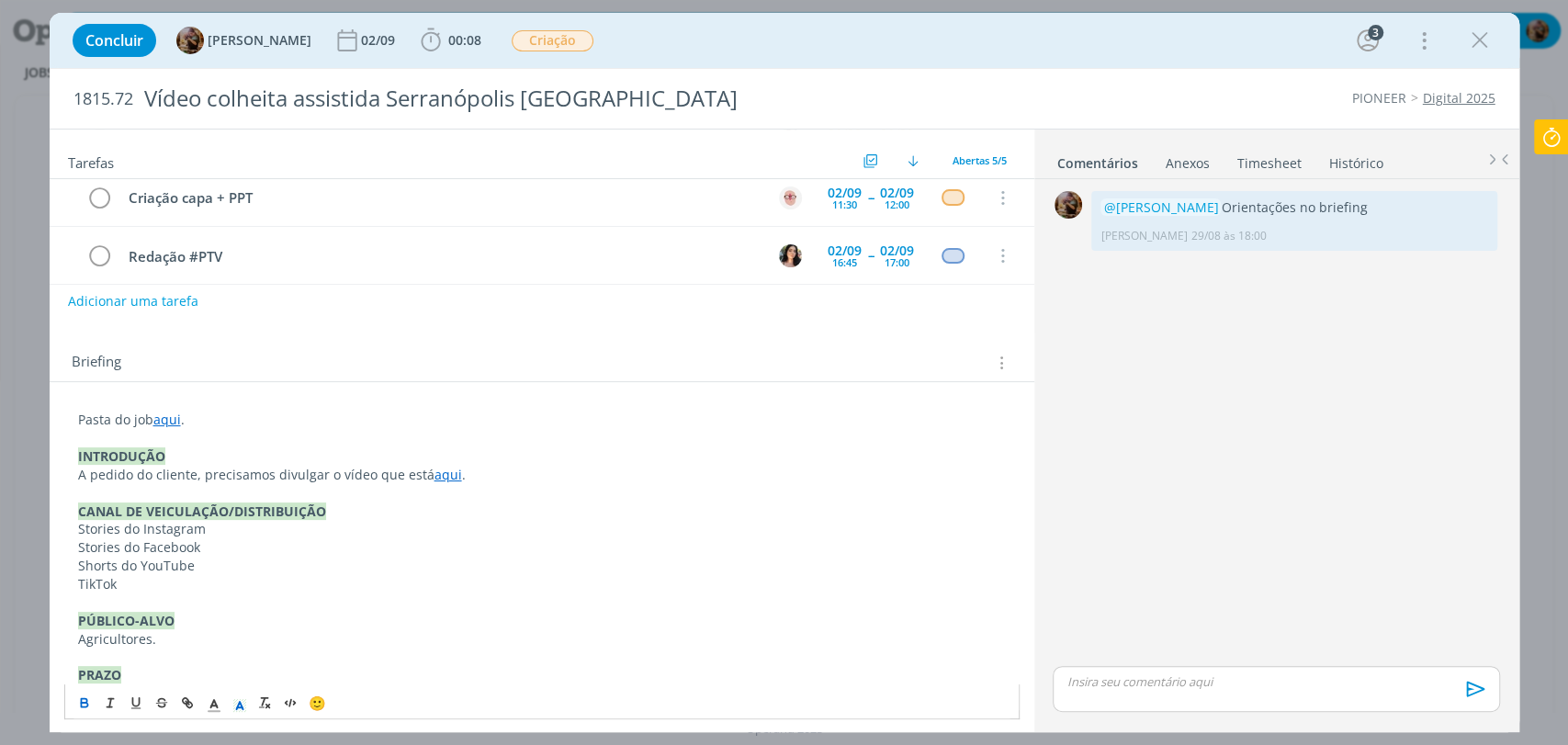
click at [171, 420] on link "aqui" at bounding box center [167, 419] width 28 height 18
click at [223, 454] on link "[URL][DOMAIN_NAME]" at bounding box center [197, 456] width 139 height 24
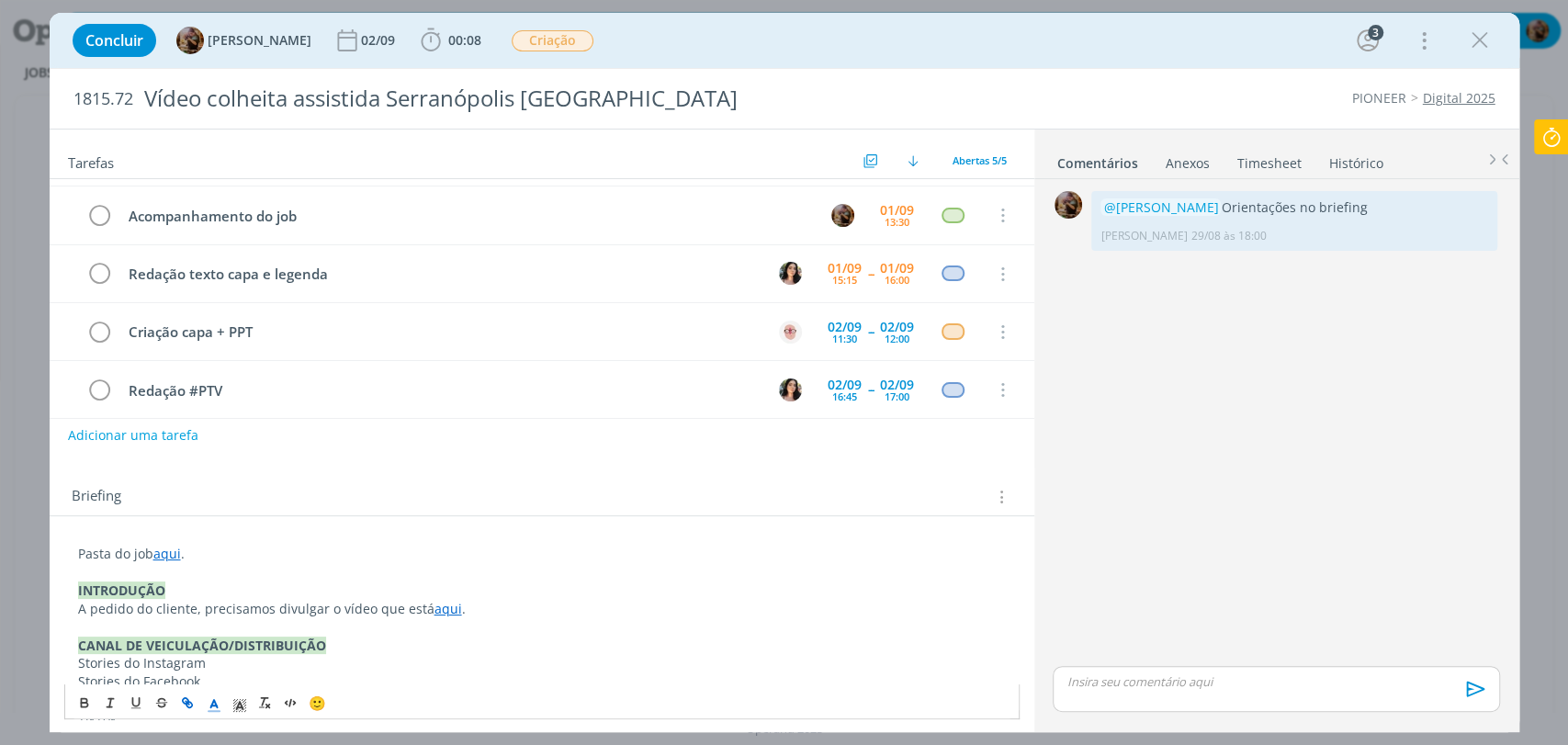
scroll to position [0, 0]
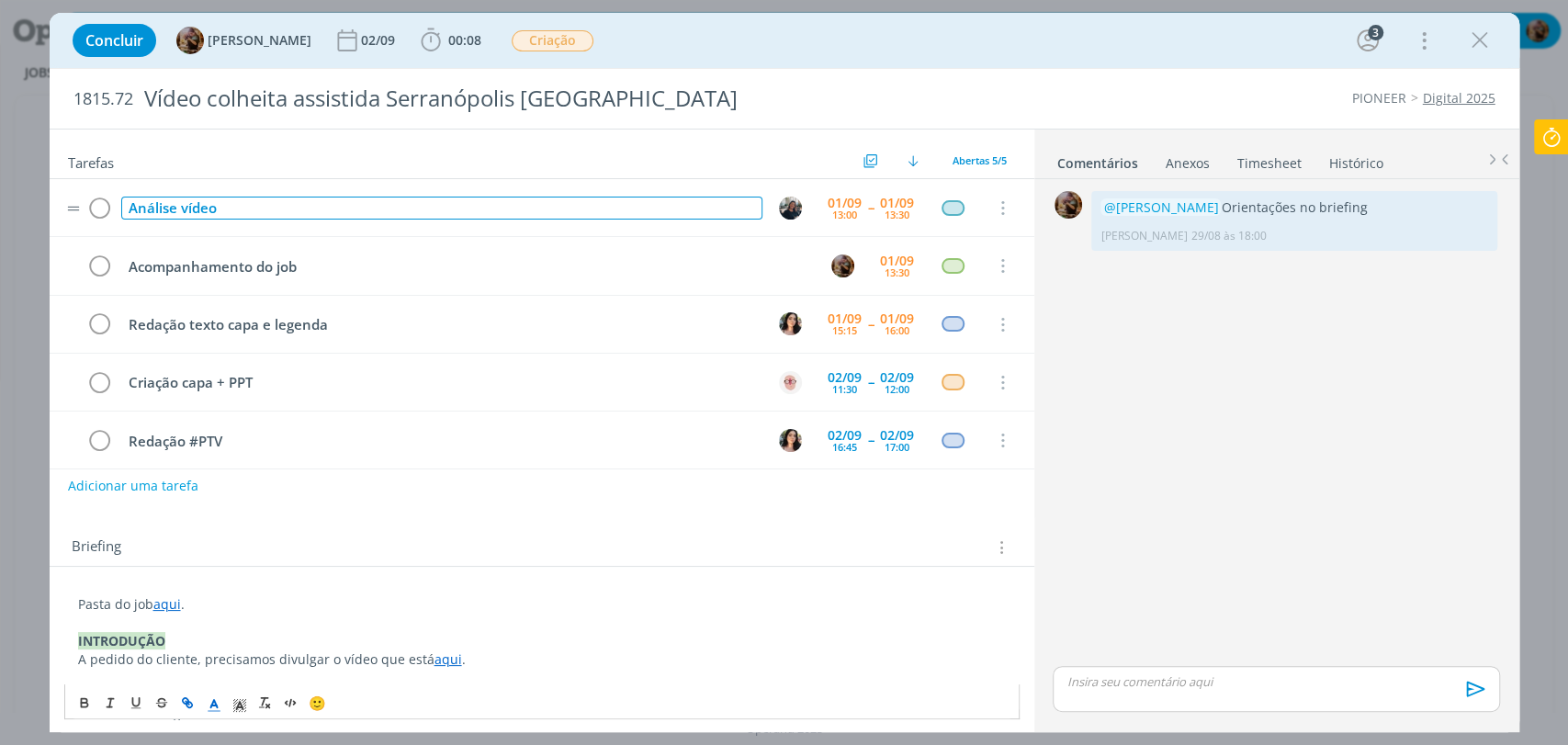
click at [217, 207] on div "Análise vídeo" at bounding box center [441, 207] width 641 height 23
copy div "Análise vídeo"
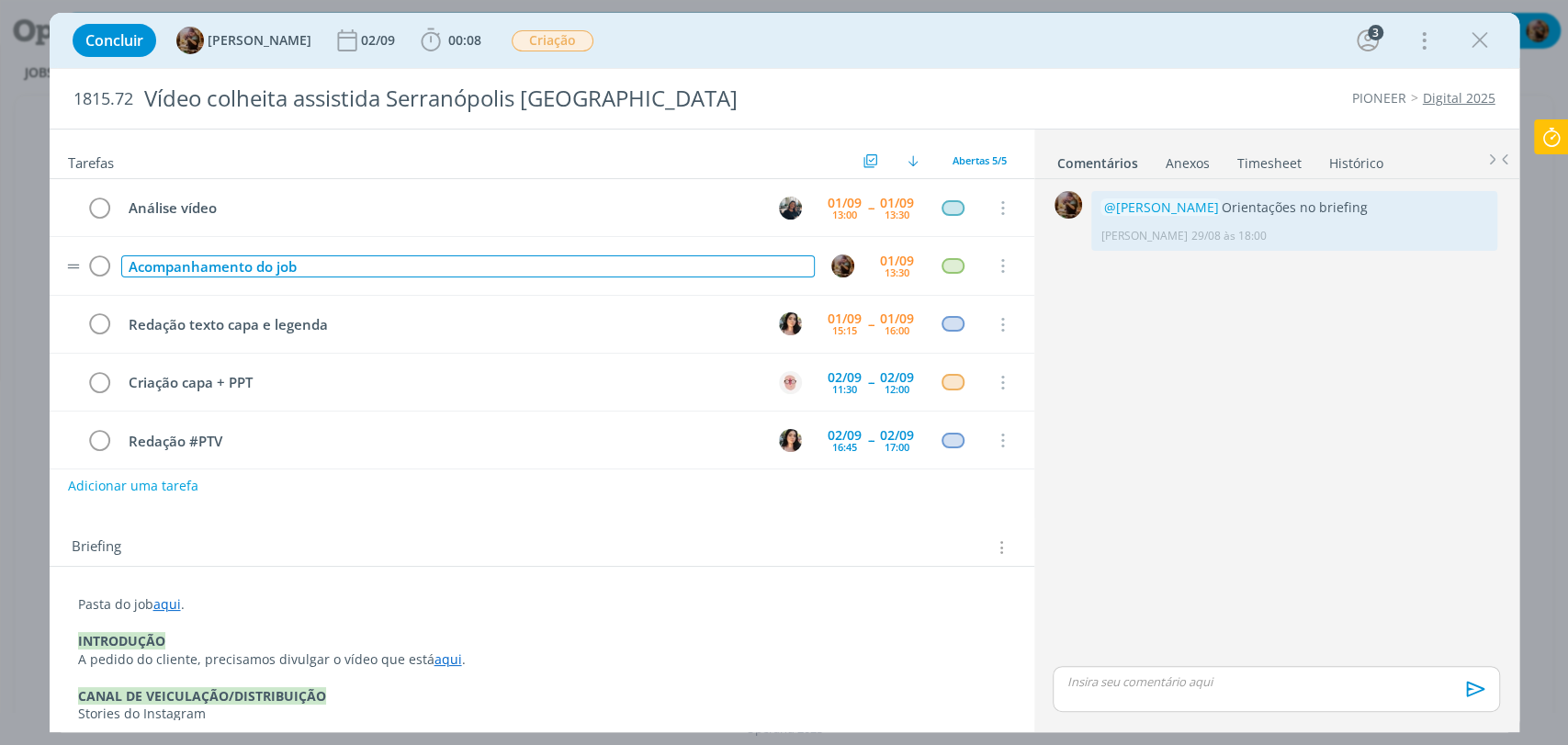
click at [376, 272] on div "Acompanhamento do job" at bounding box center [468, 267] width 694 height 23
copy div "Acompanhamento do job"
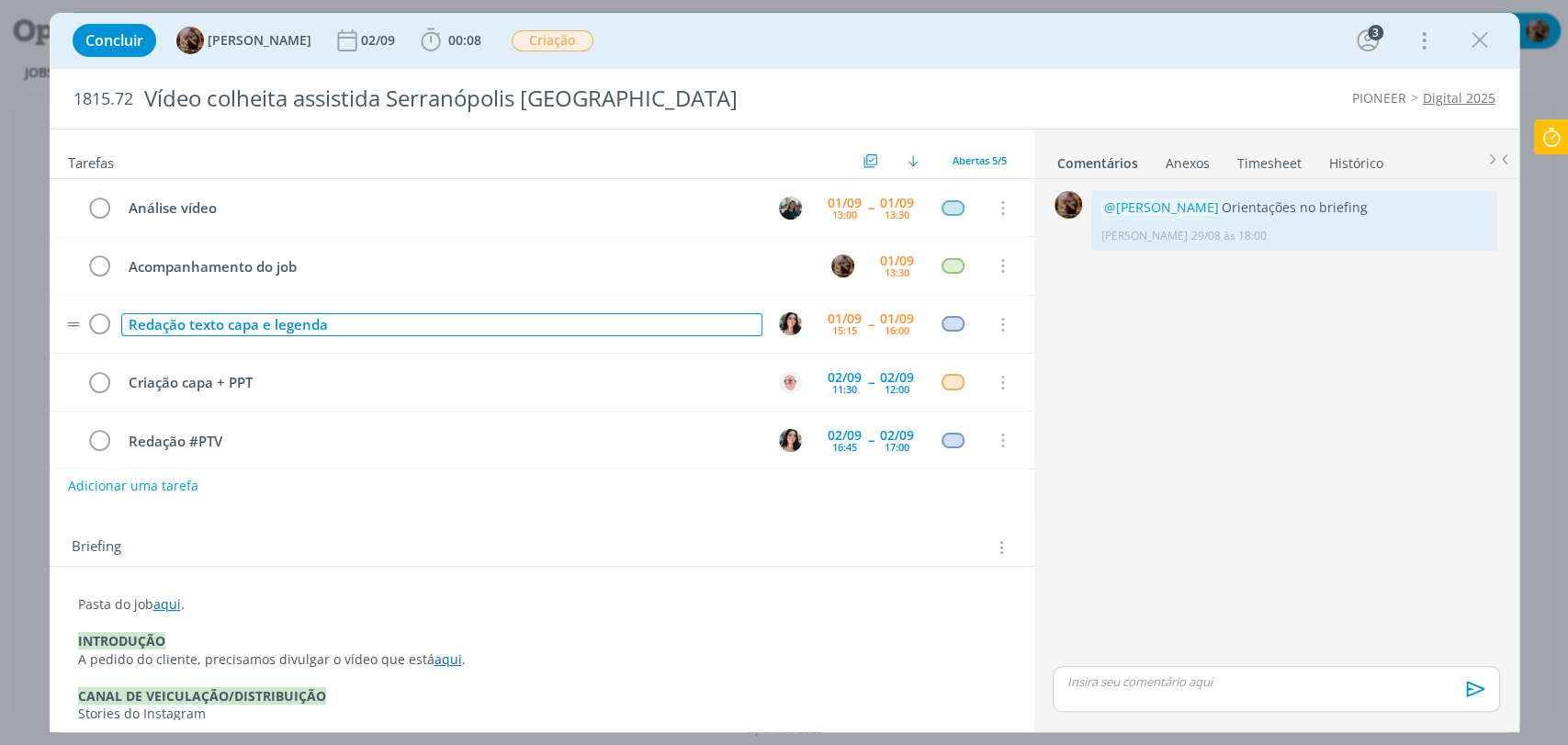
click at [285, 316] on div "Redação texto capa e legenda" at bounding box center [441, 325] width 641 height 23
copy div "Redação texto capa e legenda"
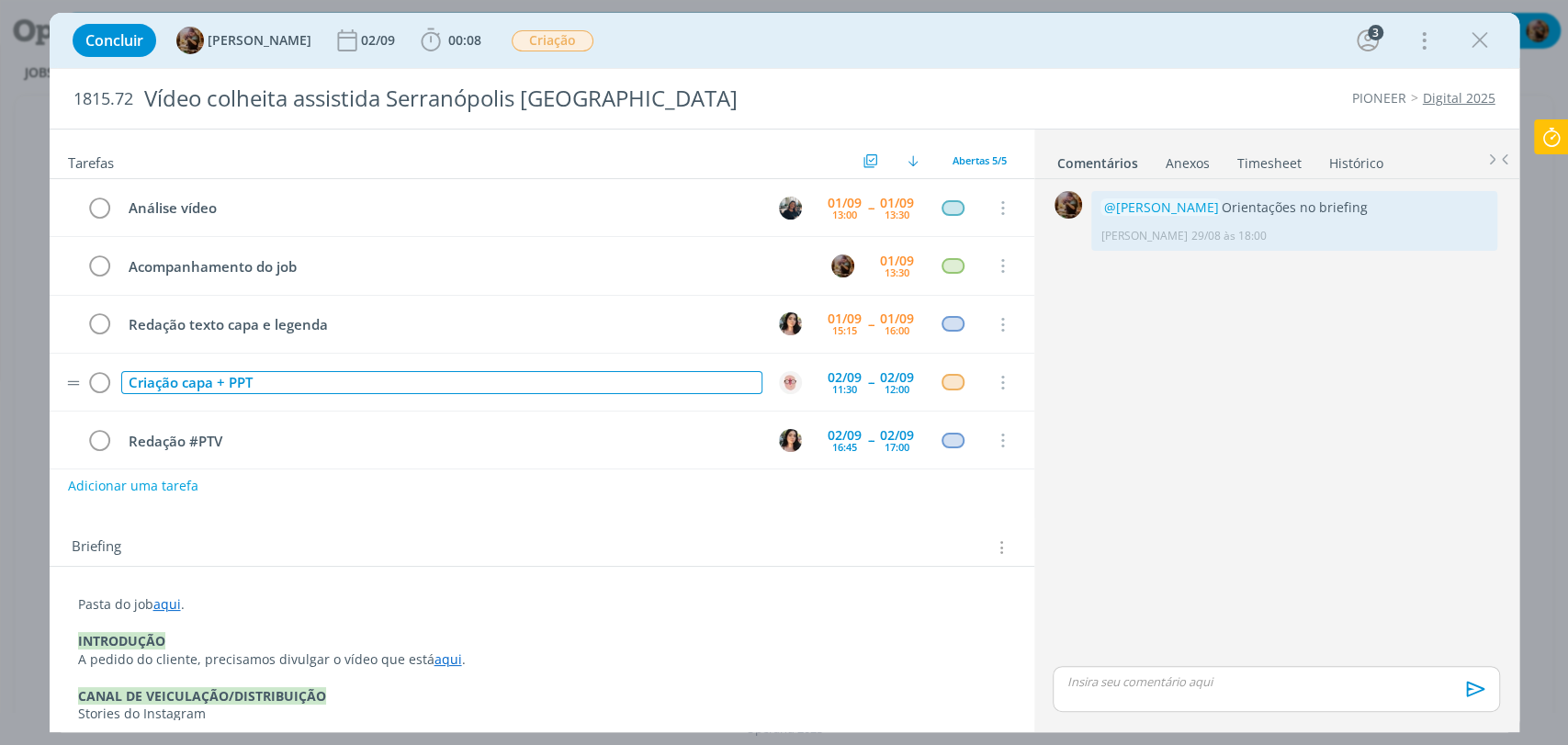
click at [520, 375] on div "Criação capa + PPT" at bounding box center [441, 382] width 641 height 23
copy div "Criação capa + PPT"
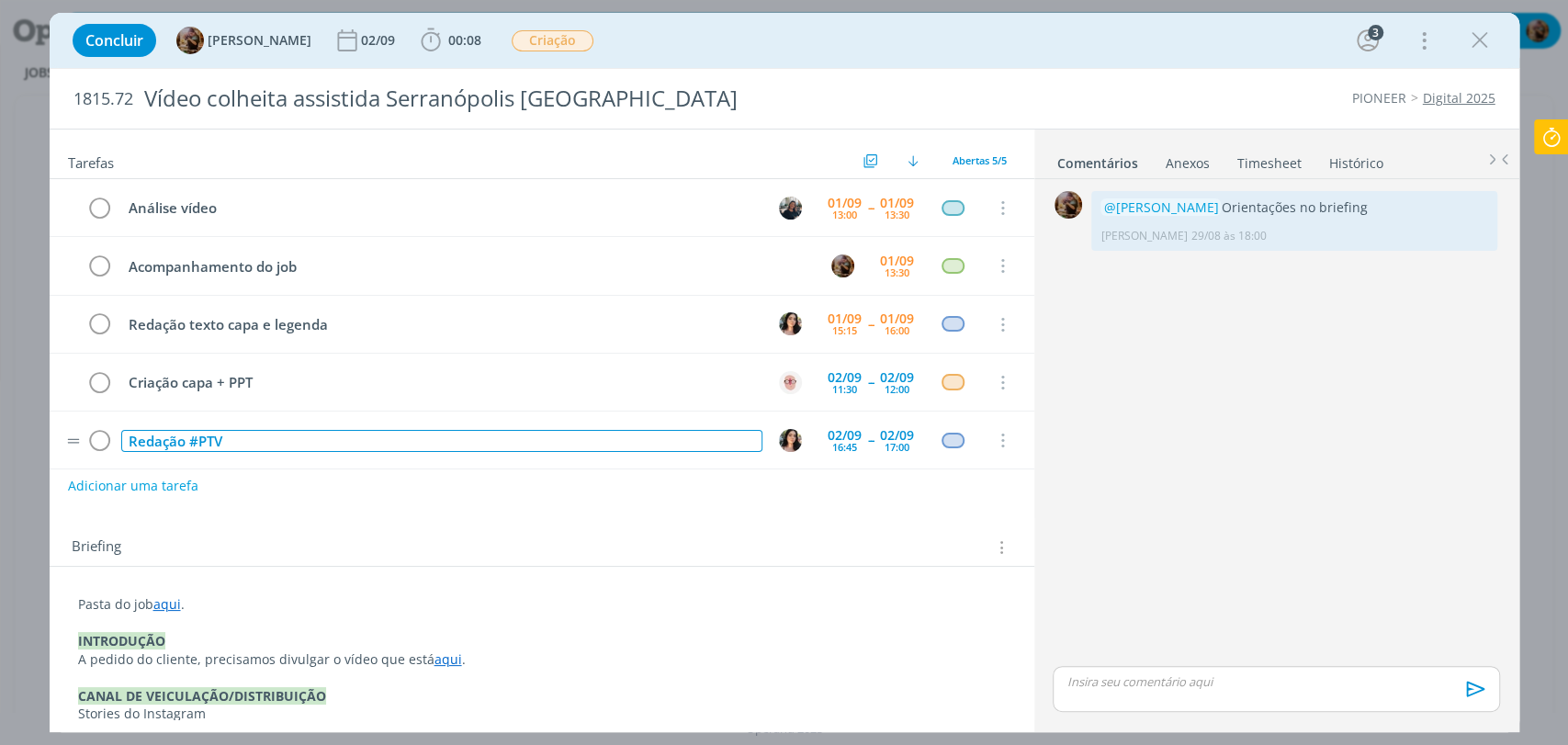
click at [235, 438] on div "Redação #PTV" at bounding box center [441, 441] width 641 height 23
copy div "Redação #PTV"
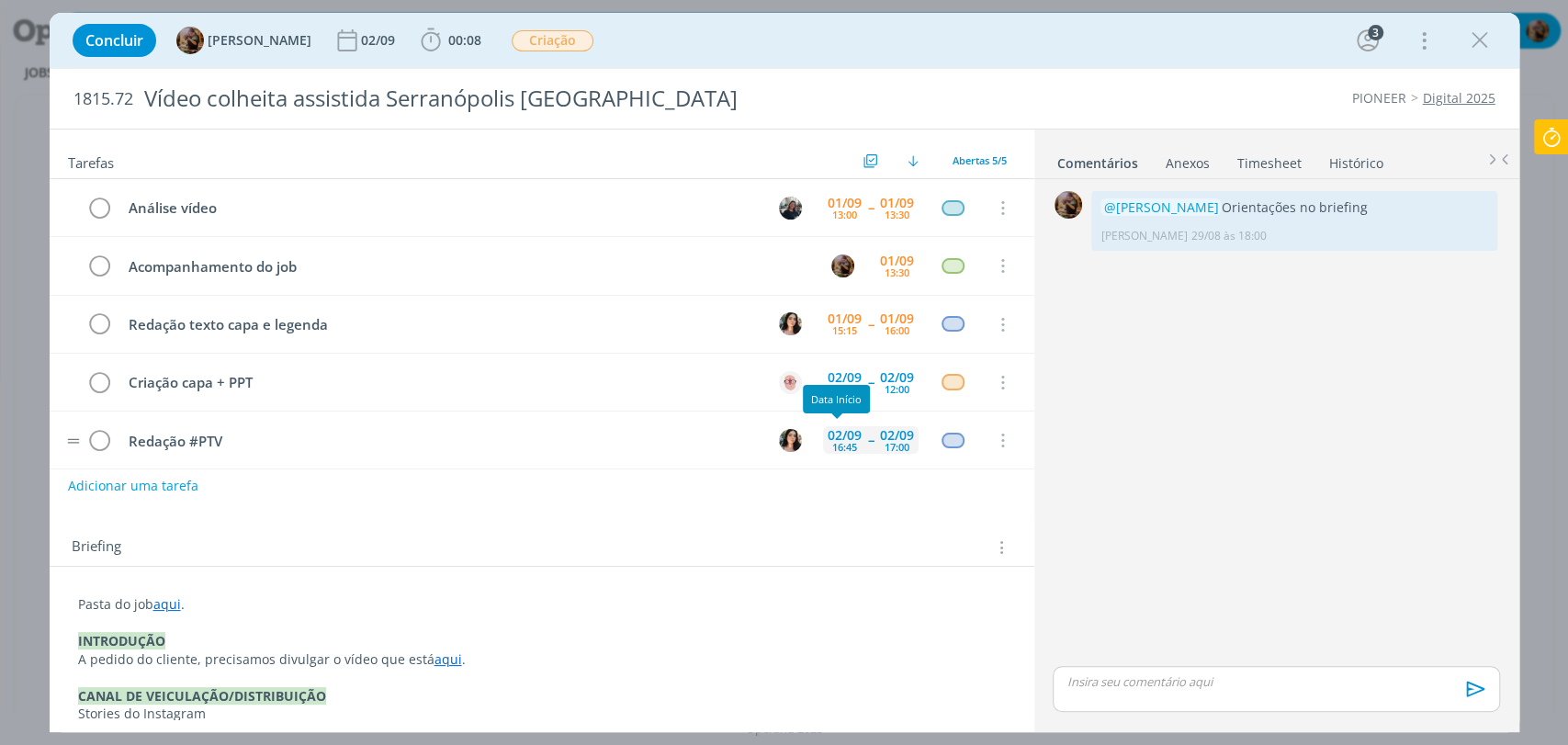
click at [834, 448] on div "16:45" at bounding box center [844, 446] width 25 height 10
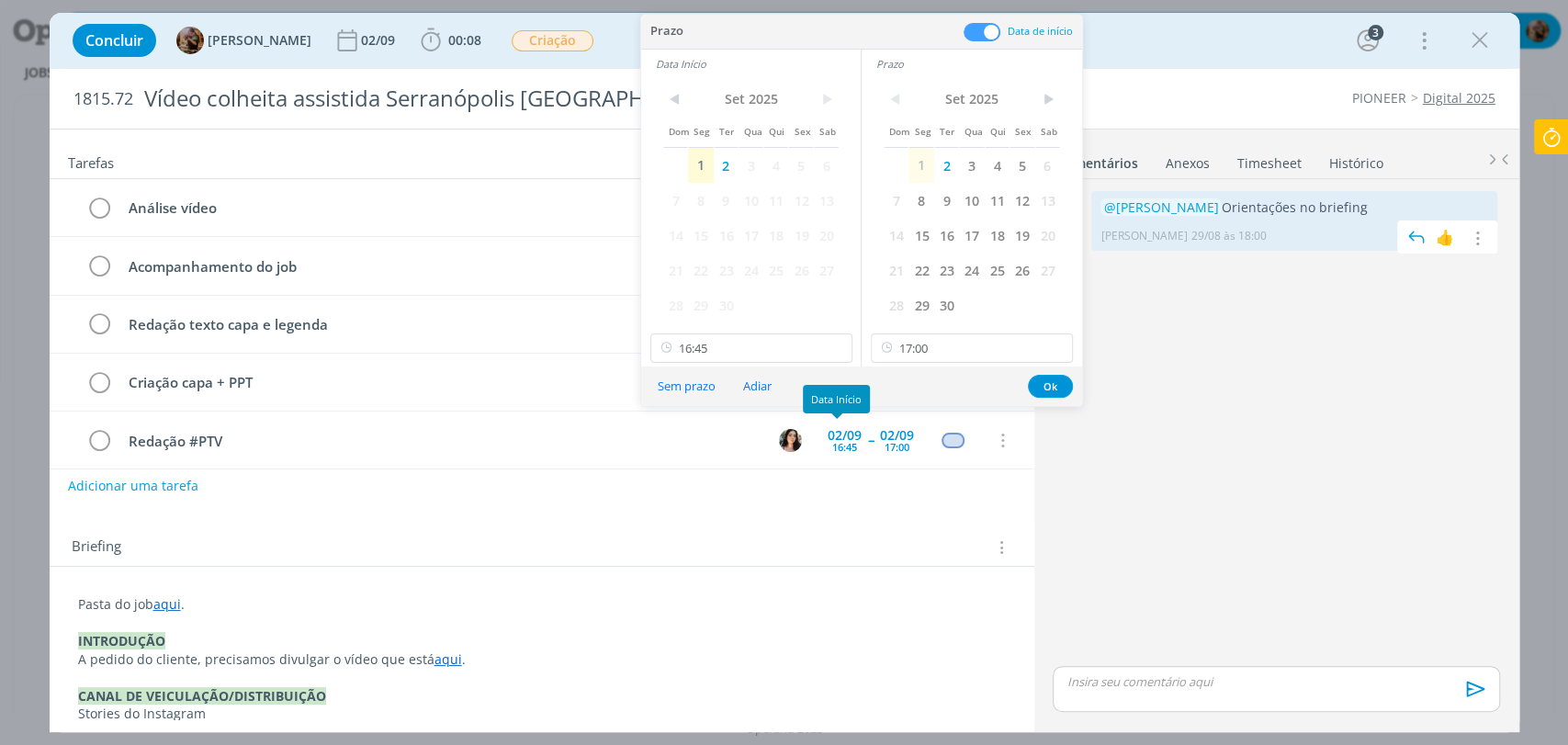
click at [1305, 243] on span "Amanda Rodrigues 29/08 às 18:00" at bounding box center [1289, 236] width 379 height 17
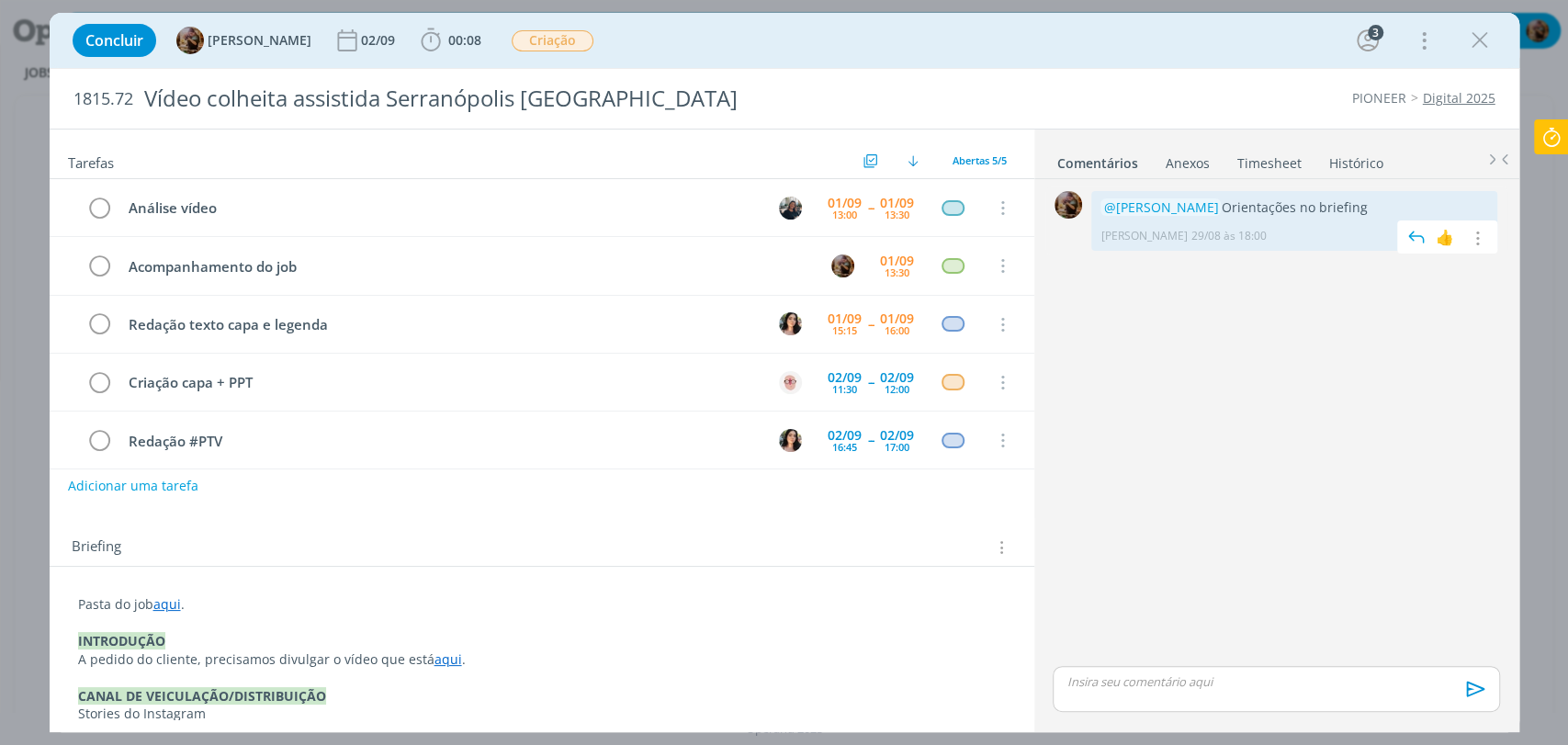
drag, startPoint x: 1365, startPoint y: 201, endPoint x: 1102, endPoint y: 207, distance: 263.1
click at [1102, 207] on p "@Mayara Peruzzo Orientações no briefing" at bounding box center [1294, 207] width 388 height 19
copy p "@Mayara Peruzzo Orientações no briefing"
click at [1268, 164] on link "Timesheet" at bounding box center [1269, 159] width 66 height 27
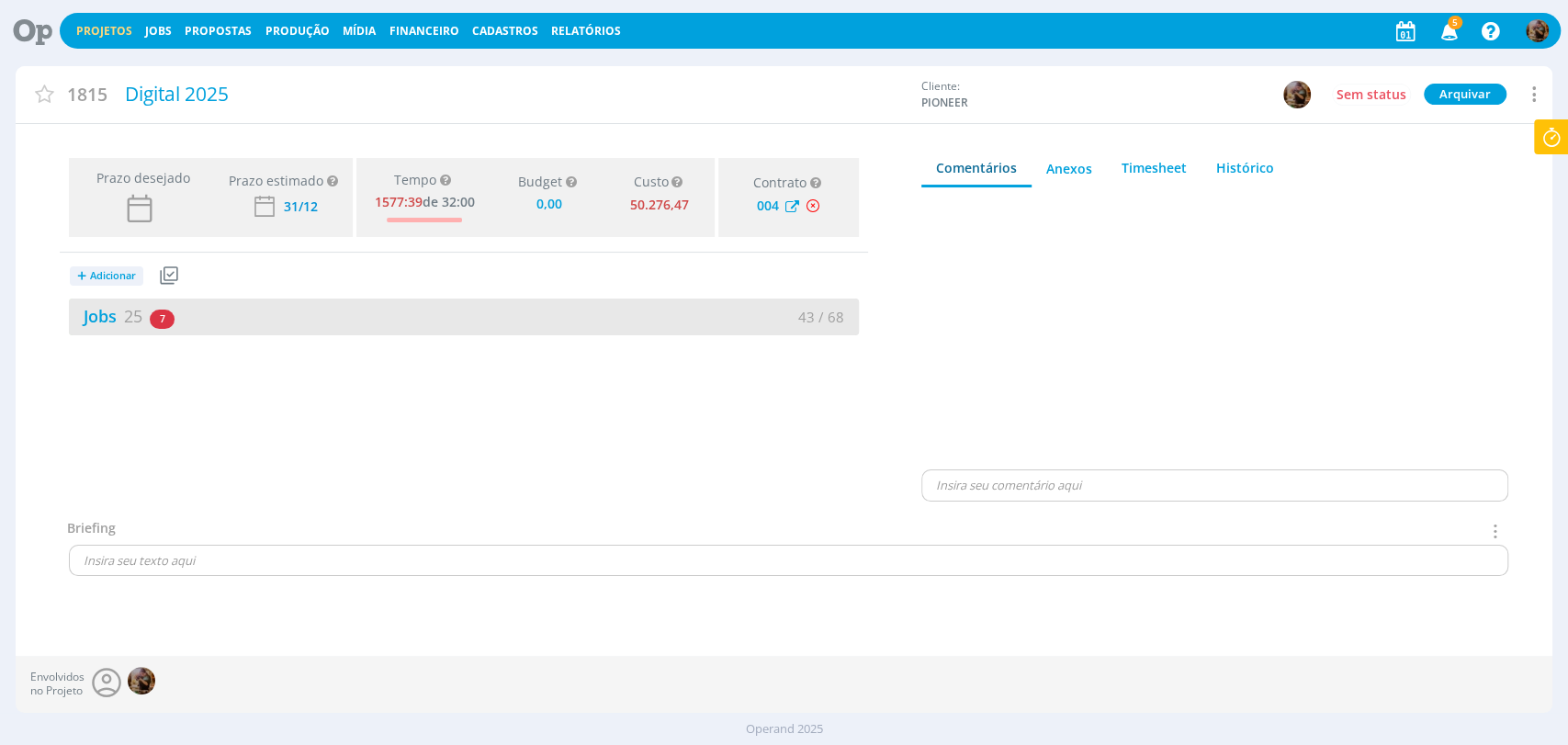
click at [400, 313] on div "Jobs 25 7 atrasados" at bounding box center [266, 316] width 395 height 25
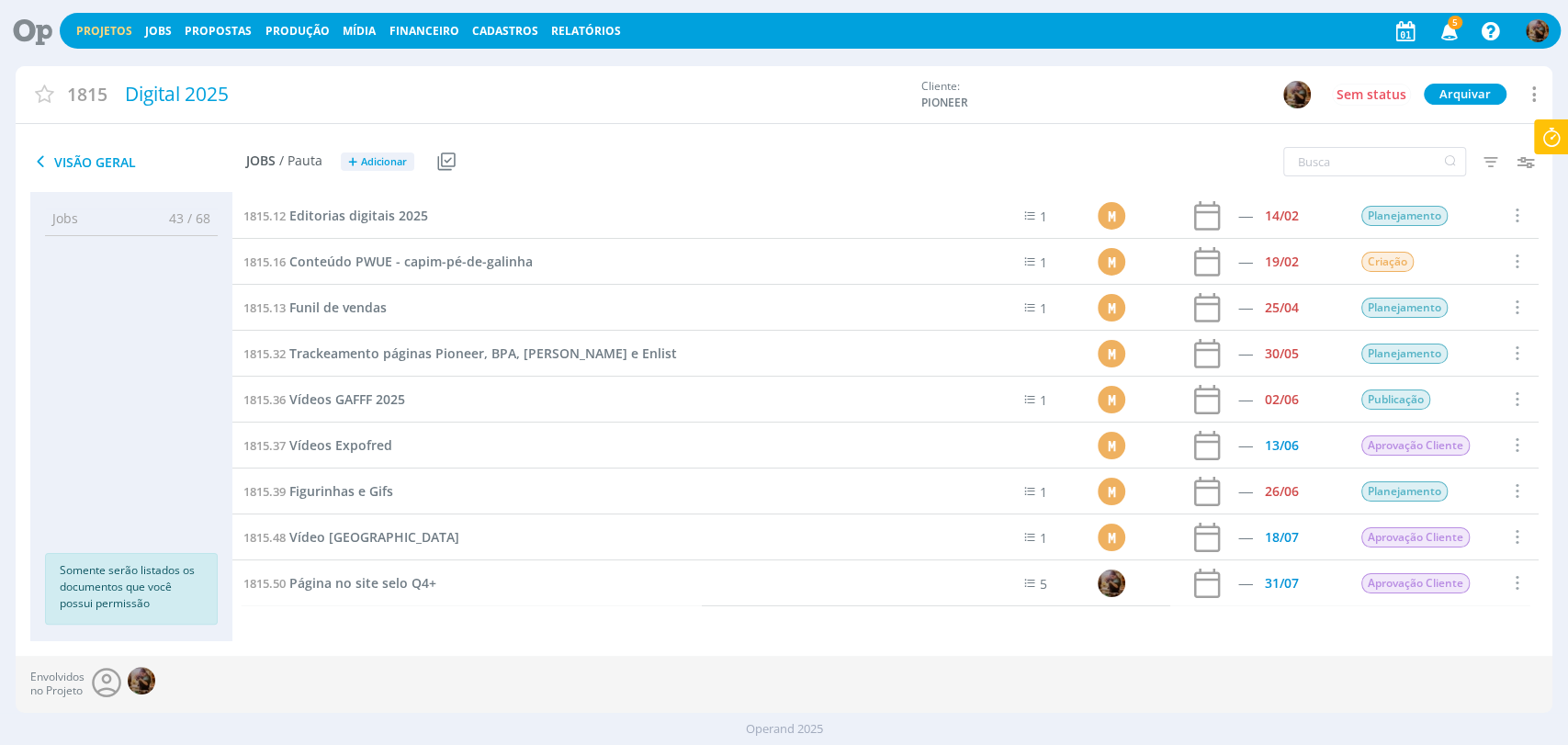
click at [387, 163] on span "Adicionar" at bounding box center [383, 162] width 46 height 12
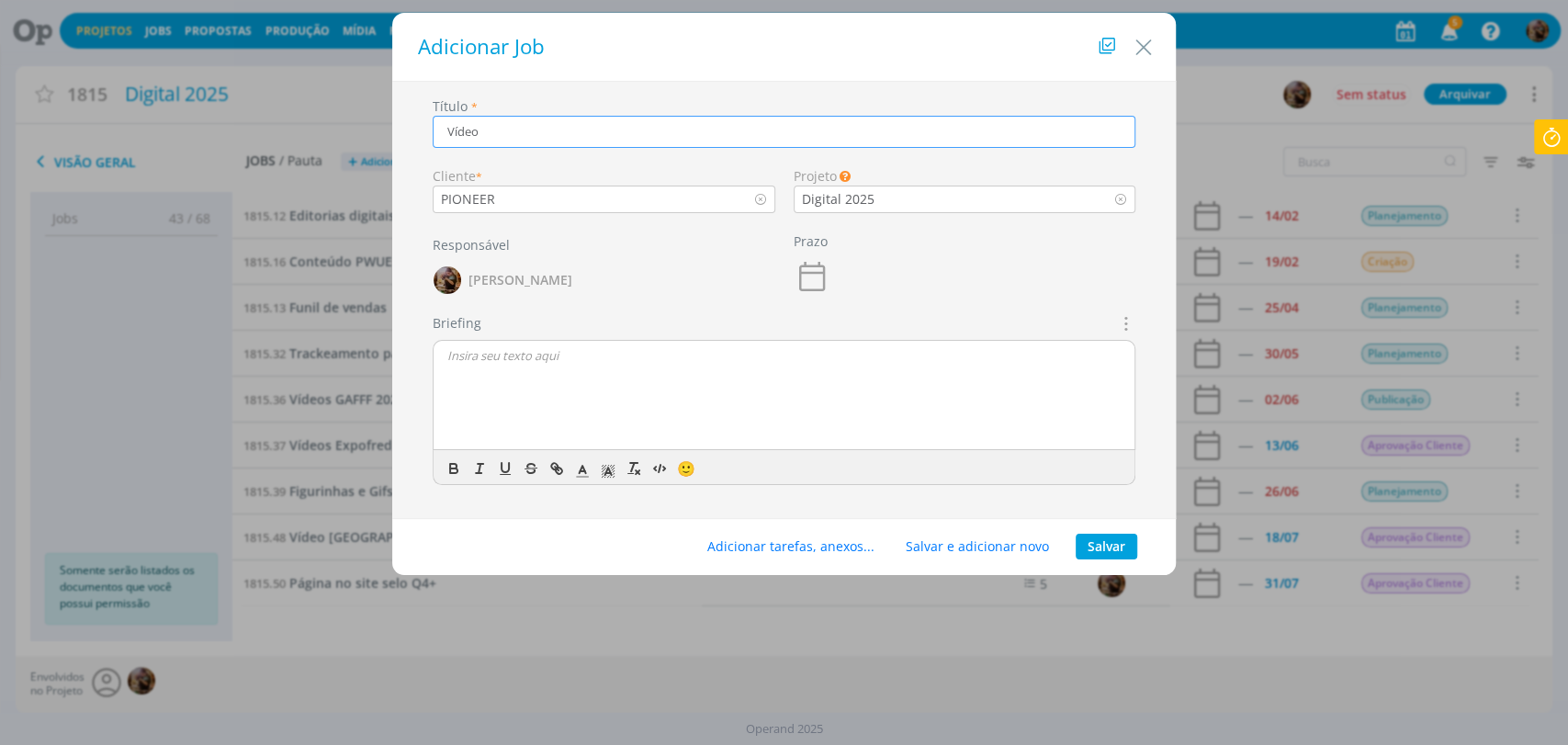
paste input "Gravação GETAP - Balsas/[GEOGRAPHIC_DATA]"
click at [618, 134] on input "Vídeo Gravação GETAP - Balsas/[GEOGRAPHIC_DATA]" at bounding box center [784, 131] width 704 height 33
click at [579, 136] on input "Vídeo Gravação GETAP - Balsas MA" at bounding box center [784, 131] width 704 height 33
click at [487, 135] on input "Vídeo Gravação GETAP Balsas MA" at bounding box center [784, 131] width 704 height 33
click at [677, 136] on input "Vídeo gravação GETAP Balsas MA" at bounding box center [784, 131] width 704 height 33
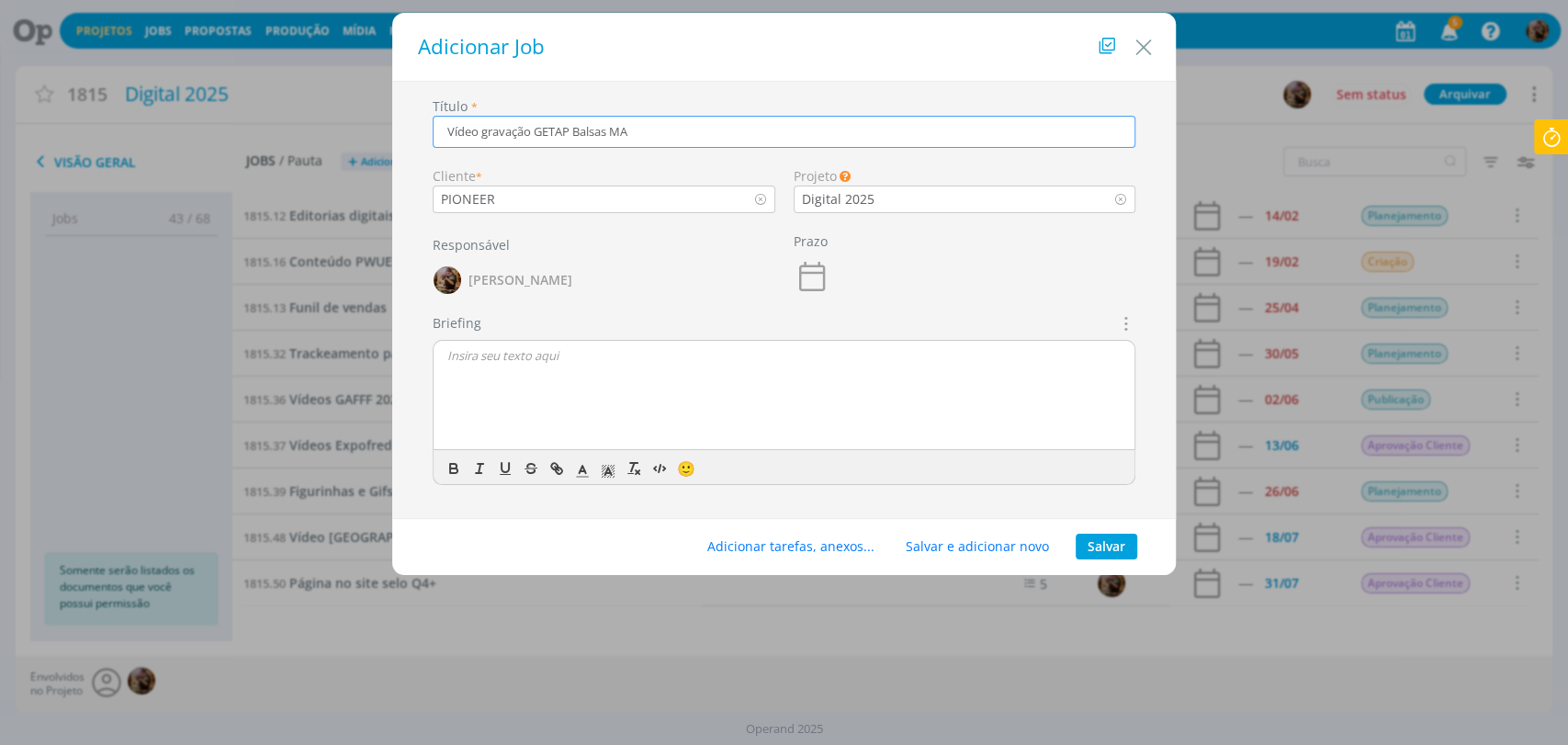
type input "Vídeo gravação GETAP Balsas MA"
click at [1103, 540] on button "Salvar" at bounding box center [1107, 547] width 61 height 26
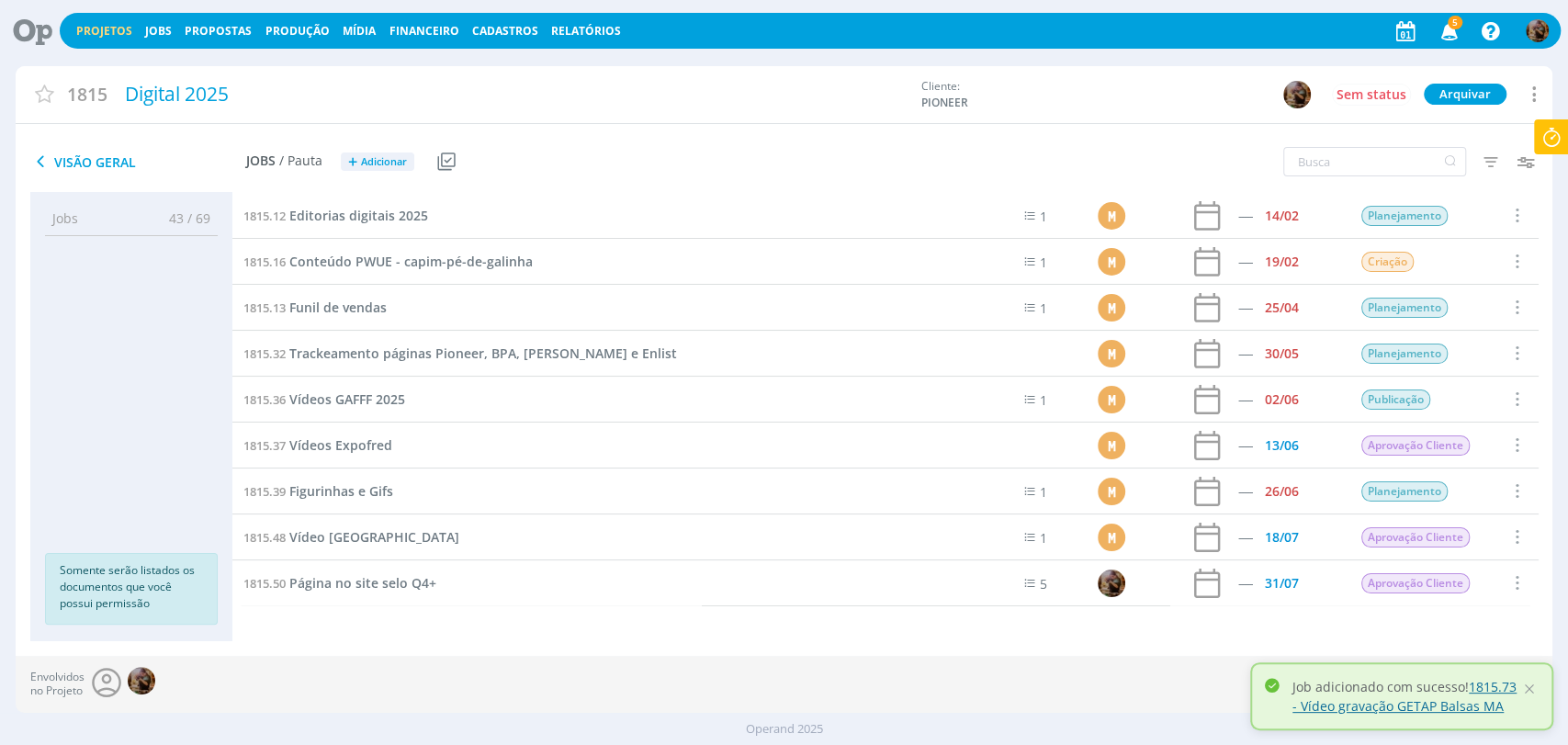
click at [1350, 710] on link "1815.73 - Vídeo gravação GETAP Balsas MA" at bounding box center [1404, 697] width 224 height 37
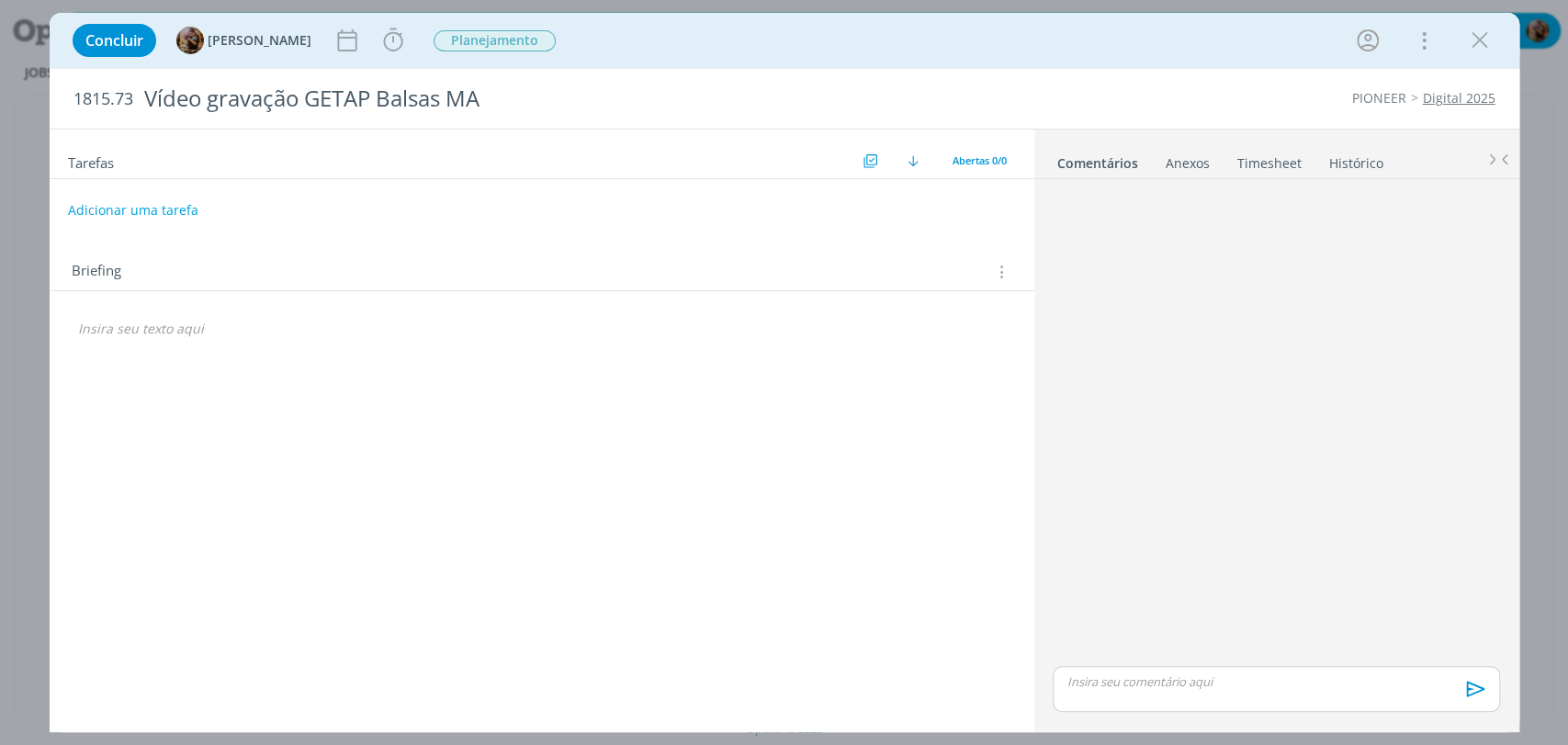
click at [187, 428] on div "Tarefas Usar Job de template Criar template a partir deste job Visualizar Templ…" at bounding box center [541, 424] width 985 height 590
click at [159, 333] on p "dialog" at bounding box center [542, 329] width 928 height 19
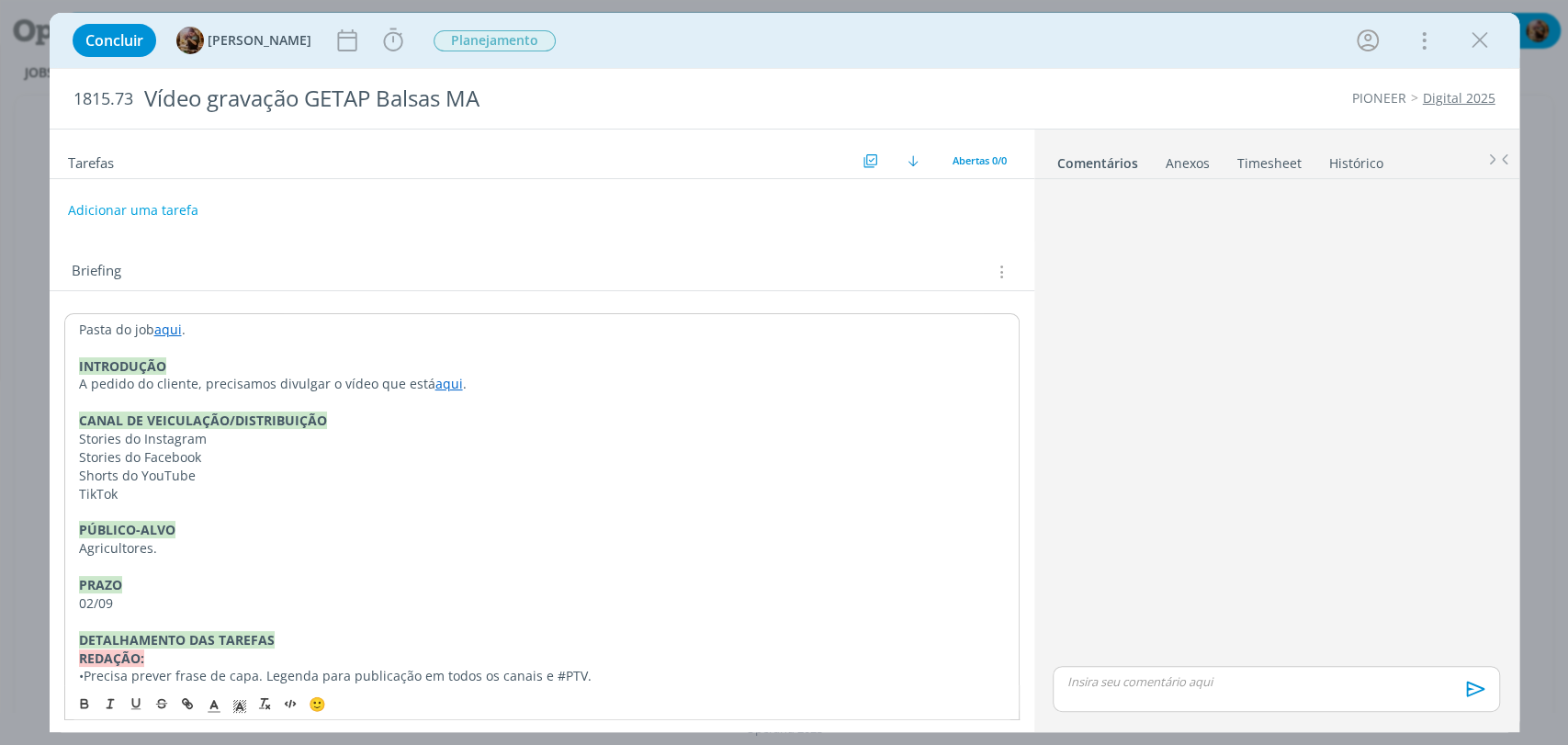
click at [445, 387] on link "aqui" at bounding box center [449, 383] width 28 height 18
click at [575, 419] on link "dialog" at bounding box center [544, 419] width 61 height 18
click at [176, 335] on link "aqui" at bounding box center [168, 329] width 28 height 18
click at [390, 360] on link "dialog" at bounding box center [359, 364] width 61 height 18
click at [180, 207] on button "Adicionar uma tarefa" at bounding box center [132, 209] width 130 height 32
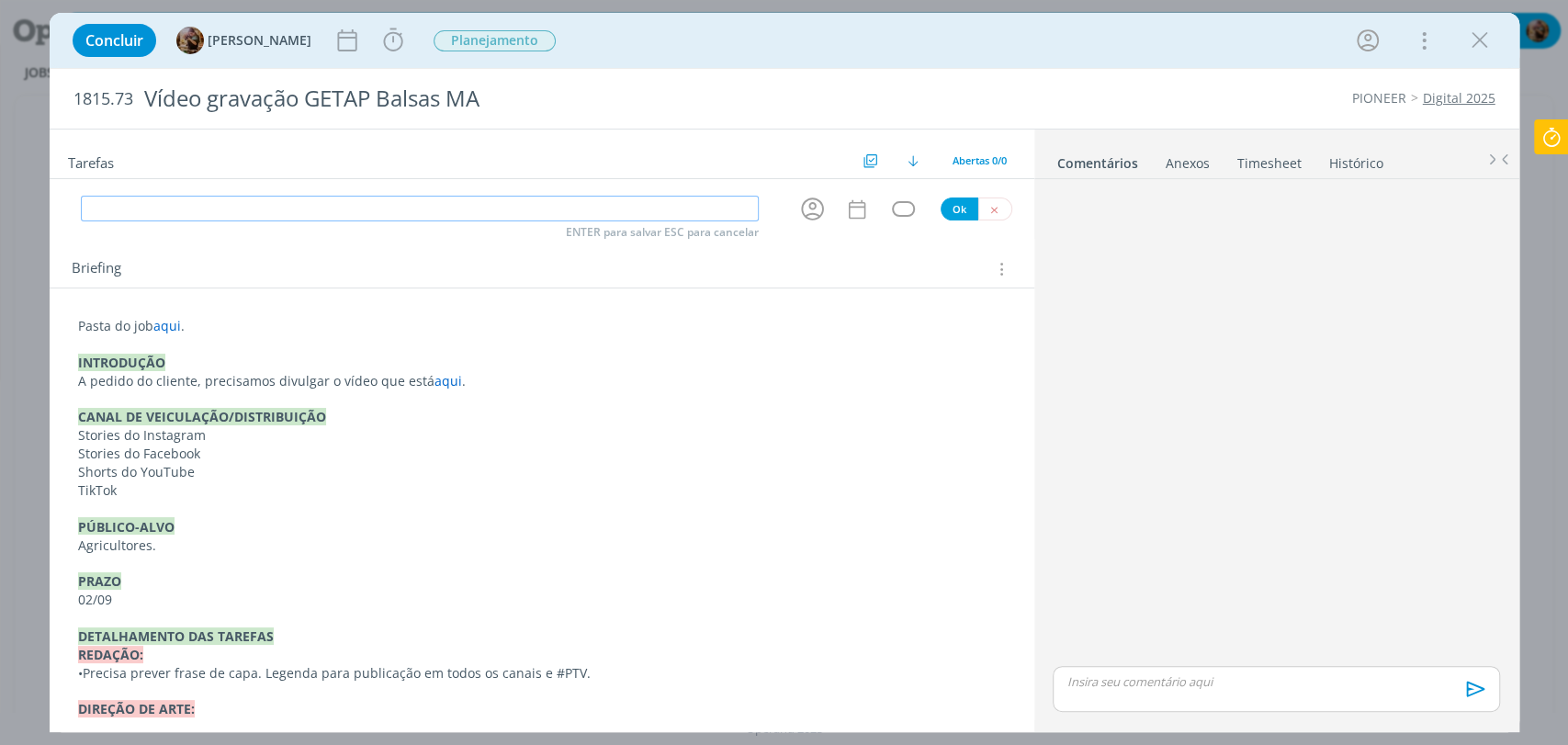
paste input "Análise vídeo"
type input "Análise vídeo"
click at [801, 211] on icon "dialog" at bounding box center [812, 208] width 23 height 23
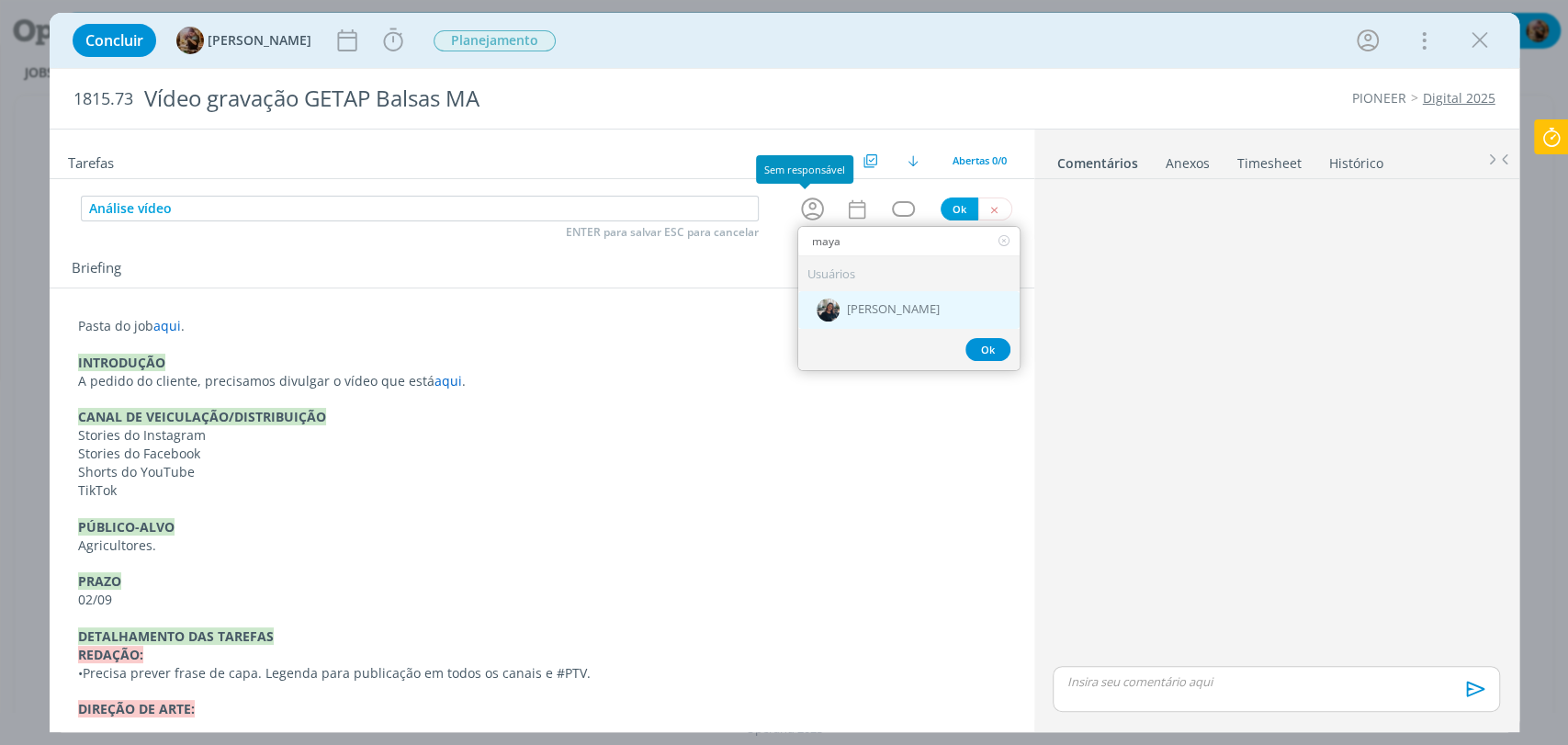
type input "maya"
click at [832, 323] on div "[PERSON_NAME]" at bounding box center [909, 310] width 221 height 37
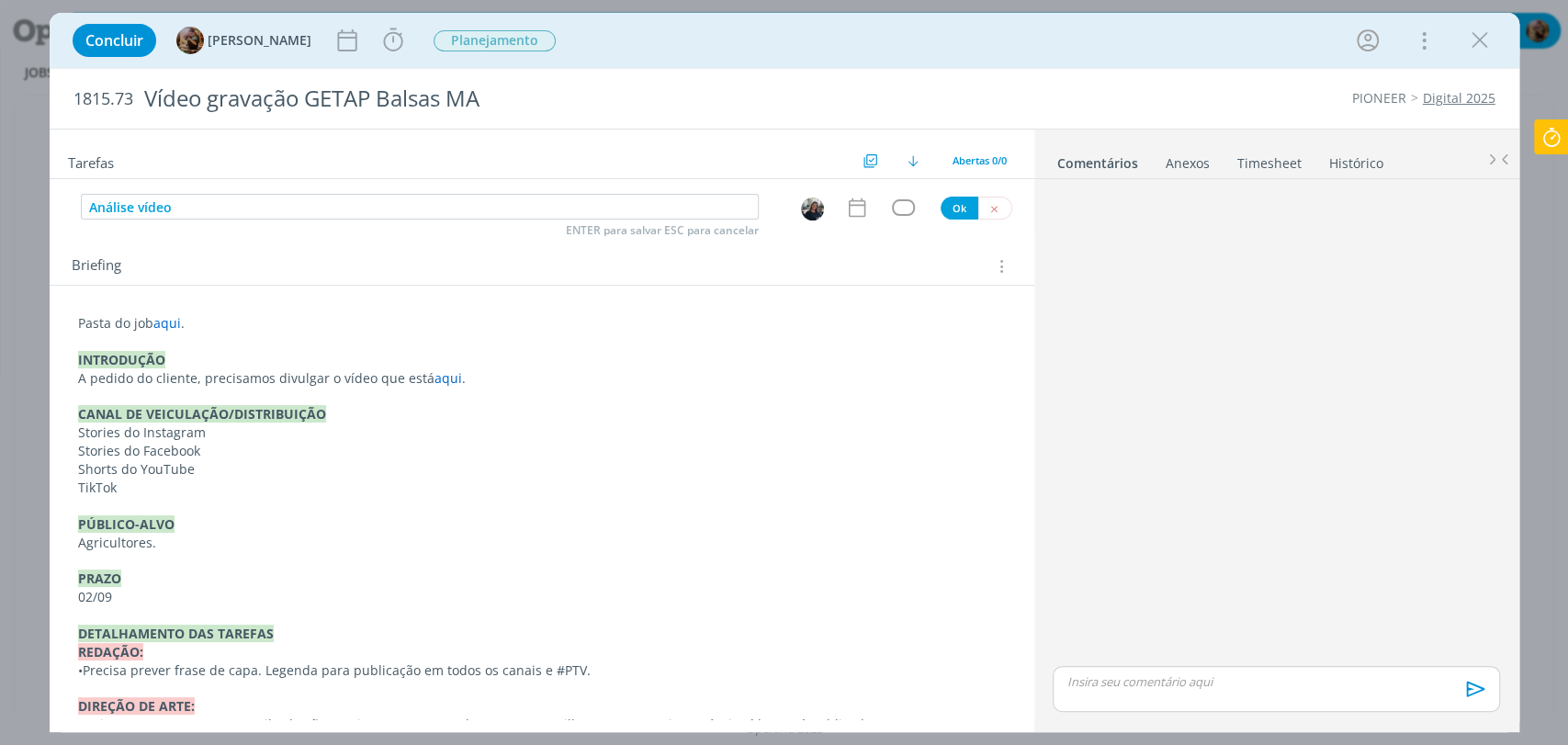
click at [845, 215] on icon "dialog" at bounding box center [857, 207] width 24 height 24
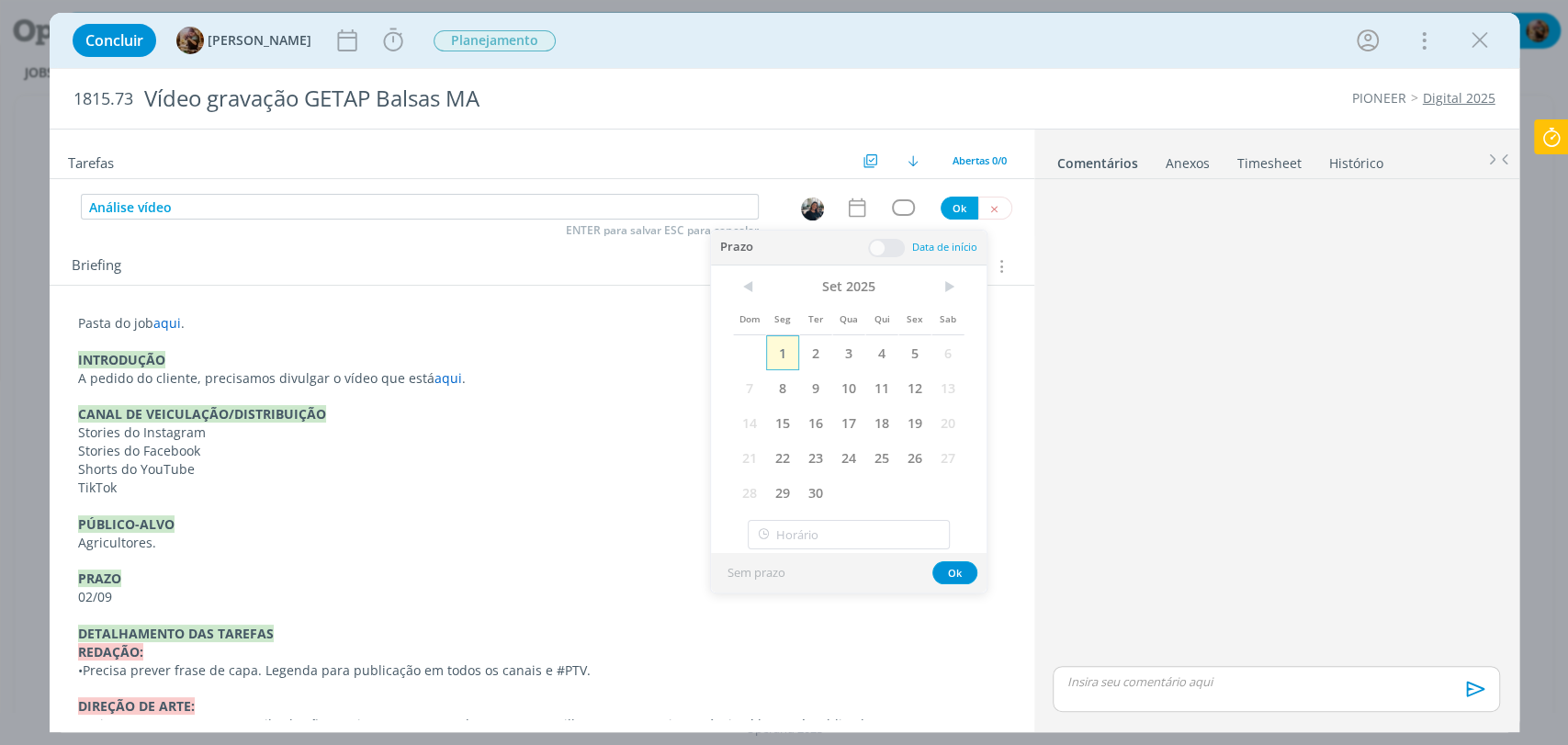
click at [777, 346] on span "1" at bounding box center [783, 353] width 33 height 35
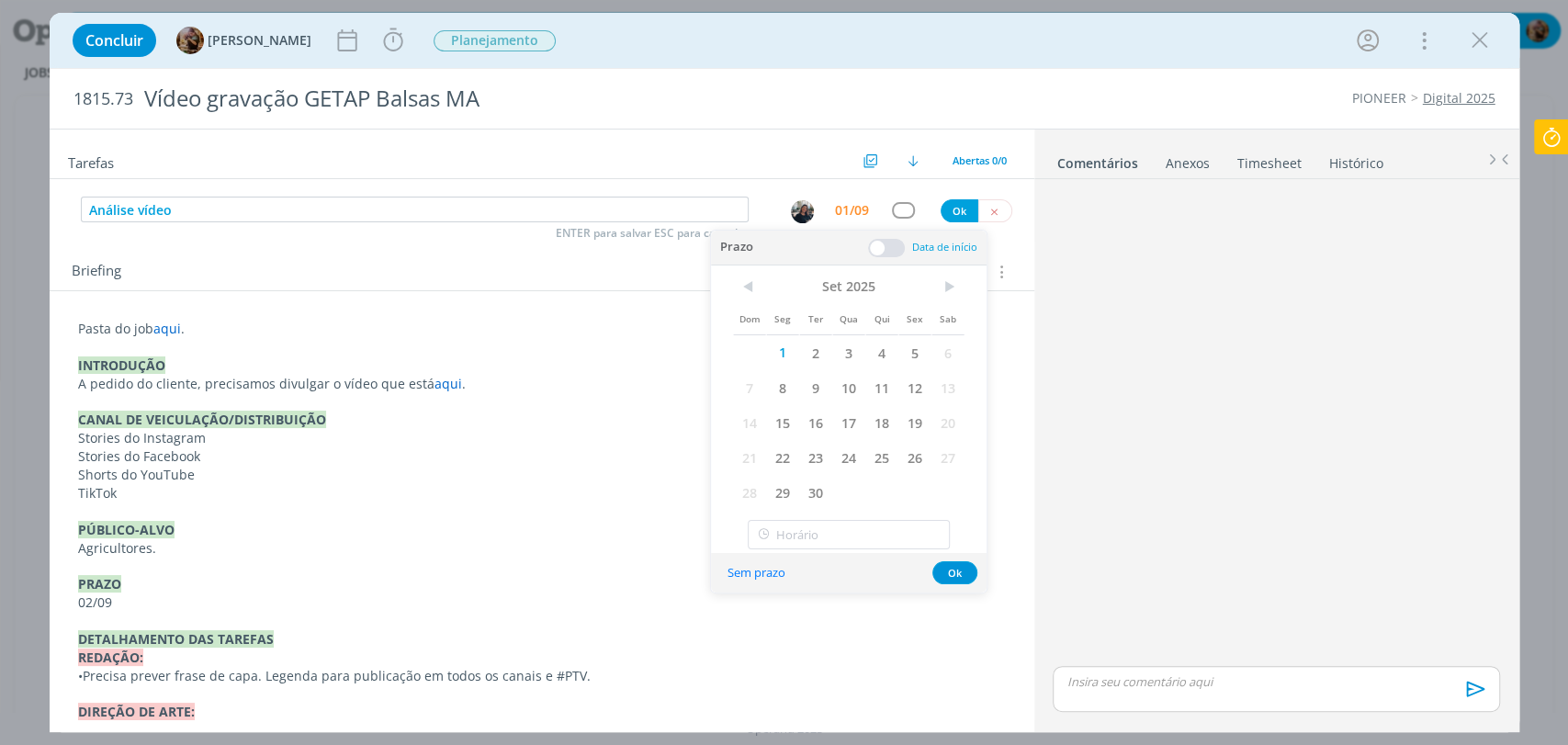
drag, startPoint x: 902, startPoint y: 243, endPoint x: 855, endPoint y: 317, distance: 87.7
click at [900, 245] on span at bounding box center [886, 248] width 37 height 19
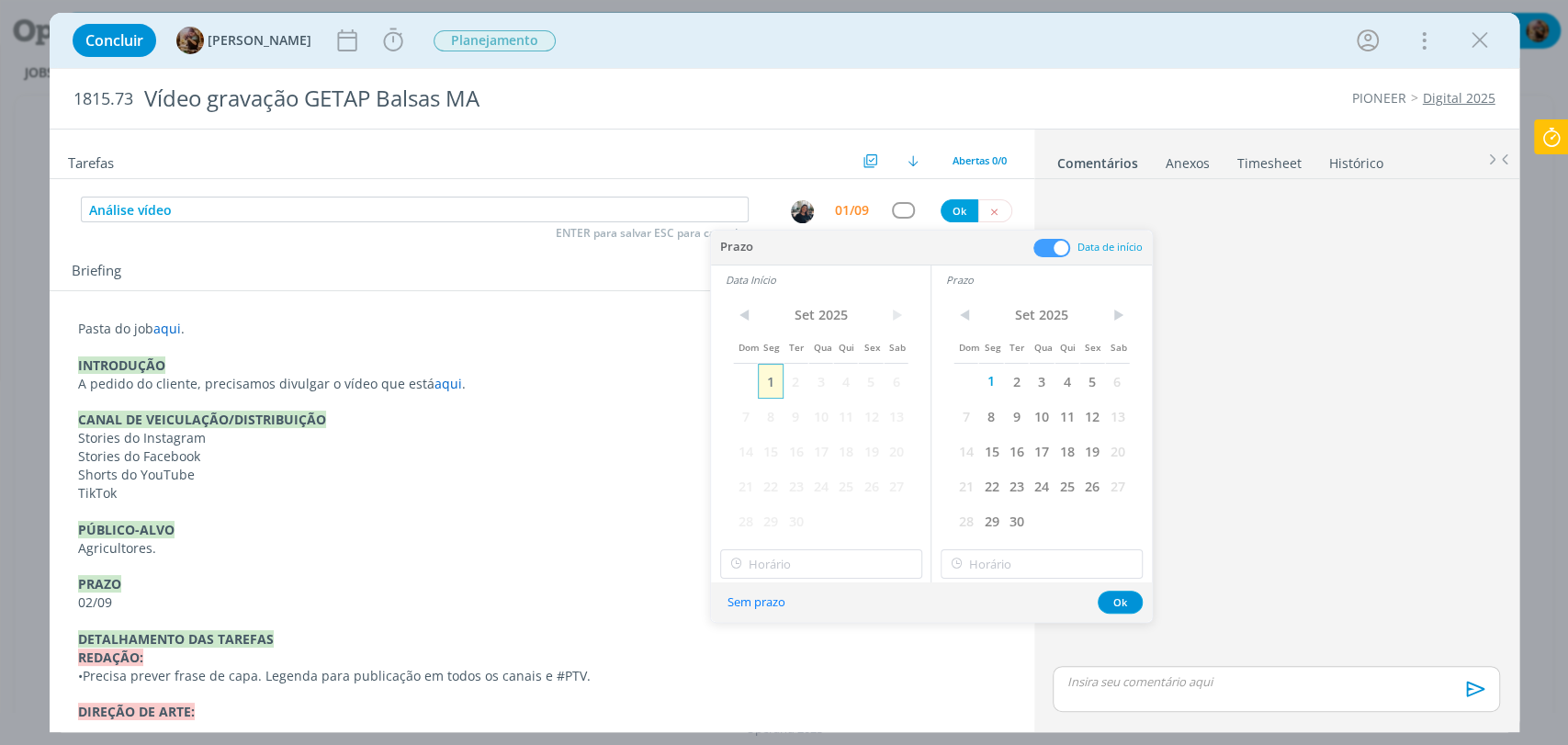
click at [769, 389] on span "1" at bounding box center [770, 381] width 25 height 35
click at [813, 557] on input "11:00" at bounding box center [820, 565] width 202 height 30
click at [780, 404] on div "14:00" at bounding box center [822, 402] width 205 height 33
type input "14:00"
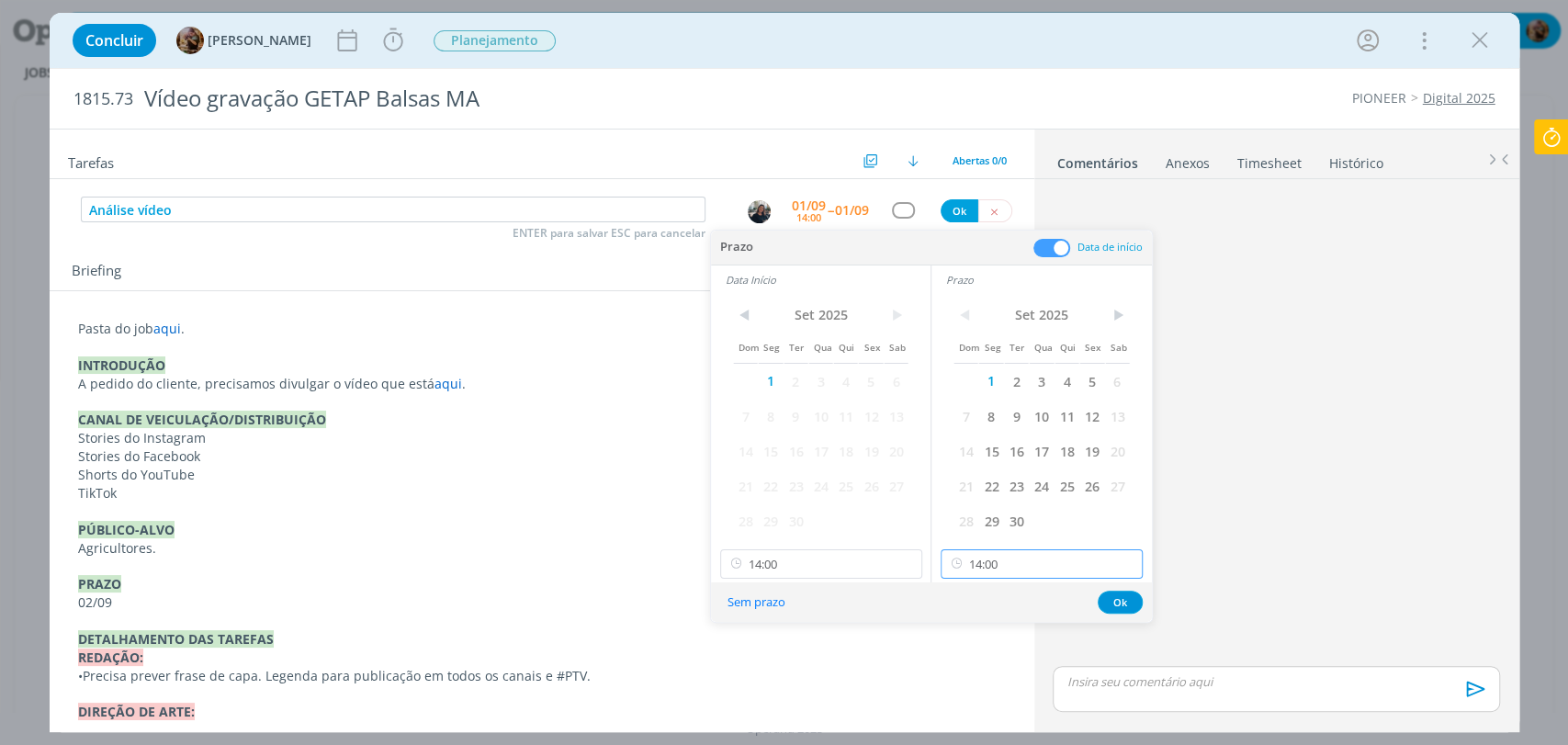
click at [1005, 566] on input "14:00" at bounding box center [1041, 565] width 202 height 30
click at [1015, 472] on div "14:30" at bounding box center [1043, 479] width 205 height 33
type input "14:30"
drag, startPoint x: 1108, startPoint y: 605, endPoint x: 993, endPoint y: 412, distance: 224.7
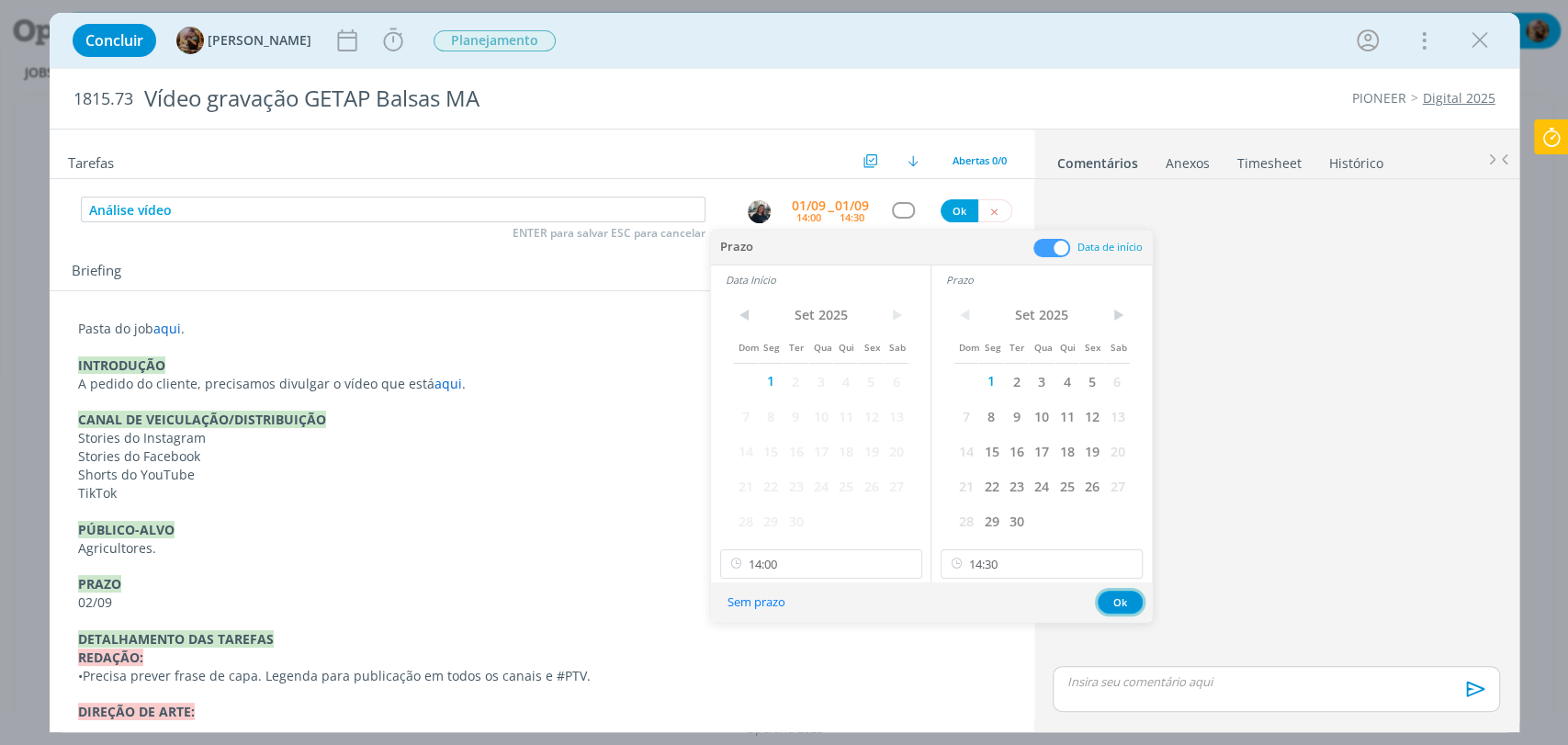
click at [1108, 605] on button "Ok" at bounding box center [1120, 602] width 45 height 23
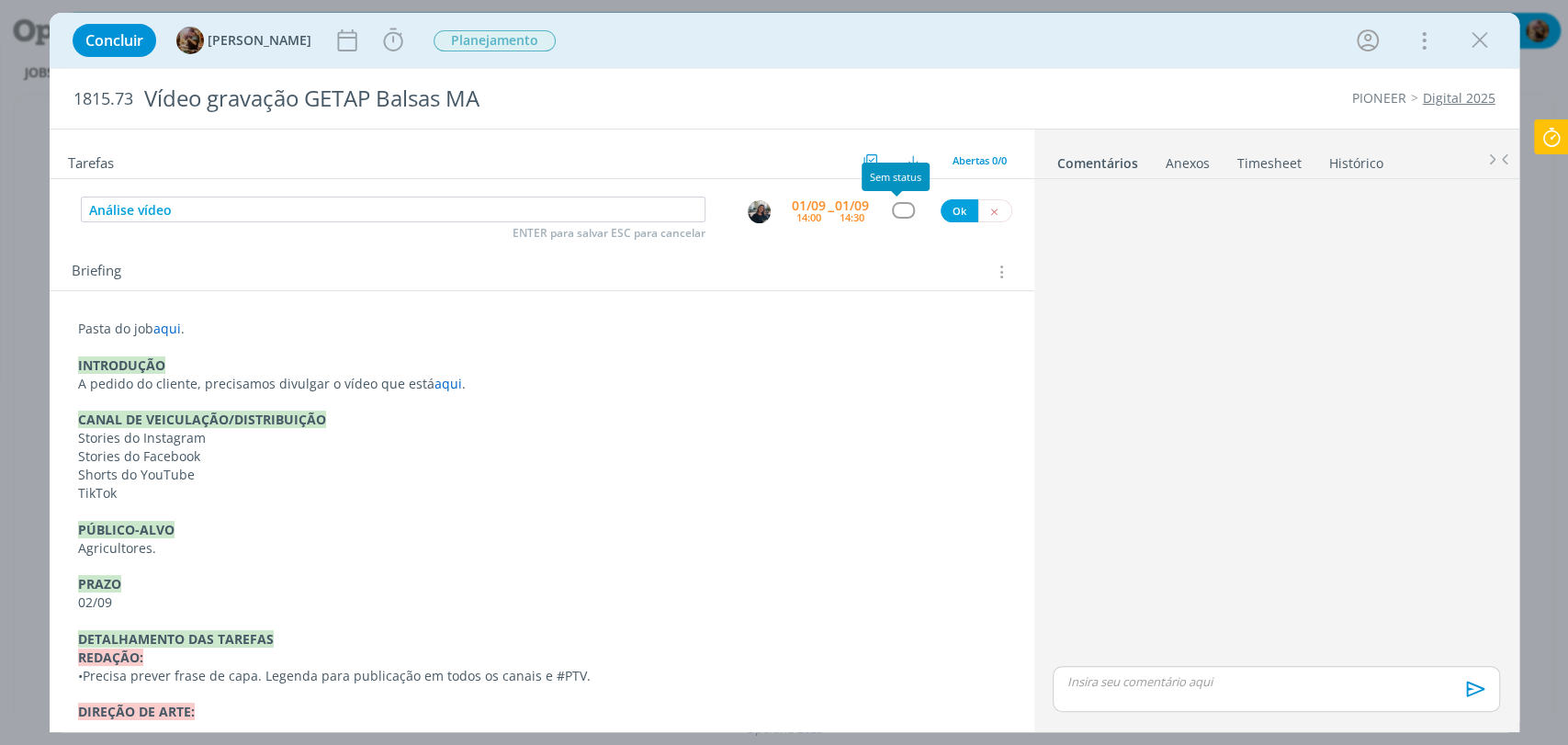
click at [903, 210] on div "dialog" at bounding box center [903, 209] width 23 height 16
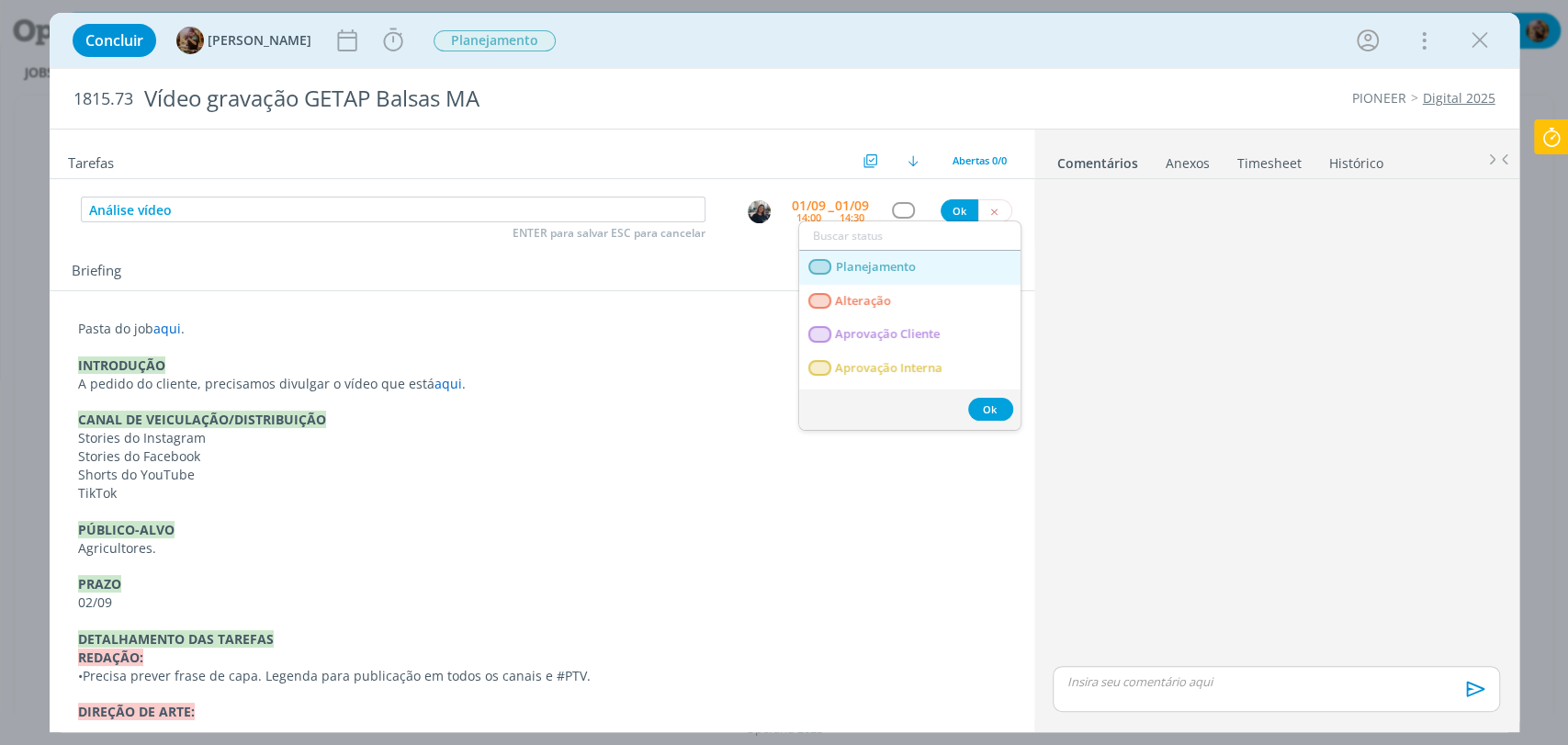
click at [903, 262] on span "Planejamento" at bounding box center [875, 268] width 80 height 15
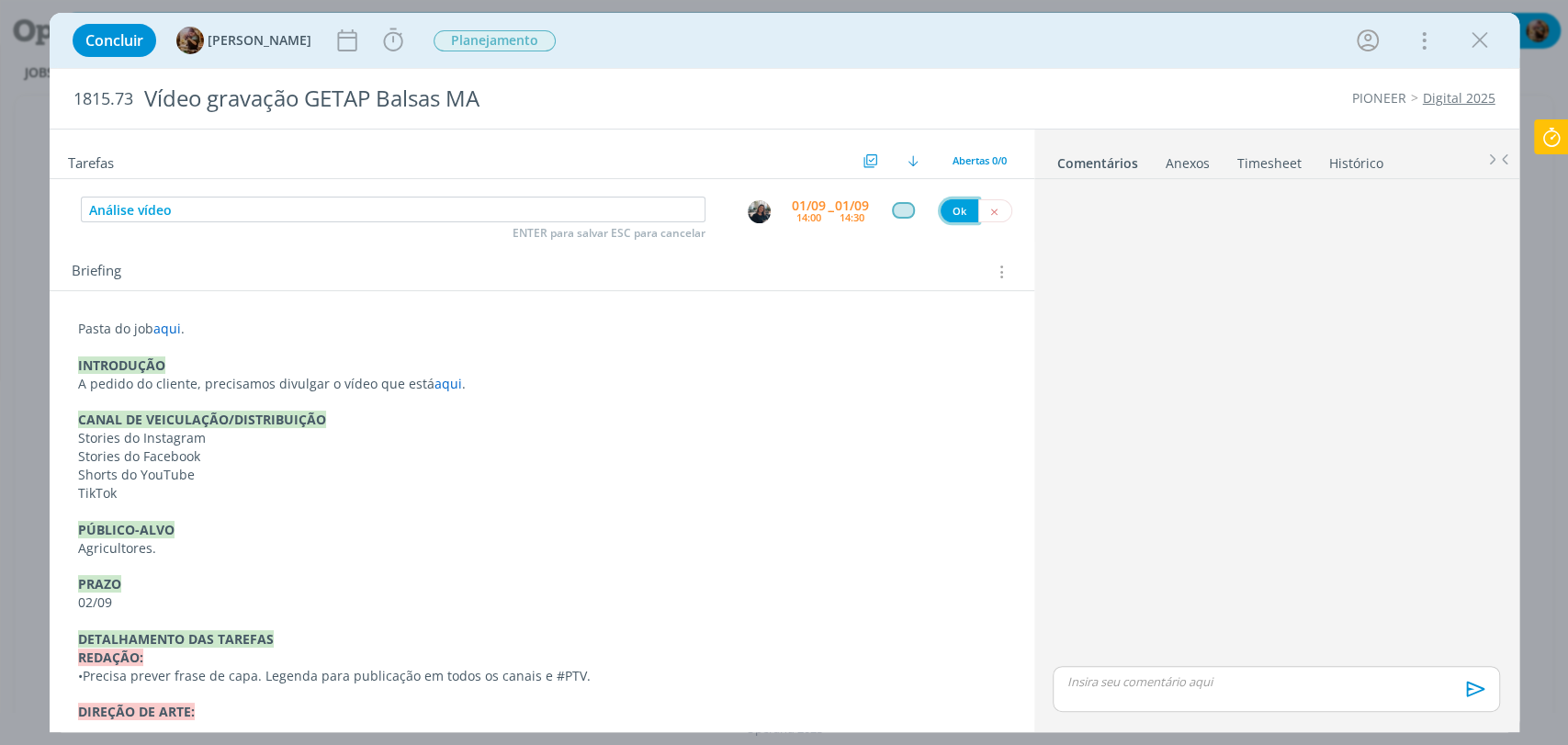
click at [949, 213] on button "Ok" at bounding box center [959, 210] width 37 height 23
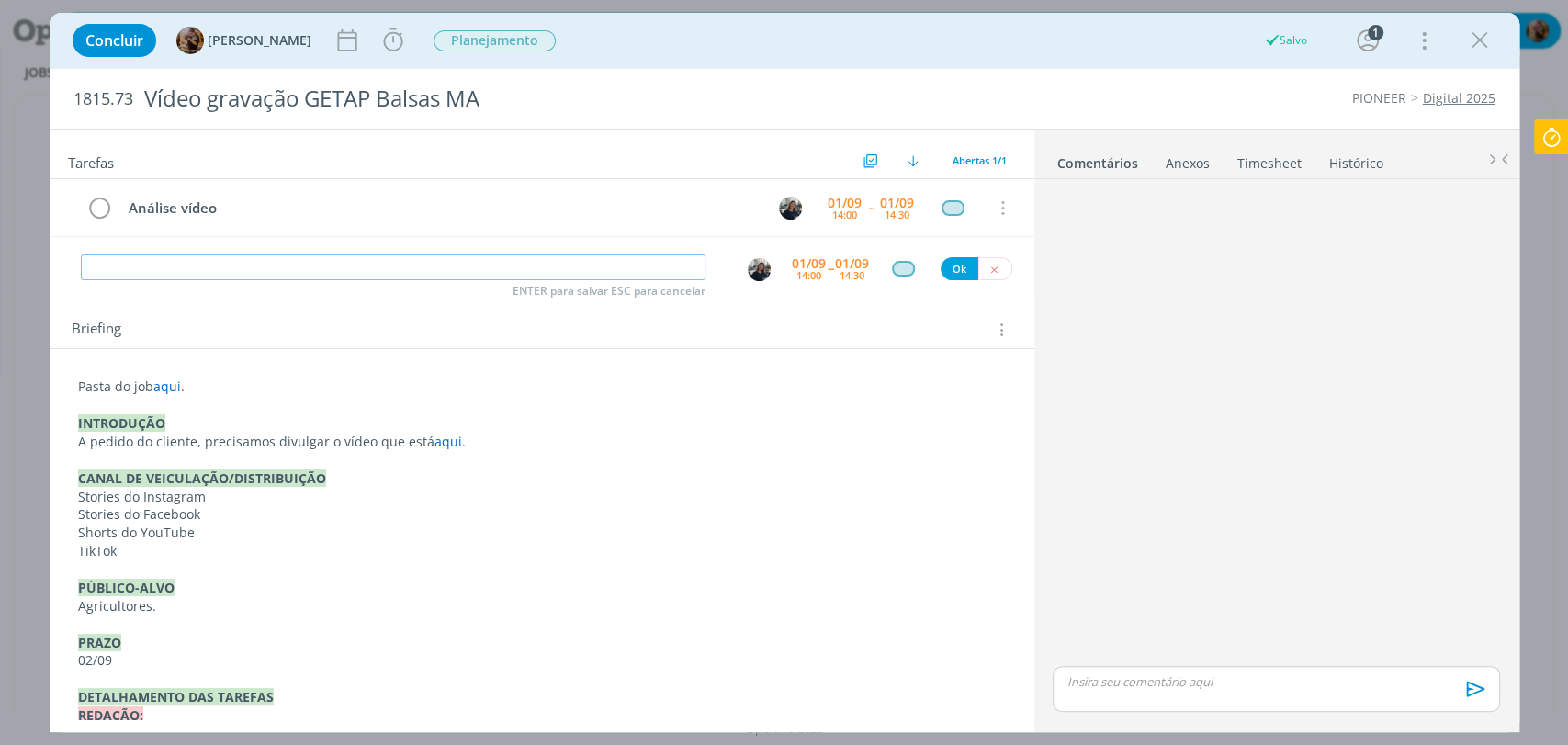
paste input "Acompanhamento do job"
click at [748, 268] on img "dialog" at bounding box center [759, 270] width 23 height 23
type input "Acompanhamento do job"
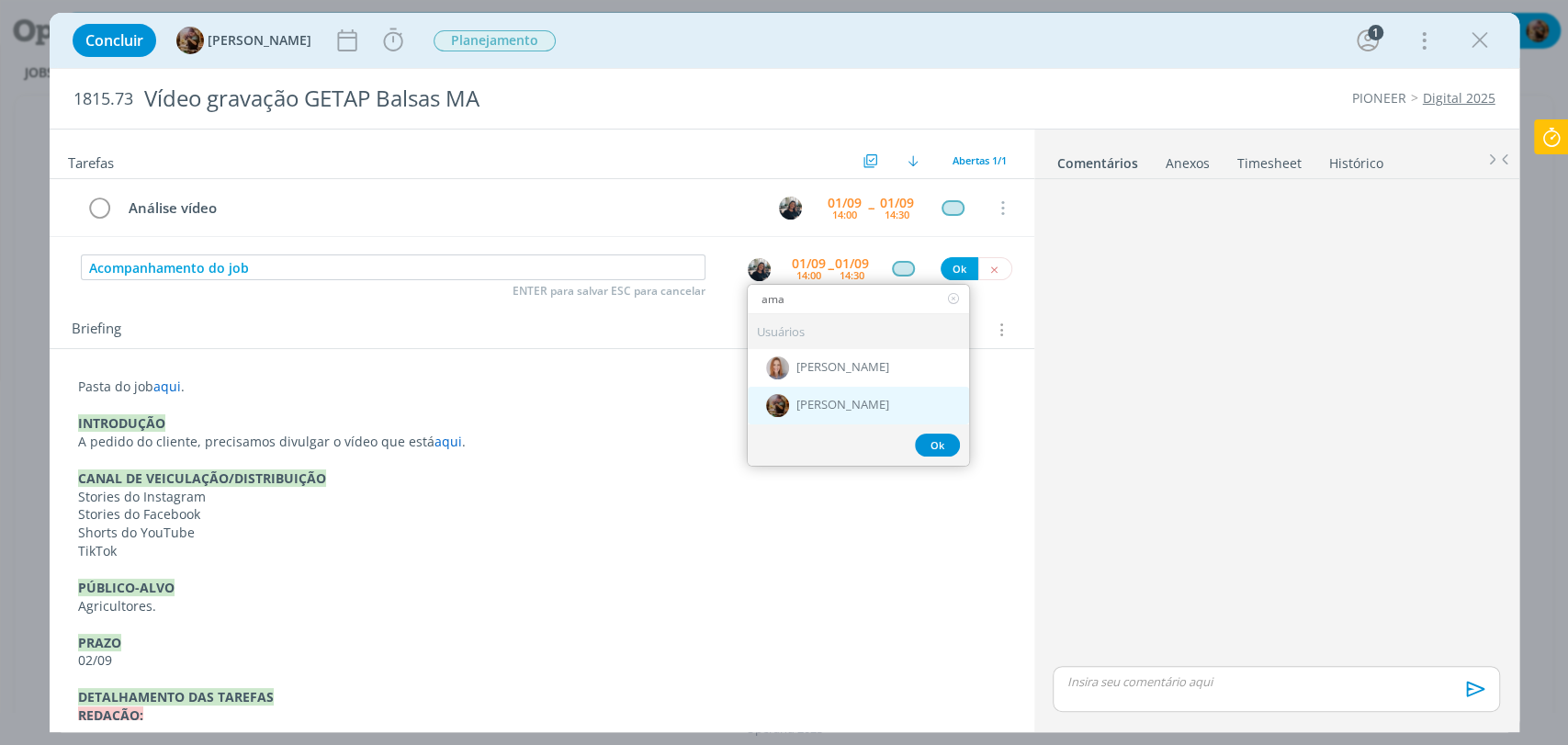
type input "ama"
click at [826, 409] on span "[PERSON_NAME]" at bounding box center [843, 406] width 93 height 15
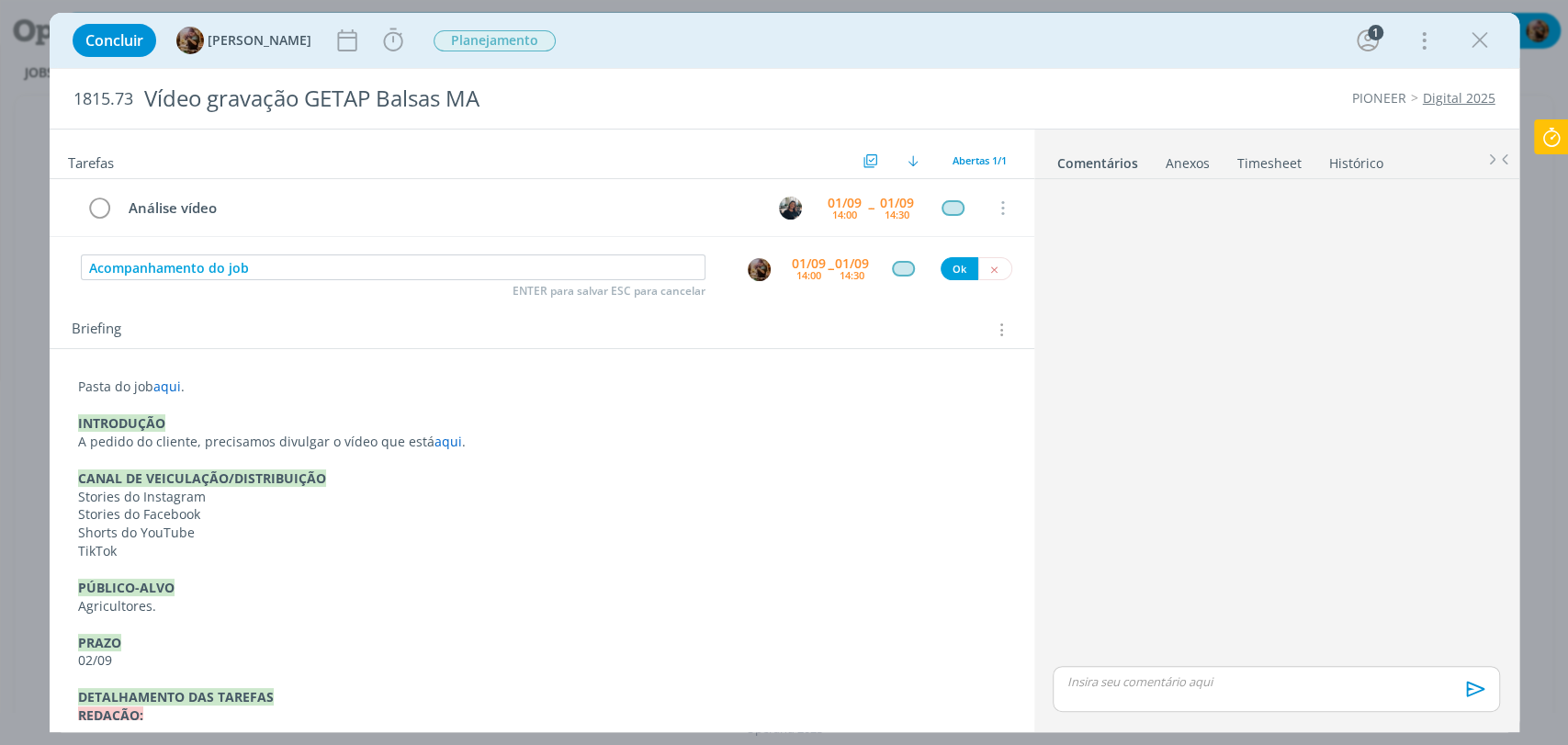
click at [808, 261] on div "01/09" at bounding box center [808, 264] width 34 height 13
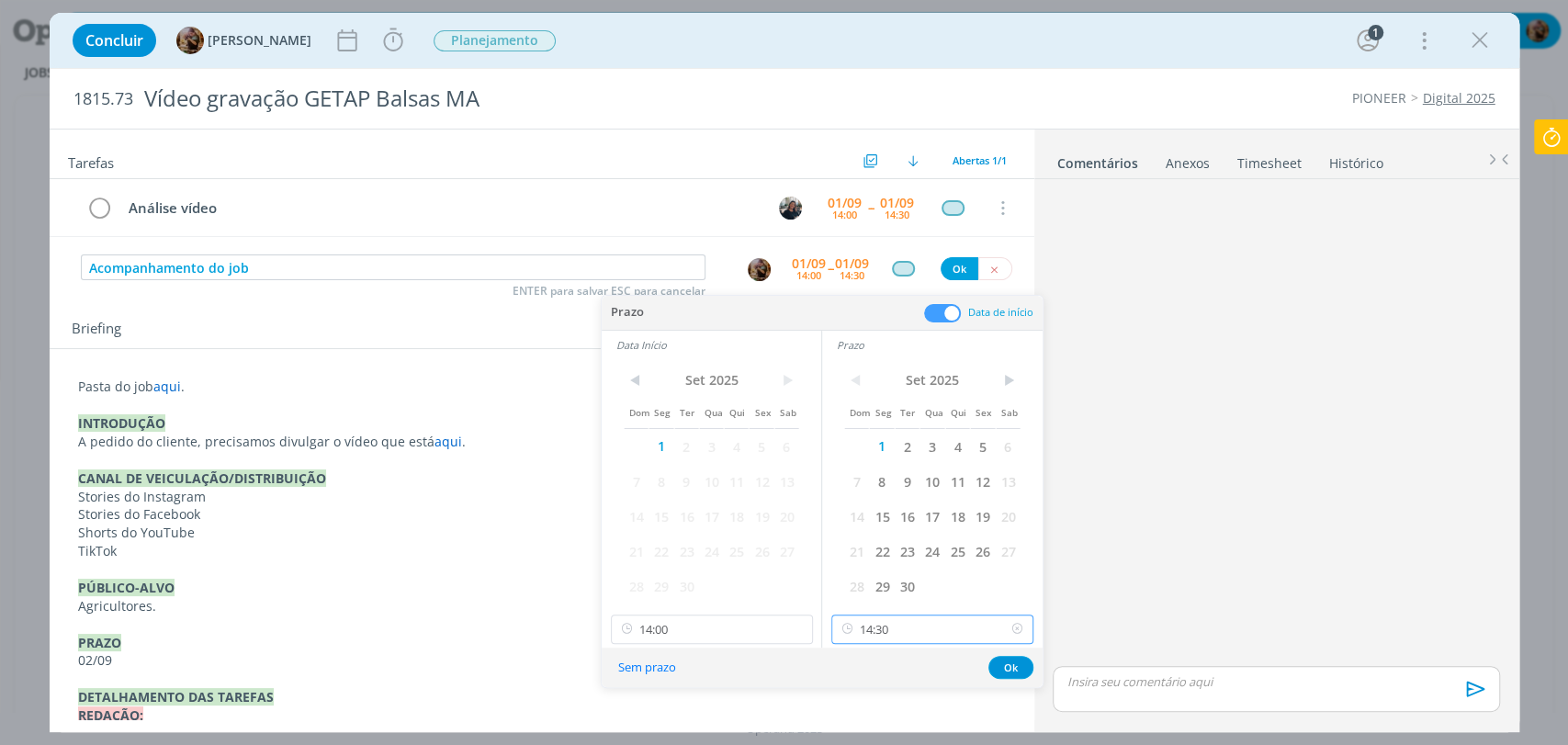
click at [904, 624] on input "14:30" at bounding box center [932, 630] width 202 height 30
click at [899, 514] on div "15:30" at bounding box center [935, 508] width 205 height 33
type input "15:30"
click at [940, 312] on span at bounding box center [943, 313] width 37 height 19
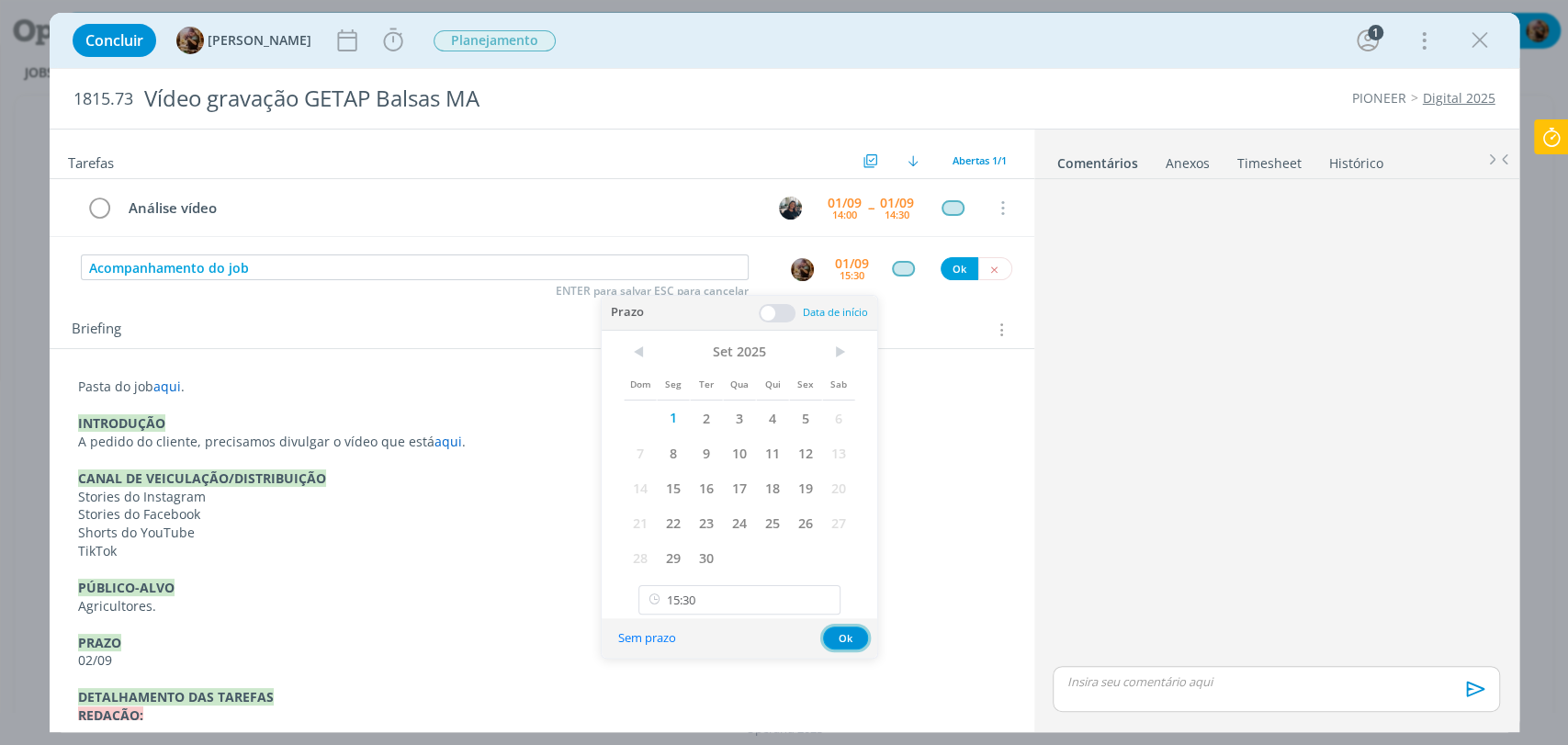
click at [853, 636] on button "Ok" at bounding box center [845, 638] width 45 height 23
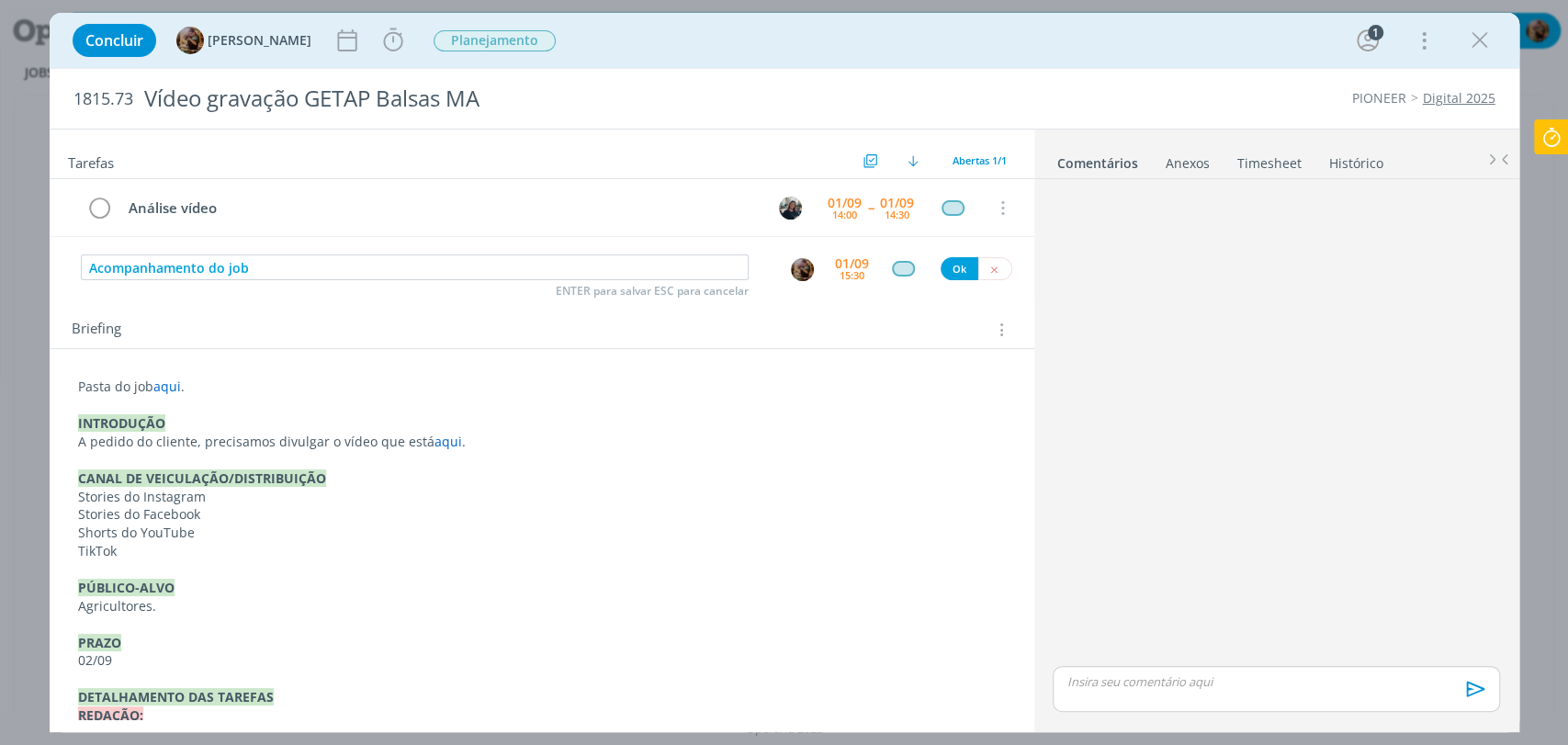
click at [892, 265] on div "dialog" at bounding box center [903, 269] width 23 height 16
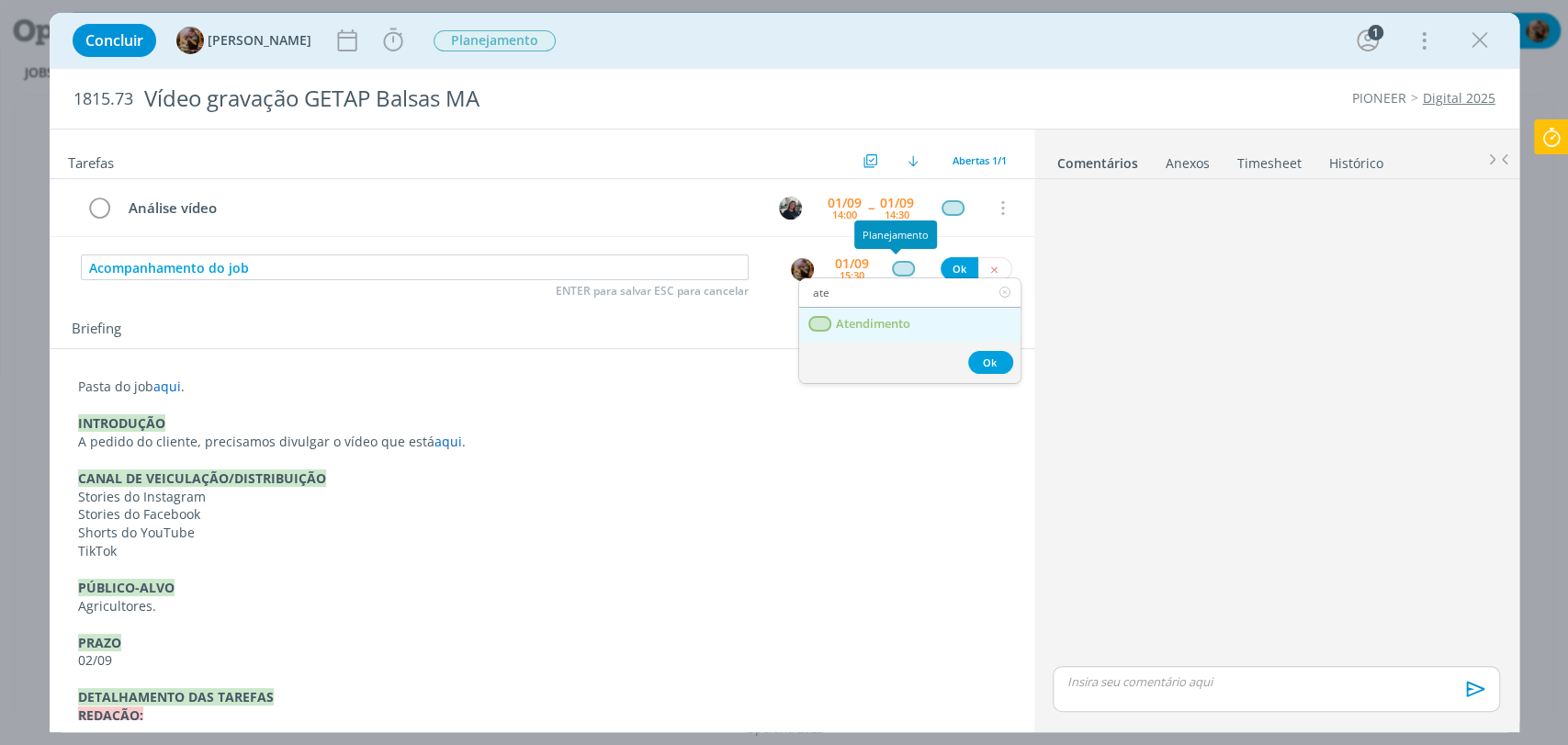
type input "ate"
click at [892, 317] on span "Atendimento" at bounding box center [872, 325] width 74 height 15
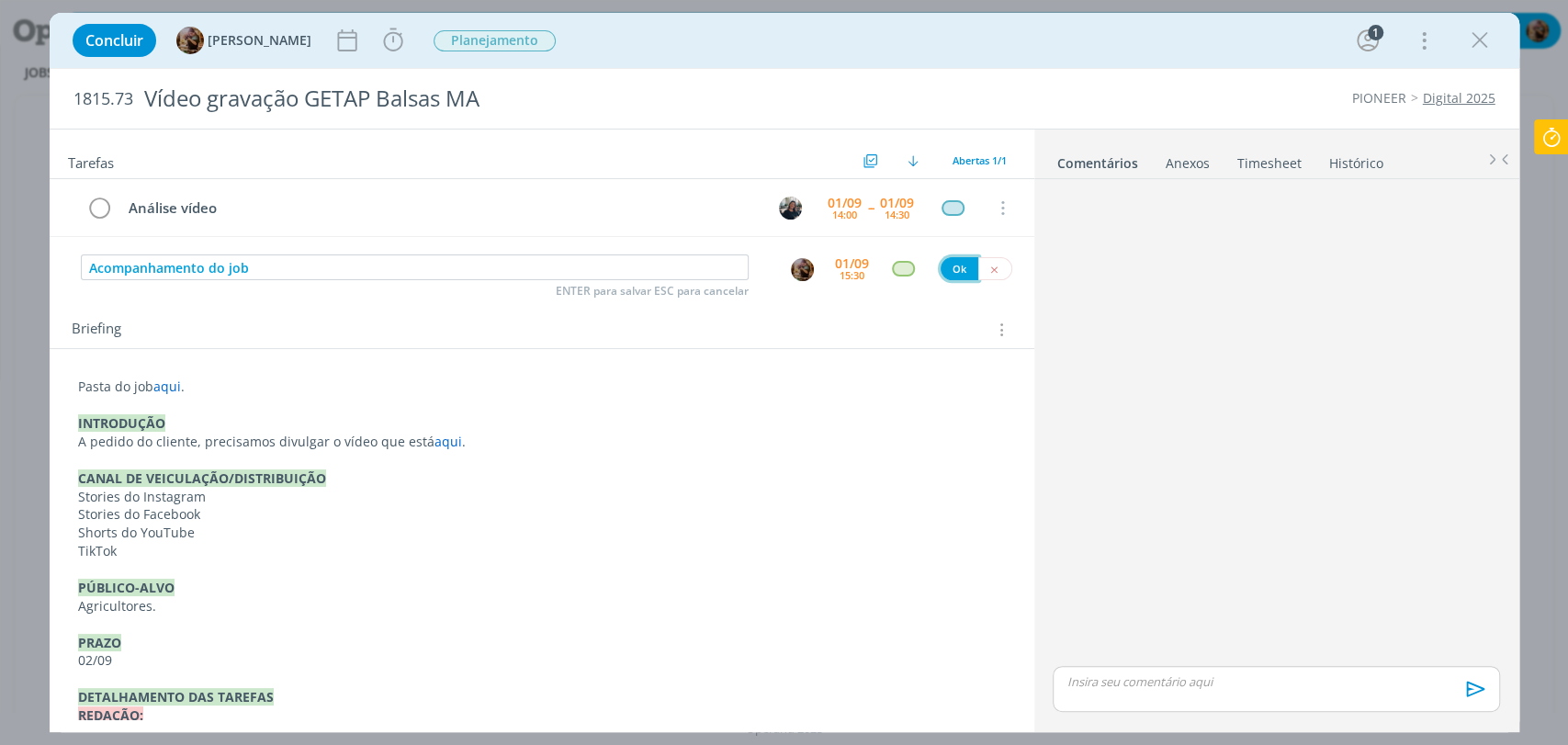
click at [948, 266] on button "Ok" at bounding box center [959, 269] width 37 height 23
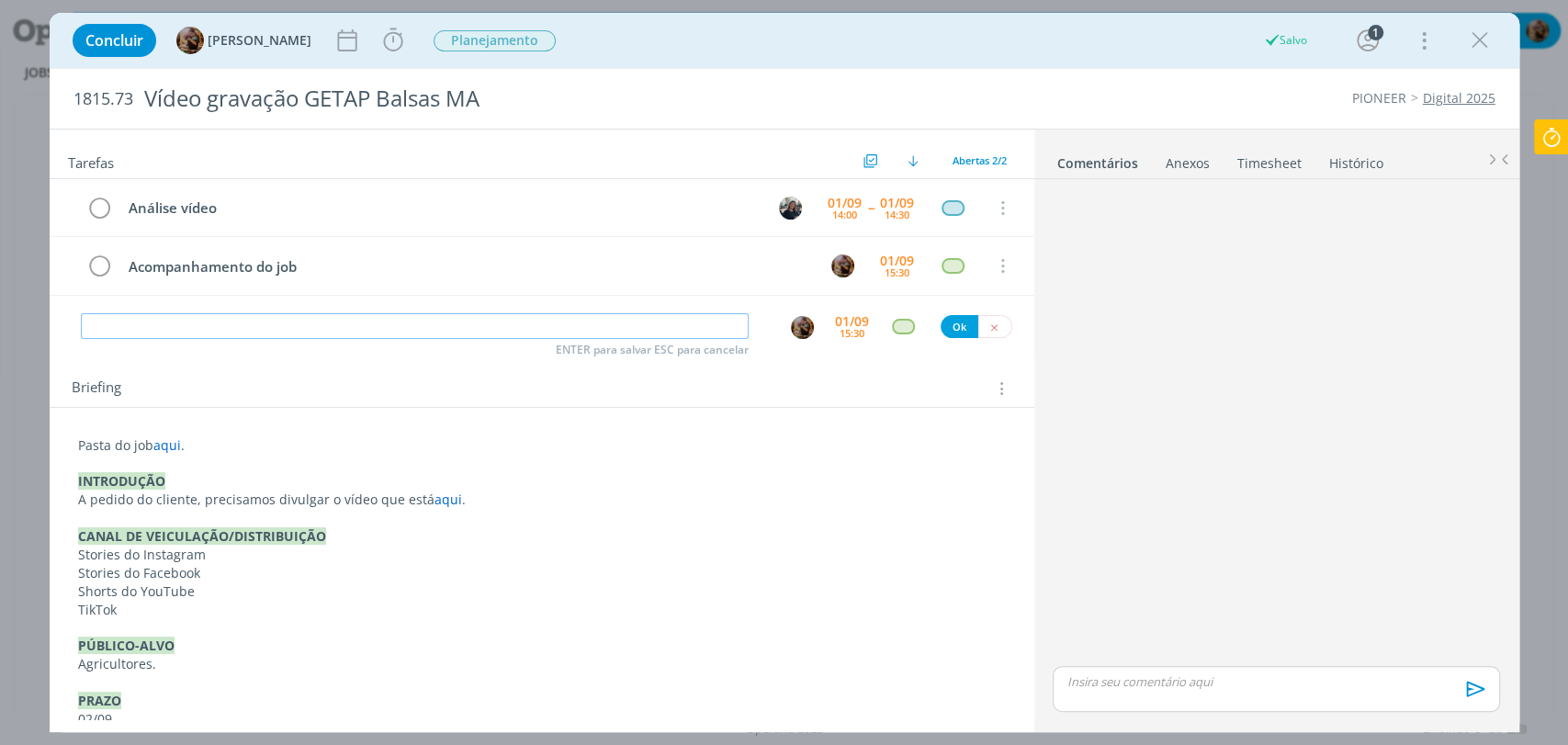
paste input "Redação texto capa e legenda"
click at [794, 326] on img "dialog" at bounding box center [802, 327] width 23 height 23
type input "Redação texto capa e legenda"
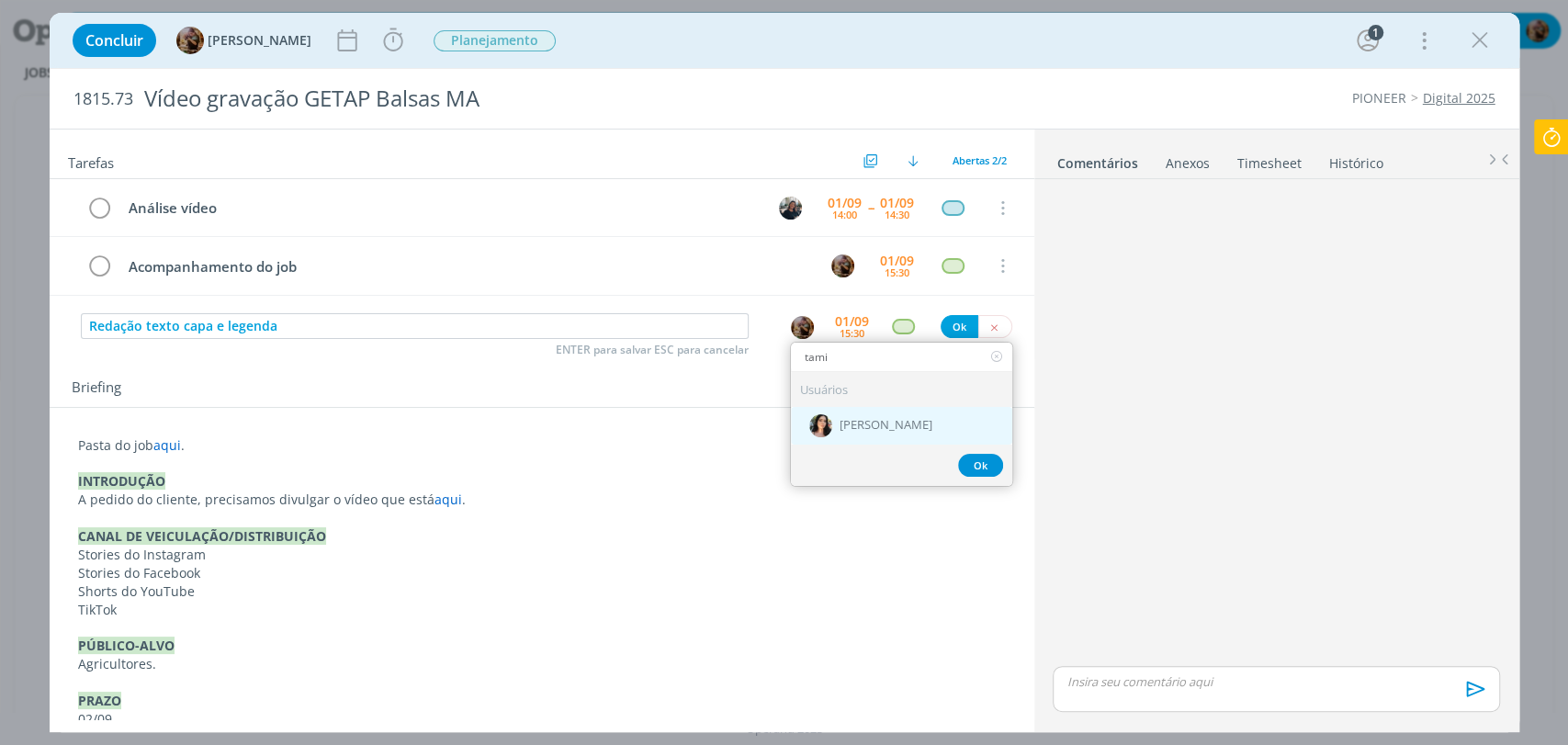
type input "tami"
click at [828, 425] on div "[PERSON_NAME]" at bounding box center [901, 426] width 221 height 37
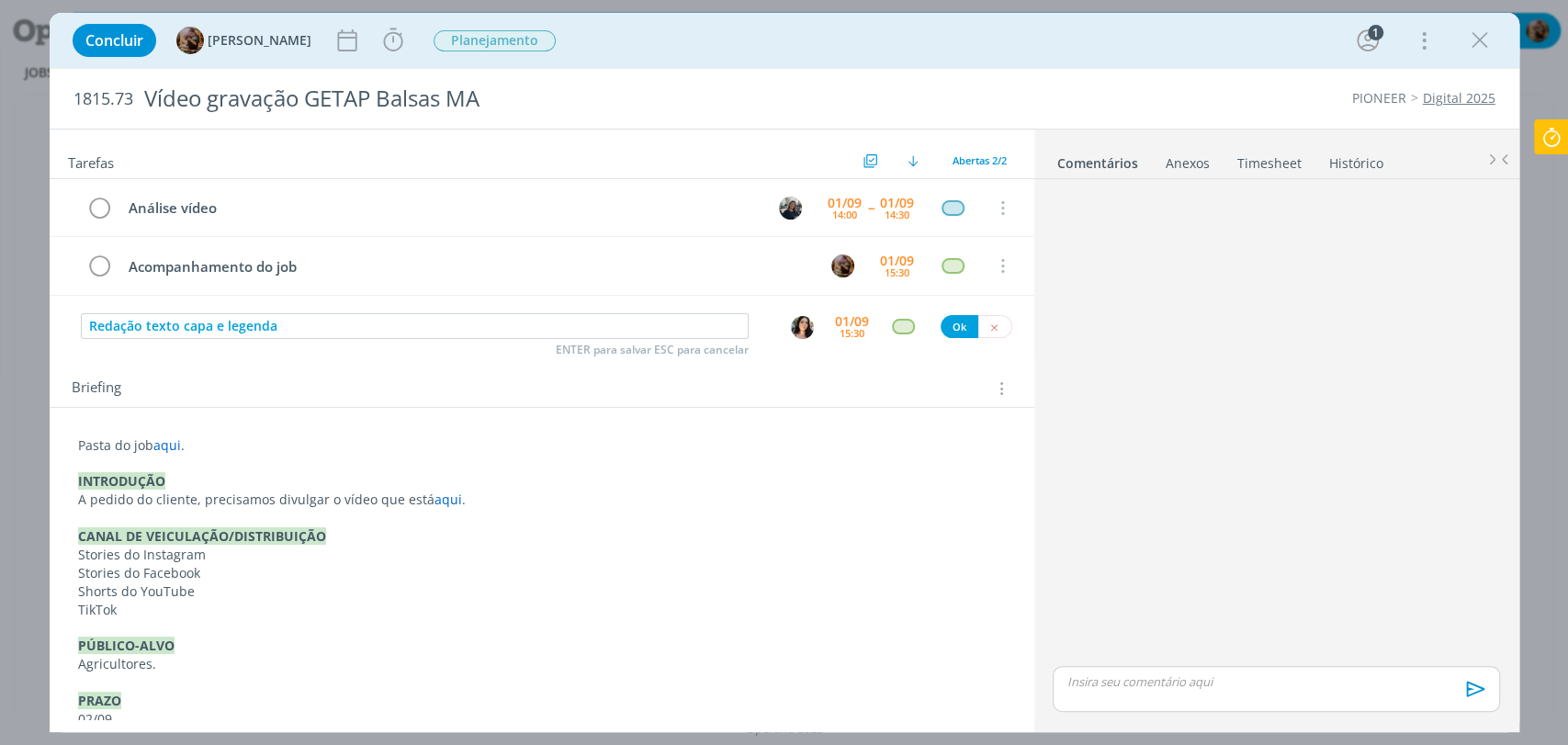
click at [843, 320] on div "01/09" at bounding box center [852, 322] width 34 height 13
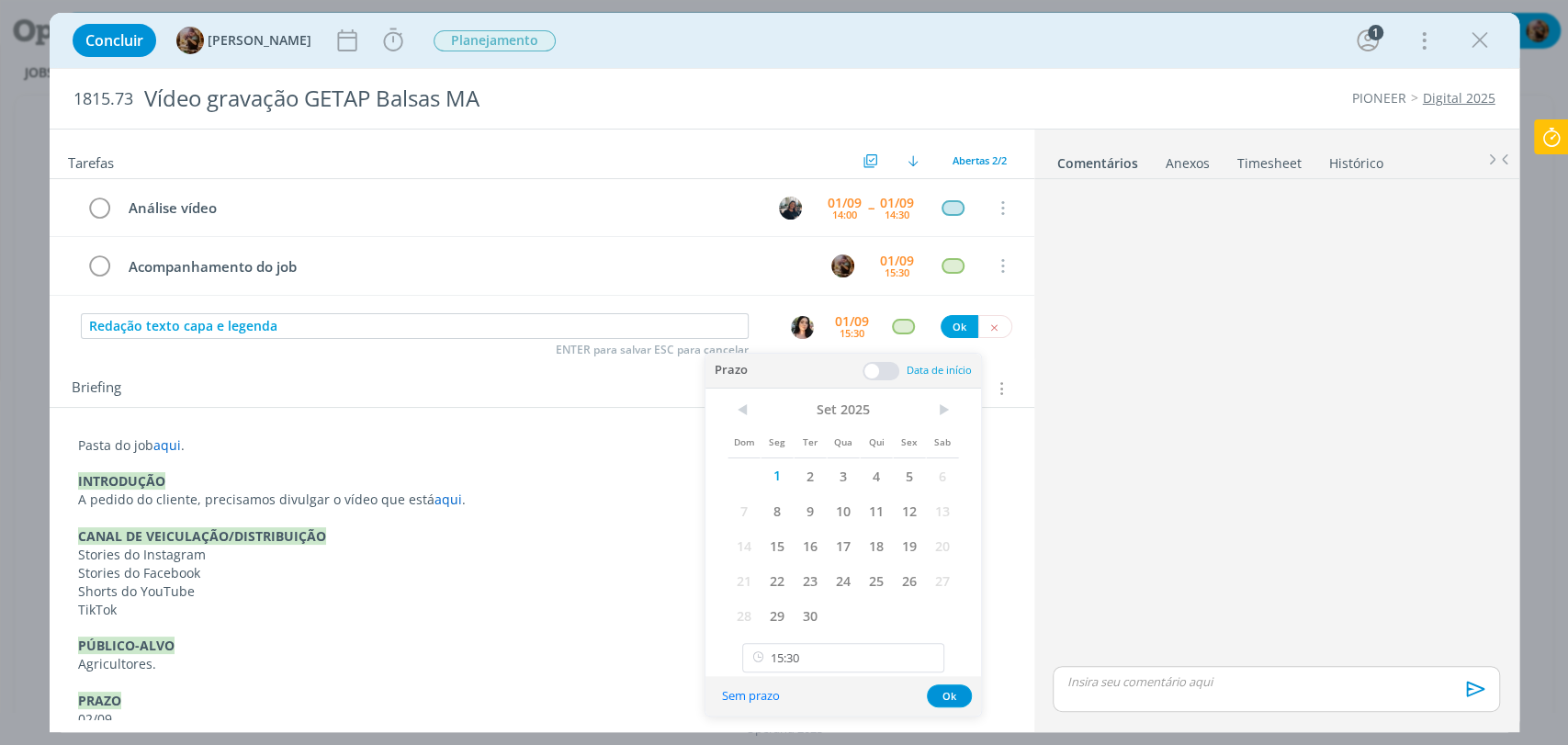
click at [886, 365] on span at bounding box center [881, 371] width 37 height 19
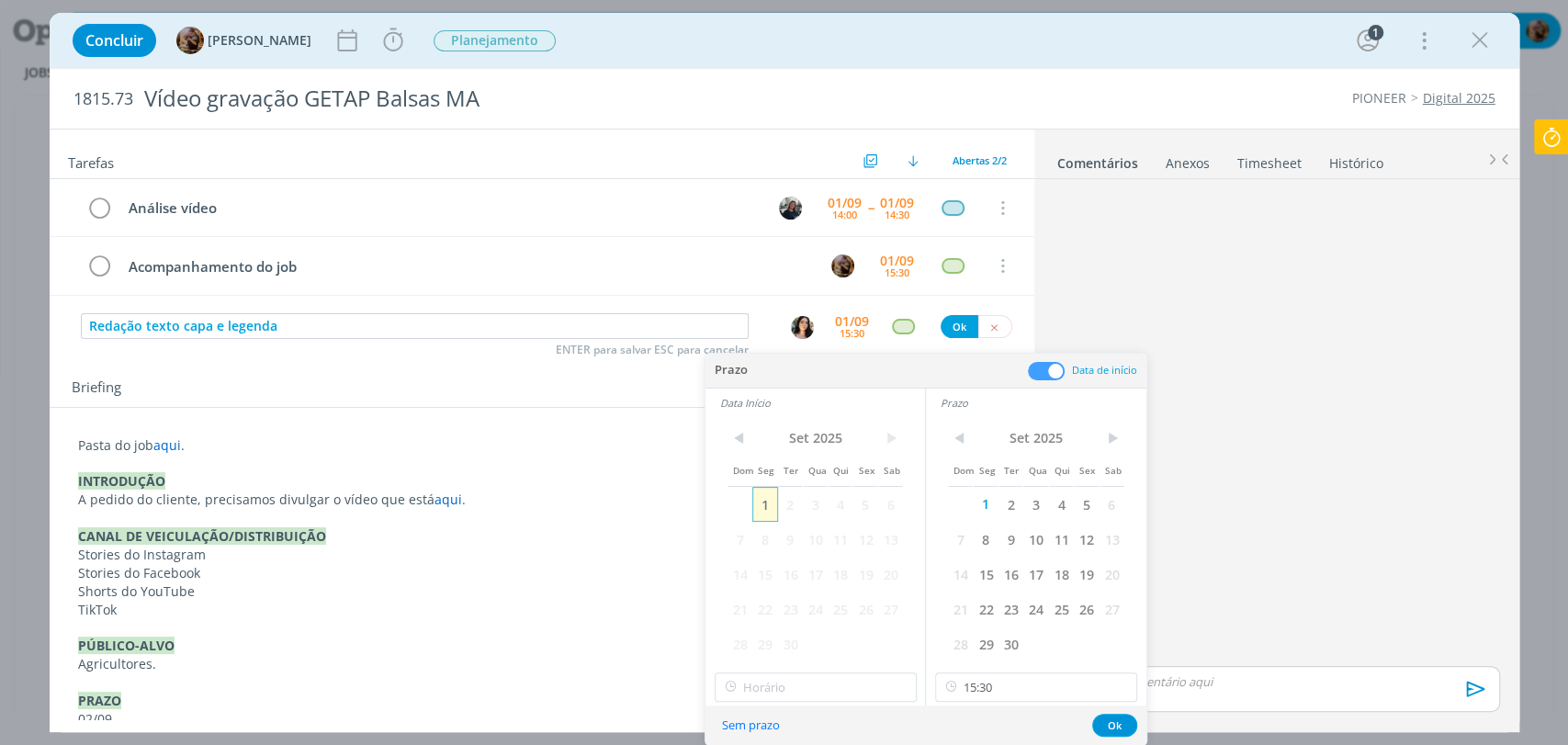
click at [752, 501] on span "1" at bounding box center [764, 505] width 25 height 35
click at [977, 682] on input "15:30" at bounding box center [1036, 687] width 202 height 30
click at [989, 565] on div "18:00" at bounding box center [1039, 561] width 205 height 33
type input "18:00"
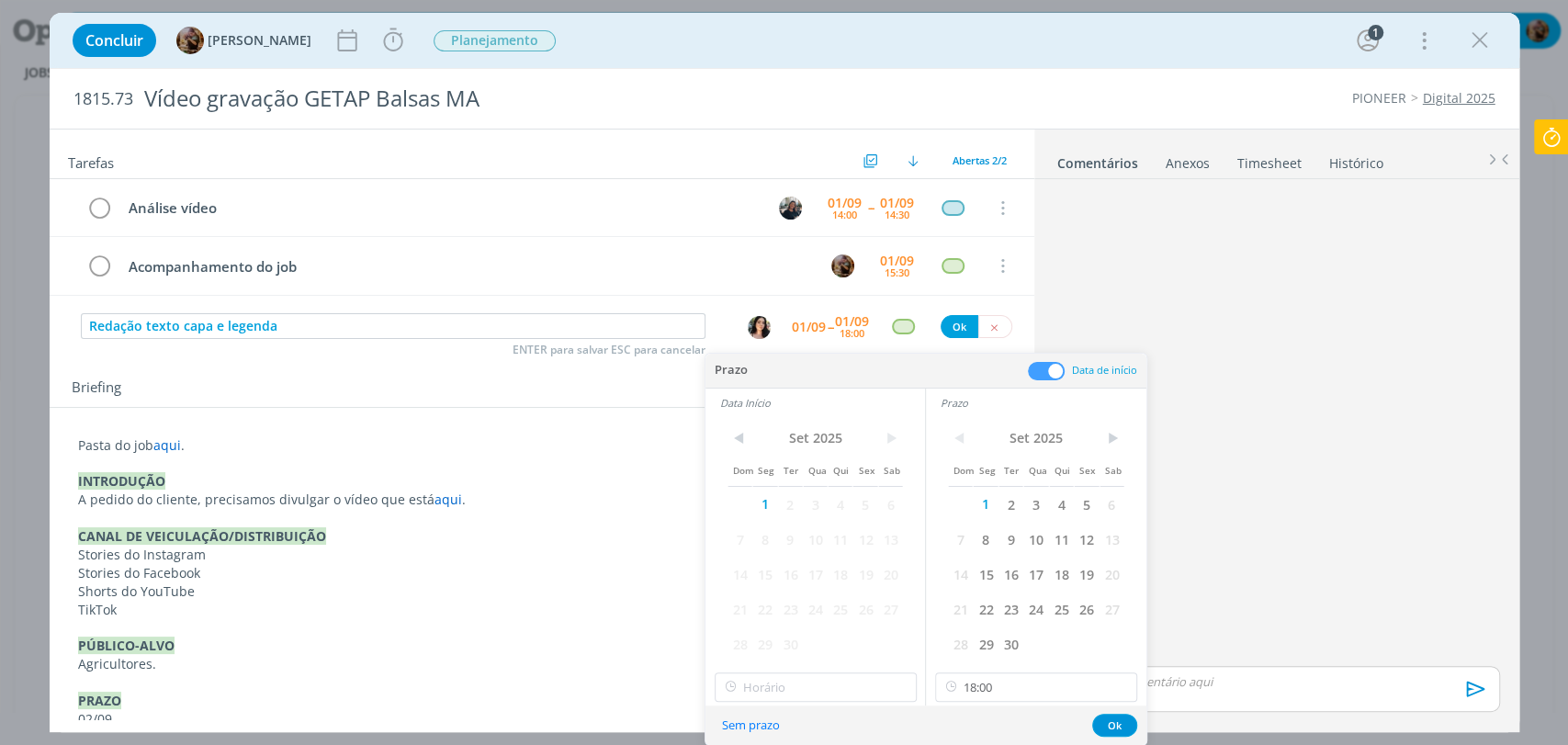
click at [821, 713] on div "Sem prazo Ok" at bounding box center [926, 725] width 441 height 39
click at [828, 685] on input "11:00" at bounding box center [815, 687] width 202 height 30
click at [788, 586] on div "17:30" at bounding box center [817, 579] width 205 height 33
type input "17:30"
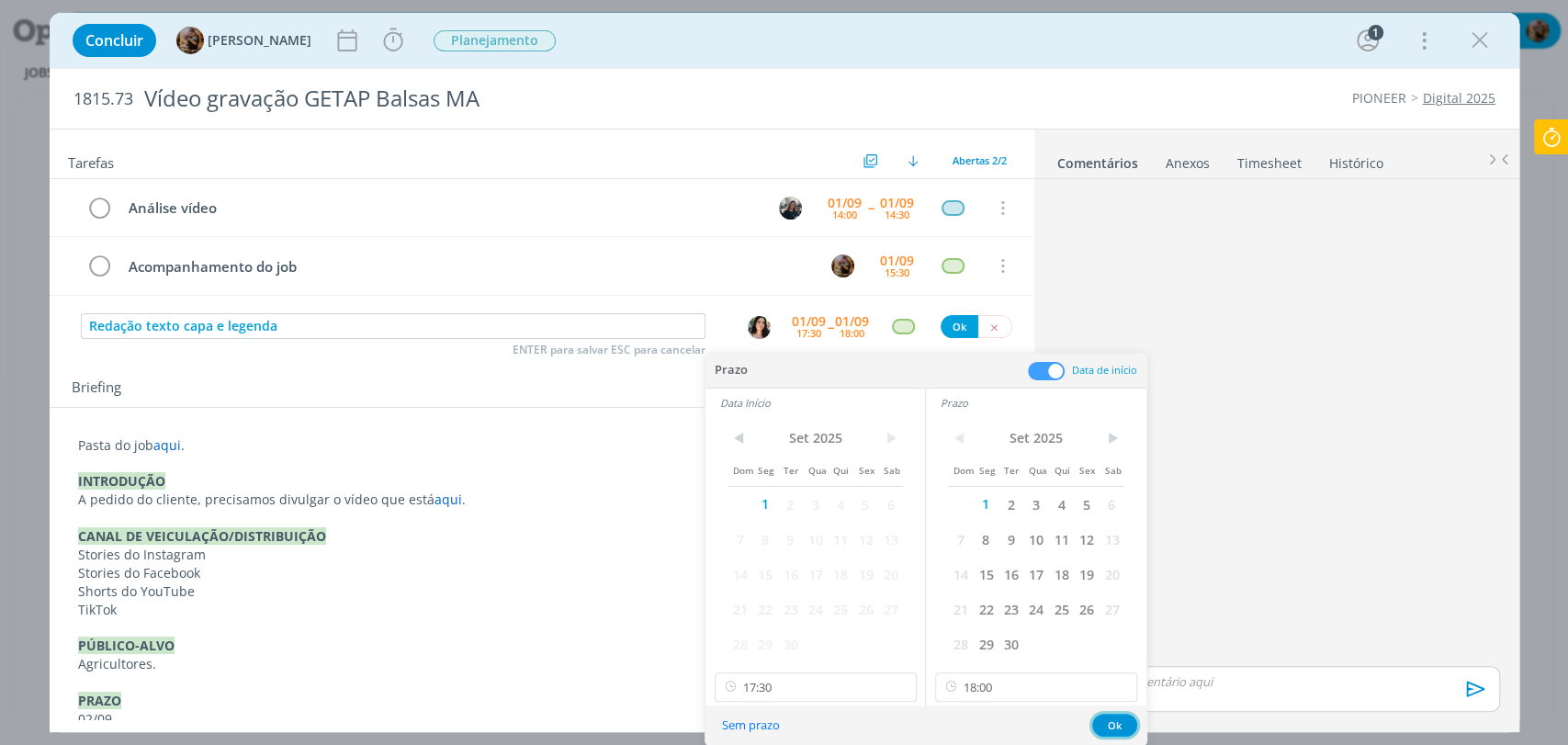
click at [1096, 725] on button "Ok" at bounding box center [1114, 725] width 45 height 23
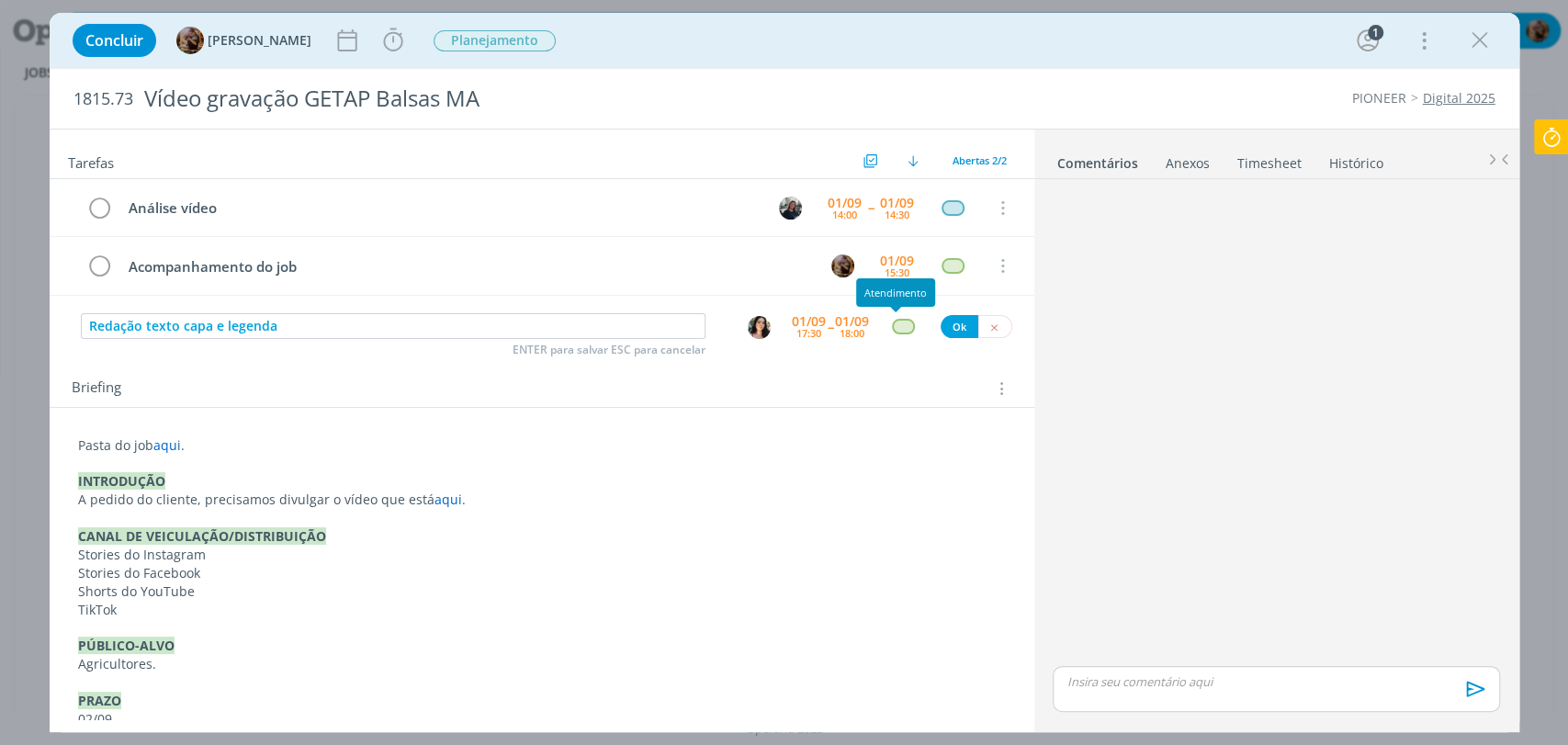
click at [895, 321] on div "dialog" at bounding box center [903, 326] width 23 height 16
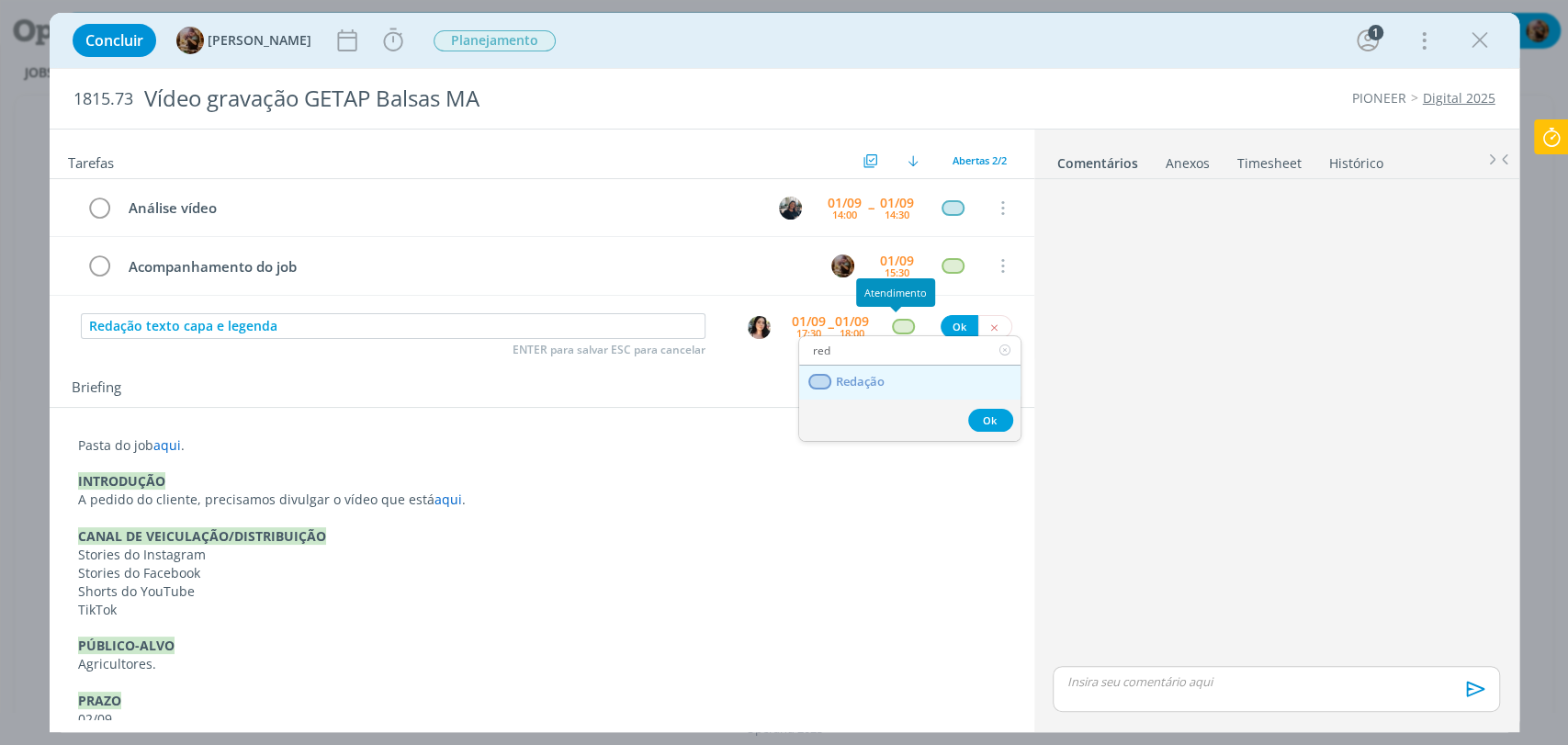
type input "red"
click at [902, 379] on link "Redação" at bounding box center [910, 382] width 221 height 34
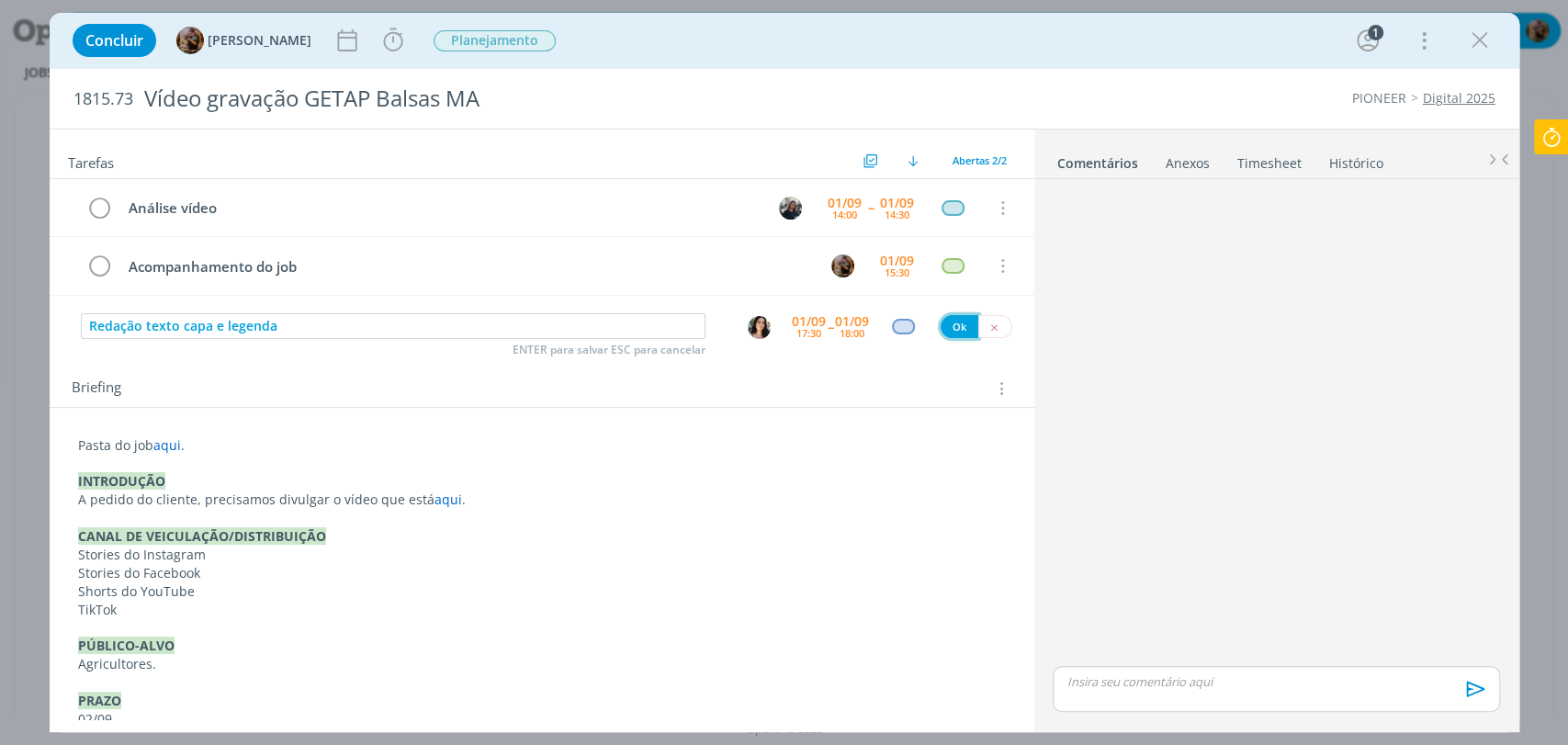
click at [954, 330] on button "Ok" at bounding box center [959, 326] width 37 height 23
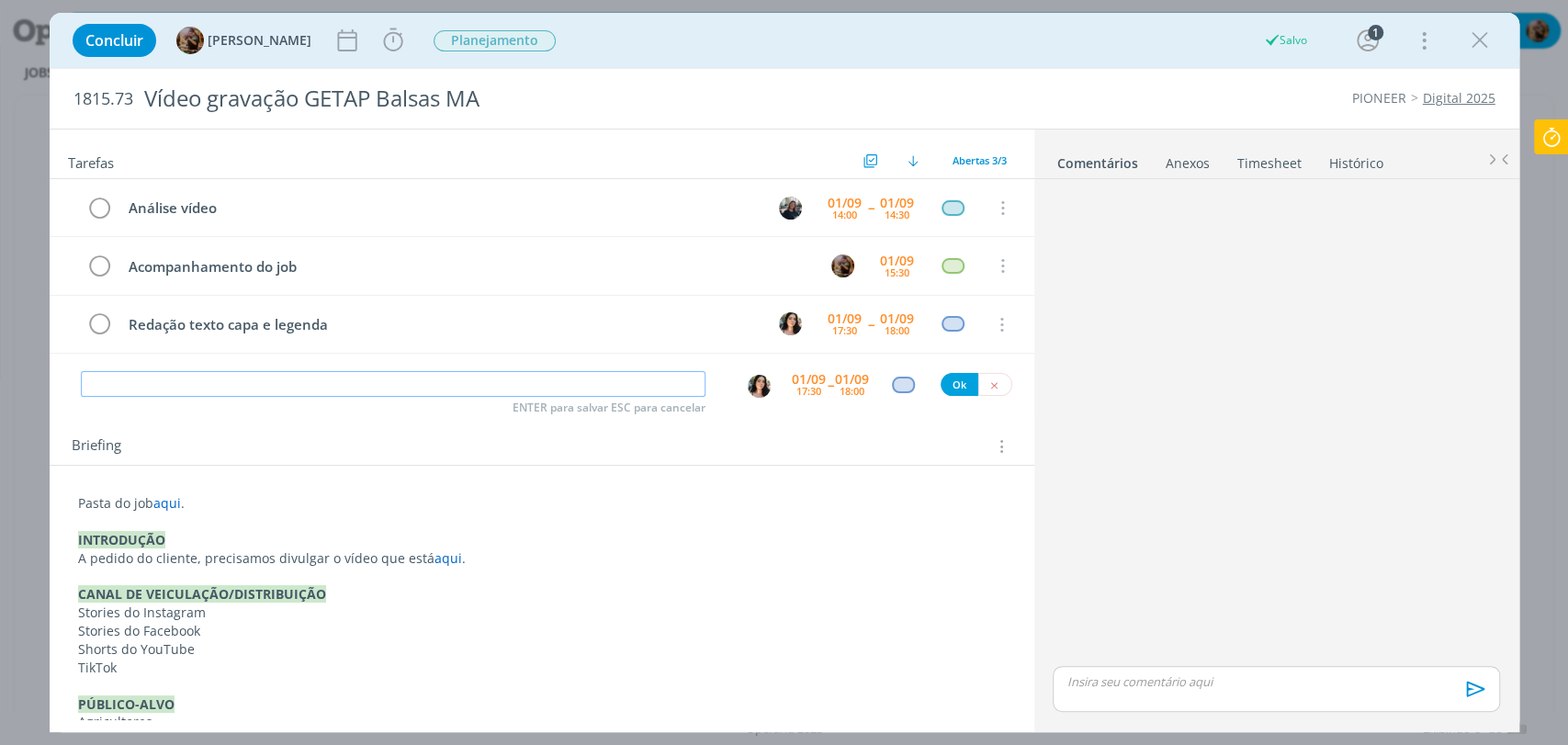
paste input "Criação capa + PPT"
type input "Criação capa + PPT"
click at [753, 384] on img "dialog" at bounding box center [759, 386] width 23 height 23
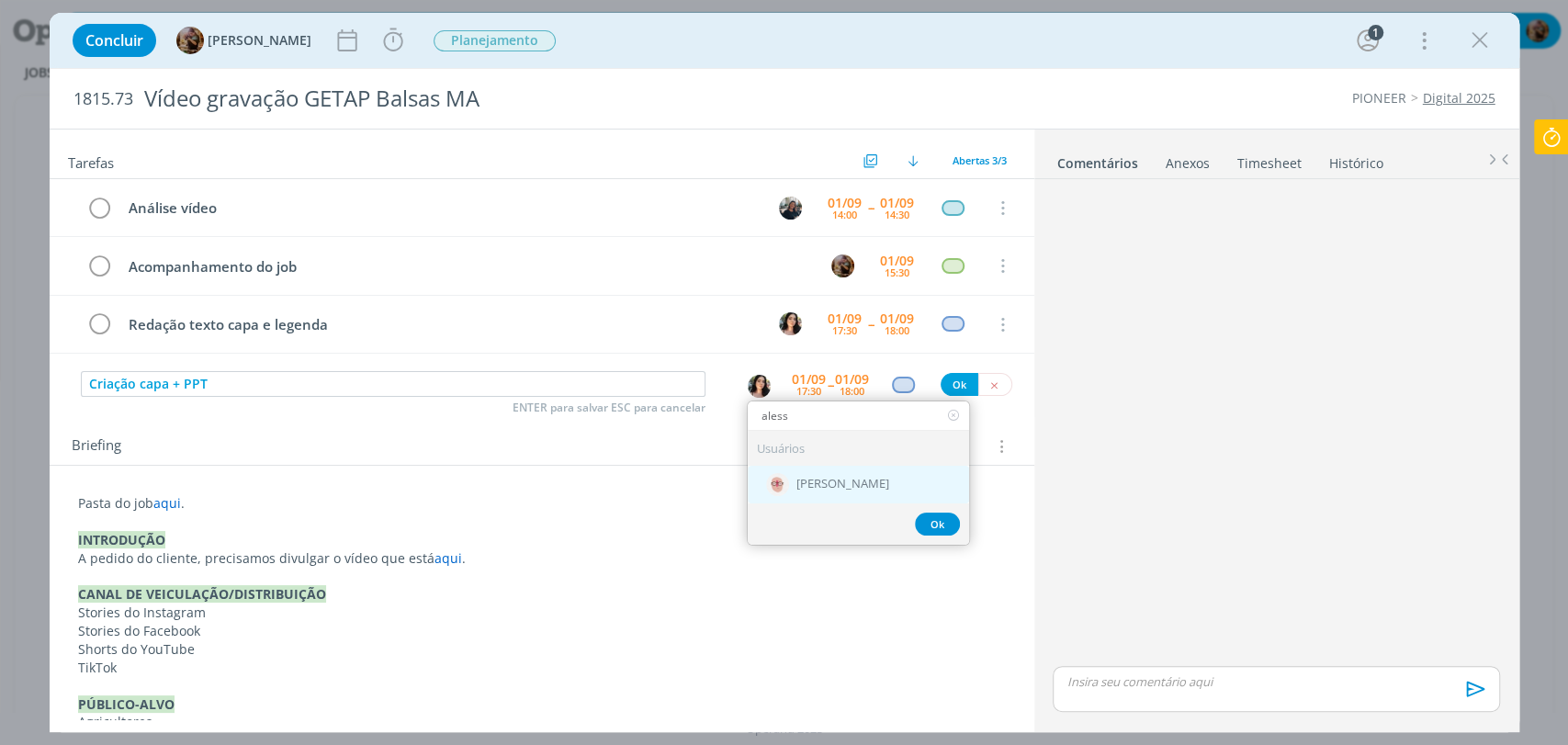
type input "aless"
click at [840, 480] on span "[PERSON_NAME]" at bounding box center [843, 485] width 93 height 15
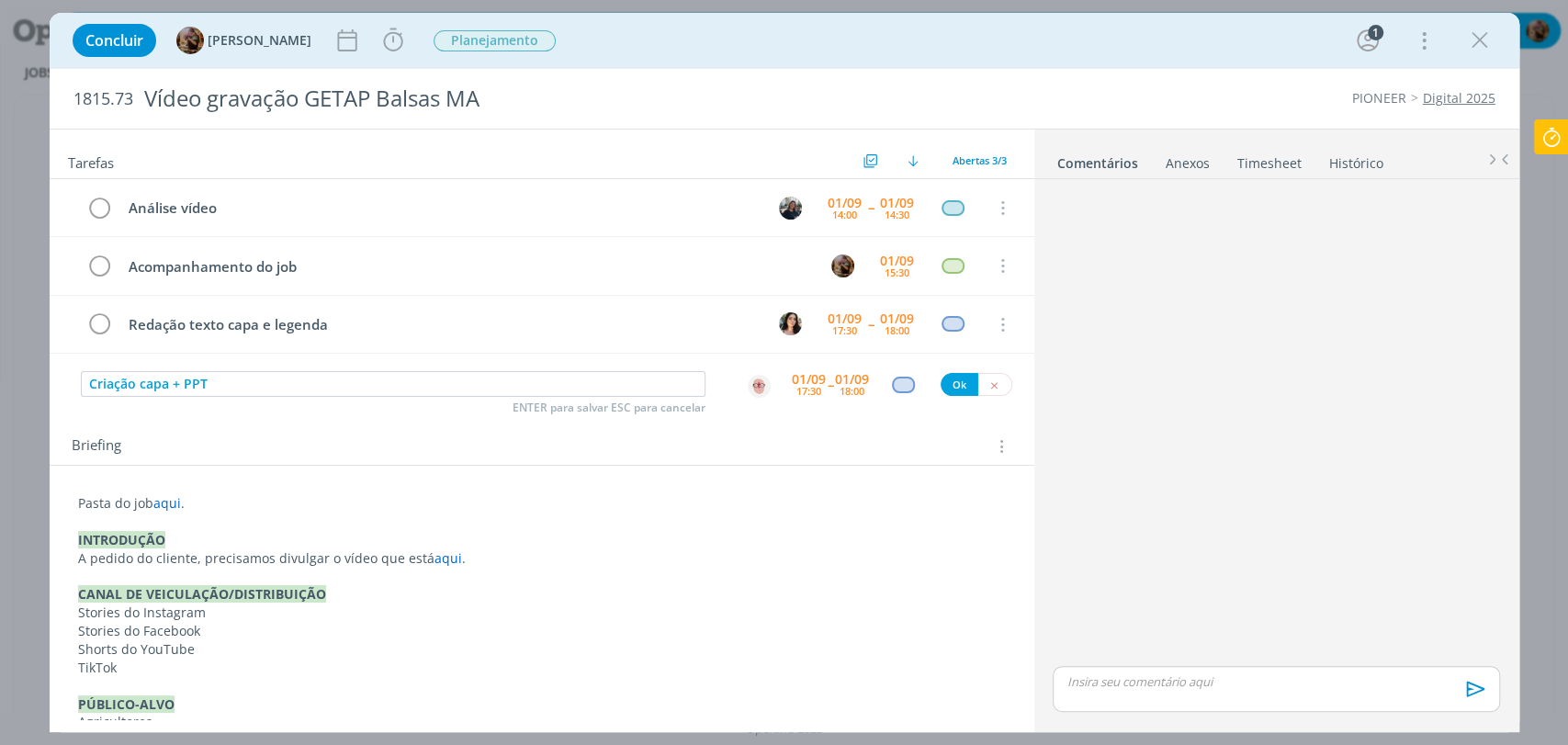
click at [815, 397] on div "01/09 17:30" at bounding box center [808, 385] width 34 height 33
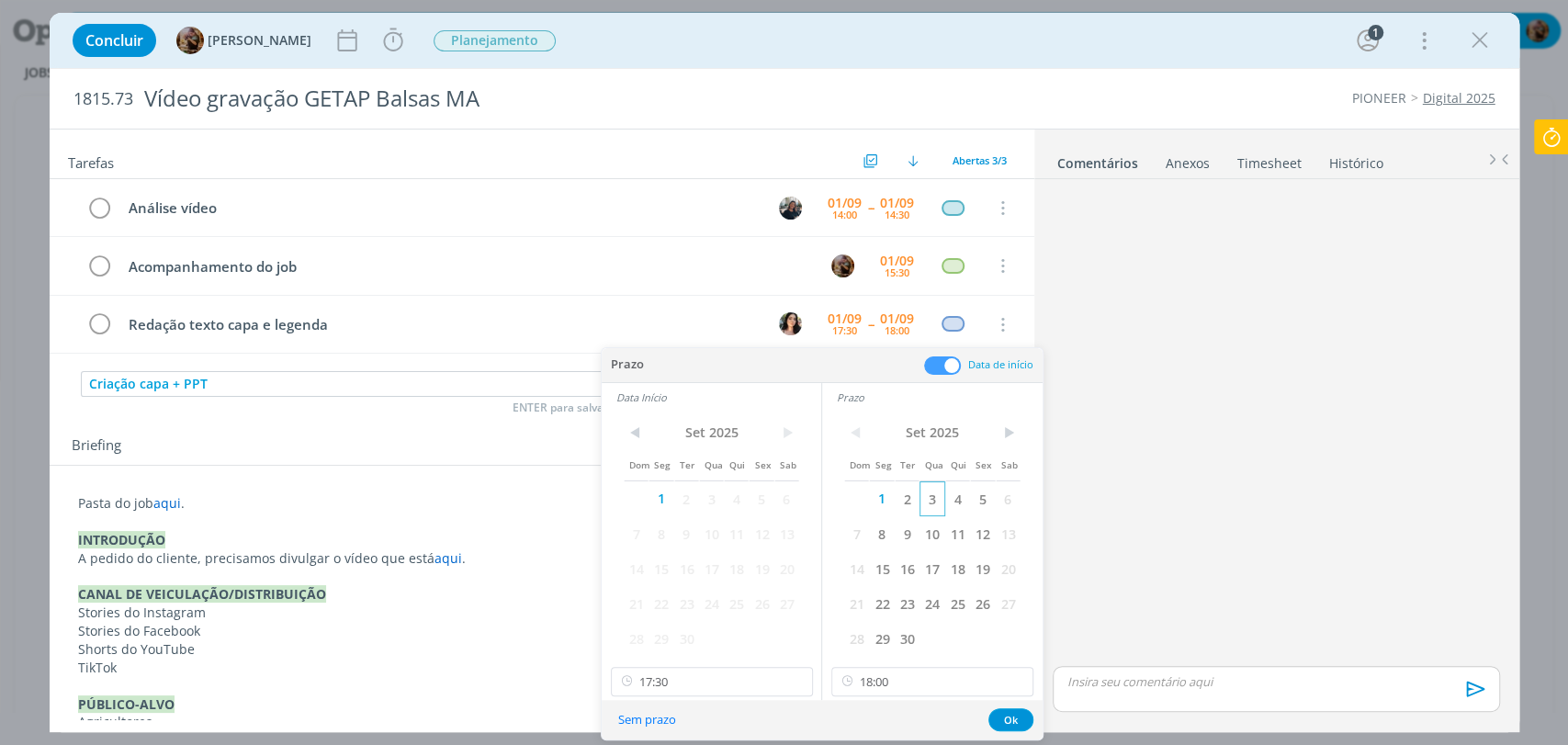
click at [929, 499] on span "3" at bounding box center [932, 499] width 25 height 35
click at [706, 499] on span "3" at bounding box center [711, 499] width 25 height 35
click at [724, 675] on input "17:30" at bounding box center [711, 682] width 202 height 30
click at [688, 531] on div "09:00" at bounding box center [713, 529] width 205 height 33
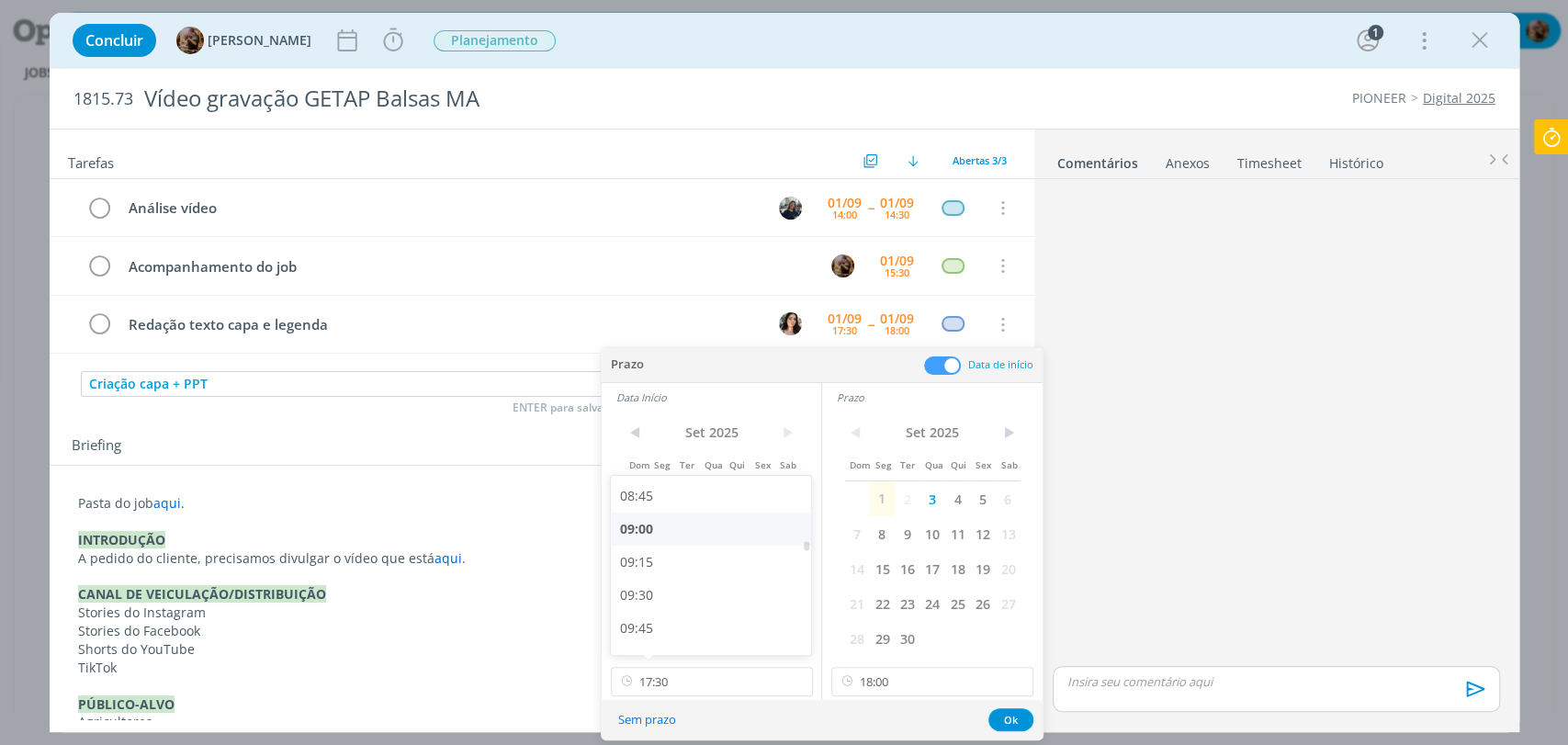
type input "09:00"
click at [882, 676] on input "18:00" at bounding box center [932, 682] width 202 height 30
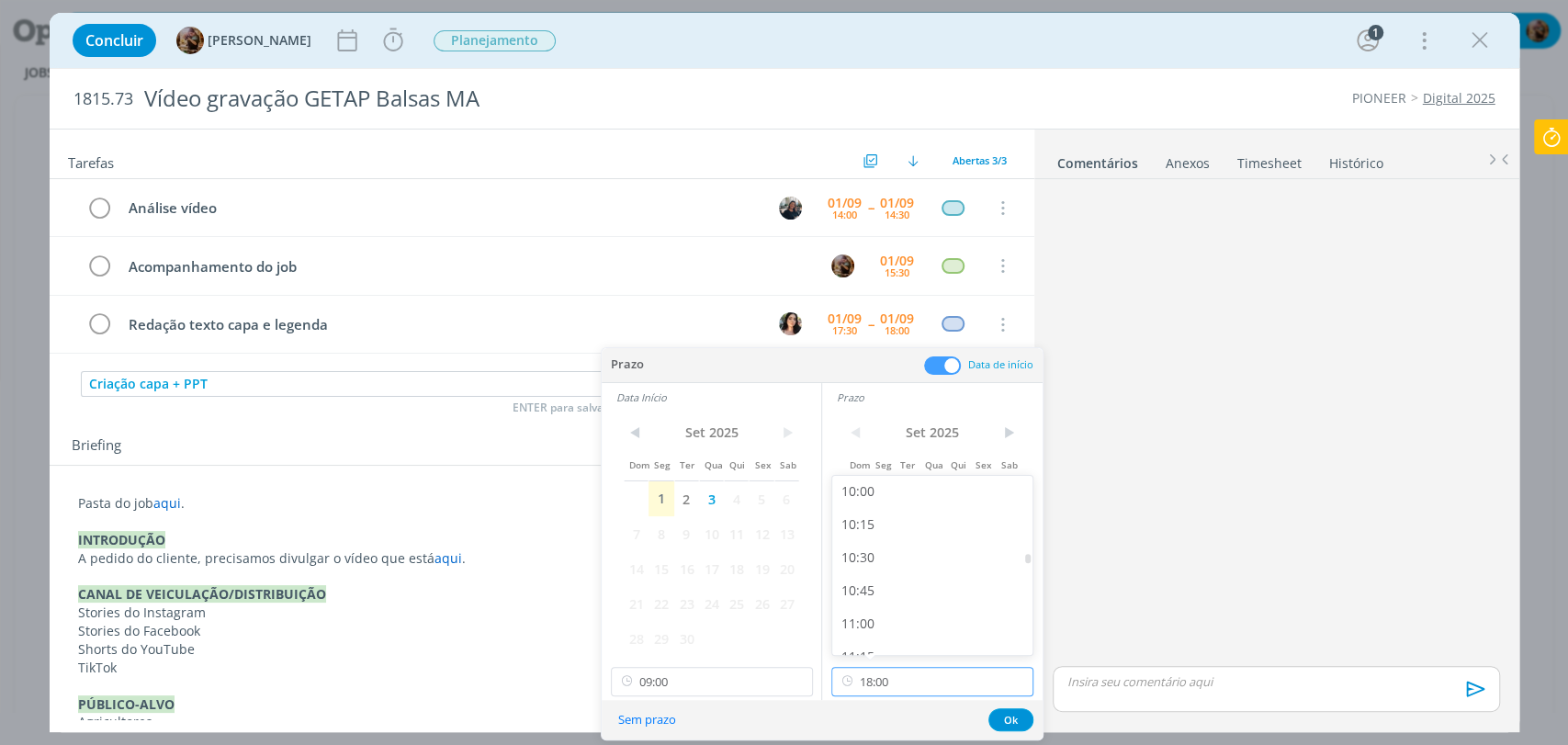
scroll to position [1323, 0]
click at [880, 498] on div "10:00" at bounding box center [935, 493] width 205 height 33
type input "10:00"
click at [1009, 718] on button "Ok" at bounding box center [1011, 720] width 45 height 23
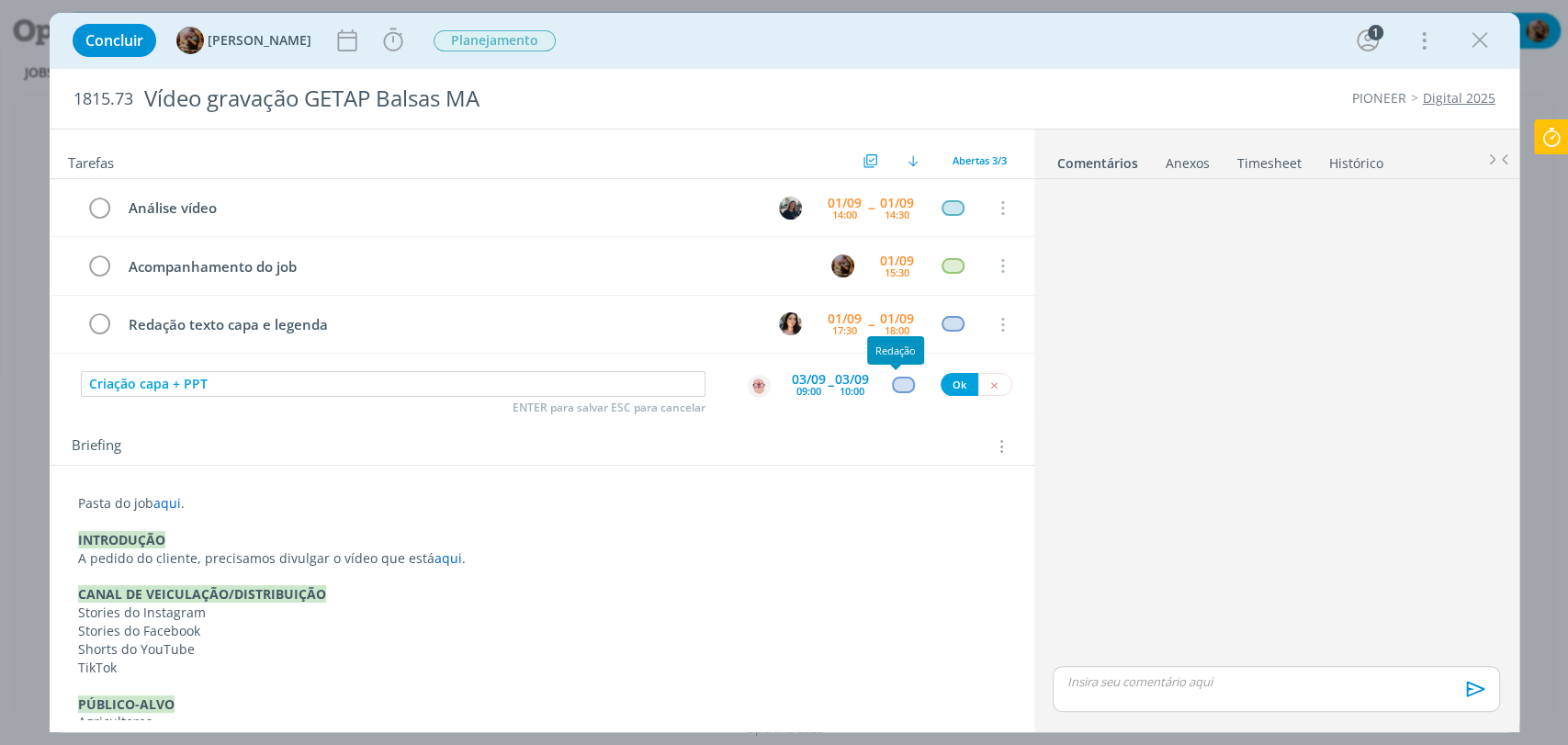
click at [894, 385] on div "dialog" at bounding box center [903, 384] width 23 height 16
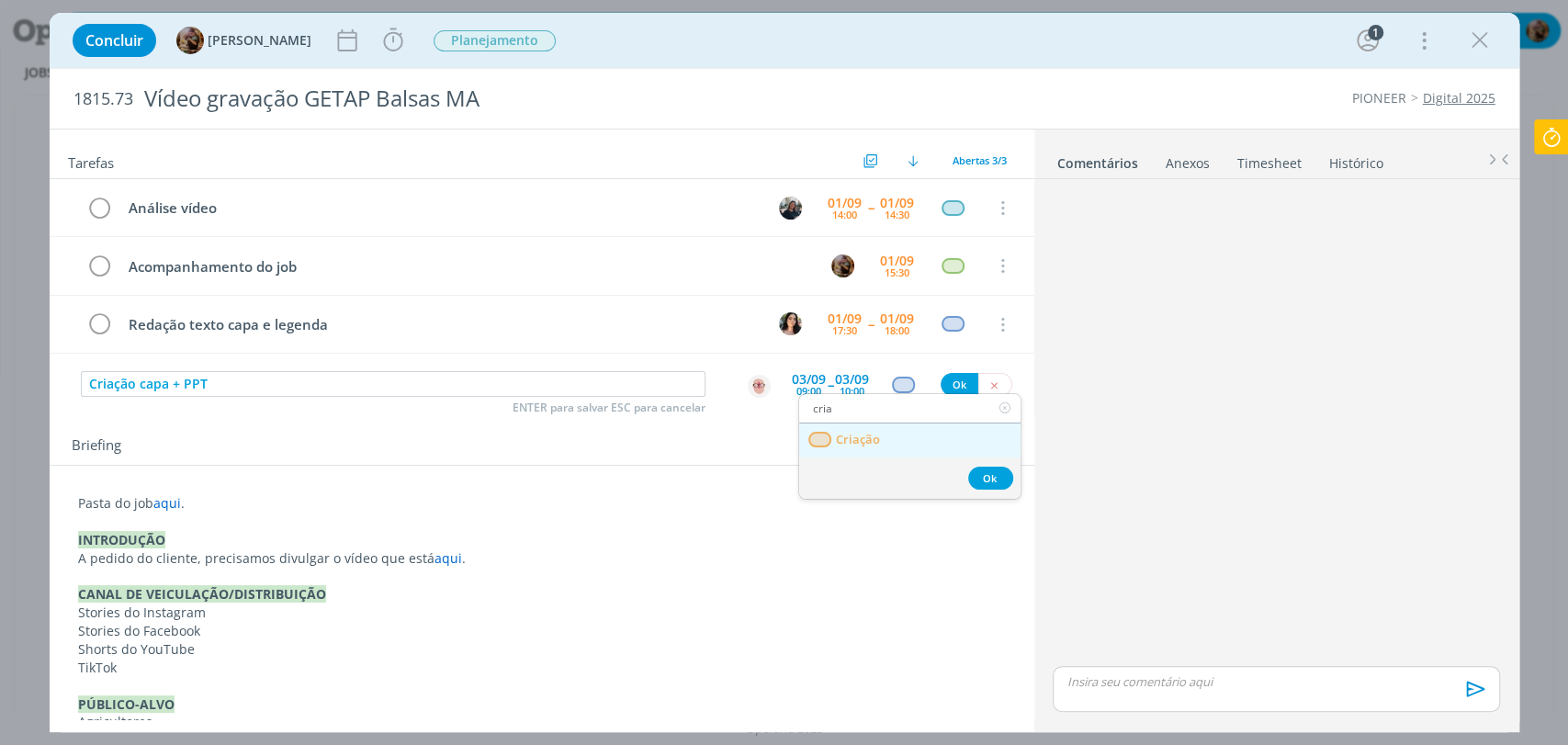
type input "cria"
click at [906, 429] on link "Criação" at bounding box center [910, 440] width 221 height 34
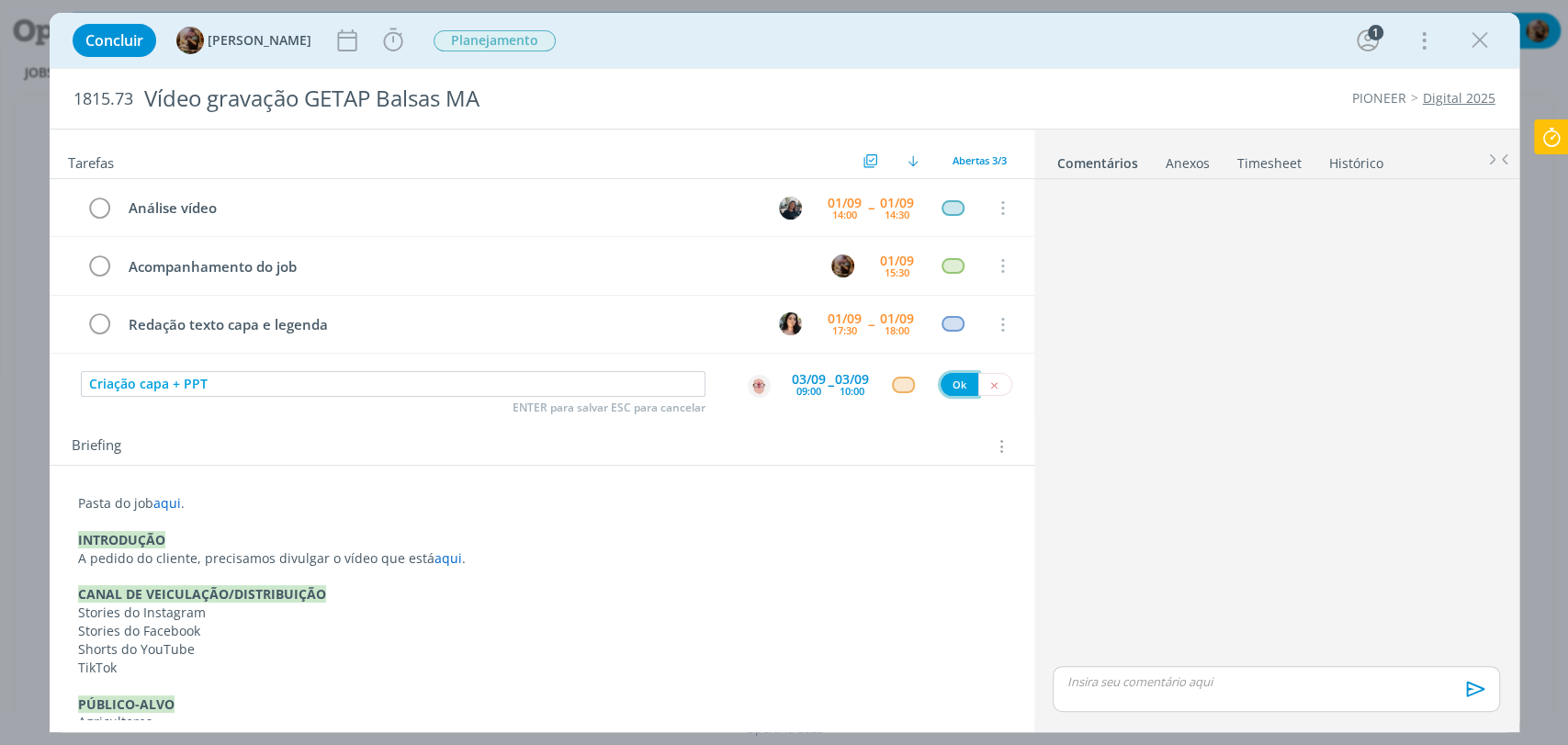
click at [946, 388] on button "Ok" at bounding box center [959, 384] width 37 height 23
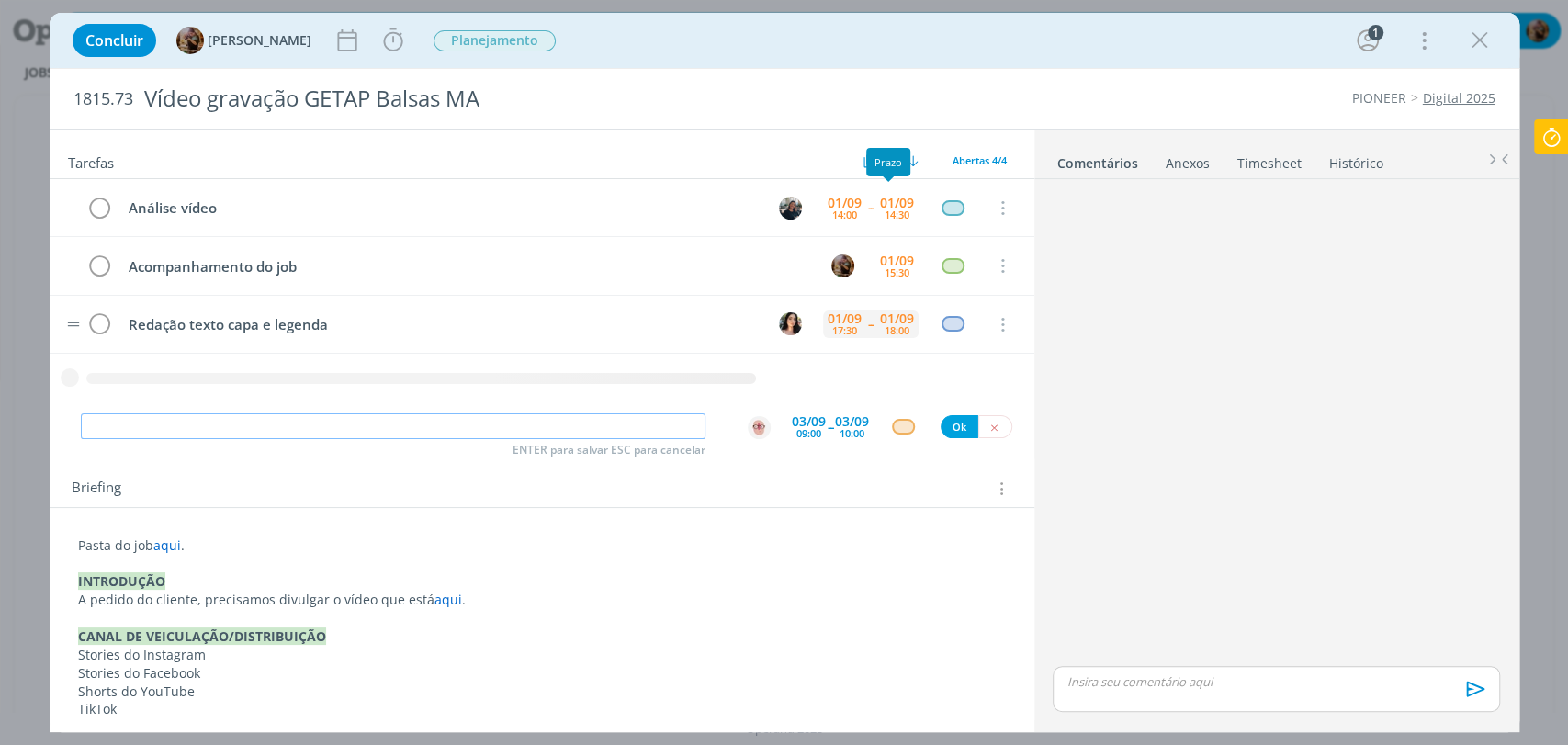
paste input "Redação #PTV"
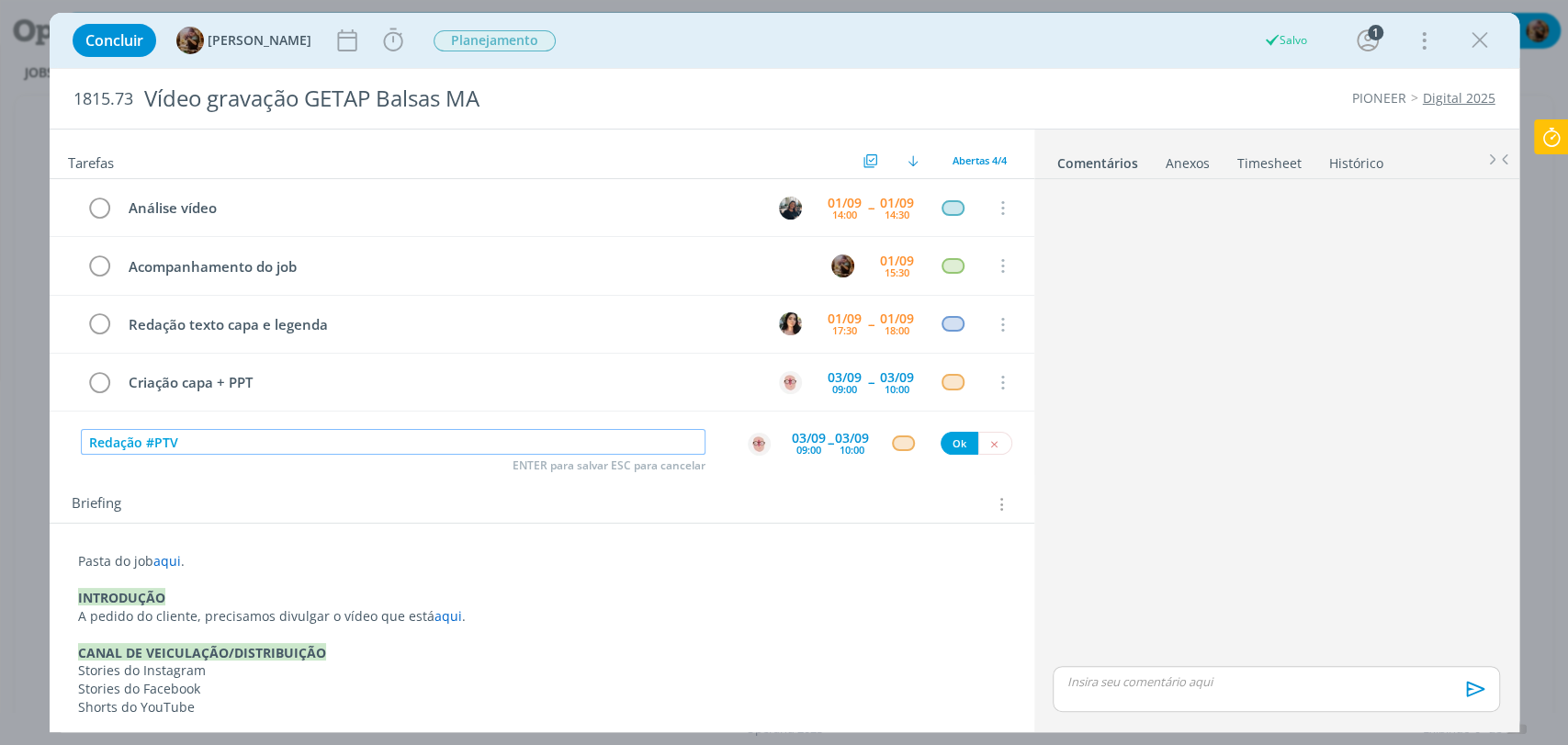
click at [752, 444] on img "dialog" at bounding box center [759, 444] width 23 height 23
type input "Redação #PTV"
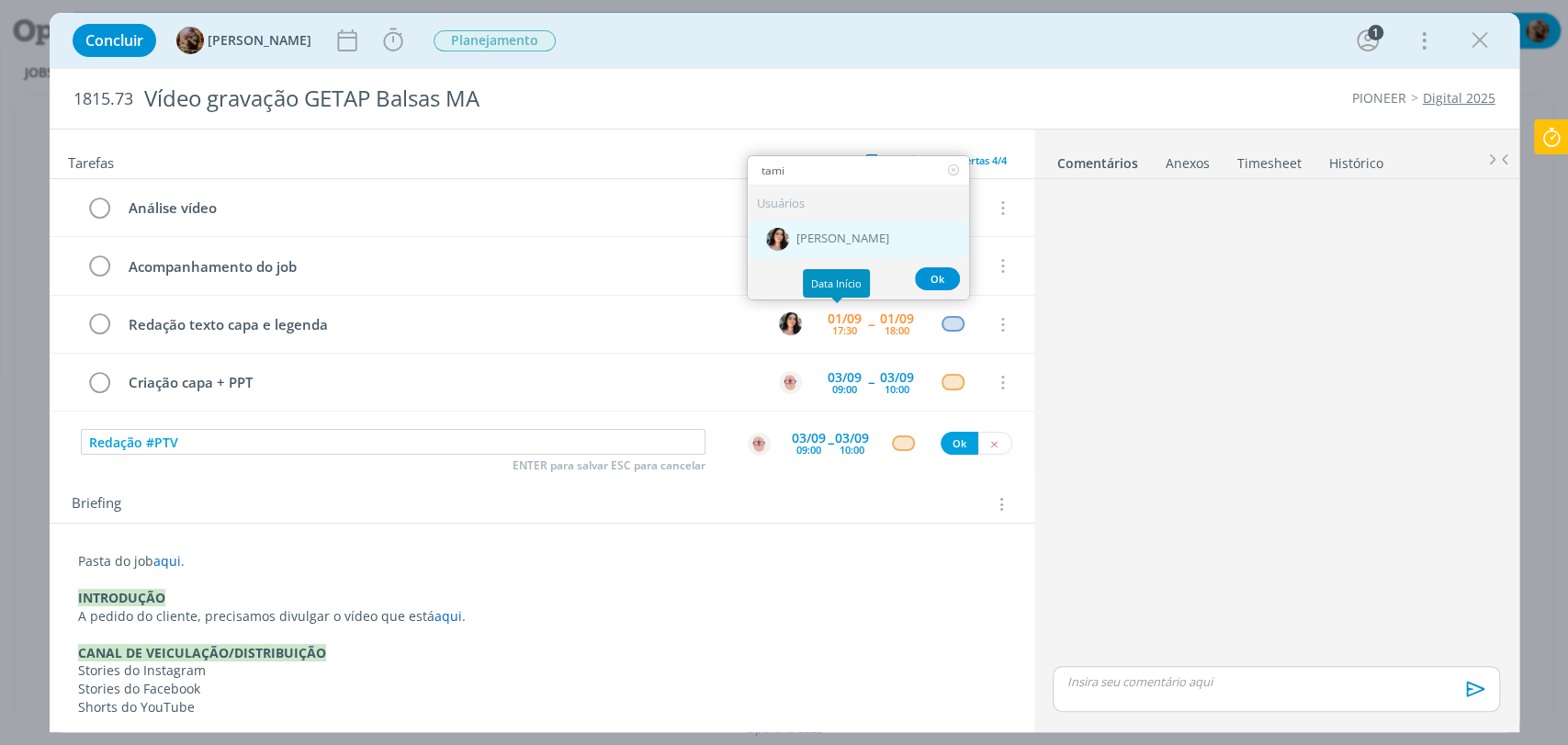
type input "tami"
click at [851, 235] on span "[PERSON_NAME]" at bounding box center [843, 239] width 93 height 15
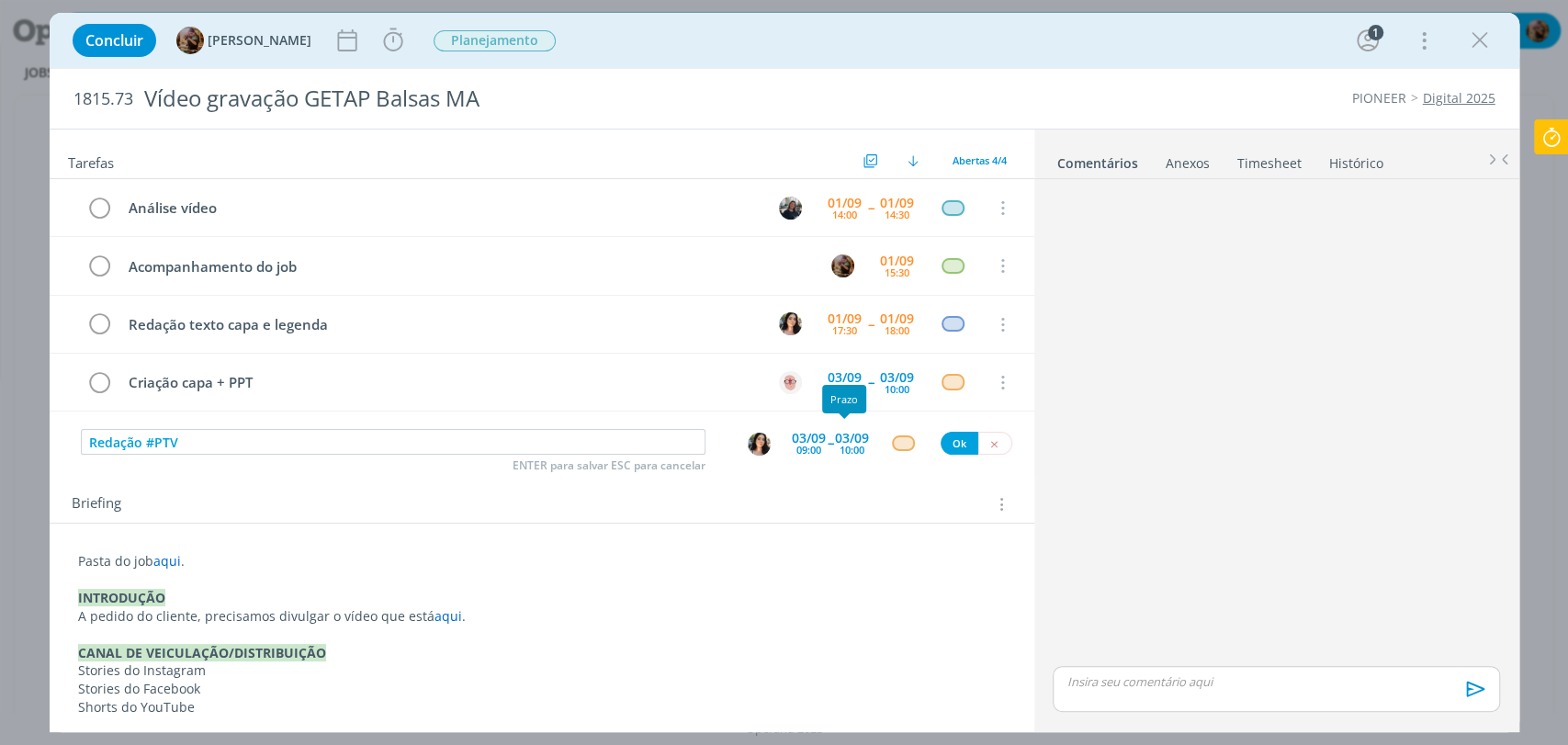
click at [846, 445] on div "10:00" at bounding box center [852, 449] width 25 height 10
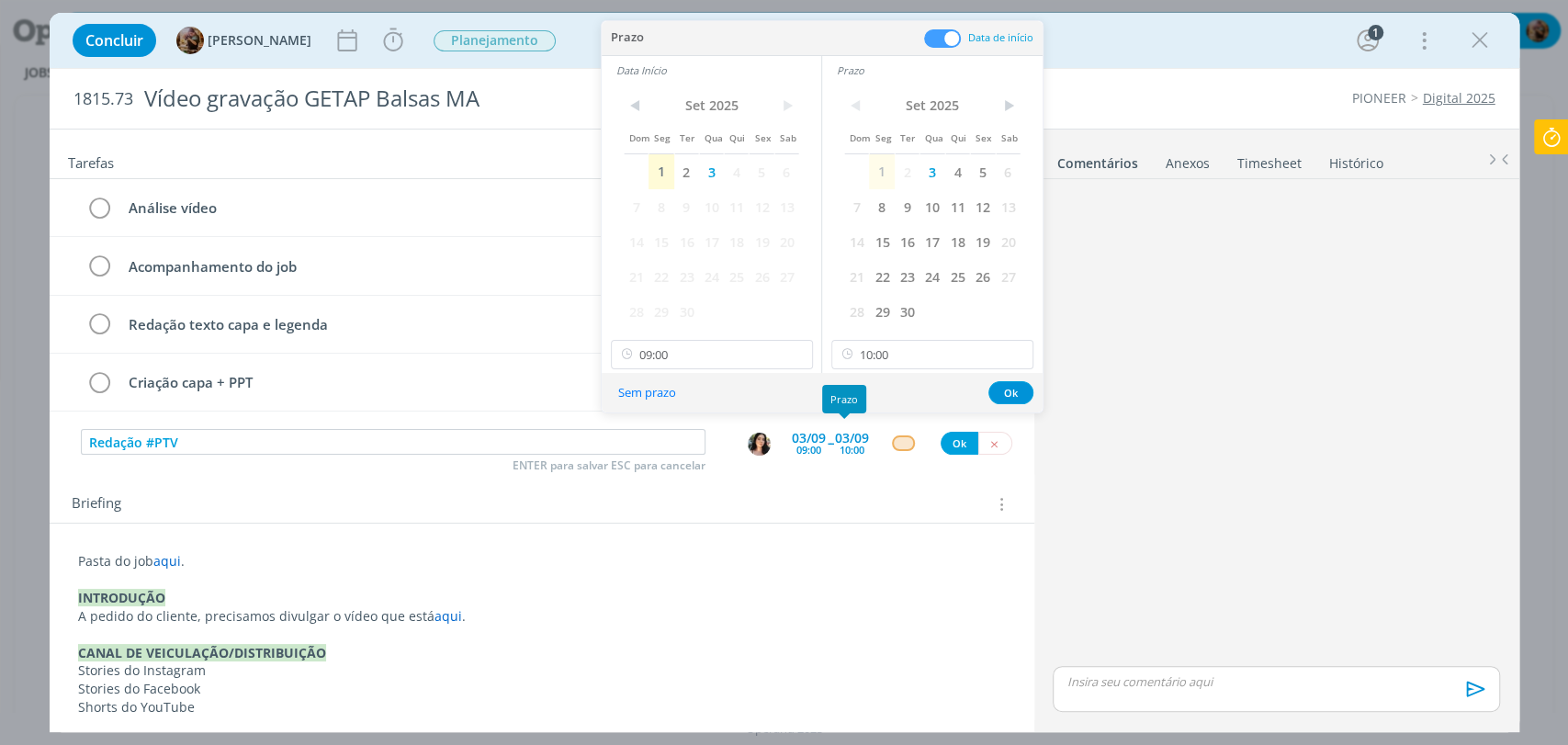
click at [938, 317] on div "Dom Seg Ter Qua Qui Sex Sab 1 2 3 4 5 6 7 8 9 10 11 12 13 14 15 16 17 18 19 20 …" at bounding box center [933, 210] width 177 height 237
click at [932, 361] on input "10:00" at bounding box center [932, 354] width 202 height 30
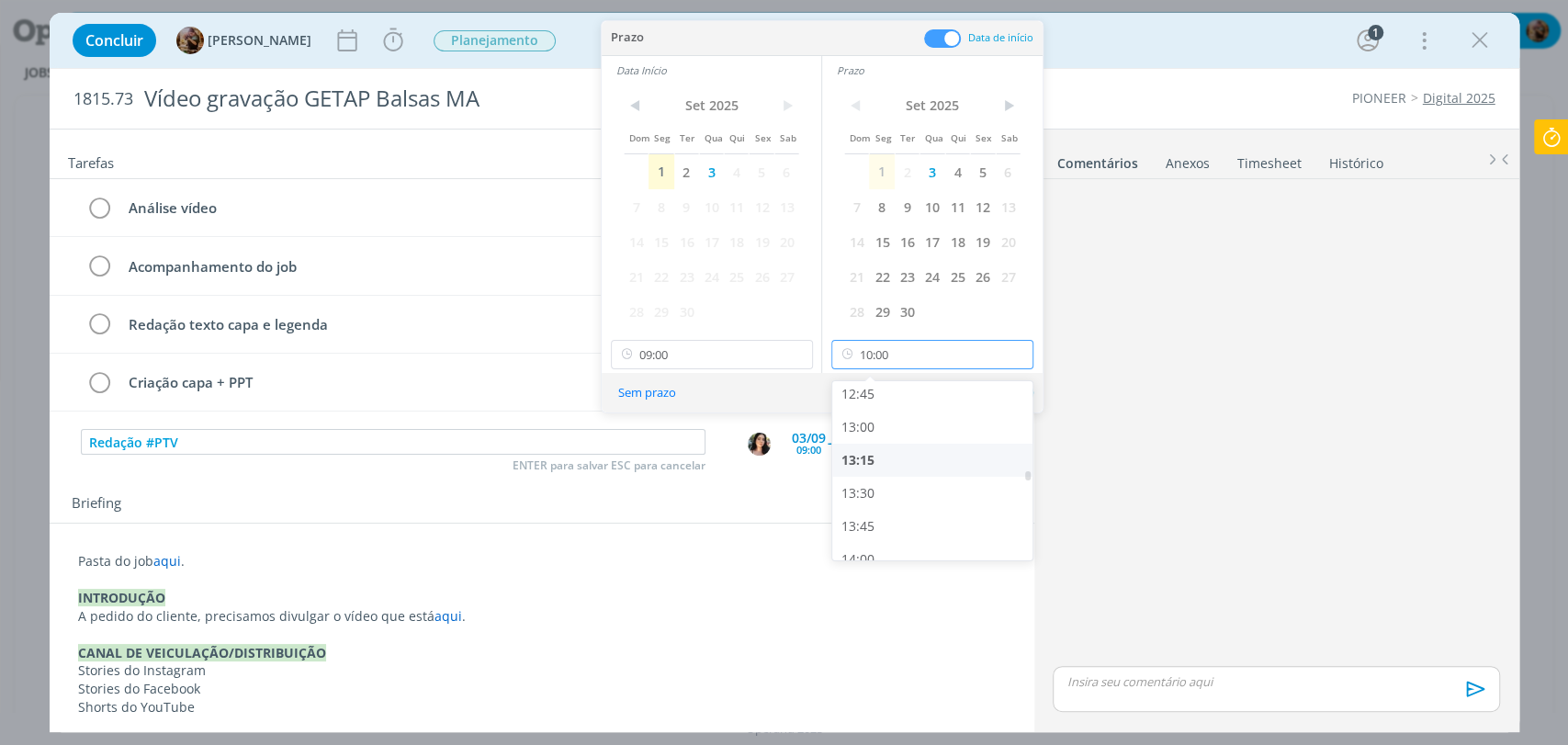
scroll to position [1693, 0]
click at [877, 482] on div "13:30" at bounding box center [935, 491] width 205 height 33
type input "13:30"
click at [702, 355] on input "09:00" at bounding box center [711, 354] width 202 height 30
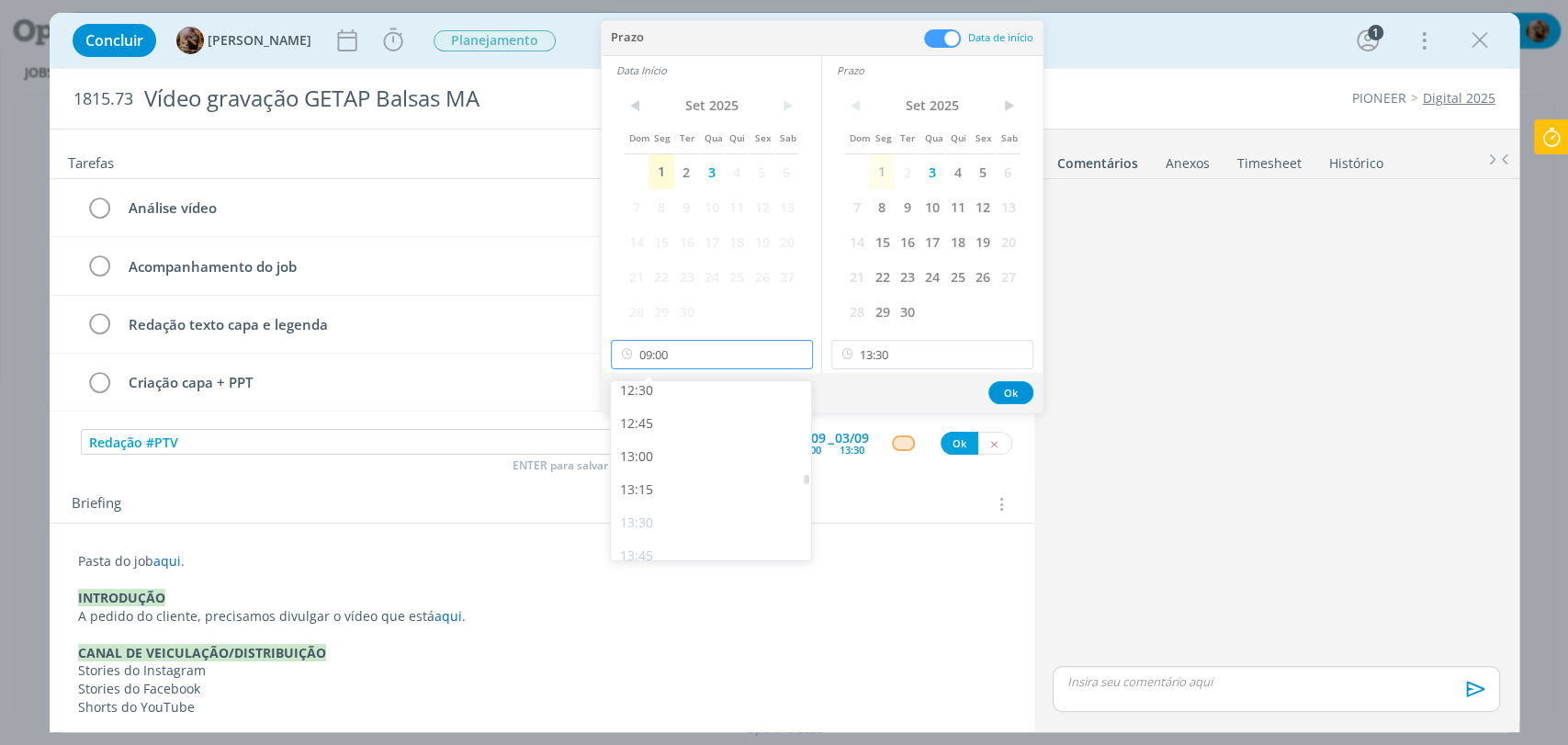
scroll to position [1663, 0]
click at [691, 460] on div "13:00" at bounding box center [713, 455] width 205 height 33
type input "13:00"
click at [888, 369] on div "< Set 2025 > Dom Seg Ter Qua Qui Sex Sab 1 2 3 4 5 6 7 8 9 10 11 12 13 14 15 16…" at bounding box center [932, 229] width 220 height 288
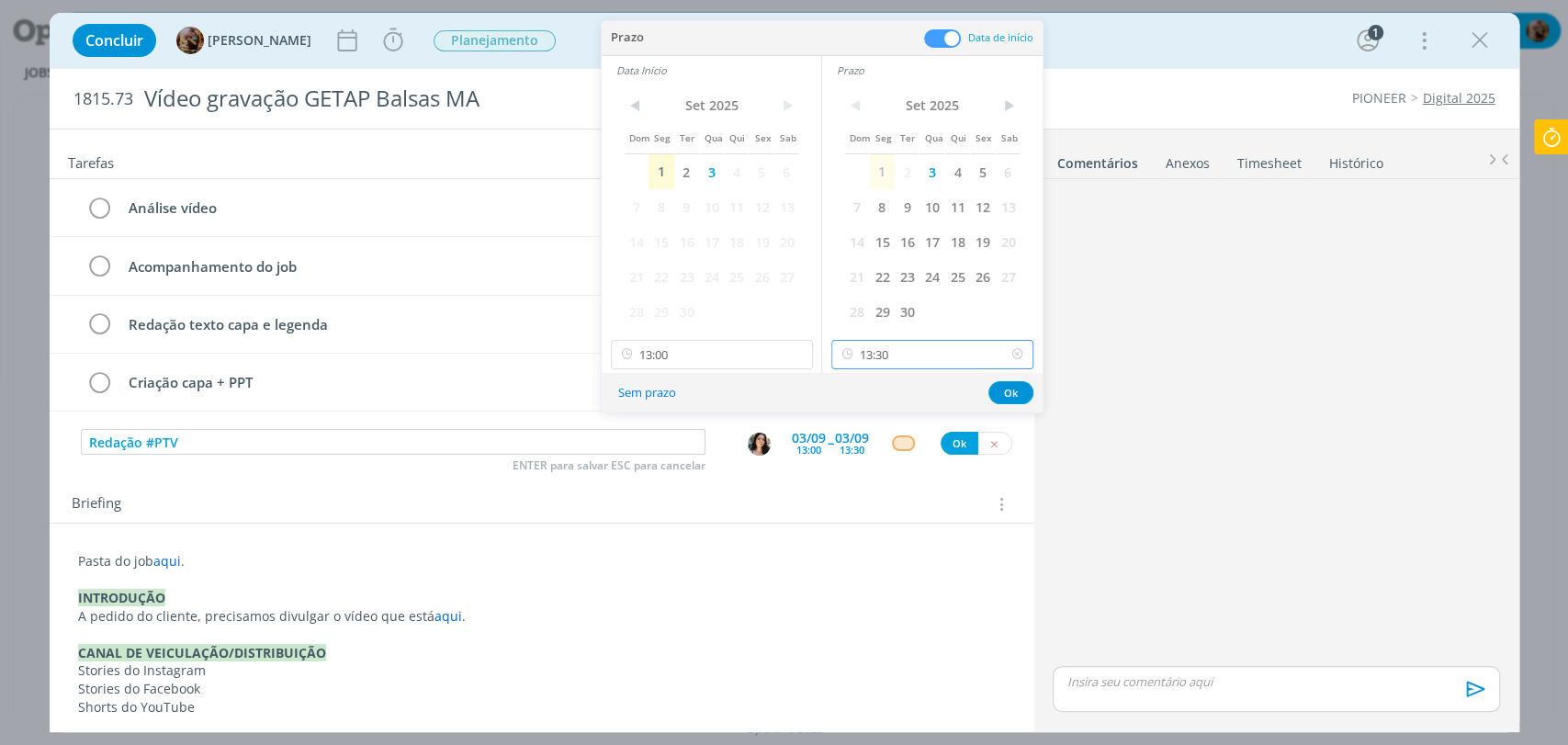
click at [889, 364] on input "13:30" at bounding box center [932, 354] width 202 height 30
click at [867, 508] on div "13:15" at bounding box center [935, 504] width 205 height 33
type input "13:15"
click at [1003, 392] on button "Ok" at bounding box center [1011, 392] width 45 height 23
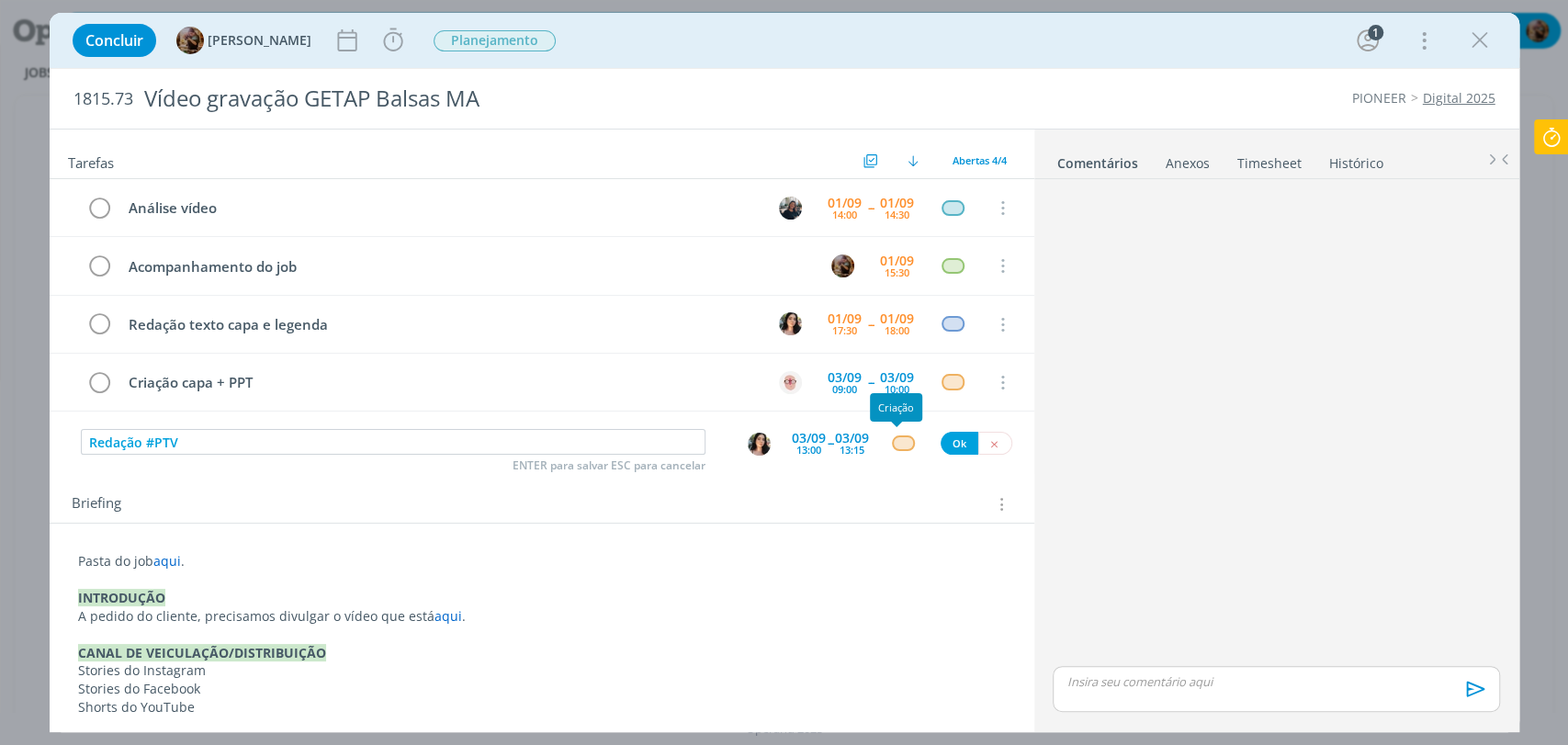
click at [901, 443] on div "dialog" at bounding box center [903, 443] width 23 height 16
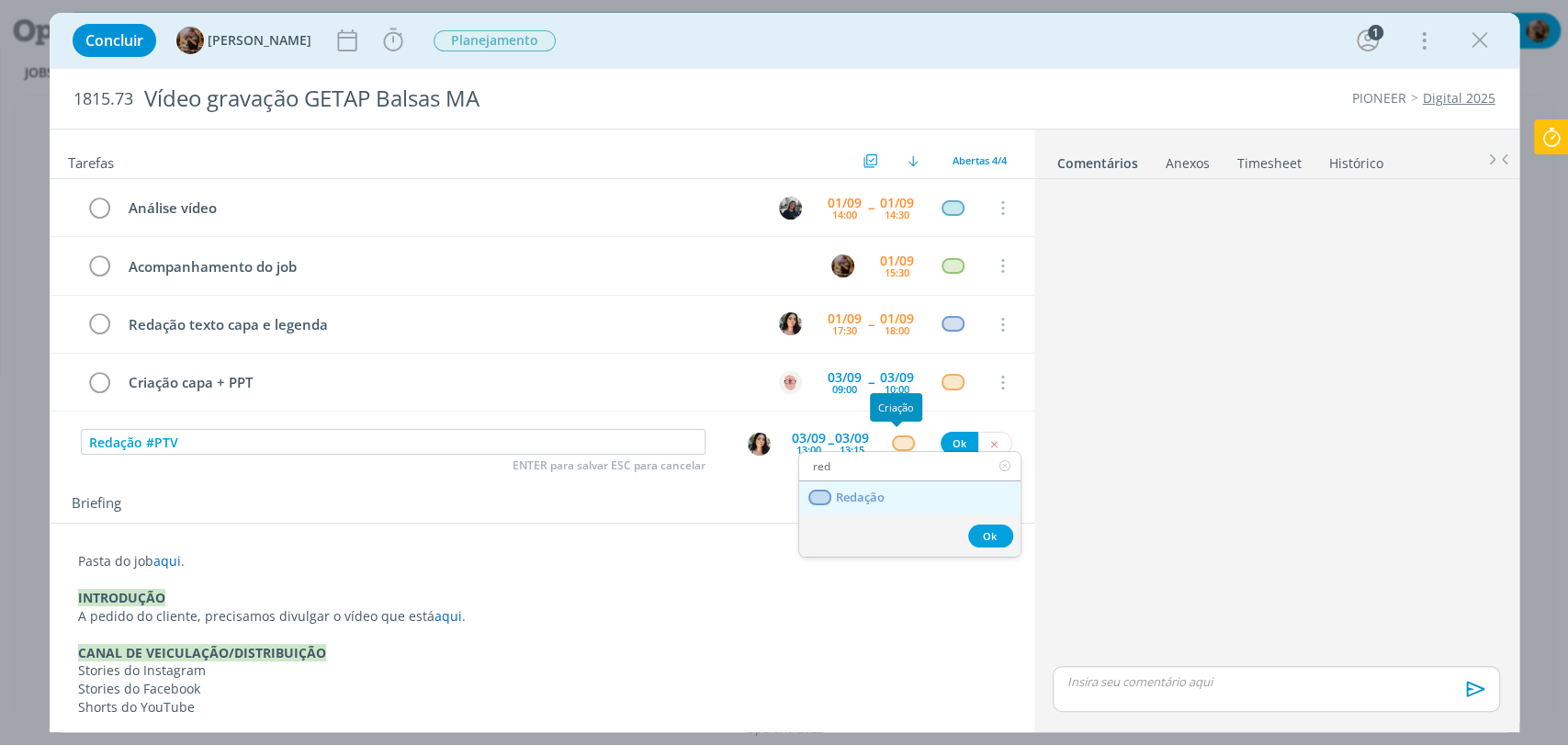
type input "red"
drag, startPoint x: 882, startPoint y: 499, endPoint x: 916, endPoint y: 471, distance: 44.0
click at [882, 499] on span "Redação" at bounding box center [859, 498] width 48 height 15
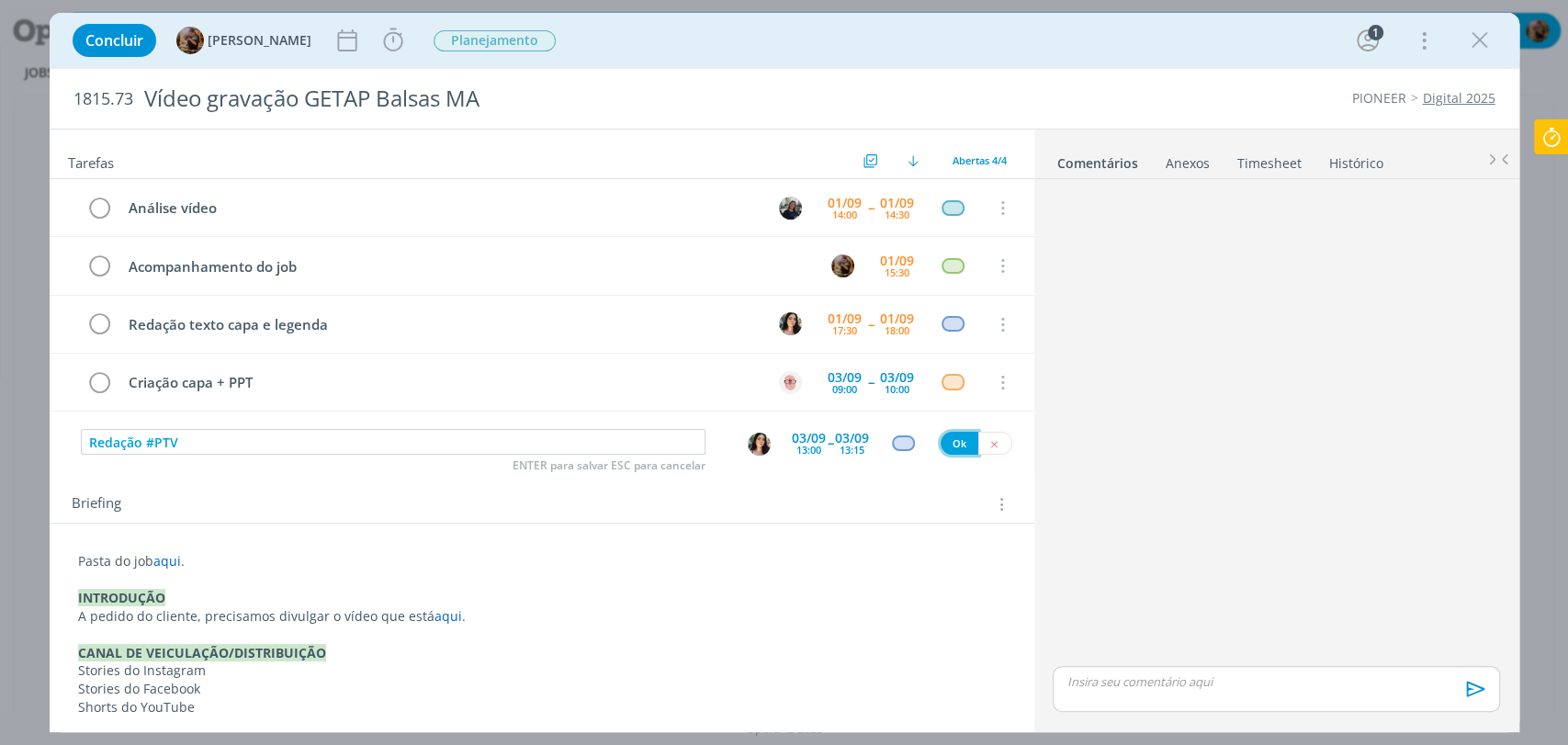
click at [943, 441] on button "Ok" at bounding box center [959, 443] width 37 height 23
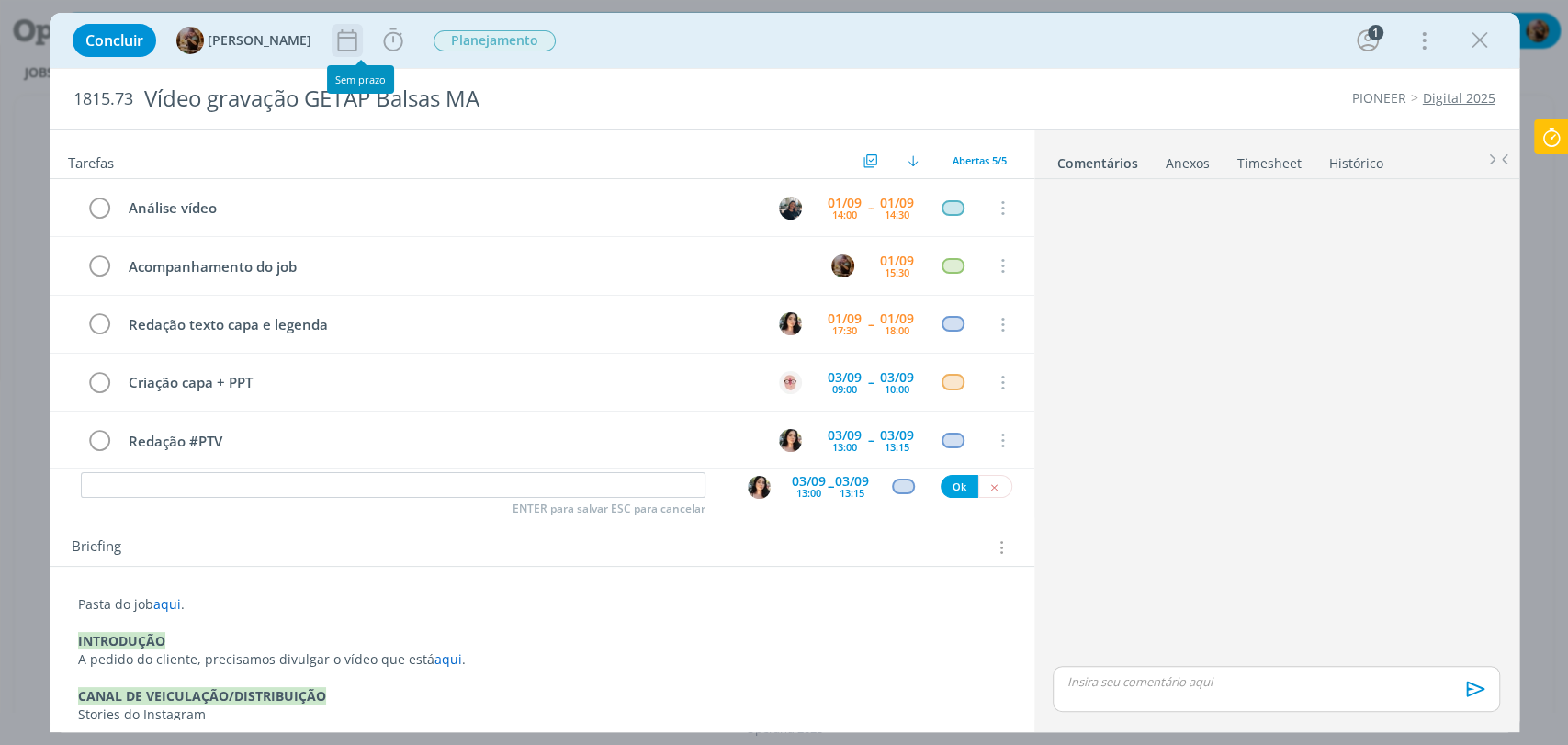
click at [361, 45] on icon "dialog" at bounding box center [348, 41] width 28 height 28
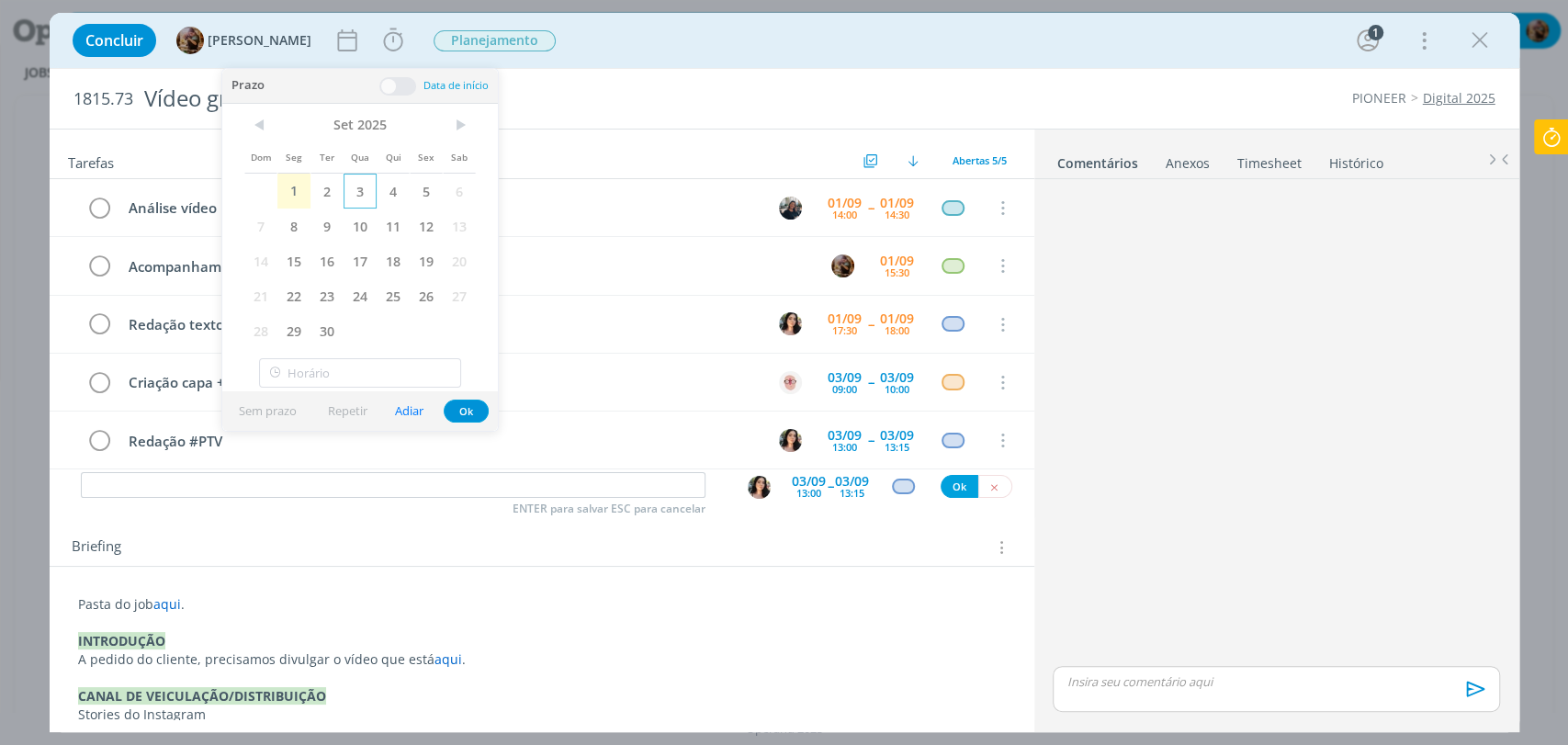
click at [359, 185] on span "3" at bounding box center [360, 192] width 33 height 35
click at [460, 405] on button "Ok" at bounding box center [466, 411] width 45 height 23
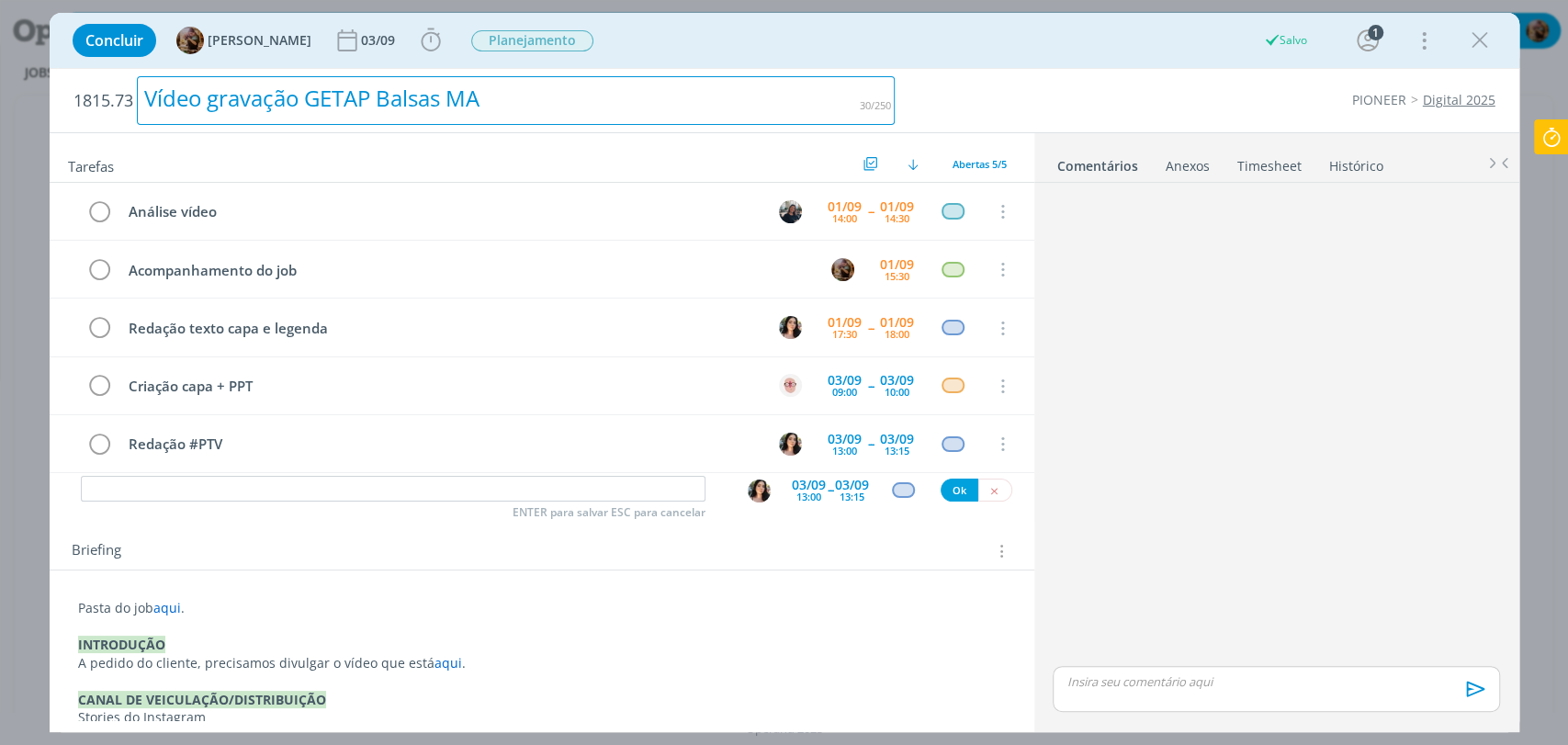
click at [364, 85] on div "Vídeo gravação GETAP Balsas MA" at bounding box center [516, 100] width 759 height 48
copy div "Vídeo gravação GETAP Balsas MA"
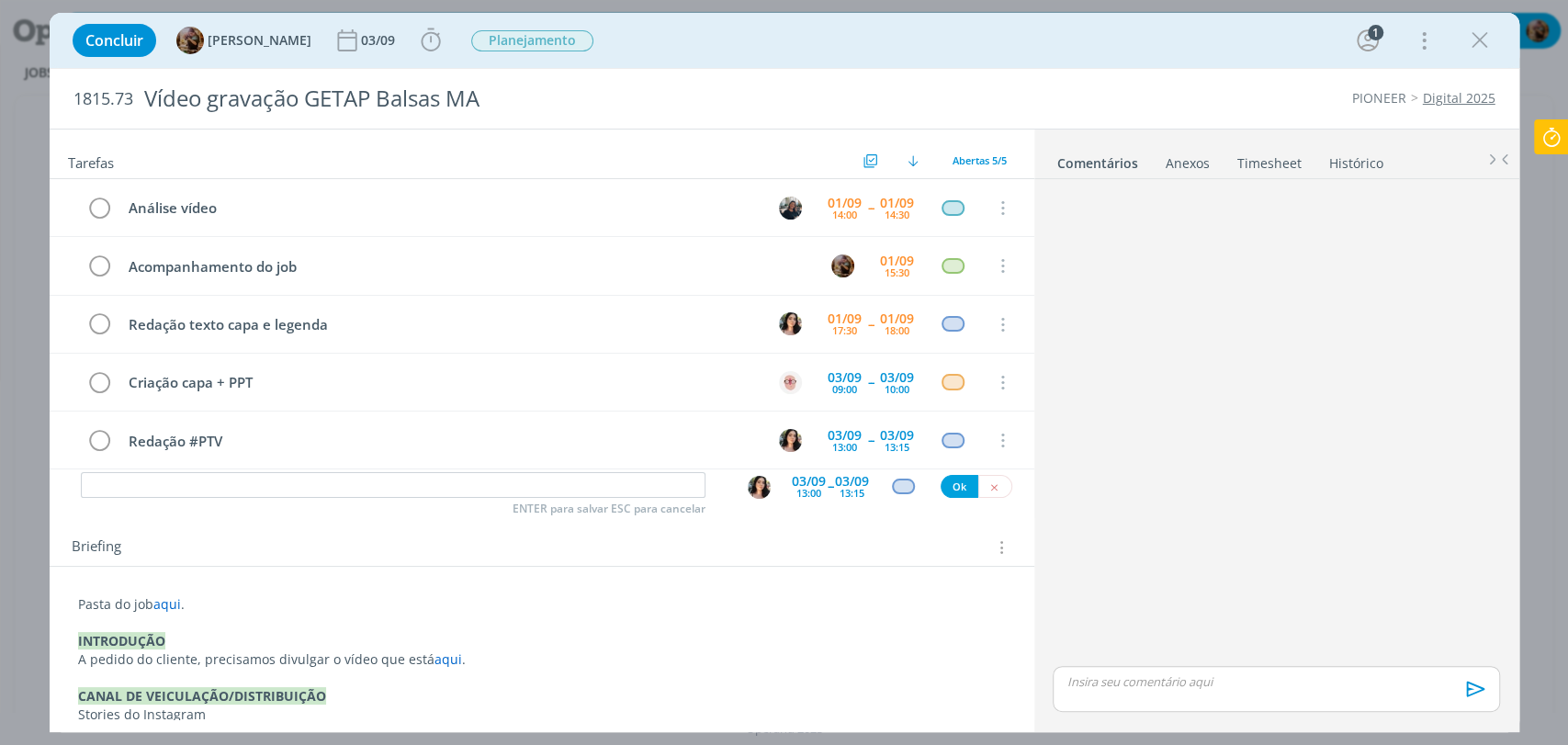
click at [618, 563] on div "Briefing Briefings Predefinidos Versões do Briefing Ver Briefing do Projeto" at bounding box center [541, 541] width 985 height 49
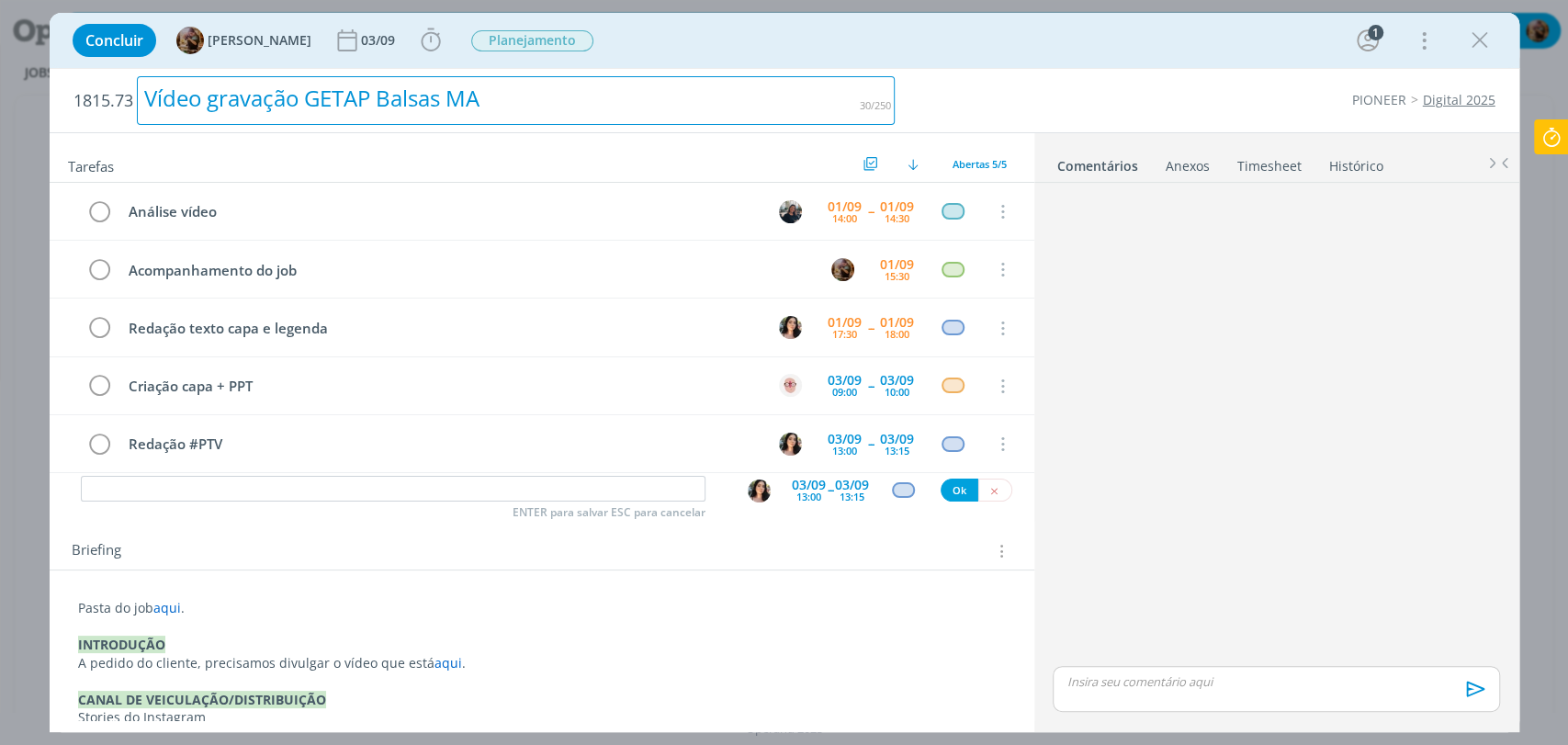
click at [380, 88] on div "Vídeo gravação GETAP Balsas MA" at bounding box center [516, 100] width 759 height 48
copy div "Vídeo gravação GETAP Balsas MA"
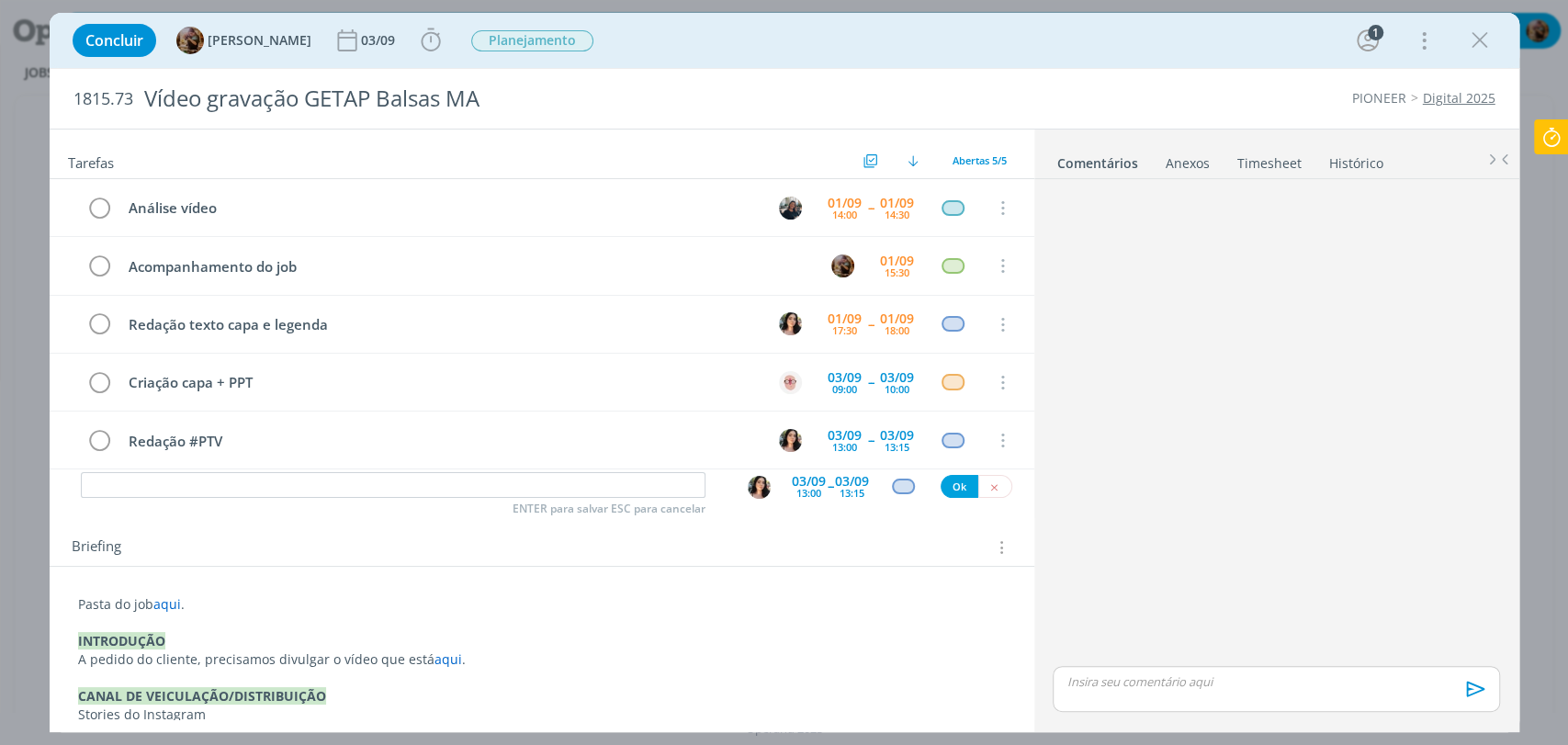
click at [105, 105] on span "1815.73" at bounding box center [103, 100] width 60 height 20
copy span "1815.73"
click at [167, 607] on span "aqui" at bounding box center [167, 604] width 28 height 18
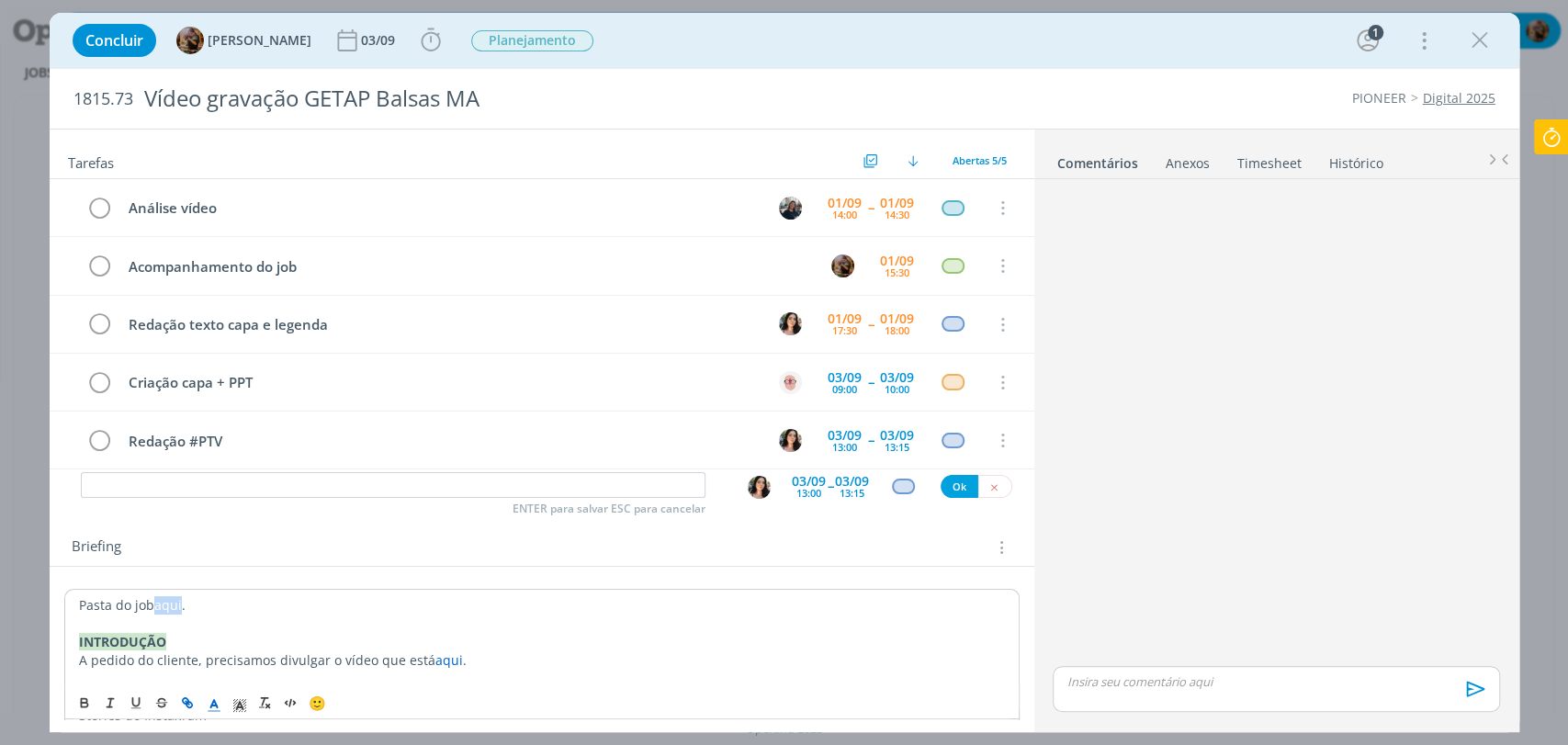
click at [191, 707] on icon "dialog" at bounding box center [188, 703] width 15 height 15
paste input "https://sobeae.sharepoint.com/:f:/s/SOBEAE/El7DP1fVtvdPlhku5lZ_I-gBs4bMdF-fmP6x…"
click at [447, 596] on p "Pasta do job aqui ." at bounding box center [542, 605] width 926 height 19
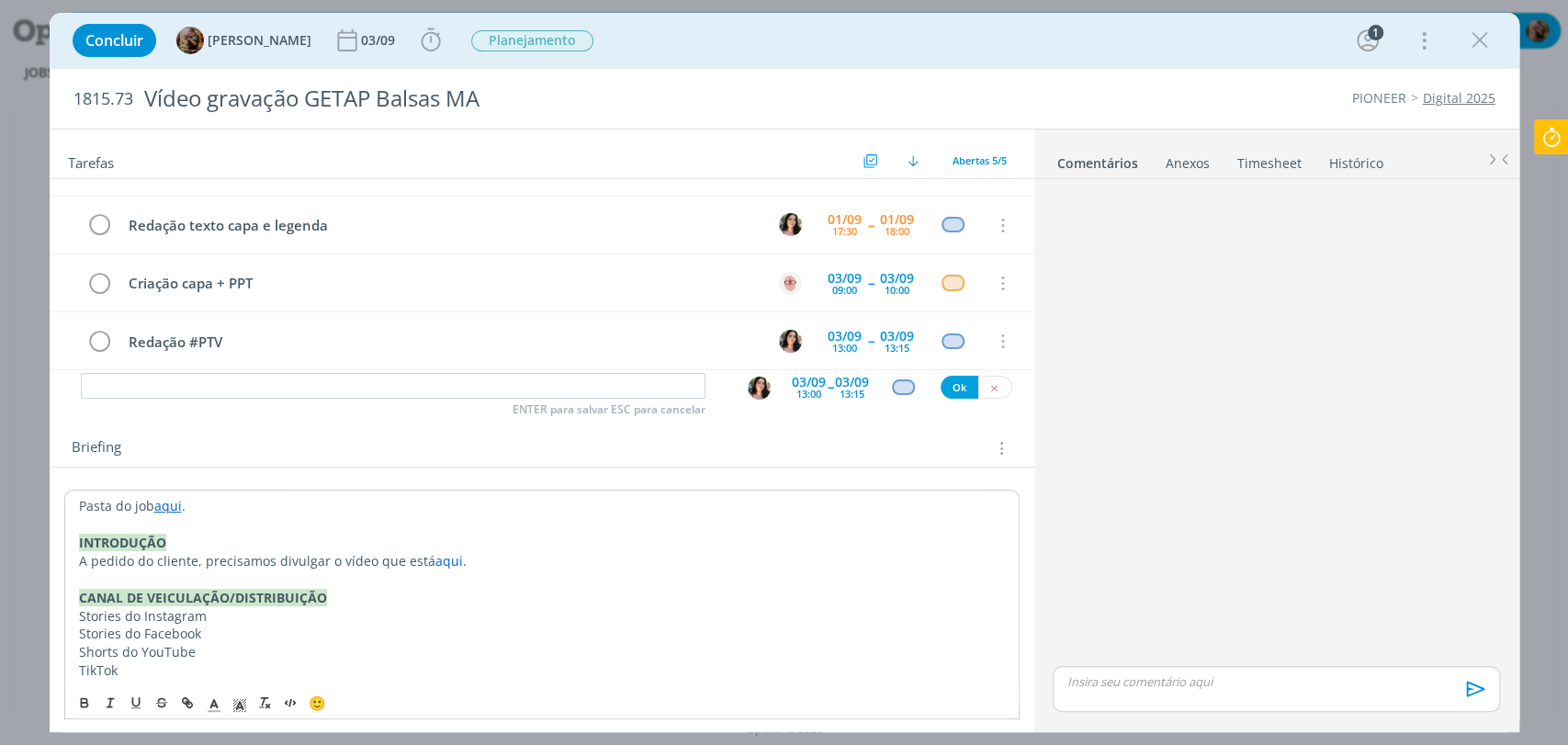
scroll to position [102, 0]
click at [441, 559] on span "aqui" at bounding box center [448, 557] width 28 height 18
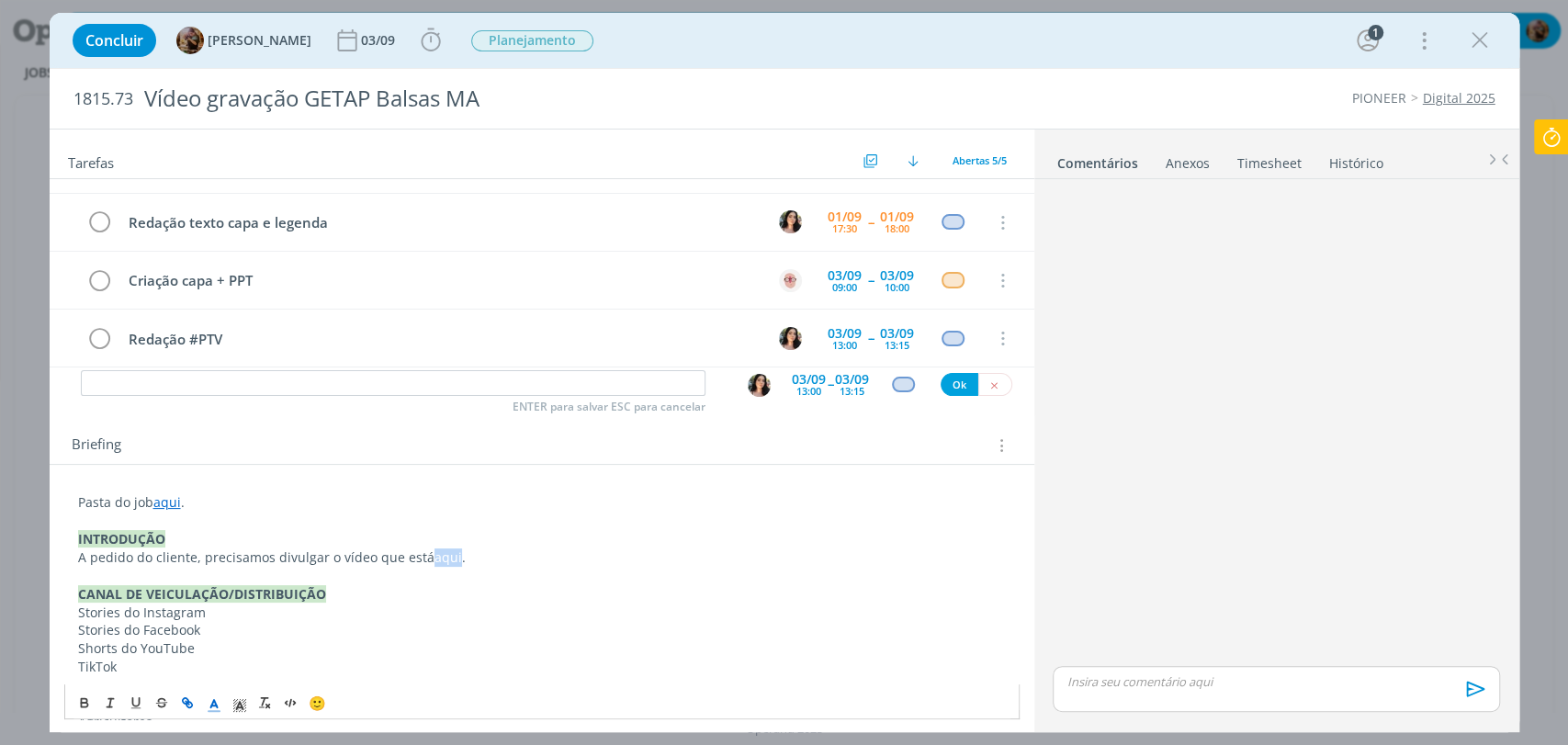
click at [189, 706] on icon "dialog" at bounding box center [188, 703] width 15 height 15
paste input "https://sobeae.sharepoint.com/:f:/s/SOBEAE/EuHG2VoDJ25MloDy5mgetd4Bjkw8nCEedpjA…"
type input "https://sobeae.sharepoint.com/:f:/s/SOBEAE/EuHG2VoDJ25MloDy5mgetd4Bjkw8nCEedpjA…"
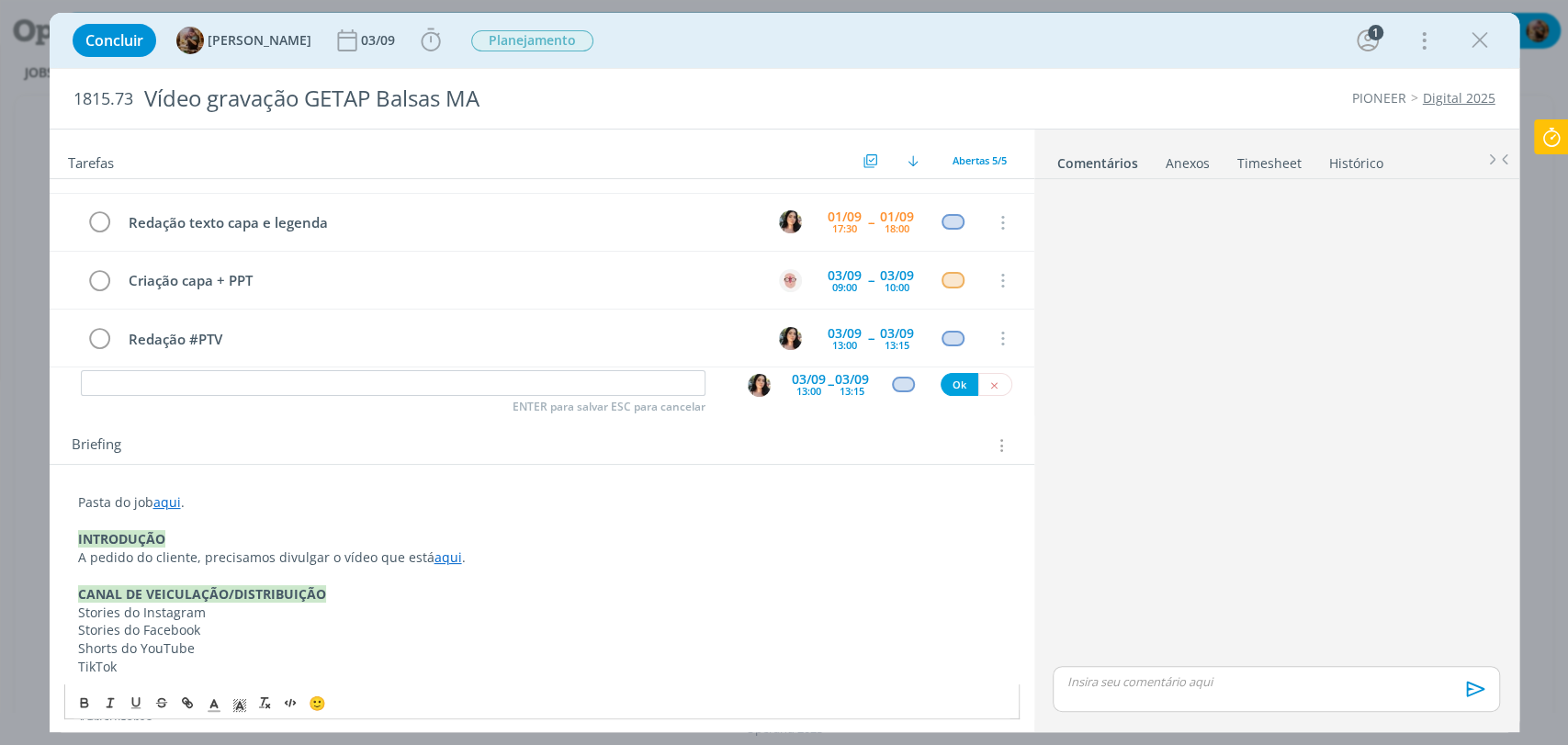
click at [506, 429] on div "Briefing Briefings Predefinidos Versões do Briefing Ver Briefing do Projeto" at bounding box center [541, 439] width 985 height 49
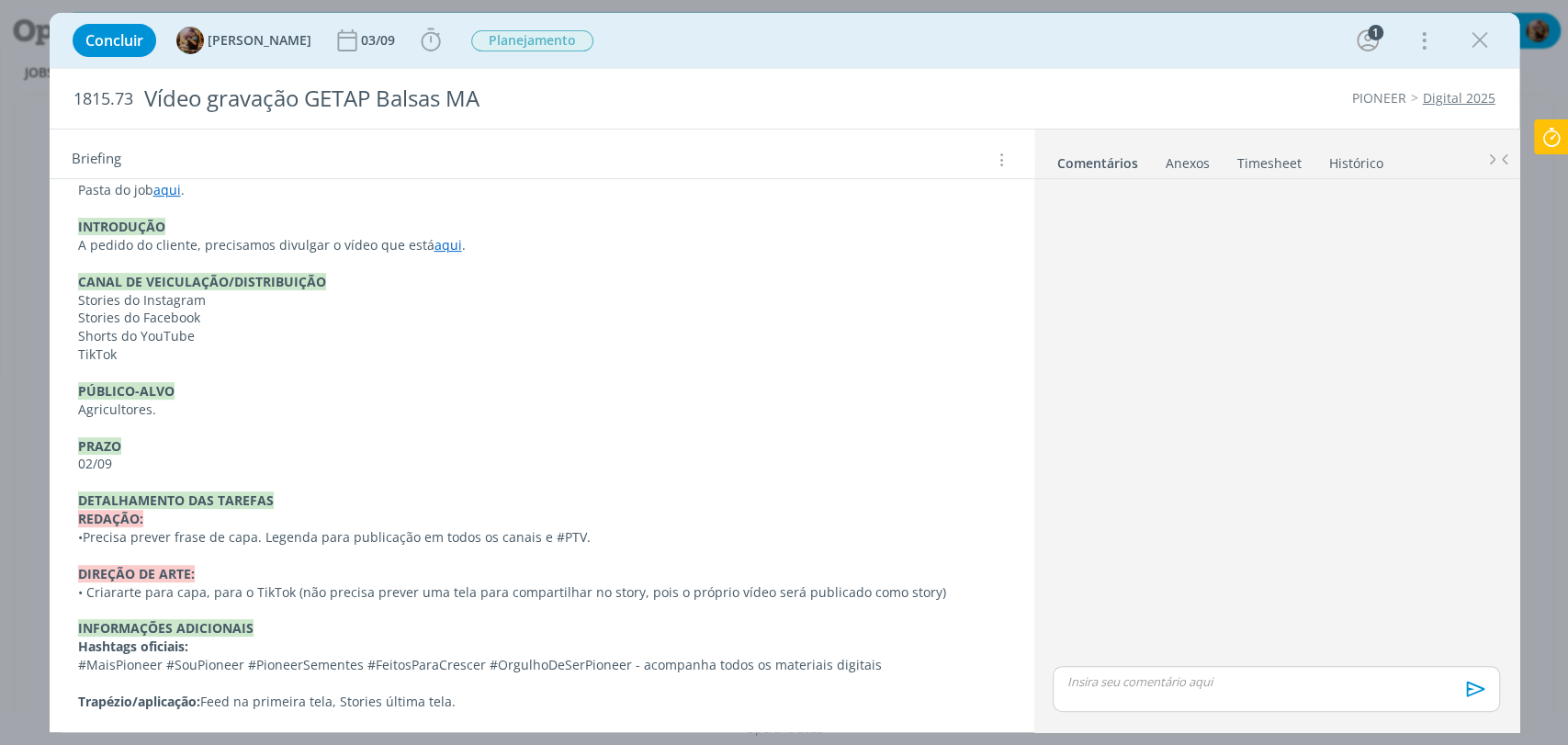
scroll to position [491, 0]
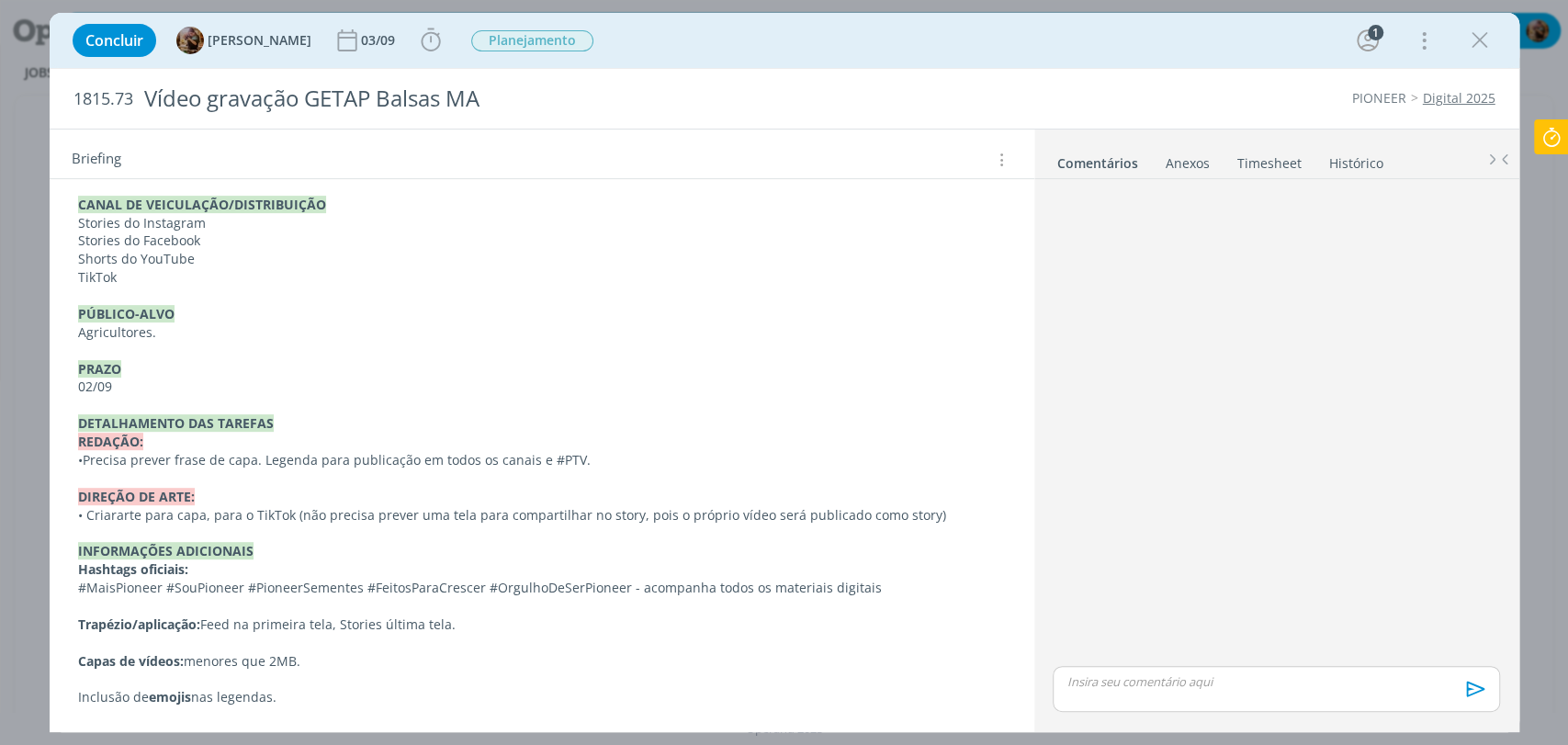
click at [92, 388] on p "02/09" at bounding box center [542, 387] width 928 height 19
click at [155, 388] on p "03/09" at bounding box center [542, 388] width 926 height 19
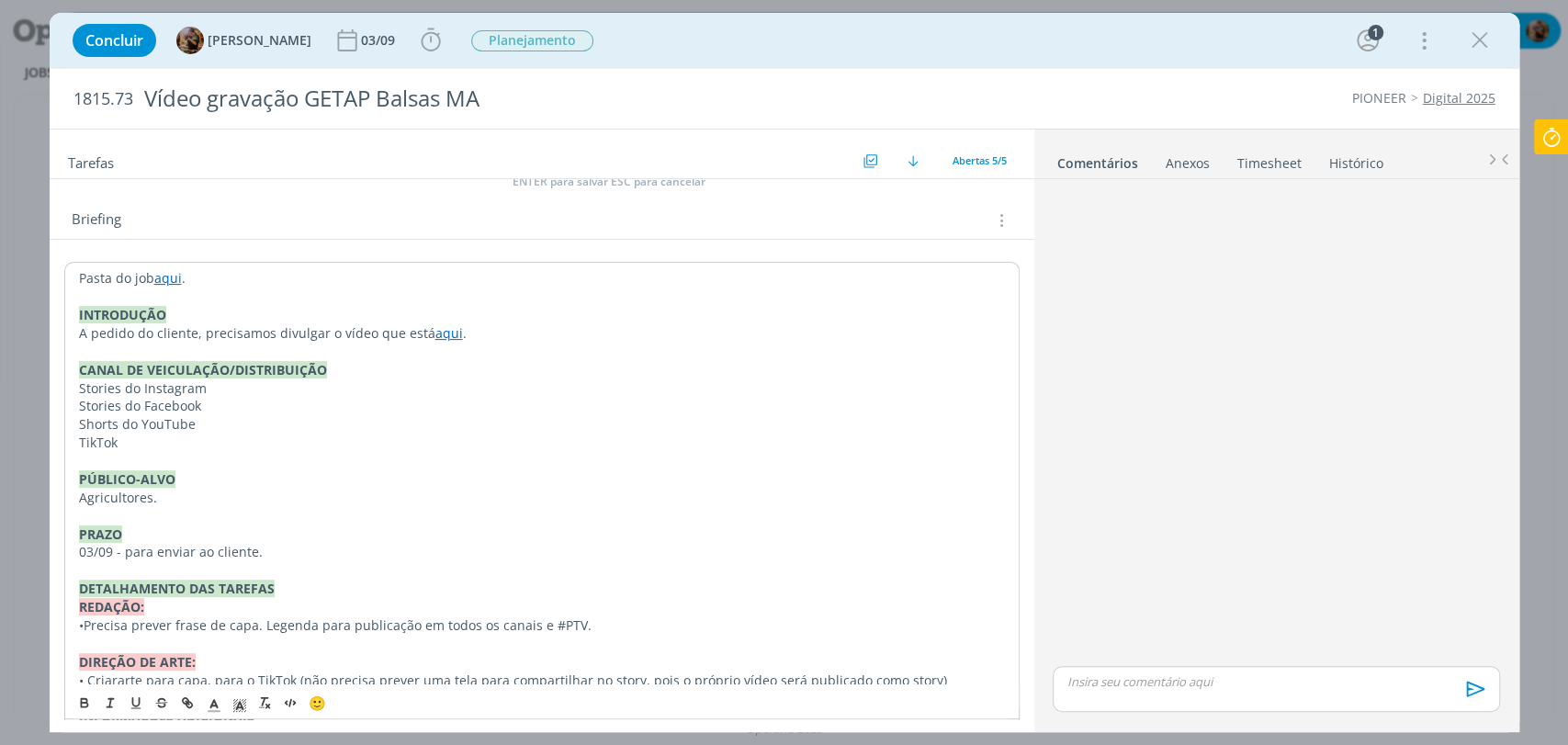
scroll to position [0, 0]
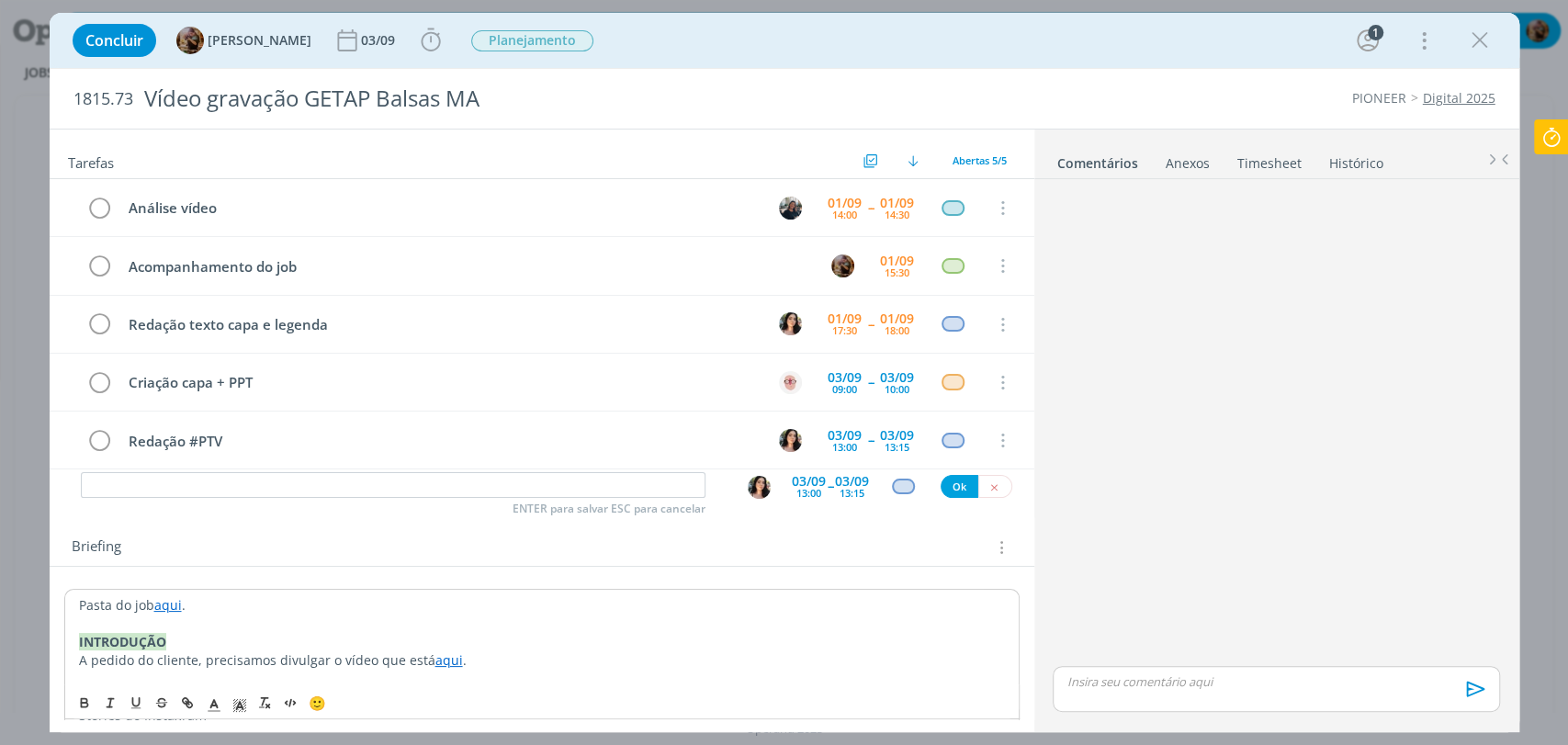
click at [552, 502] on span "ENTER para salvar ESC para cancelar" at bounding box center [608, 509] width 193 height 15
click at [520, 486] on input "dialog" at bounding box center [393, 486] width 625 height 26
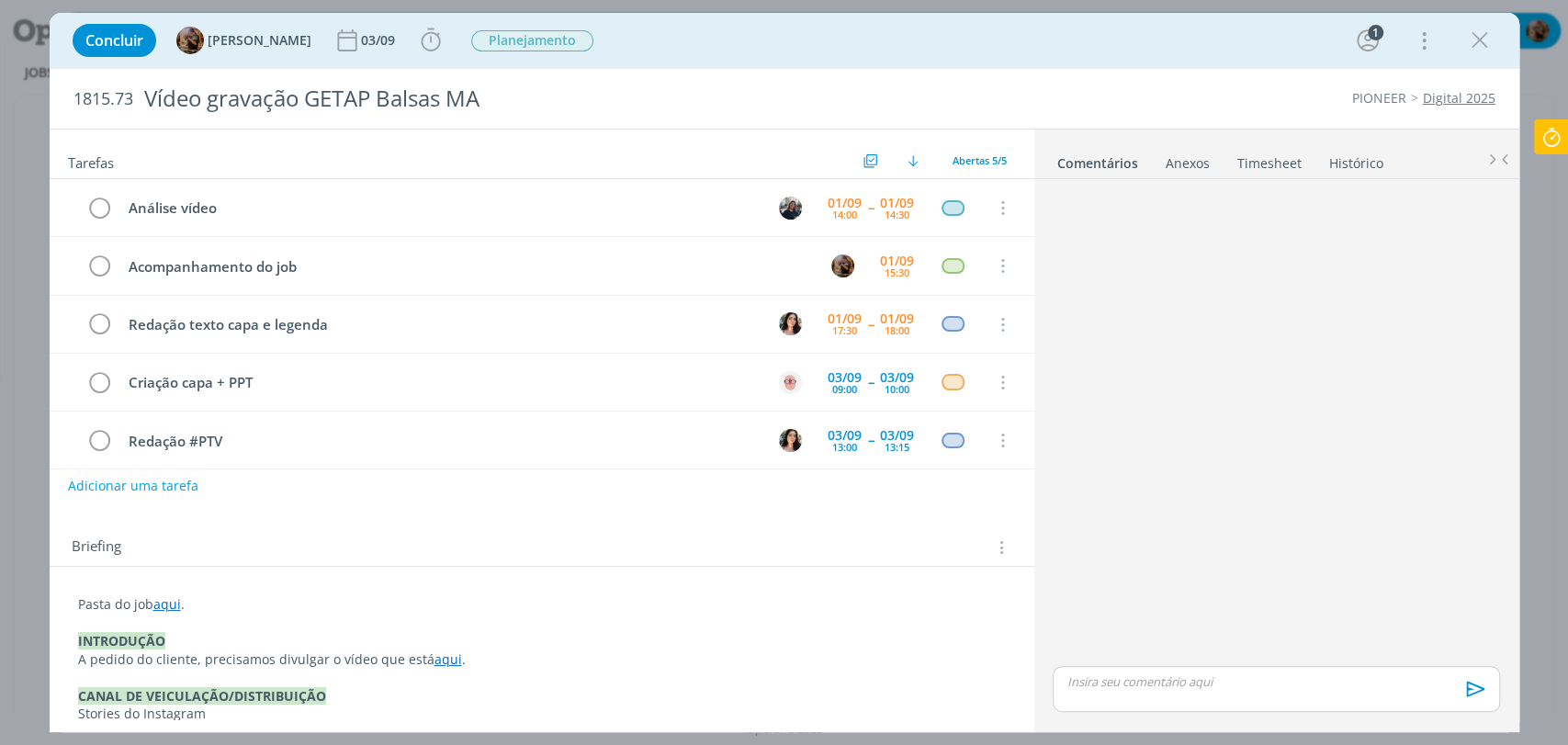
click at [1257, 686] on p "dialog" at bounding box center [1276, 682] width 417 height 17
click at [1478, 694] on icon "dialog" at bounding box center [1472, 695] width 19 height 16
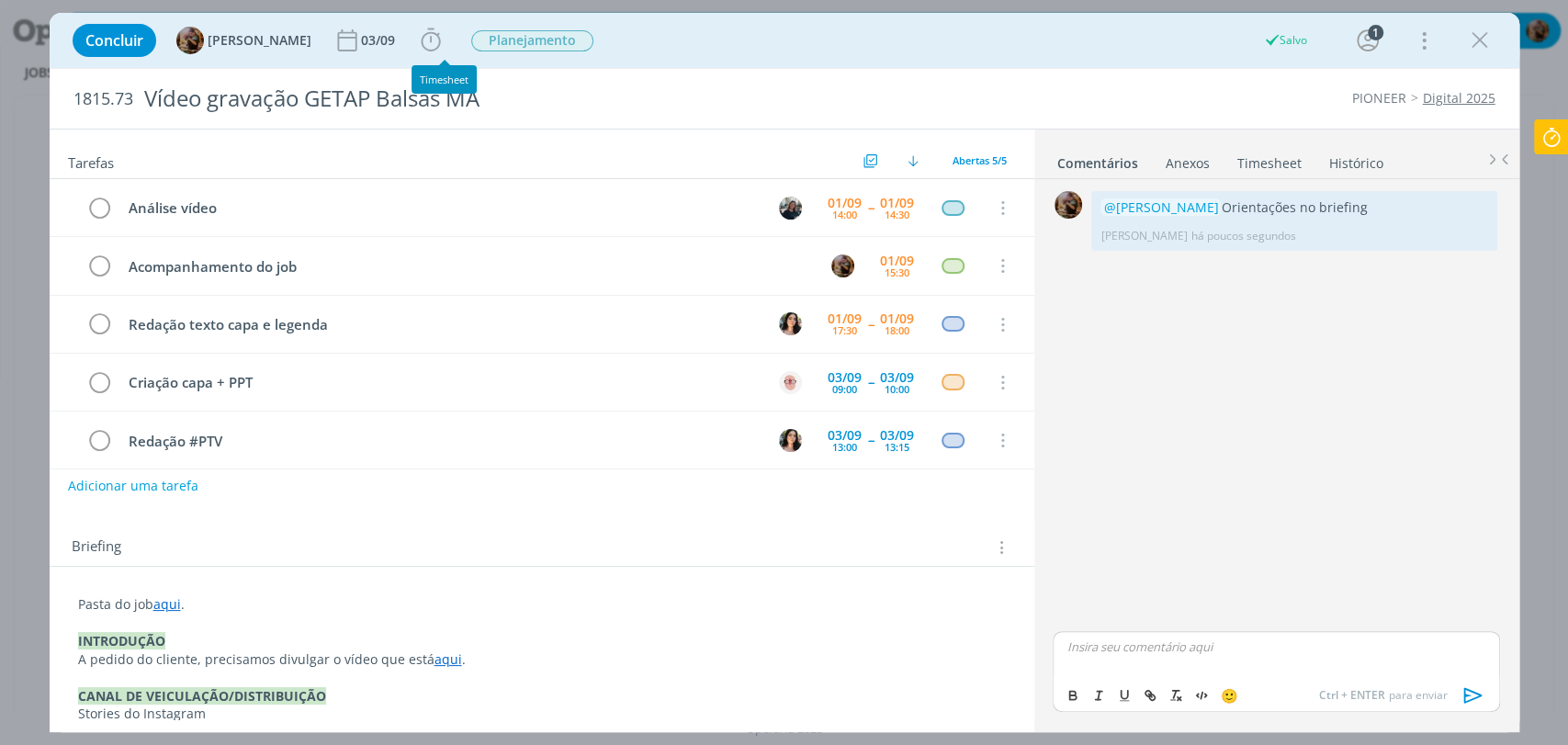
click at [419, 35] on div "Concluir Amanda Rodrigues 03/09 Iniciar Apontar Data * 01/09/2025 Horas * 00:00…" at bounding box center [784, 40] width 1442 height 44
click at [435, 38] on icon "dialog" at bounding box center [430, 40] width 20 height 23
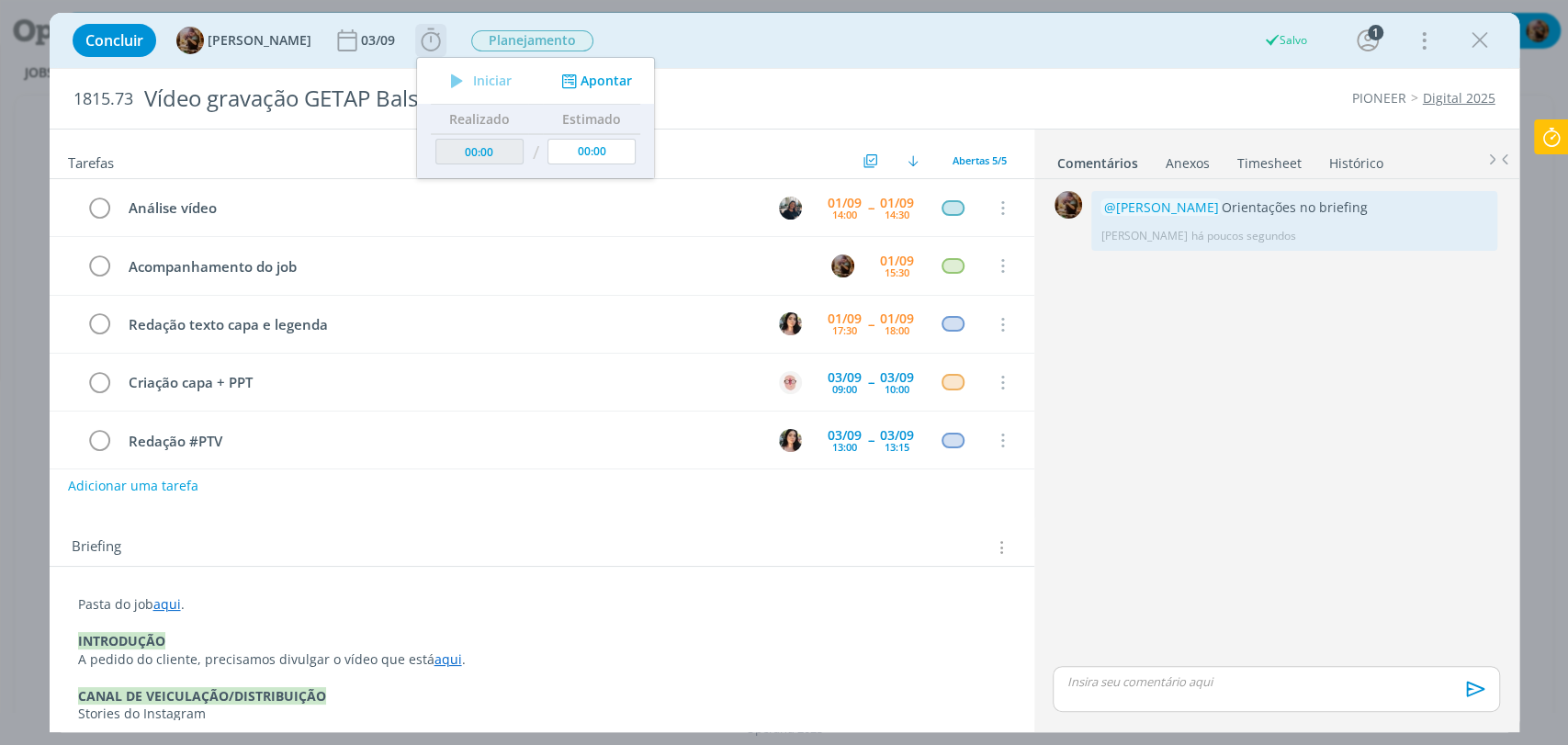
click at [589, 69] on div "Iniciar Apontar" at bounding box center [535, 80] width 237 height 46
click at [599, 78] on button "Apontar" at bounding box center [594, 81] width 76 height 20
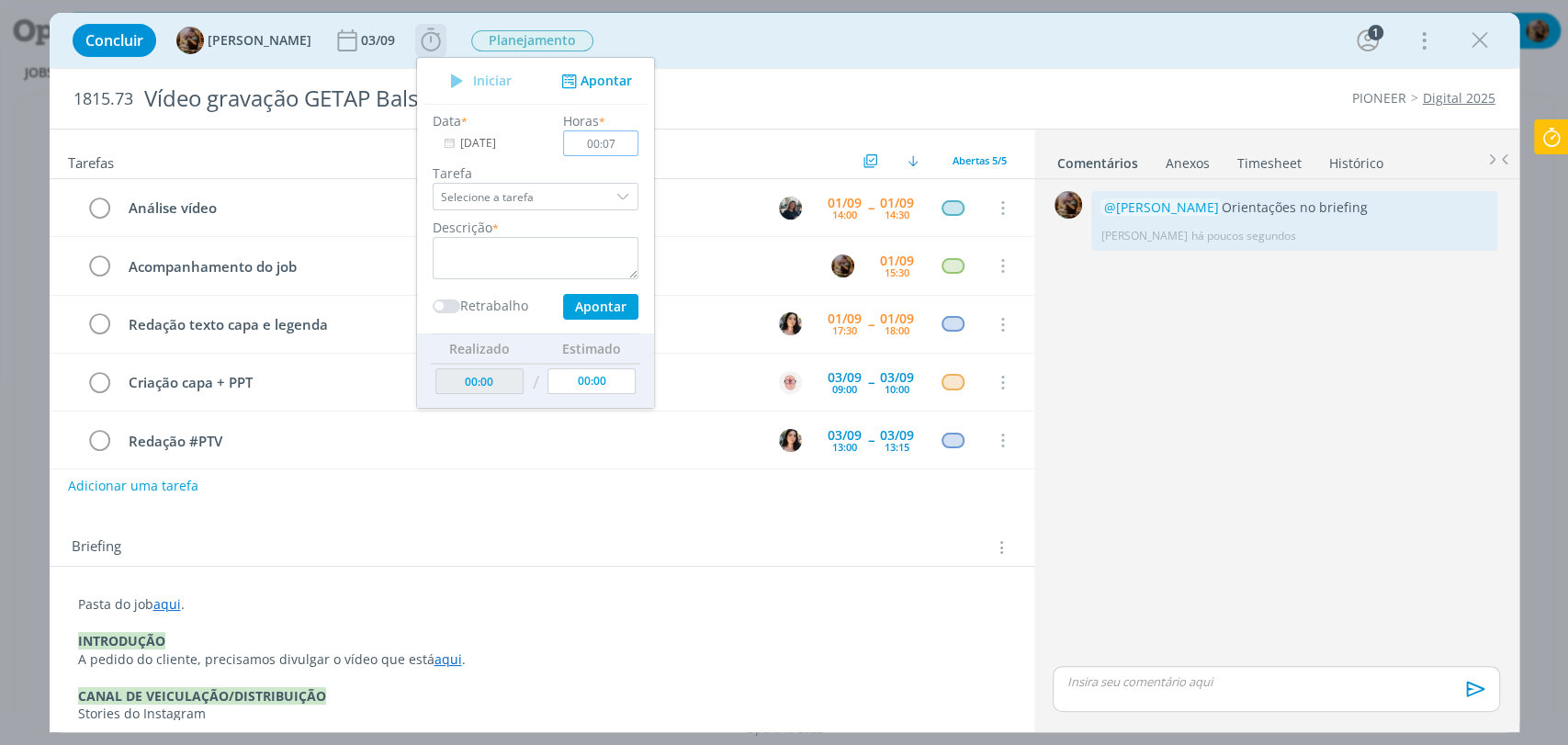
type input "00:07"
click at [602, 245] on textarea "dialog" at bounding box center [535, 258] width 206 height 42
type textarea "briefing"
click at [606, 307] on button "Apontar" at bounding box center [600, 307] width 75 height 26
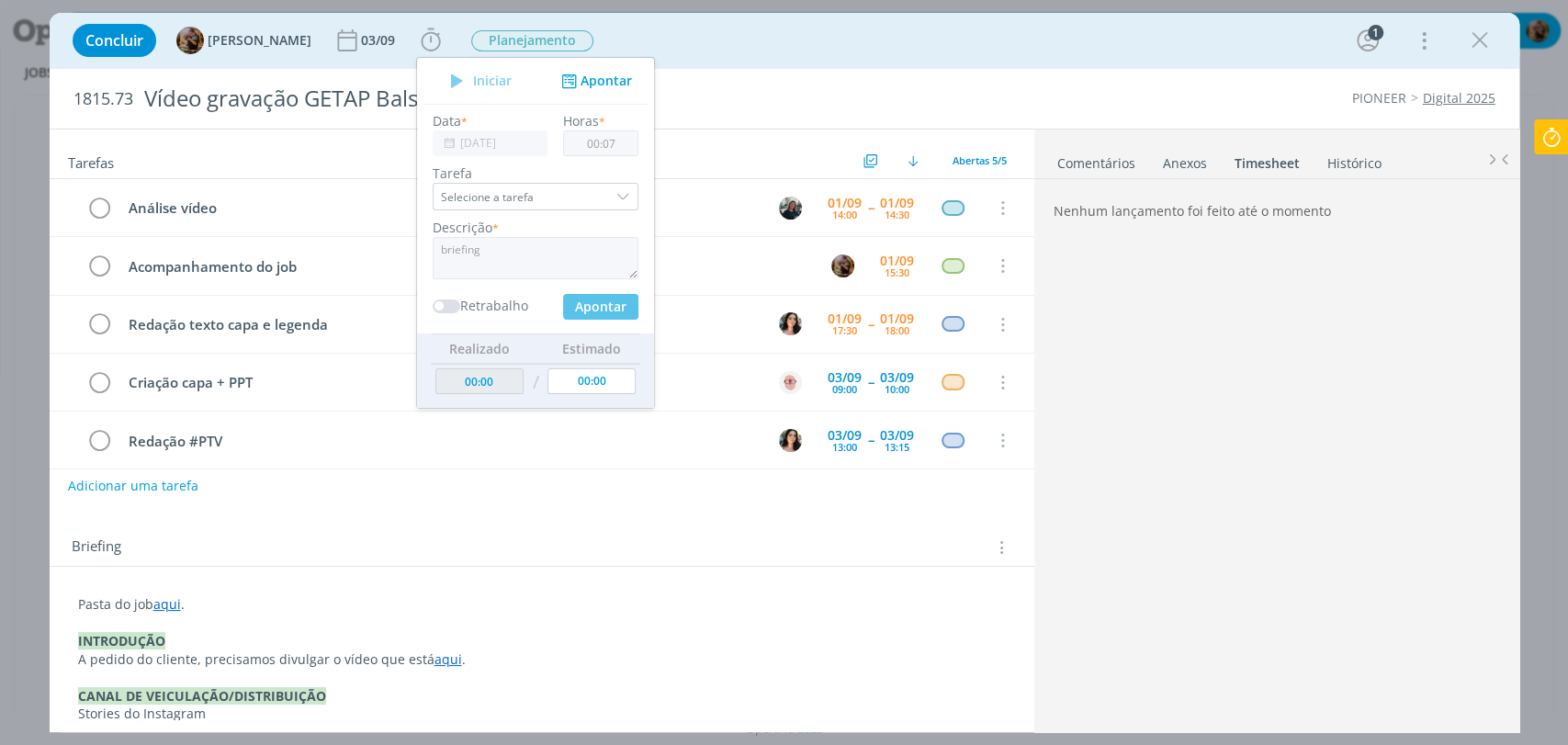
type input "00:07"
type input "00:00"
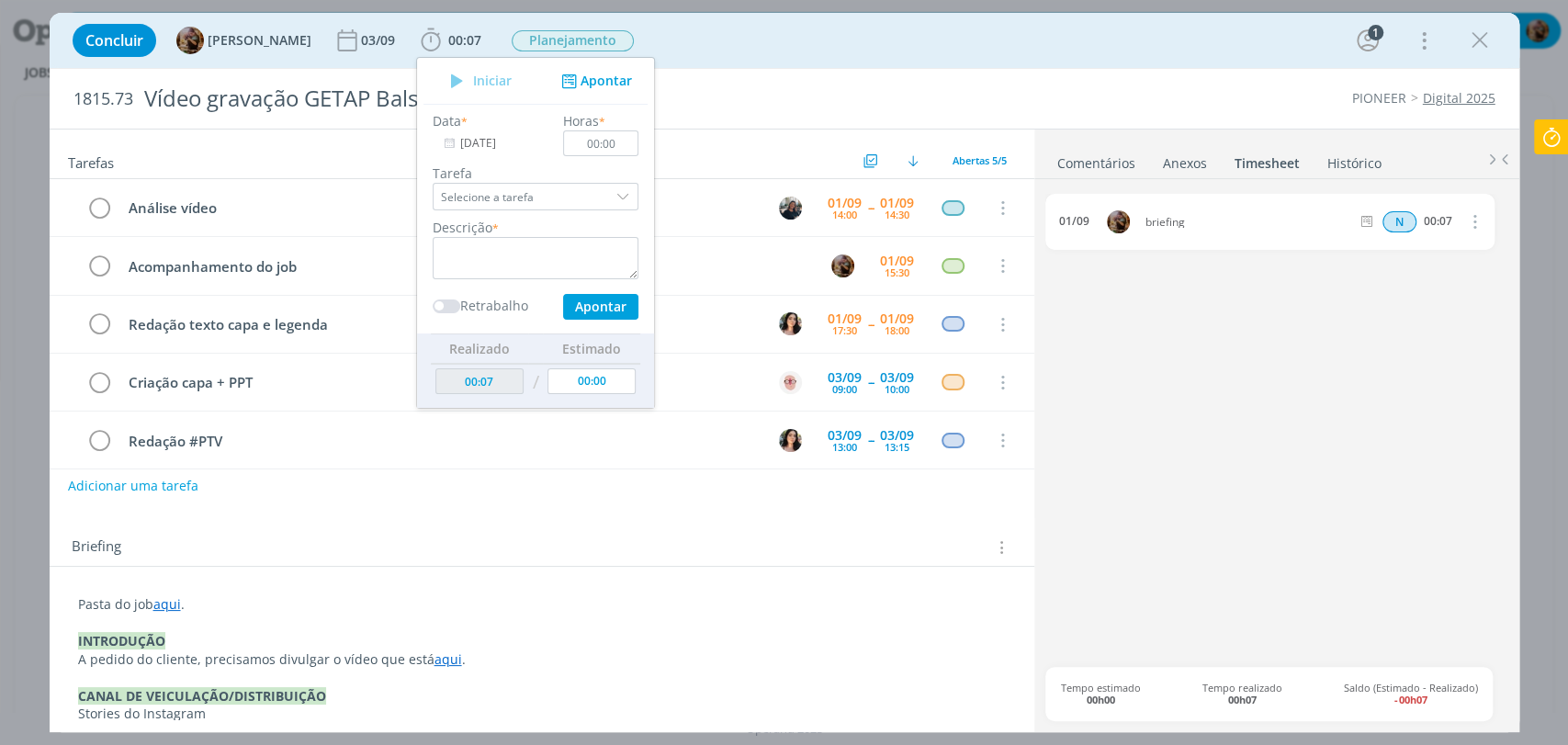
click at [712, 46] on div "Concluir Amanda Rodrigues 03/09 00:07 Iniciar Apontar Data * 01/09/2025 Horas *…" at bounding box center [784, 40] width 1442 height 44
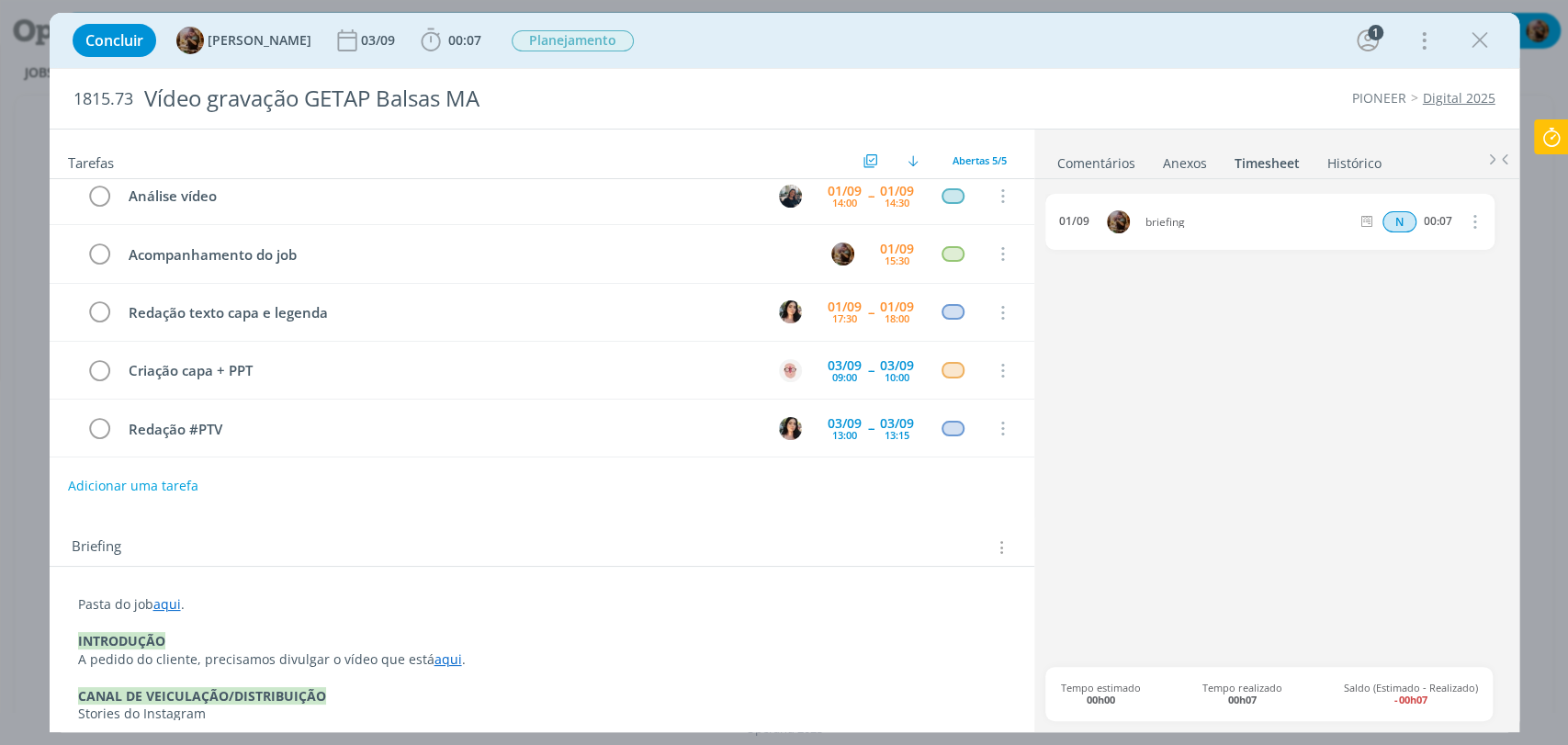
click at [686, 501] on div "Adicionar uma tarefa" at bounding box center [541, 486] width 985 height 33
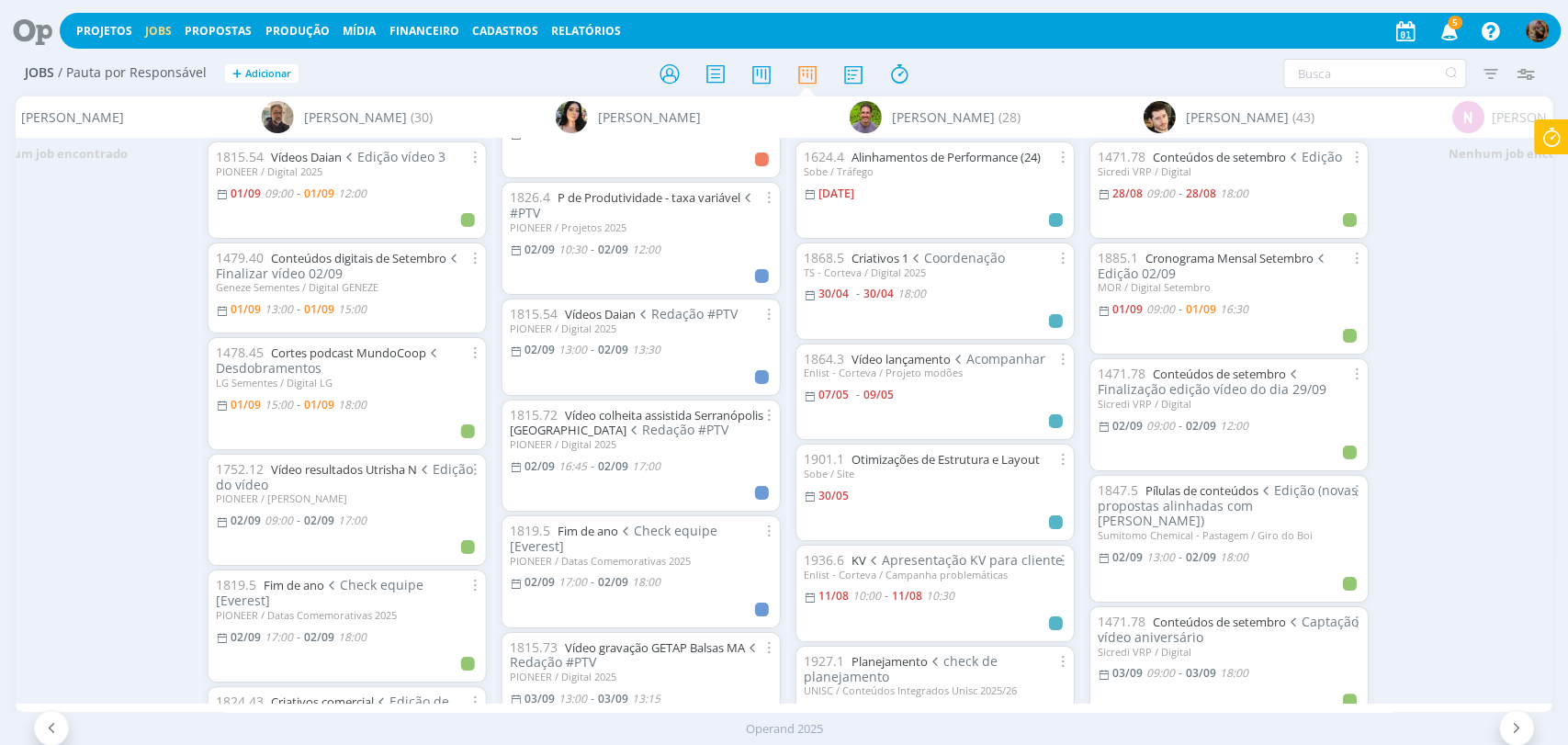
scroll to position [1136, 0]
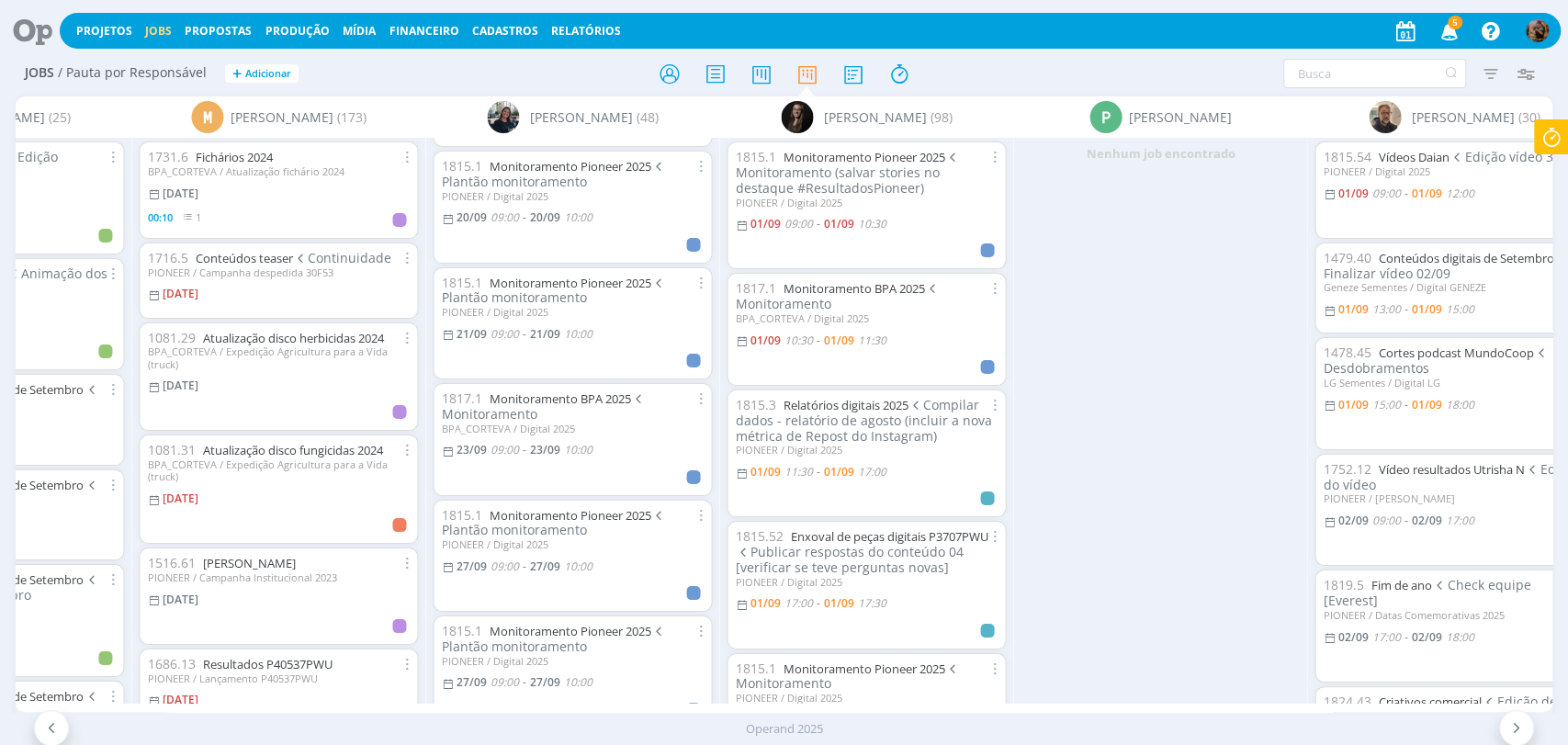
scroll to position [2756, 0]
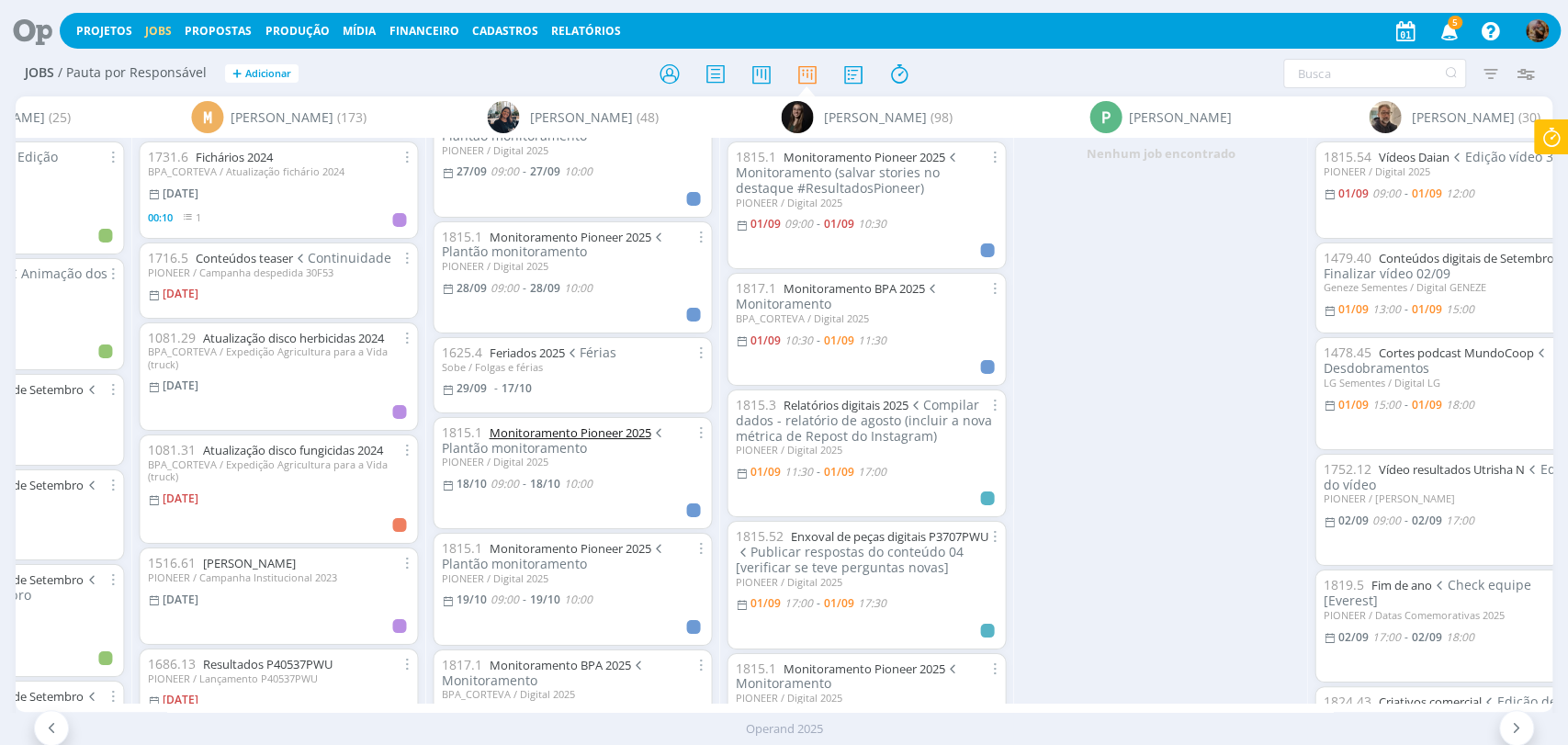
drag, startPoint x: 606, startPoint y: 401, endPoint x: 592, endPoint y: 399, distance: 14.1
click at [592, 424] on link "Monitoramento Pioneer 2025" at bounding box center [569, 432] width 162 height 17
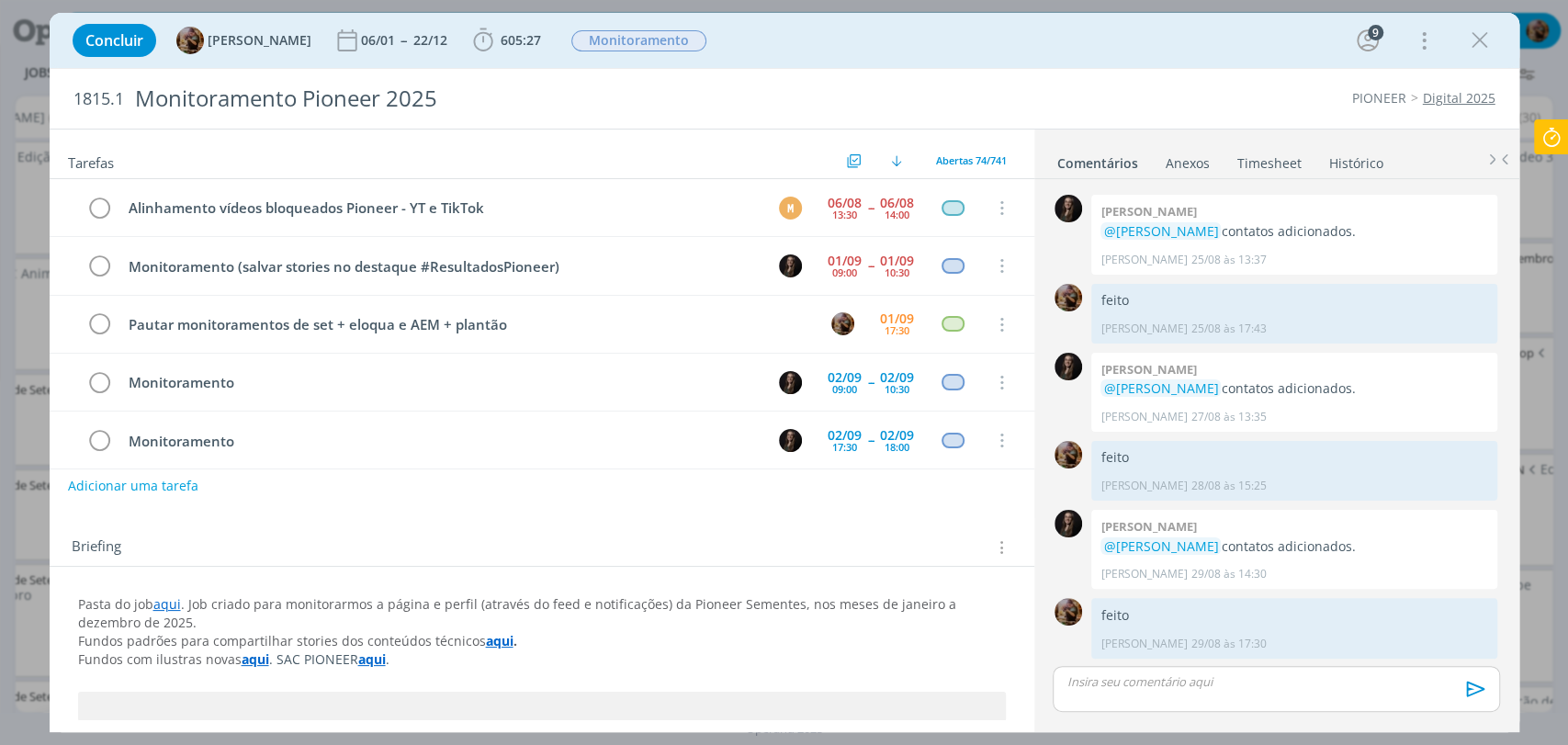
scroll to position [3347, 0]
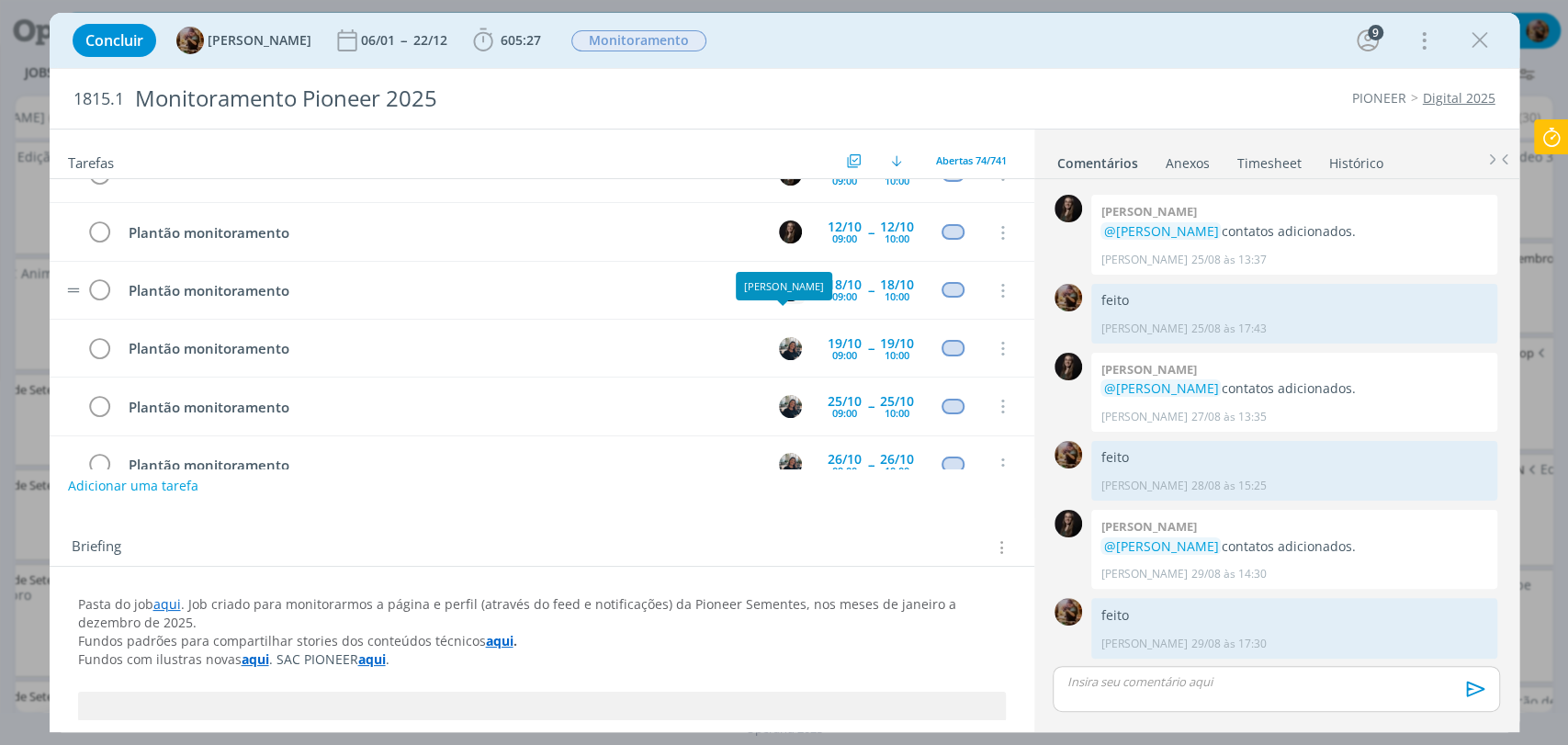
click at [787, 278] on img "dialog" at bounding box center [791, 289] width 23 height 23
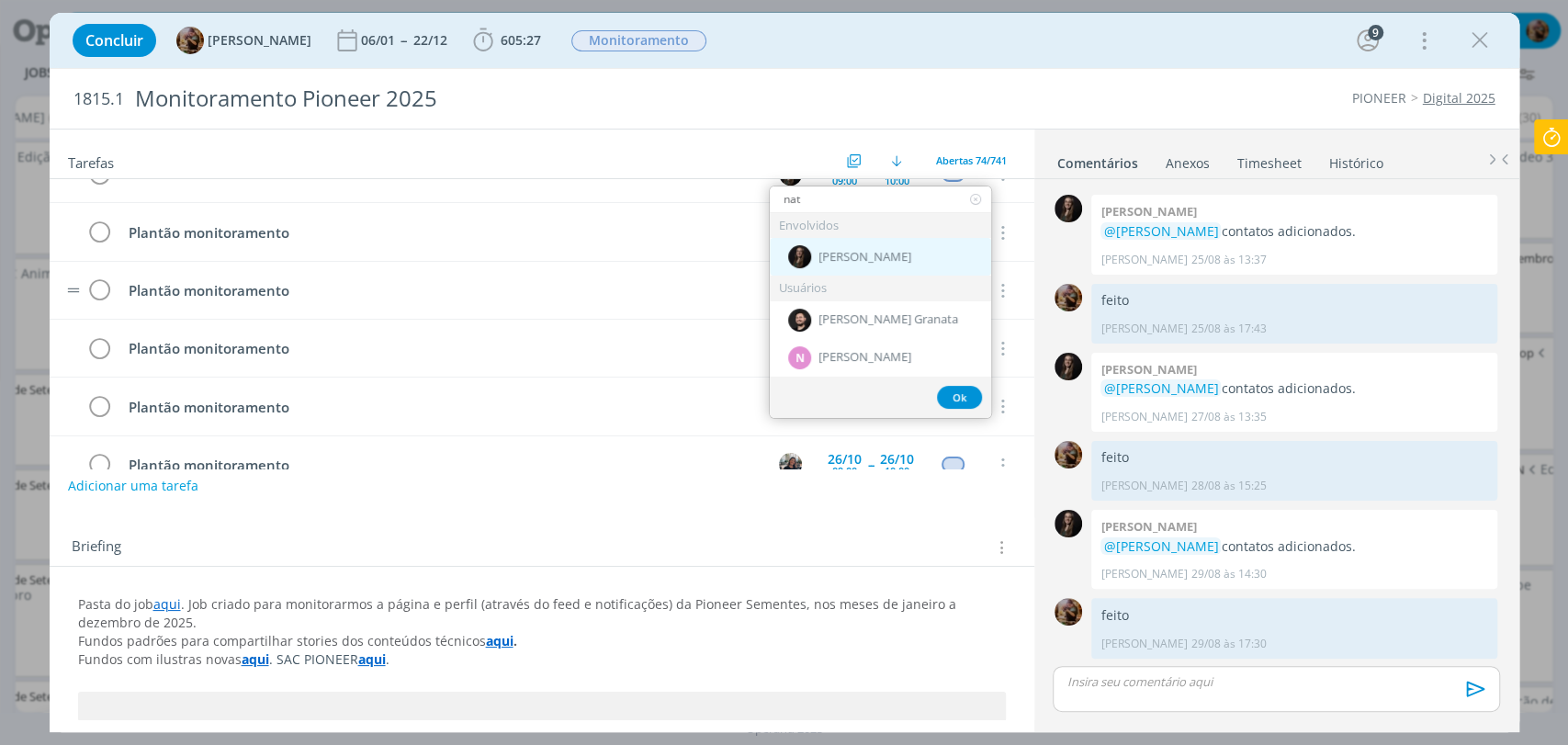
type input "nat"
click at [797, 257] on img "dialog" at bounding box center [799, 257] width 23 height 23
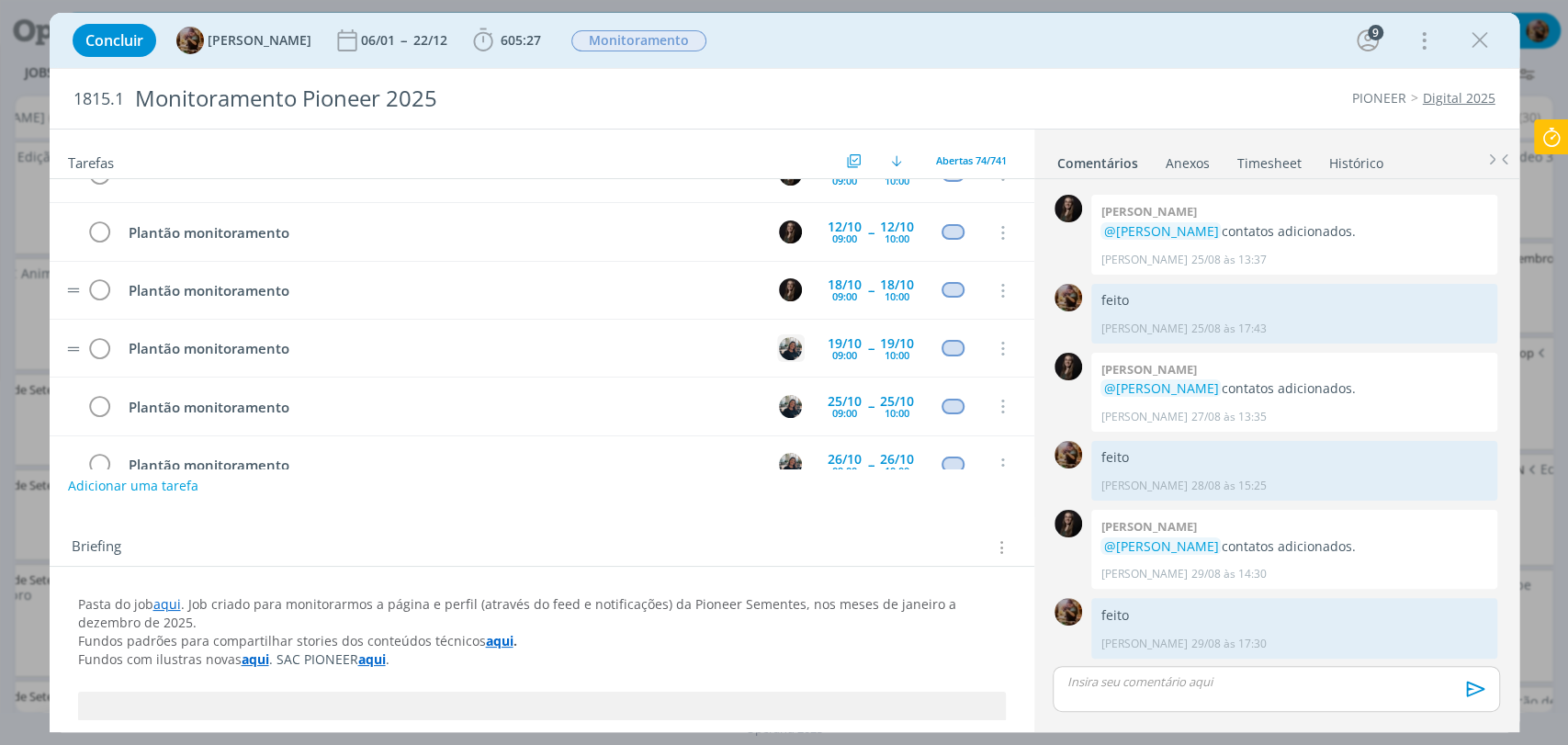
click at [779, 338] on img "dialog" at bounding box center [791, 349] width 23 height 23
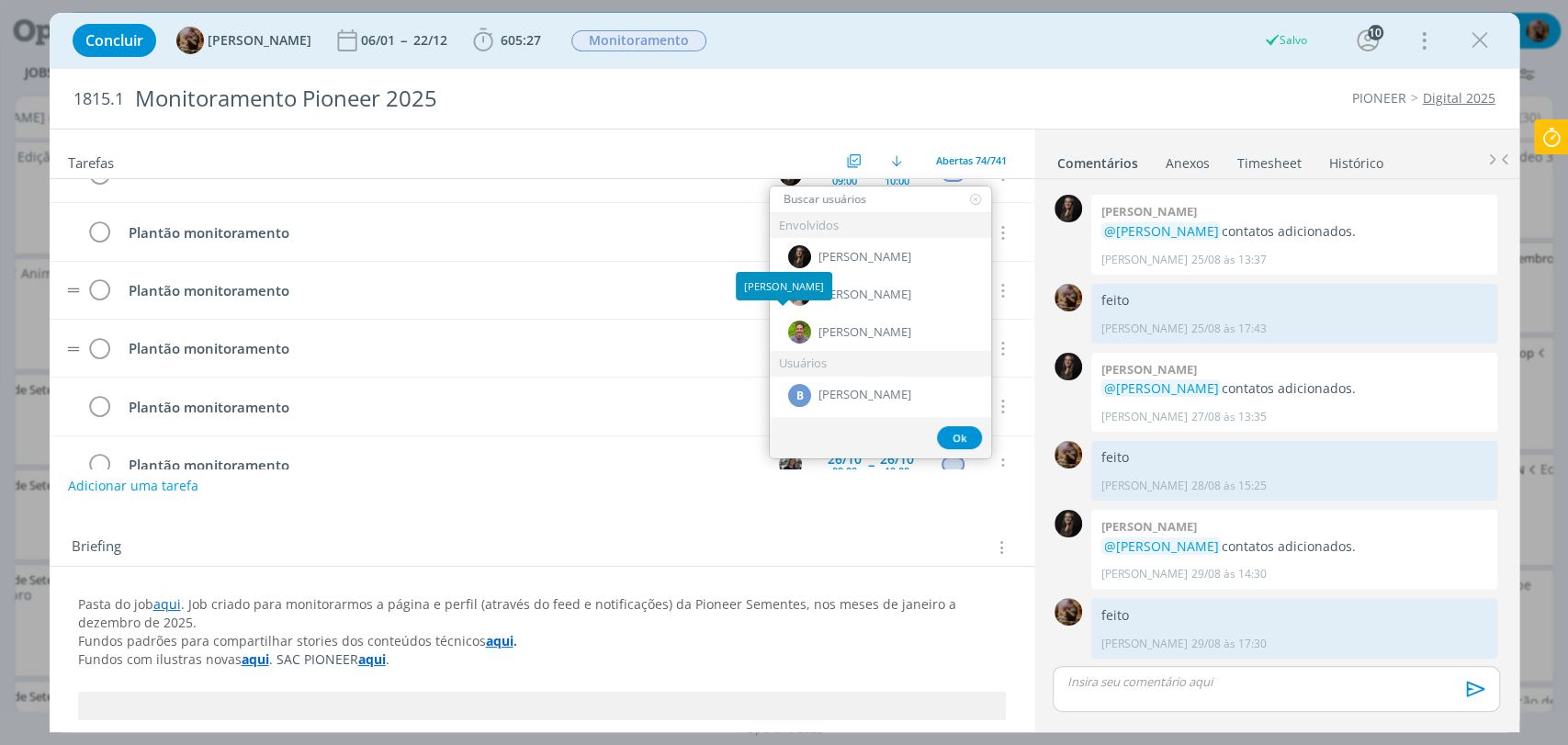
type input "t"
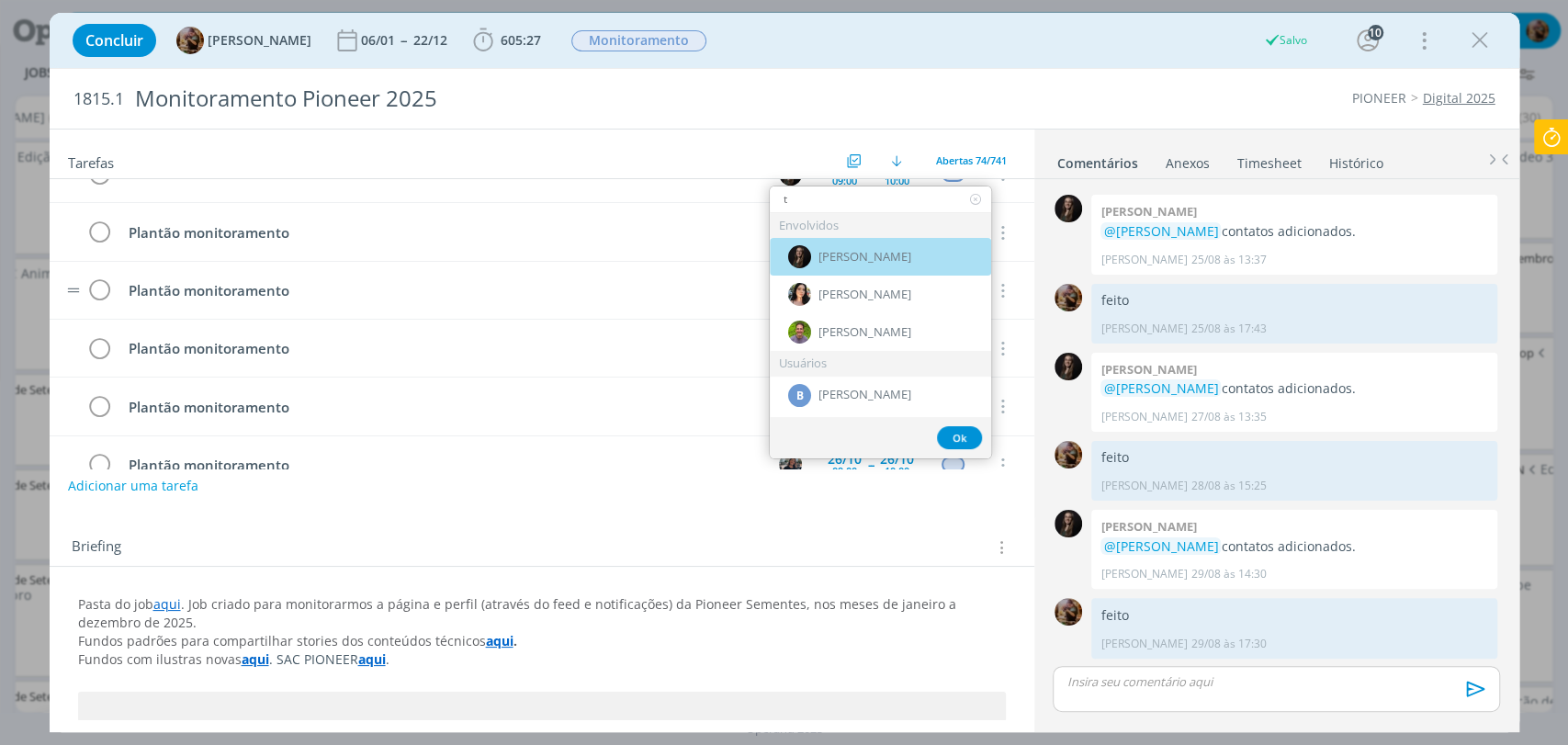
click at [799, 257] on img "dialog" at bounding box center [799, 257] width 23 height 23
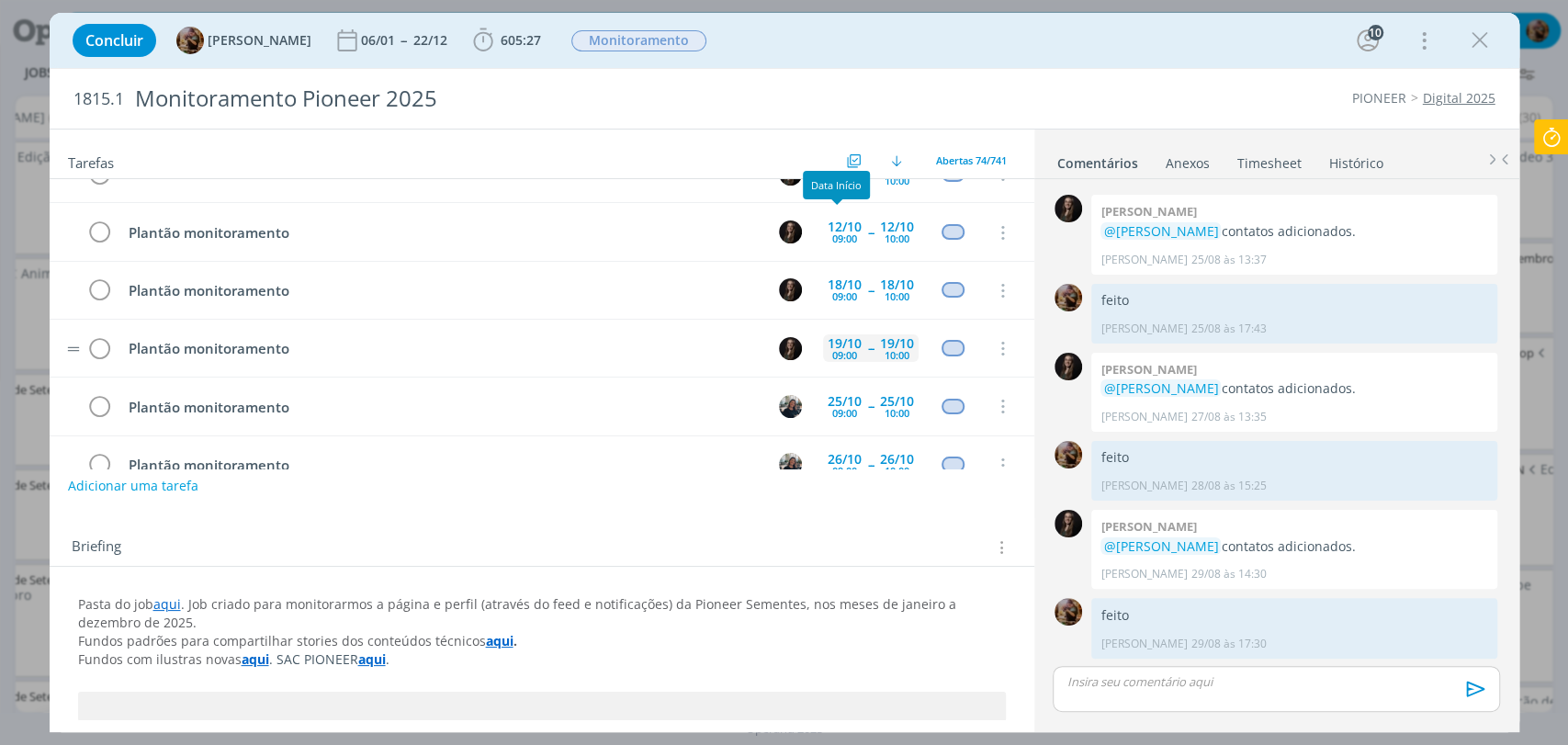
scroll to position [3450, 0]
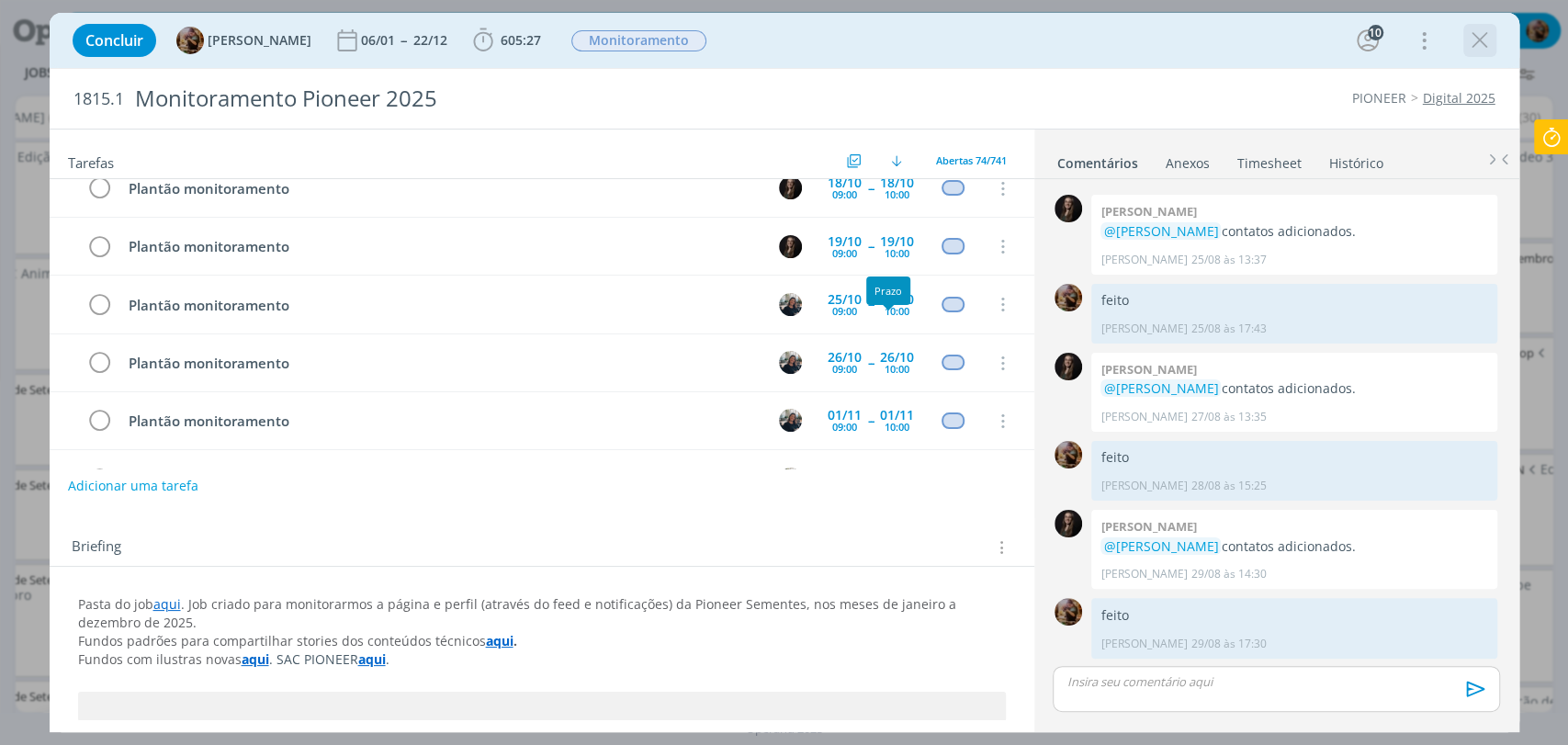
click at [1478, 42] on icon "dialog" at bounding box center [1480, 41] width 28 height 28
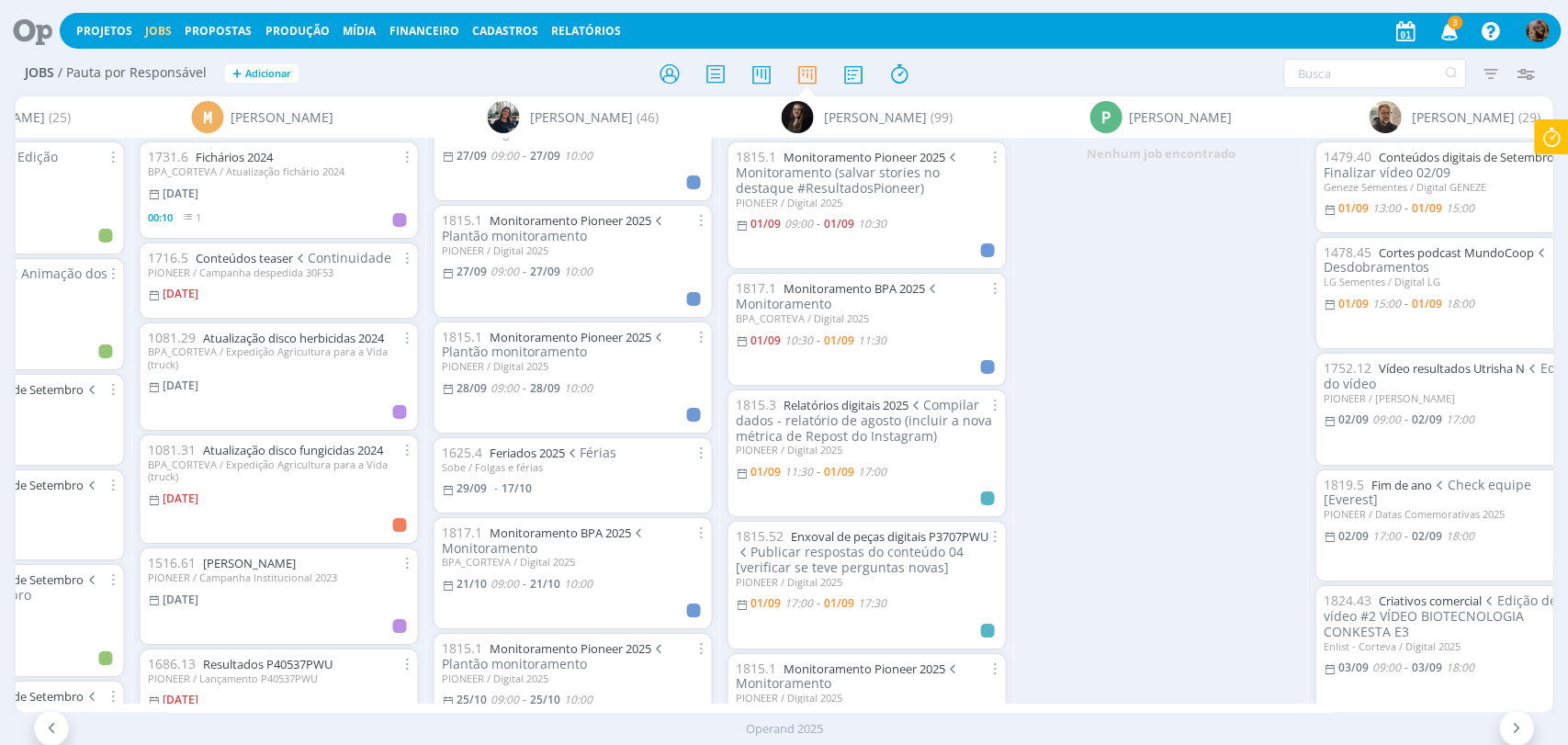
scroll to position [2641, 0]
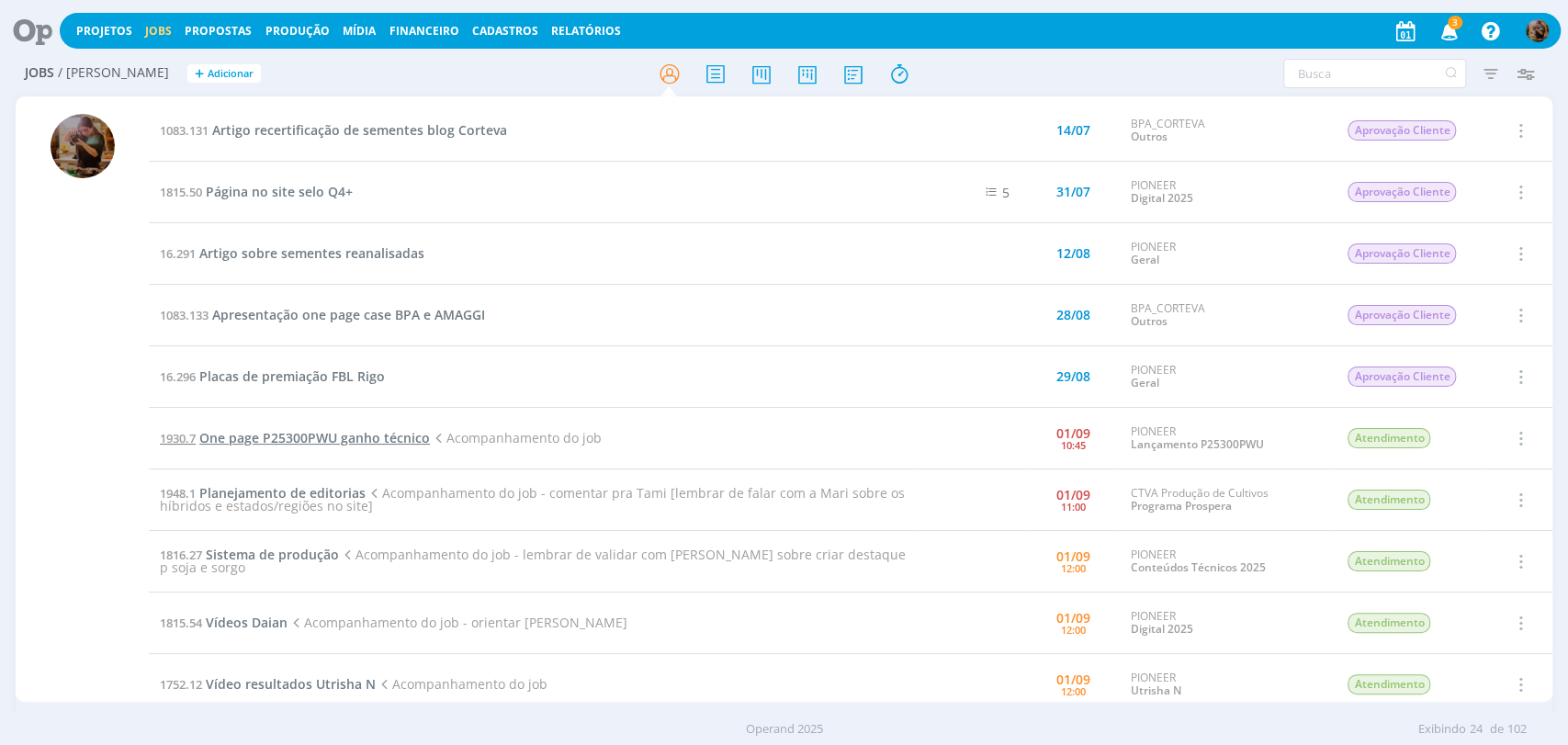
click at [299, 438] on span "One page P25300PWU ganho técnico" at bounding box center [314, 437] width 231 height 18
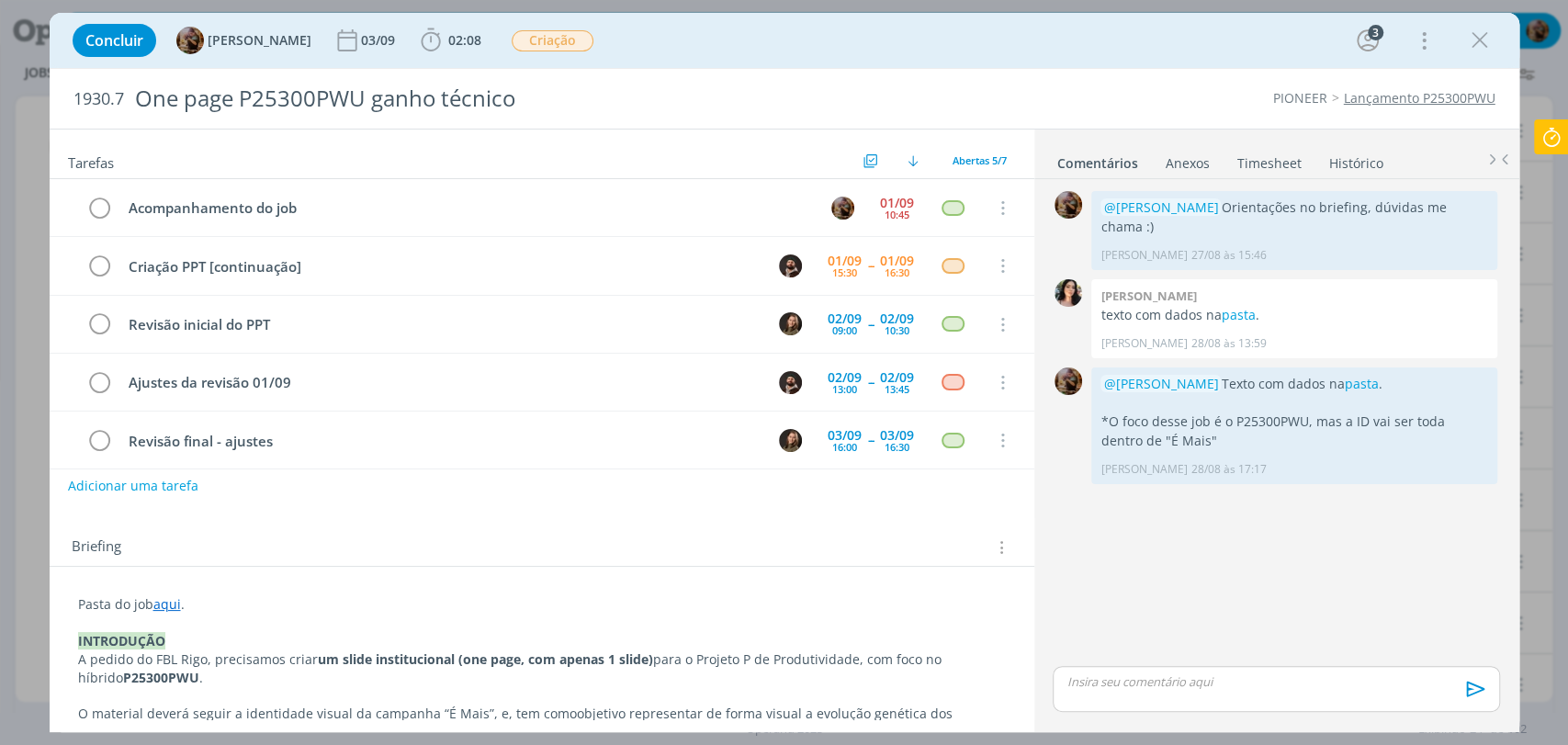
click at [1263, 166] on link "Timesheet" at bounding box center [1269, 159] width 66 height 27
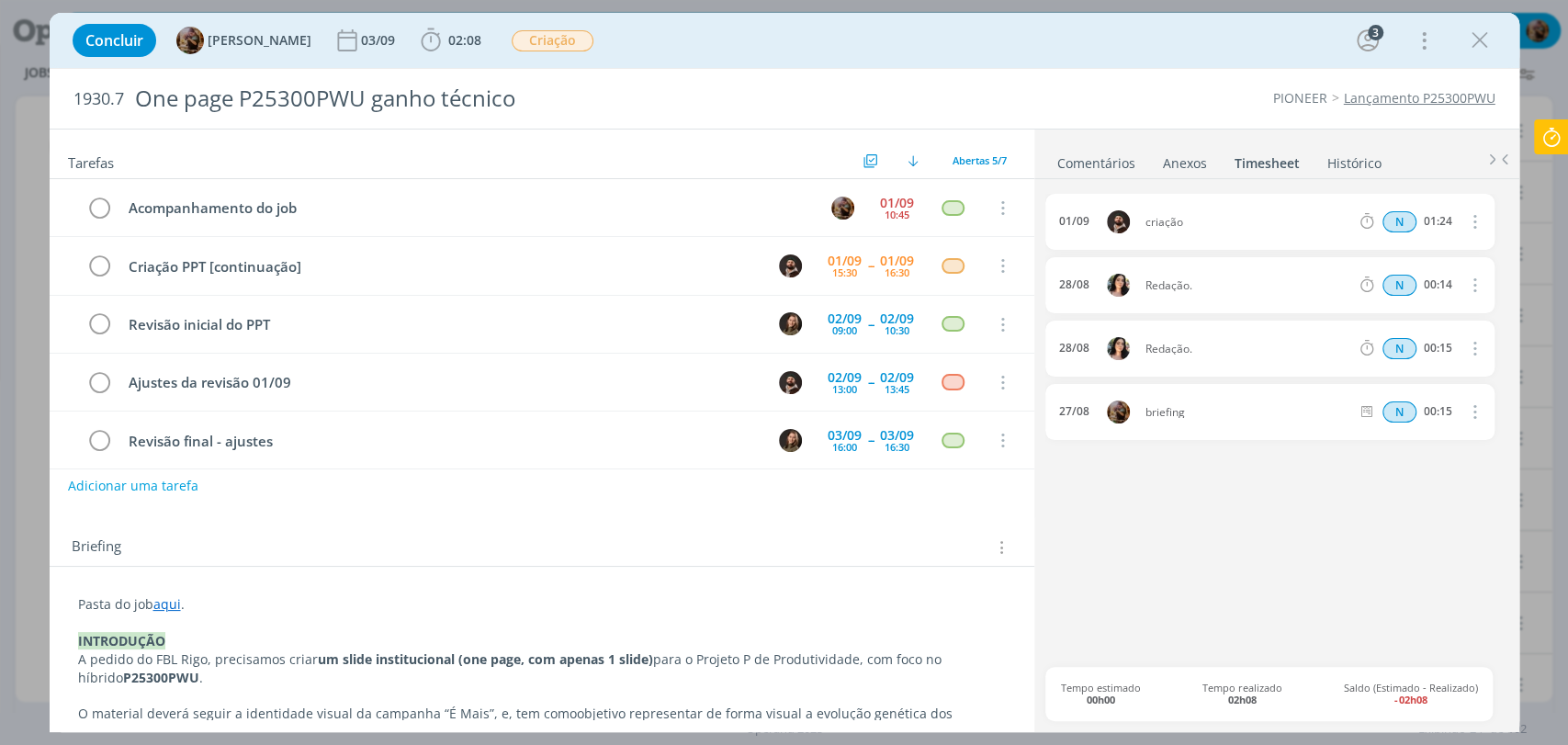
click at [1084, 160] on link "Comentários" at bounding box center [1096, 159] width 80 height 27
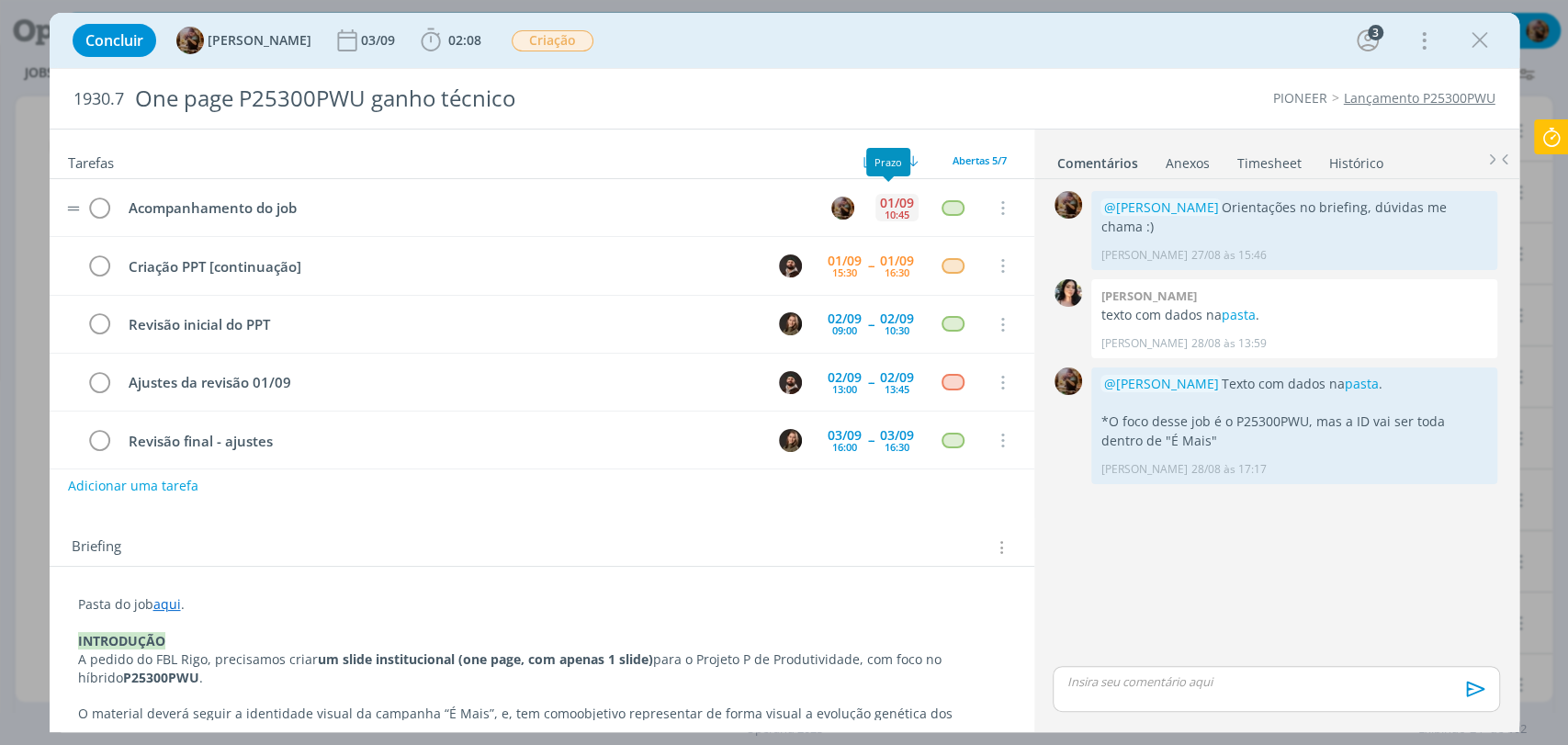
click at [880, 196] on div "01/09" at bounding box center [897, 203] width 34 height 13
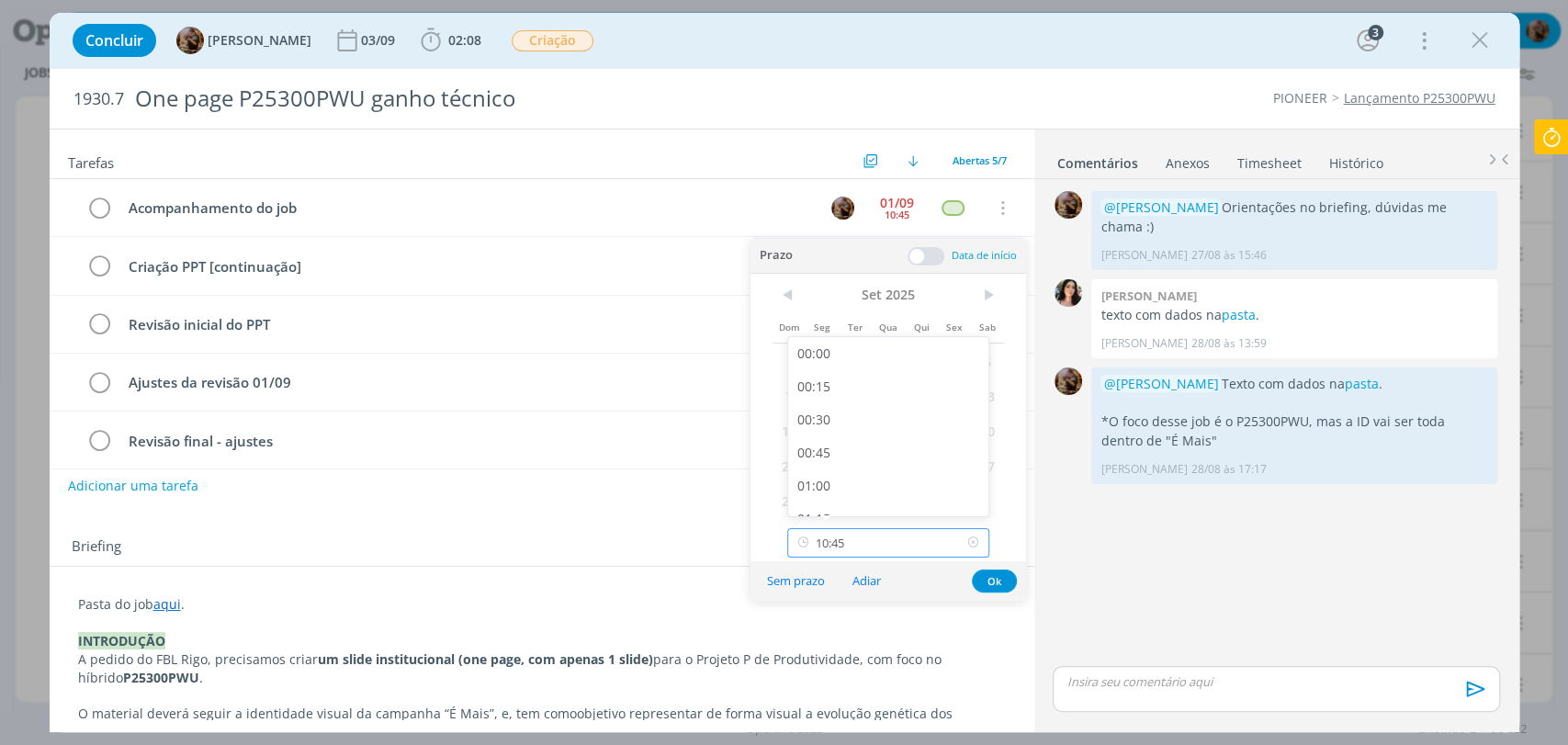
click at [926, 547] on input "10:45" at bounding box center [888, 543] width 202 height 30
click at [889, 415] on div "17:00" at bounding box center [890, 402] width 205 height 33
type input "17:00"
click at [1000, 582] on button "Ok" at bounding box center [994, 580] width 45 height 23
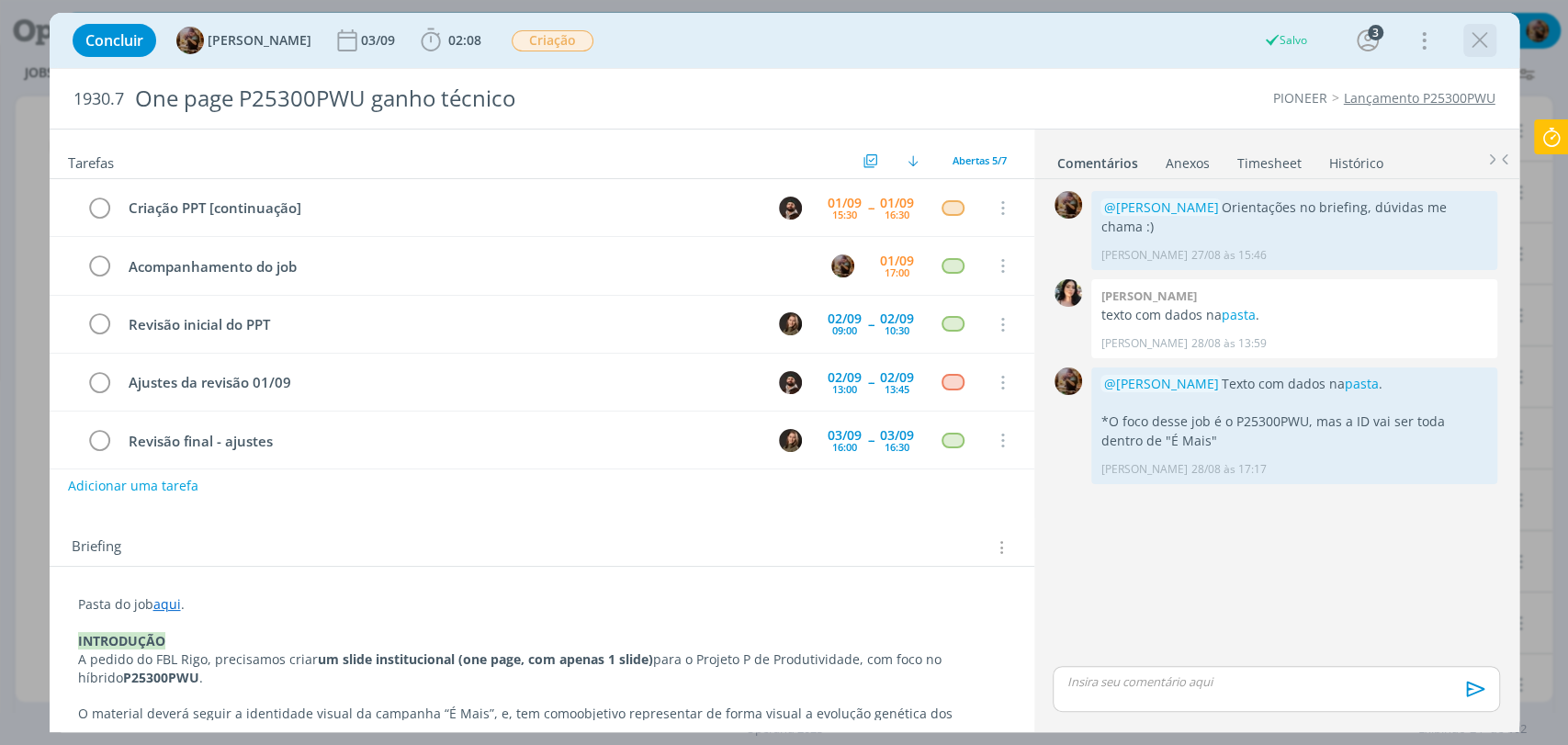
click at [1480, 35] on icon "dialog" at bounding box center [1480, 41] width 28 height 28
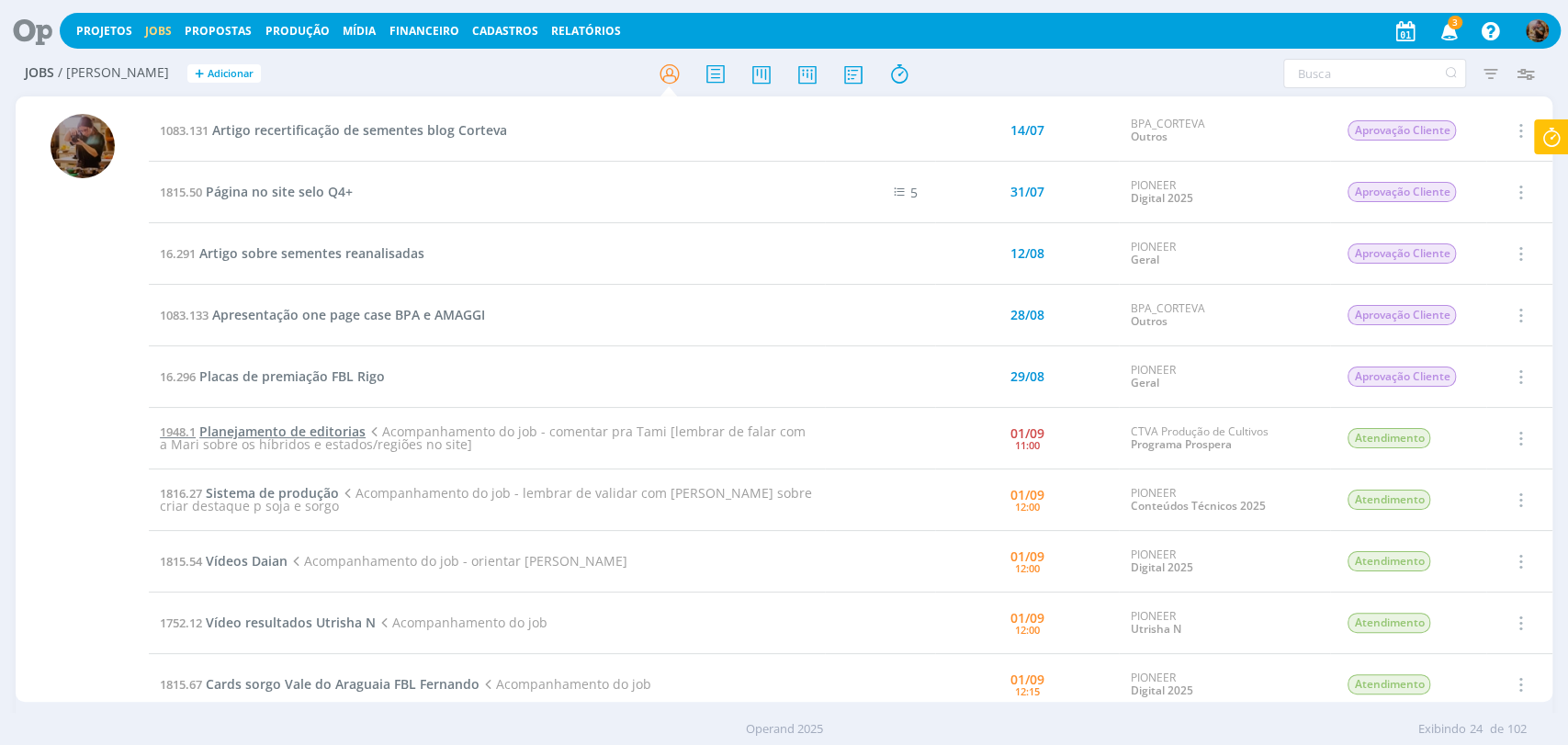
click at [345, 429] on span "Planejamento de editorias" at bounding box center [282, 431] width 166 height 18
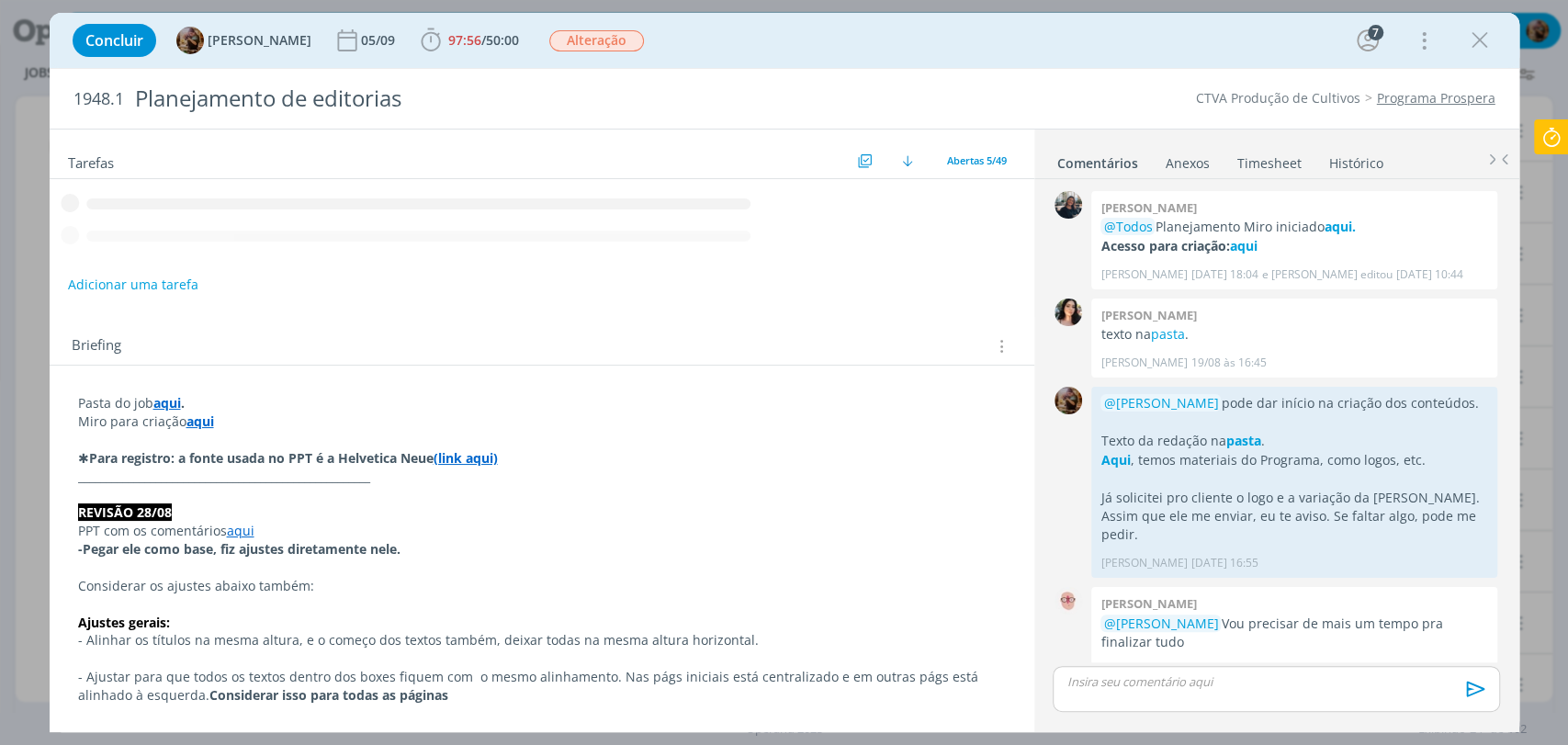
scroll to position [2358, 0]
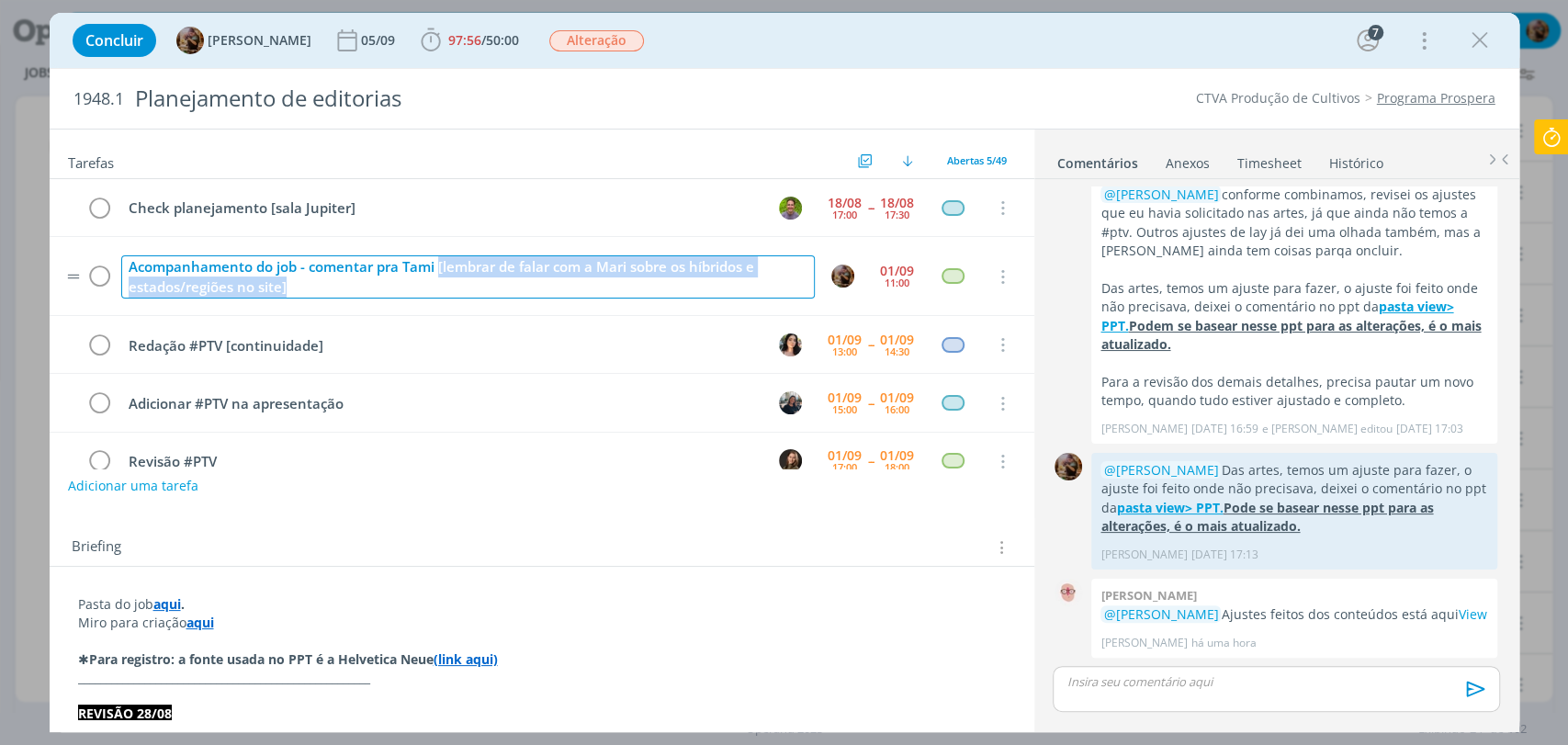
drag, startPoint x: 432, startPoint y: 296, endPoint x: 437, endPoint y: 272, distance: 24.5
click at [437, 272] on div "Acompanhamento do job - comentar pra Tami [lembrar de falar com a Mari sobre os…" at bounding box center [468, 277] width 694 height 43
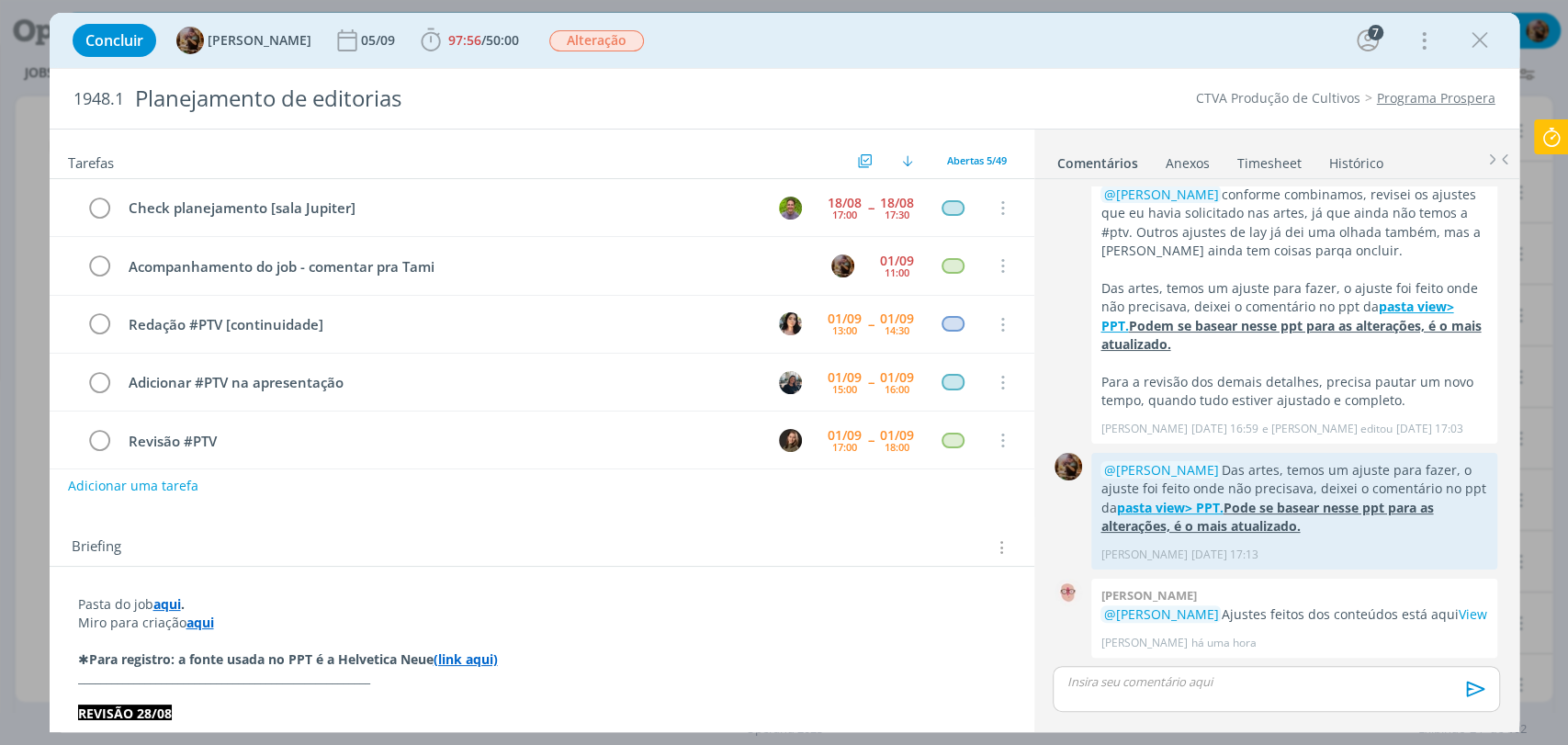
click at [816, 56] on div "Concluir Amanda Rodrigues 05/09 97:56 / 50:00 Iniciar Apontar Data * 01/09/2025…" at bounding box center [784, 40] width 1442 height 44
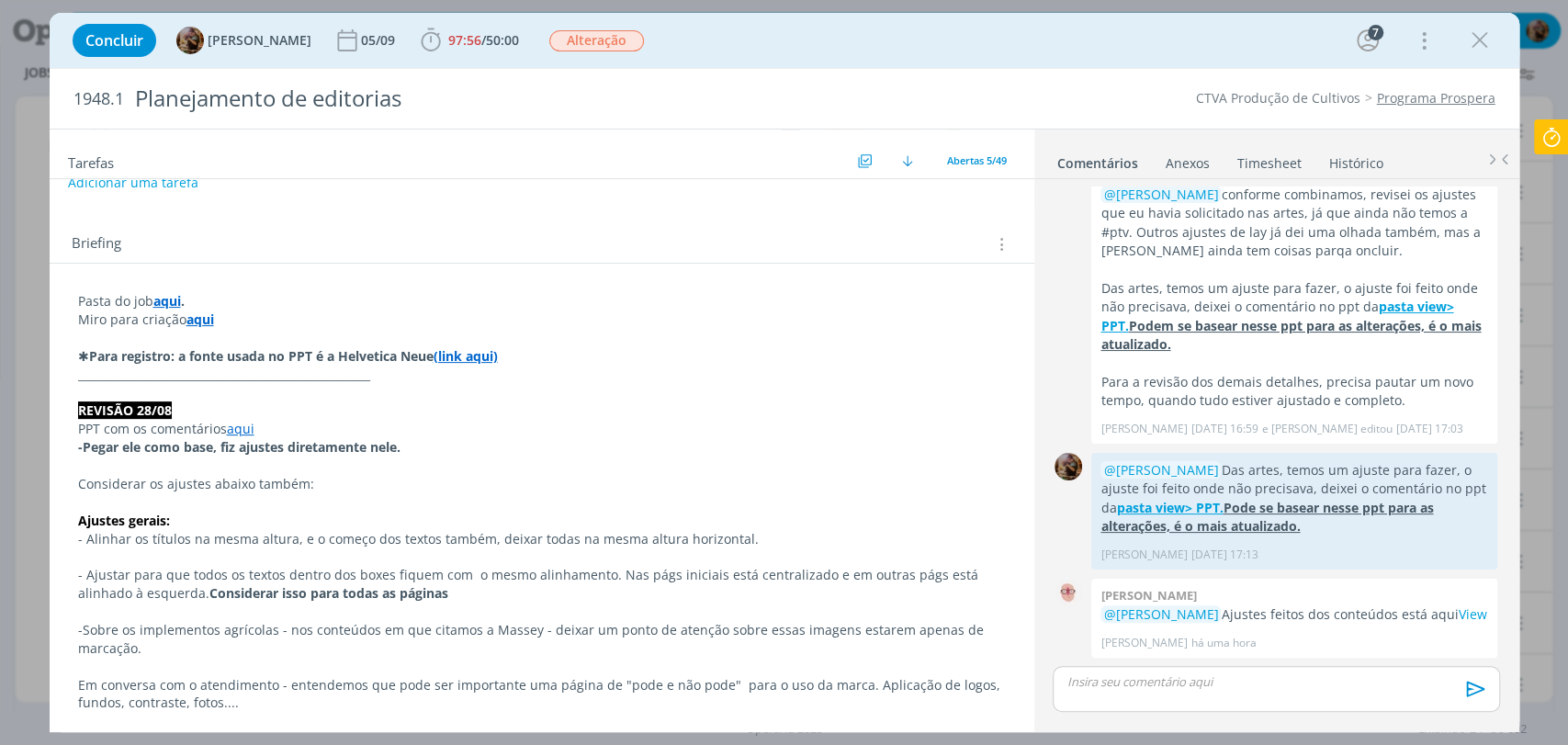
scroll to position [306, 0]
drag, startPoint x: 417, startPoint y: 372, endPoint x: 30, endPoint y: 382, distance: 387.1
click at [30, 382] on div "Concluir Amanda Rodrigues 05/09 97:56 / 50:00 Iniciar Apontar Data * 01/09/2025…" at bounding box center [784, 372] width 1568 height 745
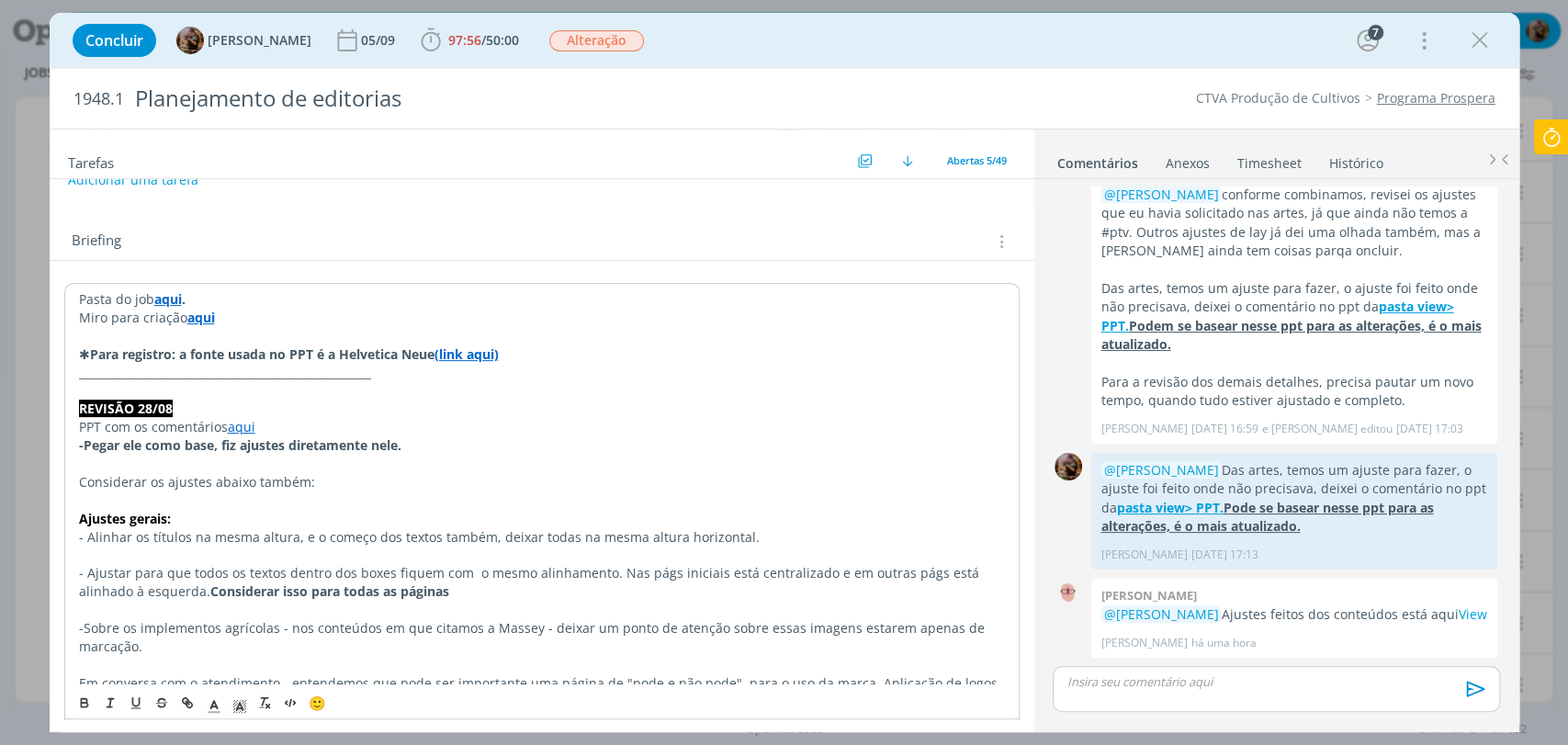
click at [149, 355] on strong "Para registro: a fonte usada no PPT é a Helvetica Neue" at bounding box center [262, 353] width 344 height 18
drag, startPoint x: 382, startPoint y: 381, endPoint x: 63, endPoint y: 375, distance: 319.1
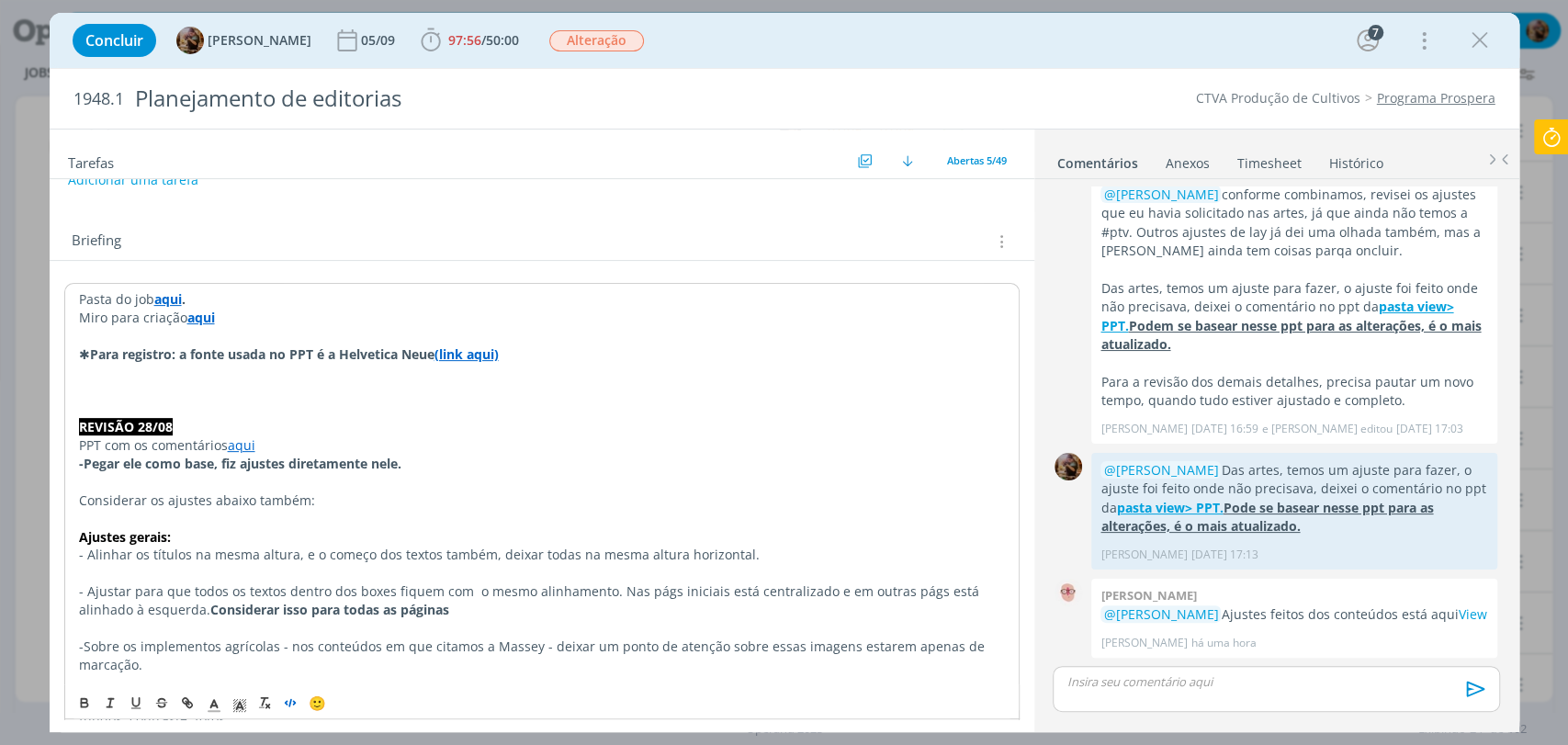
click at [293, 693] on button "dialog" at bounding box center [291, 703] width 26 height 22
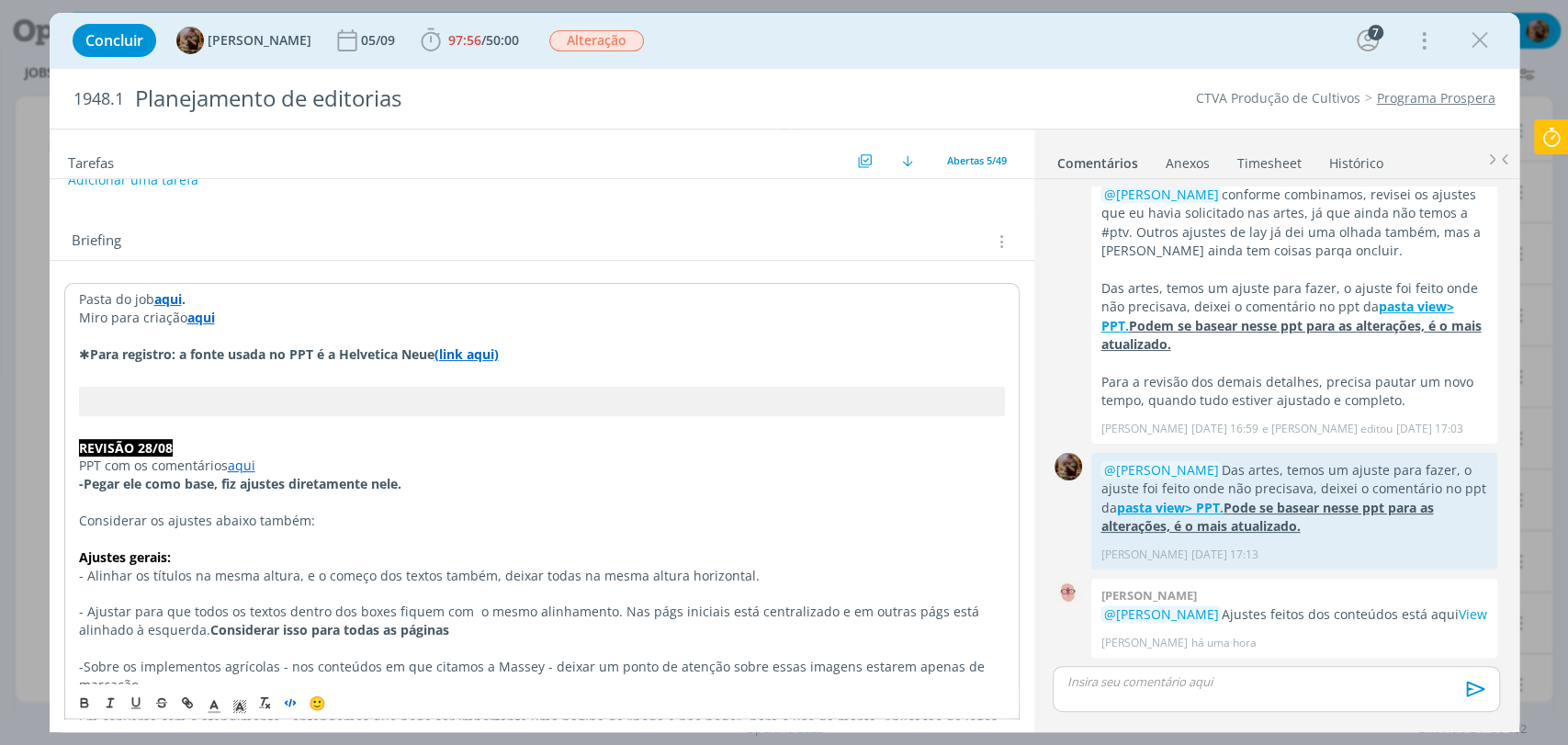
click at [420, 366] on p "dialog" at bounding box center [542, 373] width 926 height 19
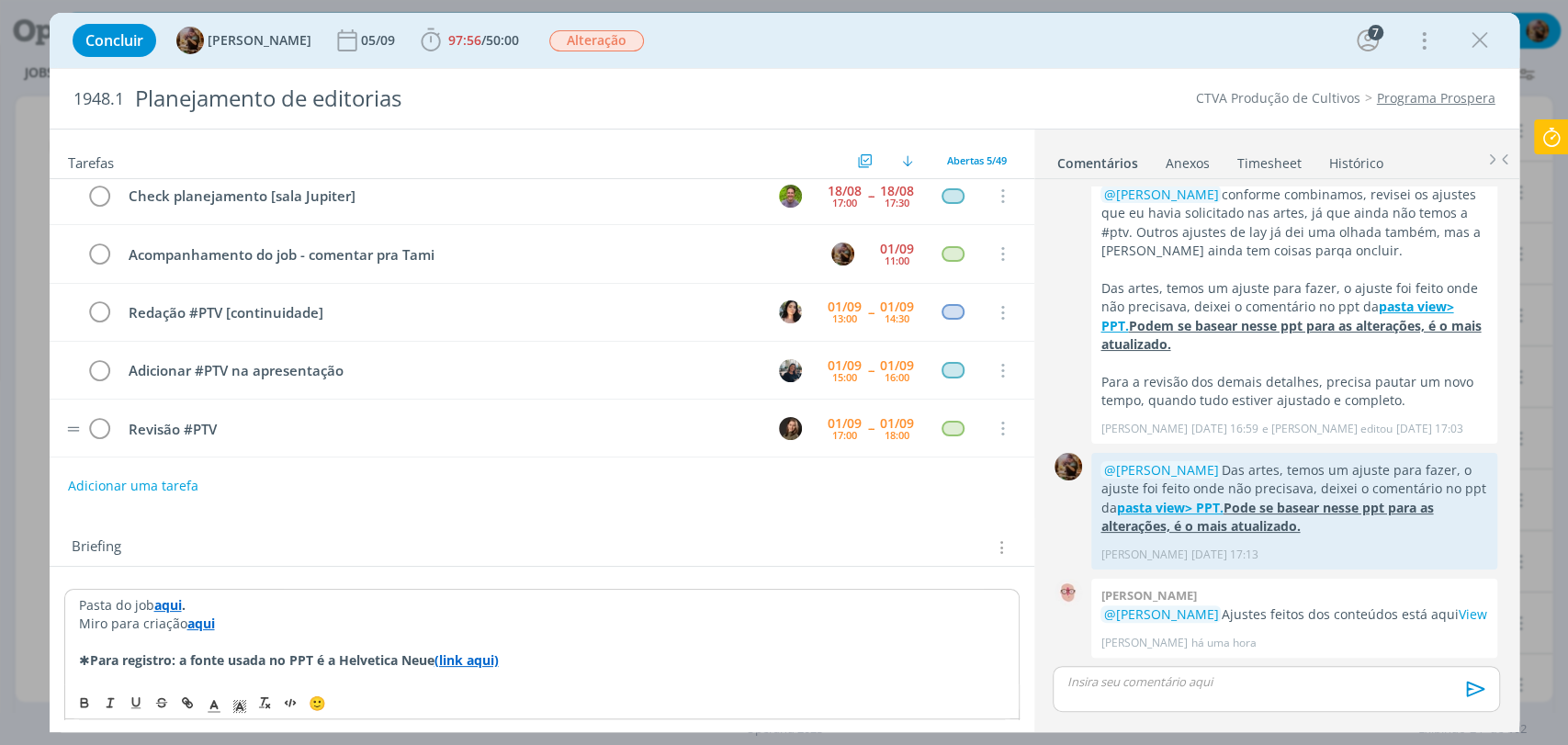
scroll to position [0, 0]
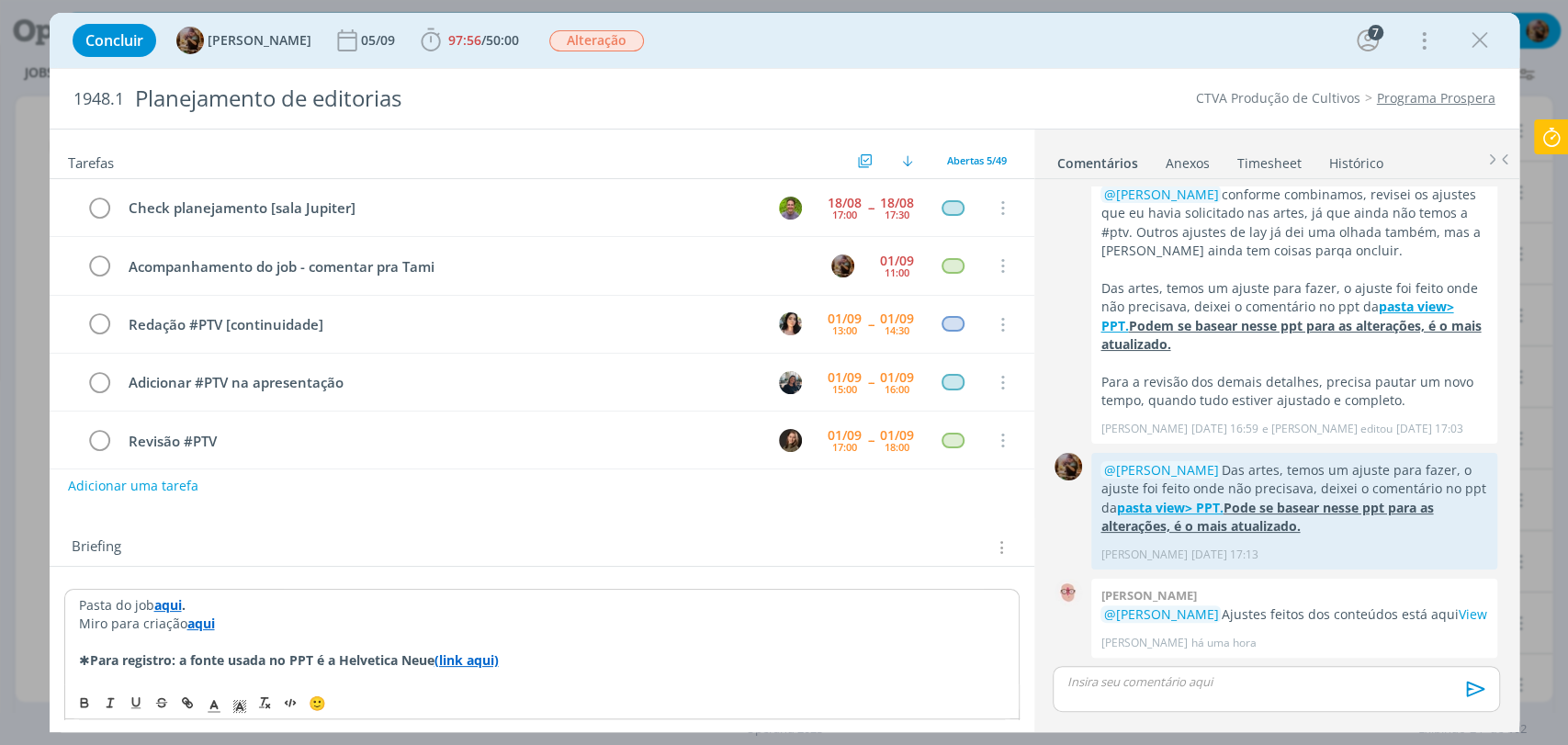
drag, startPoint x: 1213, startPoint y: 685, endPoint x: 1213, endPoint y: 664, distance: 21.0
click at [1214, 685] on p "dialog" at bounding box center [1276, 682] width 417 height 17
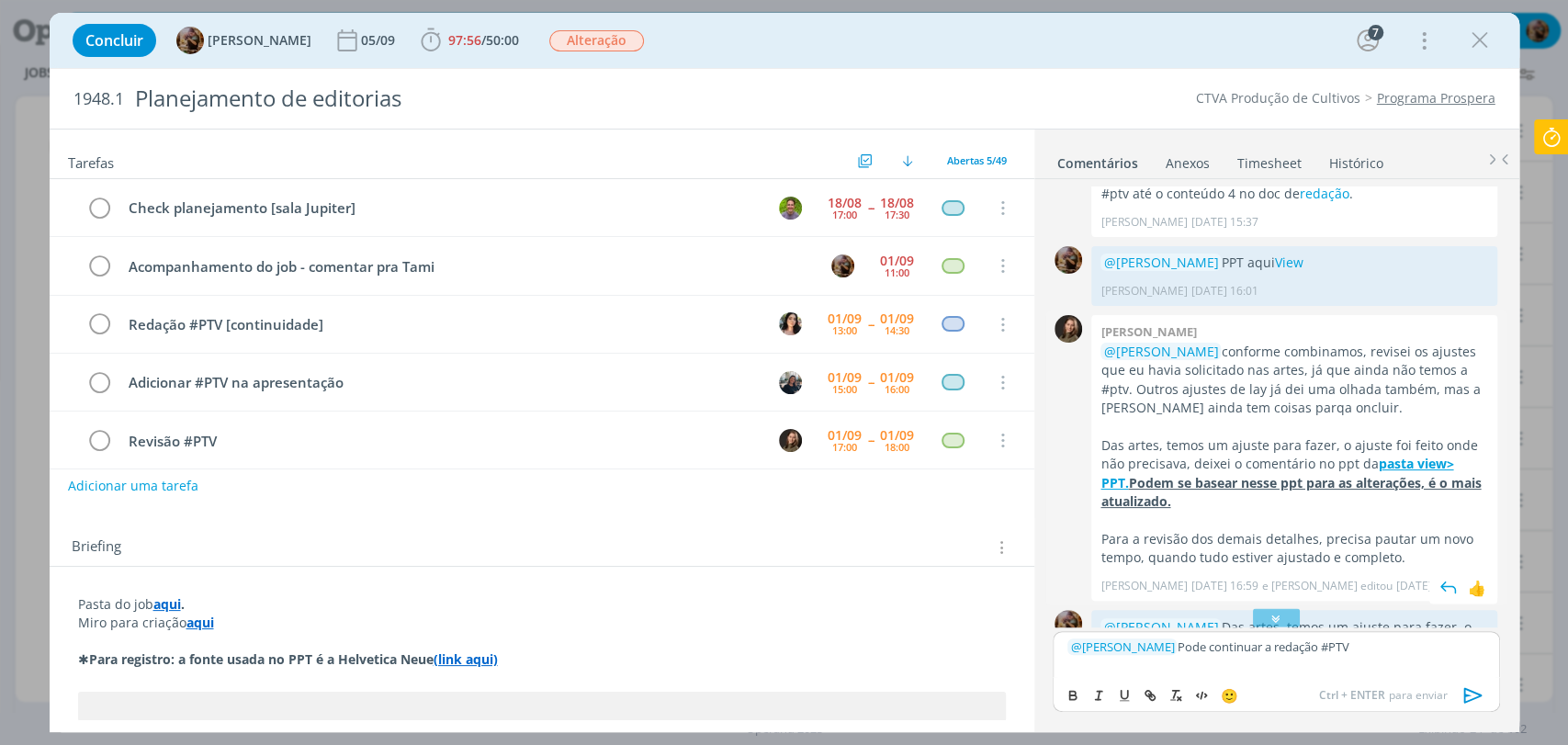
scroll to position [2086, 0]
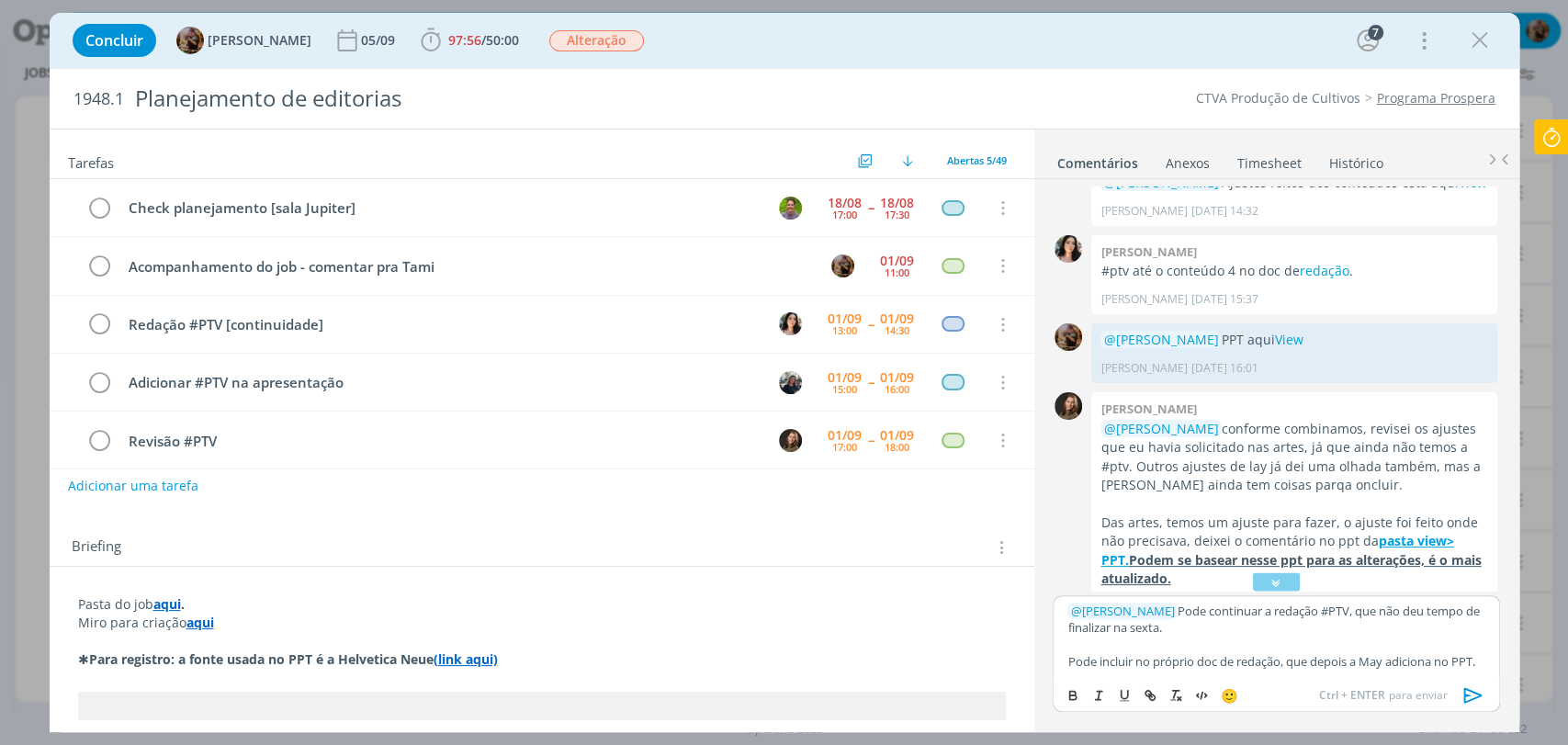
click at [1158, 669] on p "Pode incluir no próprio doc de redação, que depois a May adiciona no PPT." at bounding box center [1276, 661] width 417 height 17
click at [1158, 668] on p "Pode incluir no próprio doc de redação, que depois a May adiciona no PPT." at bounding box center [1276, 661] width 417 height 17
click at [1156, 668] on p "Pode incluir no próprio doc de redação, que depois a May adiciona no PPT." at bounding box center [1276, 661] width 417 height 17
click at [1156, 671] on div "﻿ @ Tamiris Soares ﻿ Pode continuar a redação #PTV, que não deu tempo de finali…" at bounding box center [1276, 636] width 446 height 82
click at [1152, 665] on p "Pode incluir no próprio doc de redação, que depois a May adiciona no PPT." at bounding box center [1276, 661] width 417 height 17
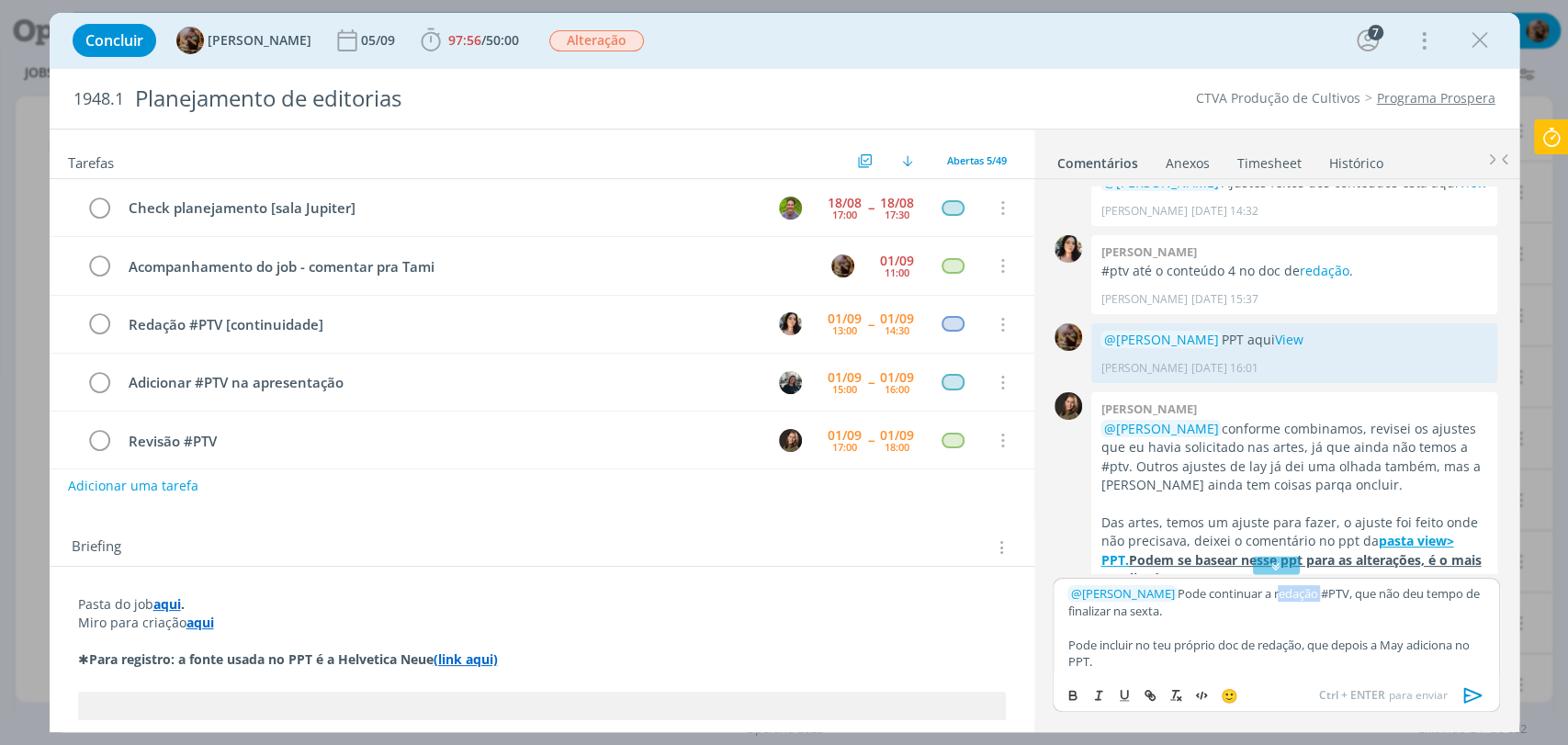
drag, startPoint x: 1309, startPoint y: 594, endPoint x: 1264, endPoint y: 599, distance: 45.3
click at [1264, 599] on p "﻿ @ Tamiris Soares ﻿ Pode continuar a redação #PTV, que não deu tempo de finali…" at bounding box center [1276, 602] width 417 height 34
click at [1273, 610] on p "﻿ @ Tamiris Soares ﻿ Pode continuar a #PTV, que não deu tempo de finalizar na s…" at bounding box center [1276, 602] width 417 height 34
drag, startPoint x: 1094, startPoint y: 648, endPoint x: 1062, endPoint y: 648, distance: 32.0
click at [1062, 648] on div "﻿ @ Tamiris Soares ﻿ Pode continuar a #PTV, que não deu tempo de finalizar na s…" at bounding box center [1276, 627] width 446 height 99
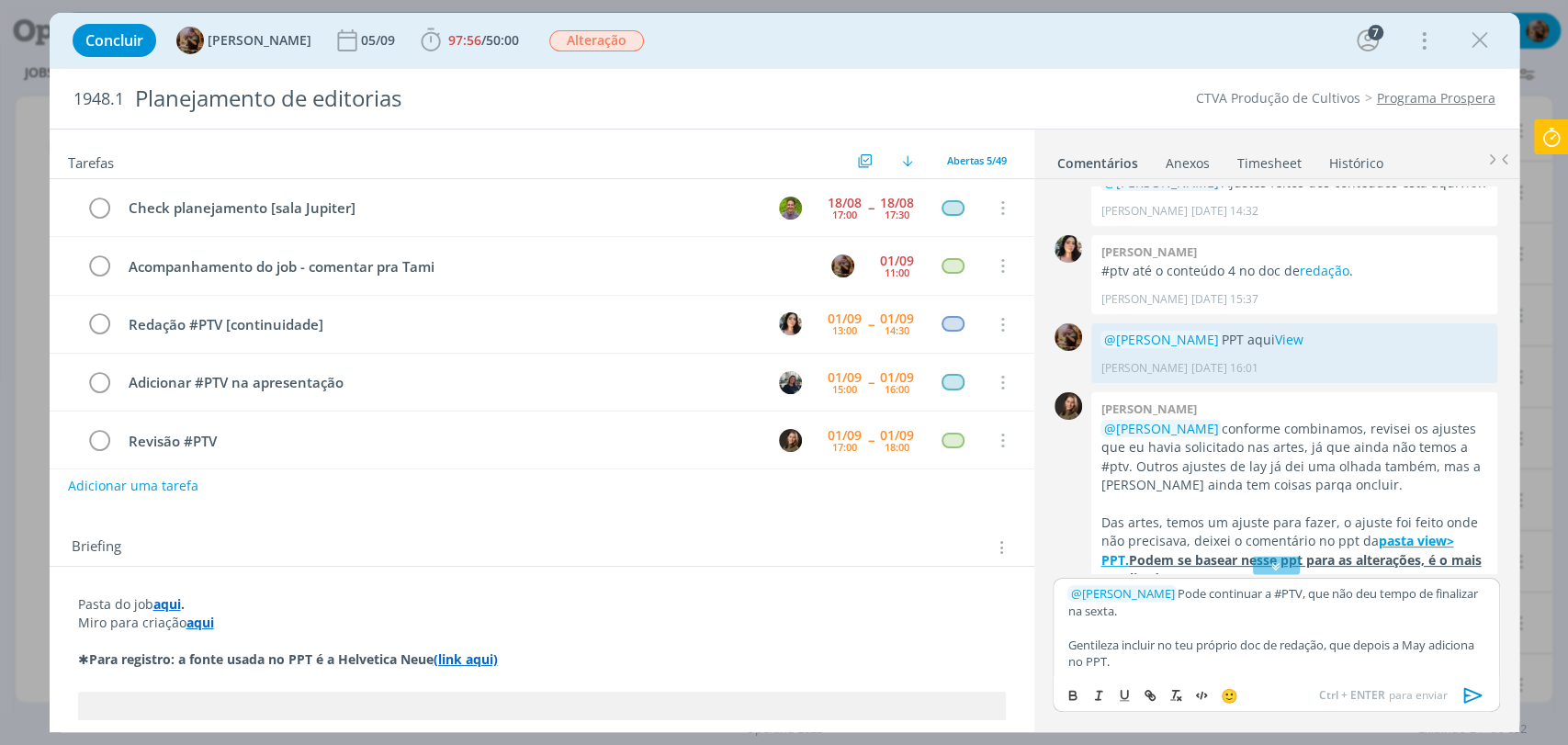
click at [1205, 663] on p "Gentileza incluir no teu próprio doc de redação, que depois a May adiciona no P…" at bounding box center [1276, 654] width 417 height 34
click at [1475, 699] on icon "dialog" at bounding box center [1474, 696] width 28 height 28
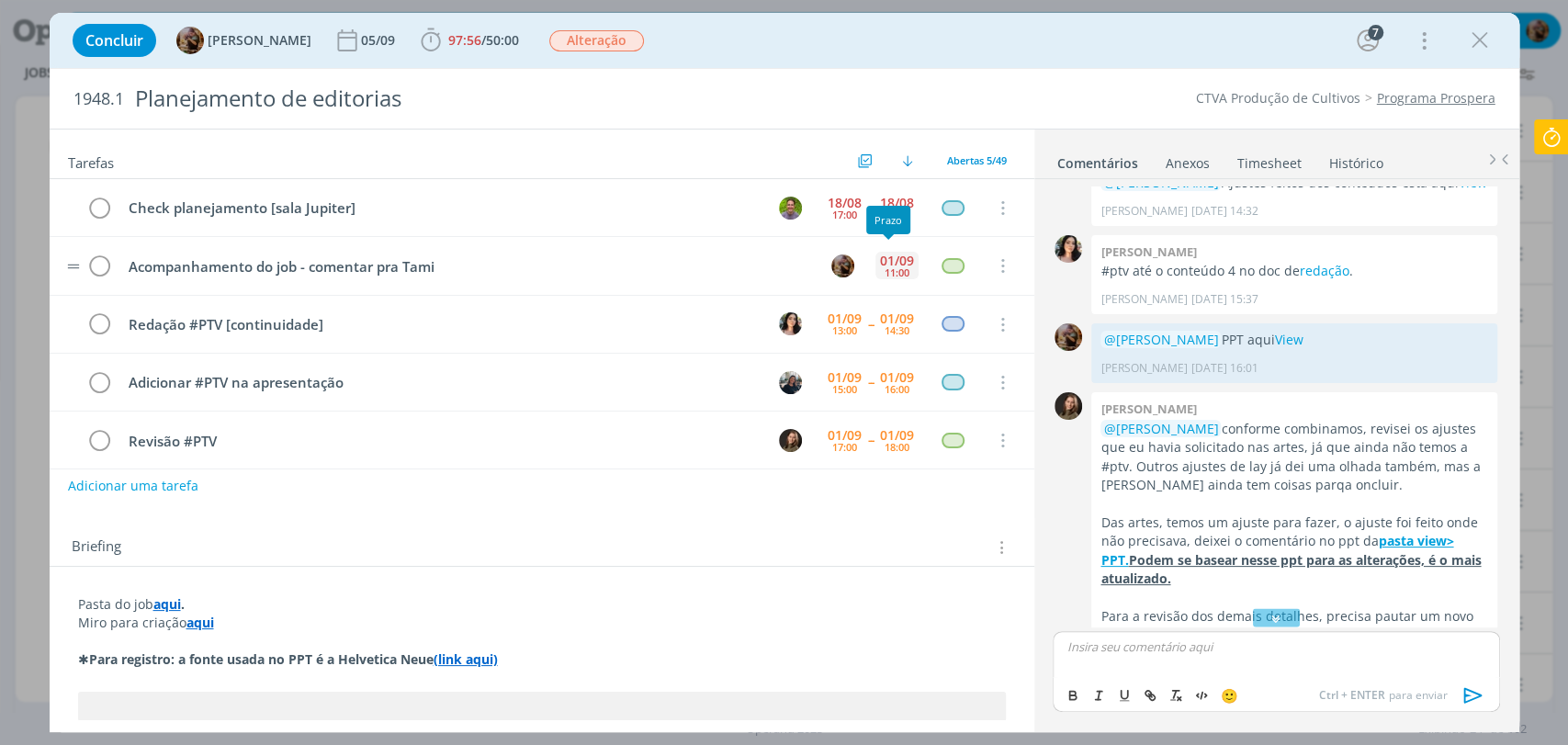
click at [884, 267] on div "11:00" at bounding box center [897, 272] width 25 height 10
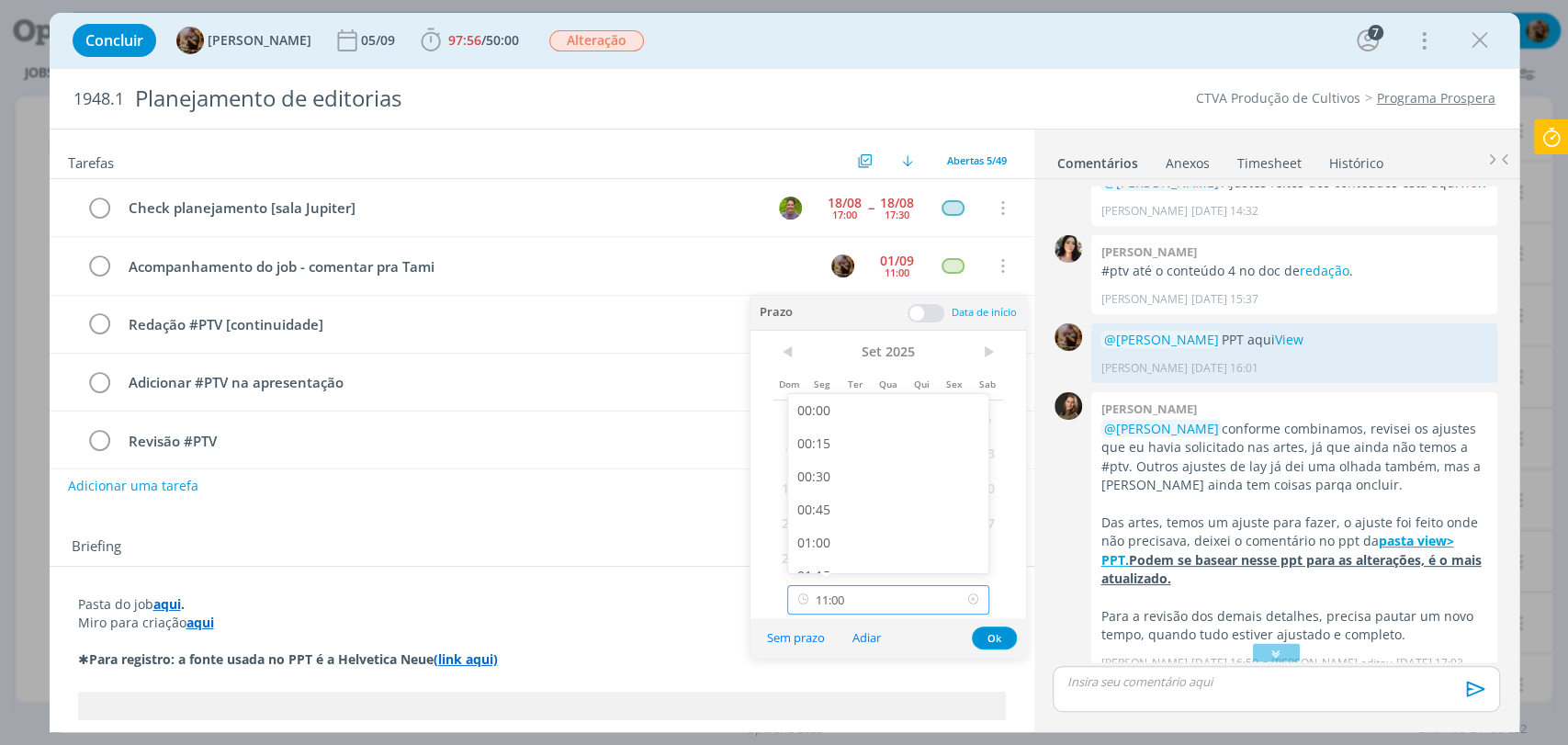
click at [871, 604] on input "11:00" at bounding box center [888, 600] width 202 height 30
click at [870, 528] on div "14:45" at bounding box center [890, 537] width 205 height 33
type input "14:45"
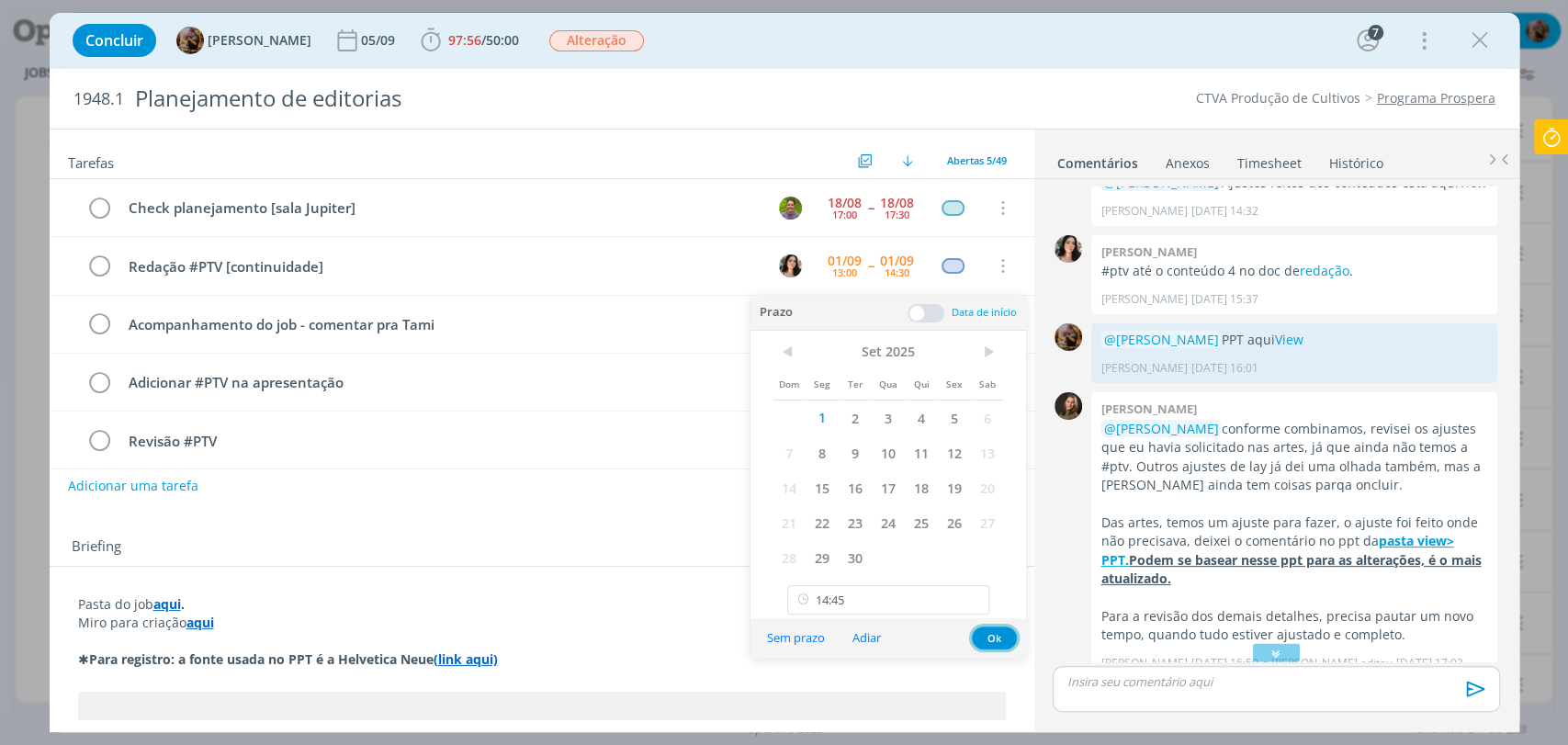
click at [981, 633] on button "Ok" at bounding box center [994, 638] width 45 height 23
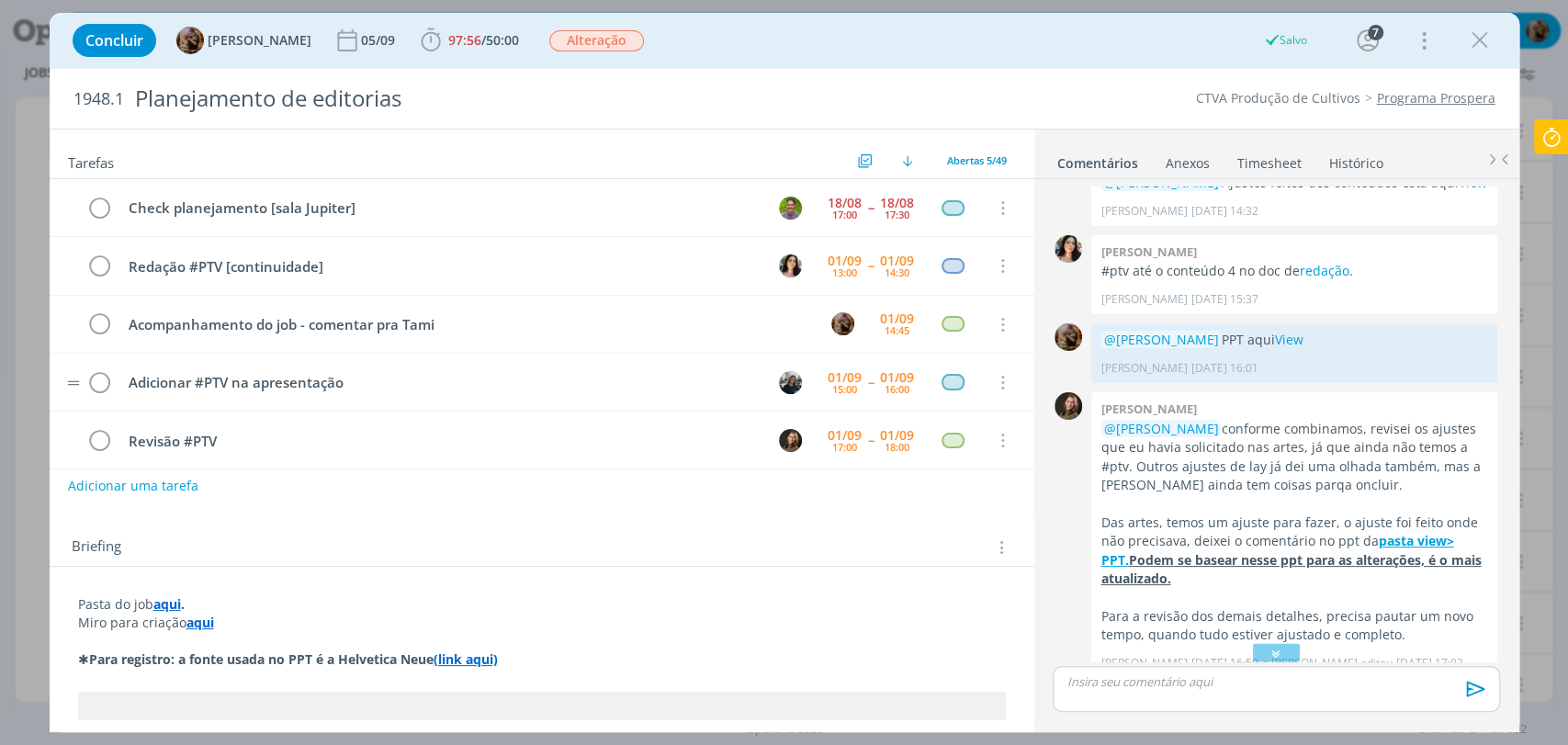
scroll to position [12, 0]
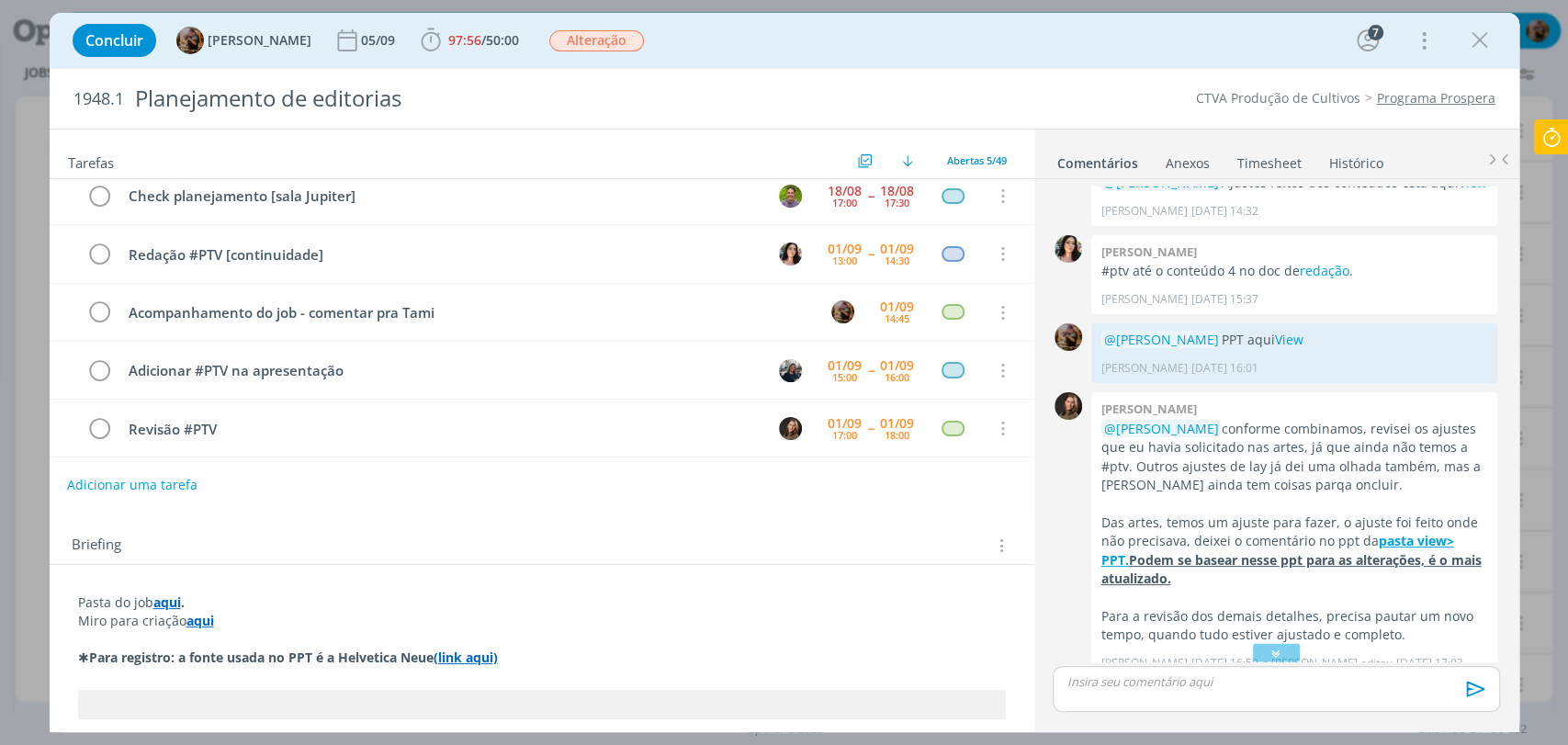
click at [180, 483] on button "Adicionar uma tarefa" at bounding box center [132, 486] width 130 height 32
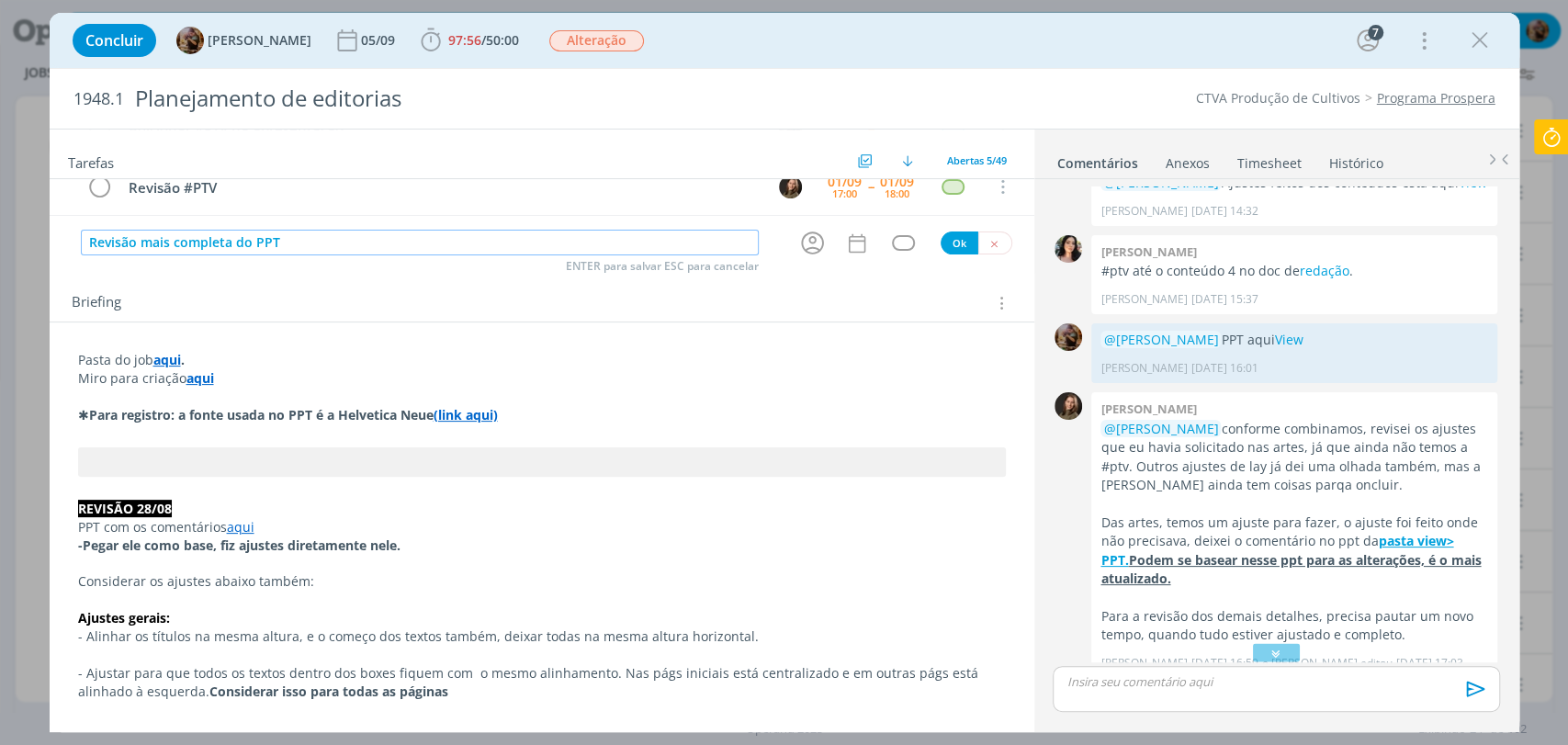
scroll to position [204, 0]
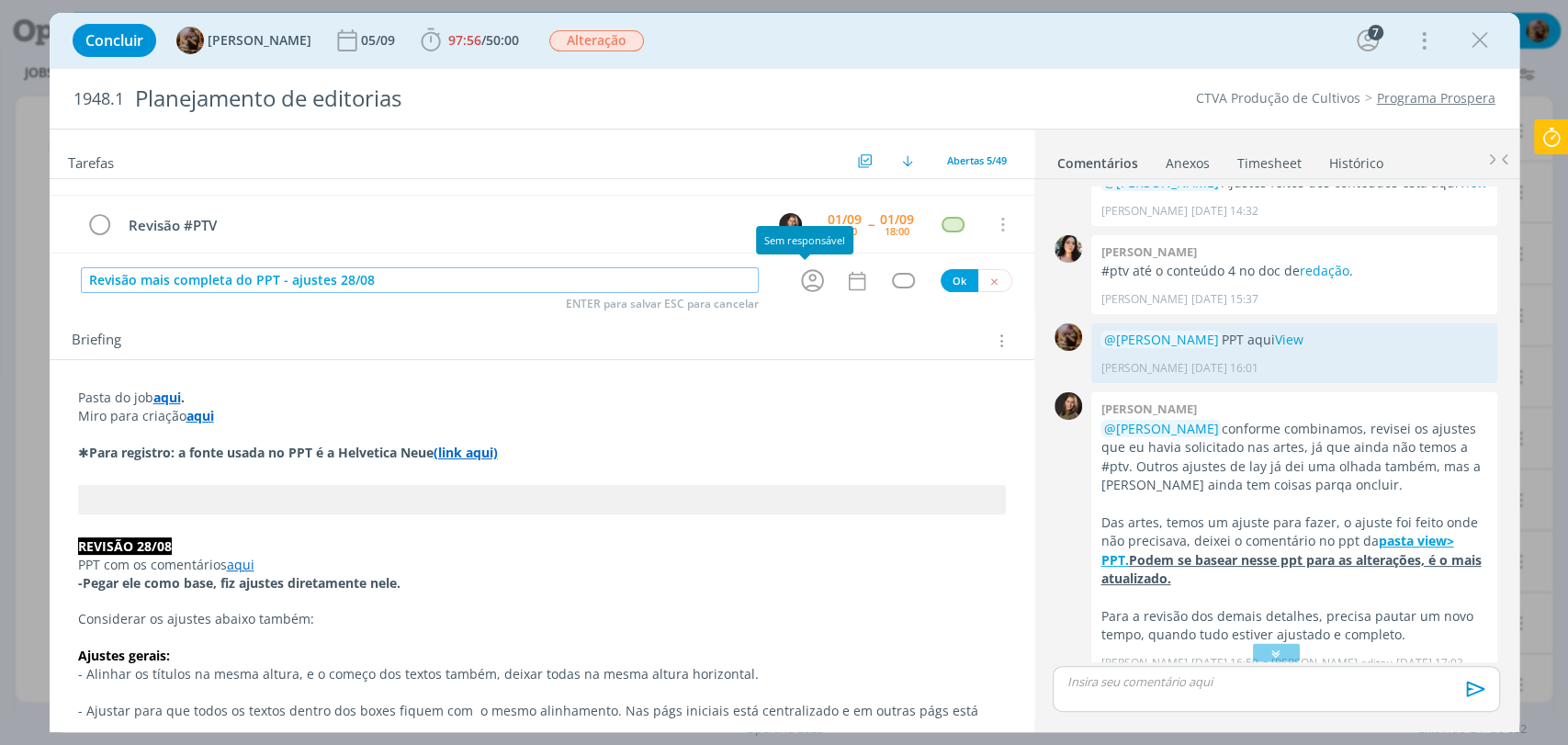
click at [802, 284] on icon "dialog" at bounding box center [812, 281] width 23 height 23
type input "Revisão mais completa do PPT - ajustes 28/08"
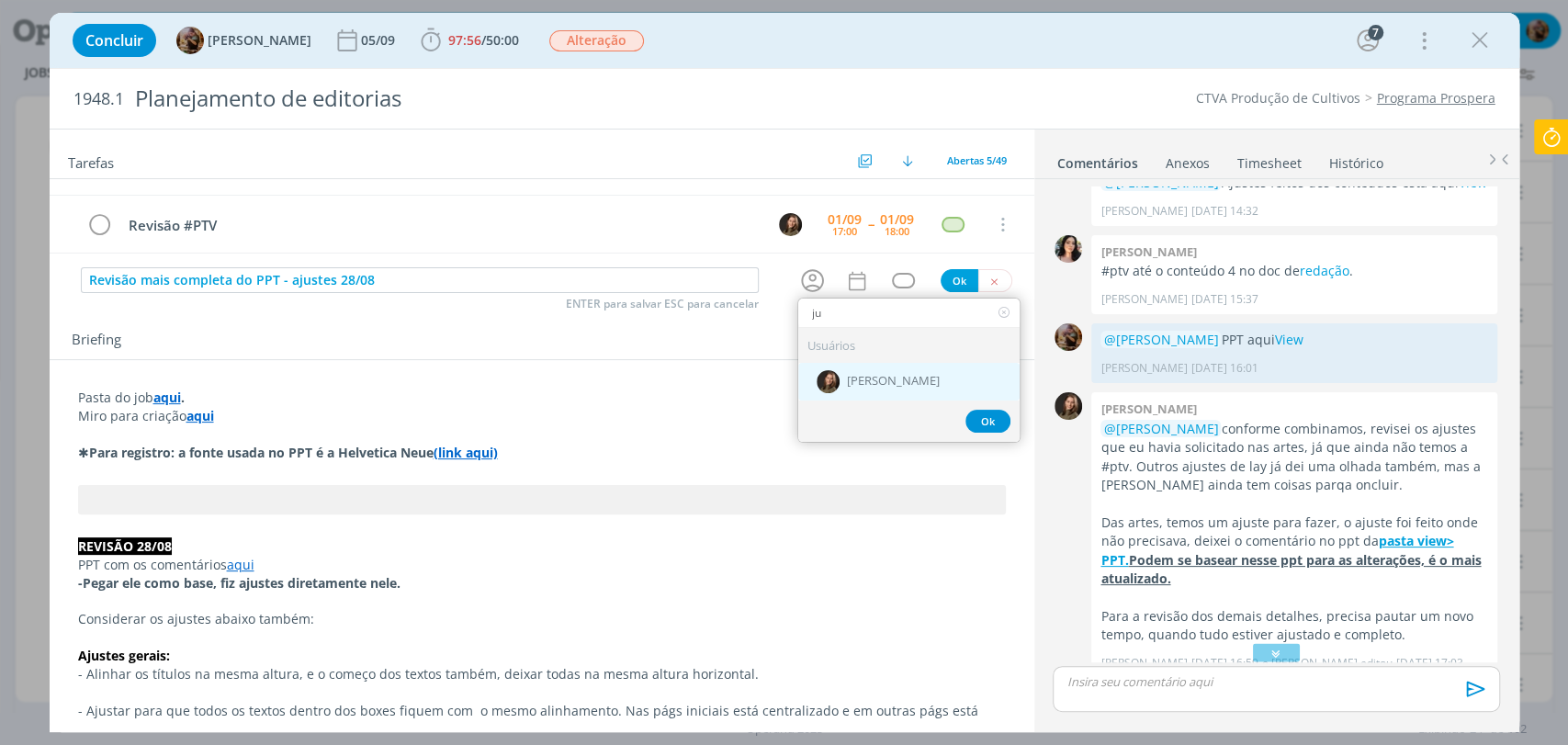
type input "ju"
click at [847, 375] on span "[PERSON_NAME]" at bounding box center [894, 382] width 93 height 15
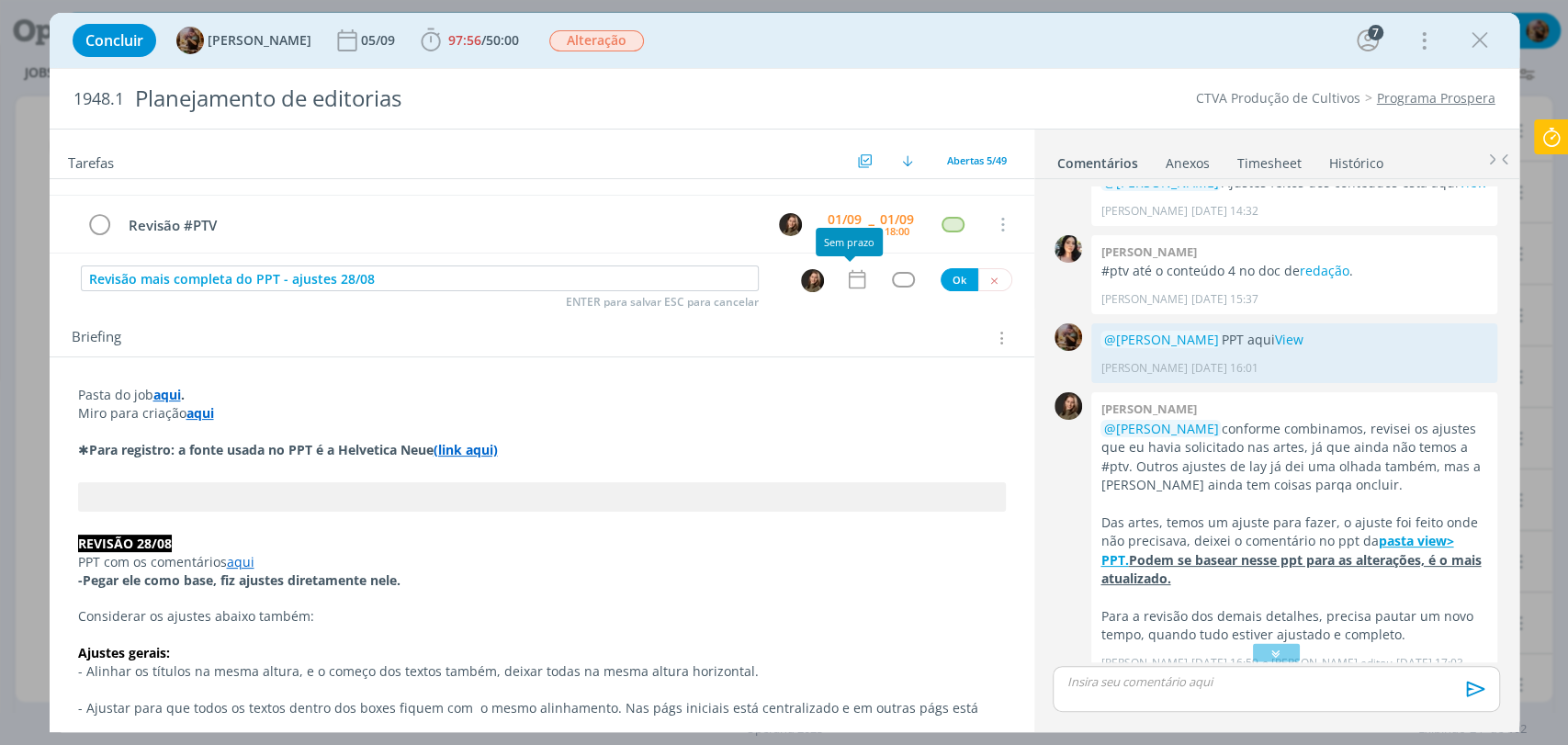
click at [845, 285] on icon "dialog" at bounding box center [857, 279] width 24 height 24
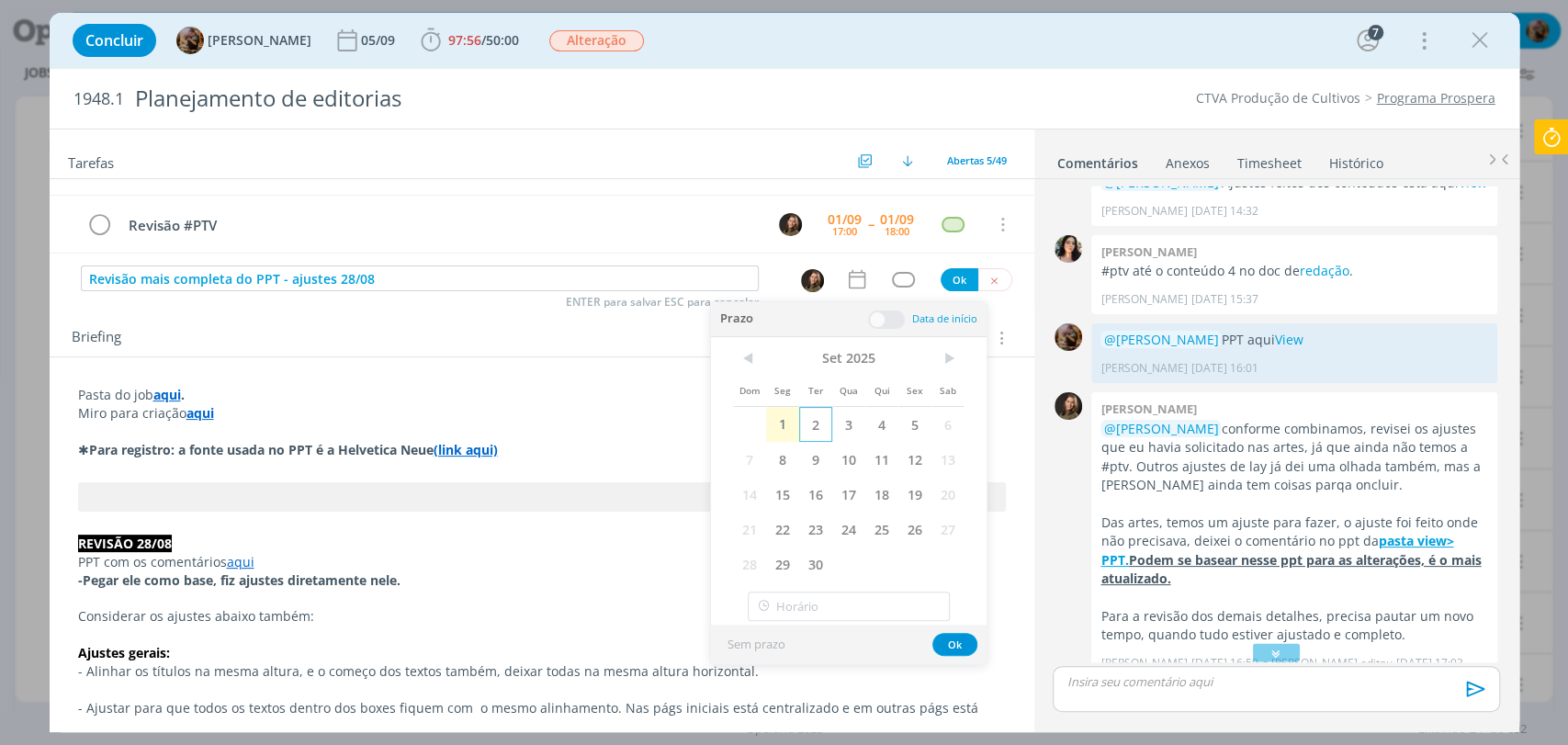
click at [825, 430] on span "2" at bounding box center [816, 425] width 33 height 35
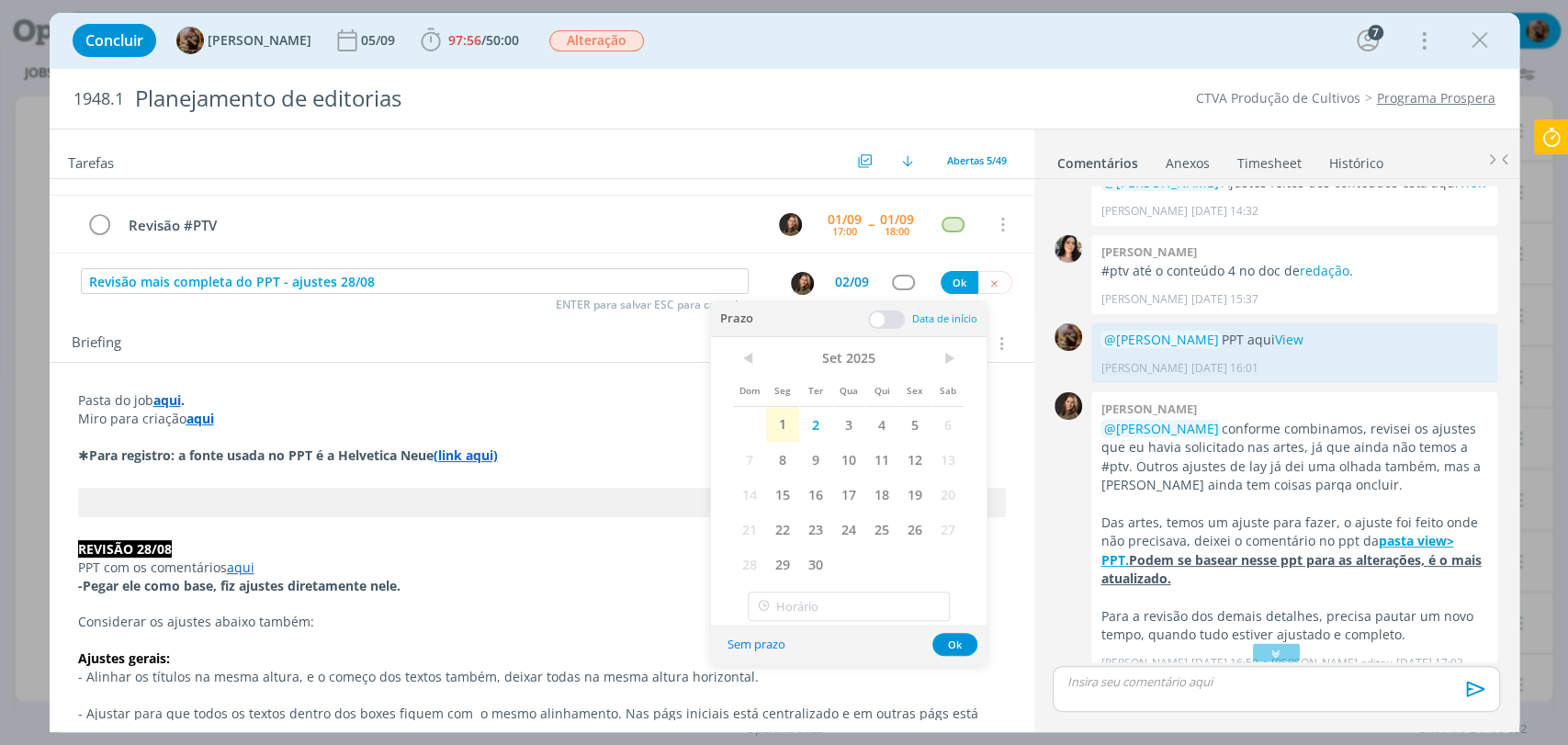
click at [885, 314] on span at bounding box center [886, 320] width 37 height 19
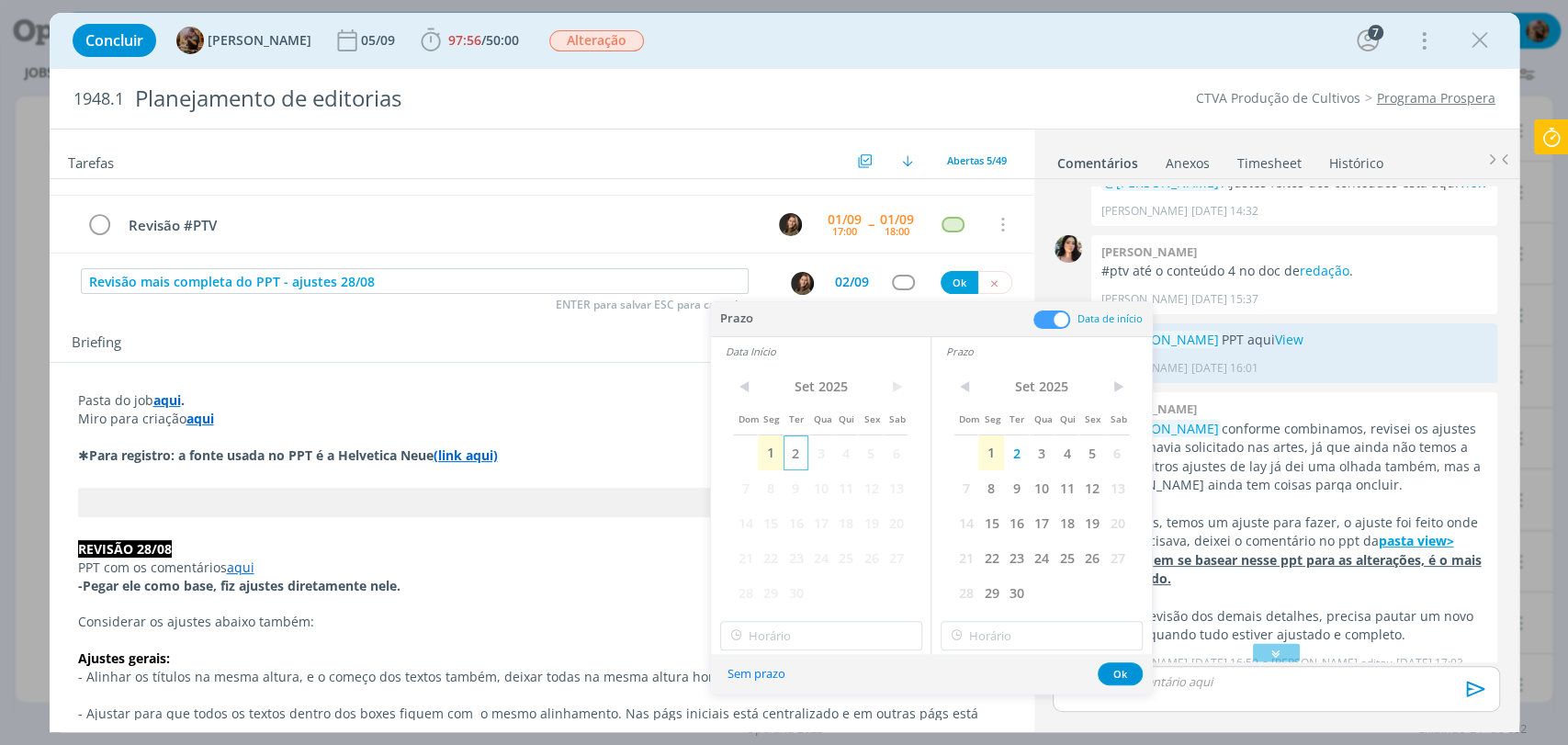
click at [802, 445] on span "2" at bounding box center [796, 453] width 25 height 35
drag, startPoint x: 823, startPoint y: 653, endPoint x: 824, endPoint y: 642, distance: 11.0
click at [823, 650] on div "Prazo Data de início Data Início < Set 2025 > Dom Seg Ter Qua Qui Sex Sab 1 2 3…" at bounding box center [932, 498] width 441 height 392
click at [824, 640] on input "12:00" at bounding box center [820, 636] width 202 height 30
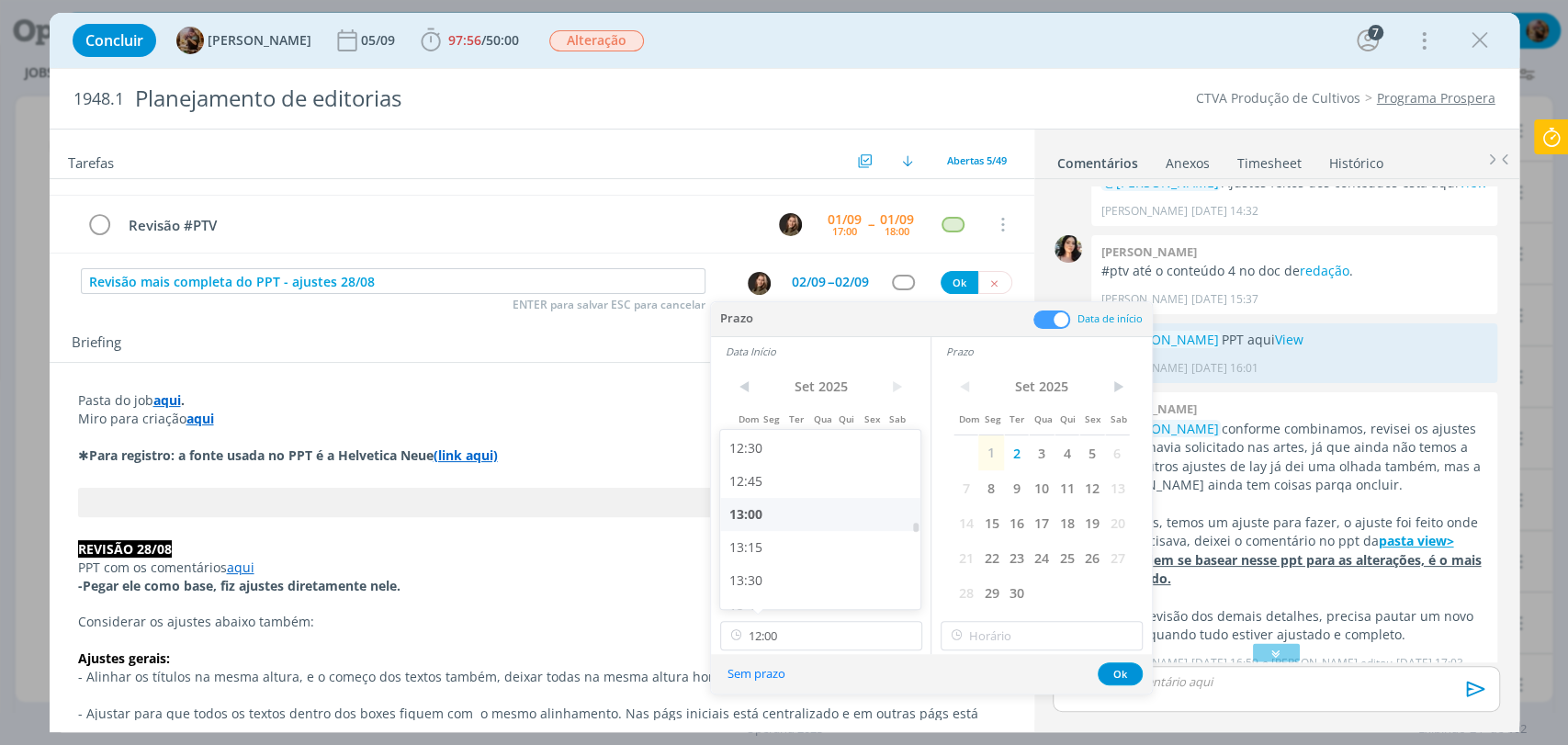
click at [790, 524] on div "13:00" at bounding box center [822, 514] width 205 height 33
type input "13:00"
click at [979, 630] on input "13:00" at bounding box center [1041, 636] width 202 height 30
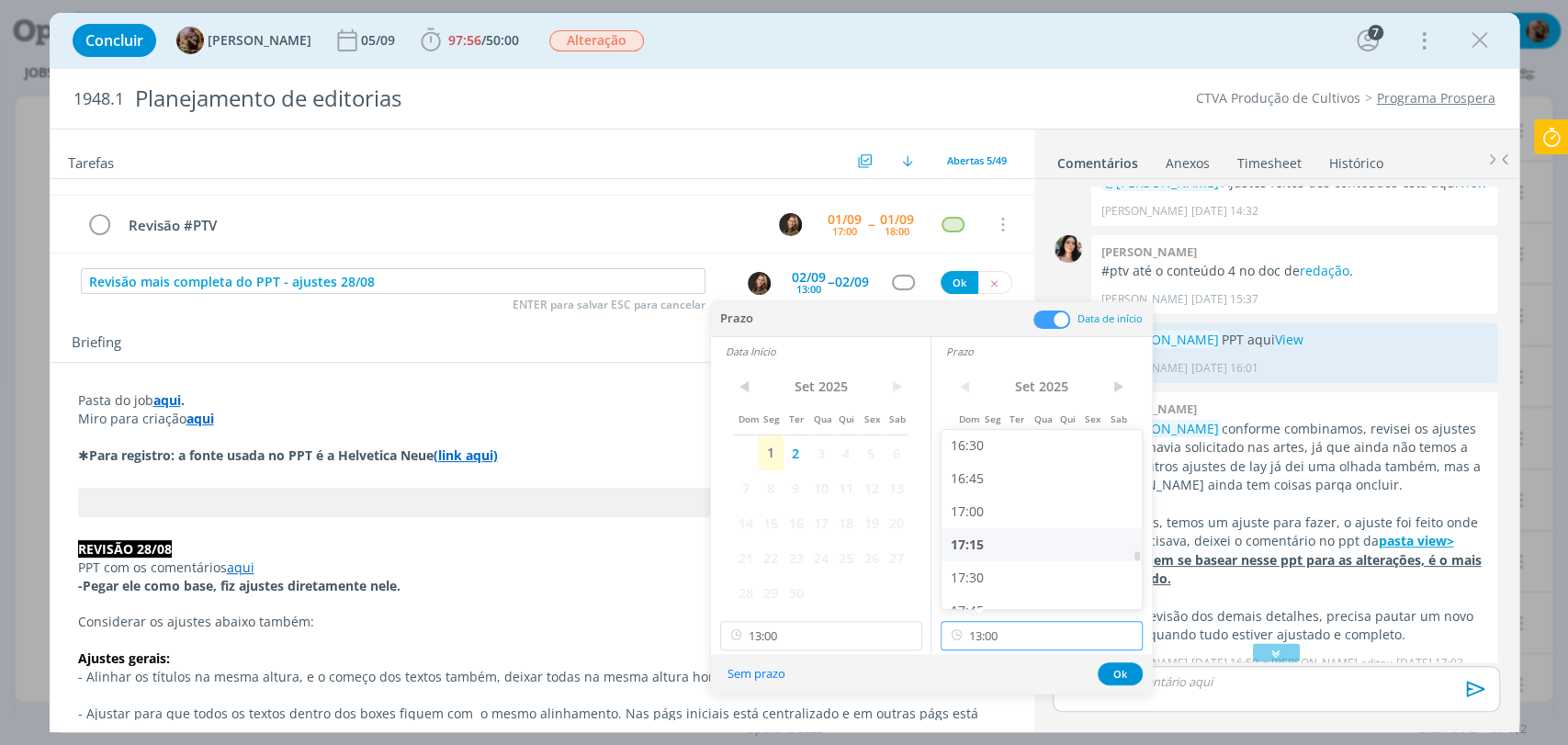
scroll to position [2192, 0]
click at [1005, 562] on div "17:30" at bounding box center [1043, 570] width 205 height 33
type input "17:30"
click at [1111, 672] on button "Ok" at bounding box center [1120, 673] width 45 height 23
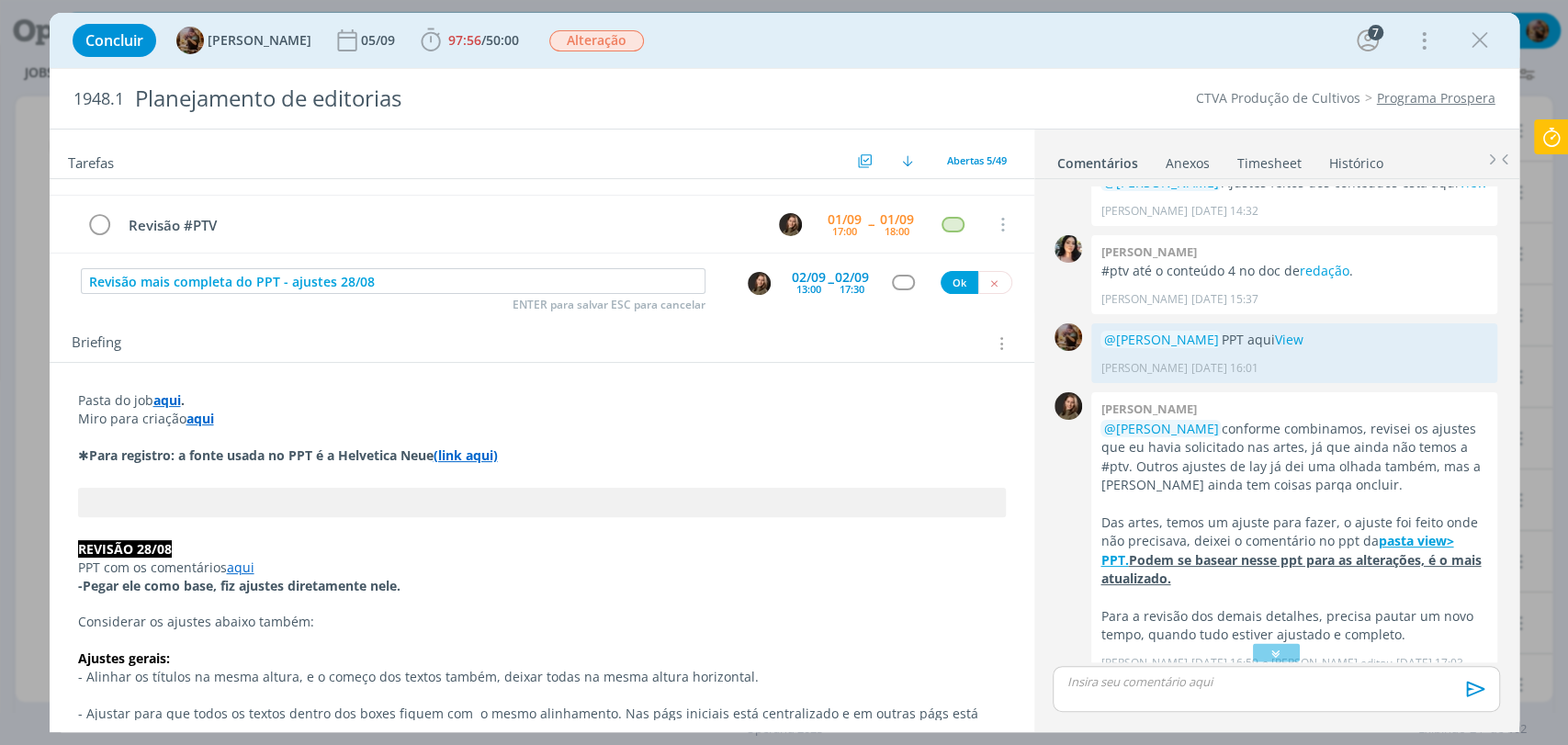
click at [894, 274] on div "dialog" at bounding box center [903, 282] width 23 height 16
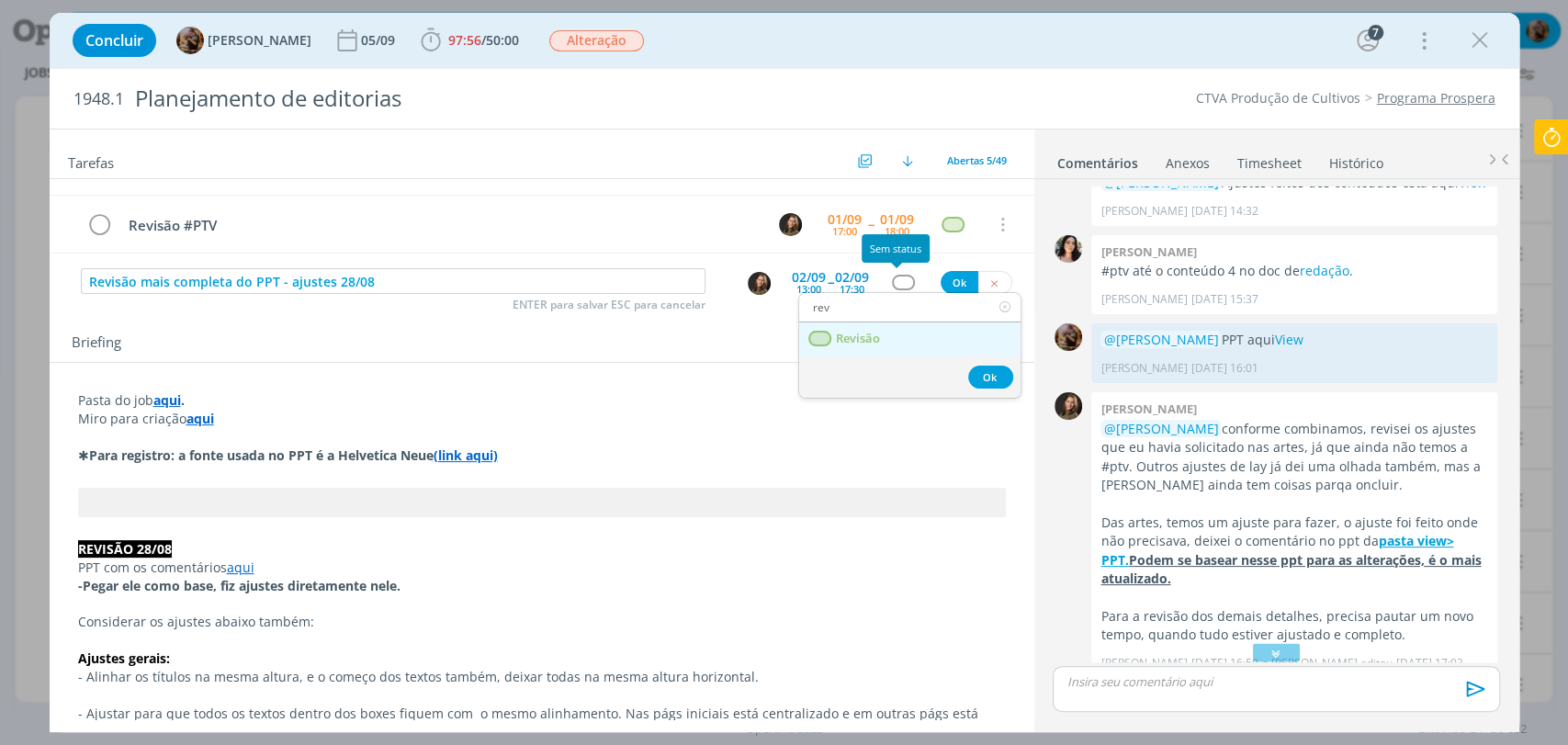
type input "rev"
click at [896, 343] on link "Revisão" at bounding box center [910, 339] width 221 height 34
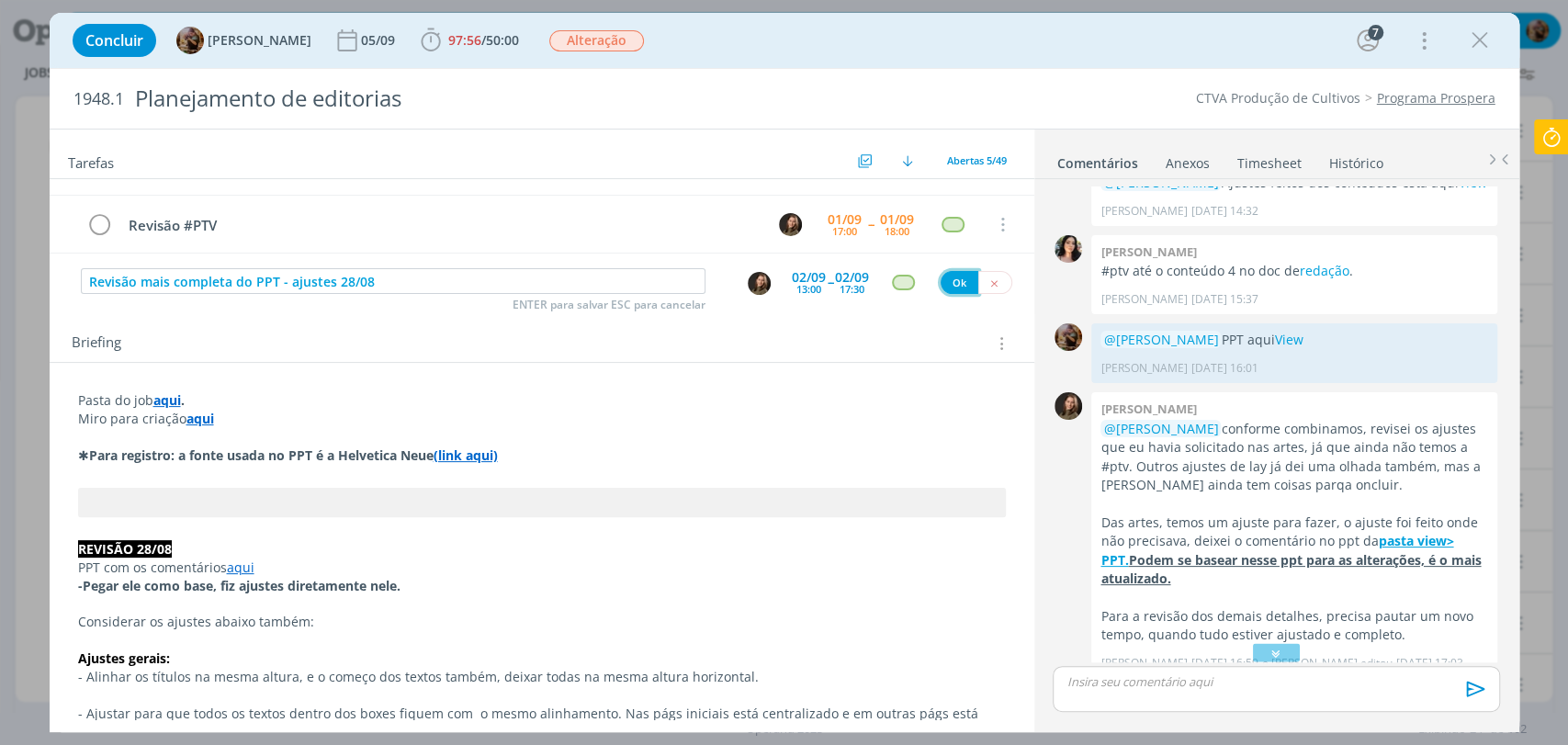
click at [946, 288] on button "Ok" at bounding box center [959, 282] width 37 height 23
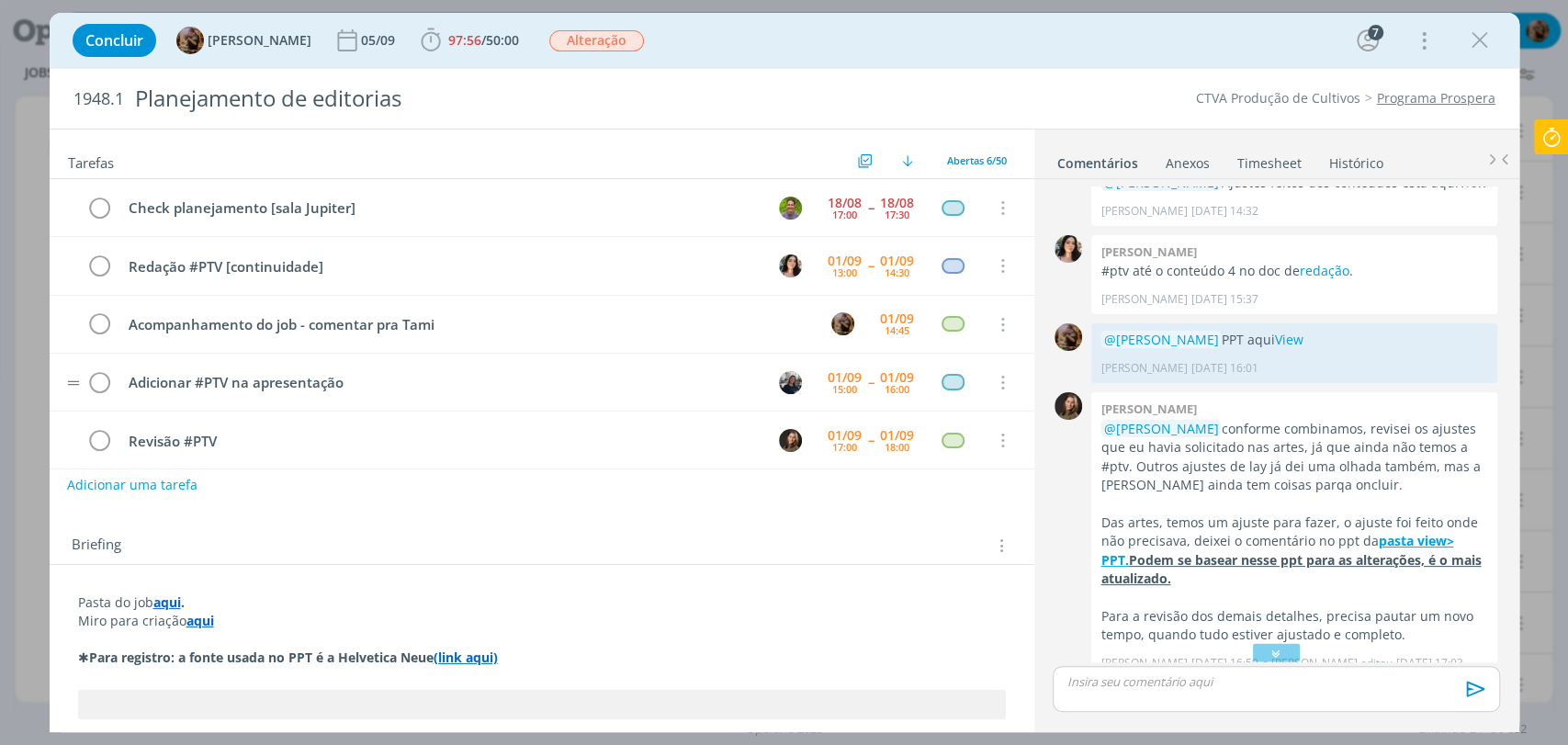
scroll to position [0, 0]
click at [1466, 39] on icon "dialog" at bounding box center [1480, 41] width 28 height 28
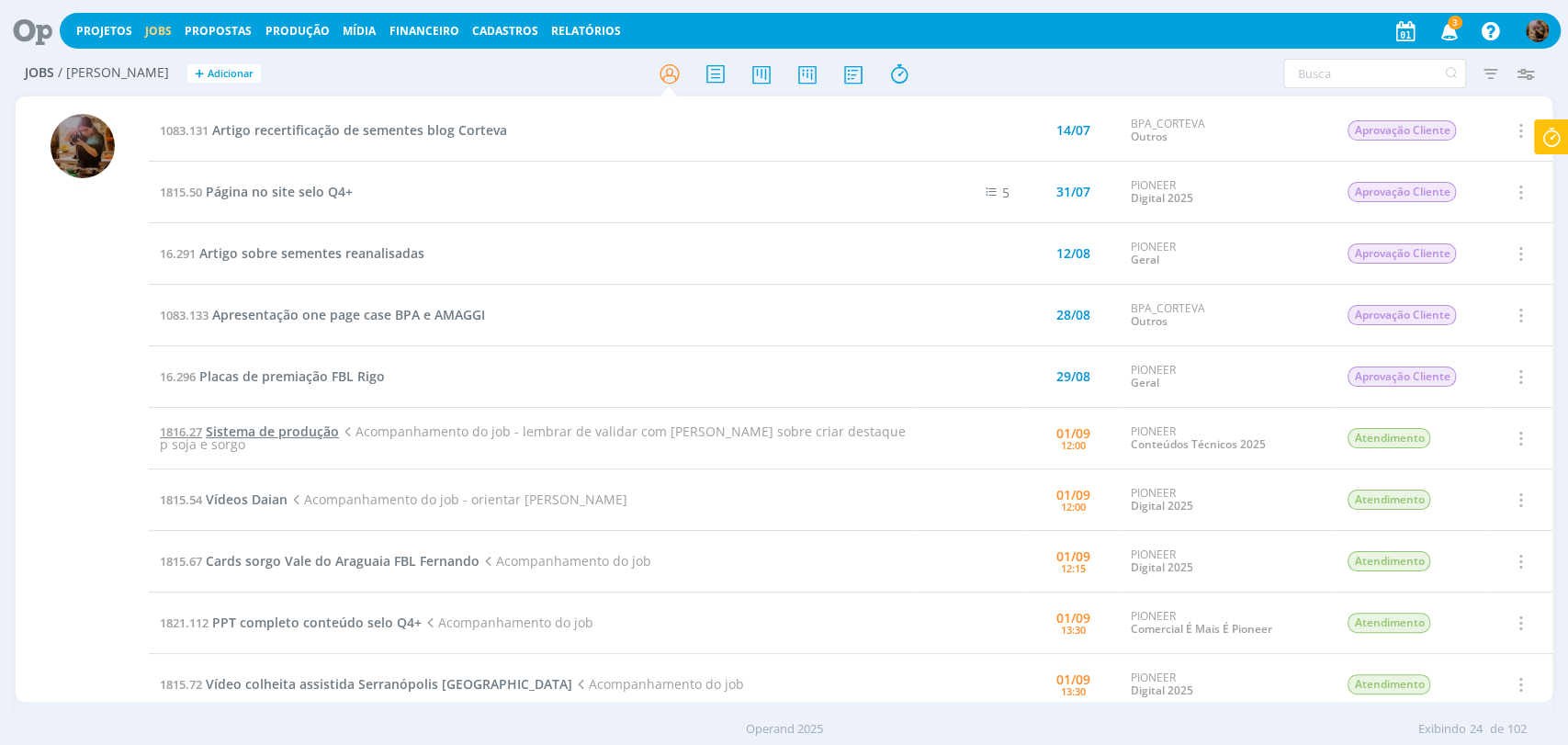
click at [282, 433] on span "Sistema de produção" at bounding box center [272, 431] width 133 height 18
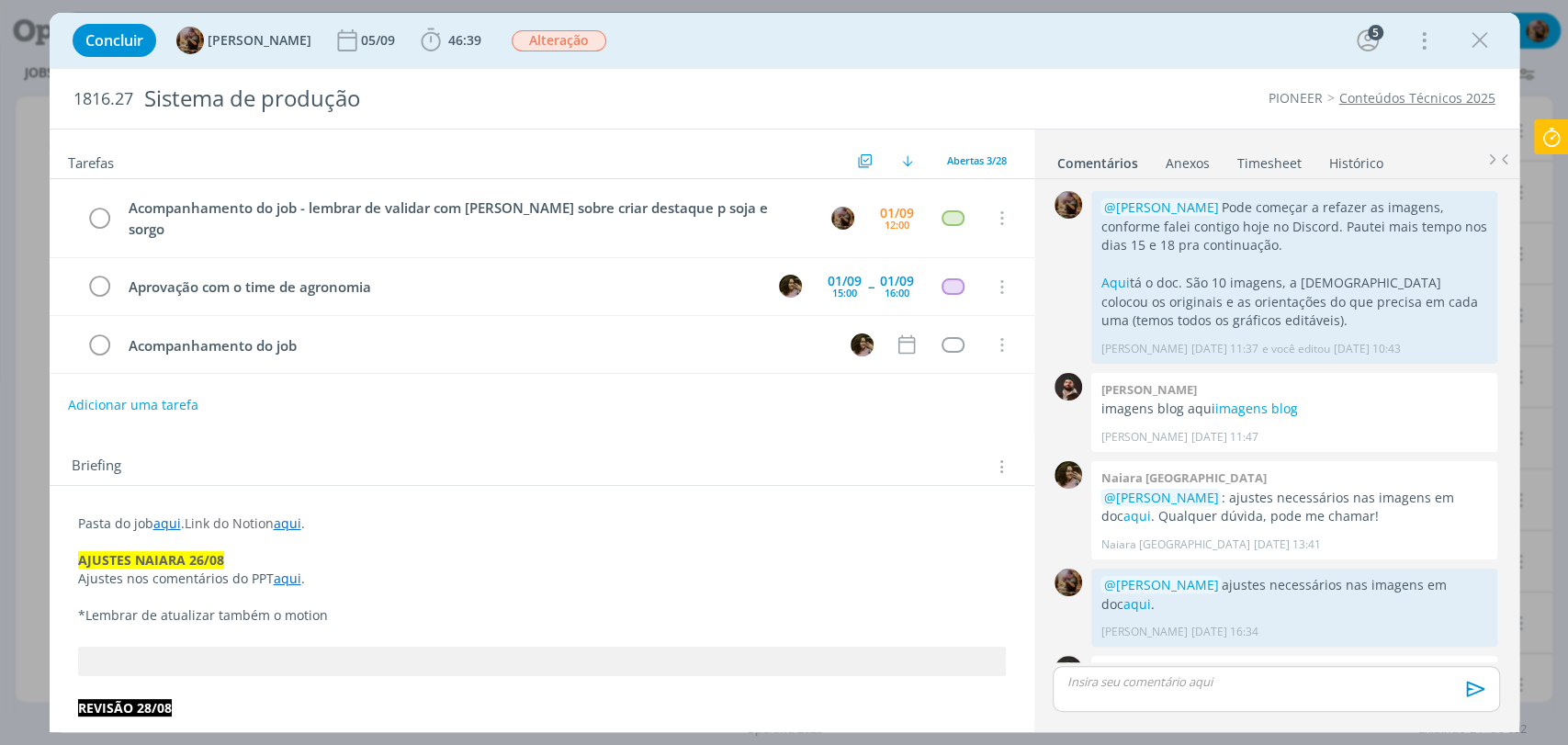
scroll to position [1540, 0]
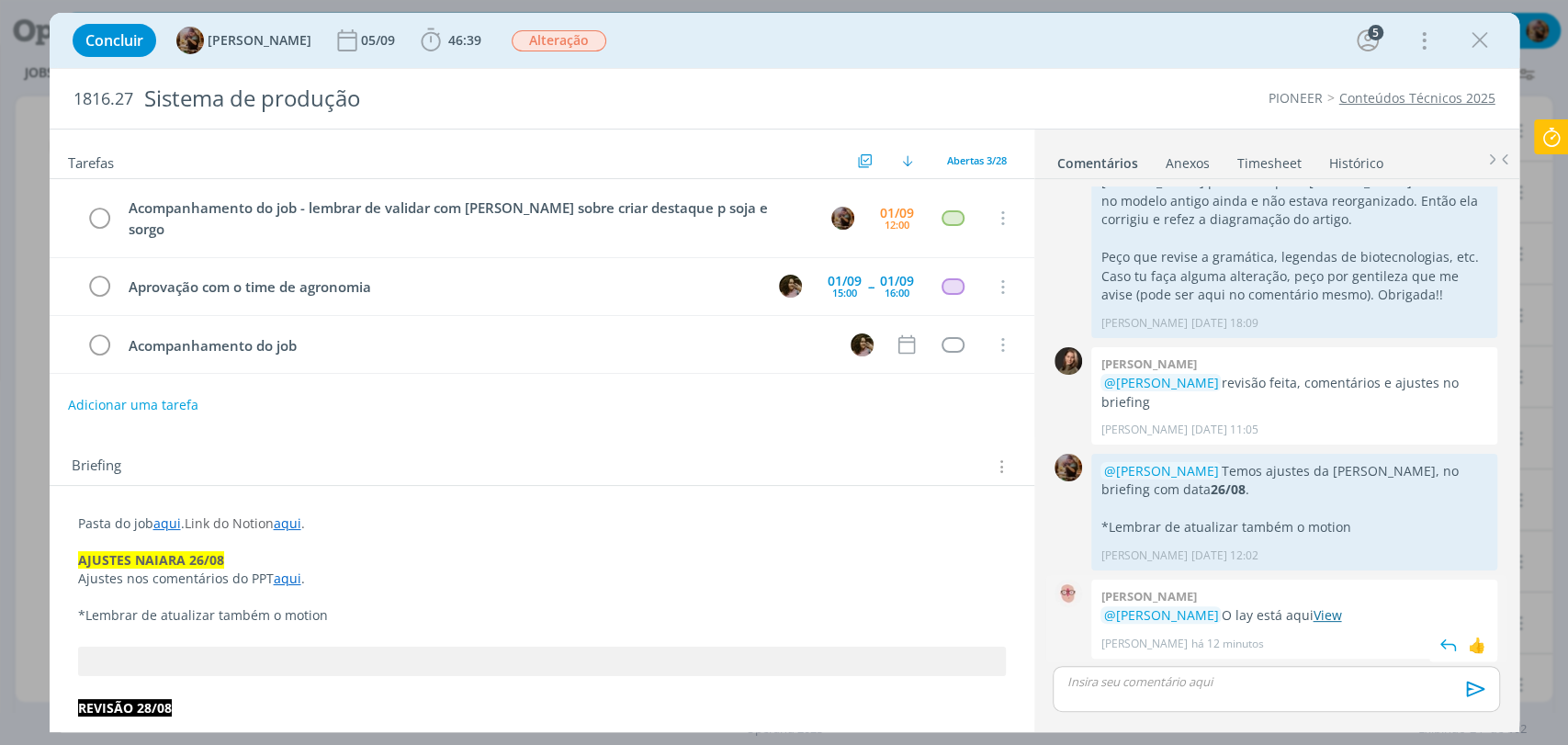
click at [1339, 609] on link "View" at bounding box center [1326, 615] width 29 height 18
click at [287, 569] on link "aqui" at bounding box center [287, 578] width 28 height 18
click at [299, 602] on link "https://sobeae.sharepoint.com/:p:/s/SOBEAE/Ee4KZ-T8HadCmXb6iR564AIBKOOtHElijq_b…" at bounding box center [230, 614] width 139 height 24
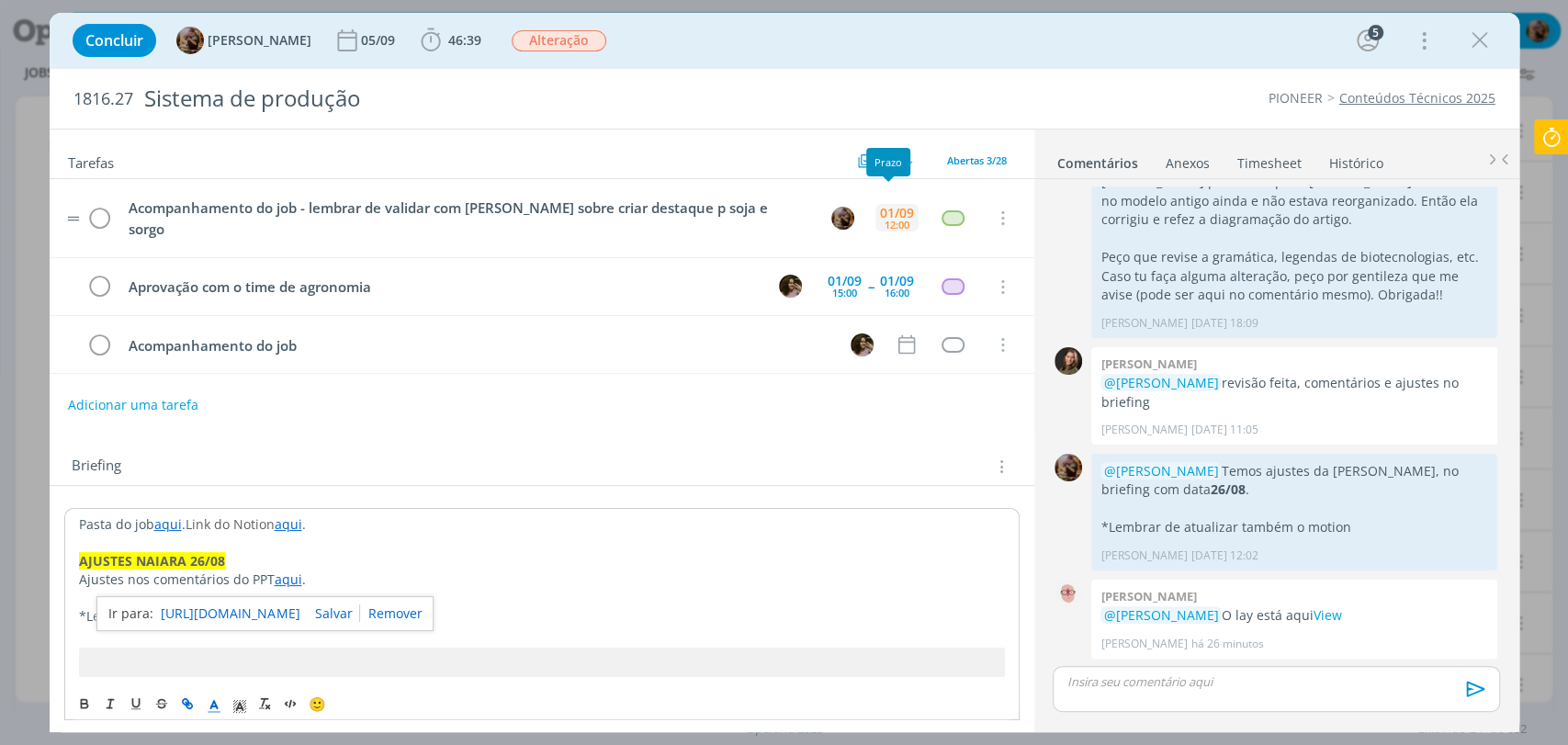
click at [875, 198] on div "01/09 12:00" at bounding box center [897, 218] width 43 height 39
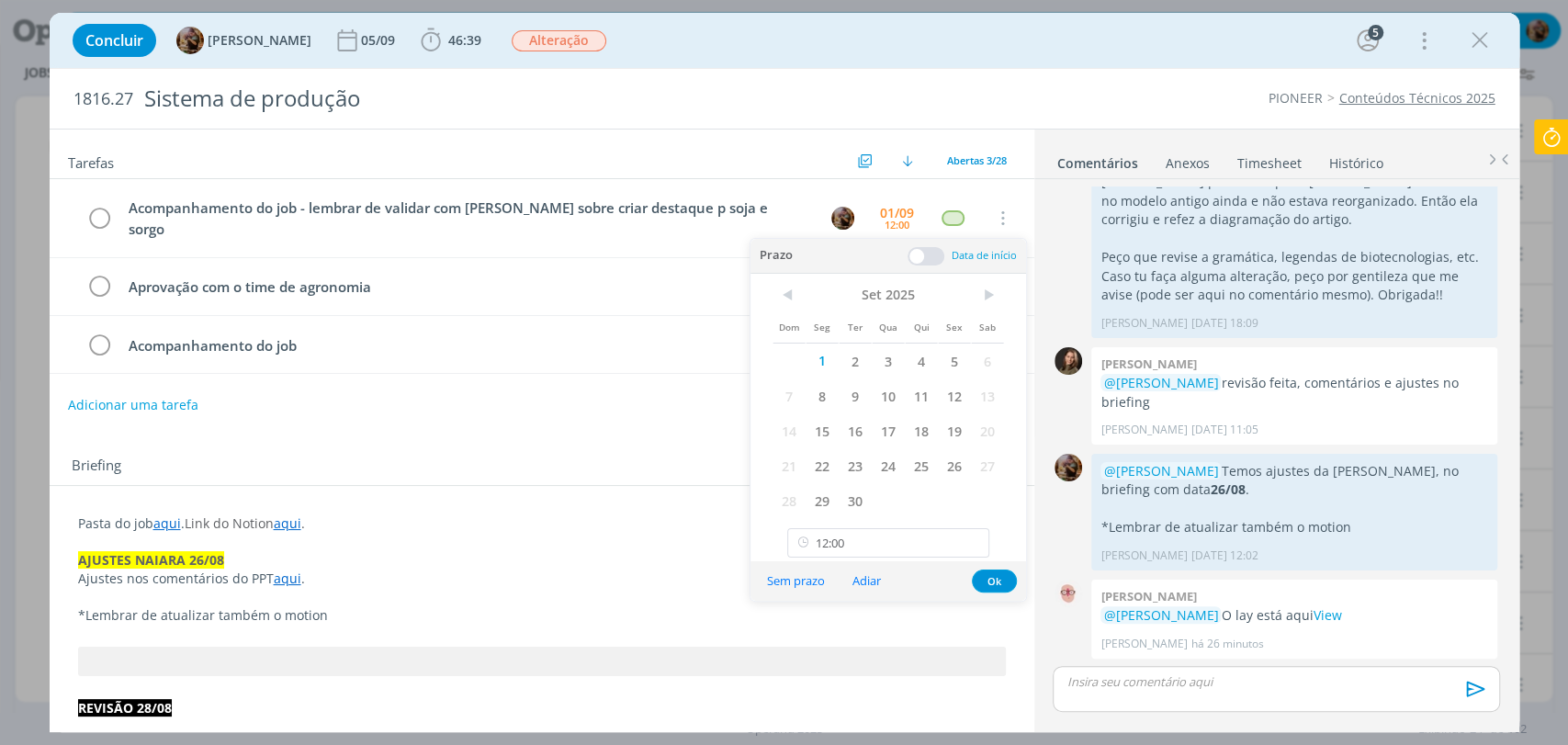
click at [532, 408] on div "Tarefas Usar Job de template Criar template a partir deste job Visualizar Templ…" at bounding box center [541, 424] width 985 height 590
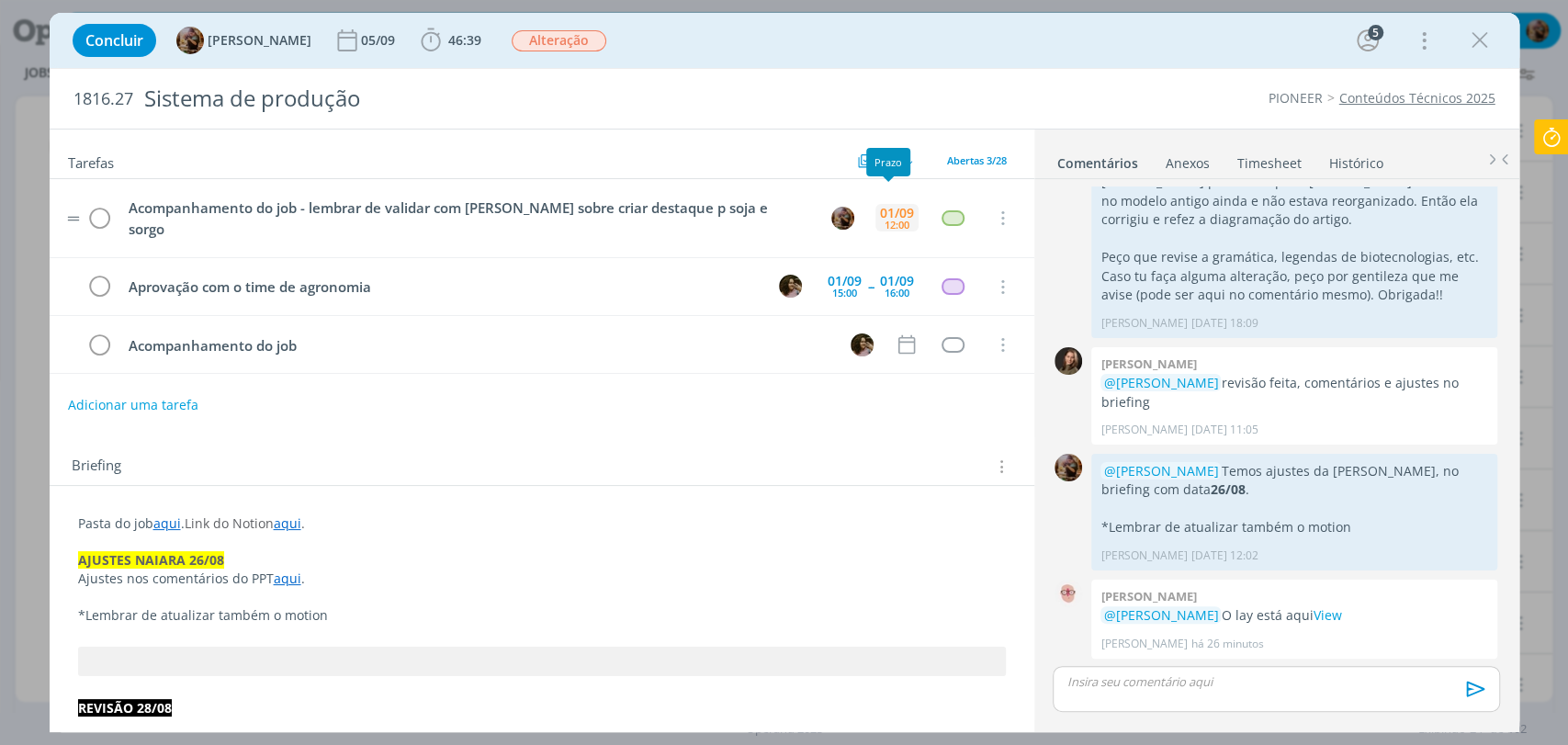
click at [891, 206] on div "01/09" at bounding box center [897, 213] width 34 height 13
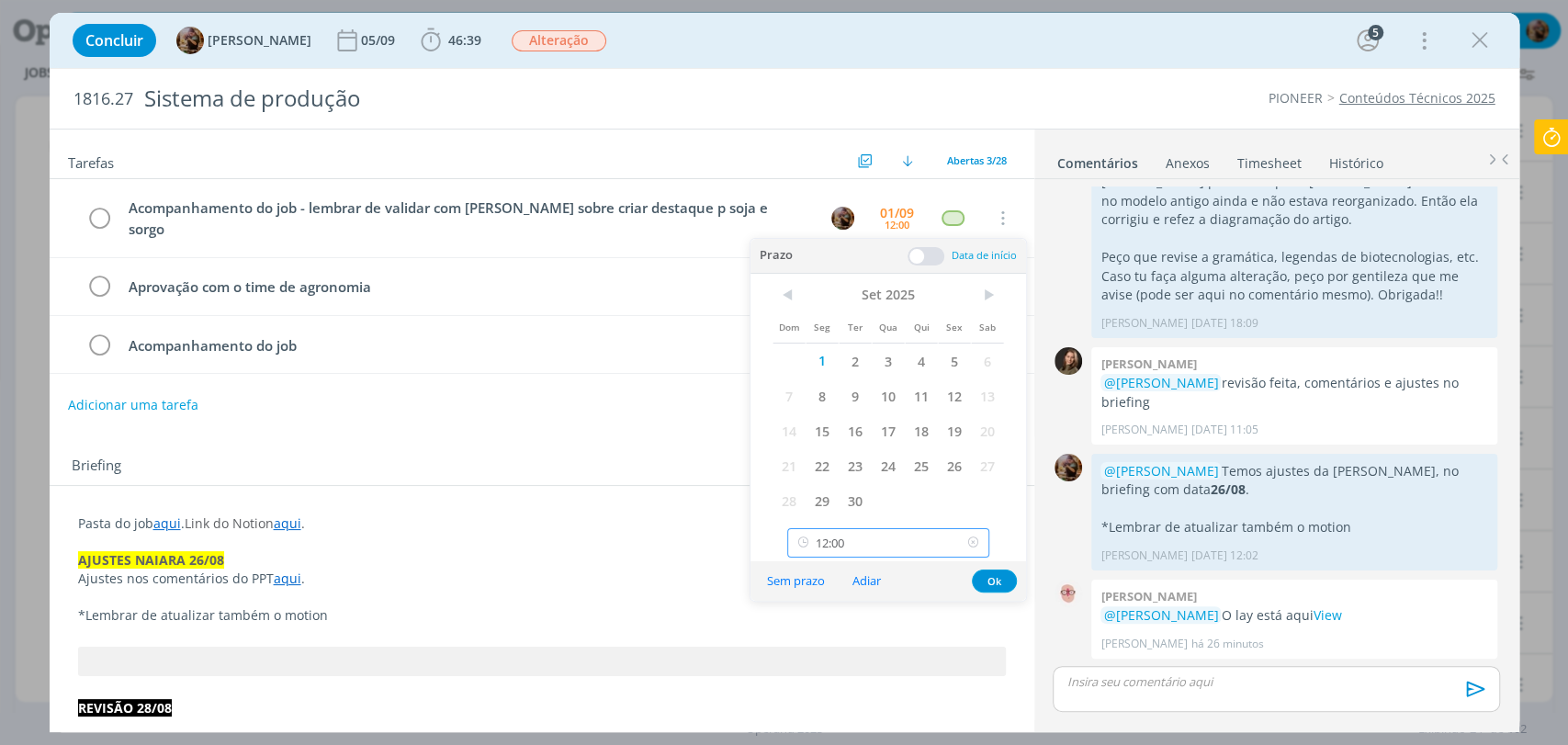
click at [874, 539] on input "12:00" at bounding box center [888, 543] width 202 height 30
click at [867, 479] on div "13:30" at bounding box center [890, 488] width 205 height 33
type input "13:30"
click at [999, 575] on button "Ok" at bounding box center [994, 580] width 45 height 23
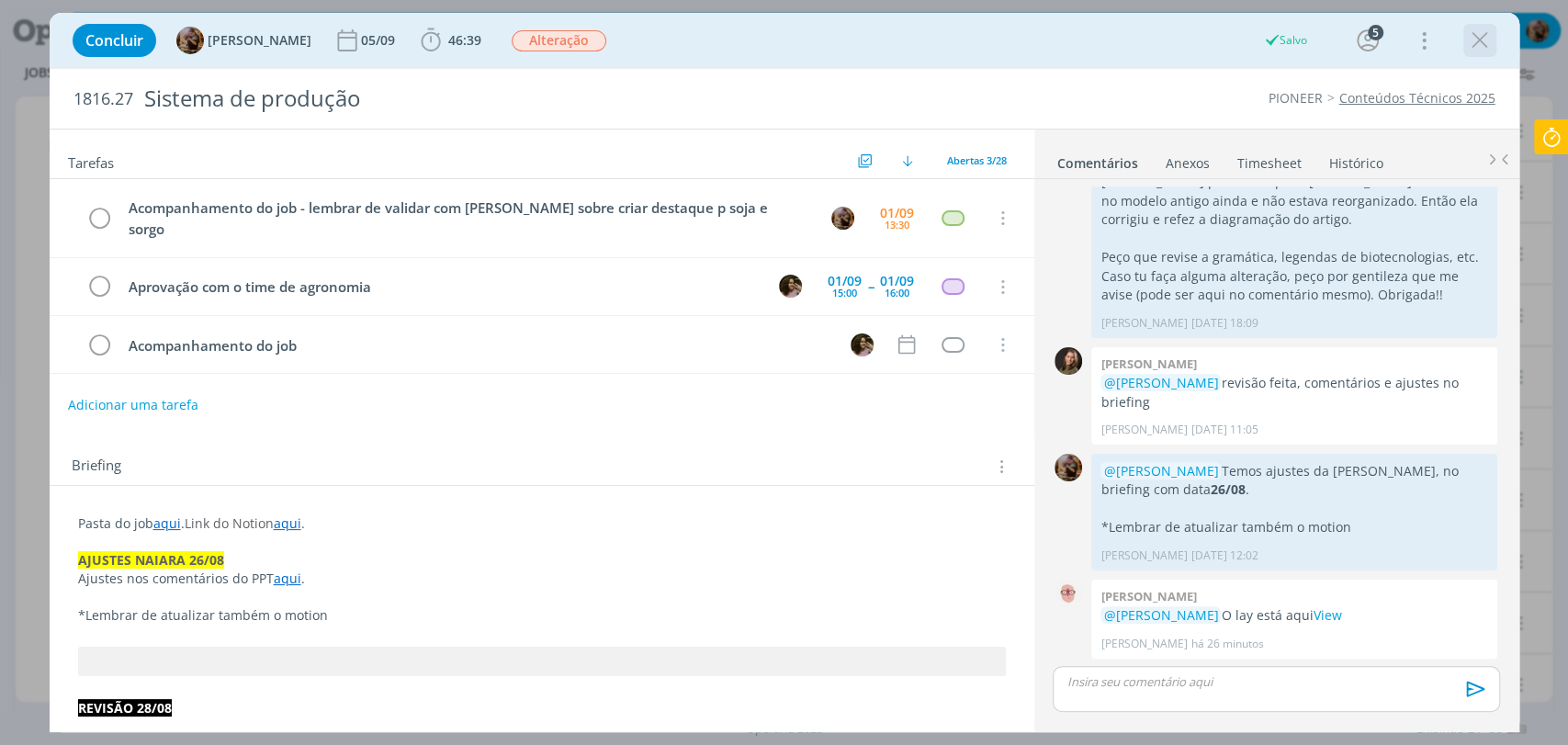
click at [1488, 46] on icon "dialog" at bounding box center [1480, 41] width 28 height 28
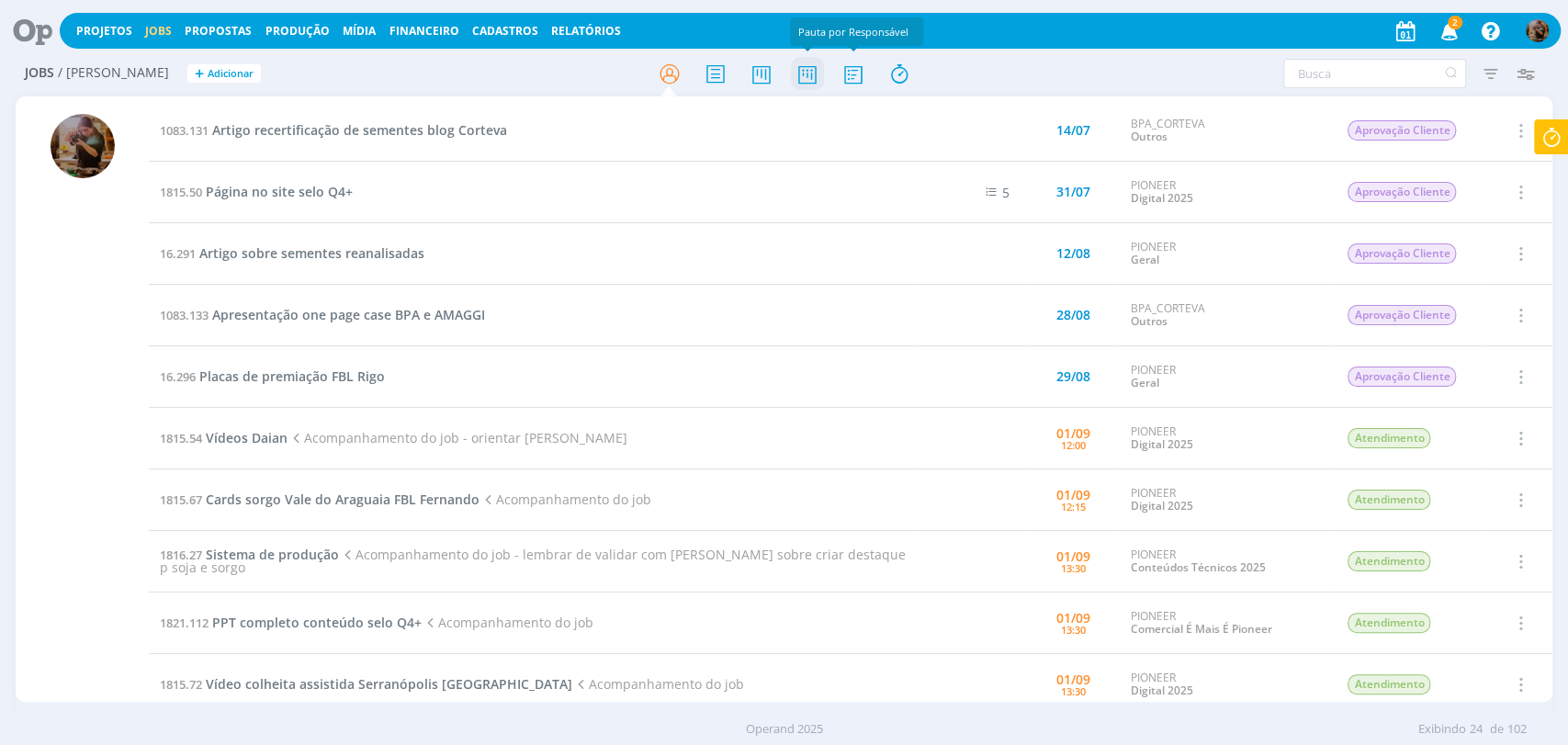
click at [817, 63] on icon at bounding box center [806, 73] width 33 height 36
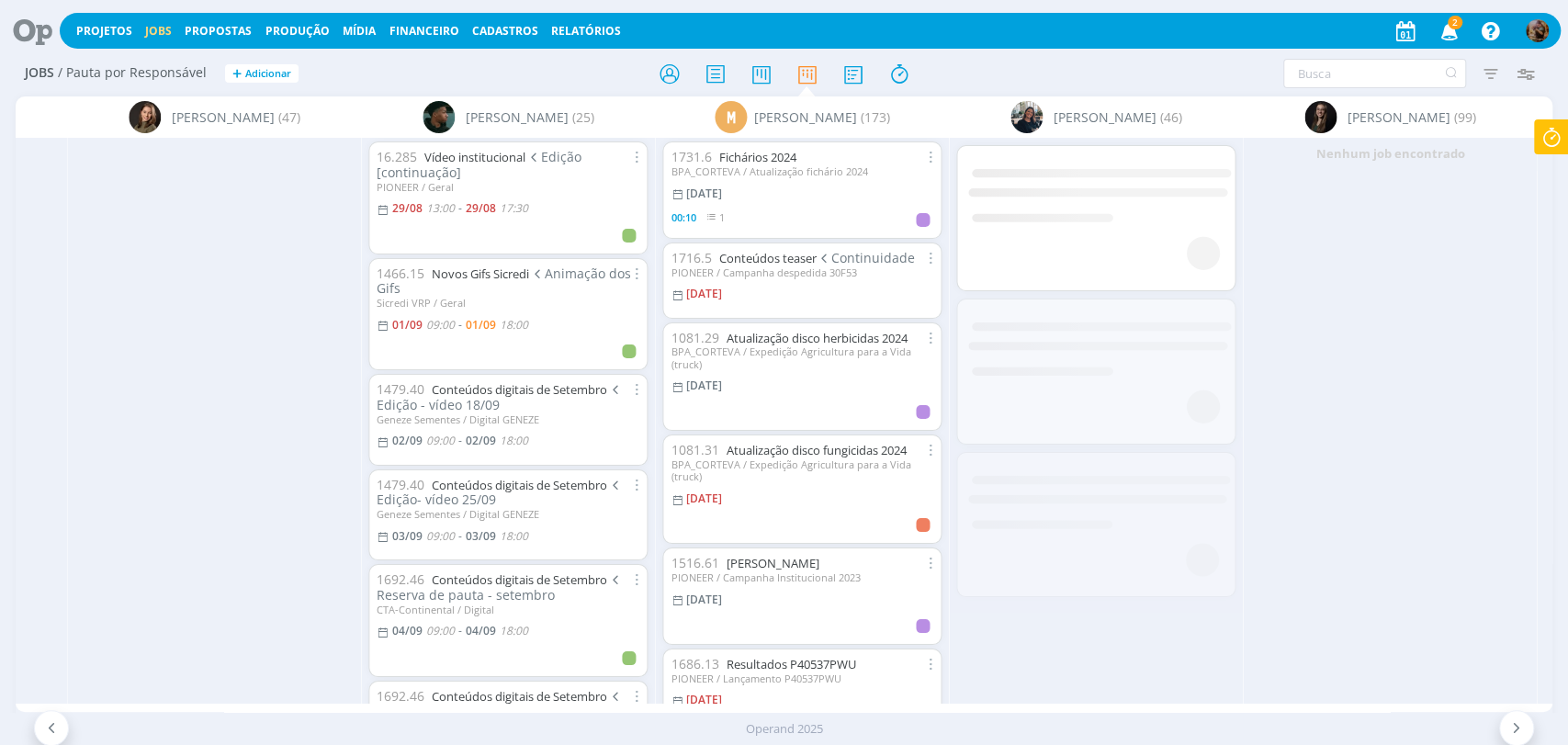
scroll to position [0, 2000]
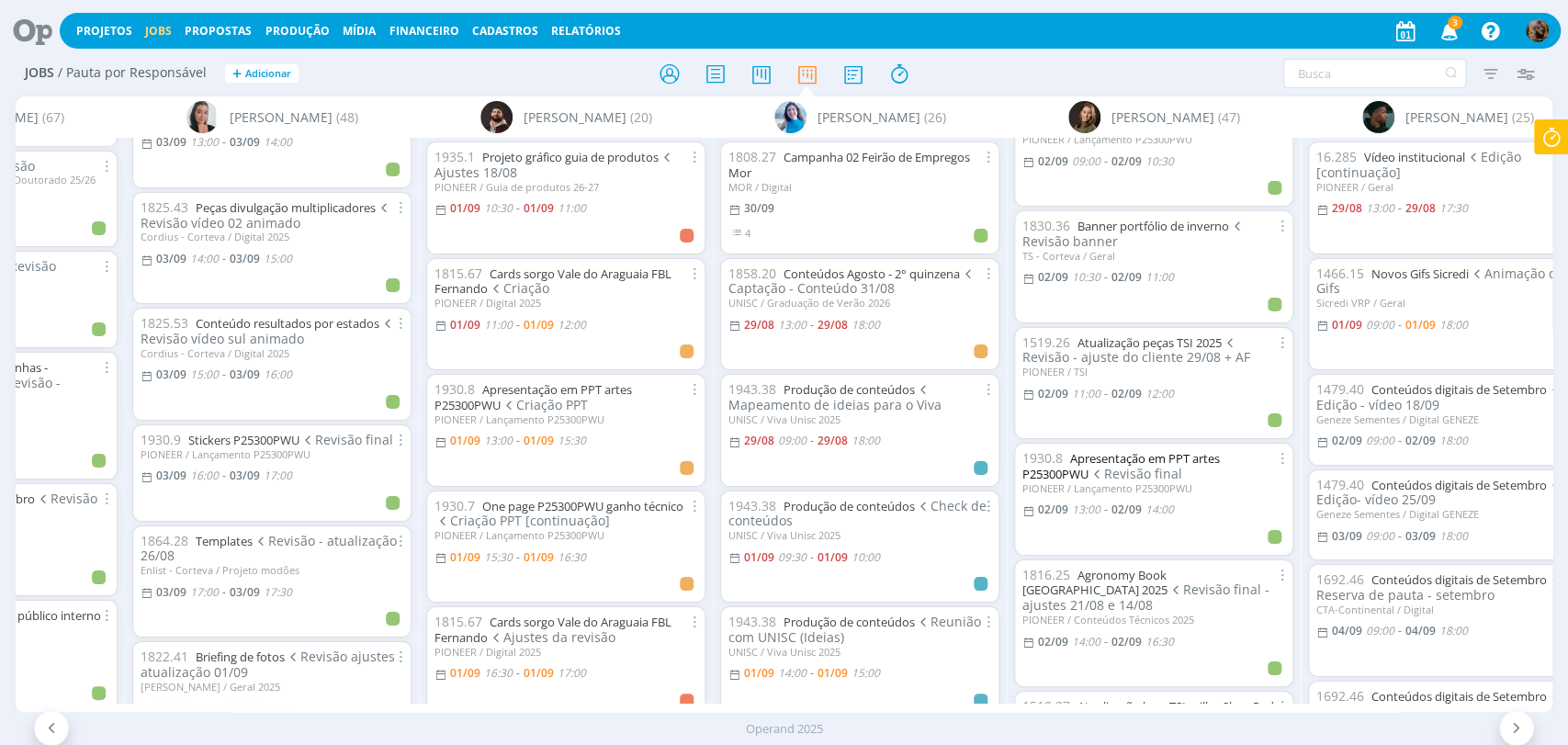
scroll to position [612, 0]
click at [1519, 73] on icon "button" at bounding box center [1526, 73] width 33 height 33
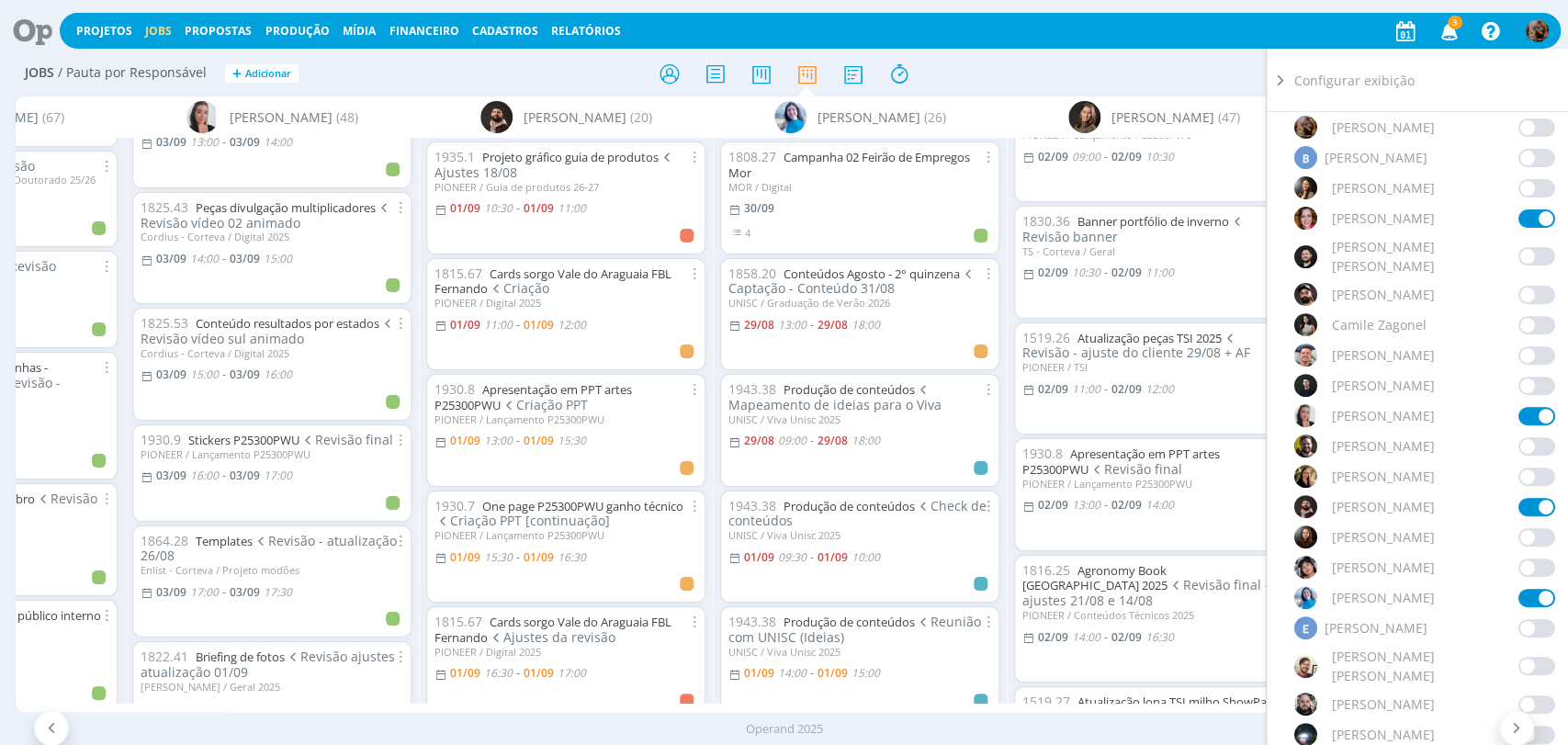
scroll to position [408, 0]
click at [1528, 586] on span at bounding box center [1537, 595] width 37 height 19
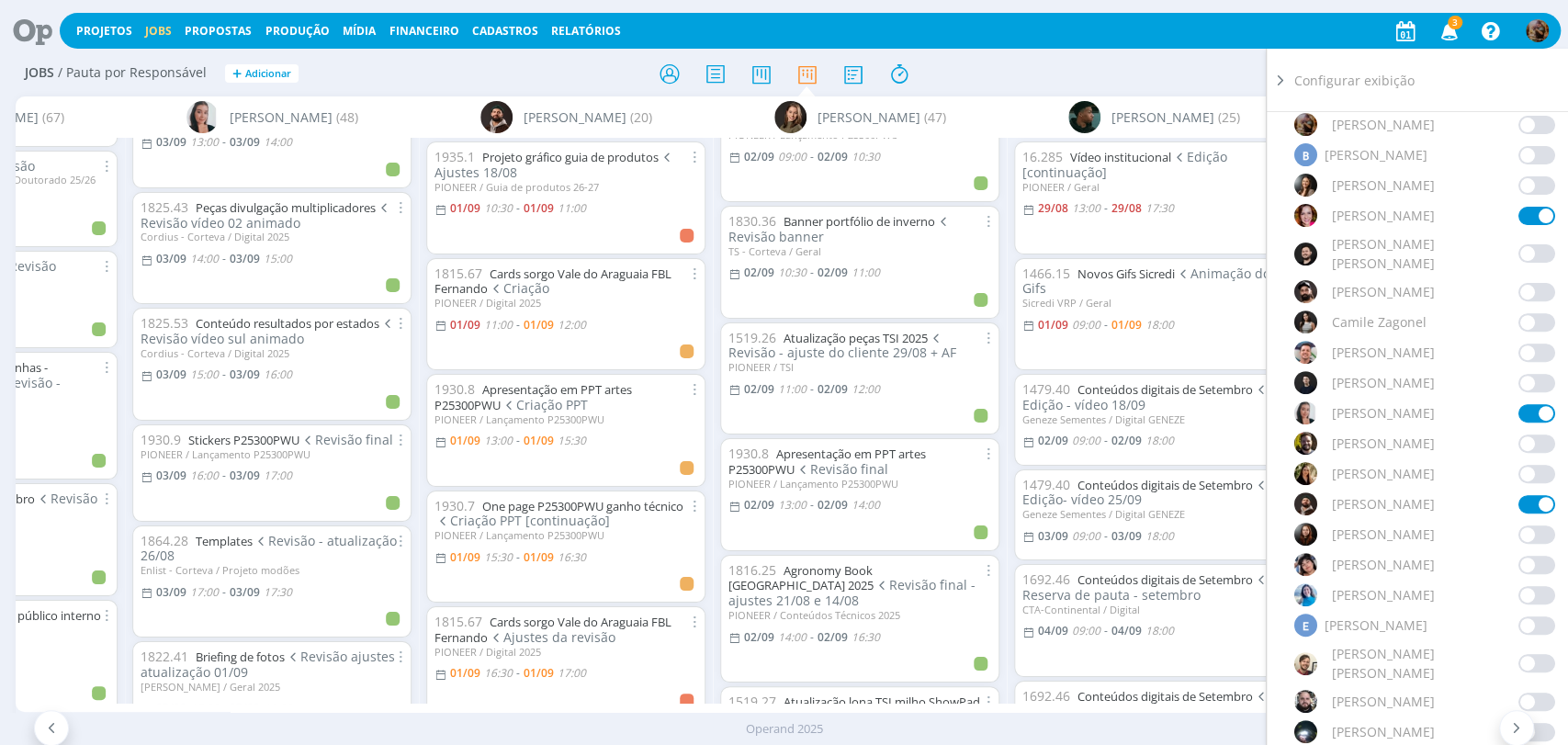
click at [1237, 81] on div "Filtrar Filtrar [GEOGRAPHIC_DATA] Tipo Jobs e Tarefas Data Personalizado a Situ…" at bounding box center [1296, 73] width 494 height 30
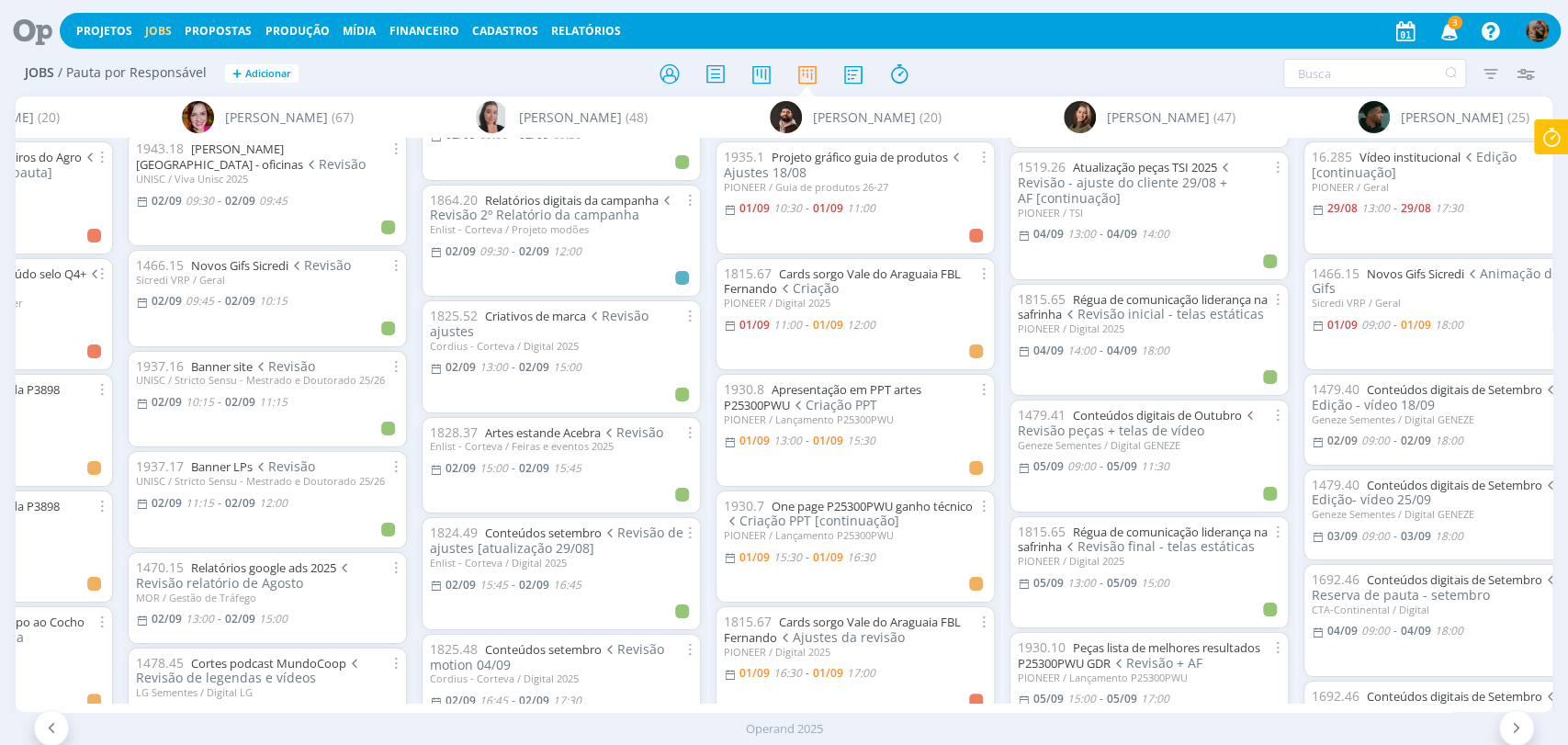
scroll to position [2654, 0]
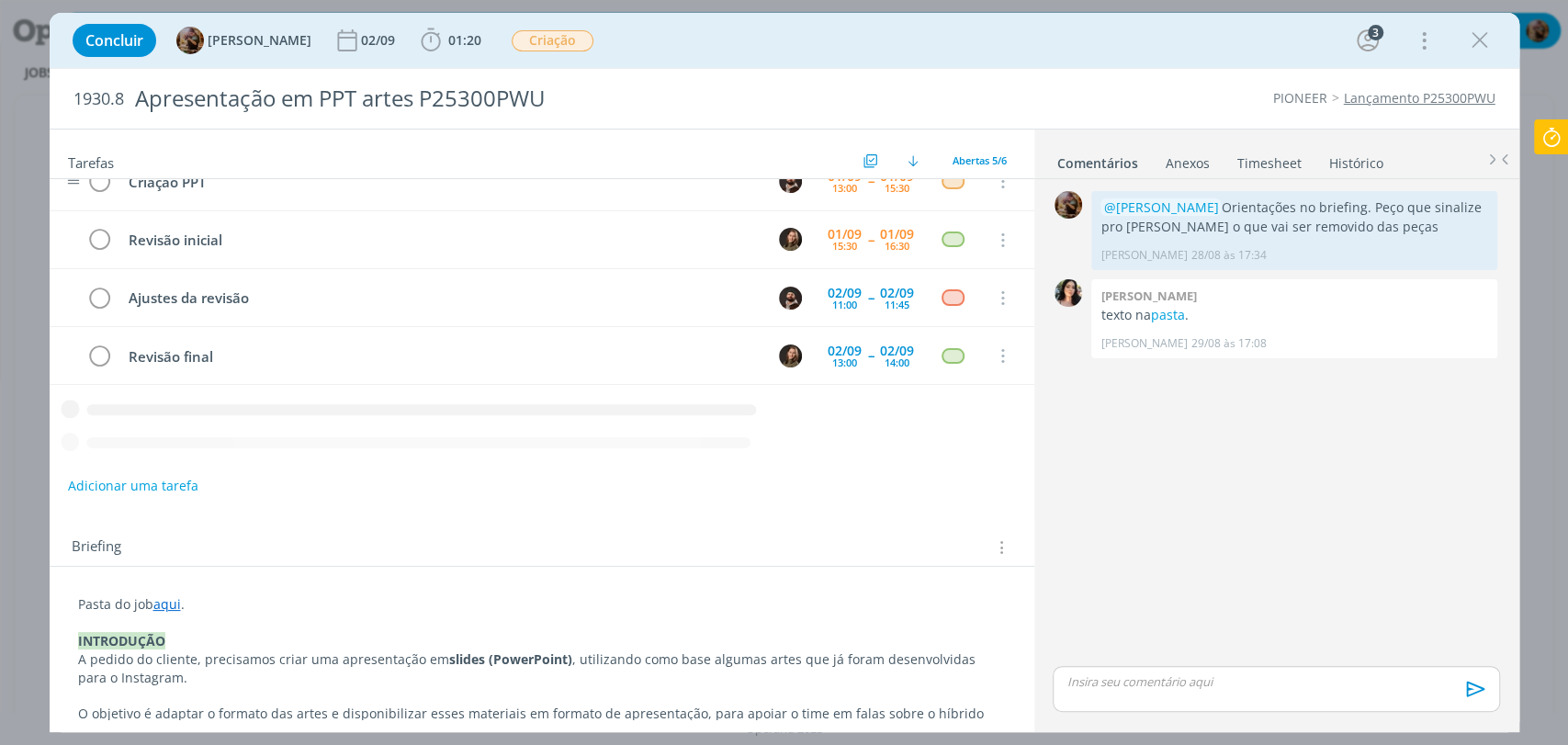
scroll to position [12, 0]
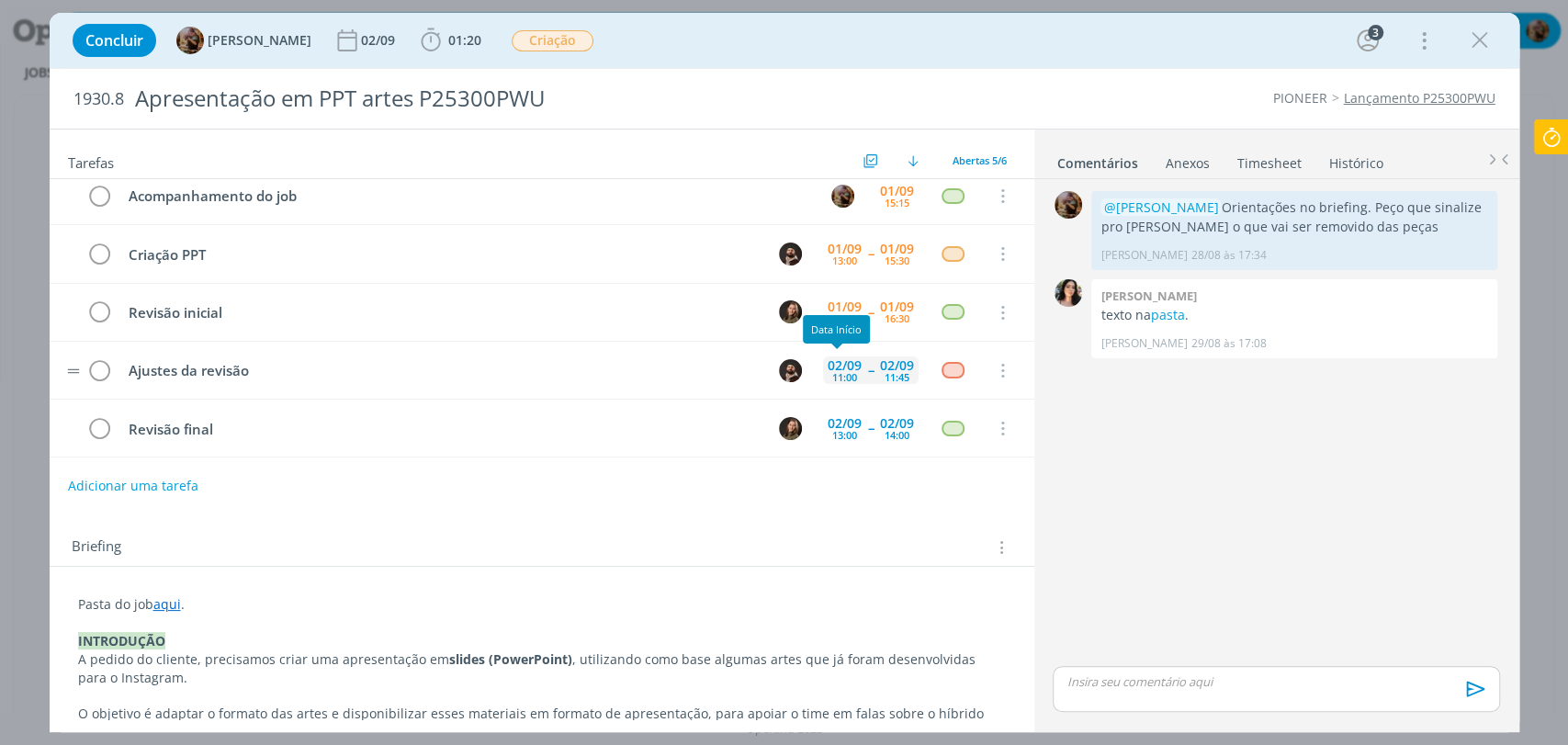
click at [837, 372] on div "11:00" at bounding box center [844, 377] width 25 height 10
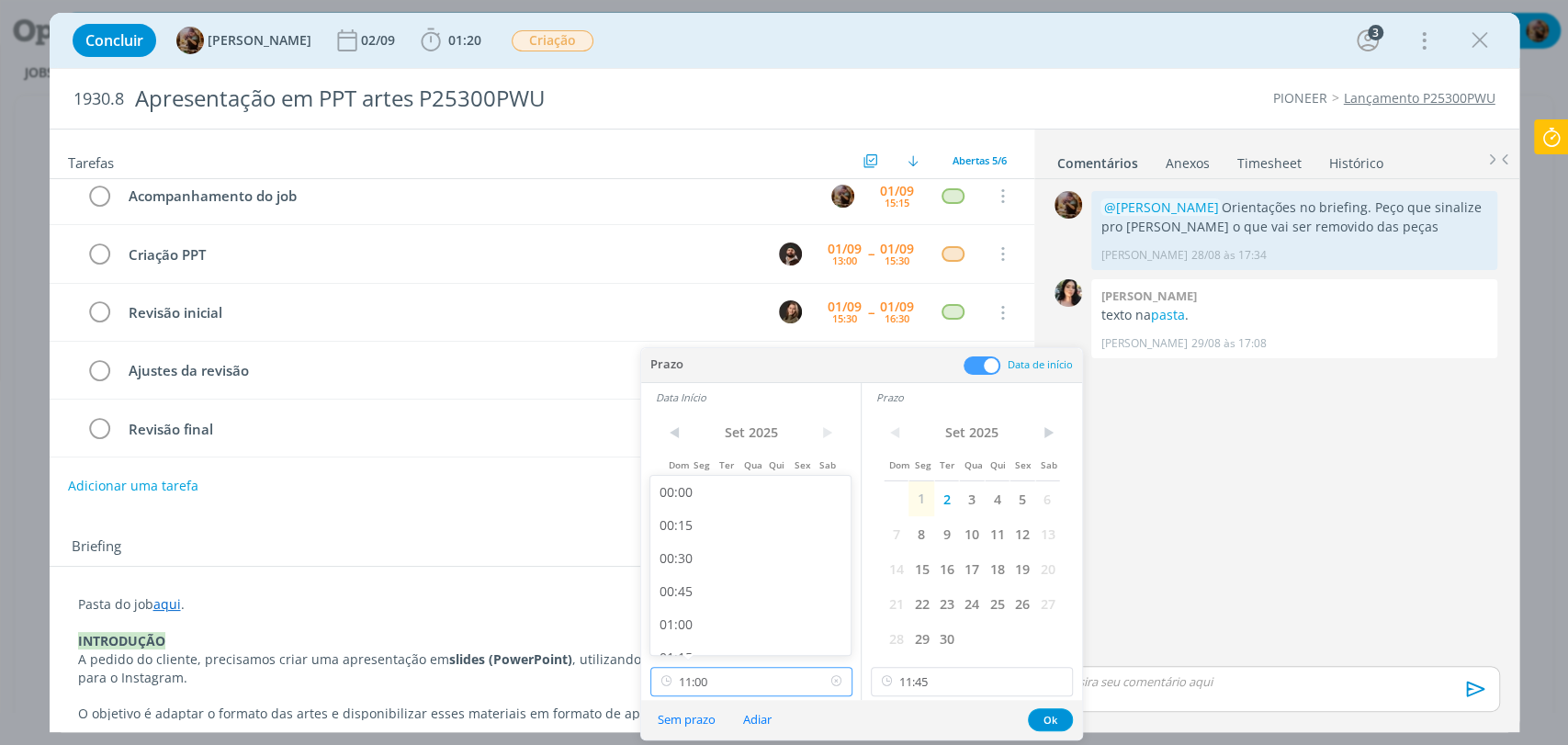
click at [768, 682] on input "11:00" at bounding box center [751, 682] width 202 height 30
click at [750, 566] on div "09:00" at bounding box center [752, 573] width 205 height 33
type input "09:00"
click at [963, 664] on div "< [DATE] > Dom Seg Ter Qua Qui Sex Sab 1 2 3 4 5 6 7 8 9 10 11 12 13 14 15 16 1…" at bounding box center [972, 556] width 220 height 288
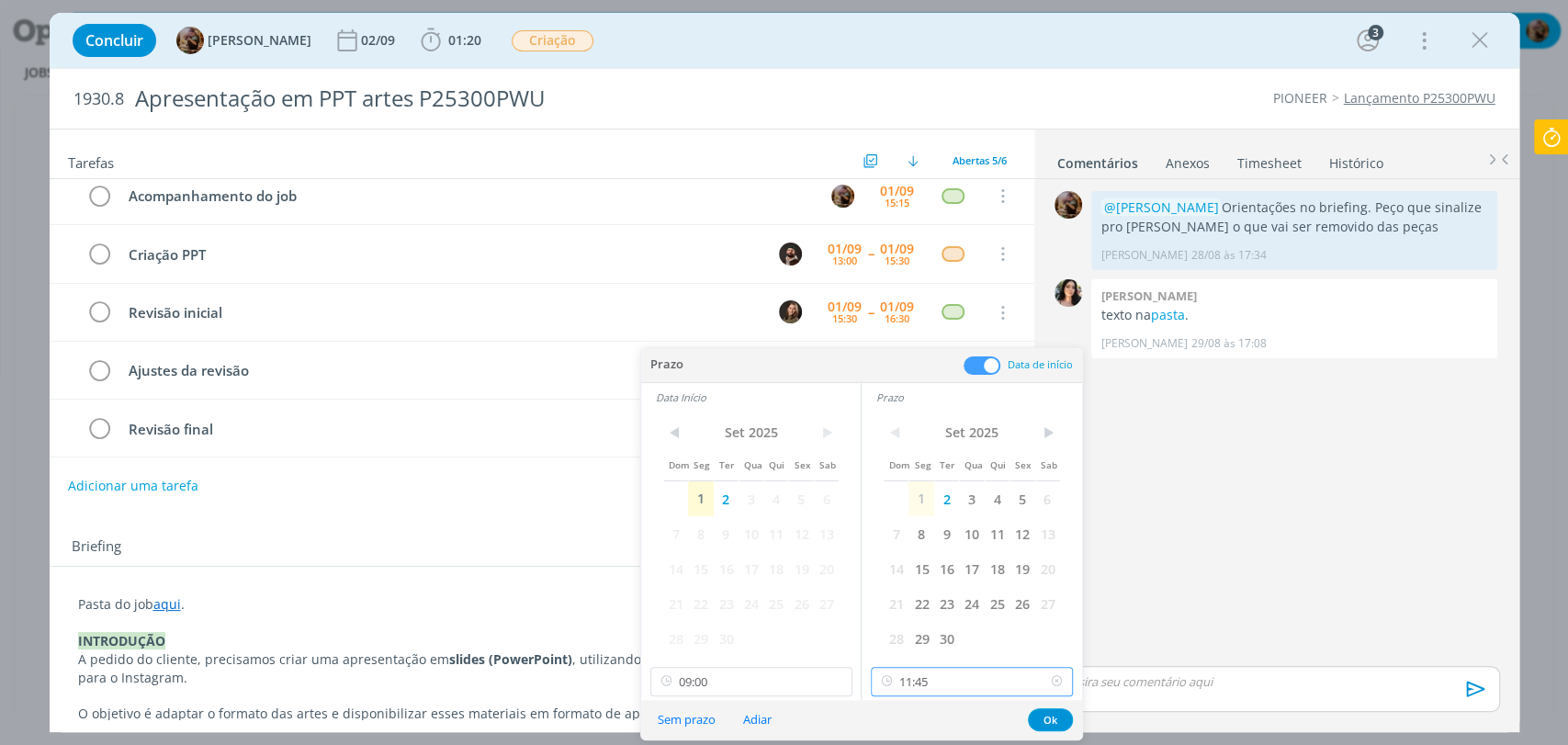
click at [972, 672] on input "11:45" at bounding box center [971, 682] width 202 height 30
click at [915, 540] on div "09:30" at bounding box center [974, 539] width 205 height 33
type input "09:30"
click at [1052, 715] on button "Ok" at bounding box center [1050, 720] width 45 height 23
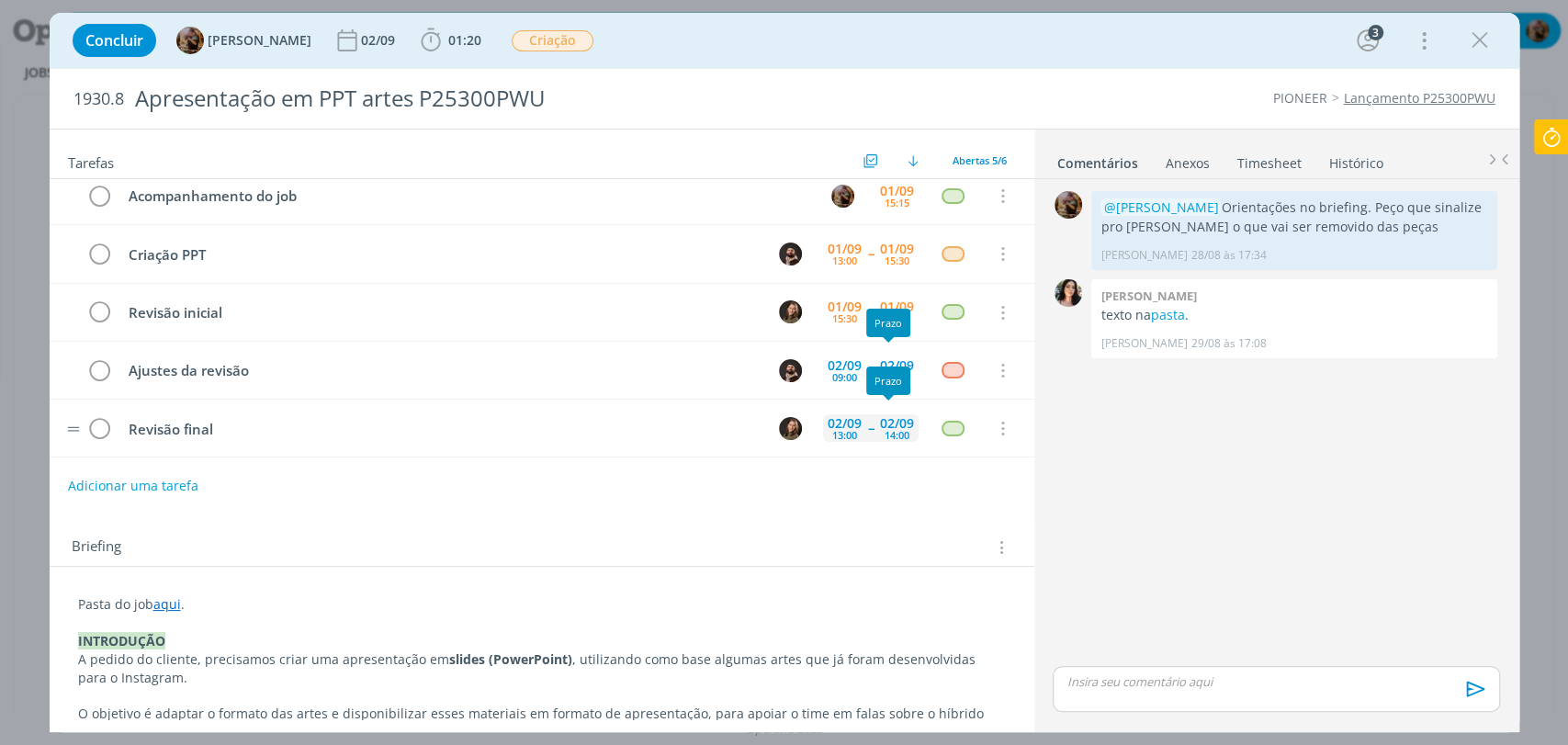
click at [884, 430] on div "14:00" at bounding box center [897, 434] width 25 height 10
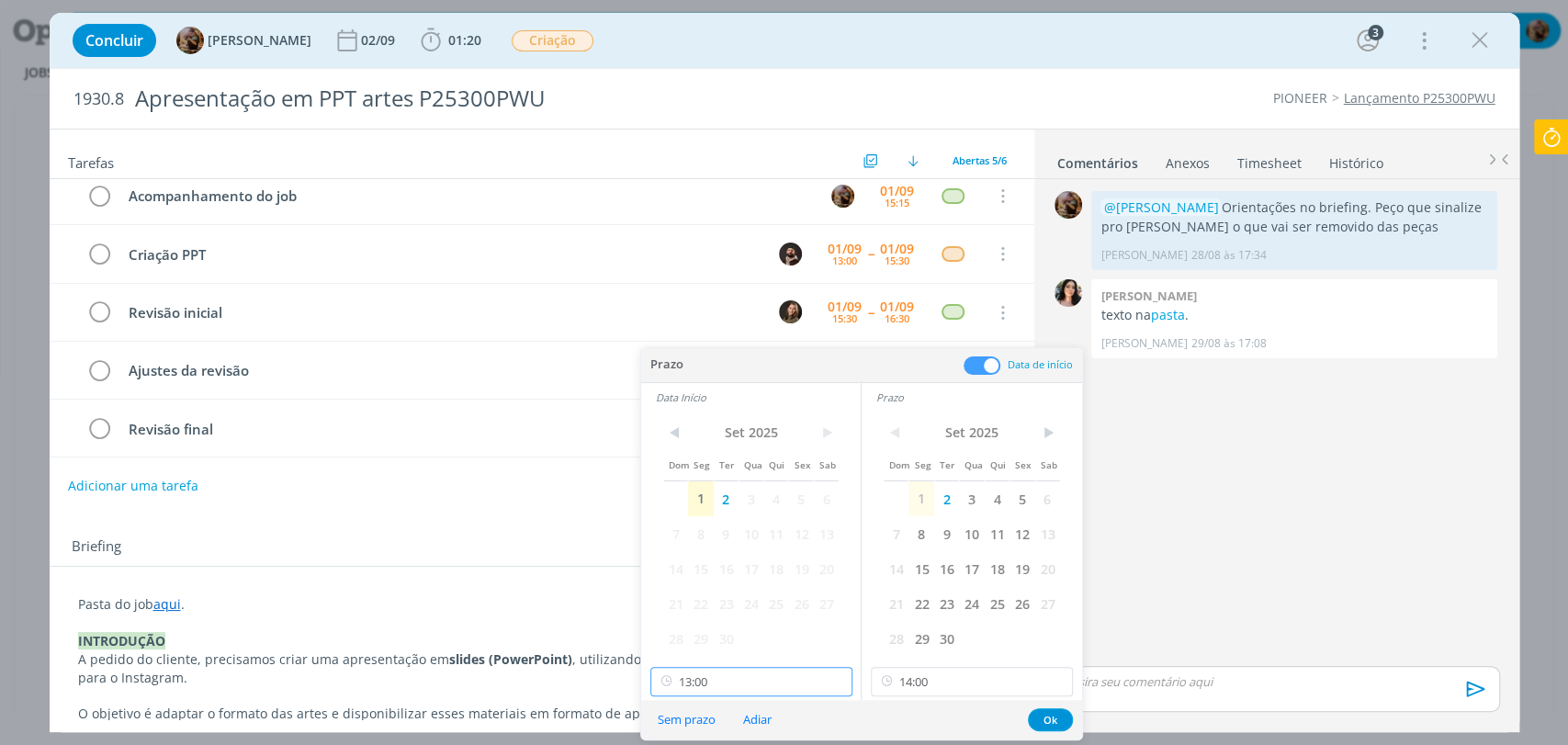
click at [768, 693] on input "13:00" at bounding box center [751, 682] width 202 height 30
click at [697, 563] on div "11:00" at bounding box center [752, 573] width 205 height 33
type input "11:00"
click at [929, 670] on input "14:00" at bounding box center [971, 682] width 202 height 30
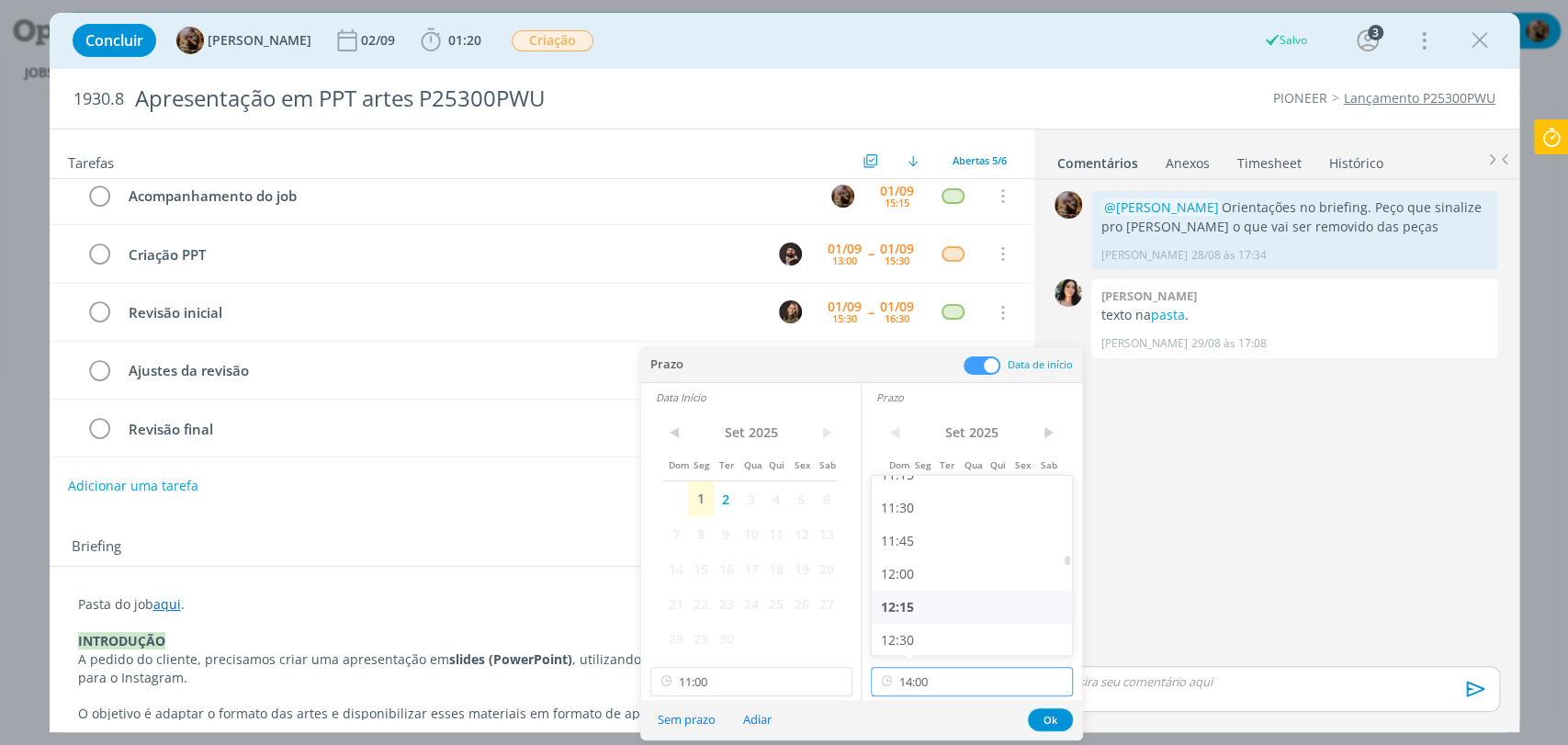
scroll to position [1508, 0]
click at [904, 570] on div "12:00" at bounding box center [974, 573] width 205 height 33
type input "12:00"
click at [1049, 715] on button "Ok" at bounding box center [1050, 720] width 45 height 23
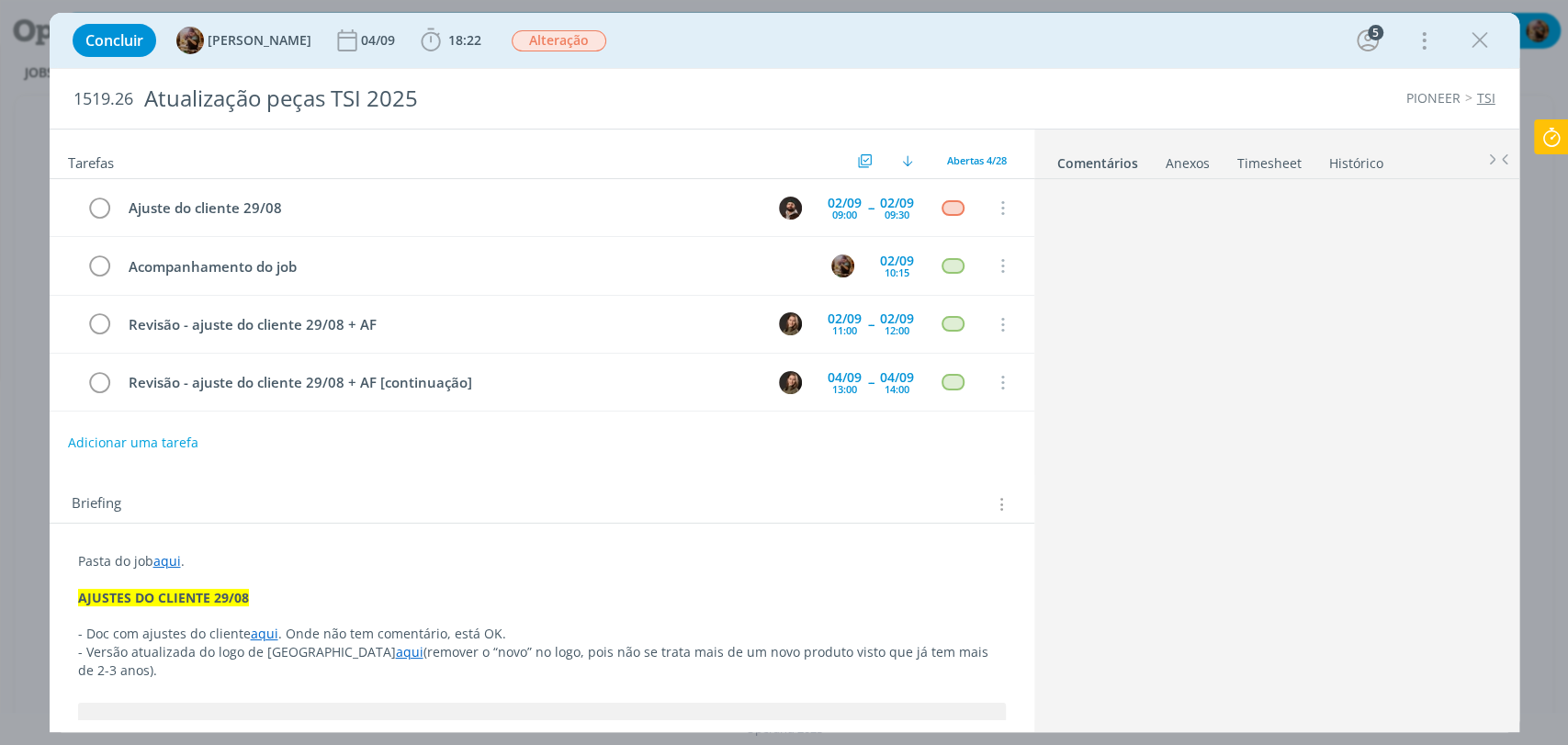
scroll to position [1456, 0]
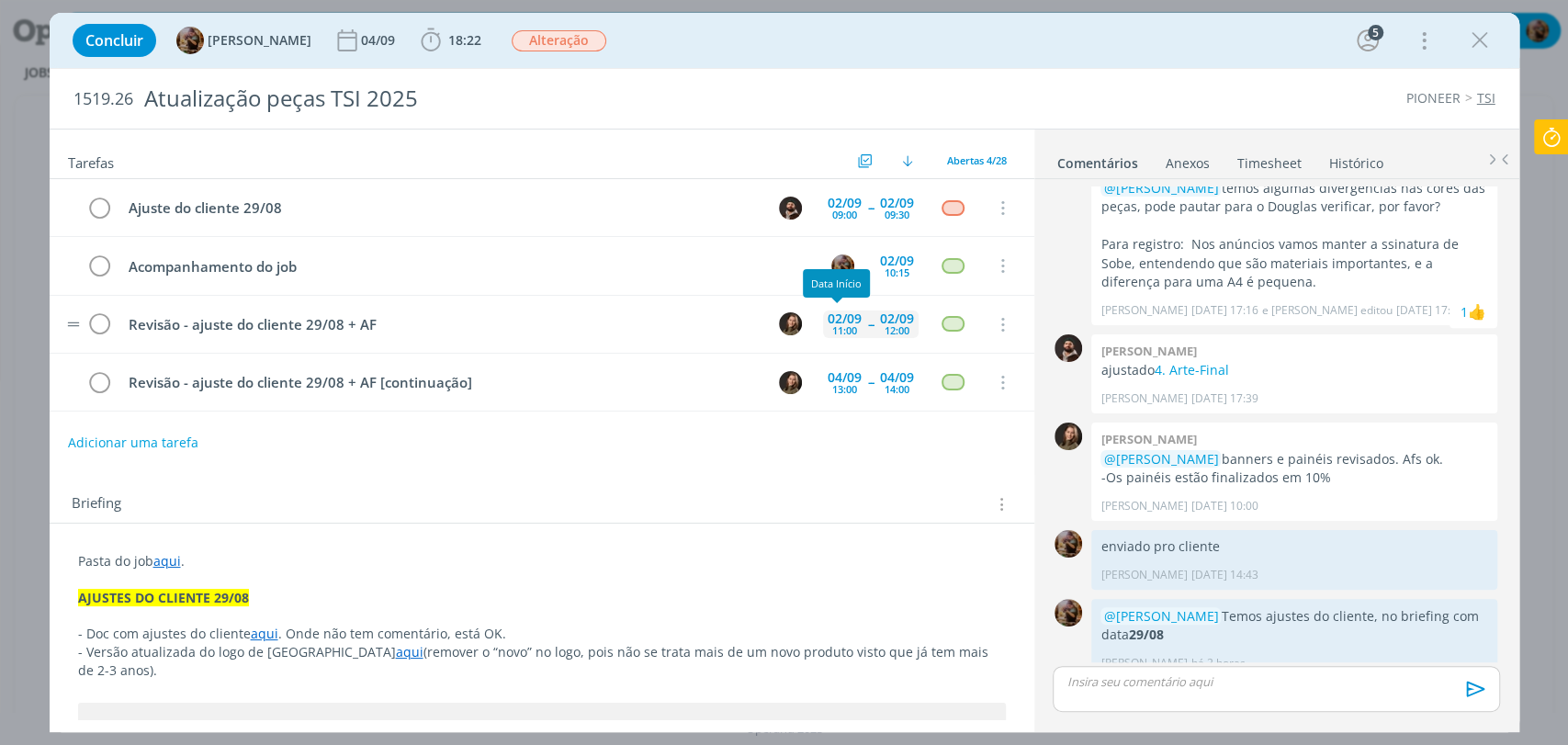
click at [832, 329] on div "11:00" at bounding box center [844, 330] width 25 height 10
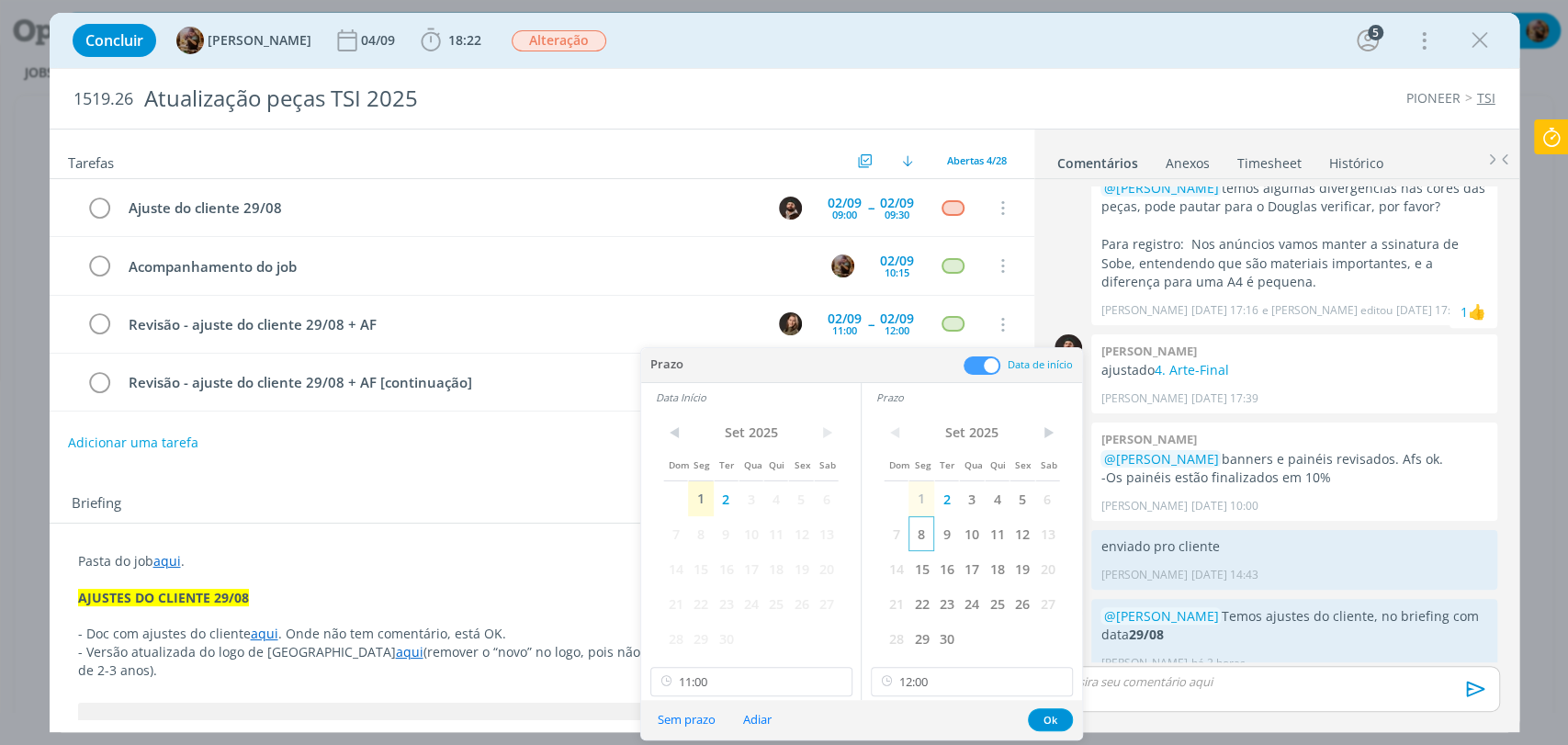
click at [931, 530] on span "8" at bounding box center [921, 534] width 25 height 35
click at [701, 538] on span "8" at bounding box center [700, 534] width 25 height 35
click at [775, 674] on input "11:00" at bounding box center [751, 682] width 202 height 30
click at [737, 543] on div "10:15" at bounding box center [752, 533] width 205 height 33
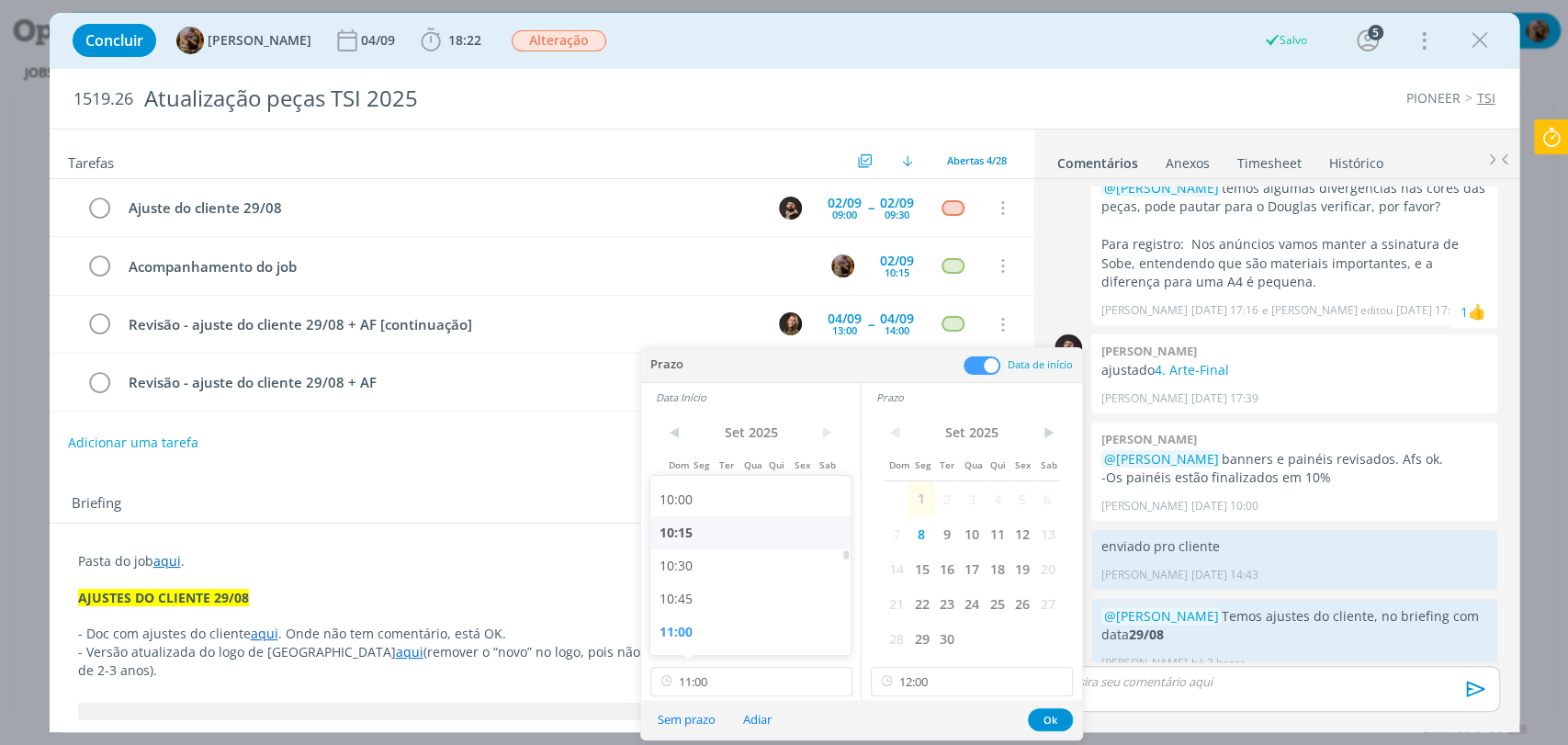
type input "10:15"
click at [1052, 716] on button "Ok" at bounding box center [1050, 720] width 45 height 23
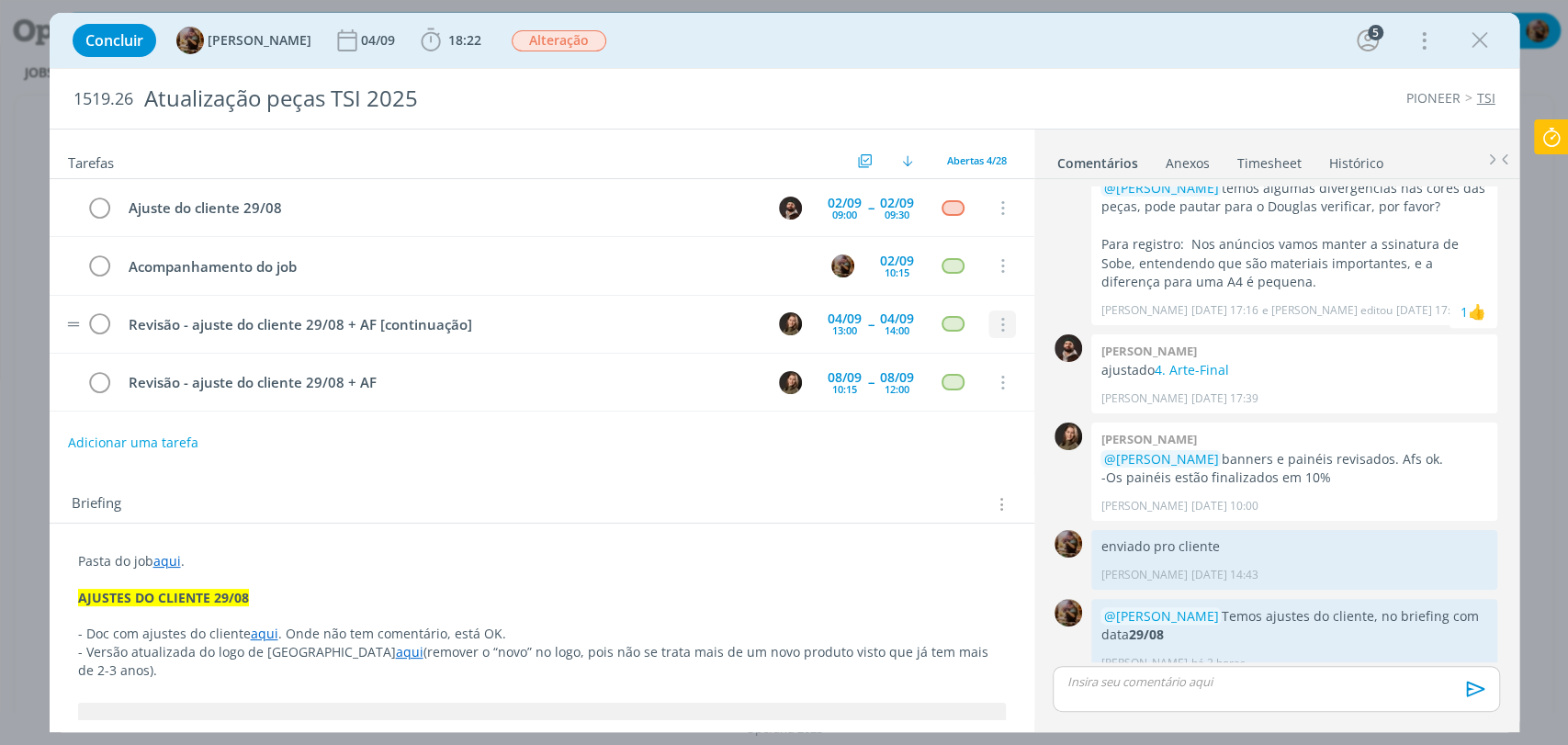
click at [995, 317] on icon "dialog" at bounding box center [1002, 326] width 20 height 17
click at [929, 353] on link "Cancelar" at bounding box center [942, 356] width 145 height 30
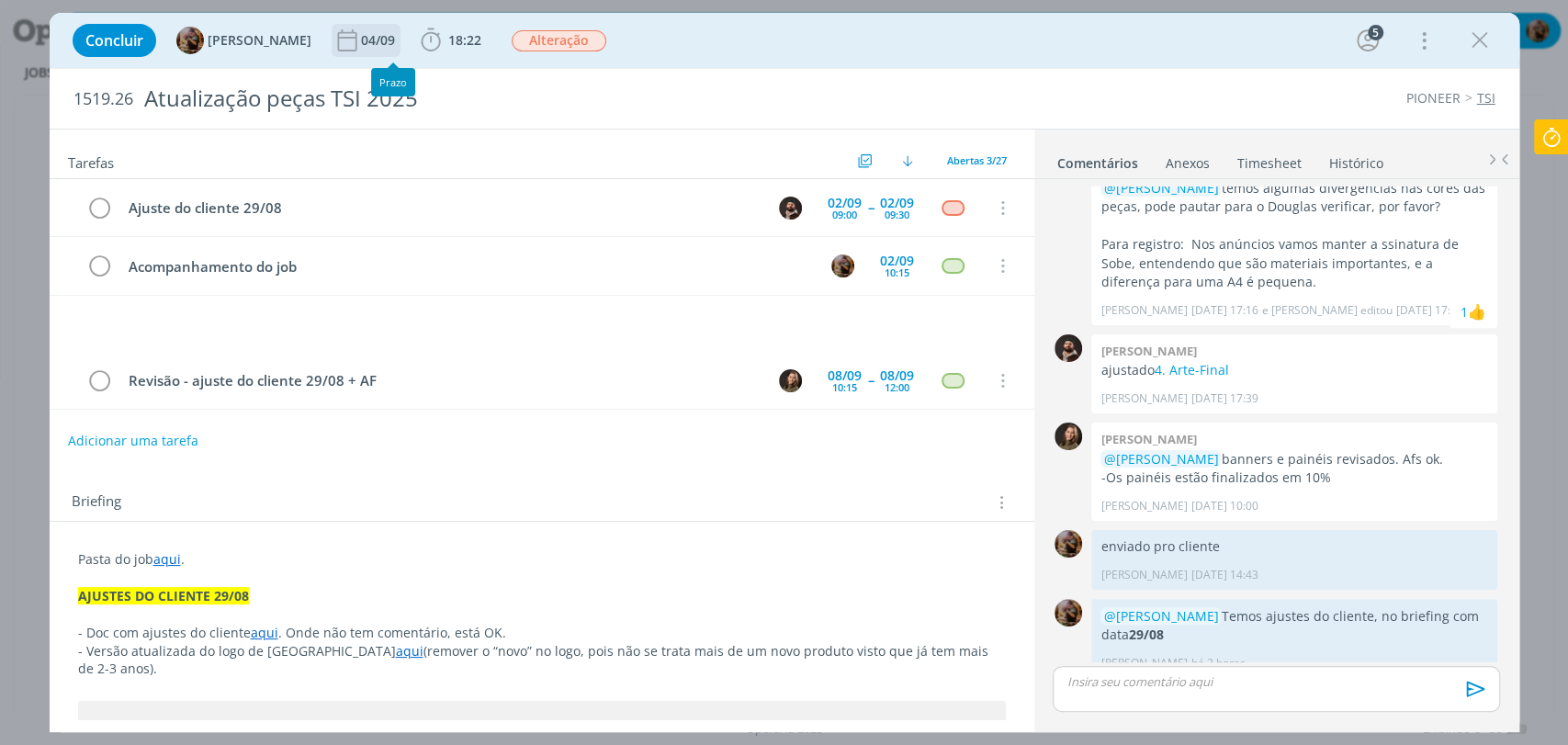
click at [380, 41] on div "04/09" at bounding box center [379, 41] width 37 height 13
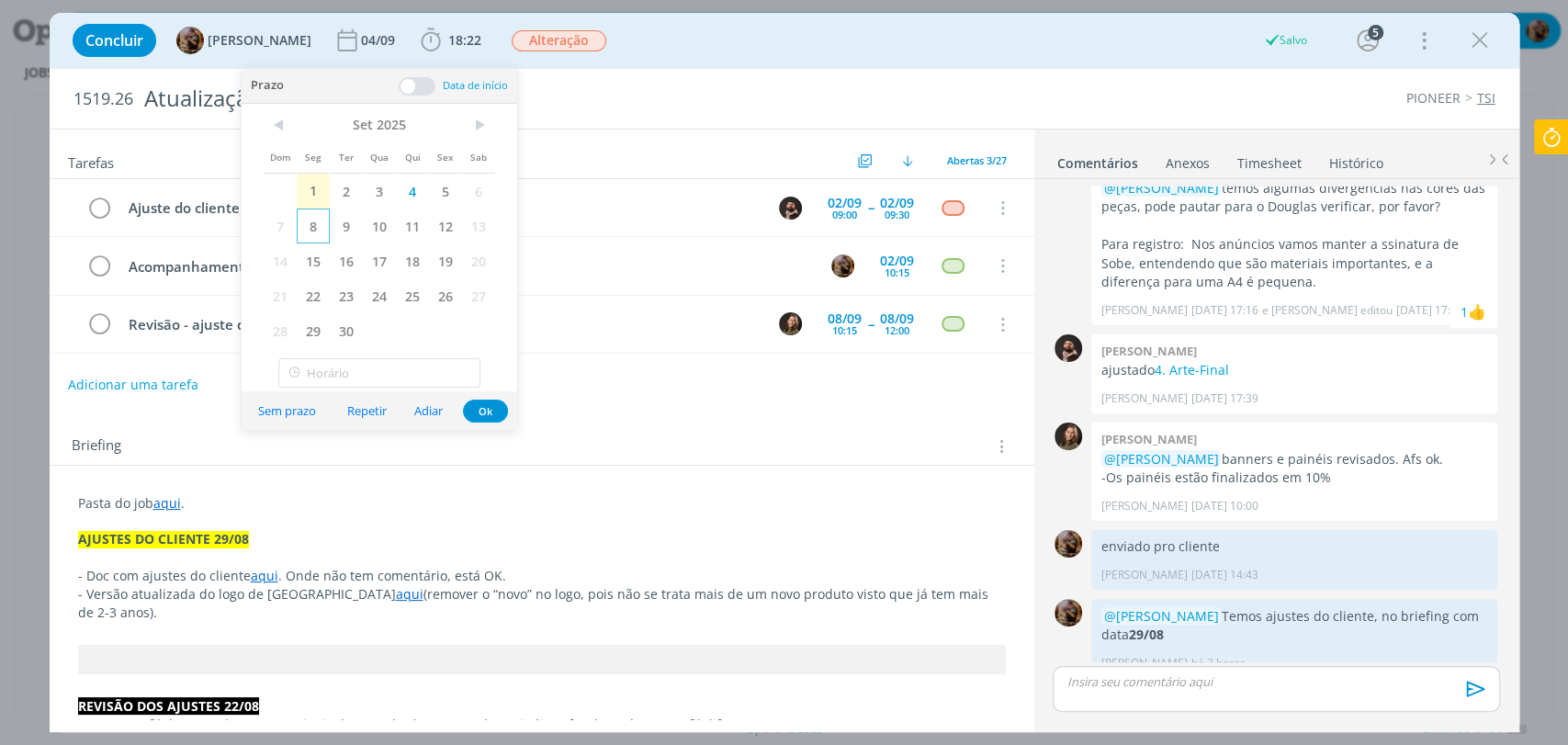
click at [316, 230] on span "8" at bounding box center [313, 226] width 33 height 35
click at [475, 413] on button "Ok" at bounding box center [485, 411] width 45 height 23
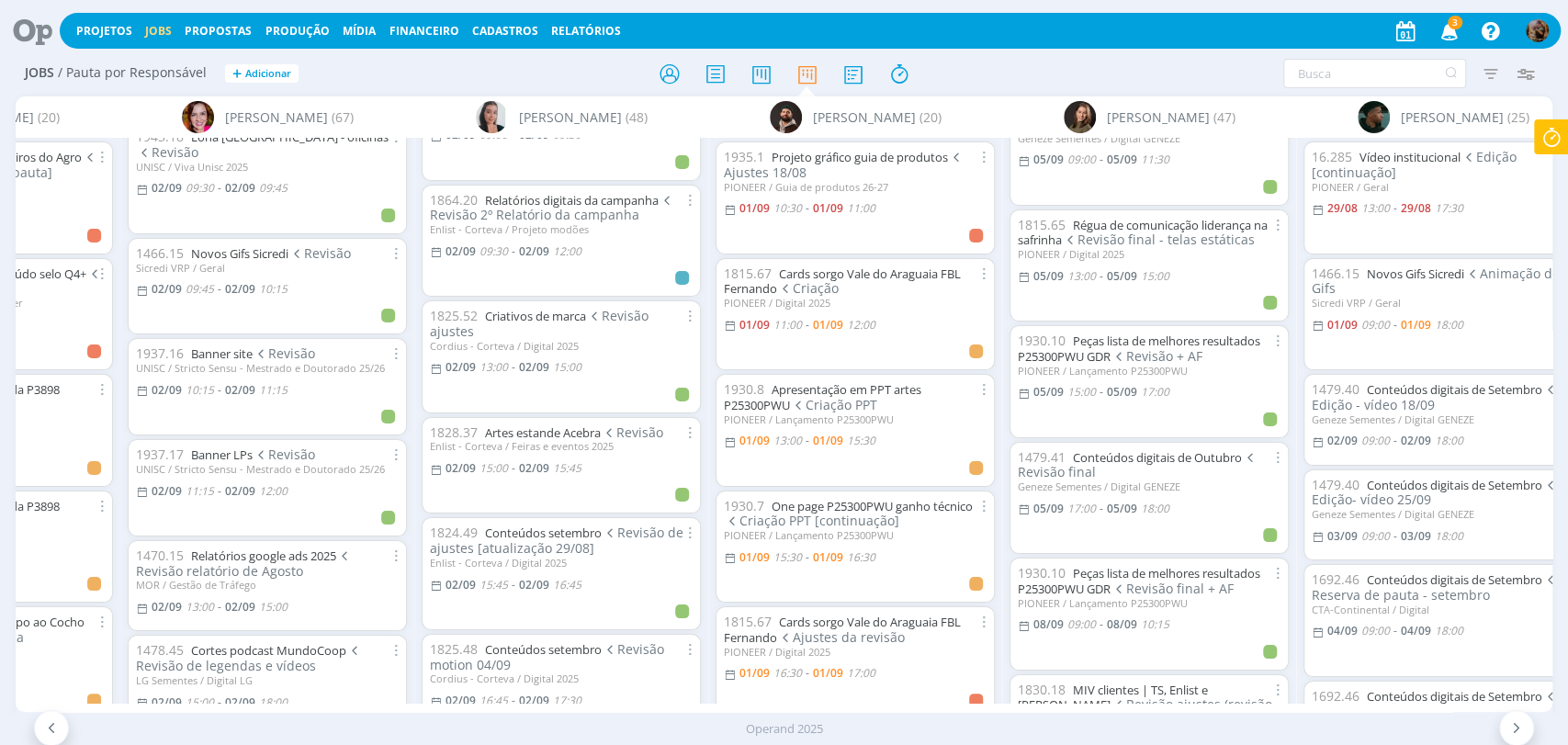
scroll to position [2960, 0]
click at [1095, 75] on div "Filtrar Filtrar Limpar Tipo Jobs e Tarefas Data Personalizado a Situação dos jo…" at bounding box center [1296, 73] width 494 height 30
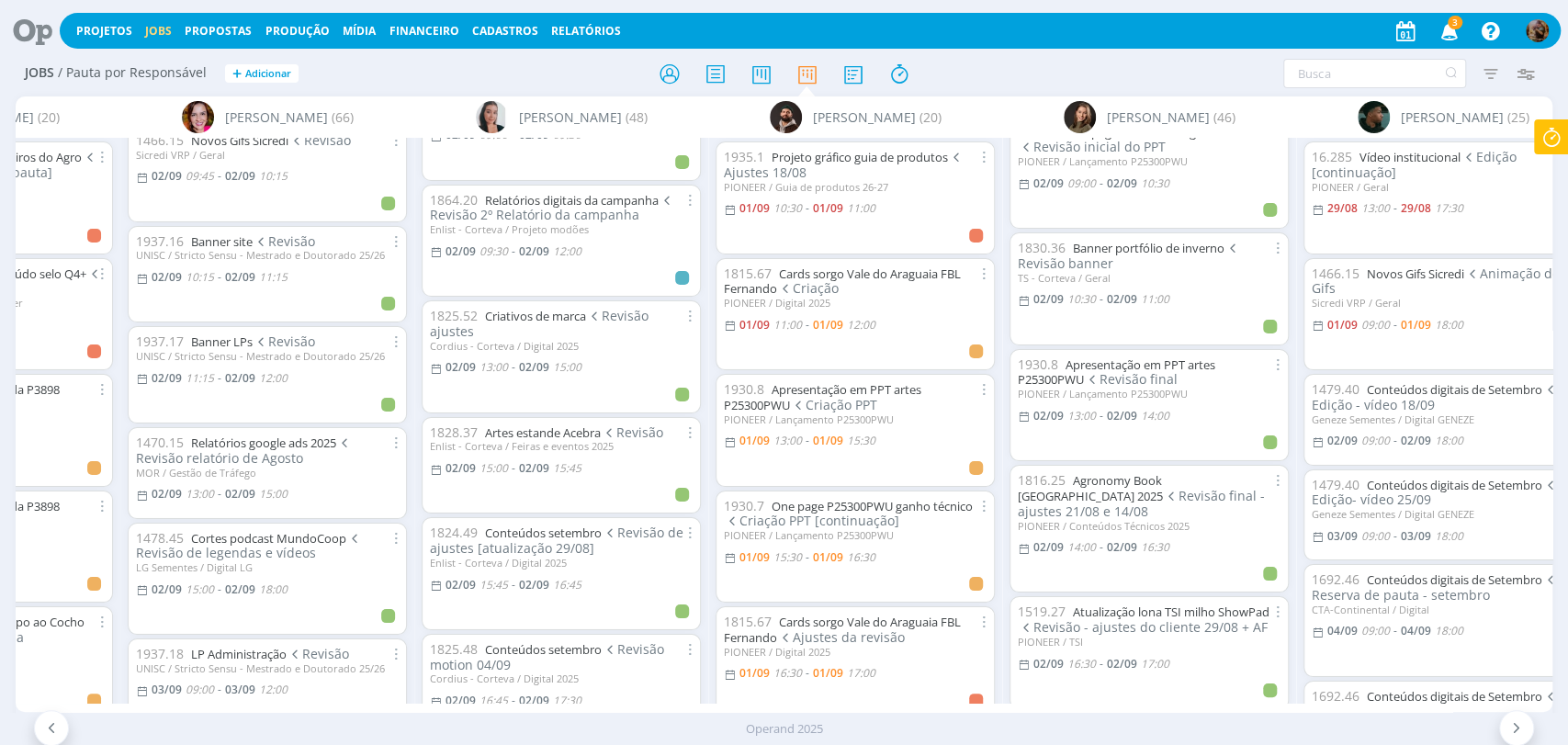
scroll to position [582, 0]
click at [1169, 362] on link "Apresentação em PPT artes P25300PWU" at bounding box center [1116, 375] width 197 height 33
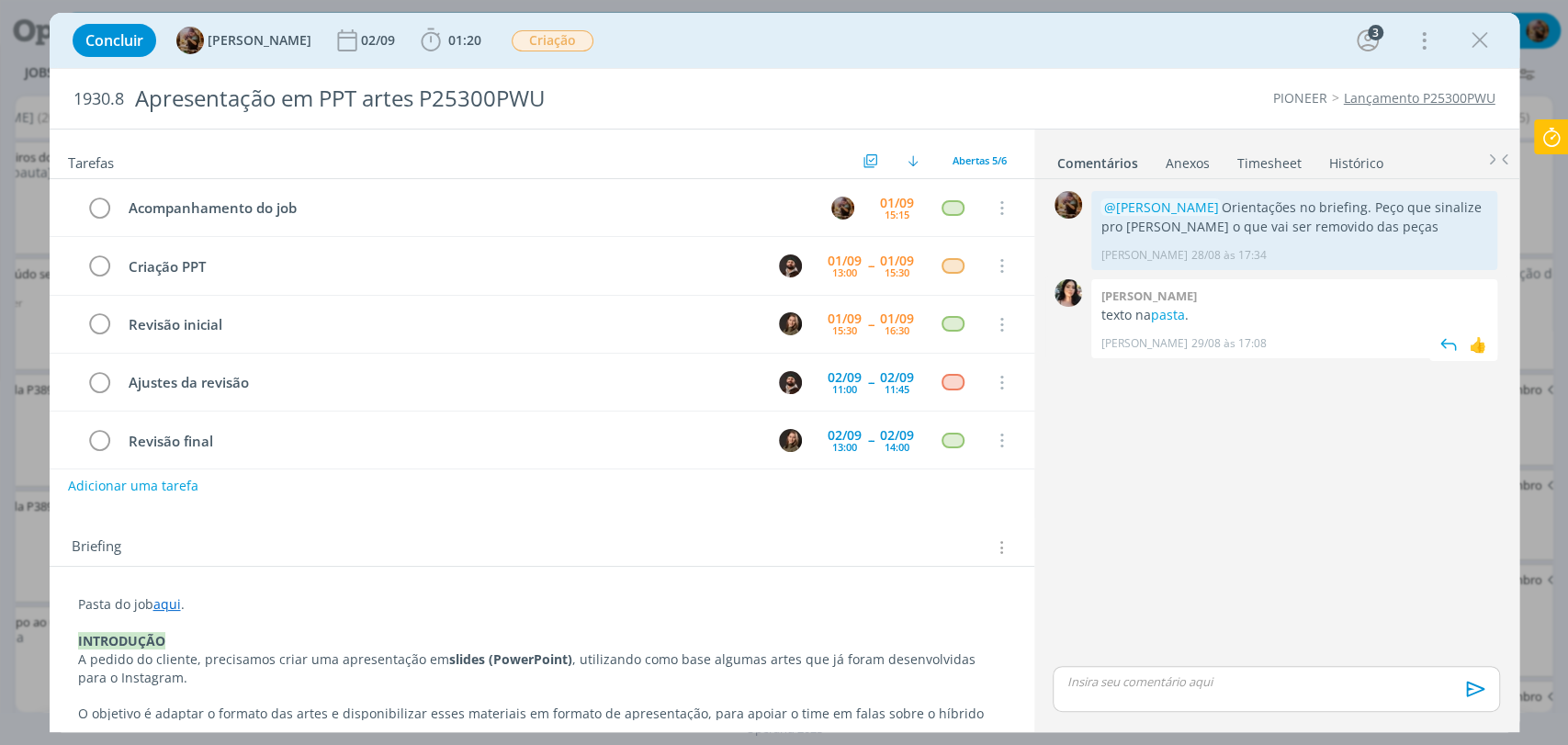
scroll to position [12, 0]
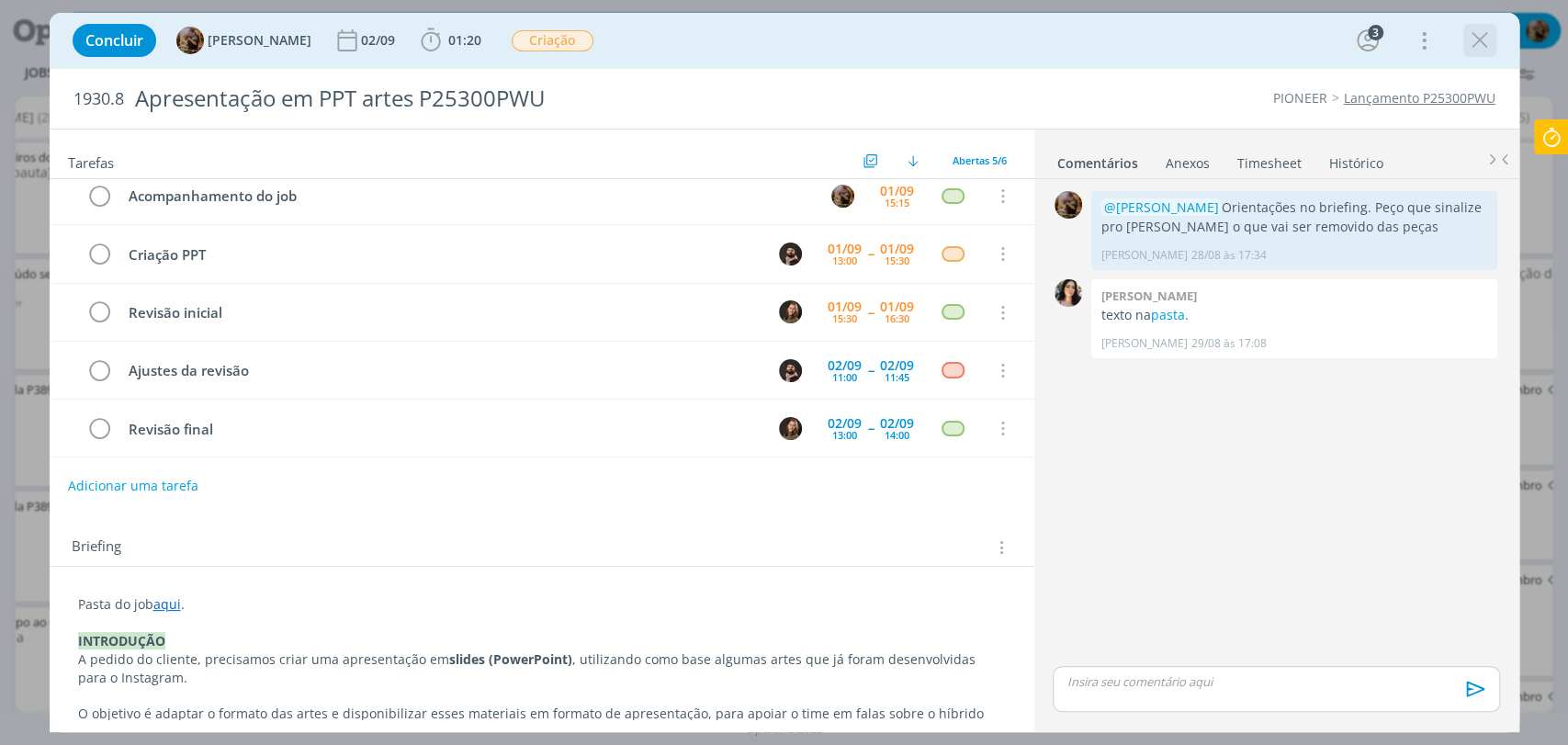
click at [1468, 45] on icon "dialog" at bounding box center [1480, 41] width 28 height 28
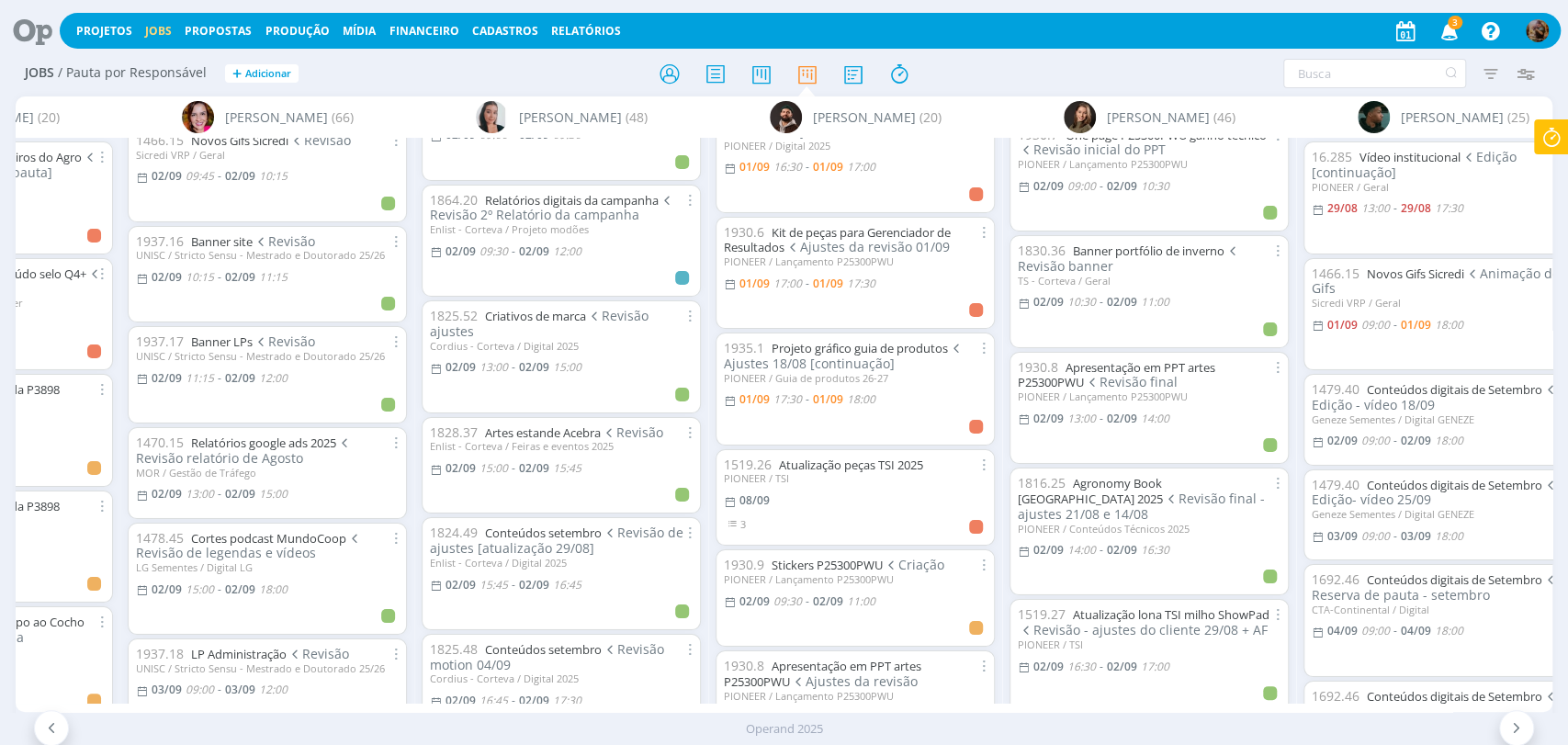
scroll to position [510, 0]
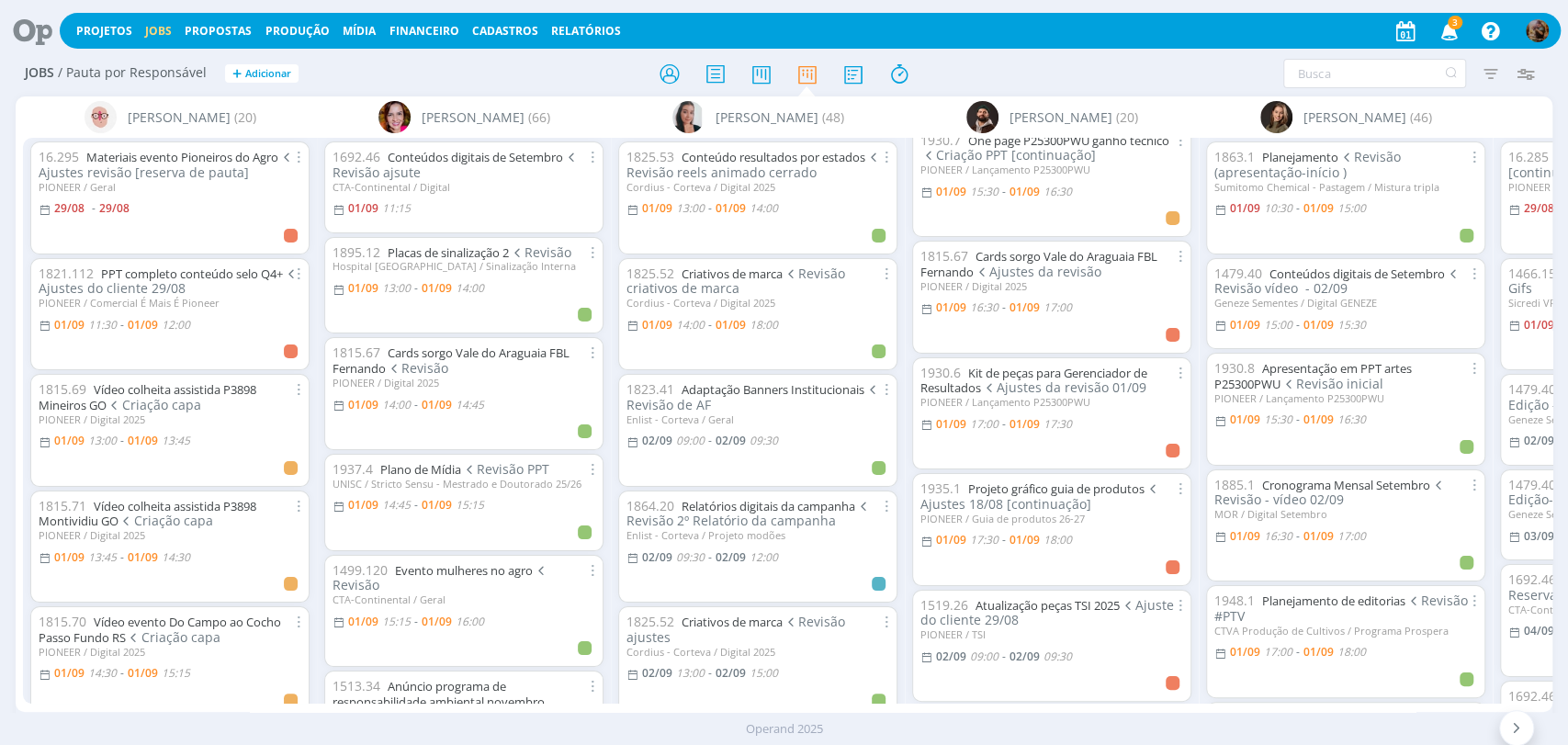
scroll to position [713, 0]
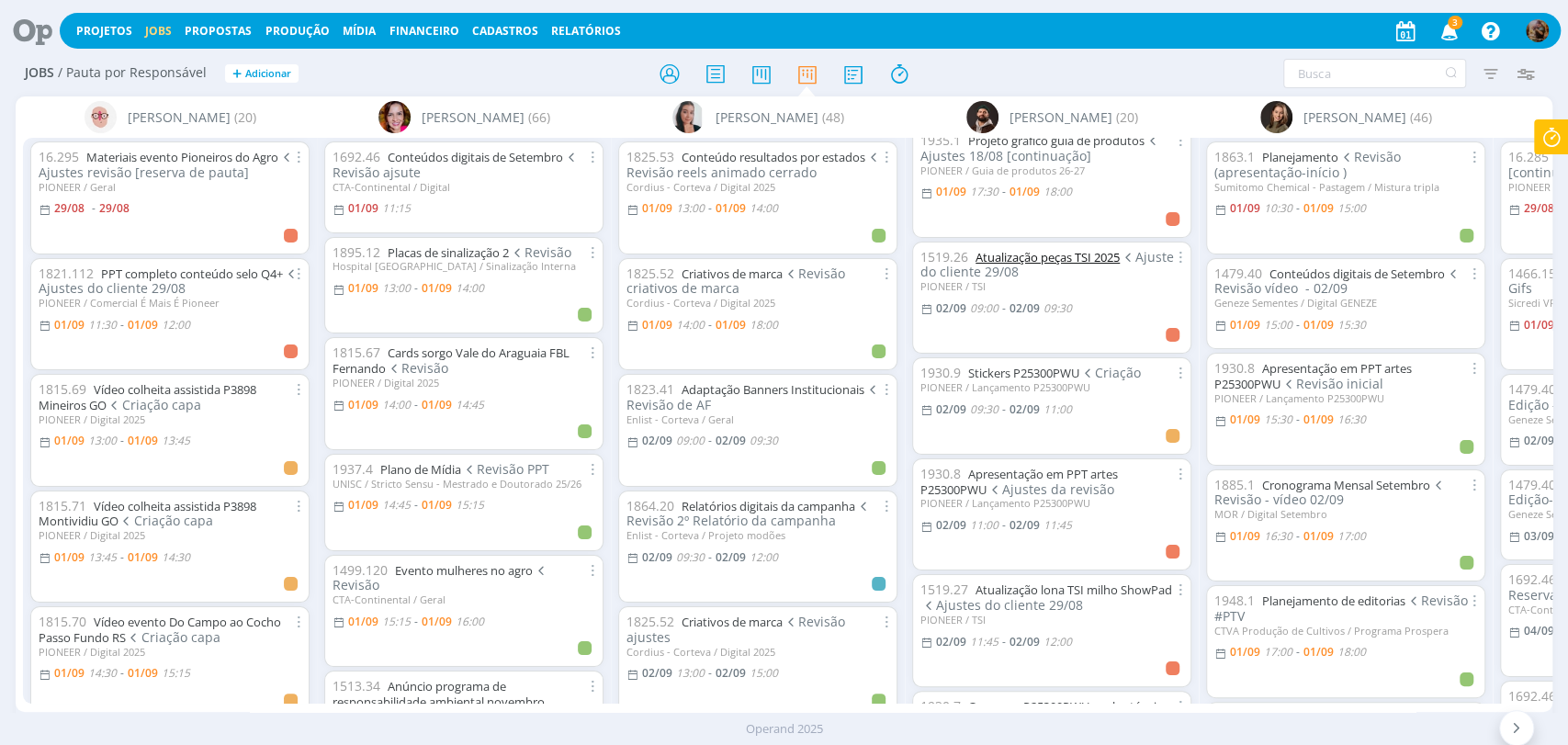
click at [1048, 249] on link "Atualização peças TSI 2025" at bounding box center [1047, 258] width 144 height 17
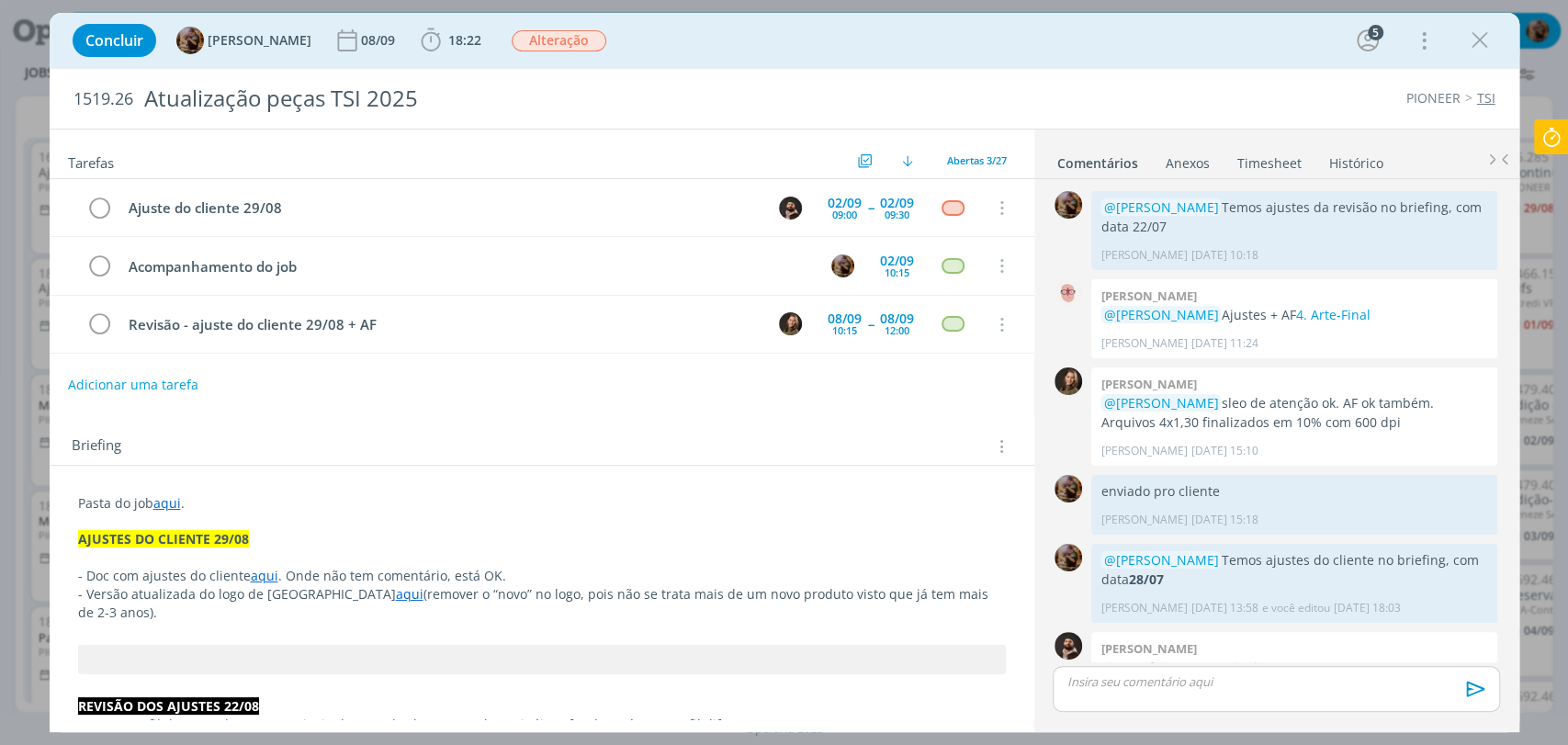
scroll to position [1456, 0]
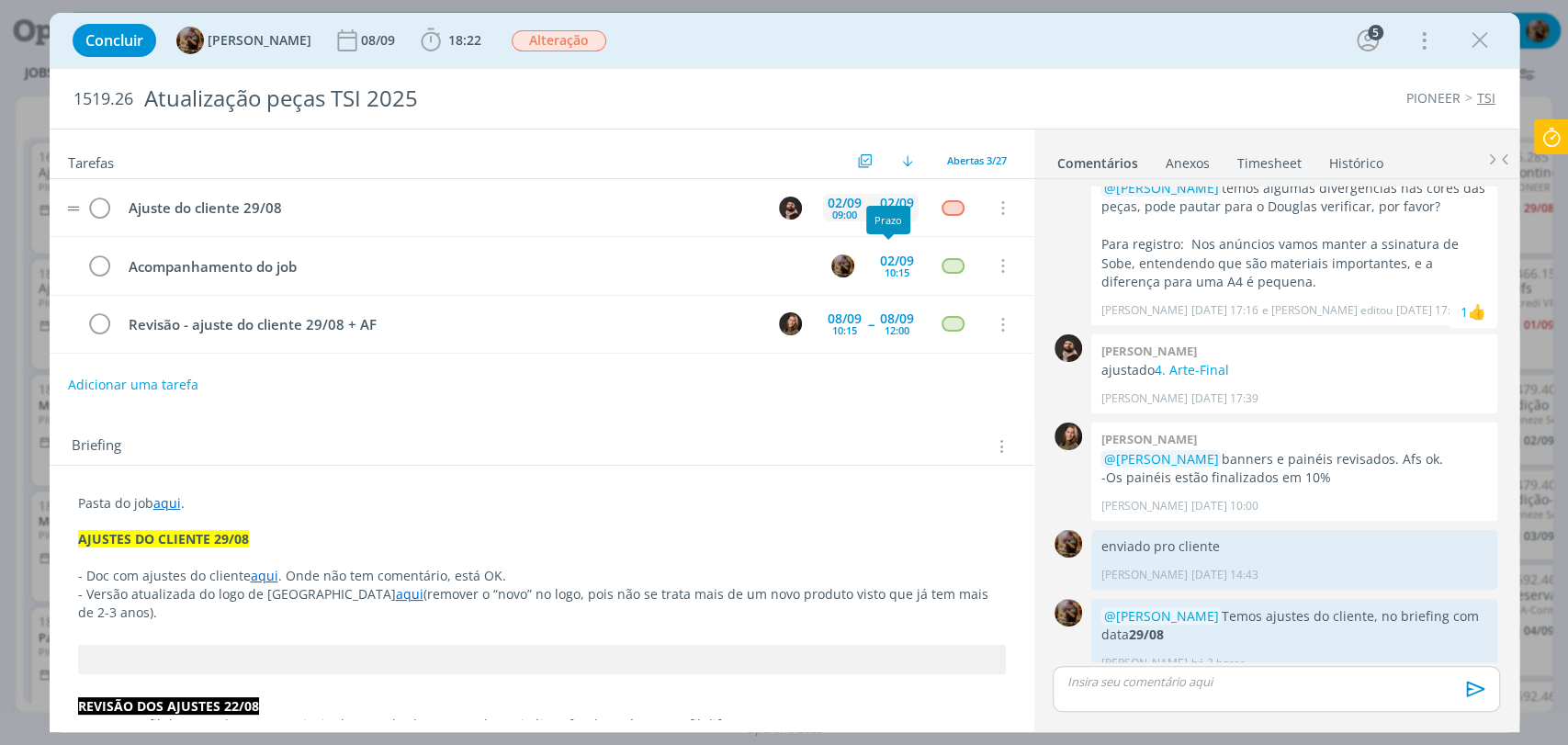
click at [889, 201] on div "02/09" at bounding box center [897, 203] width 34 height 13
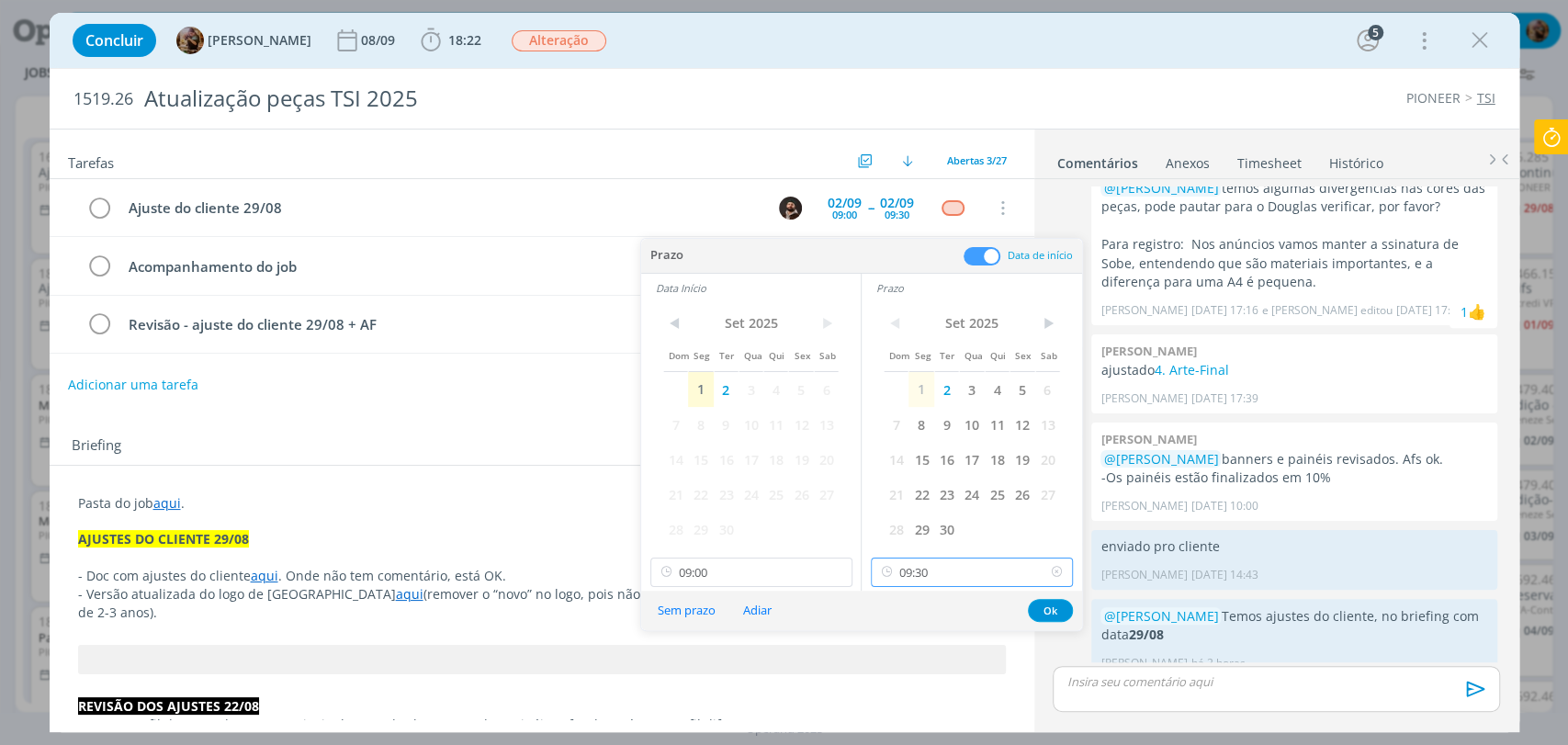
click at [955, 565] on input "09:30" at bounding box center [971, 573] width 202 height 30
click at [949, 487] on div "11:30" at bounding box center [974, 482] width 205 height 33
type input "11:30"
click at [778, 576] on input "09:00" at bounding box center [751, 573] width 202 height 30
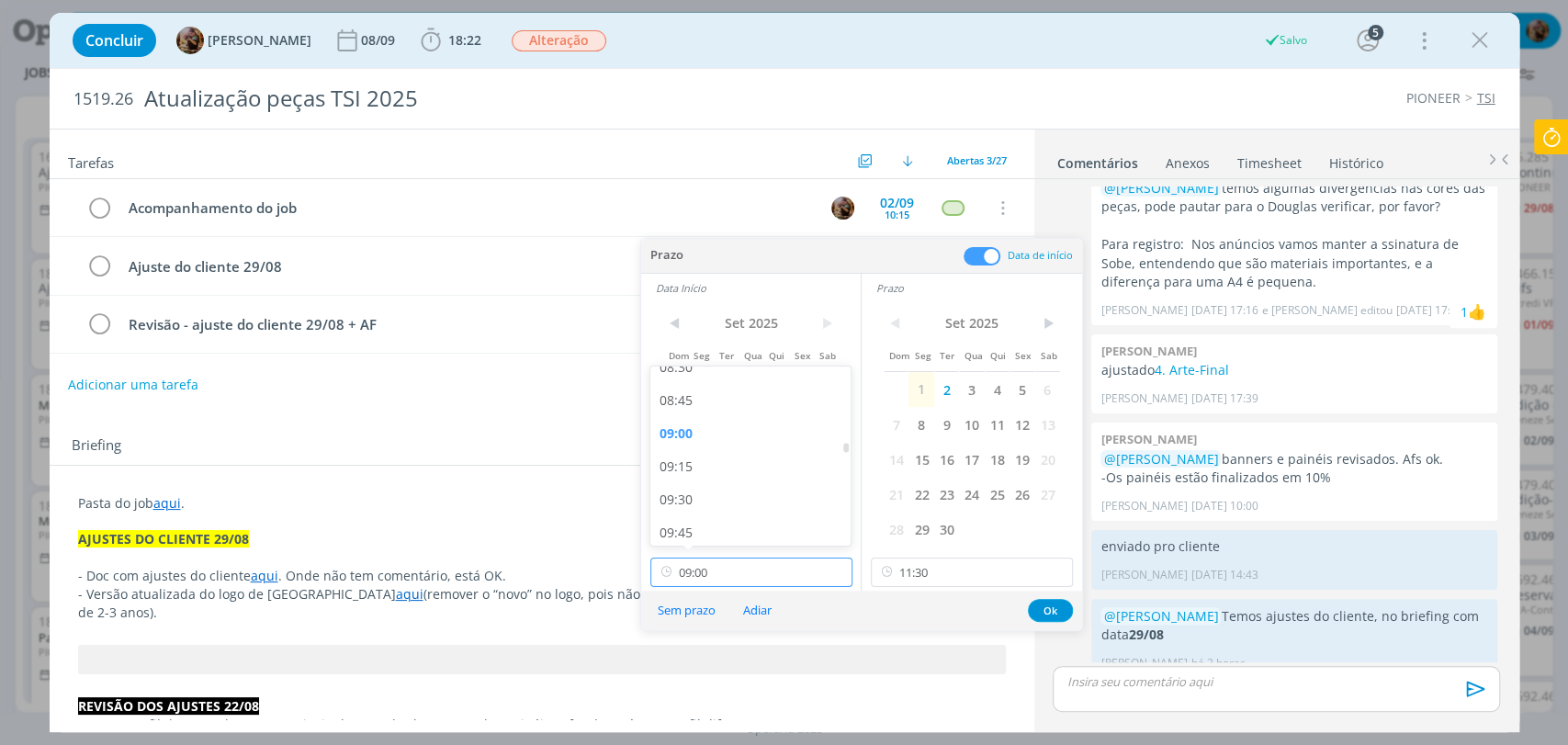
scroll to position [1357, 0]
click at [692, 479] on div "11:00" at bounding box center [752, 482] width 205 height 33
type input "11:00"
click at [1050, 612] on button "Ok" at bounding box center [1050, 610] width 45 height 23
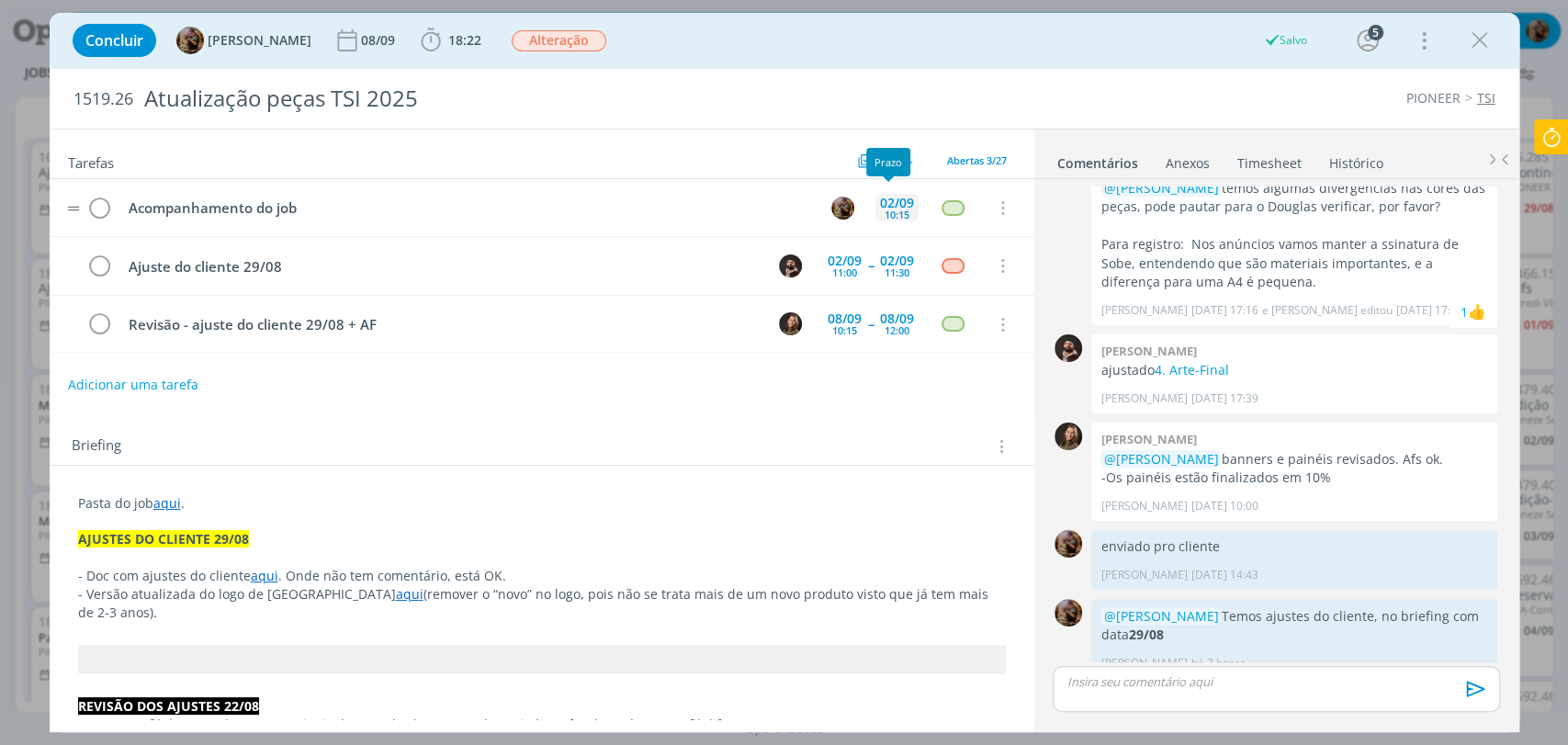
click at [897, 196] on div "02/09" at bounding box center [897, 203] width 34 height 13
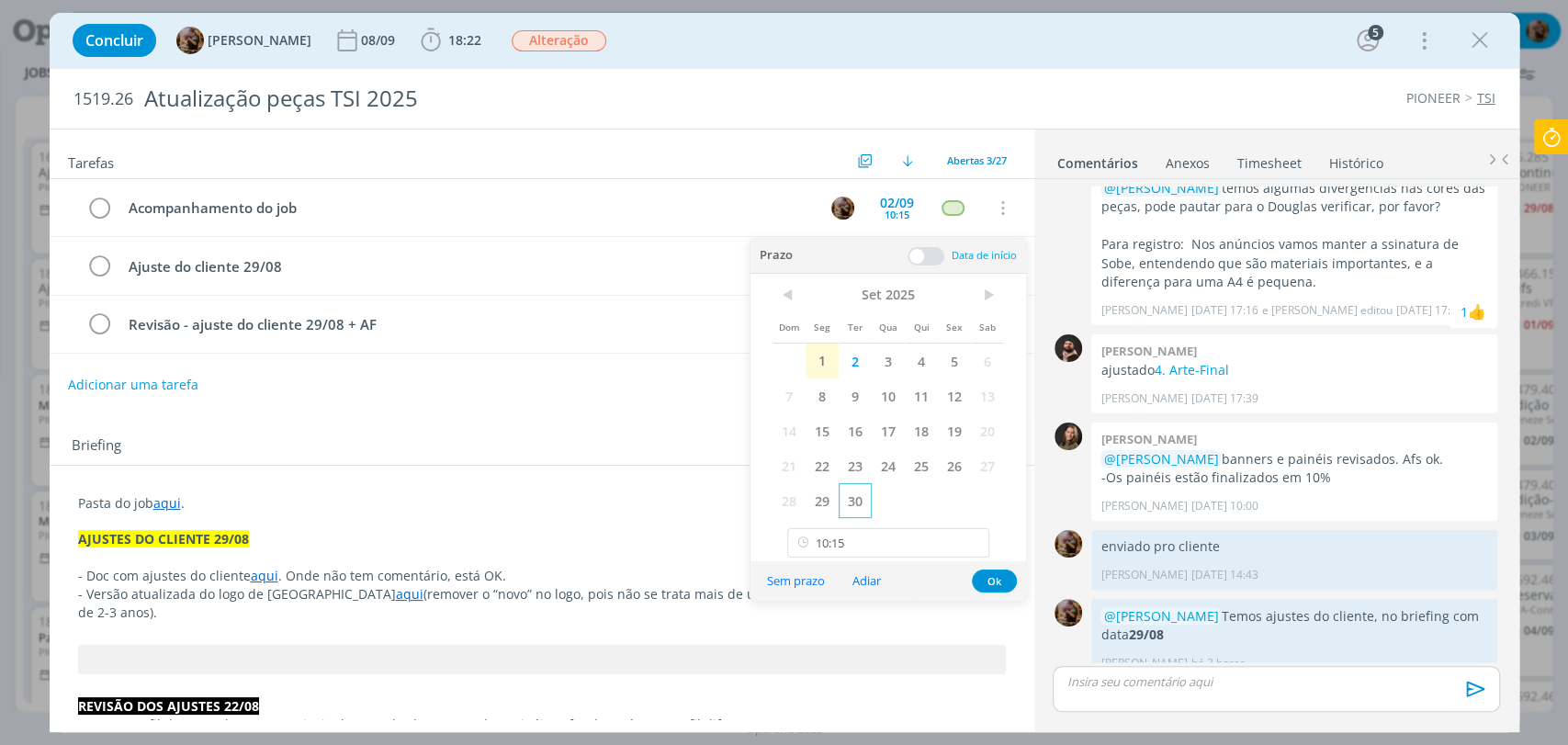
click at [868, 525] on div "< Set 2025 > Dom Seg Ter Qua Qui Sex Sab 1 2 3 4 5 6 7 8 9 10 11 12 13 14 15 16…" at bounding box center [888, 418] width 275 height 288
click at [868, 542] on input "10:15" at bounding box center [888, 543] width 202 height 30
click at [829, 414] on div "12:00" at bounding box center [890, 419] width 205 height 33
type input "12:00"
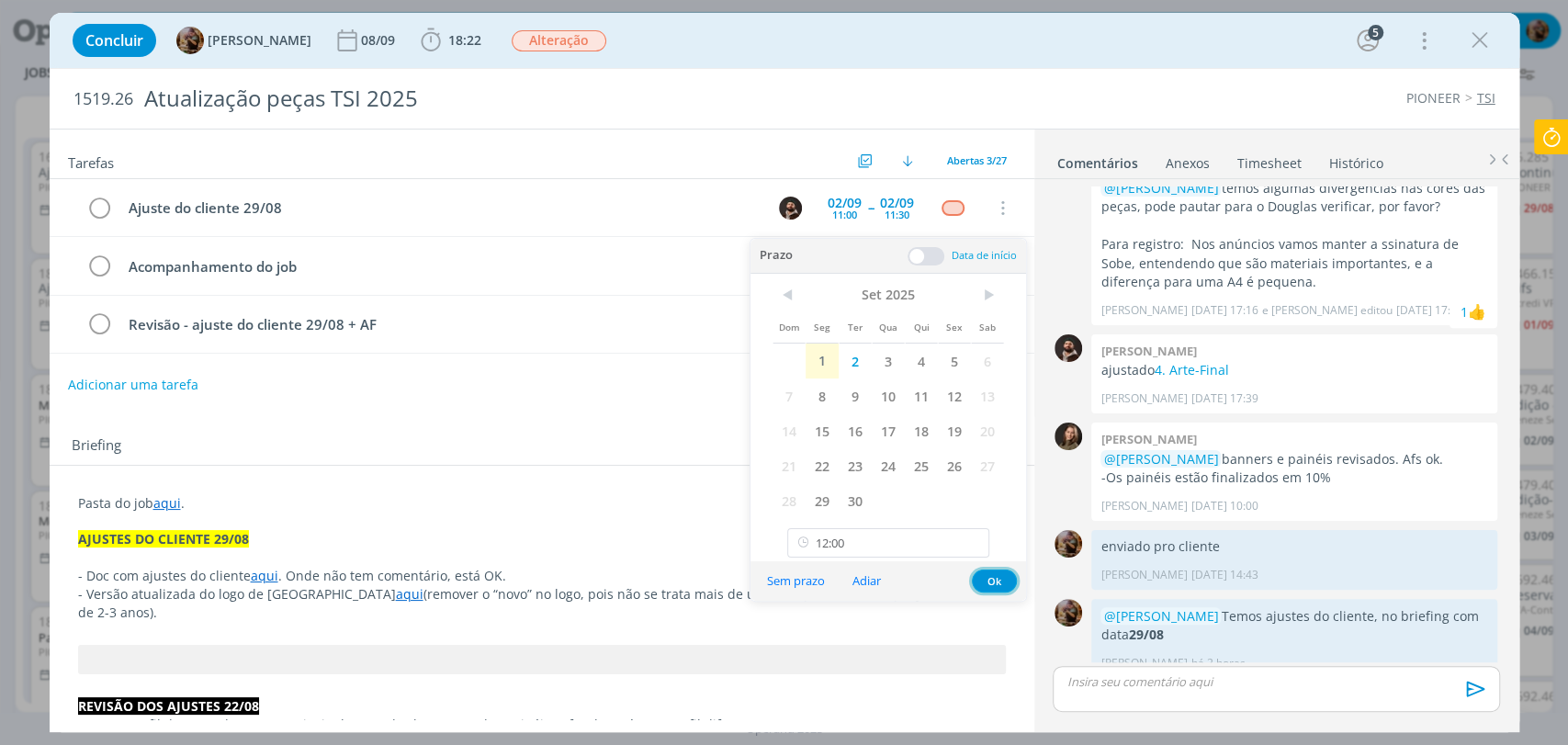
click at [991, 573] on button "Ok" at bounding box center [994, 580] width 45 height 23
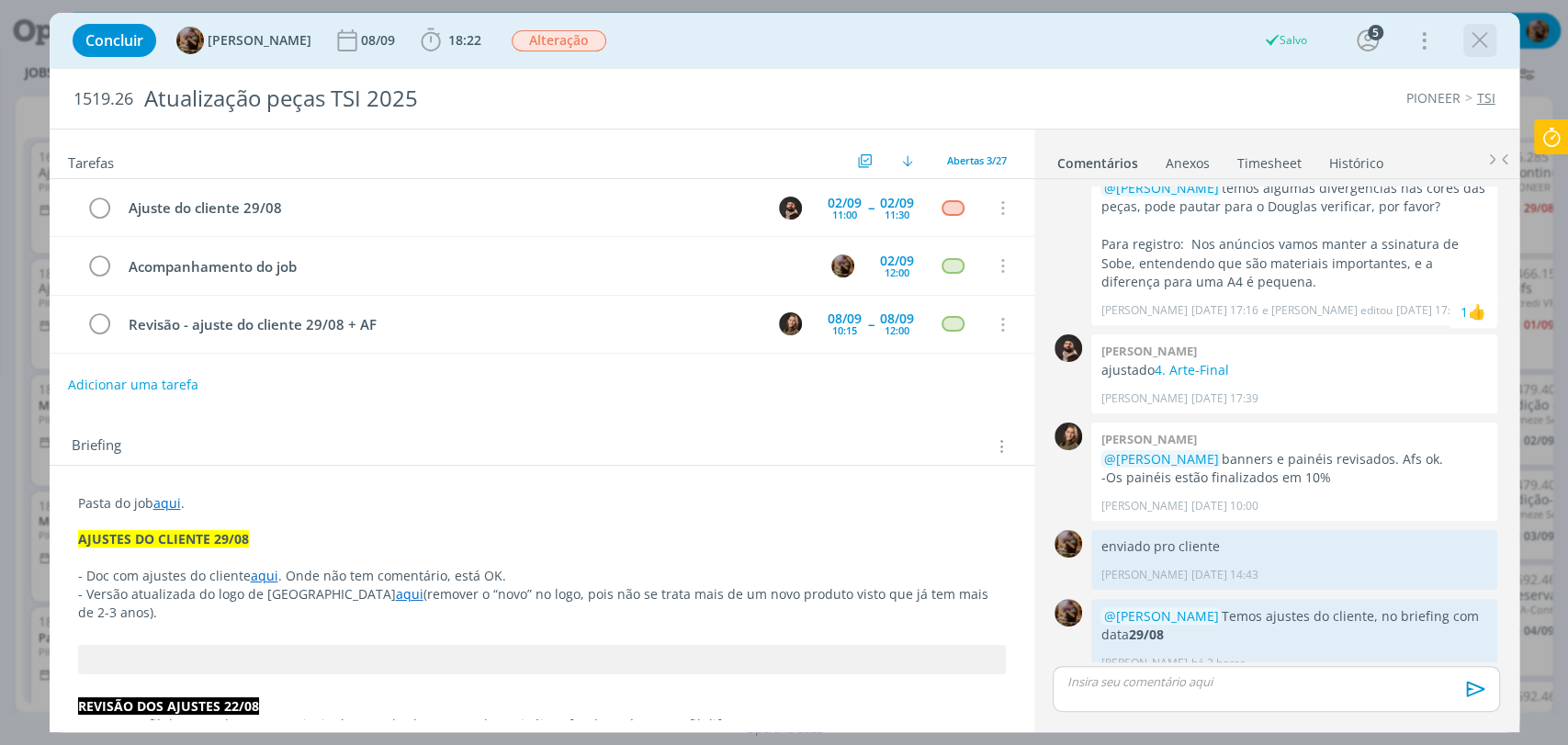
click at [1478, 50] on icon "dialog" at bounding box center [1480, 41] width 28 height 28
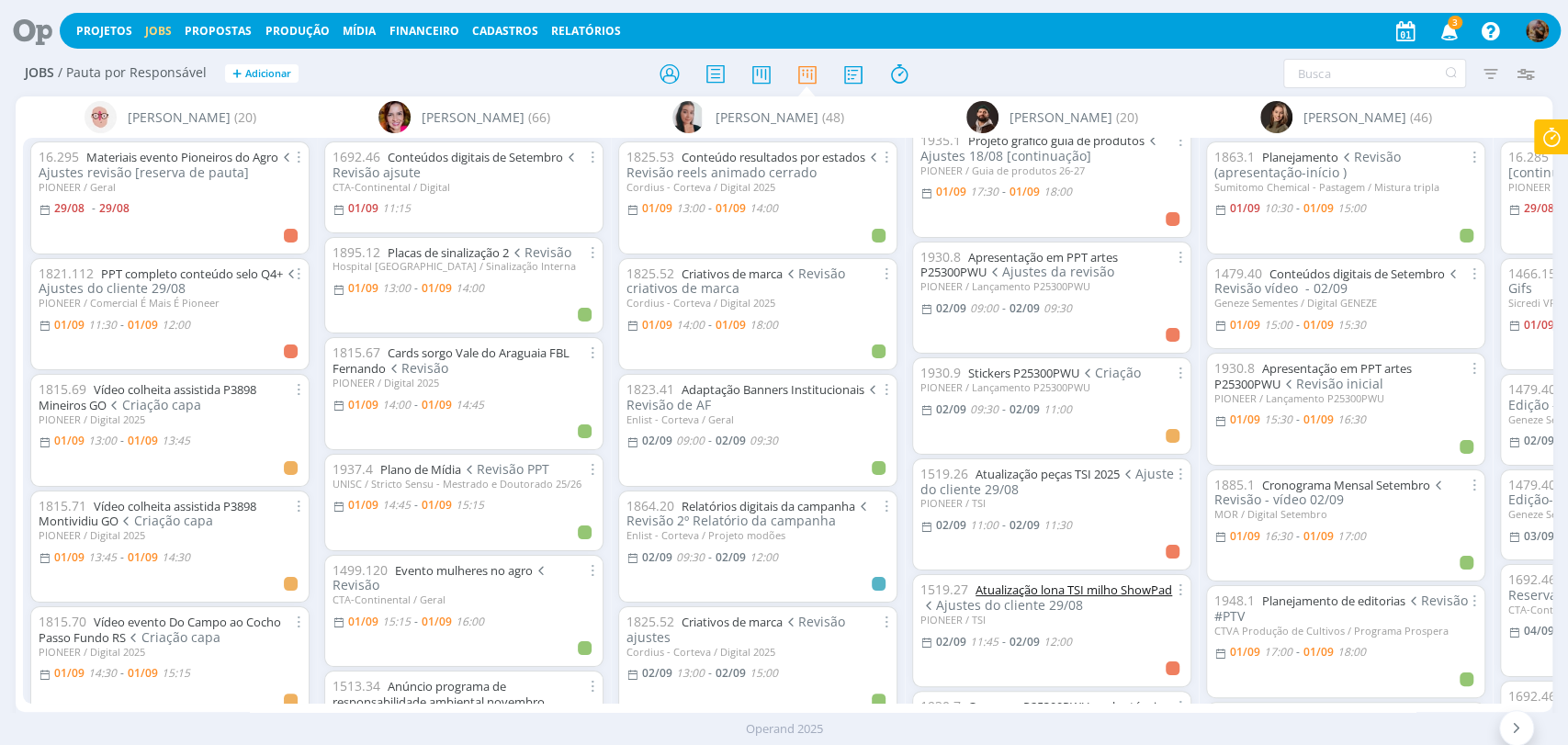
click at [1078, 581] on link "Atualização lona TSI milho ShowPad" at bounding box center [1073, 590] width 196 height 17
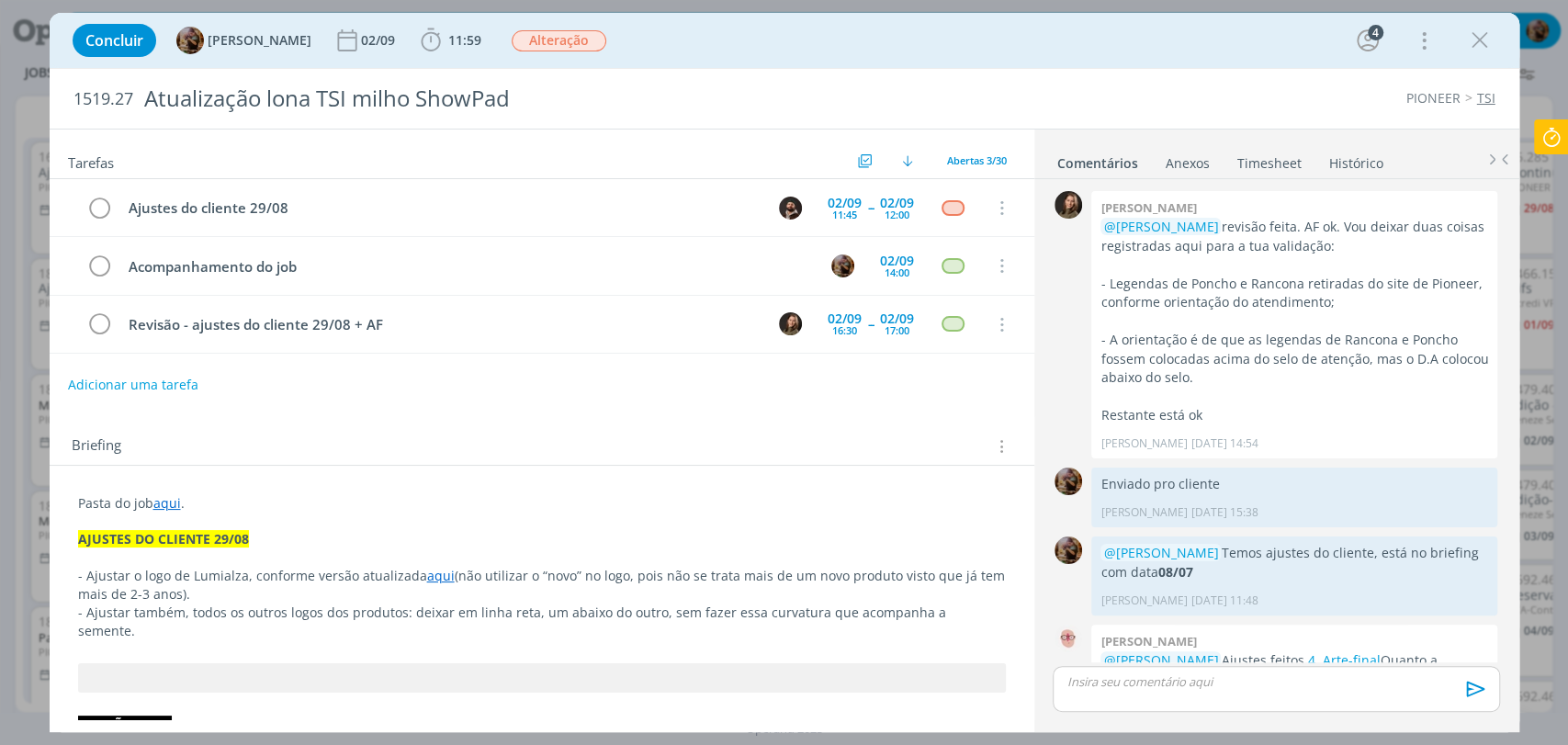
scroll to position [1512, 0]
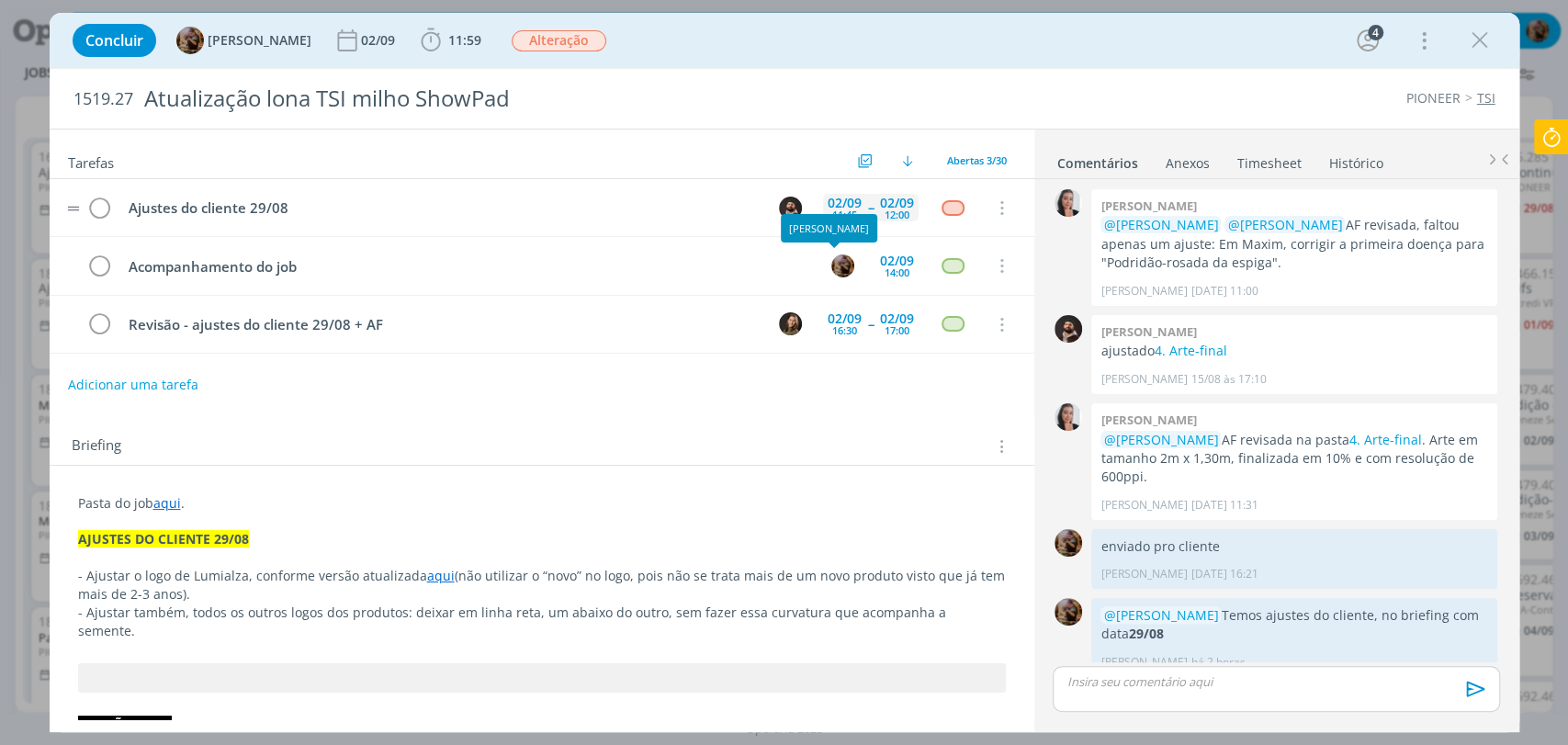
click at [836, 203] on div "02/09" at bounding box center [844, 203] width 34 height 13
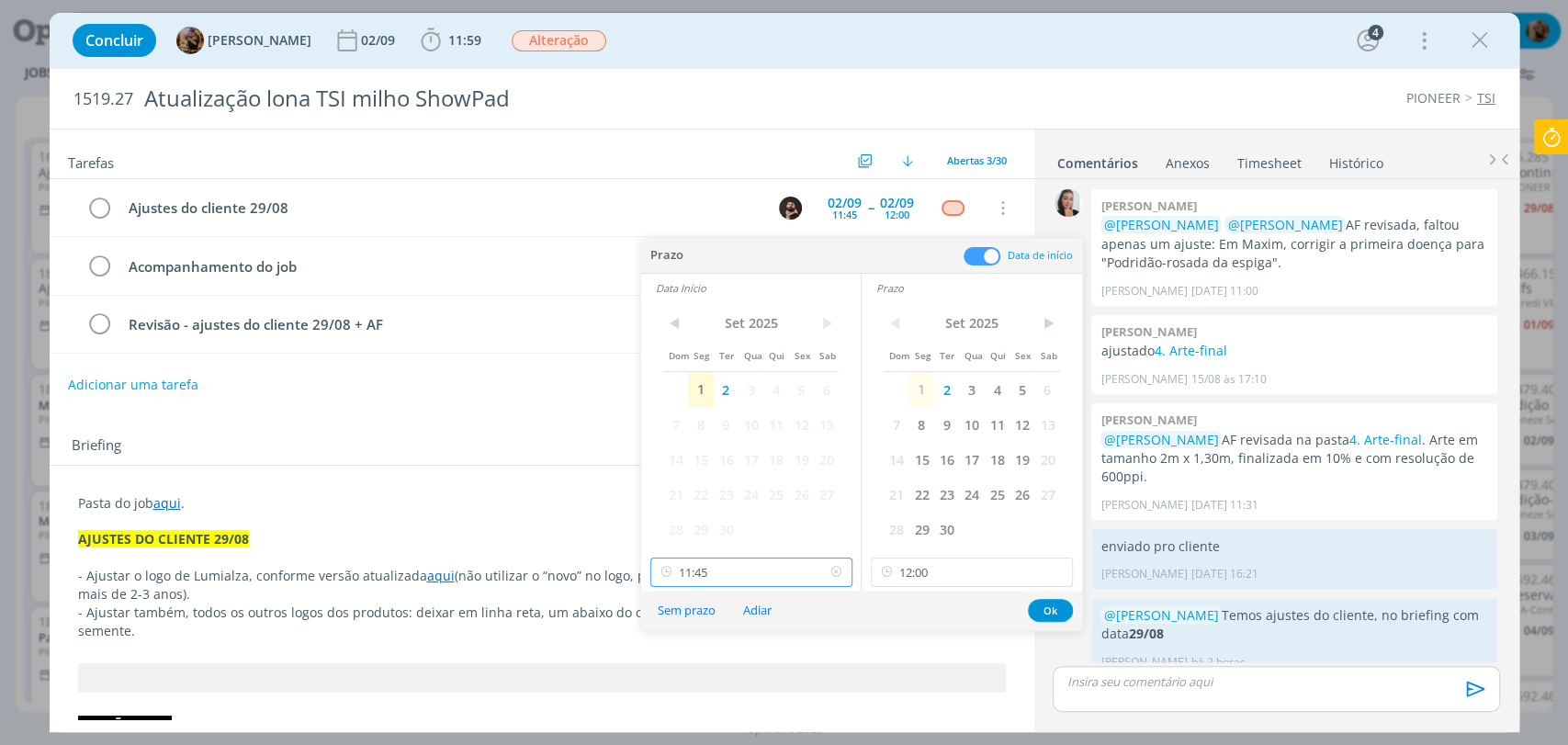
click at [765, 565] on input "11:45" at bounding box center [751, 573] width 202 height 30
click at [684, 497] on div "11:30" at bounding box center [752, 490] width 205 height 33
type input "11:30"
click at [1041, 606] on button "Ok" at bounding box center [1050, 610] width 45 height 23
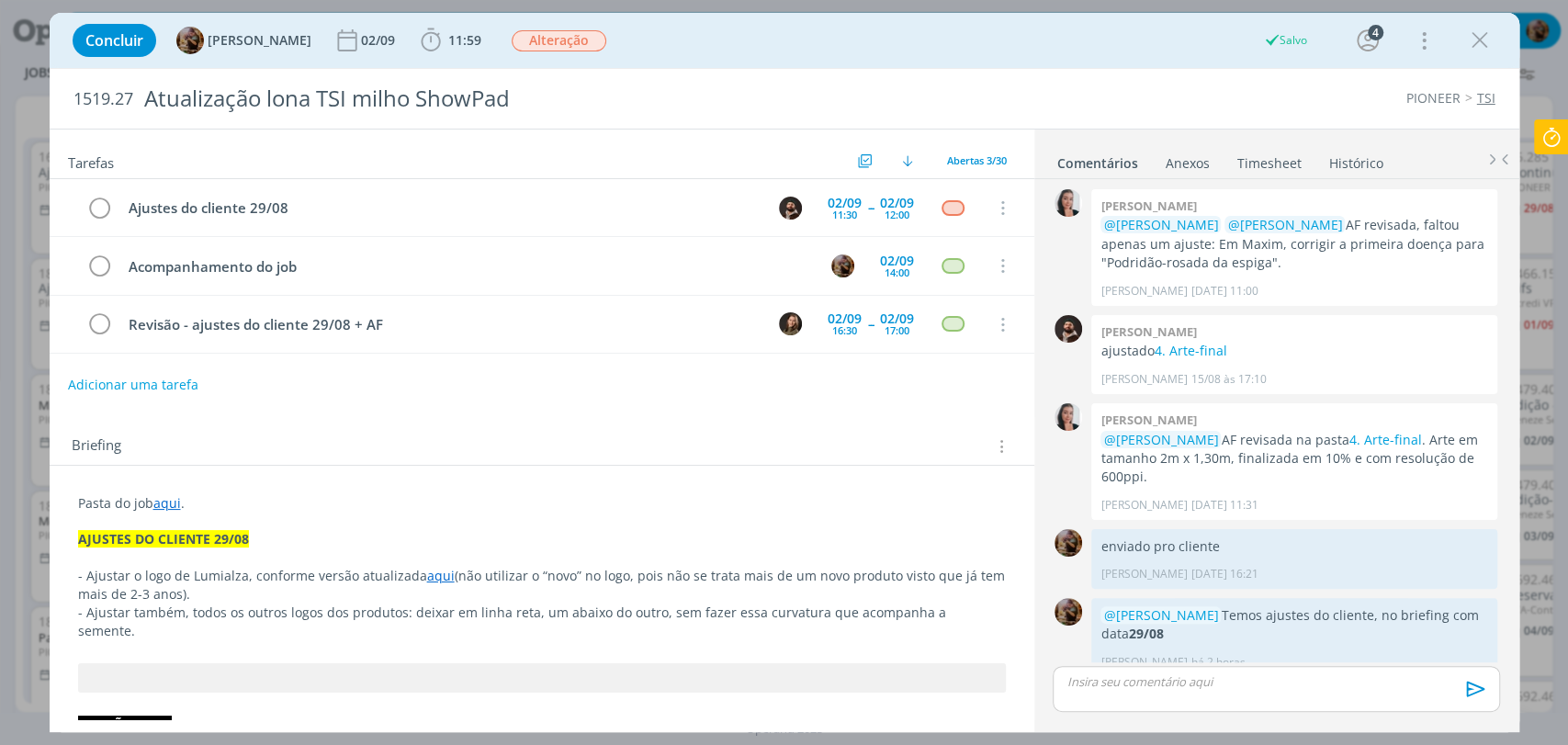
click at [1469, 37] on icon "dialog" at bounding box center [1480, 41] width 28 height 28
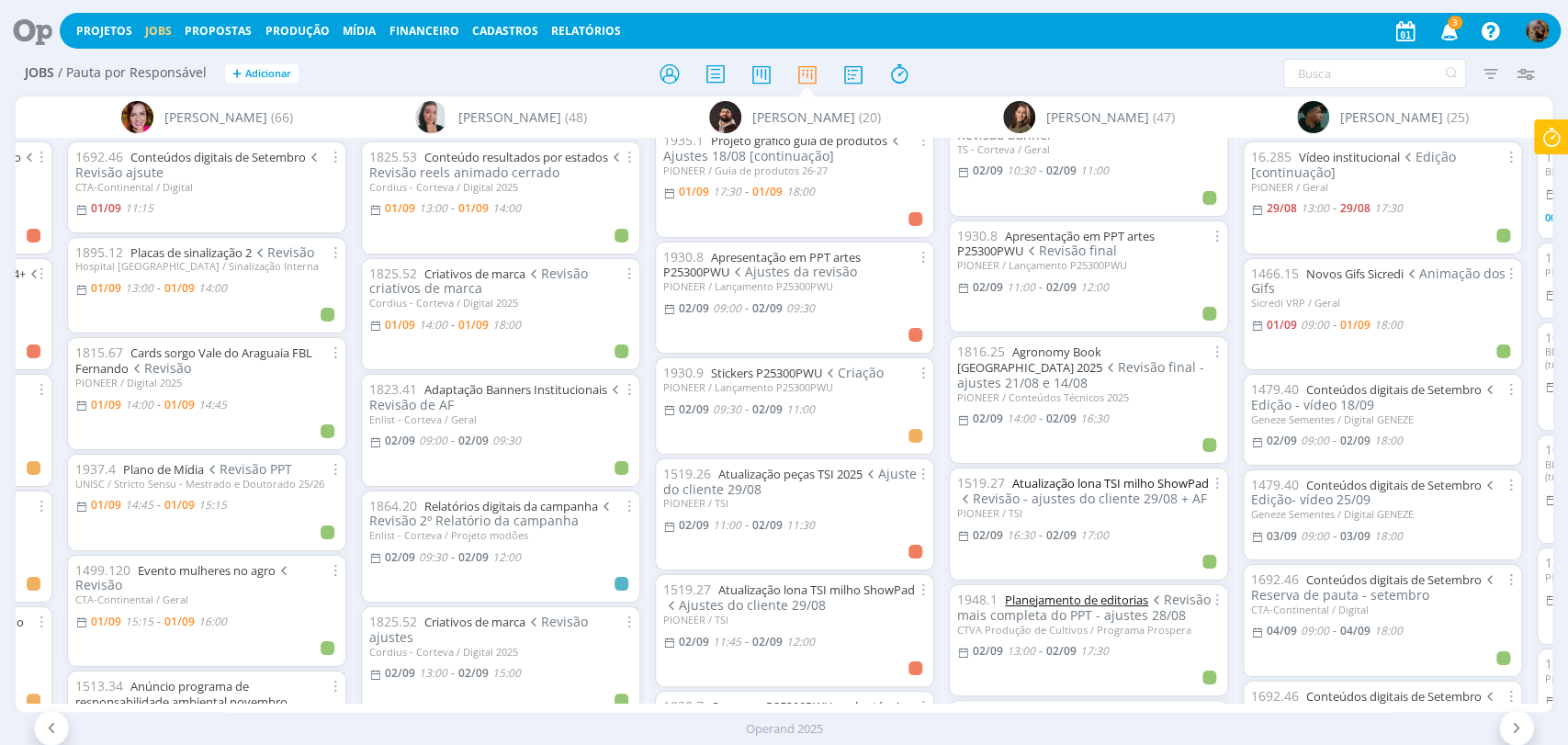
scroll to position [816, 0]
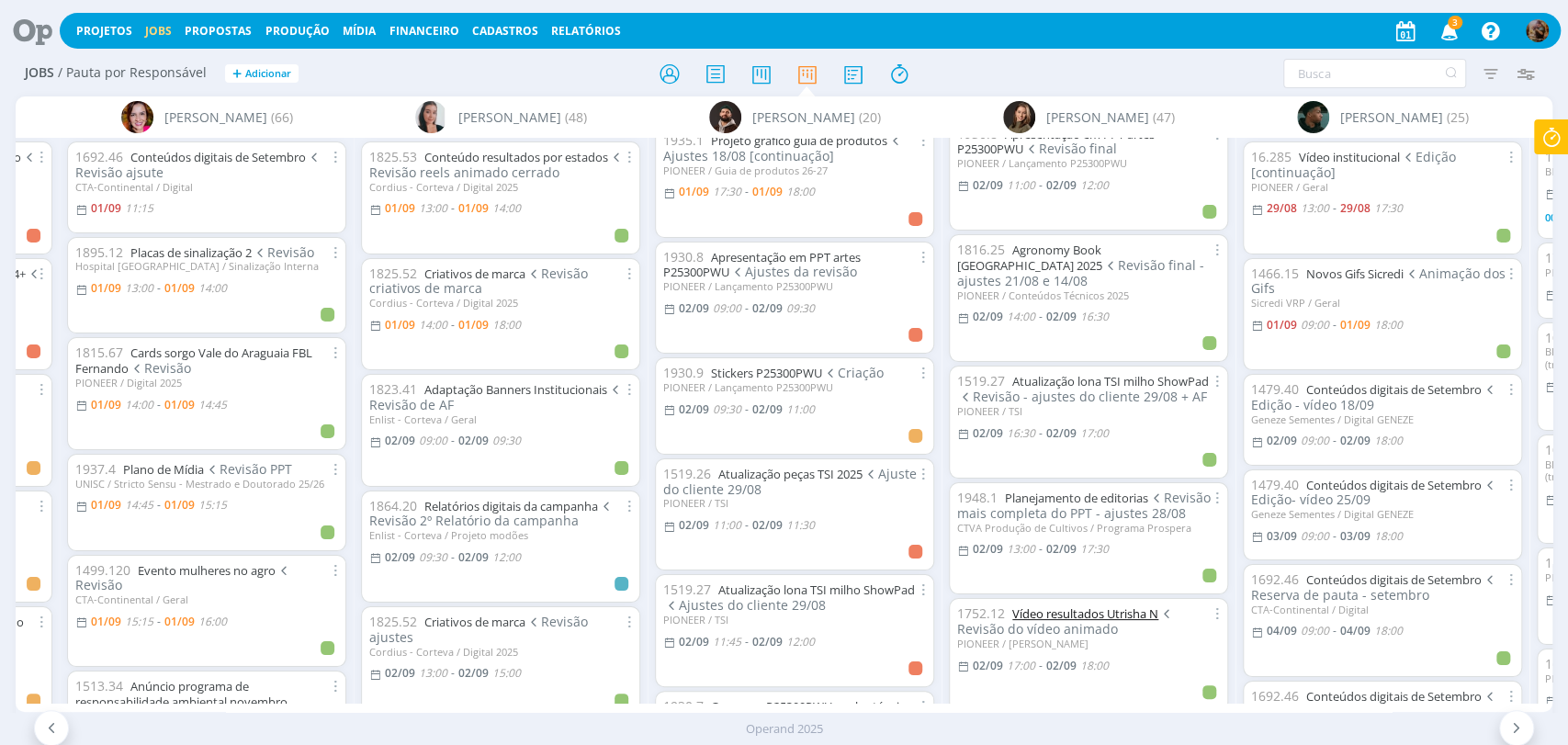
click at [1136, 605] on link "Vídeo resultados Utrisha N" at bounding box center [1085, 614] width 146 height 17
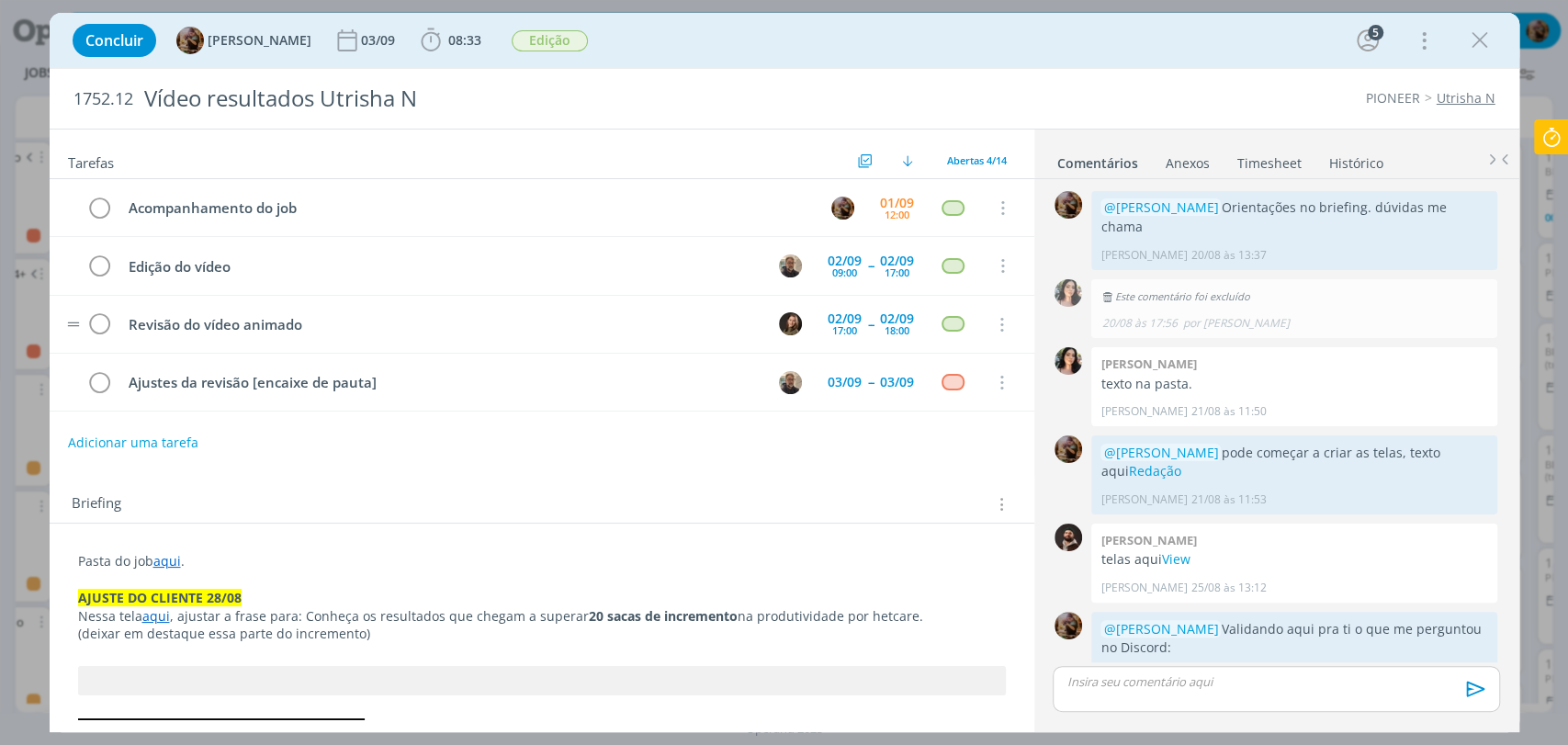
scroll to position [1339, 0]
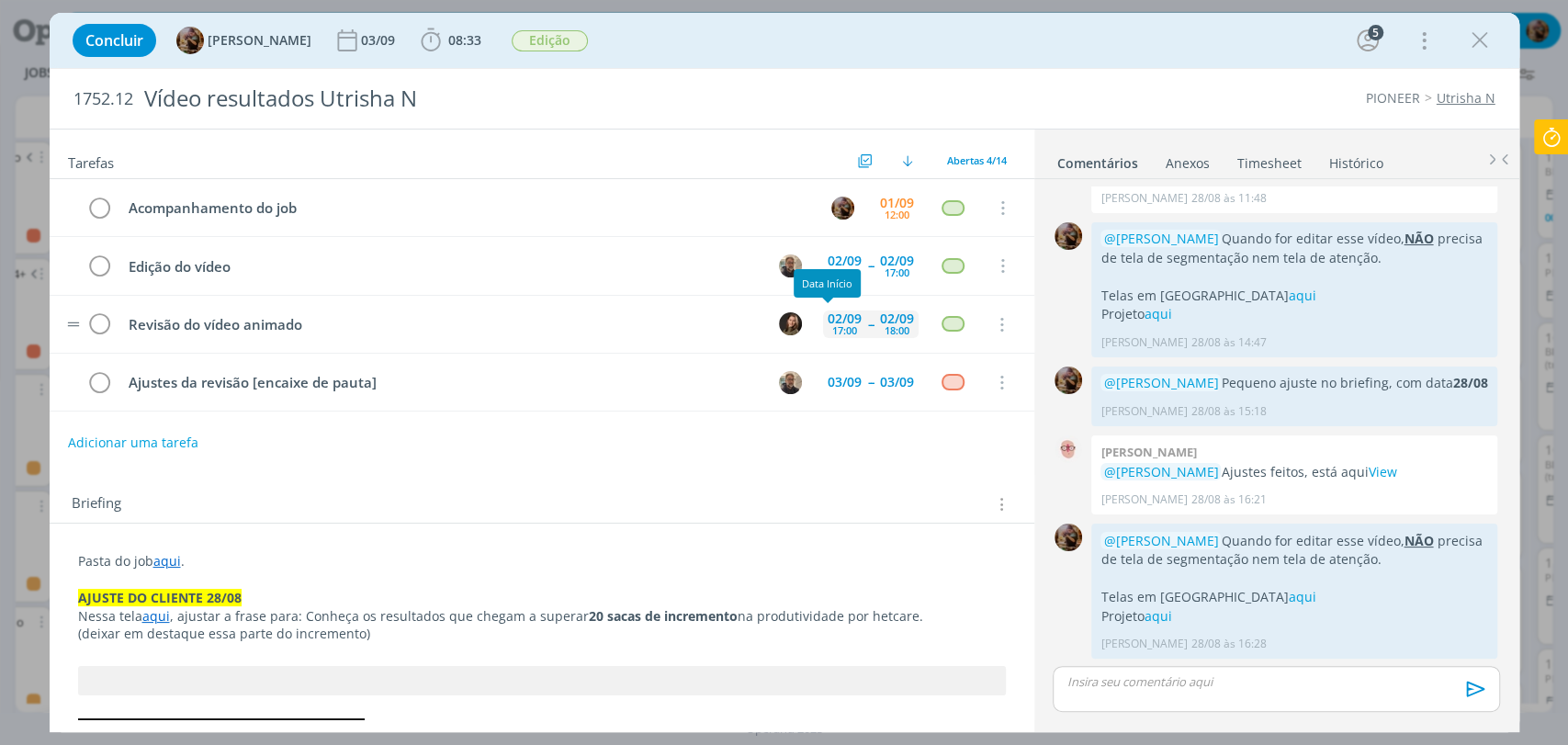
click at [838, 333] on div "17:00" at bounding box center [844, 330] width 25 height 10
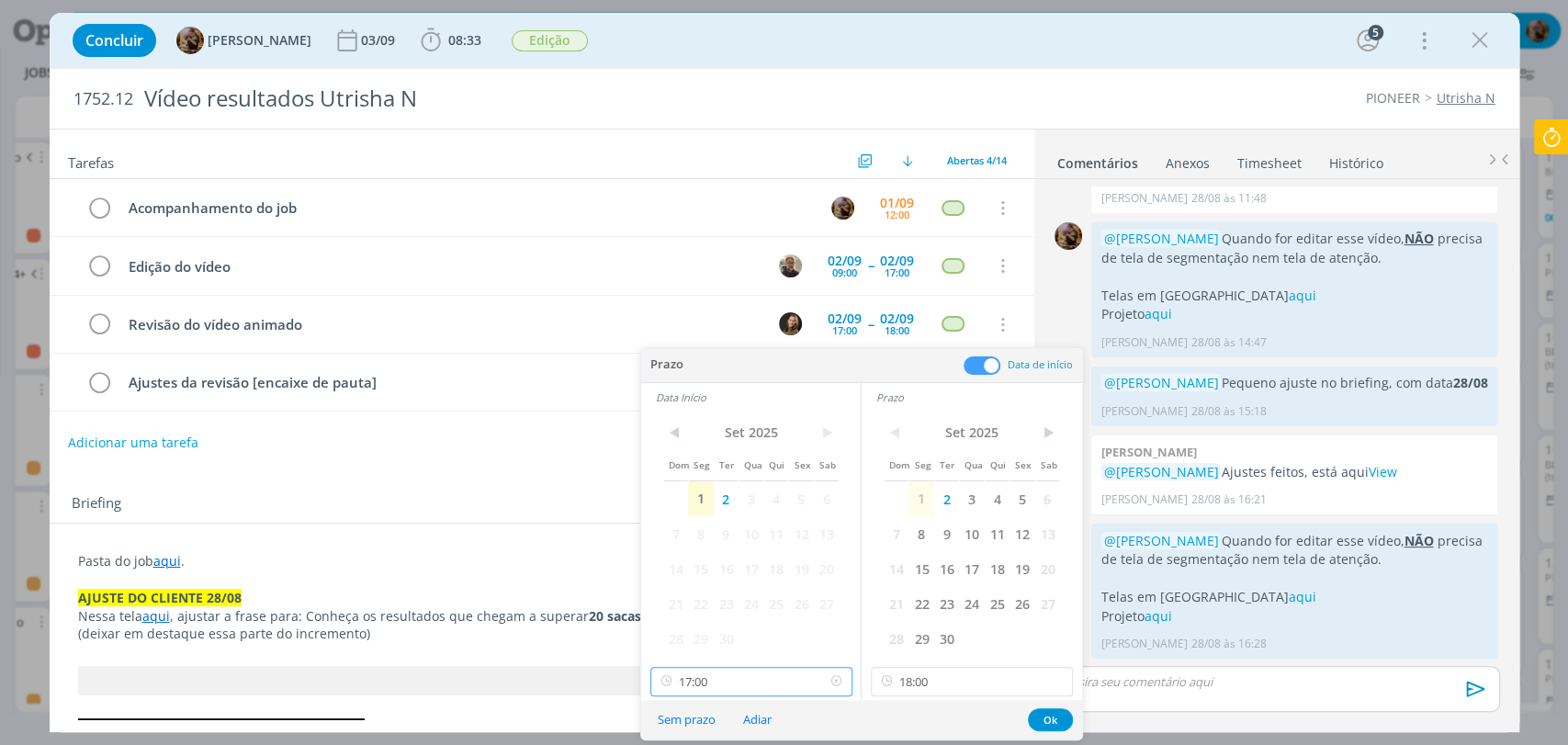
click at [747, 685] on input "17:00" at bounding box center [751, 682] width 202 height 30
click at [683, 600] on div "17:30" at bounding box center [752, 596] width 205 height 33
type input "17:30"
click at [1046, 721] on button "Ok" at bounding box center [1050, 720] width 45 height 23
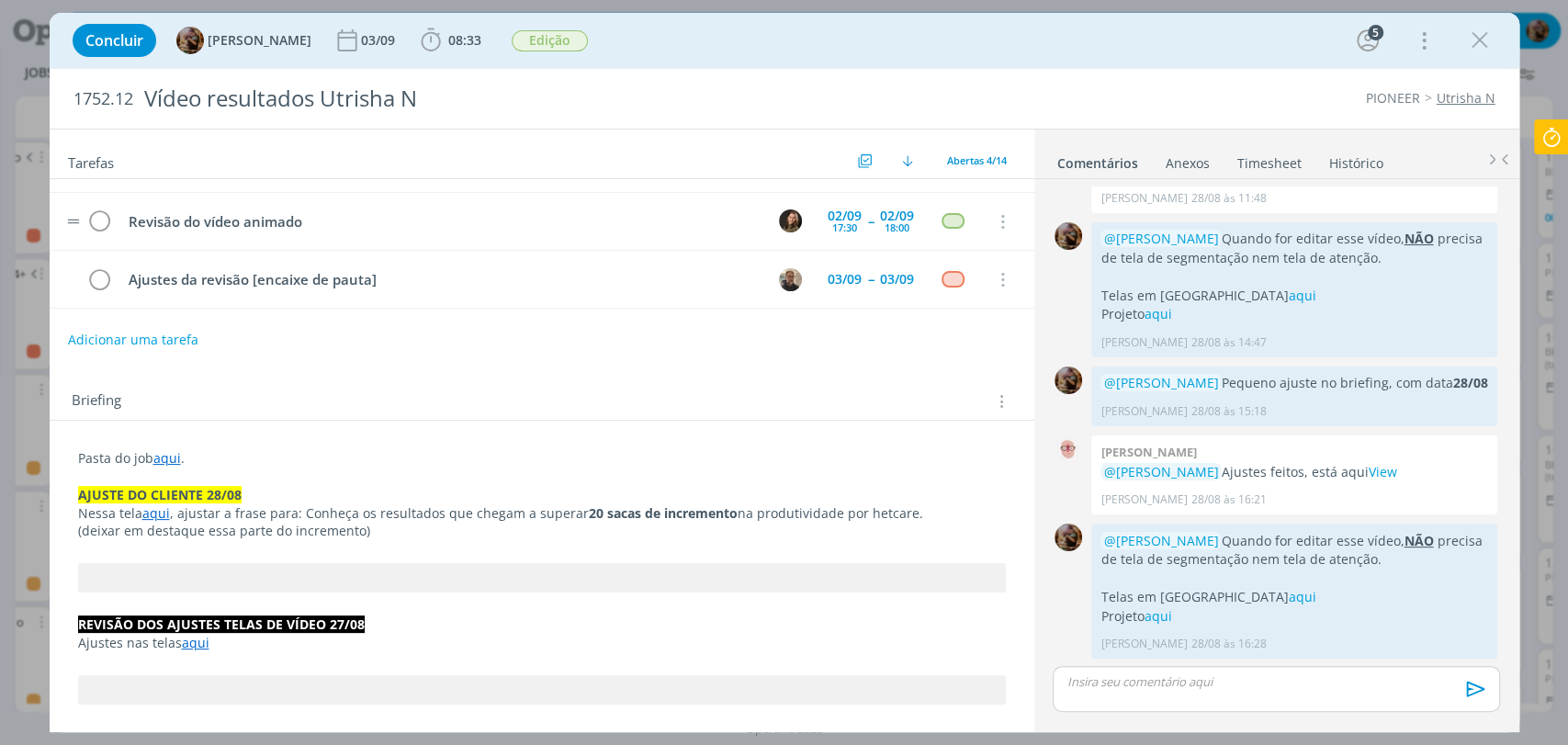
scroll to position [0, 0]
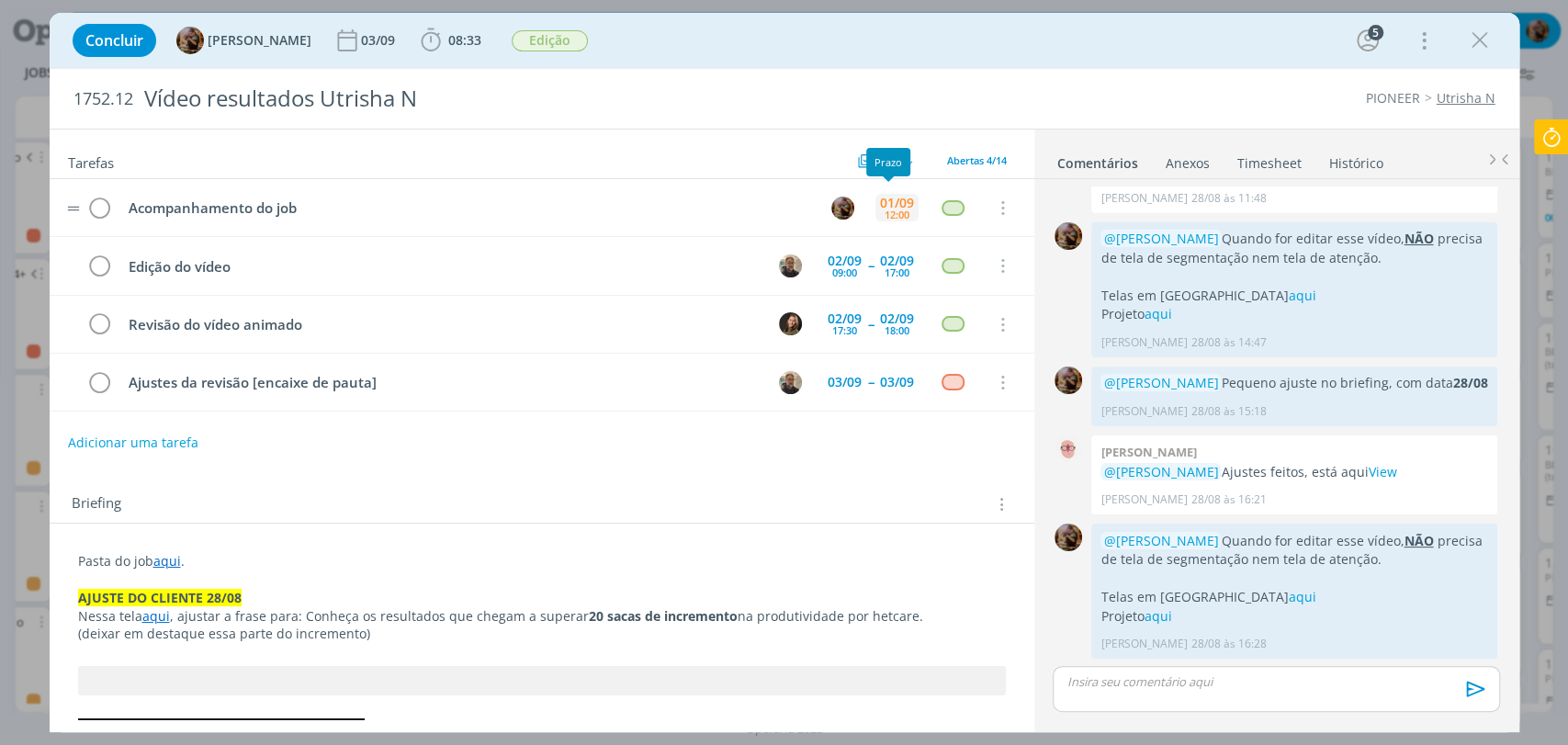
click at [902, 196] on div "01/09" at bounding box center [897, 203] width 34 height 13
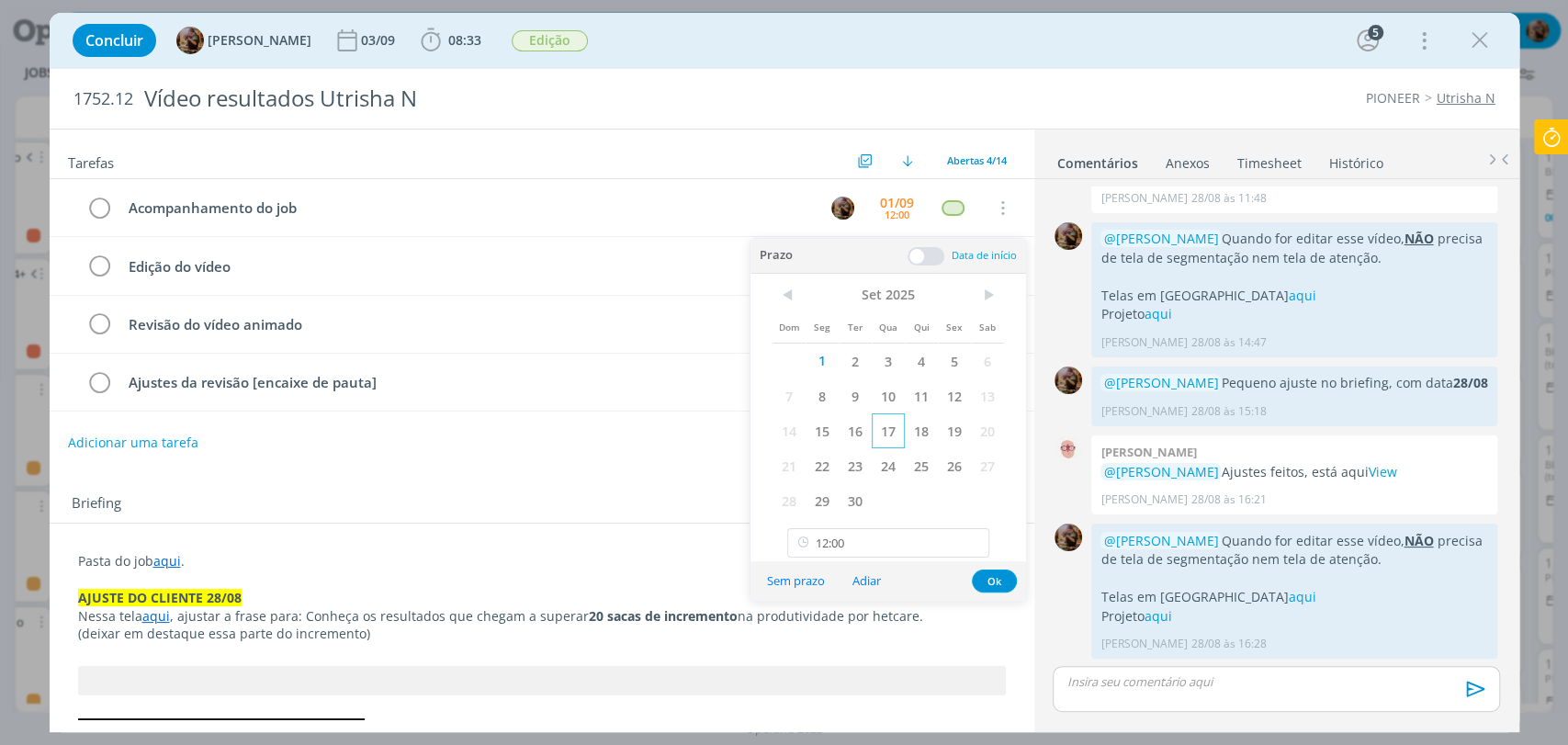
click at [855, 361] on span "2" at bounding box center [856, 361] width 33 height 35
click at [986, 578] on button "Ok" at bounding box center [994, 580] width 45 height 23
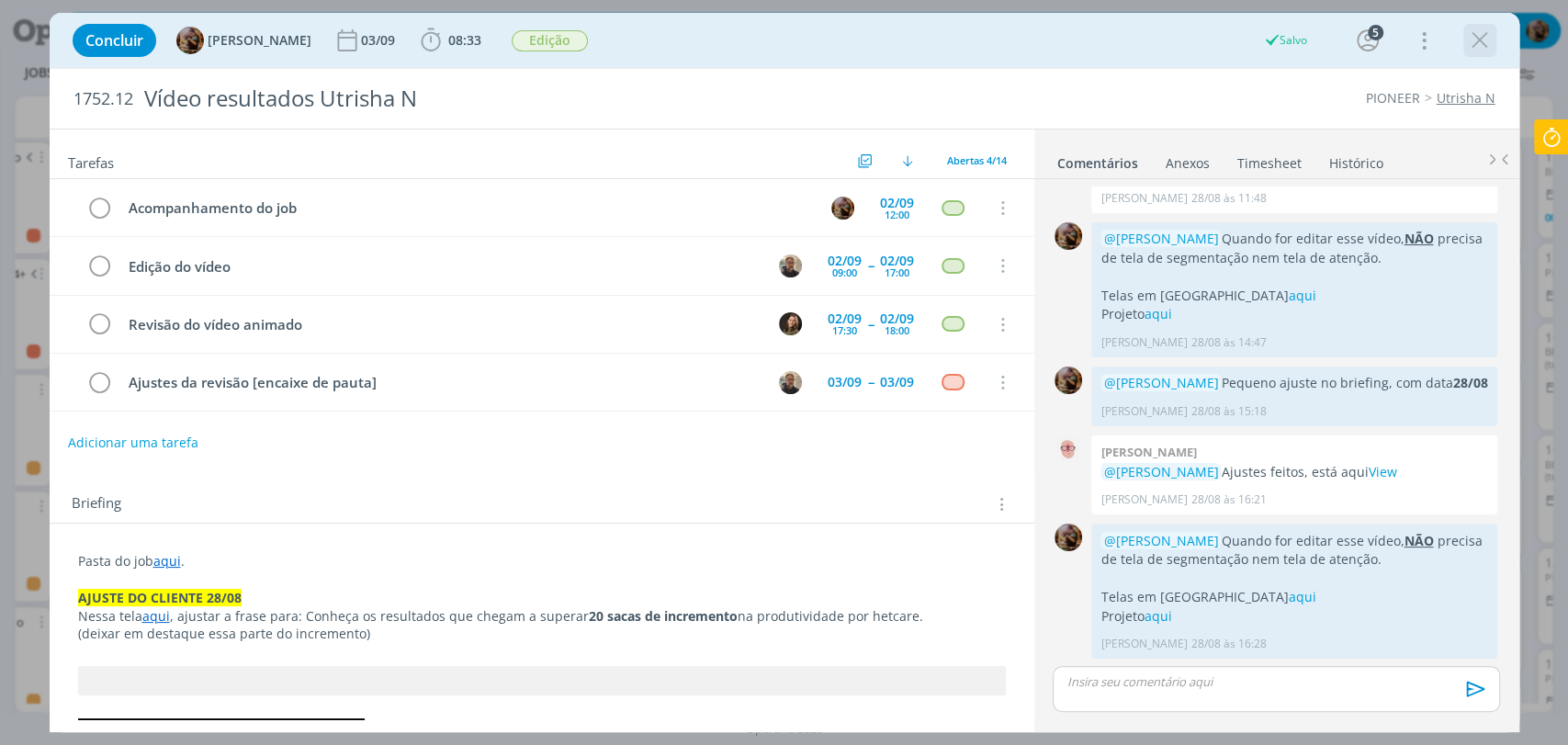
click at [1477, 37] on icon "dialog" at bounding box center [1480, 41] width 28 height 28
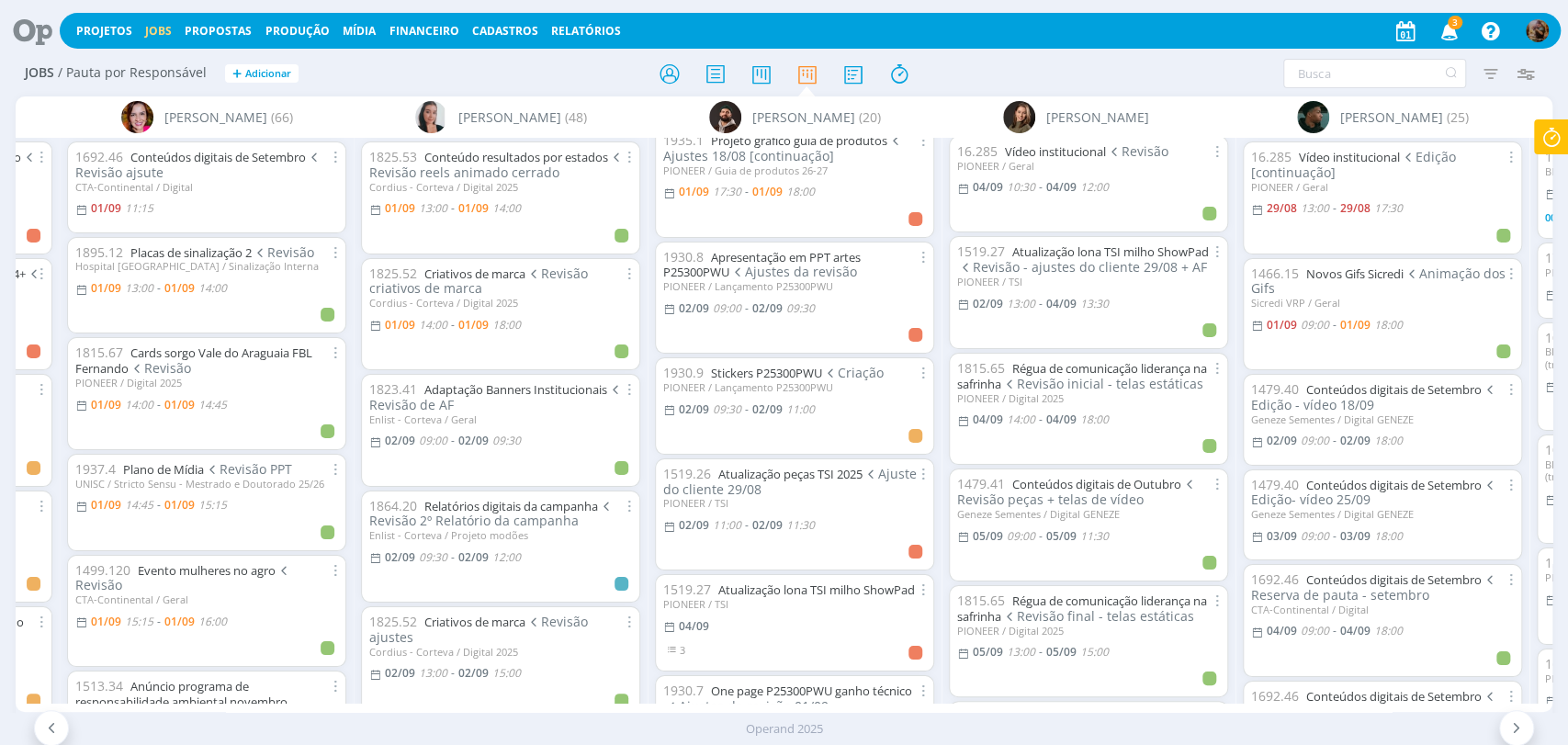
scroll to position [2335, 0]
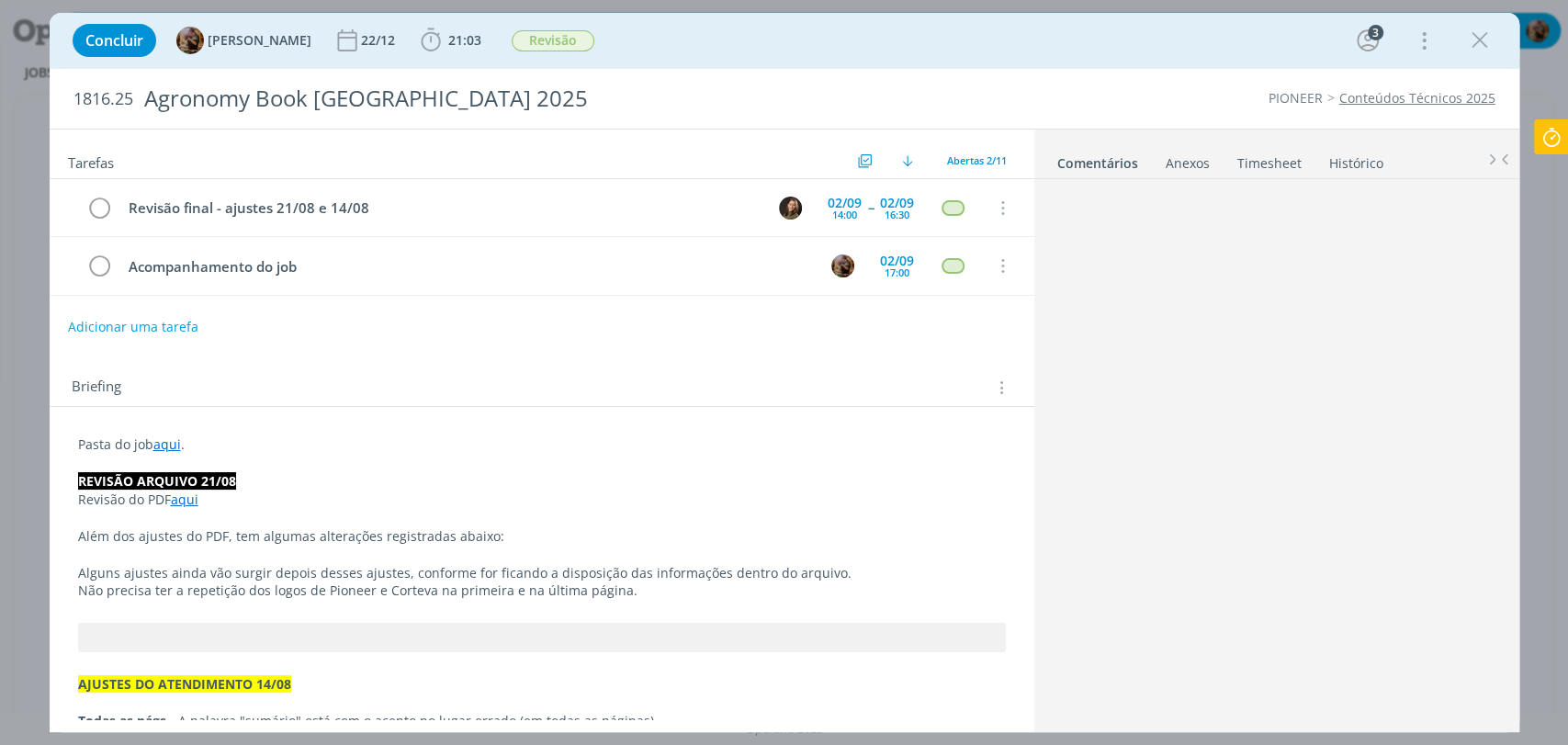
scroll to position [2282, 0]
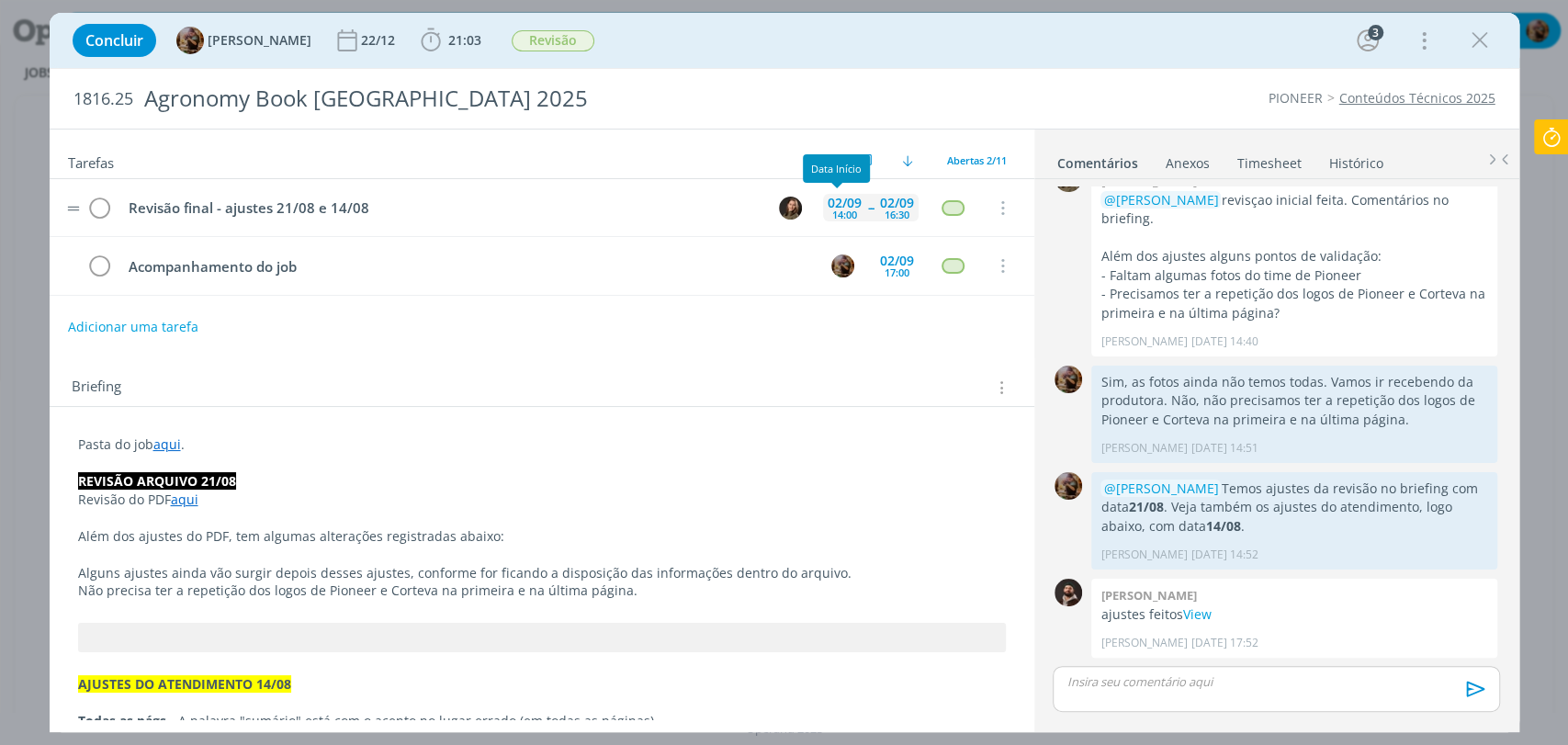
click at [828, 207] on div "02/09" at bounding box center [844, 203] width 34 height 13
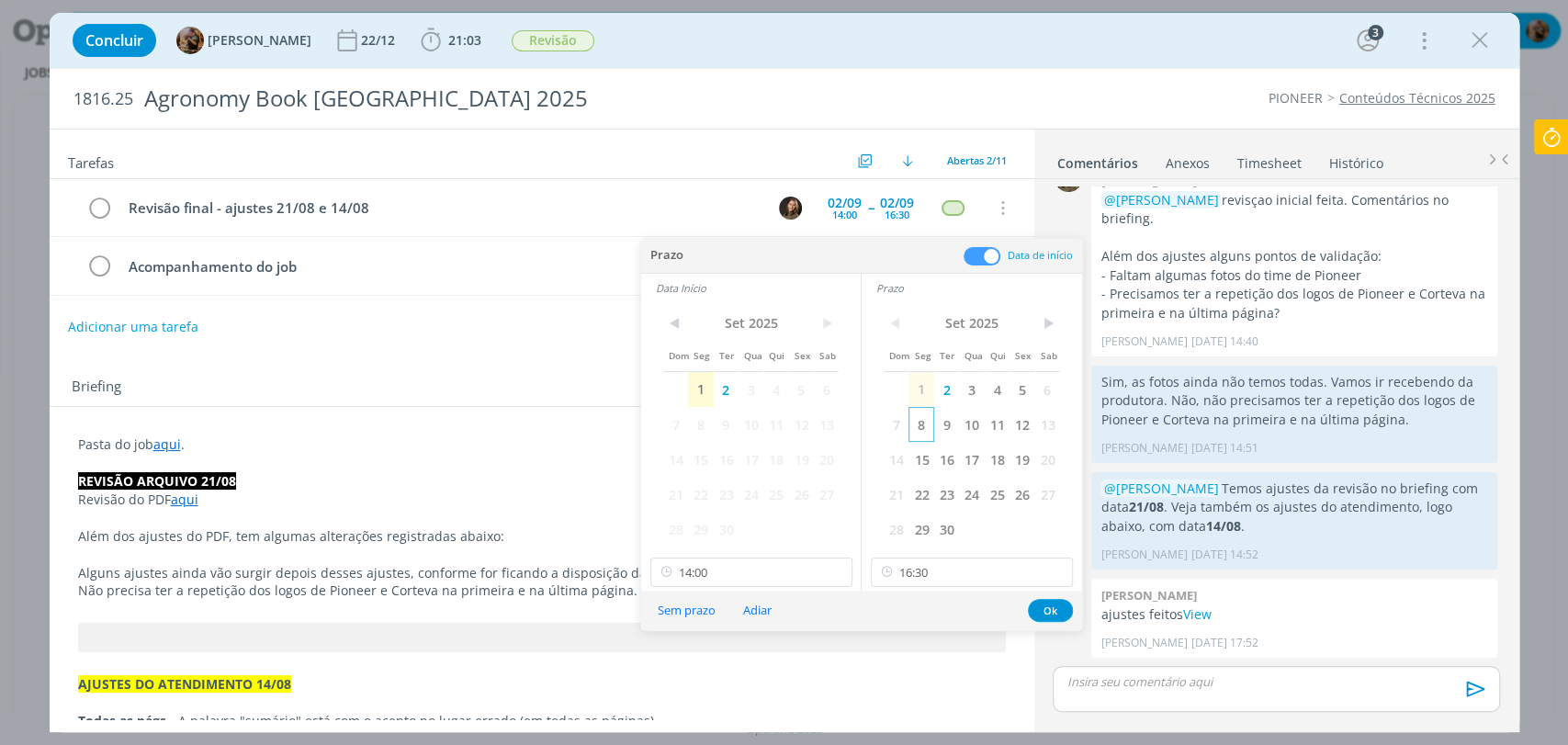
click at [916, 430] on span "8" at bounding box center [921, 425] width 25 height 35
click at [701, 436] on span "8" at bounding box center [700, 425] width 25 height 35
click at [741, 565] on input "14:00" at bounding box center [751, 573] width 202 height 30
click at [708, 393] on div "13:00" at bounding box center [752, 391] width 205 height 33
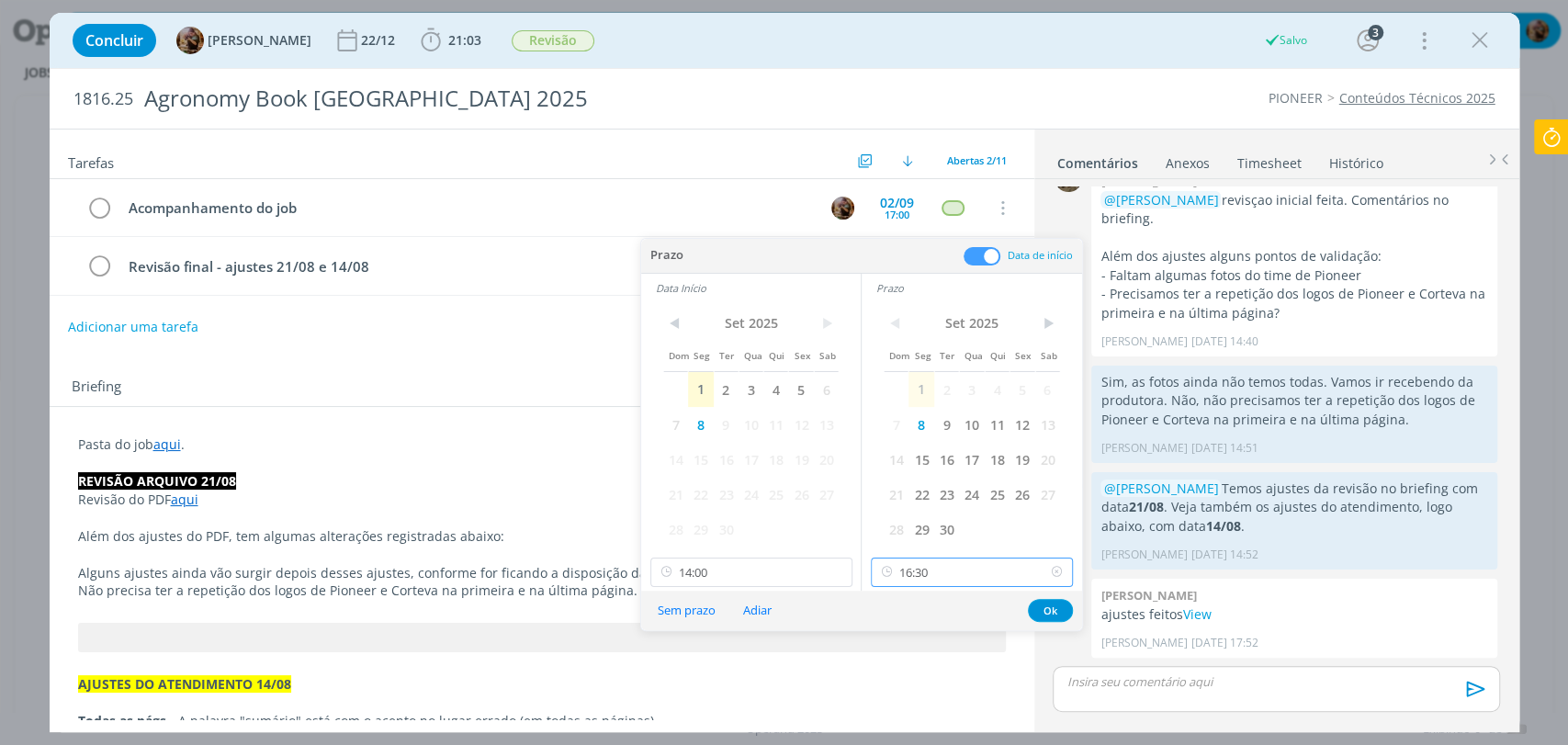
click at [918, 565] on input "16:30" at bounding box center [971, 573] width 202 height 30
type input "13:00"
click at [911, 456] on div "16:00" at bounding box center [974, 457] width 205 height 33
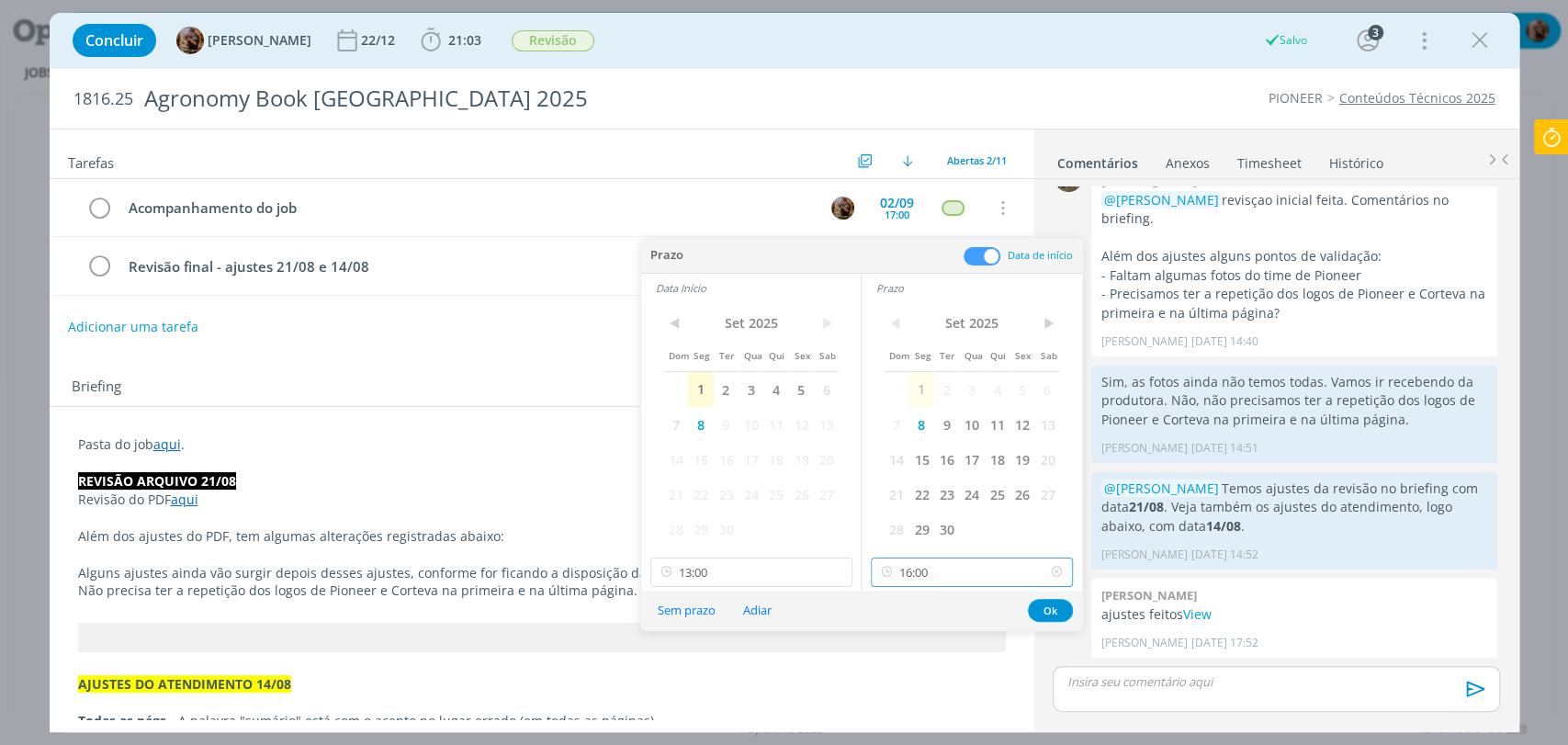
click at [969, 573] on input "16:00" at bounding box center [971, 573] width 202 height 30
click at [926, 483] on div "16:30" at bounding box center [974, 487] width 205 height 33
type input "16:30"
click at [1051, 607] on button "Ok" at bounding box center [1050, 610] width 45 height 23
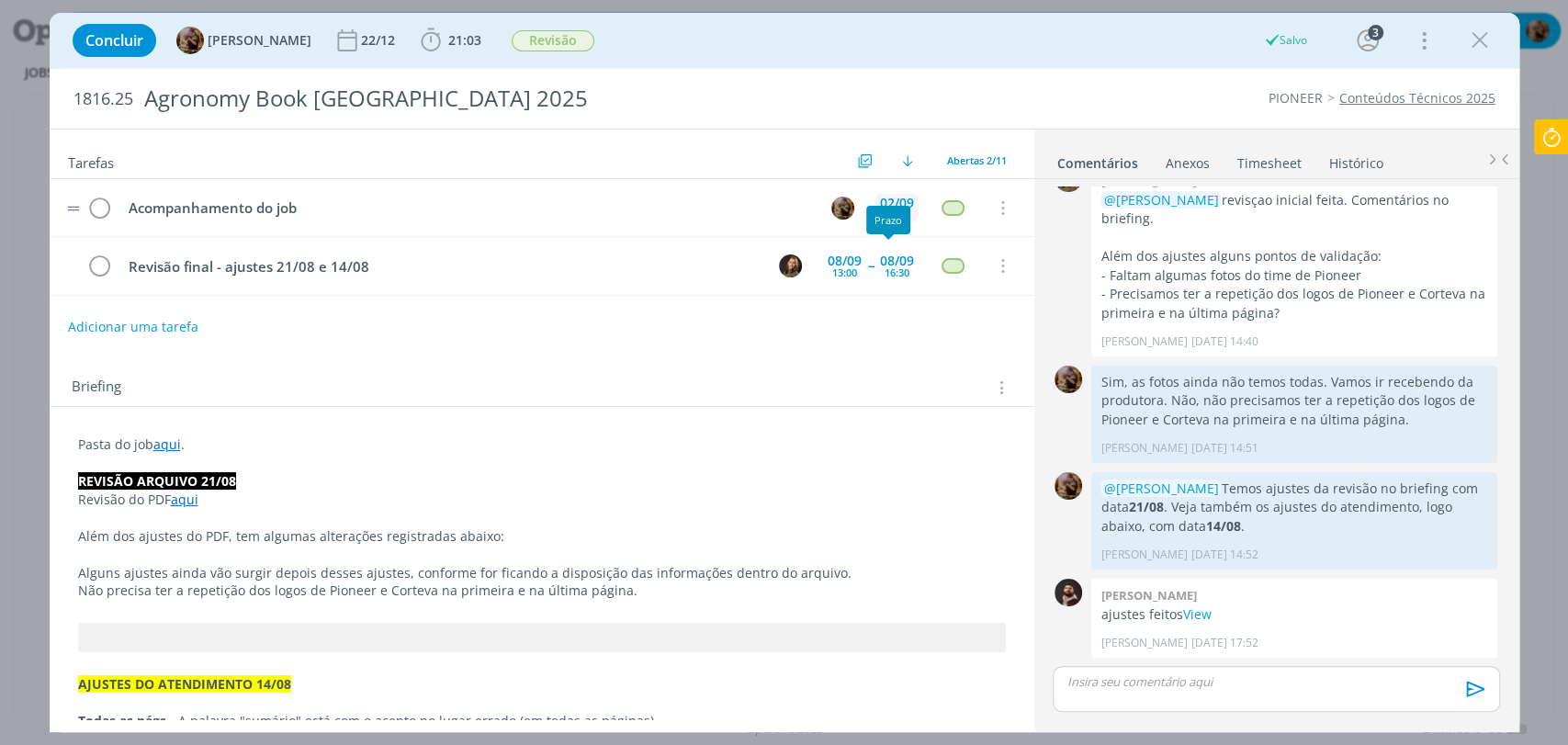
click at [888, 196] on div "02/09" at bounding box center [897, 203] width 34 height 13
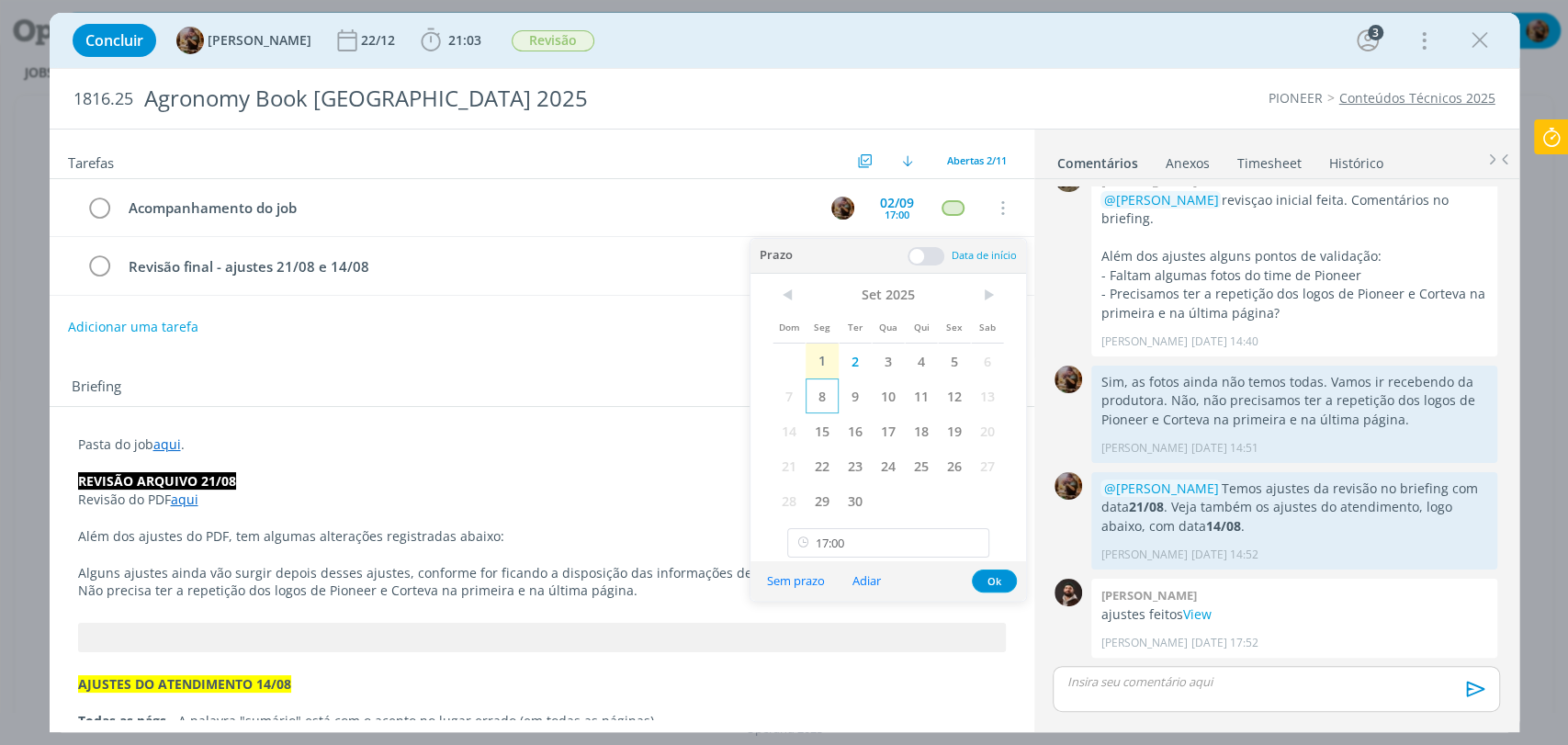
click at [821, 404] on span "8" at bounding box center [822, 396] width 33 height 35
click at [1001, 582] on button "Ok" at bounding box center [994, 580] width 45 height 23
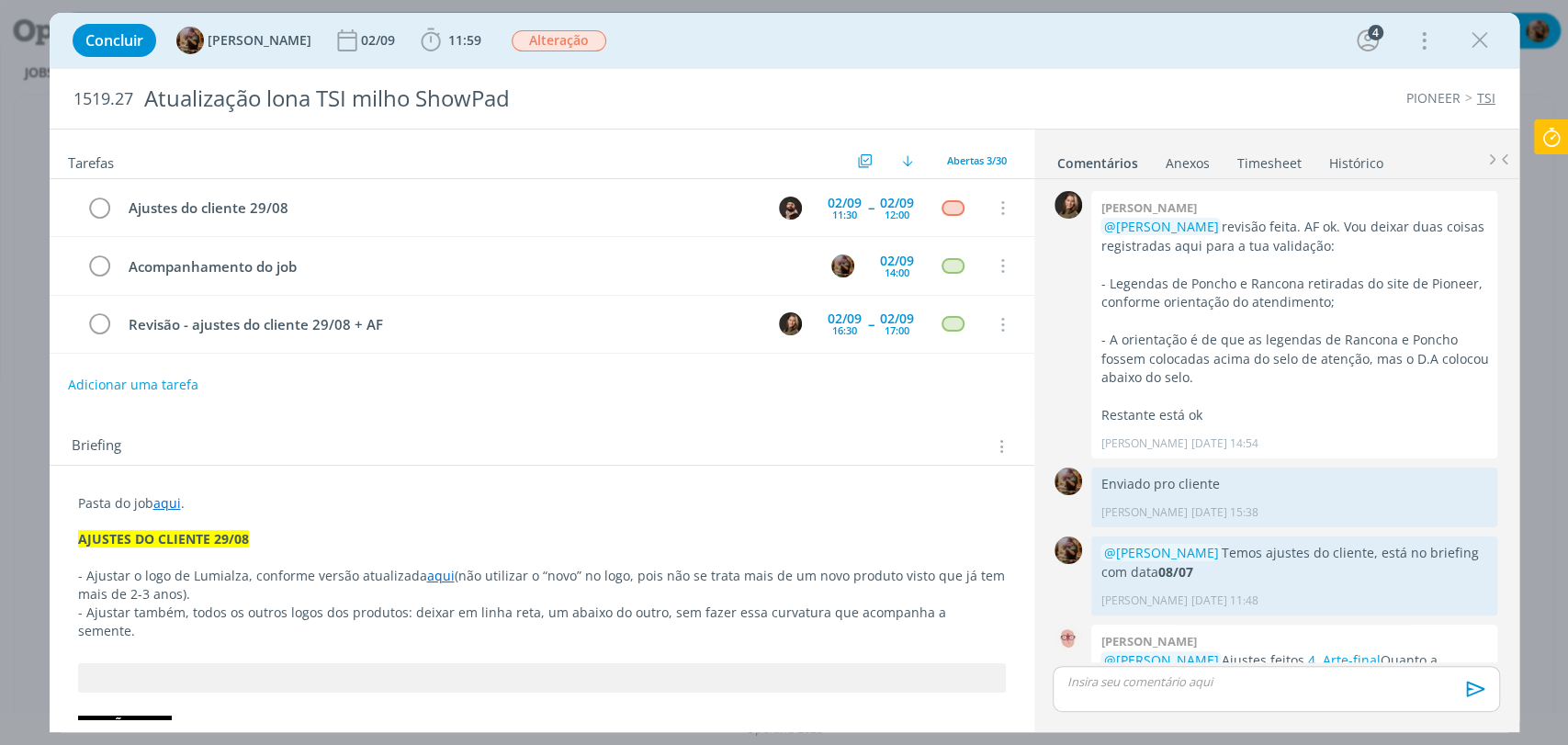
scroll to position [1512, 0]
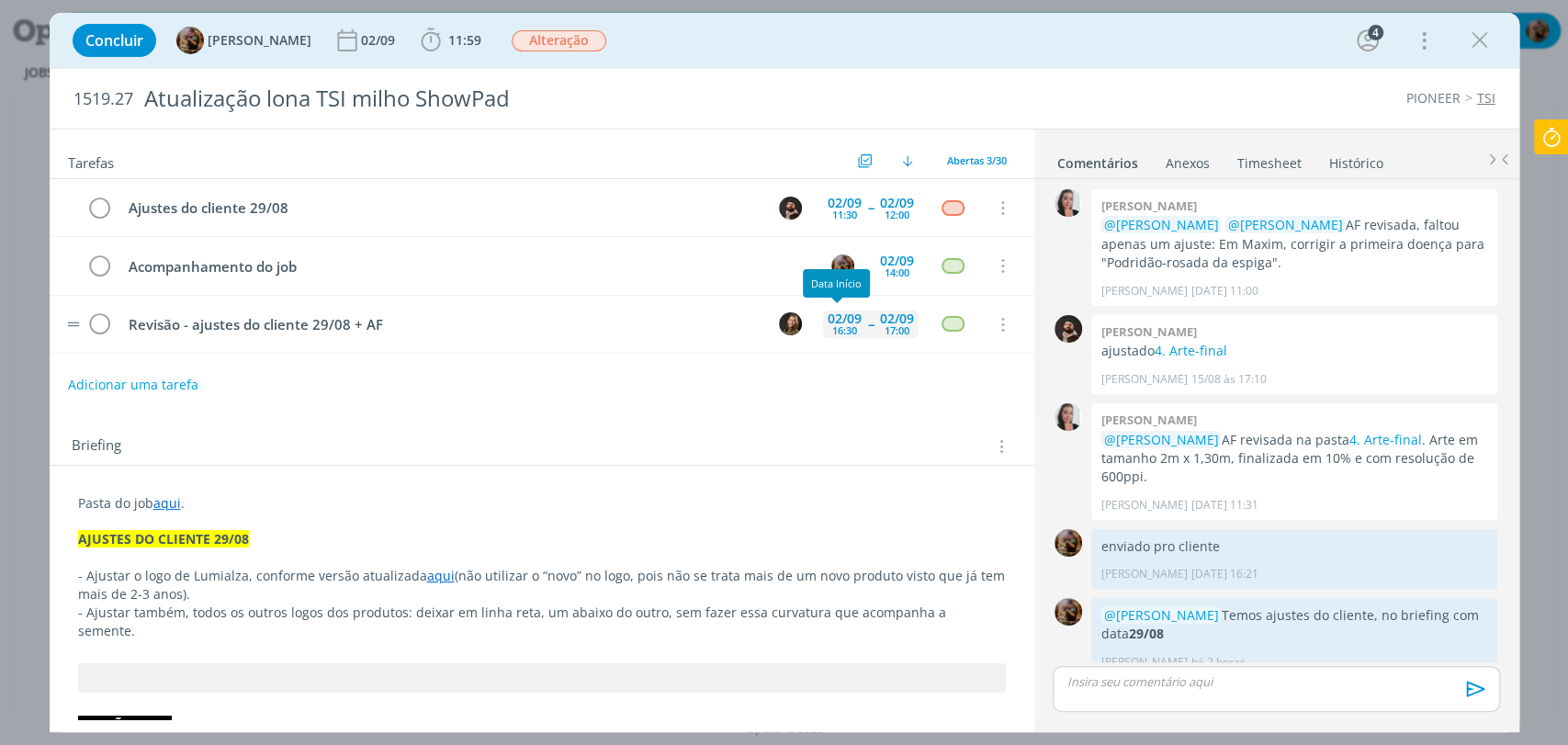
click at [833, 326] on div "16:30" at bounding box center [844, 330] width 25 height 10
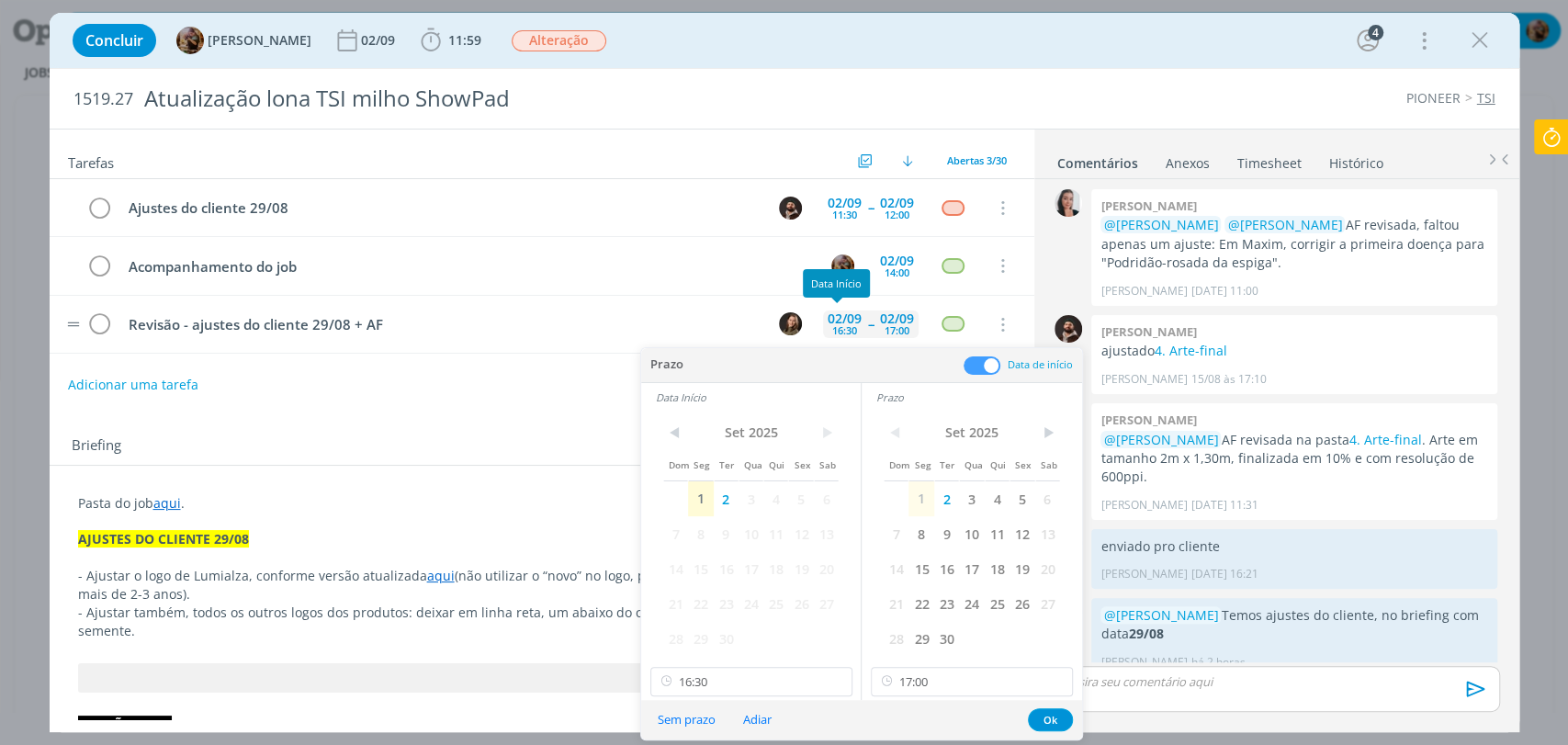
click at [832, 326] on div "16:30" at bounding box center [844, 330] width 25 height 10
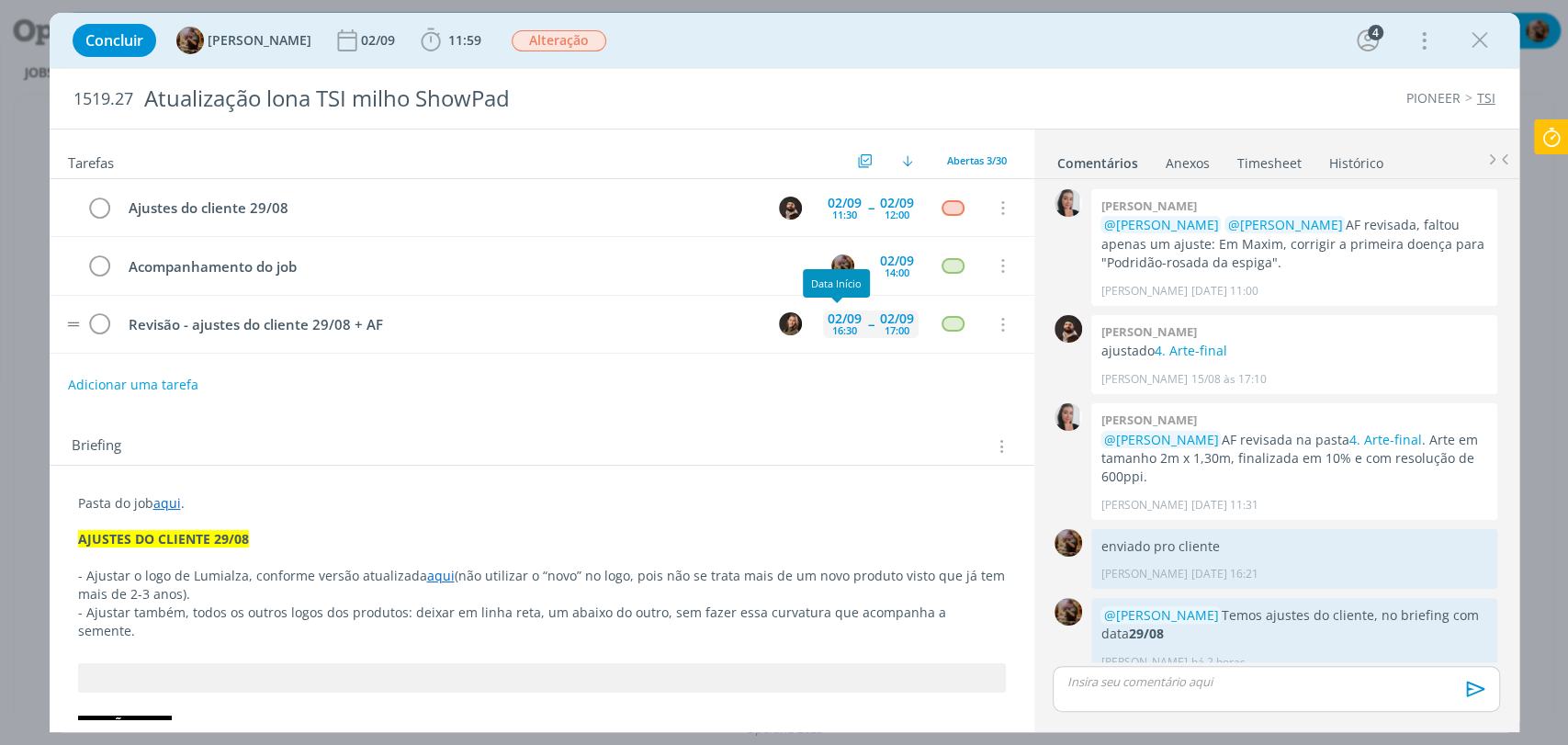
click at [838, 327] on div "16:30" at bounding box center [844, 330] width 25 height 10
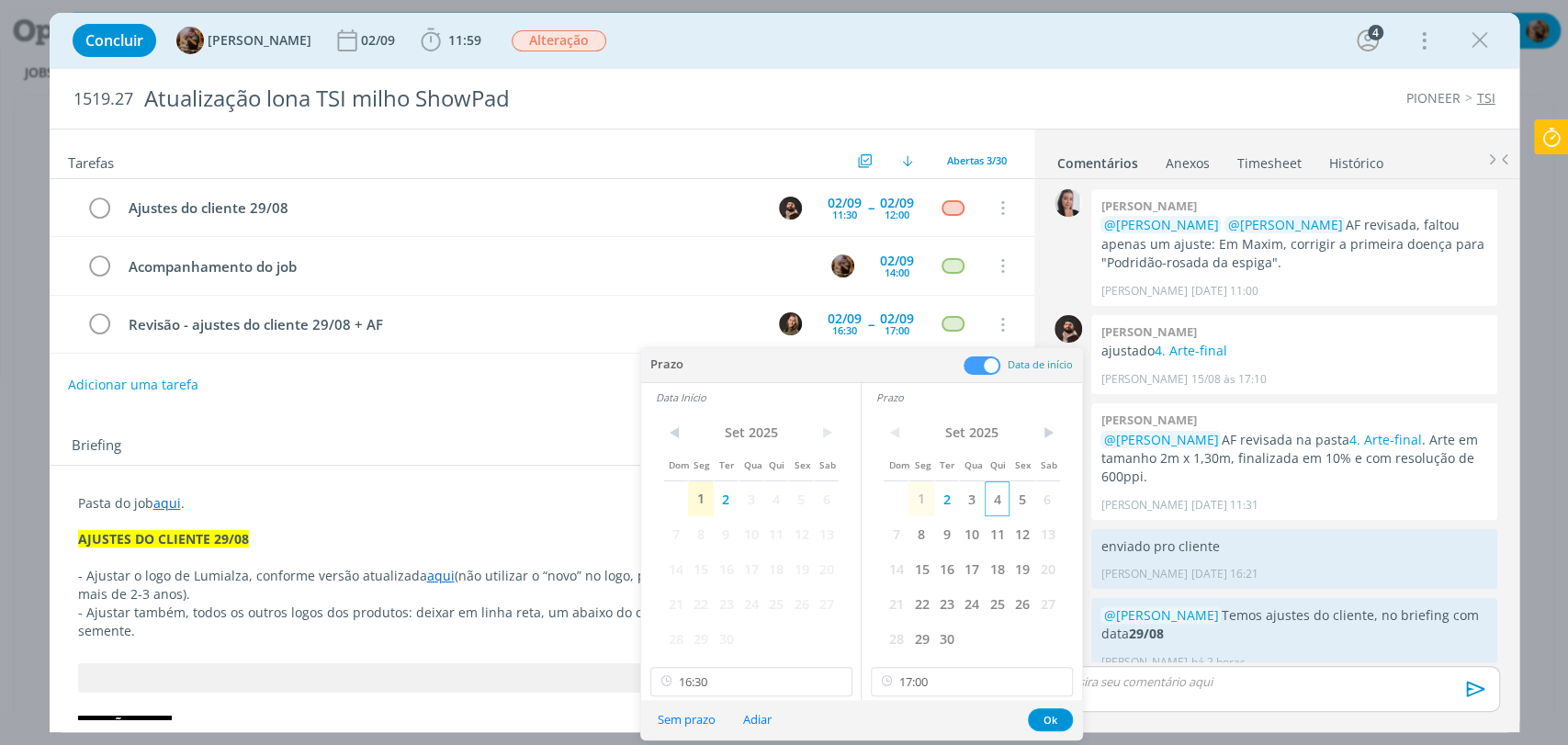
click at [994, 507] on span "4" at bounding box center [997, 499] width 25 height 35
click at [777, 507] on span "4" at bounding box center [776, 499] width 25 height 35
click at [757, 680] on input "16:30" at bounding box center [751, 682] width 202 height 30
click at [735, 569] on div "13:00" at bounding box center [752, 579] width 205 height 33
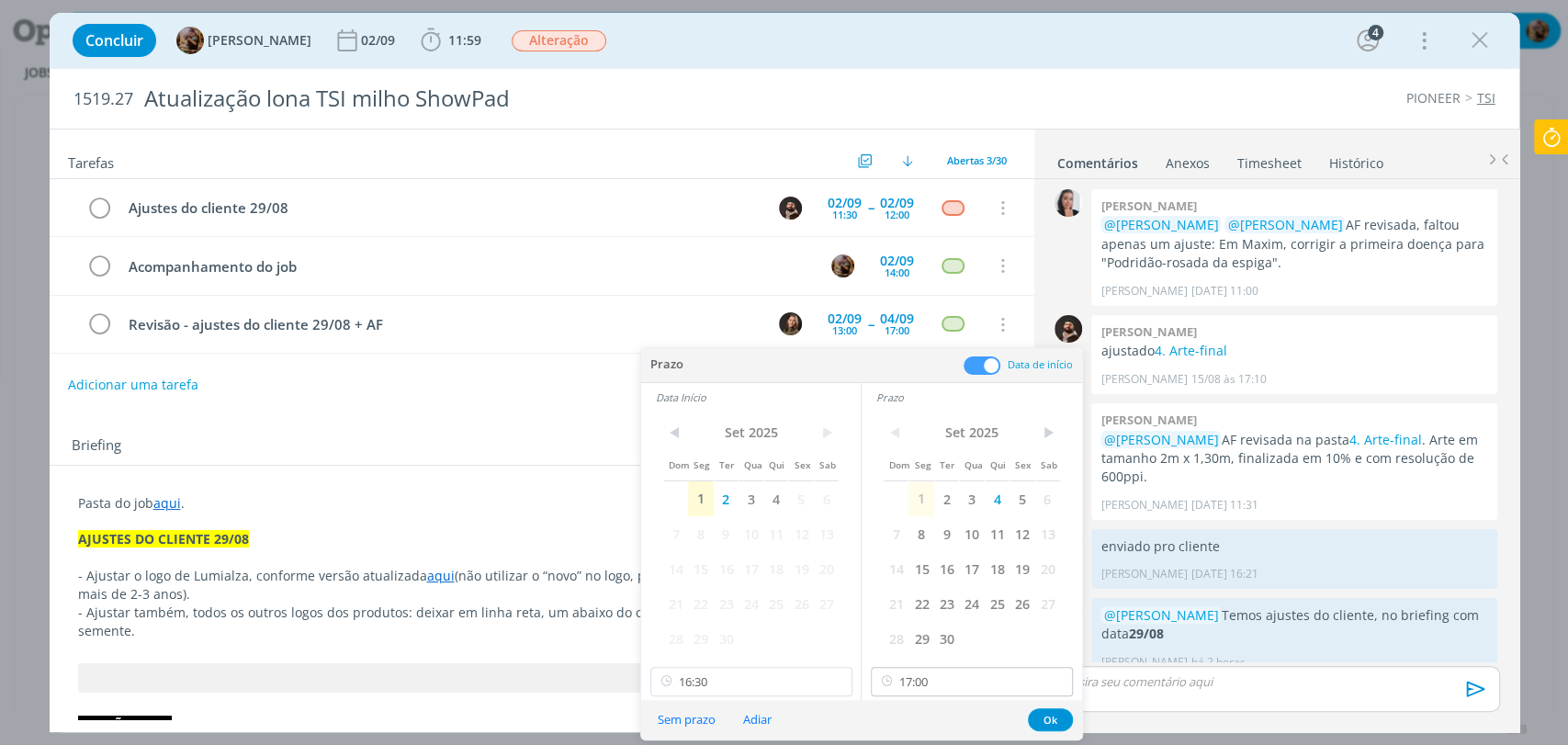
scroll to position [2043, 0]
click at [947, 675] on input "17:00" at bounding box center [971, 682] width 202 height 30
type input "13:00"
click at [906, 486] on div "13:30" at bounding box center [974, 476] width 205 height 33
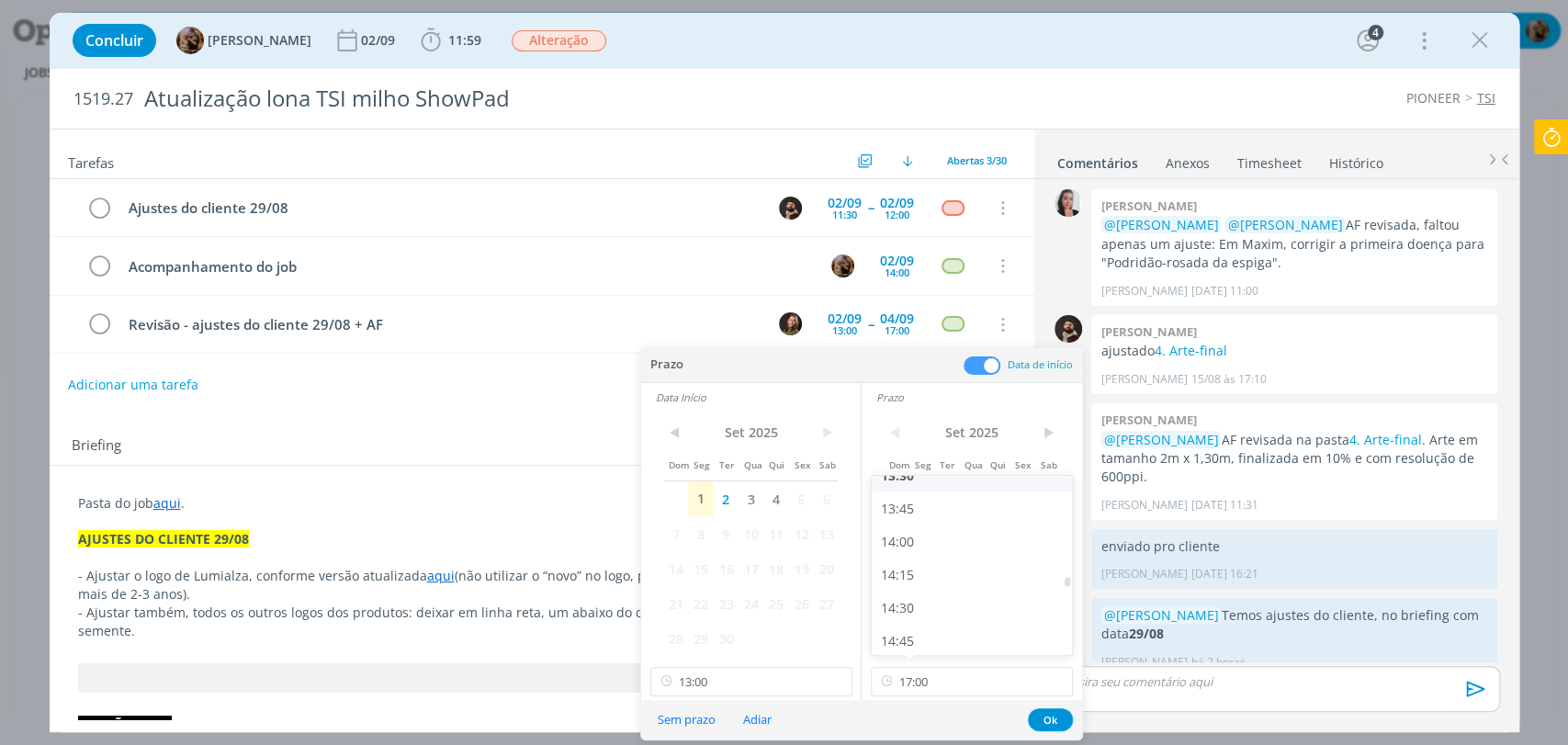
type input "13:30"
click at [1049, 725] on button "Ok" at bounding box center [1050, 720] width 45 height 23
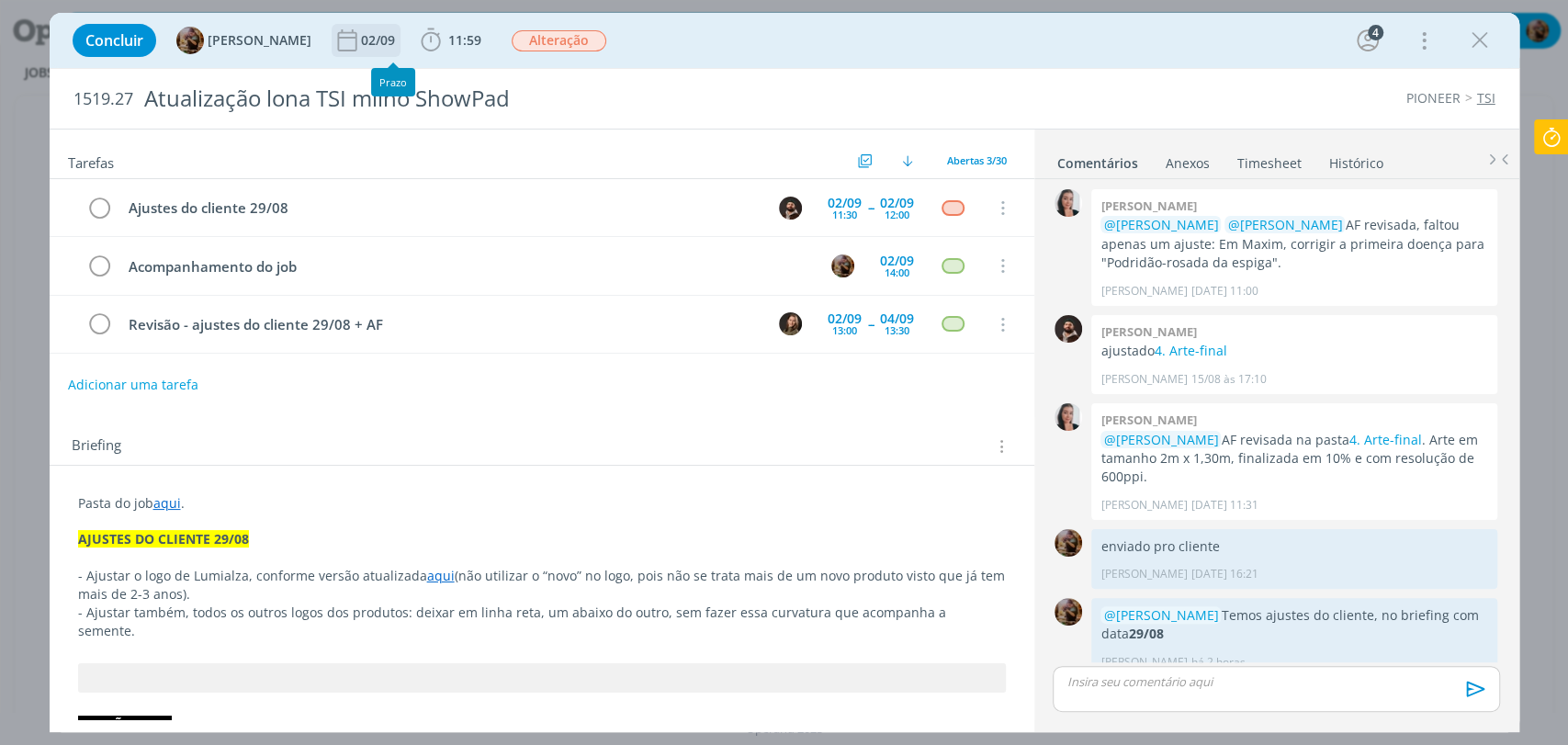
click at [385, 38] on div "02/09" at bounding box center [379, 41] width 37 height 13
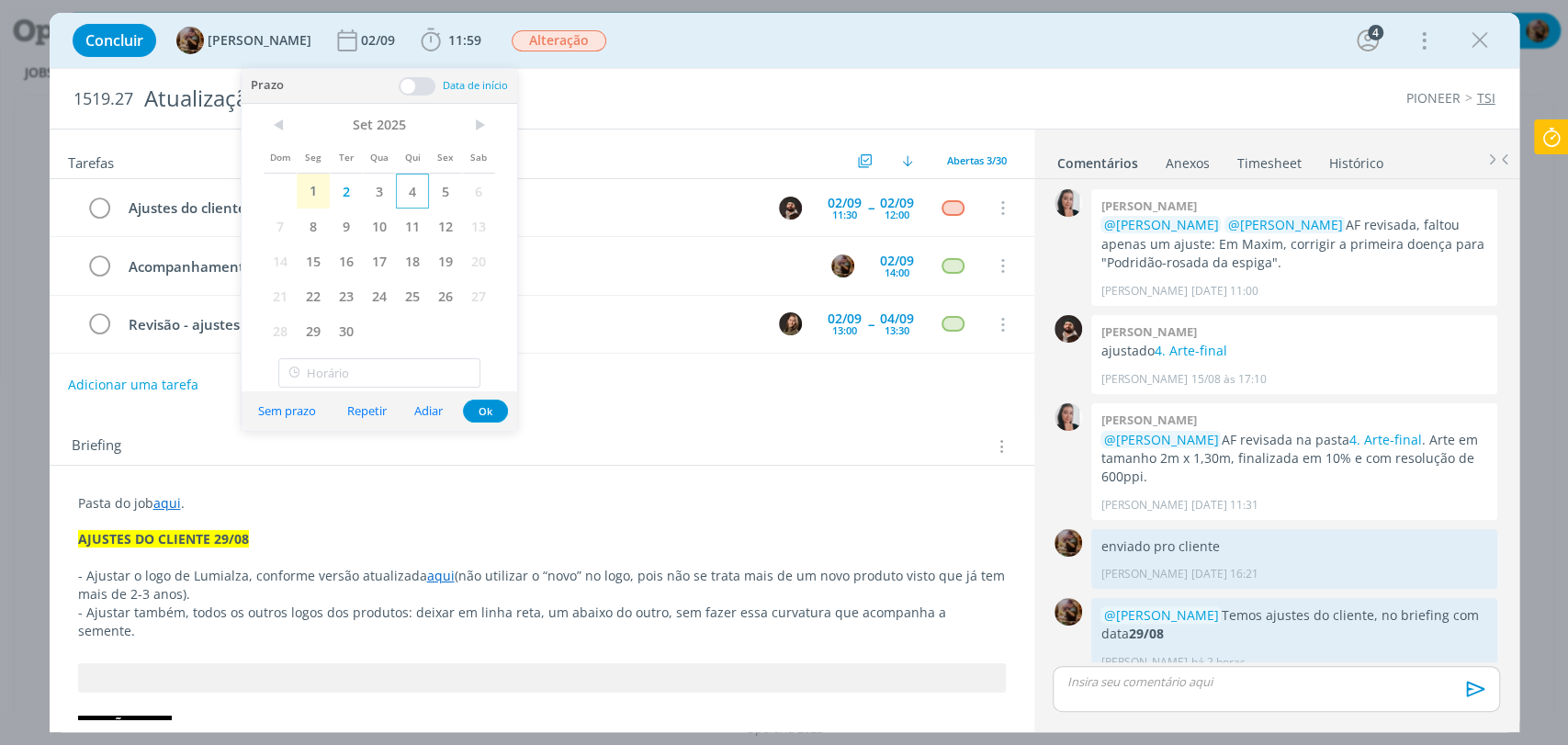
click at [409, 198] on span "4" at bounding box center [413, 192] width 33 height 35
click at [483, 412] on button "Ok" at bounding box center [485, 411] width 45 height 23
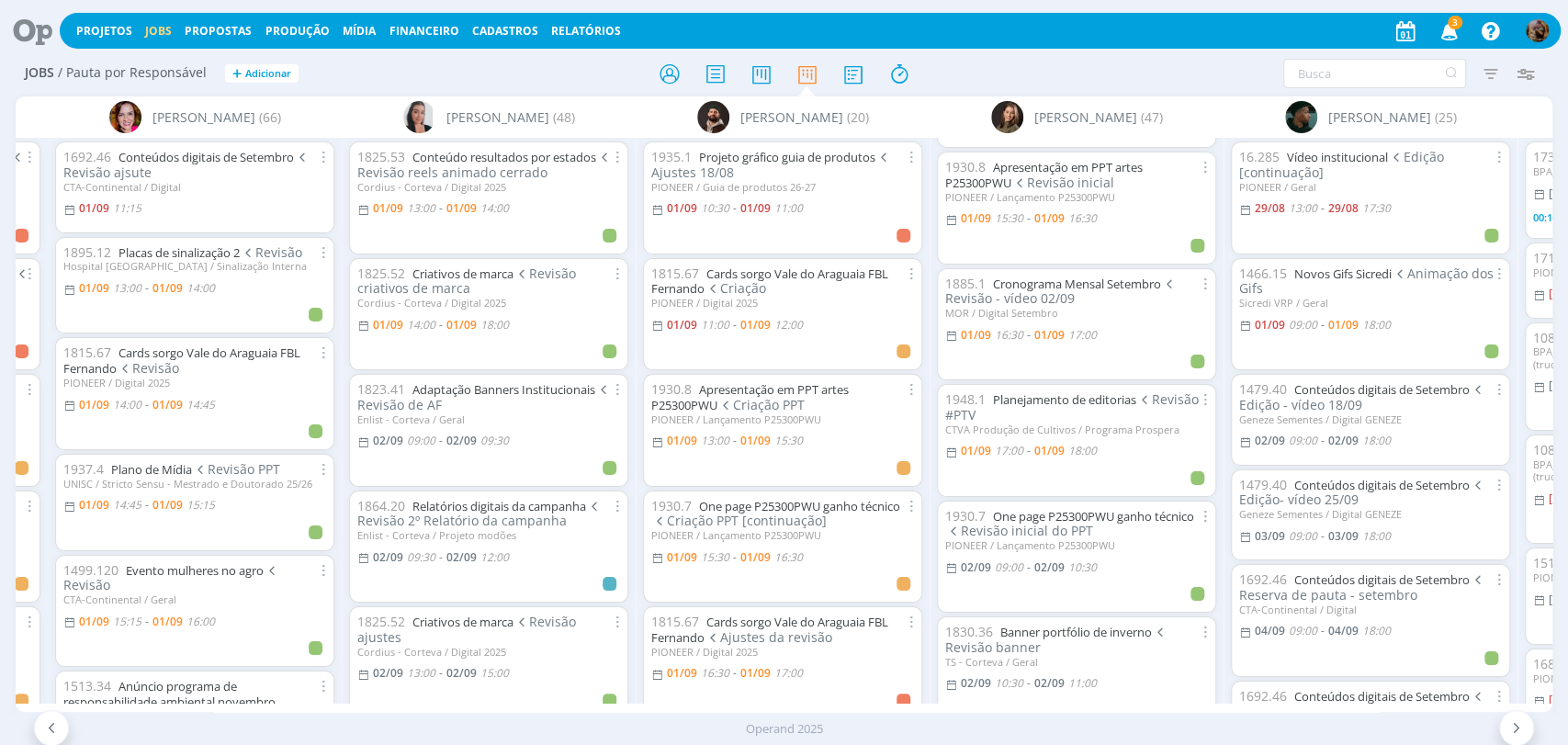
scroll to position [204, 0]
click at [1098, 163] on link "Apresentação em PPT artes P25300PWU" at bounding box center [1043, 172] width 197 height 33
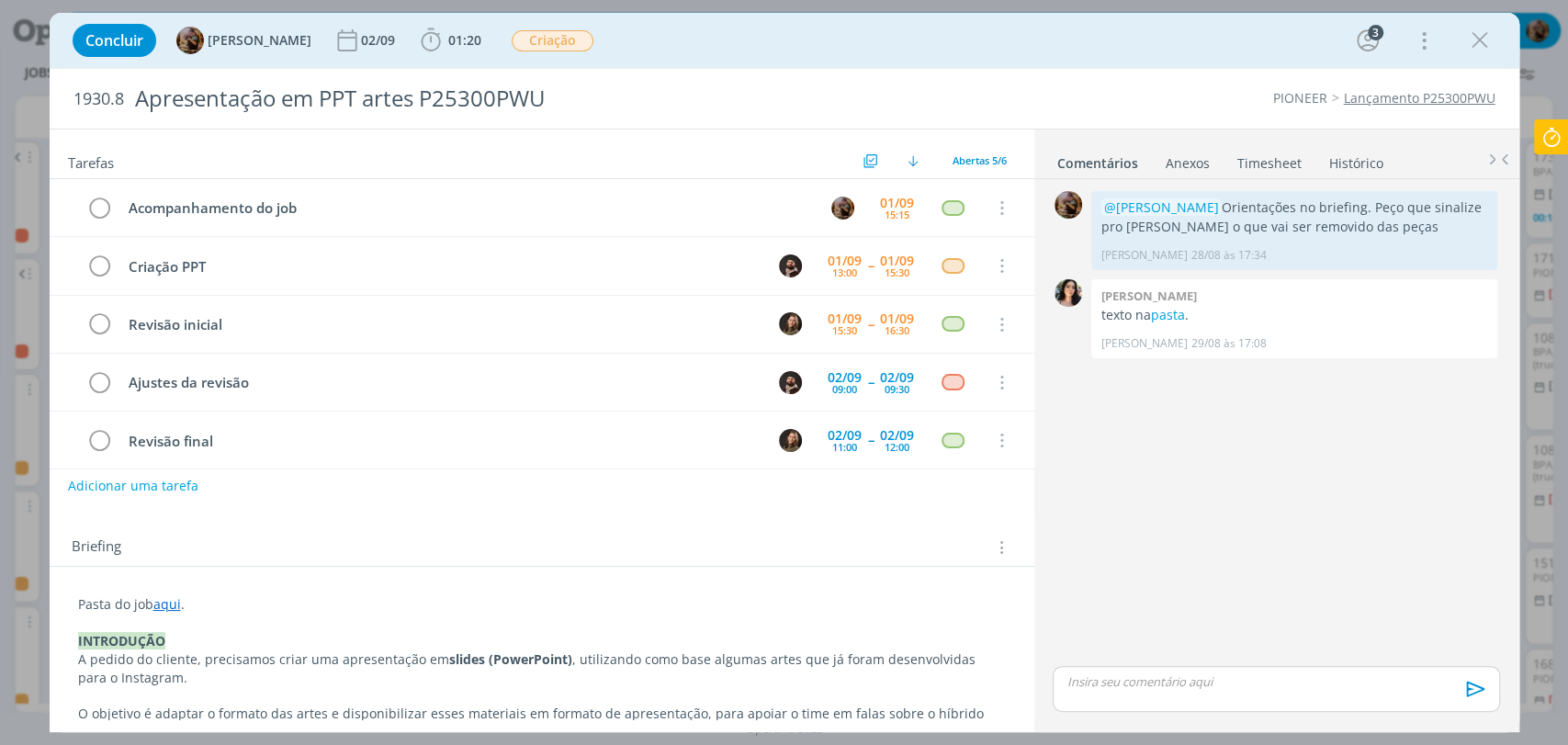
scroll to position [12, 0]
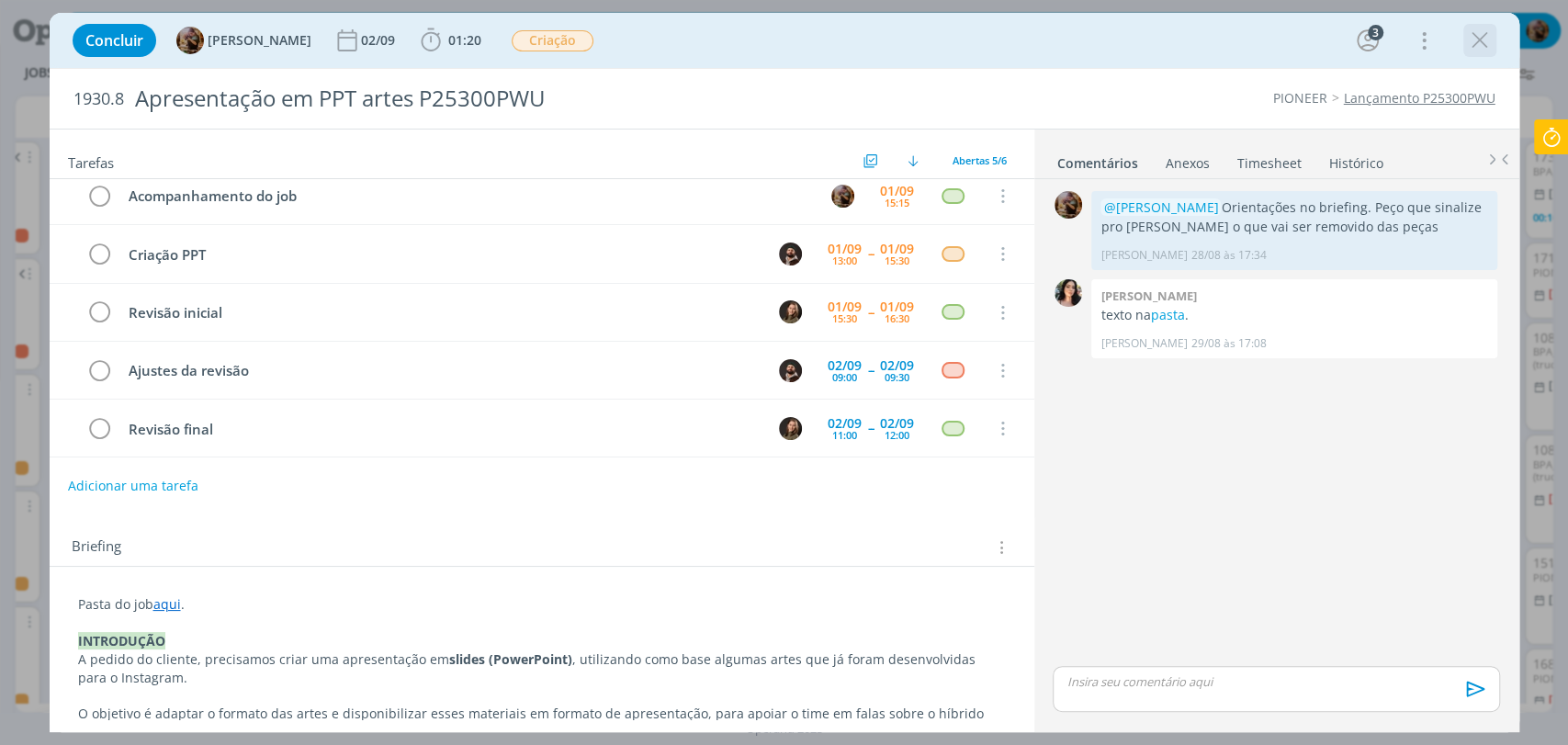
click at [1472, 52] on icon "dialog" at bounding box center [1480, 41] width 28 height 28
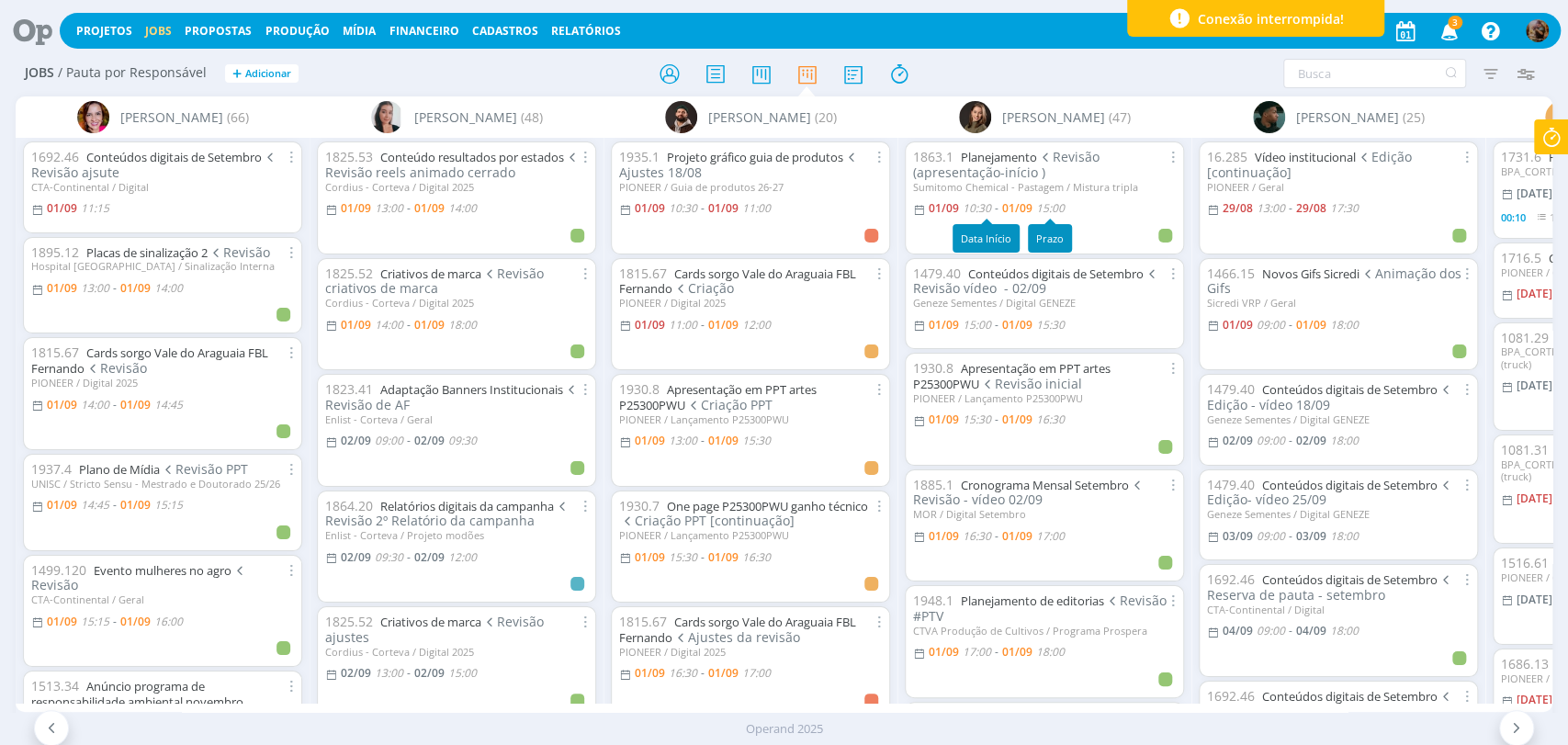
scroll to position [0, 302]
click at [1522, 80] on icon "button" at bounding box center [1526, 73] width 33 height 33
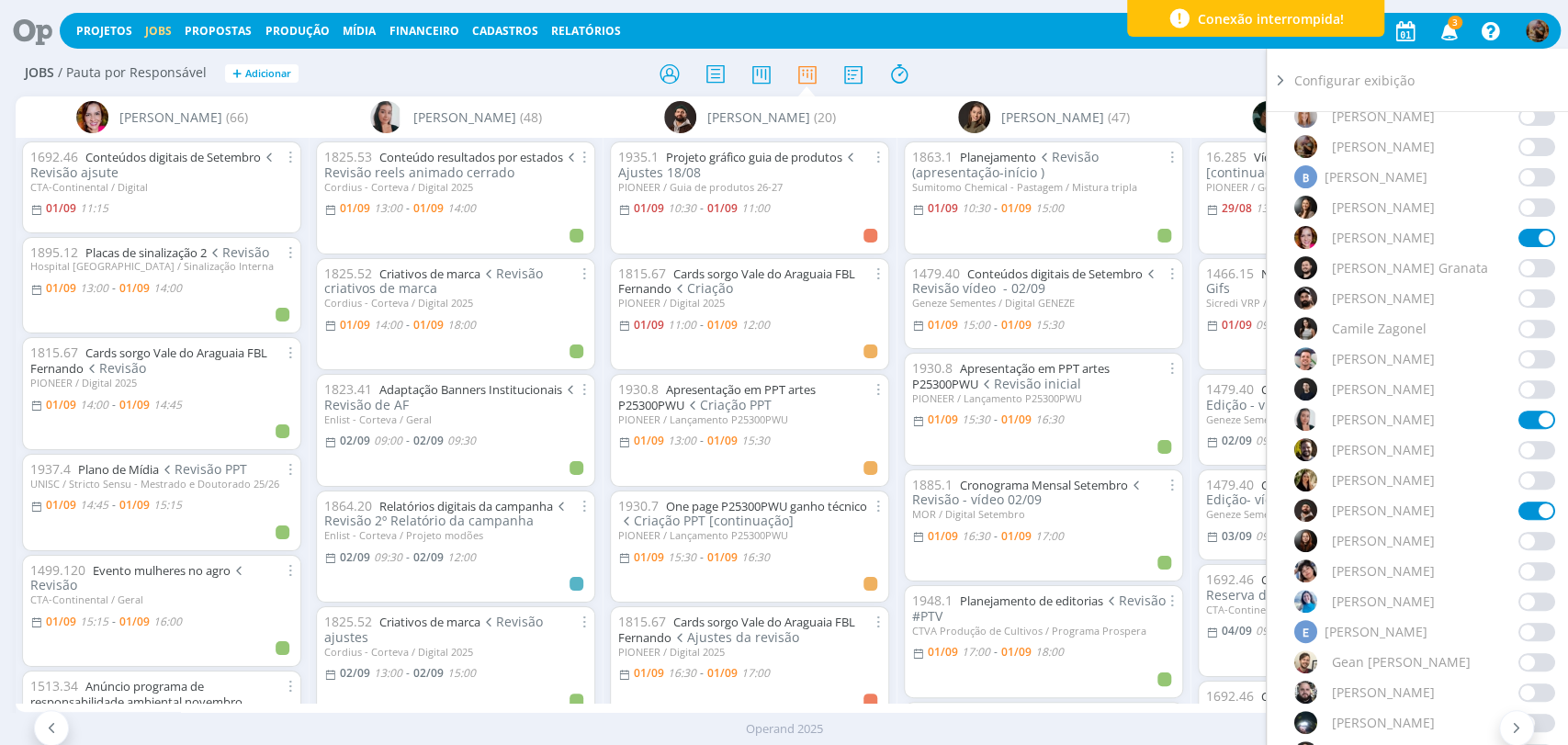
scroll to position [408, 0]
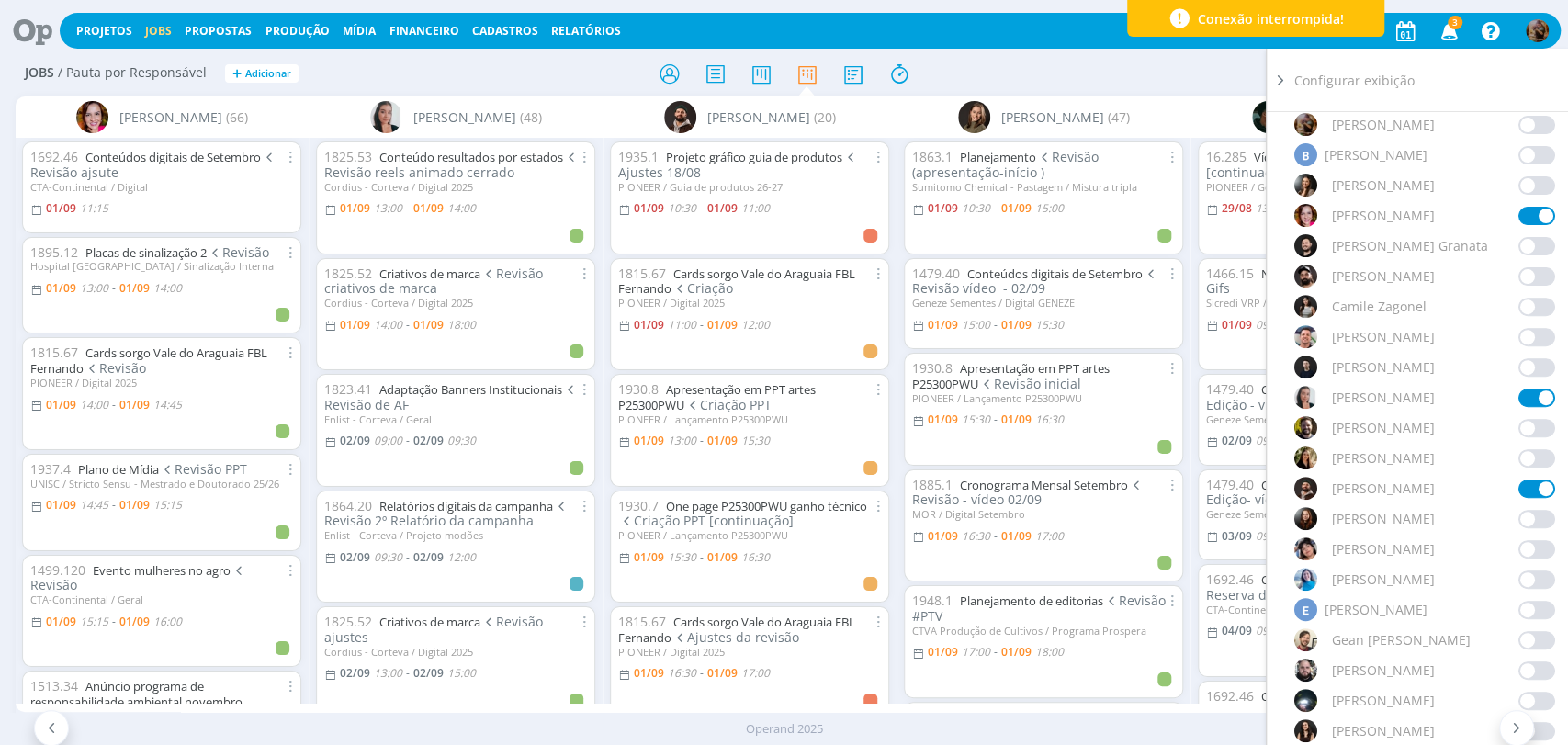
click at [1519, 577] on span at bounding box center [1537, 579] width 37 height 19
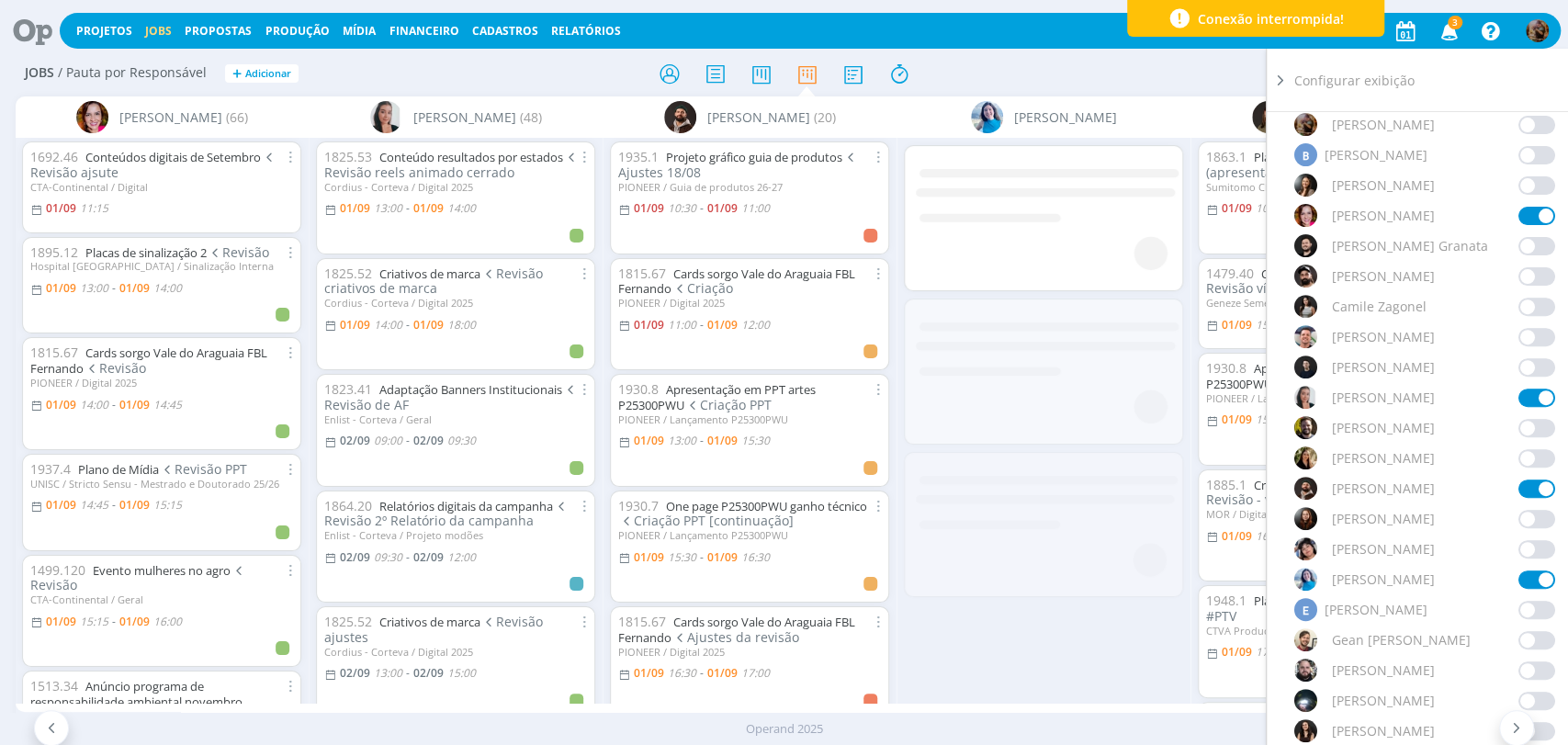
click at [1139, 73] on div "Filtrar Filtrar [GEOGRAPHIC_DATA] Tipo Jobs e Tarefas Data Personalizado a Situ…" at bounding box center [1296, 73] width 494 height 30
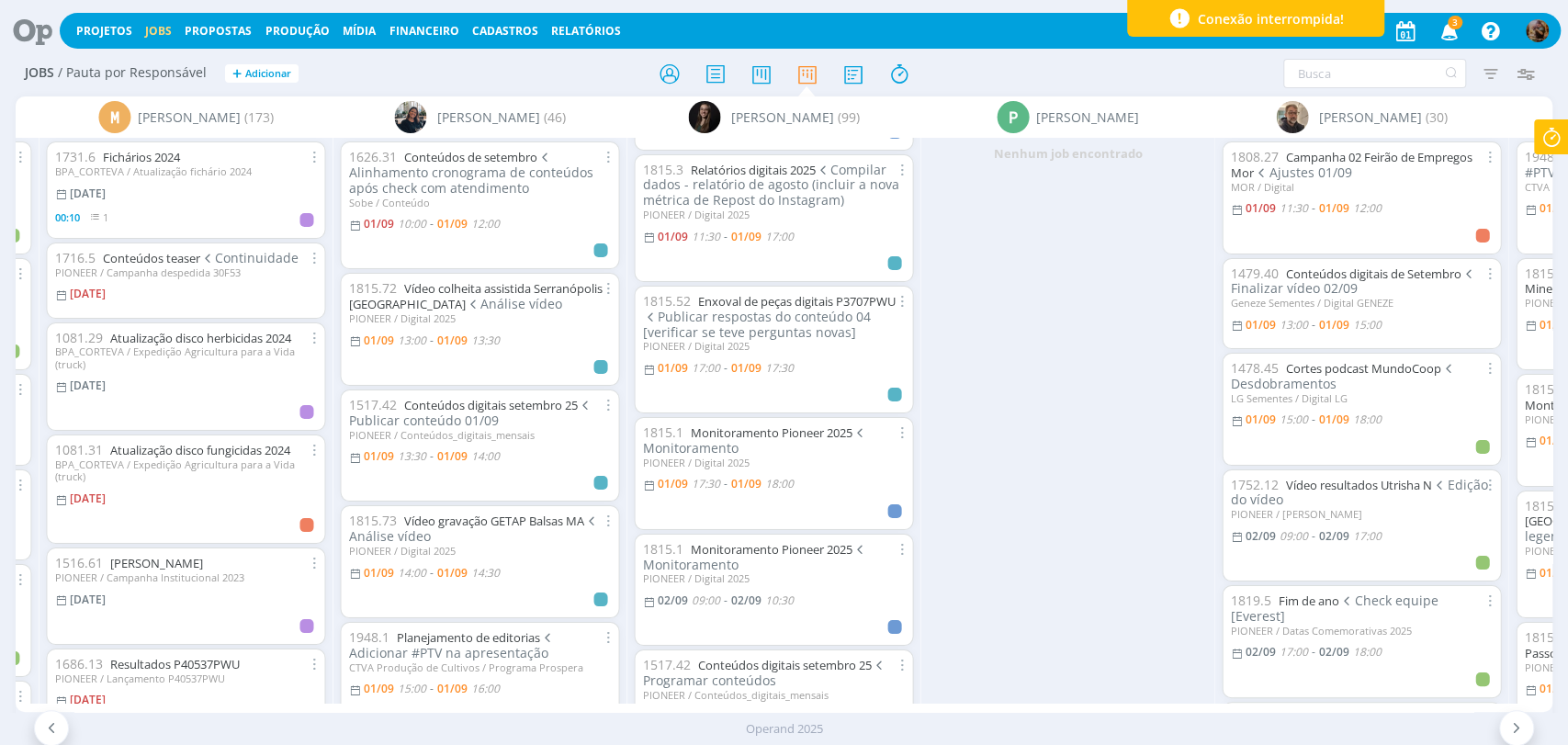
scroll to position [102, 0]
click at [816, 302] on link "Enxoval de peças digitais P3707PWU" at bounding box center [796, 303] width 197 height 17
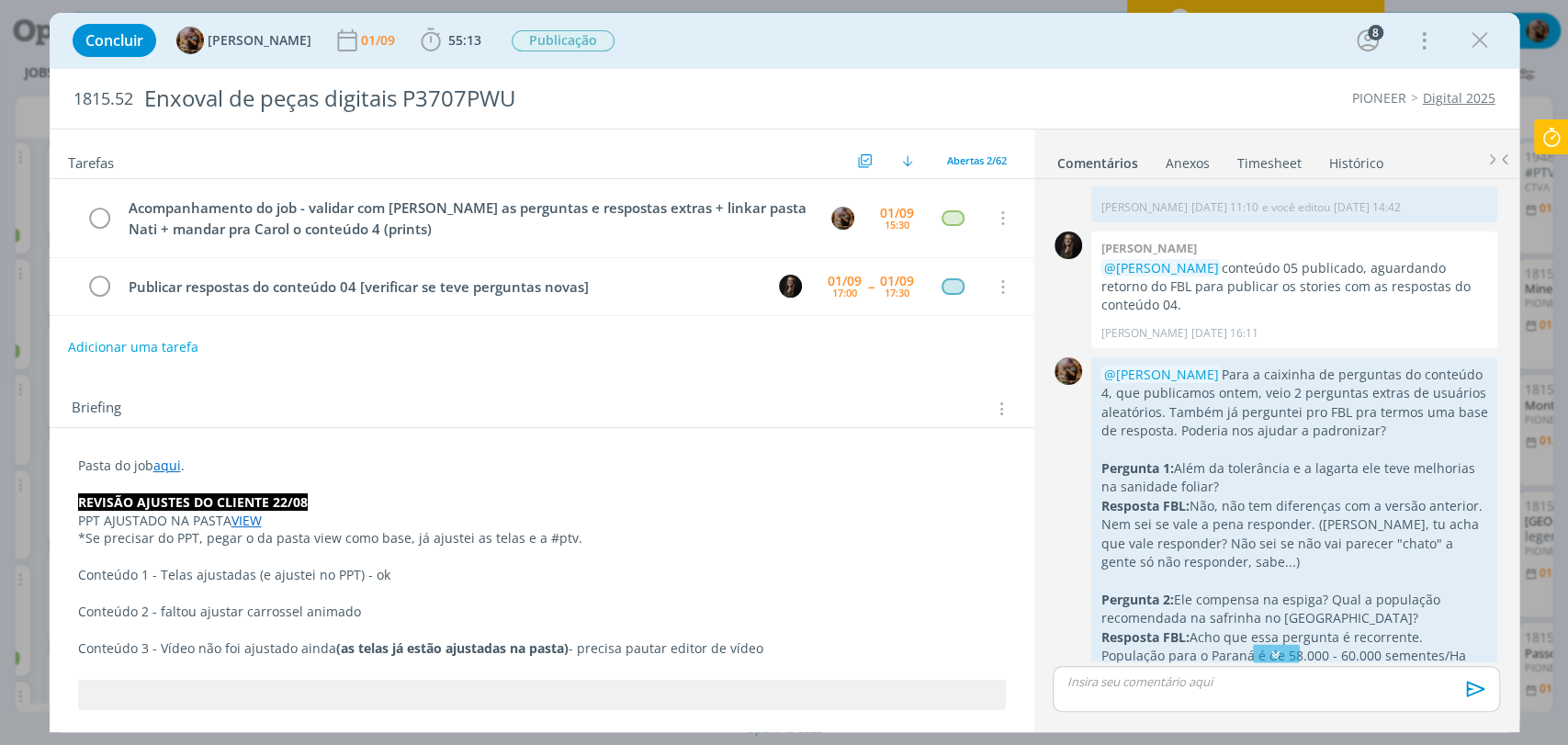
scroll to position [1955, 0]
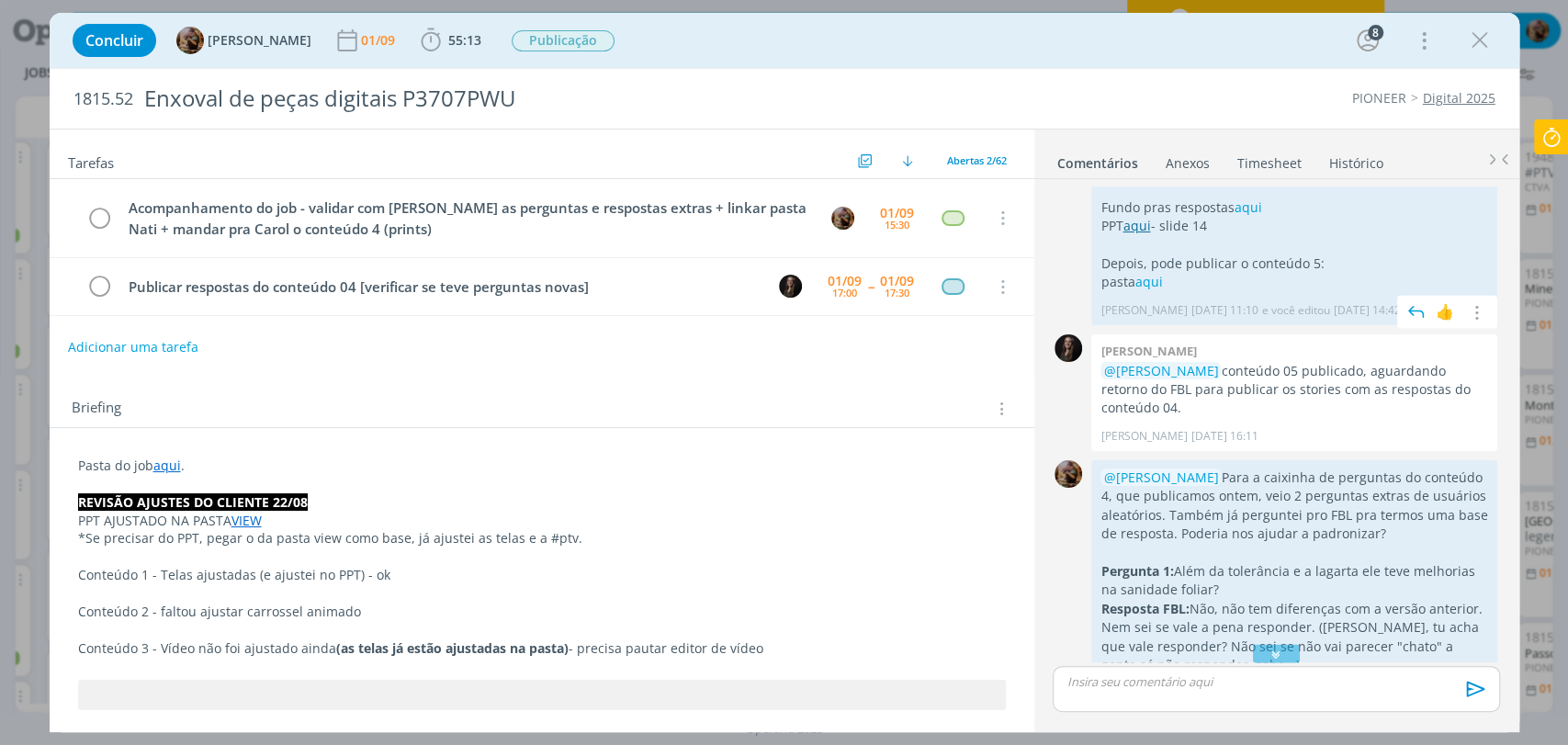
click at [1139, 234] on link "aqui" at bounding box center [1136, 225] width 28 height 18
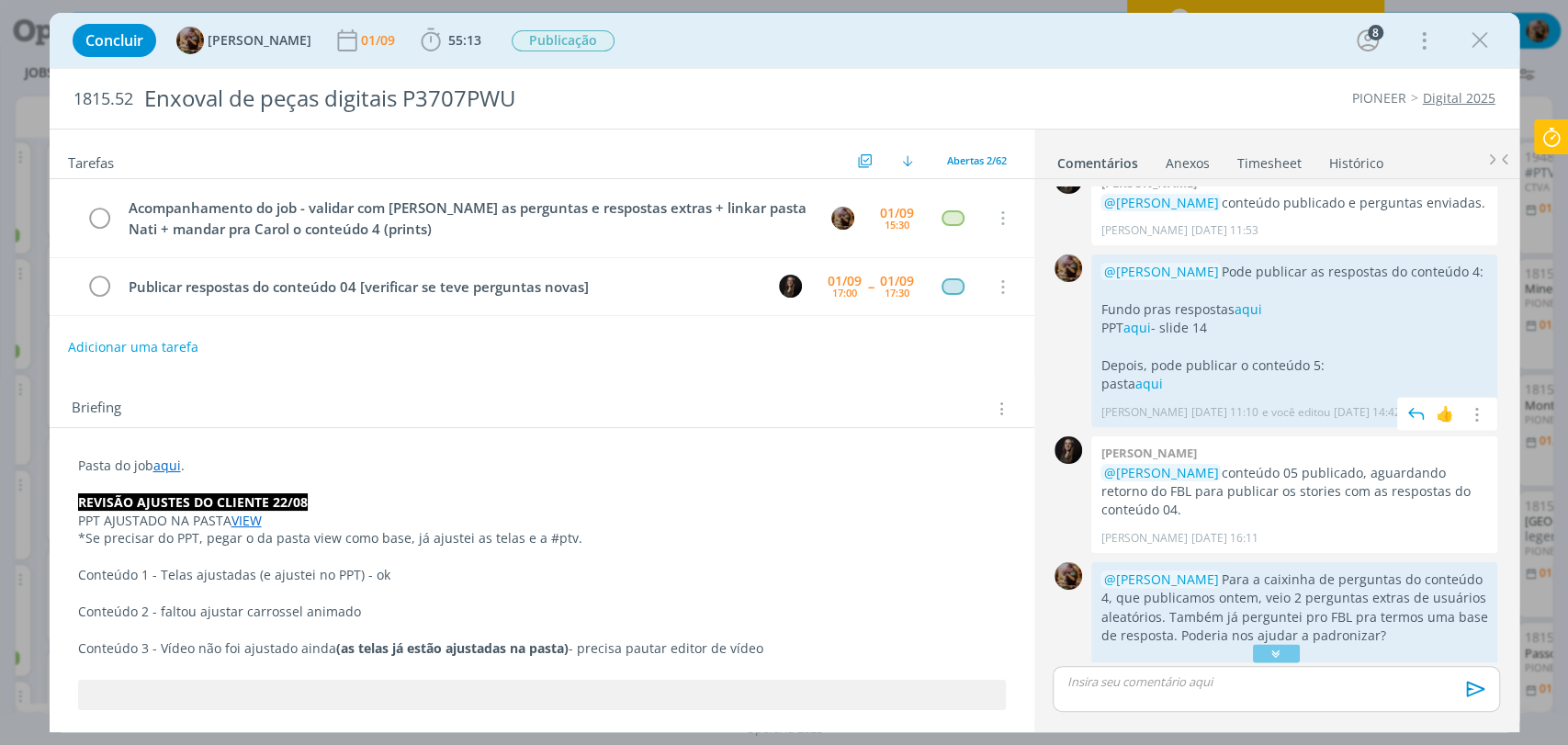
drag, startPoint x: 1249, startPoint y: 342, endPoint x: 1100, endPoint y: 282, distance: 160.6
click at [1100, 282] on div "@Natalia Gass Pode publicar as respostas do conteúdo 4: Fundo pras respostas aq…" at bounding box center [1294, 327] width 388 height 131
copy div "@Natalia Gass Pode publicar as respostas do conteúdo 4: Fundo pras respostas aq…"
click at [1119, 680] on p "dialog" at bounding box center [1276, 682] width 417 height 17
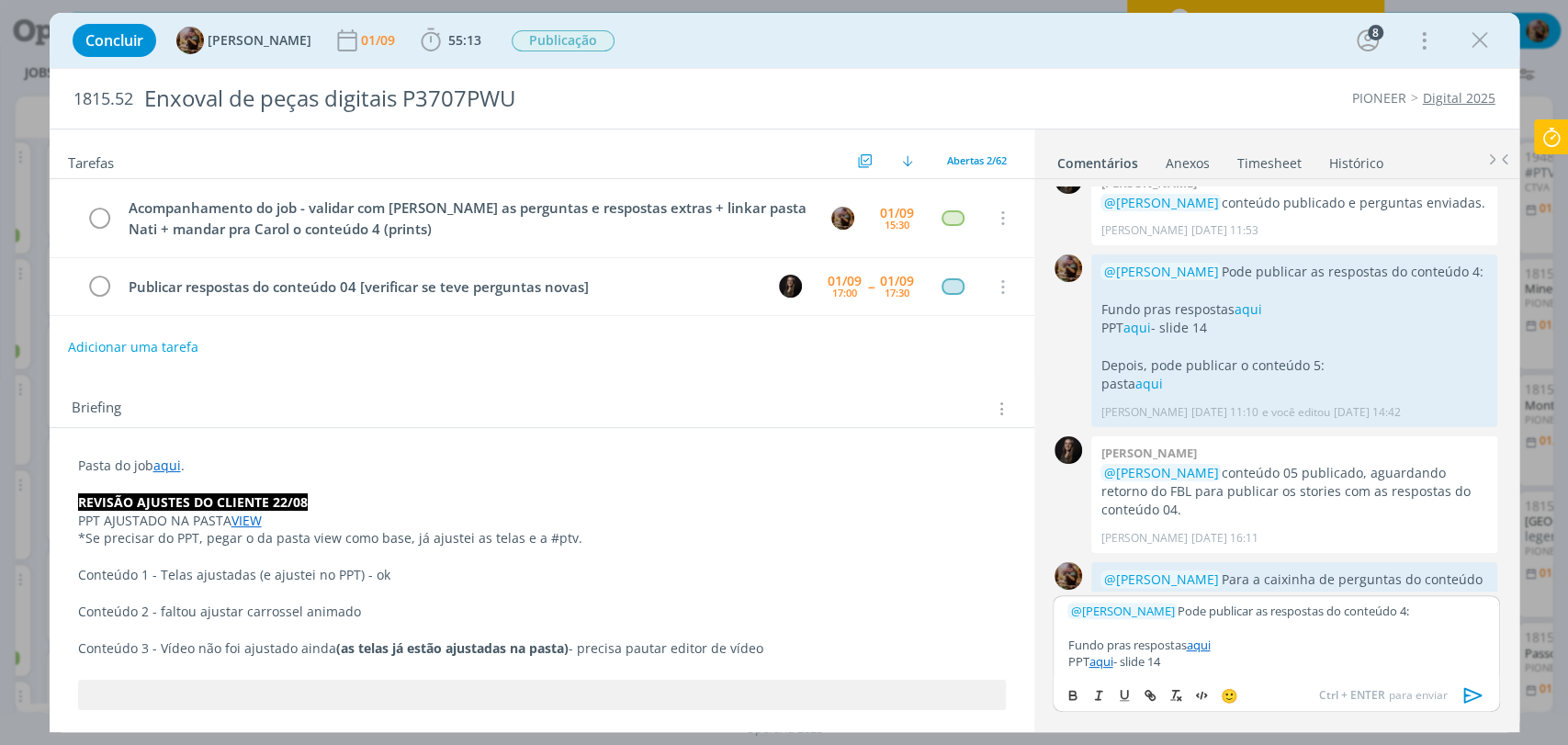
scroll to position [2333, 0]
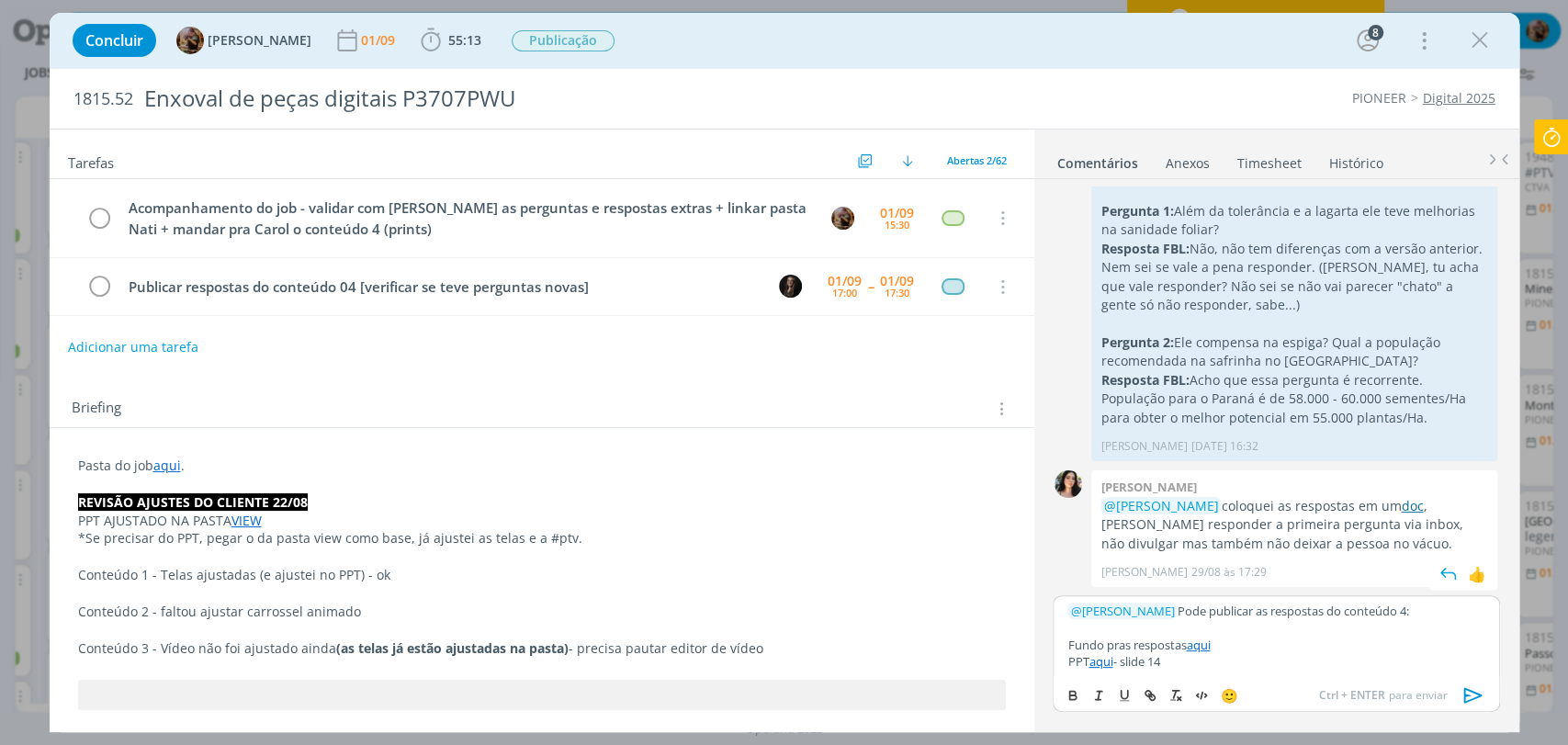
click at [1418, 507] on link "doc" at bounding box center [1412, 505] width 22 height 18
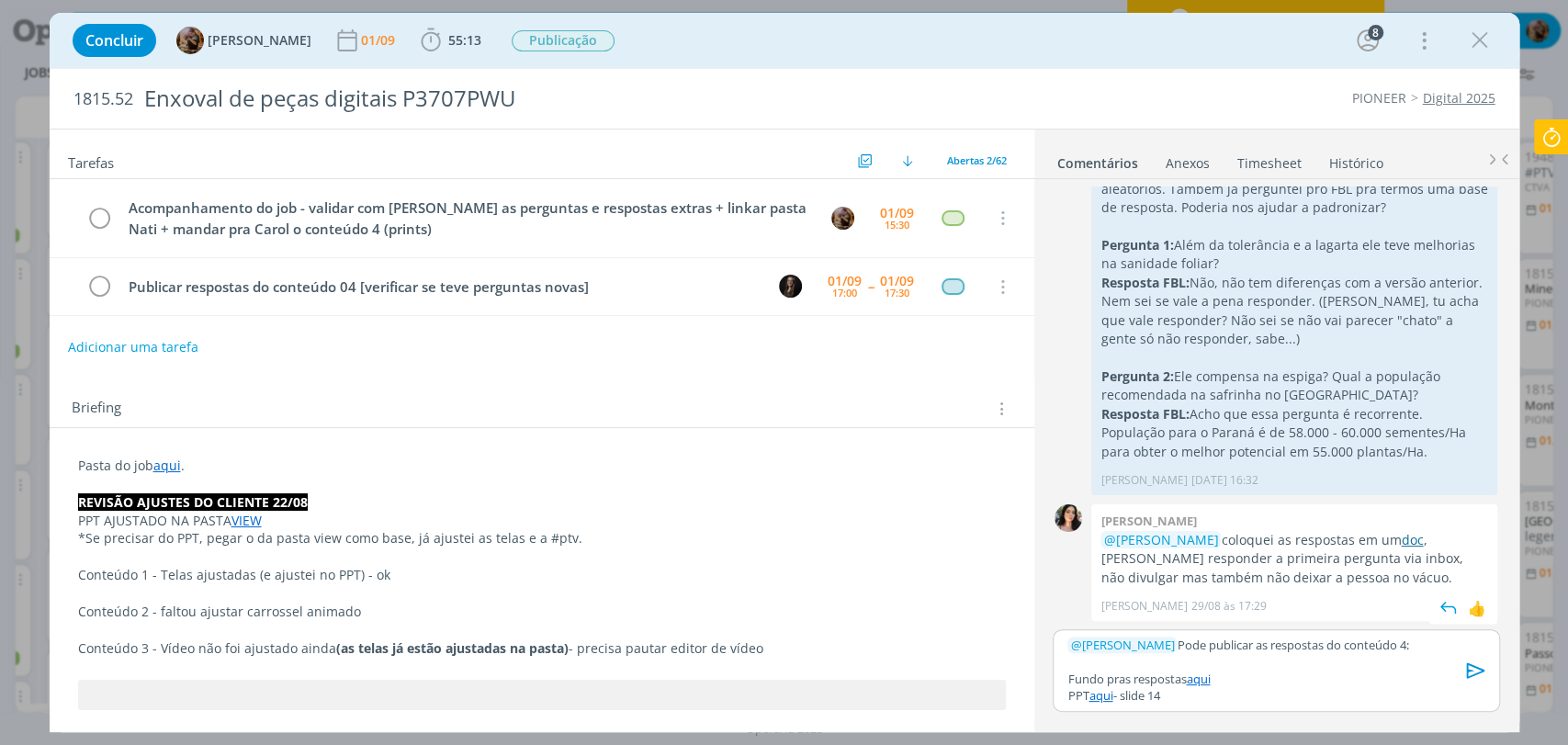
scroll to position [2298, 0]
click at [1249, 660] on p "dialog" at bounding box center [1276, 661] width 417 height 17
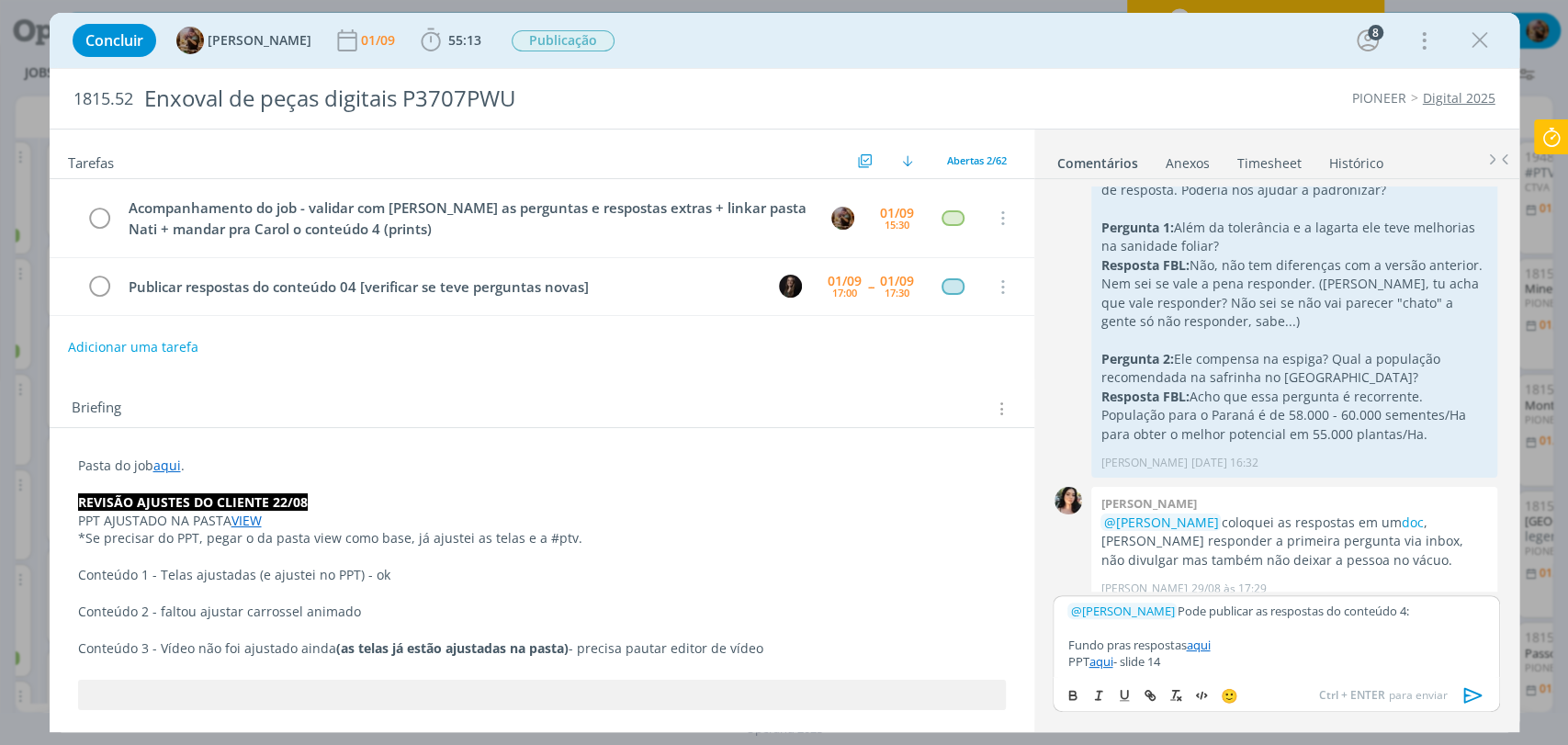
scroll to position [2333, 0]
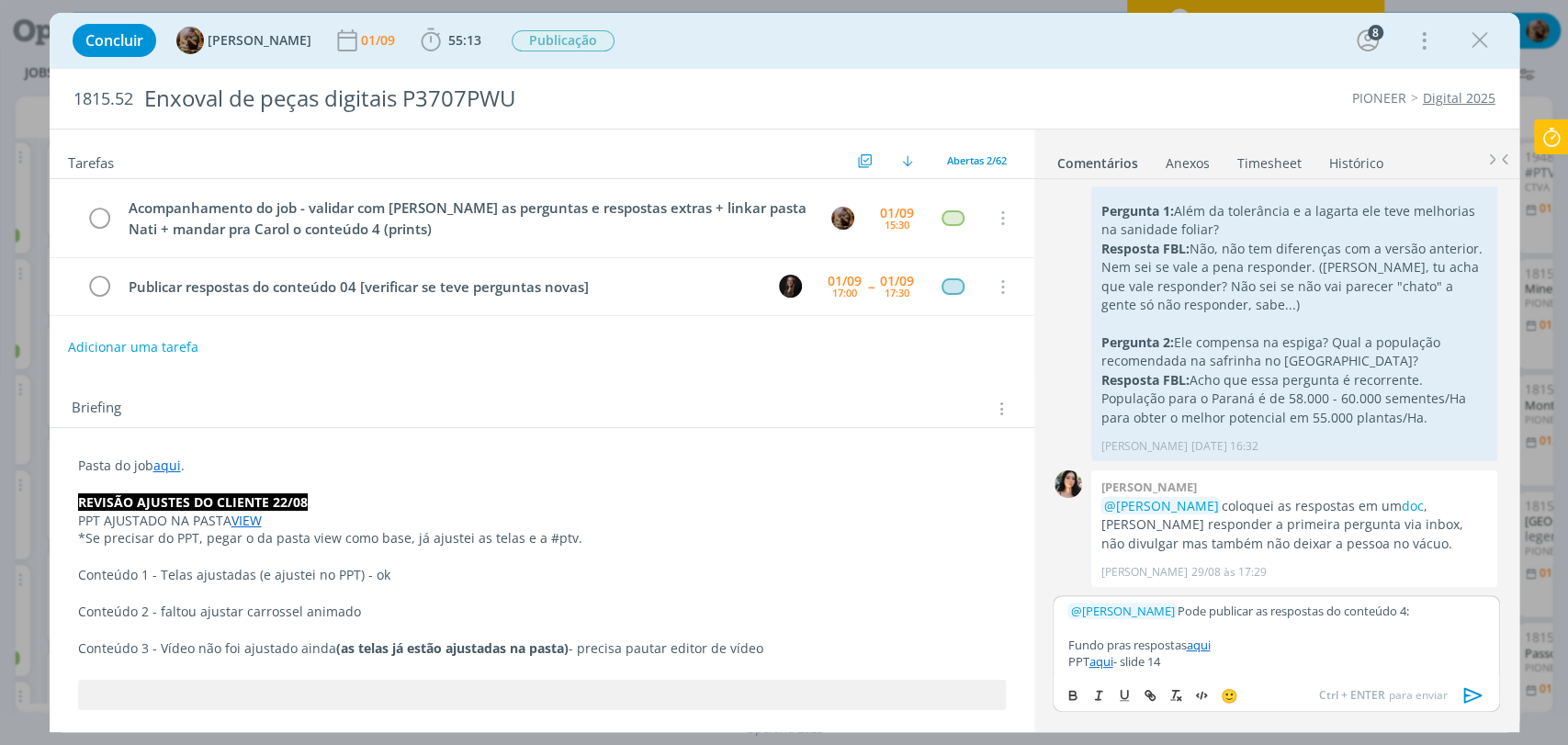
click at [1242, 664] on p "PPT aqui - slide 14" at bounding box center [1276, 661] width 417 height 17
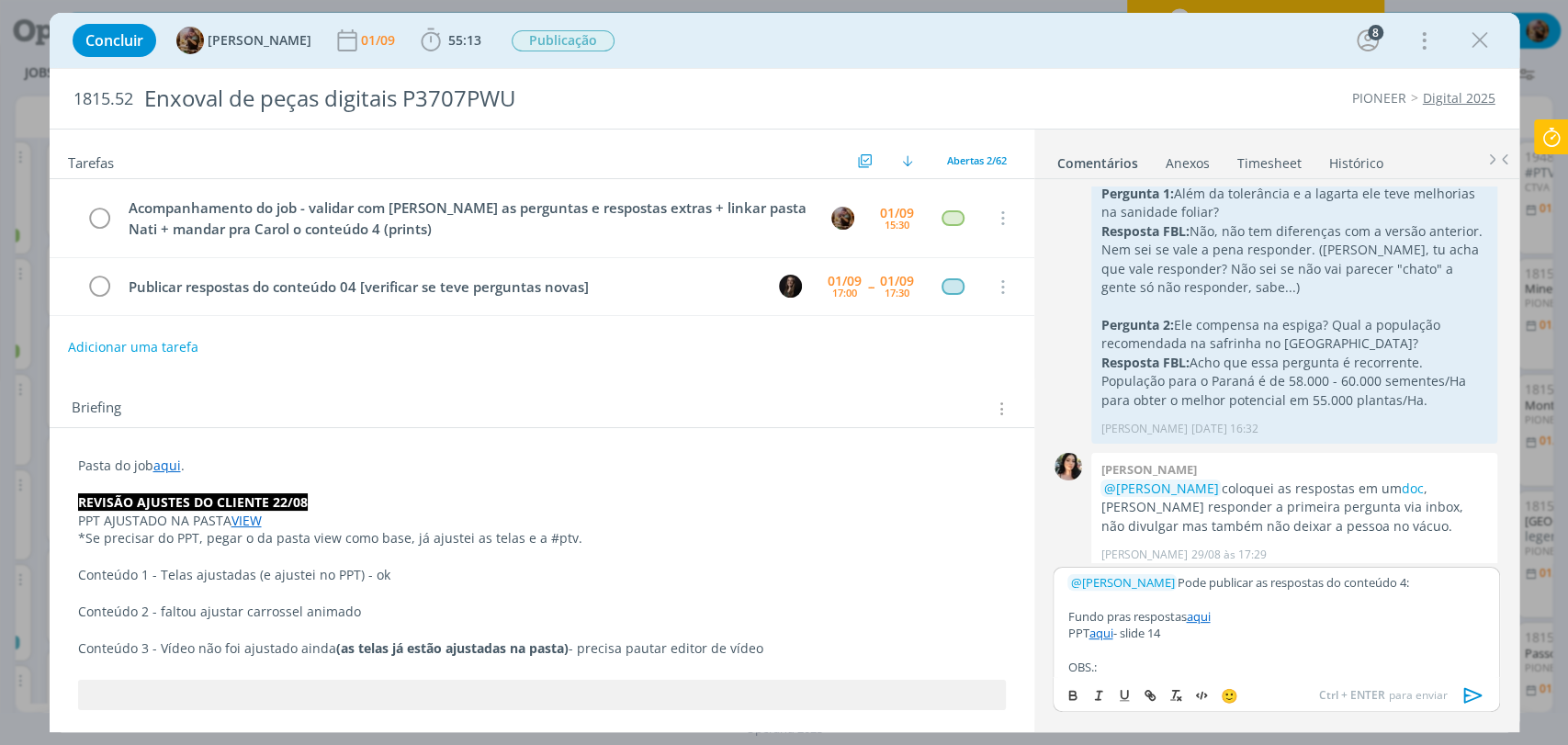
scroll to position [83, 0]
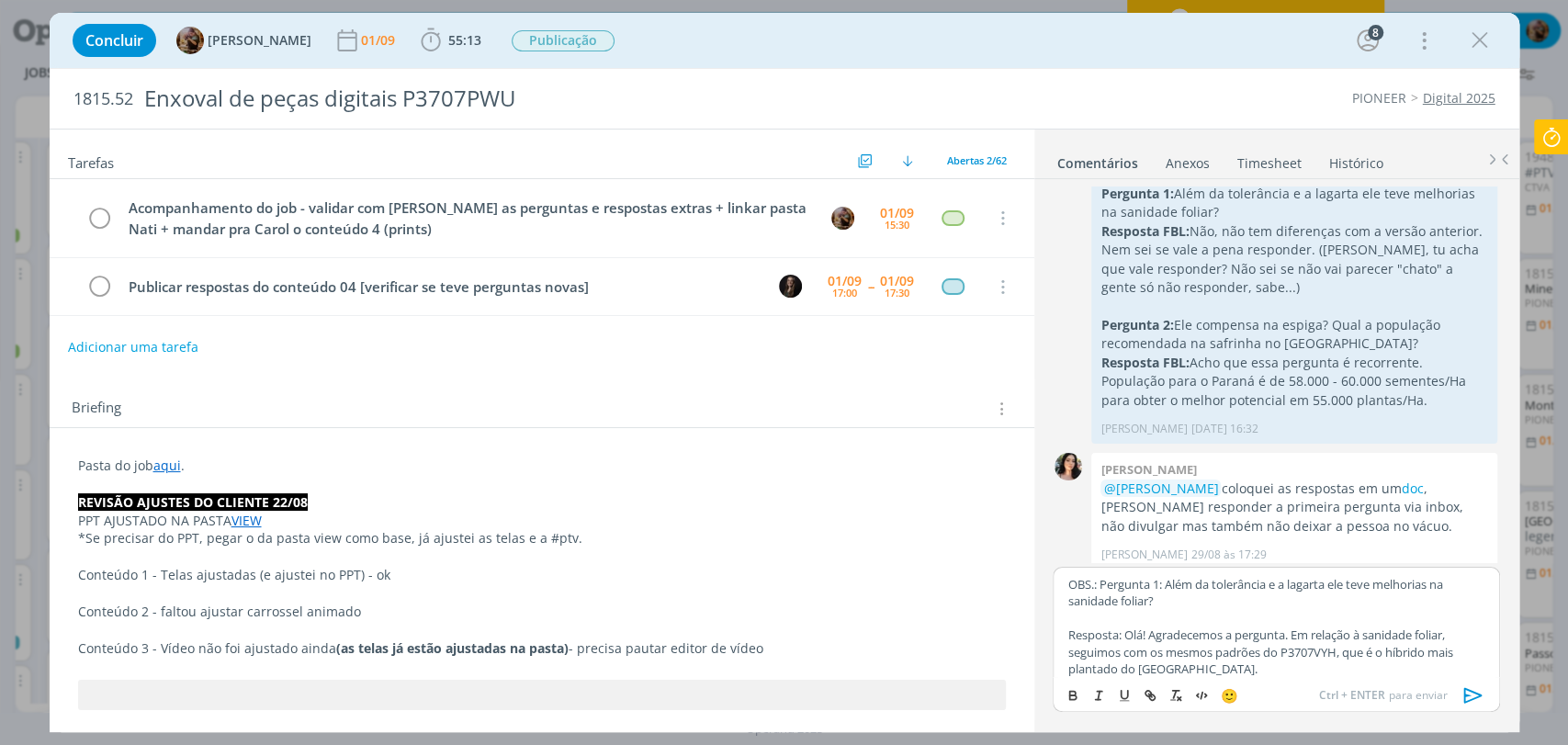
click at [1102, 584] on p "OBS.: Pergunta 1: Além da tolerância e a lagarta ele teve melhorias na sanidade…" at bounding box center [1276, 592] width 417 height 34
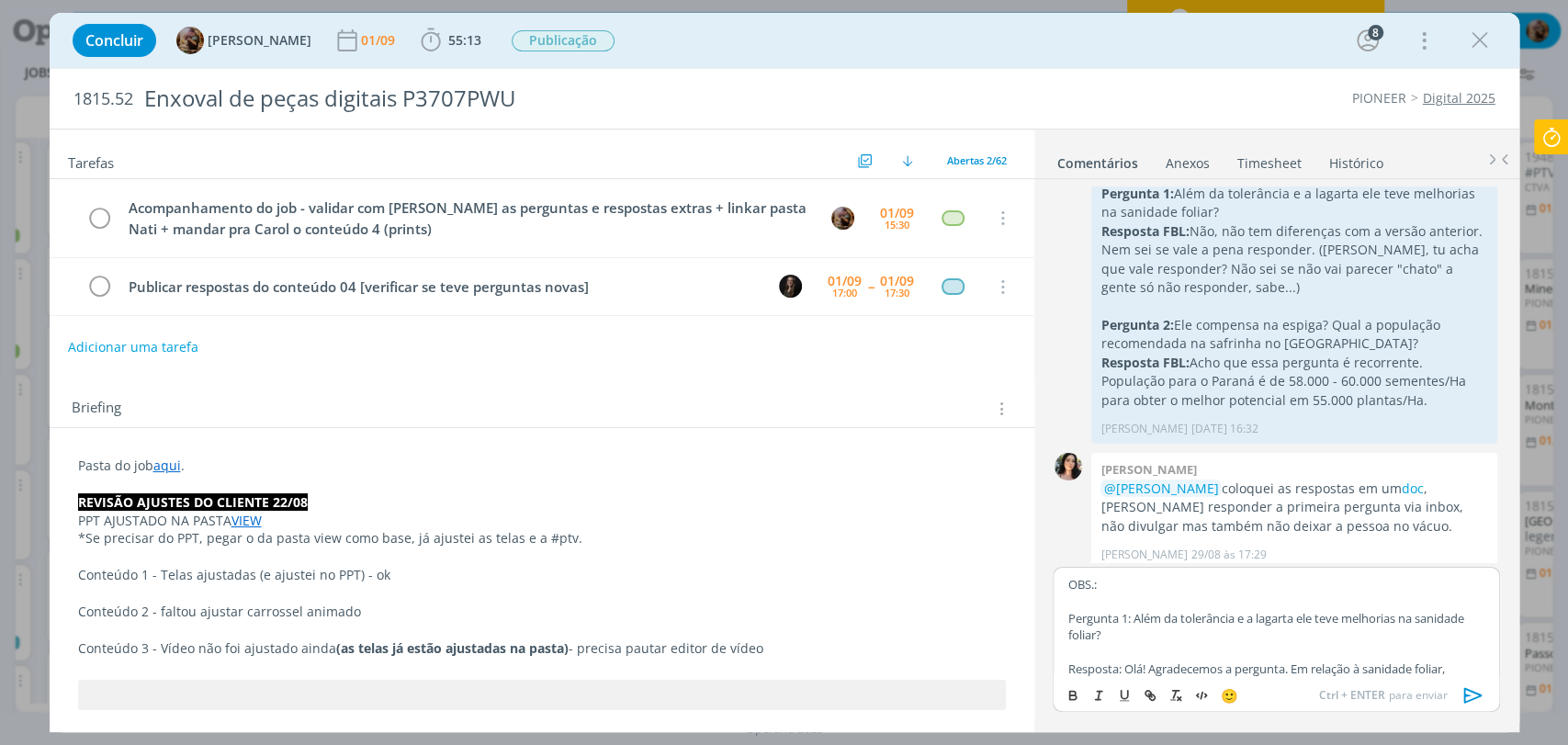
click at [1102, 584] on p "OBS.:" at bounding box center [1276, 584] width 417 height 17
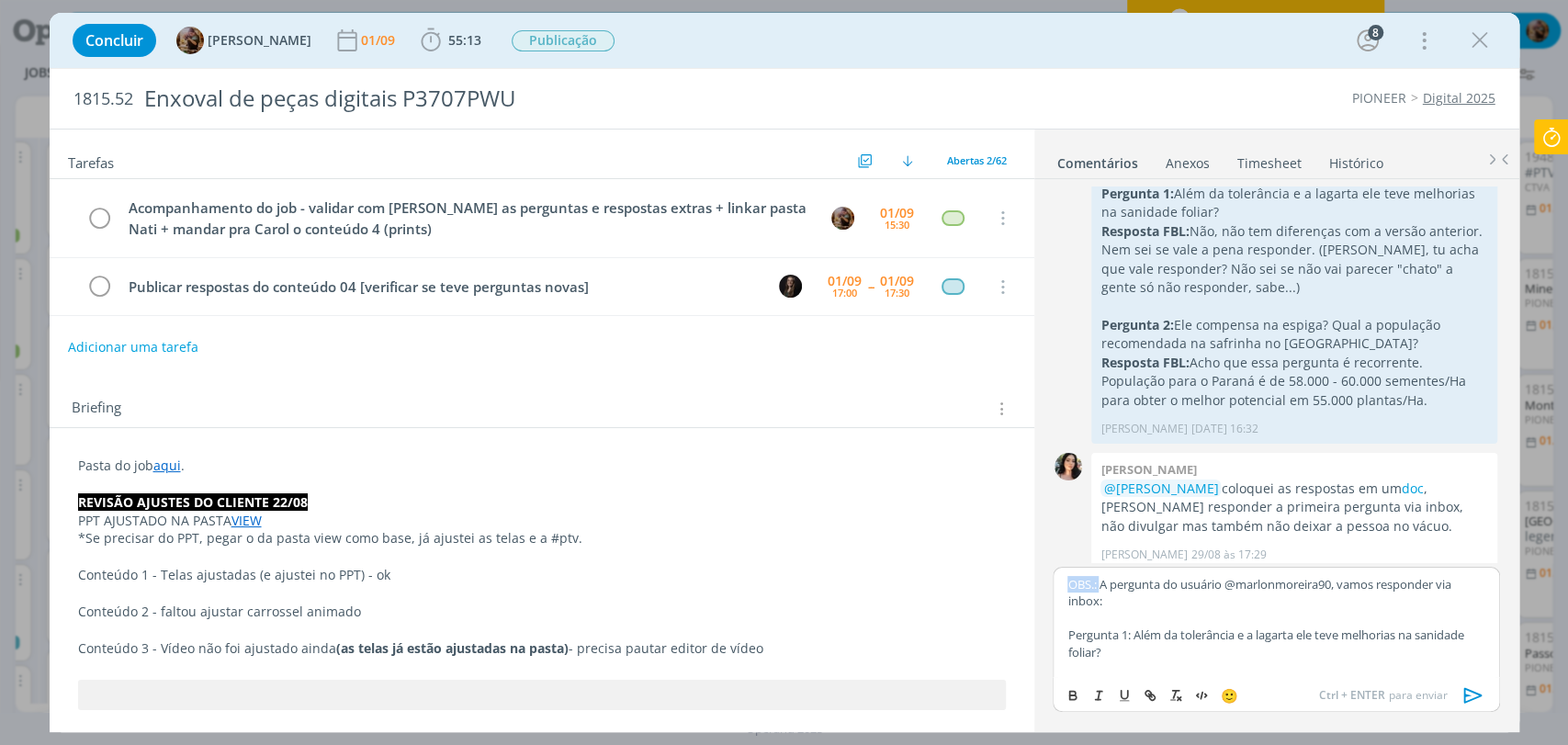
drag, startPoint x: 1098, startPoint y: 582, endPoint x: 1058, endPoint y: 594, distance: 41.8
click at [1064, 583] on div "﻿ @ Natalia Gass ﻿ Pode publicar as respostas do conteúdo 4: Fundo pras respost…" at bounding box center [1276, 621] width 446 height 111
click at [1068, 697] on icon "dialog" at bounding box center [1073, 696] width 15 height 15
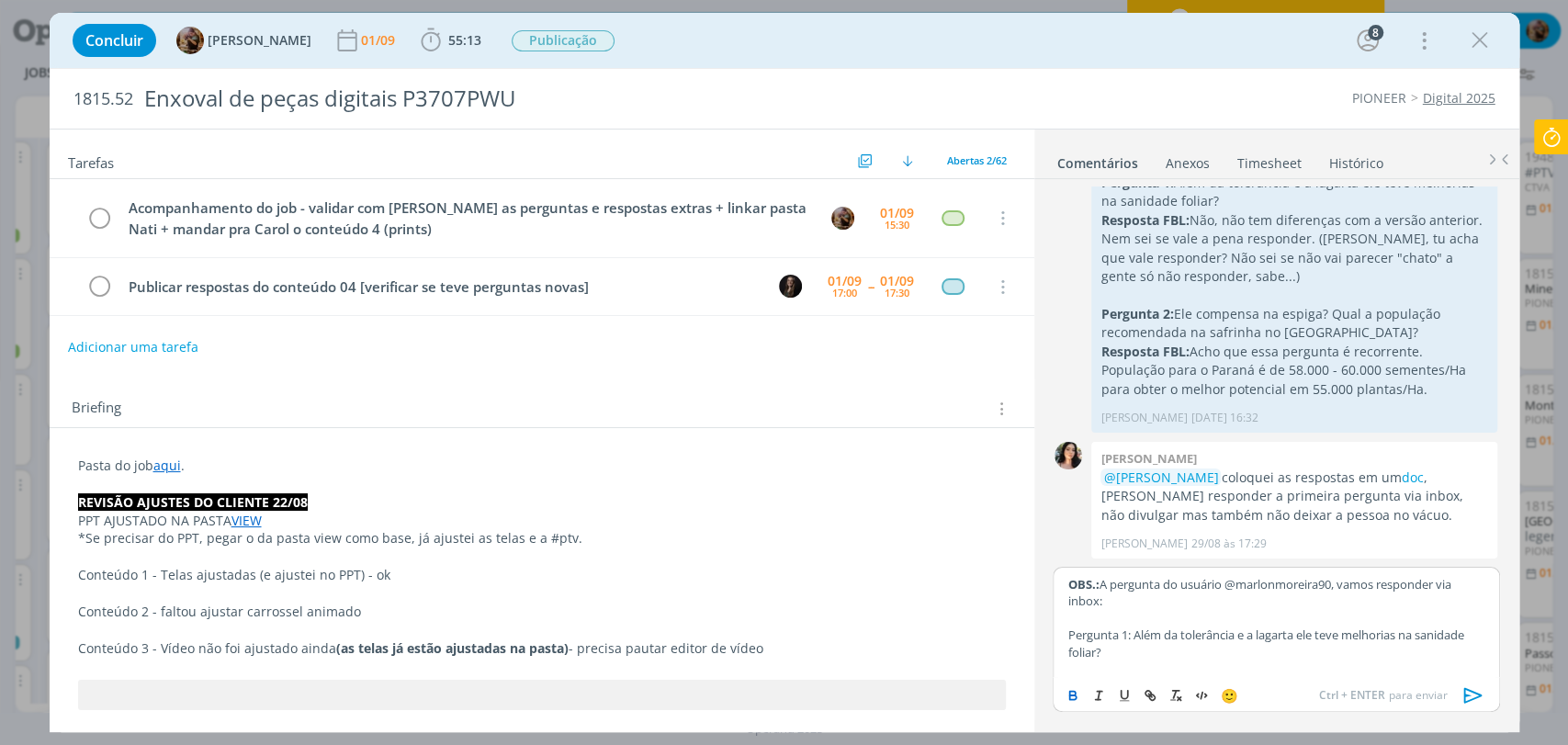
click at [1176, 630] on p "Pergunta 1: Além da tolerância e a lagarta ele teve melhorias na sanidade folia…" at bounding box center [1276, 644] width 417 height 34
click at [1229, 605] on p "OBS.: A pergunta do usuário @marlonmoreira90, vamos responder via inbox:" at bounding box center [1276, 592] width 417 height 34
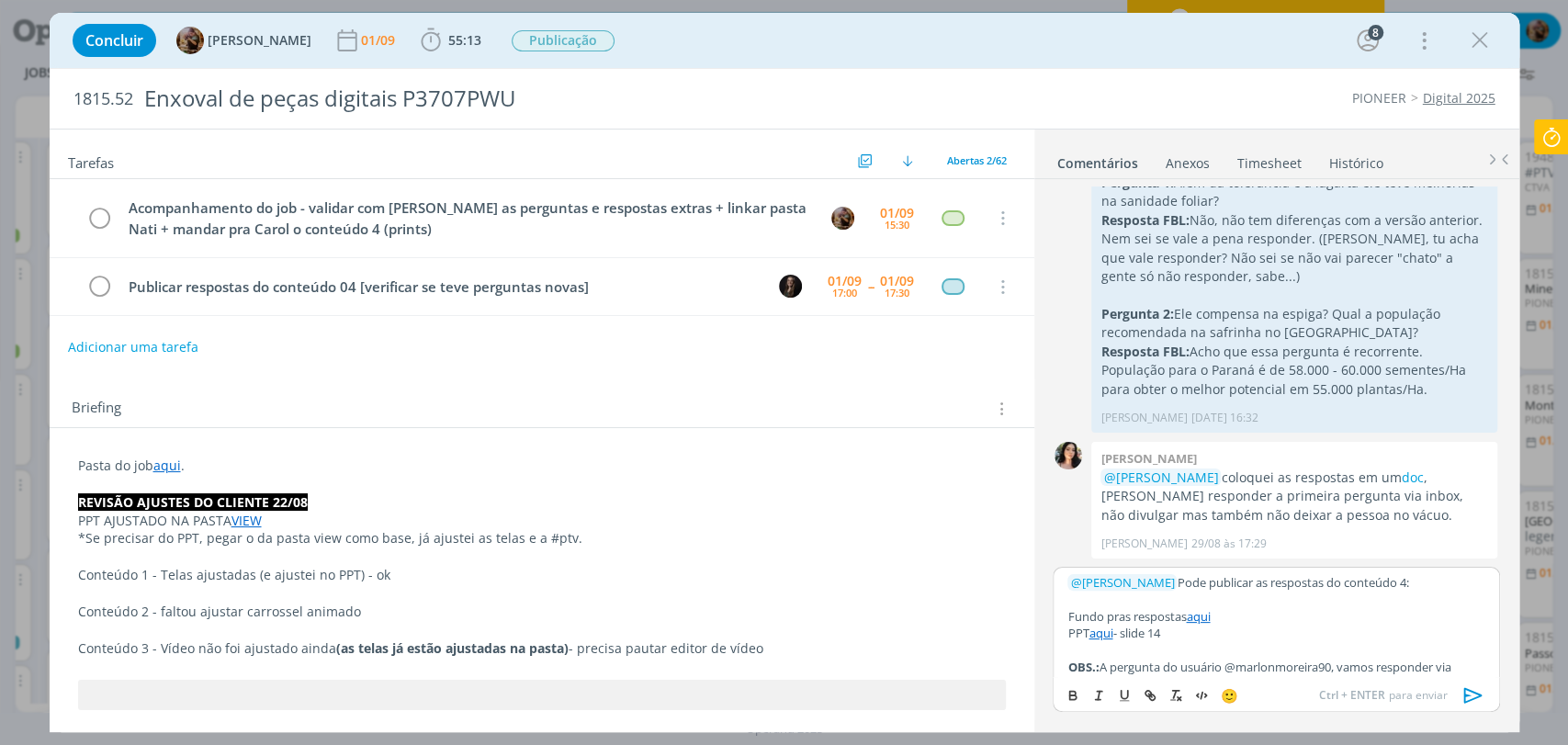
scroll to position [83, 0]
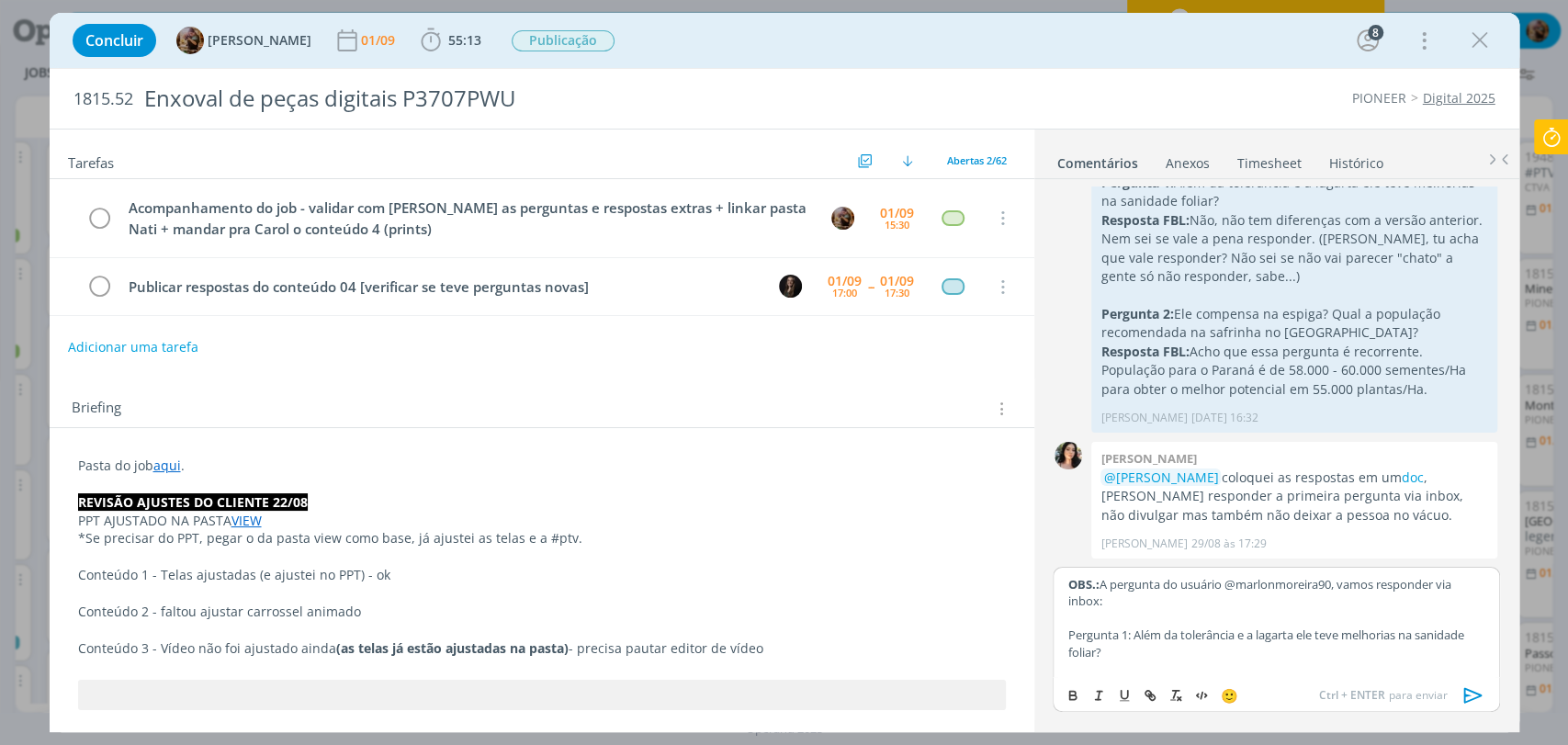
click at [1127, 637] on p "Pergunta 1: Além da tolerância e a lagarta ele teve melhorias na sanidade folia…" at bounding box center [1276, 644] width 417 height 34
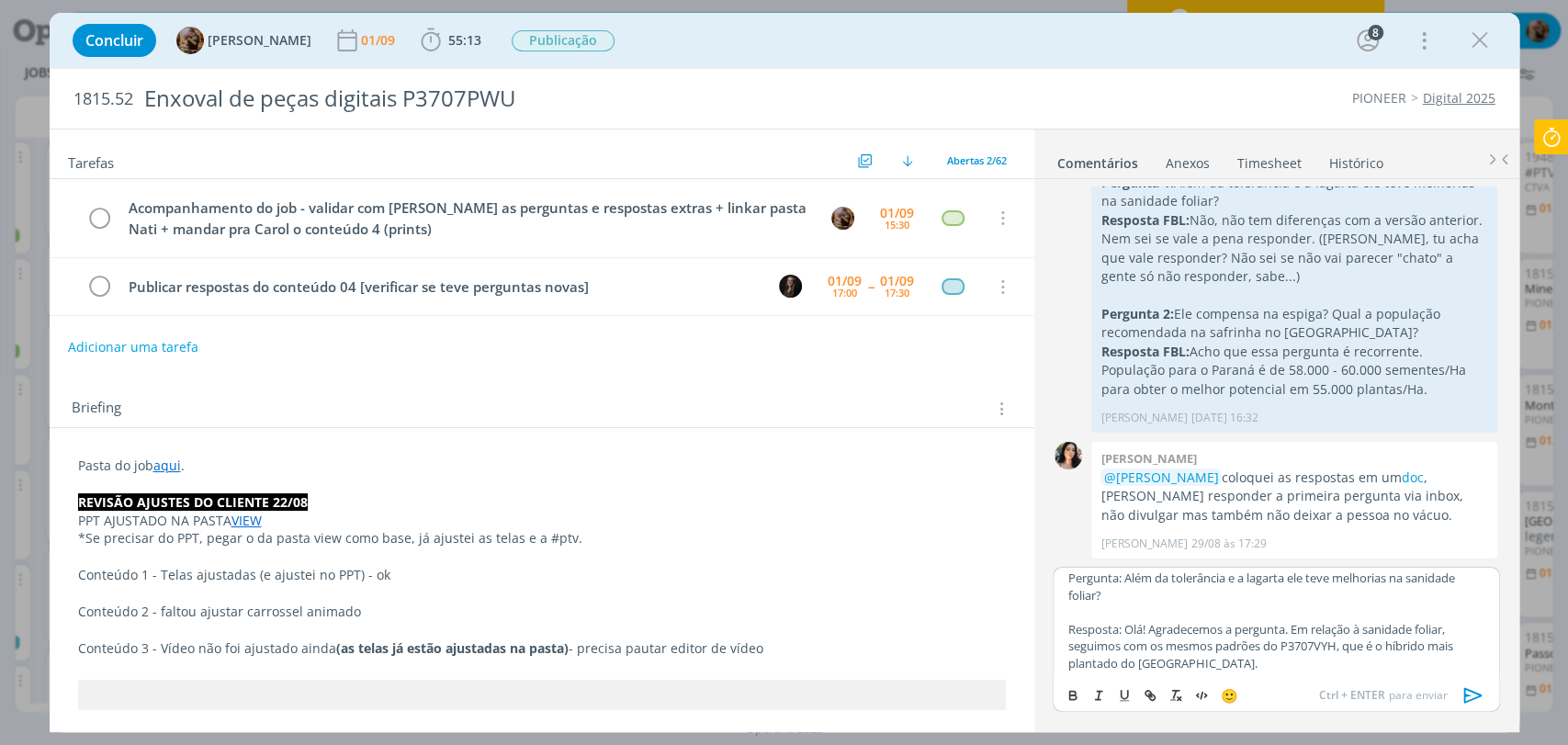
scroll to position [140, 0]
click at [1144, 633] on p "Resposta: Olá! Agradecemos a pergunta. Em relação à sanidade foliar, seguimos c…" at bounding box center [1276, 646] width 417 height 50
click at [1271, 660] on p "Resposta: Olá, [PERSON_NAME]! Agradecemos a pergunta. Em relação à sanidade fol…" at bounding box center [1276, 646] width 417 height 50
click at [1120, 636] on p "Resposta: Olá, [PERSON_NAME]! Agradecemos a pergunta. Em relação à sanidade fol…" at bounding box center [1276, 646] width 417 height 50
drag, startPoint x: 1121, startPoint y: 628, endPoint x: 1070, endPoint y: 624, distance: 51.2
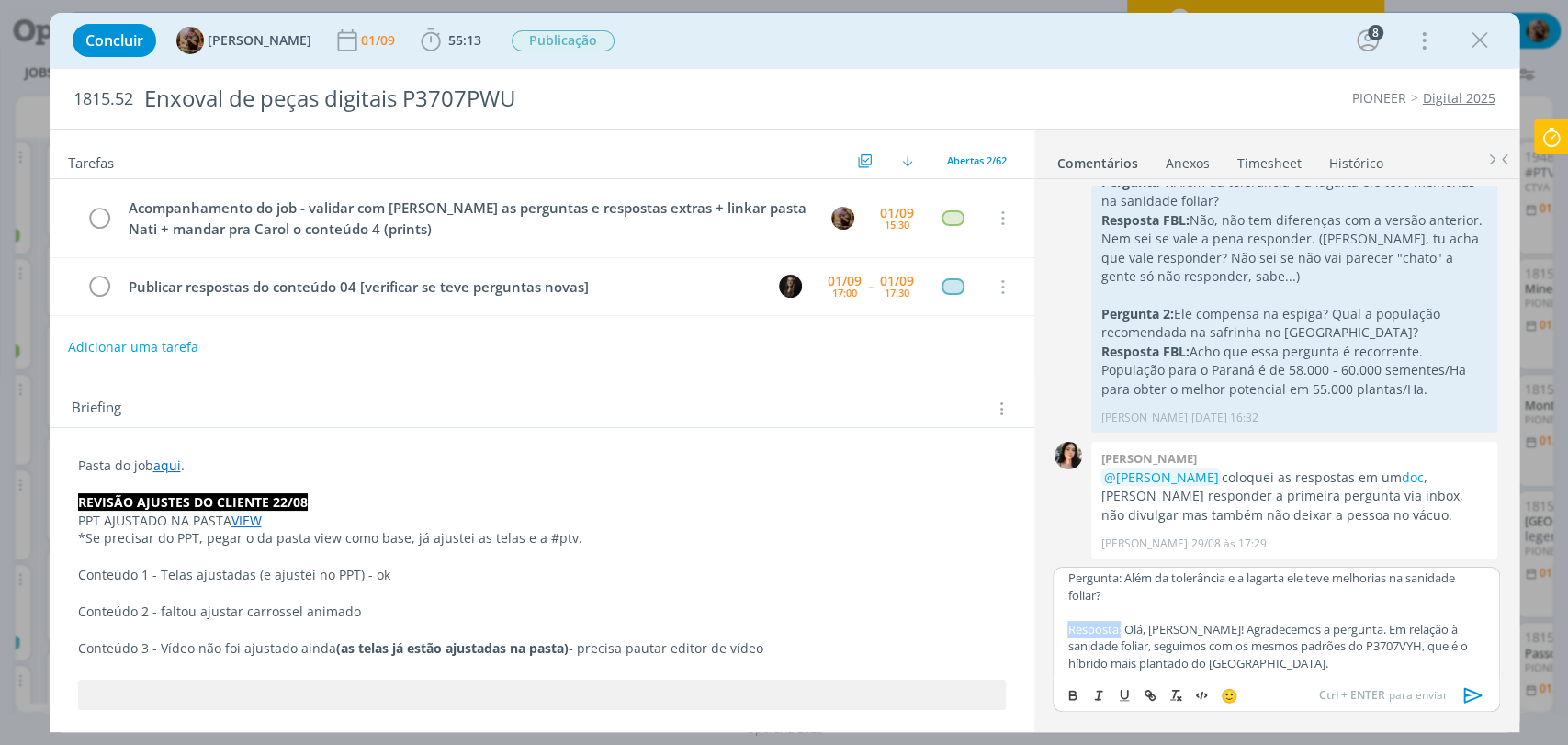
click at [1070, 624] on p "Resposta: Olá, Marlon! Agradecemos a pergunta. Em relação à sanidade foliar, se…" at bounding box center [1276, 646] width 417 height 50
click at [1066, 692] on icon "dialog" at bounding box center [1073, 696] width 15 height 15
click at [1219, 634] on p "Resposta: Olá, Marlon! Agradecemos a pergunta. Em relação à sanidade foliar, se…" at bounding box center [1276, 646] width 417 height 50
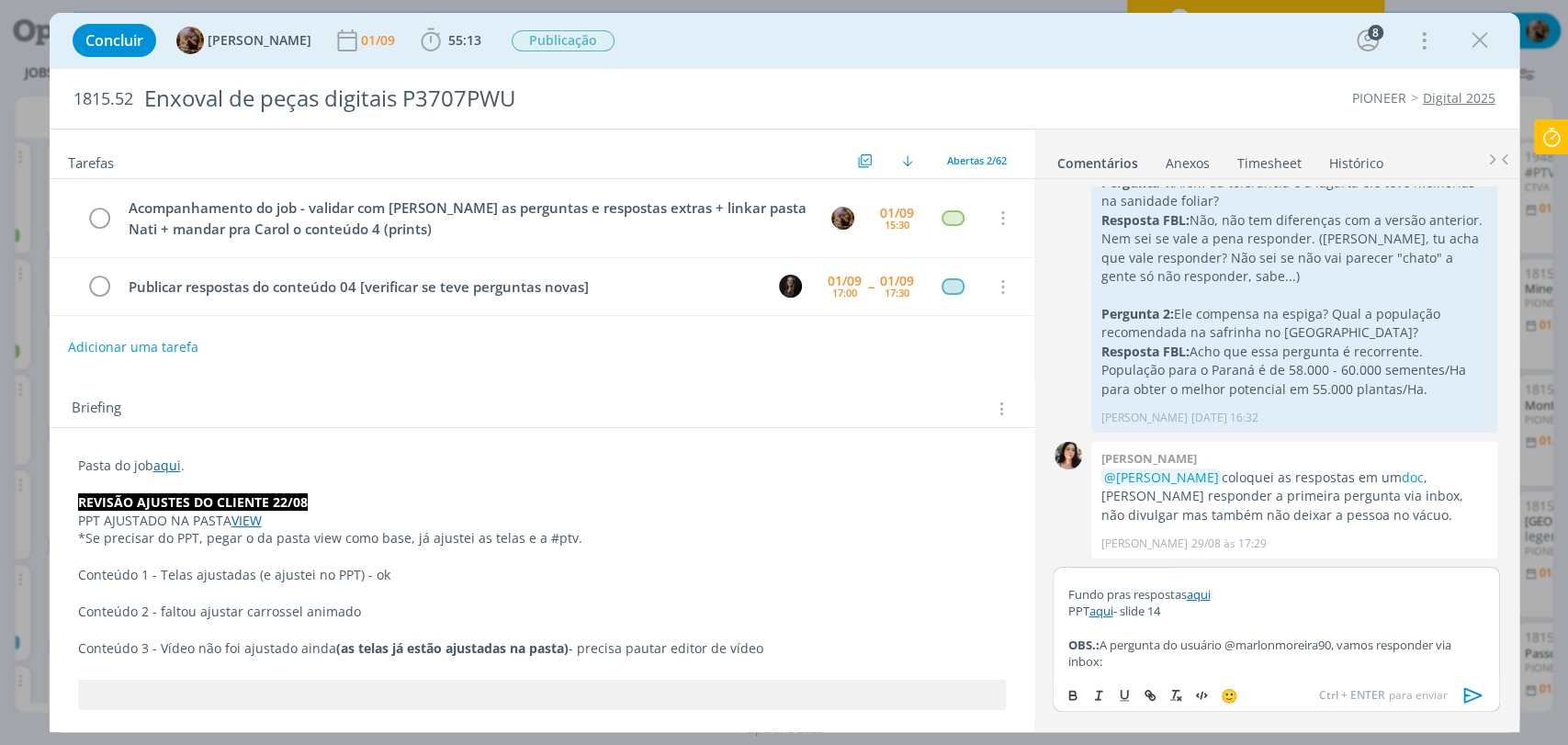
scroll to position [0, 0]
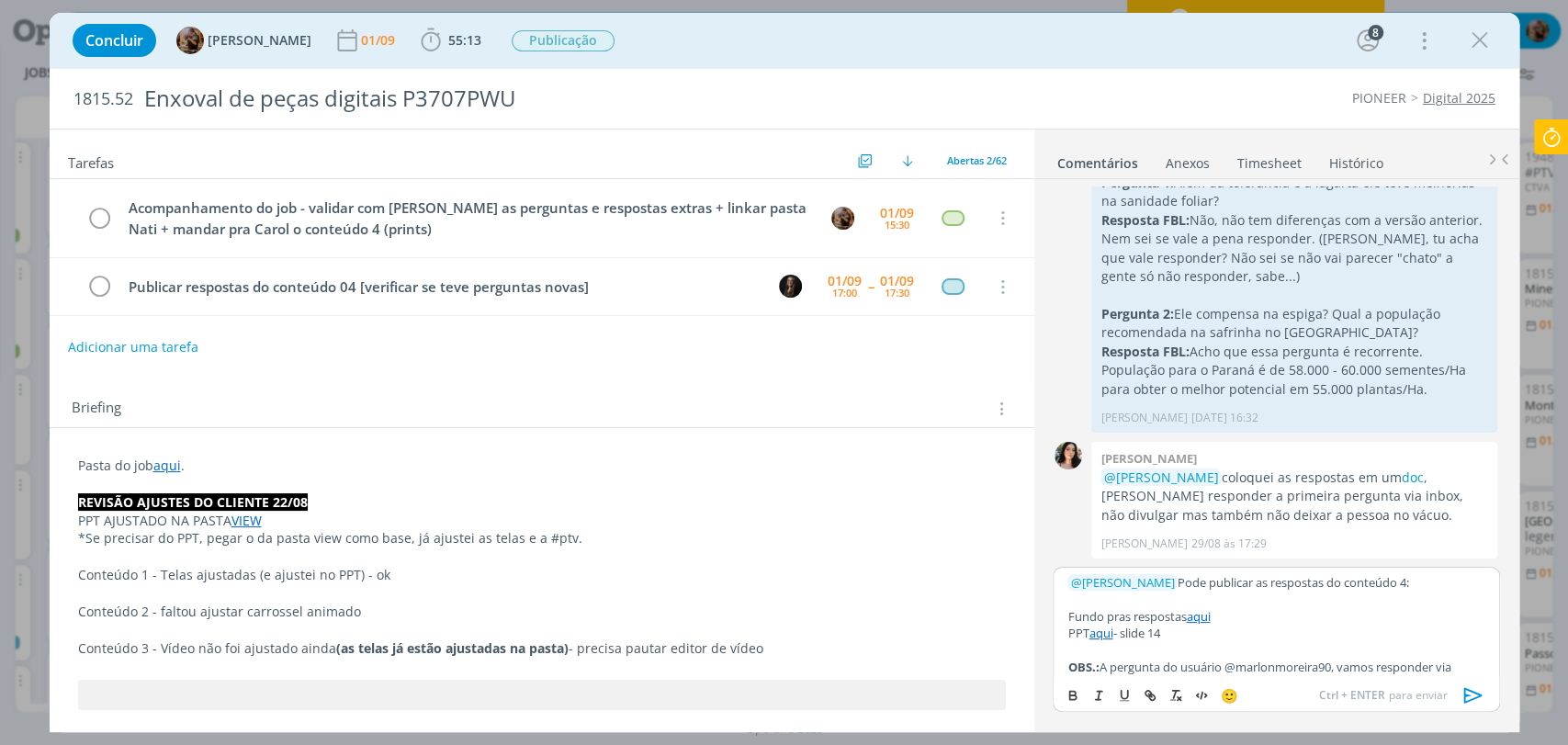
click at [1467, 695] on icon "dialog" at bounding box center [1472, 695] width 19 height 16
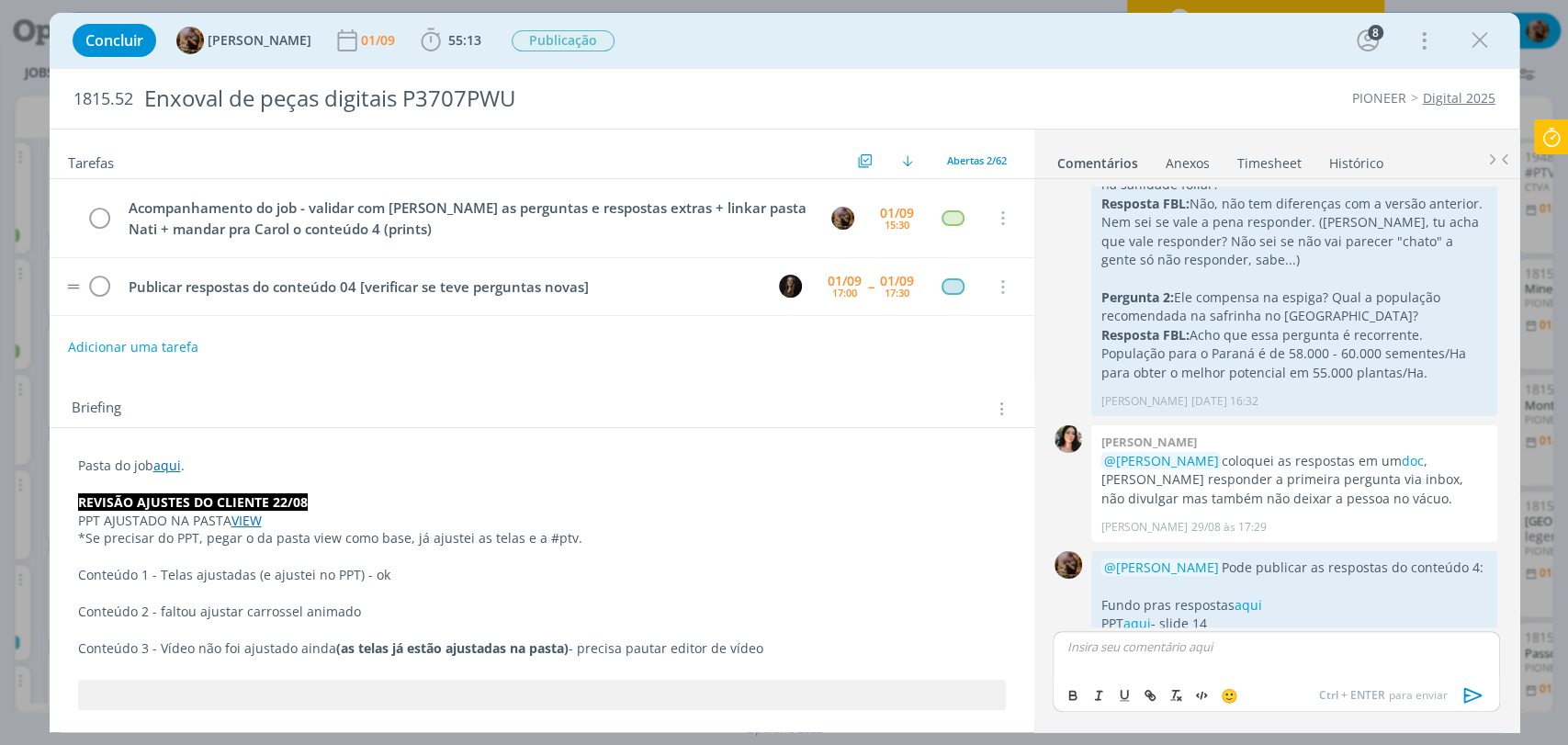
scroll to position [2609, 0]
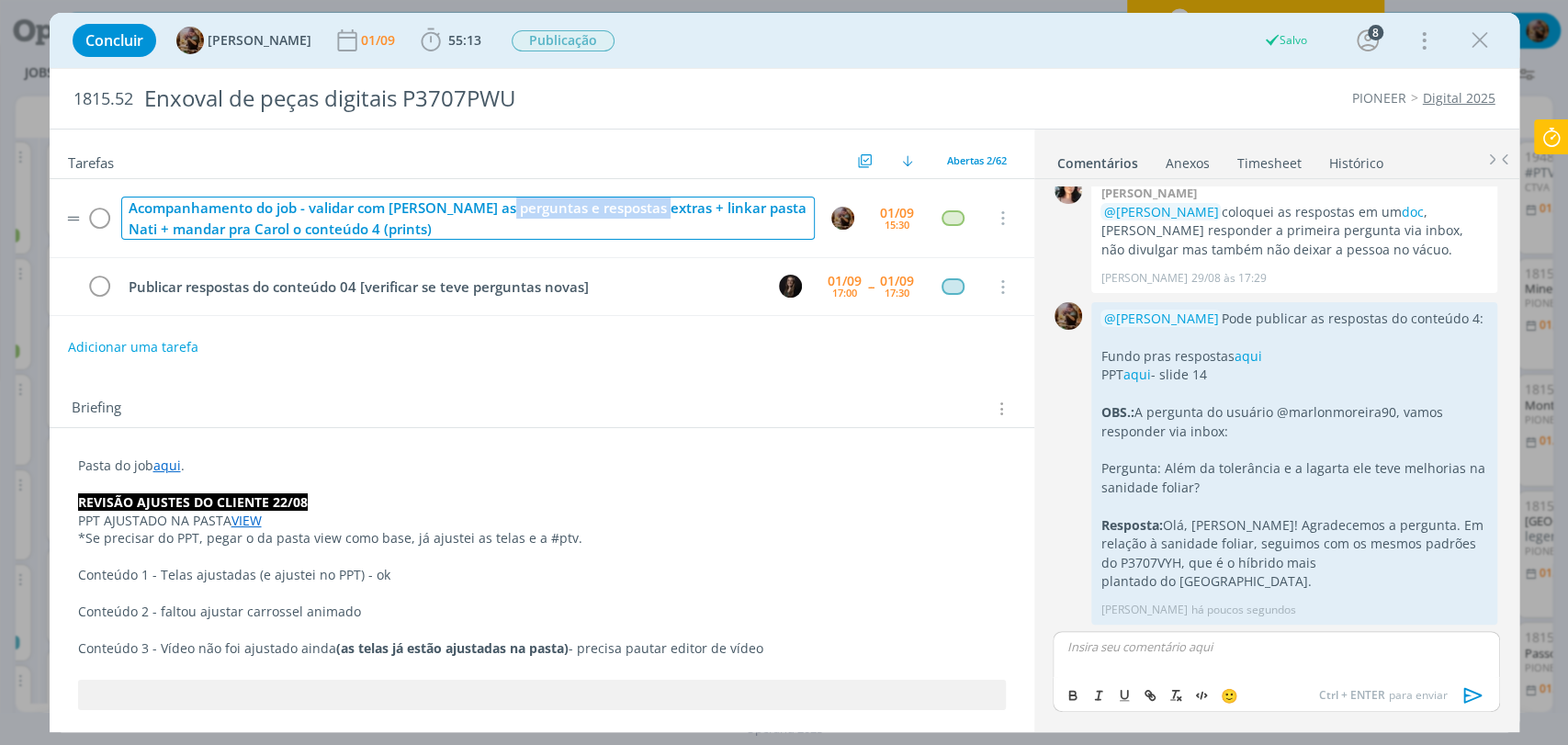
drag, startPoint x: 661, startPoint y: 210, endPoint x: 511, endPoint y: 208, distance: 150.0
click at [511, 208] on div "Acompanhamento do job - validar com CAROL as perguntas e respostas extras + lin…" at bounding box center [468, 218] width 694 height 43
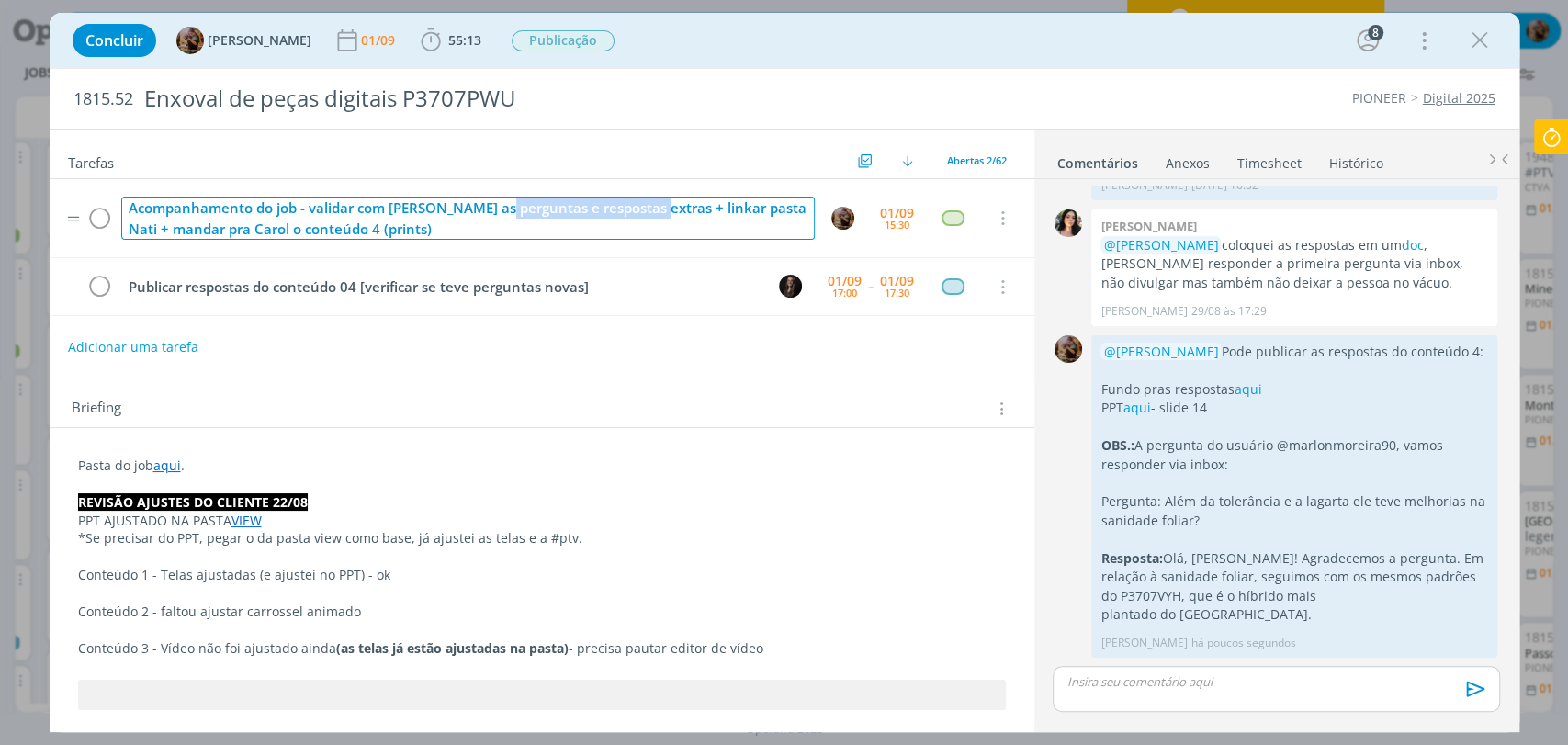
scroll to position [2574, 0]
drag, startPoint x: 784, startPoint y: 214, endPoint x: 309, endPoint y: 202, distance: 475.2
click at [309, 202] on div "Acompanhamento do job - validar com CAROL as perguntas e respostas extras + lin…" at bounding box center [468, 218] width 694 height 43
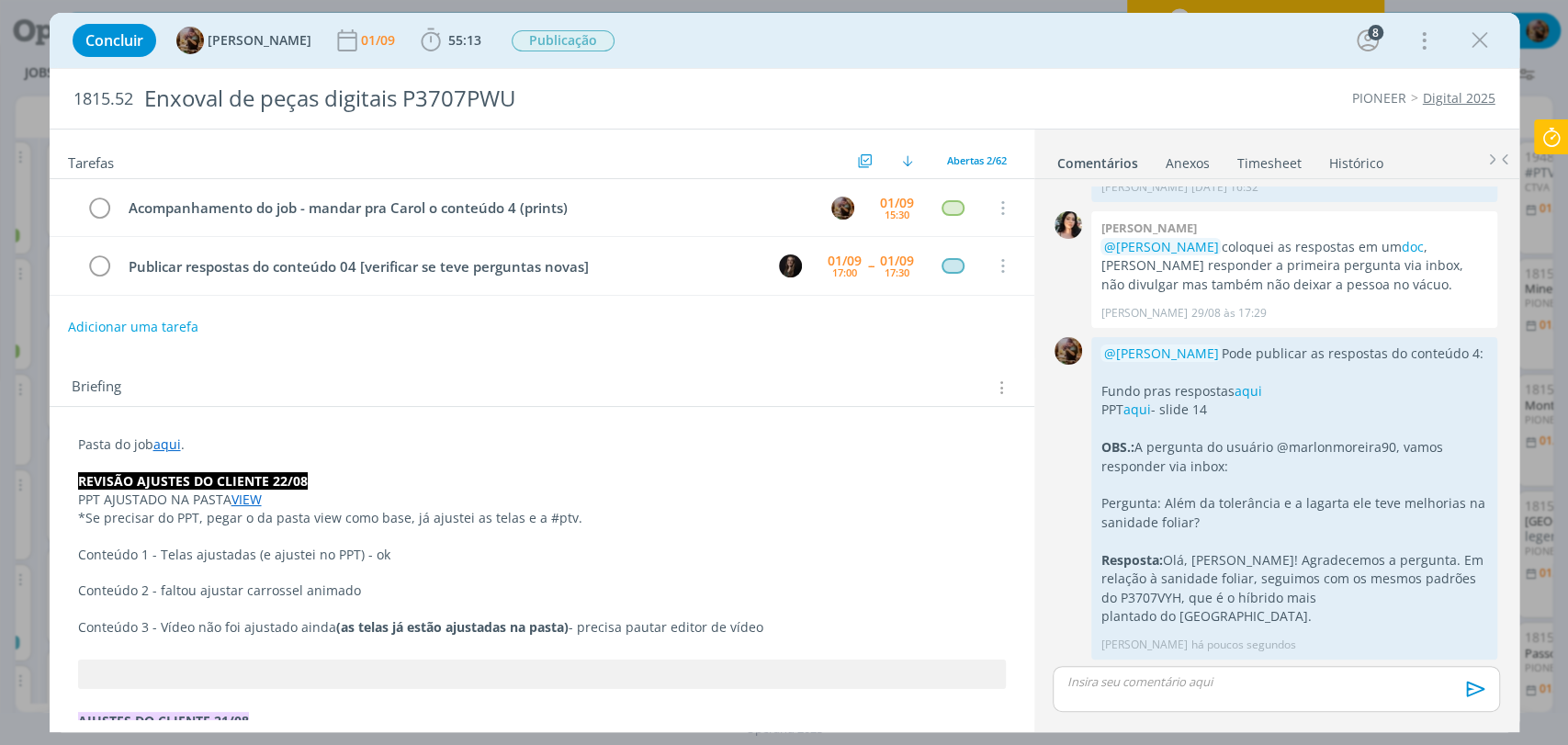
click at [770, 37] on div "Concluir Amanda Rodrigues 01/09 55:13 Iniciar Apontar Data * 01/09/2025 Horas *…" at bounding box center [784, 40] width 1442 height 44
click at [889, 209] on div "15:30" at bounding box center [897, 214] width 25 height 10
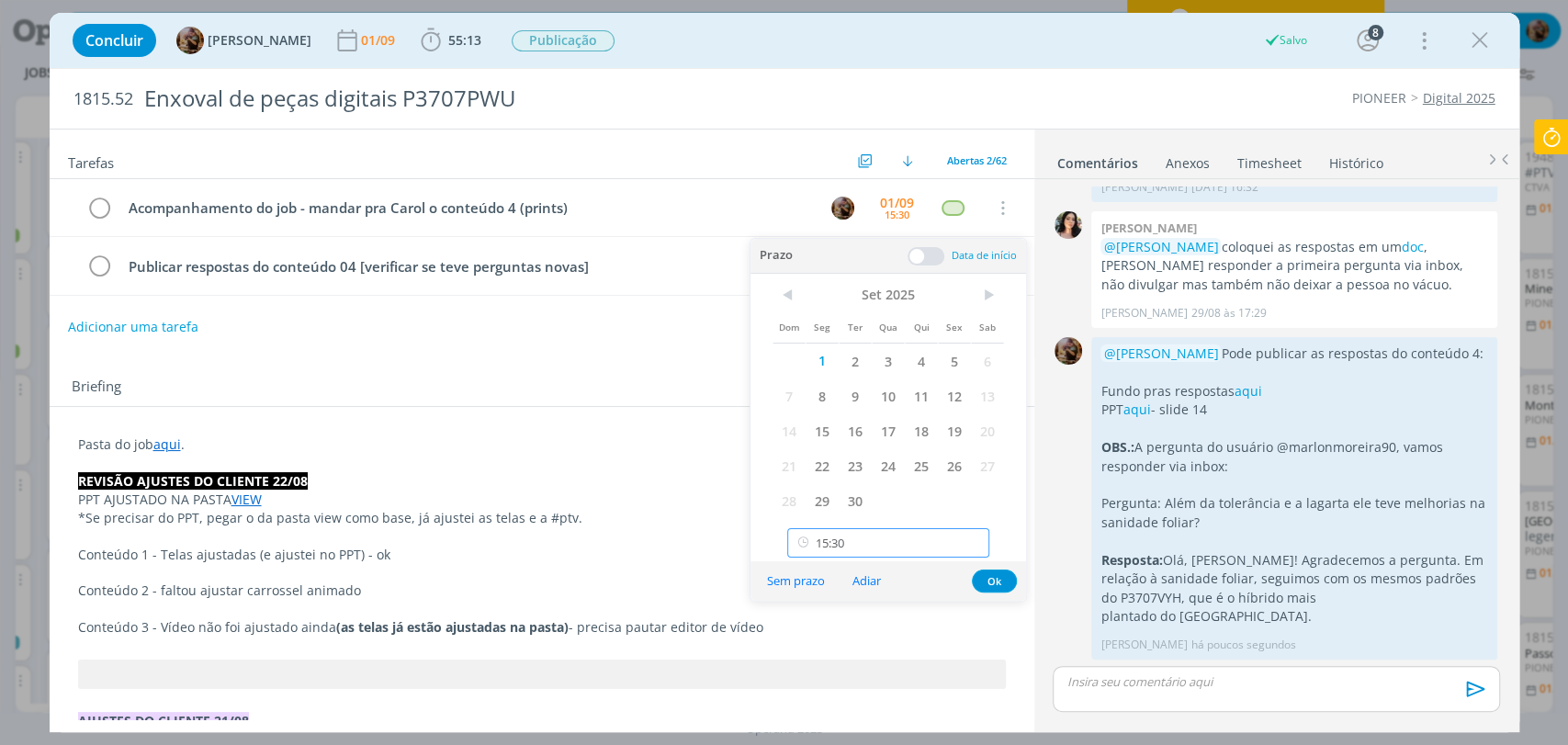
click at [926, 550] on input "15:30" at bounding box center [888, 543] width 202 height 30
click at [860, 388] on div "17:45" at bounding box center [890, 383] width 205 height 33
type input "17:45"
click at [1000, 582] on button "Ok" at bounding box center [994, 580] width 45 height 23
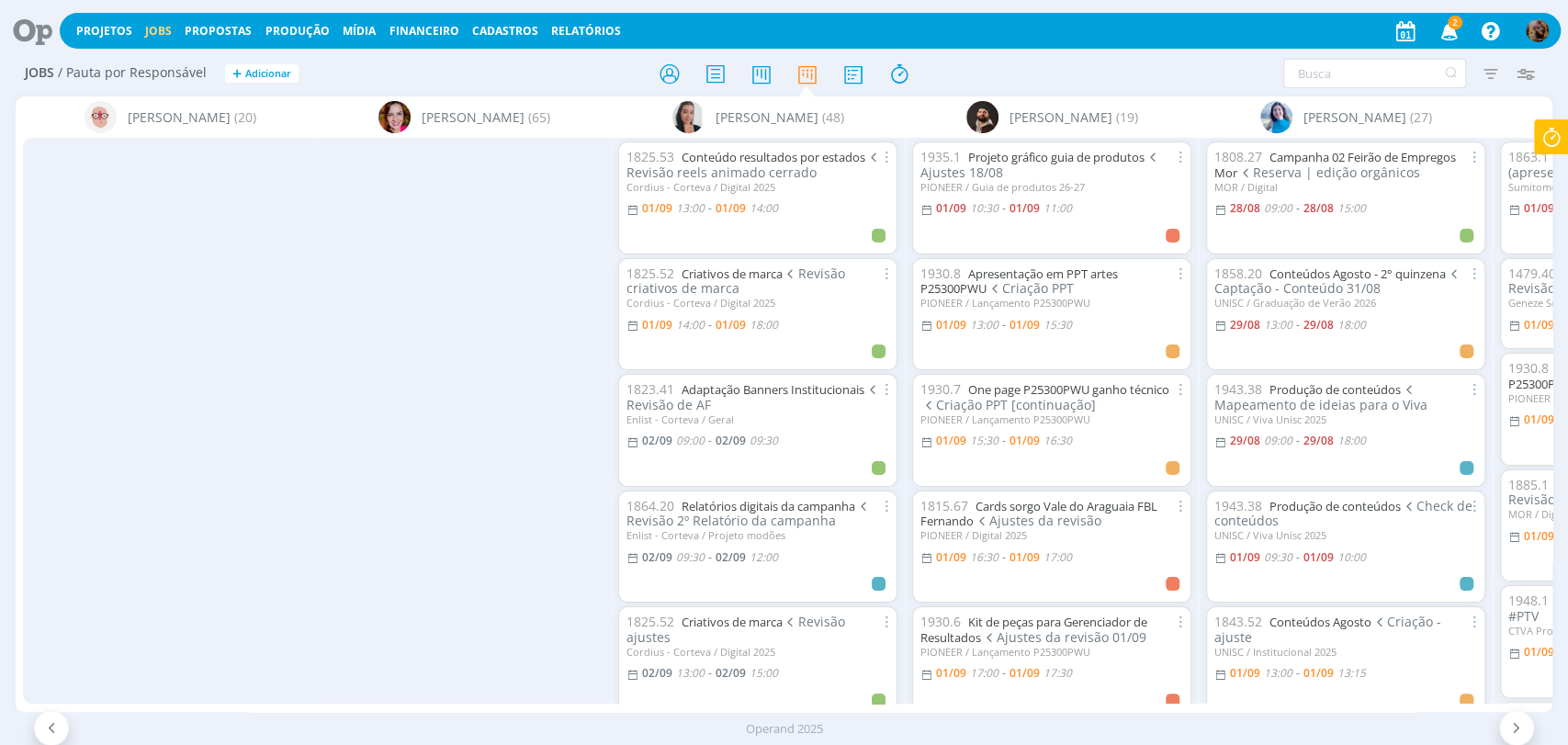
scroll to position [0, 620]
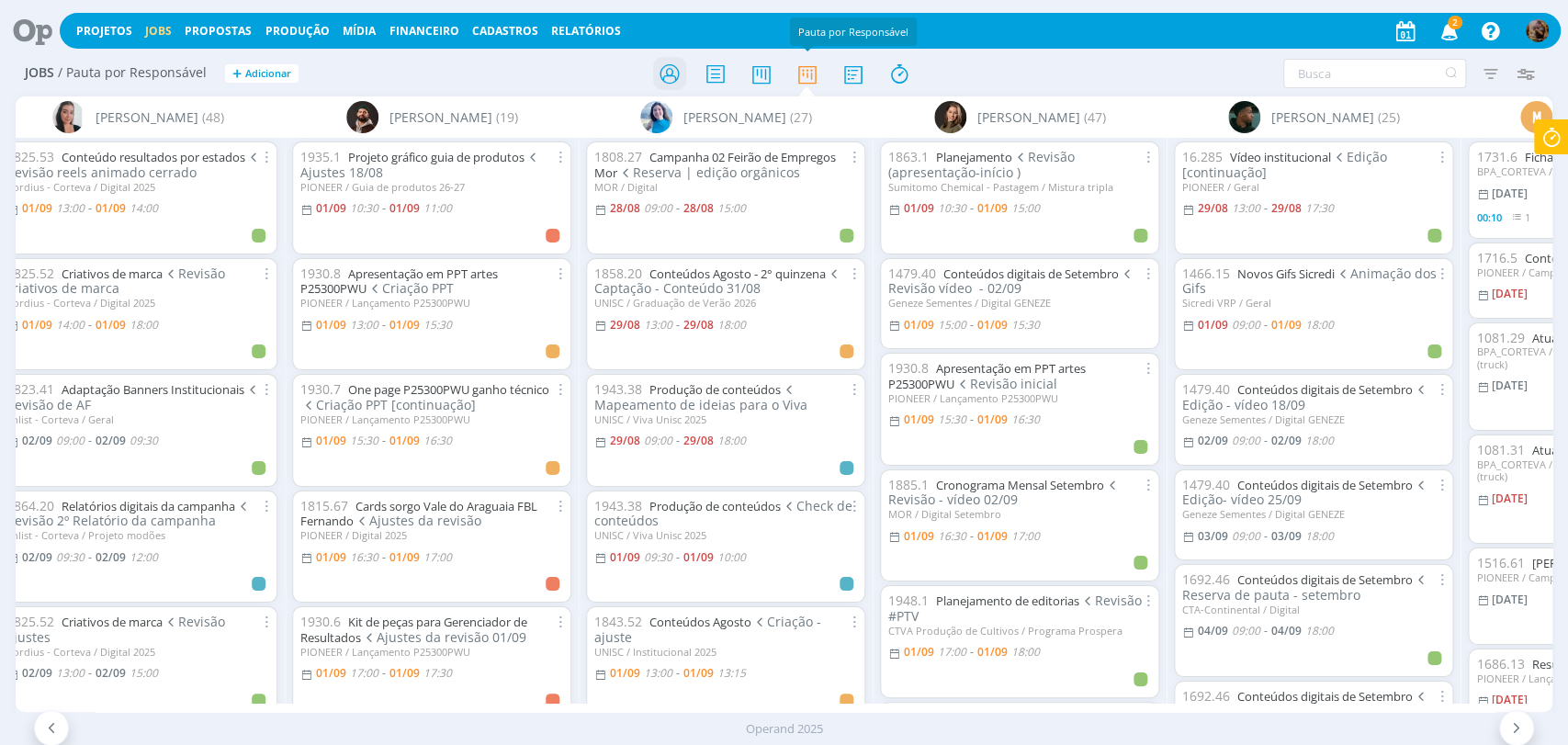
click at [657, 79] on icon at bounding box center [669, 73] width 33 height 36
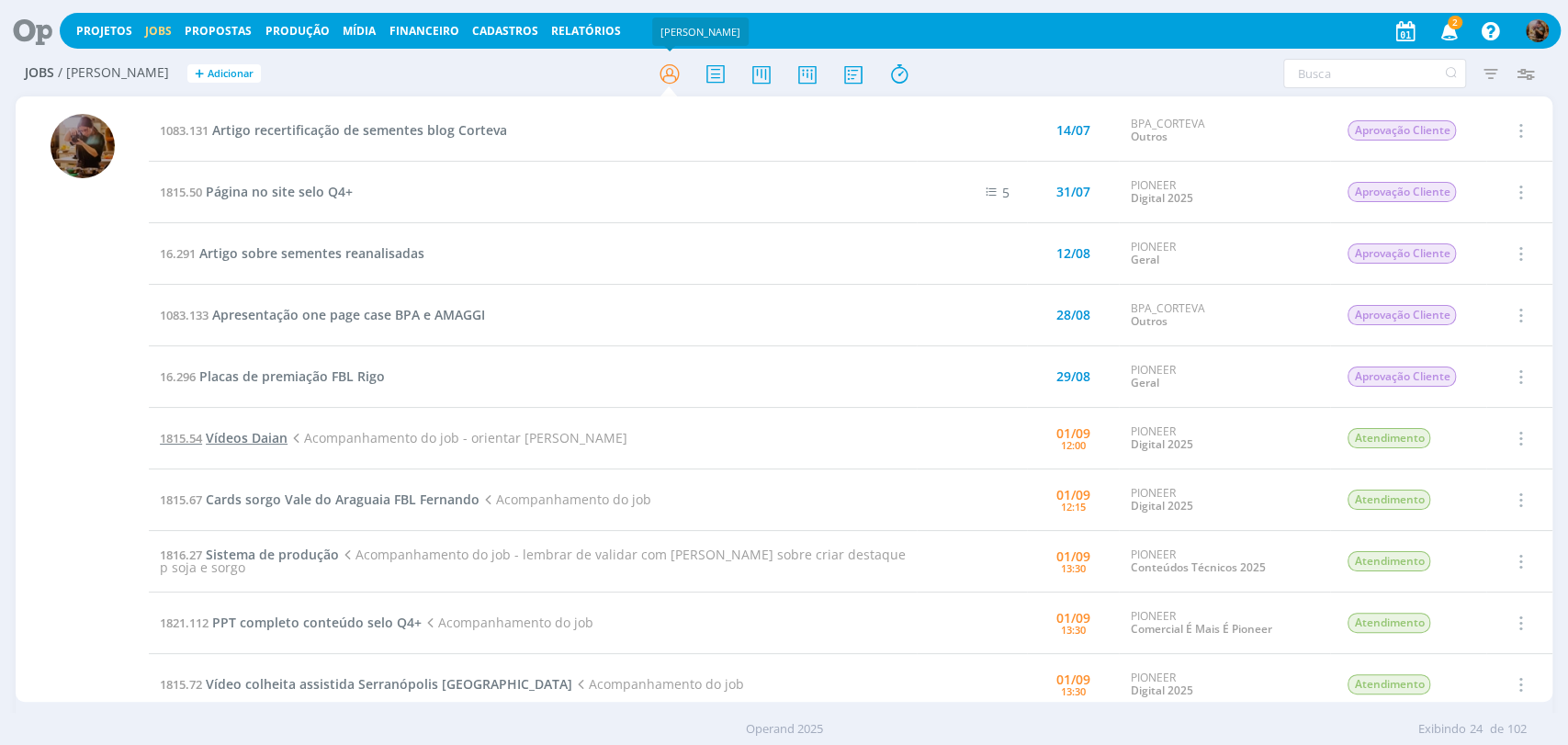
click at [271, 443] on span "Vídeos Daian" at bounding box center [246, 437] width 82 height 18
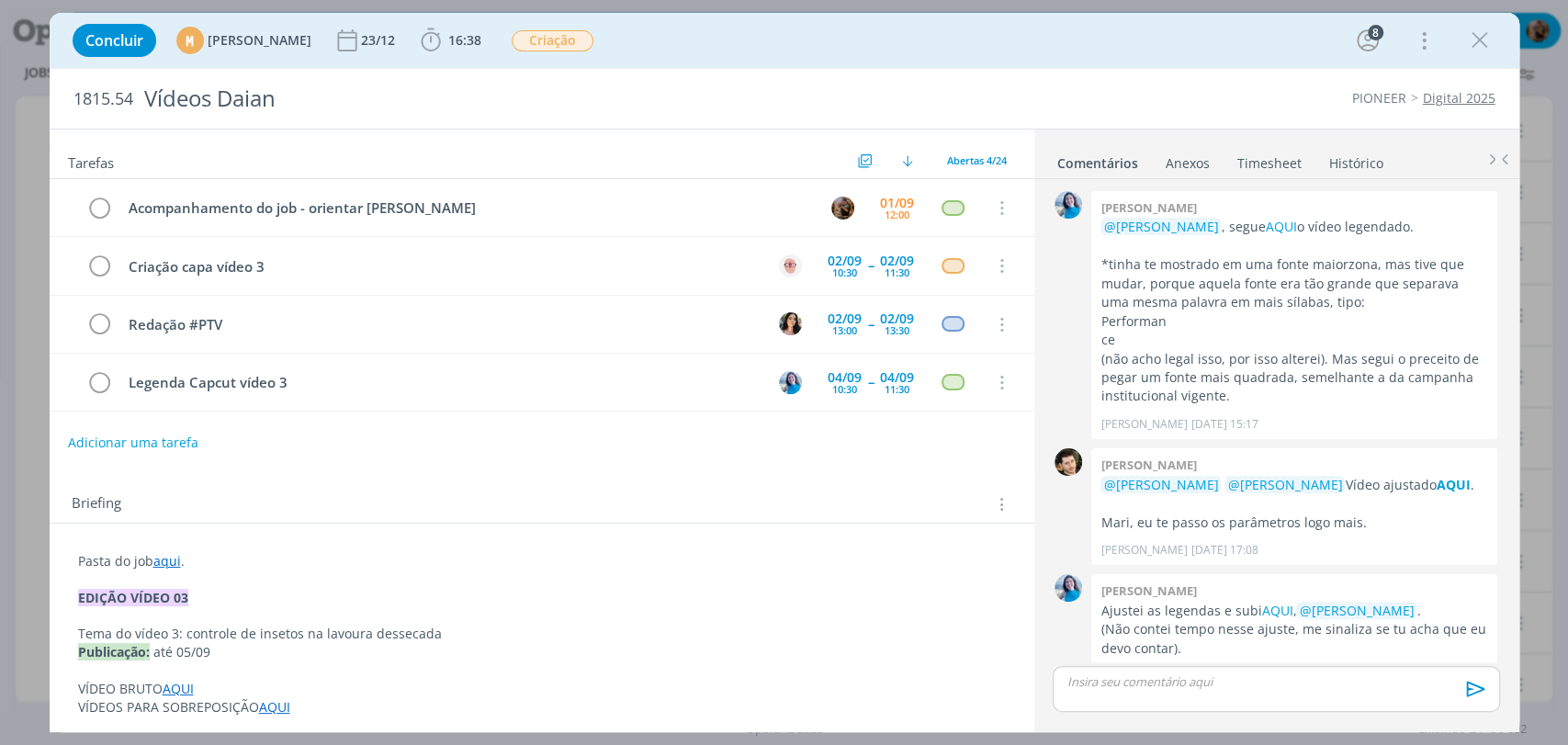
scroll to position [1778, 0]
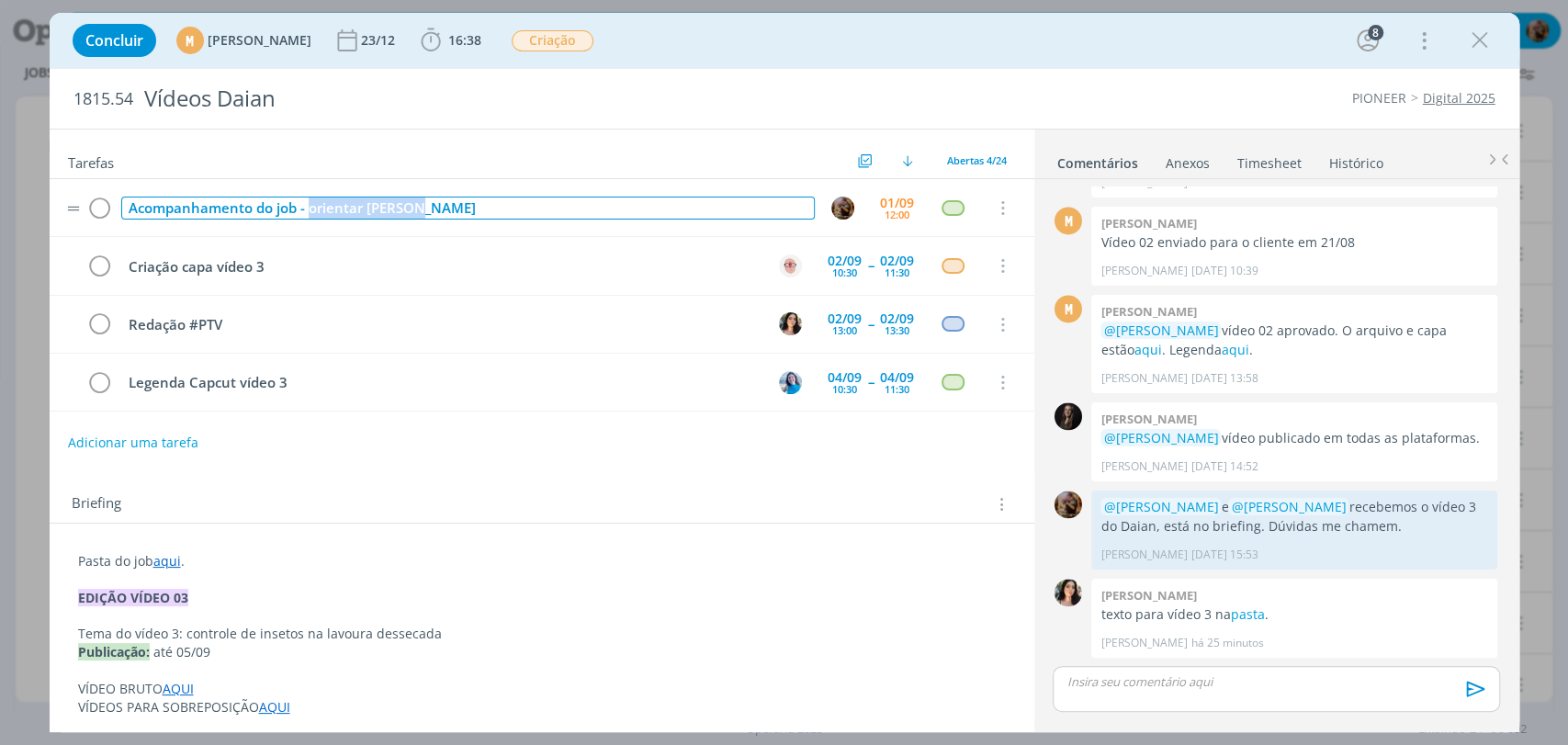
drag, startPoint x: 454, startPoint y: 204, endPoint x: 310, endPoint y: 204, distance: 144.0
click at [310, 204] on div "Acompanhamento do job - orientar [PERSON_NAME]" at bounding box center [468, 207] width 694 height 23
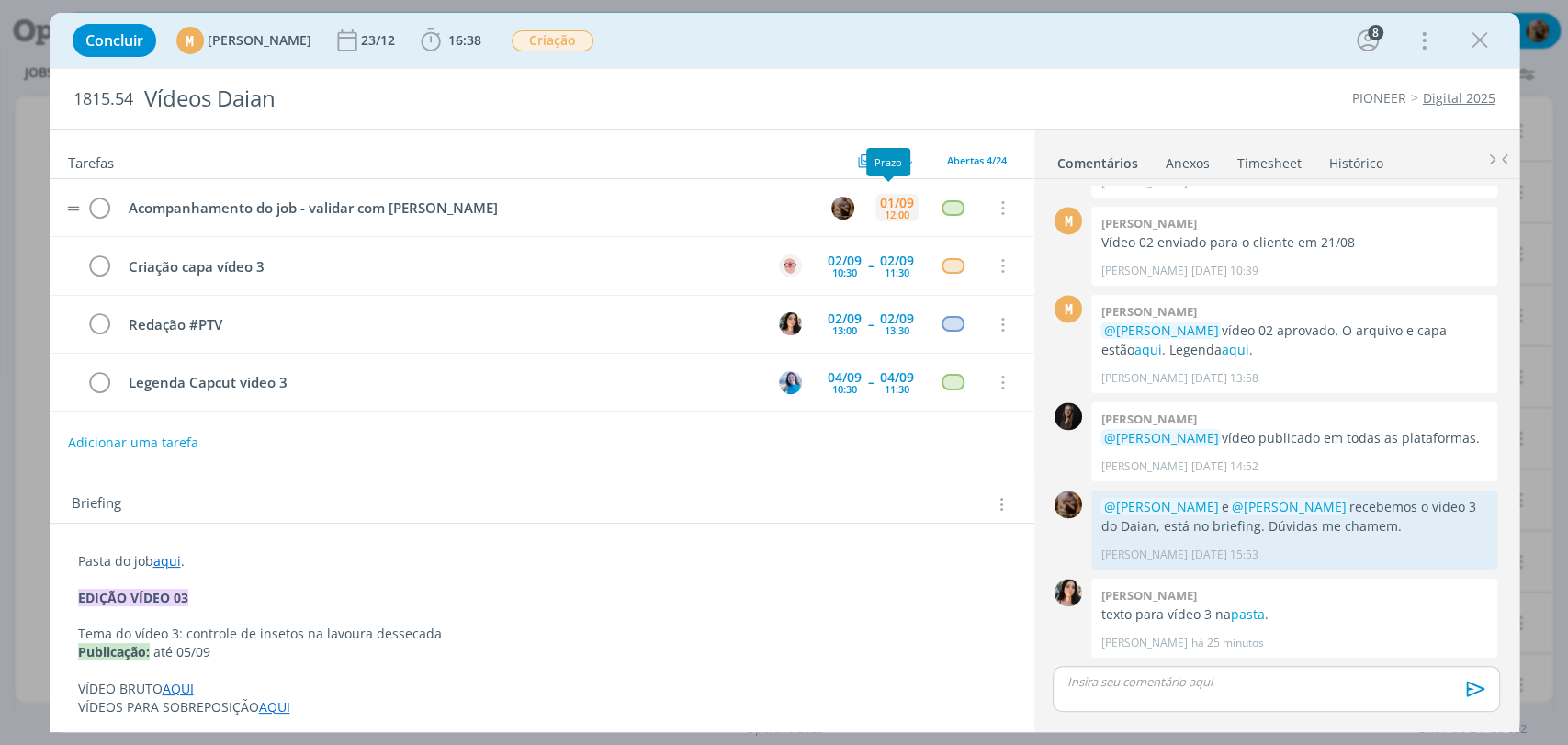
click at [875, 212] on div "[DATE] 12:00" at bounding box center [897, 207] width 43 height 39
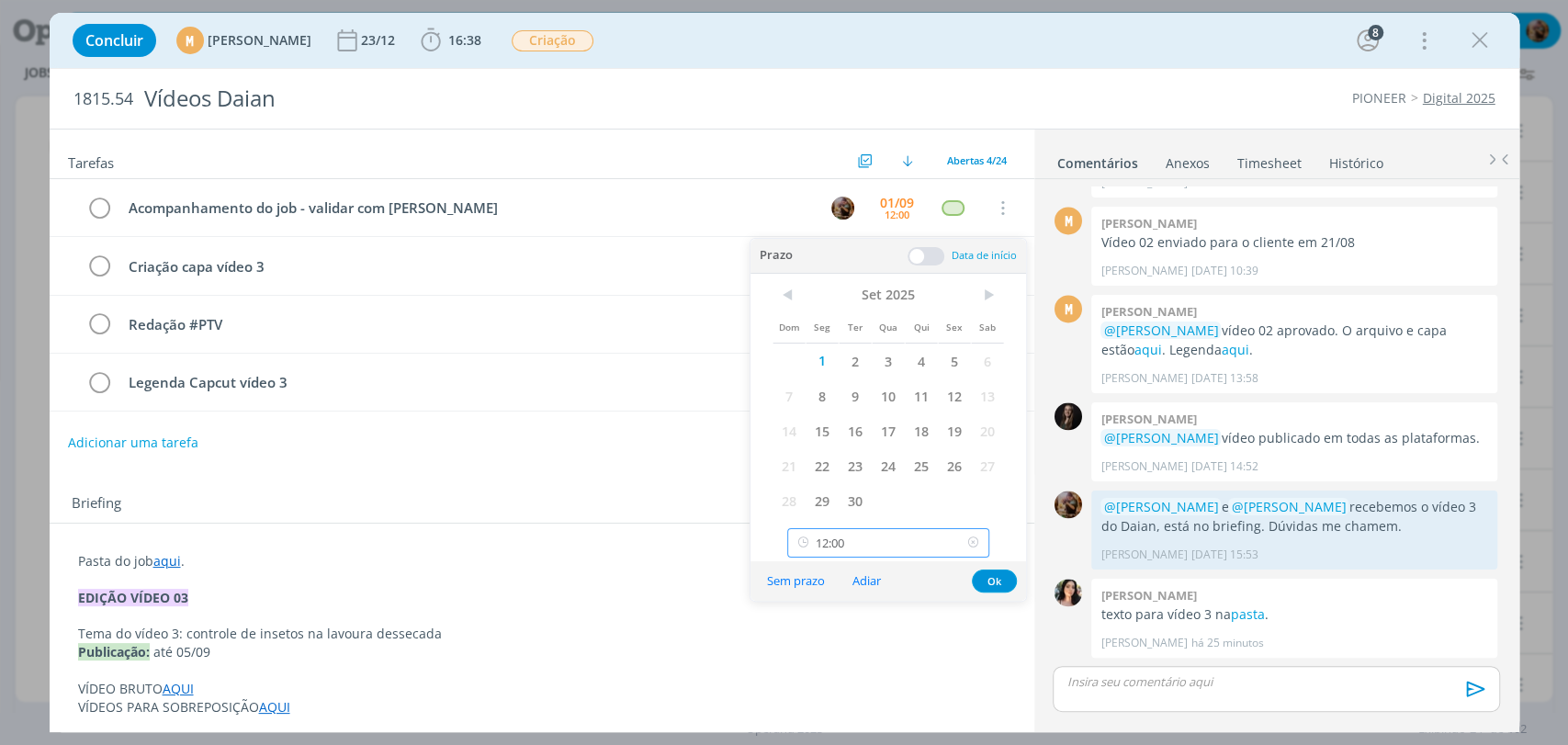
click at [940, 534] on input "12:00" at bounding box center [888, 543] width 202 height 30
click at [848, 384] on div "15:00" at bounding box center [890, 380] width 205 height 33
type input "15:00"
click at [1002, 580] on button "Ok" at bounding box center [994, 580] width 45 height 23
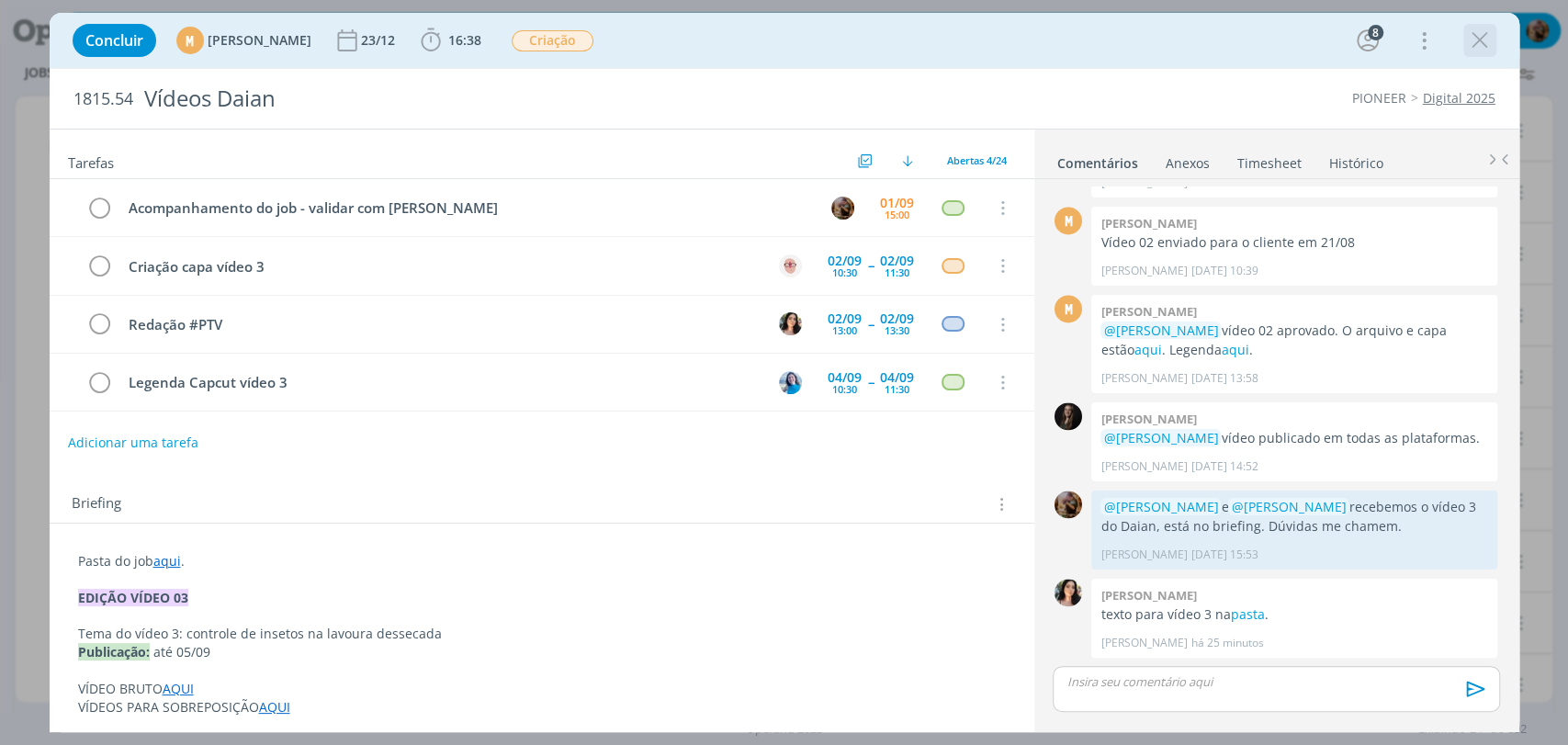
click at [1474, 52] on icon "dialog" at bounding box center [1480, 41] width 28 height 28
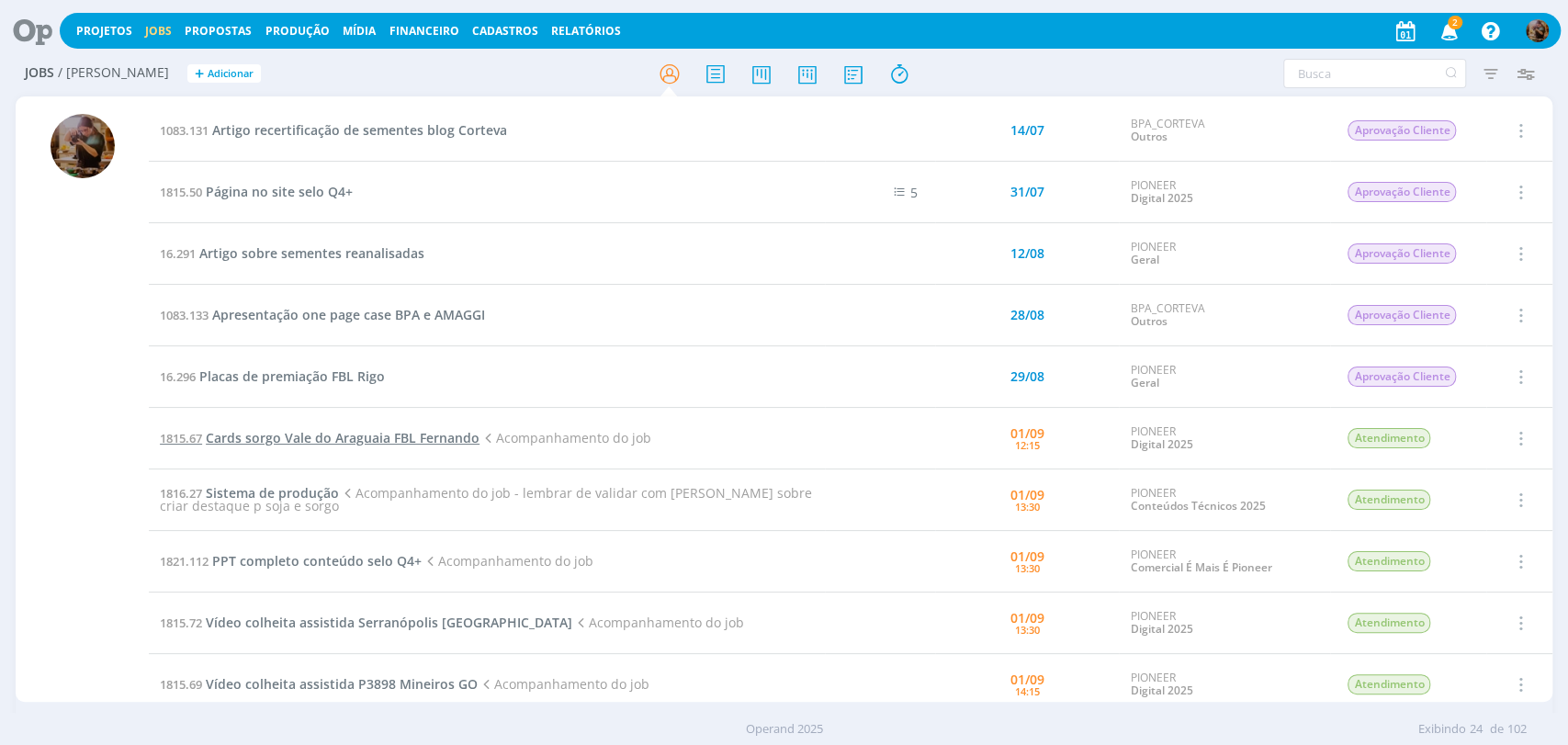
click at [361, 433] on span "Cards sorgo Vale do Araguaia FBL Fernando" at bounding box center [342, 437] width 273 height 18
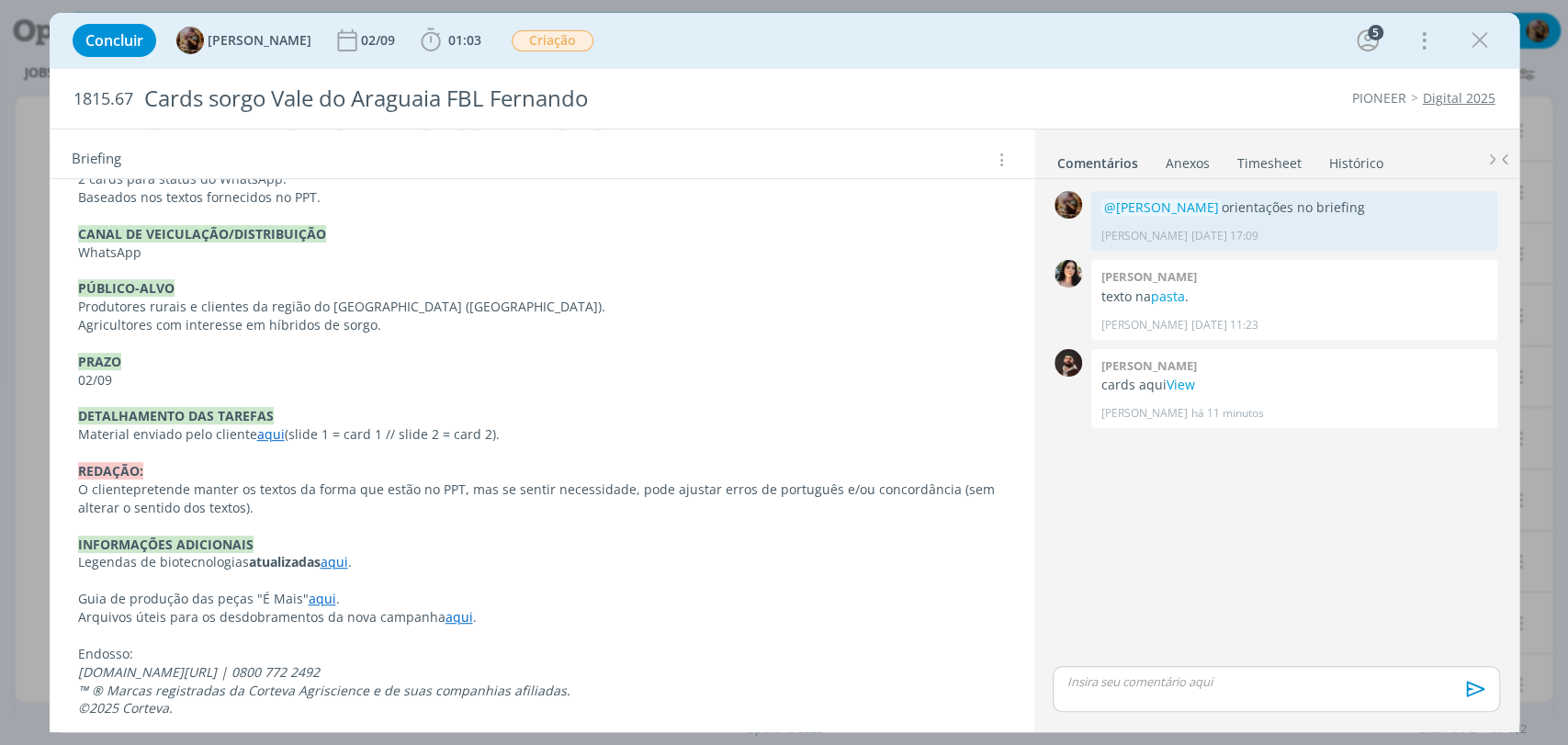
scroll to position [519, 0]
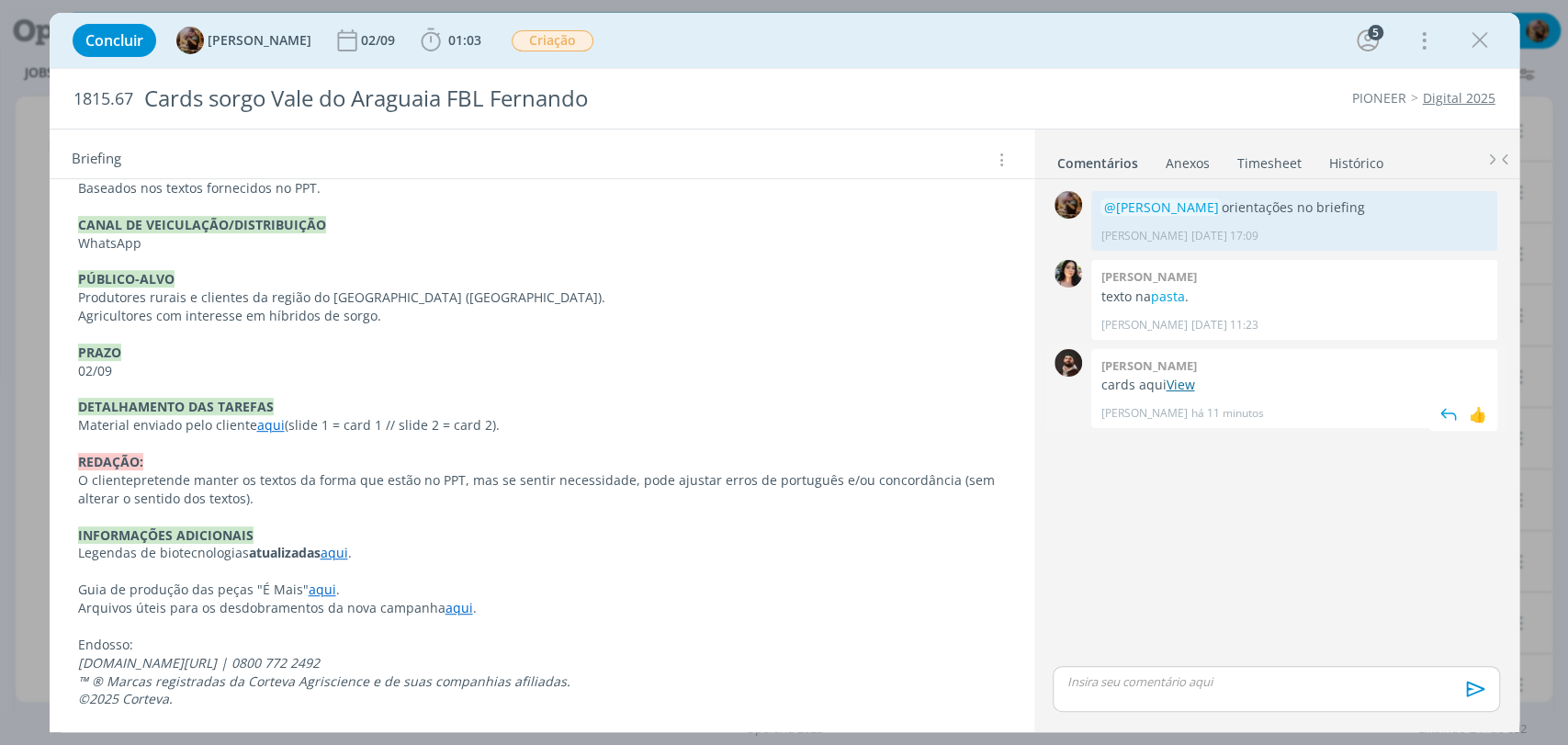
click at [1172, 384] on link "View" at bounding box center [1179, 384] width 29 height 18
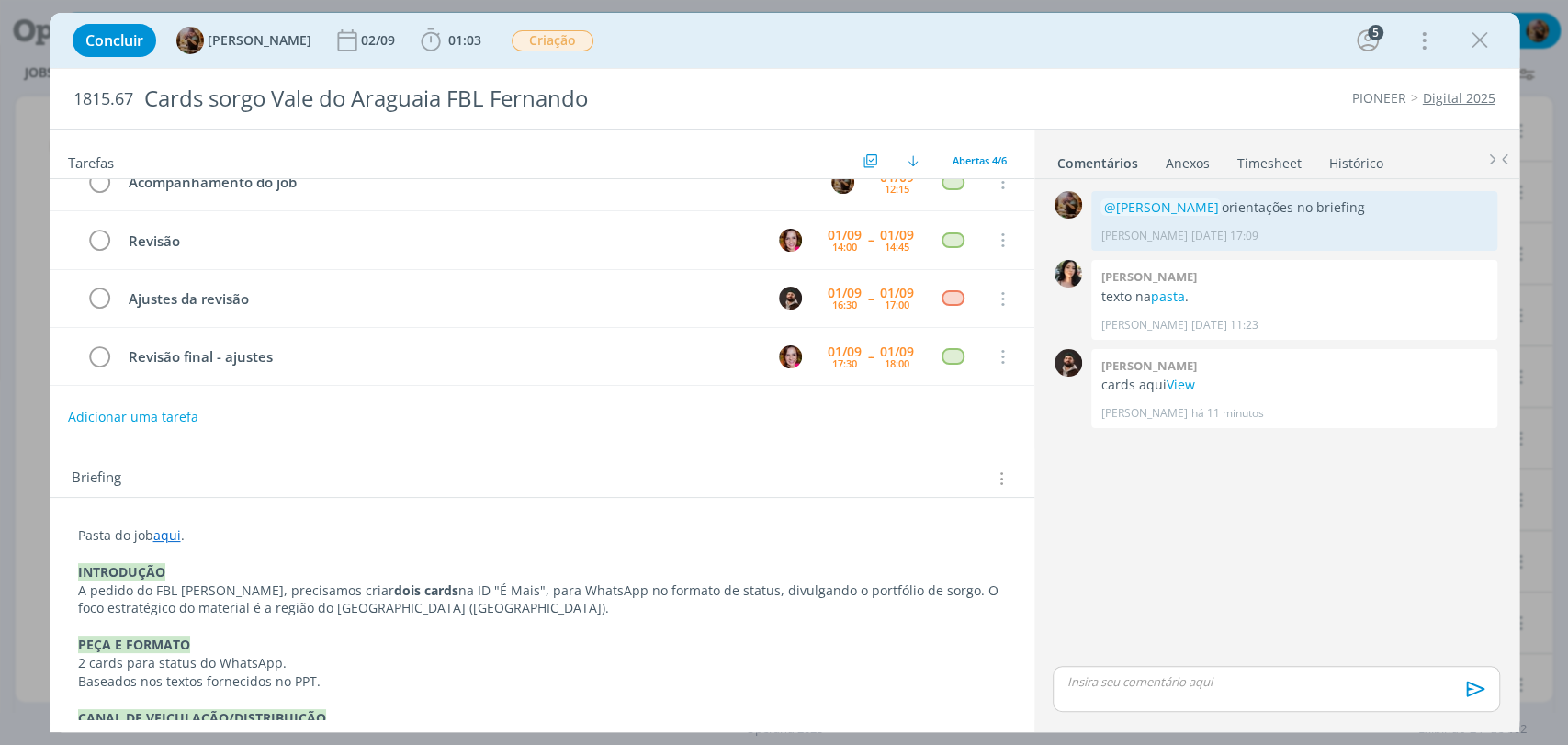
scroll to position [8, 0]
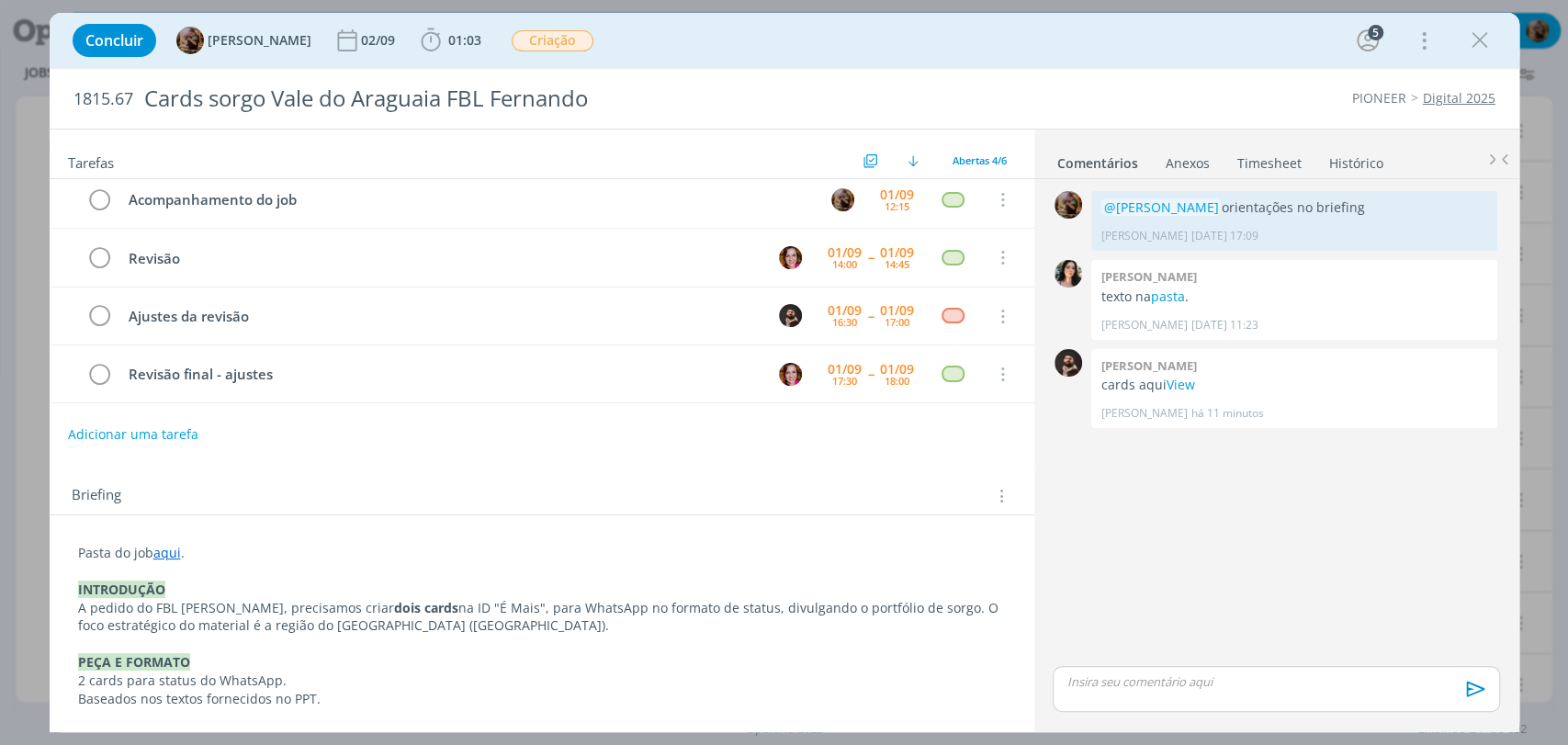
click at [1226, 702] on div "dialog" at bounding box center [1276, 688] width 446 height 46
drag, startPoint x: 1217, startPoint y: 362, endPoint x: 1208, endPoint y: 376, distance: 16.6
click at [1208, 375] on div "Douglas morais cards aqui View [PERSON_NAME] há 11 minutos 👍" at bounding box center [1294, 388] width 406 height 79
click at [1221, 384] on p "cards aqui View" at bounding box center [1294, 385] width 388 height 19
drag, startPoint x: 1203, startPoint y: 379, endPoint x: 1166, endPoint y: 379, distance: 37.0
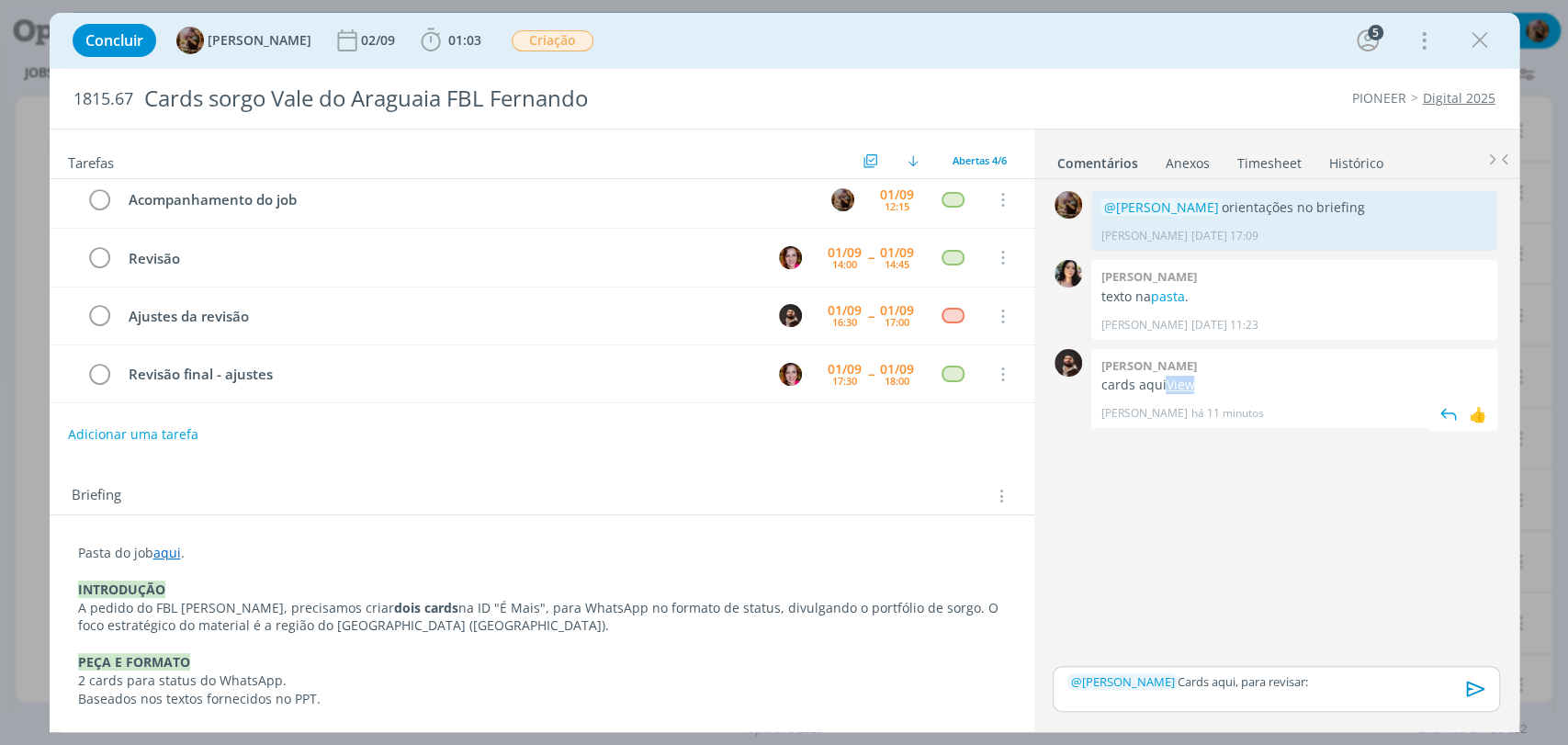
click at [1166, 379] on p "cards aqui View" at bounding box center [1294, 385] width 388 height 19
copy link "View"
click at [1328, 682] on p "﻿ @ Bruna Bueno ﻿ Cards aqui, para revisar:" at bounding box center [1276, 682] width 417 height 17
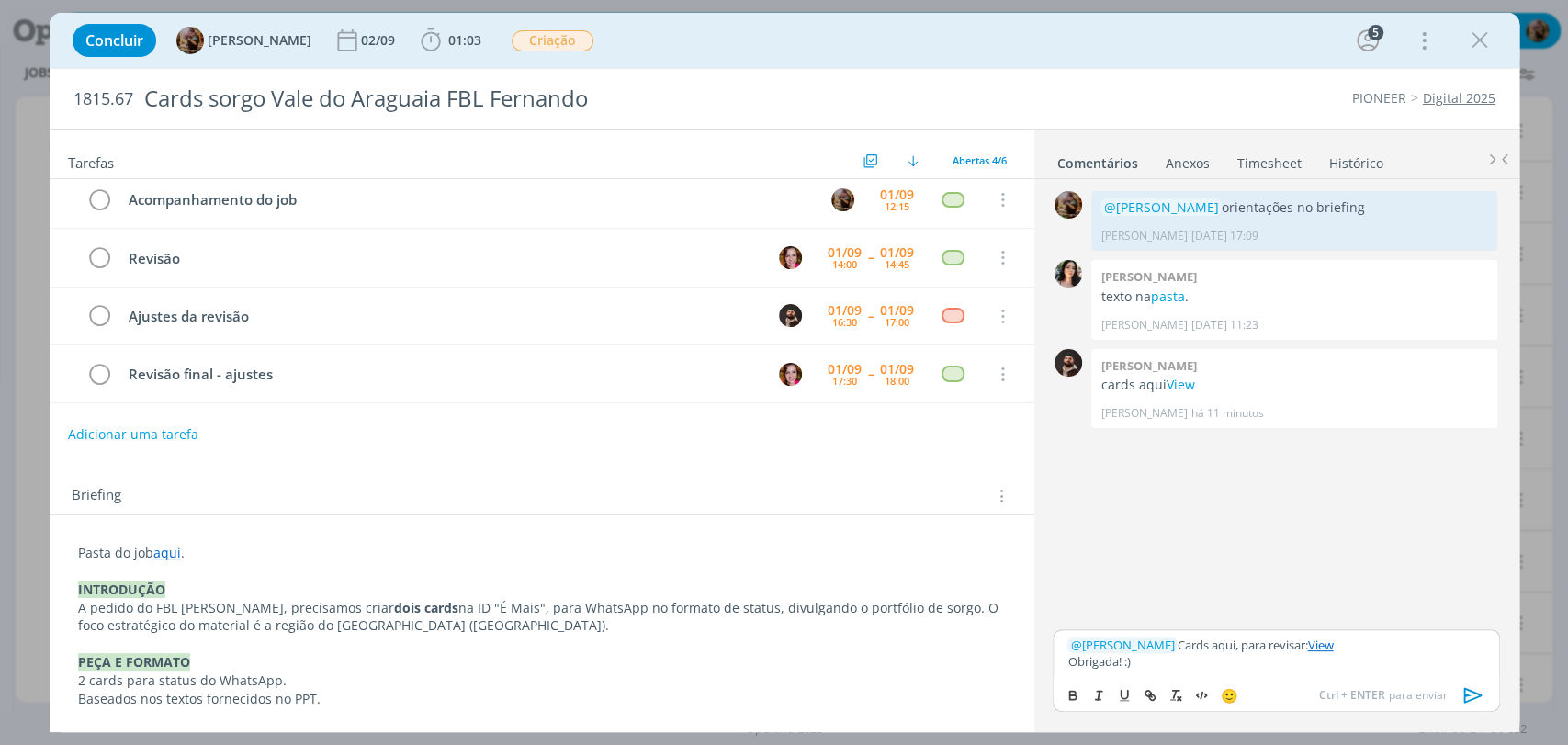
click at [1461, 692] on icon "dialog" at bounding box center [1474, 696] width 28 height 28
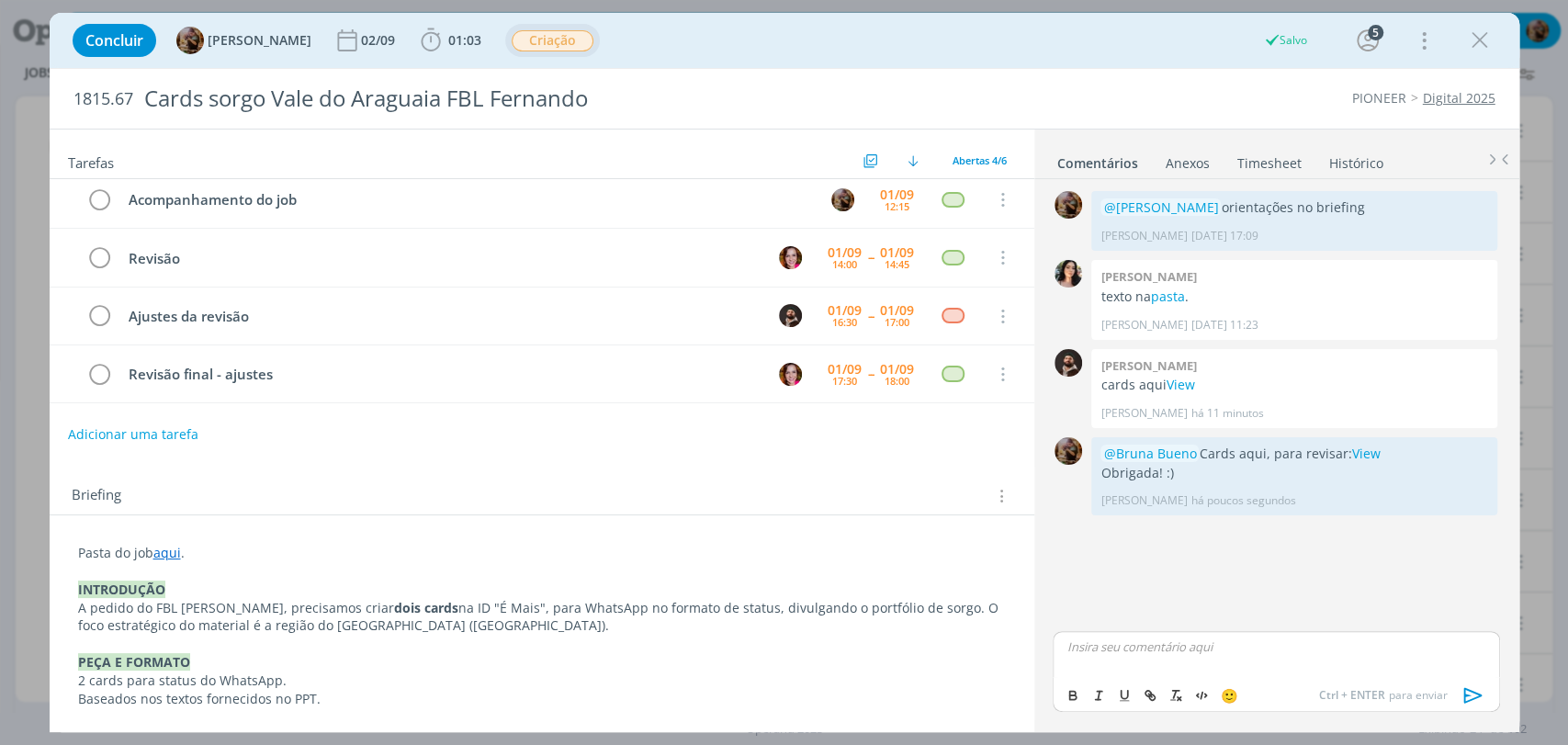
click at [584, 40] on span "Criação" at bounding box center [552, 41] width 82 height 21
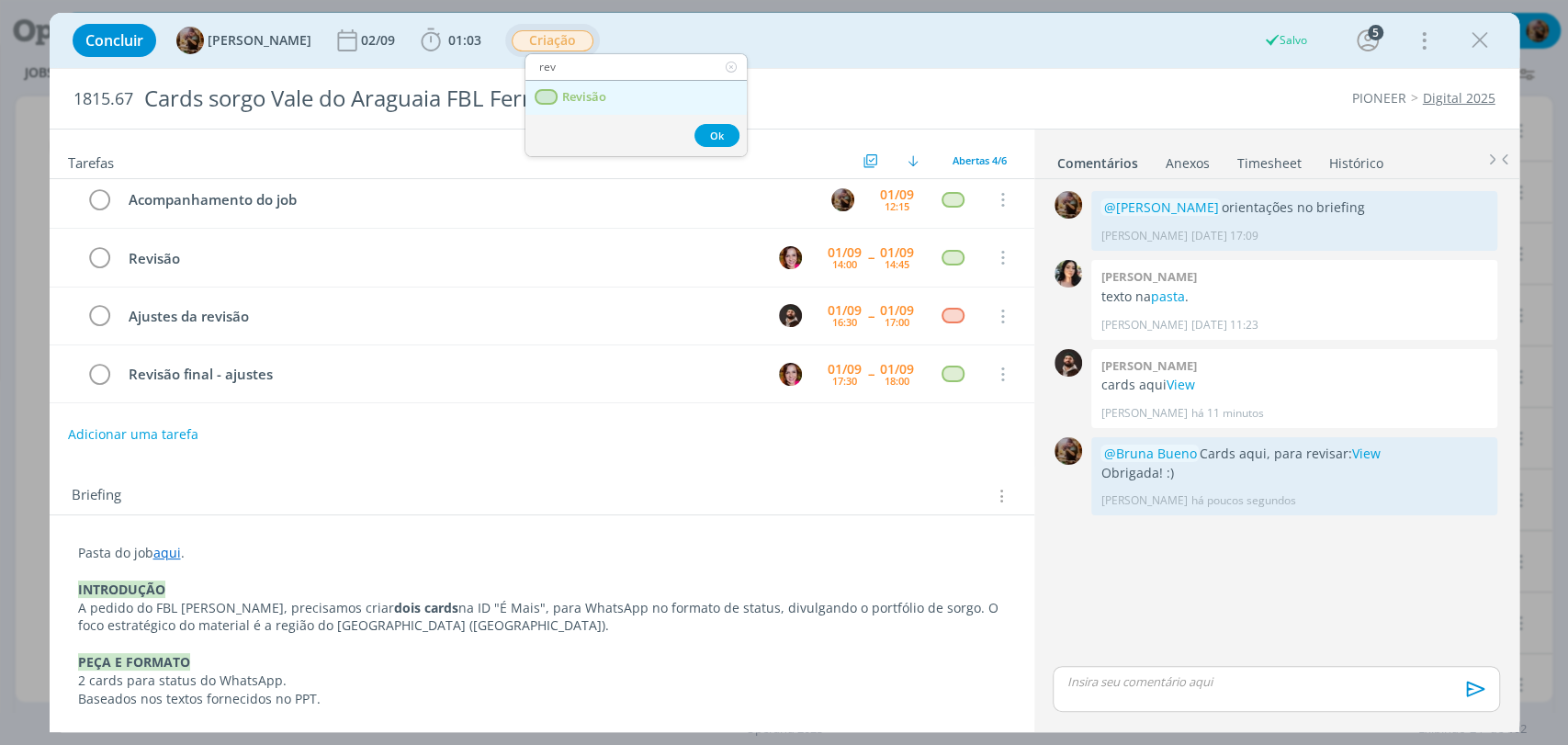
type input "rev"
click at [589, 90] on span "Revisão" at bounding box center [583, 98] width 44 height 15
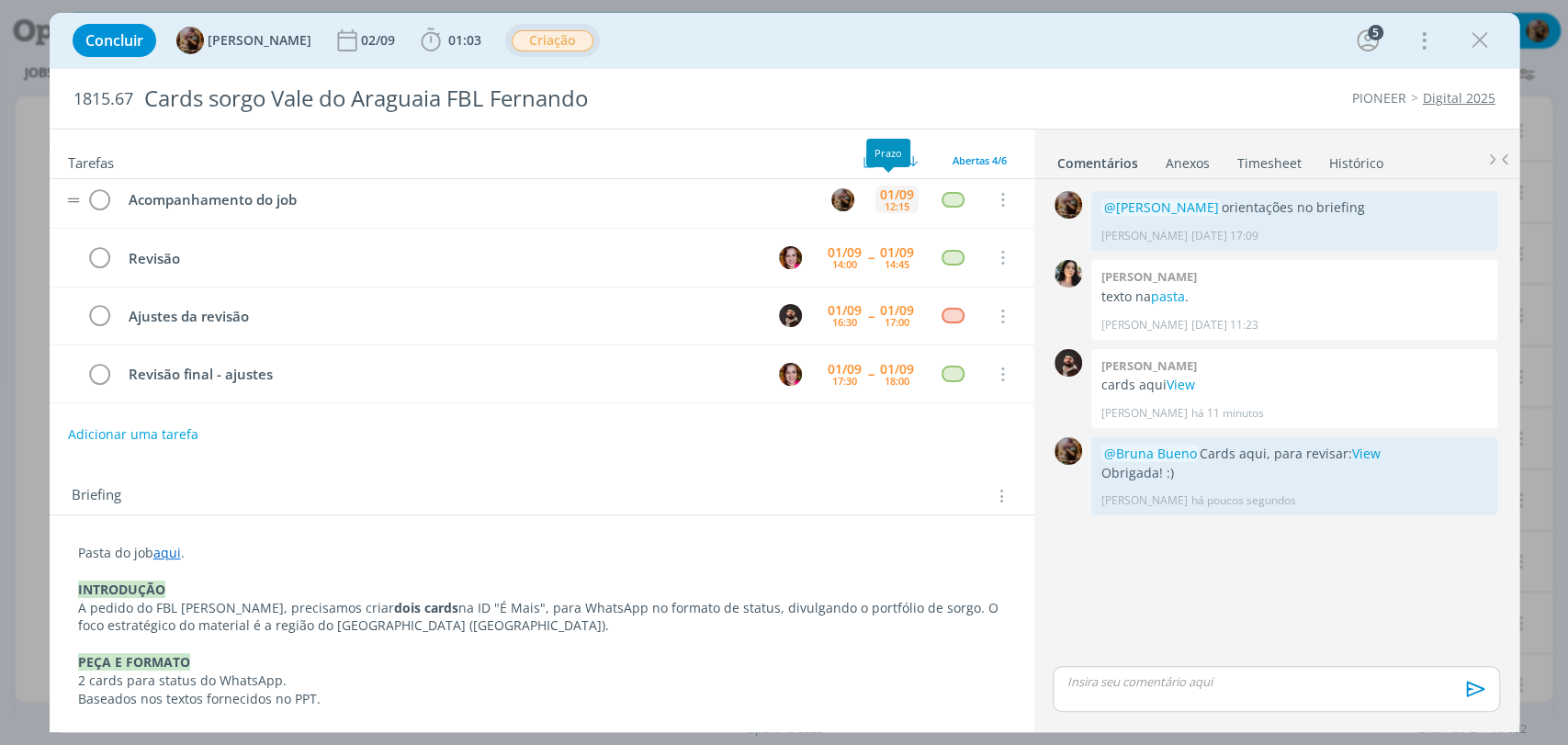
click at [898, 201] on div "12:15" at bounding box center [897, 206] width 25 height 10
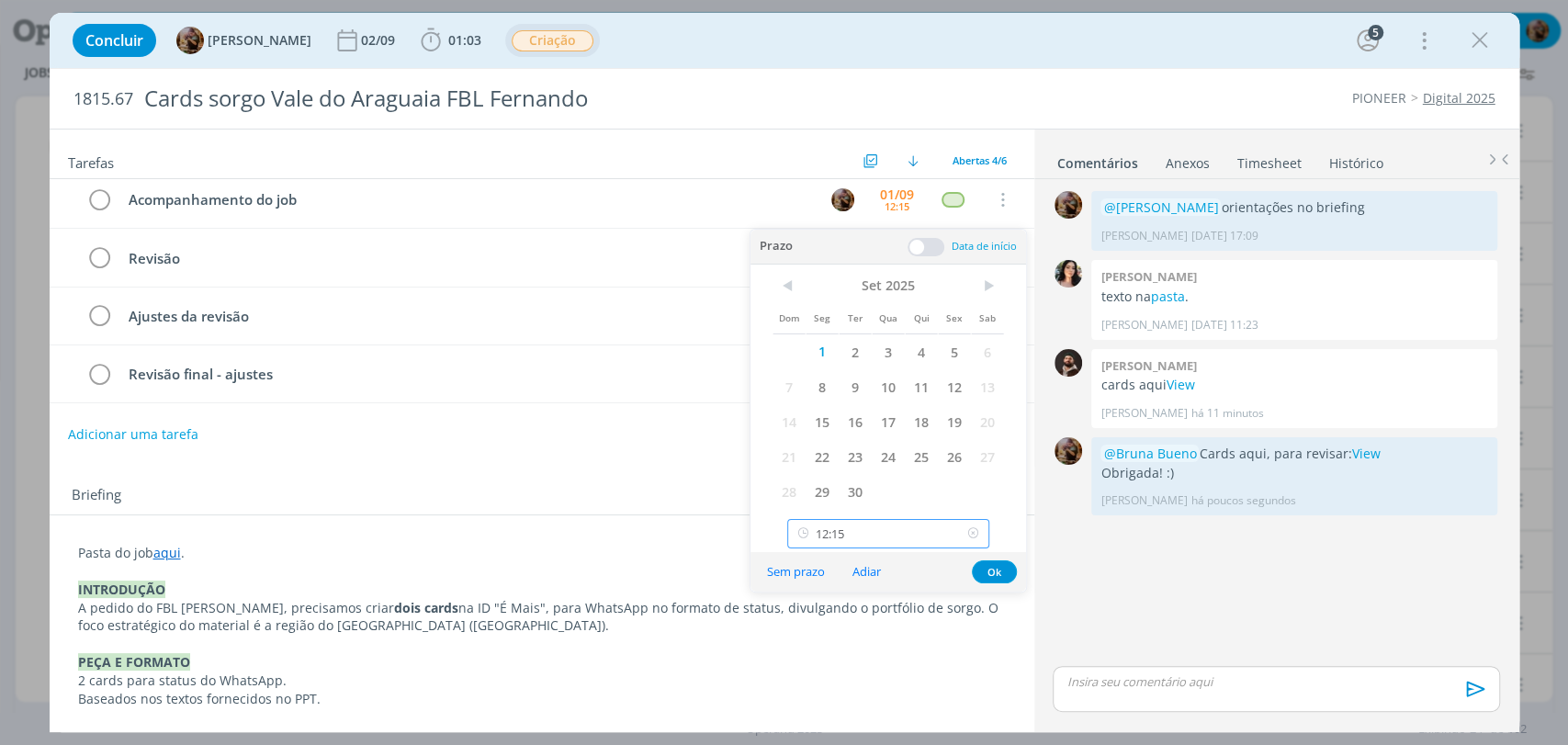
click at [885, 521] on input "12:15" at bounding box center [888, 534] width 202 height 30
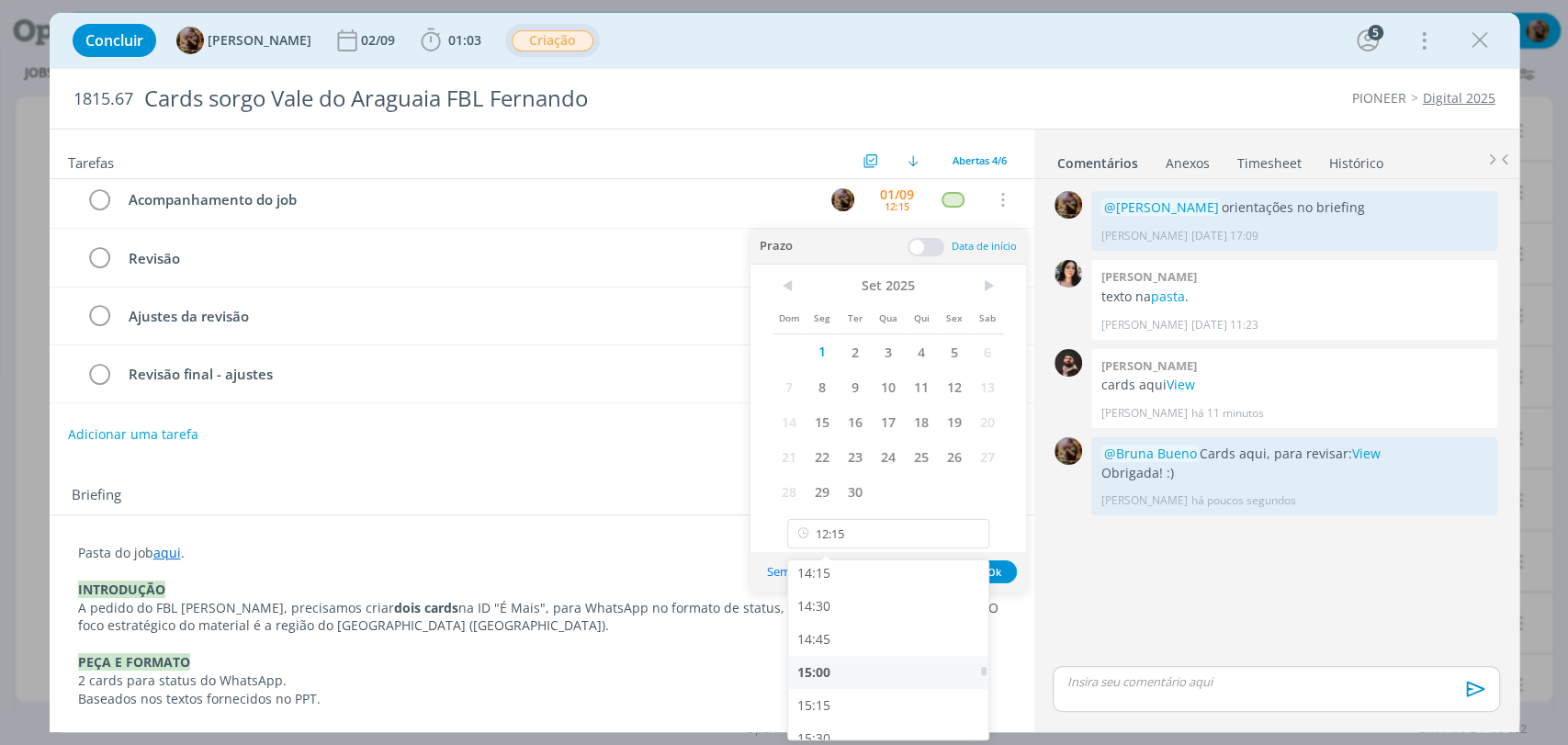
click at [870, 663] on div "15:00" at bounding box center [890, 672] width 205 height 33
type input "15:00"
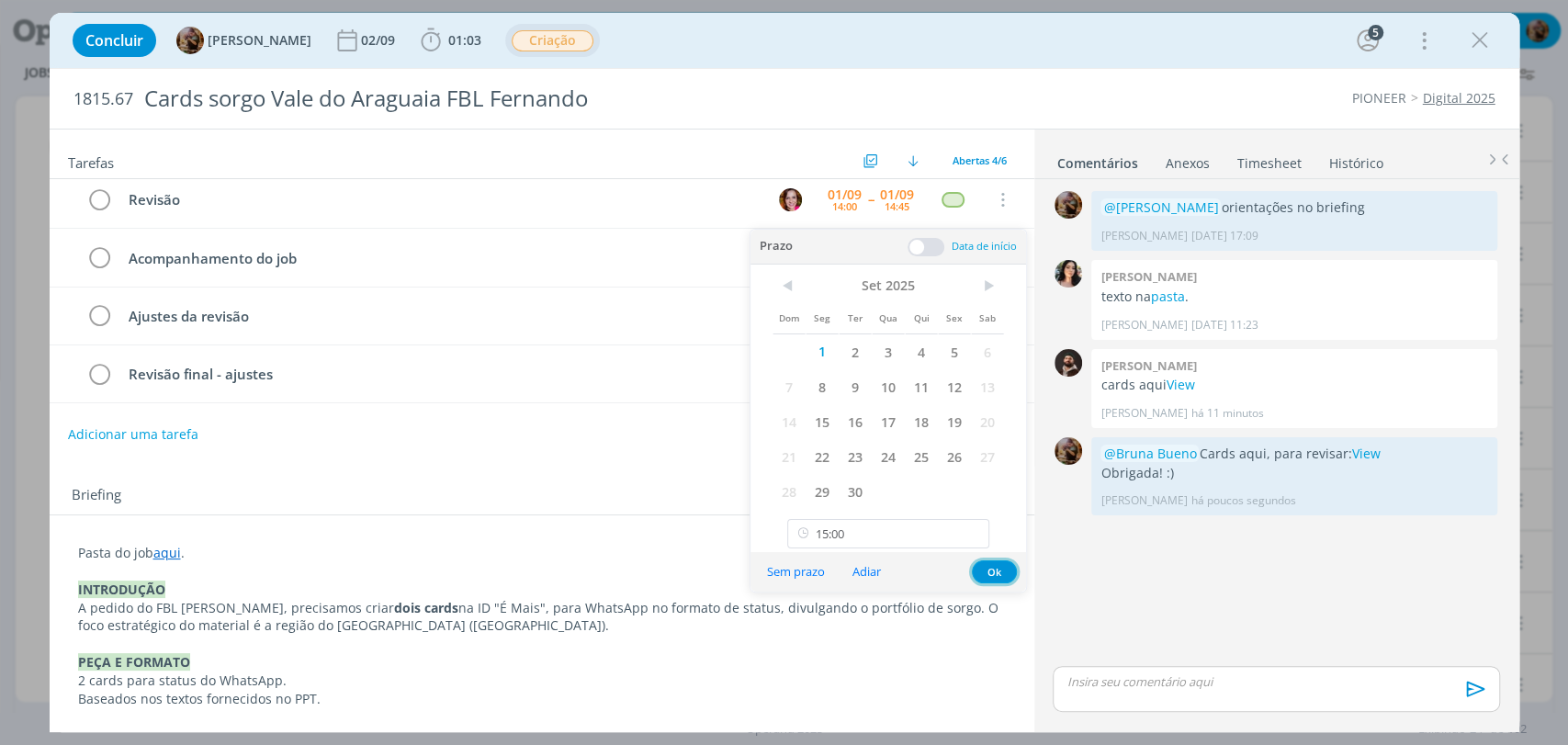
click at [1000, 572] on button "Ok" at bounding box center [994, 572] width 45 height 23
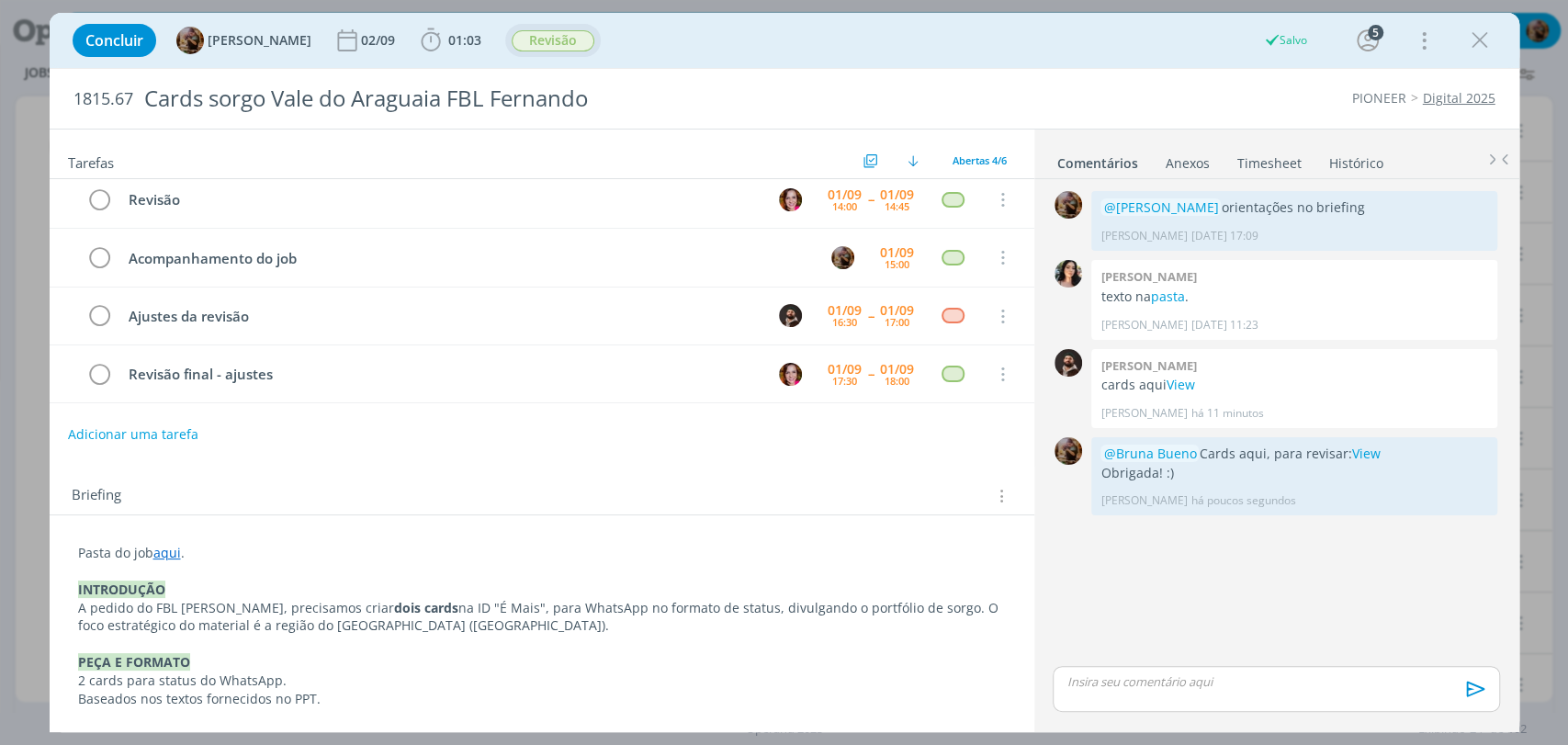
click at [1477, 35] on icon "dialog" at bounding box center [1480, 41] width 28 height 28
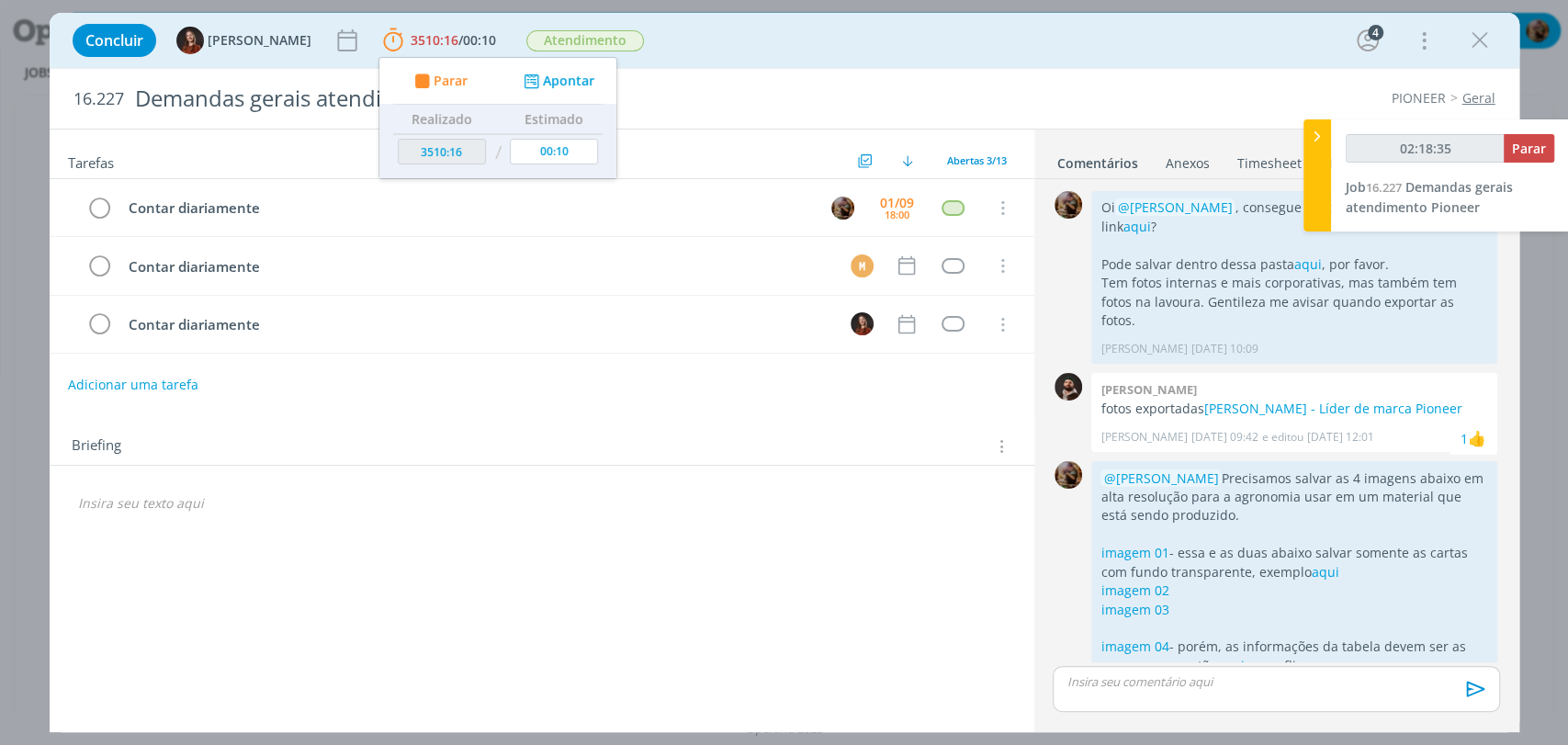
scroll to position [194, 0]
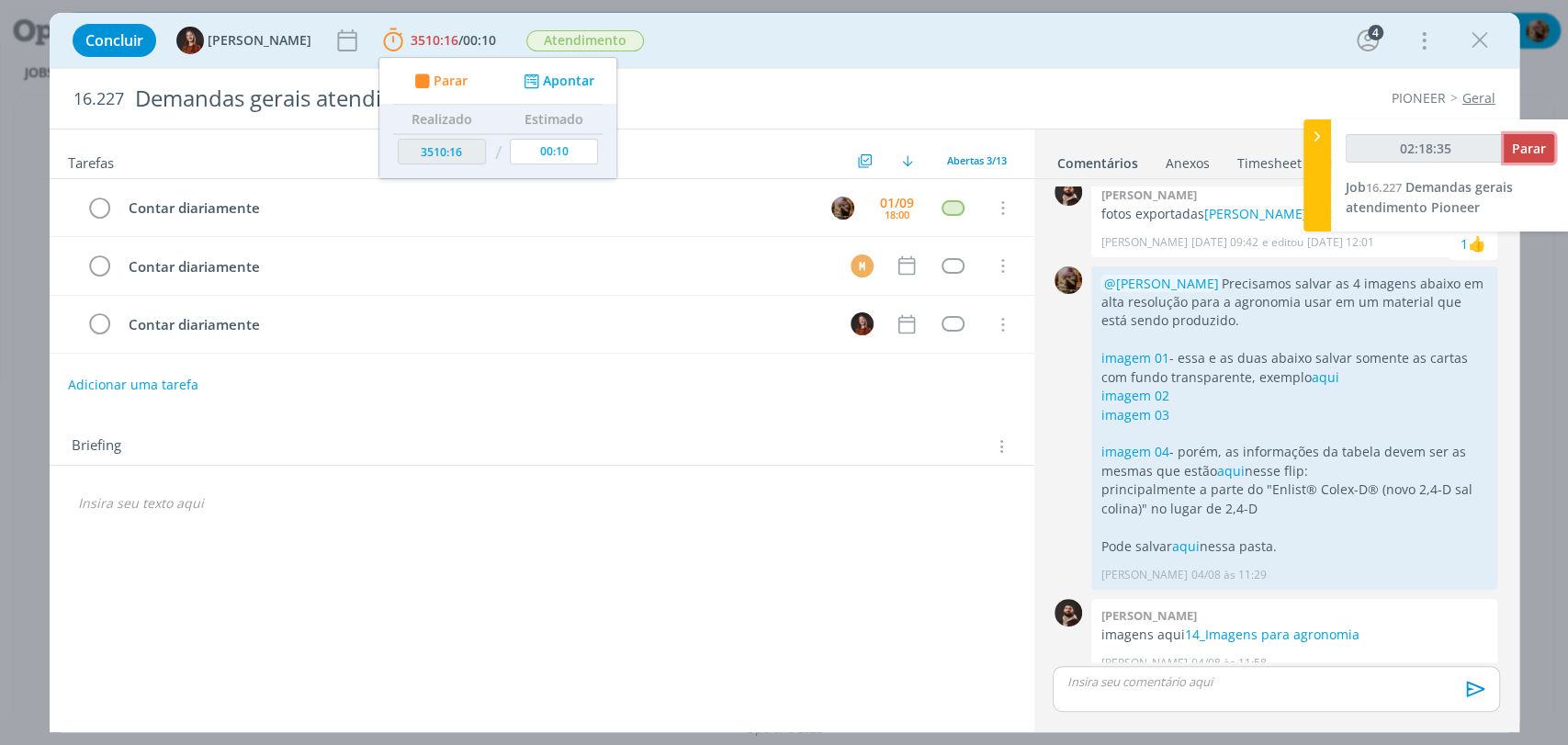
click at [1531, 153] on span "Parar" at bounding box center [1529, 148] width 34 height 18
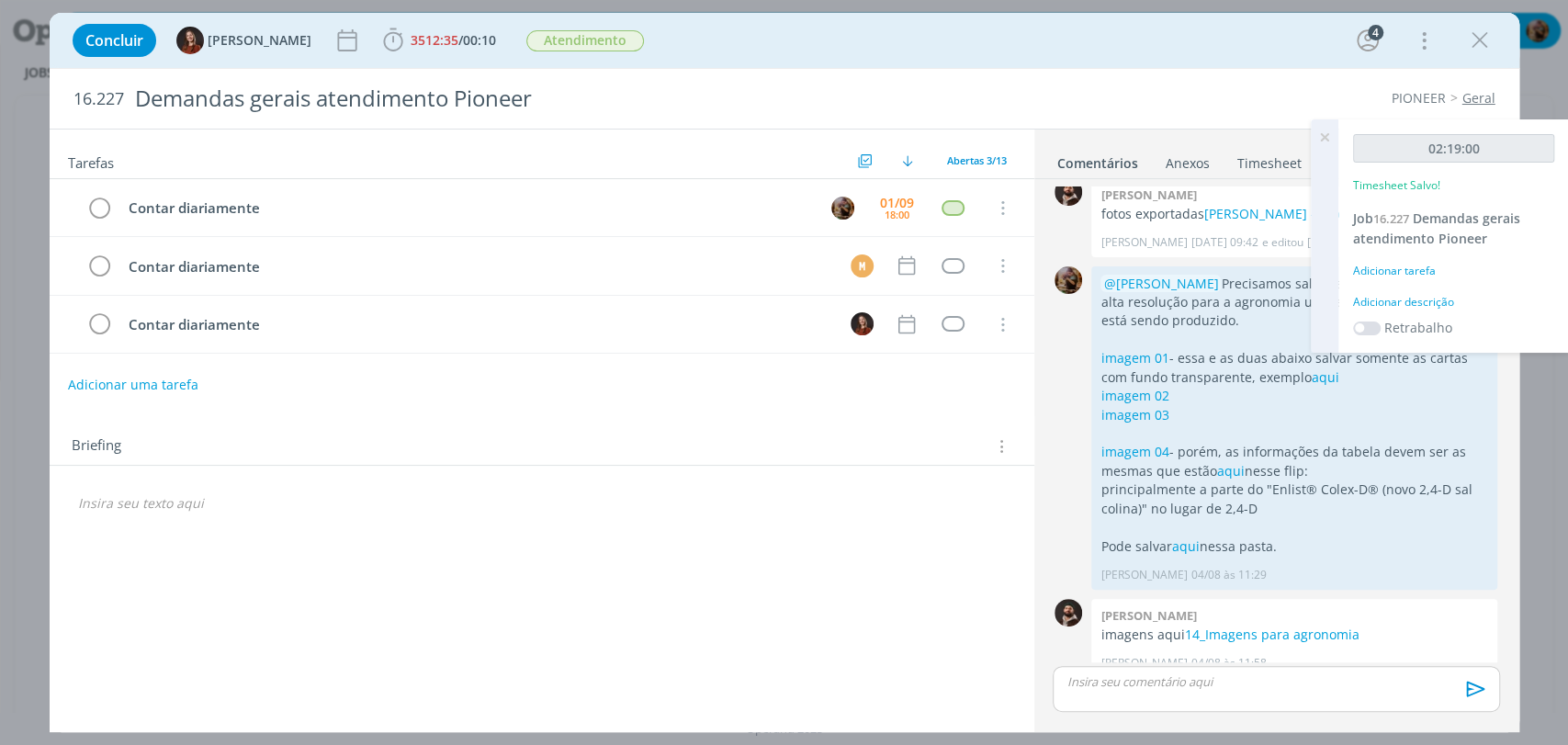
click at [1443, 303] on div "Adicionar descrição" at bounding box center [1454, 302] width 201 height 17
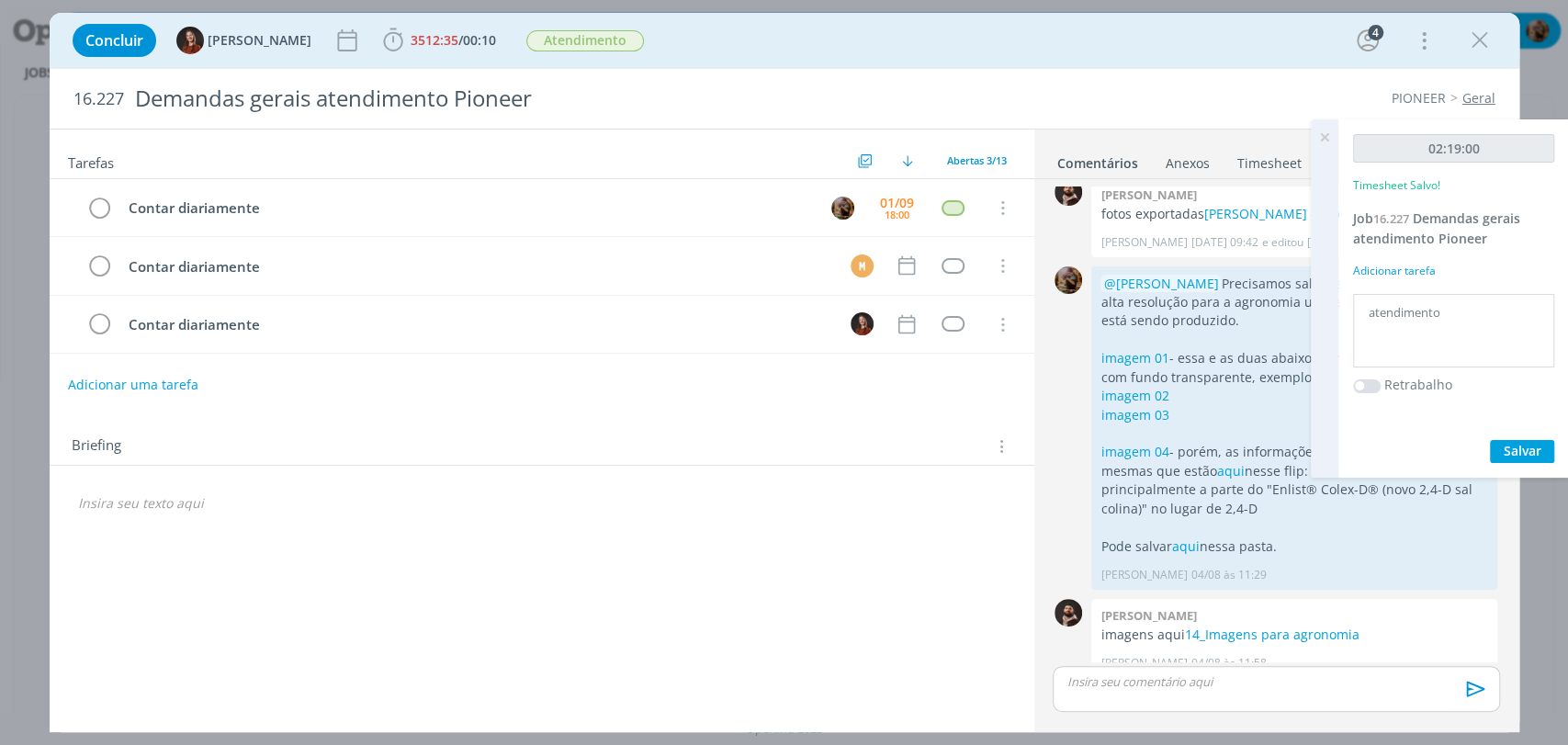
type textarea "atendimento"
click at [1510, 455] on span "Salvar" at bounding box center [1522, 450] width 37 height 18
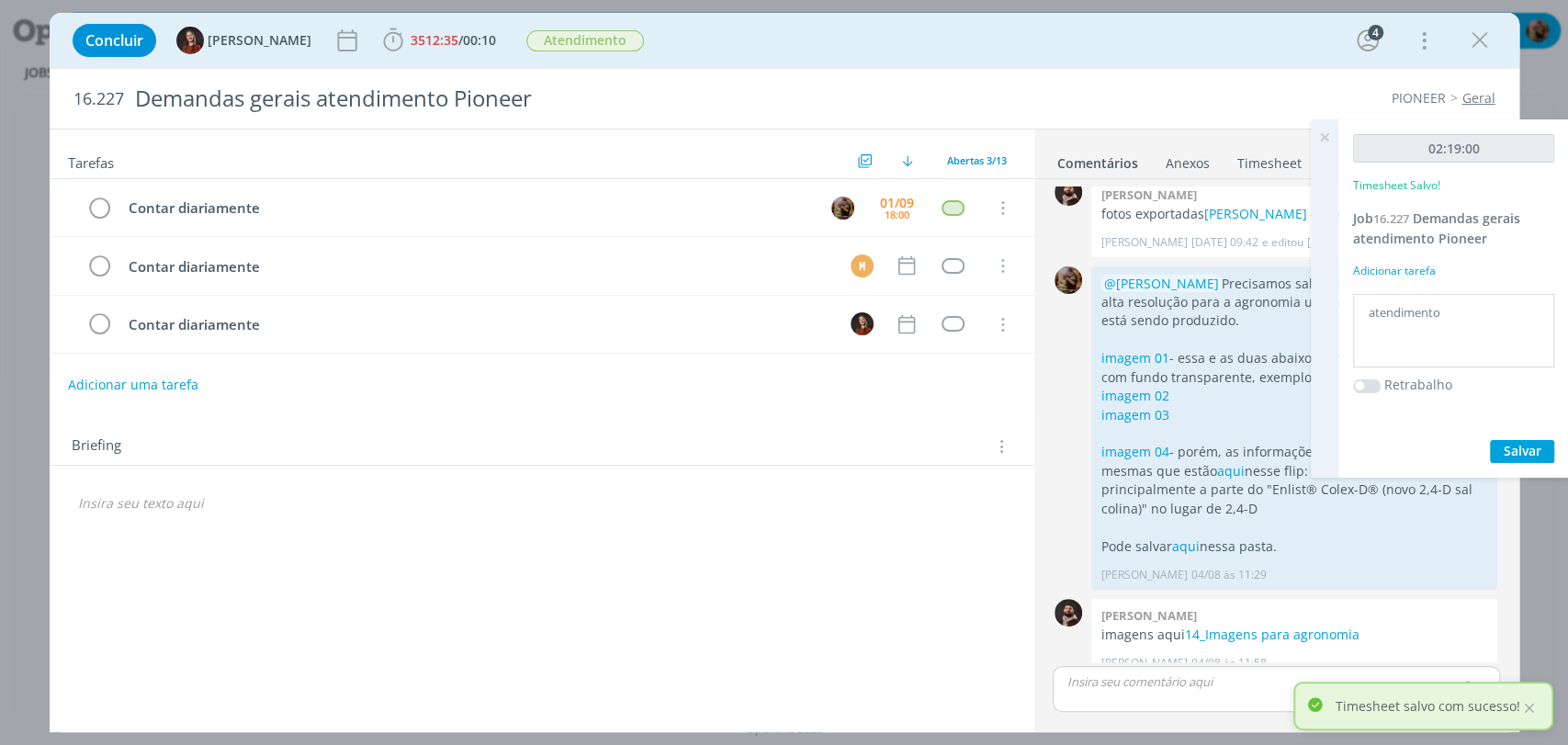
click at [1330, 138] on icon at bounding box center [1325, 137] width 33 height 36
